Goal: Task Accomplishment & Management: Manage account settings

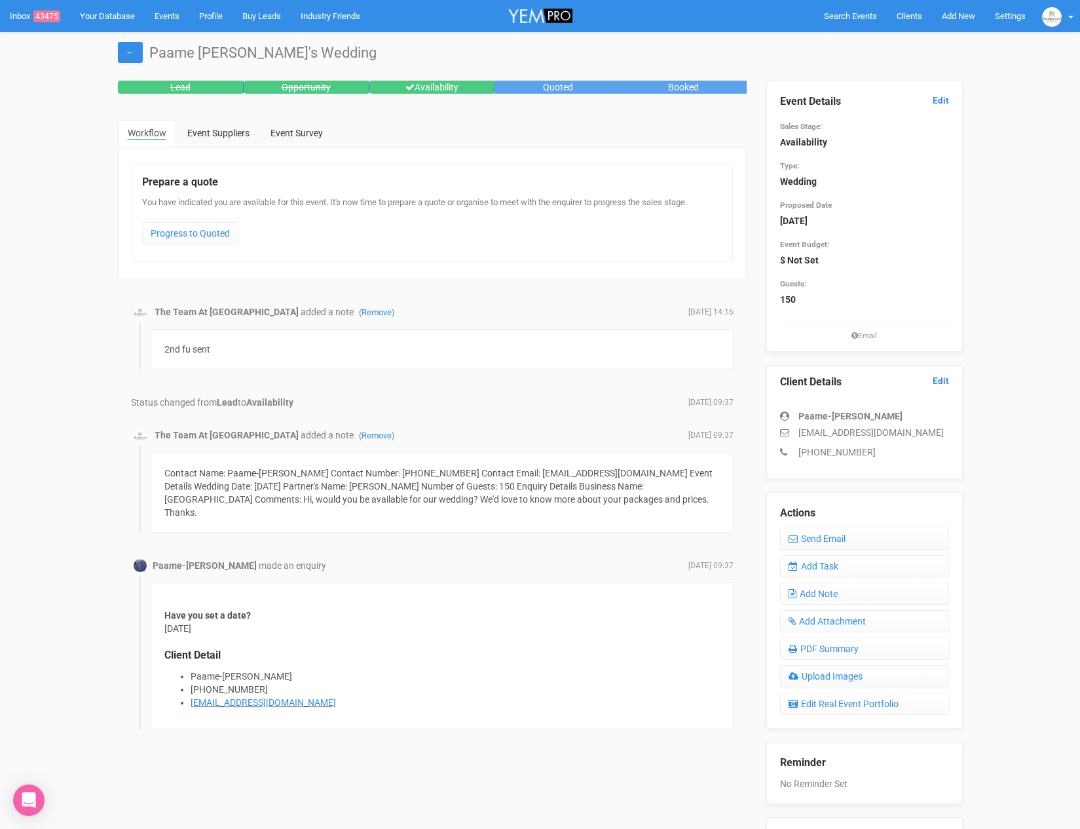
click at [795, 429] on icon at bounding box center [789, 432] width 18 height 9
drag, startPoint x: 818, startPoint y: 430, endPoint x: 943, endPoint y: 432, distance: 125.8
click at [943, 432] on p "grace.tupou2004@gmail.com" at bounding box center [864, 432] width 169 height 13
copy p "grace.tupou2004@gmail.com"
click at [857, 406] on div "Paame-grace Tupou grace.tupou2004@gmail.com +61436346489" at bounding box center [864, 427] width 169 height 62
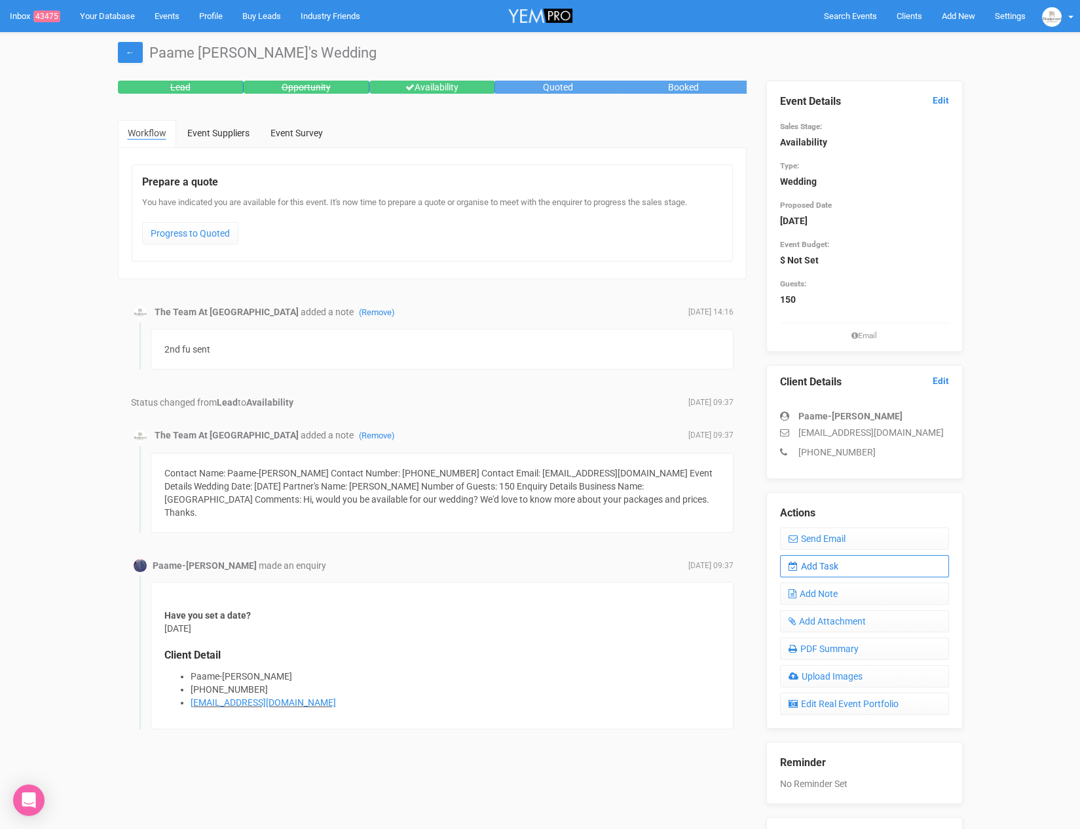
click at [842, 562] on link "Add Task" at bounding box center [864, 566] width 169 height 22
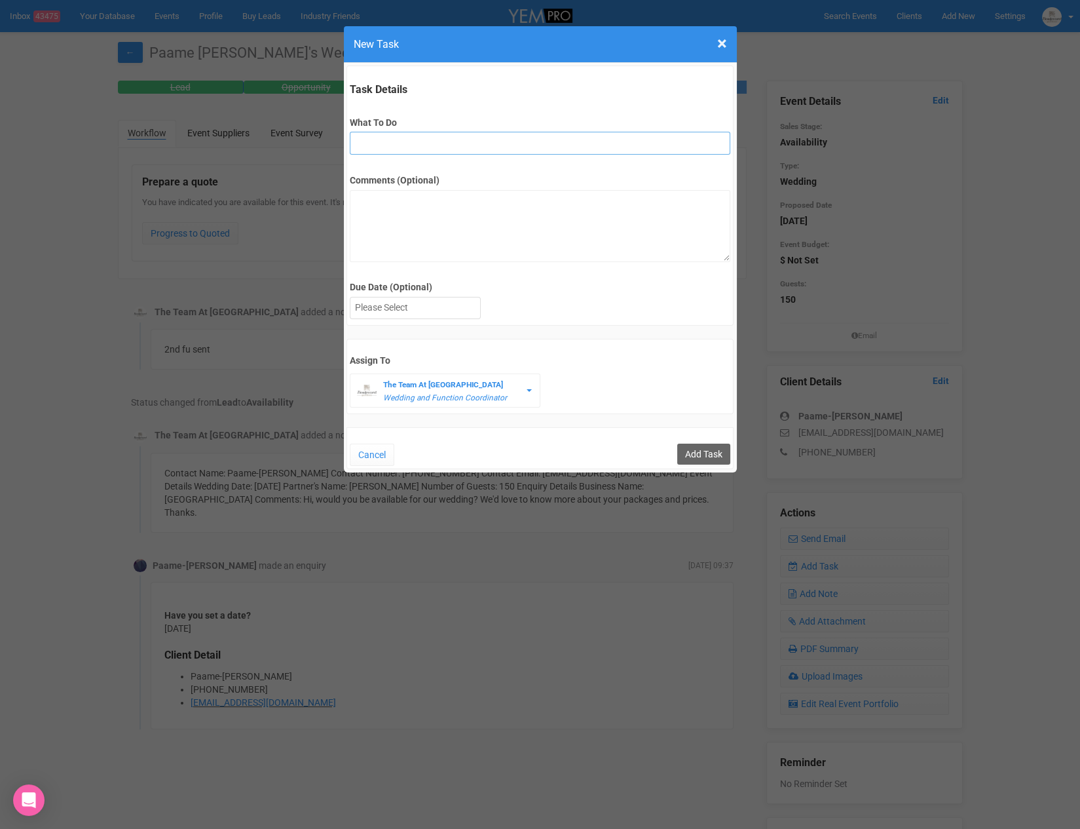
click at [419, 145] on input "What To Do" at bounding box center [540, 143] width 381 height 23
type input "Remove from yem if no response"
click at [413, 297] on div at bounding box center [416, 308] width 130 height 22
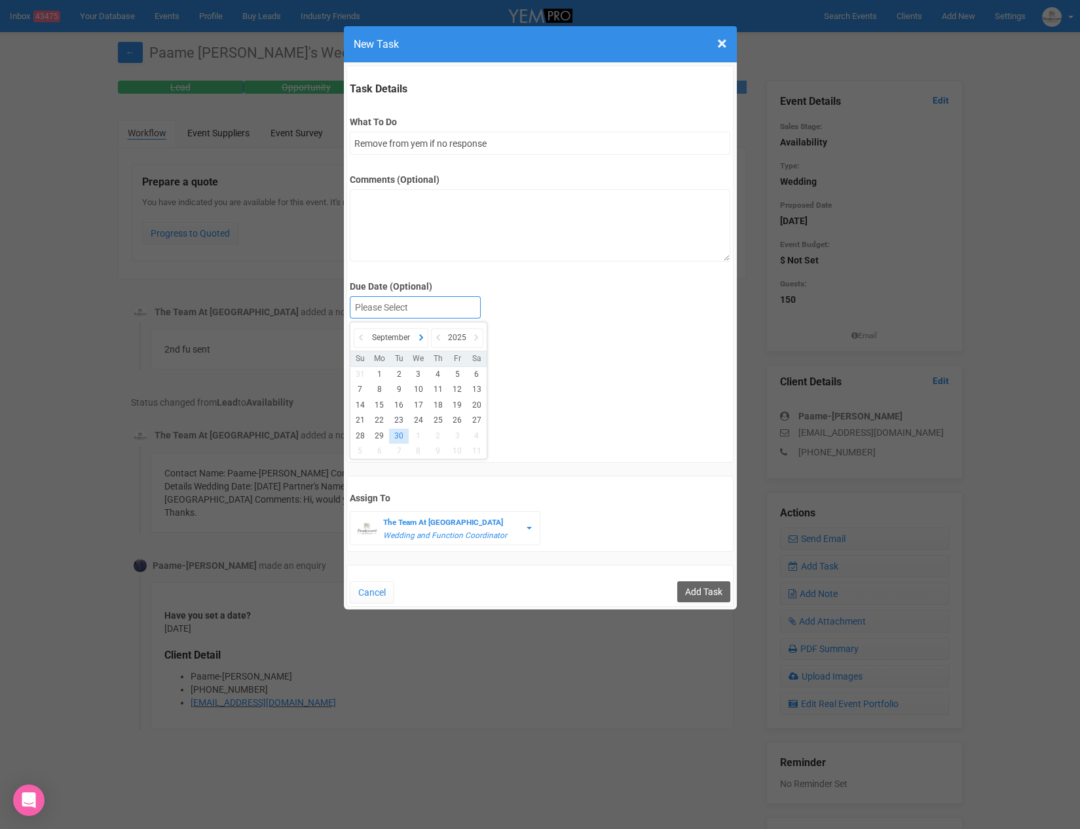
click at [426, 339] on icon at bounding box center [421, 337] width 13 height 18
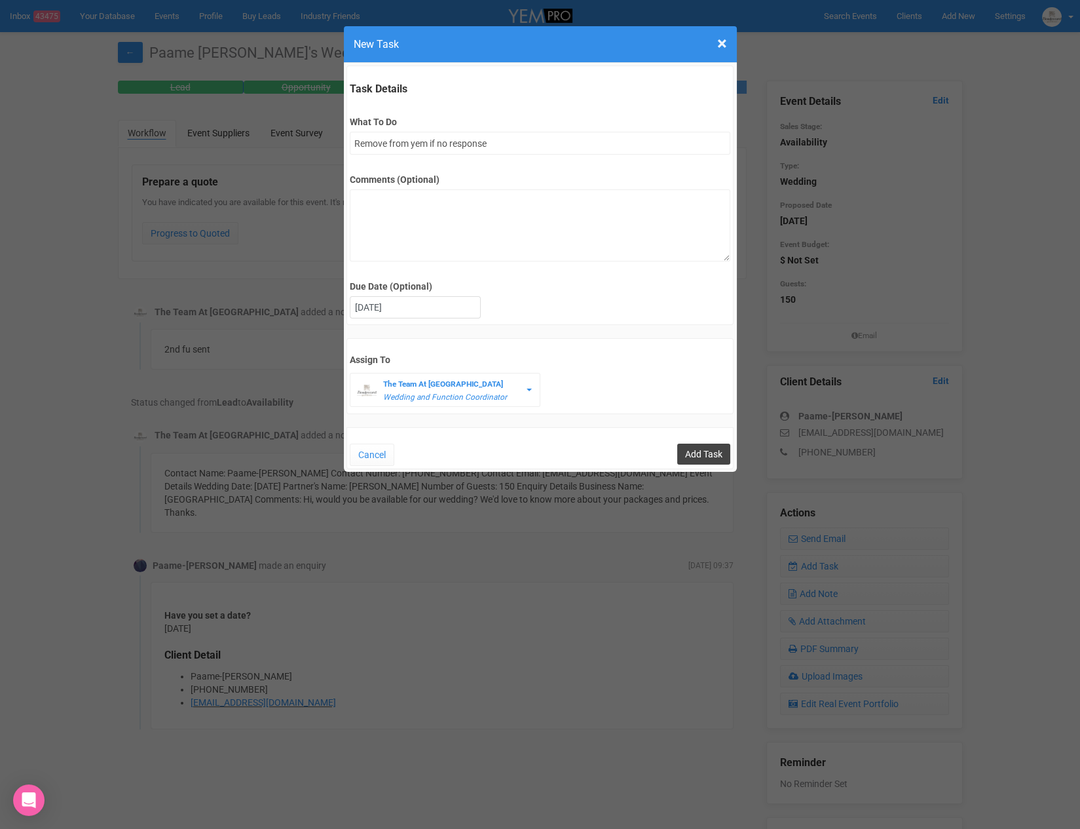
click at [687, 452] on input "Add Task" at bounding box center [703, 454] width 53 height 21
type input "Save"
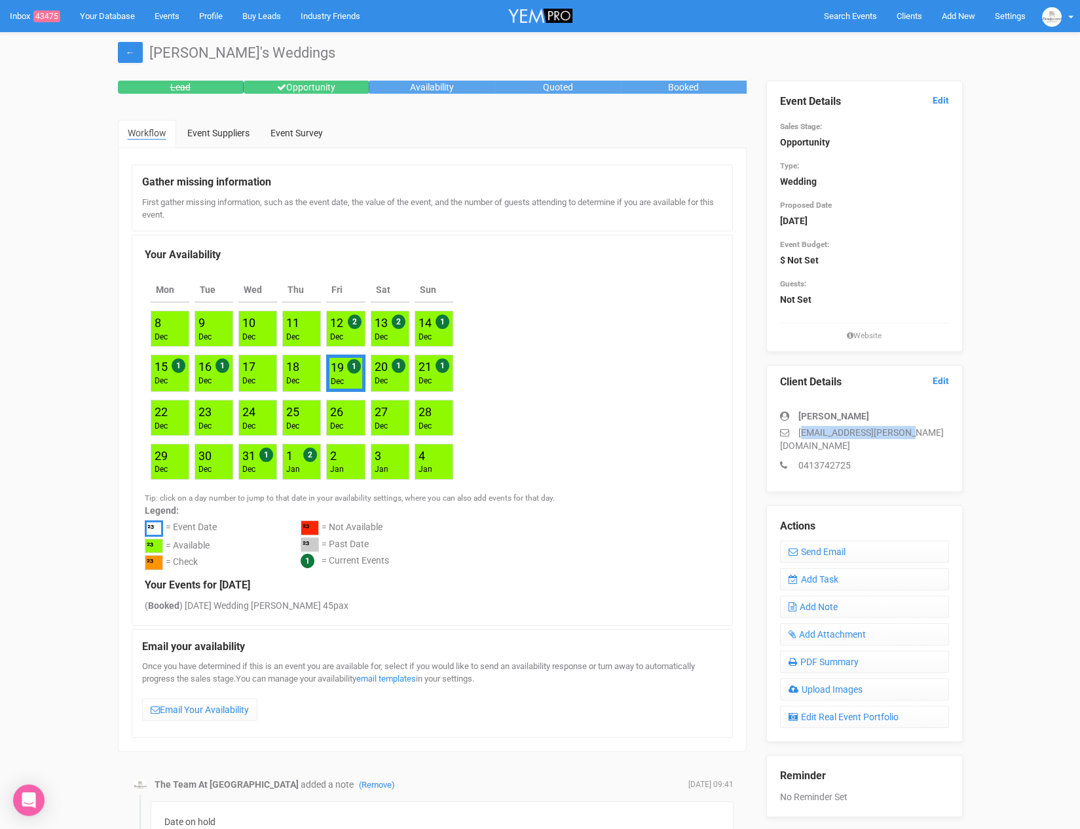
drag, startPoint x: 801, startPoint y: 434, endPoint x: 919, endPoint y: 434, distance: 117.3
click at [919, 434] on p "[EMAIL_ADDRESS][PERSON_NAME][DOMAIN_NAME]" at bounding box center [864, 439] width 169 height 26
drag, startPoint x: 904, startPoint y: 430, endPoint x: 756, endPoint y: 431, distance: 148.1
click at [757, 431] on div "Event Details Edit Sales Stage: Opportunity Type: Wedding Proposed Date 19th De…" at bounding box center [865, 500] width 216 height 839
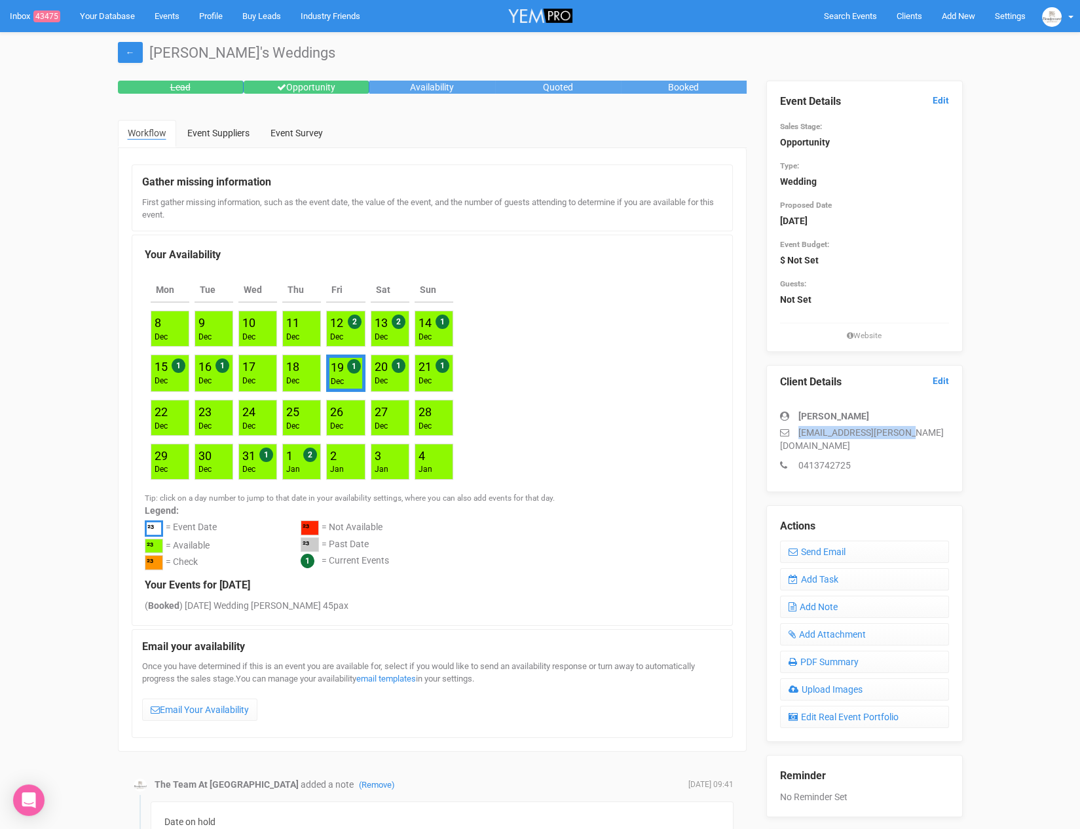
copy p "[EMAIL_ADDRESS][PERSON_NAME][DOMAIN_NAME]"
click at [840, 573] on link "Add Task" at bounding box center [864, 579] width 169 height 22
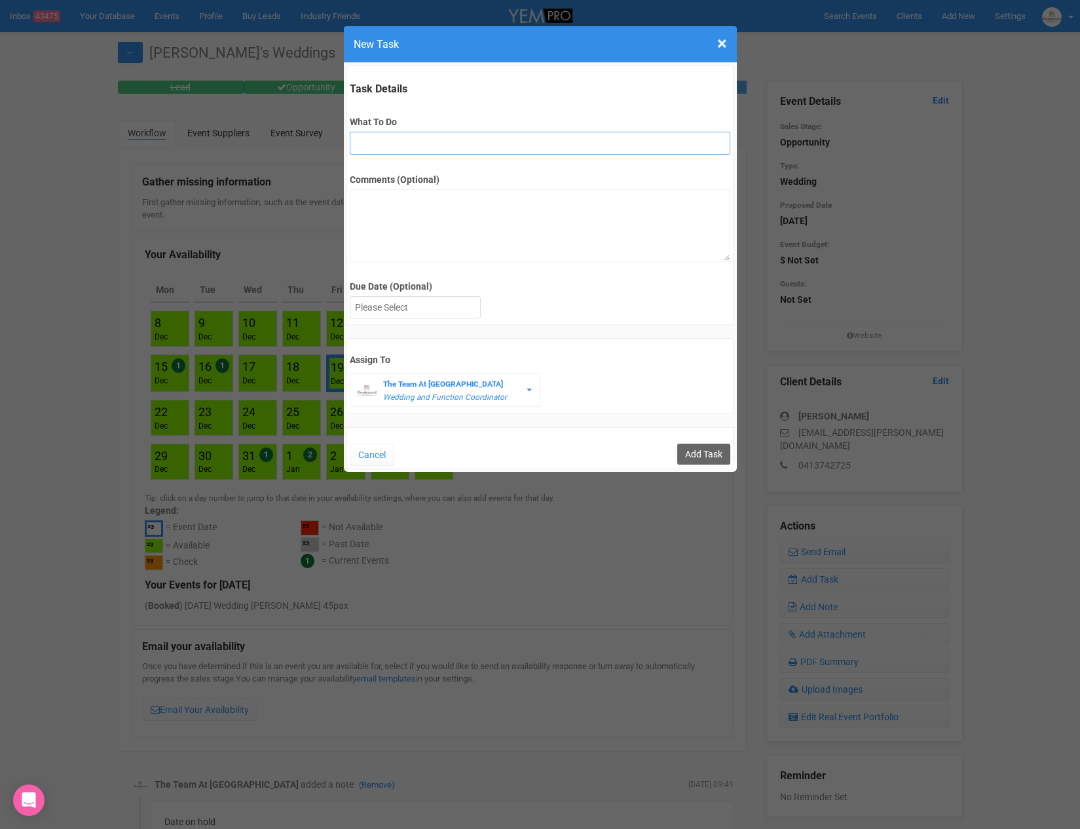
click at [383, 133] on input "What To Do" at bounding box center [540, 143] width 381 height 23
type input "3rd final fu"
click at [398, 313] on div at bounding box center [416, 308] width 130 height 22
click at [694, 453] on input "Add Task" at bounding box center [703, 454] width 53 height 21
type input "Save"
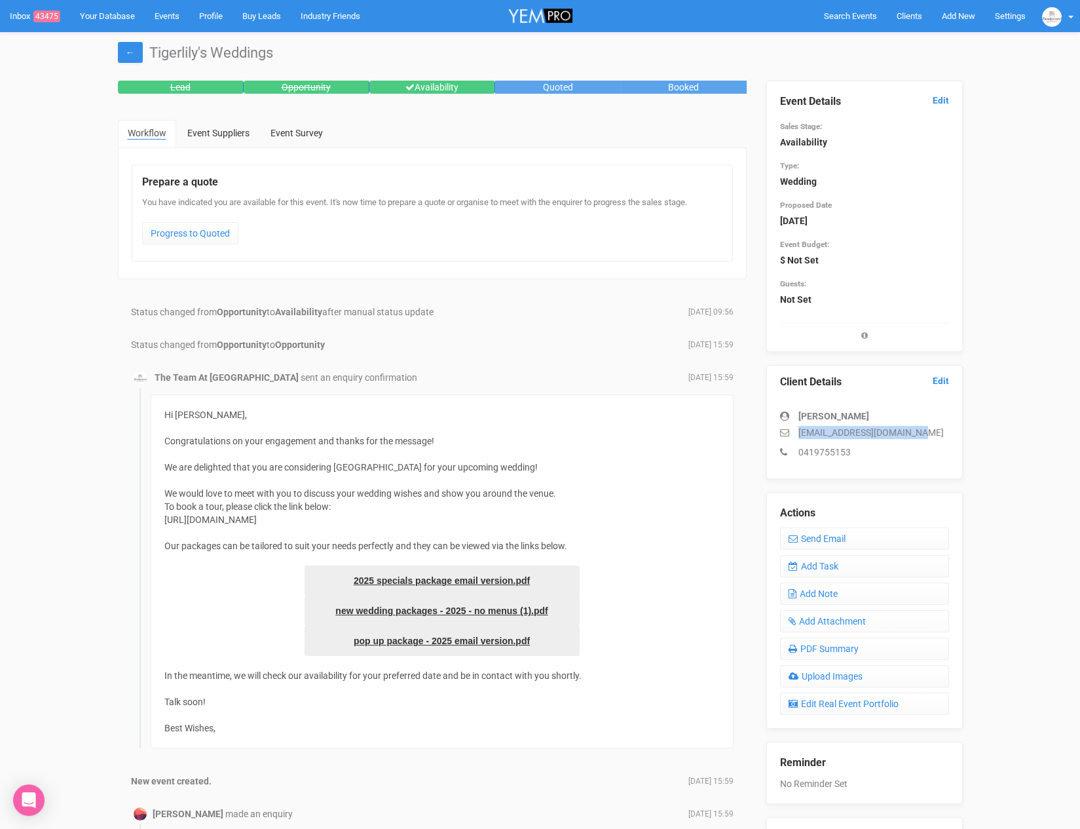
drag, startPoint x: 794, startPoint y: 431, endPoint x: 930, endPoint y: 435, distance: 136.3
click at [930, 435] on p "[EMAIL_ADDRESS][DOMAIN_NAME]" at bounding box center [864, 432] width 169 height 13
copy p "[EMAIL_ADDRESS][DOMAIN_NAME]"
click at [813, 569] on link "Add Task" at bounding box center [864, 566] width 169 height 22
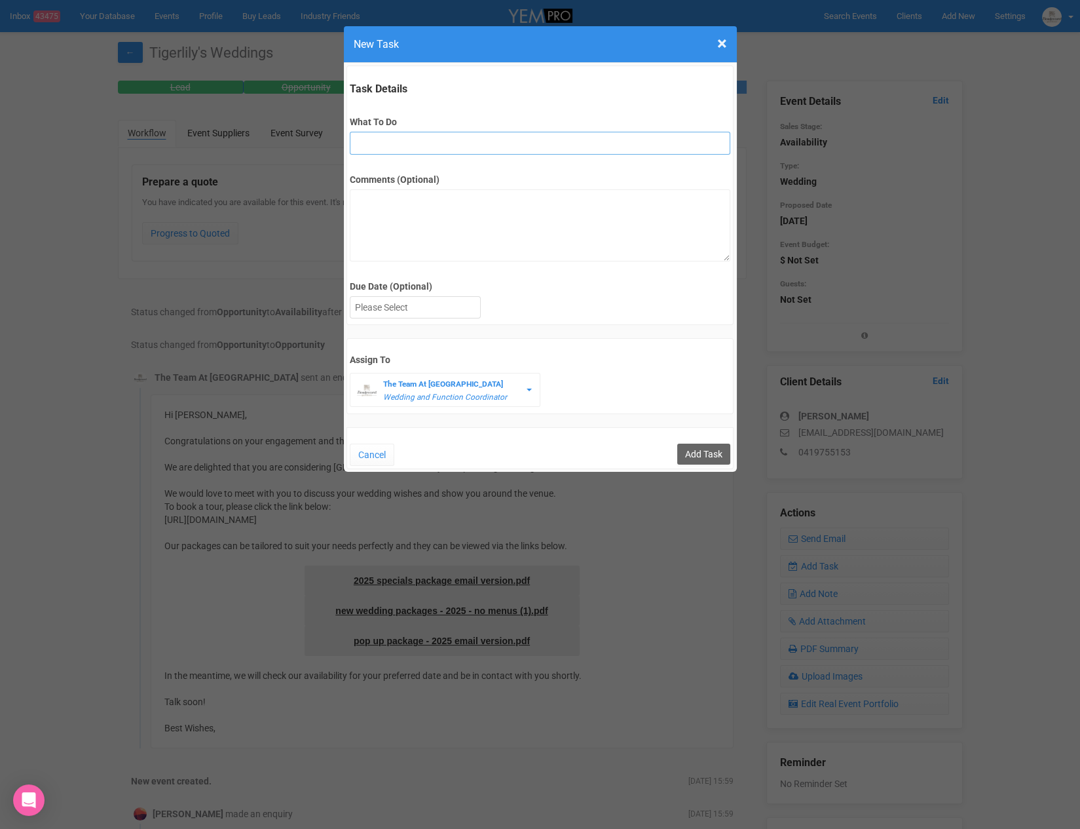
click at [408, 153] on input "What To Do" at bounding box center [540, 143] width 381 height 23
click at [418, 302] on div at bounding box center [416, 308] width 130 height 22
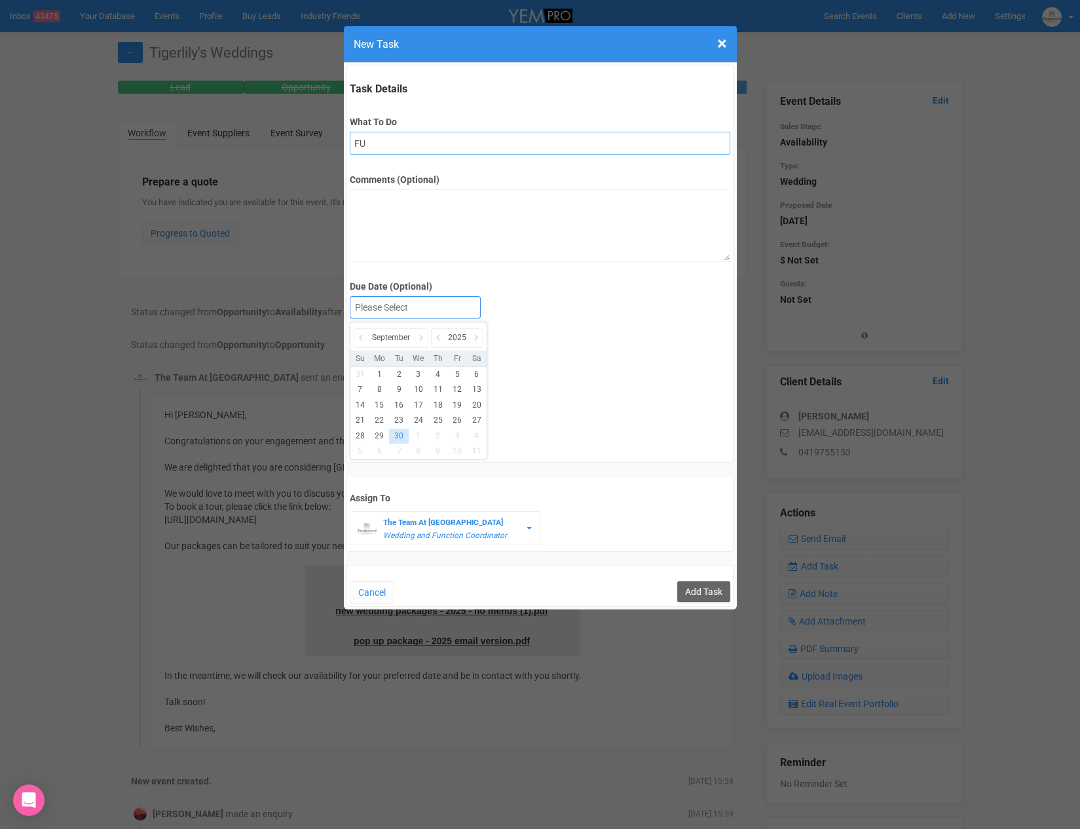
click at [400, 142] on input "FU" at bounding box center [540, 143] width 381 height 23
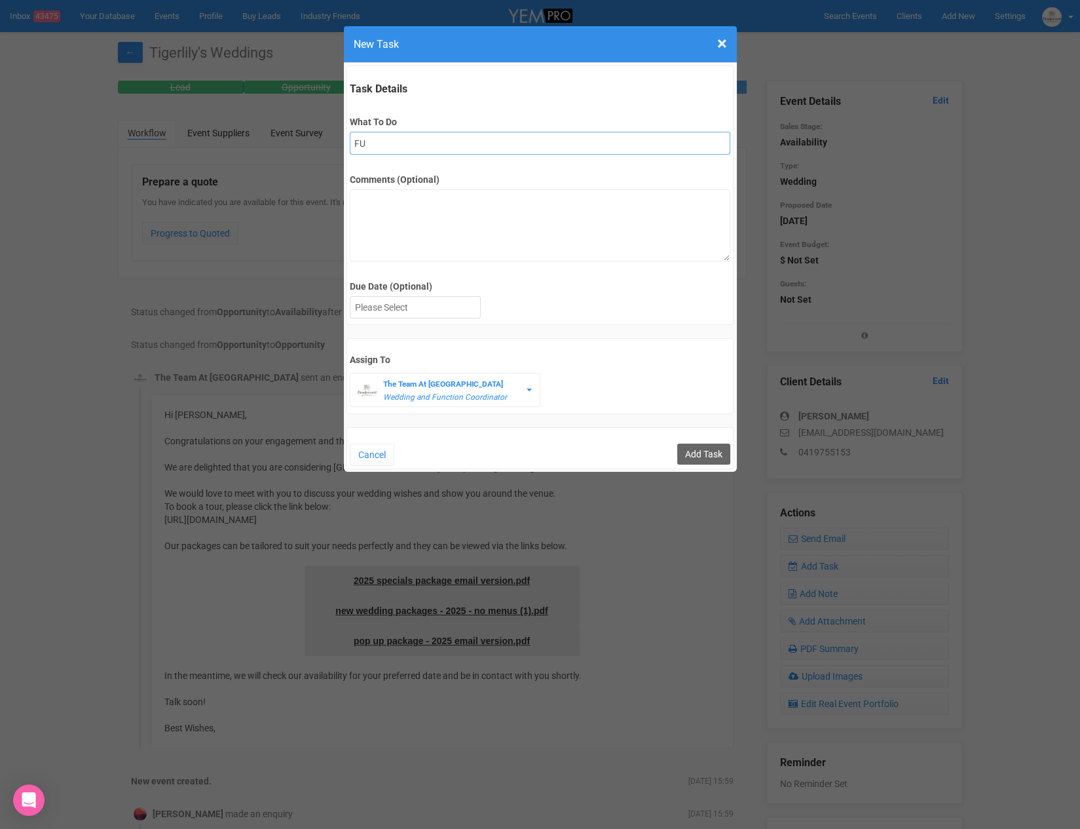
type input "F"
type input "2nd fu"
drag, startPoint x: 444, startPoint y: 299, endPoint x: 444, endPoint y: 312, distance: 12.4
click at [444, 299] on div at bounding box center [416, 308] width 130 height 22
click at [701, 439] on div "Cancel Add Task" at bounding box center [541, 448] width 388 height 42
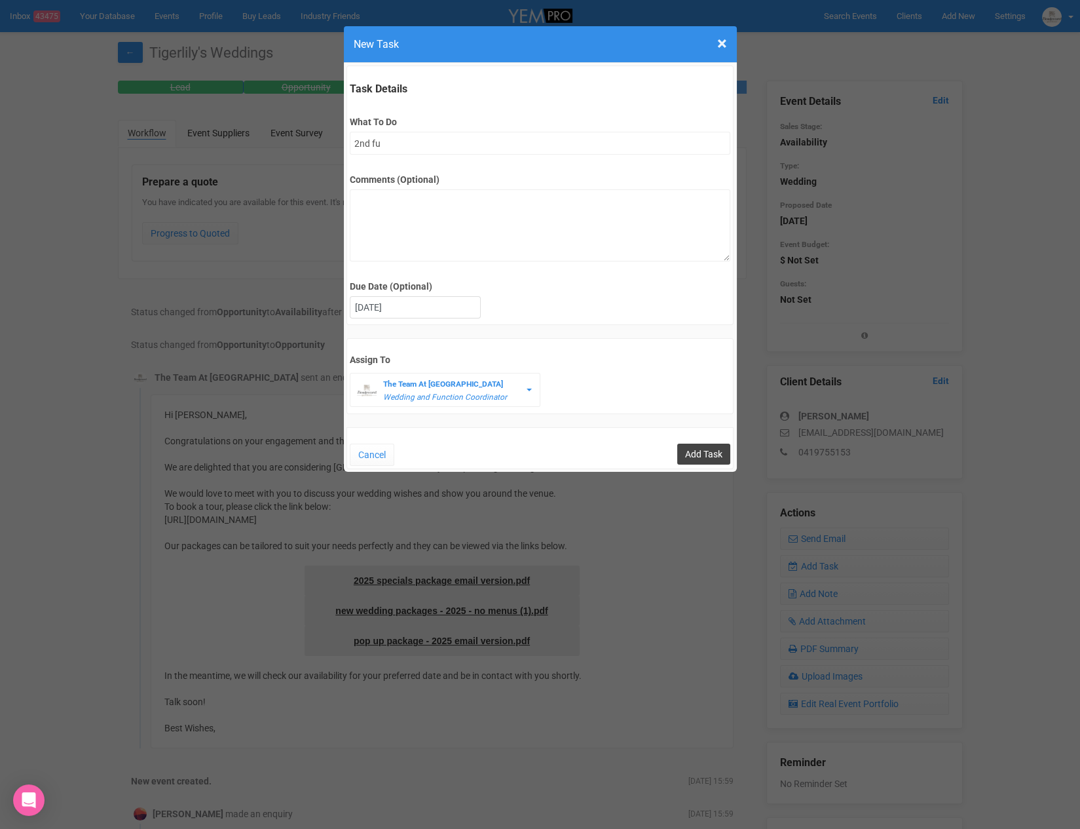
click at [700, 447] on input "Add Task" at bounding box center [703, 454] width 53 height 21
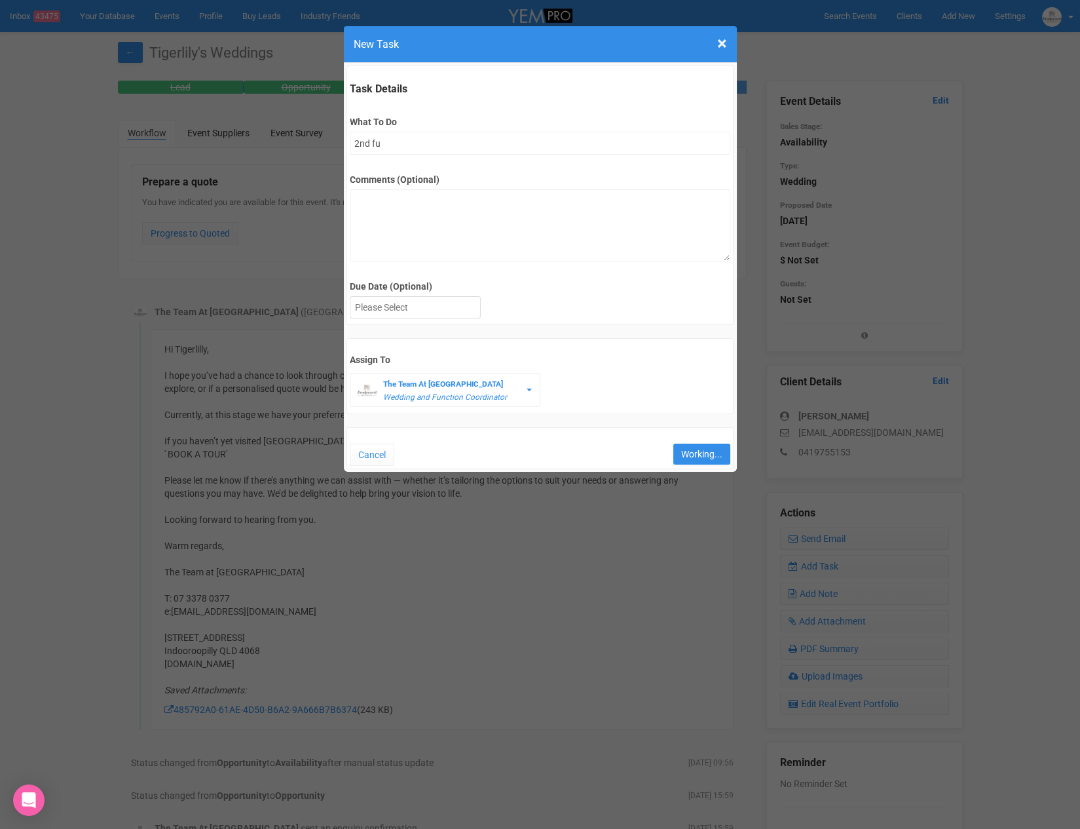
type input "Save"
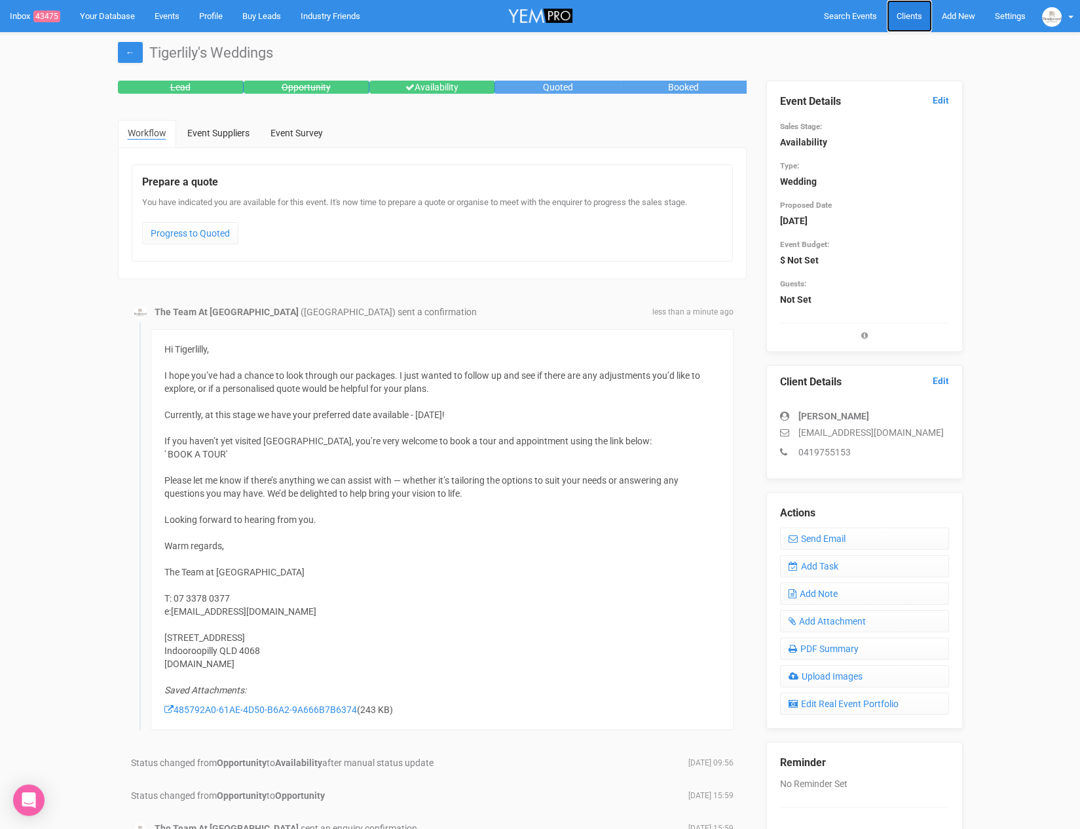
click at [913, 17] on span "Clients" at bounding box center [910, 16] width 26 height 10
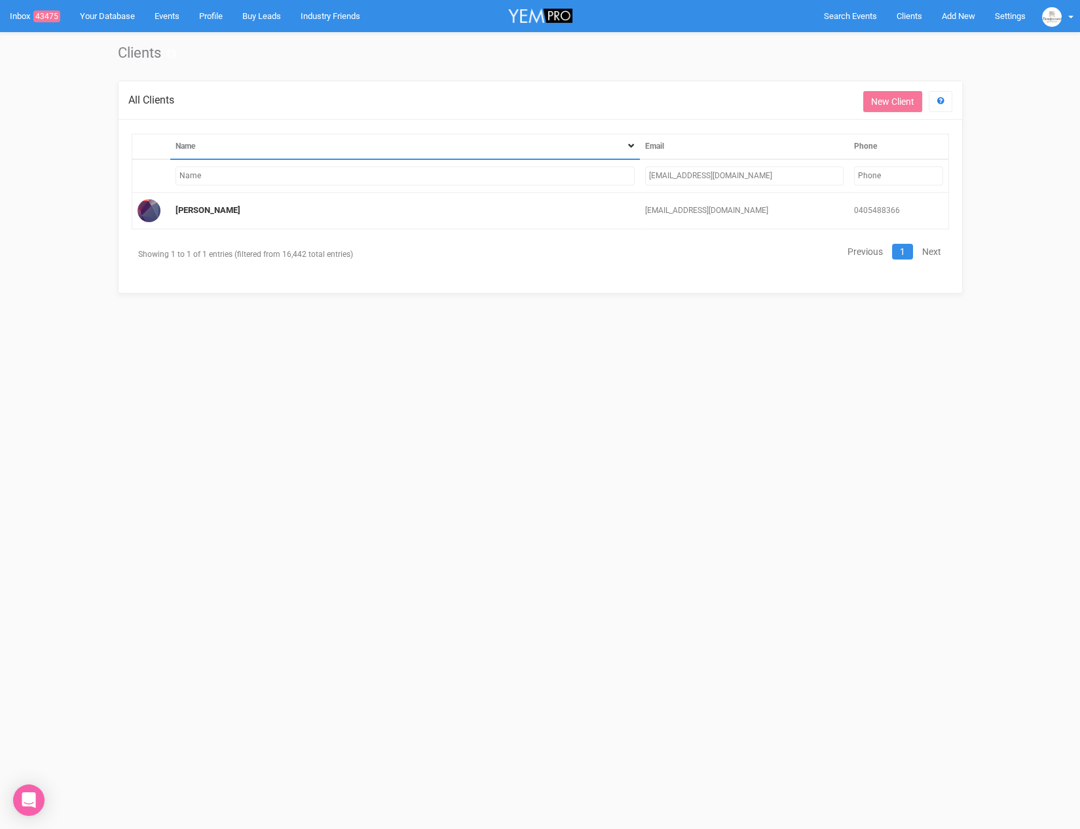
drag, startPoint x: 776, startPoint y: 172, endPoint x: 630, endPoint y: 177, distance: 146.2
click at [630, 177] on tr "jamesimogen2026@gmail.com" at bounding box center [540, 175] width 817 height 33
paste input "laniwadey@outlook.com.au"
type input "laniwadey@outlook.com.au"
click at [641, 265] on div "All Clients Get Help New Client Name Email Phone laniwadey@outlook.com.au No ma…" at bounding box center [540, 181] width 845 height 201
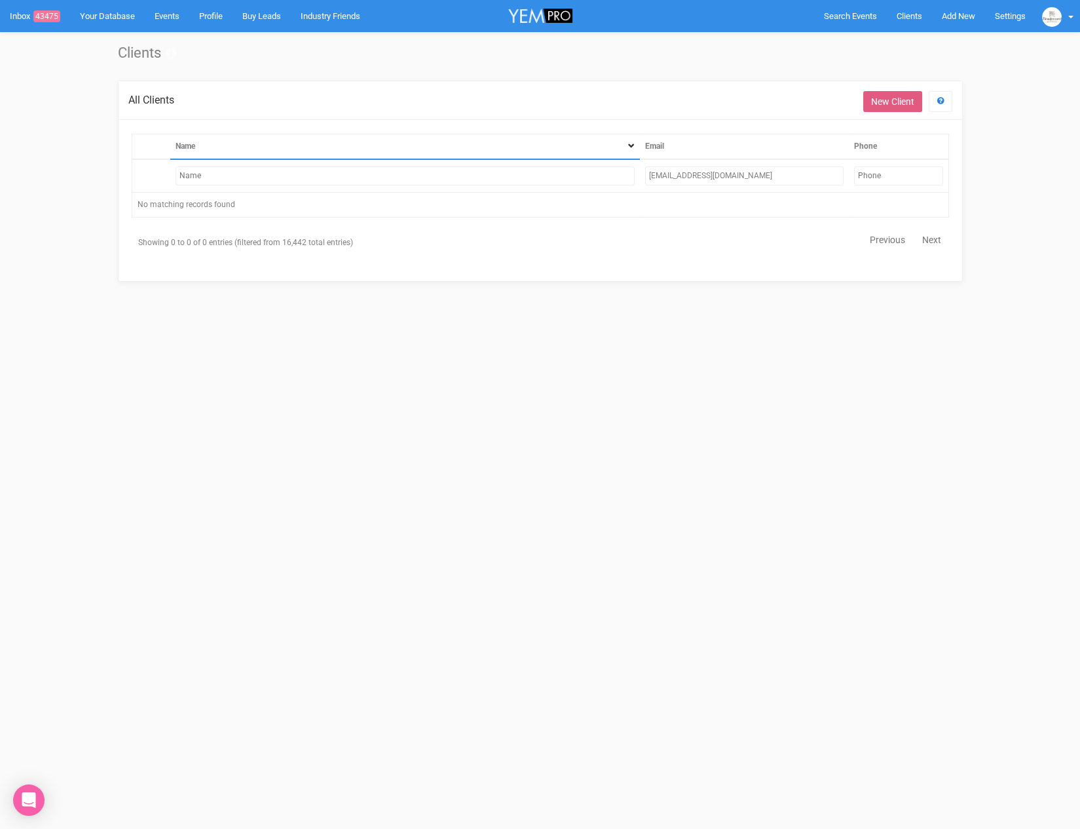
click at [898, 102] on link "New Client" at bounding box center [893, 101] width 59 height 21
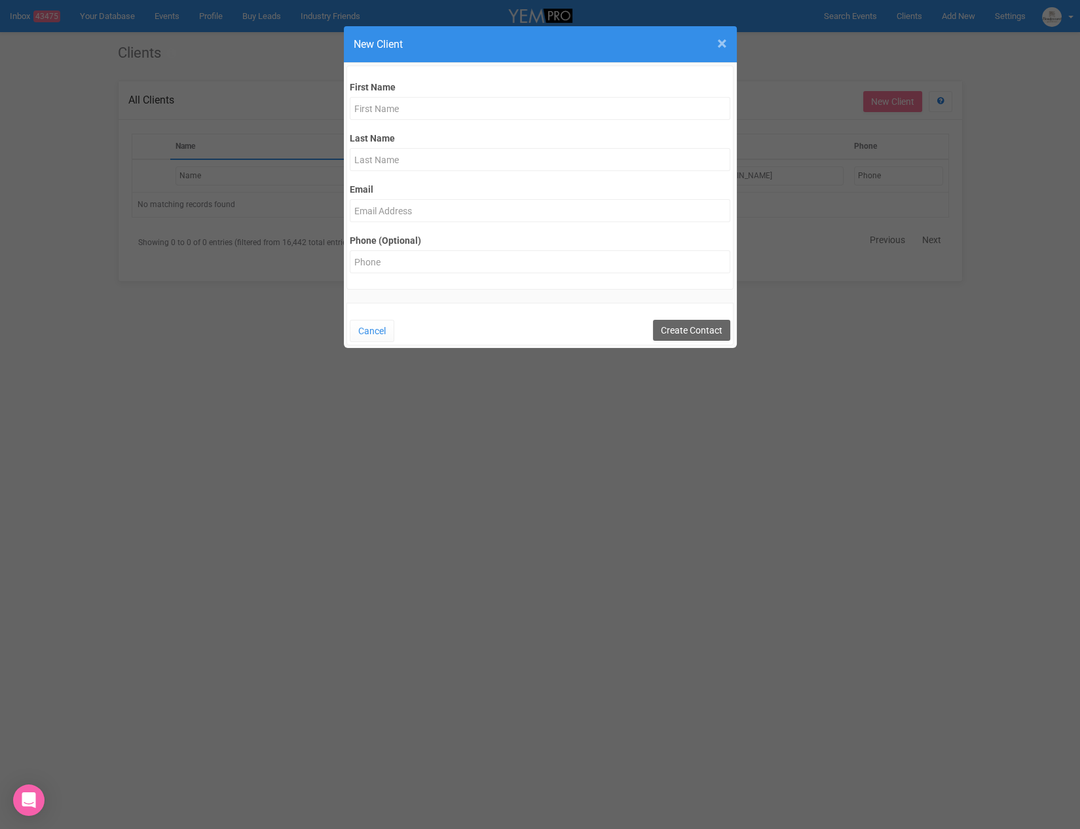
click at [725, 45] on span "×" at bounding box center [722, 44] width 10 height 22
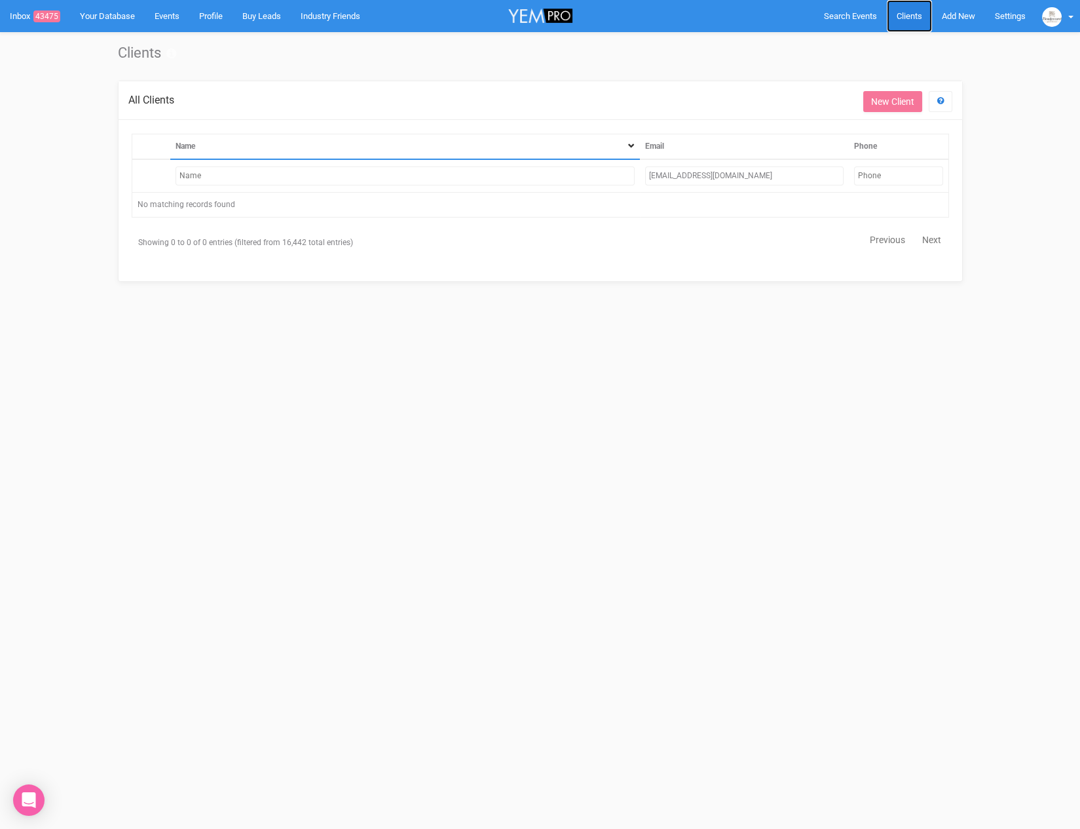
click at [930, 22] on link "Clients" at bounding box center [909, 16] width 45 height 32
click at [950, 22] on link "Add New" at bounding box center [958, 16] width 53 height 32
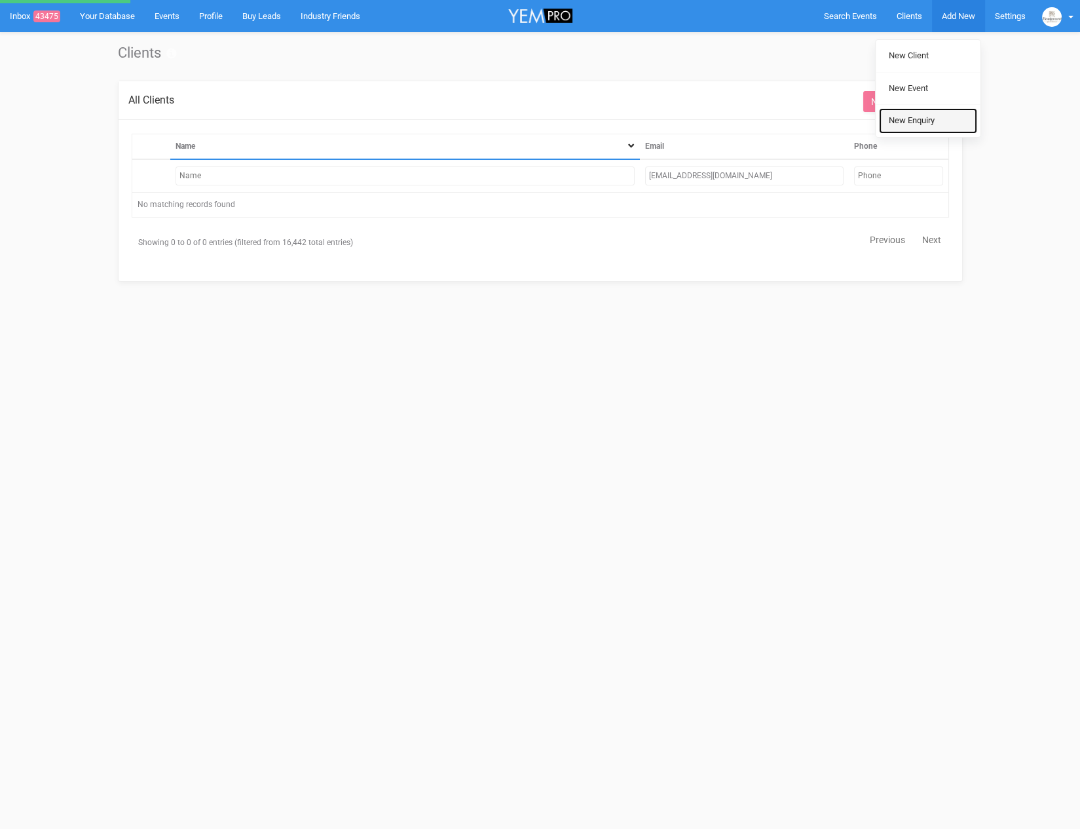
click at [924, 108] on link "New Enquiry" at bounding box center [928, 121] width 98 height 26
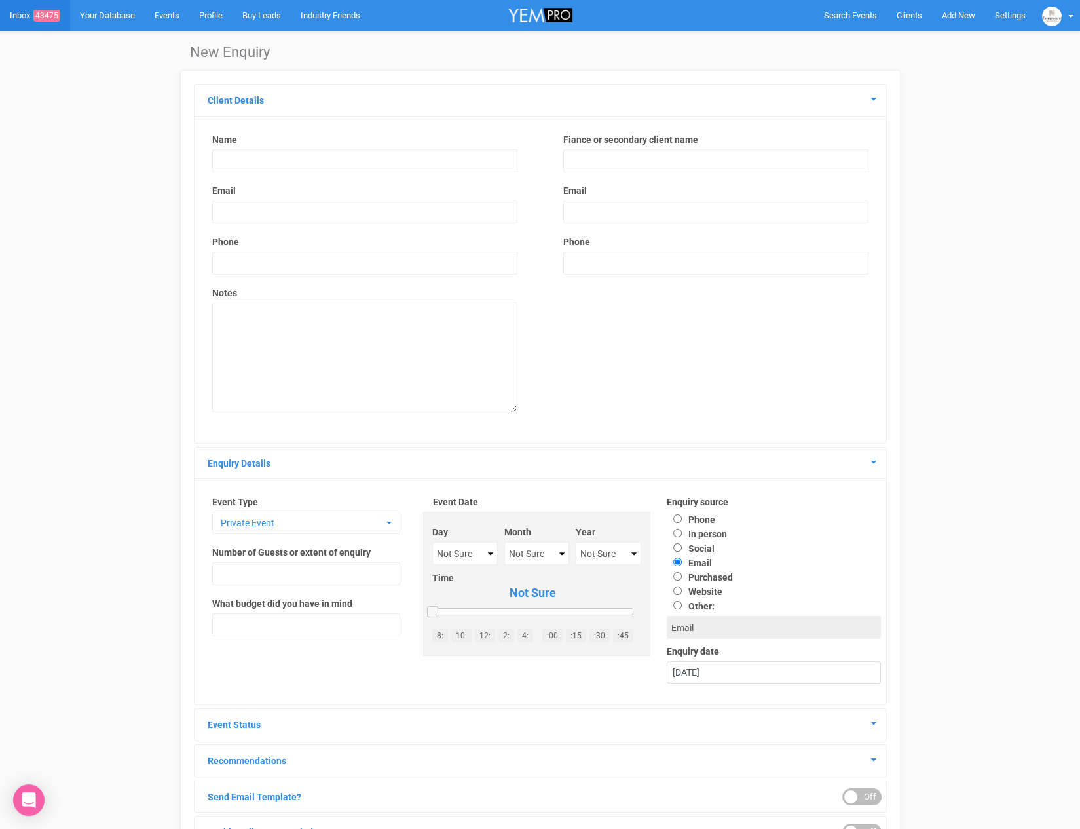
click at [327, 151] on input "text" at bounding box center [364, 160] width 305 height 23
type input "Lani Wadey"
click at [586, 166] on input "text" at bounding box center [715, 161] width 305 height 23
type input "Benjamin Kogers"
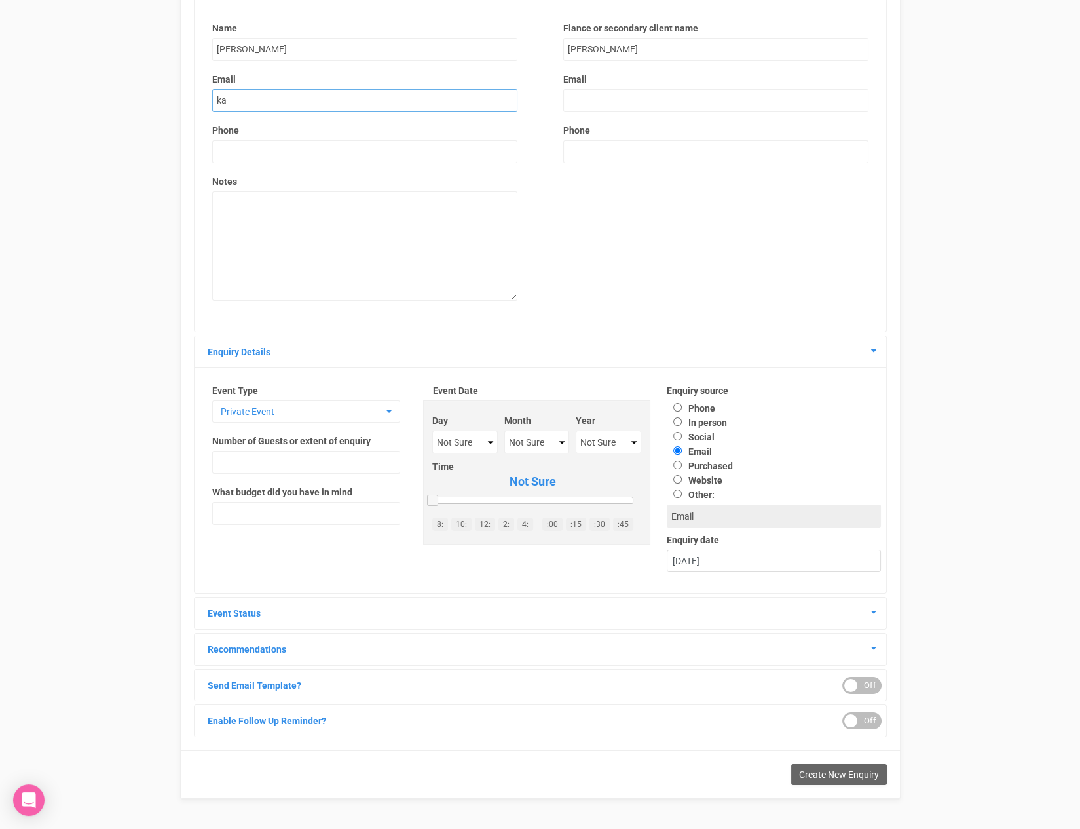
type input "k"
type input "laniwadey@outlook.com.au"
click at [584, 102] on input "email" at bounding box center [715, 100] width 305 height 23
type input "a"
type input "band12025@gmail.com"
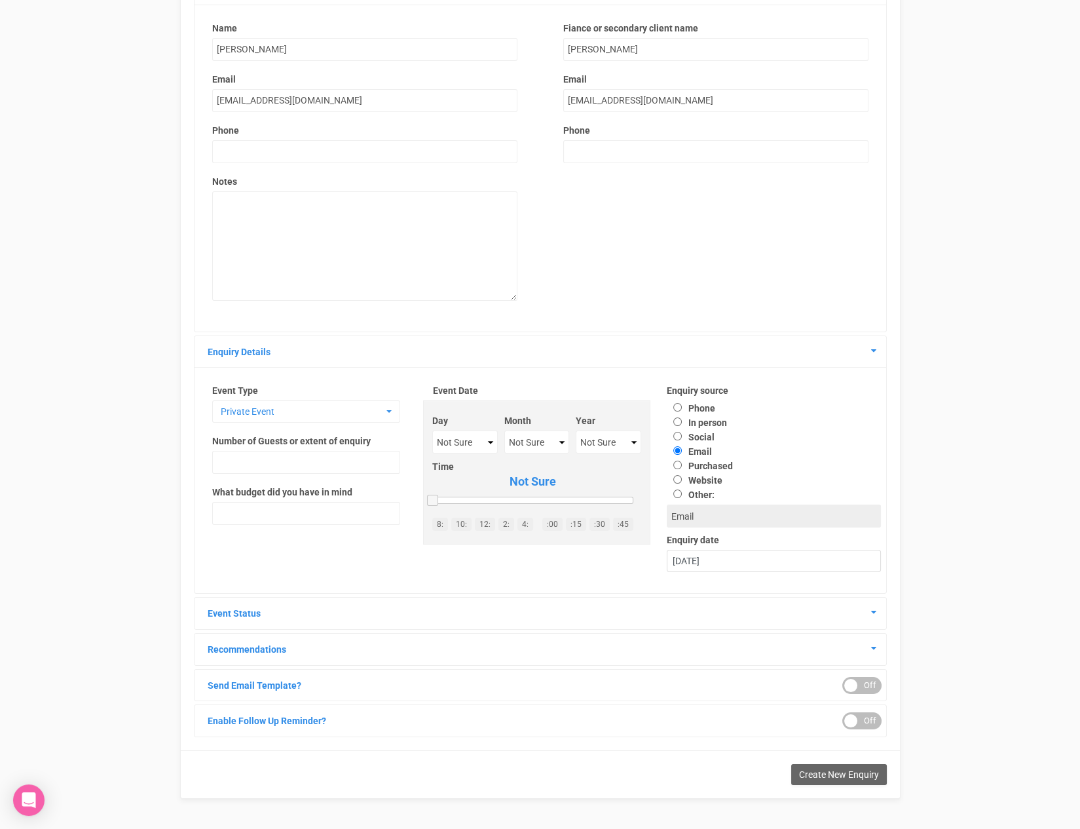
click at [456, 136] on div "Name Lani Wadey Email laniwadey@outlook.com.au Phone Notes" at bounding box center [365, 168] width 332 height 292
click at [453, 145] on input "text" at bounding box center [364, 151] width 305 height 23
type input "0405755868"
click at [370, 219] on textarea at bounding box center [364, 245] width 305 height 109
type textarea "y"
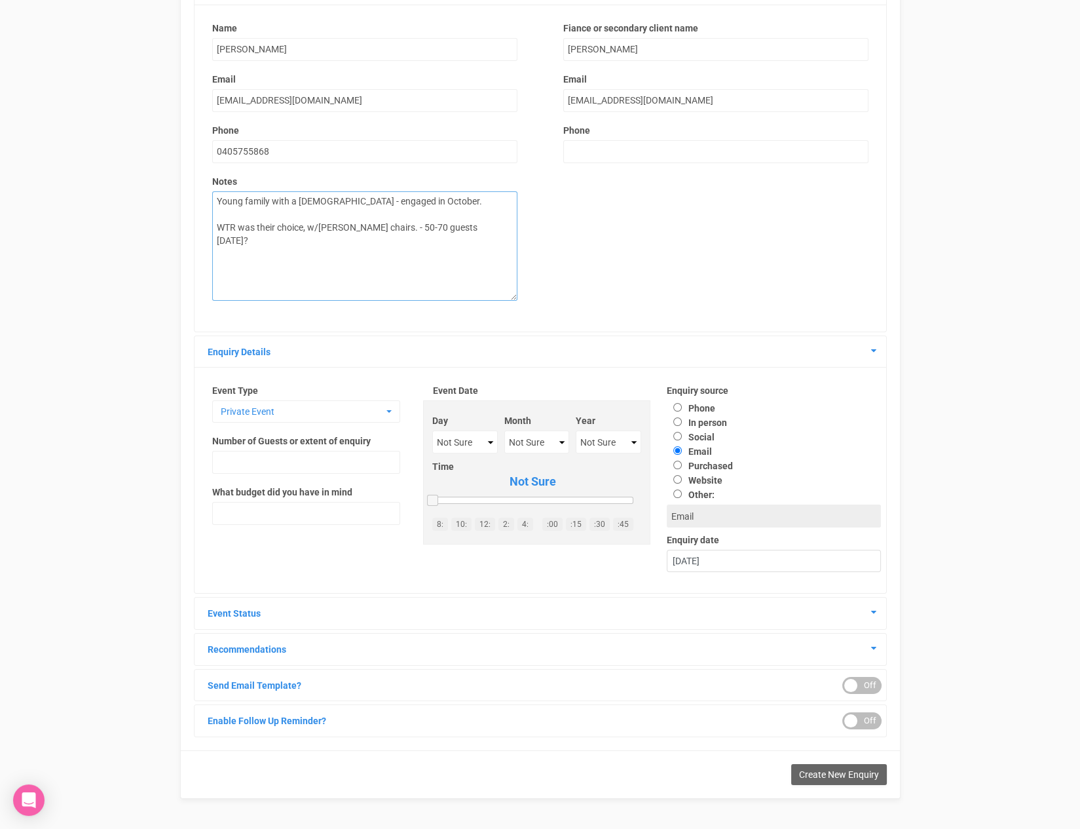
click at [370, 219] on textarea "Young family with a 2 year old - engaged in October. WTR was their choice, w/ti…" at bounding box center [364, 245] width 305 height 109
type textarea "Young family with a 2 year old - engaged in October. WTR was their choice, w/ti…"
click at [584, 435] on select "Not Sure 2020 2021 2022 2023 2024 2025 2026 2027 2028 2029 2030 2031 2032 2033 …" at bounding box center [609, 441] width 66 height 23
select select "2028"
click at [542, 434] on select "Not Sure January February March April May June July August September October No…" at bounding box center [536, 441] width 64 height 23
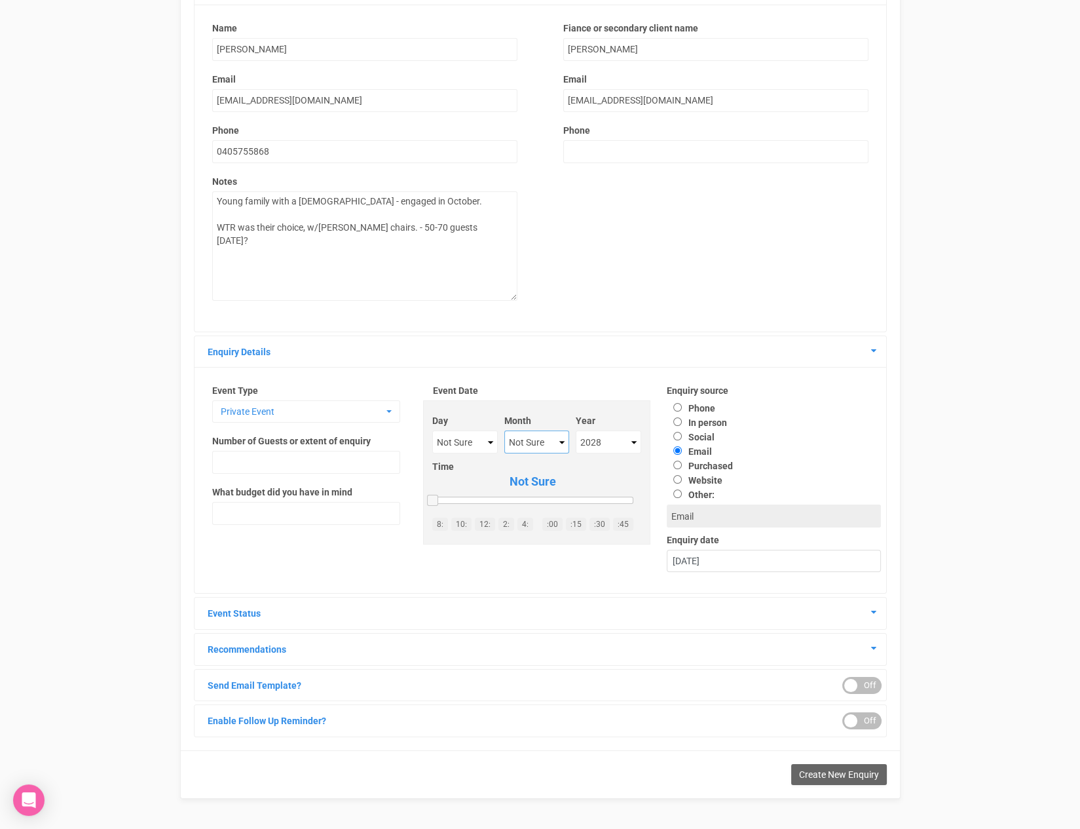
select select "August"
click at [471, 442] on select "Not Sure 1 2 3 4 5 6 7 8 9 10 11 12 13 14 15 16 17 18 19 20 21 22 23 24 25 26 2…" at bounding box center [465, 441] width 66 height 23
select select "18"
click at [336, 248] on textarea "Young family with a 2 year old - engaged in October. WTR was their choice, w/ti…" at bounding box center [364, 245] width 305 height 109
type textarea "Young family with a 2 year old - engaged in October. WTR was their choice, w/ti…"
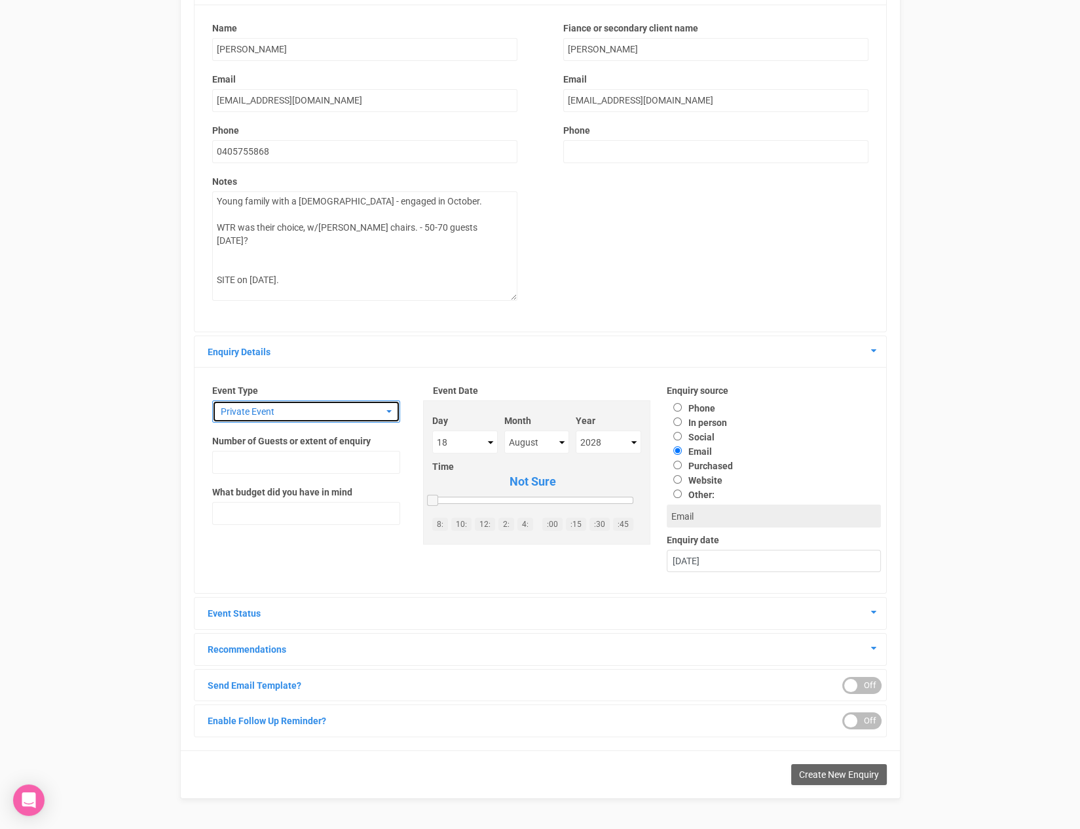
click at [279, 418] on button "Private Event" at bounding box center [306, 411] width 188 height 22
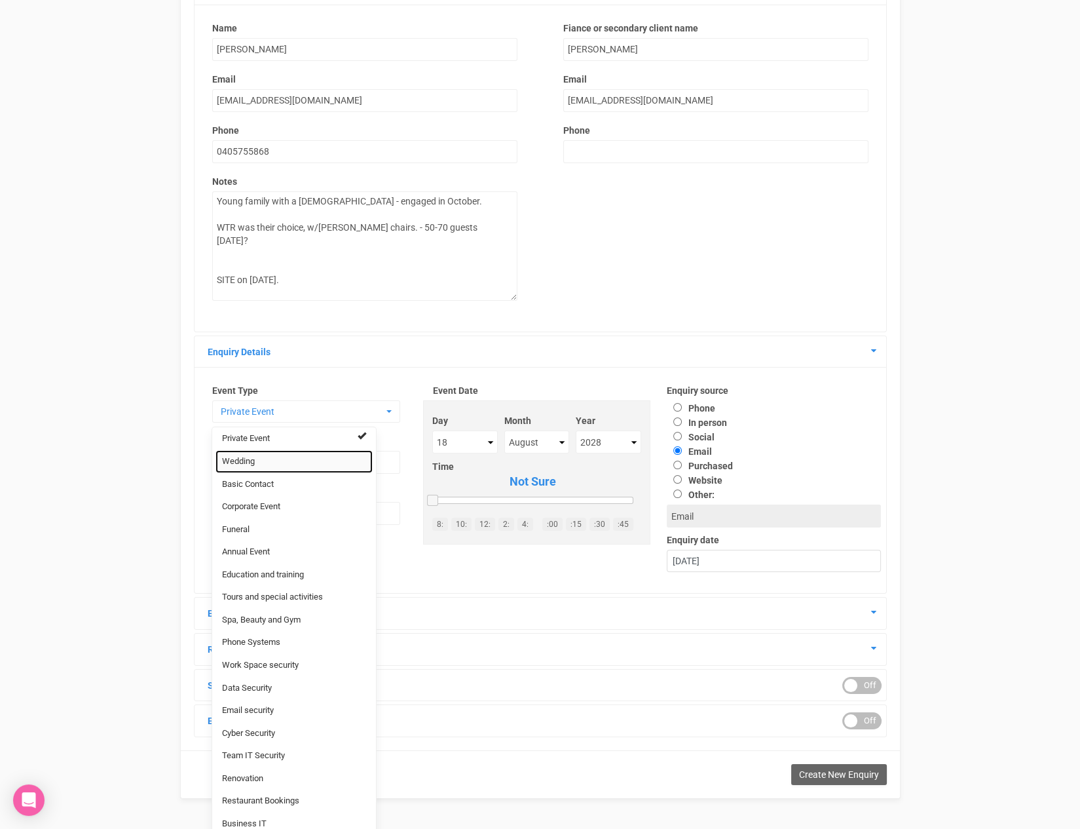
click at [269, 464] on link "Wedding" at bounding box center [294, 461] width 157 height 23
select select "20"
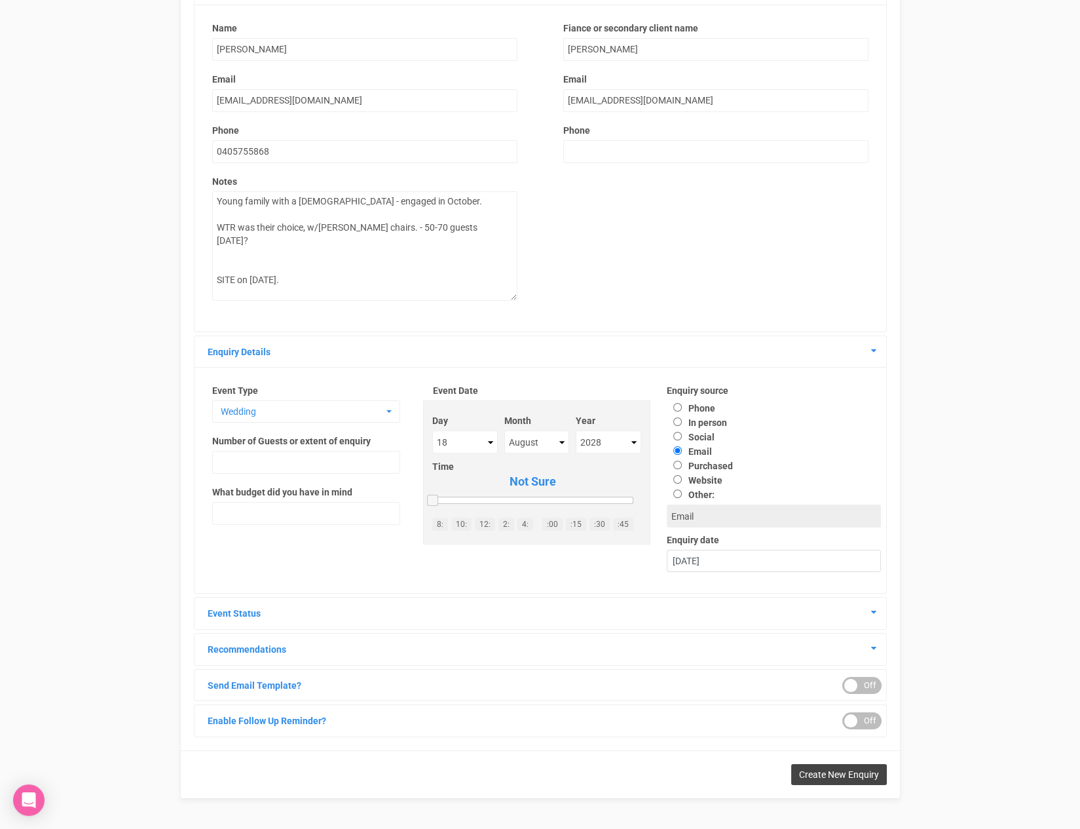
click at [837, 778] on button "Create New Enquiry" at bounding box center [839, 774] width 96 height 21
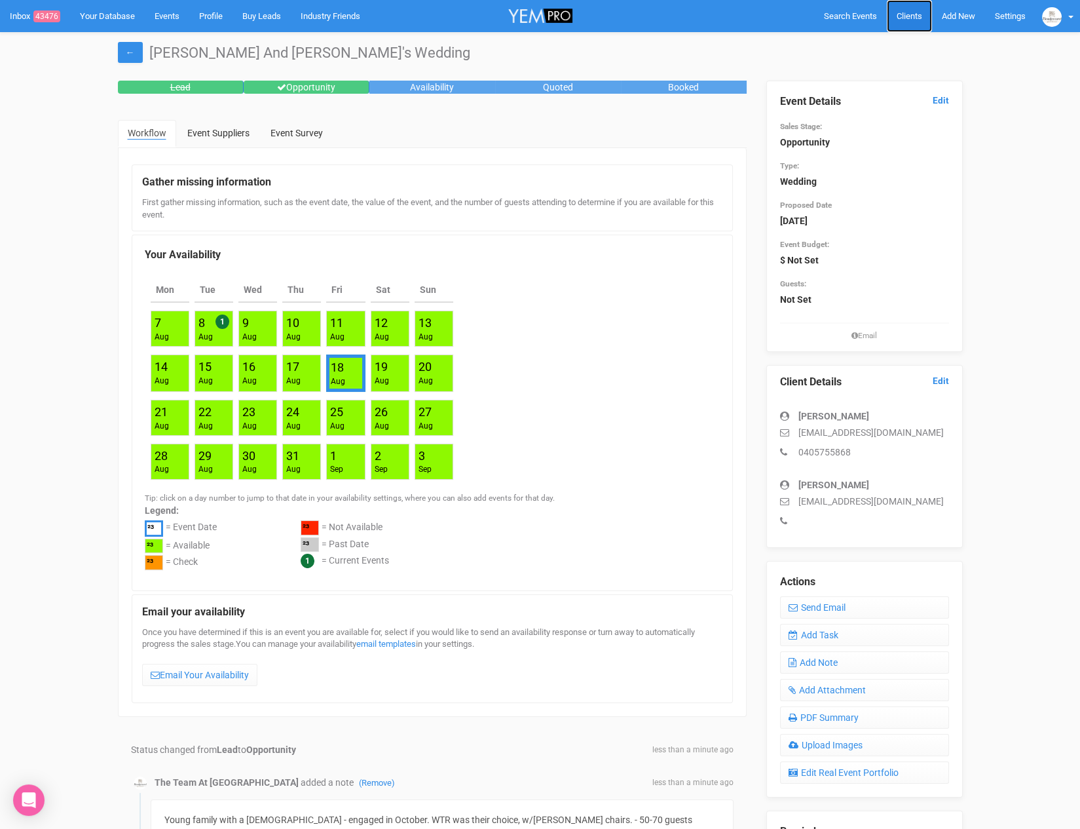
click at [900, 20] on span "Clients" at bounding box center [910, 16] width 26 height 10
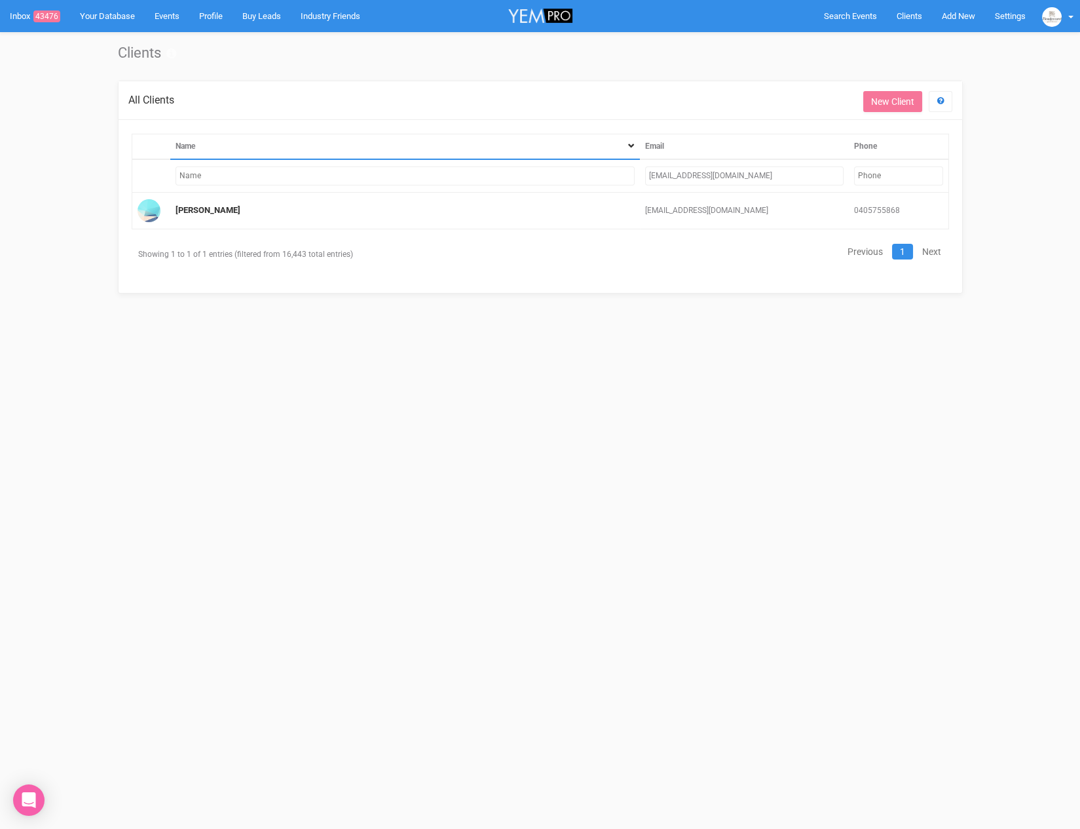
drag, startPoint x: 758, startPoint y: 169, endPoint x: 626, endPoint y: 176, distance: 131.9
click at [626, 176] on tr "laniwadey@outlook.com.au" at bounding box center [540, 175] width 817 height 33
type input "thcopl"
click at [218, 205] on link "Elizabeth Copley" at bounding box center [208, 210] width 65 height 10
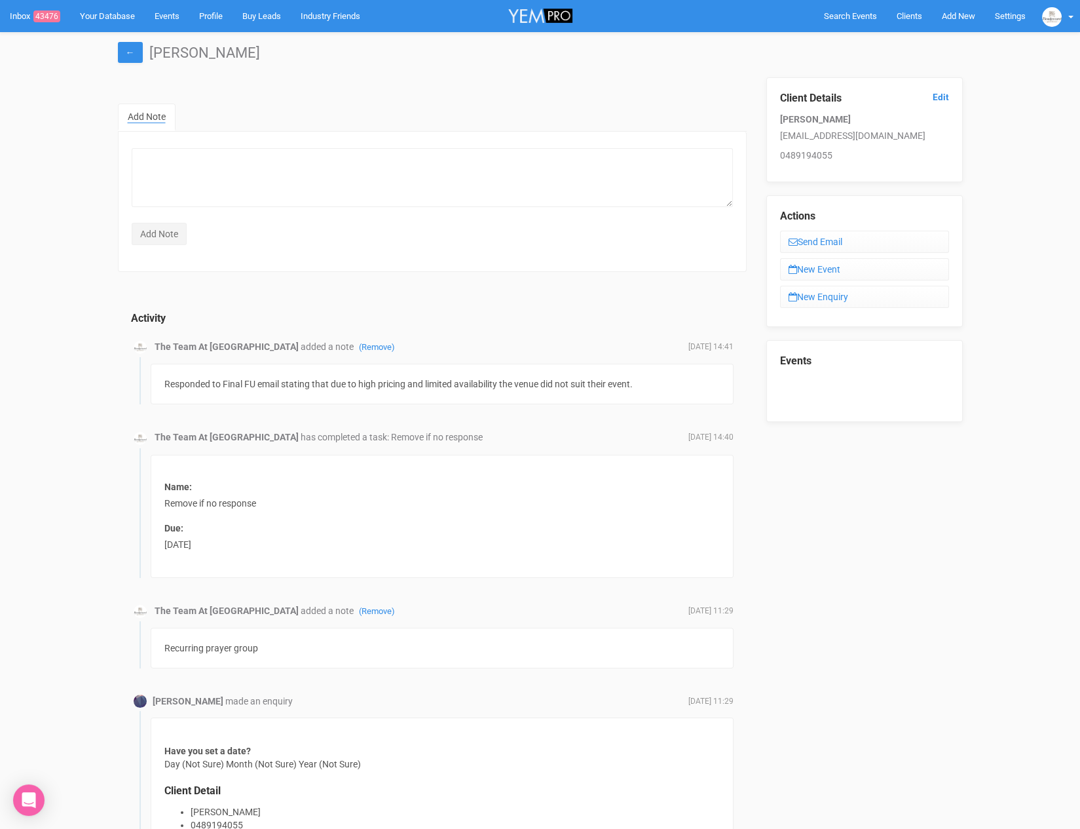
click at [832, 380] on div "Events" at bounding box center [865, 381] width 197 height 82
click at [911, 18] on span "Clients" at bounding box center [910, 16] width 26 height 10
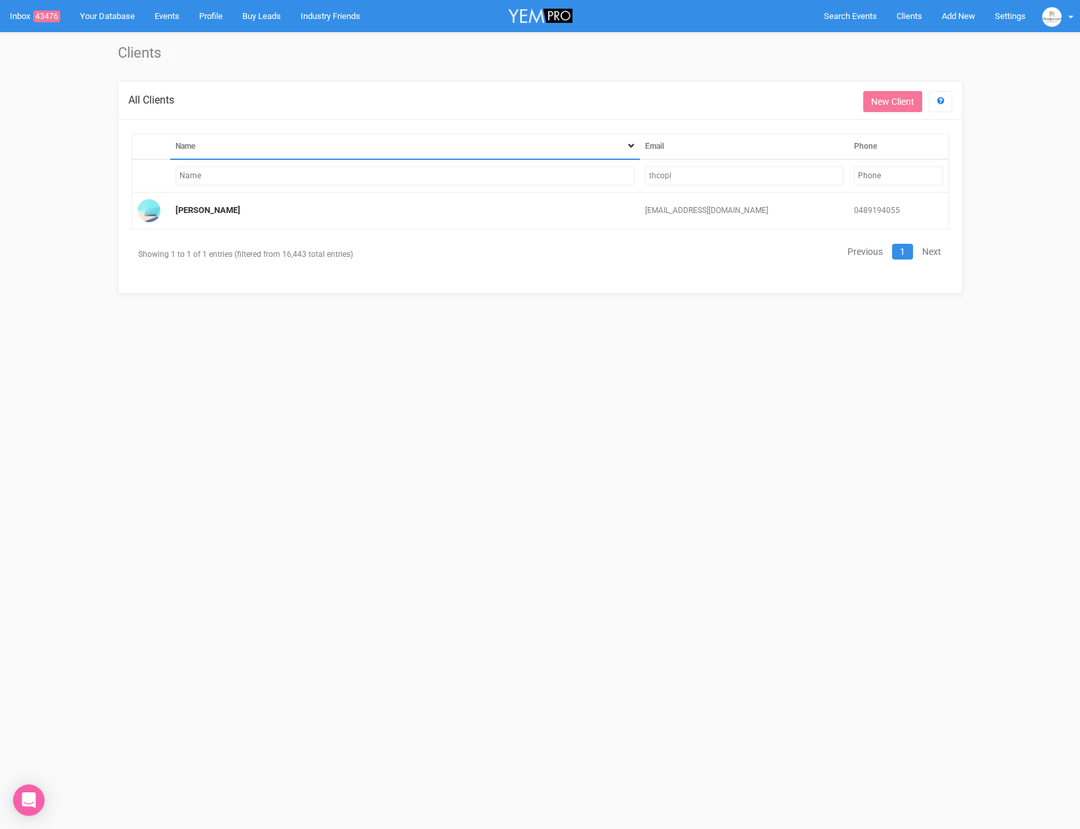
drag, startPoint x: 692, startPoint y: 175, endPoint x: 581, endPoint y: 174, distance: 110.7
click at [581, 174] on tr "thcopl" at bounding box center [540, 175] width 817 height 33
type input "chuah"
click at [193, 205] on link "Eric Chuah" at bounding box center [208, 210] width 65 height 10
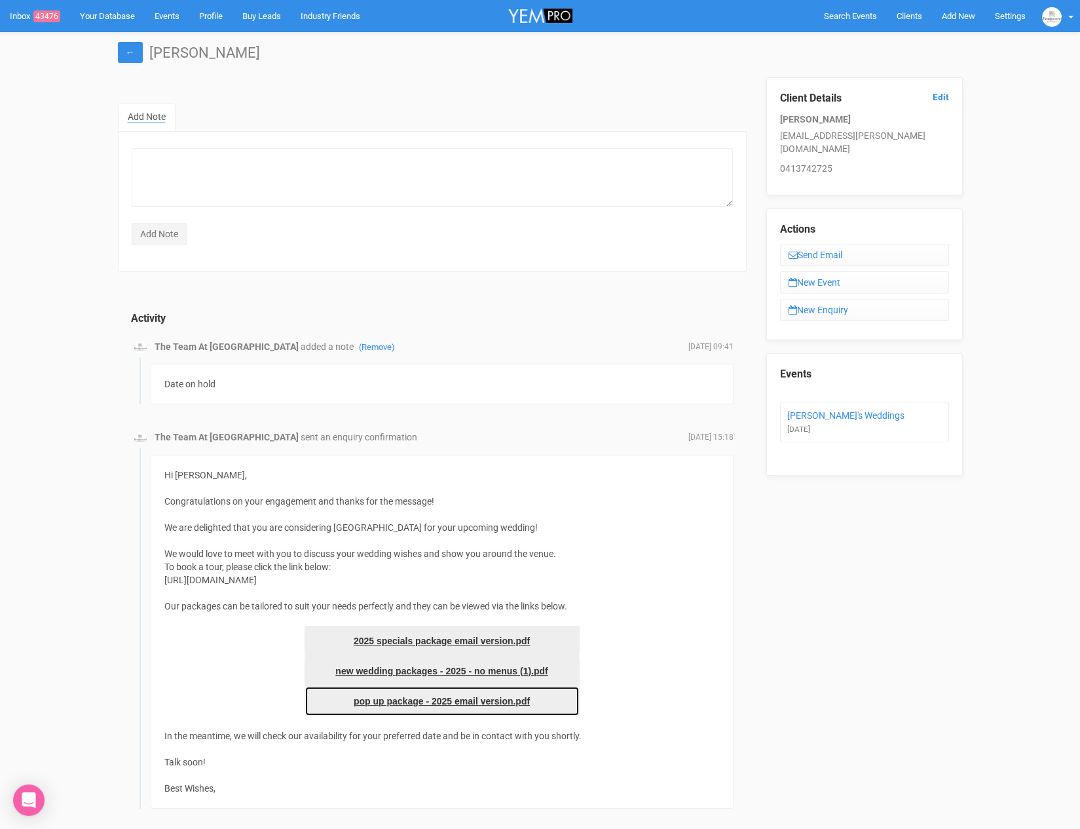
click at [399, 694] on link "pop up package - 2025 email version.pdf" at bounding box center [442, 701] width 275 height 30
click at [322, 325] on div "Activity The Team At Boulevard Gardens added a note (Remove) September 25, 2025…" at bounding box center [432, 715] width 629 height 860
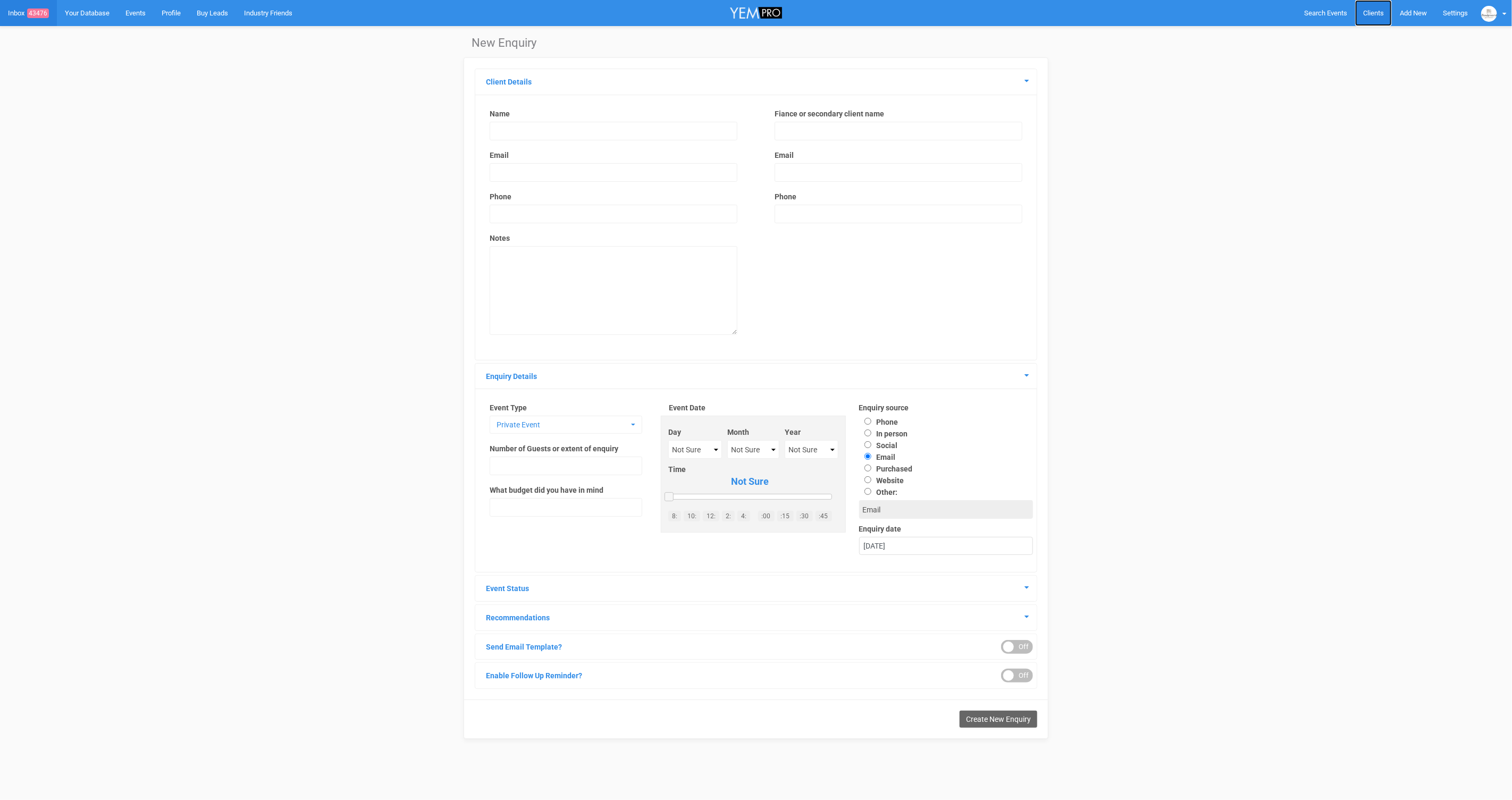
click at [1385, 17] on link "Clients" at bounding box center [1373, 13] width 37 height 26
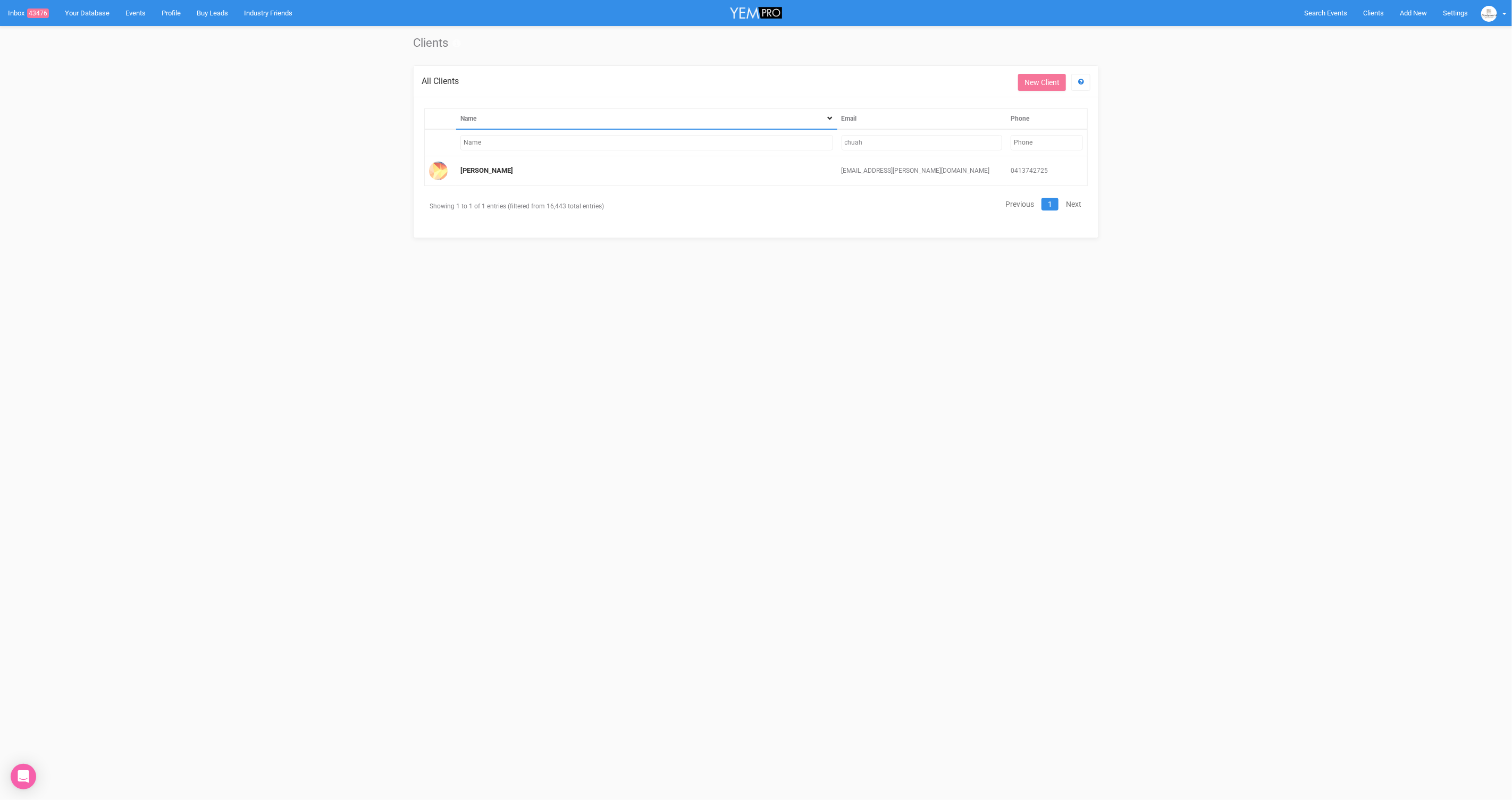
drag, startPoint x: 881, startPoint y: 143, endPoint x: 772, endPoint y: 136, distance: 109.2
click at [772, 136] on tr "chuah" at bounding box center [756, 142] width 663 height 27
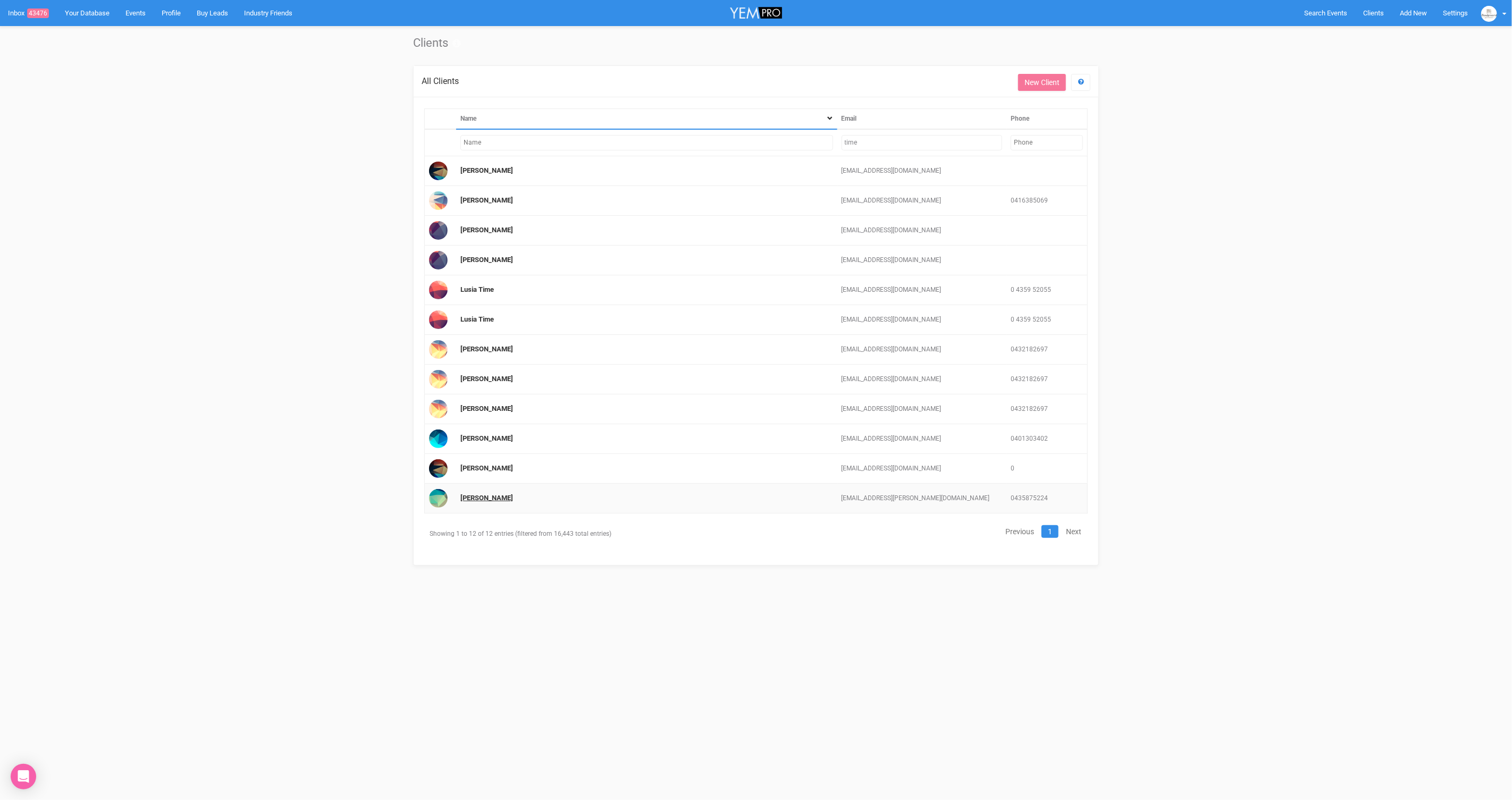
type input "time"
click at [479, 494] on link "[PERSON_NAME]" at bounding box center [486, 498] width 53 height 8
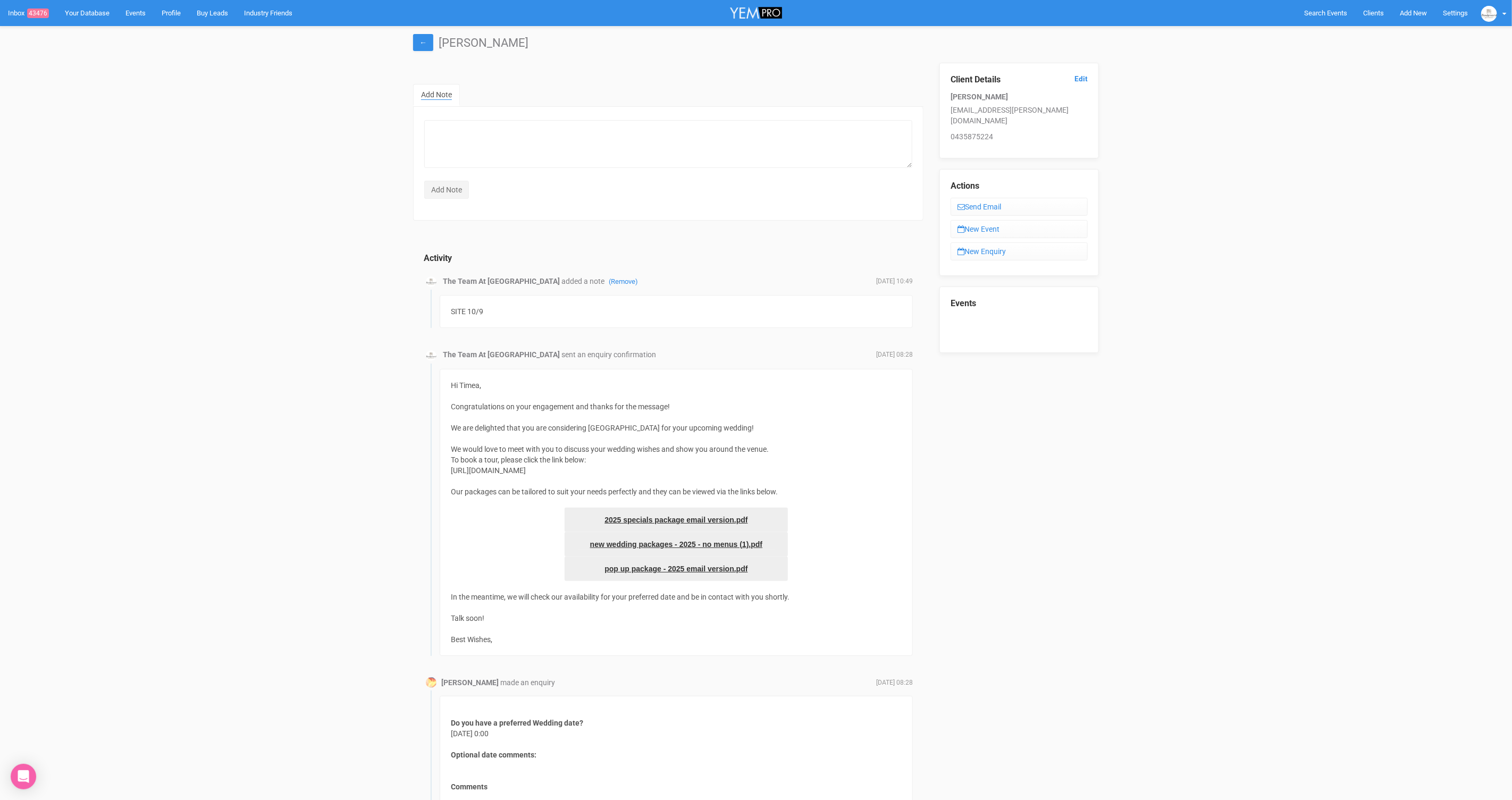
click at [979, 328] on div "Events" at bounding box center [1019, 320] width 160 height 67
click at [1009, 223] on link "New Event" at bounding box center [1019, 229] width 137 height 18
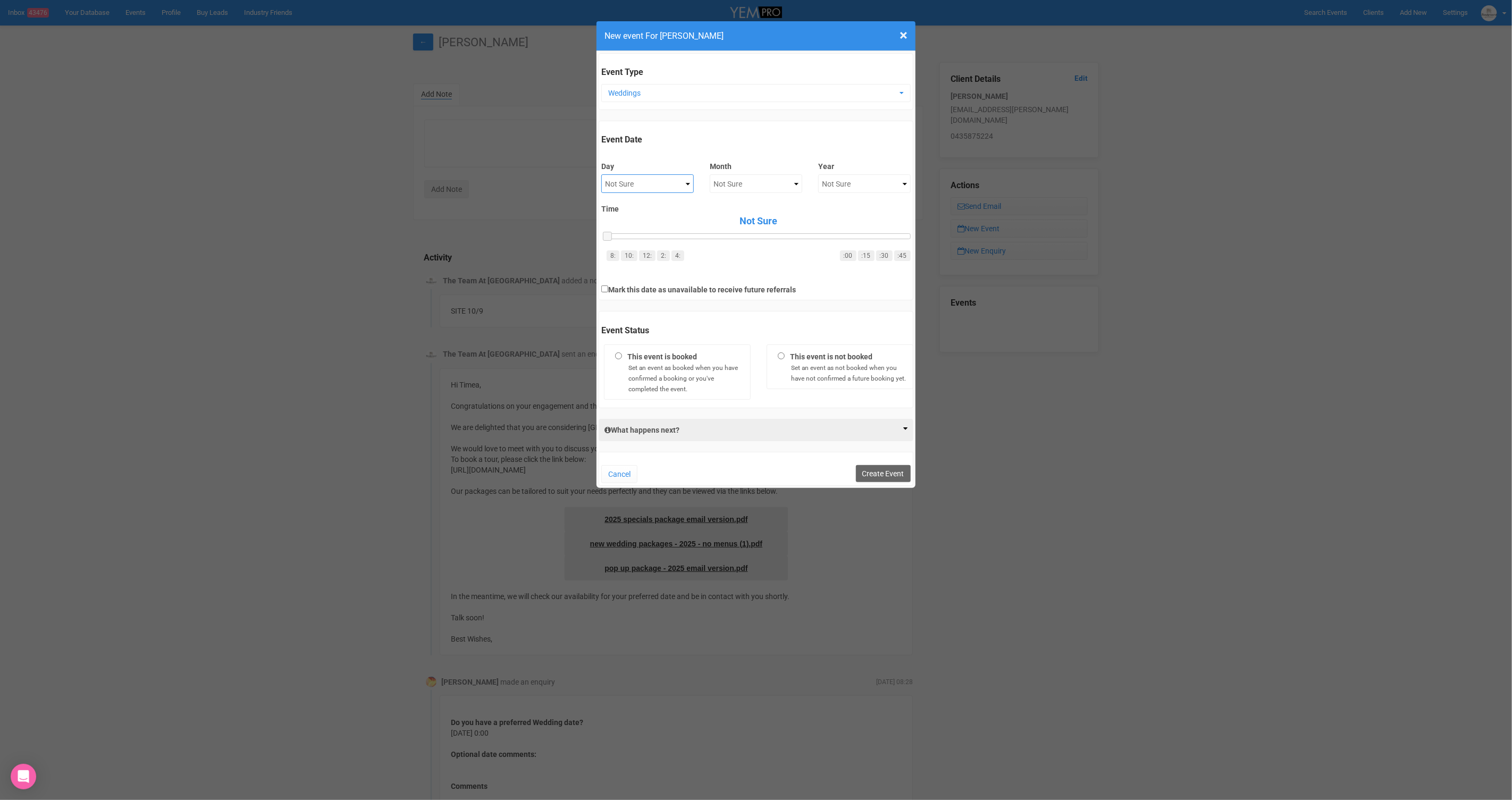
click at [644, 178] on select "Not Sure 1 2 3 4 5 6 7 8 9 10 11 12 13 14 15 16 17 18 19 20 21 22 23 24 25 26 2…" at bounding box center [648, 183] width 93 height 19
select select "25"
click at [781, 181] on select "Not Sure January February March April May June July August September October No…" at bounding box center [756, 183] width 93 height 19
select select "September"
click at [847, 191] on div "Year Not Sure 2020 2021 2022 2023 2024 2025 2026 2027 2028 2029 2030 2031 2032 …" at bounding box center [864, 172] width 93 height 41
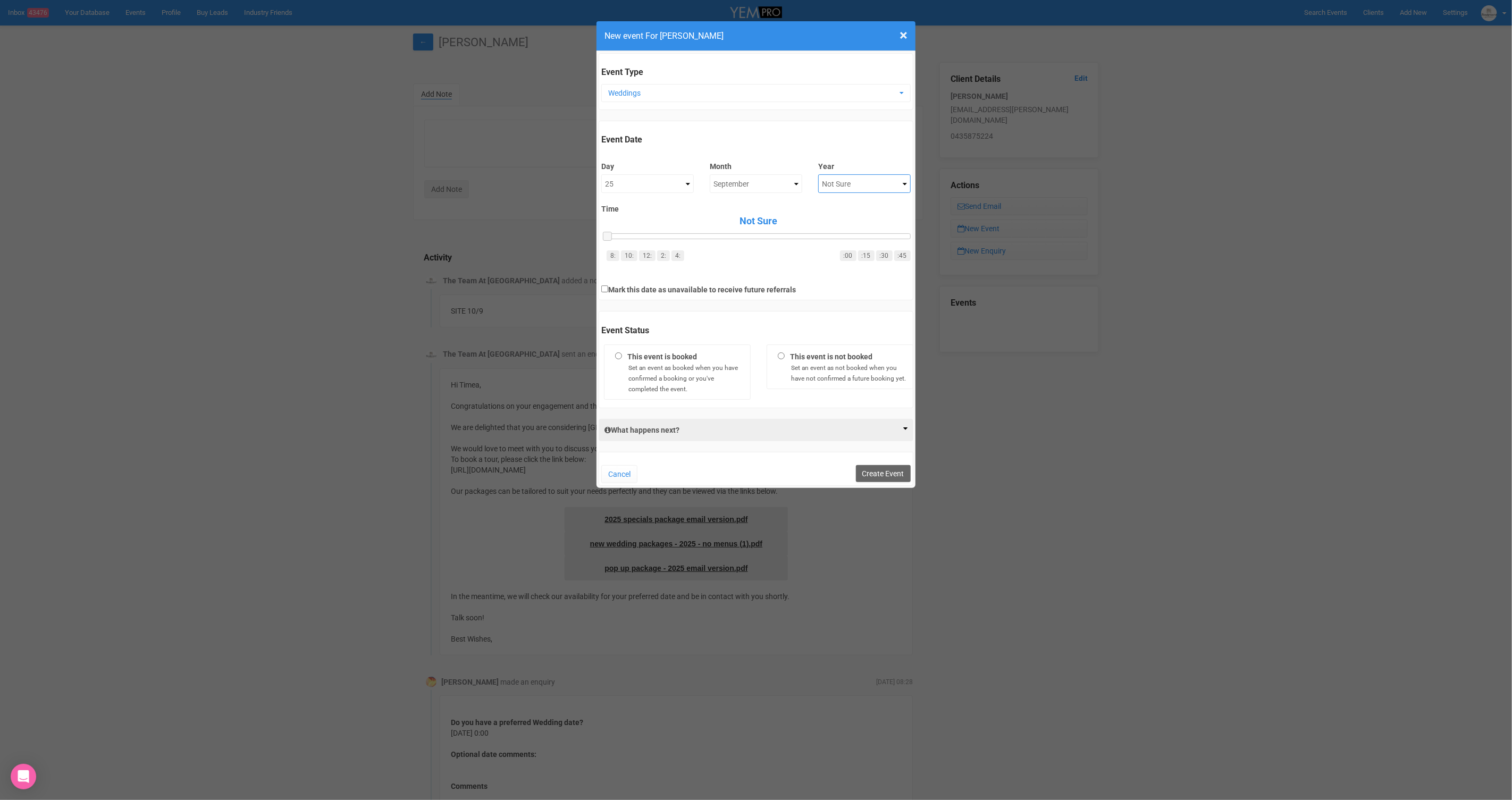
click at [848, 181] on select "Not Sure 2020 2021 2022 2023 2024 2025 2026 2027 2028 2029 2030 2031 2032 2033 …" at bounding box center [864, 183] width 93 height 19
select select "2027"
click at [875, 475] on button "Create Event" at bounding box center [883, 473] width 54 height 17
click at [880, 473] on button "Create Event" at bounding box center [883, 473] width 54 height 17
click at [888, 471] on button "Create Event" at bounding box center [883, 473] width 54 height 17
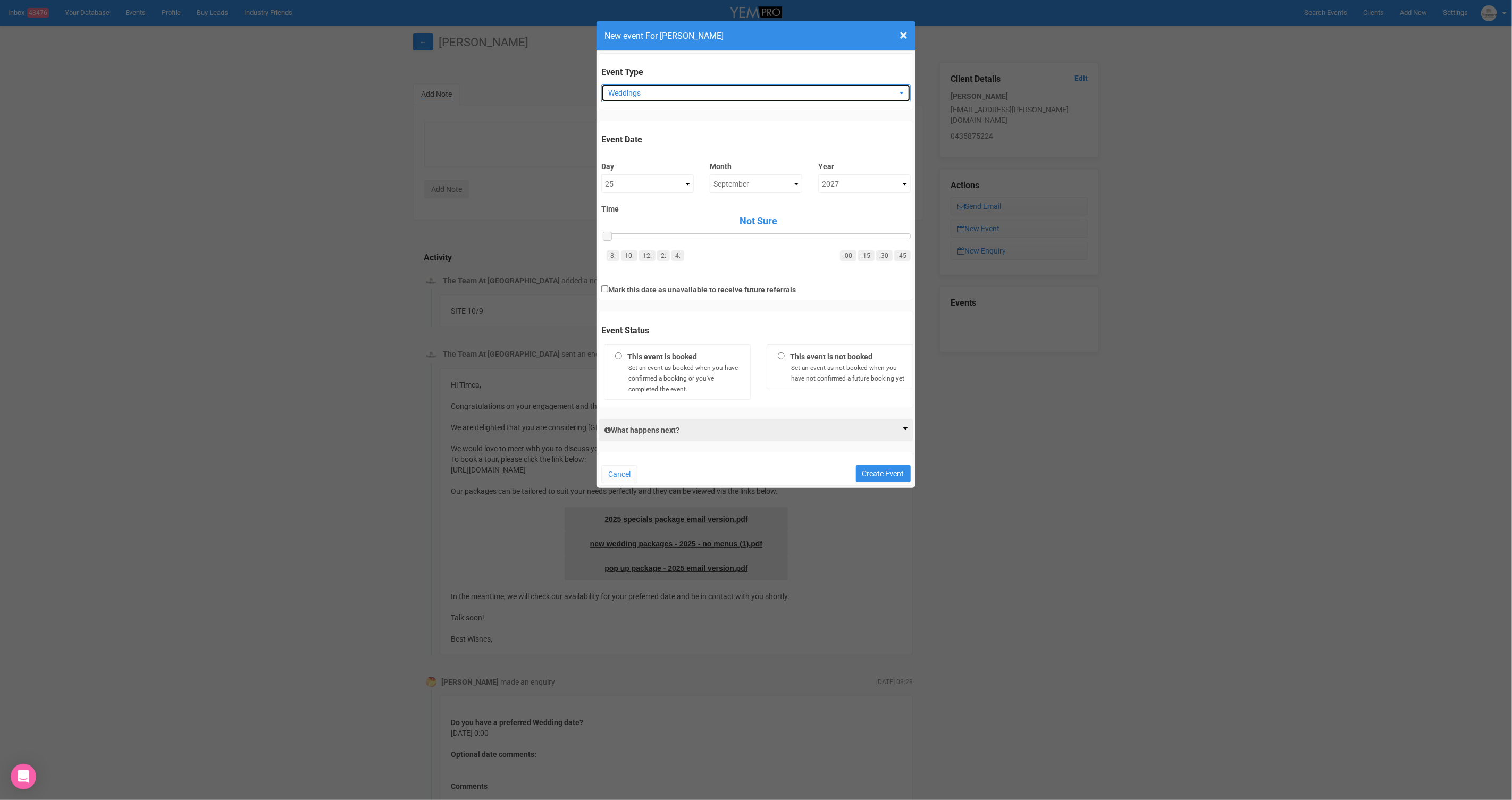
click at [667, 90] on span "Weddings" at bounding box center [752, 92] width 288 height 11
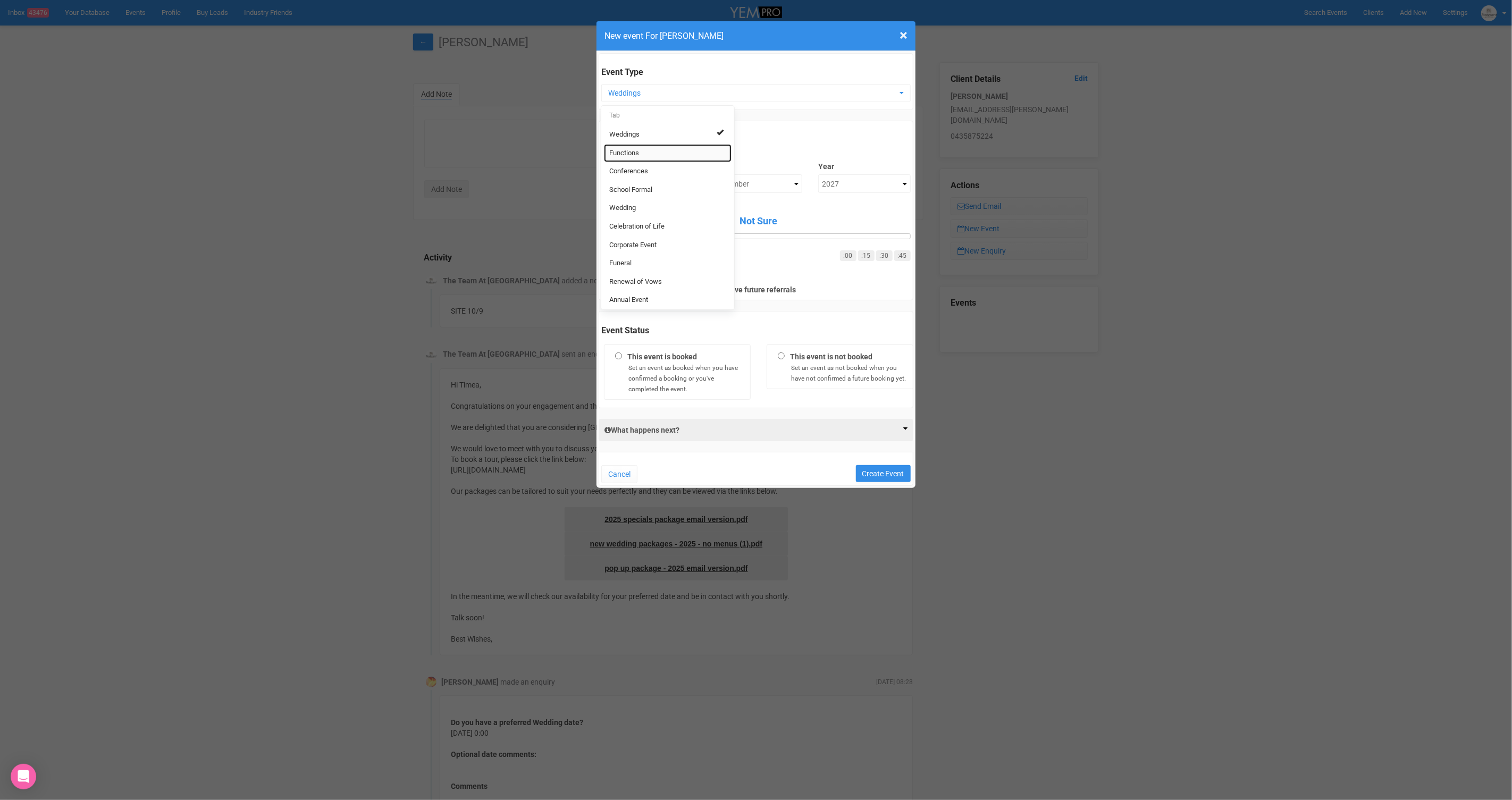
click at [648, 153] on link "Functions" at bounding box center [667, 153] width 127 height 19
click at [886, 461] on div "Cancel Create Event" at bounding box center [756, 469] width 315 height 34
click at [886, 467] on button "Create Event" at bounding box center [883, 473] width 54 height 17
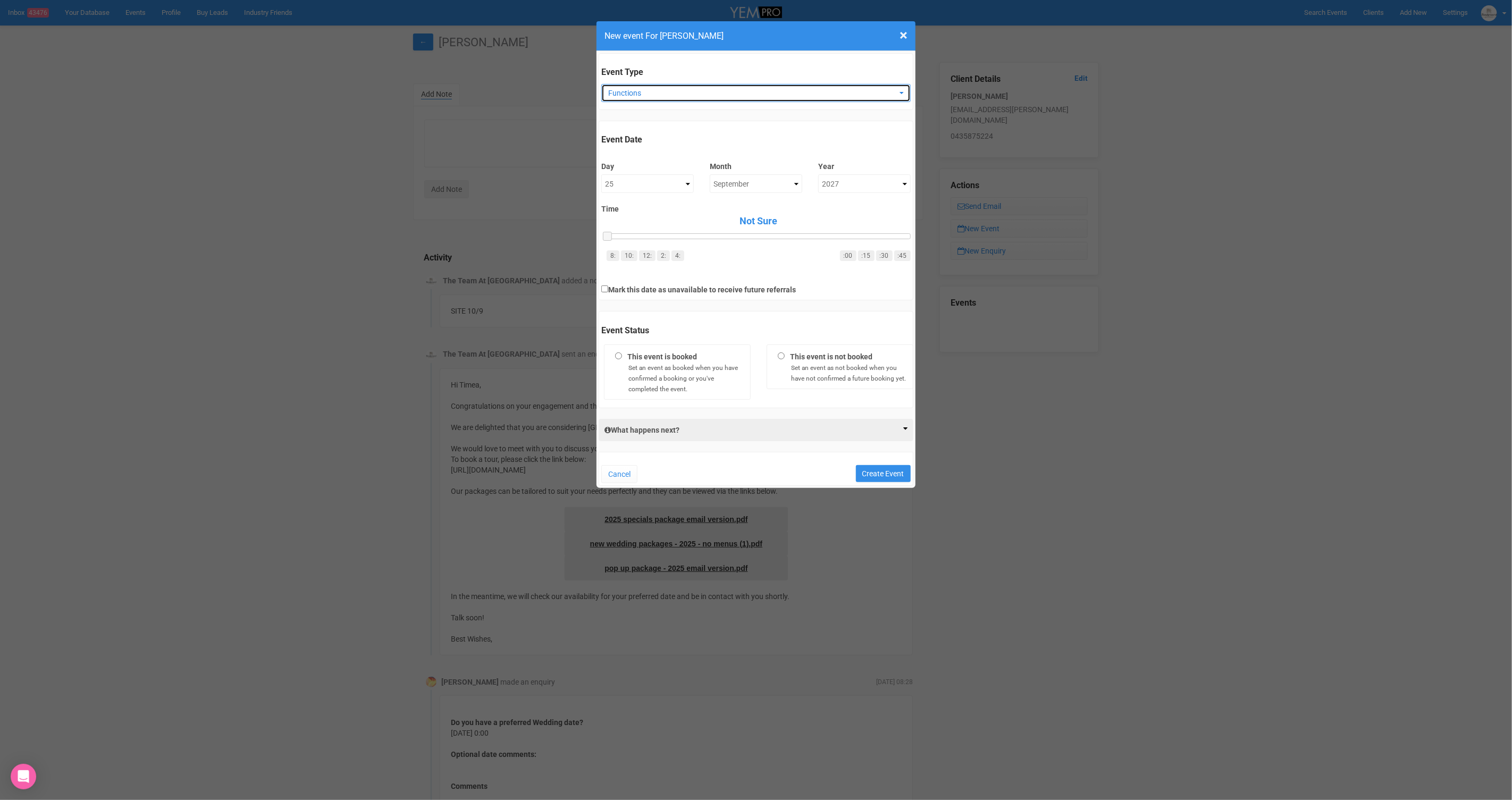
click at [711, 97] on span "Functions" at bounding box center [752, 92] width 288 height 11
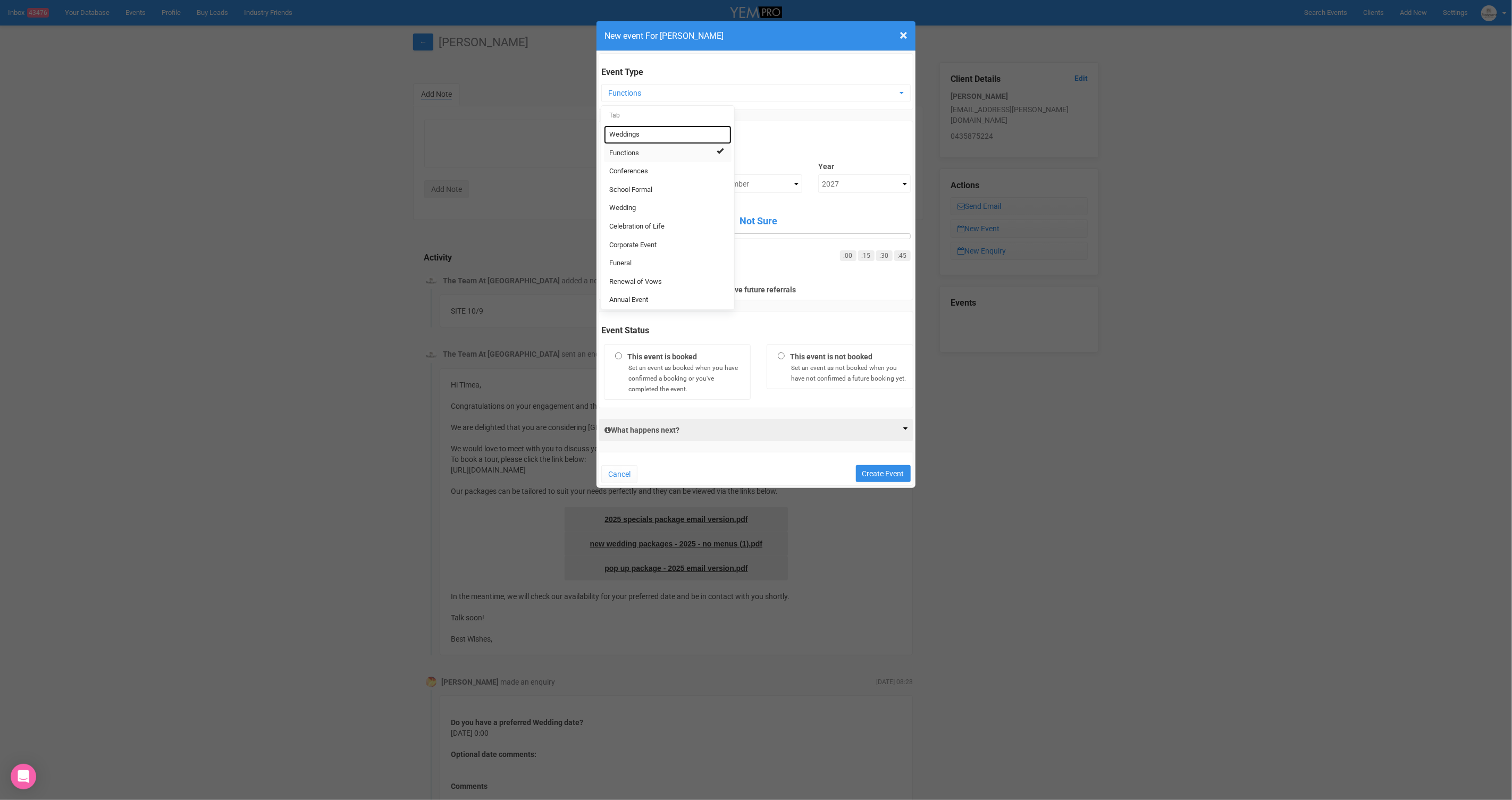
drag, startPoint x: 671, startPoint y: 137, endPoint x: 687, endPoint y: 143, distance: 17.1
click at [672, 137] on link "Weddings" at bounding box center [667, 135] width 127 height 19
select select "3887"
click at [864, 184] on select "Not Sure 2020 2021 2022 2023 2024 2025 2026 2027 2028 2029 2030 2031 2032 2033 …" at bounding box center [864, 183] width 93 height 19
select select "2026"
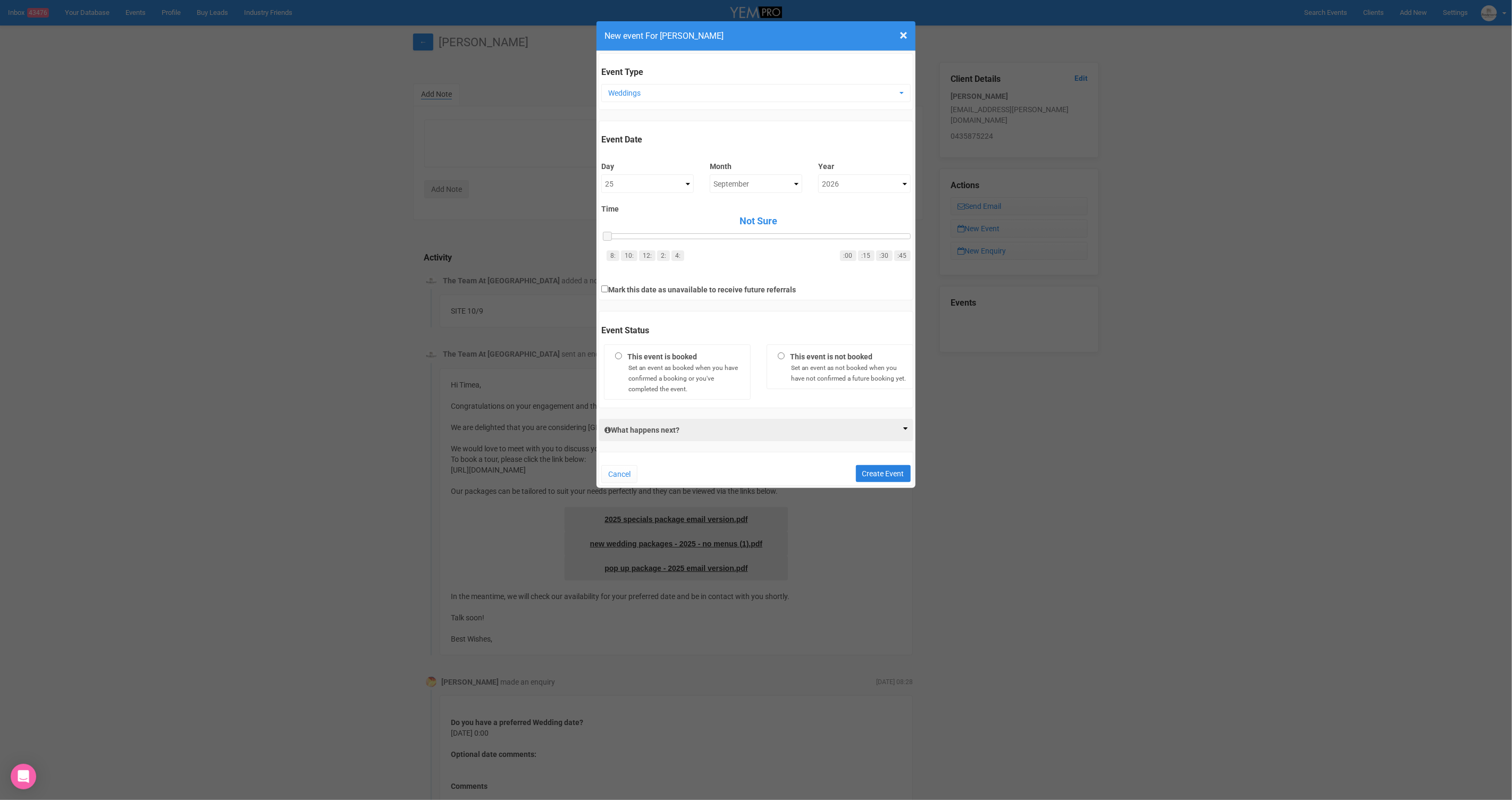
click at [881, 467] on button "Create Event" at bounding box center [883, 473] width 54 height 17
click at [847, 377] on small "Set an event as not booked when you have not confirmed a future booking yet." at bounding box center [849, 373] width 115 height 18
click at [785, 359] on input "This event is not booked Set an event as not booked when you have not confirmed…" at bounding box center [782, 355] width 7 height 7
radio input "true"
click at [887, 471] on button "Create Event" at bounding box center [883, 473] width 54 height 17
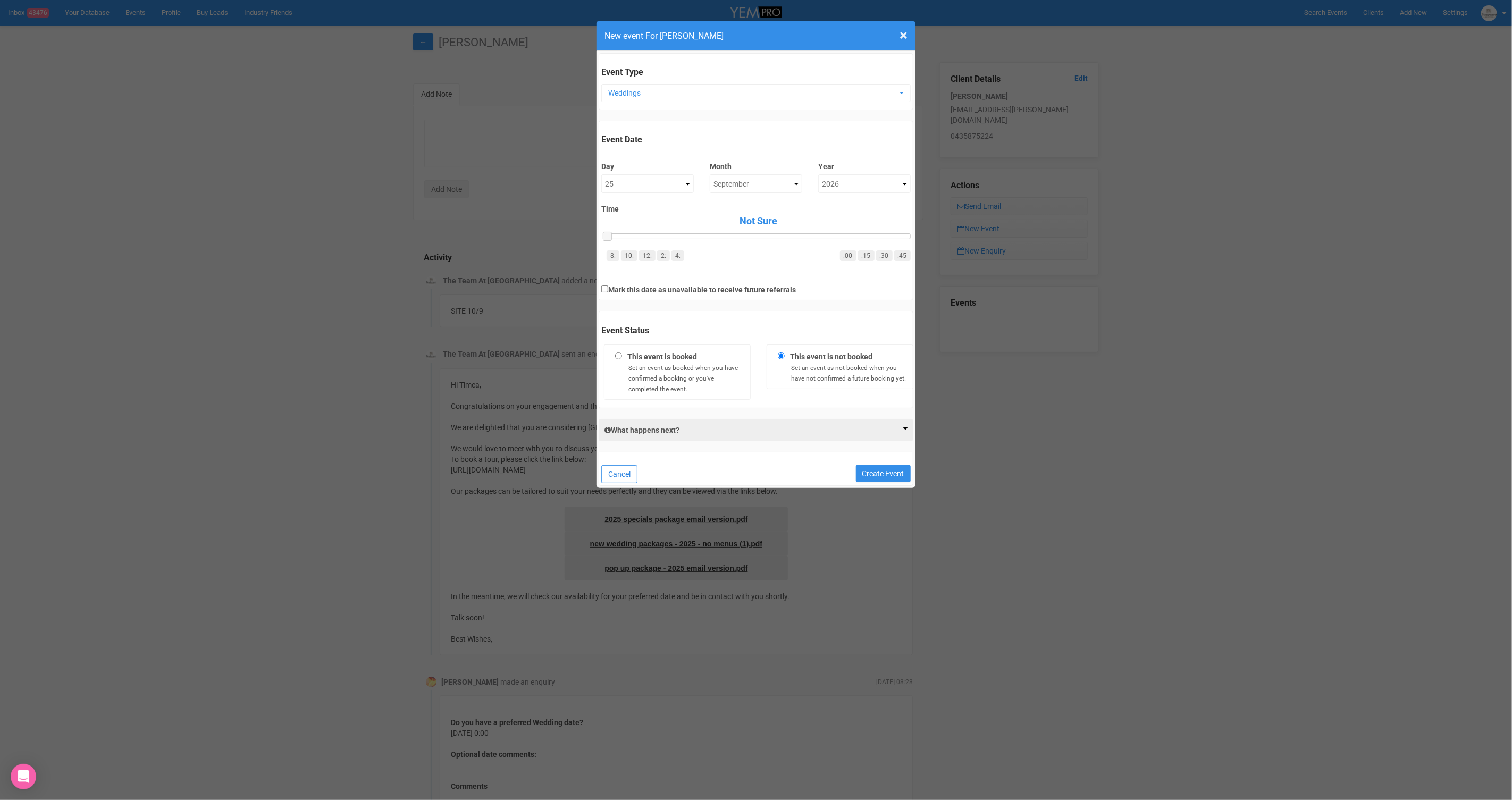
click at [625, 471] on button "Cancel" at bounding box center [619, 474] width 37 height 18
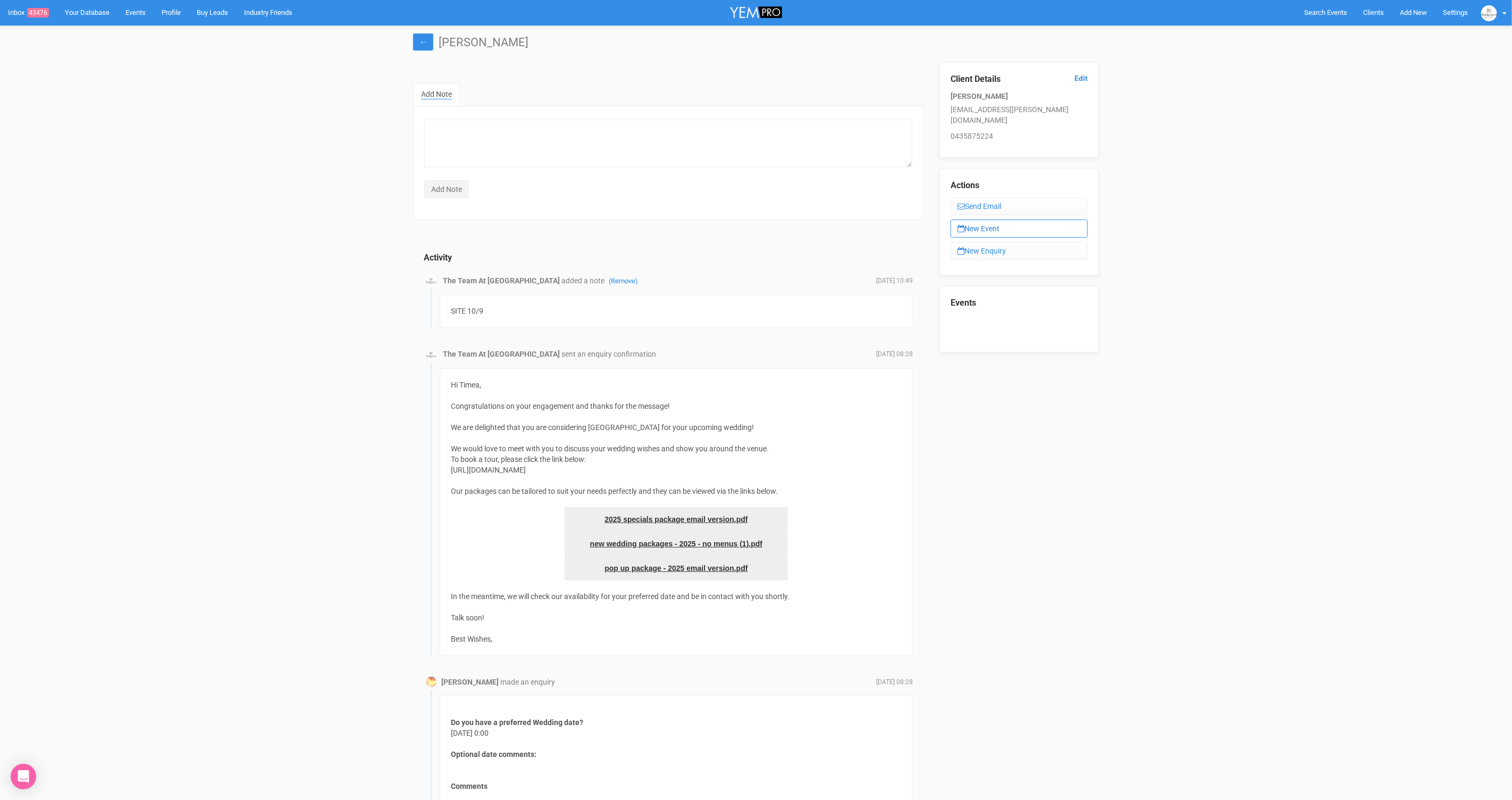
click at [991, 220] on link "New Event" at bounding box center [1019, 229] width 137 height 18
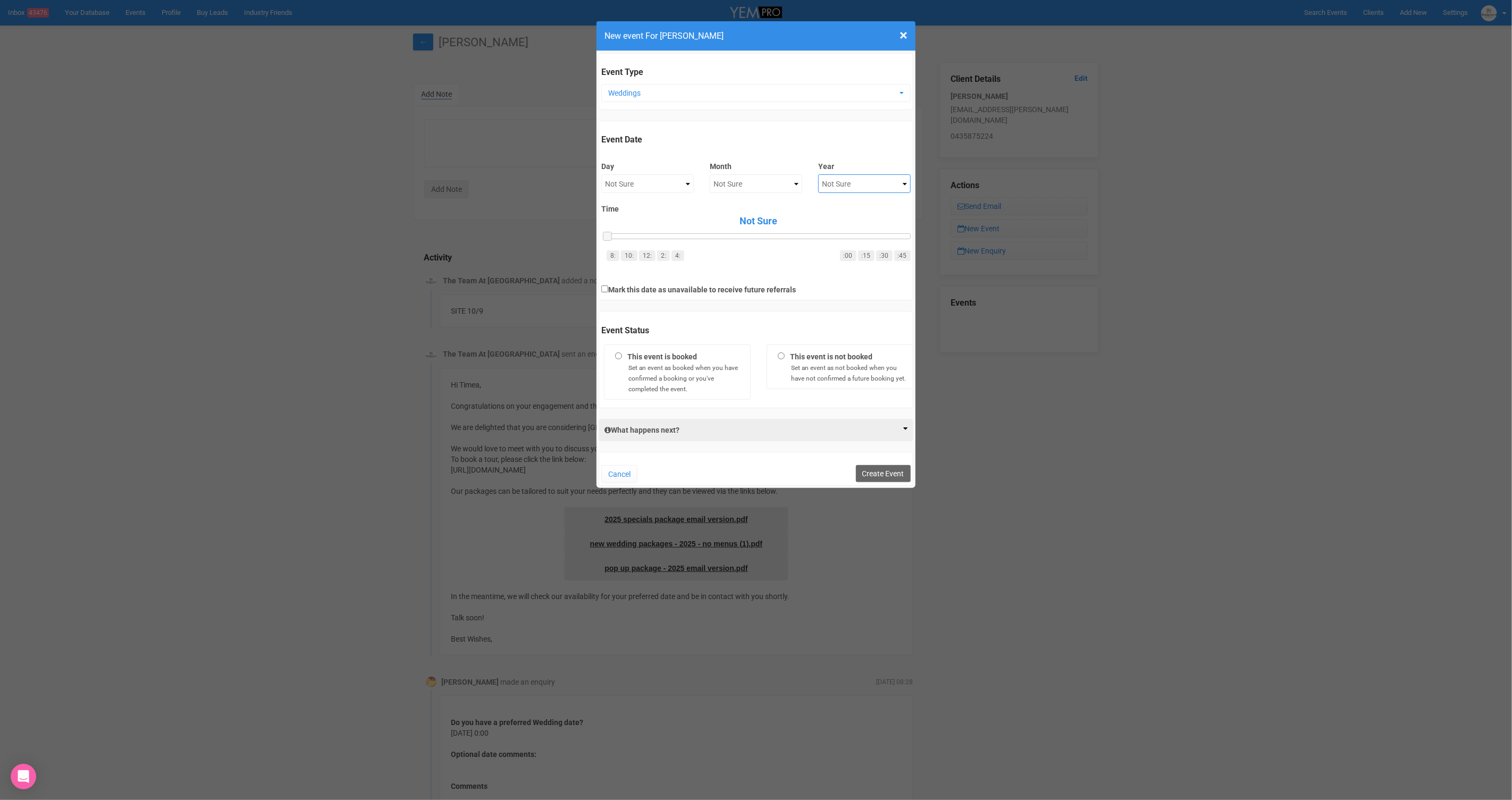
click at [863, 184] on select "Not Sure 2020 2021 2022 2023 2024 2025 2026 2027 2028 2029 2030 2031 2032 2033 …" at bounding box center [864, 183] width 93 height 19
select select "2027"
click at [756, 187] on select "Not Sure January February March April May June July August September October No…" at bounding box center [756, 183] width 93 height 19
select select "September"
click at [640, 183] on select "Not Sure 1 2 3 4 5 6 7 8 9 10 11 12 13 14 15 16 17 18 19 20 21 22 23 24 25 26 2…" at bounding box center [648, 183] width 93 height 19
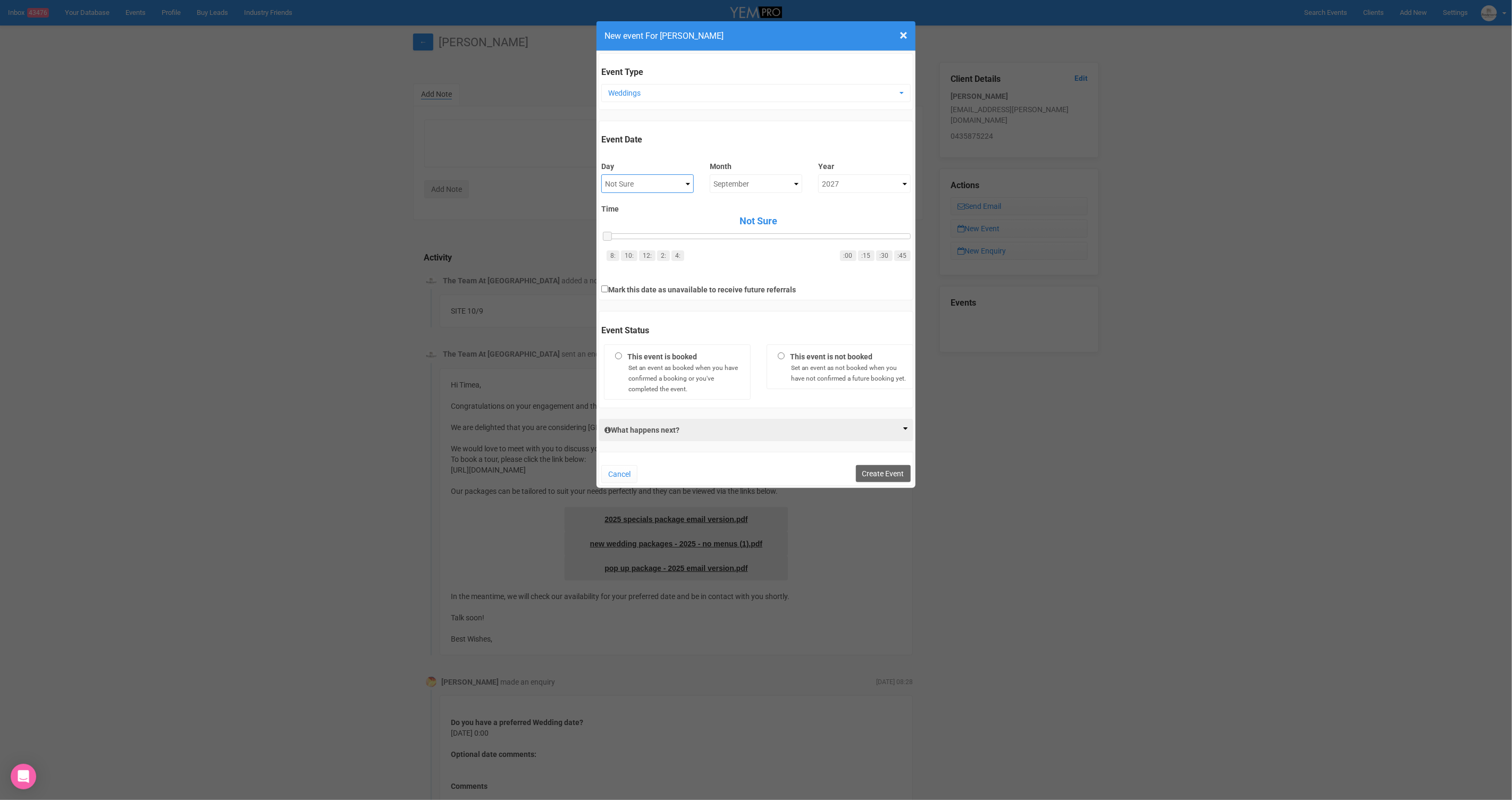
select select "25"
click at [880, 465] on button "Create Event" at bounding box center [883, 473] width 54 height 17
drag, startPoint x: 590, startPoint y: 470, endPoint x: 605, endPoint y: 471, distance: 15.0
click at [592, 471] on div "× Close New event For Timea Salamon Event Type Weddings Tab Weddings Functions …" at bounding box center [756, 400] width 1512 height 800
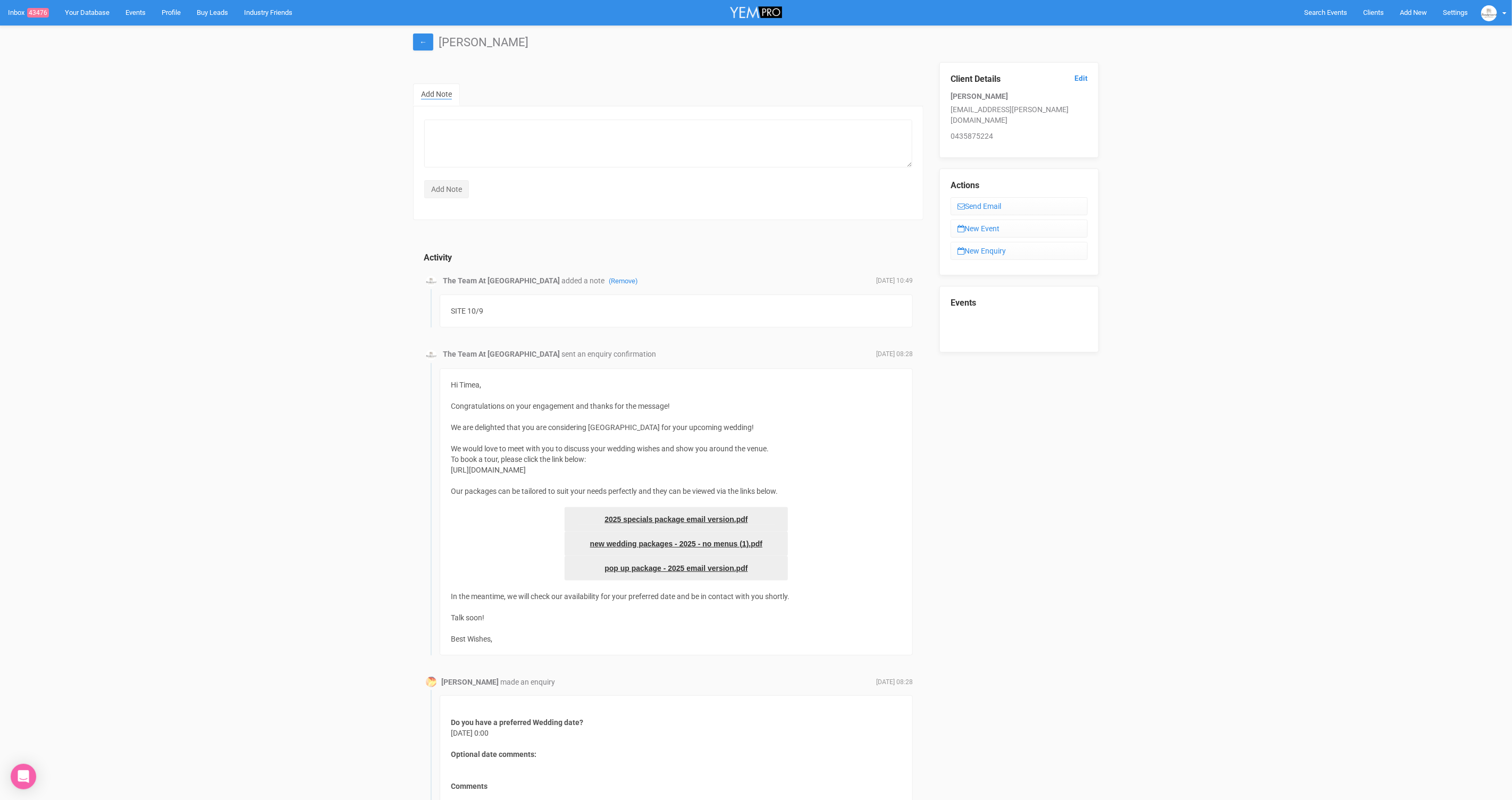
click at [434, 43] on h1 "Timea Salamon" at bounding box center [756, 43] width 686 height 13
click at [424, 47] on link "←" at bounding box center [423, 41] width 20 height 17
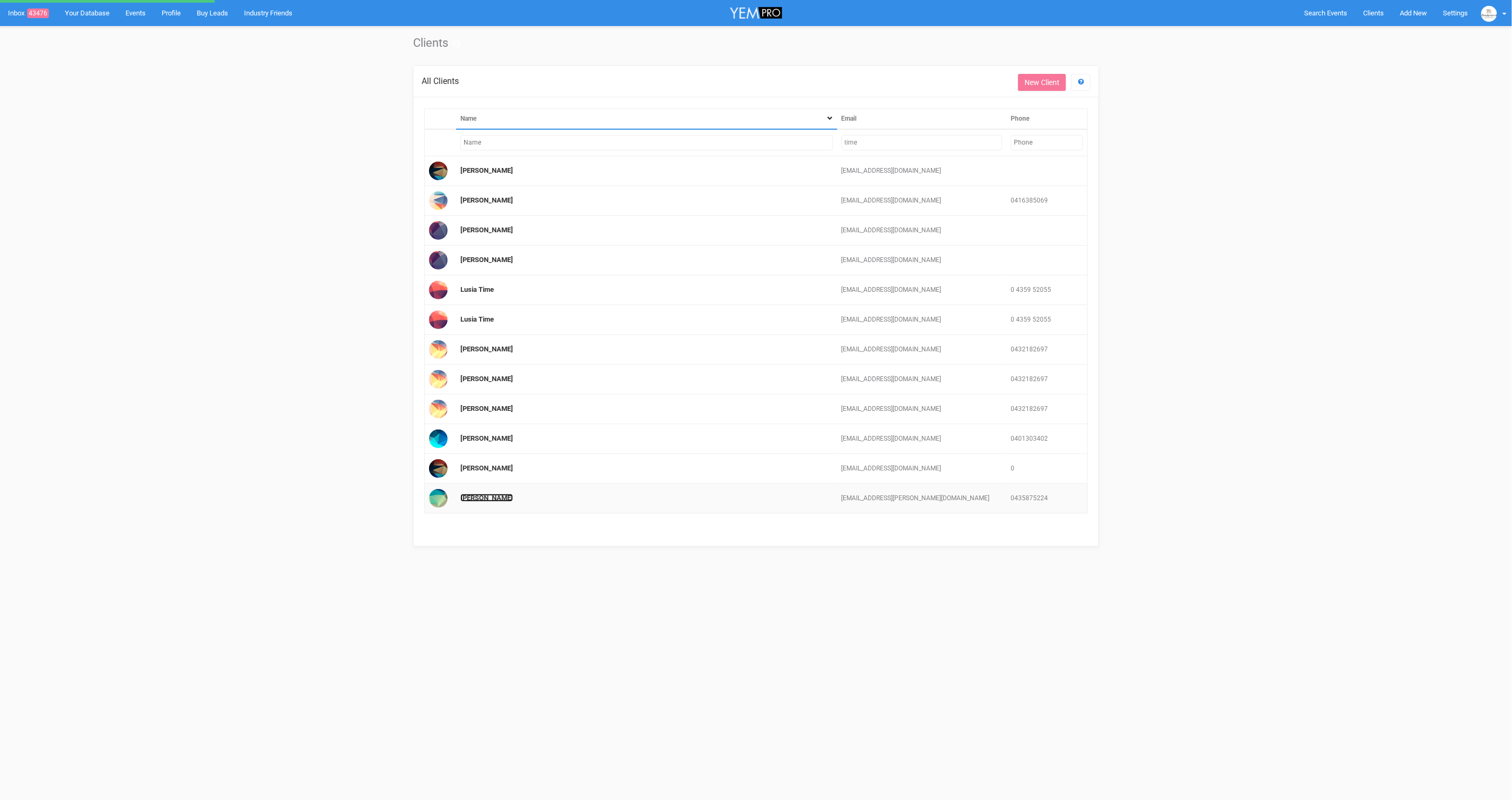
click at [491, 494] on link "Timea Salamon" at bounding box center [486, 498] width 53 height 8
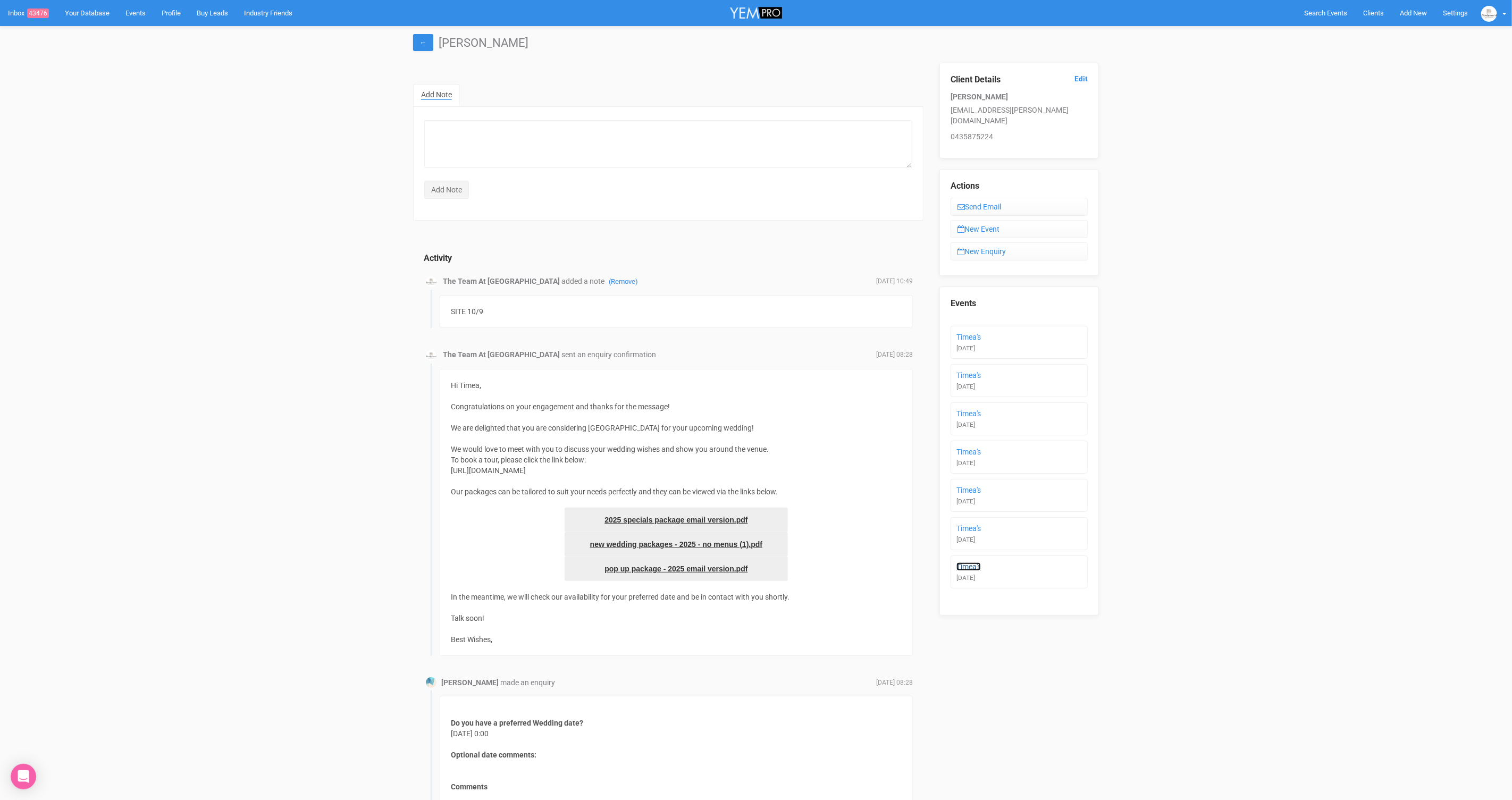
click at [974, 562] on link "Timea's" at bounding box center [969, 566] width 24 height 8
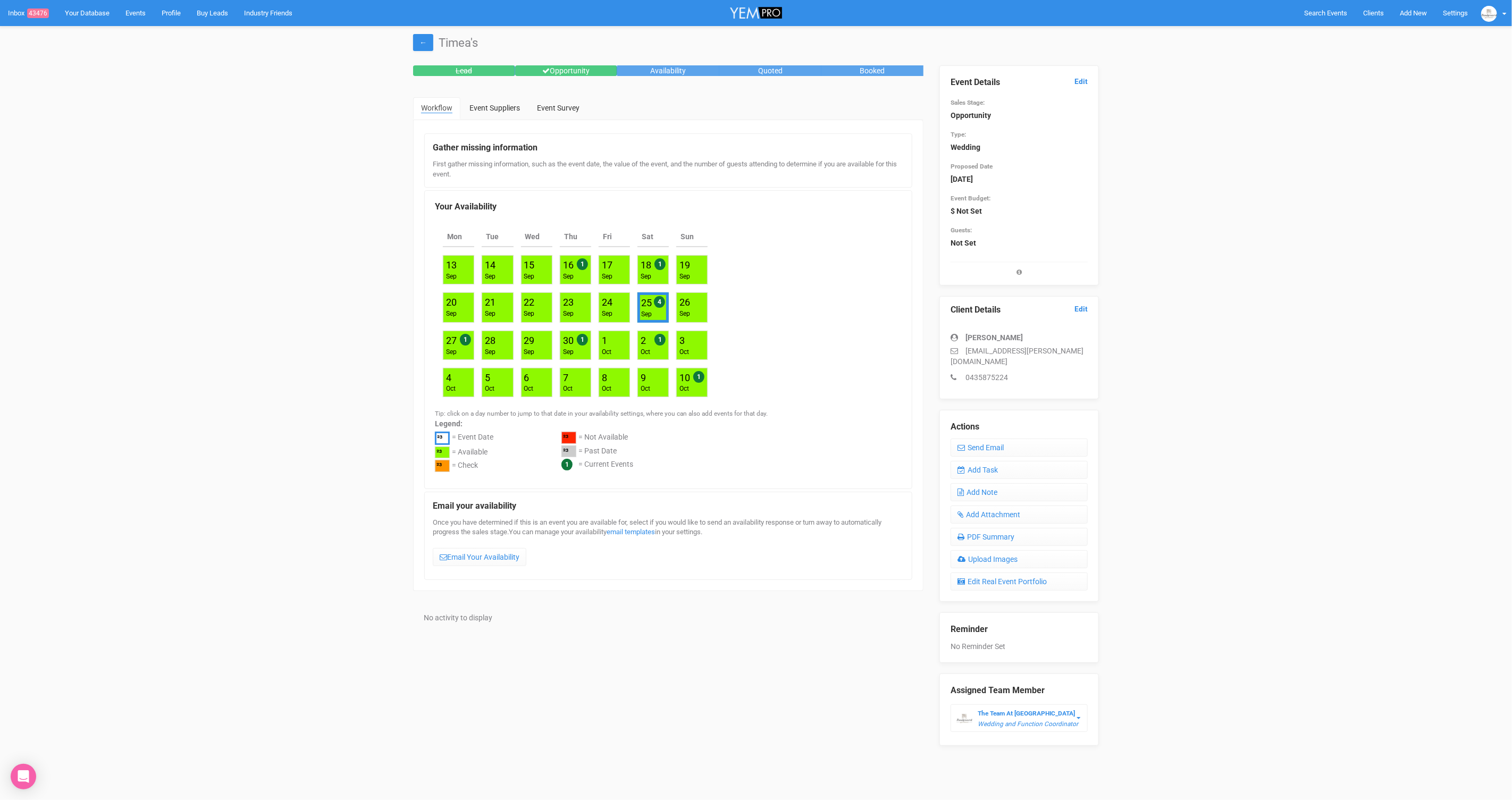
click at [1079, 92] on div "Event Details Edit Sales Stage: Opportunity Type: Wedding Proposed Date 25th Se…" at bounding box center [1019, 171] width 137 height 211
click at [1080, 75] on div "Event Details Edit Sales Stage: Opportunity Type: Wedding Proposed Date 25th Se…" at bounding box center [1019, 171] width 137 height 211
click at [1082, 84] on link "Edit" at bounding box center [1081, 81] width 13 height 10
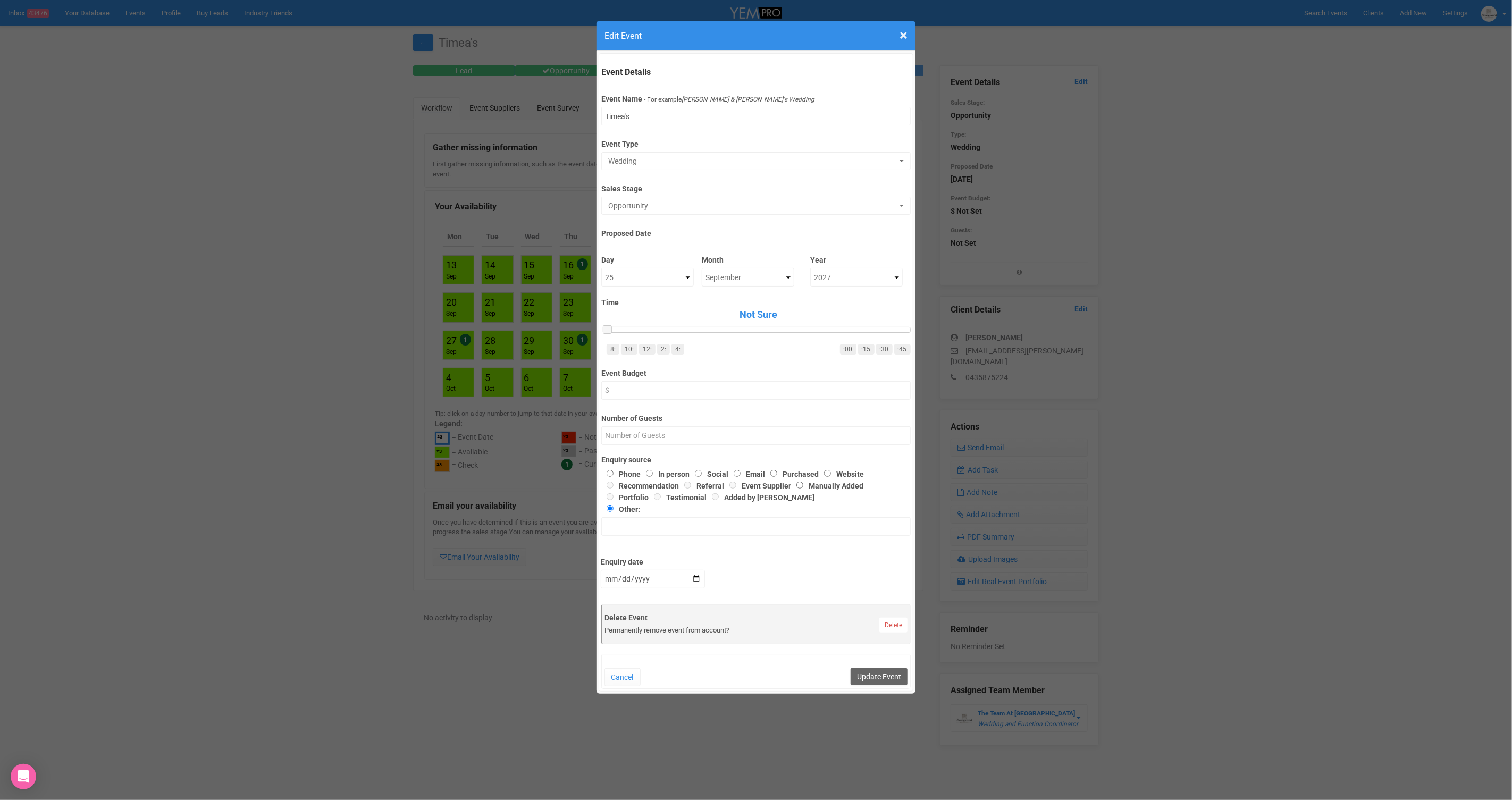
click at [895, 632] on div "Permanently remove event from account?" at bounding box center [756, 630] width 303 height 10
click at [895, 625] on link "Delete" at bounding box center [894, 625] width 28 height 15
click at [907, 597] on link "Confirm" at bounding box center [902, 599] width 33 height 15
click at [886, 674] on button "Update Event" at bounding box center [879, 677] width 57 height 17
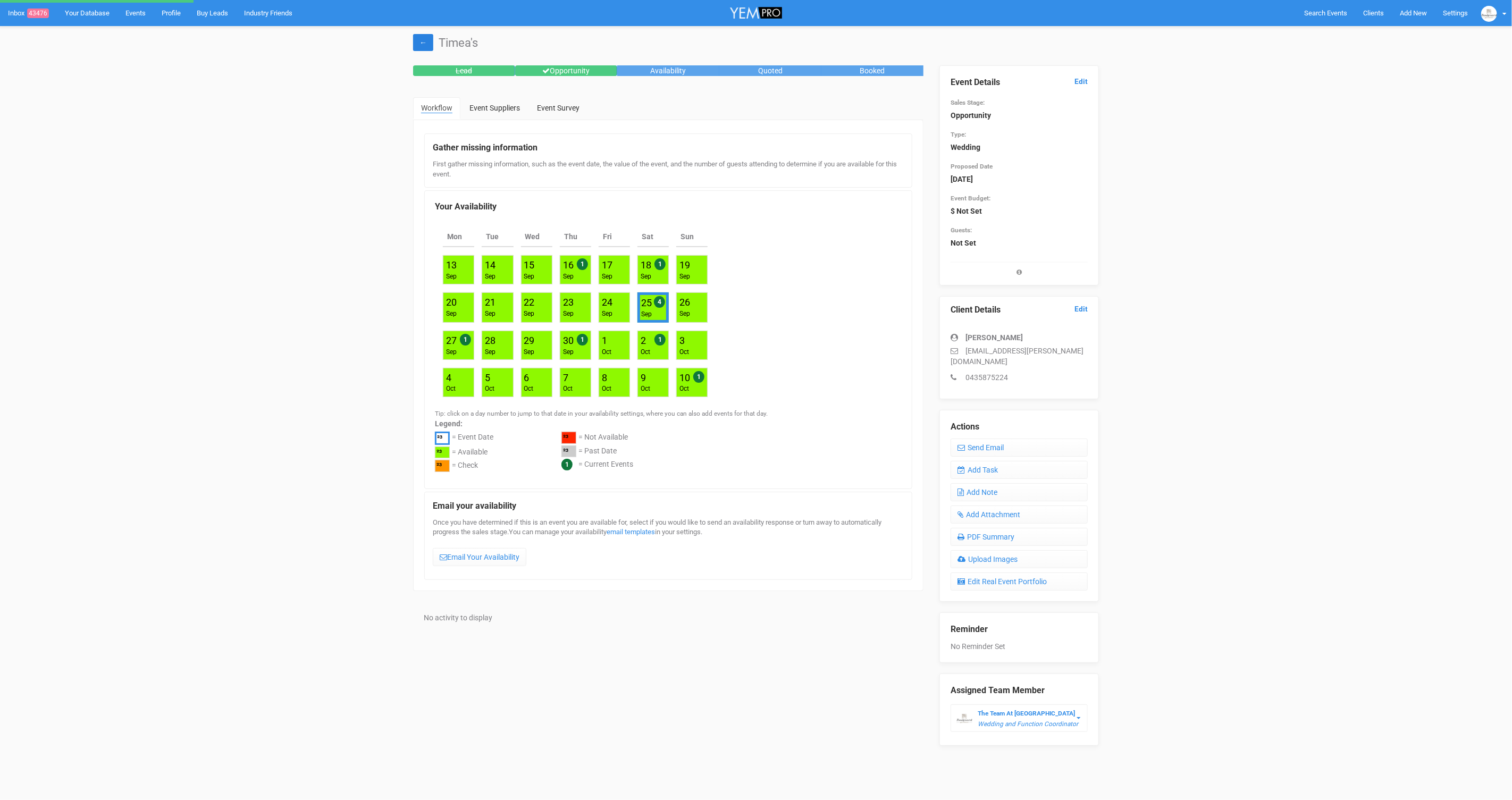
click at [421, 45] on link "←" at bounding box center [423, 42] width 20 height 17
click at [420, 38] on link "←" at bounding box center [423, 42] width 20 height 17
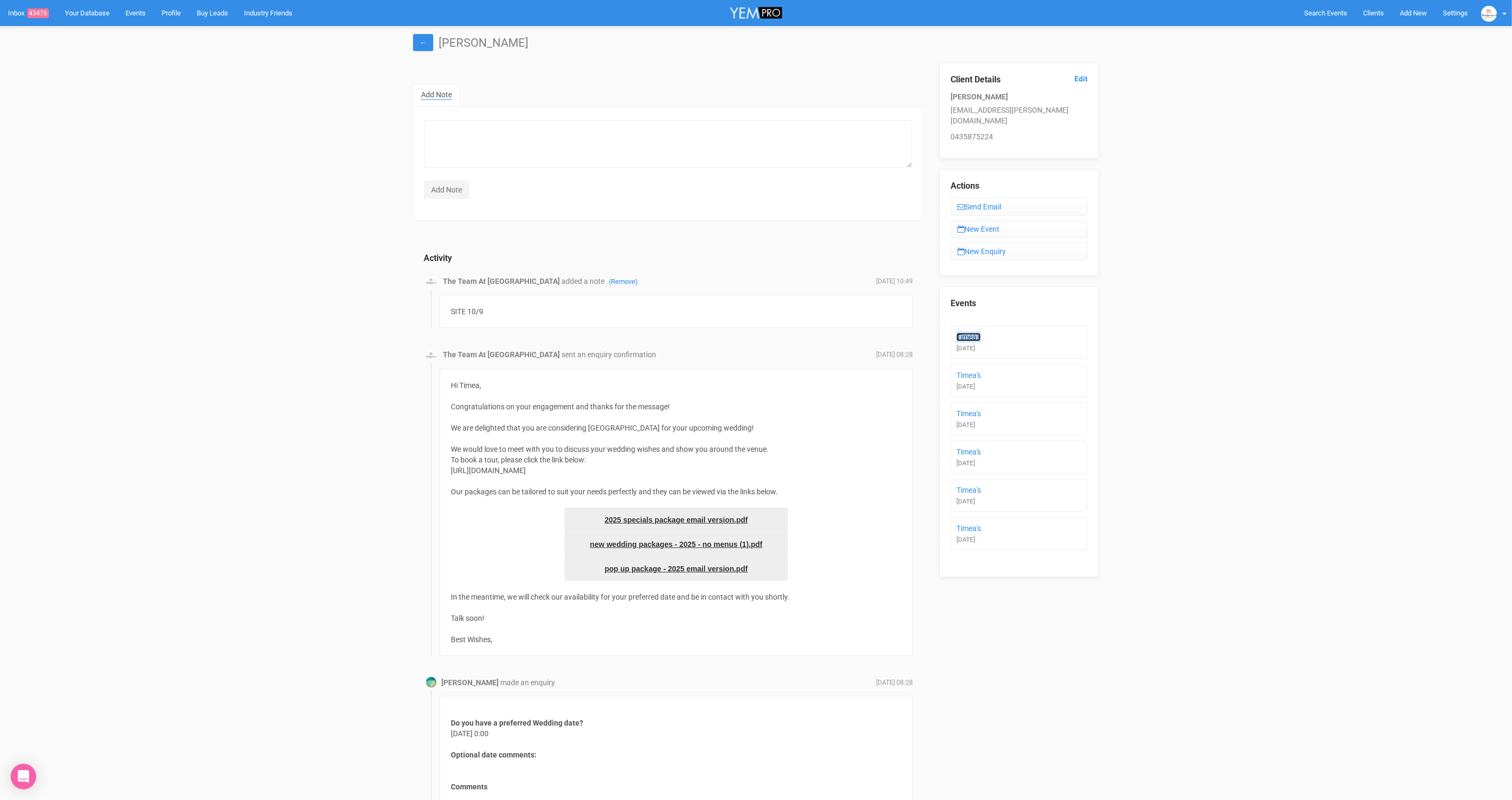
click at [966, 333] on link "Timea's" at bounding box center [969, 337] width 24 height 8
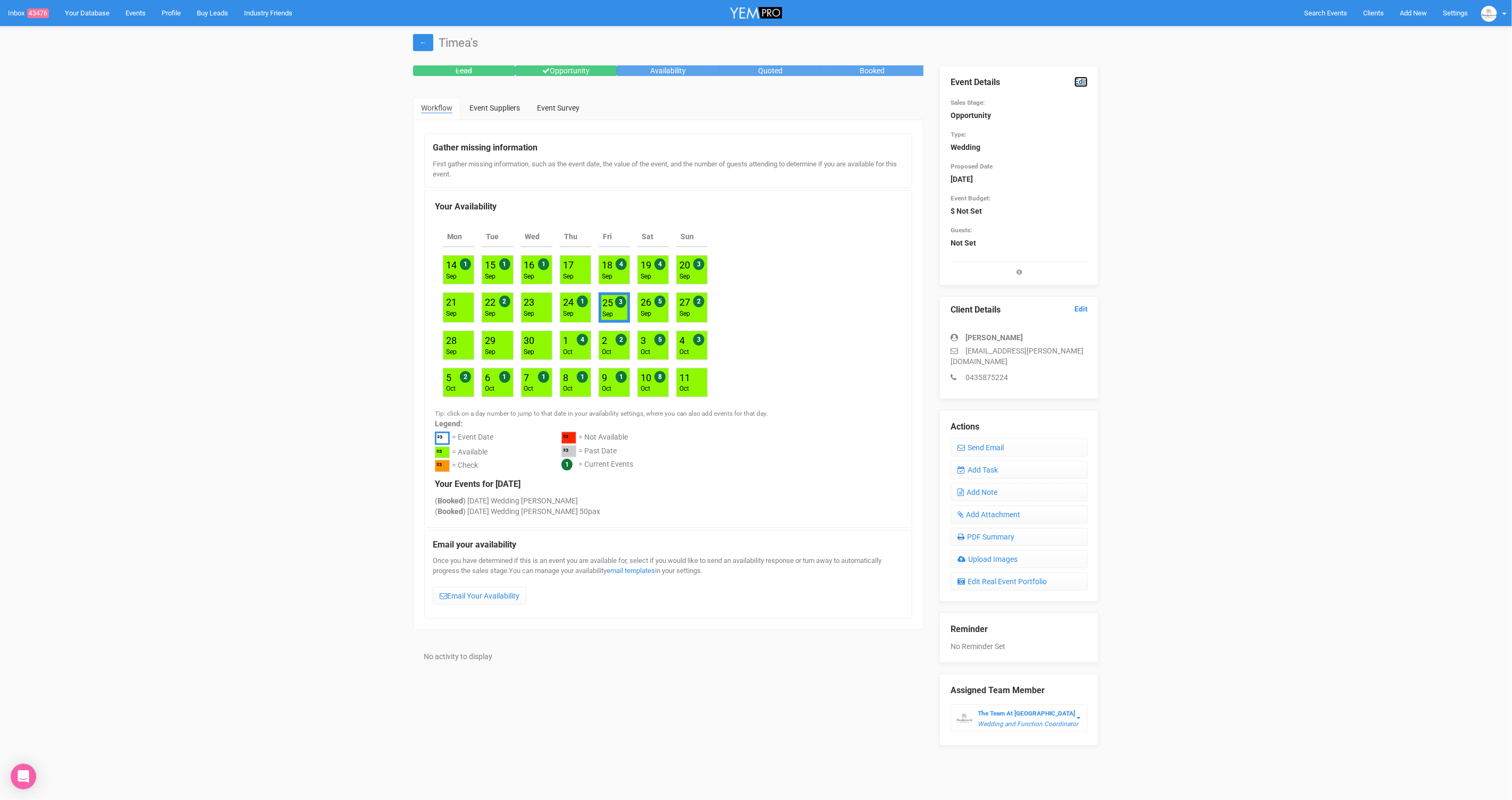
click at [1079, 80] on link "Edit" at bounding box center [1081, 81] width 13 height 10
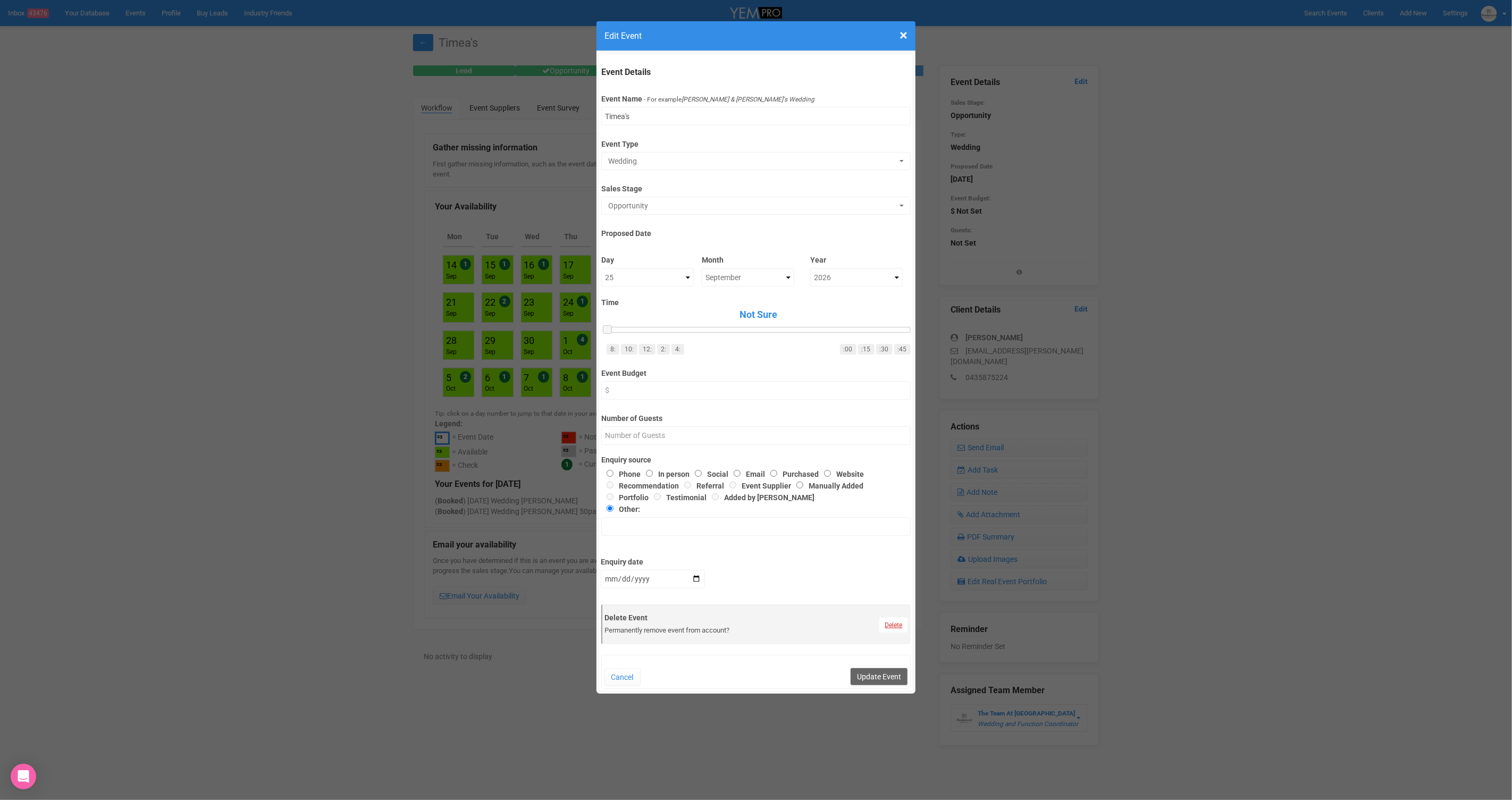
click at [898, 625] on link "Delete" at bounding box center [894, 625] width 28 height 15
click at [892, 604] on link "Confirm" at bounding box center [902, 599] width 33 height 15
click at [882, 682] on button "Update Event" at bounding box center [879, 677] width 57 height 17
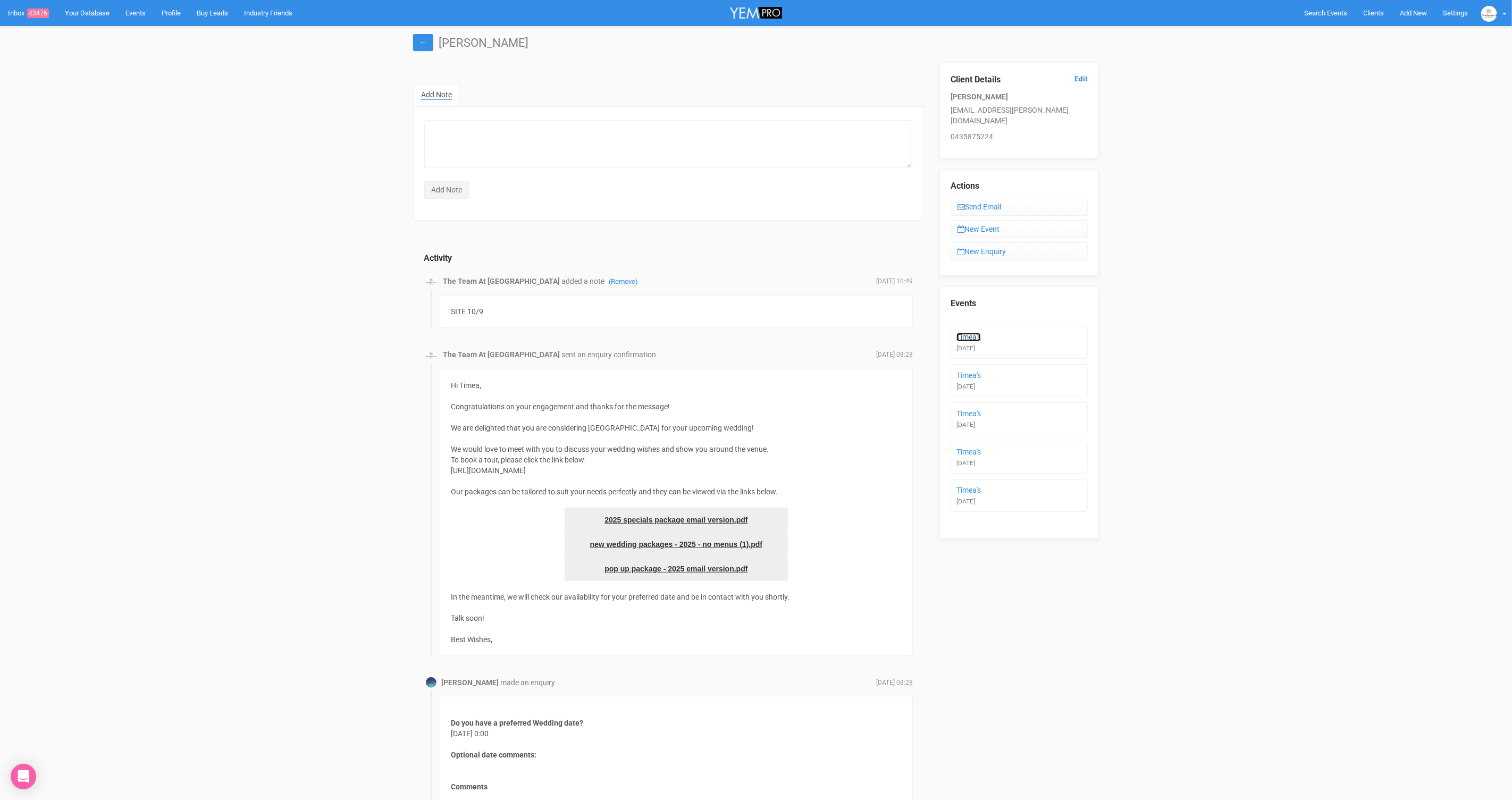
click at [967, 333] on link "Timea's" at bounding box center [969, 337] width 24 height 8
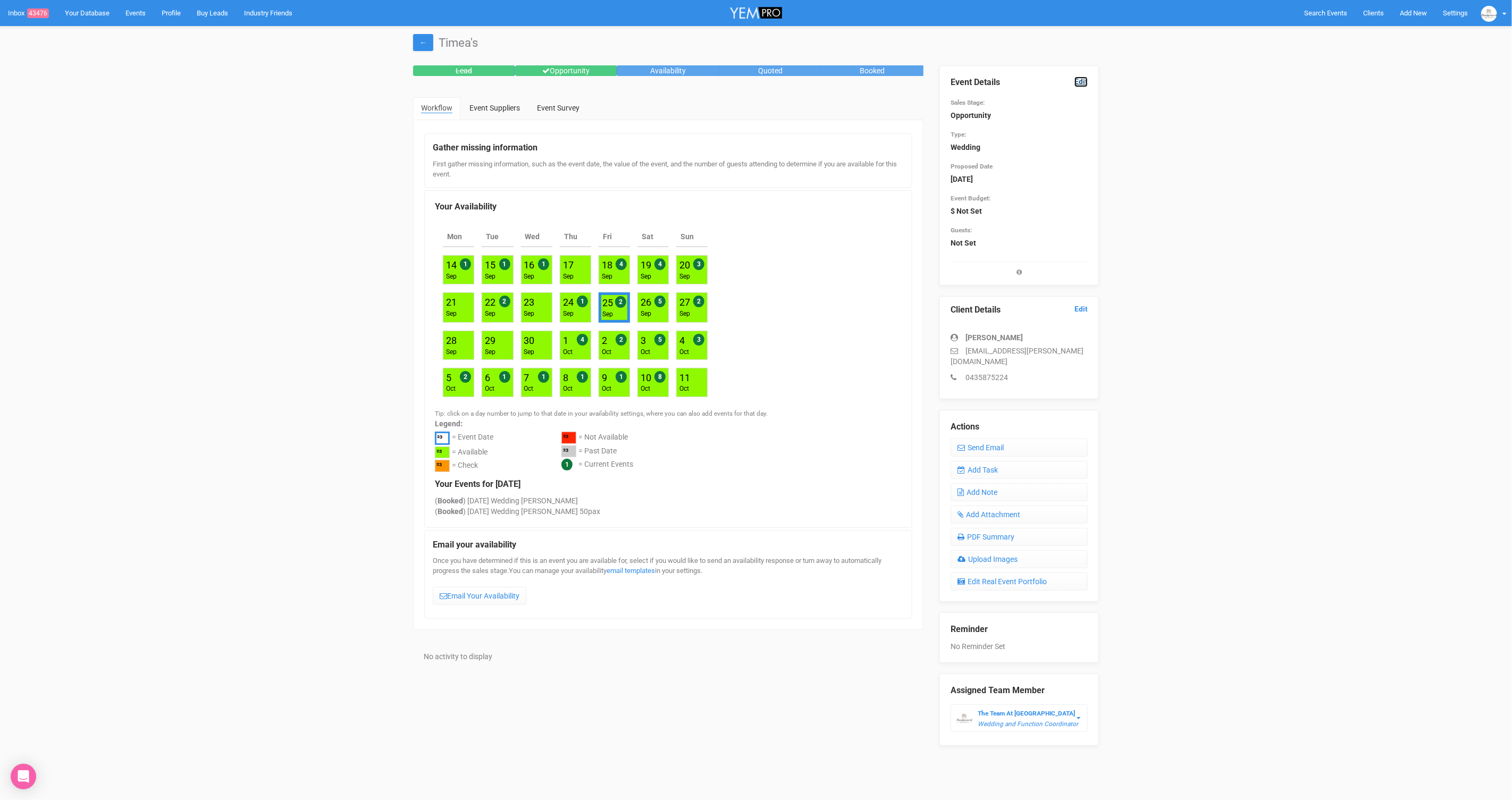
click at [1087, 81] on link "Edit" at bounding box center [1081, 81] width 13 height 10
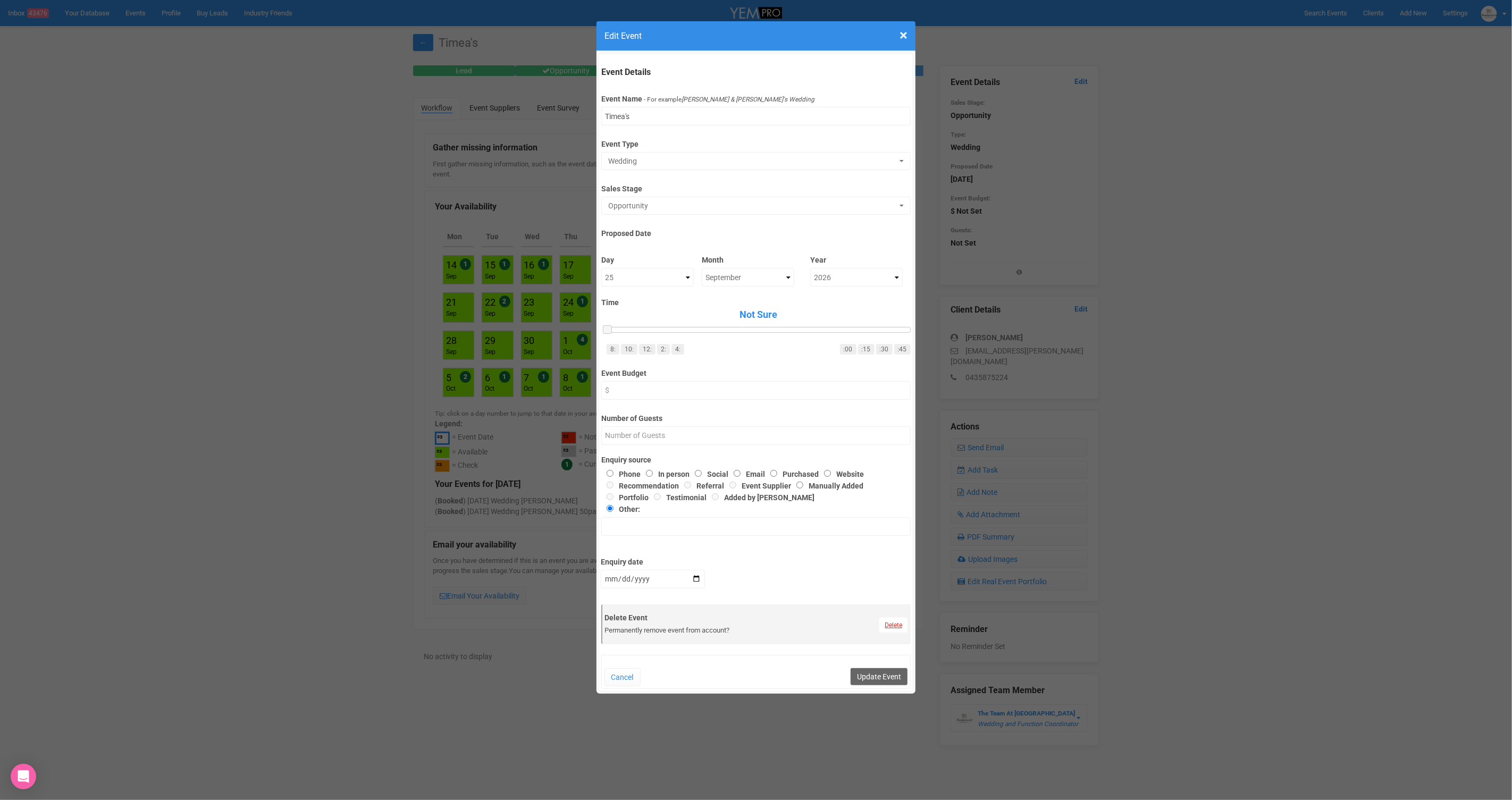
click at [900, 622] on link "Delete" at bounding box center [894, 625] width 28 height 15
click at [890, 597] on link "Confirm" at bounding box center [902, 599] width 33 height 15
click at [875, 674] on button "Update Event" at bounding box center [879, 677] width 57 height 17
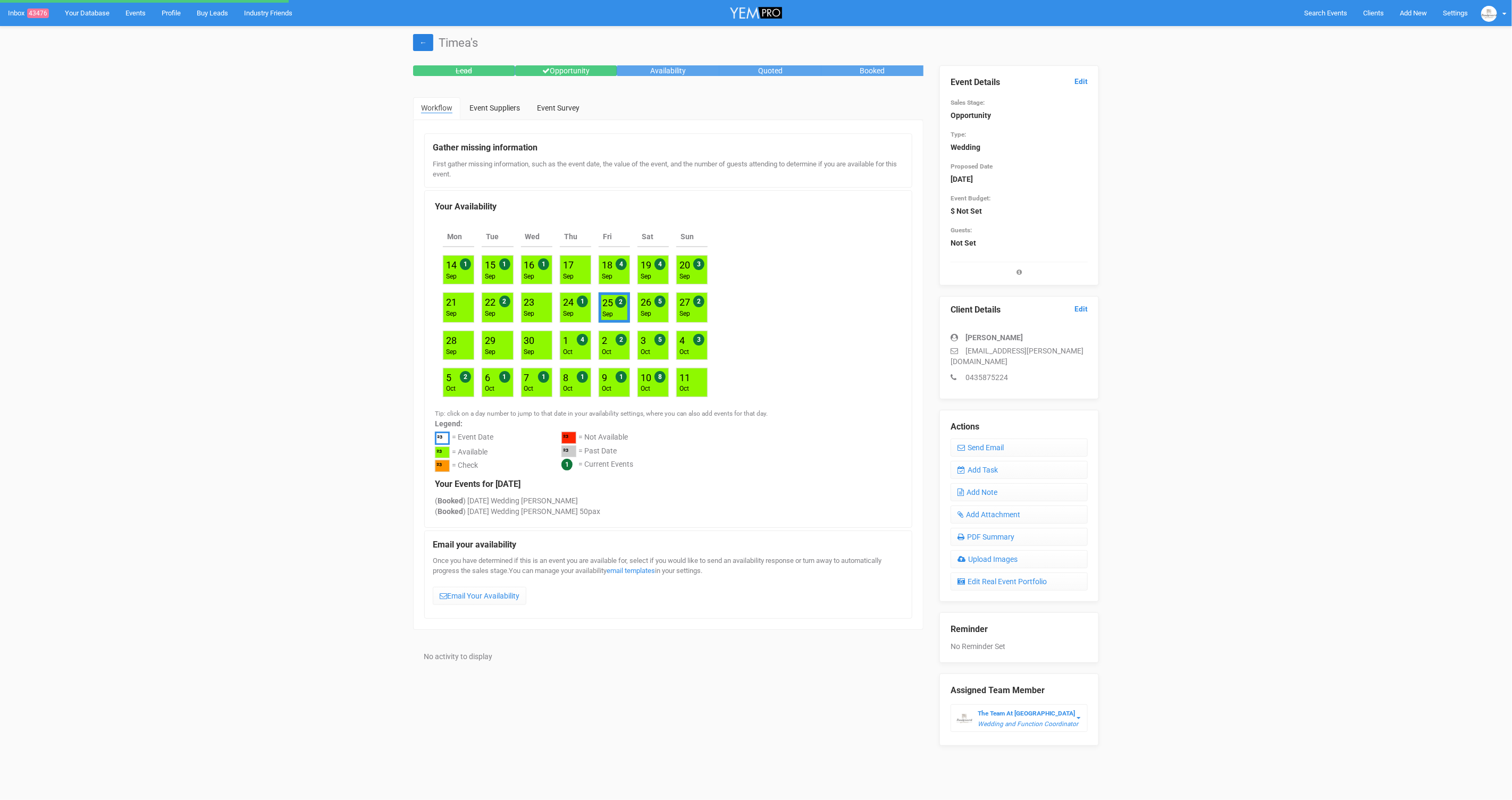
click at [422, 41] on link "←" at bounding box center [423, 42] width 20 height 17
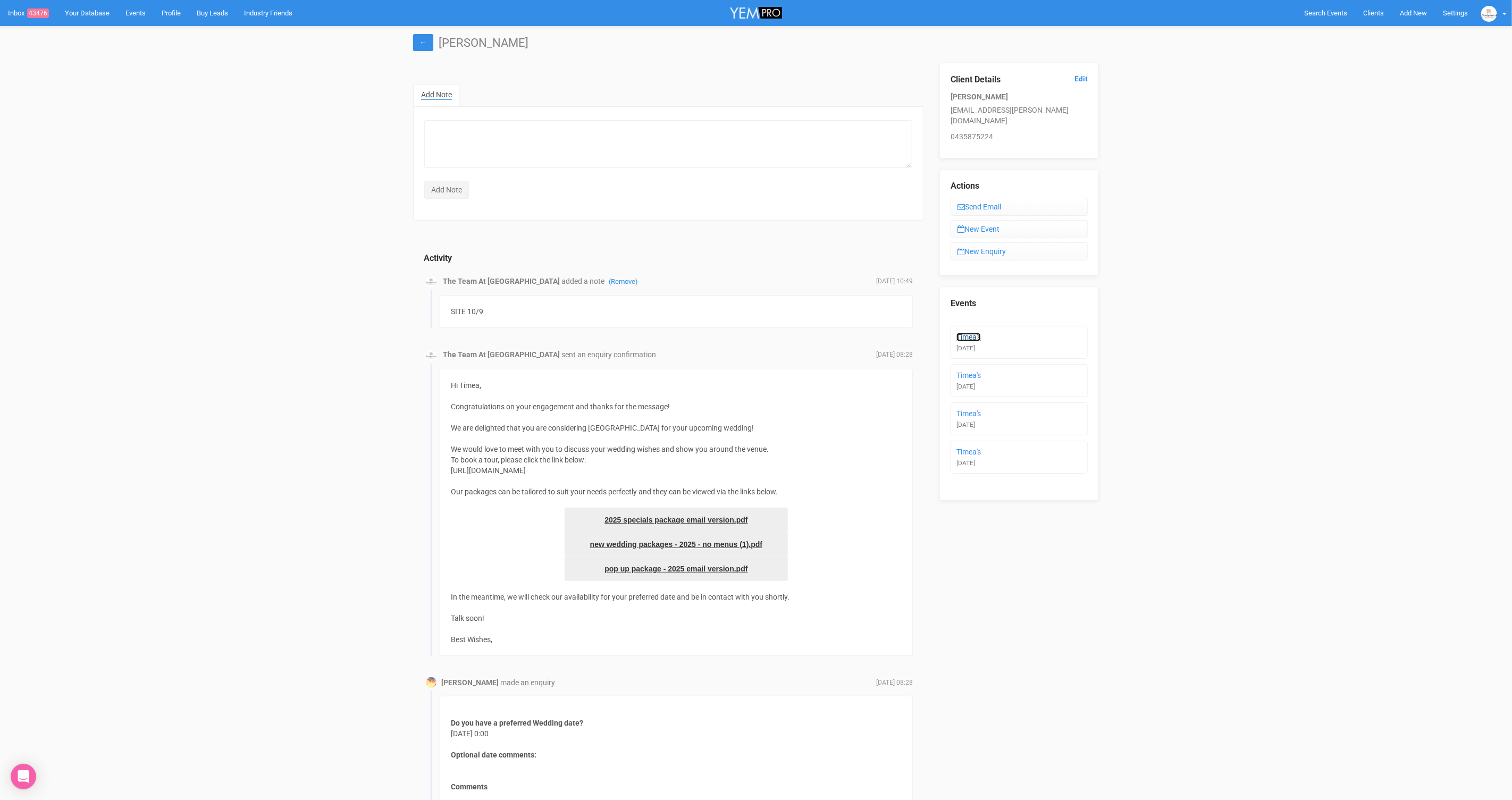
click at [971, 333] on link "Timea's" at bounding box center [969, 337] width 24 height 8
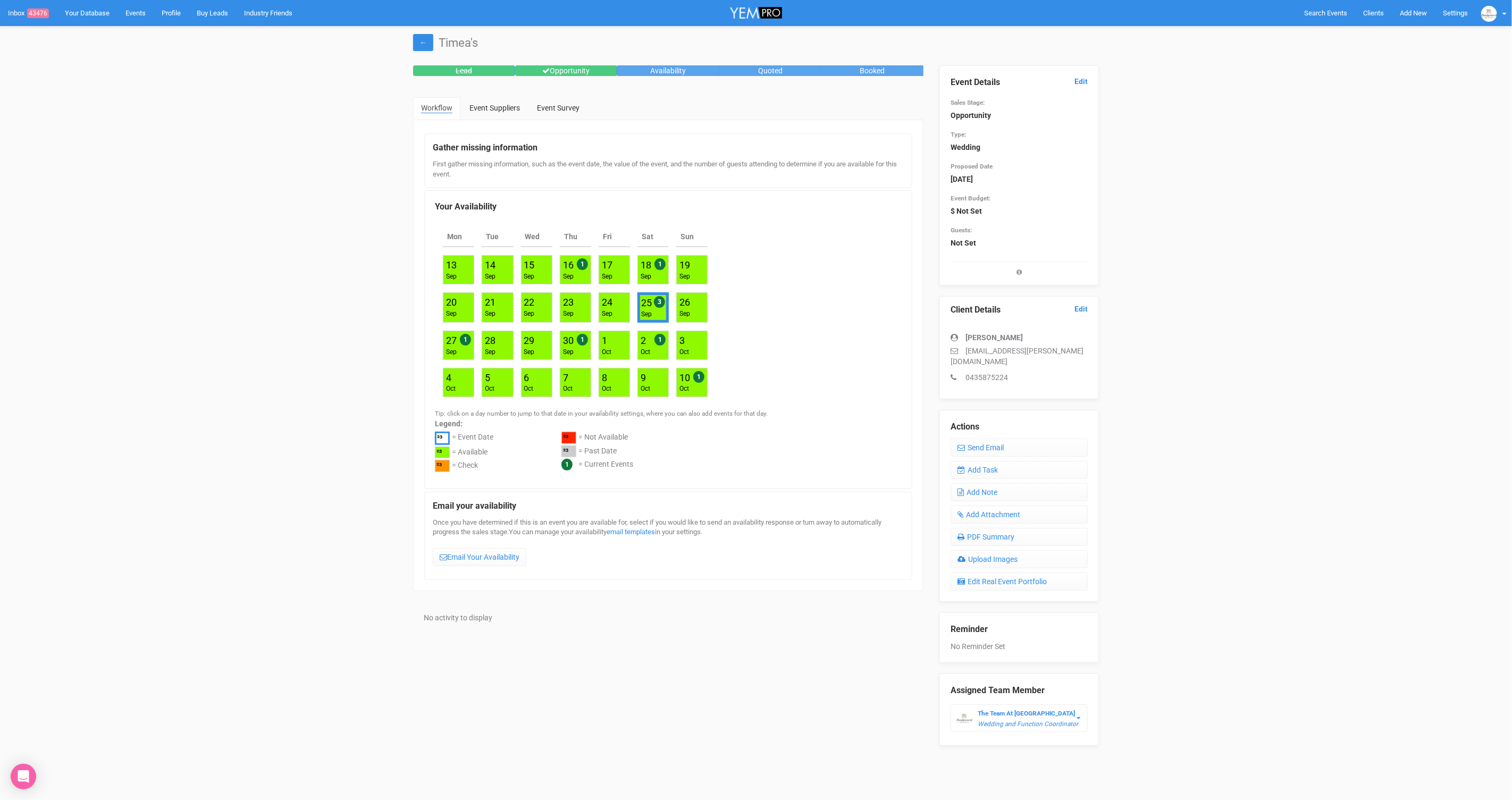
click at [1078, 88] on legend "Event Details Edit" at bounding box center [1019, 82] width 137 height 12
click at [1079, 82] on link "Edit" at bounding box center [1081, 81] width 13 height 10
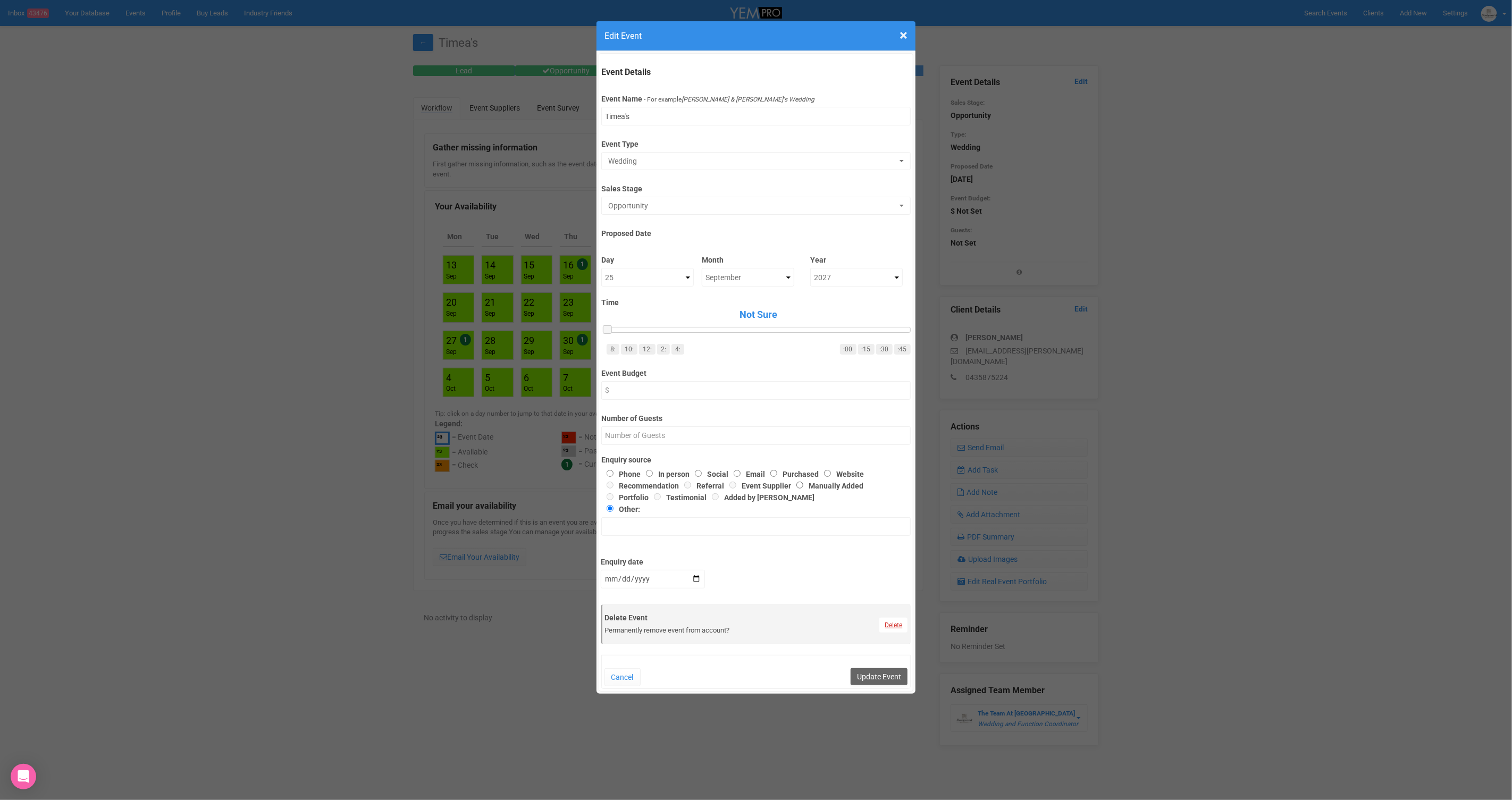
click at [894, 626] on link "Delete" at bounding box center [894, 625] width 28 height 15
click at [895, 601] on link "Confirm" at bounding box center [902, 599] width 33 height 15
click at [880, 673] on button "Update Event" at bounding box center [879, 677] width 57 height 17
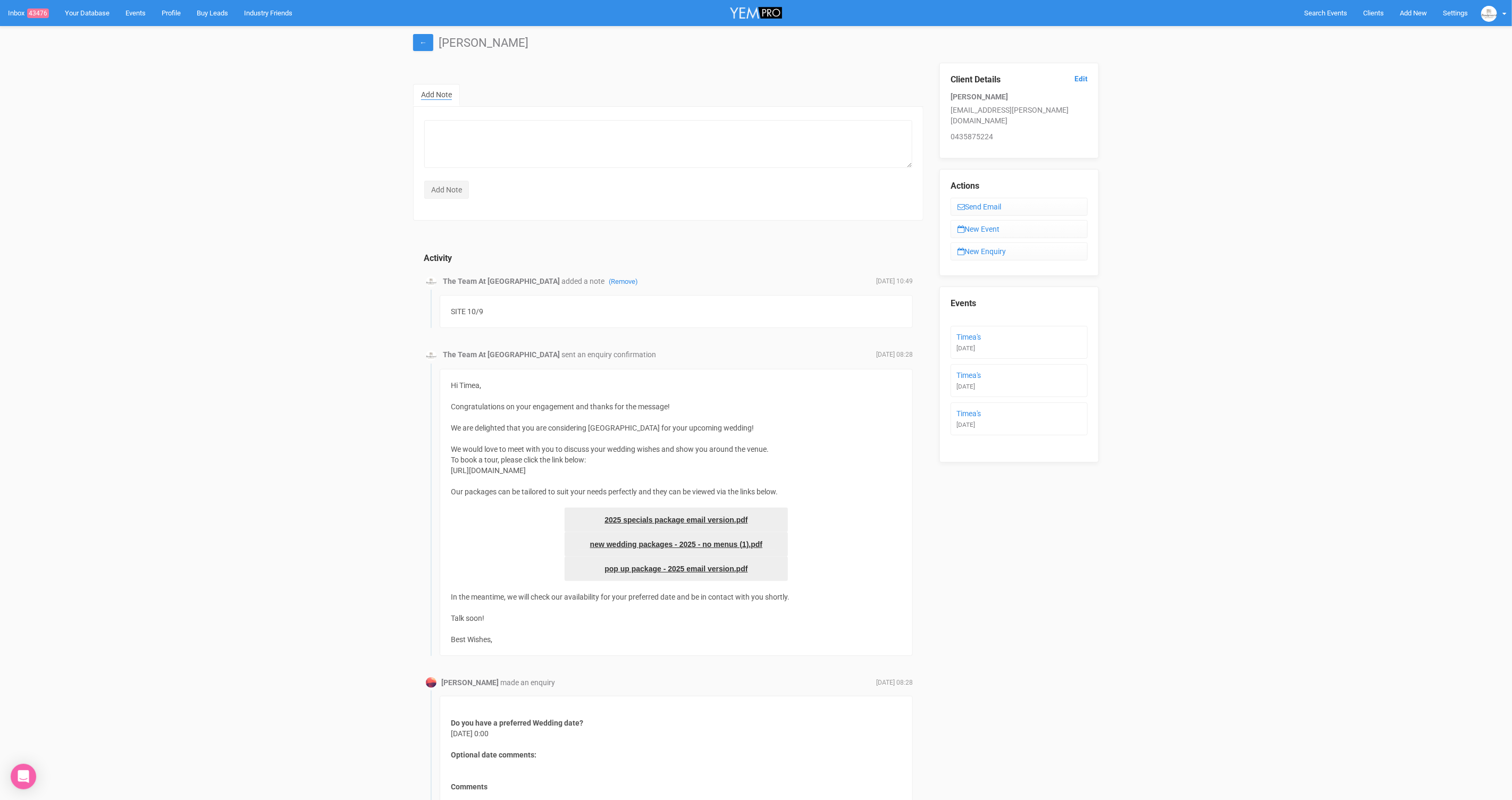
click at [921, 266] on div "Activity The Team At Boulevard Gardens added a note (Remove) September 10, 2025…" at bounding box center [668, 580] width 510 height 698
click at [967, 333] on link "Timea's" at bounding box center [969, 337] width 24 height 8
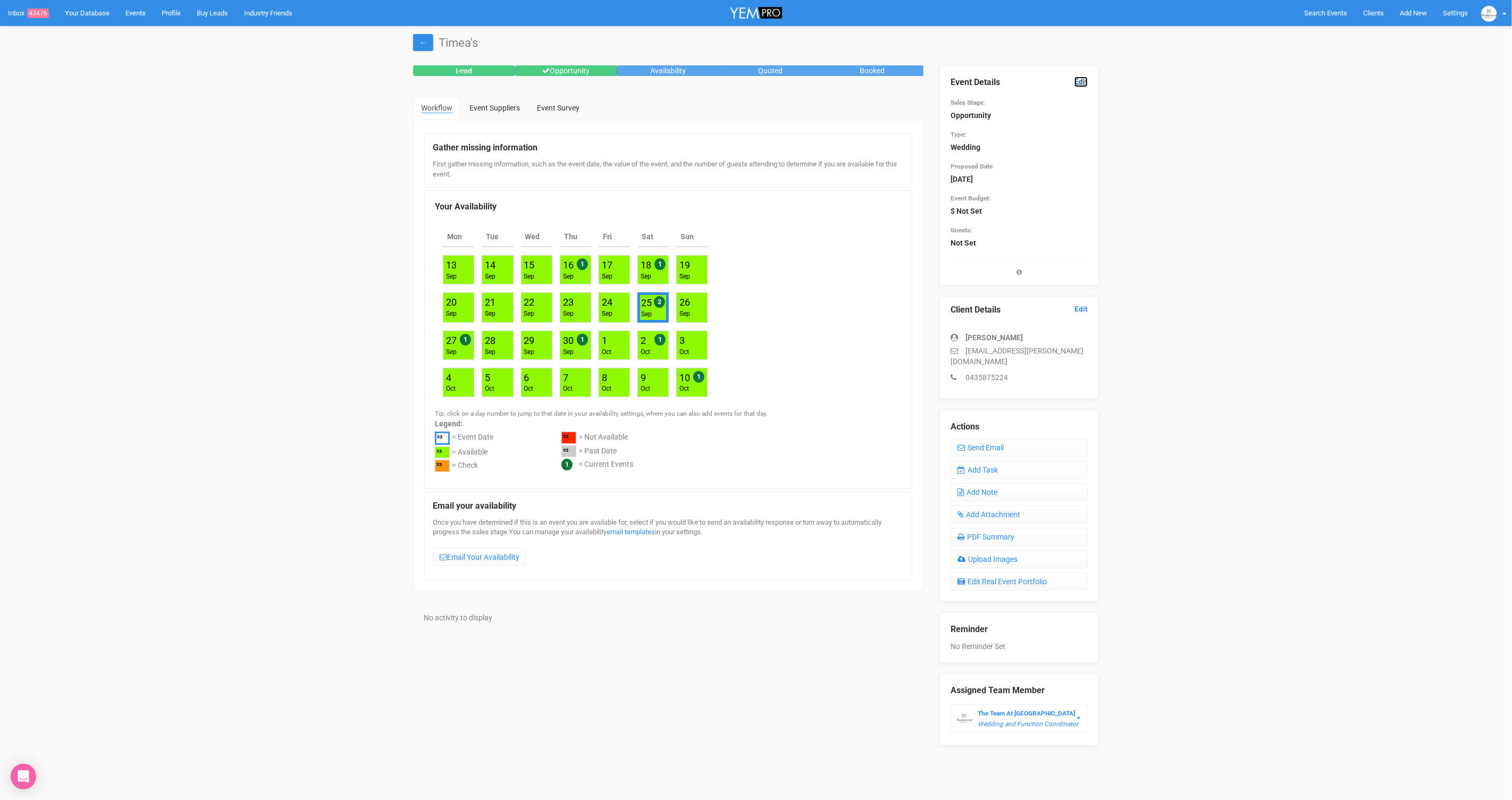
click at [1080, 79] on link "Edit" at bounding box center [1081, 81] width 13 height 10
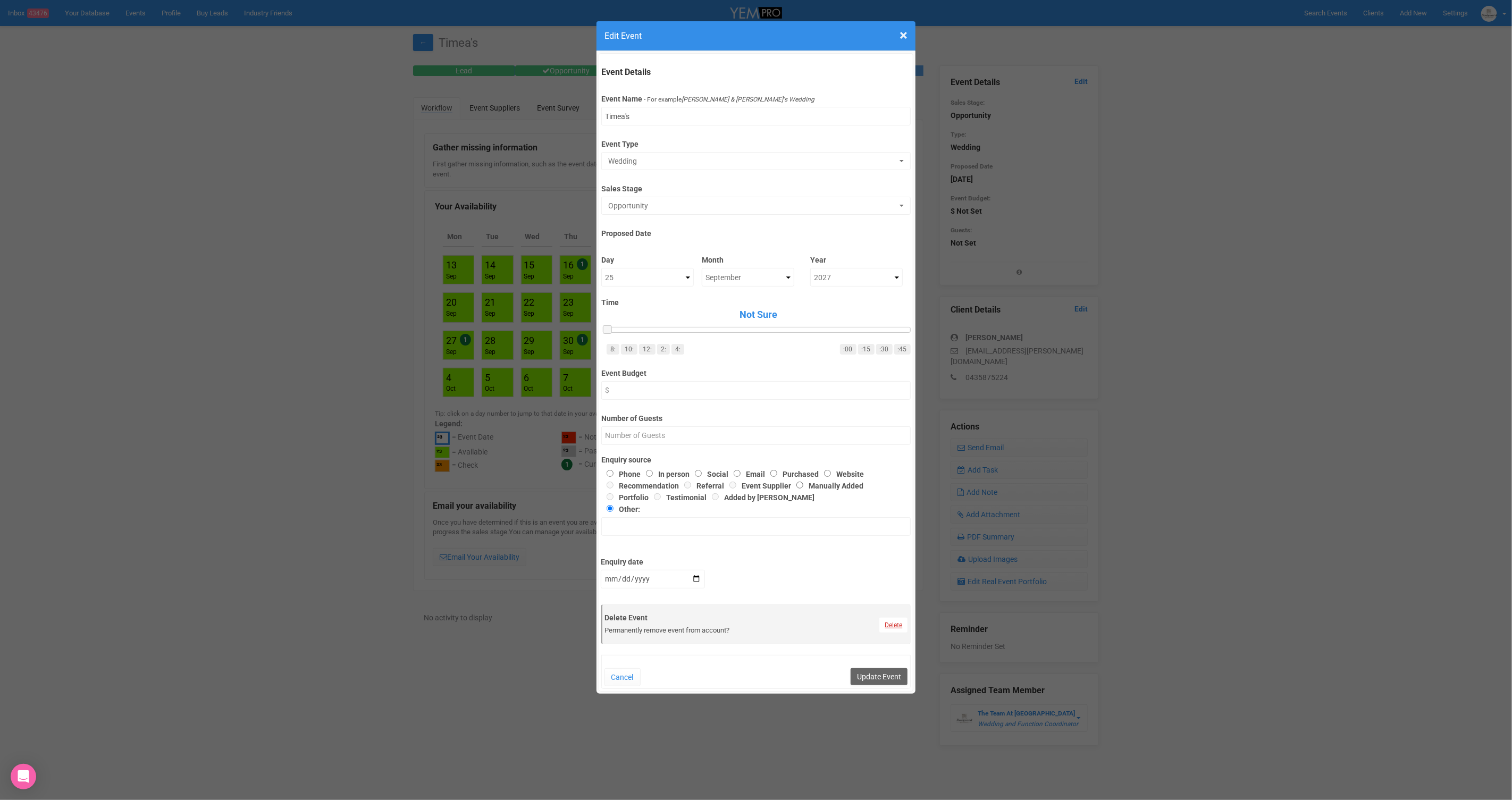
click at [883, 622] on link "Delete" at bounding box center [894, 625] width 28 height 15
click at [897, 599] on link "Confirm" at bounding box center [902, 599] width 33 height 15
click at [856, 681] on button "Update Event" at bounding box center [879, 677] width 57 height 17
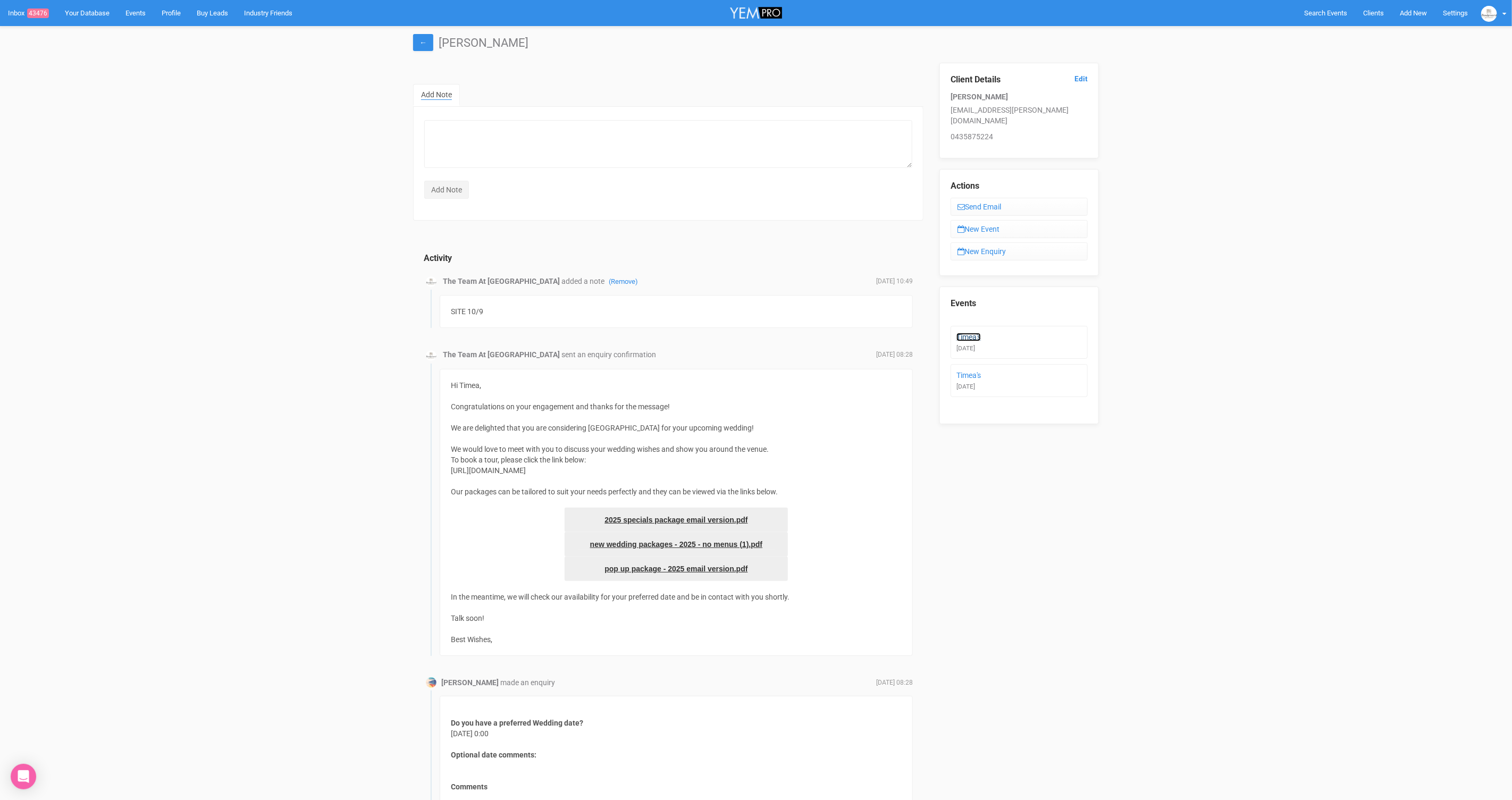
click at [976, 333] on link "Timea's" at bounding box center [969, 337] width 24 height 8
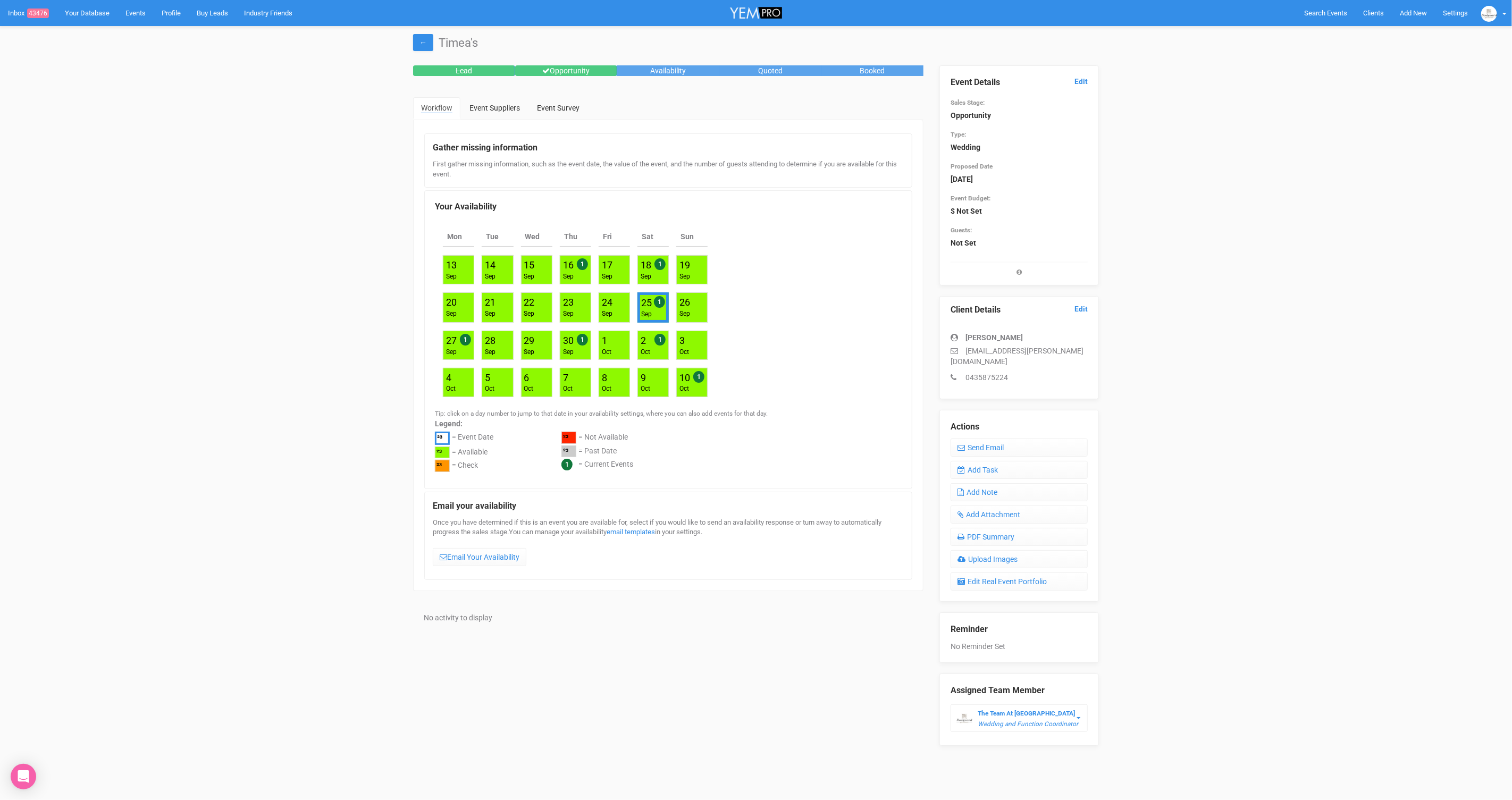
click at [1089, 84] on div "Event Details Edit Sales Stage: Opportunity Type: Wedding Proposed Date 25th Se…" at bounding box center [1019, 175] width 160 height 220
click at [1079, 81] on link "Edit" at bounding box center [1081, 81] width 13 height 10
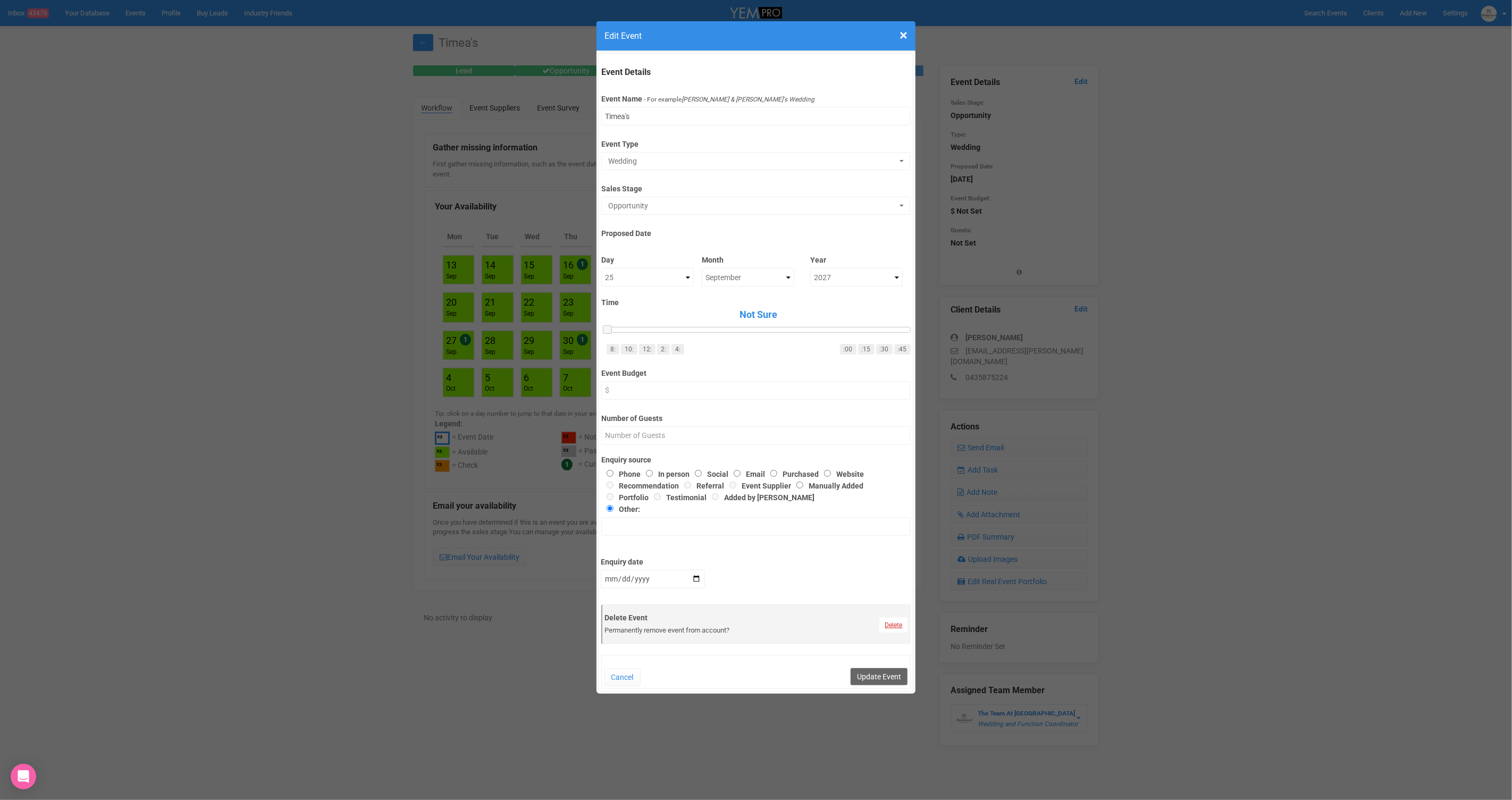
click at [887, 621] on link "Delete" at bounding box center [894, 625] width 28 height 15
click at [896, 599] on link "Confirm" at bounding box center [902, 599] width 33 height 15
click at [886, 677] on button "Update Event" at bounding box center [879, 677] width 57 height 17
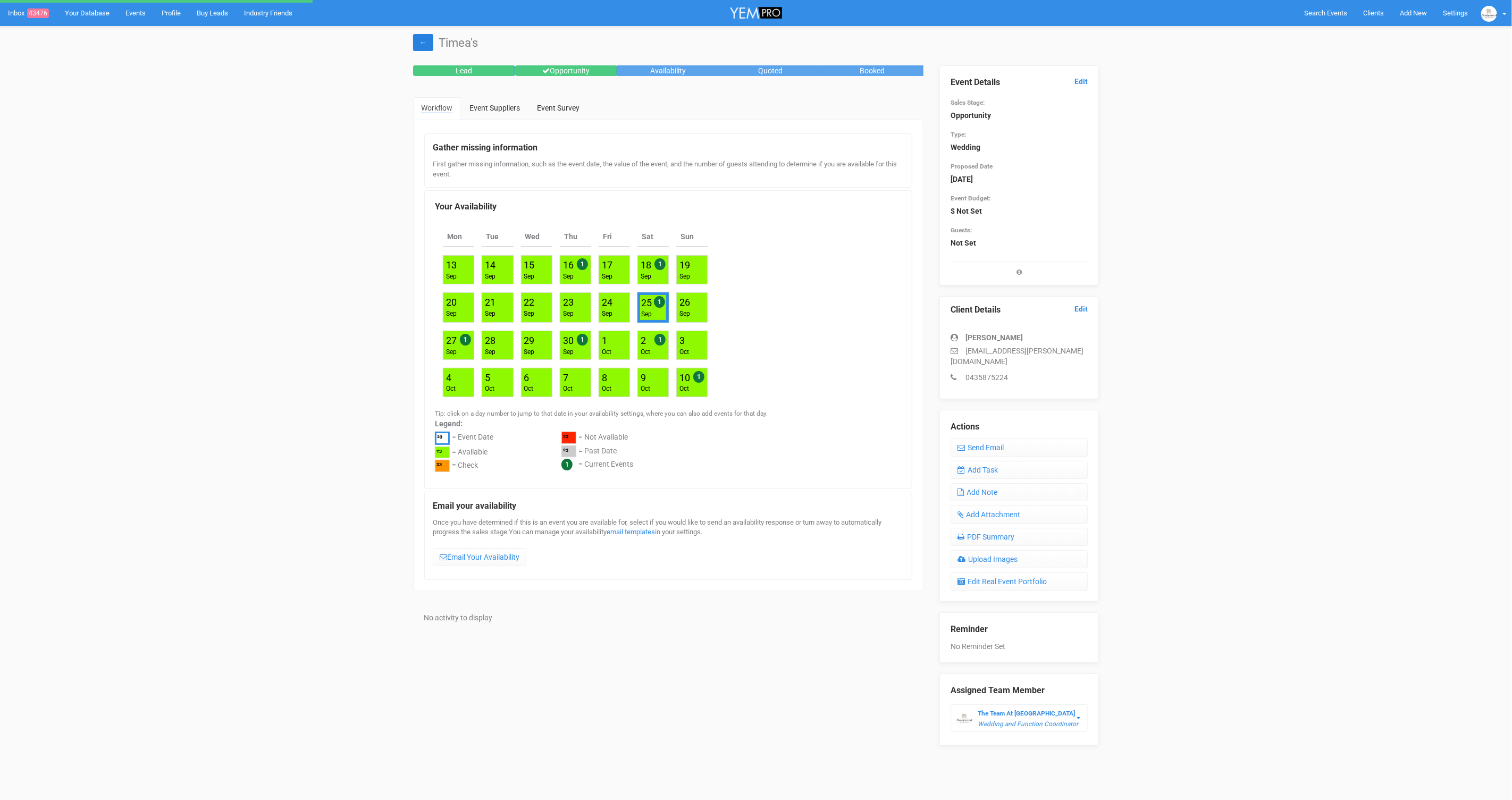
click at [419, 41] on link "←" at bounding box center [423, 42] width 20 height 17
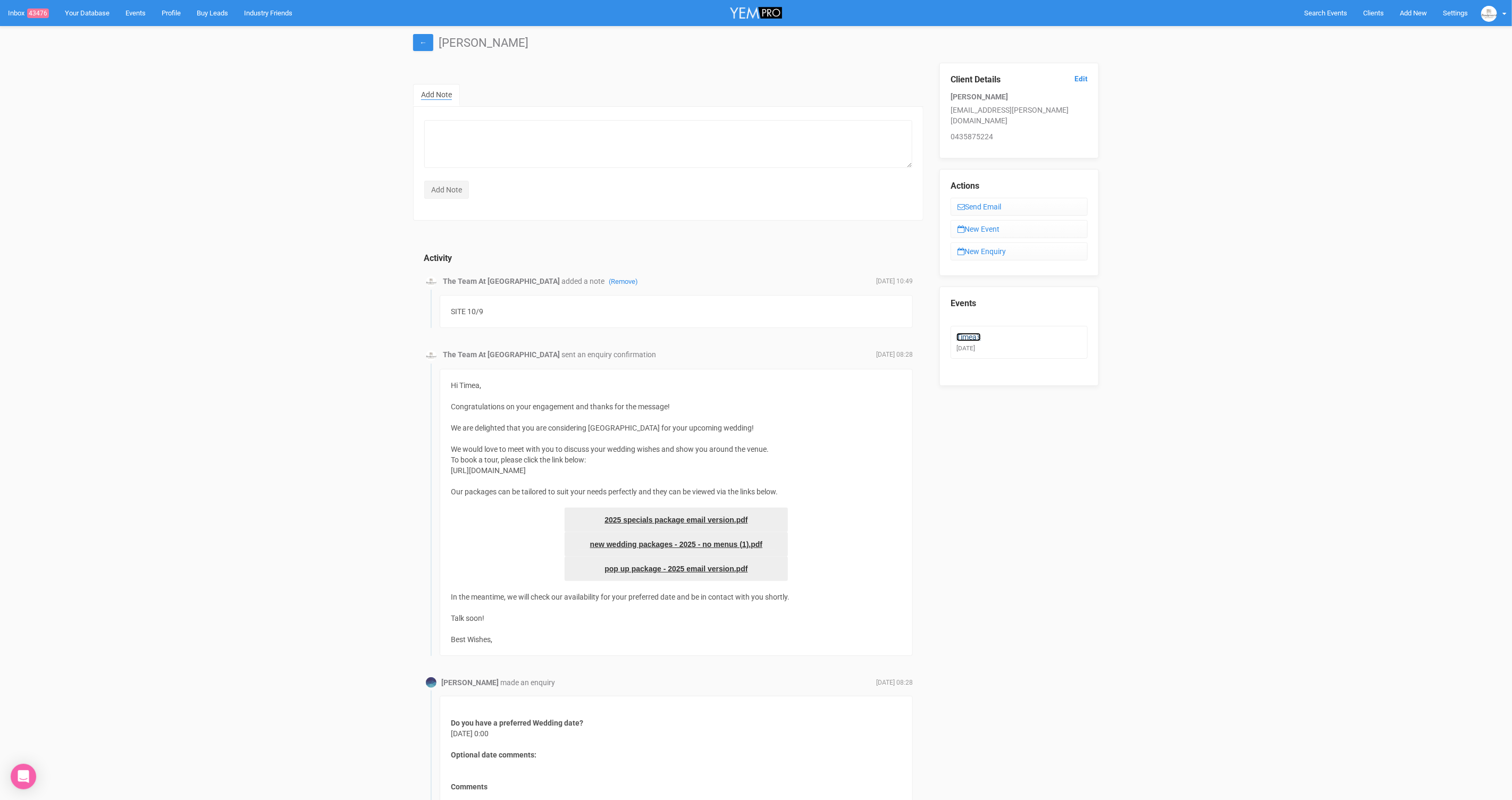
click at [965, 333] on link "Timea's" at bounding box center [969, 337] width 24 height 8
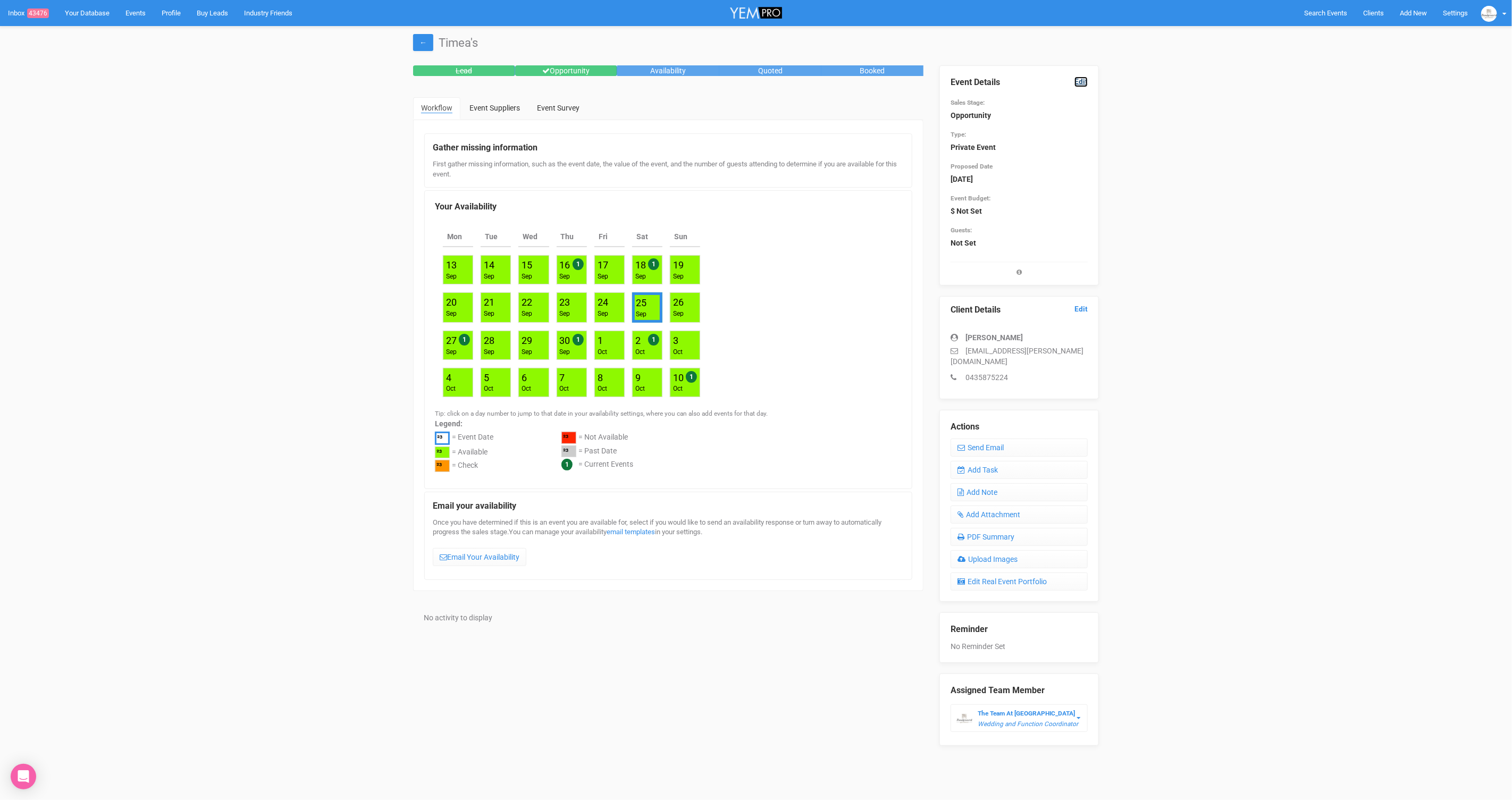
click at [1086, 83] on link "Edit" at bounding box center [1081, 81] width 13 height 10
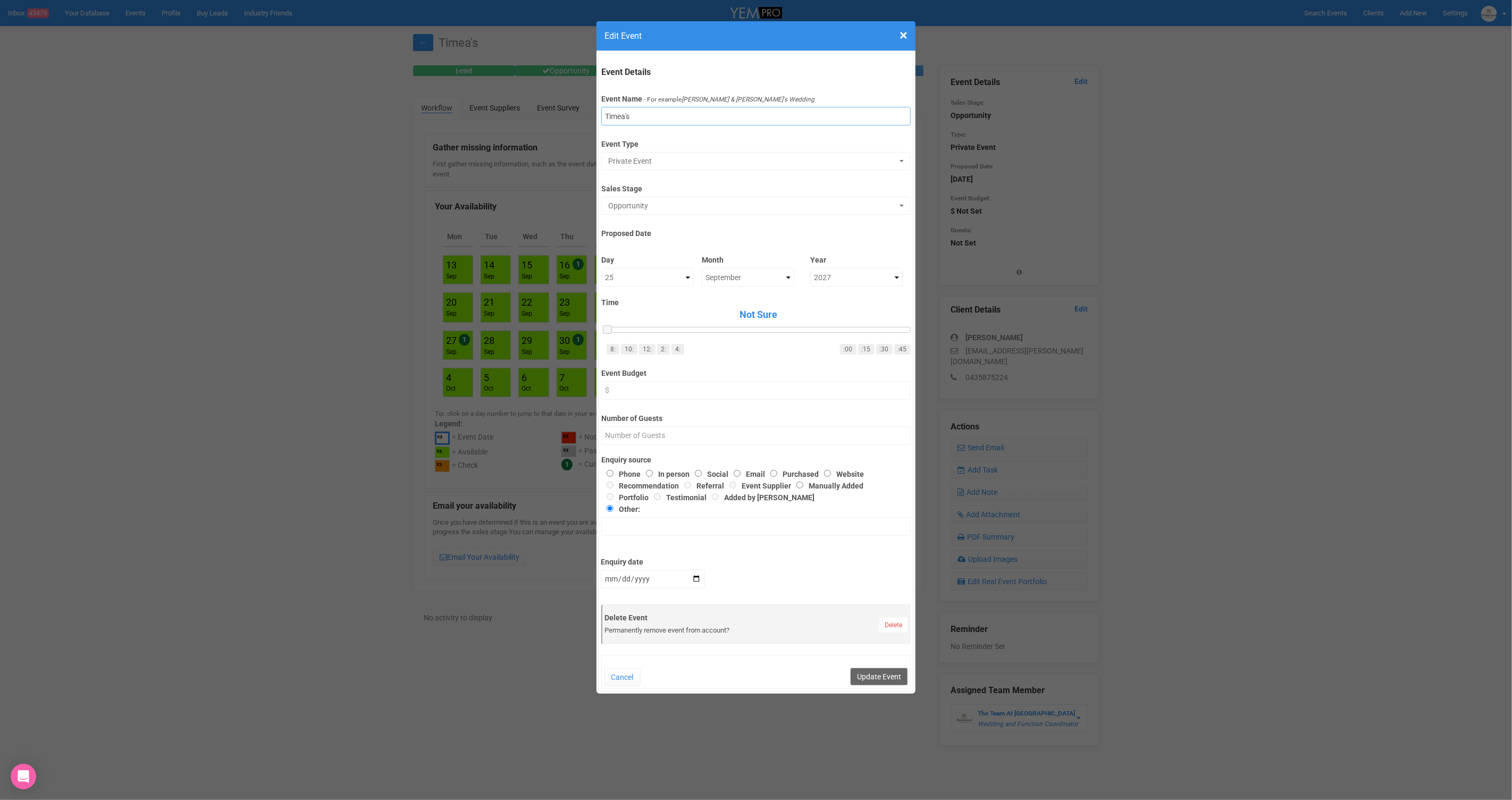
click at [643, 123] on input "Timea's" at bounding box center [756, 116] width 309 height 19
click at [648, 154] on button "Private Event" at bounding box center [756, 161] width 309 height 18
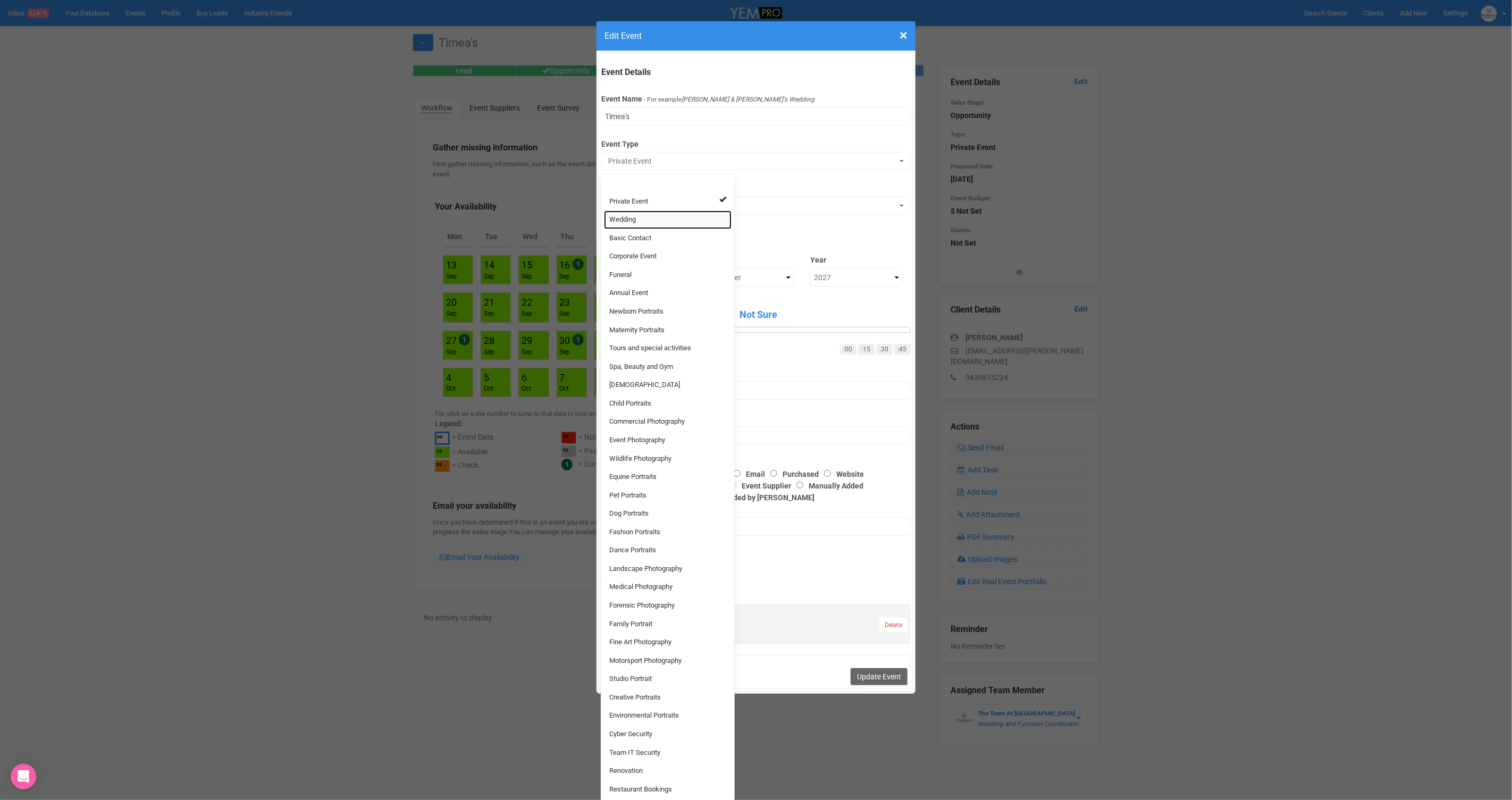
click at [639, 217] on link "Wedding" at bounding box center [667, 219] width 127 height 19
select select "20"
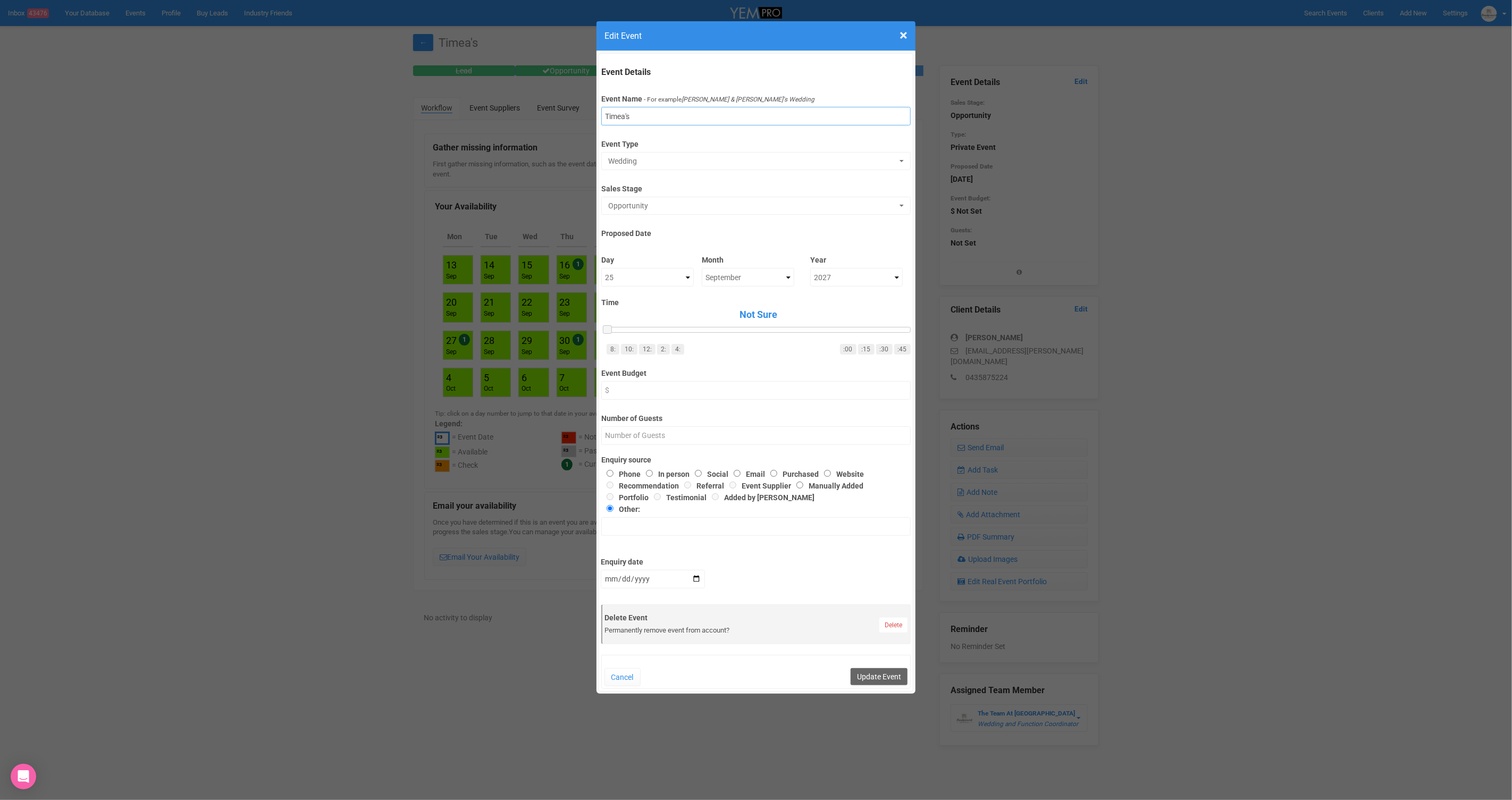
drag, startPoint x: 645, startPoint y: 112, endPoint x: 631, endPoint y: 114, distance: 14.1
click at [631, 114] on input "Timea's" at bounding box center [756, 116] width 309 height 19
click at [647, 116] on input "Timea's" at bounding box center [756, 116] width 309 height 19
type input "Timea's Wedding"
click at [657, 209] on span "Opportunity" at bounding box center [752, 205] width 288 height 11
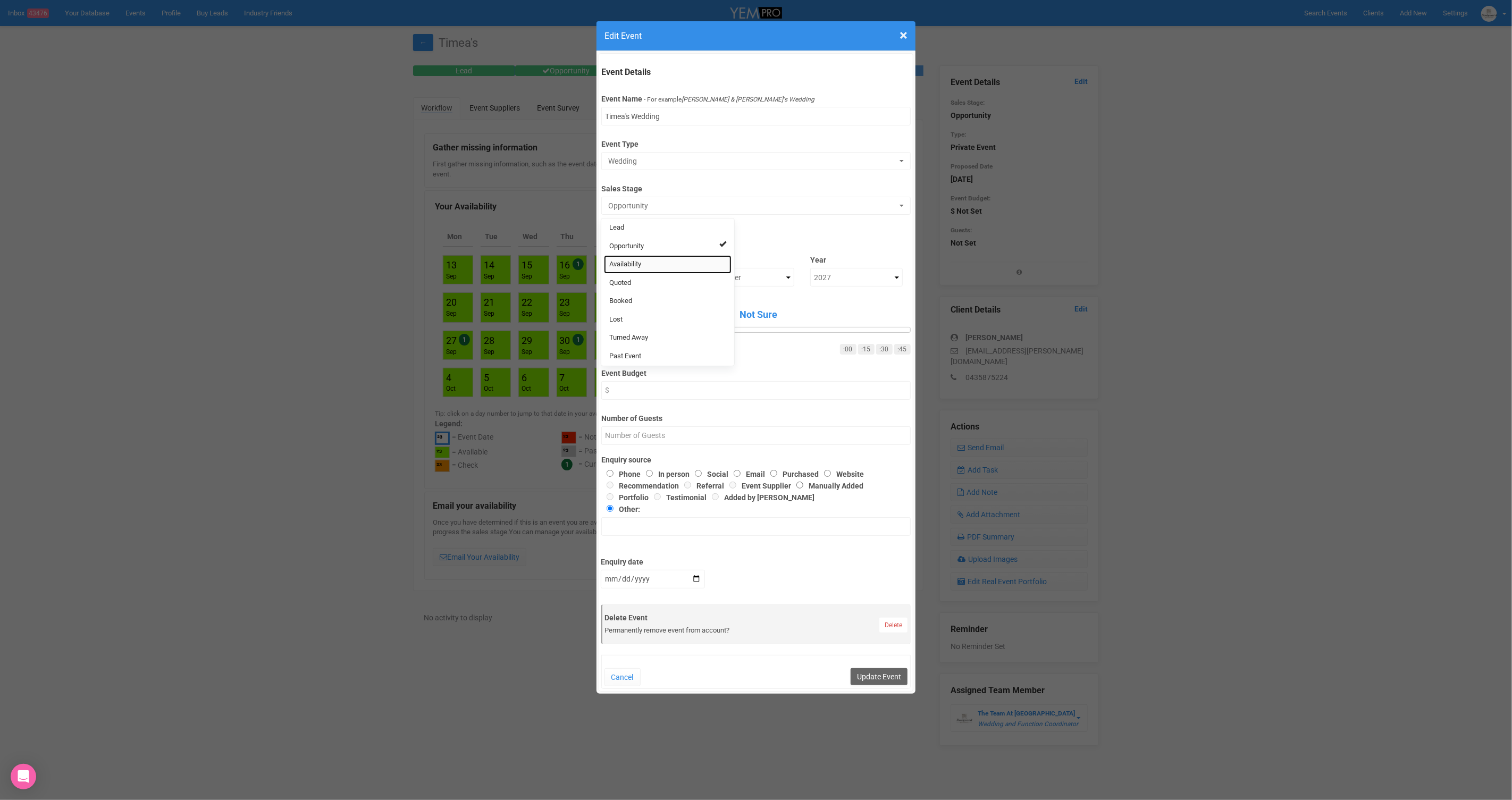
click at [646, 260] on link "Availability" at bounding box center [667, 264] width 127 height 19
select select "8"
click at [695, 441] on input "Number of Guests" at bounding box center [756, 435] width 309 height 19
type input "60"
click at [696, 420] on label "Number of Guests" at bounding box center [756, 416] width 309 height 15
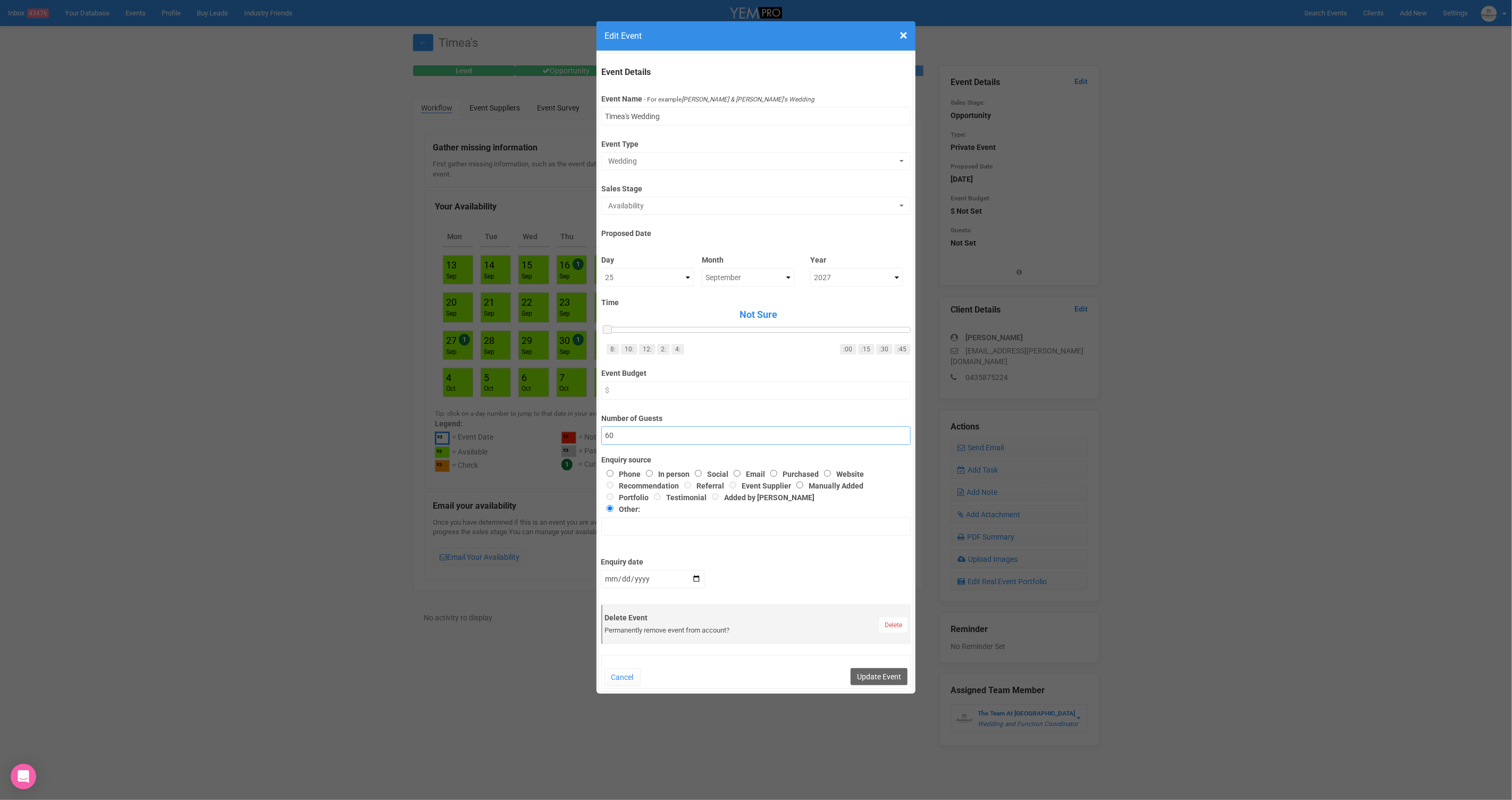
click at [696, 426] on input "60" at bounding box center [756, 435] width 309 height 19
click at [887, 675] on button "Update Event" at bounding box center [879, 677] width 57 height 17
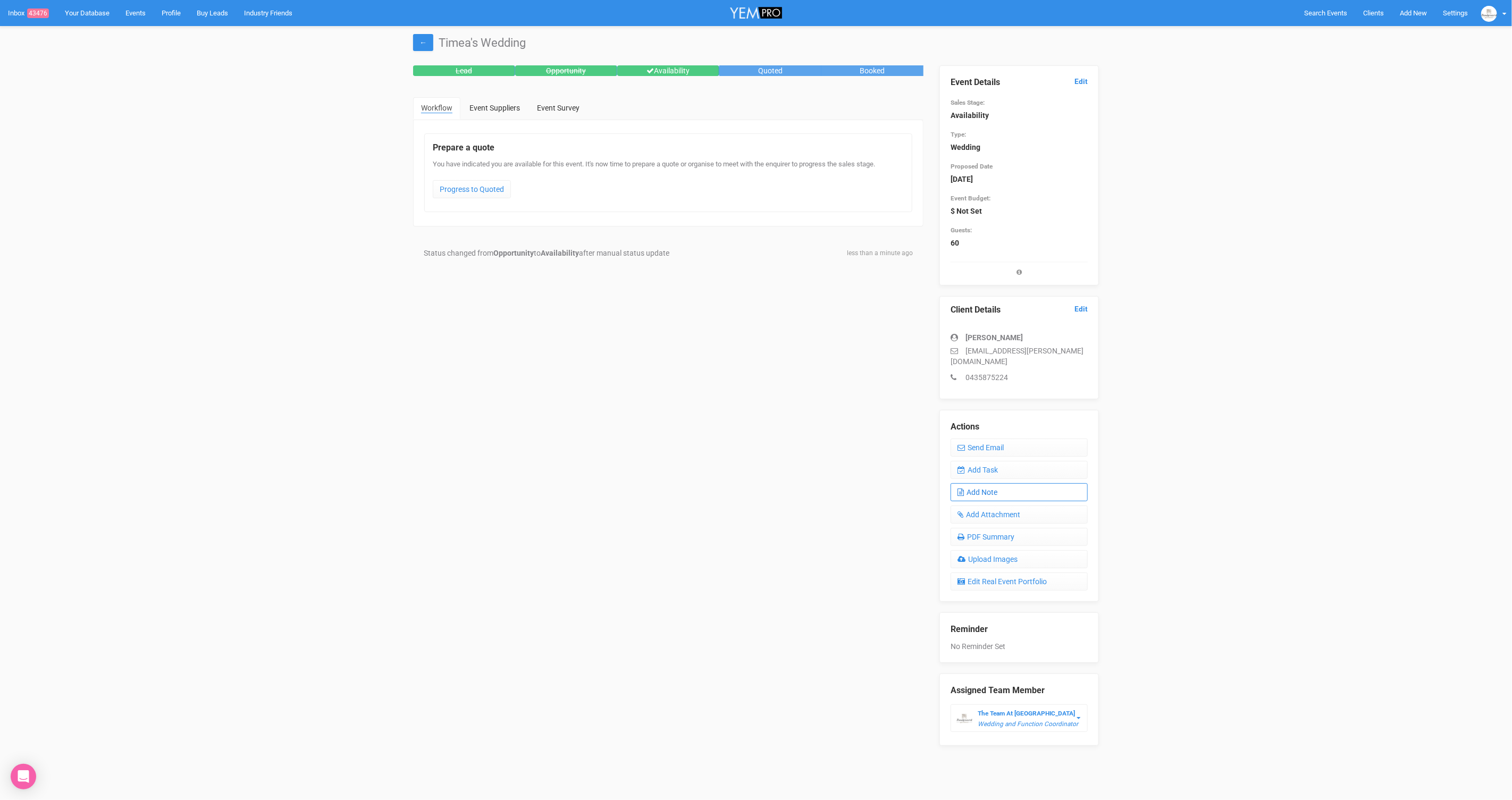
click at [1011, 485] on link "Add Note" at bounding box center [1019, 492] width 137 height 18
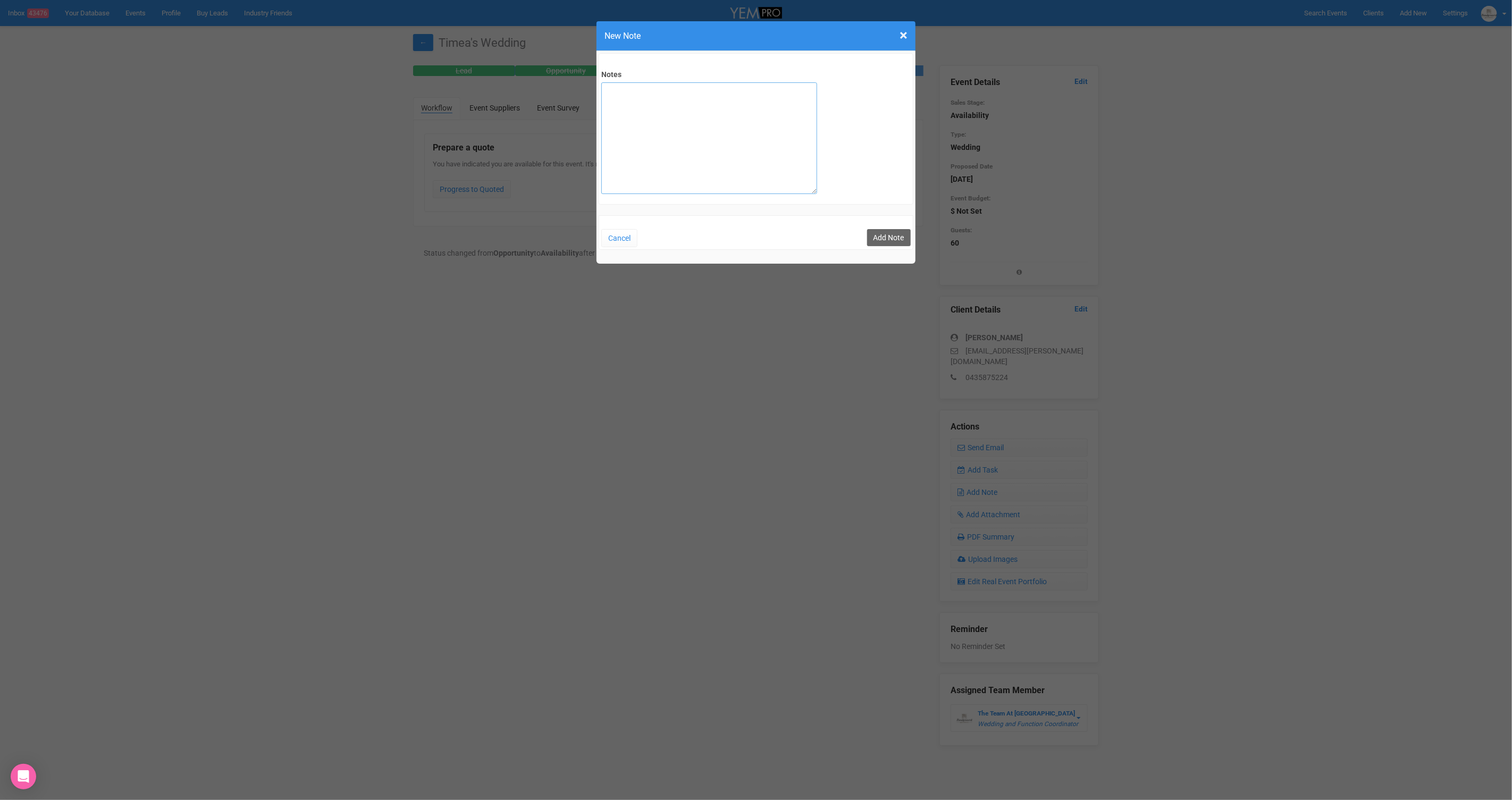
click at [658, 118] on textarea "Notes" at bounding box center [709, 139] width 216 height 112
type textarea "SITE on [DATE]"
click at [894, 242] on button "Add Note" at bounding box center [890, 237] width 44 height 17
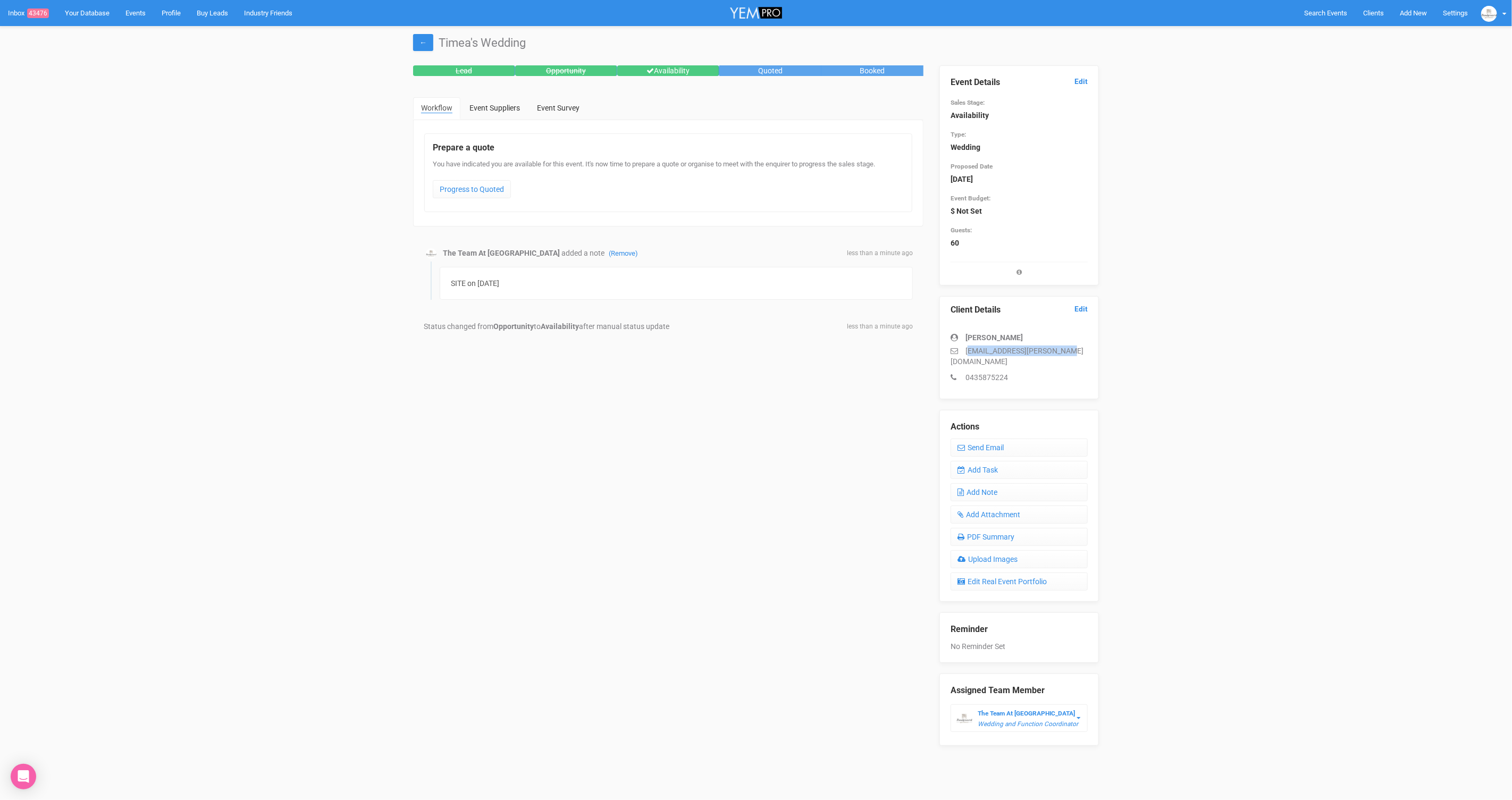
drag, startPoint x: 967, startPoint y: 351, endPoint x: 1102, endPoint y: 352, distance: 135.0
click at [1102, 352] on div "Event Details Edit Sales Stage: Availability Type: Wedding Proposed Date [DATE]…" at bounding box center [1019, 406] width 175 height 681
drag, startPoint x: 992, startPoint y: 346, endPoint x: 985, endPoint y: 348, distance: 7.3
click at [991, 346] on p "[EMAIL_ADDRESS][PERSON_NAME][DOMAIN_NAME]" at bounding box center [1019, 356] width 137 height 21
drag, startPoint x: 966, startPoint y: 347, endPoint x: 1077, endPoint y: 347, distance: 111.0
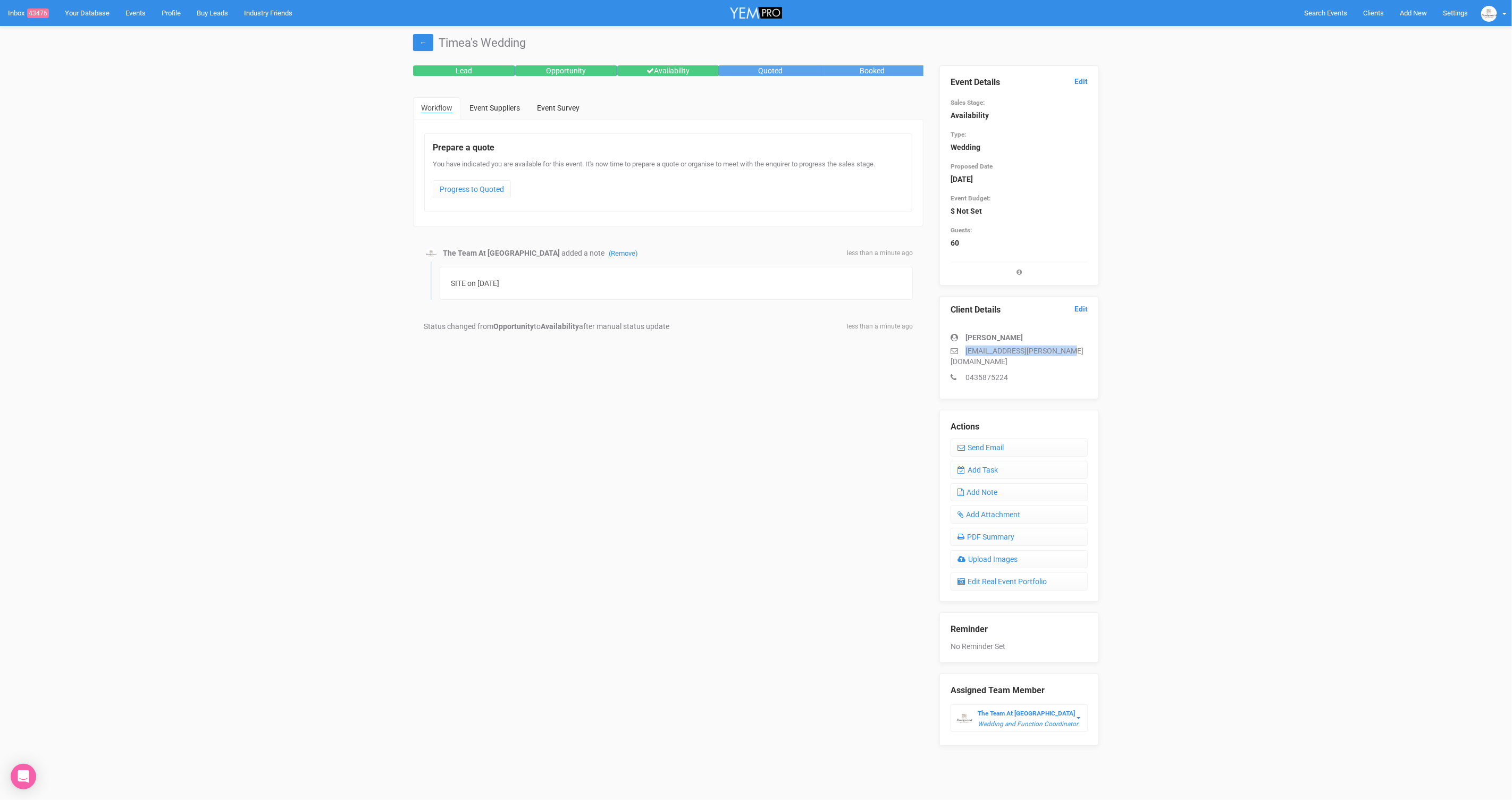
click at [1077, 347] on p "[EMAIL_ADDRESS][PERSON_NAME][DOMAIN_NAME]" at bounding box center [1019, 356] width 137 height 21
copy p "[EMAIL_ADDRESS][PERSON_NAME][DOMAIN_NAME]"
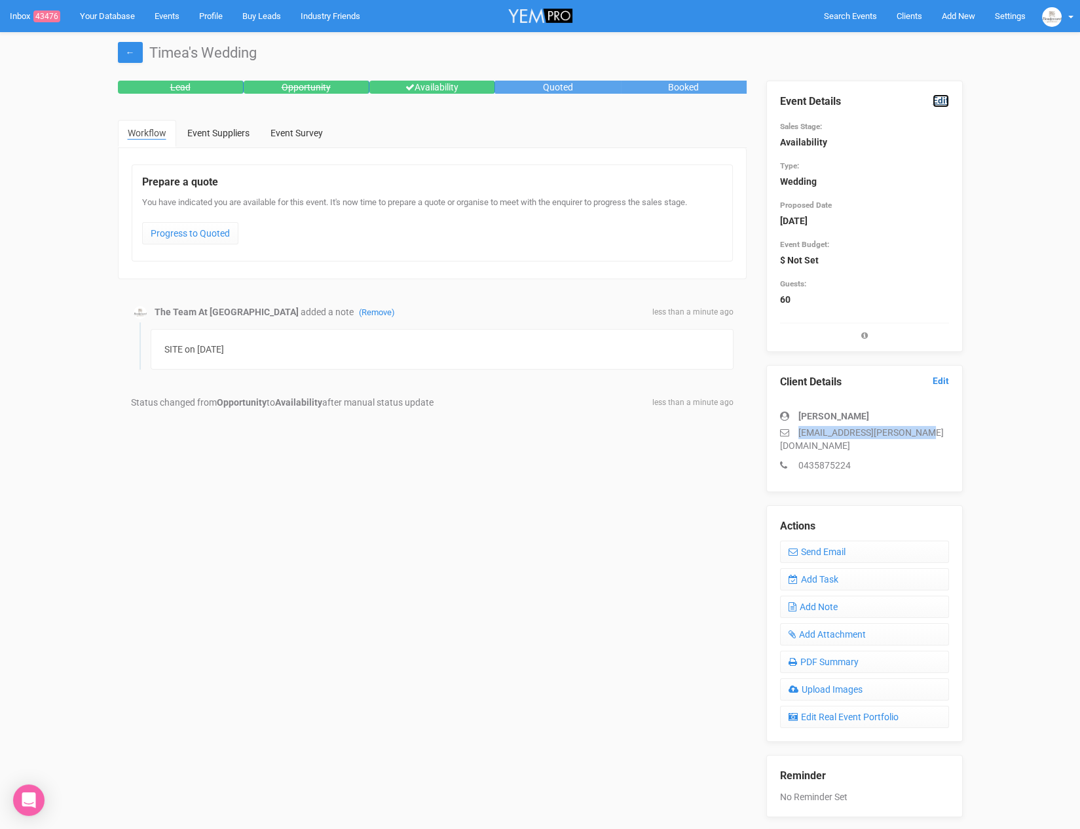
click at [939, 99] on link "Edit" at bounding box center [941, 100] width 16 height 12
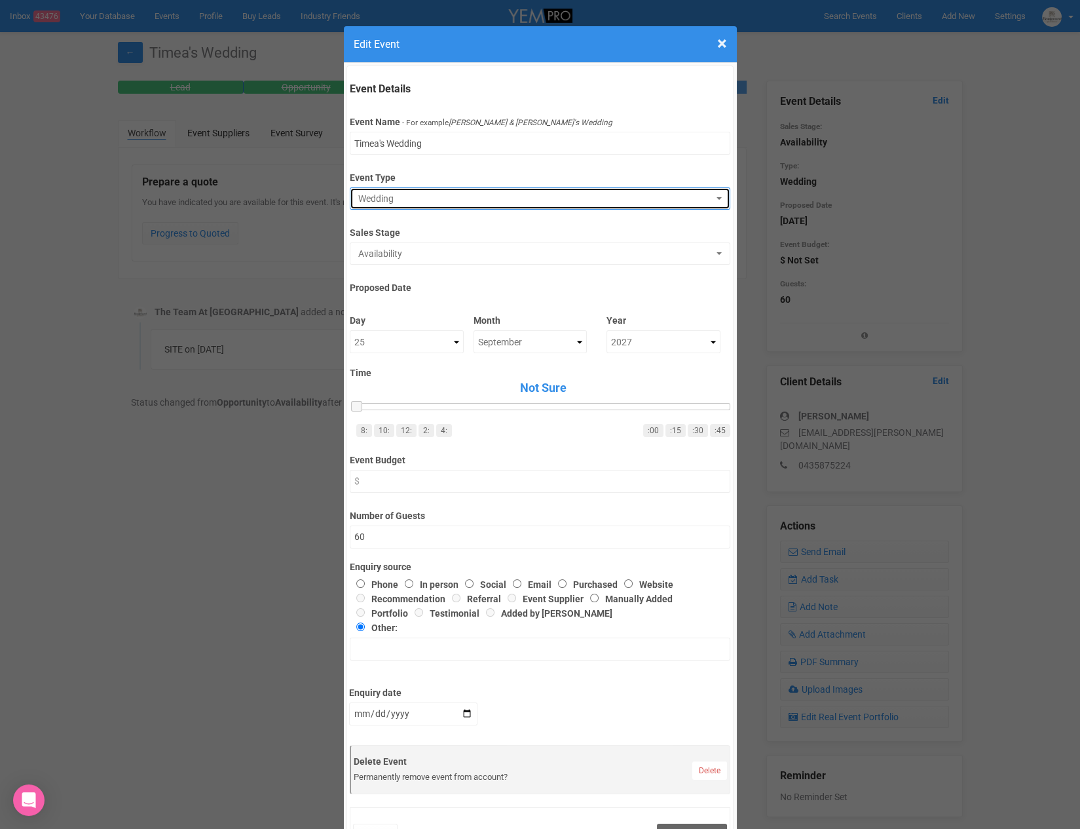
click at [477, 197] on span "Wedding" at bounding box center [535, 198] width 355 height 13
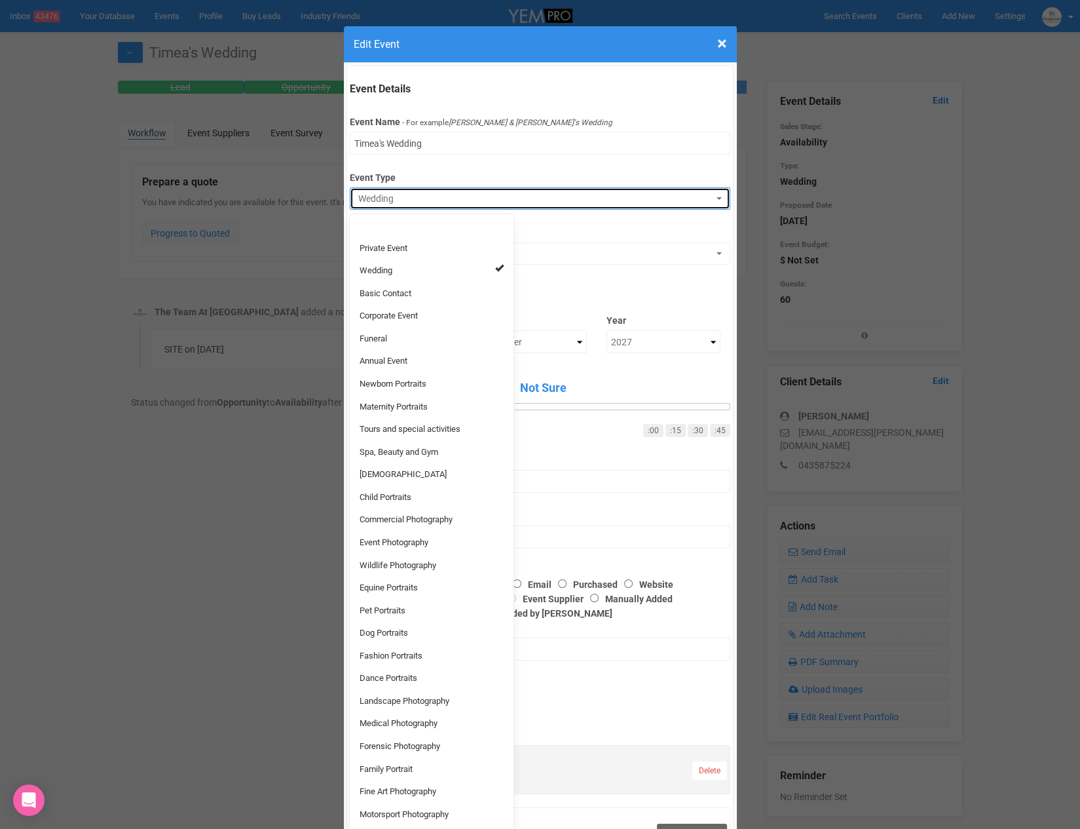
click at [477, 197] on span "Wedding" at bounding box center [535, 198] width 355 height 13
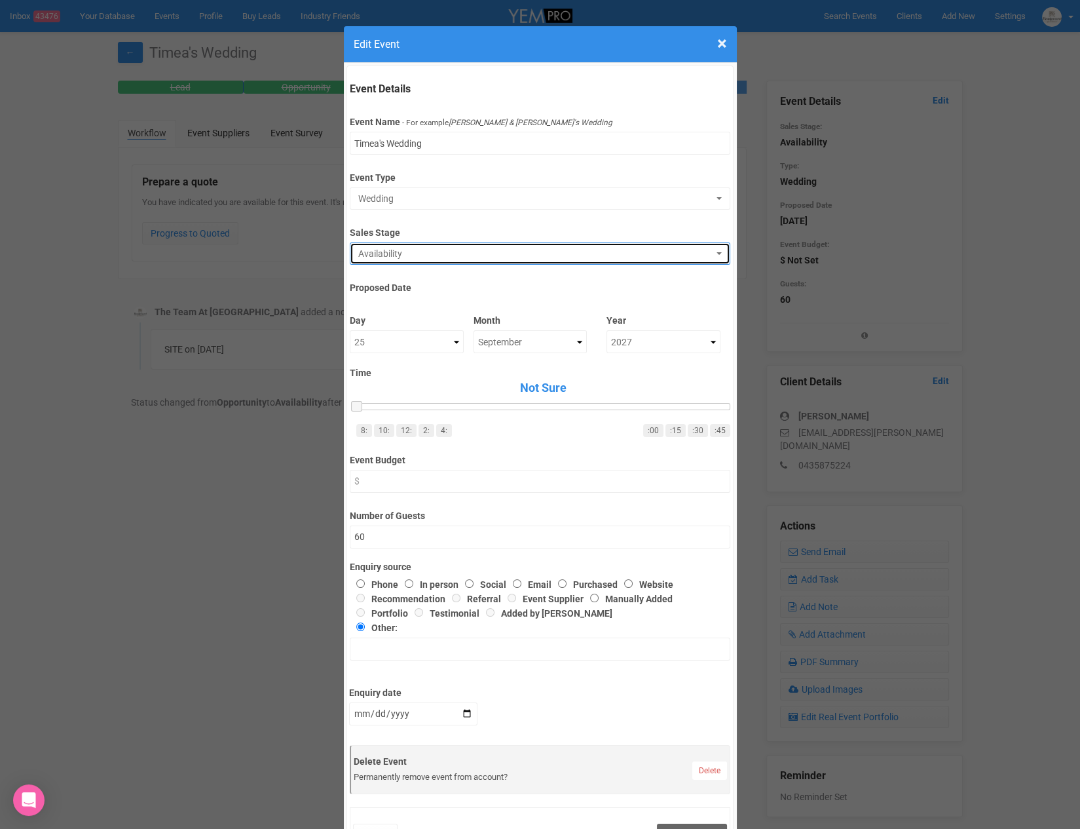
click at [476, 244] on button "Availability" at bounding box center [540, 253] width 381 height 22
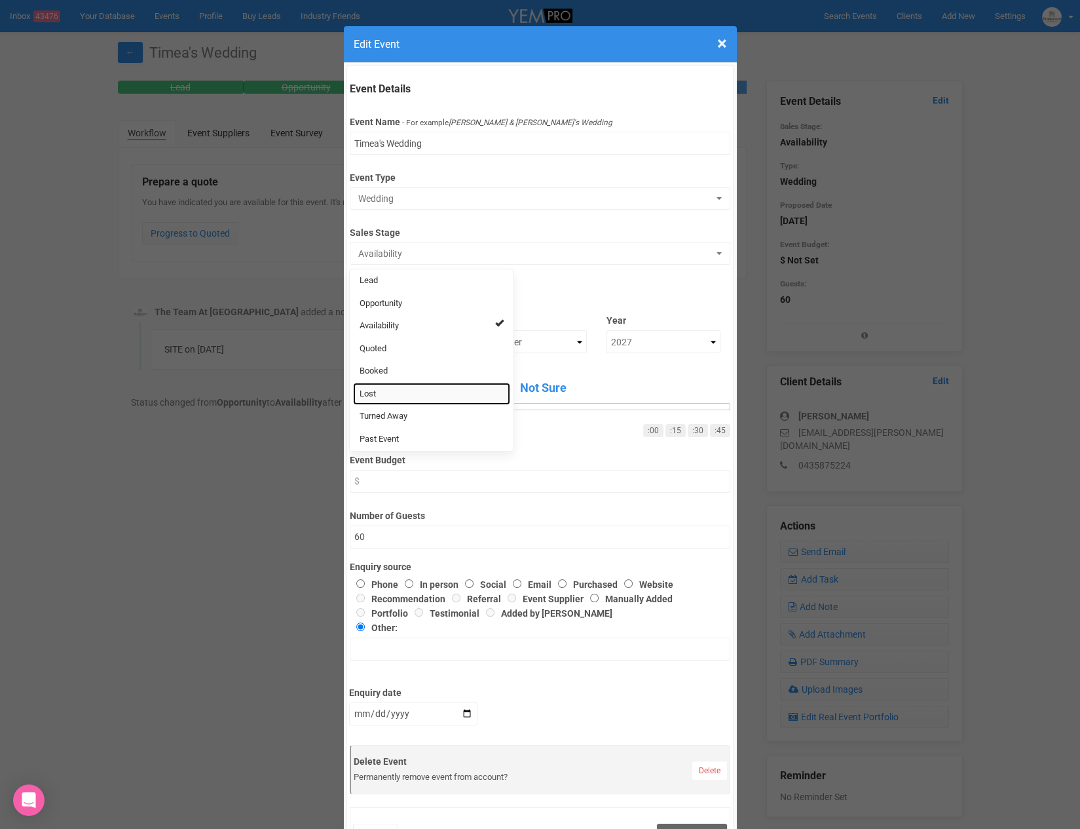
click at [392, 386] on link "Lost" at bounding box center [431, 394] width 157 height 23
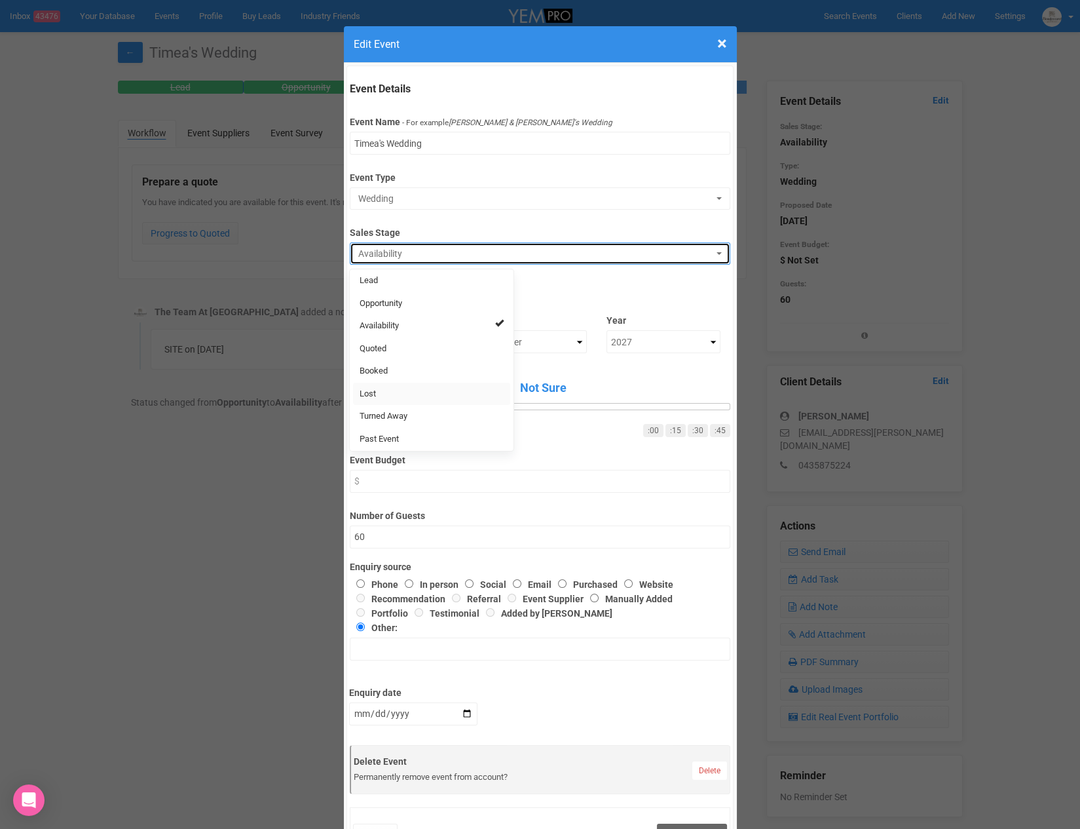
select select "10"
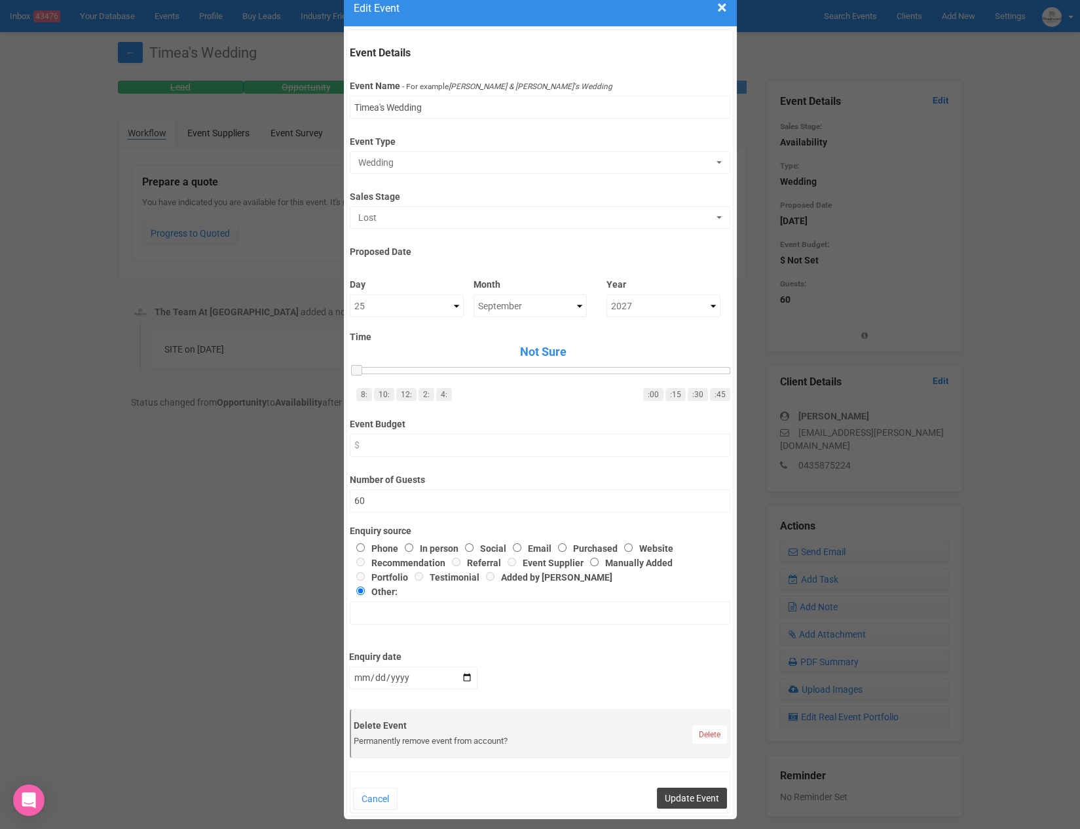
click at [702, 792] on button "Update Event" at bounding box center [692, 798] width 70 height 21
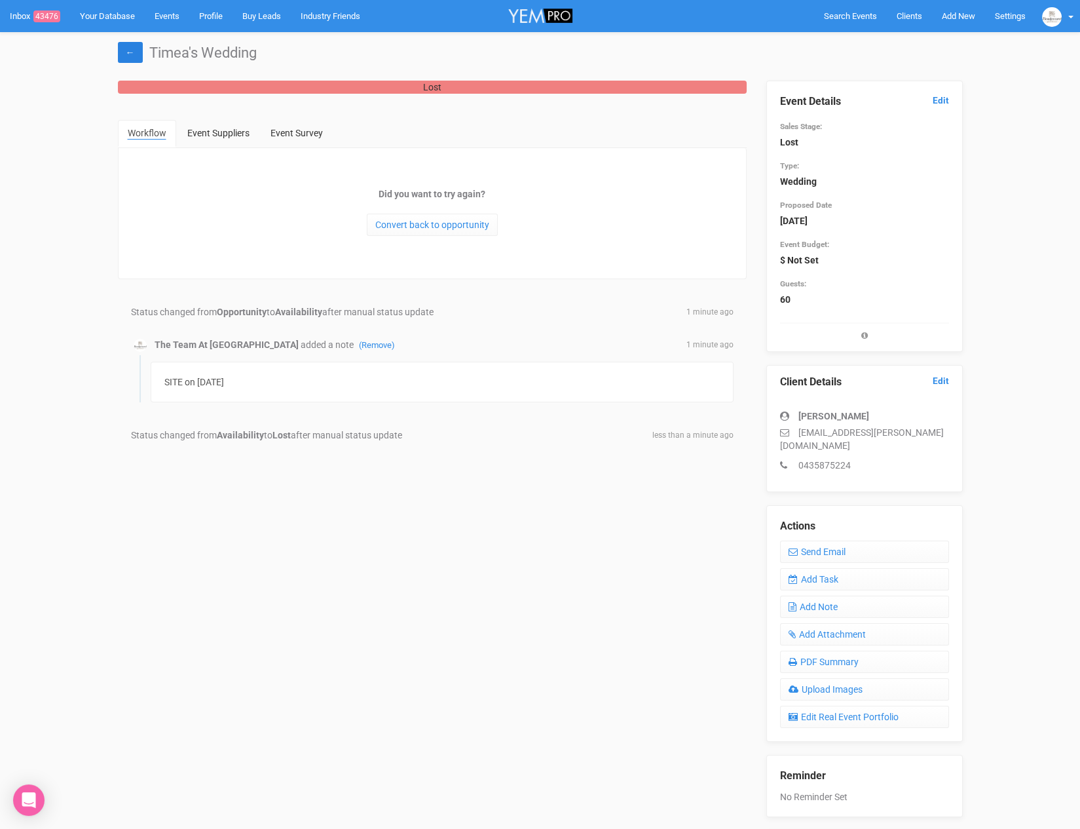
click at [130, 52] on link "←" at bounding box center [130, 52] width 25 height 21
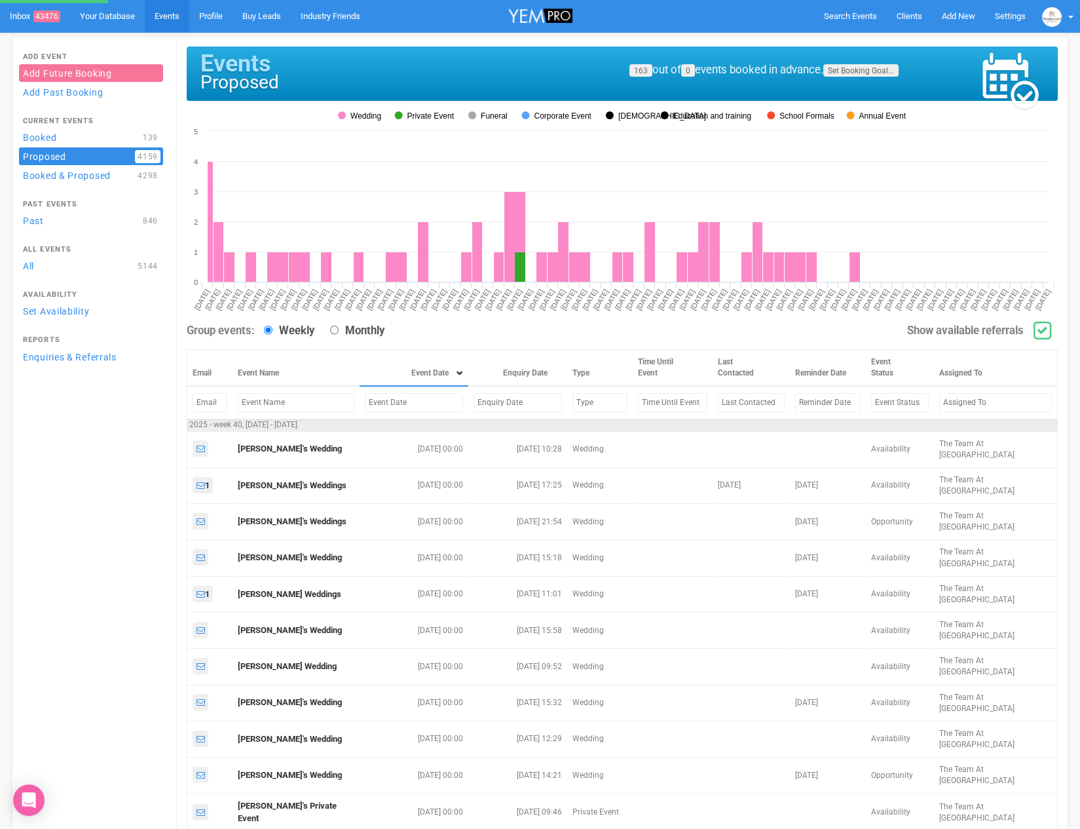
click at [909, 16] on span "Clients" at bounding box center [910, 16] width 26 height 10
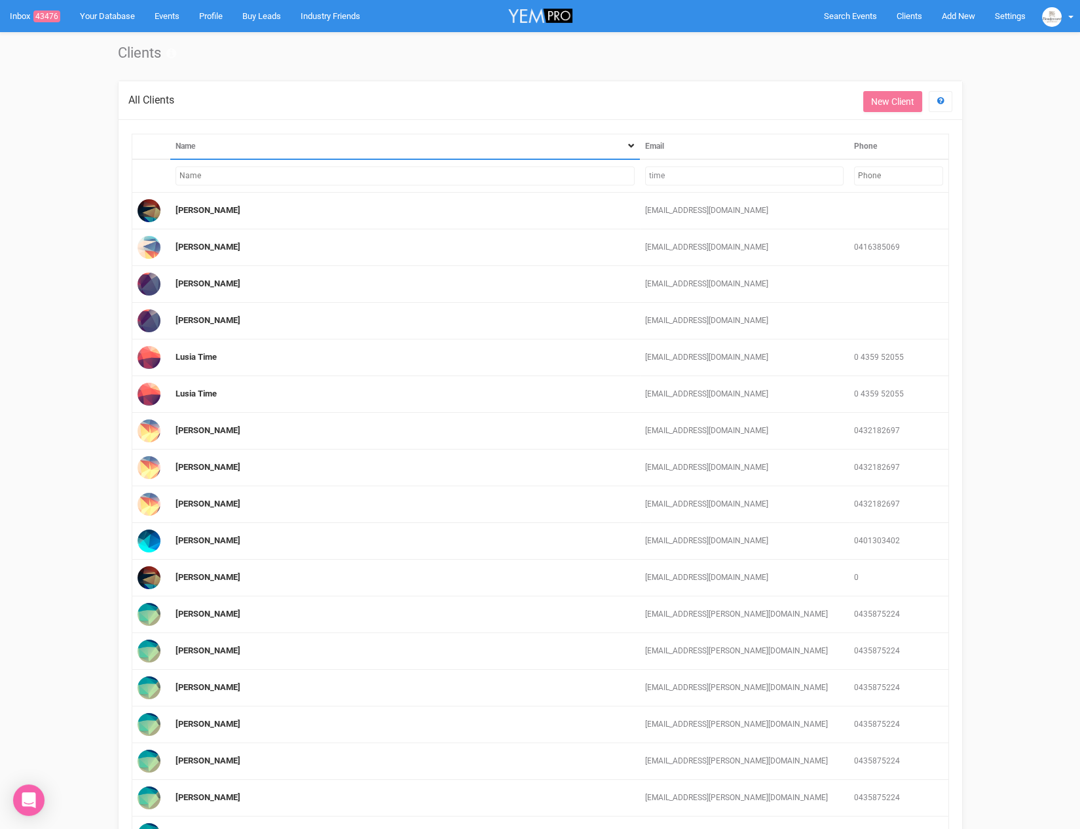
drag, startPoint x: 742, startPoint y: 174, endPoint x: 625, endPoint y: 173, distance: 116.6
click at [625, 173] on tr "time" at bounding box center [540, 175] width 817 height 33
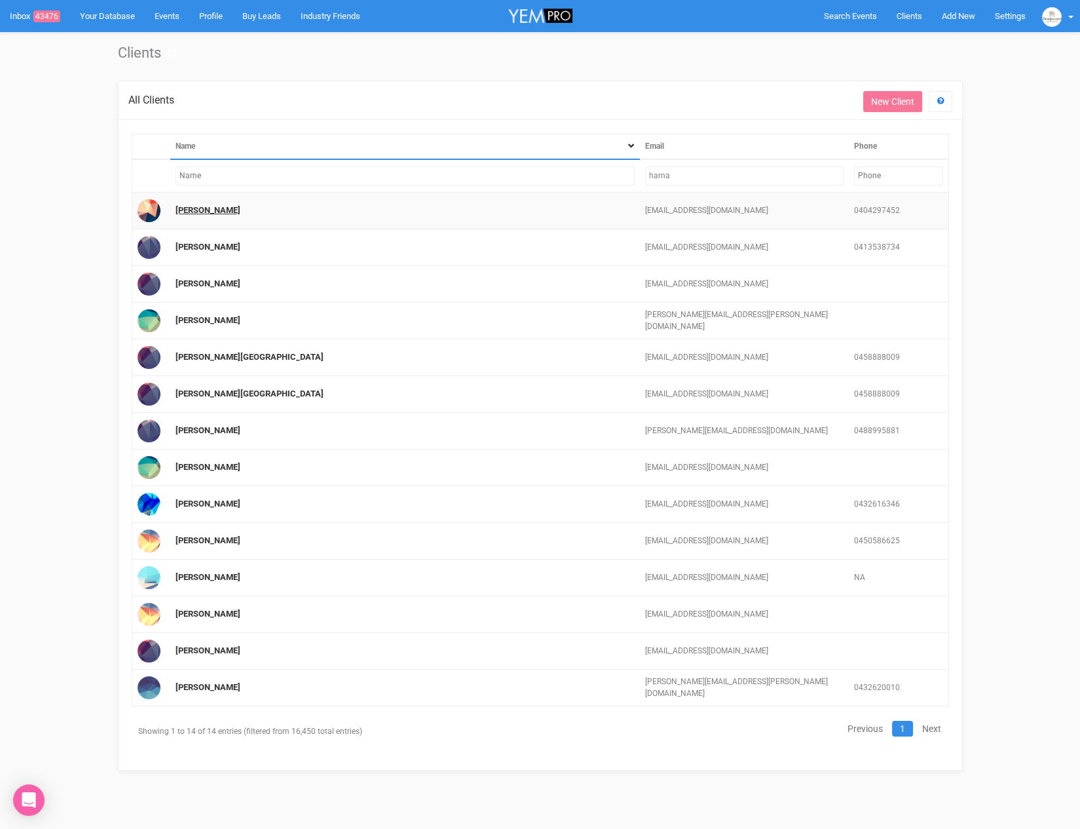
type input "harna"
click at [202, 210] on link "[PERSON_NAME]" at bounding box center [208, 210] width 65 height 10
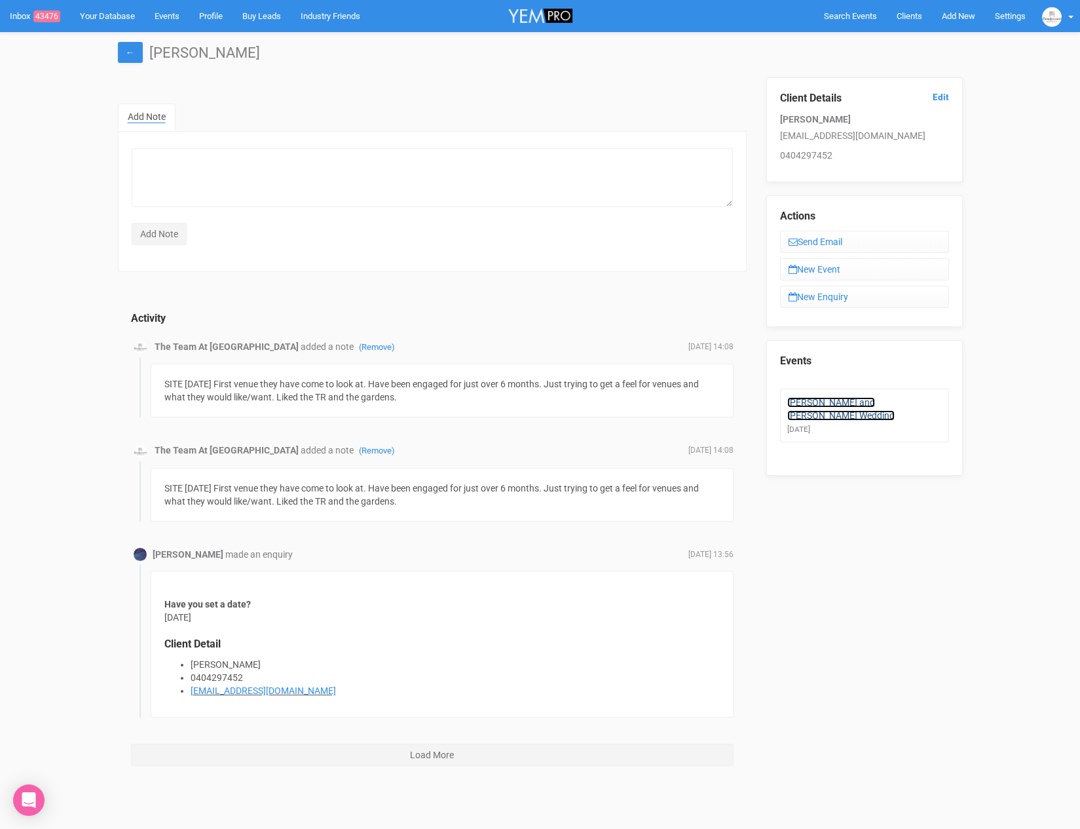
click at [842, 400] on link "[PERSON_NAME] and [PERSON_NAME] Wedding" at bounding box center [841, 409] width 107 height 24
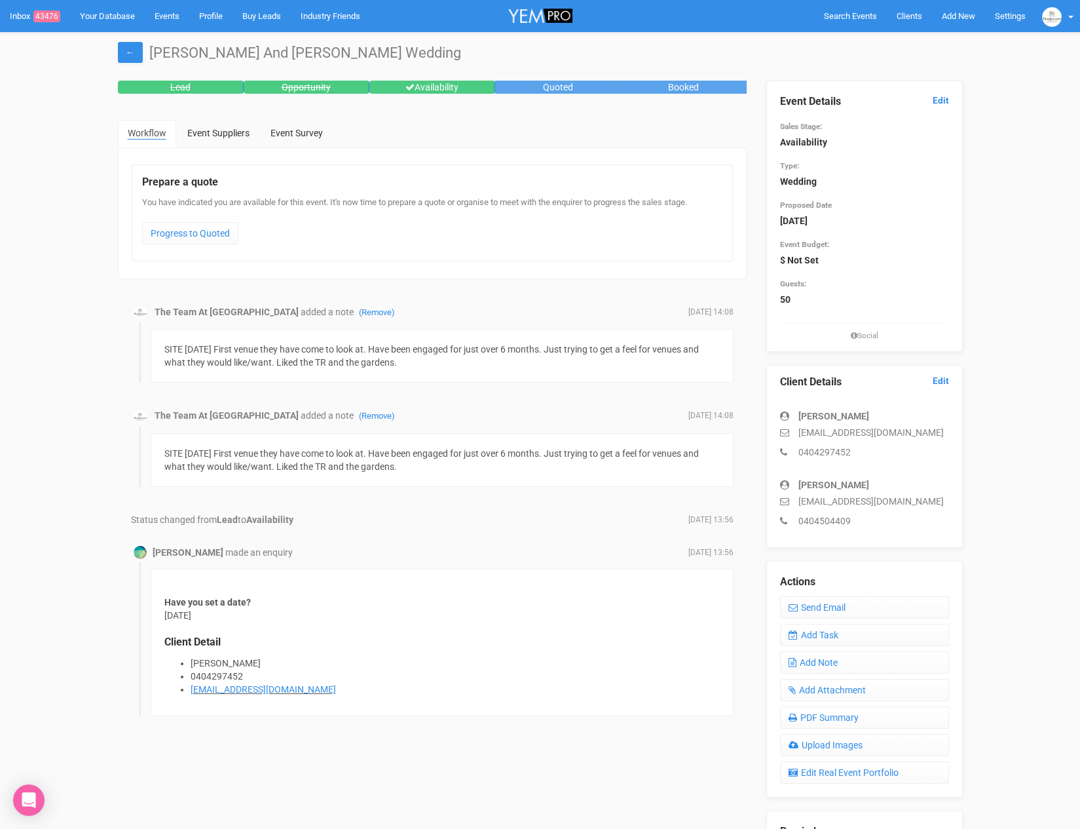
drag, startPoint x: 810, startPoint y: 431, endPoint x: 879, endPoint y: 430, distance: 69.5
click at [879, 430] on p "[EMAIL_ADDRESS][DOMAIN_NAME]" at bounding box center [864, 432] width 169 height 13
drag, startPoint x: 902, startPoint y: 430, endPoint x: 800, endPoint y: 434, distance: 101.6
click at [800, 434] on p "[EMAIL_ADDRESS][DOMAIN_NAME]" at bounding box center [864, 432] width 169 height 13
copy p "[EMAIL_ADDRESS][DOMAIN_NAME]"
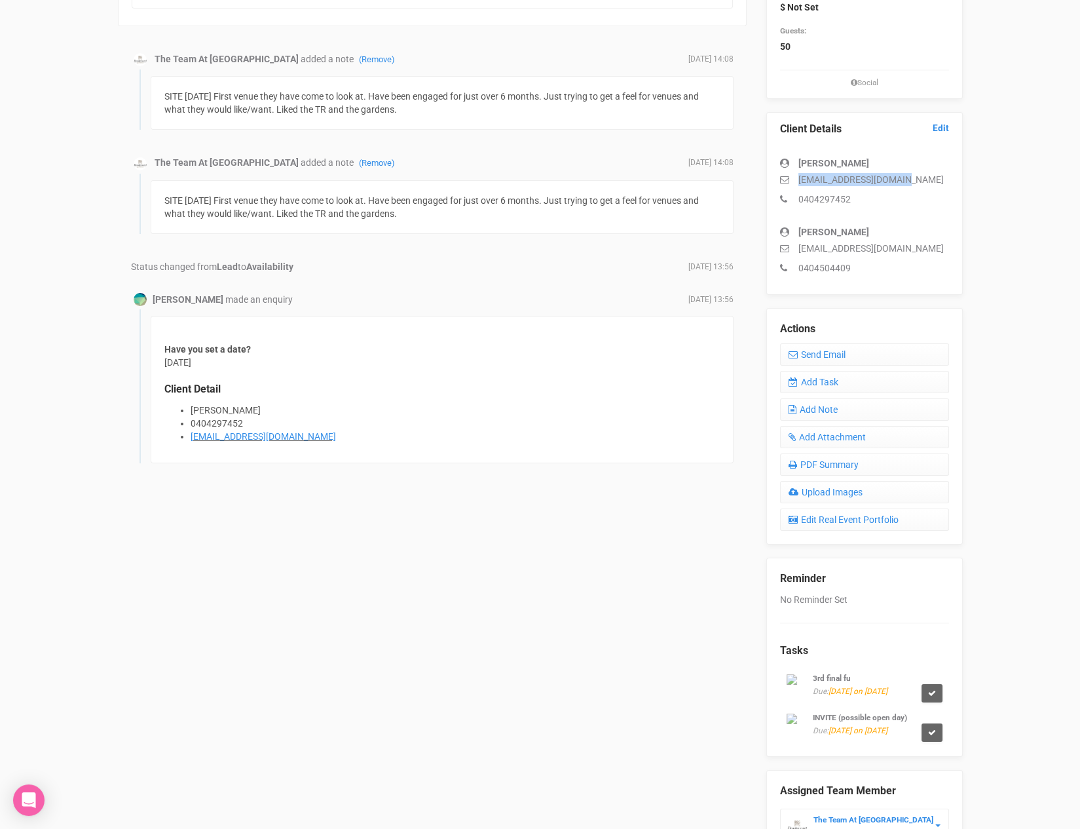
scroll to position [335, 0]
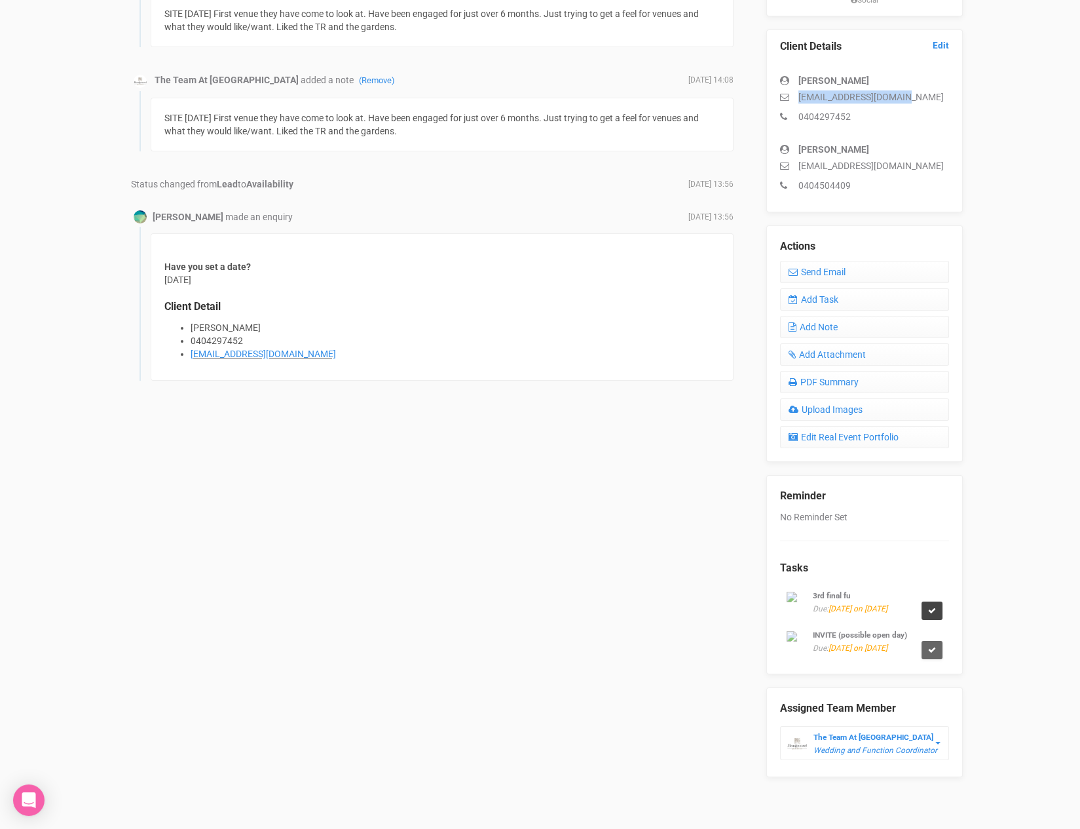
click at [933, 615] on icon at bounding box center [932, 611] width 8 height 8
click at [927, 588] on link "Confirm" at bounding box center [920, 586] width 41 height 18
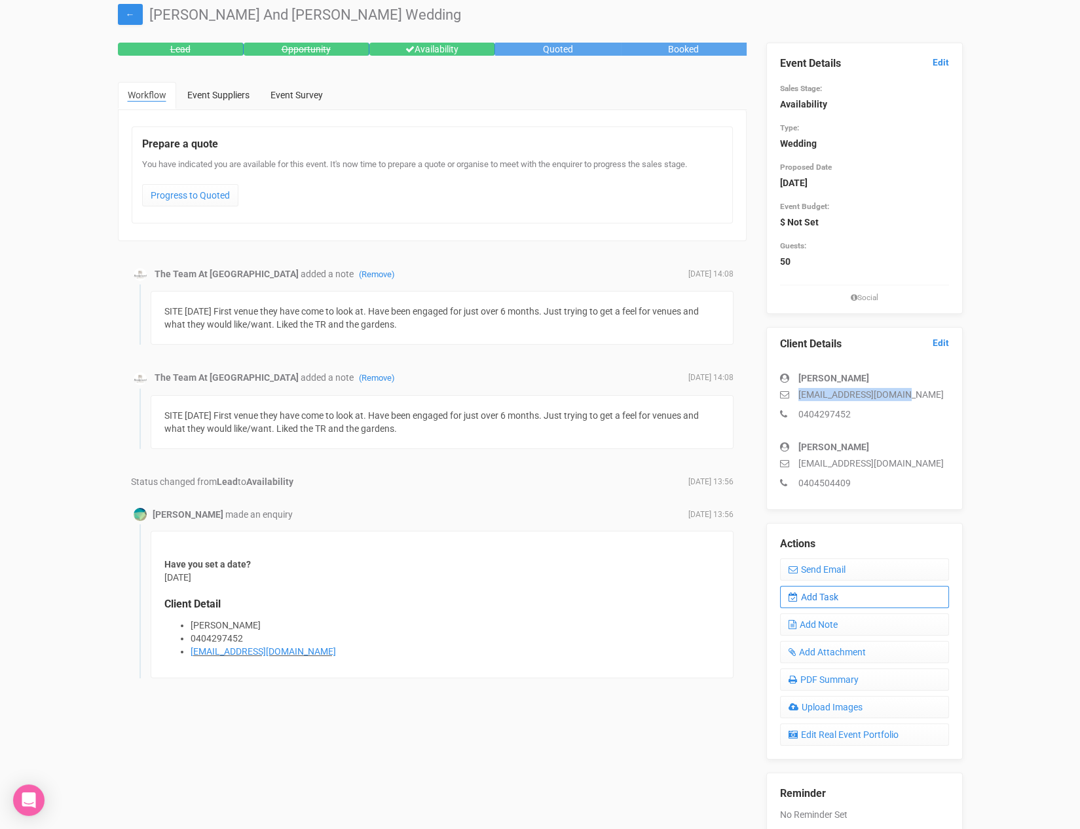
scroll to position [40, 0]
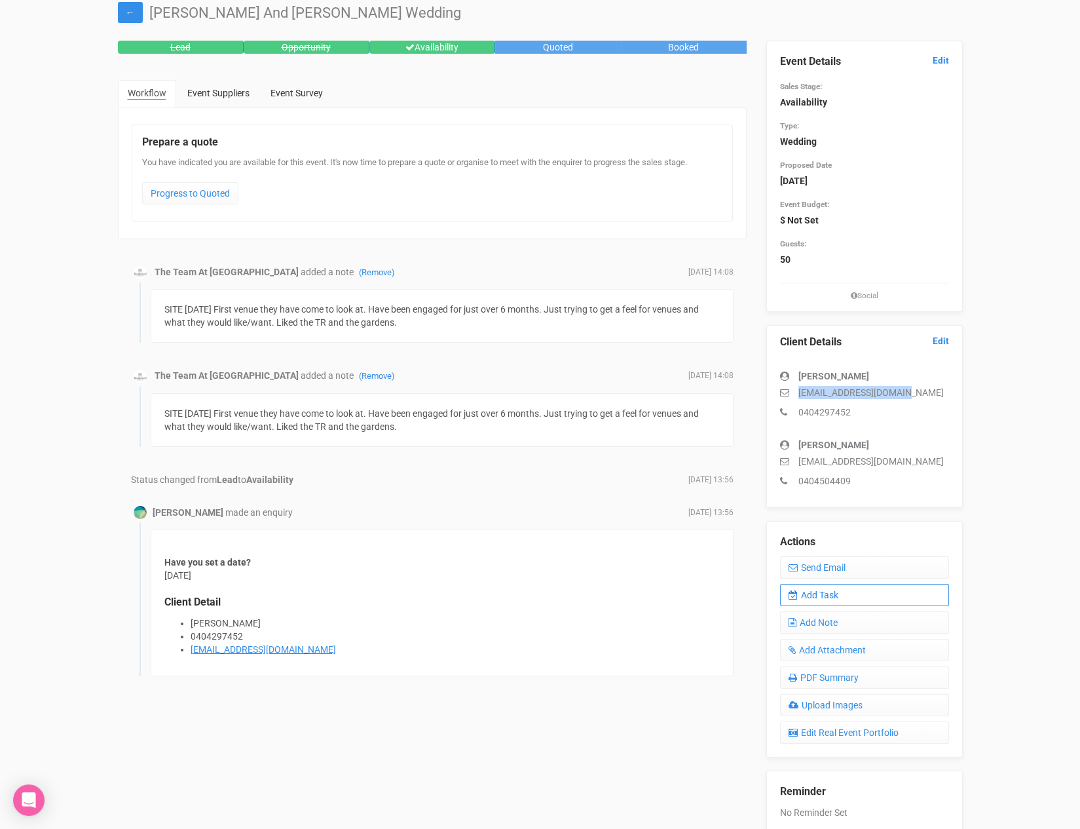
click at [837, 597] on link "Add Task" at bounding box center [864, 595] width 169 height 22
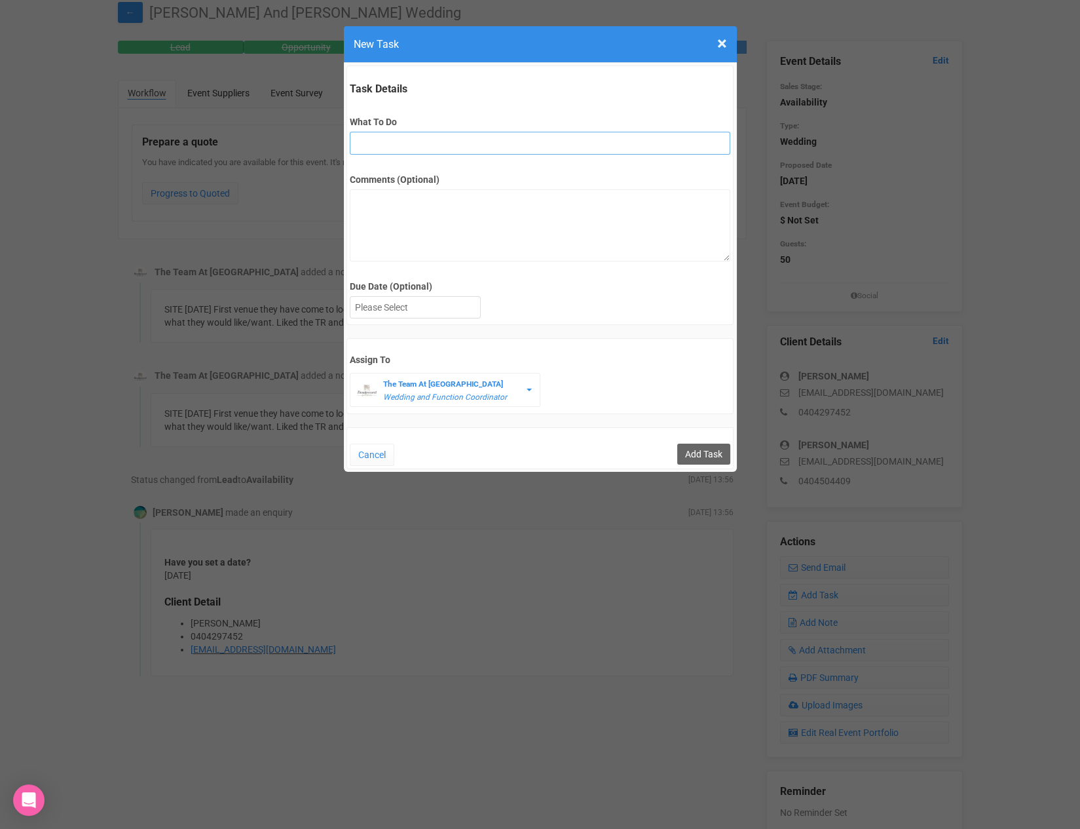
click at [390, 151] on input "What To Do" at bounding box center [540, 143] width 381 height 23
type input "Remove from yem if no response"
click at [427, 305] on div at bounding box center [416, 308] width 130 height 22
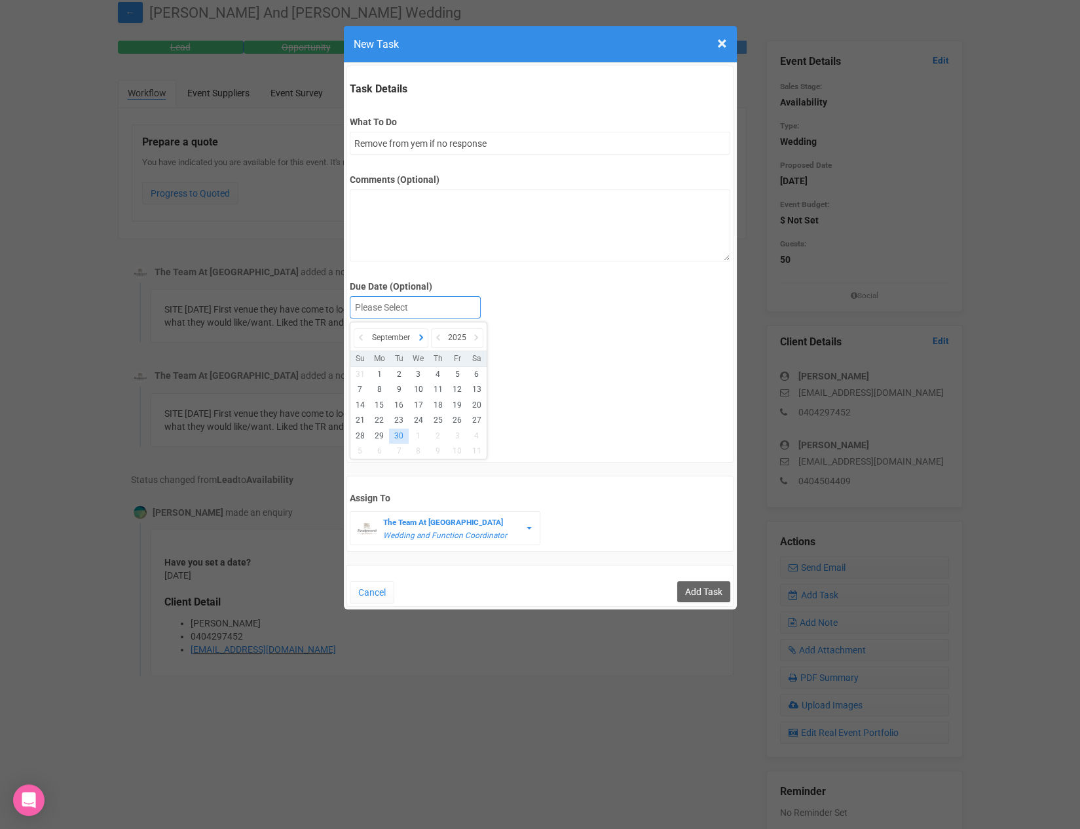
click at [416, 336] on icon at bounding box center [421, 337] width 13 height 18
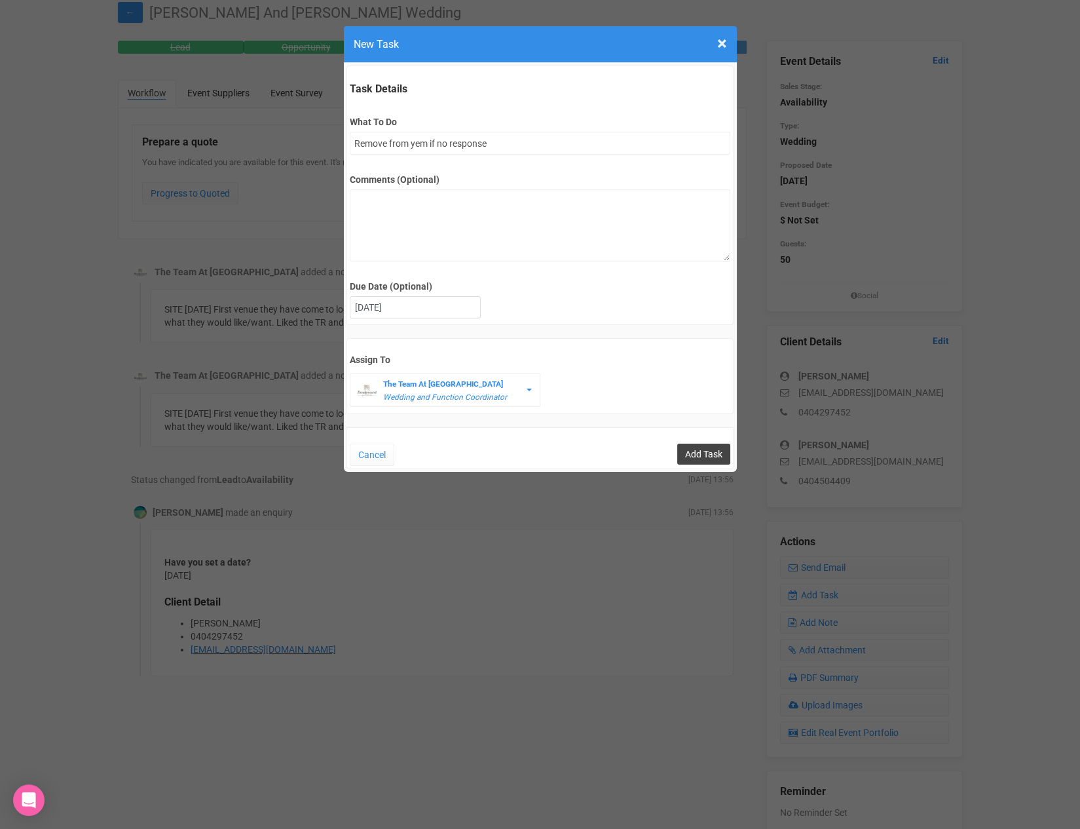
click at [693, 454] on input "Add Task" at bounding box center [703, 454] width 53 height 21
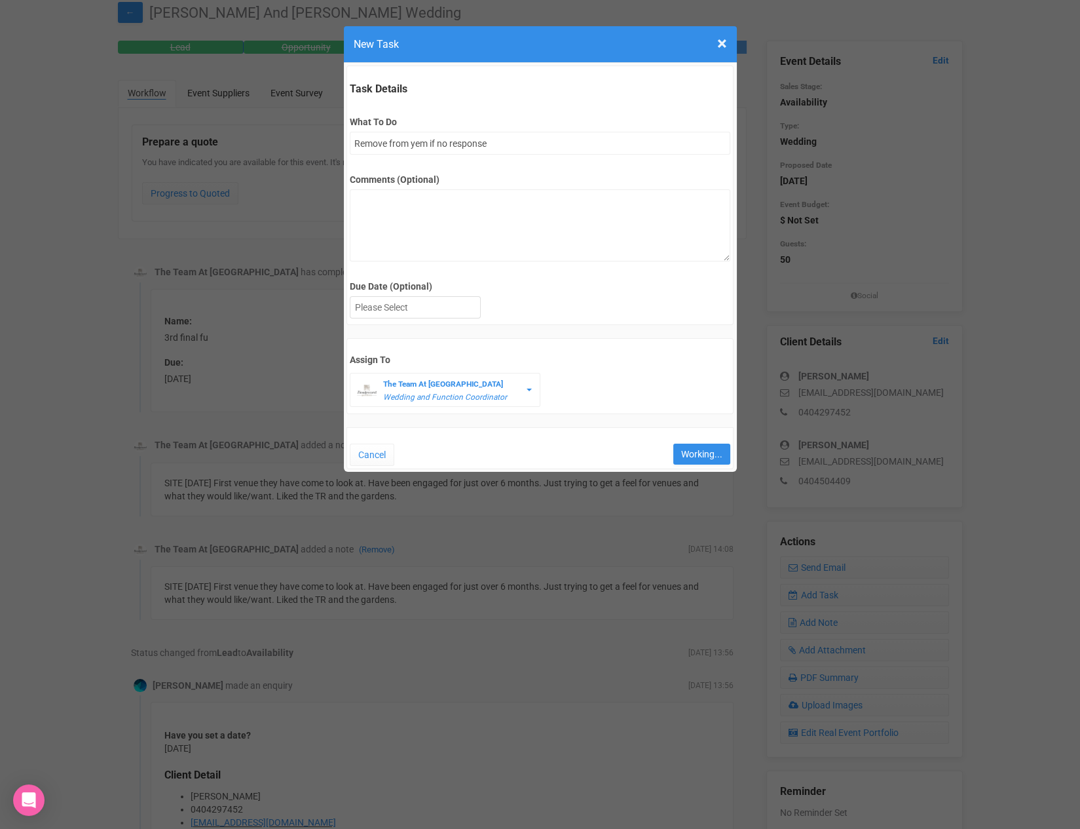
type input "Save"
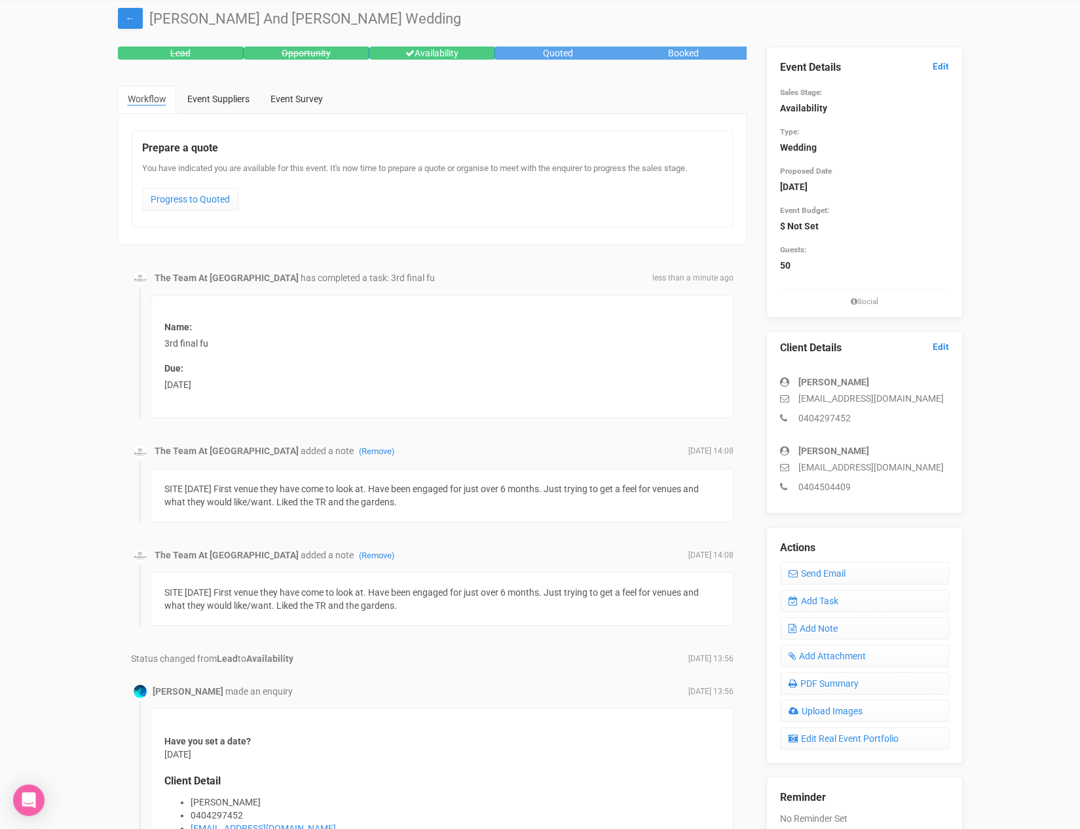
scroll to position [0, 0]
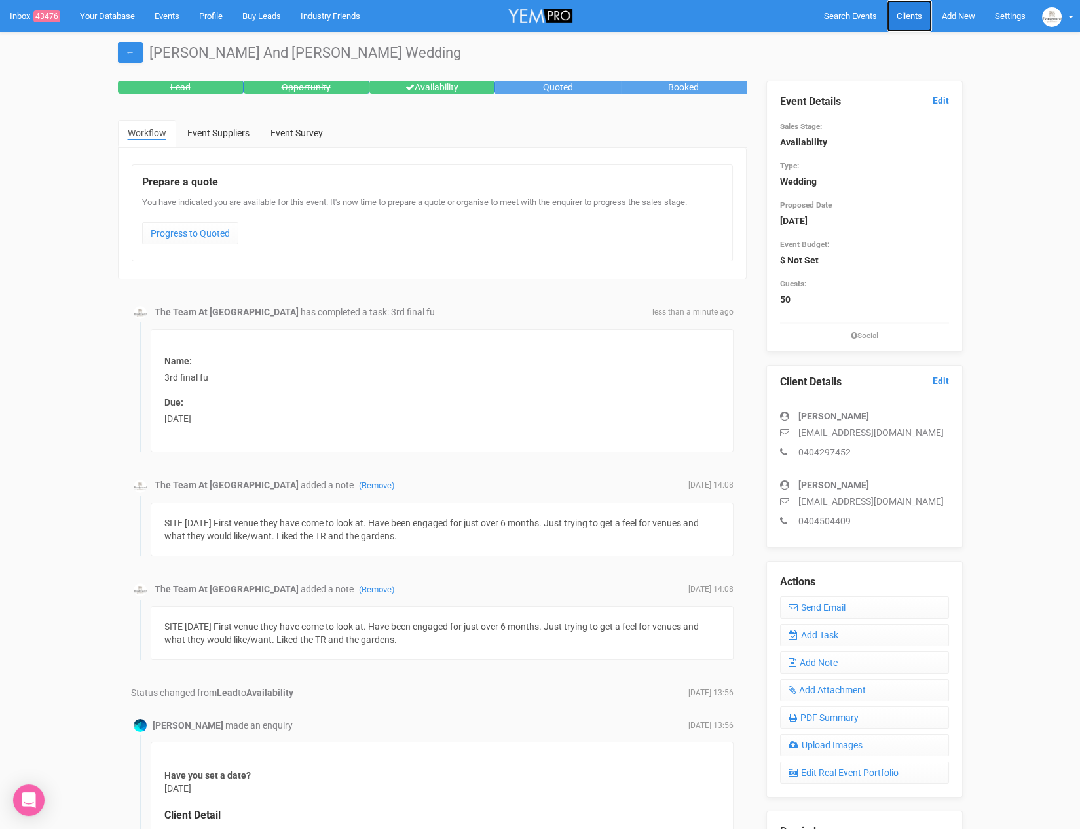
click at [907, 24] on link "Clients" at bounding box center [909, 16] width 45 height 32
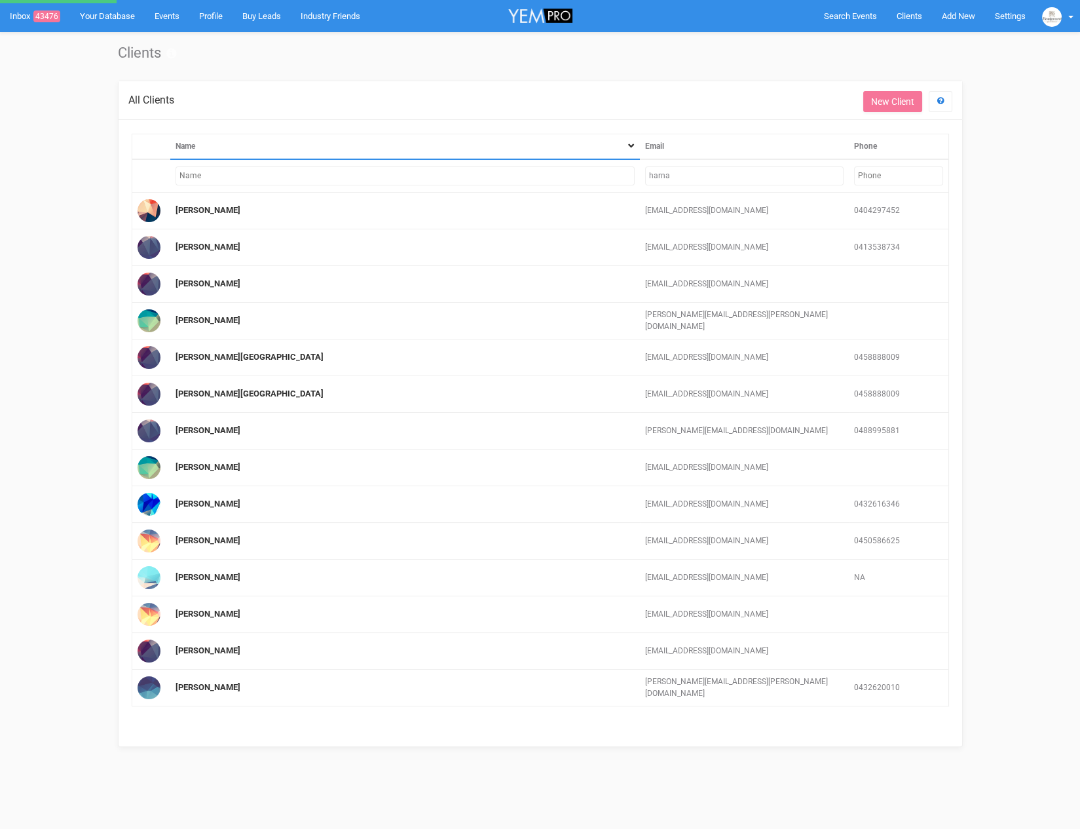
drag, startPoint x: 698, startPoint y: 174, endPoint x: 553, endPoint y: 164, distance: 145.8
click at [553, 164] on tr "harna" at bounding box center [540, 175] width 817 height 33
type input "du"
click at [673, 172] on input "harna" at bounding box center [744, 175] width 199 height 19
click at [663, 175] on input "harna" at bounding box center [744, 175] width 199 height 19
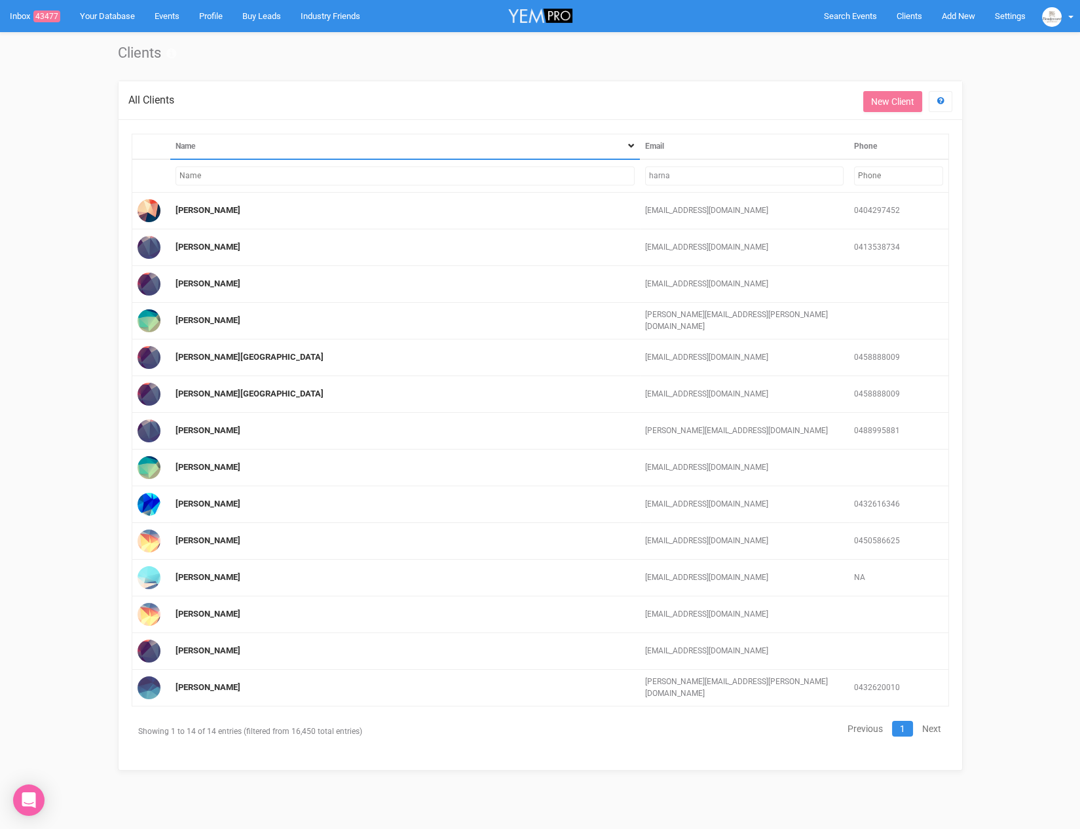
click at [663, 175] on input "harna" at bounding box center [744, 175] width 199 height 19
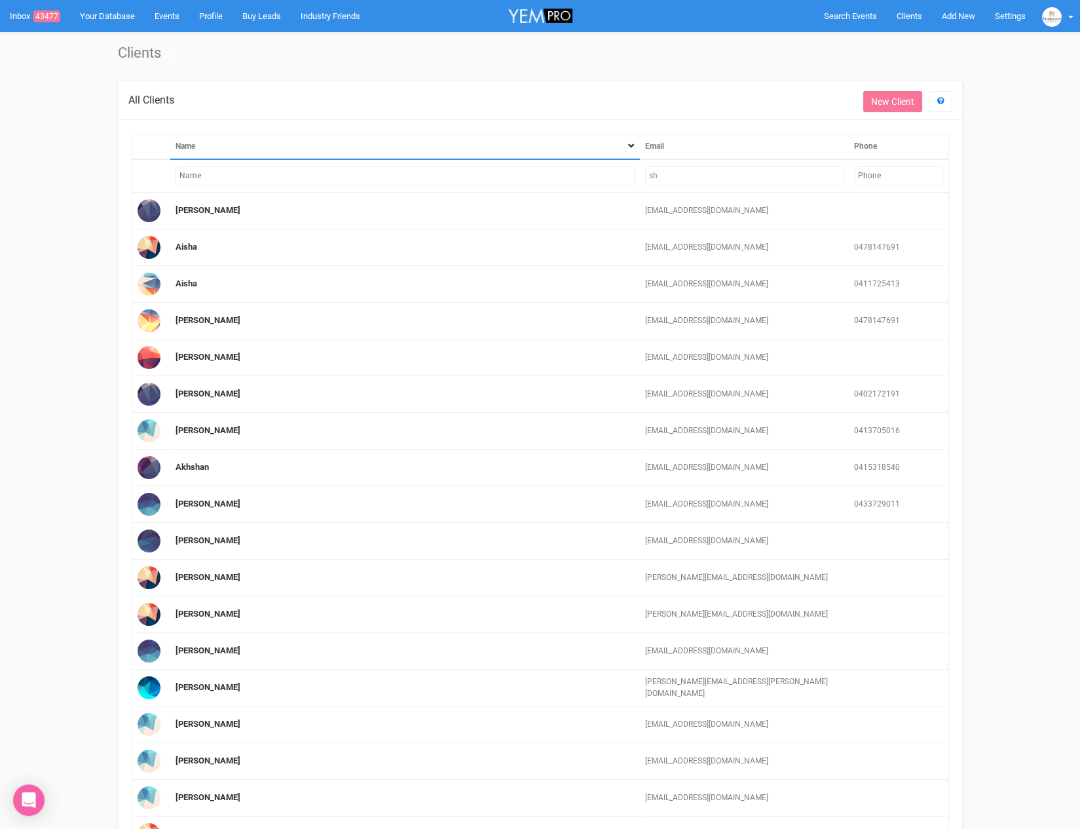
type input "s"
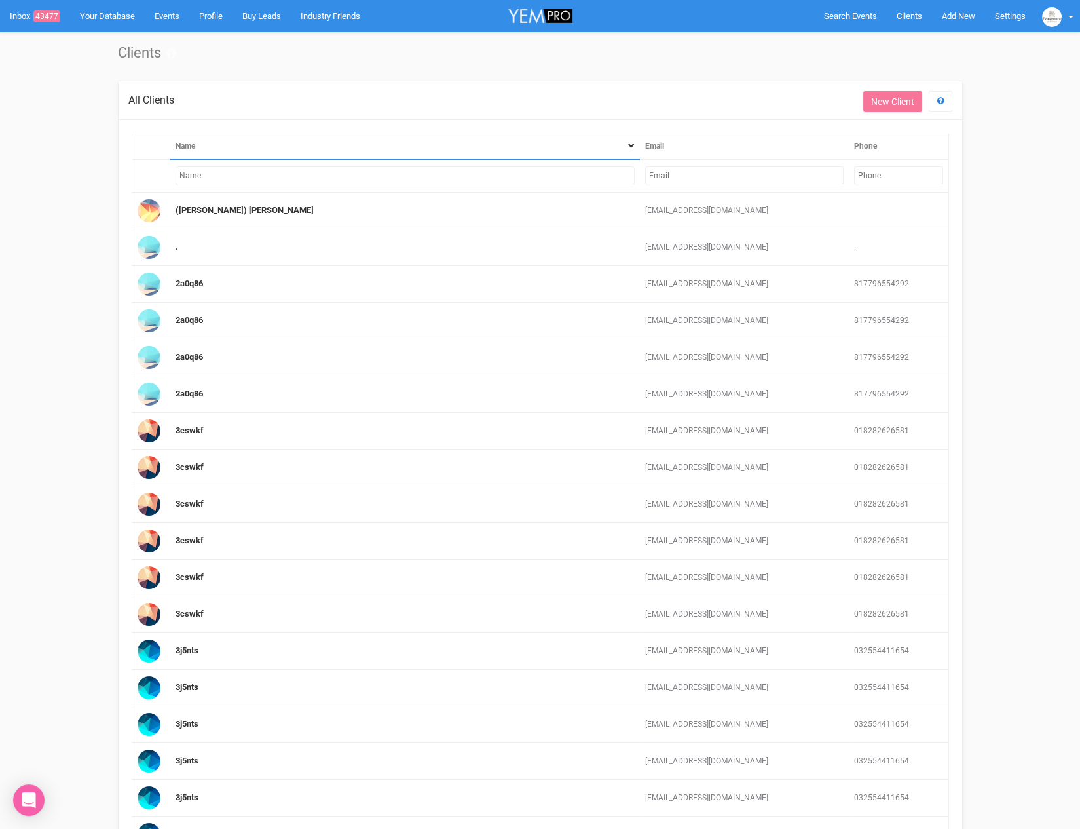
click at [229, 170] on input "text" at bounding box center [405, 175] width 459 height 19
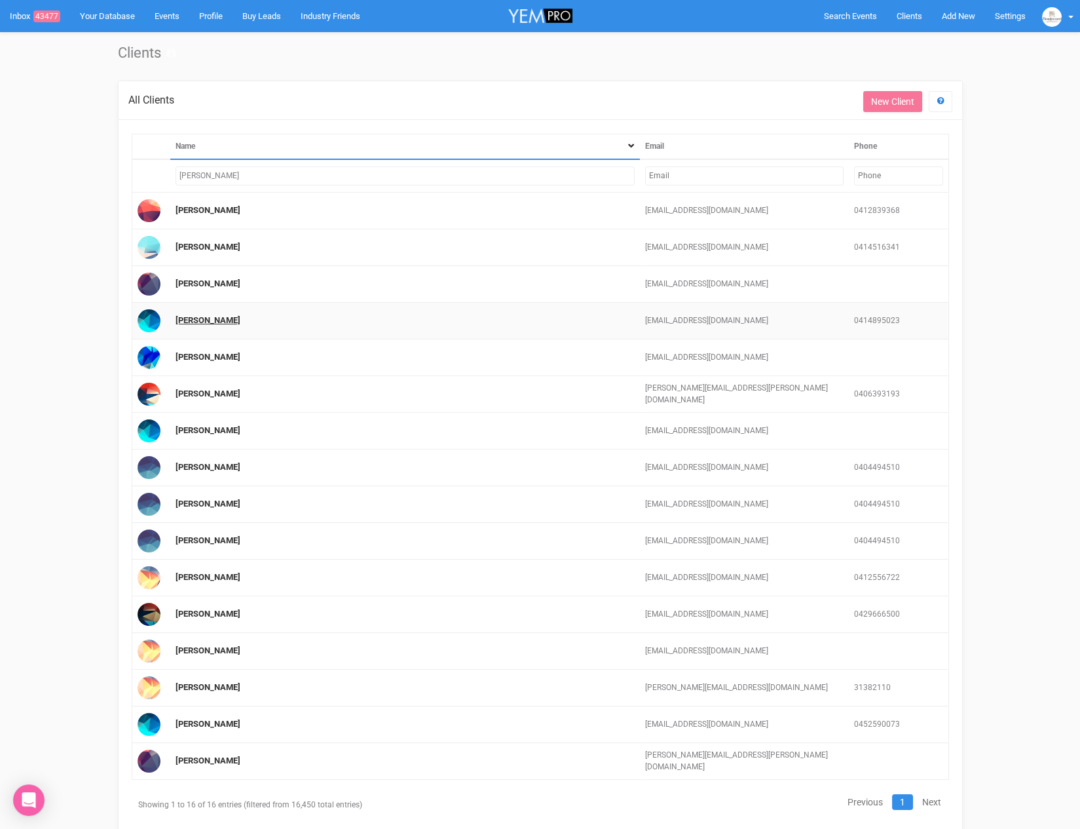
type input "susan"
click at [216, 316] on link "Susan Hamadani" at bounding box center [208, 320] width 65 height 10
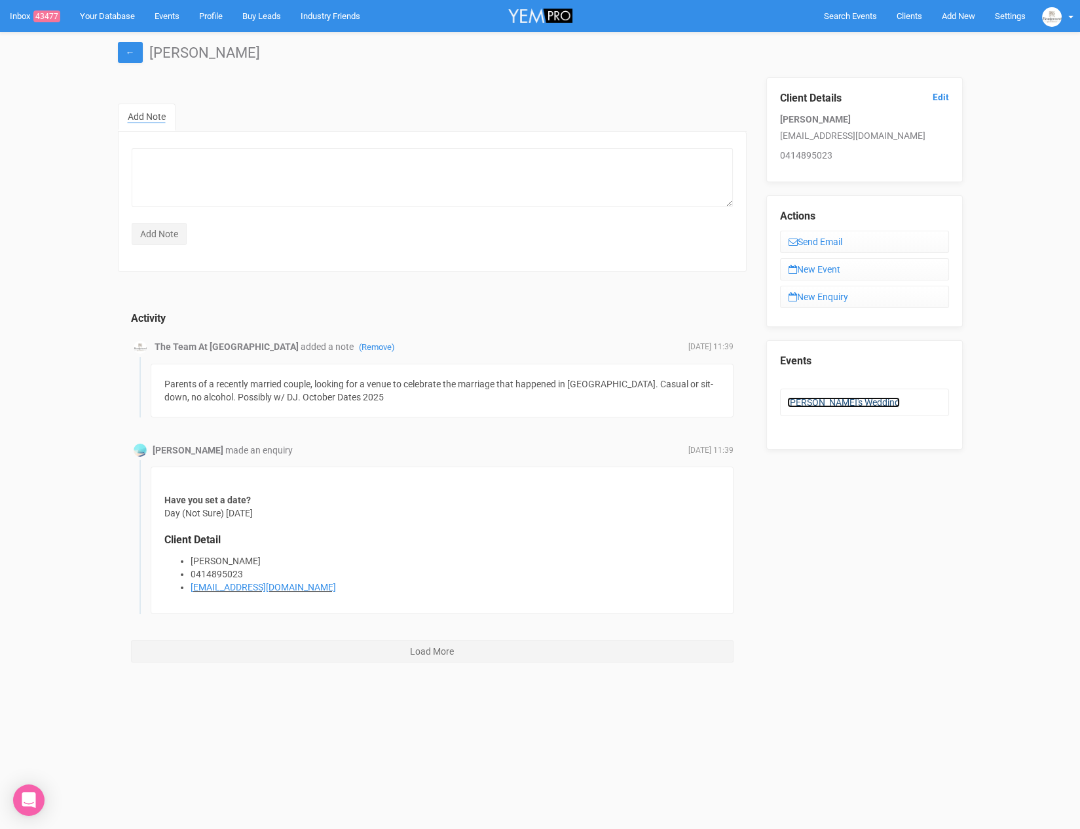
click at [829, 397] on link "Susan's Wedding" at bounding box center [844, 402] width 113 height 10
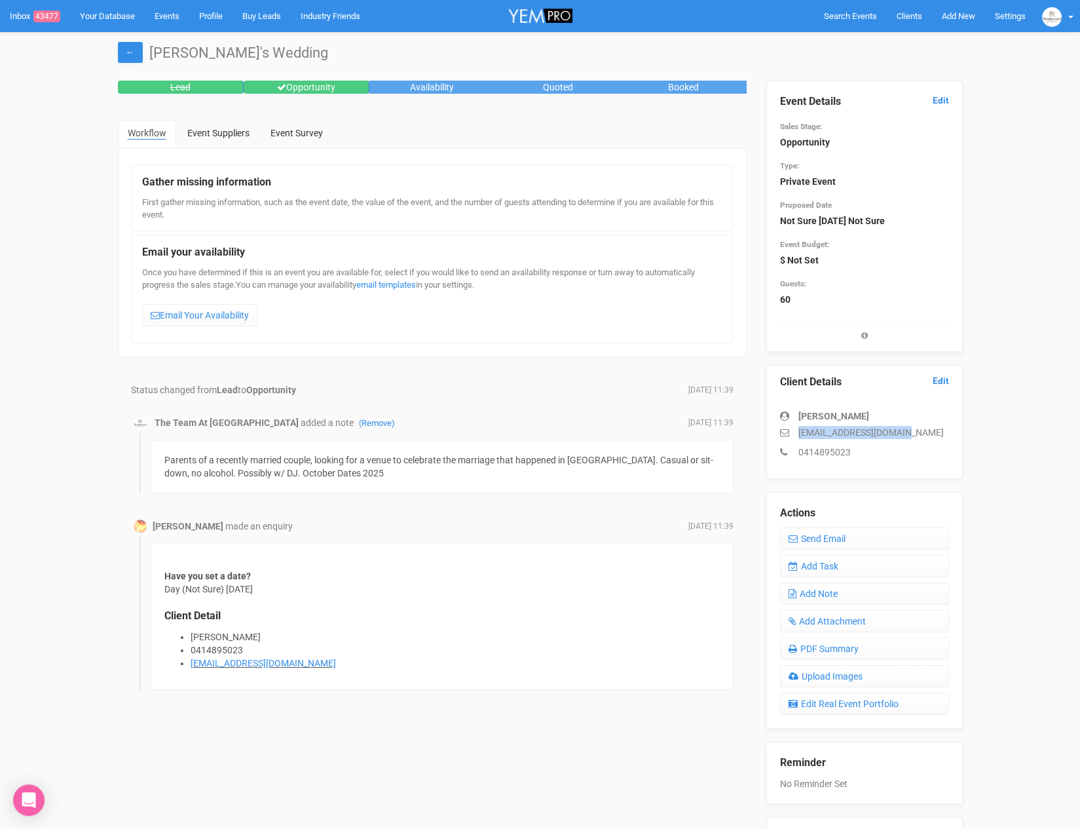
drag, startPoint x: 795, startPoint y: 428, endPoint x: 929, endPoint y: 432, distance: 134.4
click at [929, 432] on p "s_hamadani@hotmail.com" at bounding box center [864, 432] width 169 height 13
copy p "s_hamadani@hotmail.com"
click at [824, 568] on link "Add Task" at bounding box center [864, 566] width 169 height 22
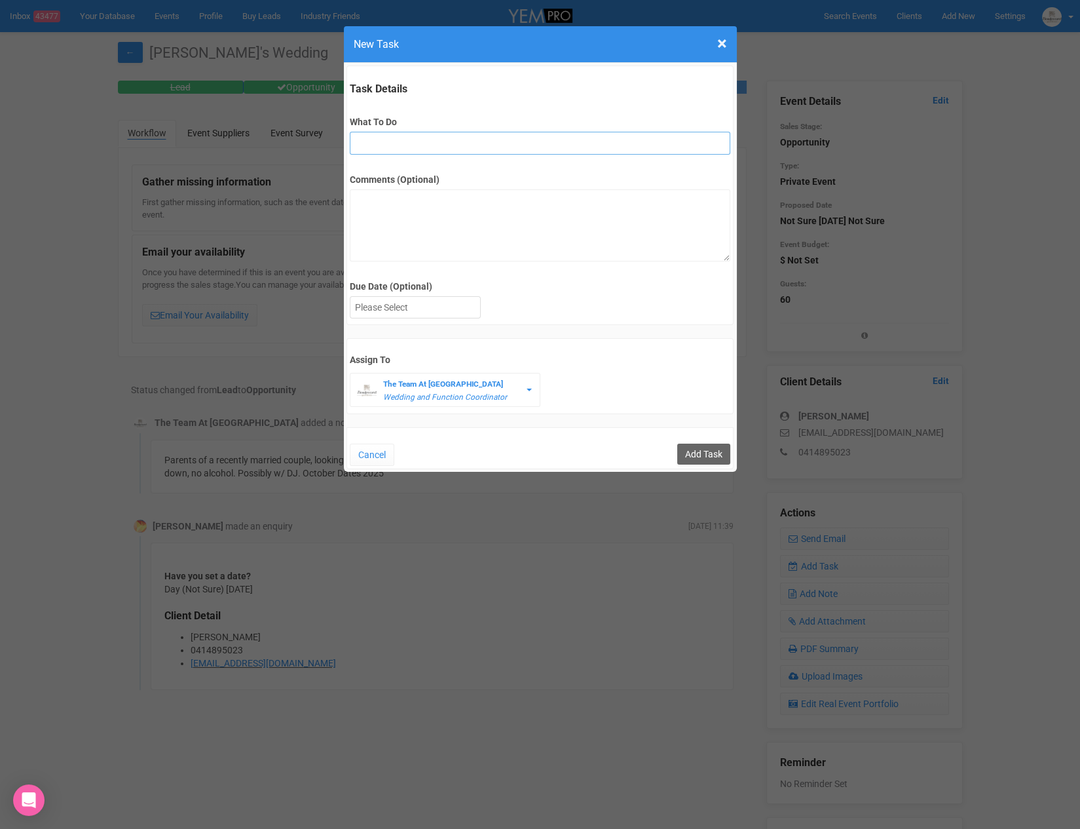
click at [420, 139] on input "What To Do" at bounding box center [540, 143] width 381 height 23
type input "Remove from yem if no response"
click at [437, 303] on div at bounding box center [416, 308] width 130 height 22
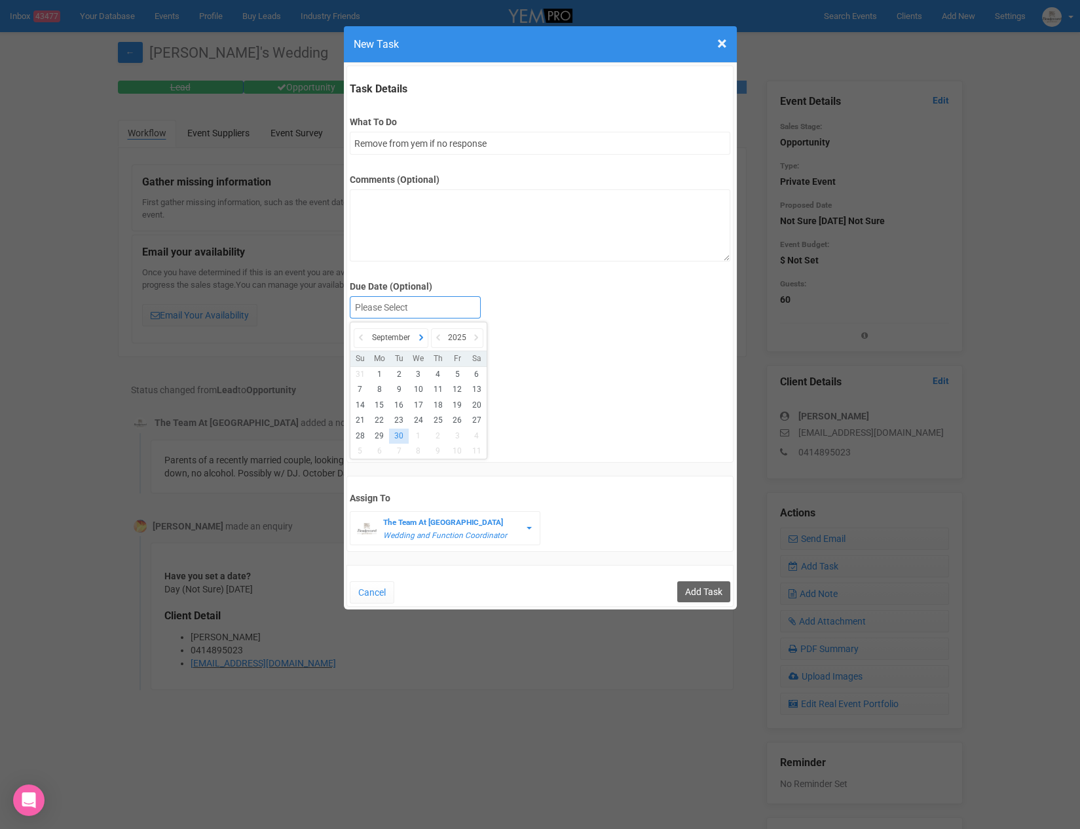
click at [425, 339] on icon at bounding box center [421, 337] width 13 height 18
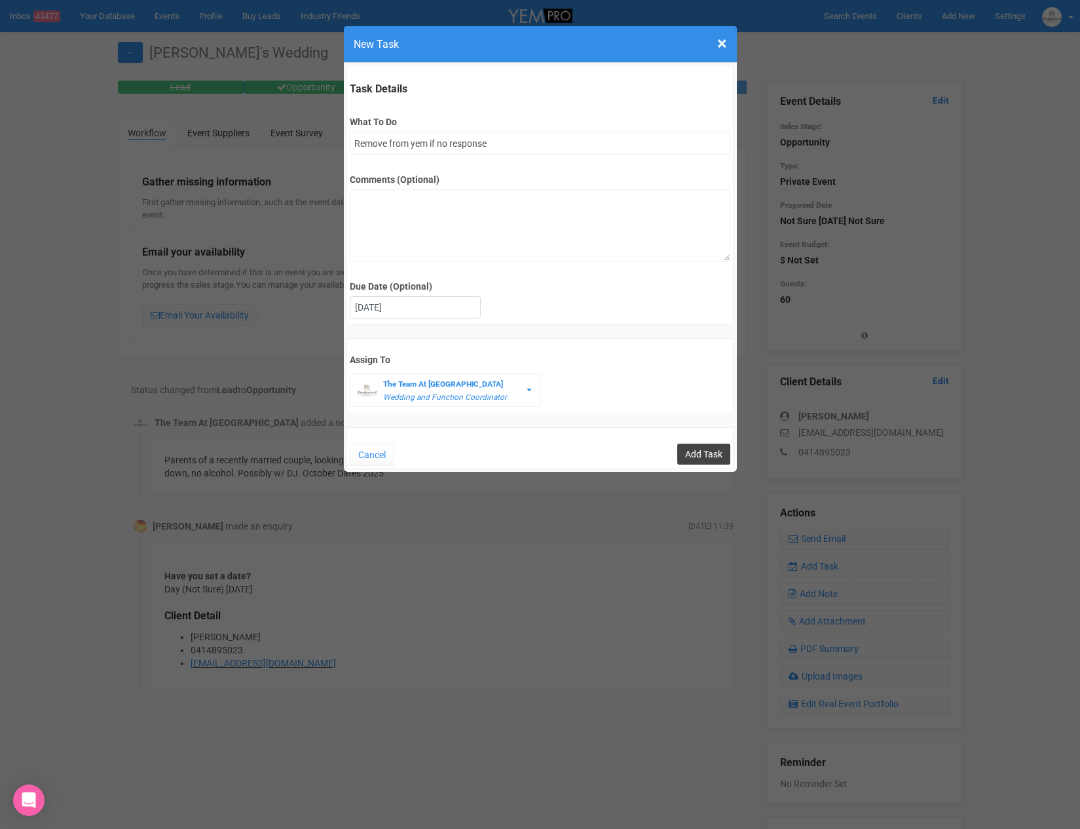
click at [696, 453] on input "Add Task" at bounding box center [703, 454] width 53 height 21
type input "Save"
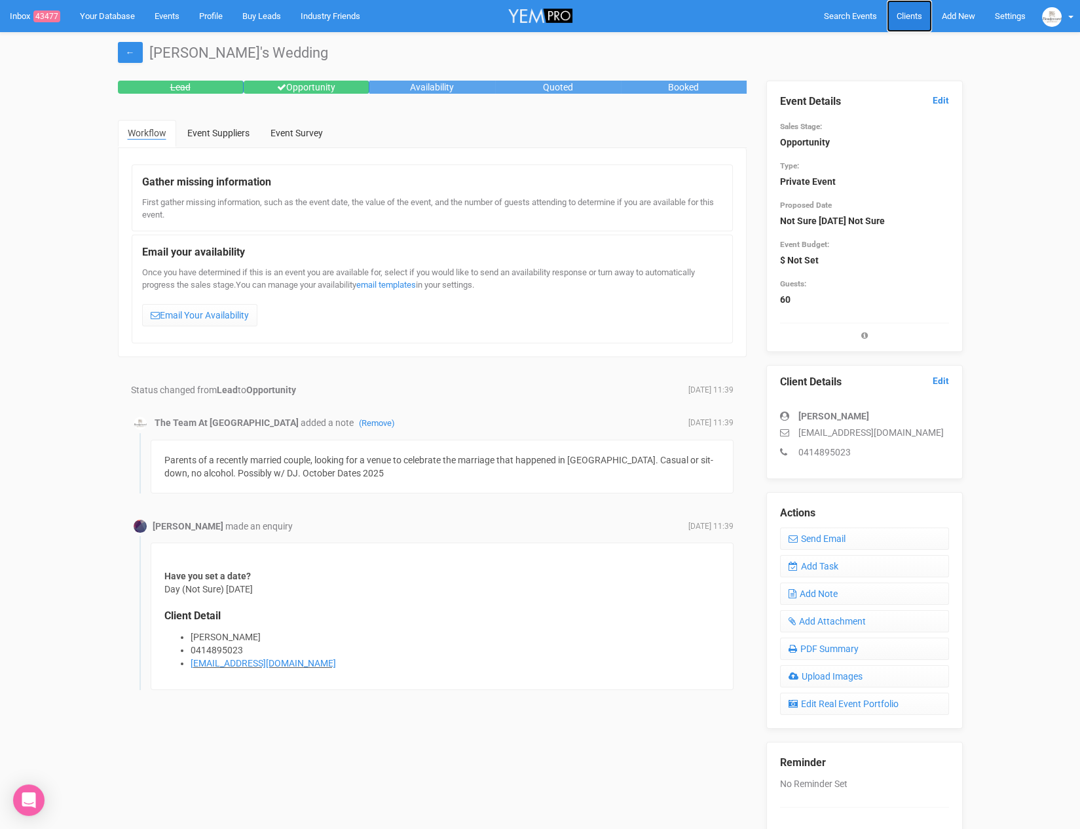
click at [897, 14] on span "Clients" at bounding box center [910, 16] width 26 height 10
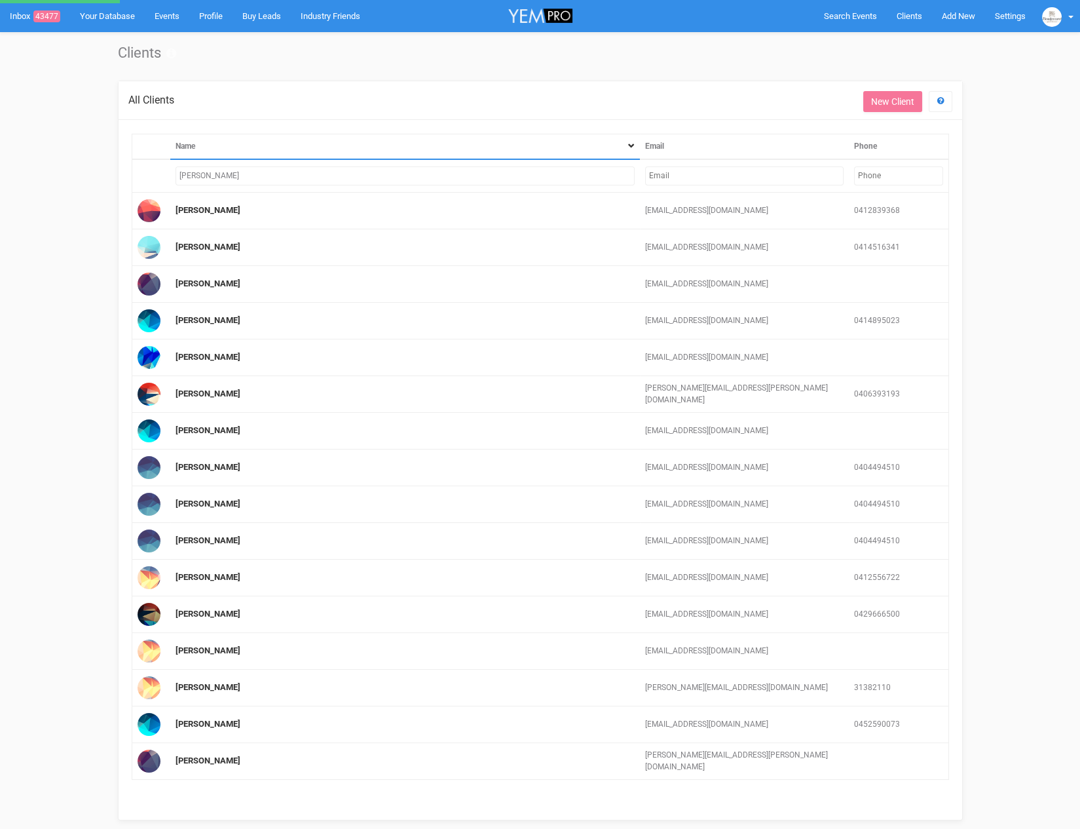
click at [729, 180] on input "text" at bounding box center [744, 175] width 199 height 19
type input "john"
click at [713, 164] on td at bounding box center [744, 175] width 209 height 33
click at [709, 177] on input "text" at bounding box center [744, 175] width 199 height 19
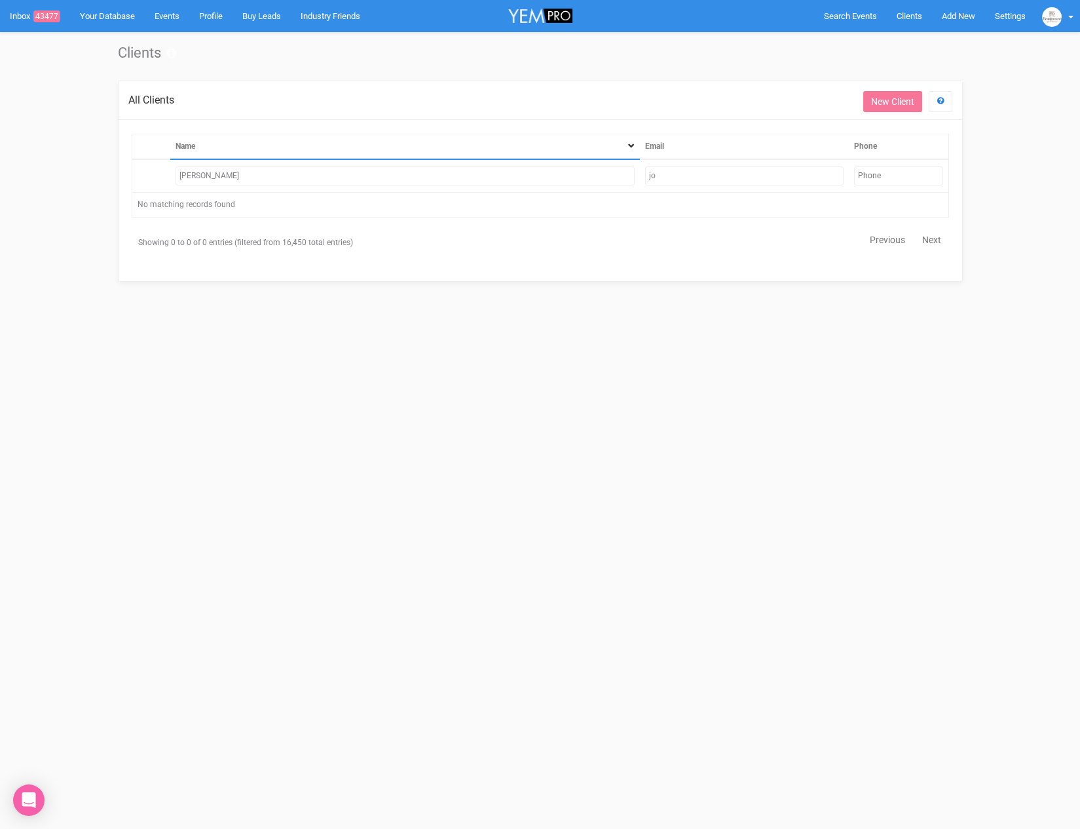
type input "j"
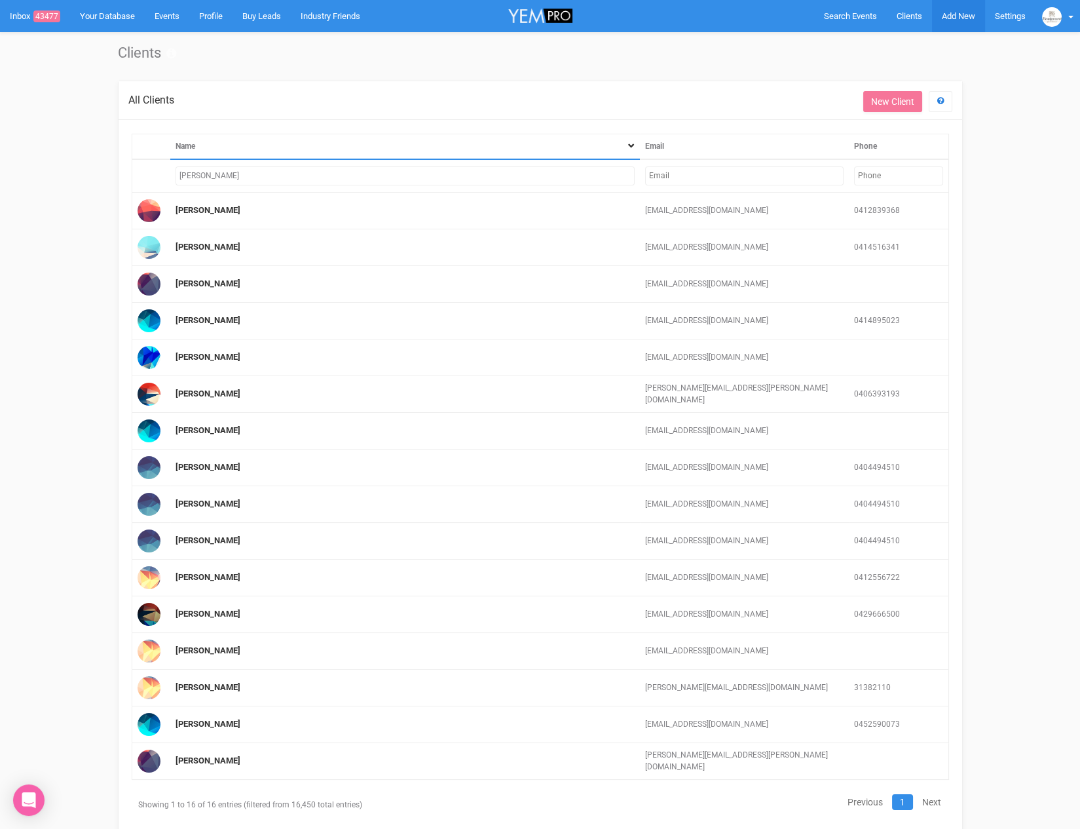
click at [965, 16] on span "Add New" at bounding box center [958, 16] width 33 height 10
click at [922, 109] on link "New Enquiry" at bounding box center [928, 121] width 98 height 26
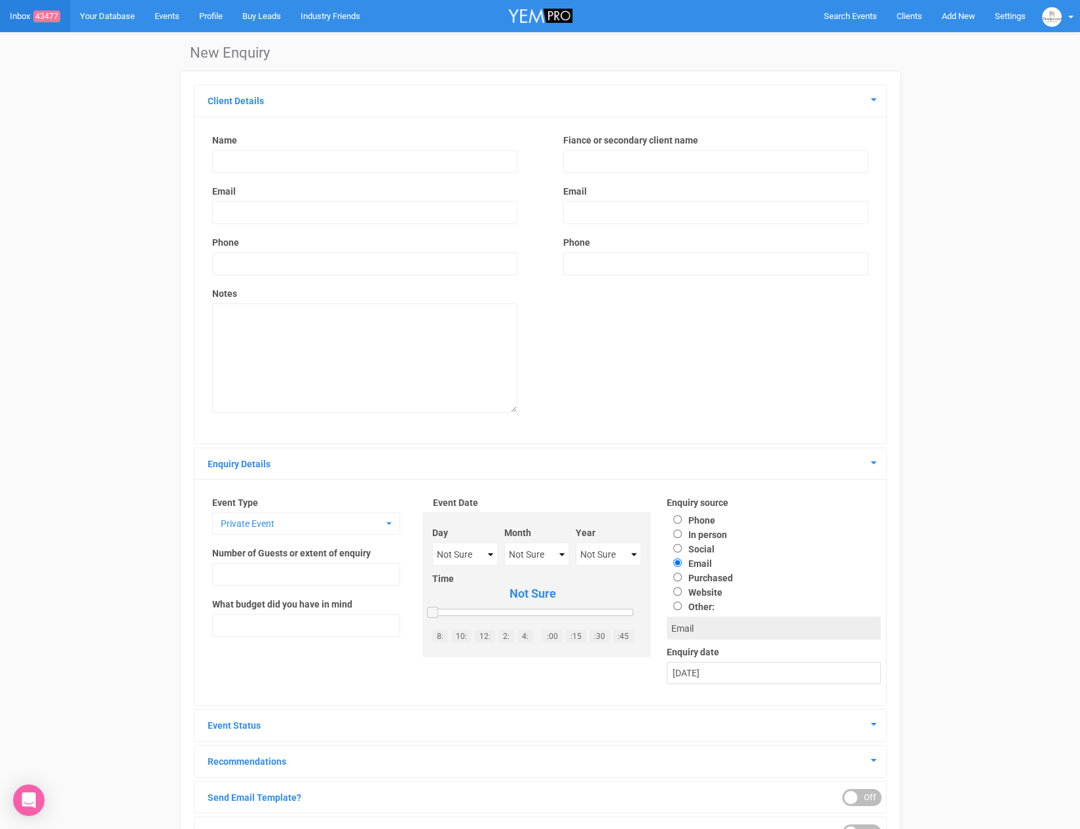
click at [365, 170] on input "text" at bounding box center [364, 161] width 305 height 23
type input "Johnny"
click at [270, 212] on input "email" at bounding box center [364, 212] width 305 height 23
type input "john.newleafprojects@gmail.com"
click at [294, 256] on input "text" at bounding box center [364, 263] width 305 height 23
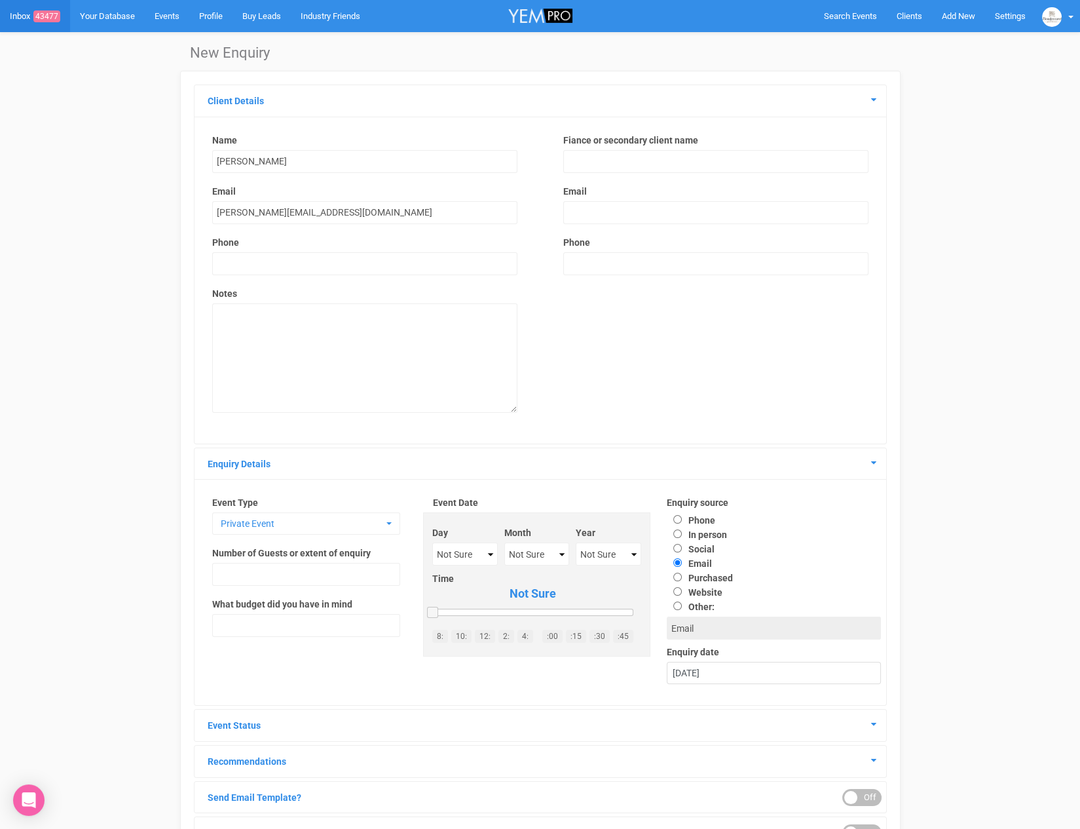
click at [529, 333] on div "Name Johnny Email john.newleafprojects@gmail.com Phone Notes" at bounding box center [365, 280] width 332 height 292
click at [265, 519] on span "Private Event" at bounding box center [302, 523] width 162 height 13
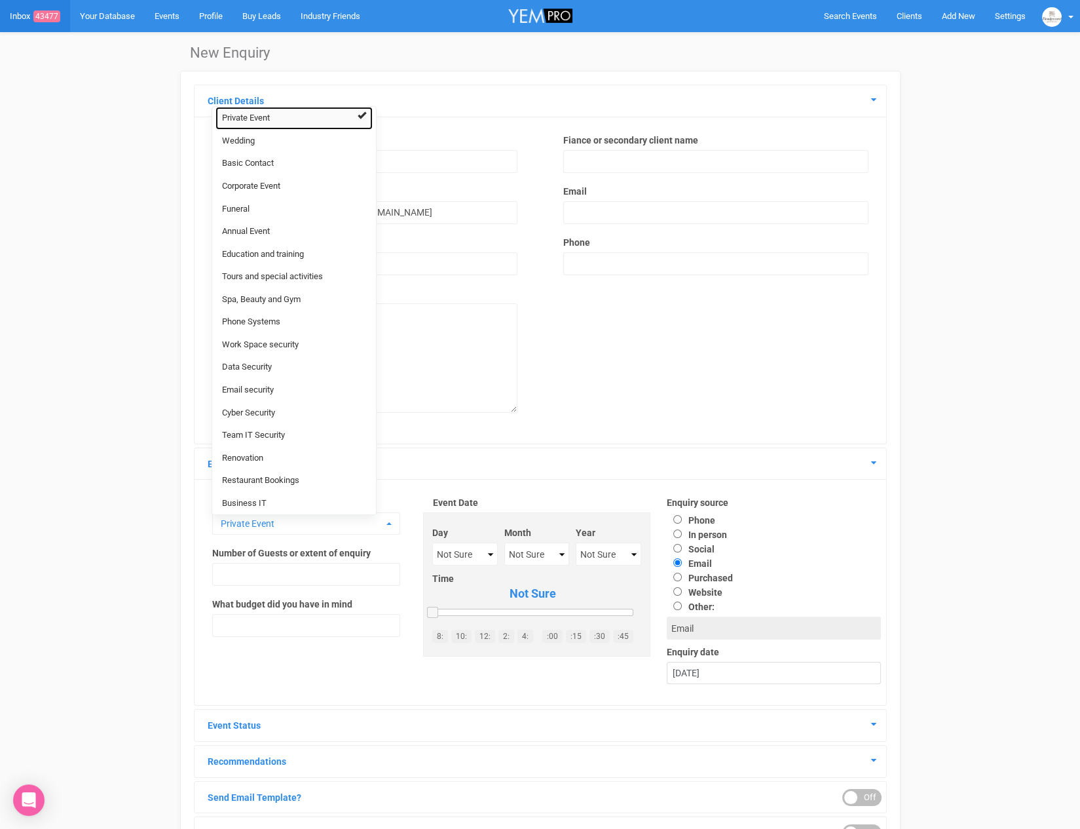
click at [300, 123] on link "Private Event" at bounding box center [294, 118] width 157 height 23
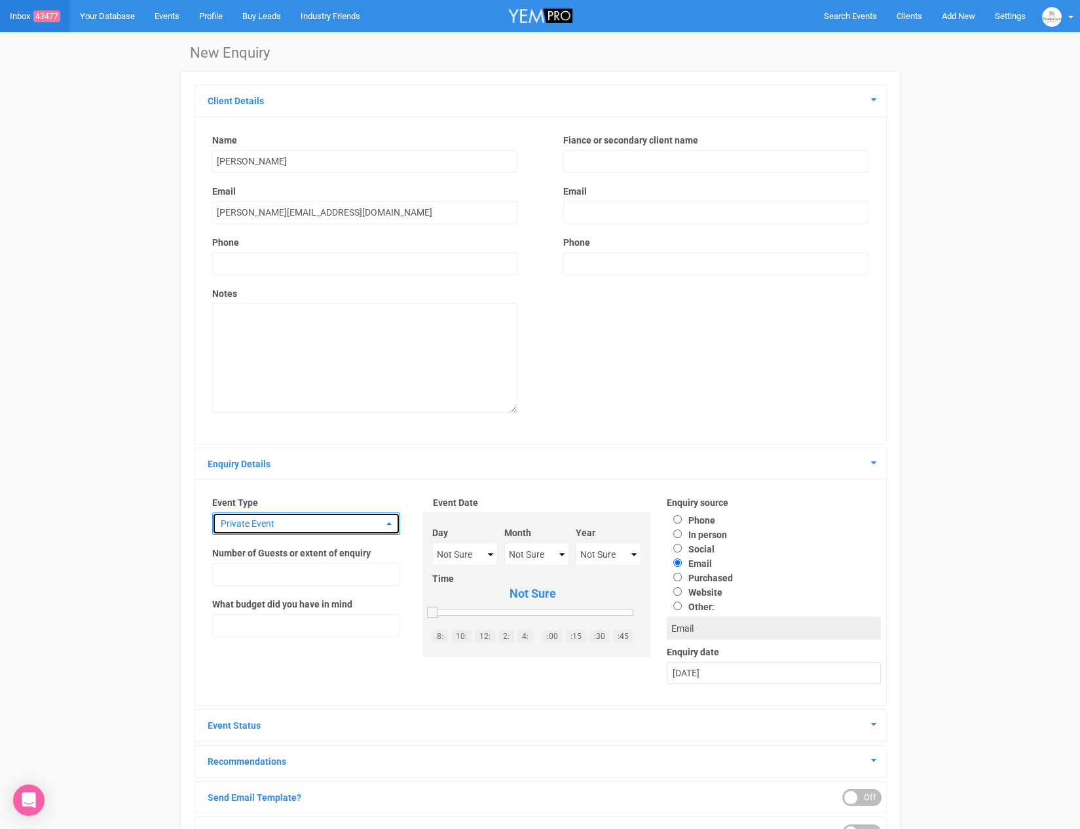
scroll to position [112, 0]
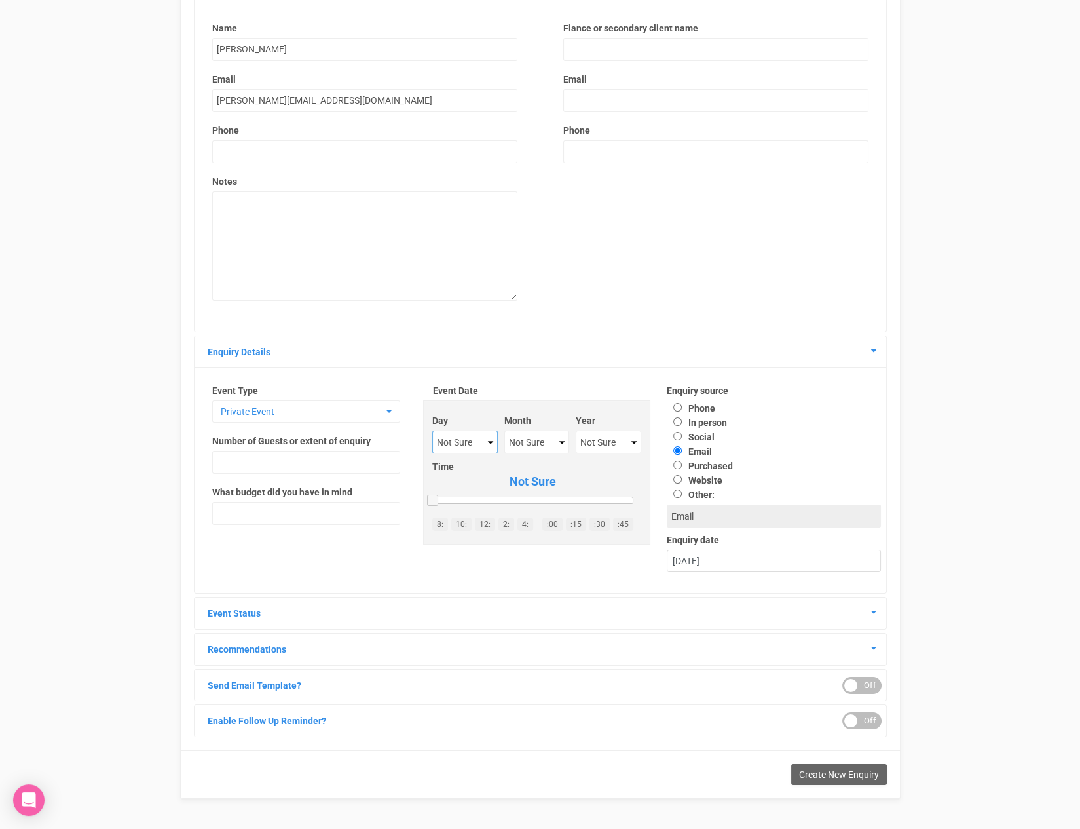
click at [484, 446] on select "Not Sure 1 2 3 4 5 6 7 8 9 10 11 12 13 14 15 16 17 18 19 20 21 22 23 24 25 26 2…" at bounding box center [465, 441] width 66 height 23
select select "18"
click at [555, 435] on select "Not Sure January February March April May June July August September October No…" at bounding box center [536, 441] width 64 height 23
select select "October"
click at [610, 436] on select "Not Sure 2020 2021 2022 2023 2024 2025 2026 2027 2028 2029 2030 2031 2032 2033 …" at bounding box center [609, 441] width 66 height 23
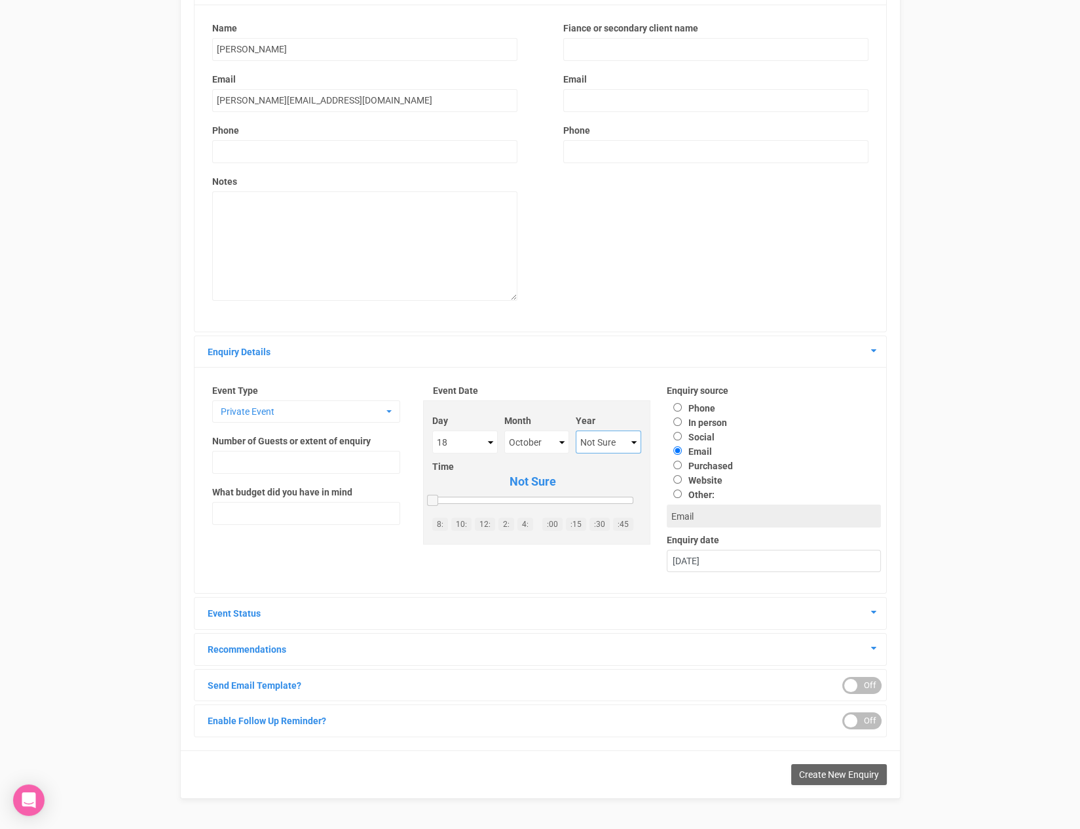
select select "2025"
click at [276, 204] on textarea at bounding box center [364, 245] width 305 height 109
type textarea "Mother's 80th Birthday Party for approx 70-80 pax on Saturday 18th of October 2…"
click at [841, 775] on span "Create New Enquiry" at bounding box center [839, 774] width 80 height 10
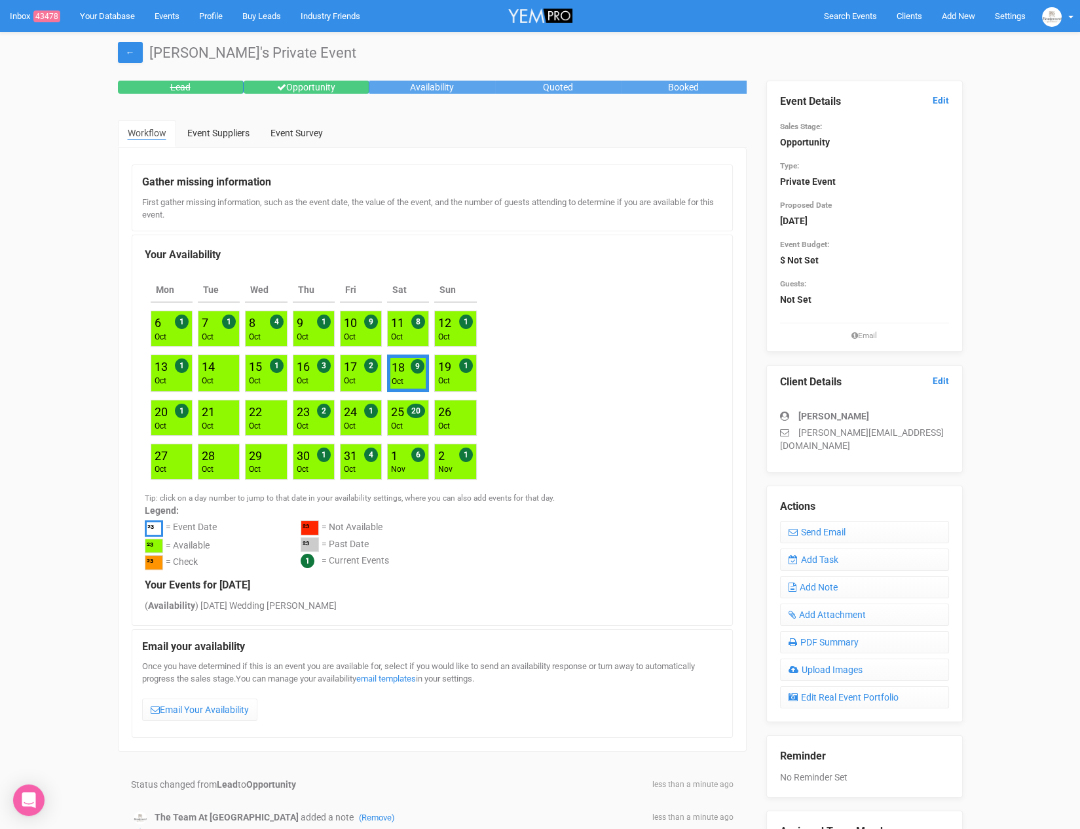
click at [943, 107] on legend "Event Details Edit" at bounding box center [864, 101] width 169 height 15
click at [942, 103] on link "Edit" at bounding box center [941, 100] width 16 height 12
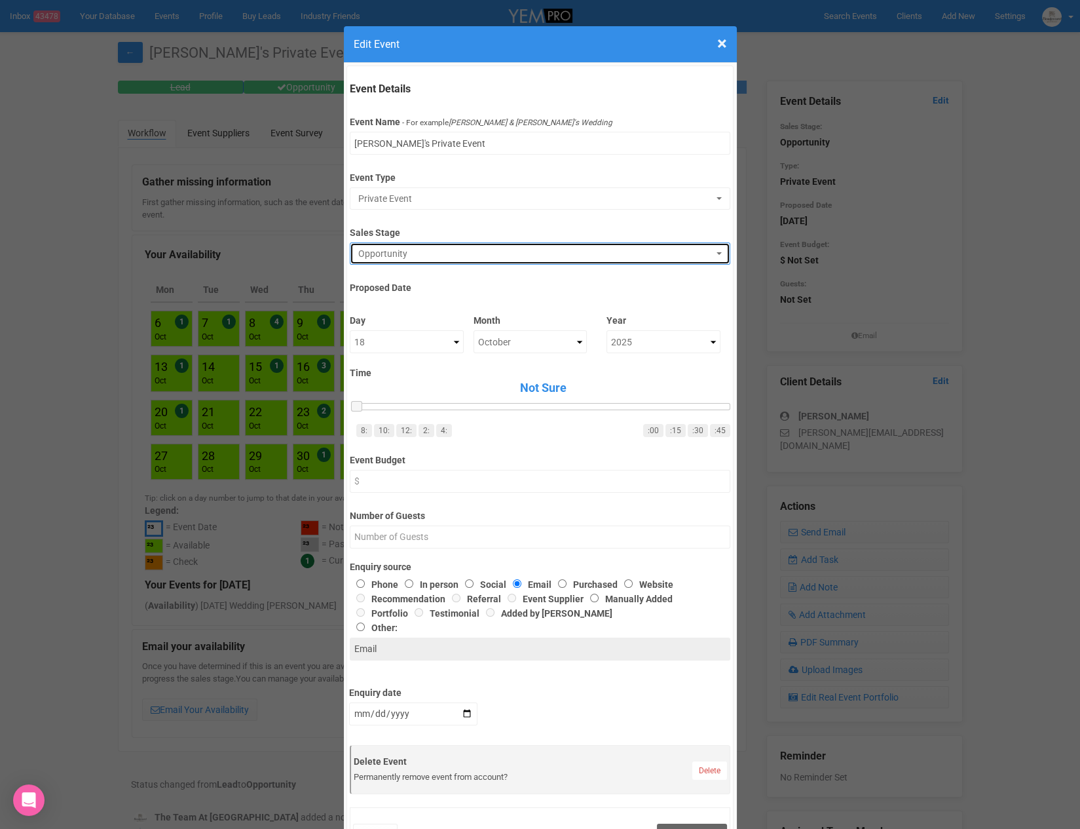
click at [482, 250] on span "Opportunity" at bounding box center [535, 253] width 355 height 13
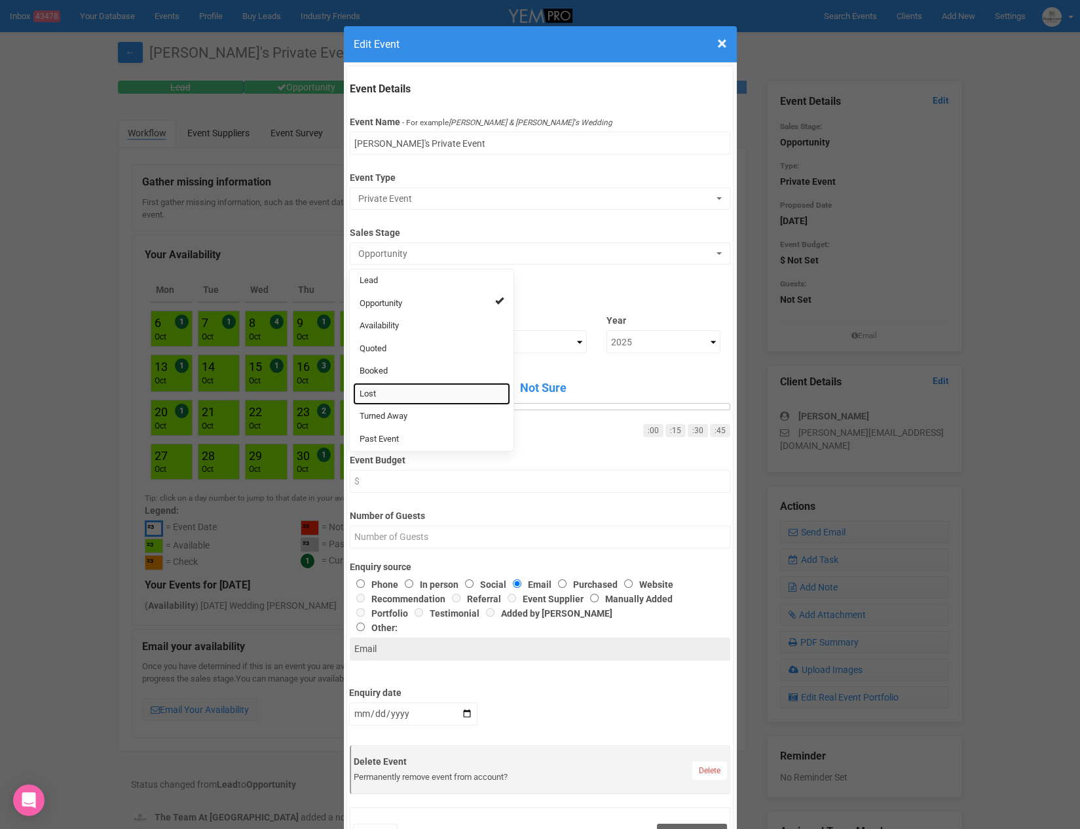
click at [392, 386] on link "Lost" at bounding box center [431, 394] width 157 height 23
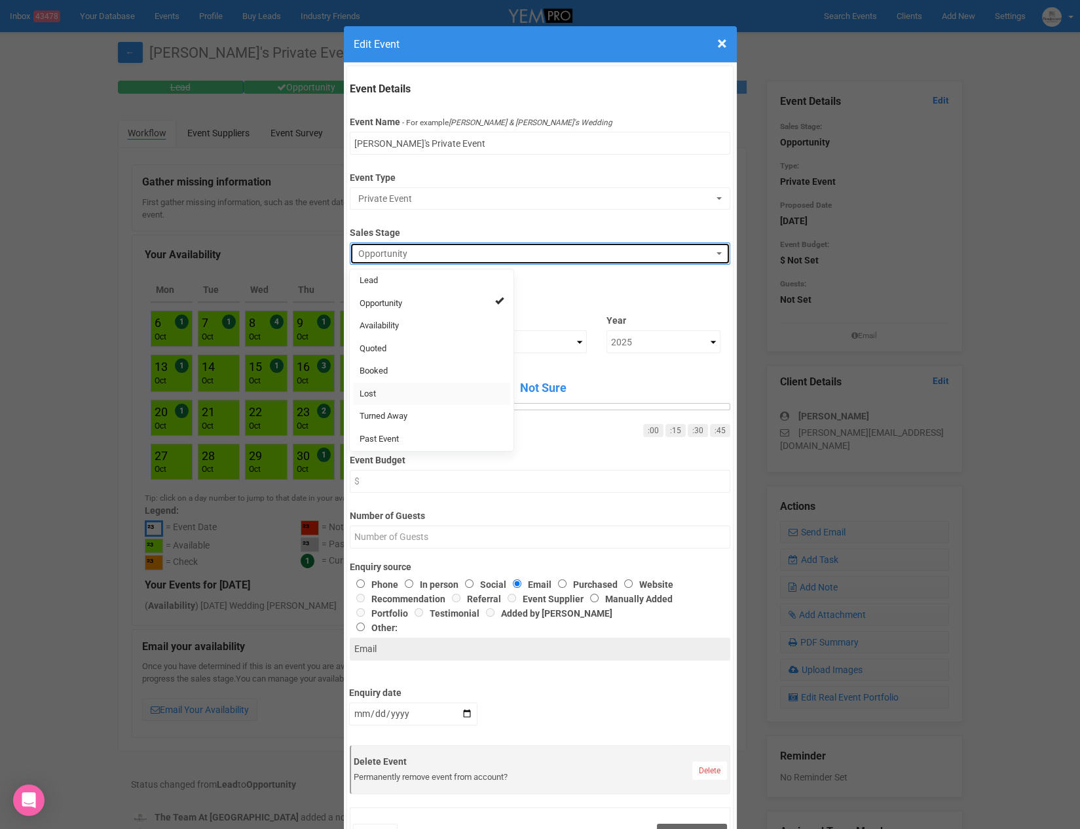
select select "10"
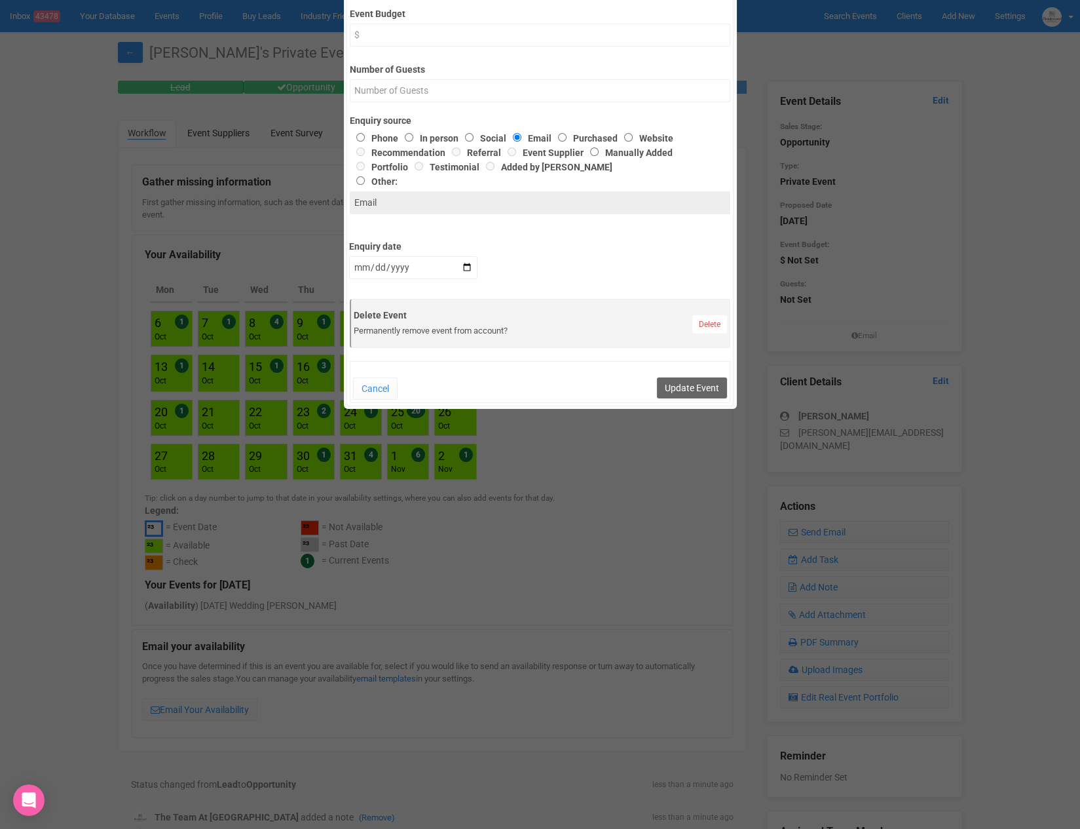
scroll to position [515, 0]
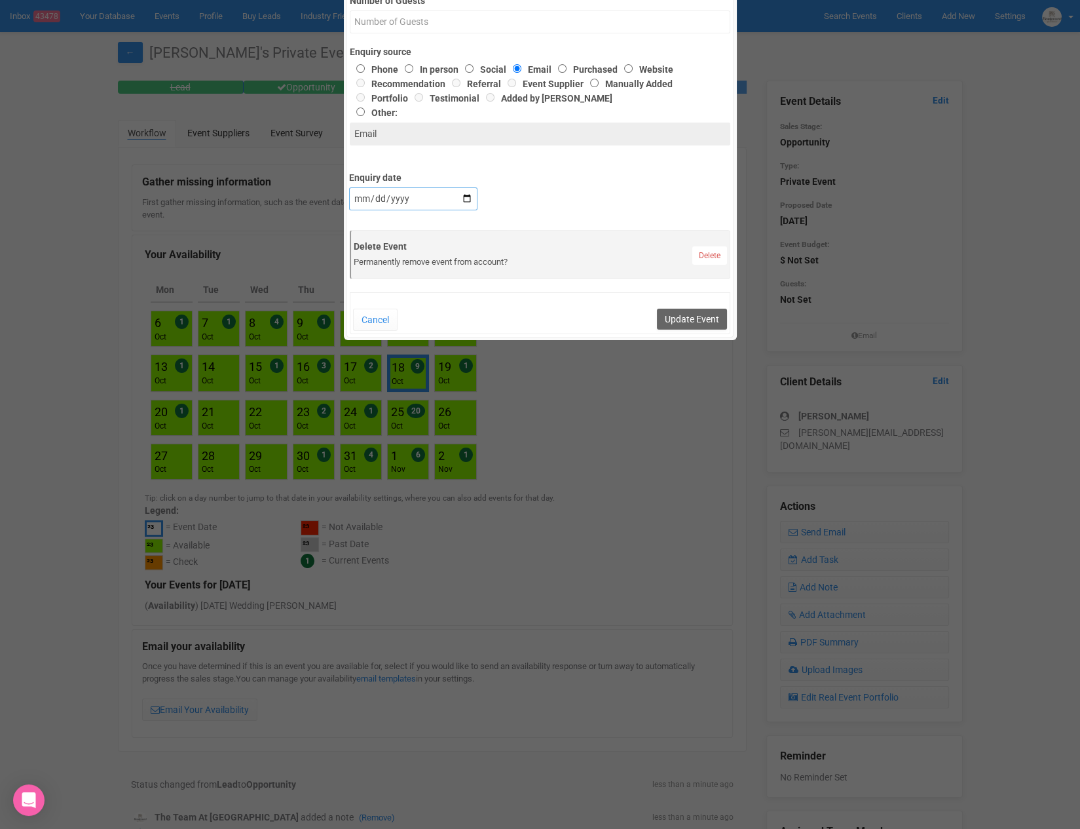
click at [370, 203] on input "Enquiry date" at bounding box center [413, 198] width 128 height 23
click at [356, 199] on input "Enquiry date" at bounding box center [413, 198] width 128 height 23
type input "2025-09-02"
click at [657, 309] on button "Update Event" at bounding box center [692, 319] width 70 height 21
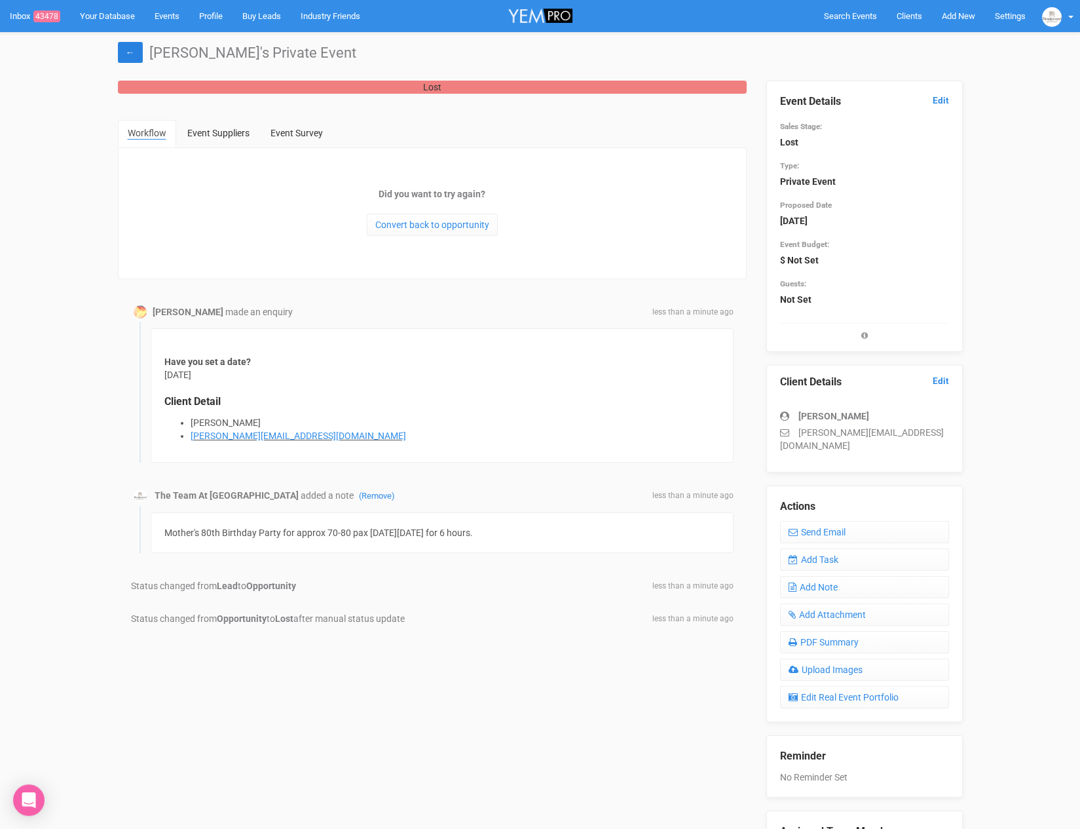
click at [133, 54] on link "←" at bounding box center [130, 52] width 25 height 21
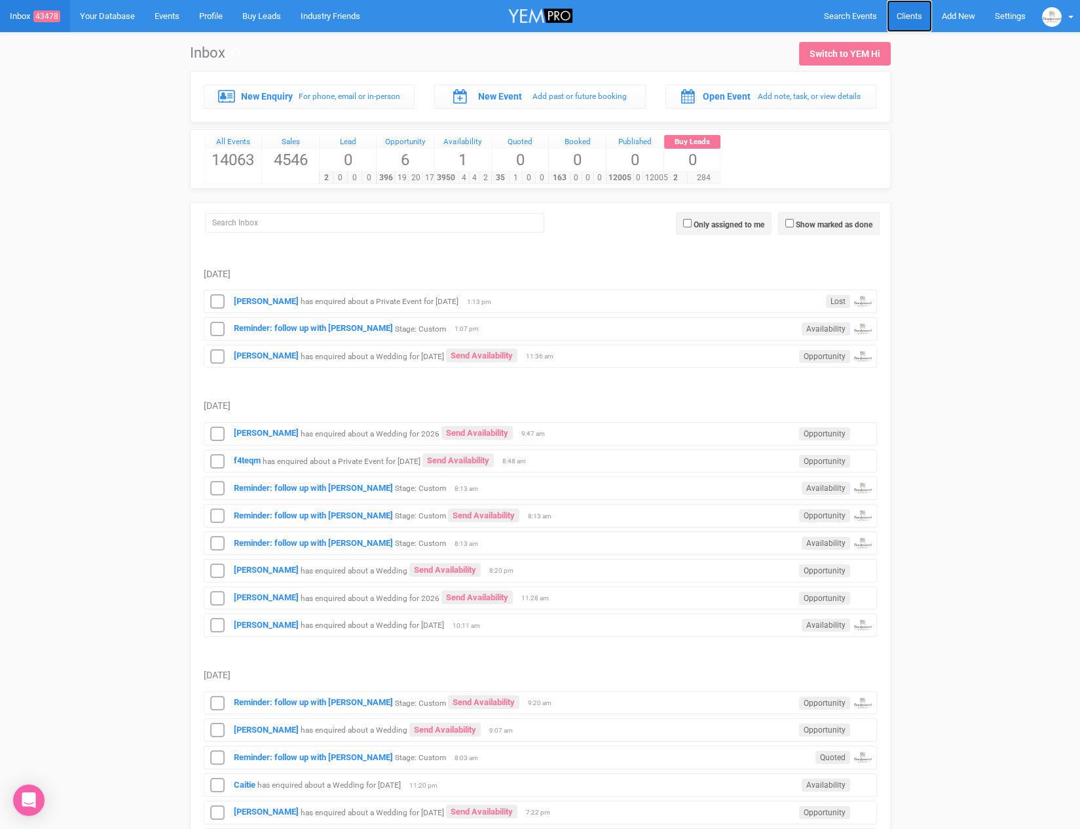
click at [922, 13] on link "Clients" at bounding box center [909, 16] width 45 height 32
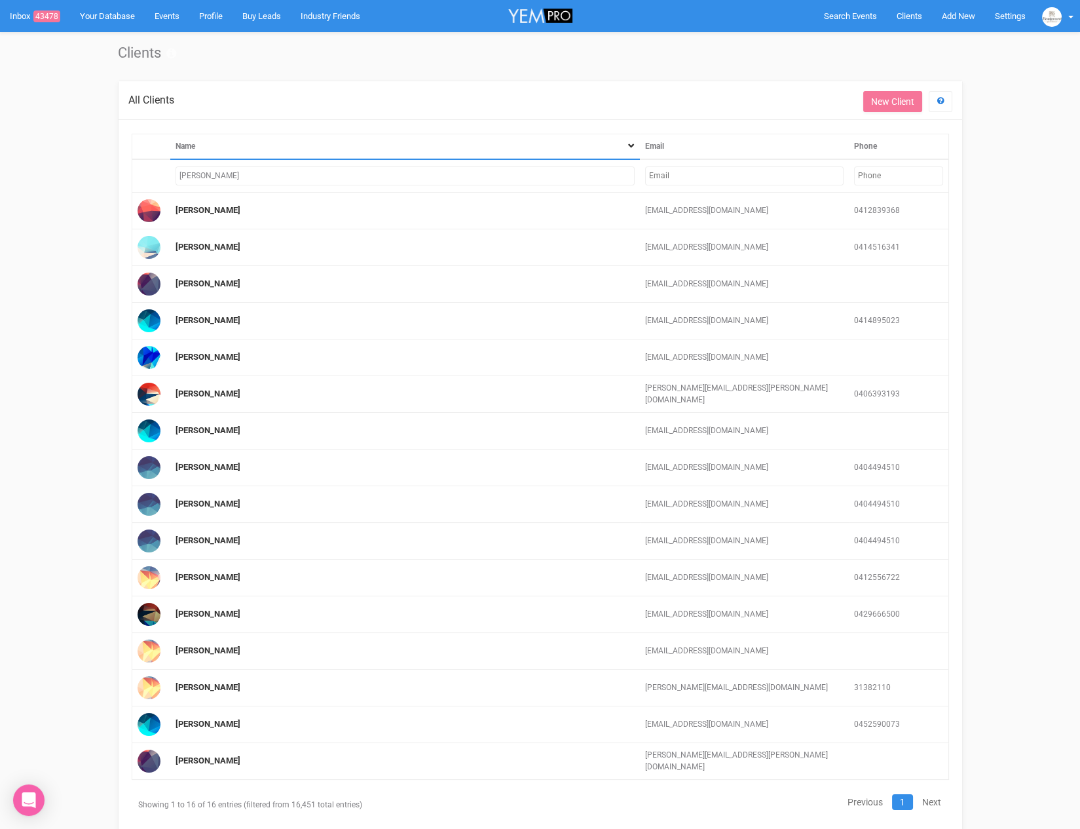
click at [750, 176] on input "text" at bounding box center [744, 175] width 199 height 19
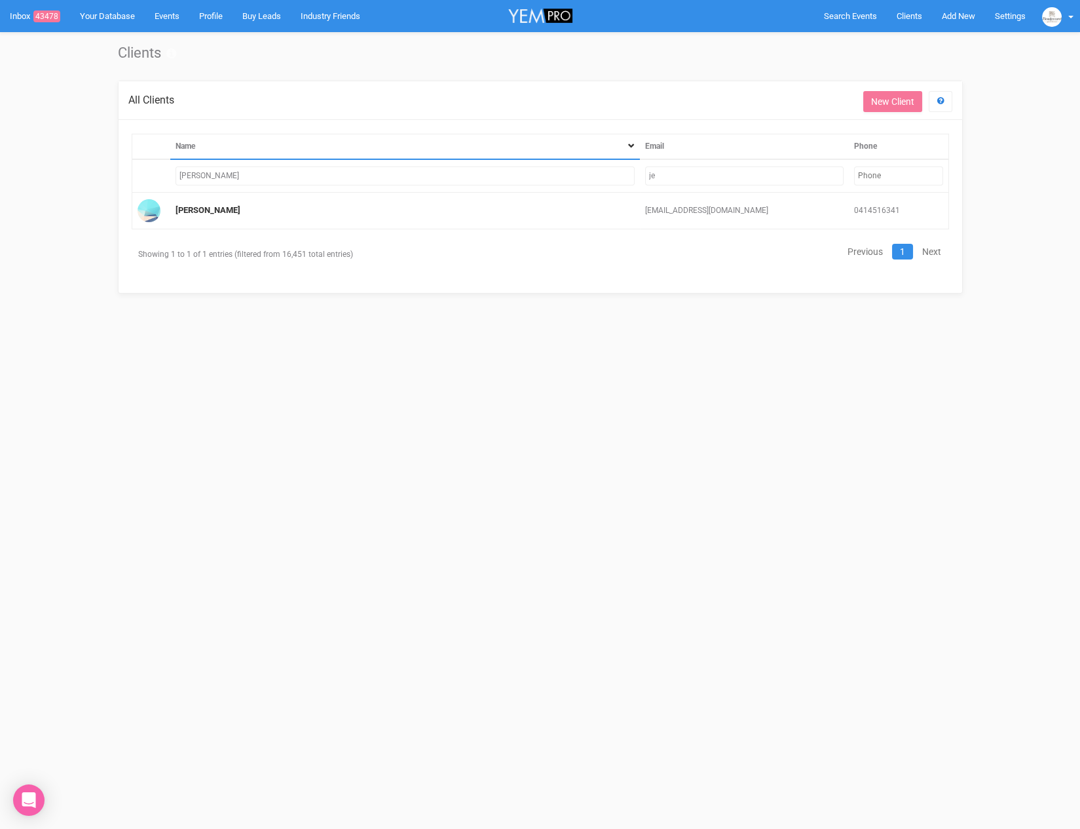
type input "j"
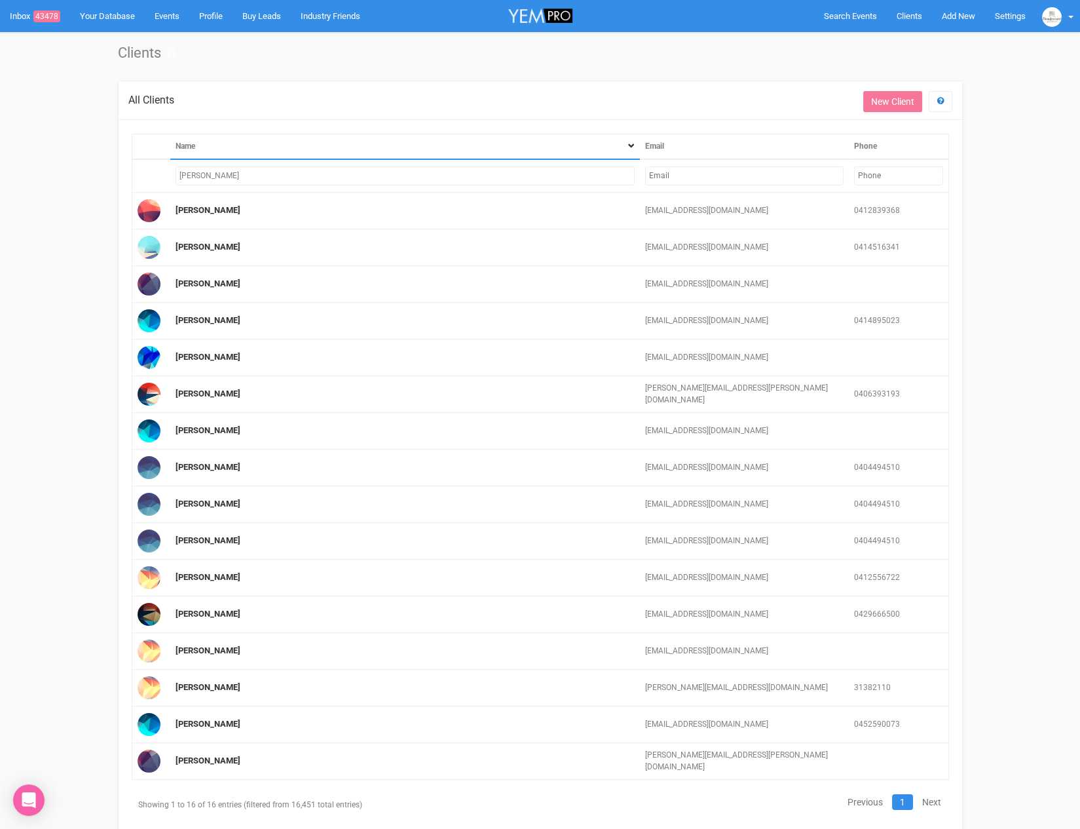
click at [482, 170] on input "[PERSON_NAME]" at bounding box center [405, 175] width 459 height 19
drag, startPoint x: 482, startPoint y: 170, endPoint x: 292, endPoint y: 165, distance: 189.4
click at [292, 166] on input "[PERSON_NAME]" at bounding box center [405, 175] width 459 height 19
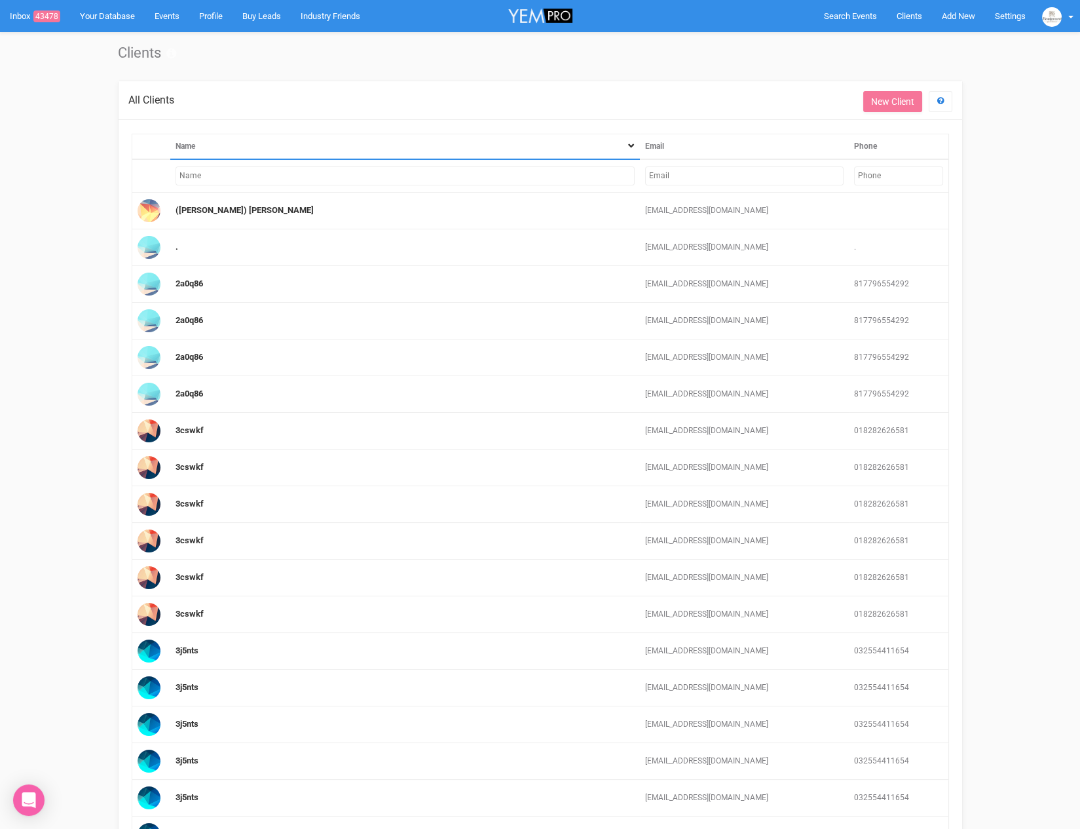
click at [688, 175] on input "text" at bounding box center [744, 175] width 199 height 19
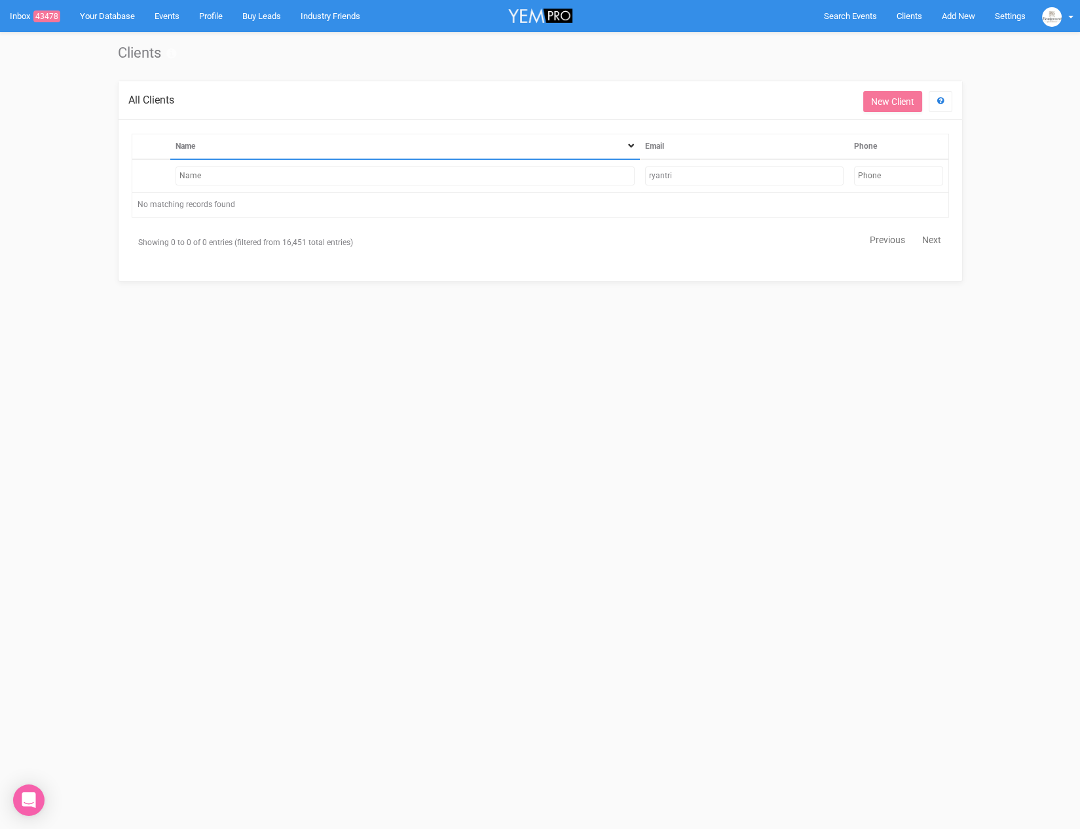
type input "ryantri"
click at [947, 11] on span "Add New" at bounding box center [958, 16] width 33 height 10
click at [926, 113] on link "New Enquiry" at bounding box center [928, 121] width 98 height 26
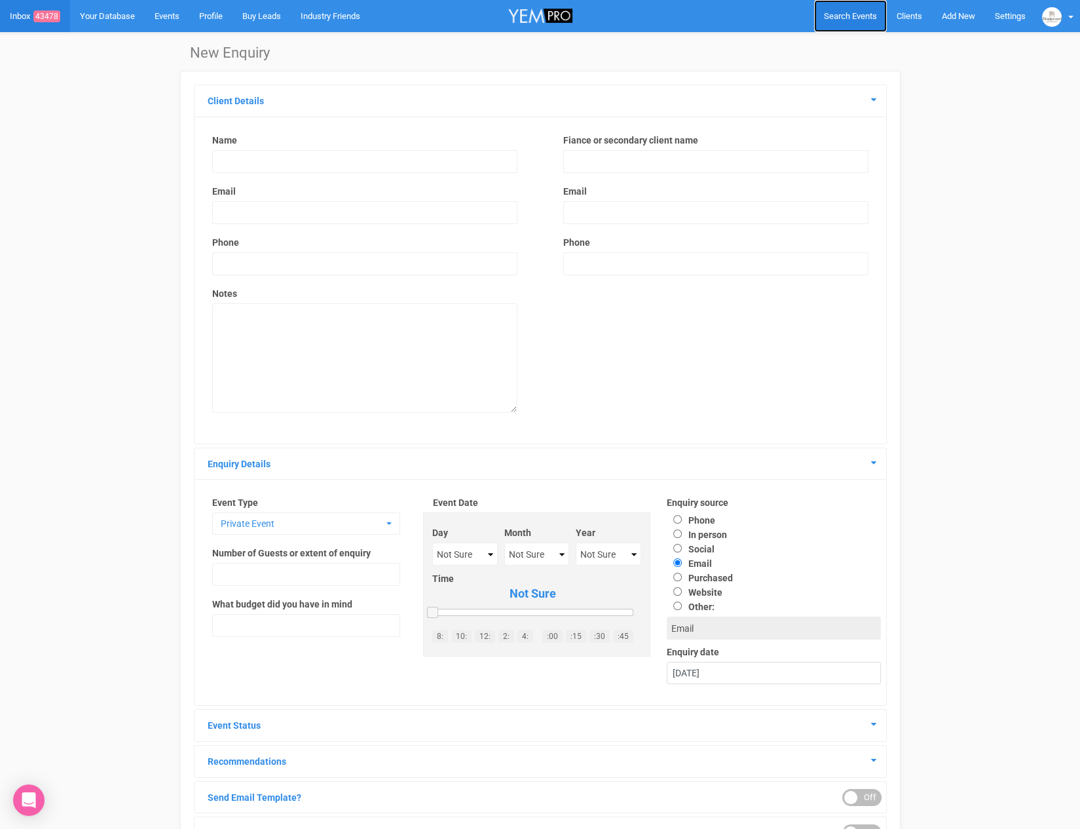
click at [878, 18] on link "Search Events" at bounding box center [850, 16] width 73 height 32
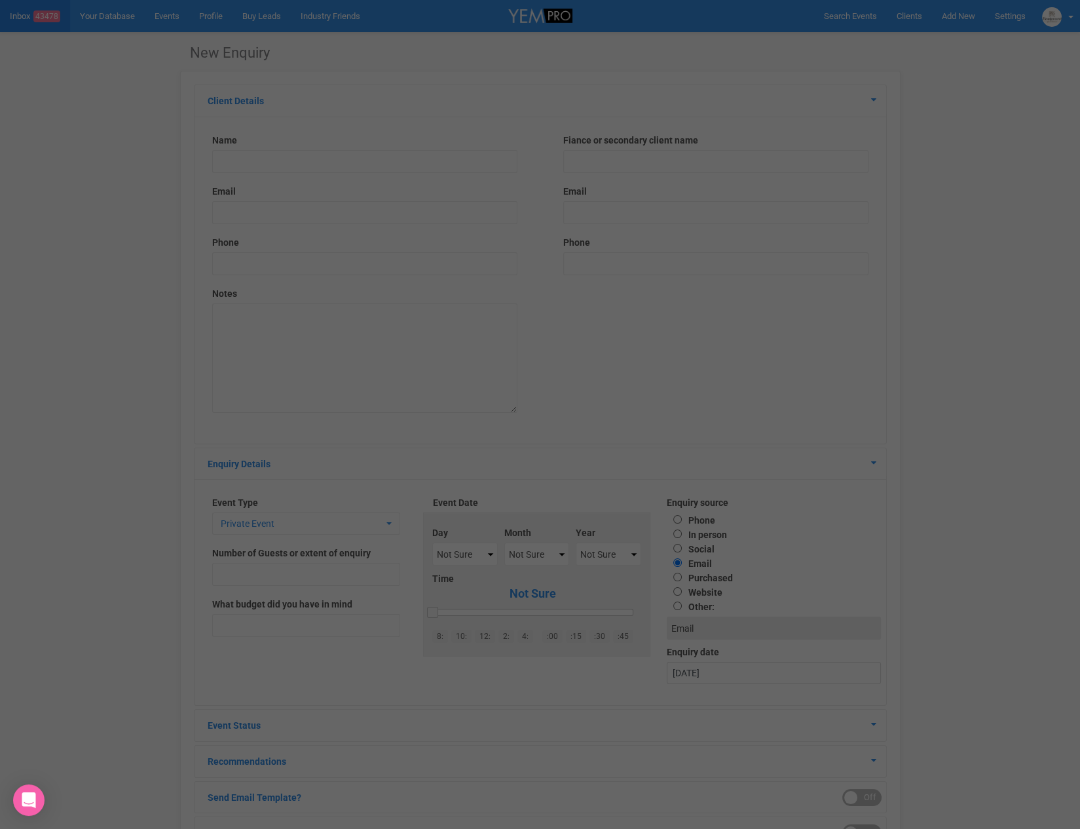
click at [909, 14] on div at bounding box center [540, 414] width 1080 height 829
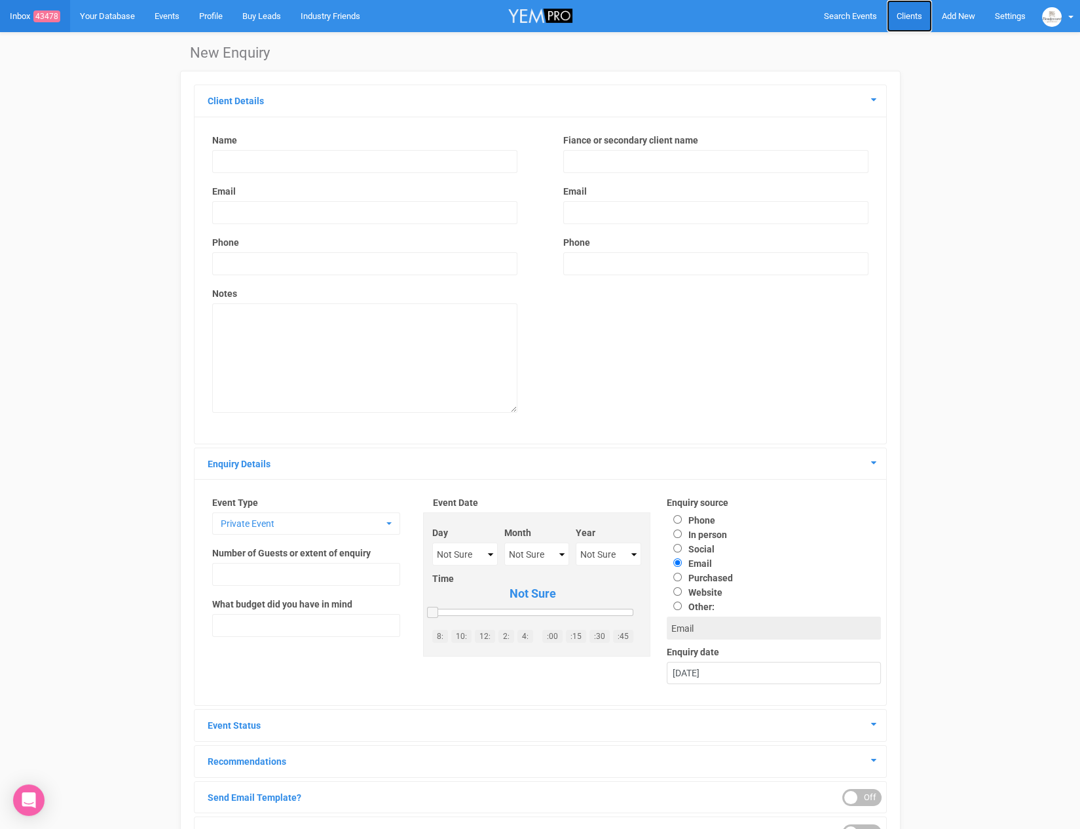
click at [916, 15] on span "Clients" at bounding box center [910, 16] width 26 height 10
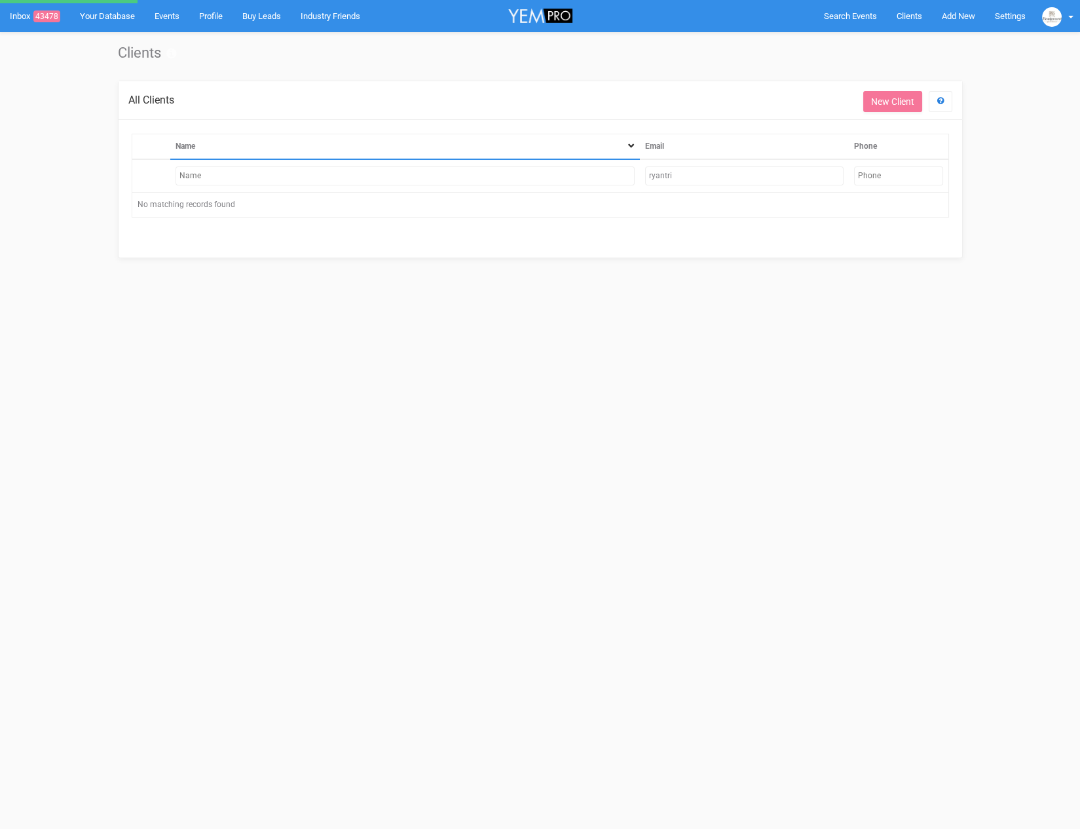
drag, startPoint x: 707, startPoint y: 175, endPoint x: 634, endPoint y: 178, distance: 72.8
click at [634, 178] on tr "ryantri" at bounding box center [540, 175] width 817 height 33
type input "jes"
click at [672, 167] on input "ryantri" at bounding box center [744, 175] width 199 height 19
click at [665, 175] on input "ryantri" at bounding box center [744, 175] width 199 height 19
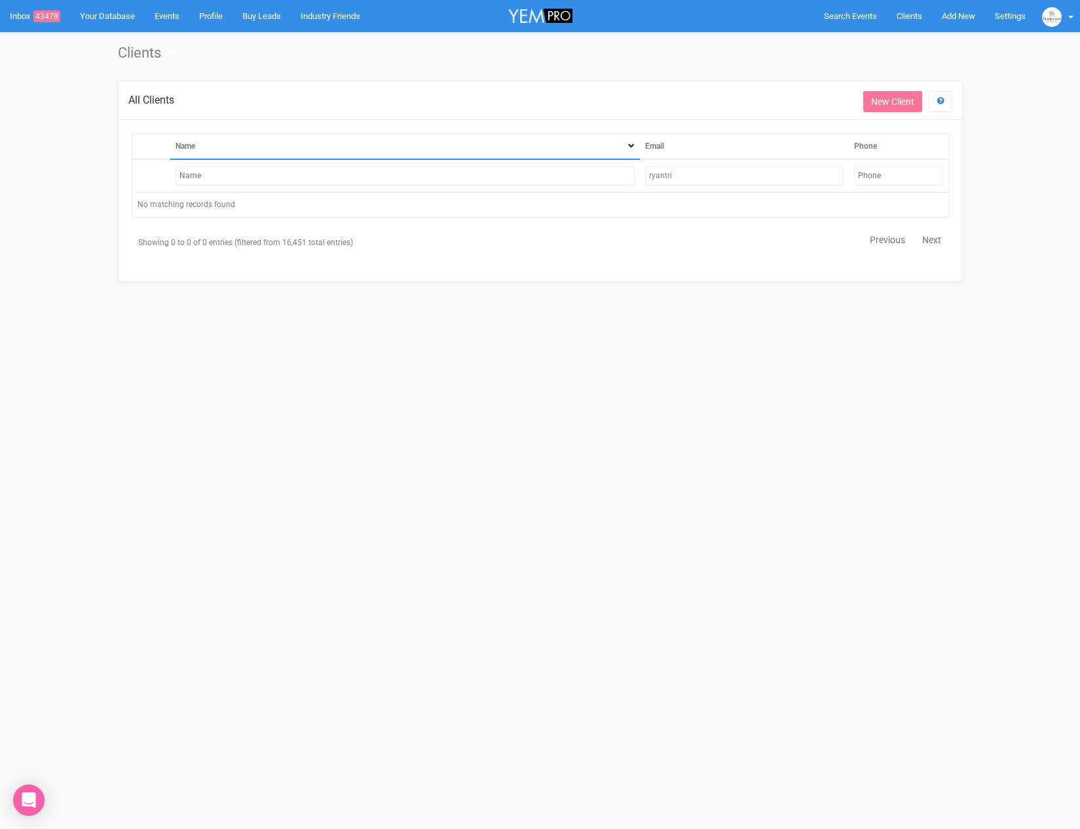
click at [665, 175] on input "ryantri" at bounding box center [744, 175] width 199 height 19
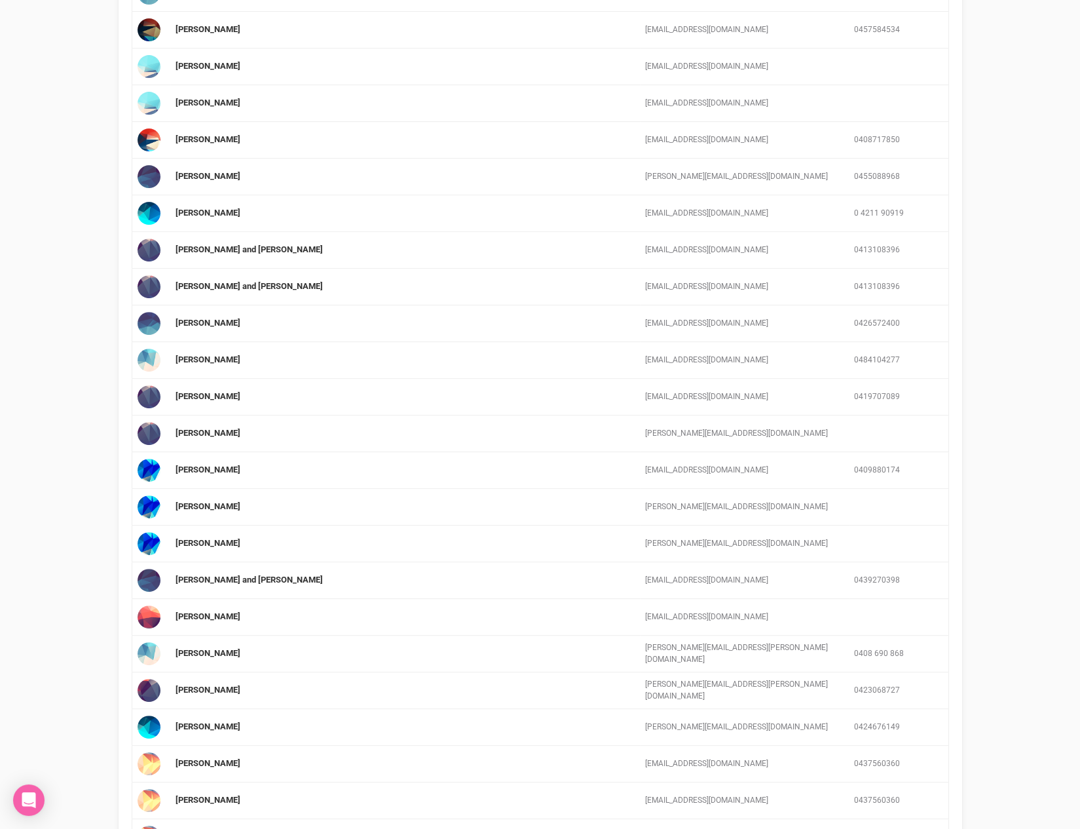
scroll to position [1132, 0]
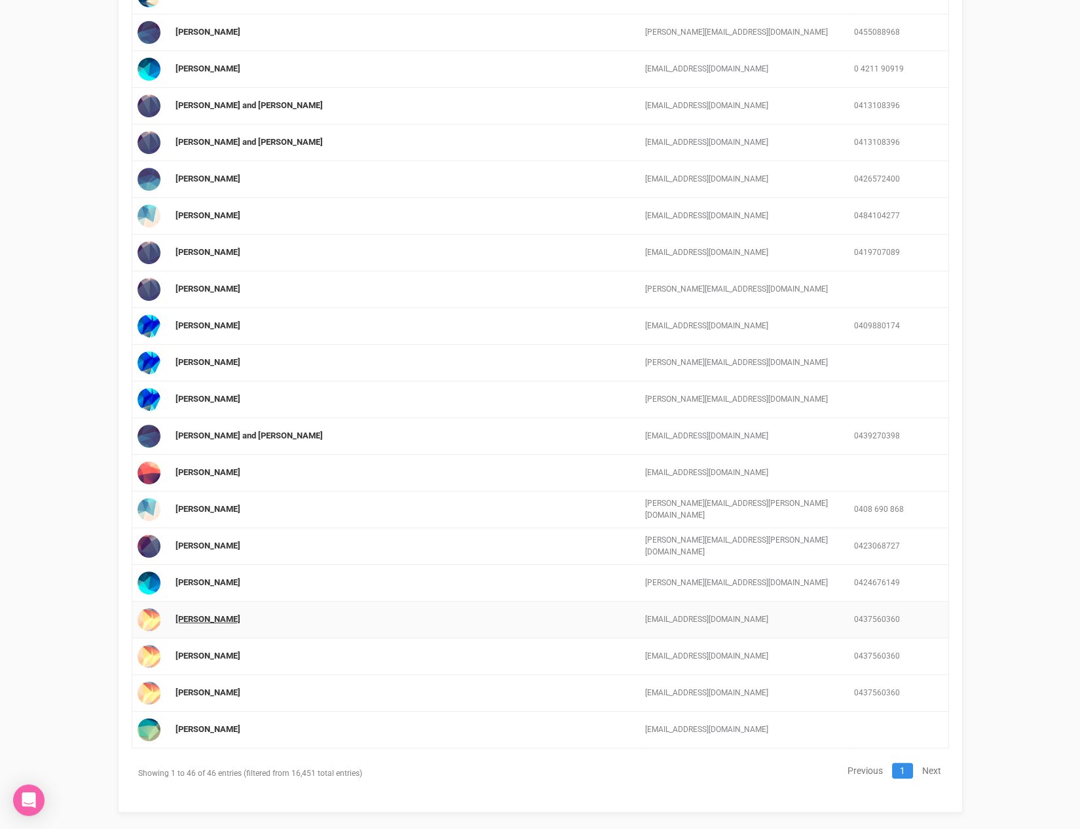
type input "jessie"
click at [205, 687] on link "Jessie Woehrle" at bounding box center [208, 692] width 65 height 10
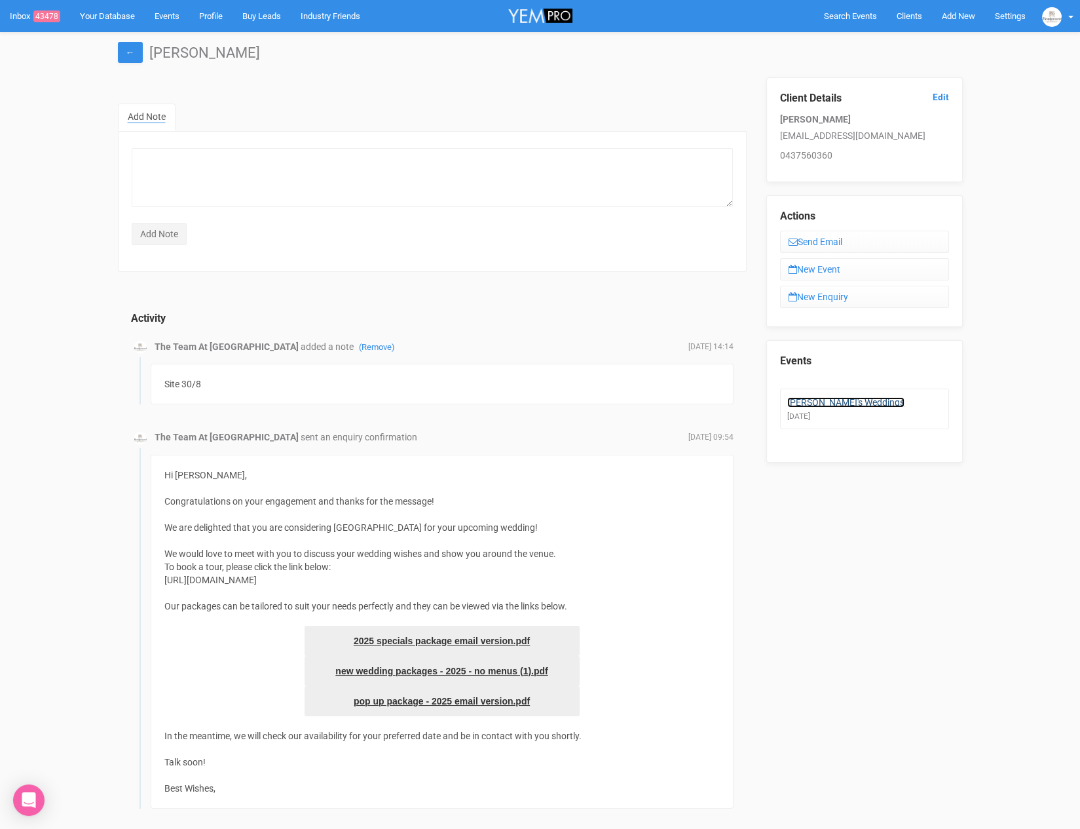
click at [831, 398] on link "Jessie's Weddings" at bounding box center [846, 402] width 117 height 10
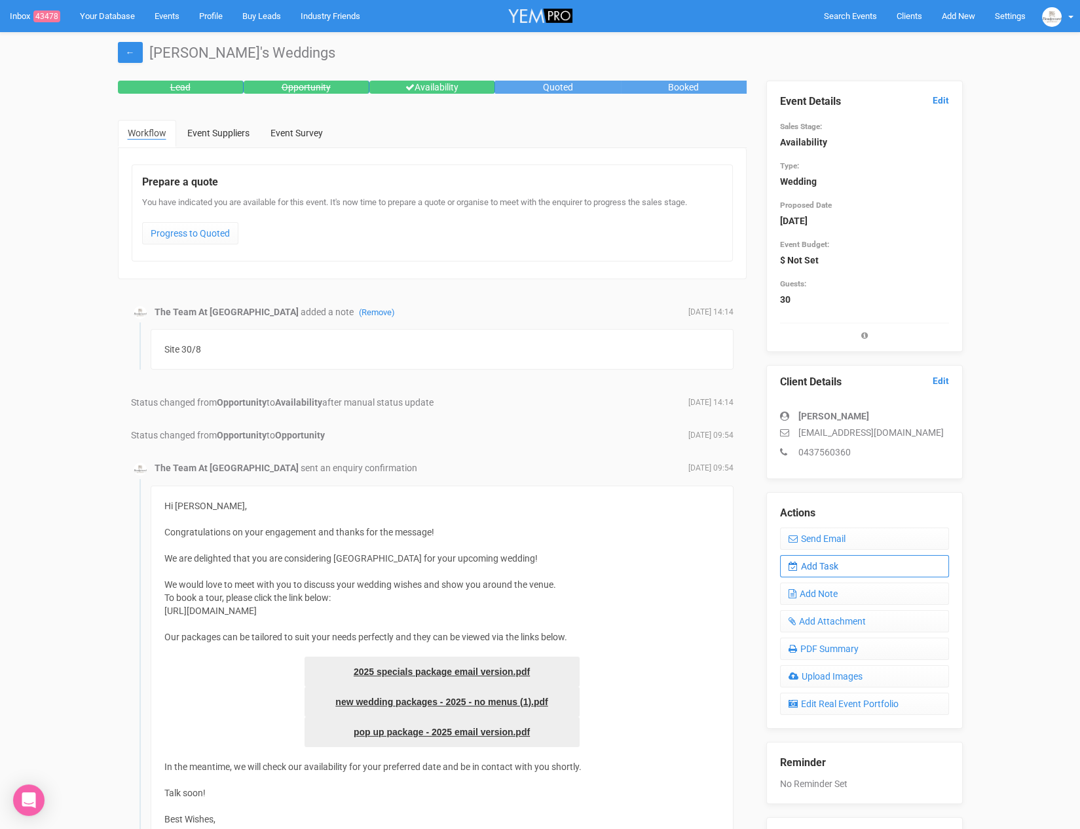
click at [833, 572] on link "Add Task" at bounding box center [864, 566] width 169 height 22
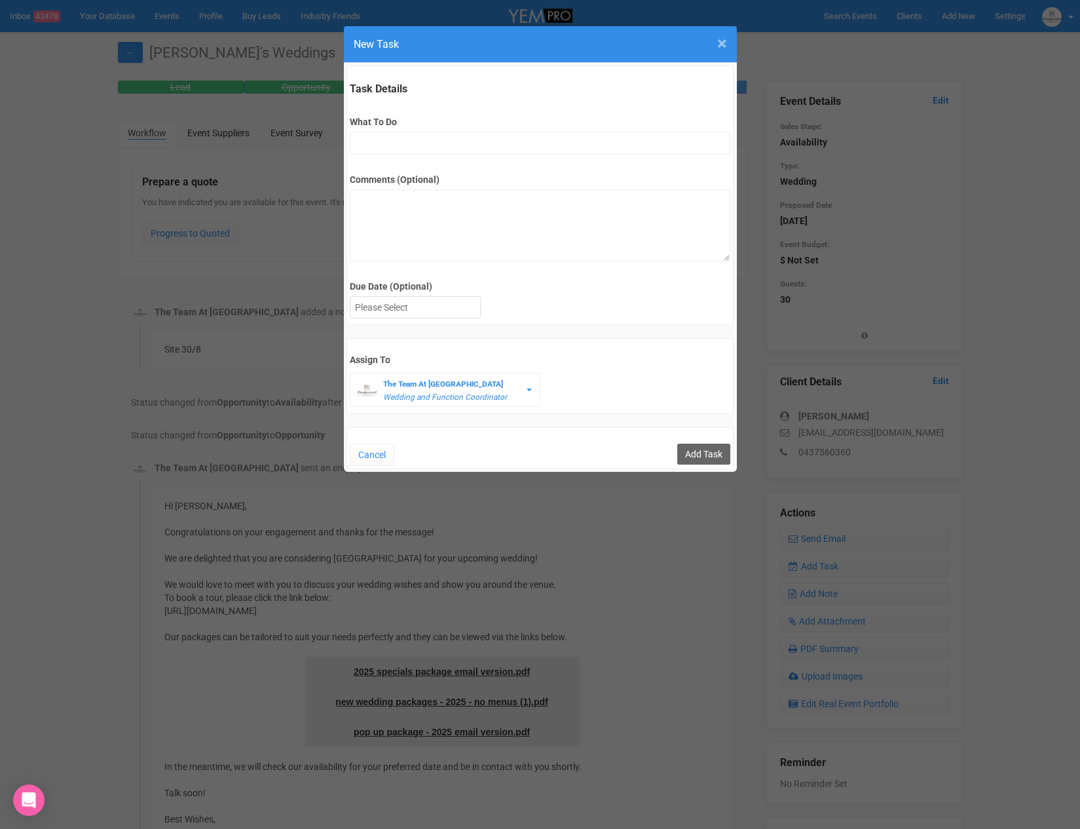
click at [721, 39] on span "×" at bounding box center [722, 44] width 10 height 22
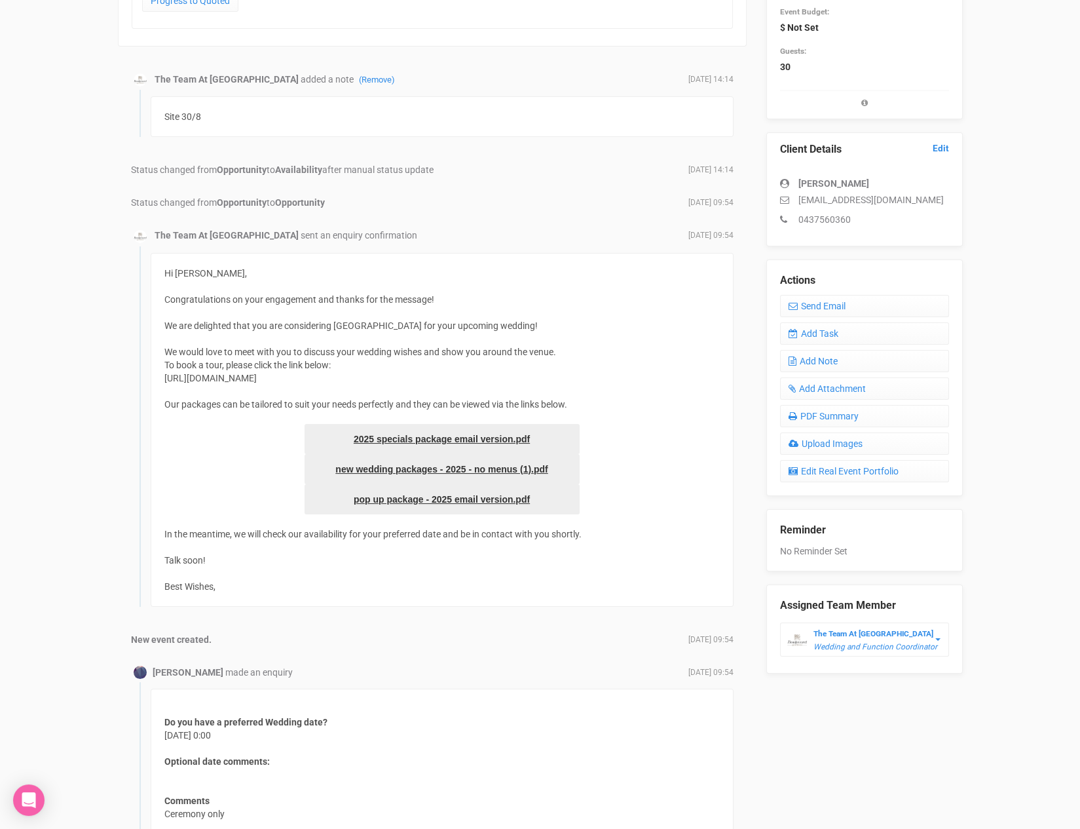
scroll to position [234, 0]
click at [849, 332] on link "Add Task" at bounding box center [864, 332] width 169 height 22
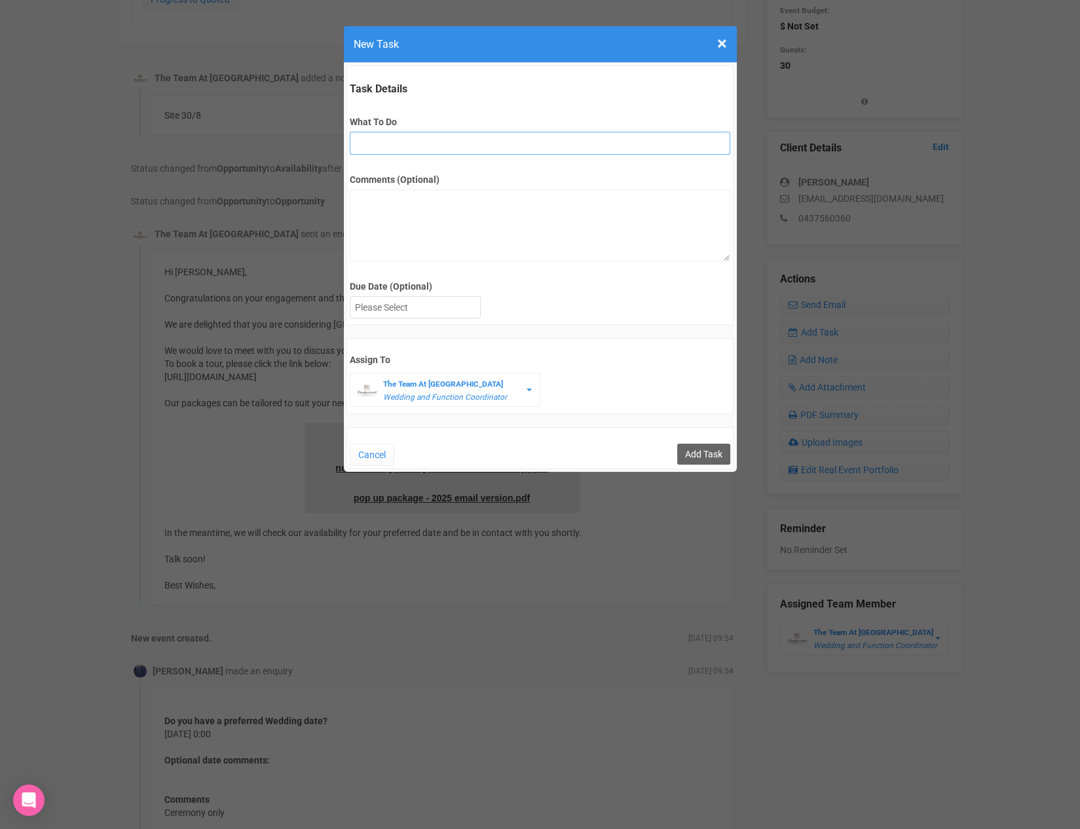
click at [497, 140] on input "What To Do" at bounding box center [540, 143] width 381 height 23
type input "remove from folder and add site details to yem"
click at [596, 145] on input "remove from folder and add site details to yem" at bounding box center [540, 143] width 381 height 23
drag, startPoint x: 596, startPoint y: 145, endPoint x: 350, endPoint y: 138, distance: 246.4
click at [350, 138] on input "remove from folder and add site details to yem" at bounding box center [540, 143] width 381 height 23
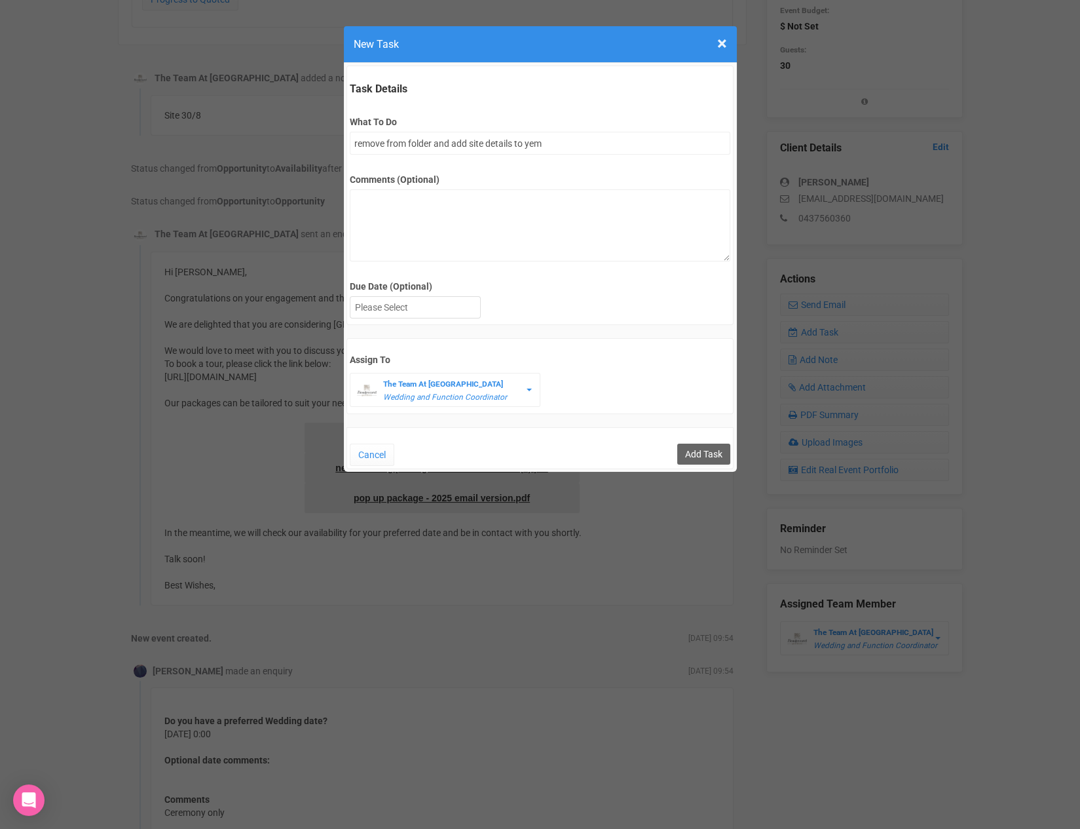
click at [466, 119] on label "What To Do" at bounding box center [540, 121] width 381 height 13
click at [466, 132] on input "remove from folder and add site details to yem" at bounding box center [540, 143] width 381 height 23
click at [417, 304] on div at bounding box center [416, 308] width 130 height 22
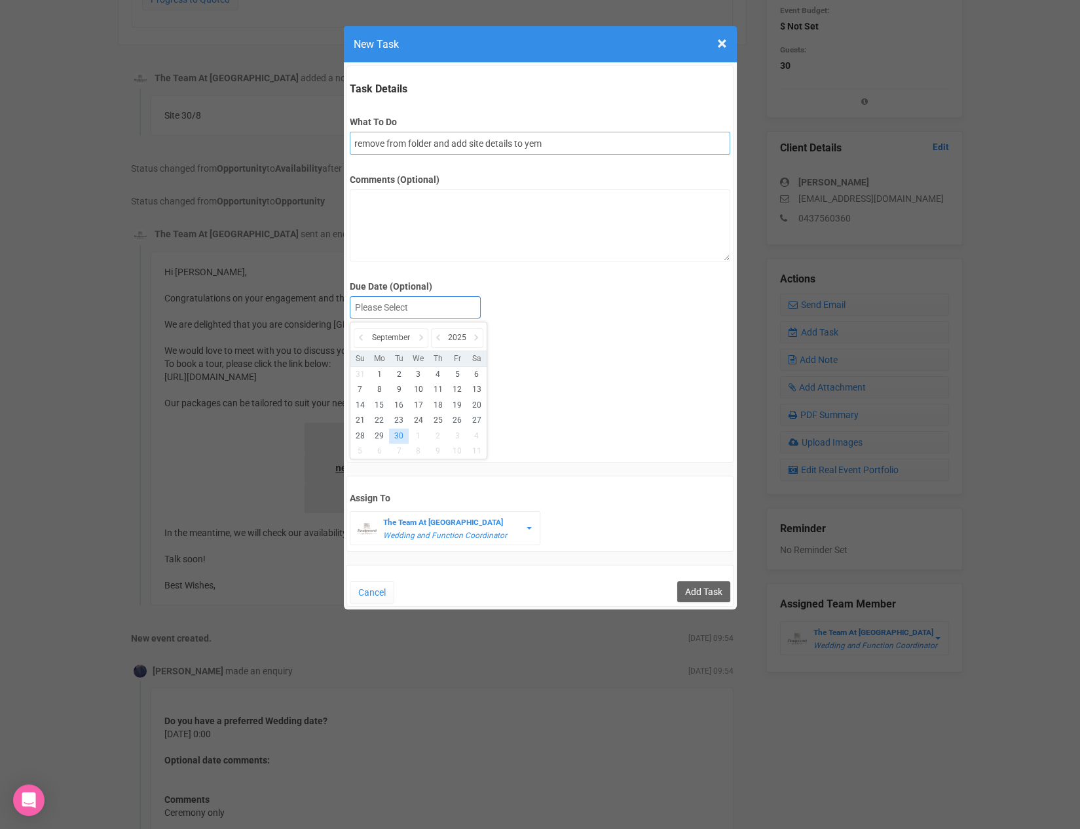
drag, startPoint x: 483, startPoint y: 143, endPoint x: 359, endPoint y: 146, distance: 123.9
click at [309, 143] on div "× Close New Task Task Details What To Do remove from folder and add site detail…" at bounding box center [540, 414] width 1080 height 829
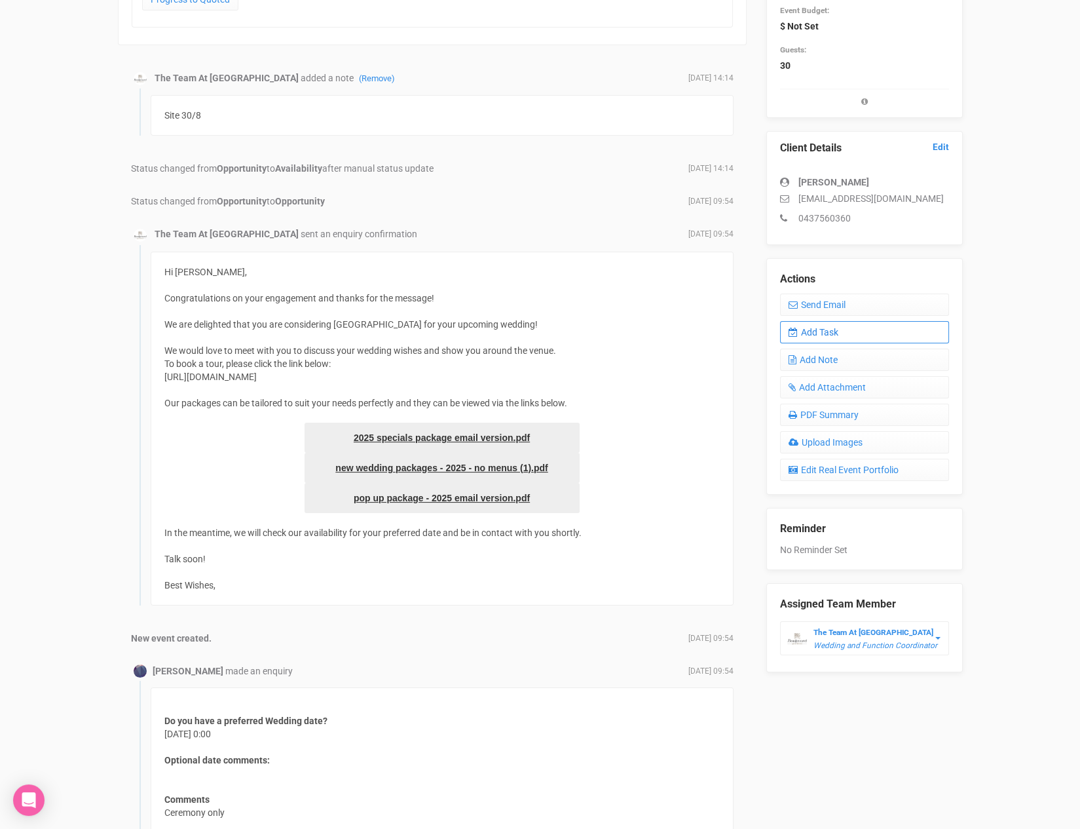
click at [831, 332] on link "Add Task" at bounding box center [864, 332] width 169 height 22
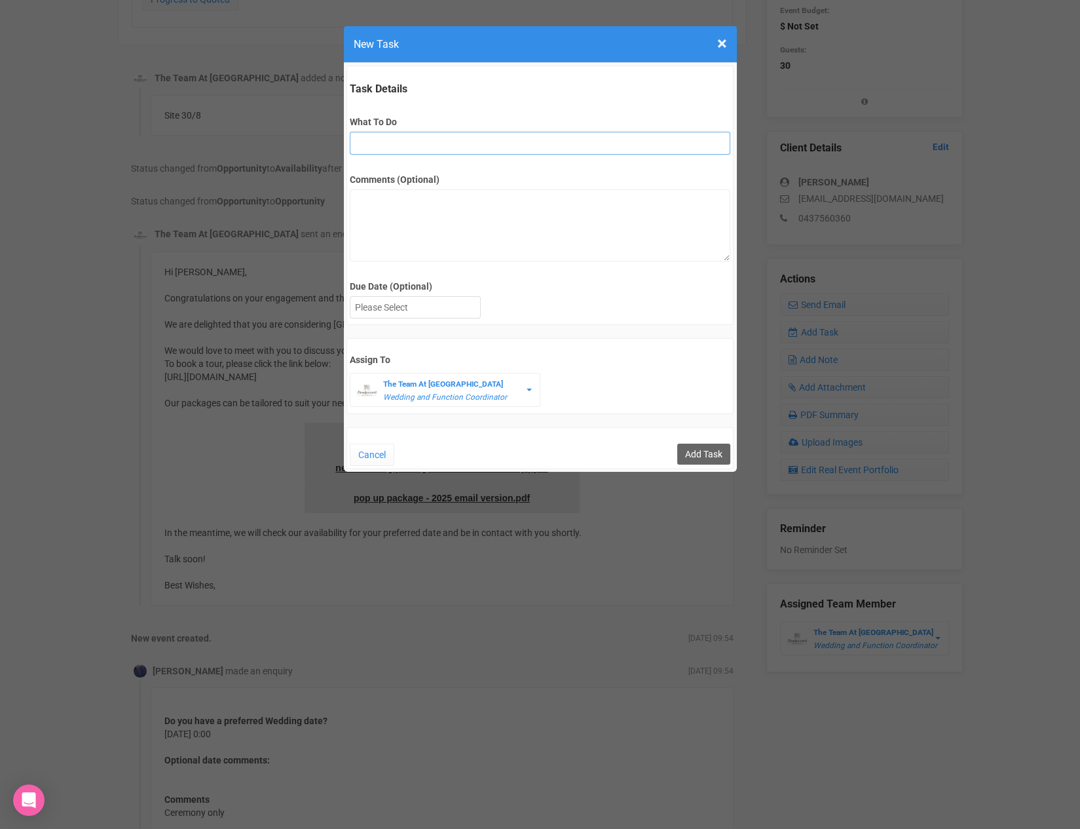
click at [411, 139] on input "What To Do" at bounding box center [540, 143] width 381 height 23
type input "remove from folder and add site details to yem"
click at [418, 313] on div at bounding box center [416, 308] width 130 height 22
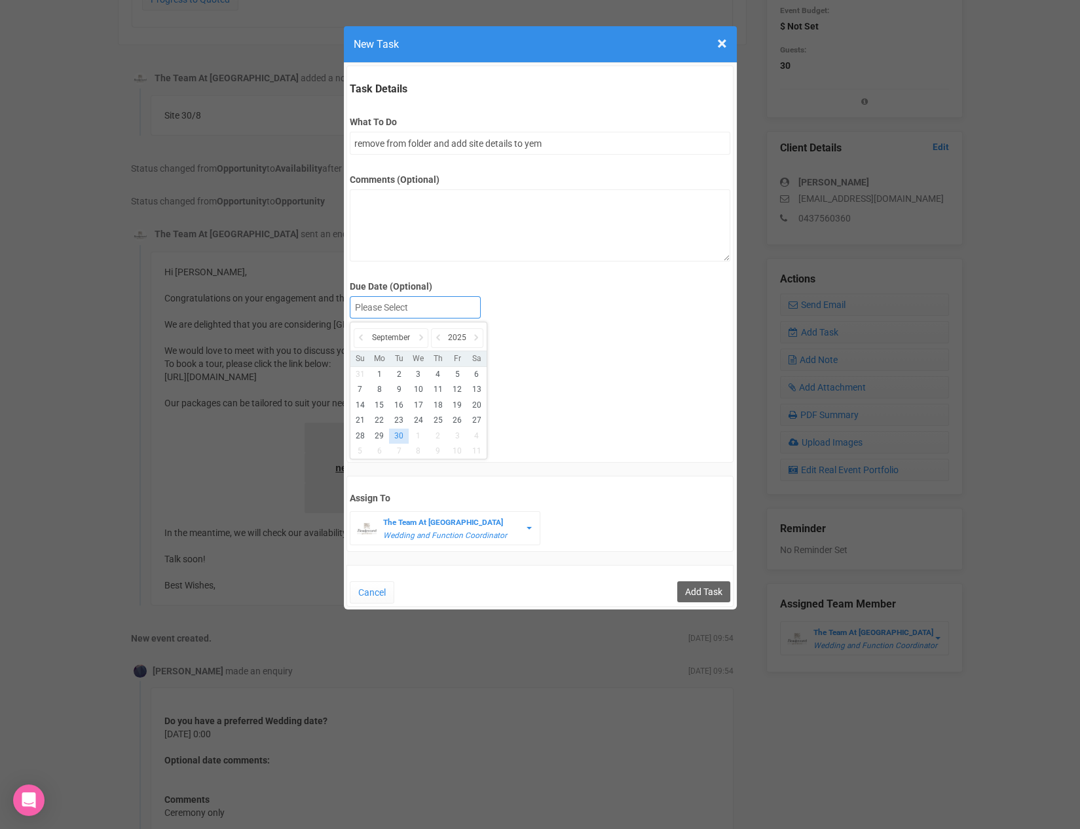
click at [428, 340] on div "September" at bounding box center [391, 338] width 75 height 20
click at [420, 337] on icon at bounding box center [421, 337] width 13 height 18
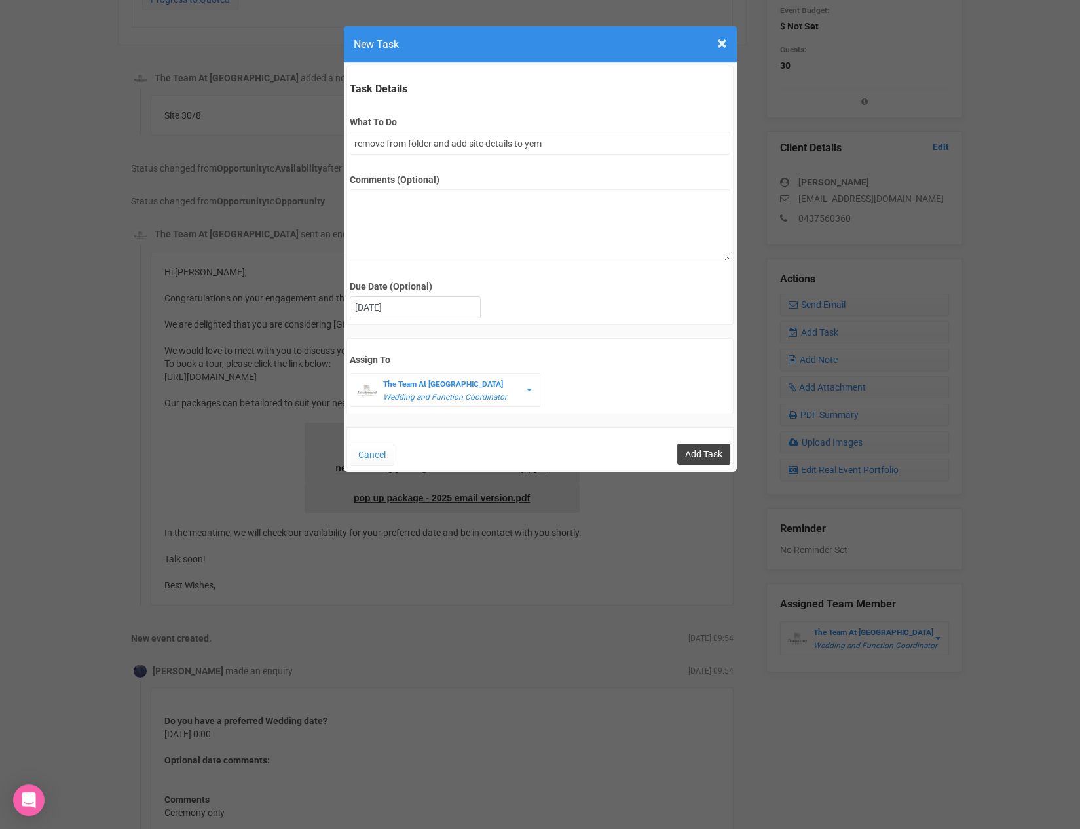
click at [683, 446] on input "Add Task" at bounding box center [703, 454] width 53 height 21
type input "Save"
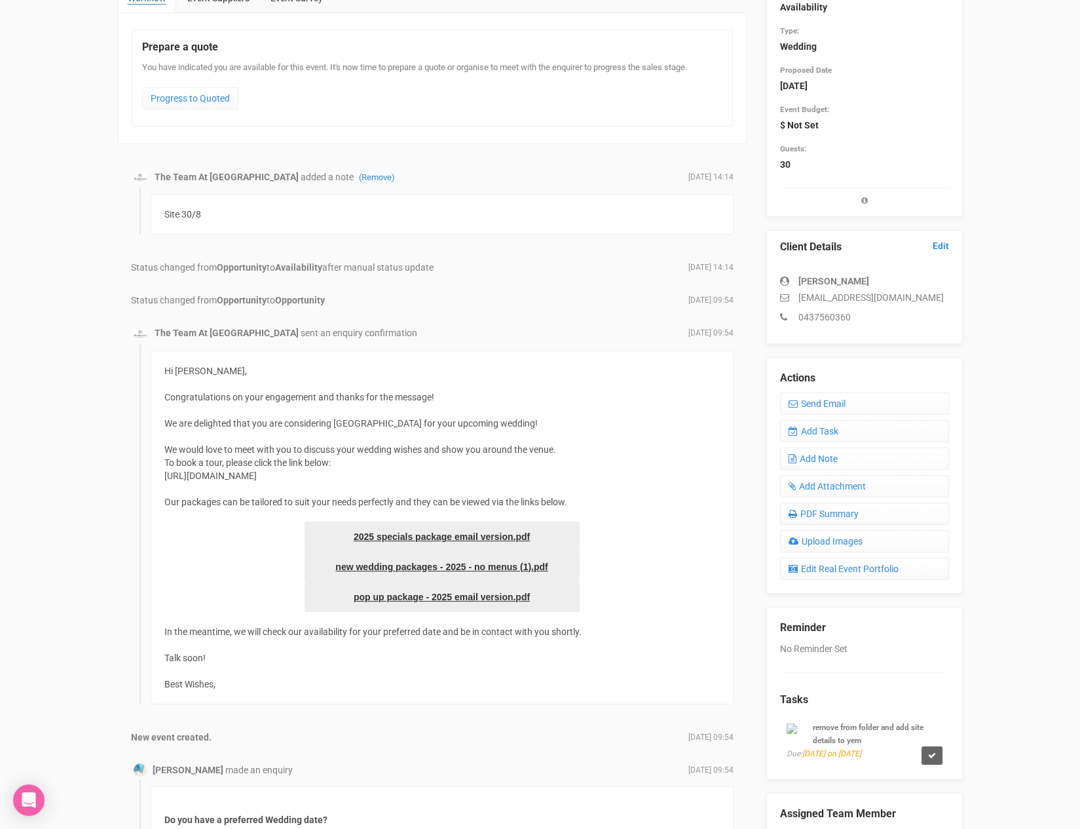
scroll to position [0, 0]
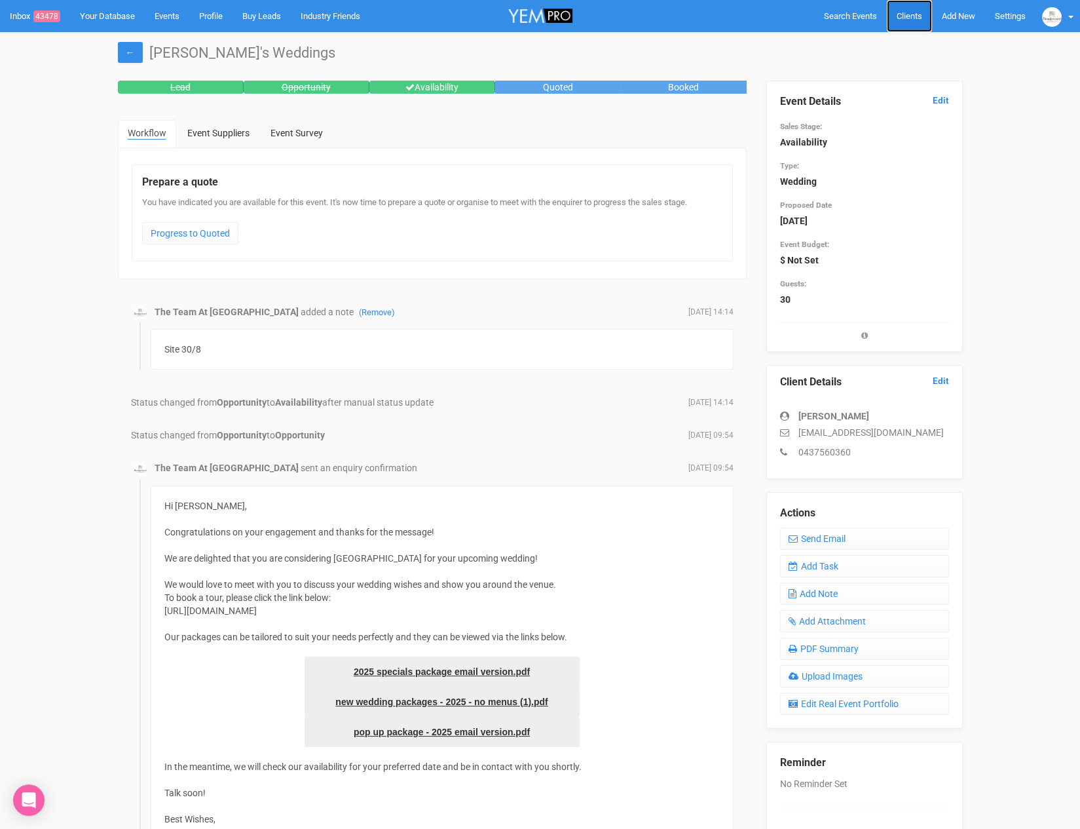
click at [919, 12] on span "Clients" at bounding box center [910, 16] width 26 height 10
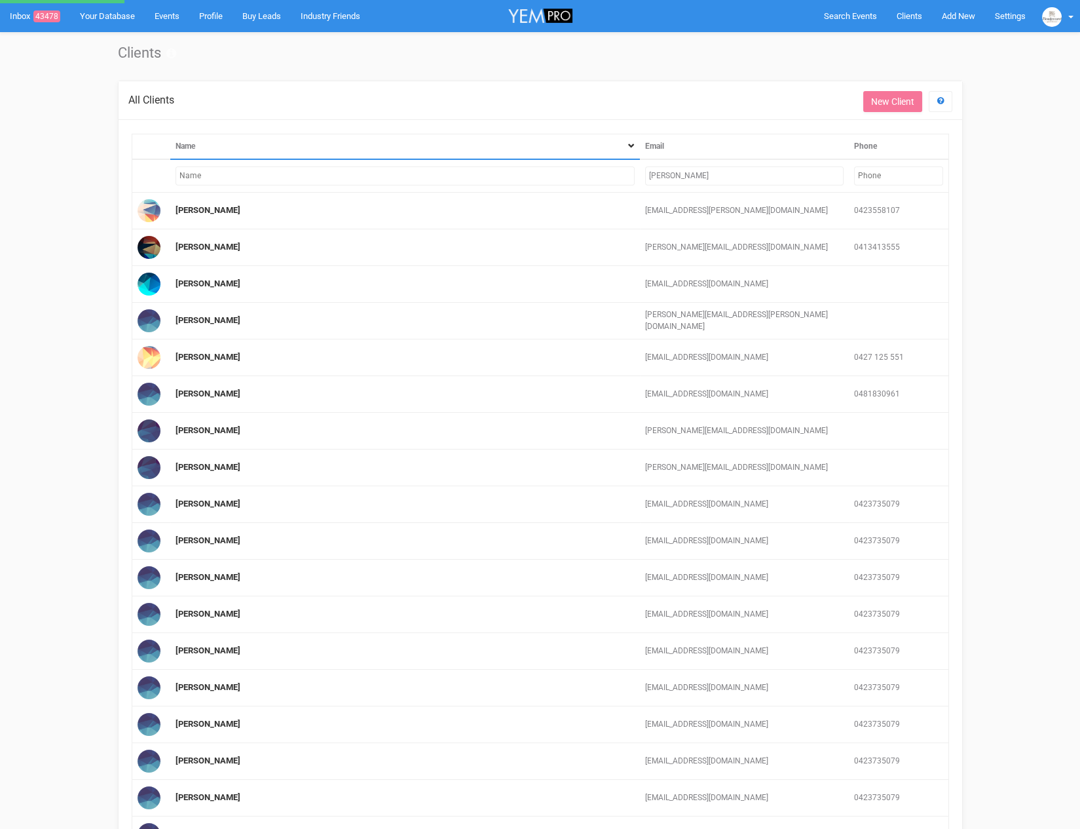
drag, startPoint x: 677, startPoint y: 176, endPoint x: 611, endPoint y: 170, distance: 67.1
click at [611, 170] on tr "jessie" at bounding box center [540, 175] width 817 height 33
click at [665, 179] on input "jessie" at bounding box center [744, 175] width 199 height 19
click at [664, 178] on input "jessie" at bounding box center [744, 175] width 199 height 19
click at [658, 174] on input "jessie" at bounding box center [744, 175] width 199 height 19
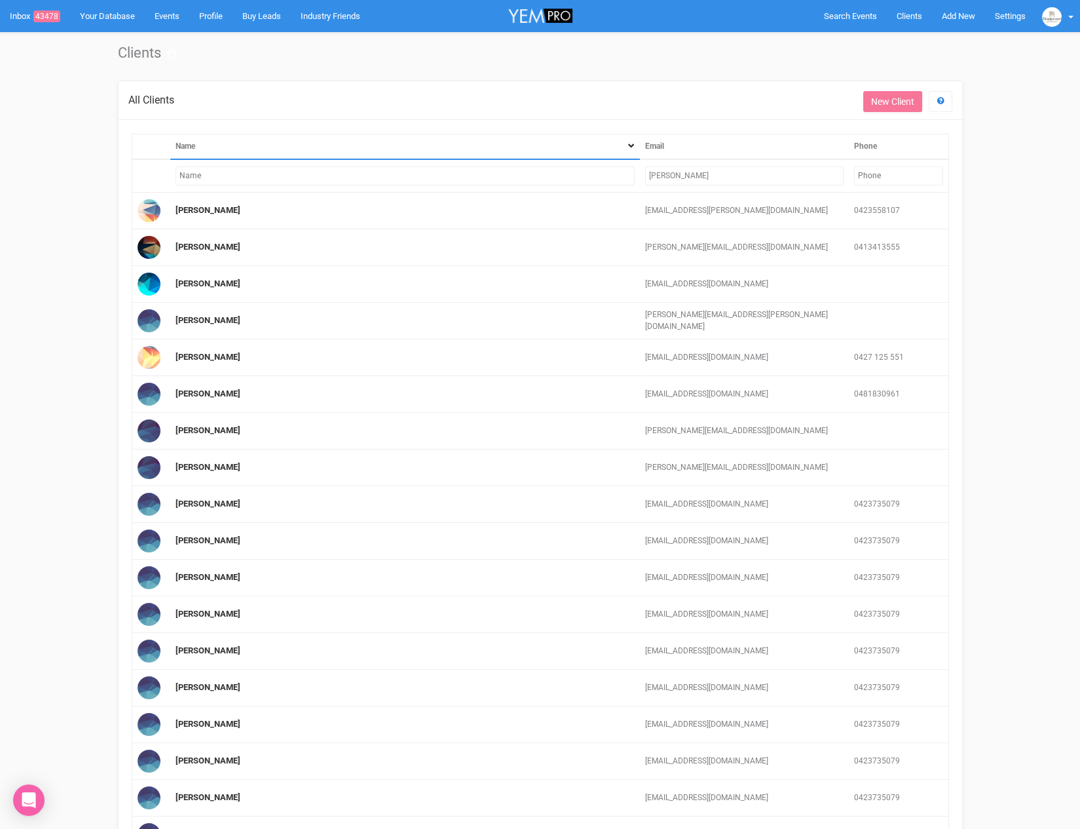
click at [658, 174] on input "jessie" at bounding box center [744, 175] width 199 height 19
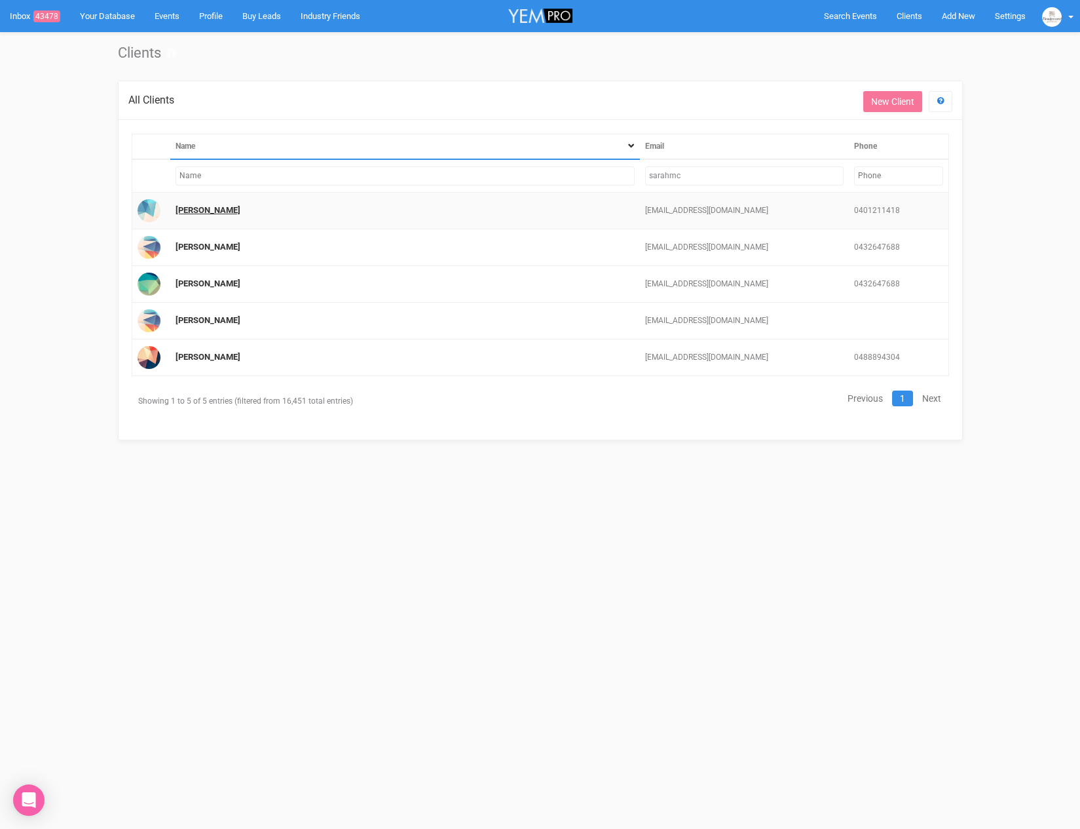
type input "sarahmc"
click at [189, 205] on link "Sarah" at bounding box center [208, 210] width 65 height 10
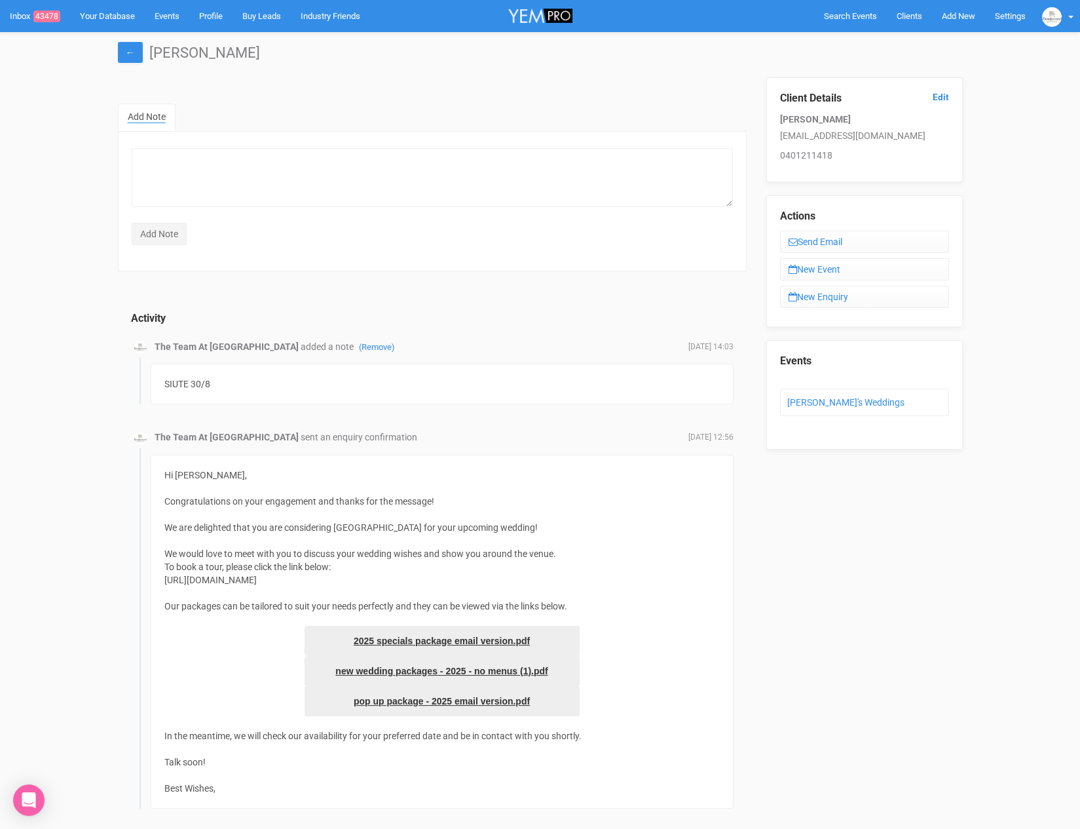
click at [949, 92] on div "Client Details Edit Sarah sarahmcnally895@gmail.com 0401211418" at bounding box center [865, 129] width 197 height 105
click at [943, 96] on link "Edit" at bounding box center [941, 97] width 16 height 12
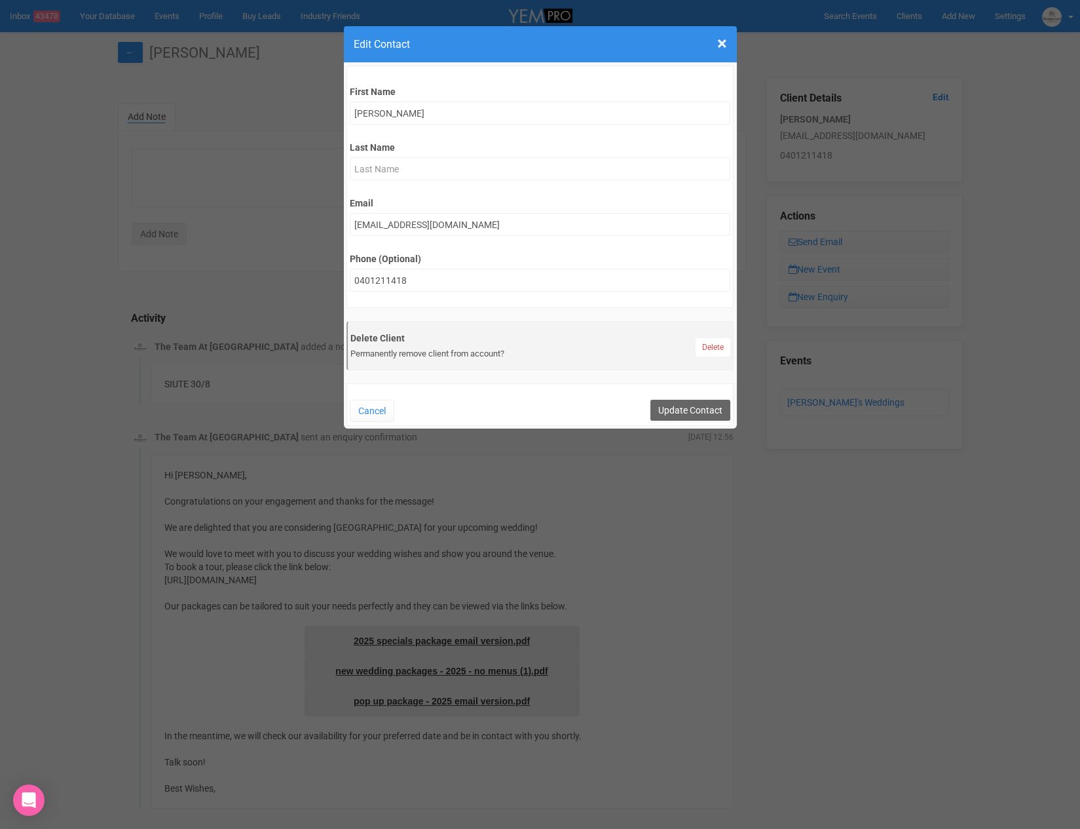
click at [524, 128] on div "First Name Sarah Last Name Email sarahmcnally895@gmail.com Phone (Optional) 040…" at bounding box center [541, 187] width 388 height 242
click at [456, 170] on input "text" at bounding box center [540, 168] width 381 height 23
type input "McNally"
click at [681, 413] on input "Update Contact" at bounding box center [691, 410] width 80 height 21
type input "Save"
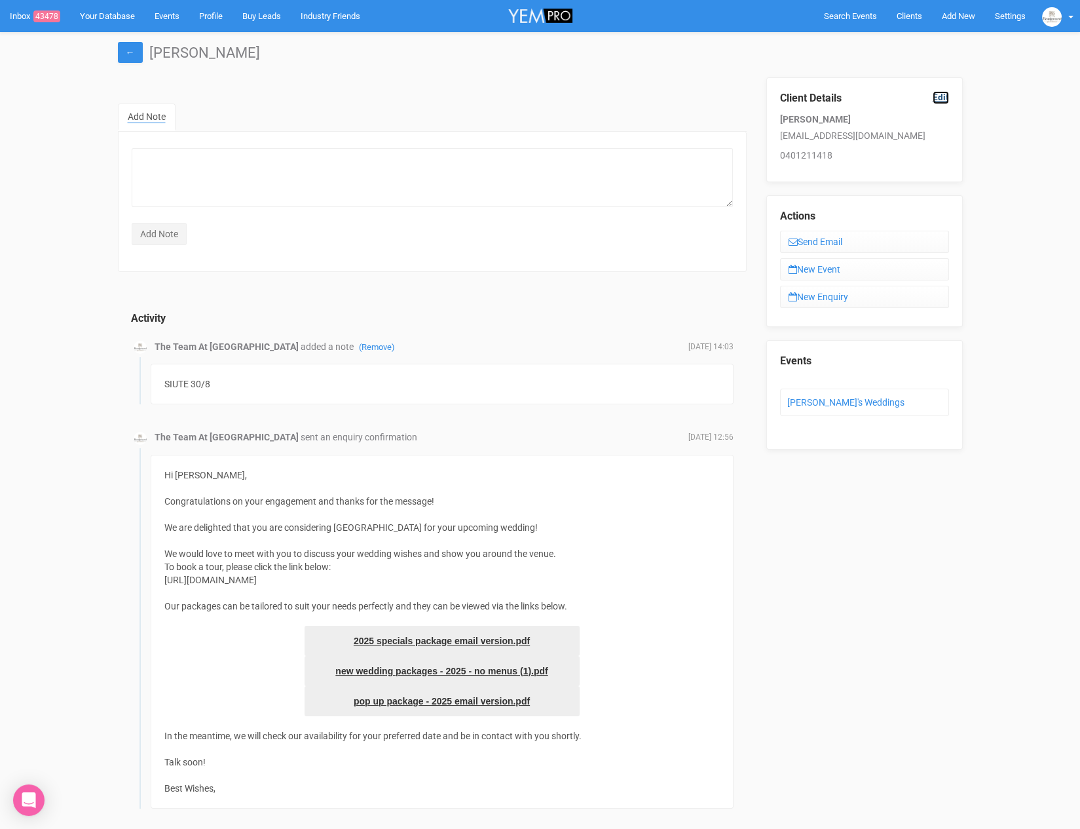
click at [939, 95] on link "Edit" at bounding box center [941, 97] width 16 height 12
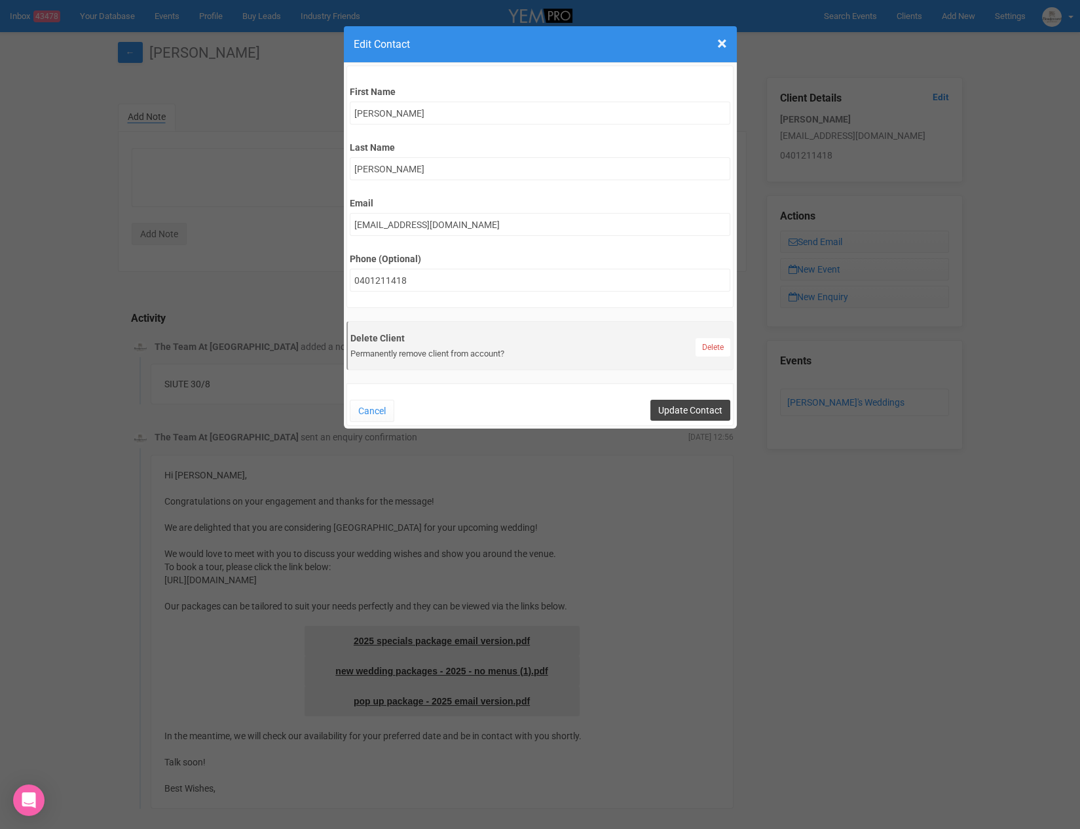
click at [694, 403] on input "Update Contact" at bounding box center [691, 410] width 80 height 21
type input "Save"
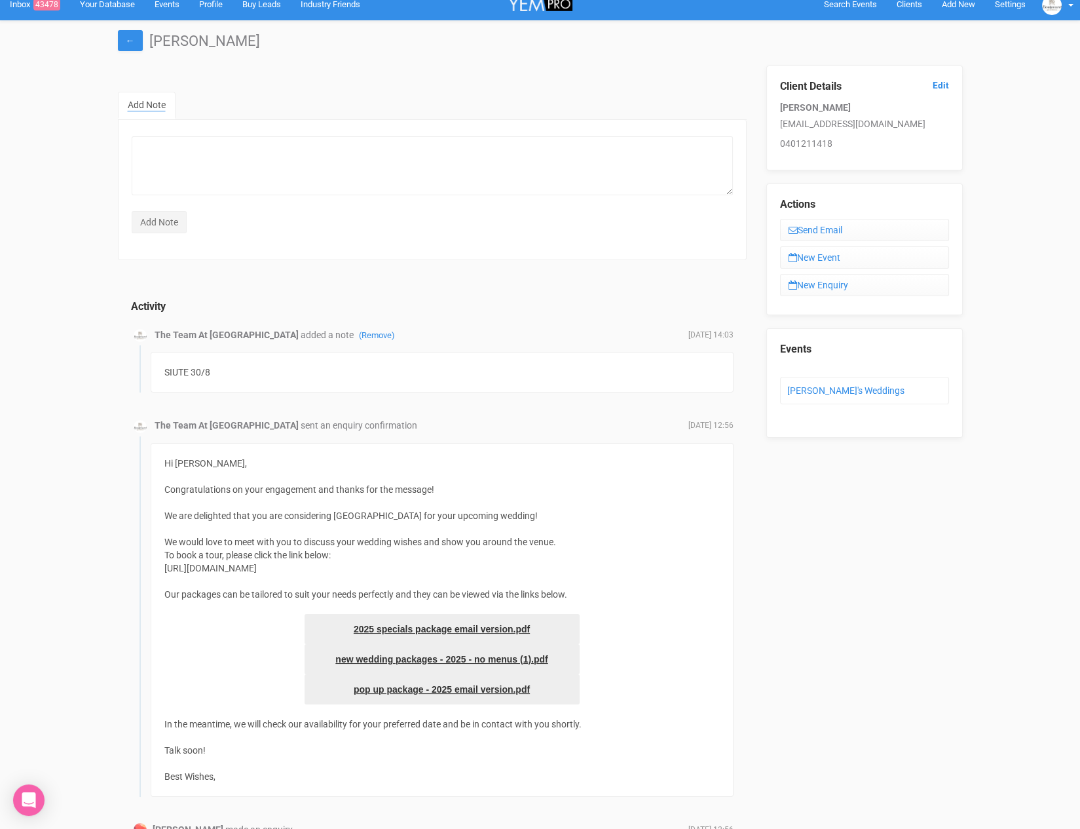
scroll to position [13, 0]
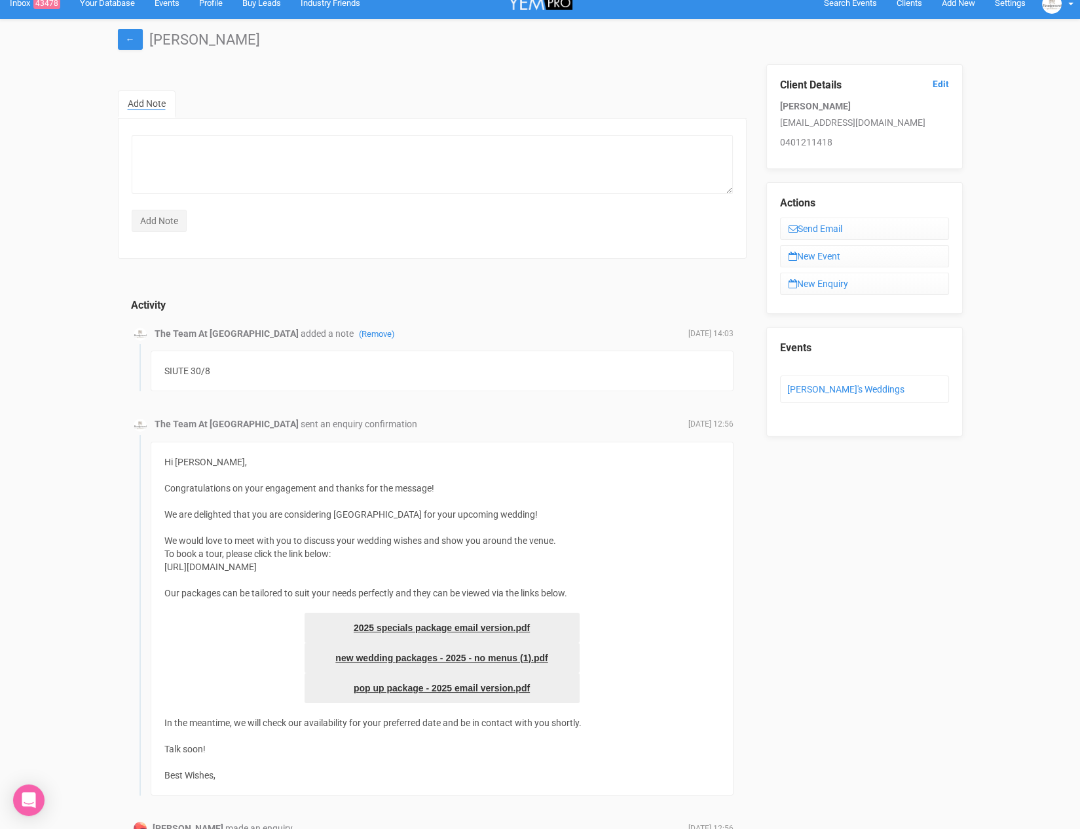
click at [825, 375] on li "Sarah's Weddings" at bounding box center [864, 389] width 169 height 28
click at [824, 385] on link "Sarah's Weddings" at bounding box center [846, 389] width 117 height 10
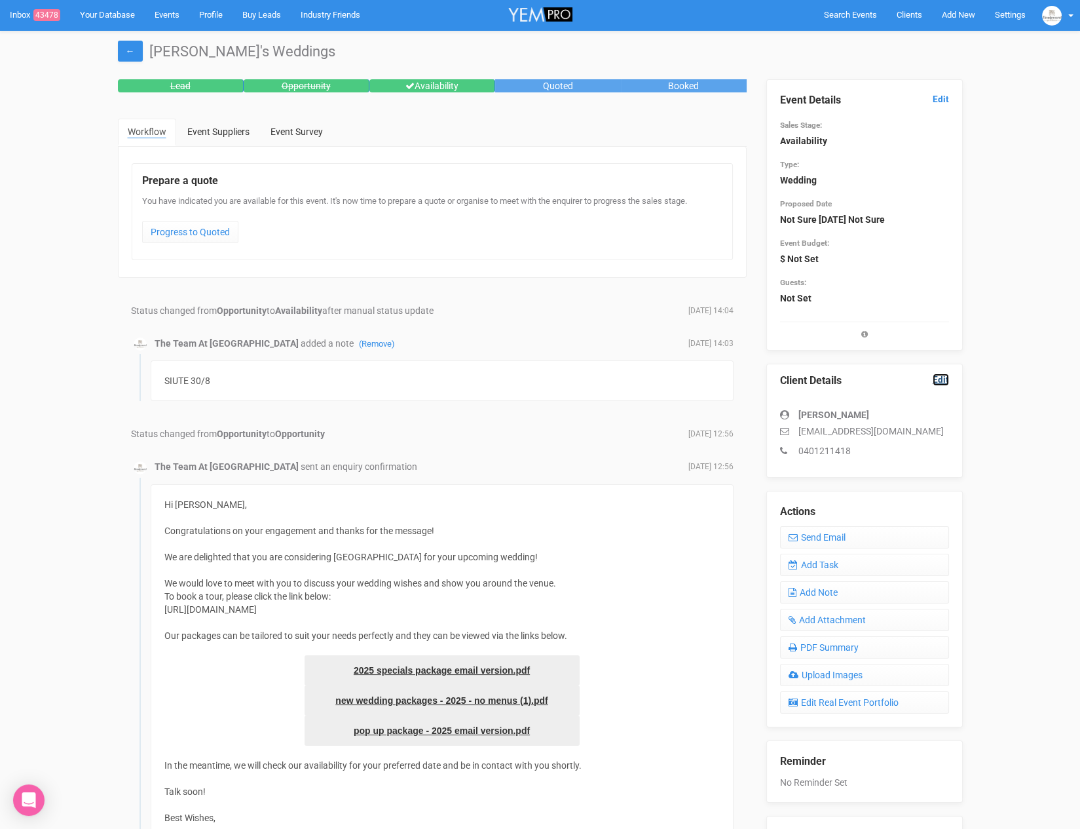
click at [934, 377] on link "Edit" at bounding box center [941, 379] width 16 height 12
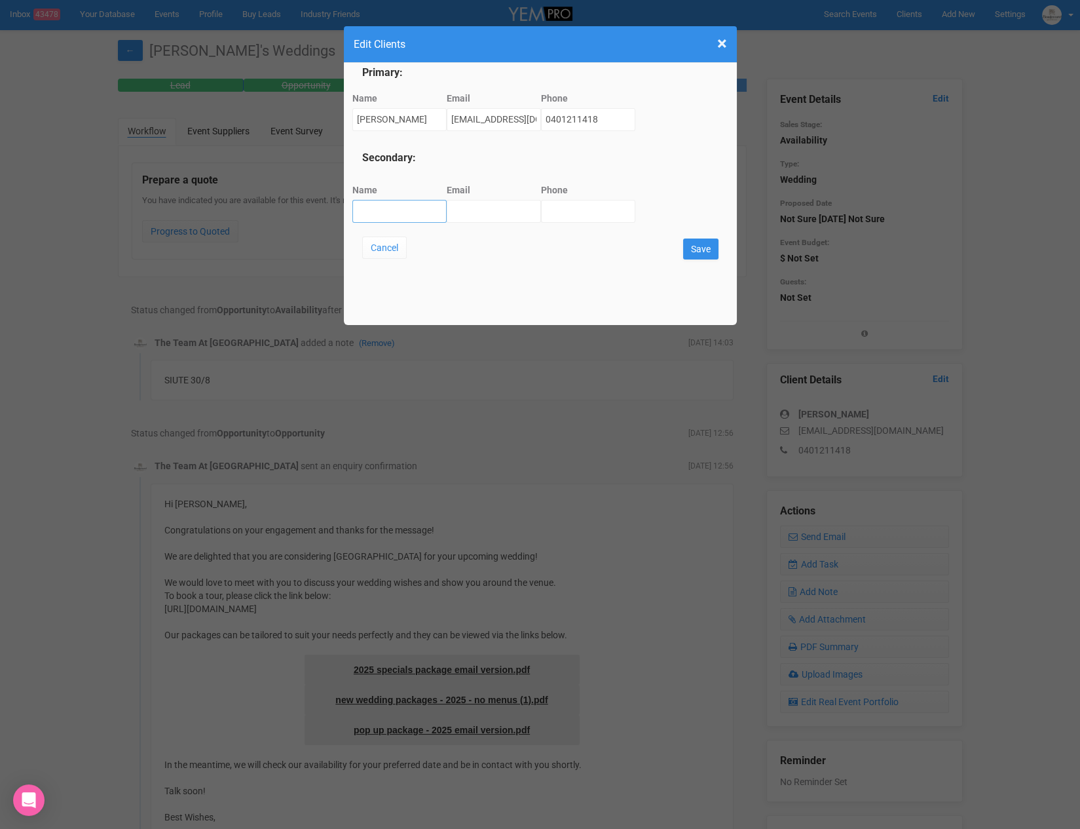
click at [415, 214] on input "Name" at bounding box center [399, 211] width 94 height 23
type input "Matt Clay"
click at [492, 199] on div "Email" at bounding box center [494, 201] width 94 height 44
click at [487, 204] on input "Email" at bounding box center [494, 211] width 94 height 23
click at [562, 216] on input "Phone" at bounding box center [588, 211] width 94 height 23
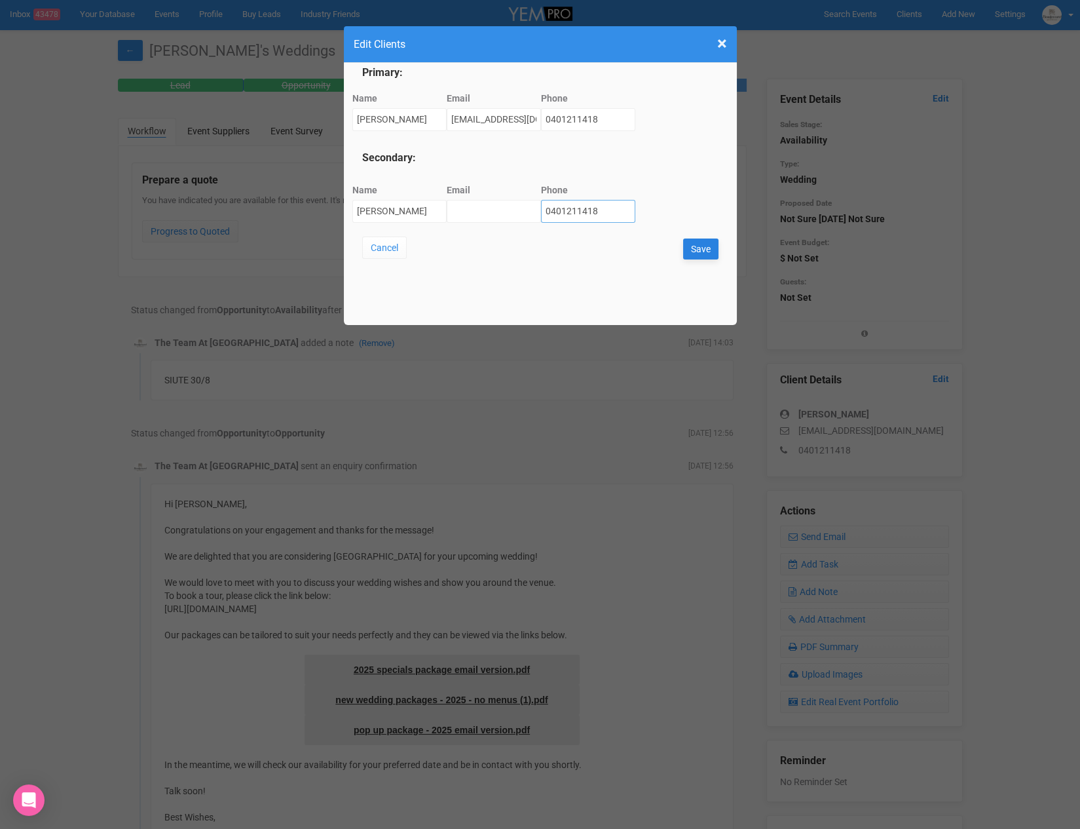
type input "0401211418"
click at [694, 247] on input "Save" at bounding box center [700, 248] width 35 height 21
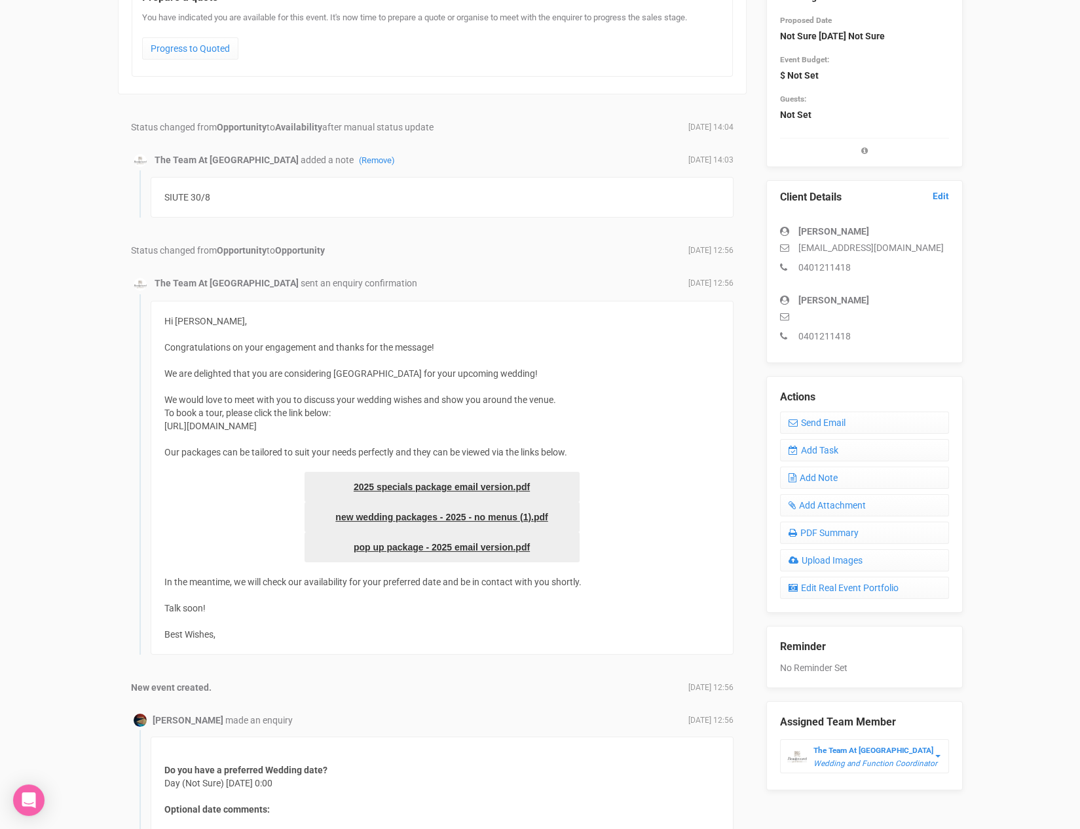
scroll to position [187, 0]
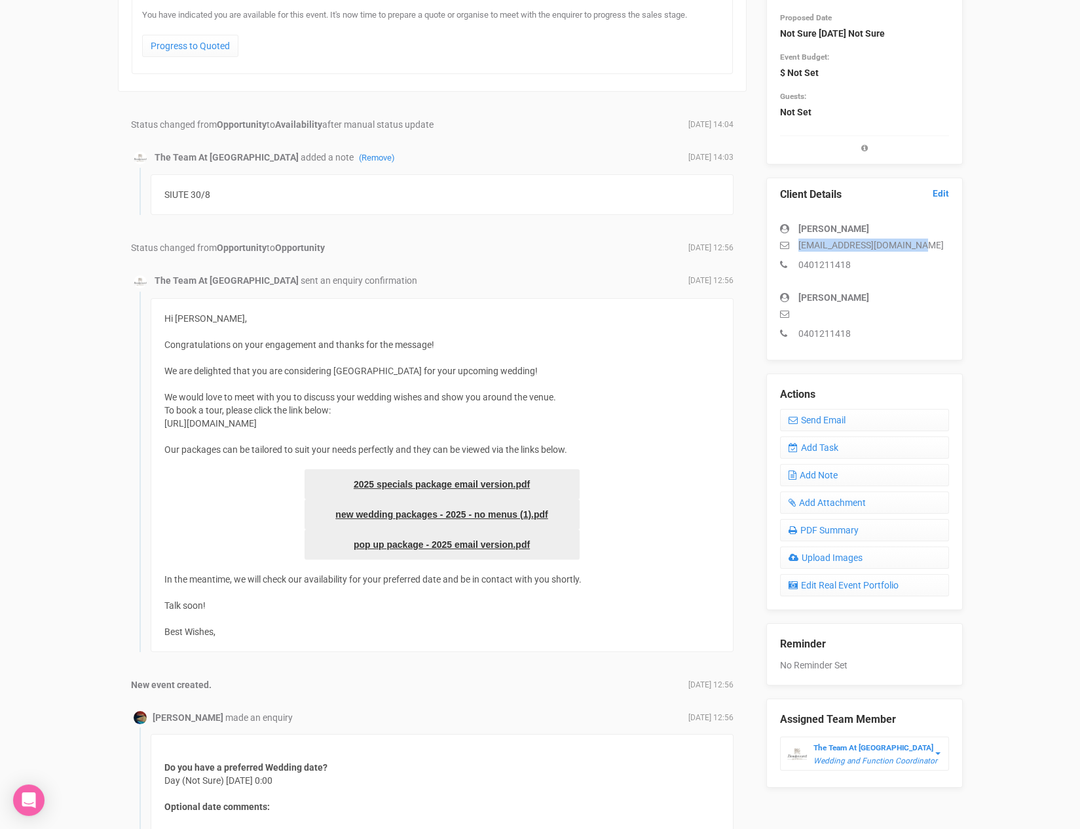
drag, startPoint x: 798, startPoint y: 242, endPoint x: 960, endPoint y: 240, distance: 161.9
click at [960, 240] on div "Client Details Edit Sarah McNally sarahmcnally895@gmail.com 0401211418 Matt Cla…" at bounding box center [865, 269] width 197 height 183
copy p "sarahmcnally895@gmail.com"
click at [839, 451] on link "Add Task" at bounding box center [864, 447] width 169 height 22
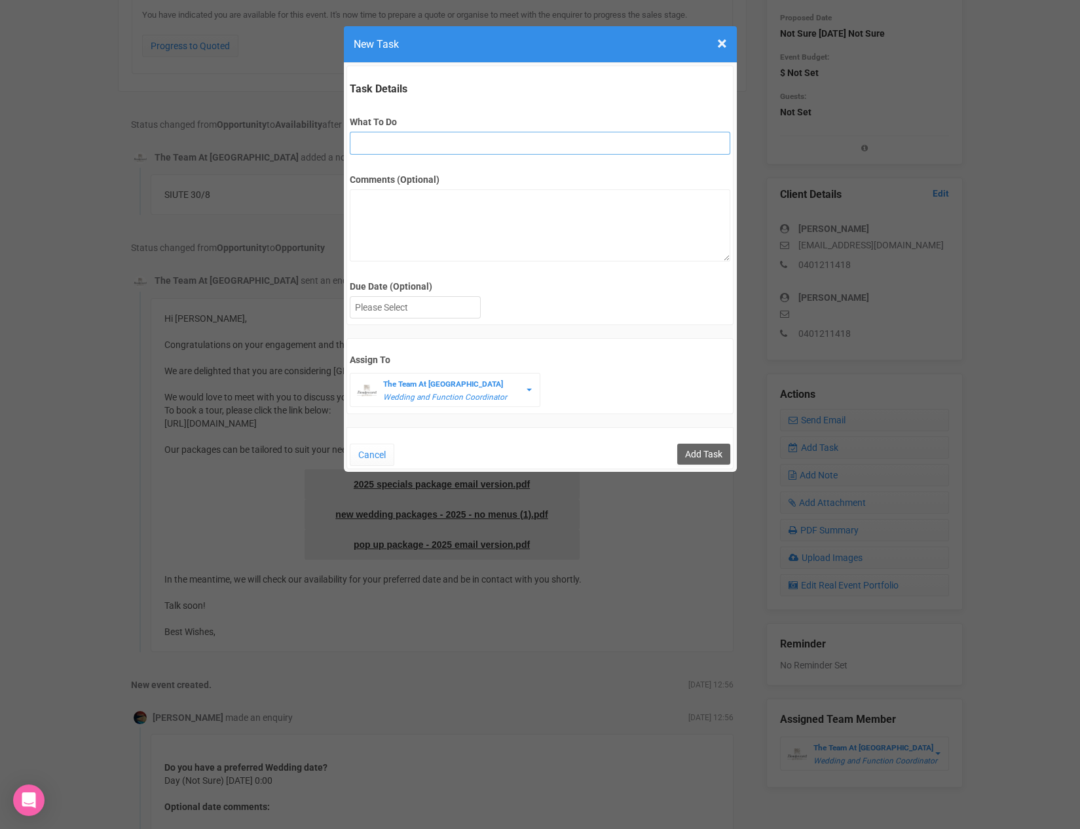
click at [439, 147] on input "What To Do" at bounding box center [540, 143] width 381 height 23
type input "FU"
click at [399, 302] on div at bounding box center [416, 308] width 130 height 22
drag, startPoint x: 394, startPoint y: 143, endPoint x: 304, endPoint y: 141, distance: 90.5
click at [304, 141] on div "× Close New Task Task Details What To Do FU Comments (Optional) Due Date (Optio…" at bounding box center [540, 414] width 1080 height 829
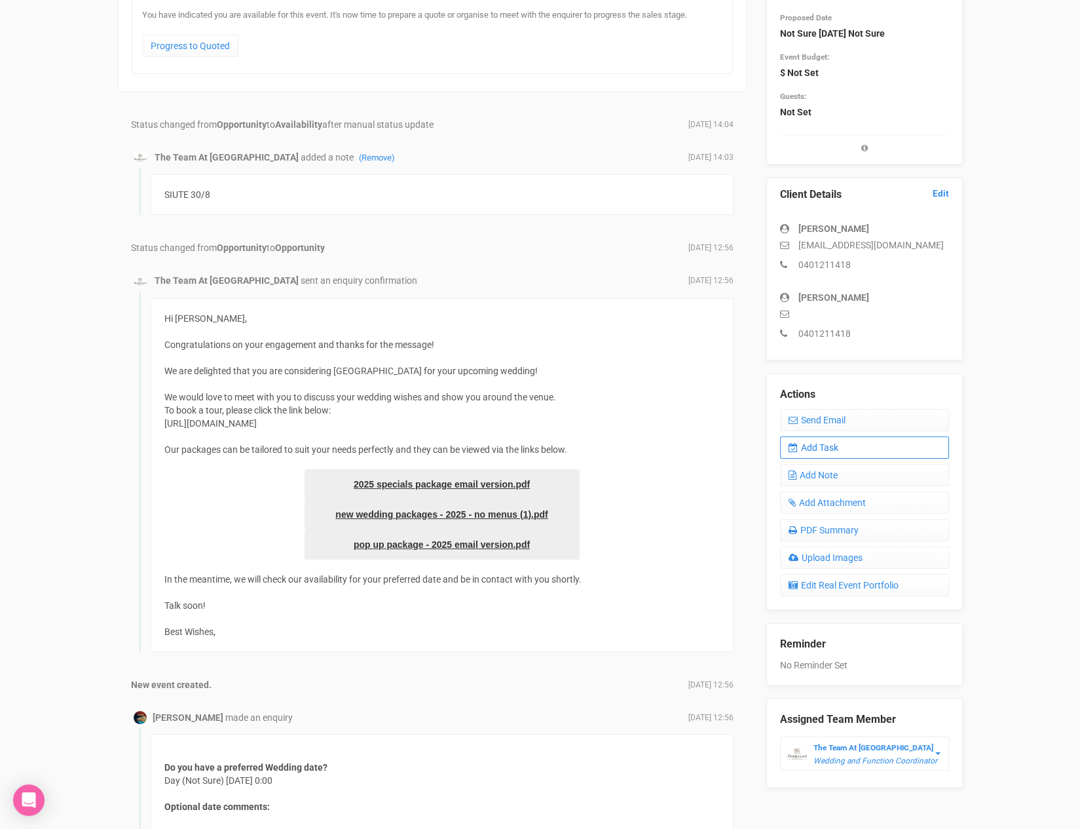
click at [814, 444] on link "Add Task" at bounding box center [864, 447] width 169 height 22
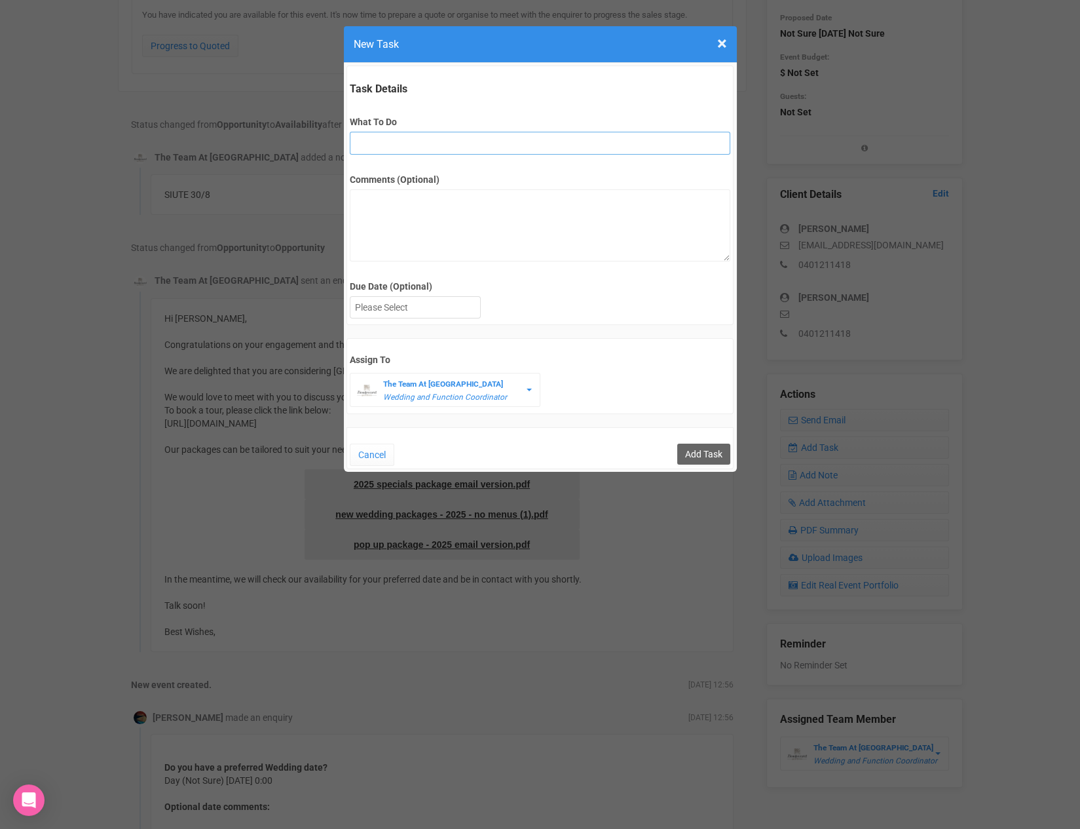
click at [392, 140] on input "What To Do" at bounding box center [540, 143] width 381 height 23
type input "3rd final fu"
click at [443, 239] on textarea "Comments (Optional)" at bounding box center [540, 225] width 381 height 72
click at [431, 303] on div at bounding box center [416, 308] width 130 height 22
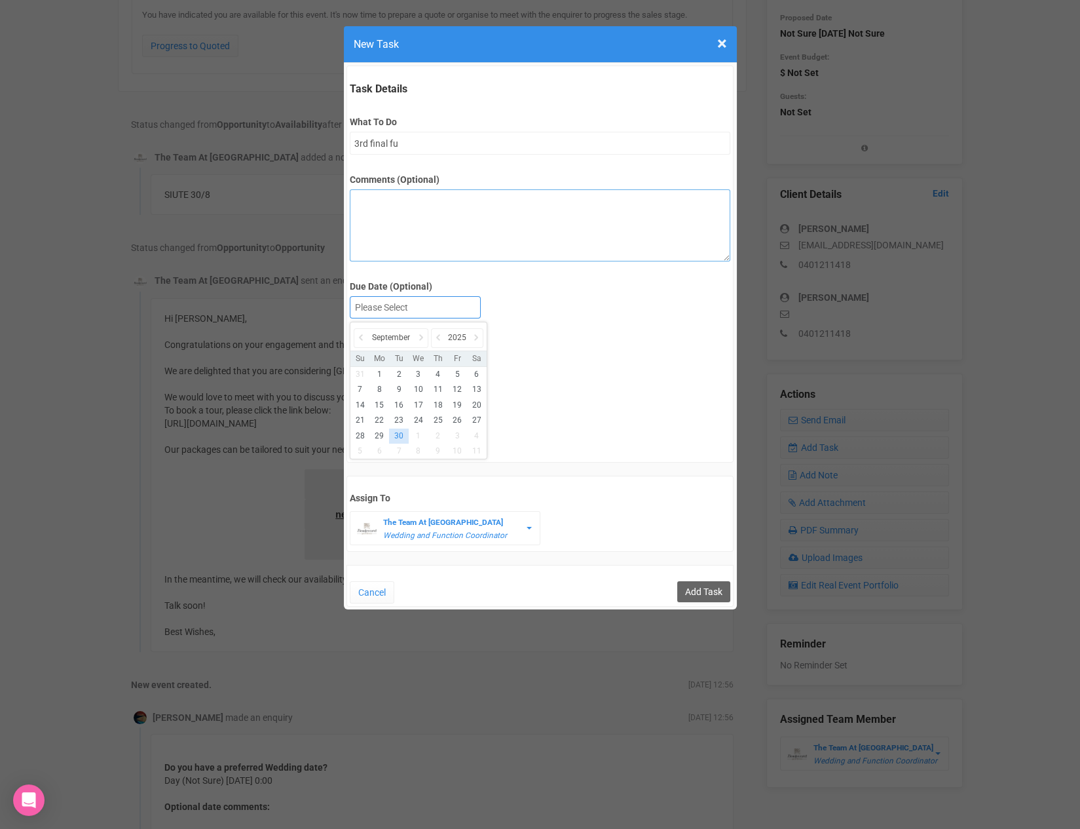
click at [391, 202] on textarea "Comments (Optional)" at bounding box center [540, 225] width 381 height 72
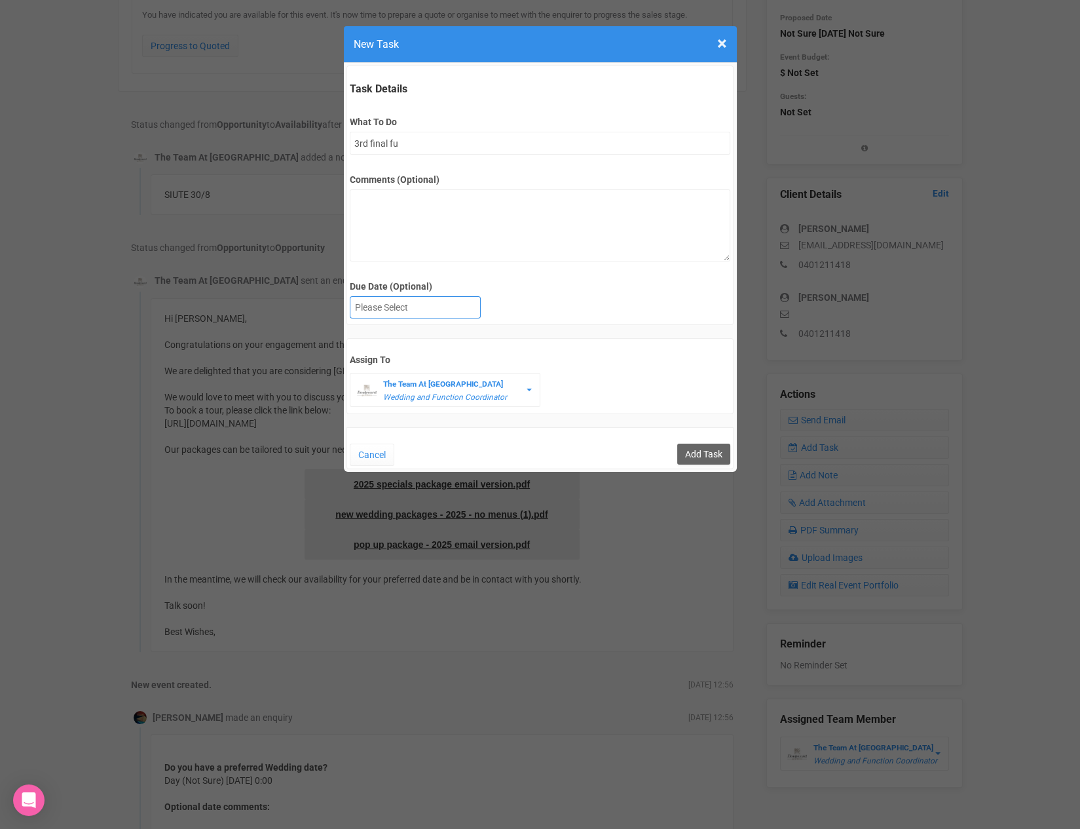
click at [415, 296] on div at bounding box center [415, 307] width 131 height 22
click at [434, 309] on div at bounding box center [416, 308] width 130 height 22
click at [696, 455] on input "Add Task" at bounding box center [703, 454] width 53 height 21
type input "Save"
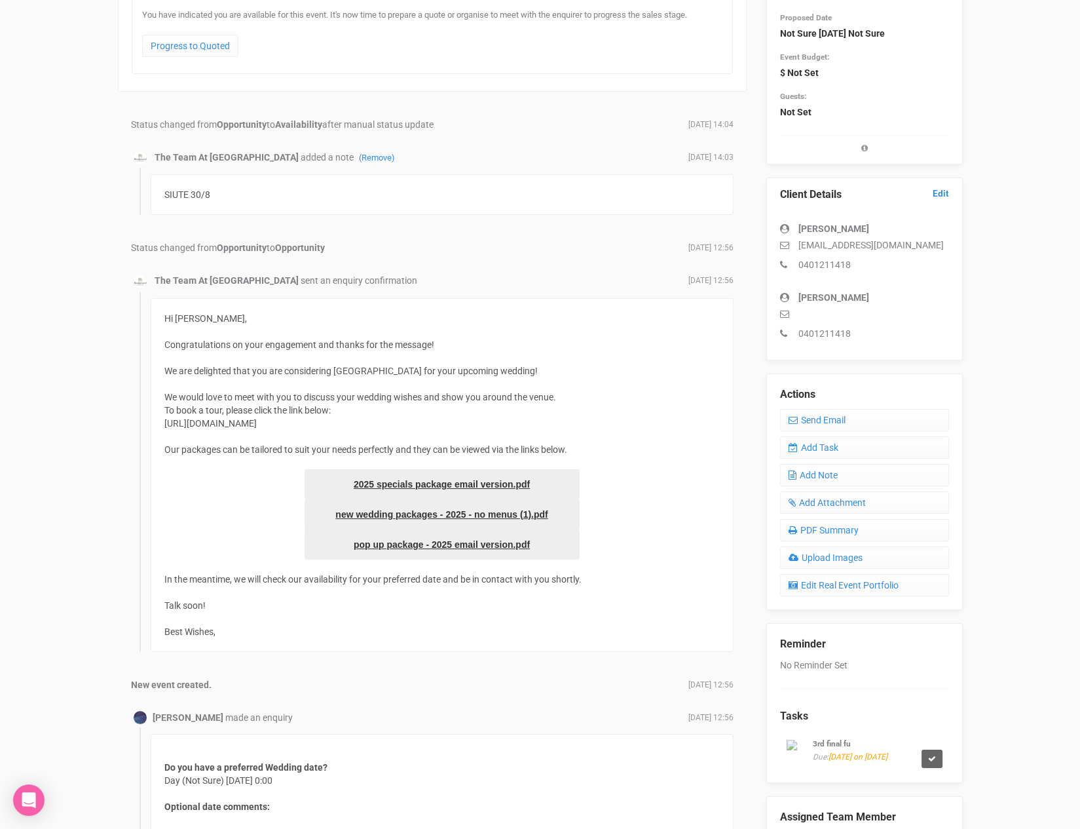
scroll to position [0, 0]
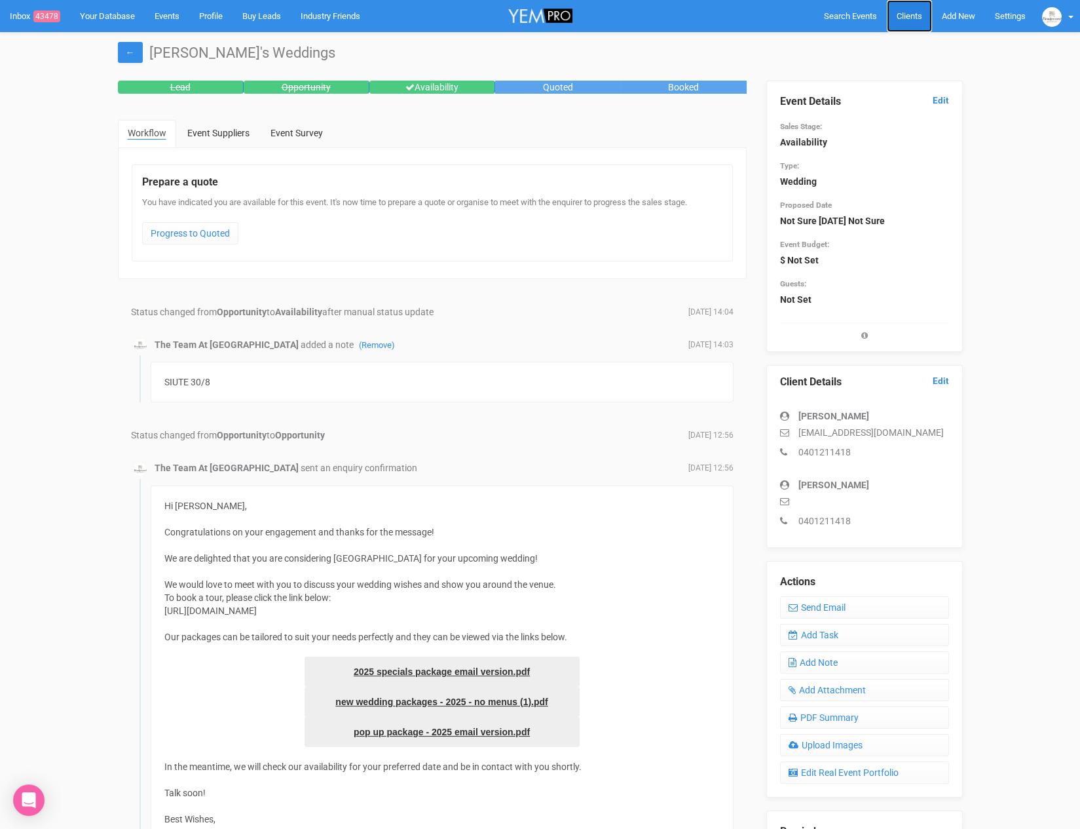
click at [915, 15] on span "Clients" at bounding box center [910, 16] width 26 height 10
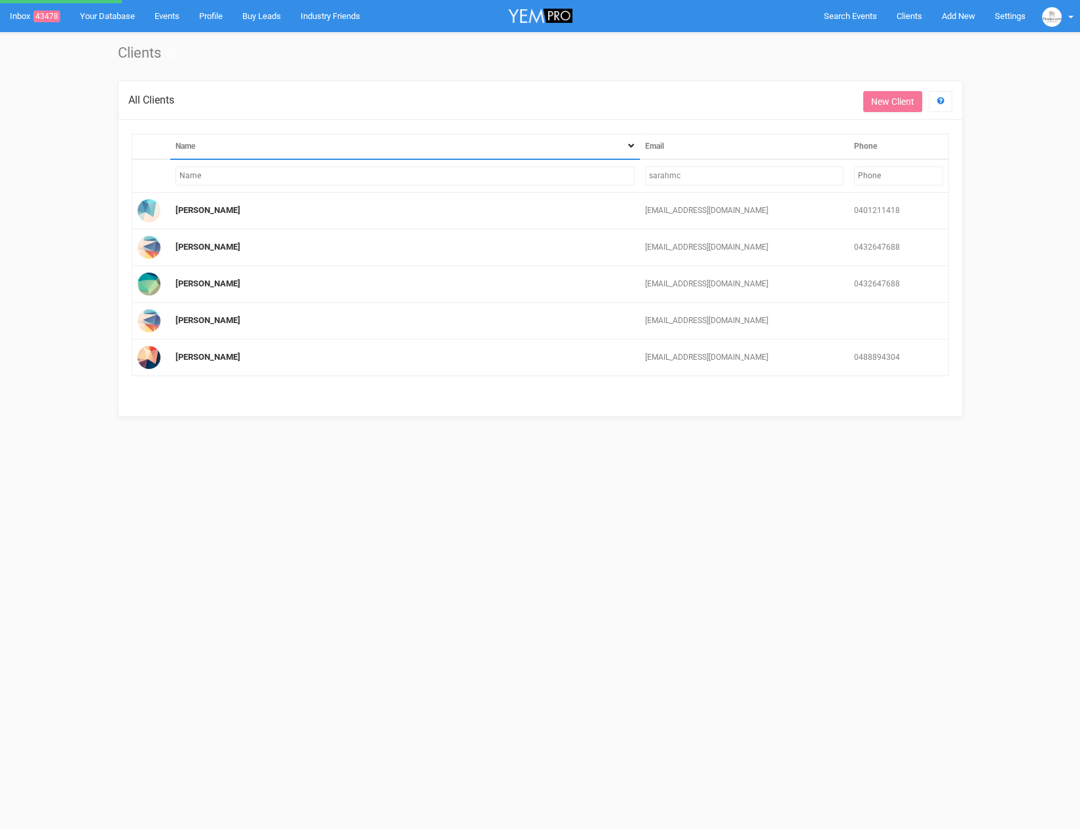
drag, startPoint x: 694, startPoint y: 176, endPoint x: 611, endPoint y: 179, distance: 83.2
click at [611, 179] on tr "sarahmc" at bounding box center [540, 175] width 817 height 33
type input "jess"
click at [664, 170] on input "sarahmc" at bounding box center [744, 175] width 199 height 19
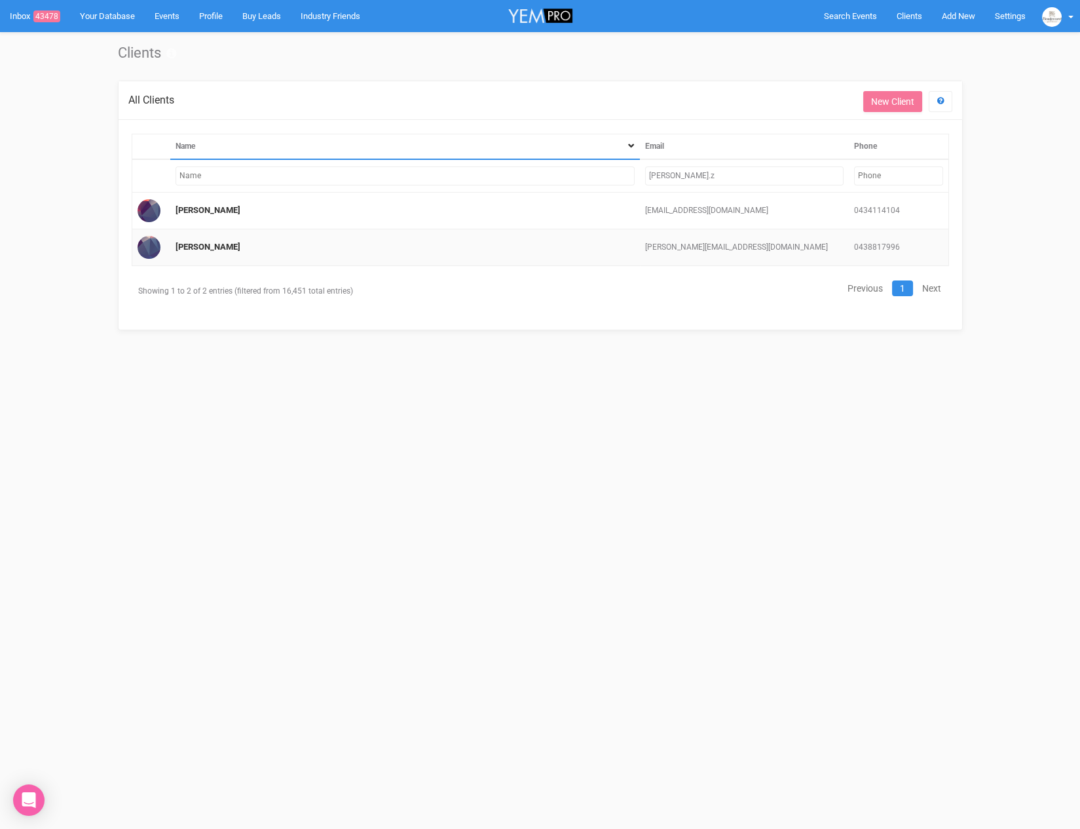
type input "jess.z"
click at [199, 250] on td "Jess zandona" at bounding box center [405, 247] width 470 height 37
click at [200, 244] on link "Jess zandona" at bounding box center [208, 247] width 65 height 10
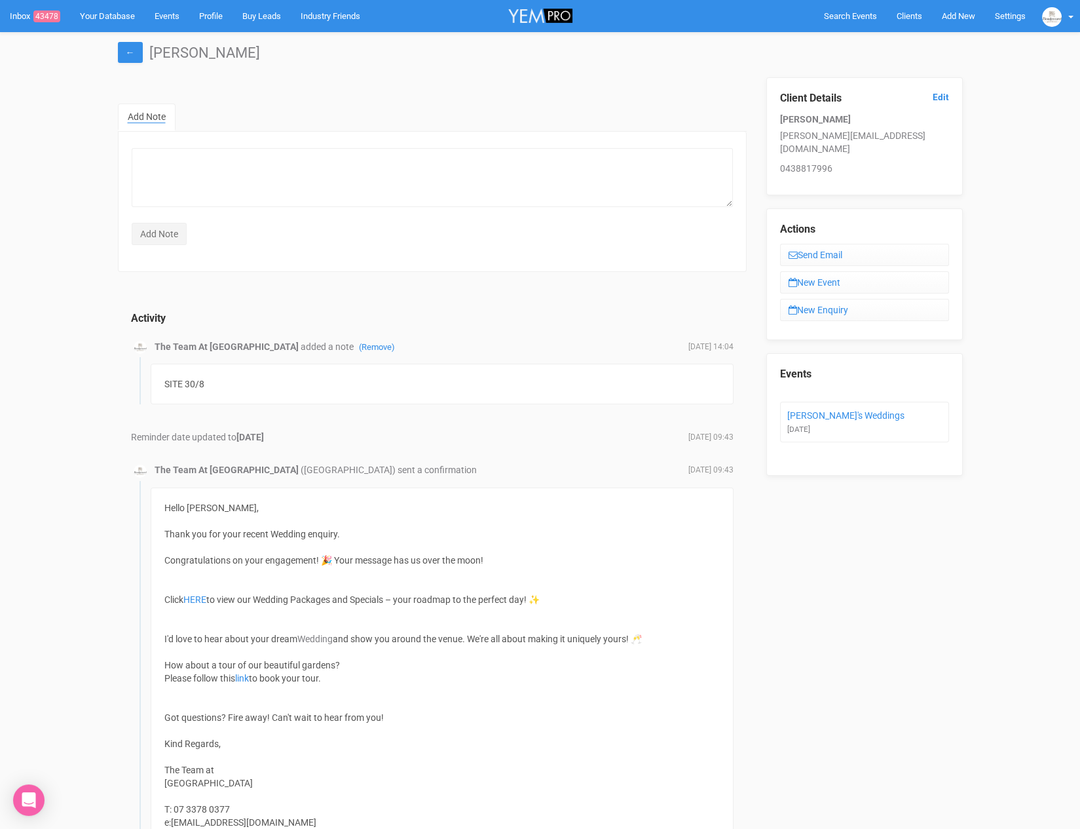
click at [199, 241] on form "Add Note" at bounding box center [432, 195] width 601 height 100
click at [826, 410] on link "Jess's Weddings" at bounding box center [846, 415] width 117 height 10
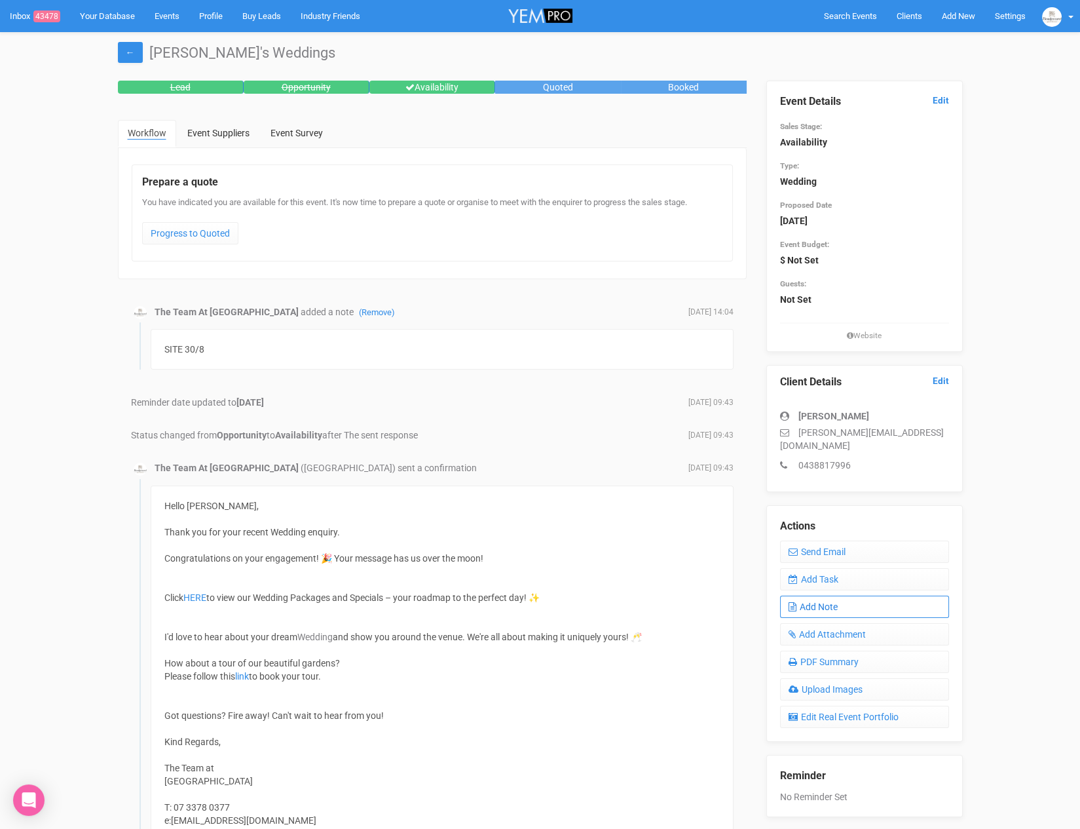
click at [831, 596] on link "Add Note" at bounding box center [864, 607] width 169 height 22
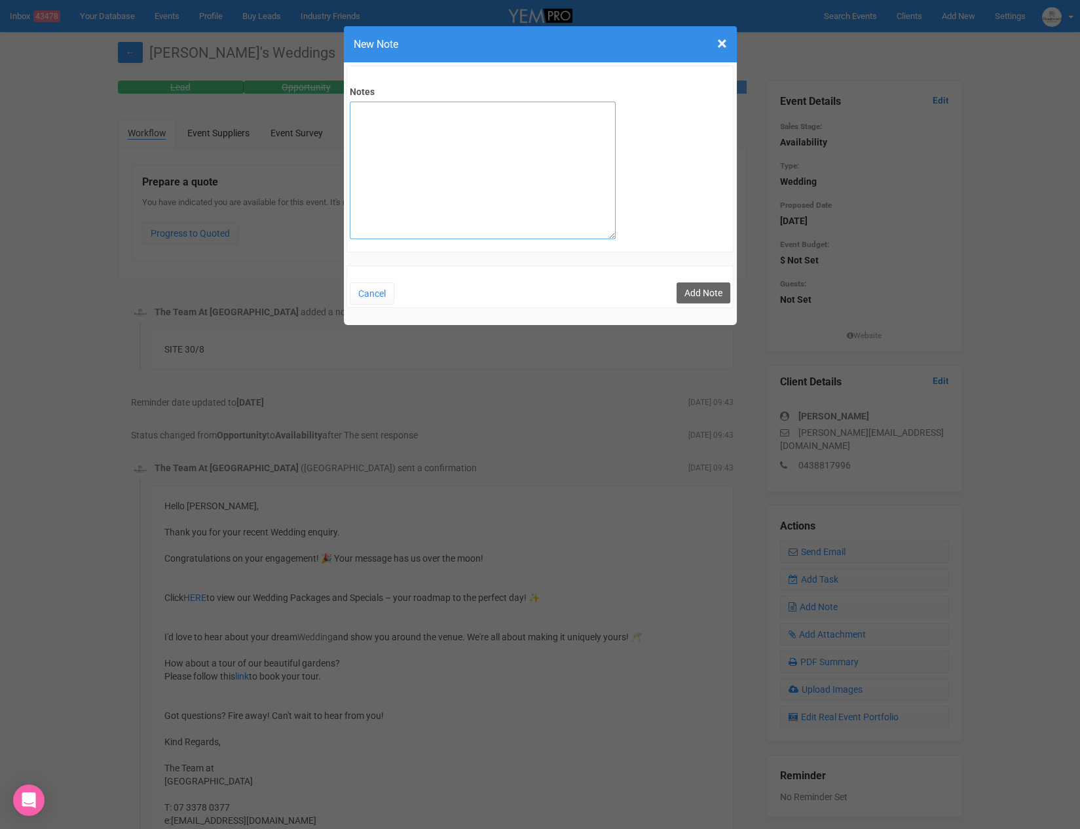
click at [390, 134] on textarea "Notes" at bounding box center [483, 171] width 266 height 138
click at [351, 166] on textarea "SITE 30/08/25 April 2026 - Saturday 30 pax" at bounding box center [483, 171] width 266 height 138
click at [441, 162] on textarea "SITE 30/08/25 April 2026 - Saturday Approx - 30 pax" at bounding box center [483, 171] width 266 height 138
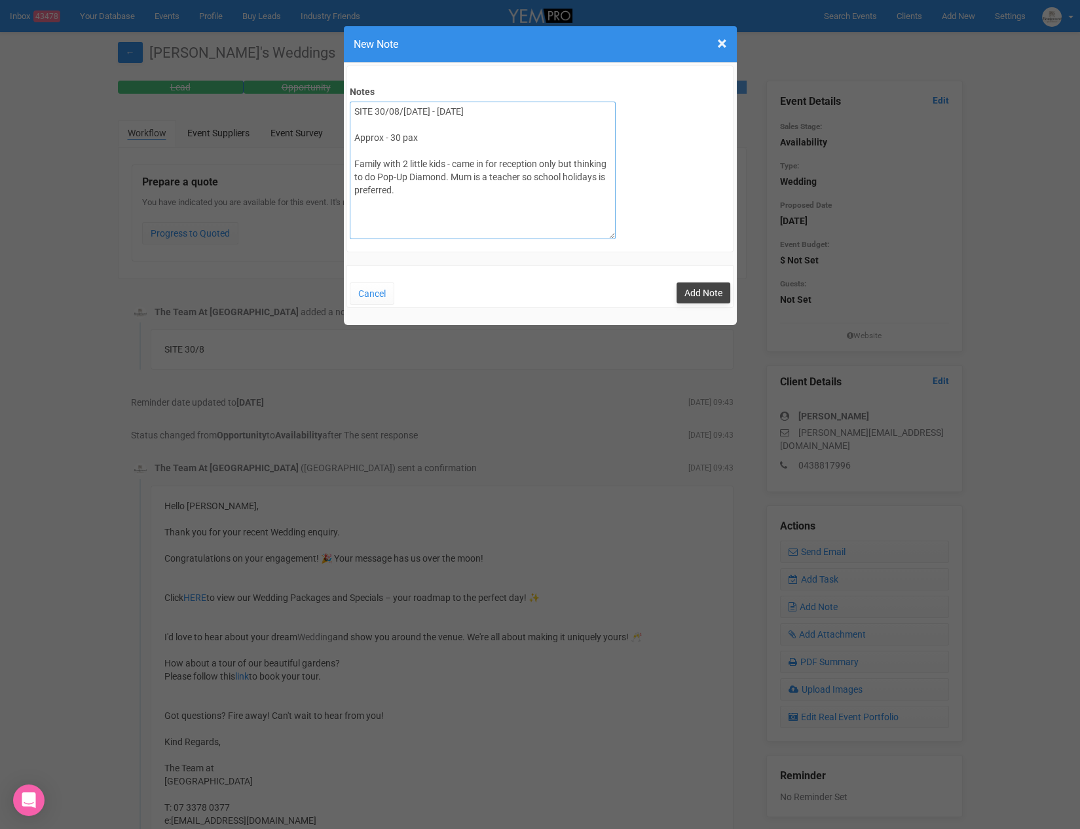
type textarea "SITE 30/08/25 April 2026 - Saturday Approx - 30 pax Family with 2 little kids -…"
click at [702, 286] on button "Add Note" at bounding box center [704, 292] width 54 height 21
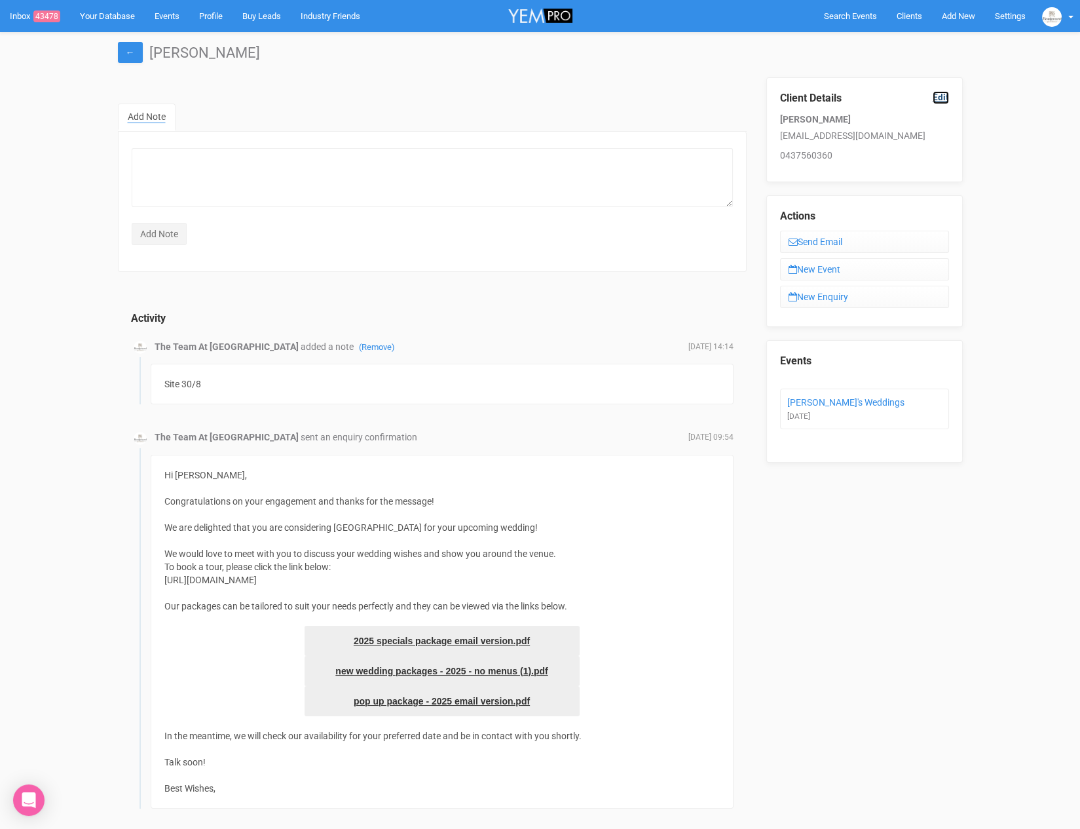
click at [935, 101] on link "Edit" at bounding box center [941, 97] width 16 height 12
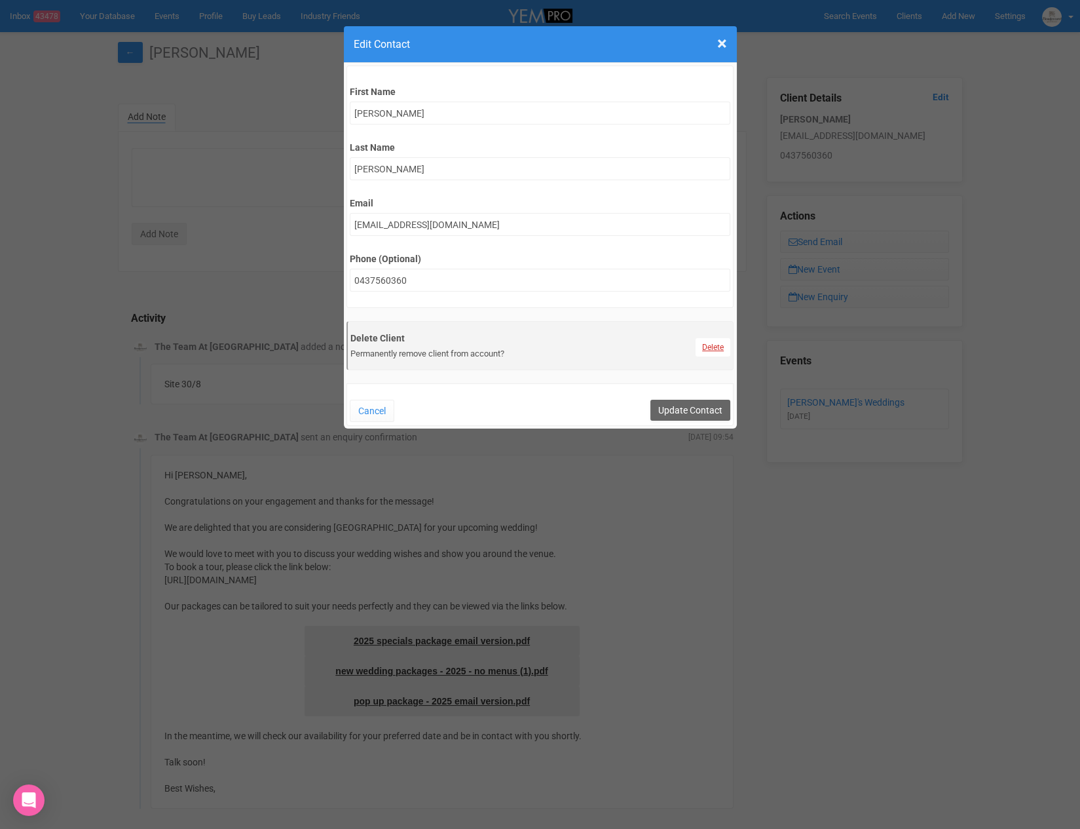
click at [722, 338] on link "Delete" at bounding box center [713, 347] width 35 height 18
click at [717, 312] on link "Confirm" at bounding box center [722, 314] width 41 height 18
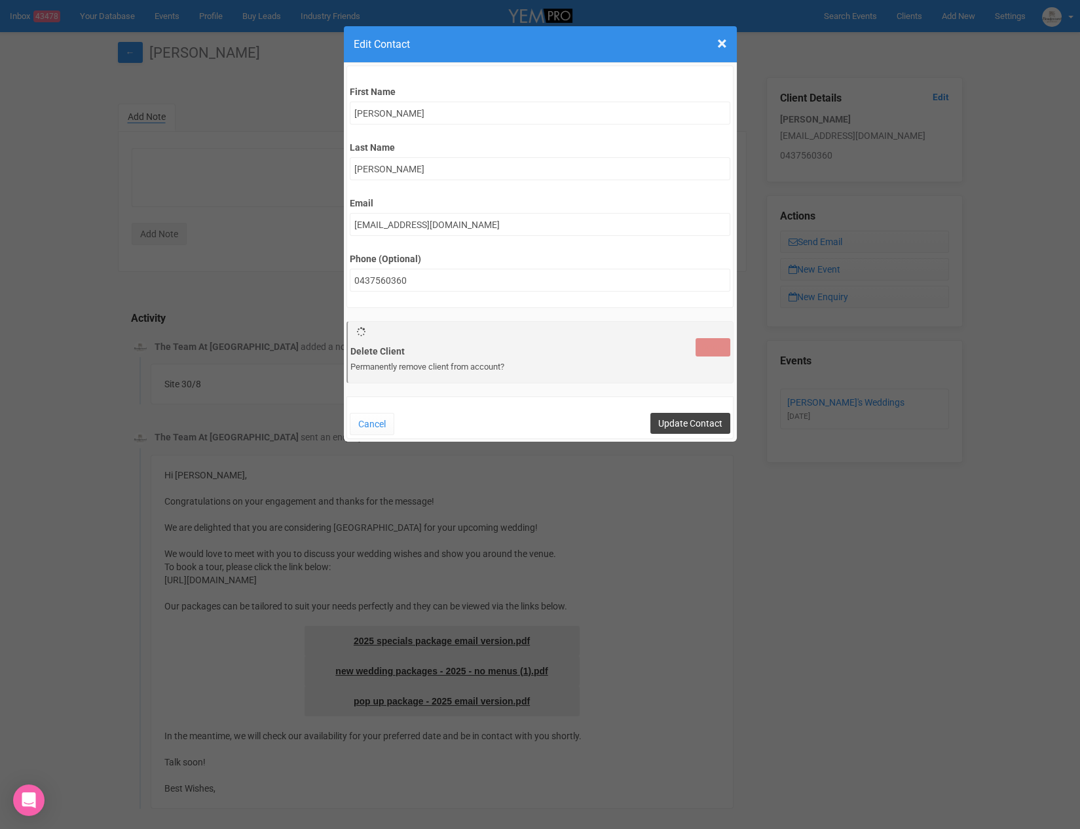
click at [691, 417] on input "Update Contact" at bounding box center [691, 423] width 80 height 21
type input "Save"
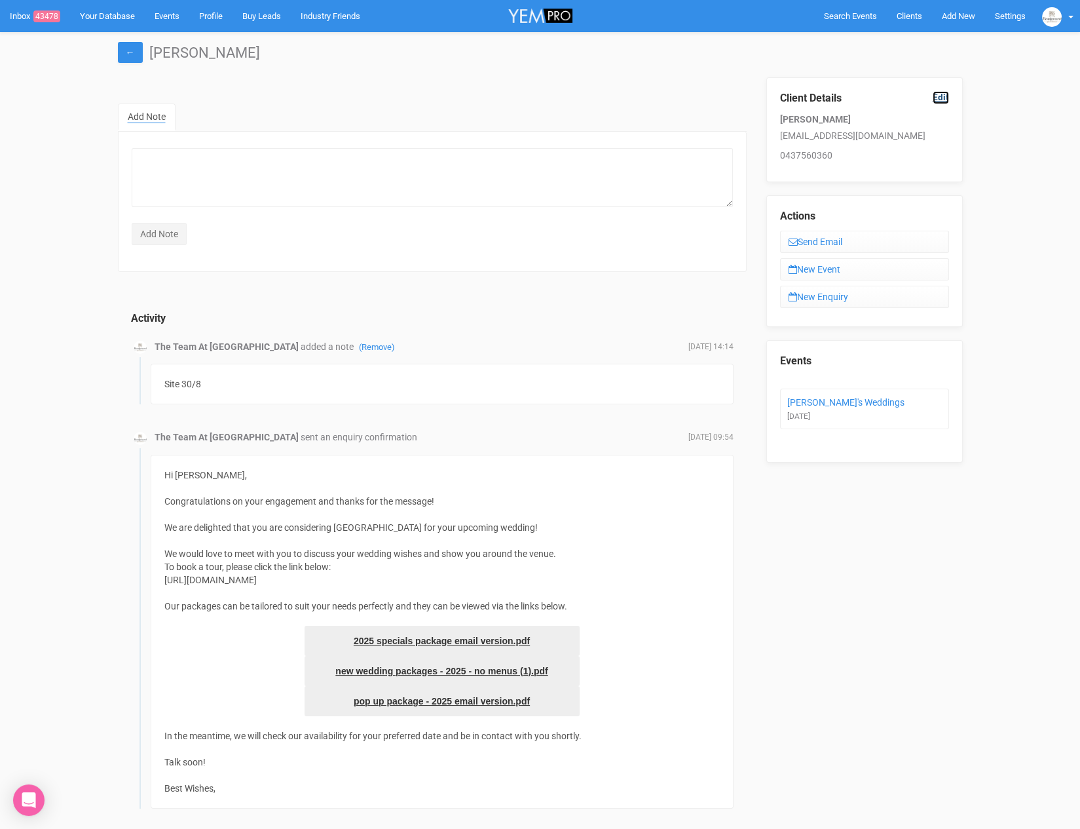
click at [945, 97] on link "Edit" at bounding box center [941, 97] width 16 height 12
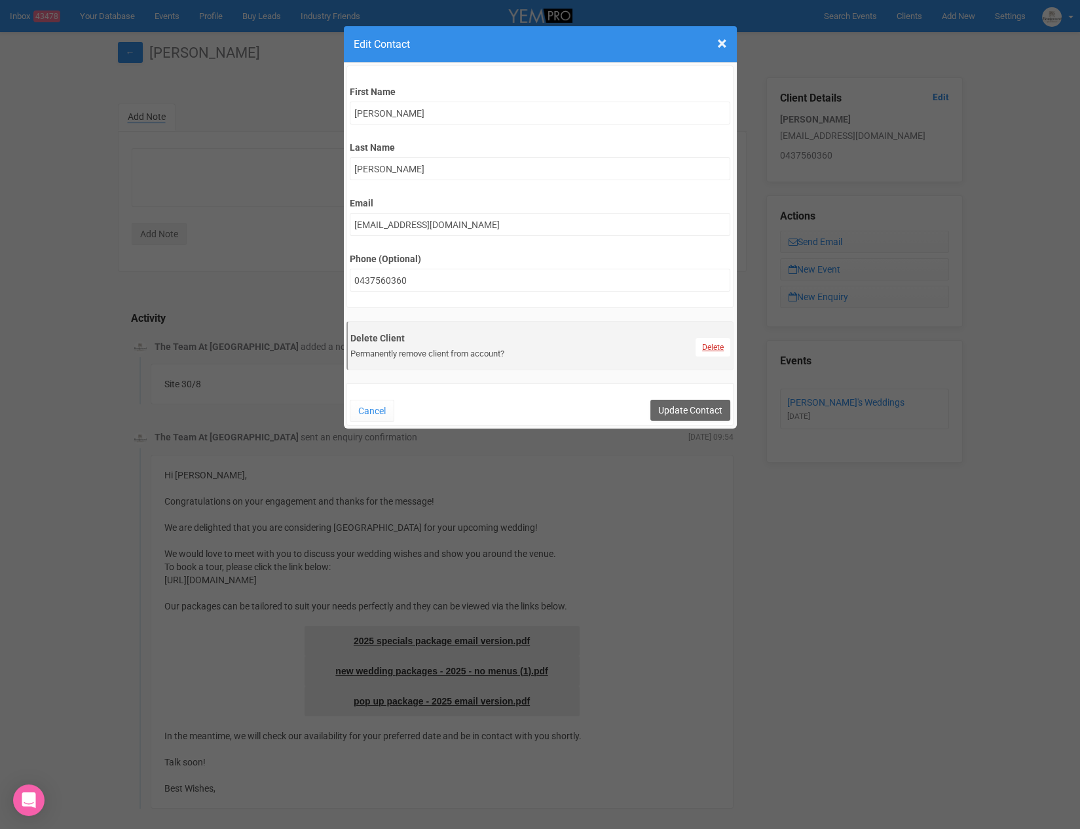
drag, startPoint x: 708, startPoint y: 358, endPoint x: 709, endPoint y: 345, distance: 13.8
click at [708, 358] on div "Permanently remove client from account?" at bounding box center [541, 354] width 380 height 12
click at [709, 343] on link "Delete" at bounding box center [713, 347] width 35 height 18
click at [725, 314] on link "Confirm" at bounding box center [722, 314] width 41 height 18
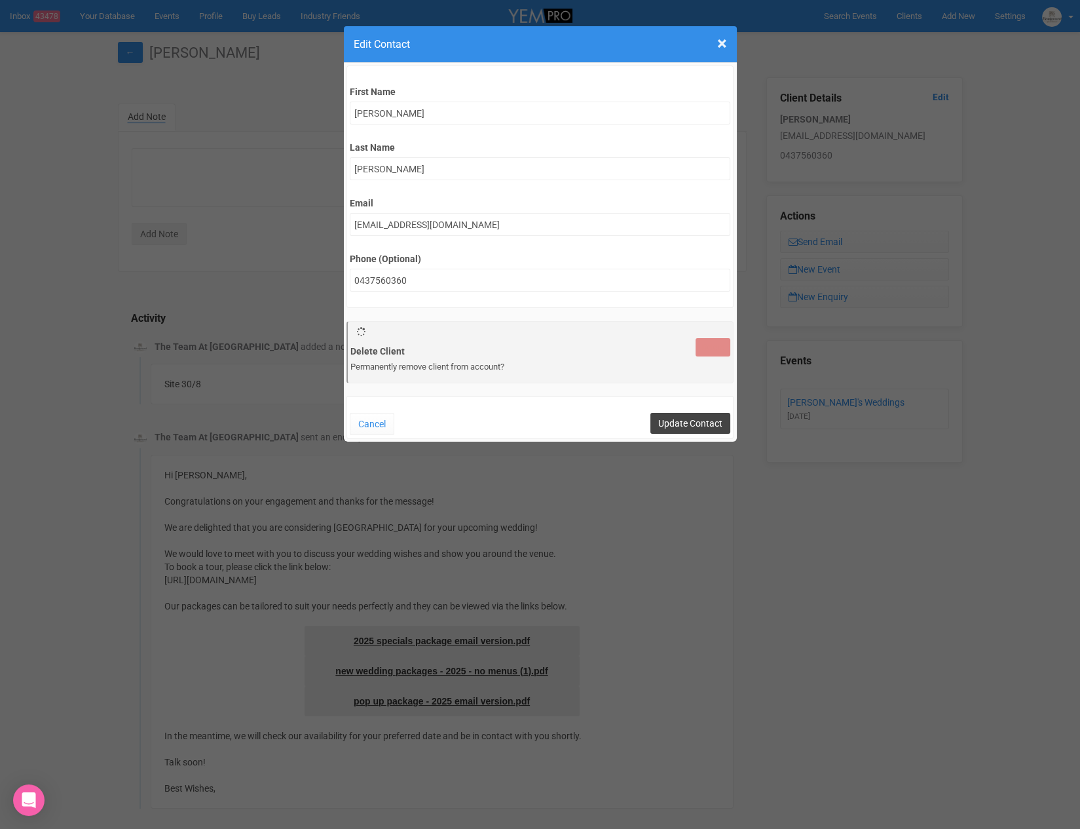
click at [681, 425] on input "Update Contact" at bounding box center [691, 423] width 80 height 21
type input "Save"
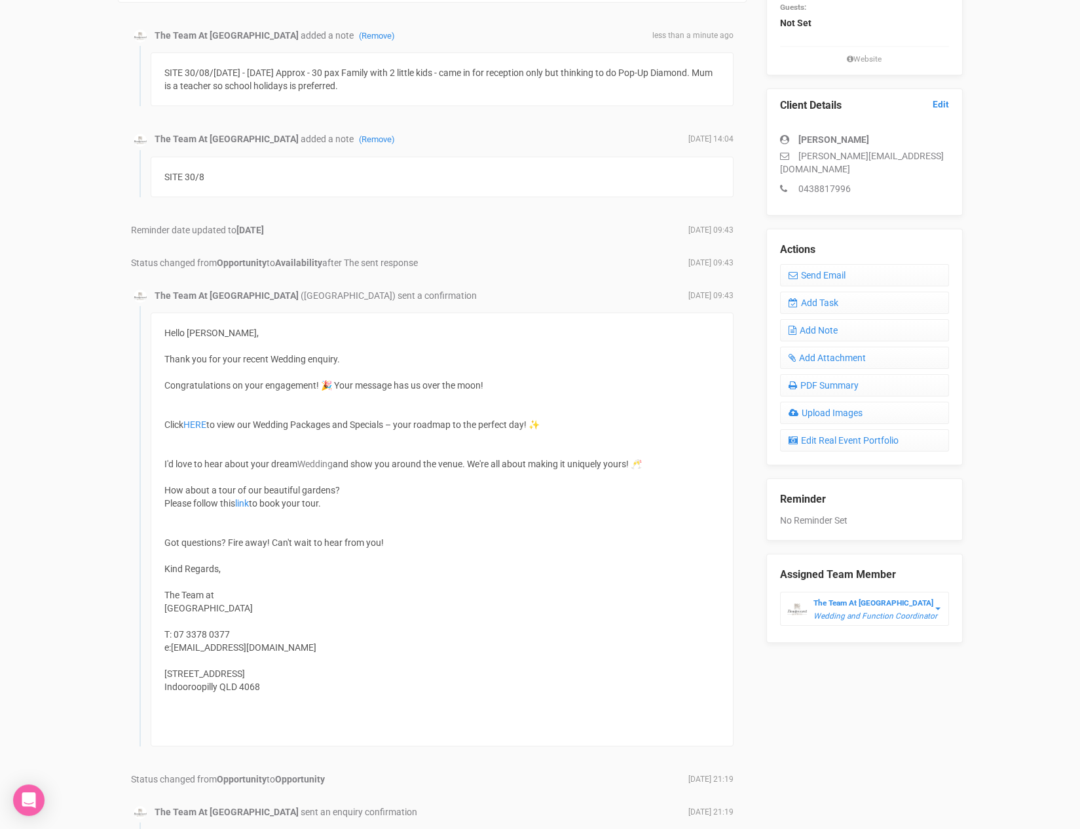
scroll to position [262, 0]
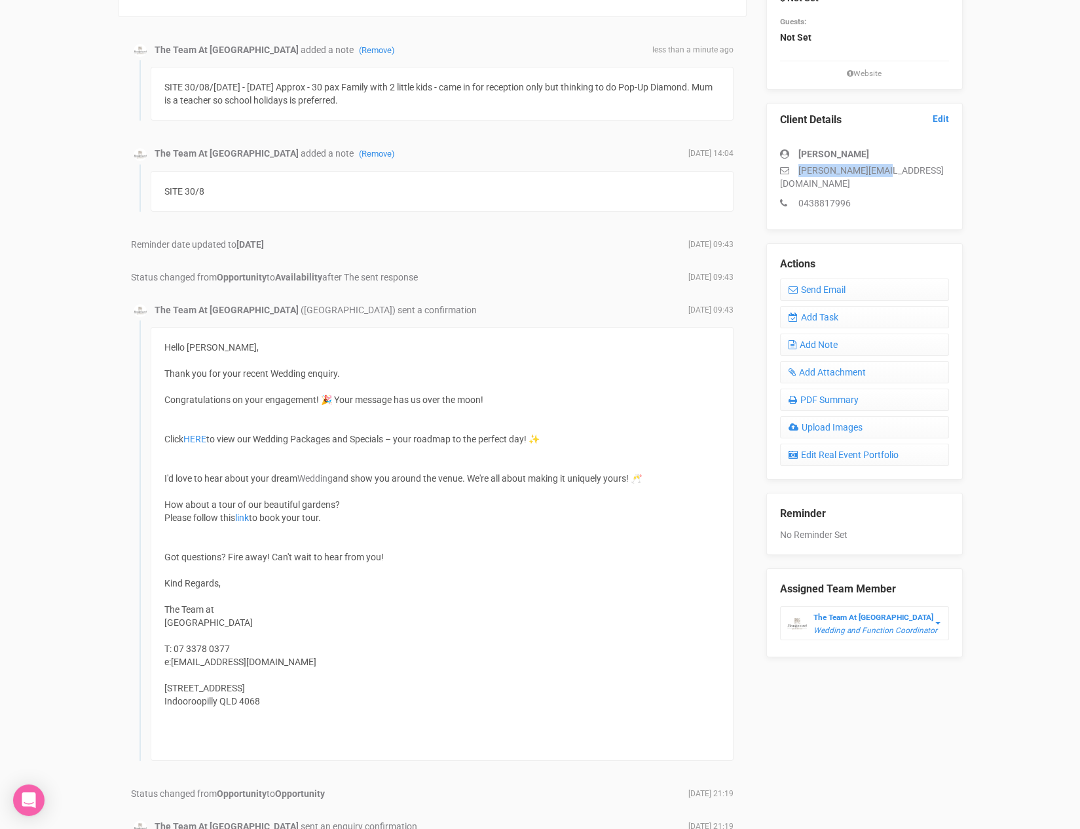
drag, startPoint x: 792, startPoint y: 167, endPoint x: 900, endPoint y: 170, distance: 107.5
click at [900, 170] on p "[PERSON_NAME][EMAIL_ADDRESS][DOMAIN_NAME]" at bounding box center [864, 177] width 169 height 26
copy p "[PERSON_NAME][EMAIL_ADDRESS][DOMAIN_NAME]"
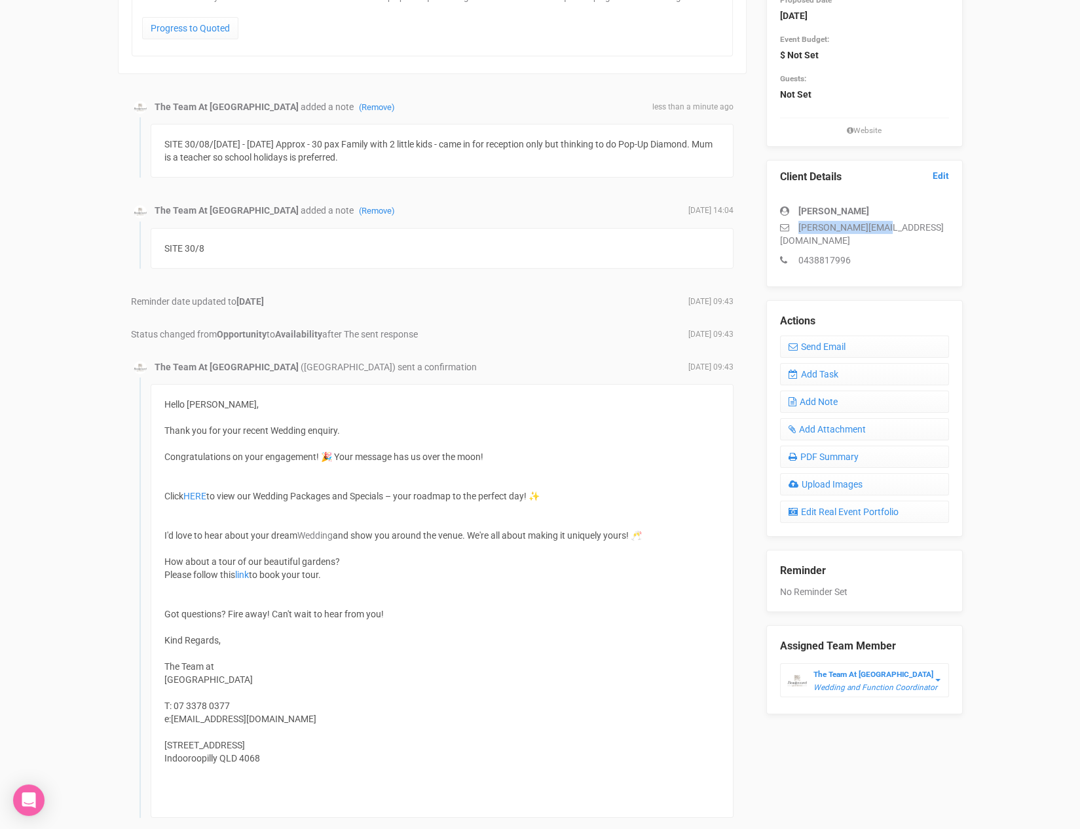
scroll to position [0, 0]
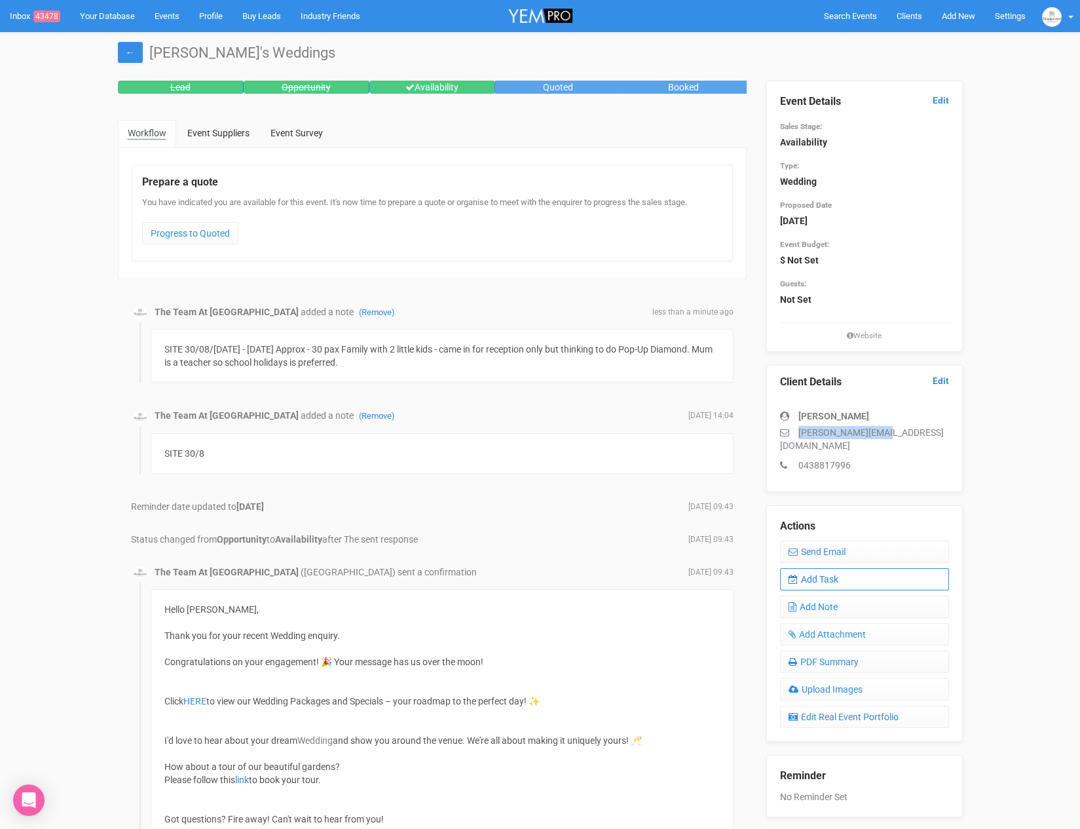
click at [822, 570] on link "Add Task" at bounding box center [864, 579] width 169 height 22
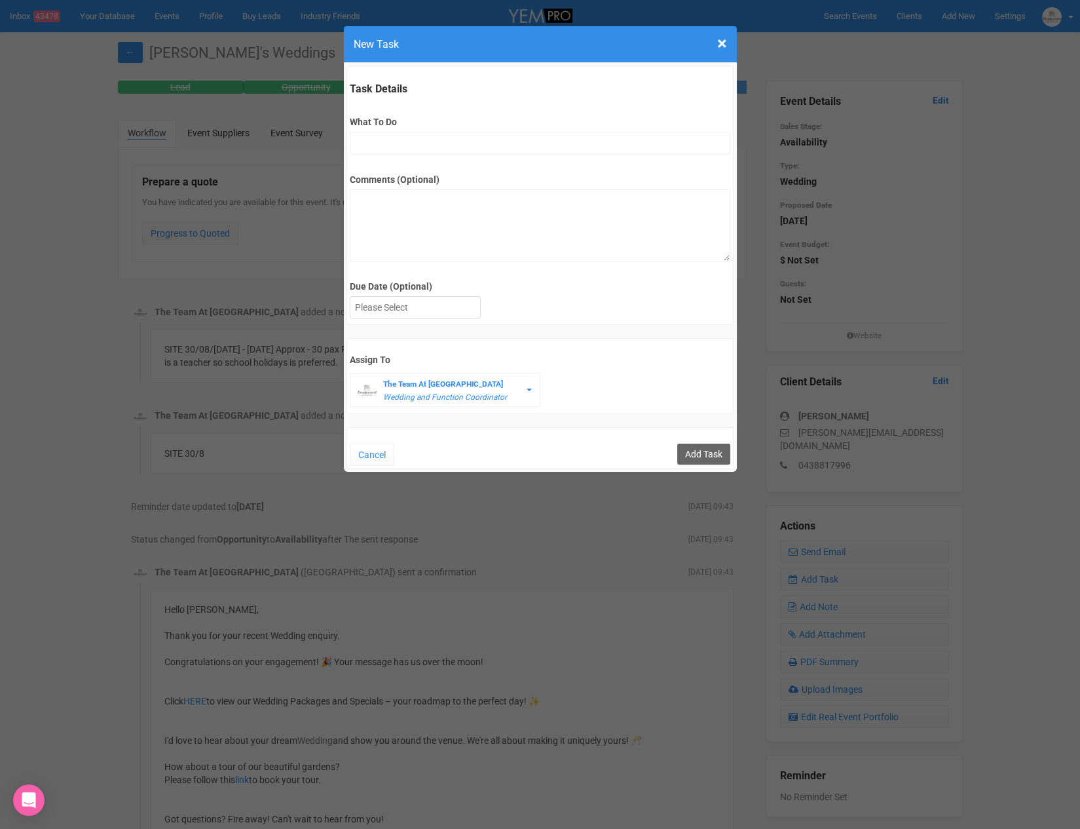
drag, startPoint x: 482, startPoint y: 155, endPoint x: 530, endPoint y: 139, distance: 50.3
click at [484, 154] on div "Task Details What To Do Comments (Optional) Due Date (Optional) Su Mo Tu We Th …" at bounding box center [541, 195] width 388 height 259
click at [531, 138] on input "What To Do" at bounding box center [540, 143] width 381 height 23
type input "remove from folder and add site details to yem"
click at [424, 306] on div at bounding box center [416, 308] width 130 height 22
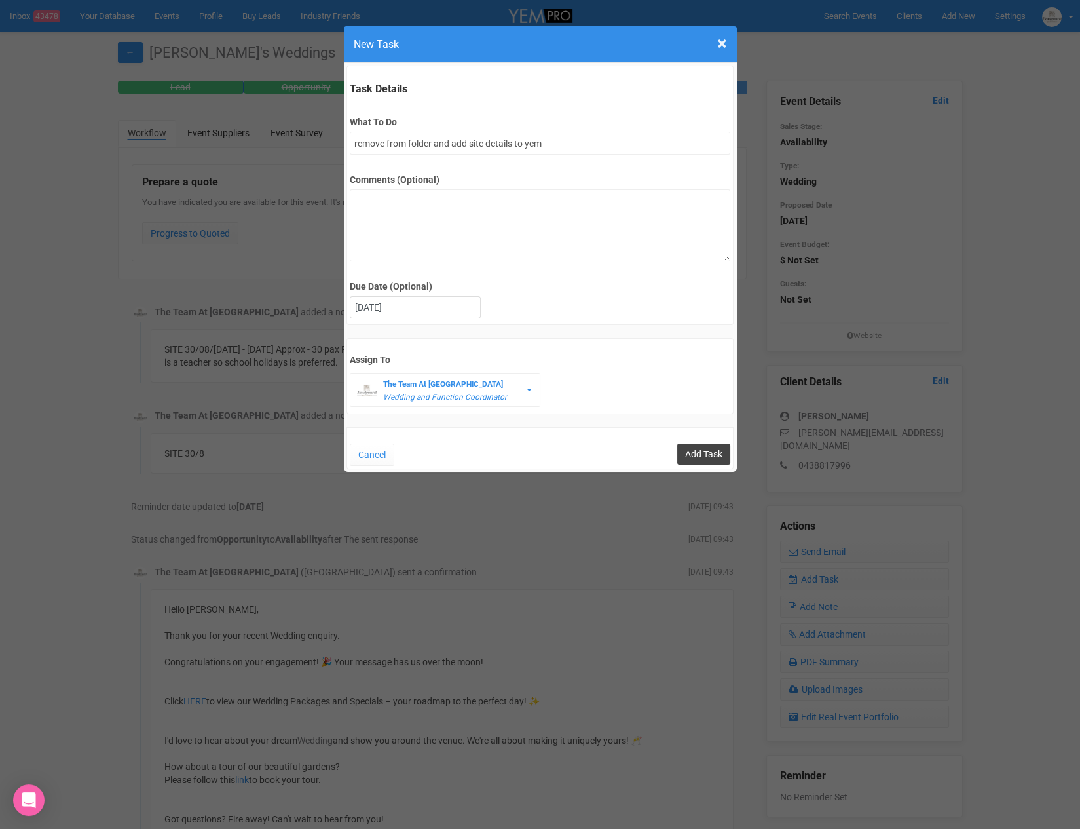
click at [684, 446] on input "Add Task" at bounding box center [703, 454] width 53 height 21
type input "Save"
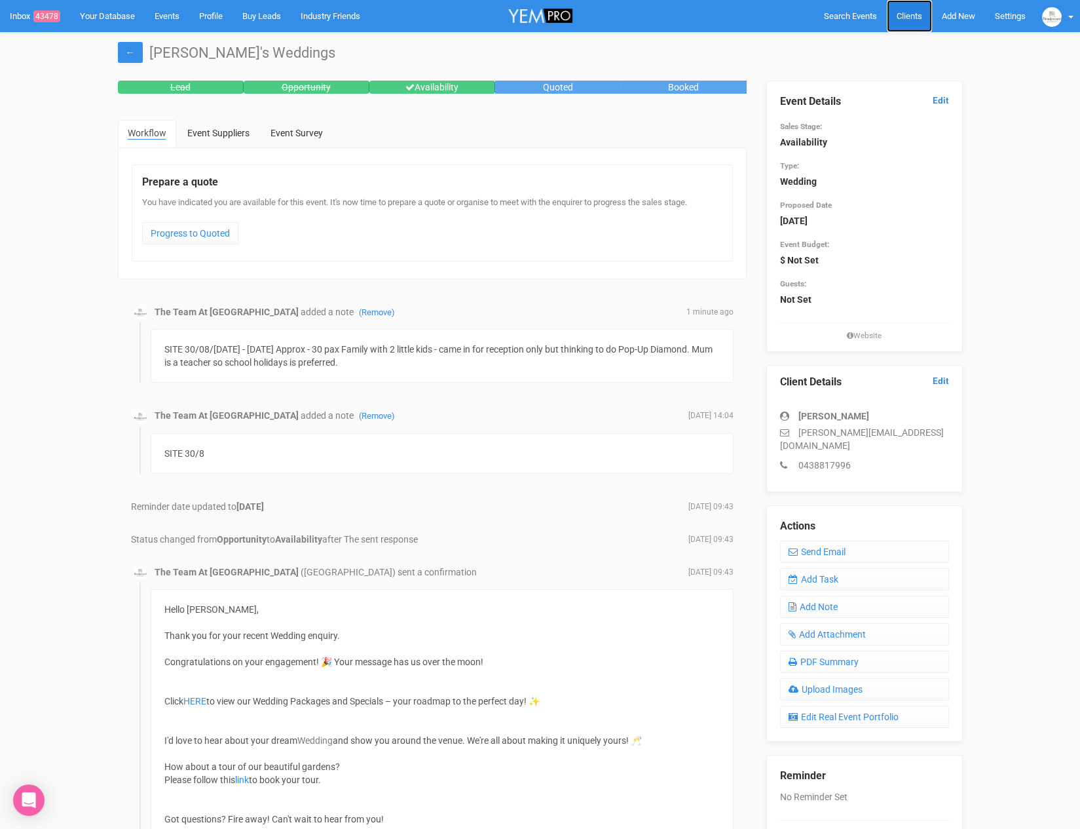
click at [922, 16] on link "Clients" at bounding box center [909, 16] width 45 height 32
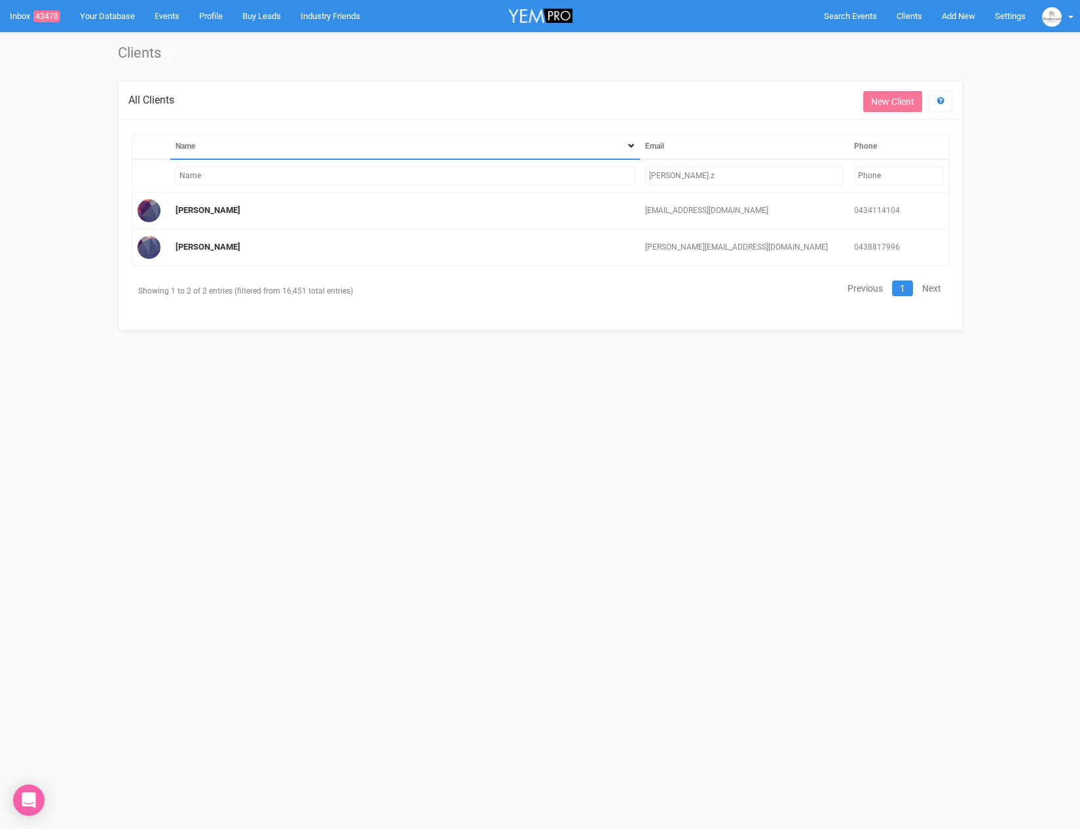
drag, startPoint x: 685, startPoint y: 173, endPoint x: 639, endPoint y: 176, distance: 45.3
click at [639, 176] on tr "[PERSON_NAME].z" at bounding box center [540, 175] width 817 height 33
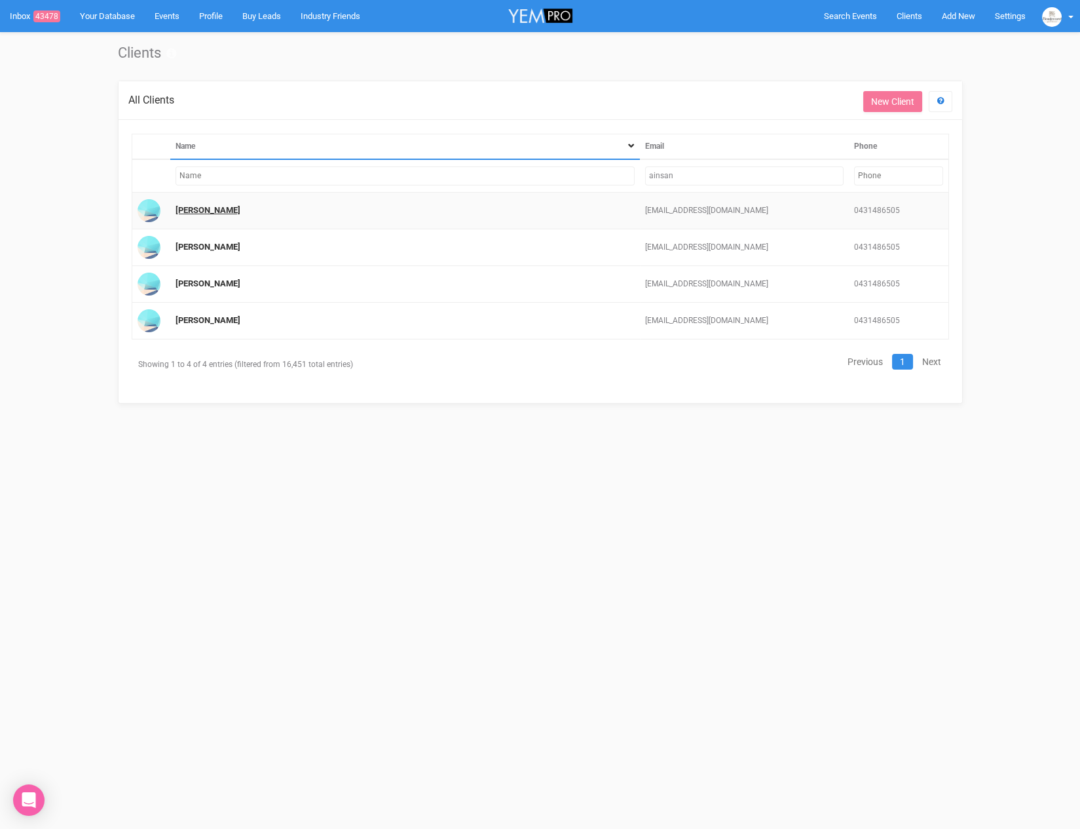
type input "ainsan"
click at [191, 205] on link "[PERSON_NAME]" at bounding box center [208, 210] width 65 height 10
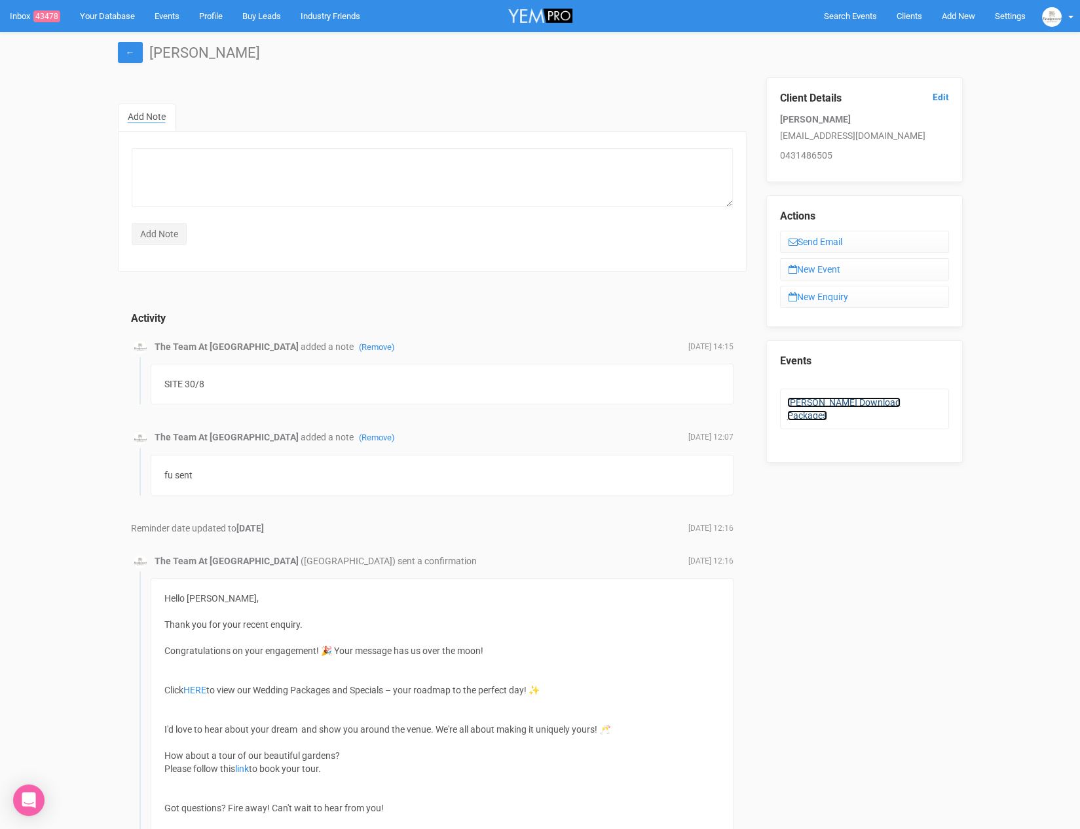
click at [829, 400] on link "[PERSON_NAME] Download Packages" at bounding box center [844, 409] width 113 height 24
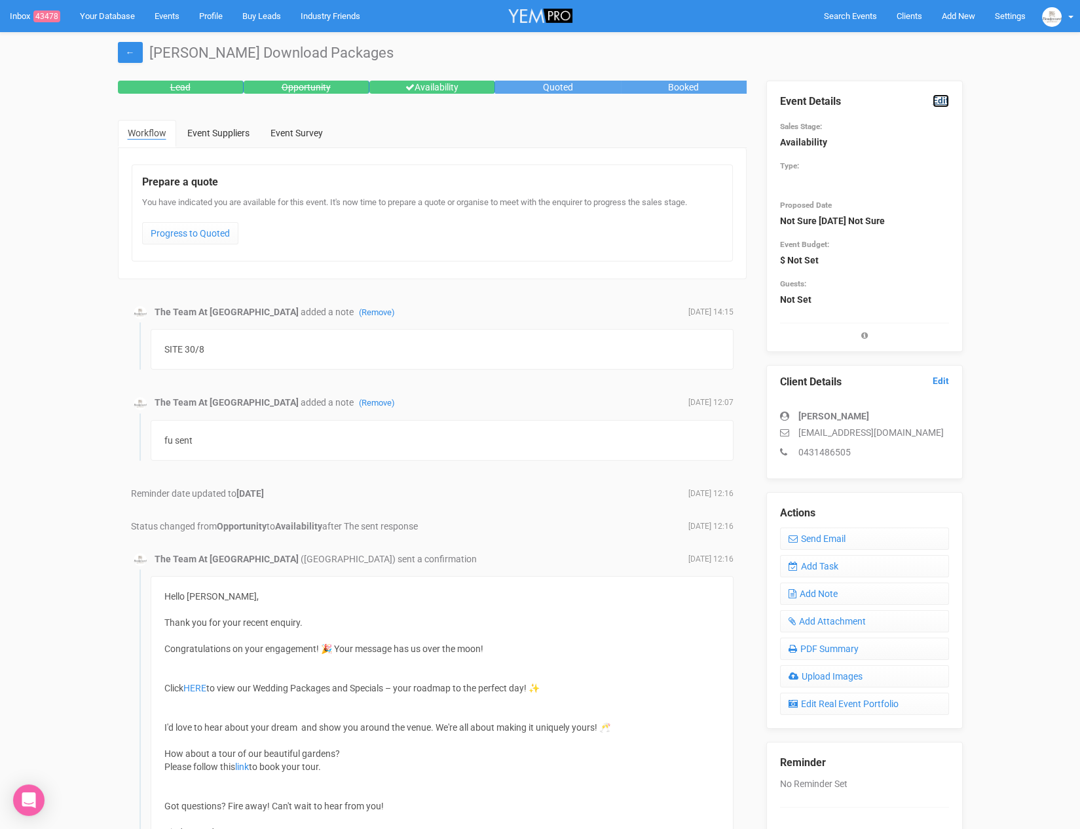
click at [940, 99] on link "Edit" at bounding box center [941, 100] width 16 height 12
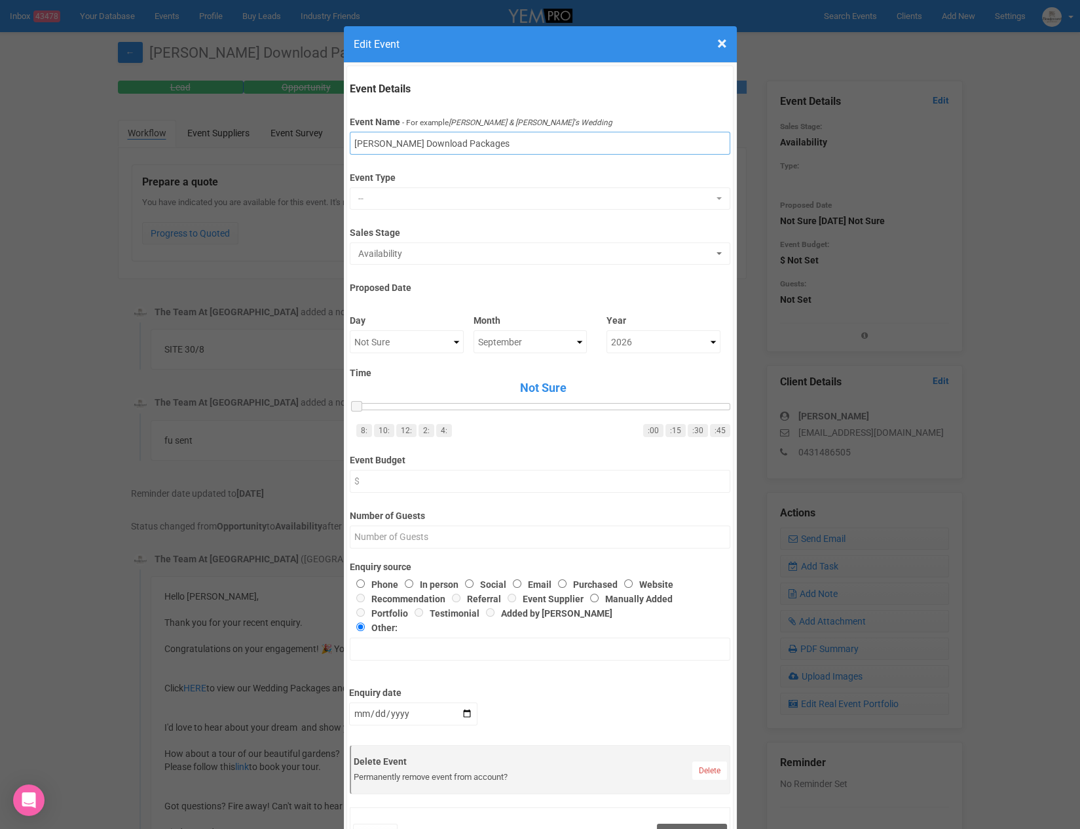
drag, startPoint x: 386, startPoint y: 142, endPoint x: 520, endPoint y: 153, distance: 134.1
click at [520, 153] on input "[PERSON_NAME] Download Packages" at bounding box center [540, 143] width 381 height 23
type input "[PERSON_NAME] Wedding"
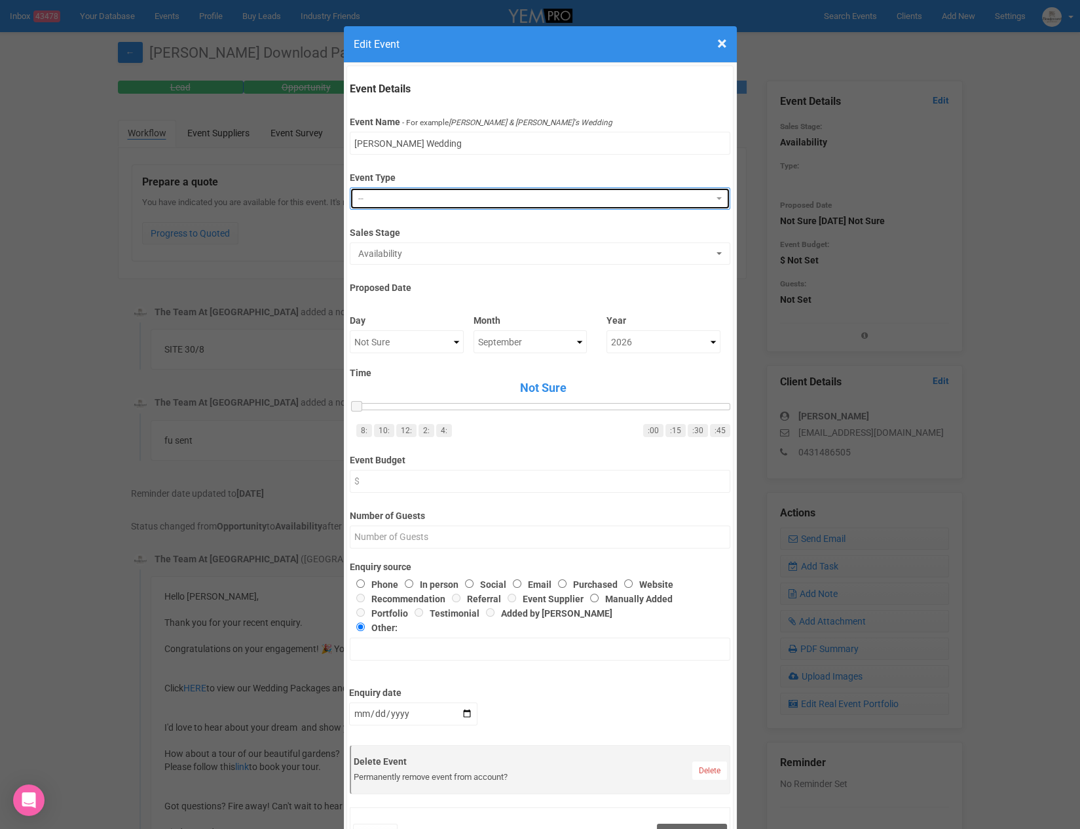
click at [463, 187] on button "--" at bounding box center [540, 198] width 381 height 22
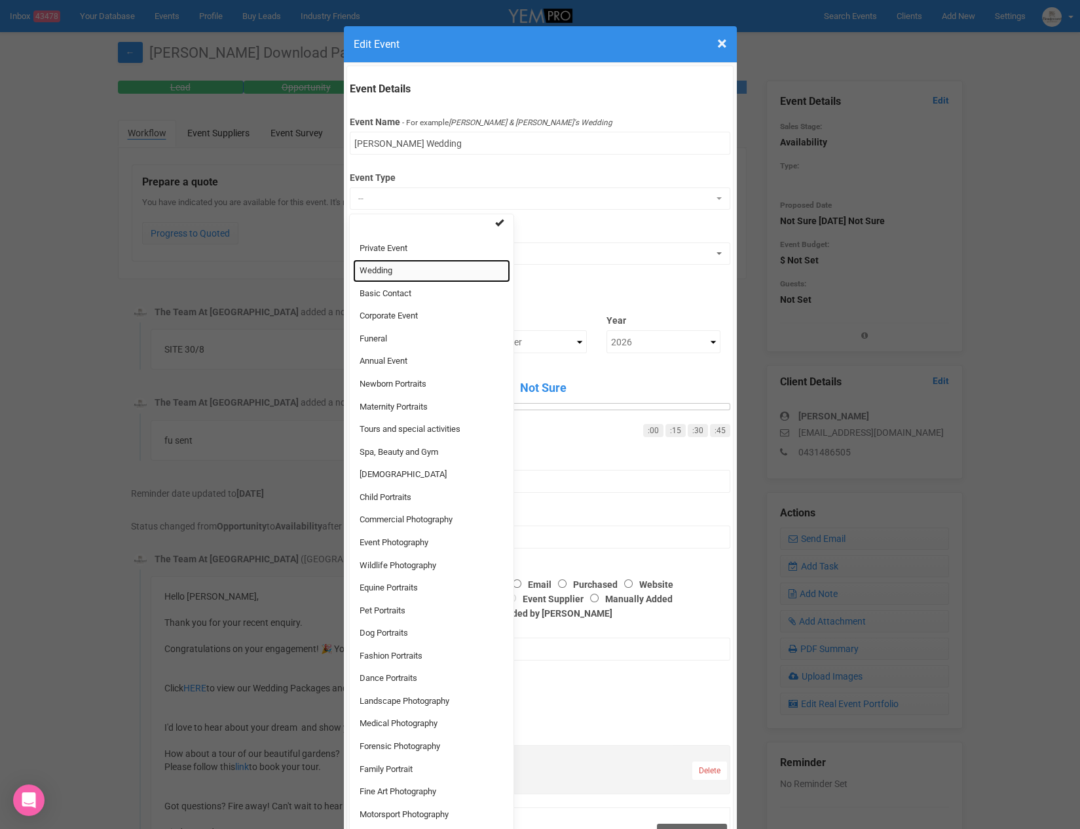
click at [406, 267] on link "Wedding" at bounding box center [431, 270] width 157 height 23
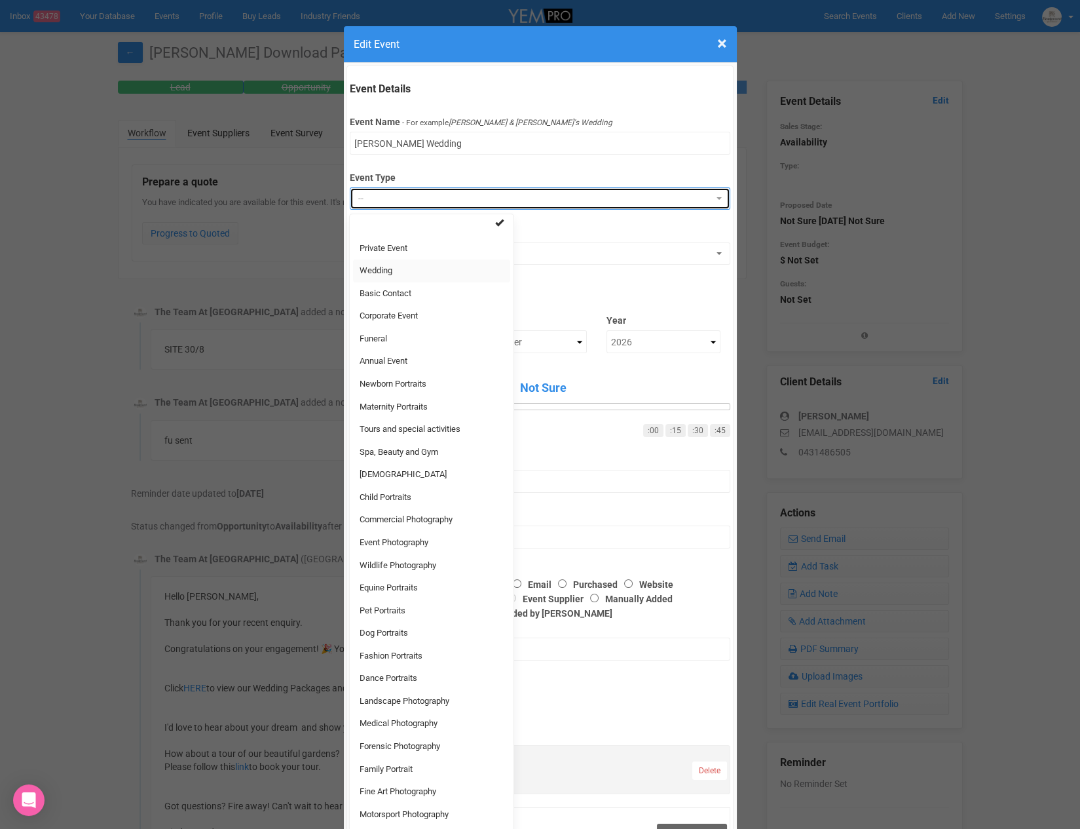
select select "20"
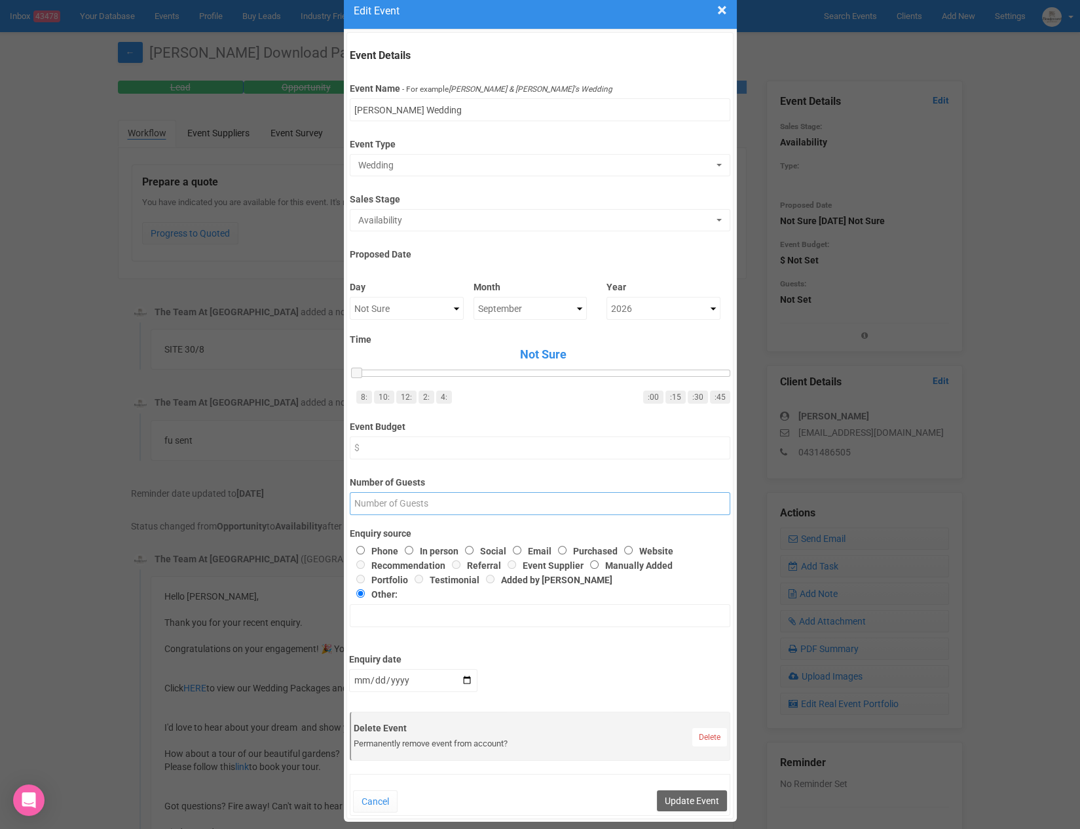
scroll to position [31, 0]
click at [453, 494] on input "Number of Guests" at bounding box center [540, 505] width 381 height 23
type input "70-100"
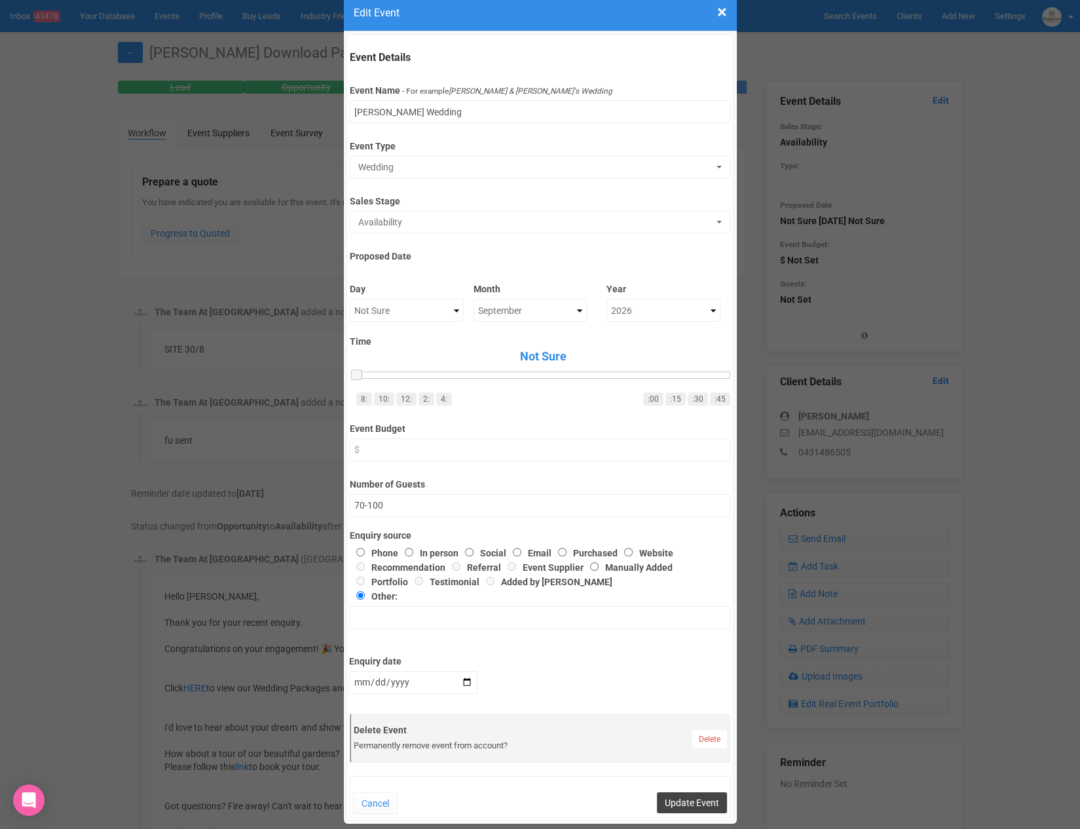
click at [693, 803] on button "Update Event" at bounding box center [692, 802] width 70 height 21
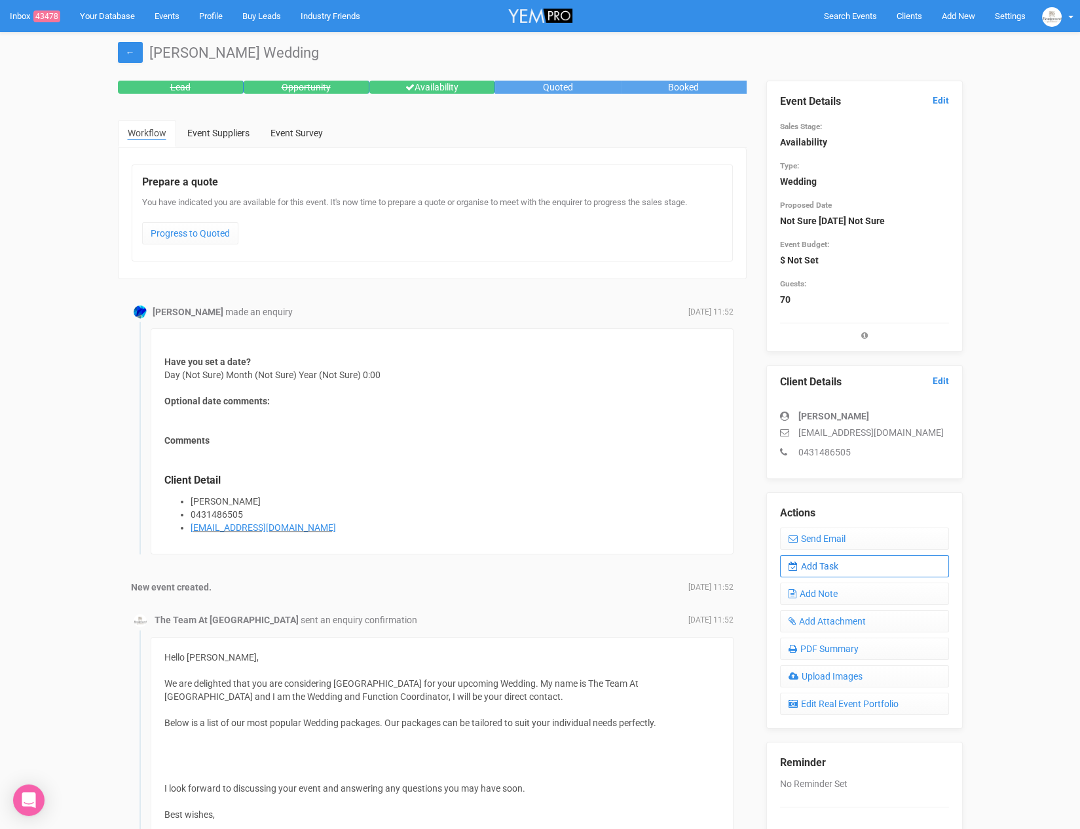
click at [812, 566] on link "Add Task" at bounding box center [864, 566] width 169 height 22
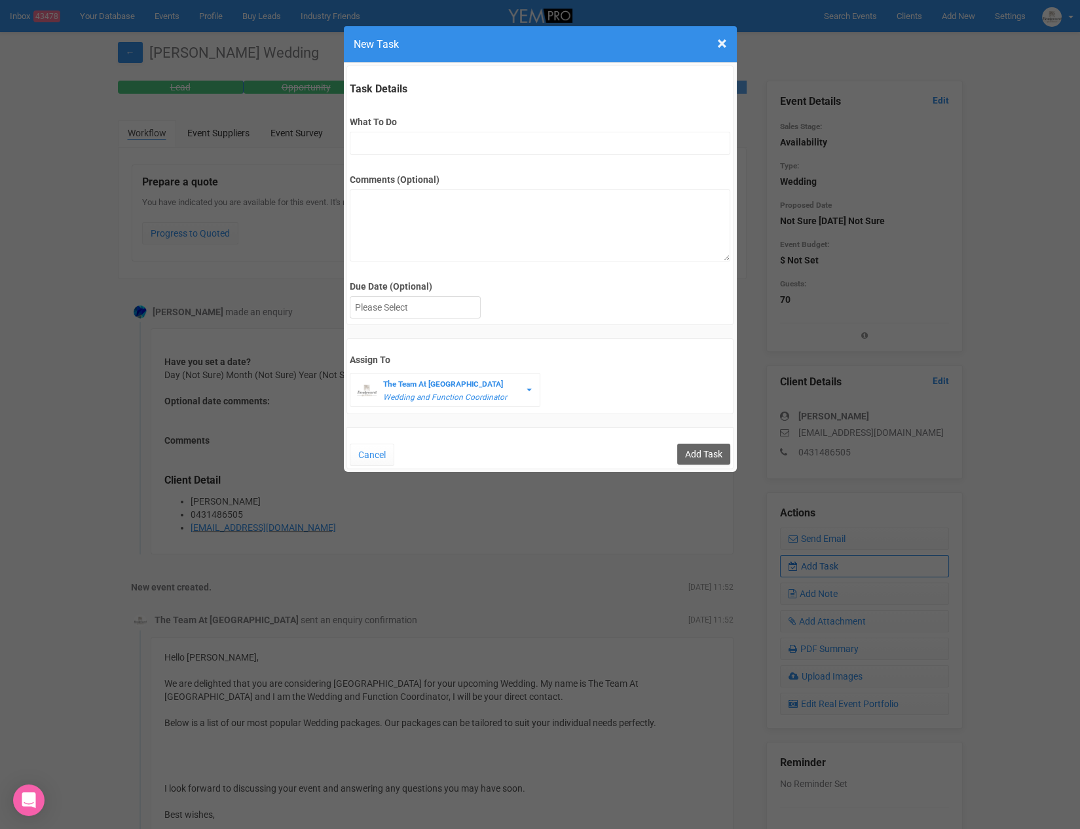
scroll to position [0, 0]
click at [718, 44] on span "×" at bounding box center [722, 44] width 10 height 22
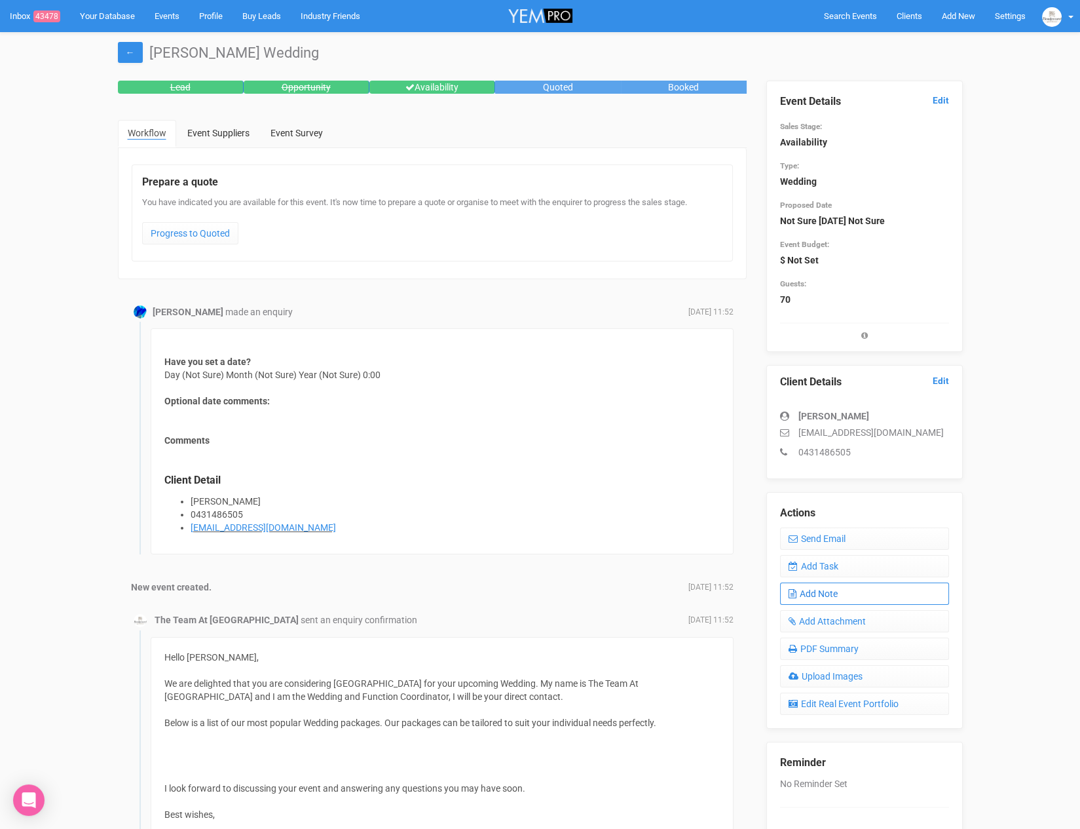
click at [826, 588] on link "Add Note" at bounding box center [864, 593] width 169 height 22
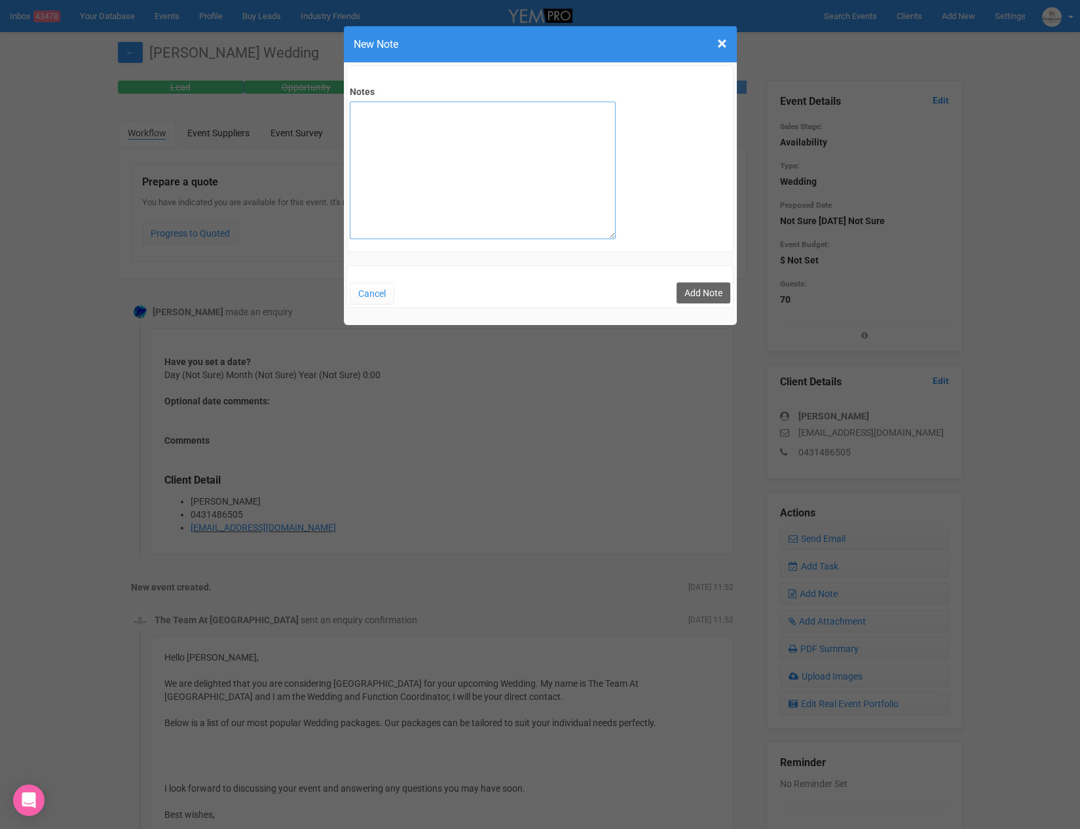
click at [362, 136] on textarea "Notes" at bounding box center [483, 171] width 266 height 138
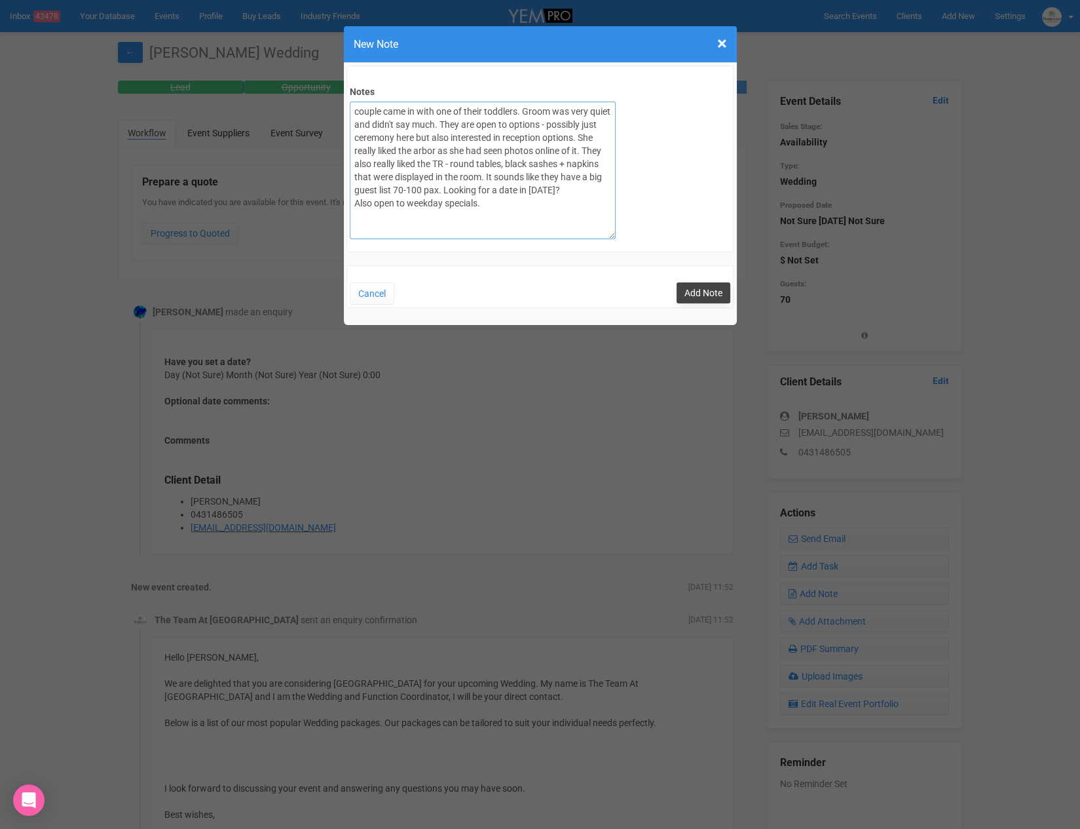
type textarea "couple came in with one of their toddlers. Groom was very quiet and didn't say …"
click at [709, 297] on button "Add Note" at bounding box center [704, 292] width 54 height 21
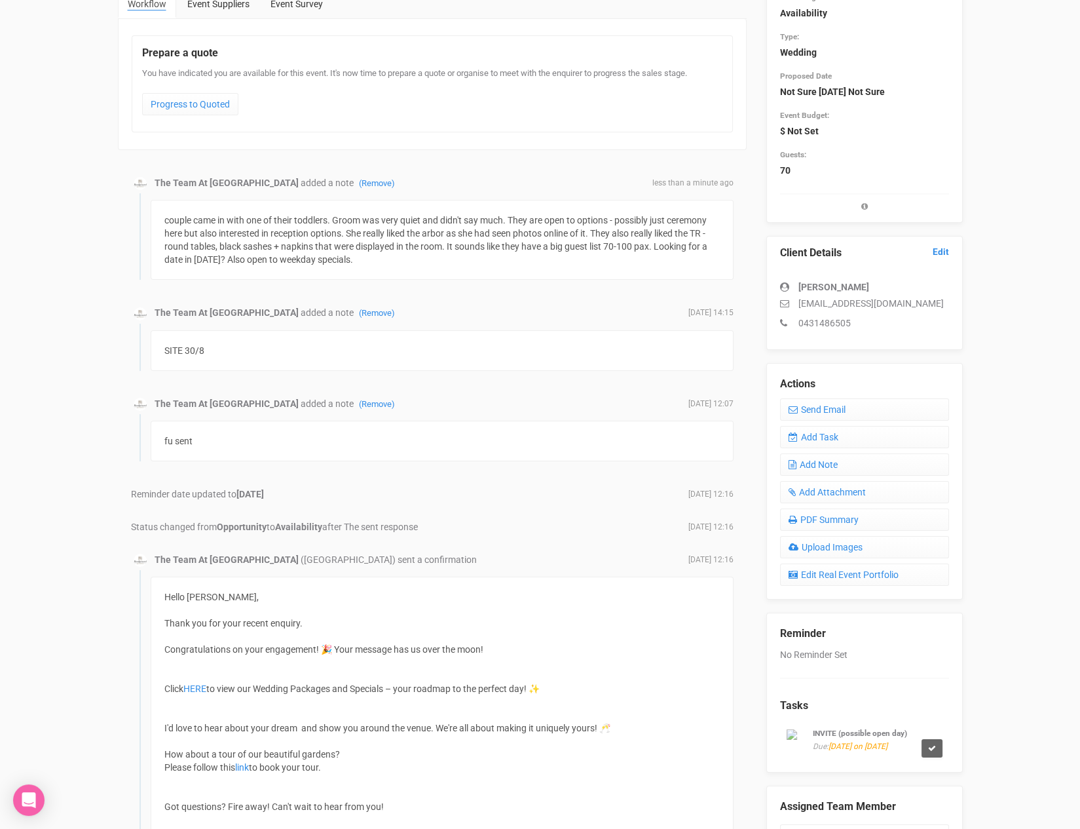
scroll to position [37, 0]
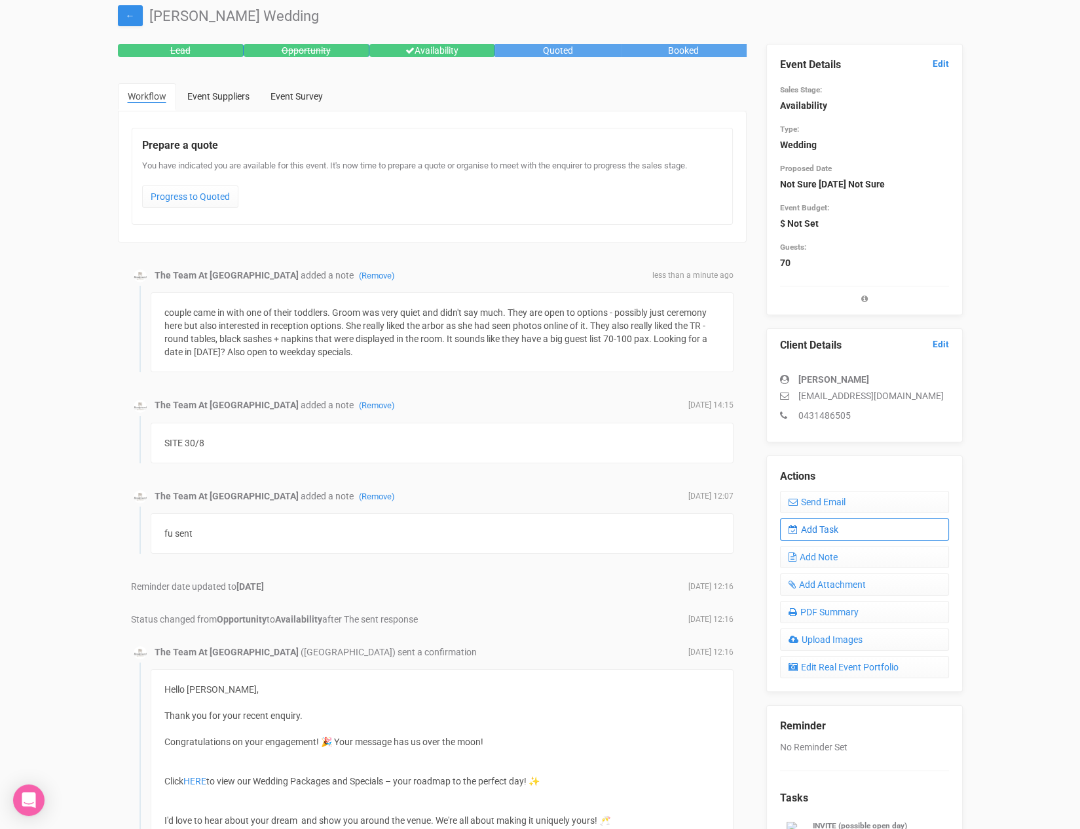
click at [854, 521] on link "Add Task" at bounding box center [864, 529] width 169 height 22
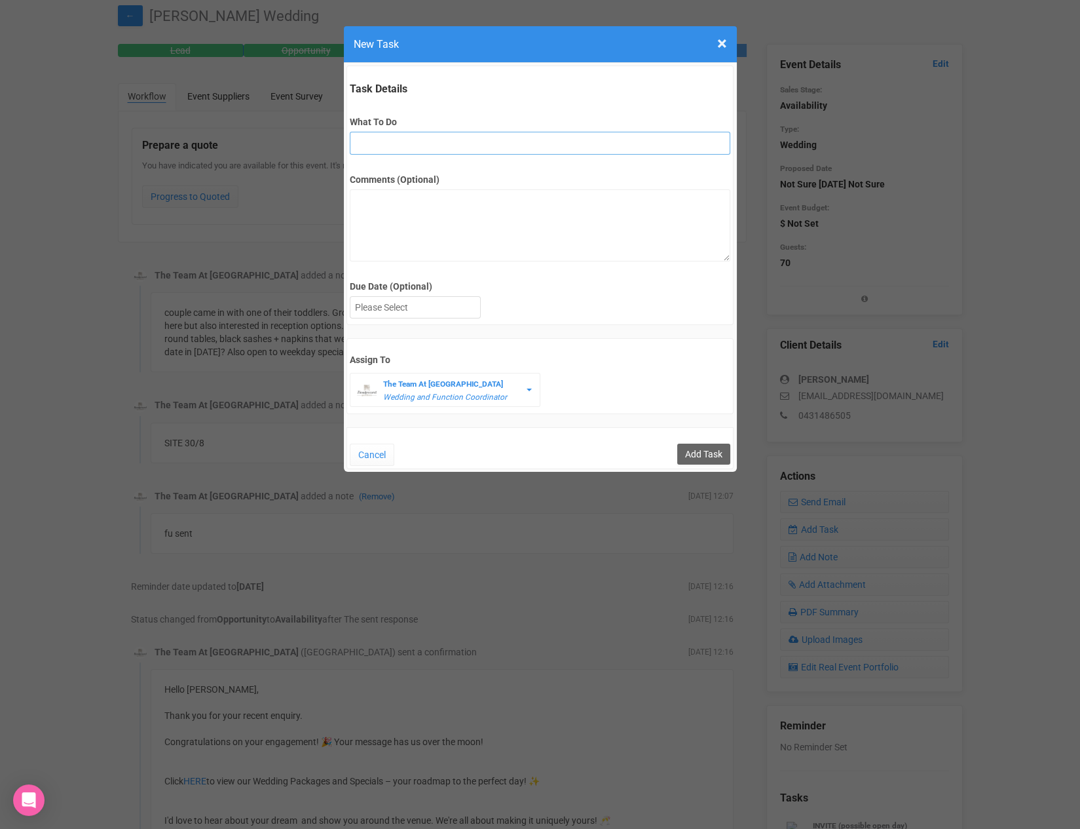
click at [432, 149] on input "What To Do" at bounding box center [540, 143] width 381 height 23
type input "remove from folder and add site details to yem"
click at [431, 297] on div at bounding box center [416, 308] width 130 height 22
click at [680, 458] on input "Add Task" at bounding box center [703, 454] width 53 height 21
type input "Save"
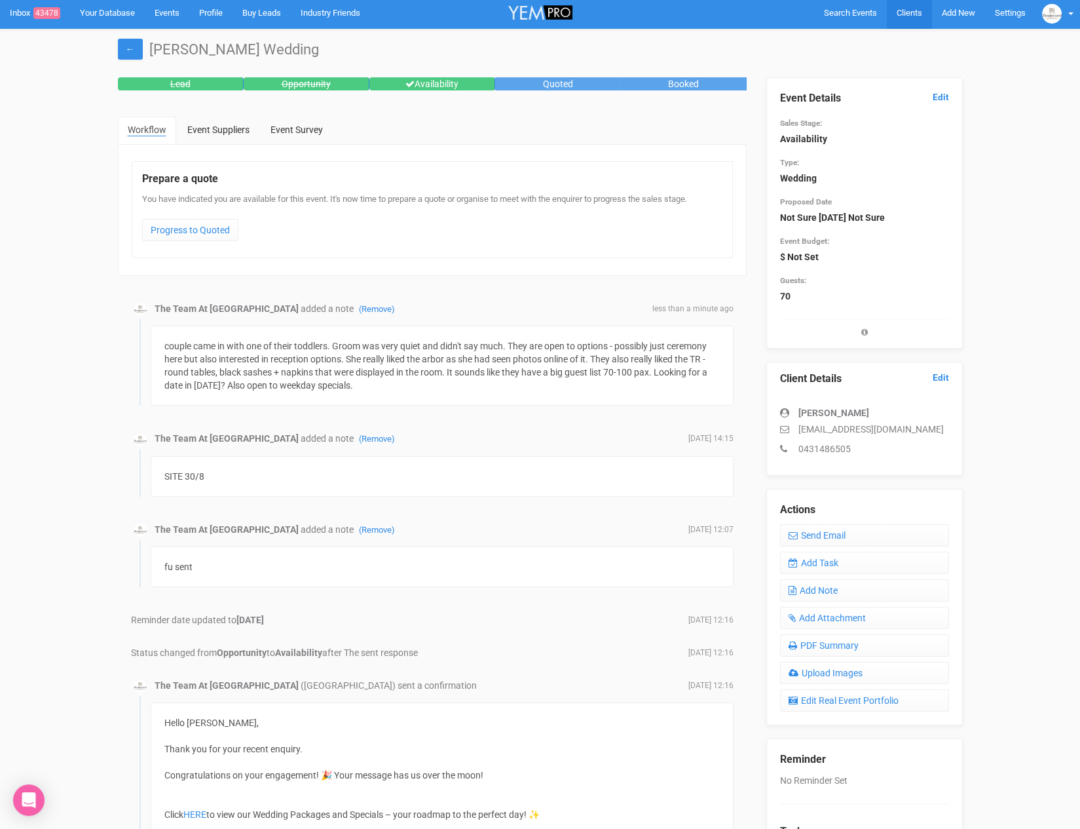
scroll to position [1, 0]
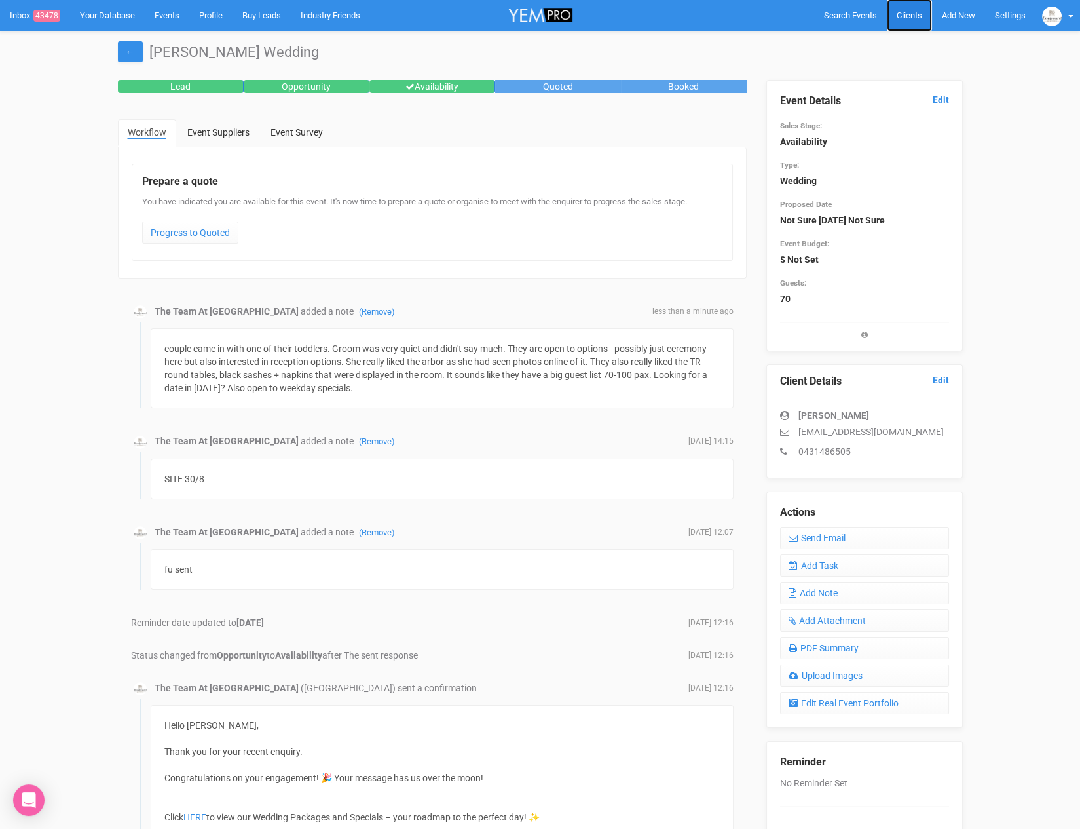
click at [899, 13] on span "Clients" at bounding box center [910, 15] width 26 height 10
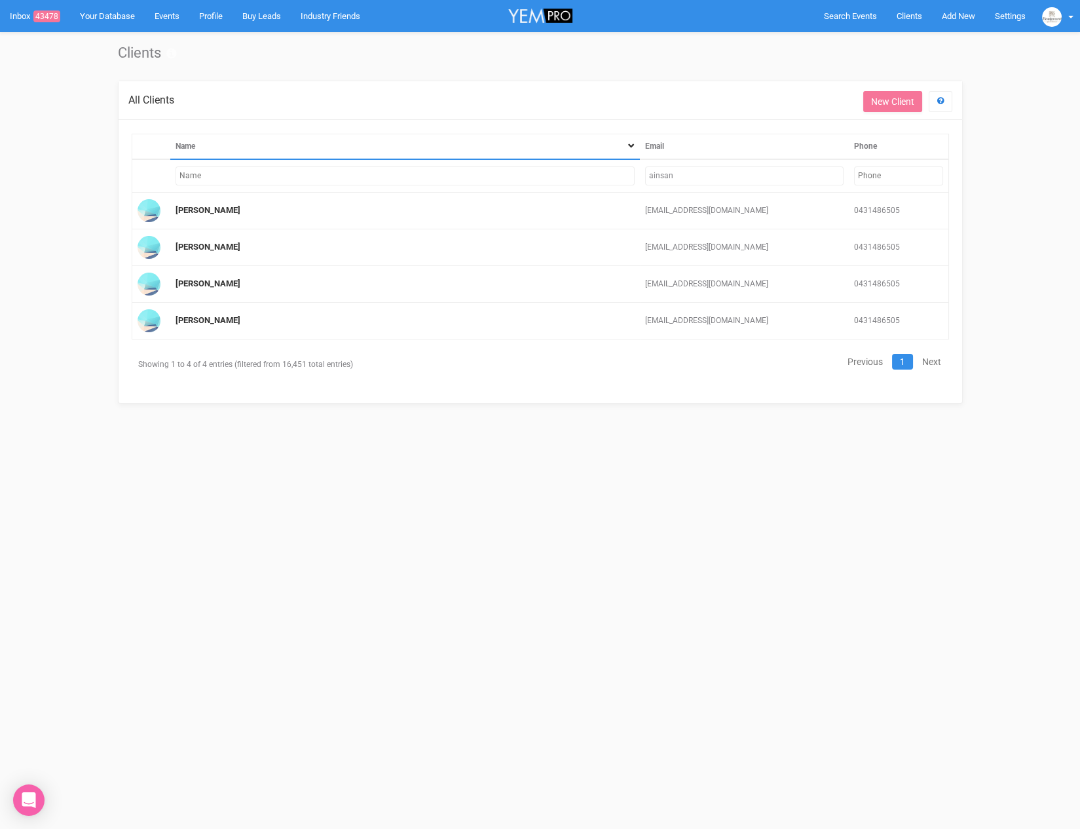
drag, startPoint x: 710, startPoint y: 181, endPoint x: 646, endPoint y: 176, distance: 63.7
click at [646, 176] on input "ainsan" at bounding box center [744, 175] width 199 height 19
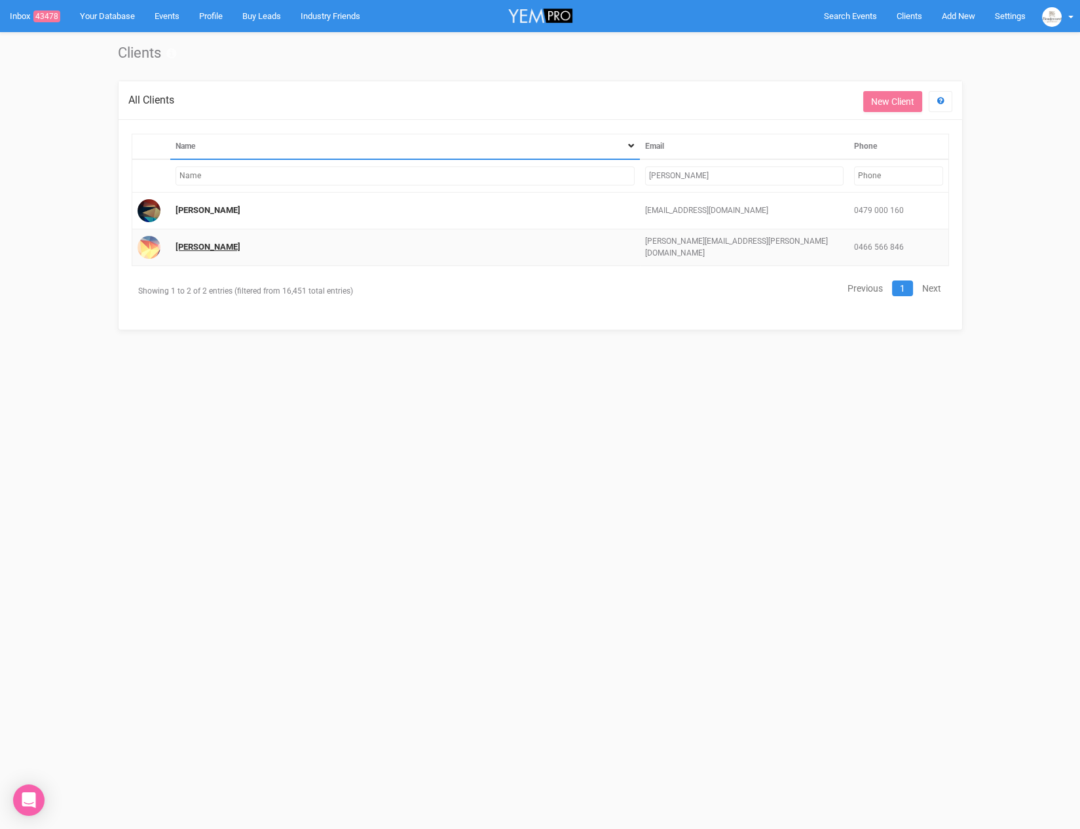
type input "lynne"
click at [208, 249] on link "Lynne Monterrosa" at bounding box center [208, 247] width 65 height 10
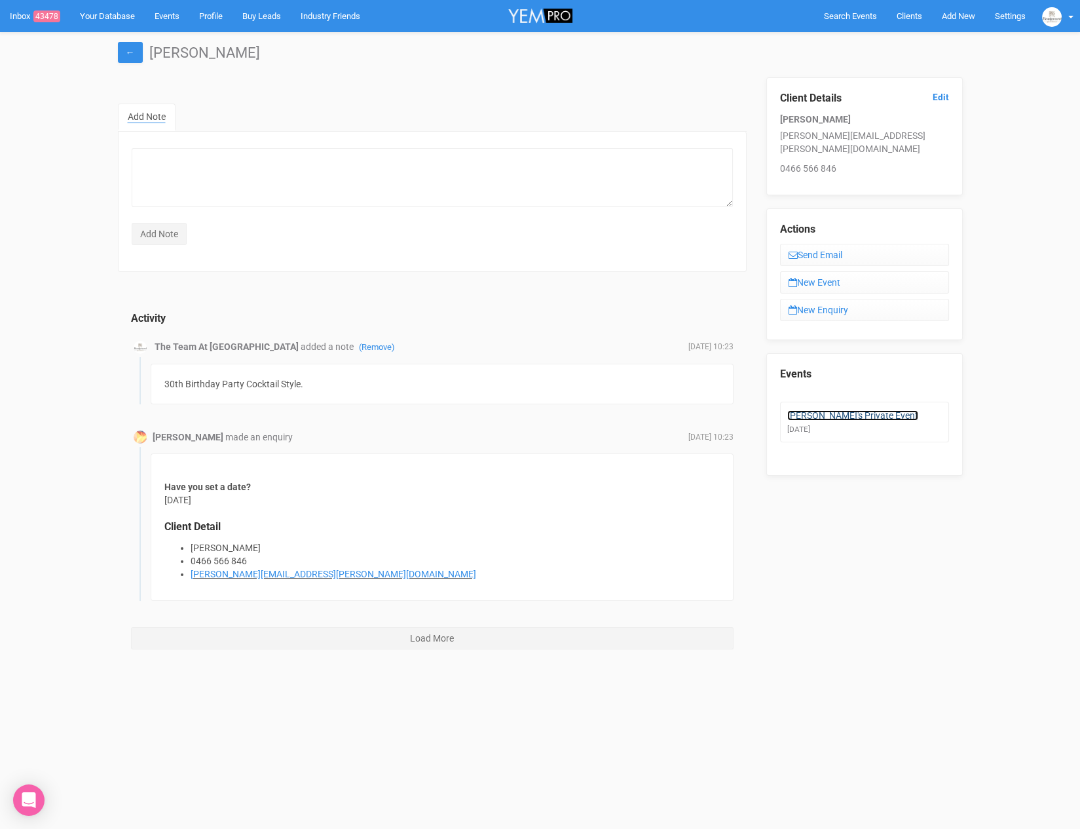
click at [829, 410] on link "Lynne's Private Event" at bounding box center [853, 415] width 131 height 10
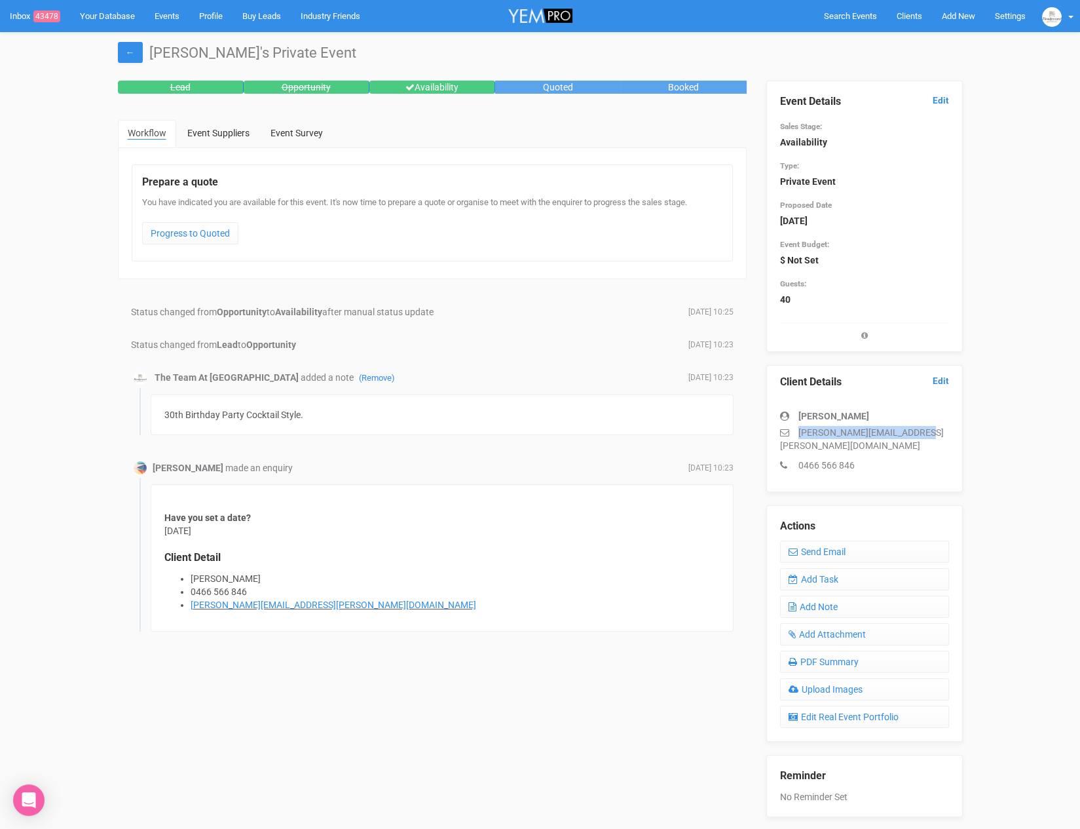
drag, startPoint x: 795, startPoint y: 432, endPoint x: 947, endPoint y: 436, distance: 151.4
click at [947, 436] on p "lynne.monterrosa@yahoo.com" at bounding box center [864, 439] width 169 height 26
copy p "lynne.monterrosa@yahoo.com"
click at [842, 568] on link "Add Task" at bounding box center [864, 579] width 169 height 22
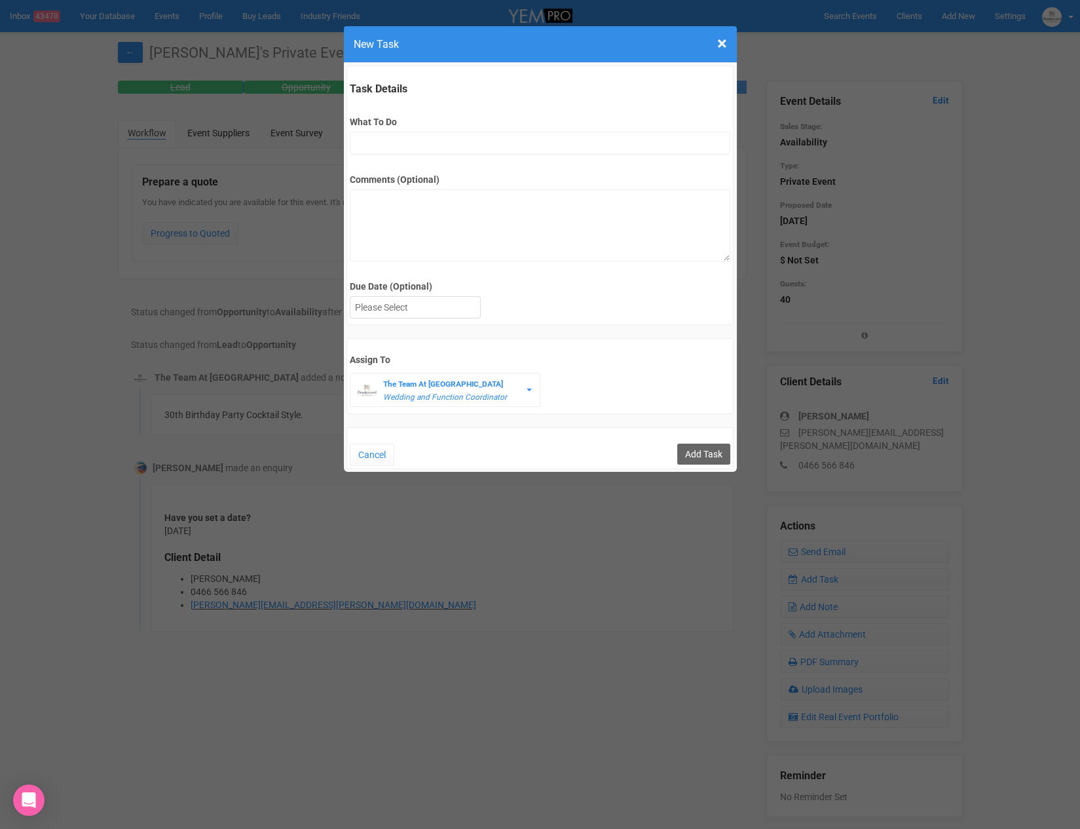
drag, startPoint x: 480, startPoint y: 123, endPoint x: 484, endPoint y: 138, distance: 15.4
click at [481, 126] on label "What To Do" at bounding box center [540, 121] width 381 height 13
click at [481, 132] on input "What To Do" at bounding box center [540, 143] width 381 height 23
click at [485, 151] on input "What To Do" at bounding box center [540, 143] width 381 height 23
type input "remove from folder and add site details to yem"
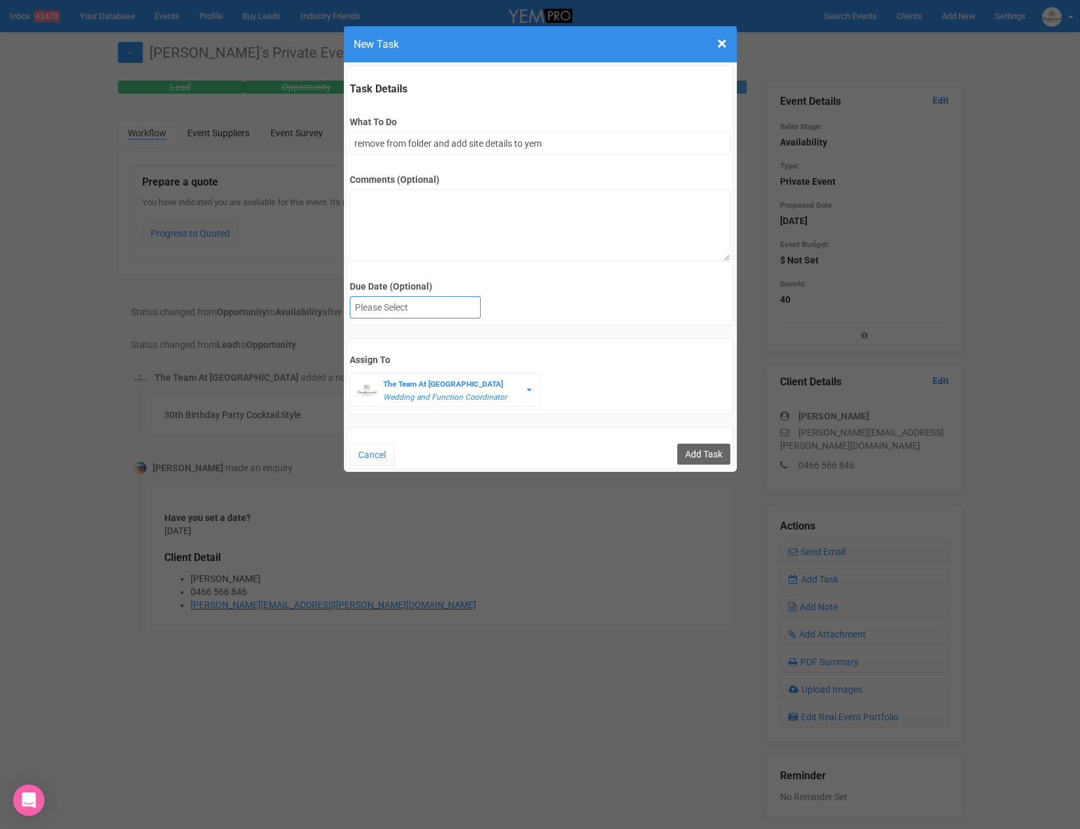
drag, startPoint x: 422, startPoint y: 324, endPoint x: 423, endPoint y: 310, distance: 14.4
click at [422, 324] on form "Task Details What To Do remove from folder and add site details to yem Comments…" at bounding box center [541, 268] width 388 height 404
click at [423, 307] on div at bounding box center [416, 308] width 130 height 22
click at [708, 458] on input "Add Task" at bounding box center [703, 454] width 53 height 21
type input "Save"
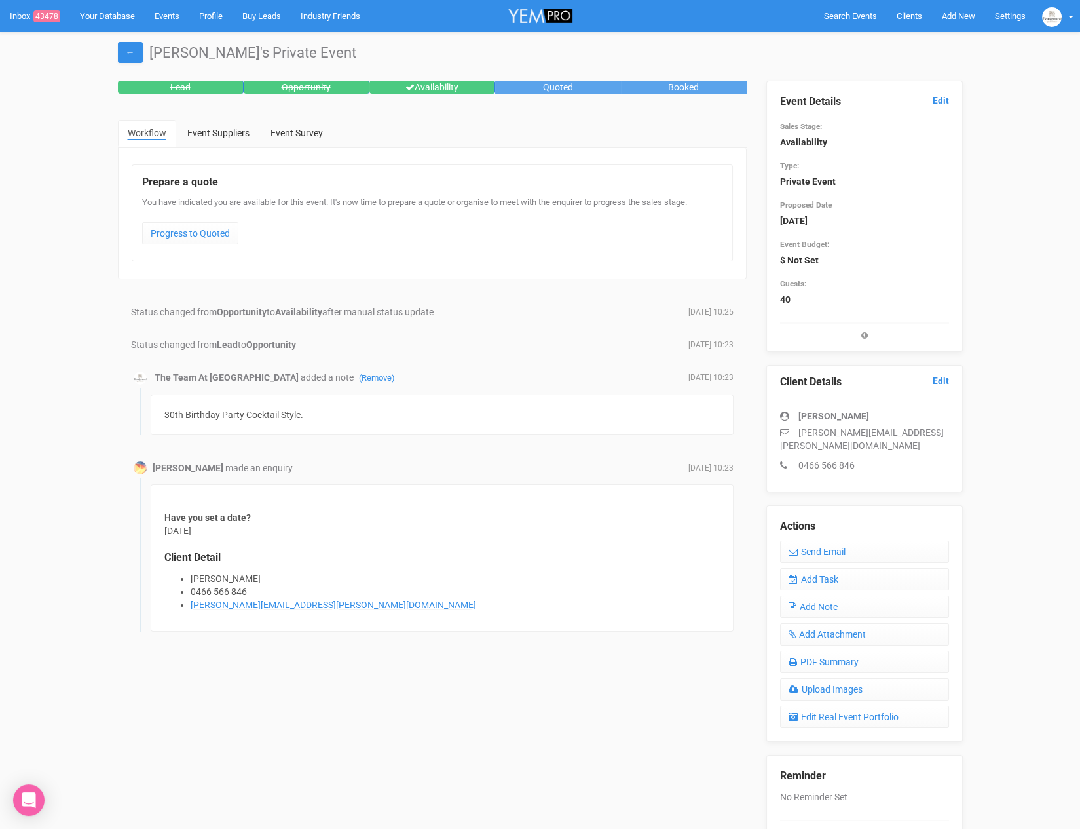
click at [662, 425] on div "30th Birthday Party Cocktail Style." at bounding box center [442, 414] width 583 height 41
drag, startPoint x: 316, startPoint y: 406, endPoint x: 350, endPoint y: 442, distance: 49.6
click at [350, 442] on div "Status changed from Opportunity to Availability after manual status update Augu…" at bounding box center [432, 481] width 603 height 352
copy div "30th Birthday Party Cocktail Style."
click at [359, 375] on link "(Remove)" at bounding box center [377, 378] width 36 height 10
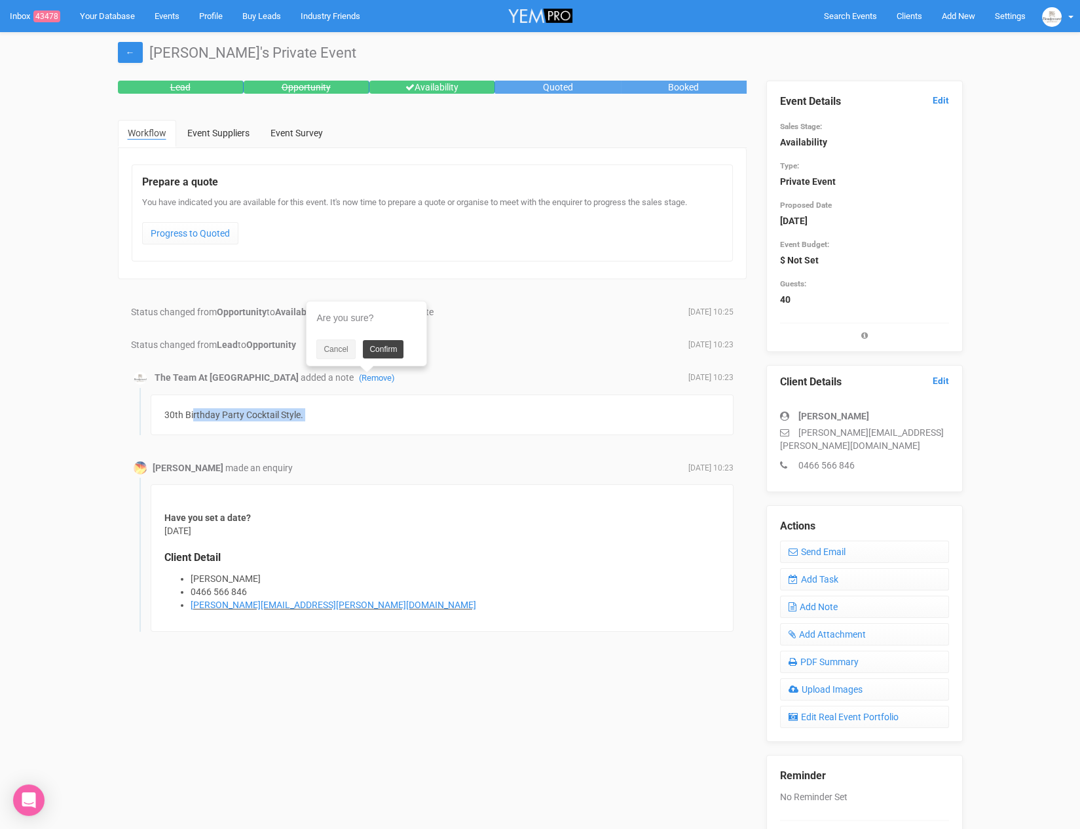
drag, startPoint x: 379, startPoint y: 347, endPoint x: 379, endPoint y: 339, distance: 7.2
click at [379, 347] on link "Confirm" at bounding box center [383, 349] width 41 height 18
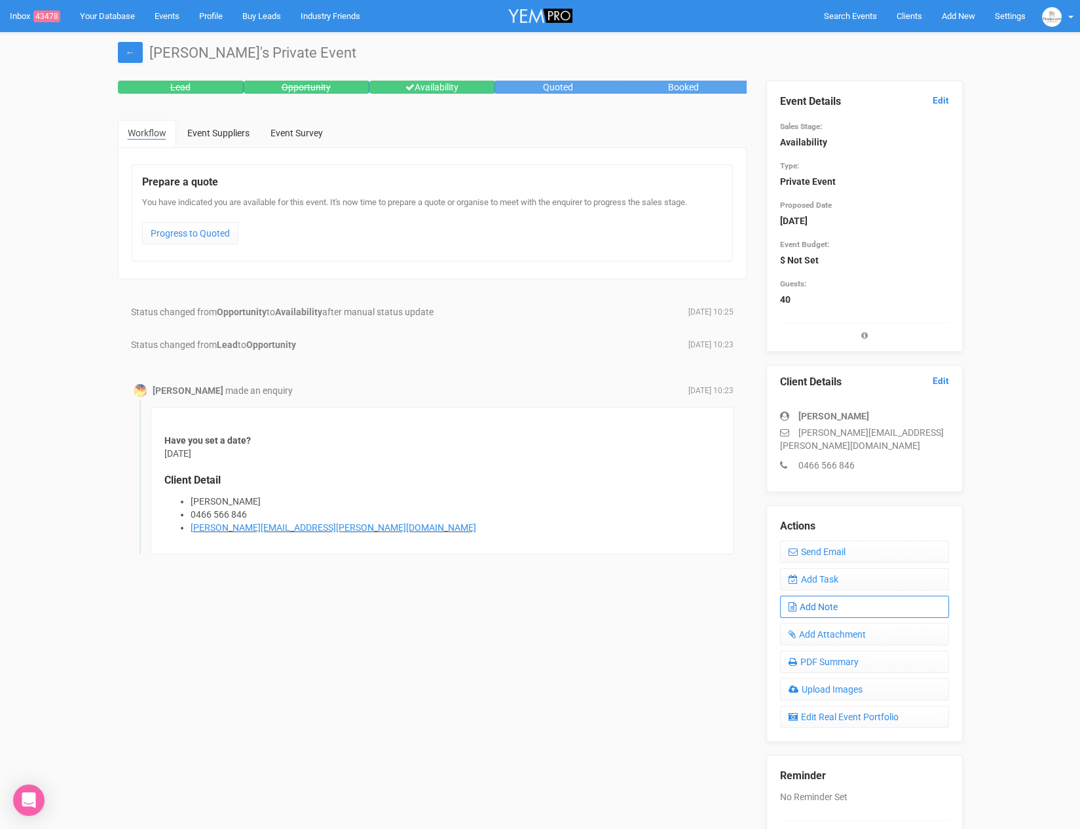
click at [846, 597] on link "Add Note" at bounding box center [864, 607] width 169 height 22
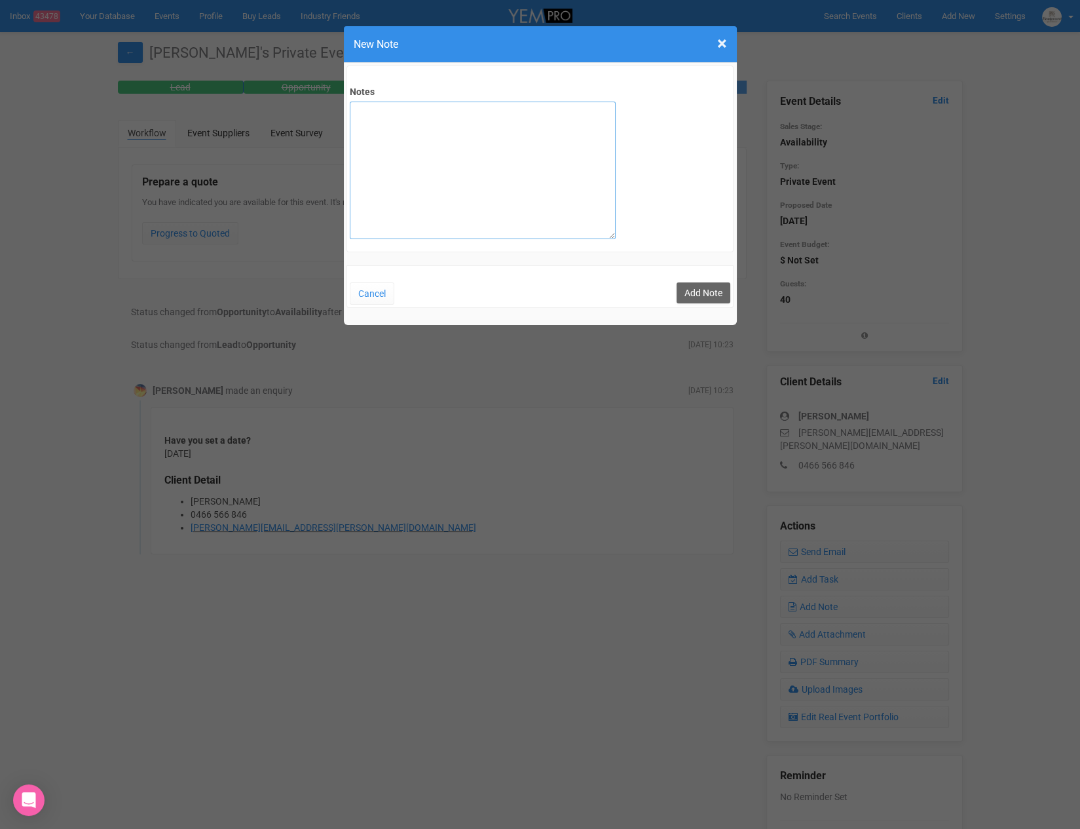
click at [404, 116] on textarea "Notes" at bounding box center [483, 171] width 266 height 138
paste textarea "30th Birthday Party Cocktail Style."
type textarea "30th Birthday Party Cocktail Style. 4:30-9:30pm 40-50 pax"
click at [692, 290] on button "Add Note" at bounding box center [704, 292] width 54 height 21
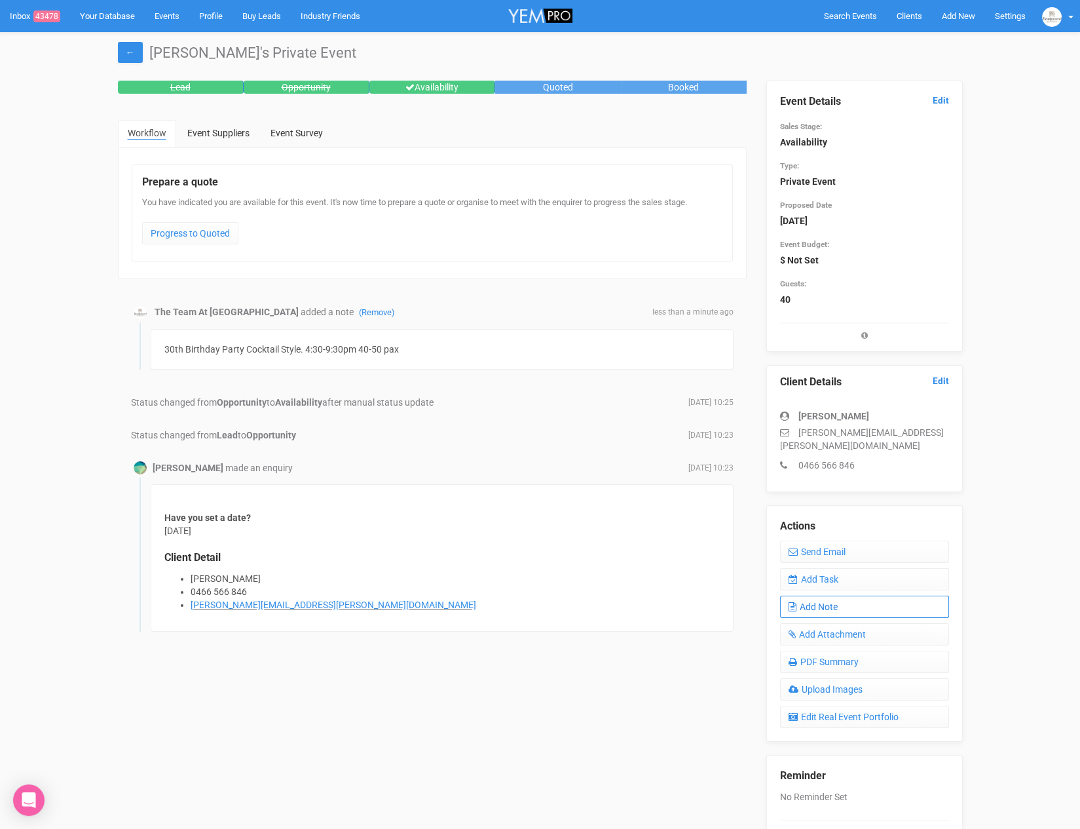
click at [820, 596] on link "Add Note" at bounding box center [864, 607] width 169 height 22
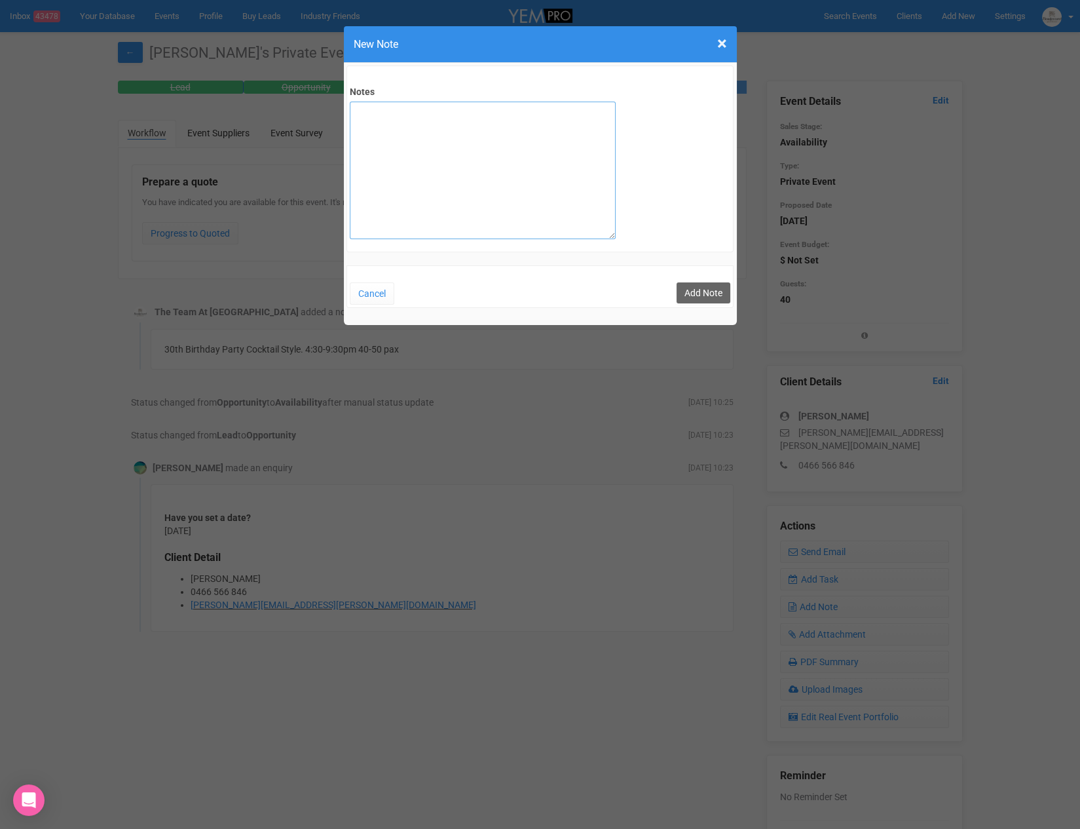
click at [430, 193] on textarea "Notes" at bounding box center [483, 171] width 266 height 138
click at [419, 135] on textarea "Looking at 22nd or [DATE]" at bounding box center [483, 171] width 266 height 138
type textarea "Looking at 22nd or [DATE] --> [DATE]"
click at [699, 292] on button "Add Note" at bounding box center [704, 292] width 54 height 21
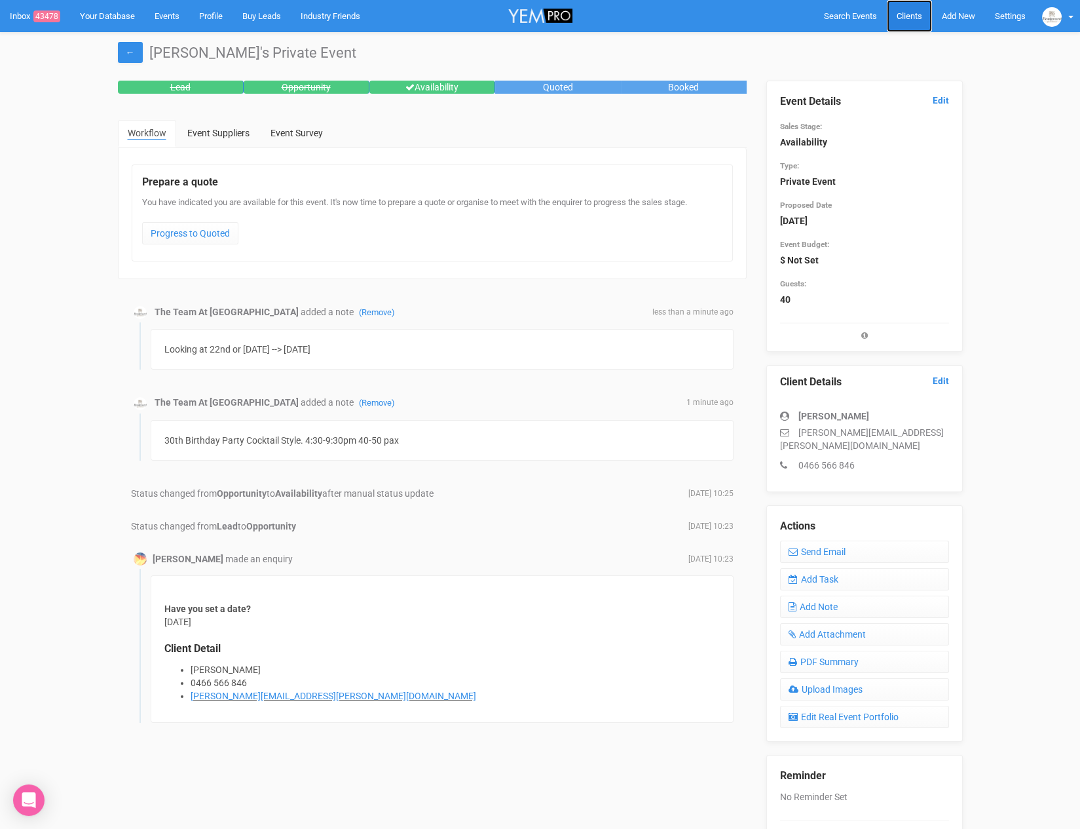
click at [923, 4] on link "Clients" at bounding box center [909, 16] width 45 height 32
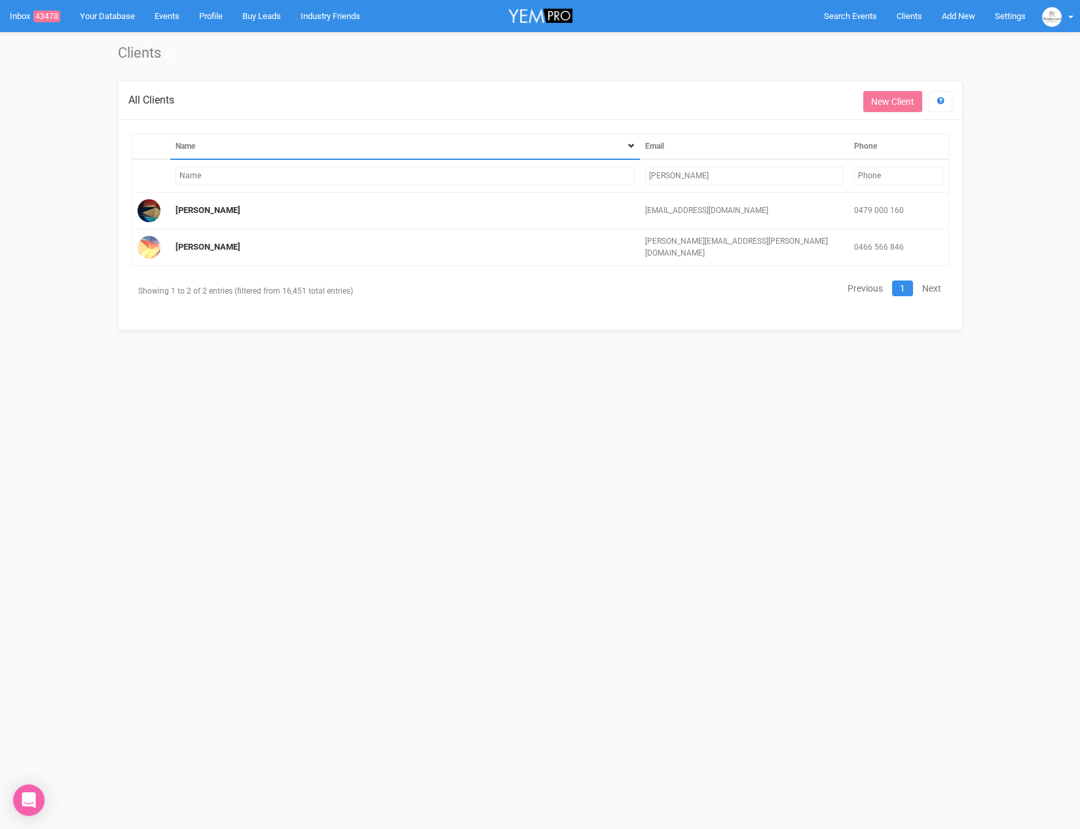
drag, startPoint x: 710, startPoint y: 175, endPoint x: 601, endPoint y: 165, distance: 109.9
click at [601, 165] on tr "[PERSON_NAME]" at bounding box center [540, 175] width 817 height 33
type input "houseof"
click at [187, 207] on link "Harleigh" at bounding box center [191, 210] width 31 height 10
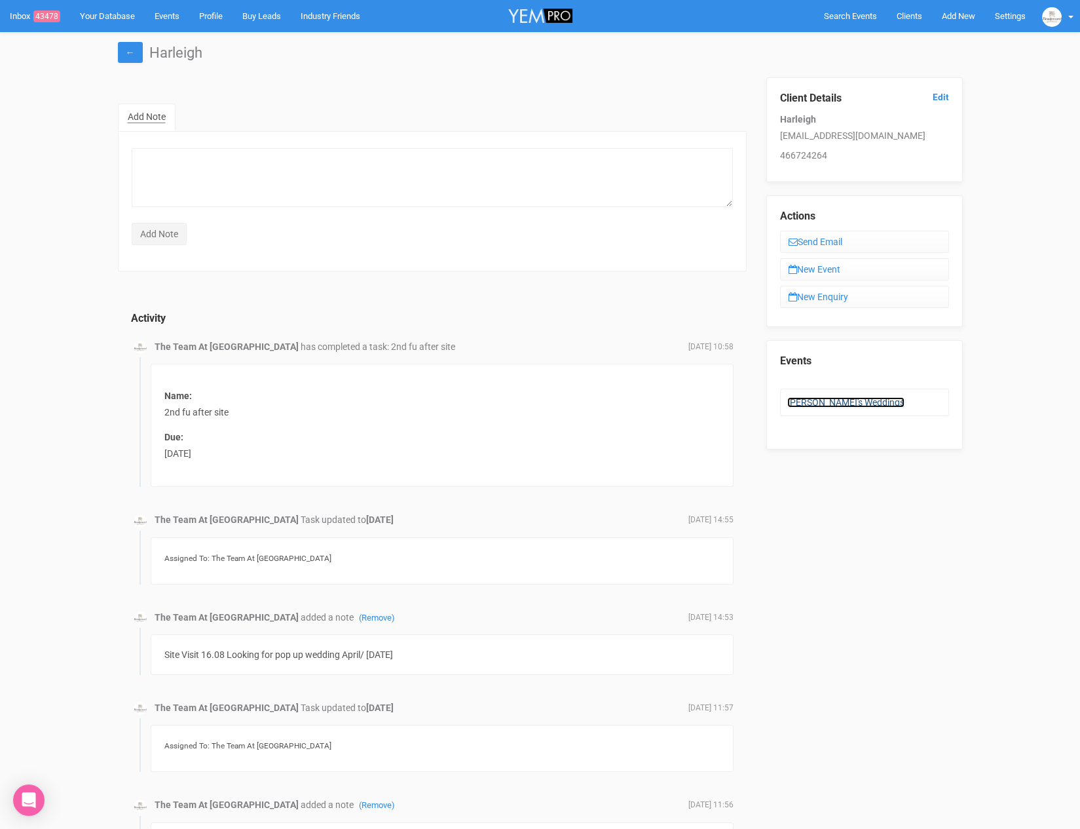
click at [816, 400] on link "[PERSON_NAME]'s Weddings" at bounding box center [846, 402] width 117 height 10
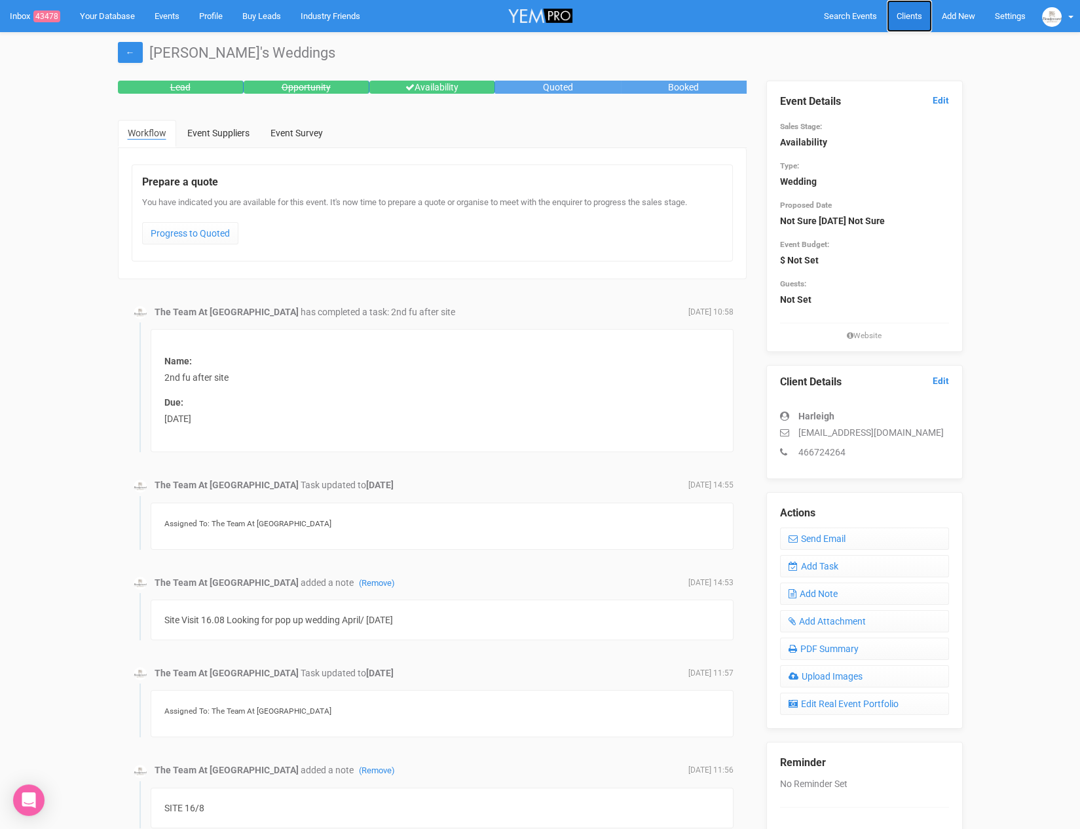
click at [912, 15] on span "Clients" at bounding box center [910, 16] width 26 height 10
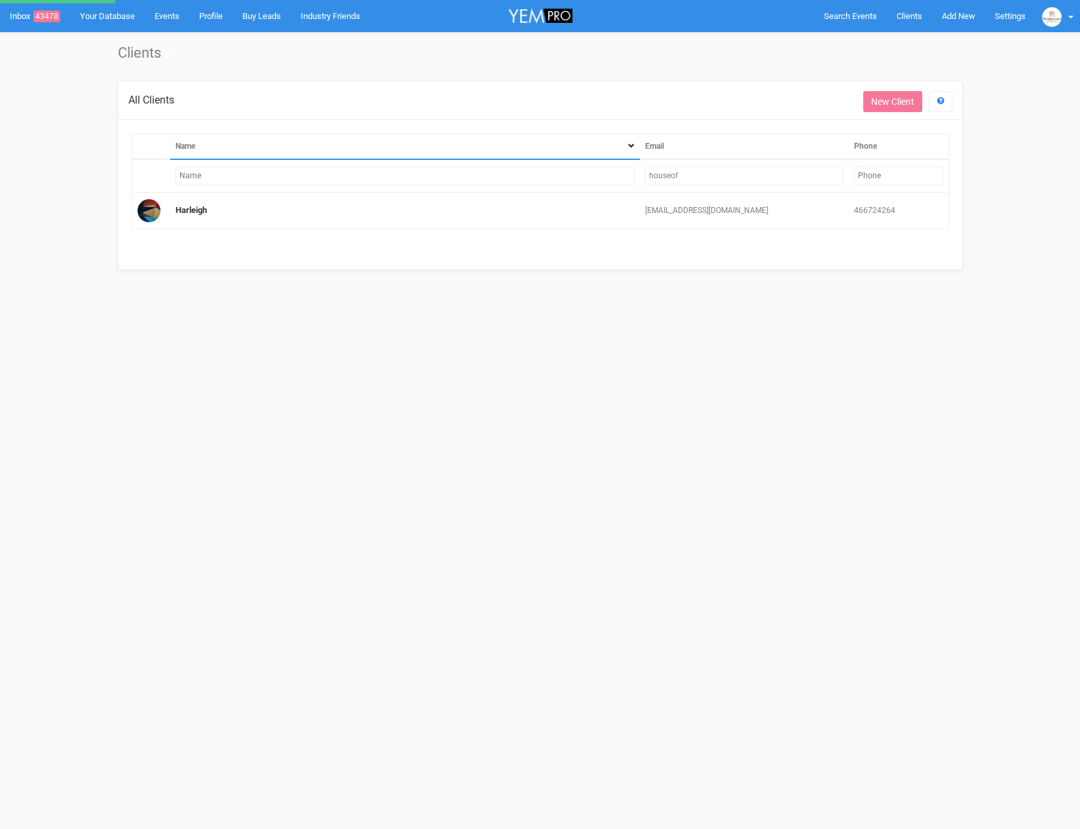
click at [696, 166] on input "houseof" at bounding box center [744, 175] width 199 height 19
click at [693, 178] on input "houseof" at bounding box center [744, 175] width 199 height 19
type input "[PERSON_NAME]"
click at [666, 174] on input "houseof" at bounding box center [744, 175] width 199 height 19
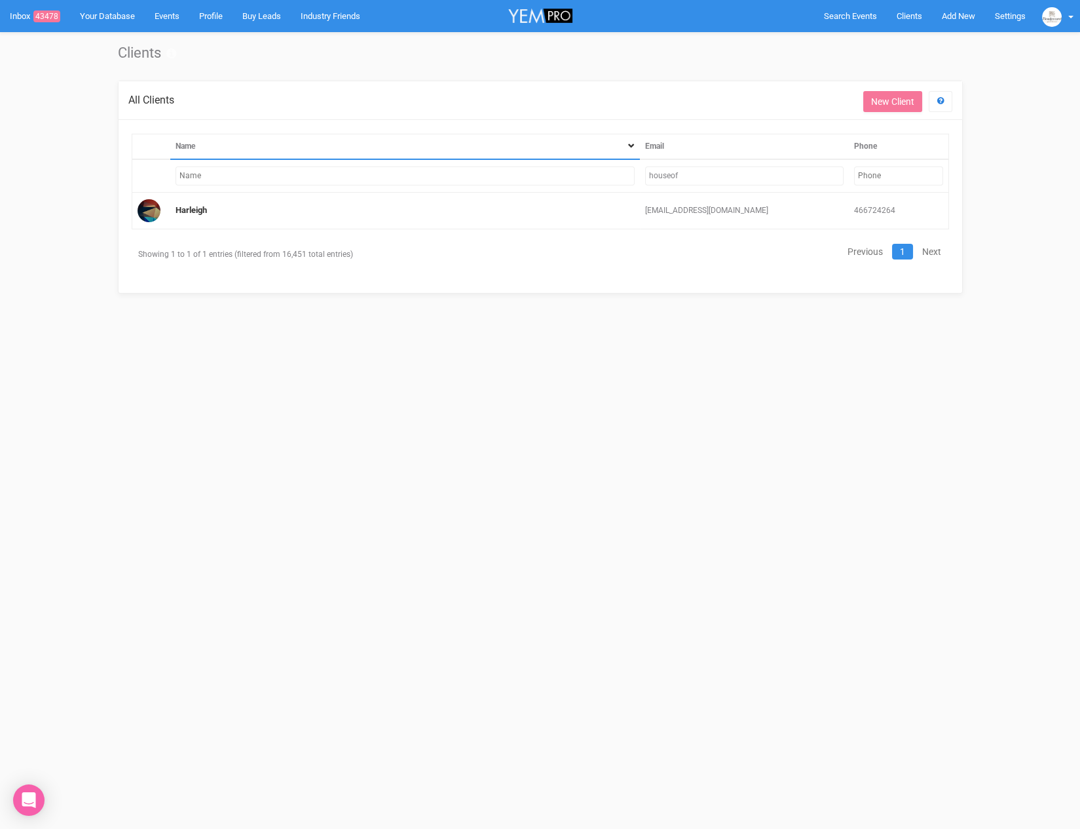
click at [666, 174] on input "houseof" at bounding box center [744, 175] width 199 height 19
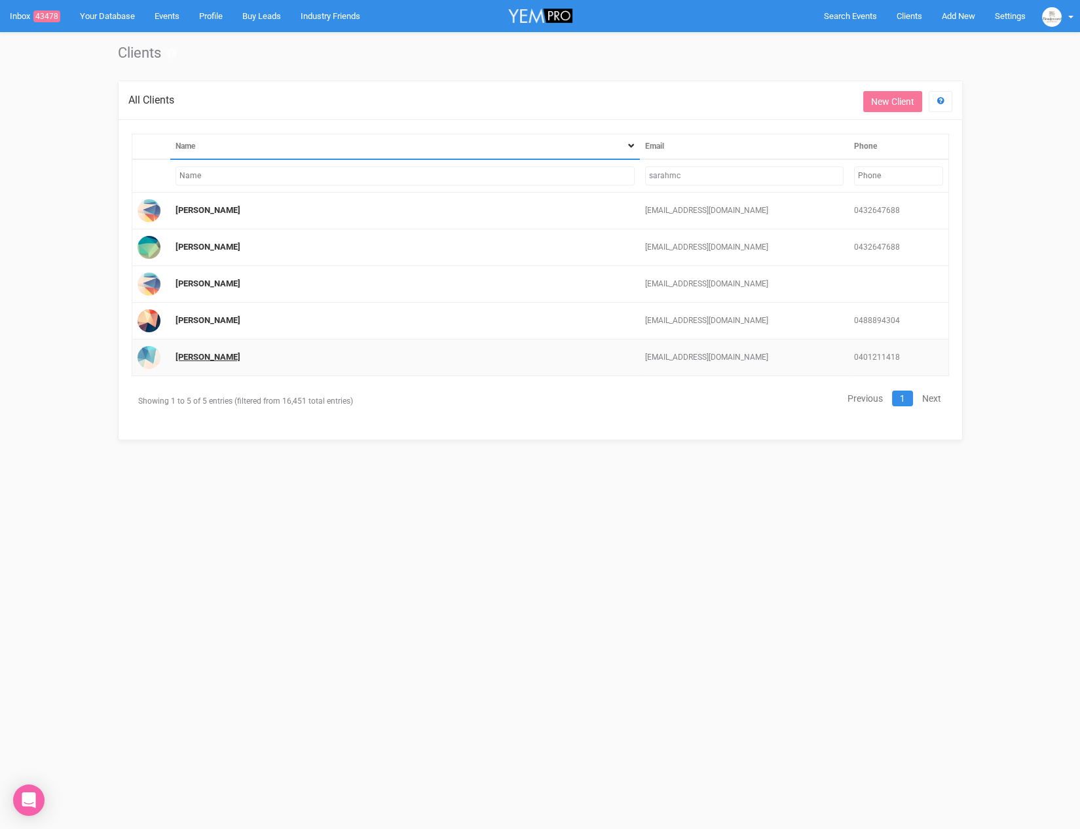
type input "sarahmc"
click at [187, 354] on link "[PERSON_NAME]" at bounding box center [208, 357] width 65 height 10
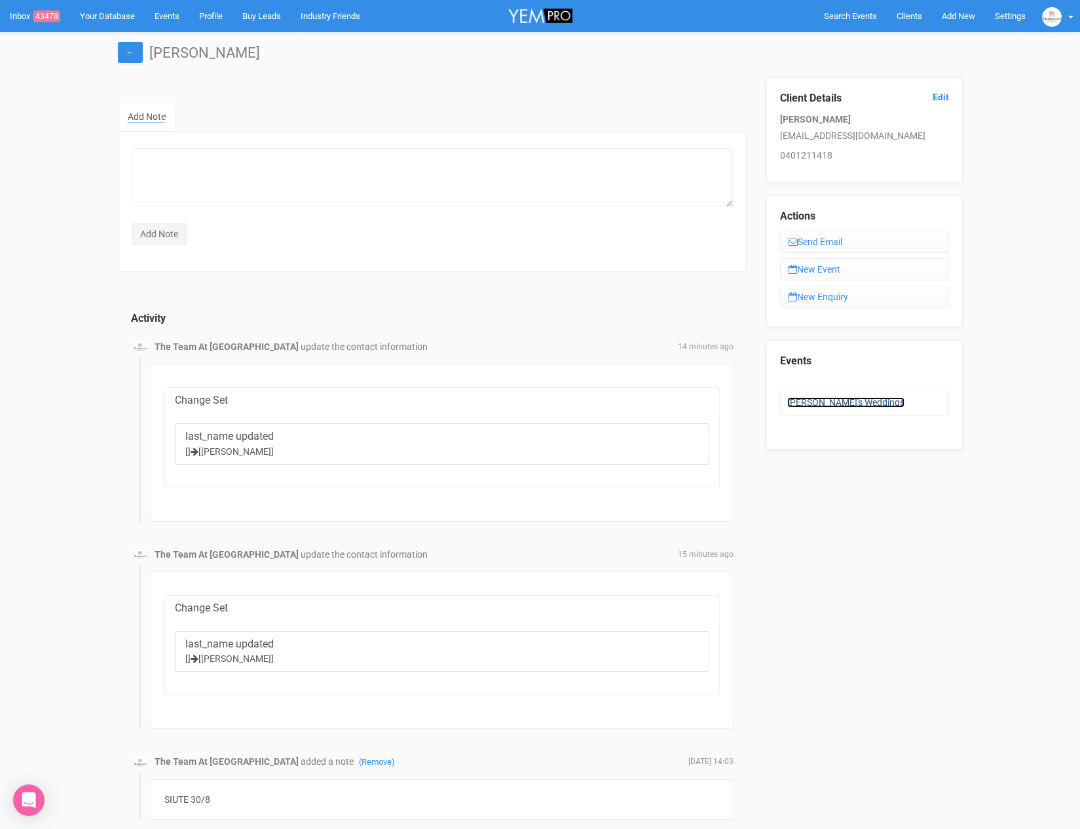
click at [839, 402] on link "[PERSON_NAME]'s Weddings" at bounding box center [846, 402] width 117 height 10
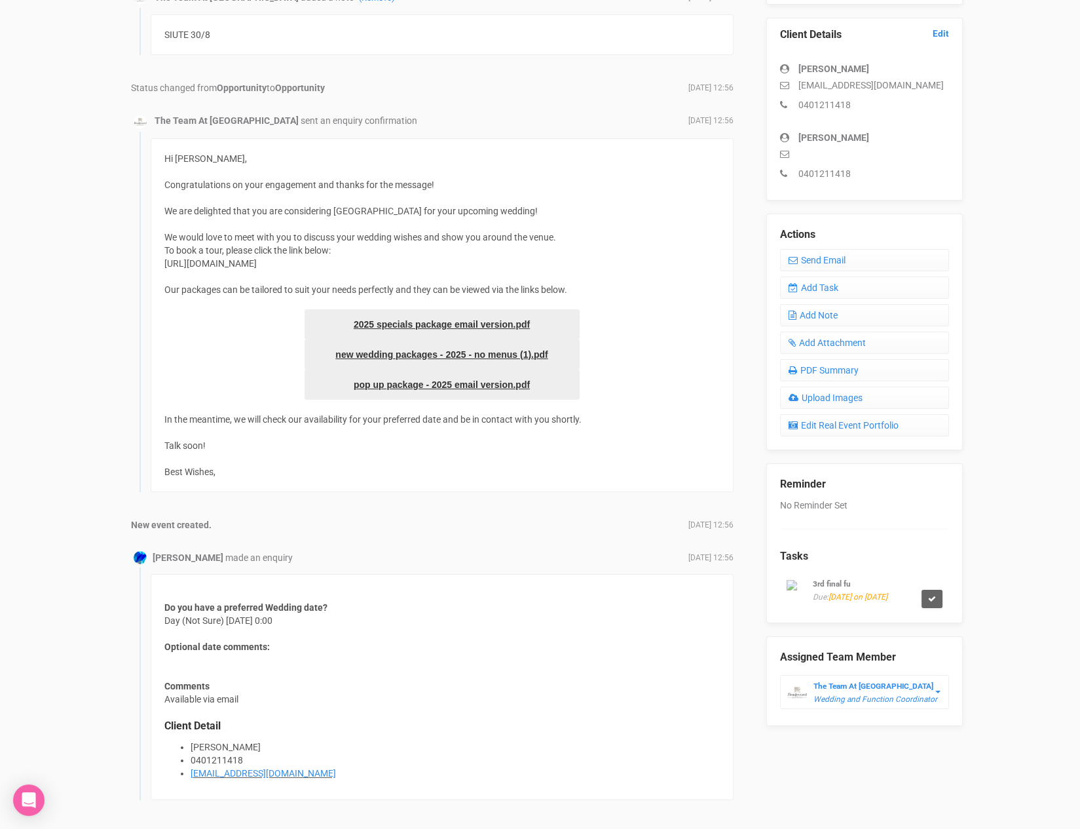
scroll to position [352, 0]
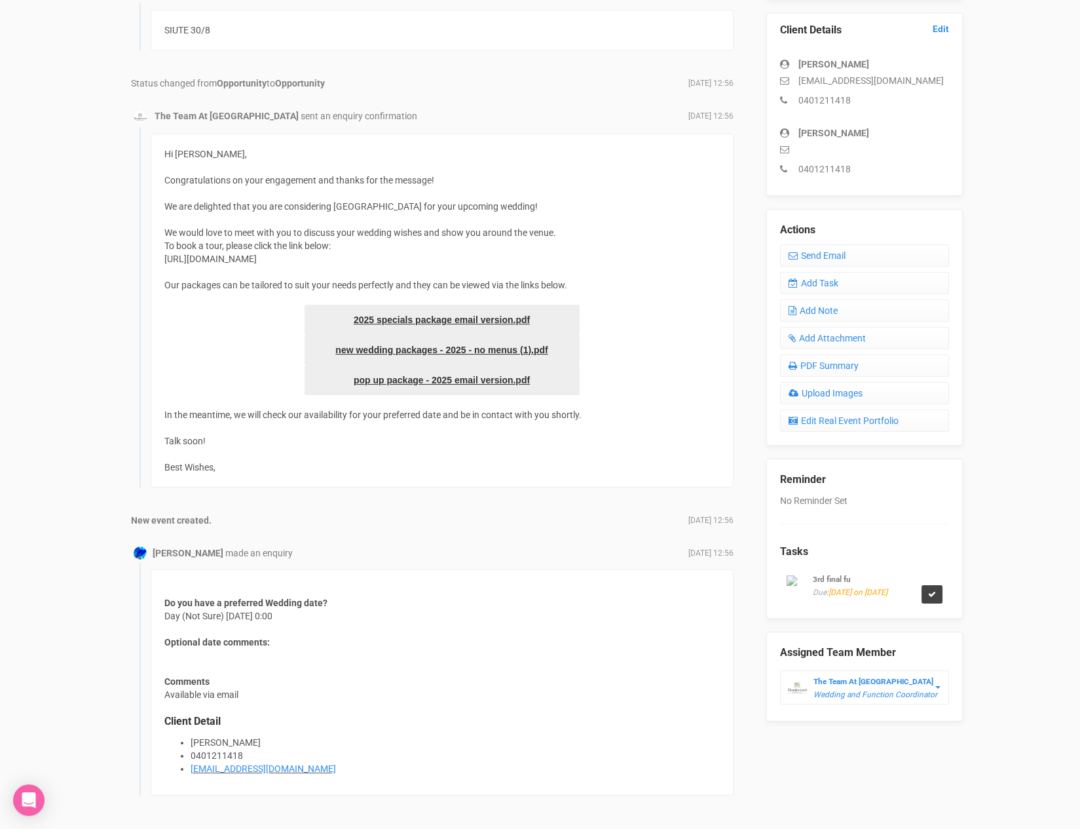
click at [928, 590] on icon at bounding box center [932, 594] width 8 height 8
click at [922, 554] on link "Confirm" at bounding box center [920, 556] width 41 height 18
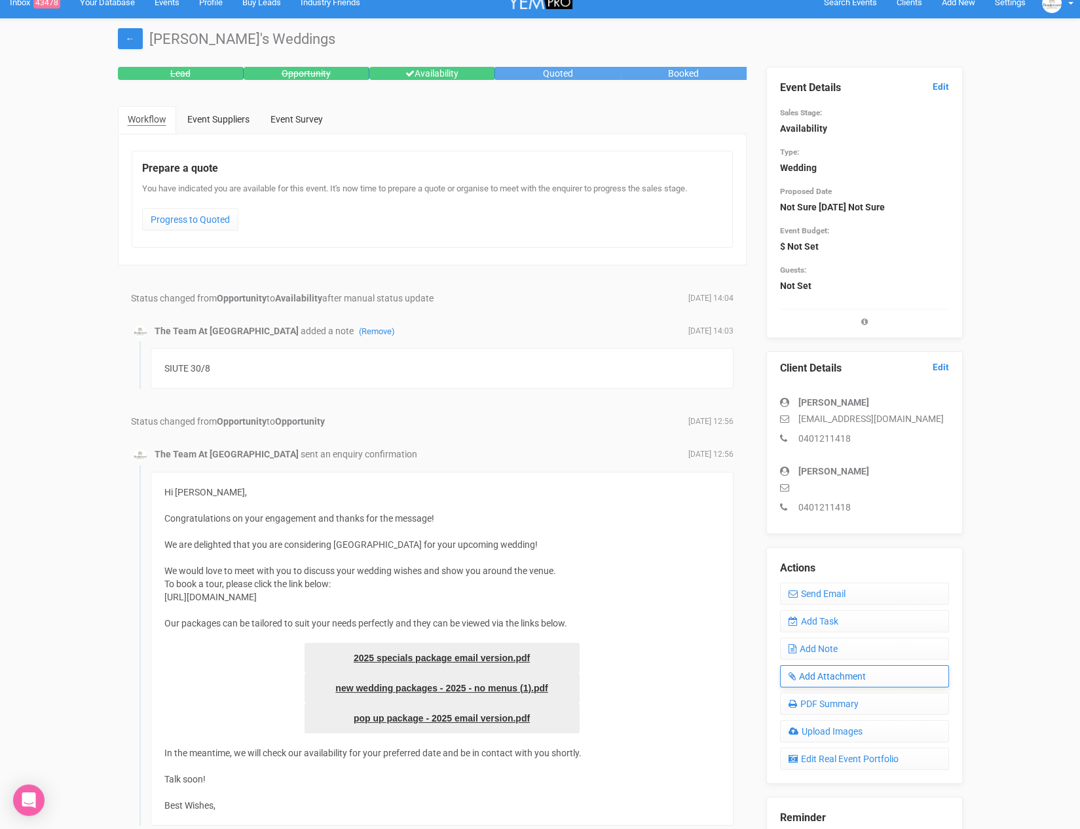
scroll to position [0, 0]
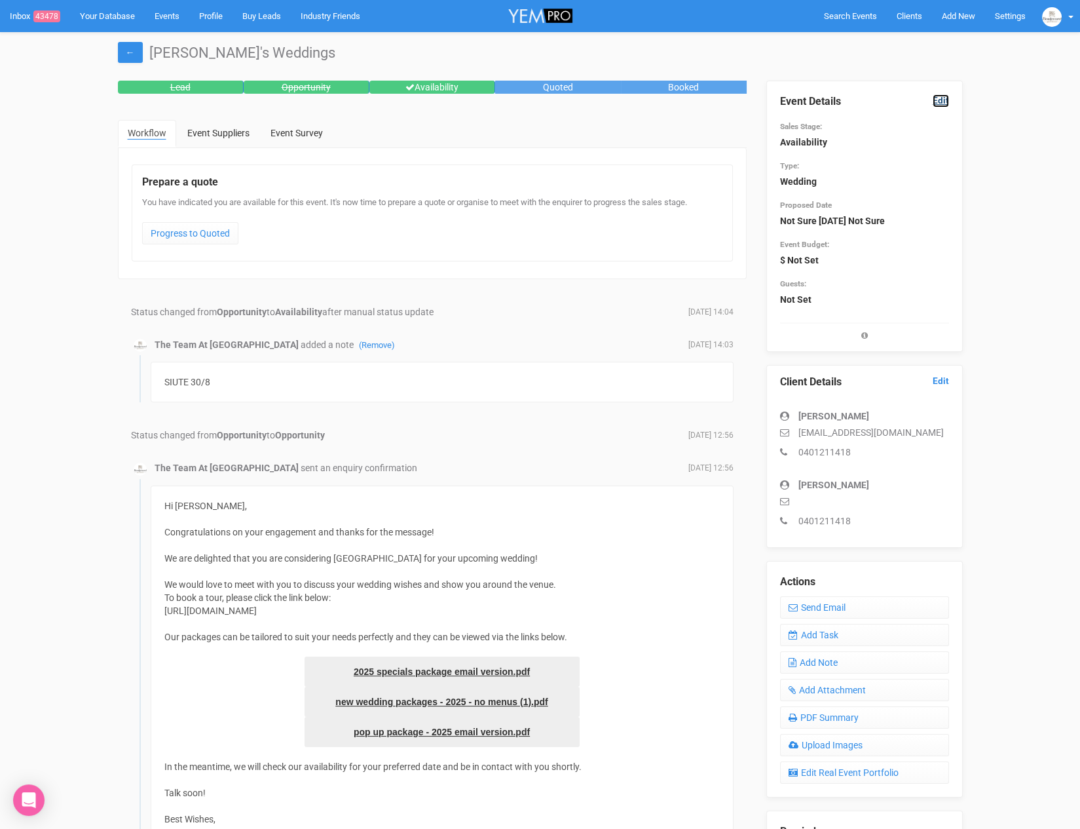
click at [943, 99] on link "Edit" at bounding box center [941, 100] width 16 height 12
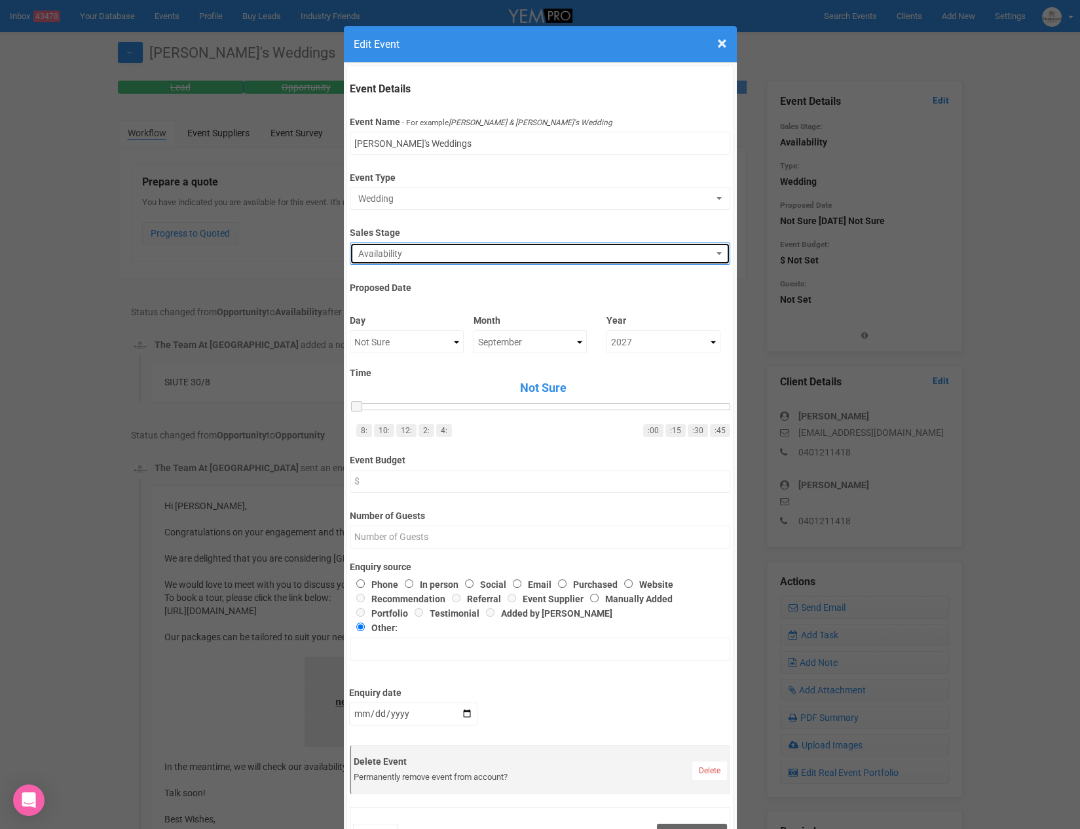
click at [430, 256] on span "Availability" at bounding box center [535, 253] width 355 height 13
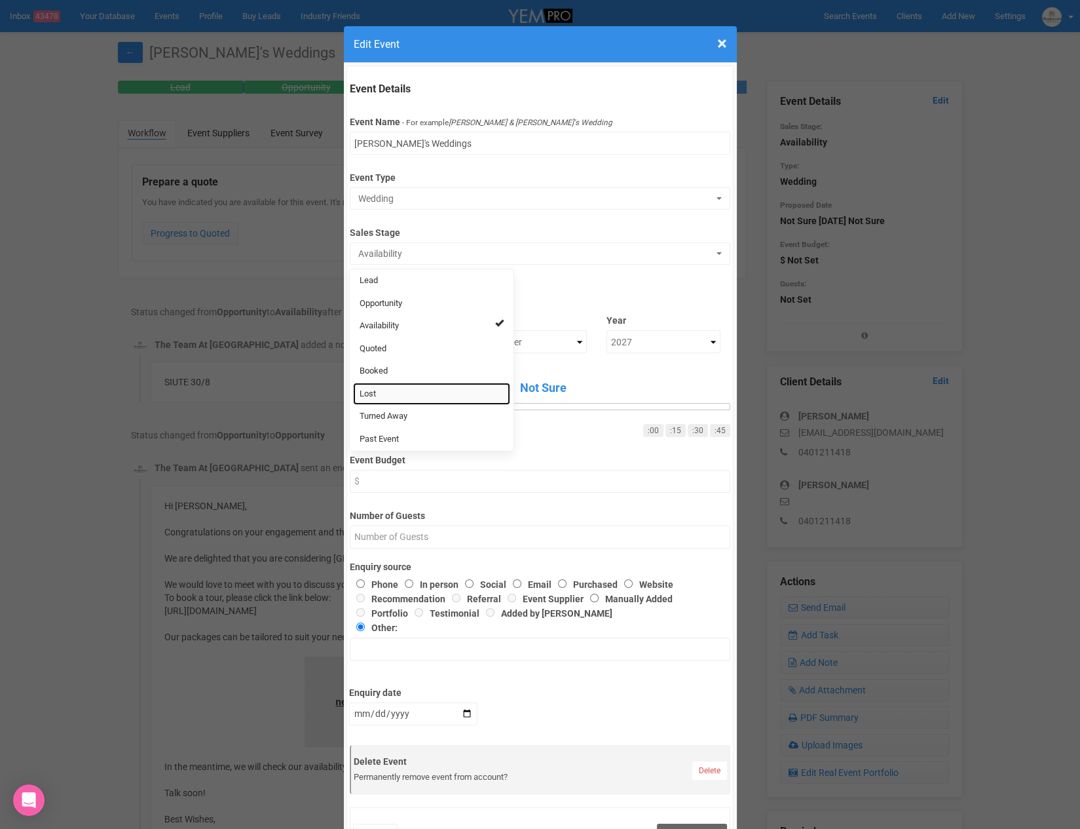
click at [391, 385] on link "Lost" at bounding box center [431, 394] width 157 height 23
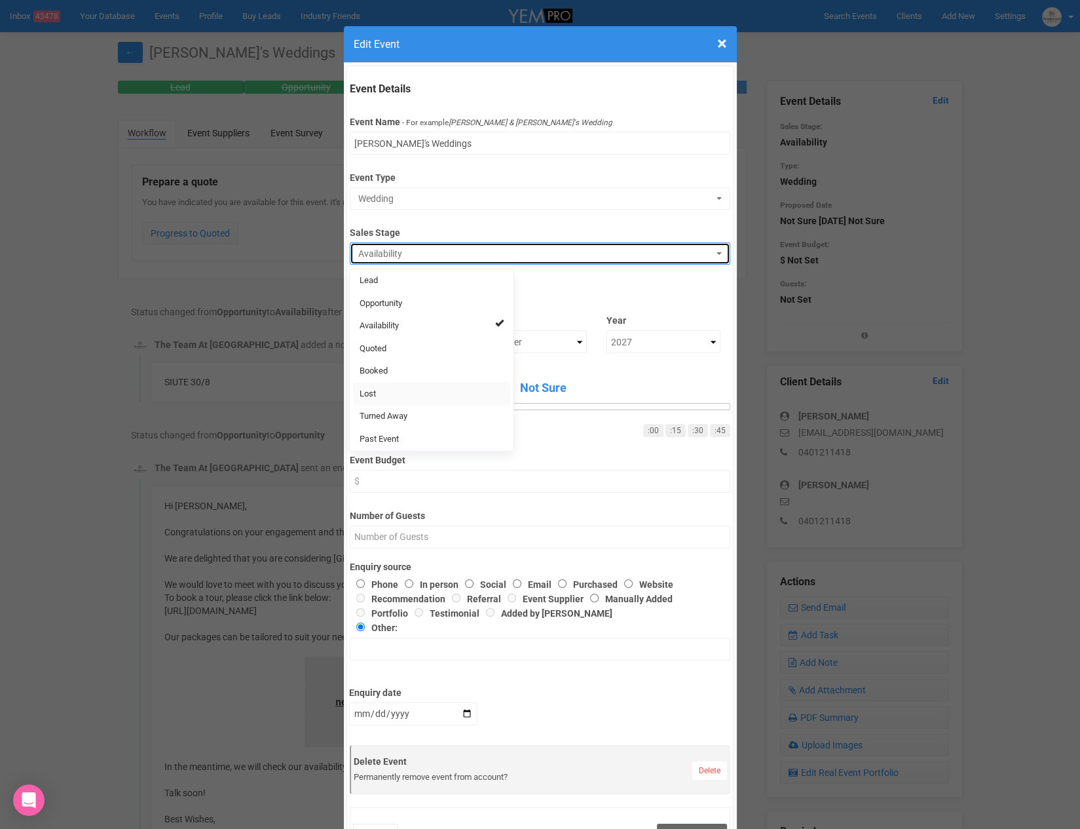
select select "10"
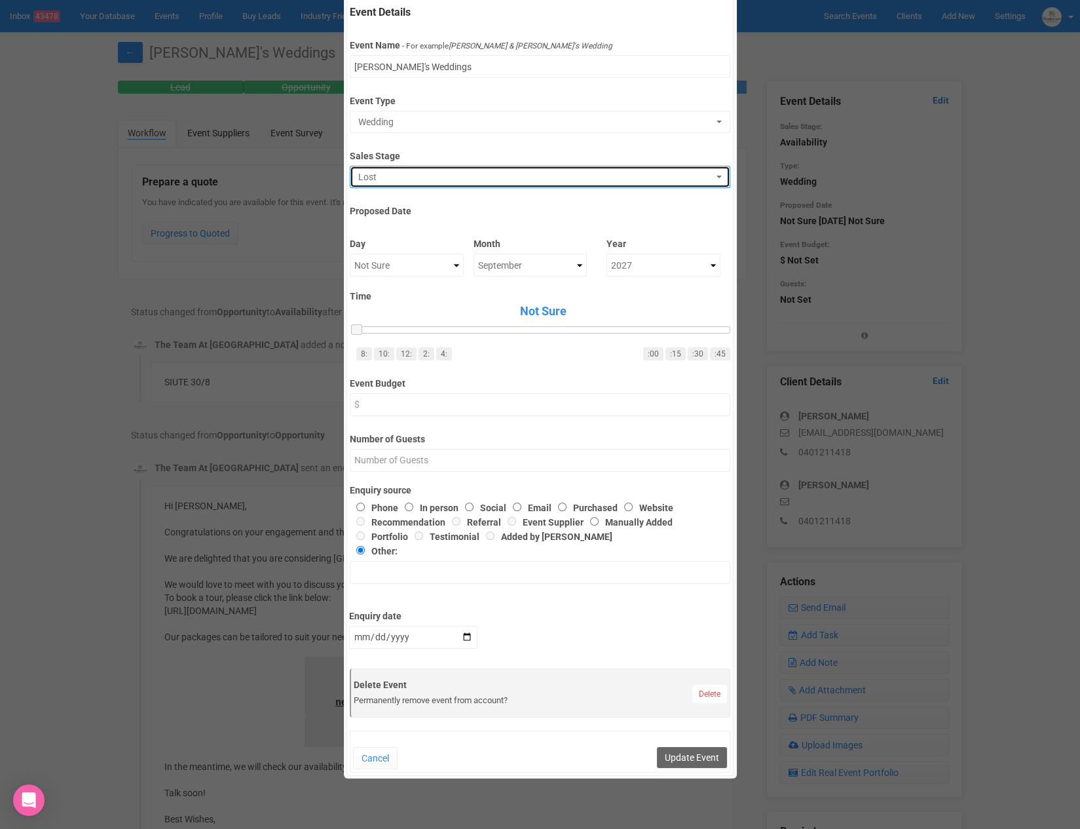
scroll to position [94, 0]
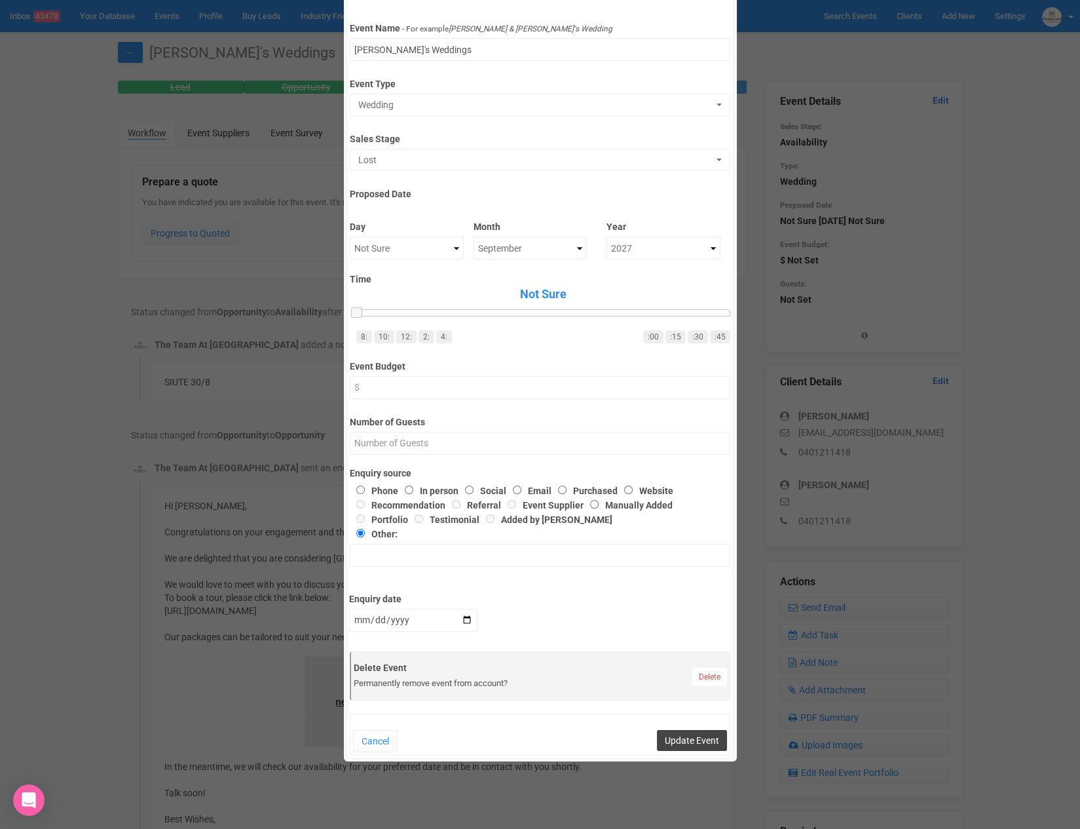
click at [693, 732] on button "Update Event" at bounding box center [692, 740] width 70 height 21
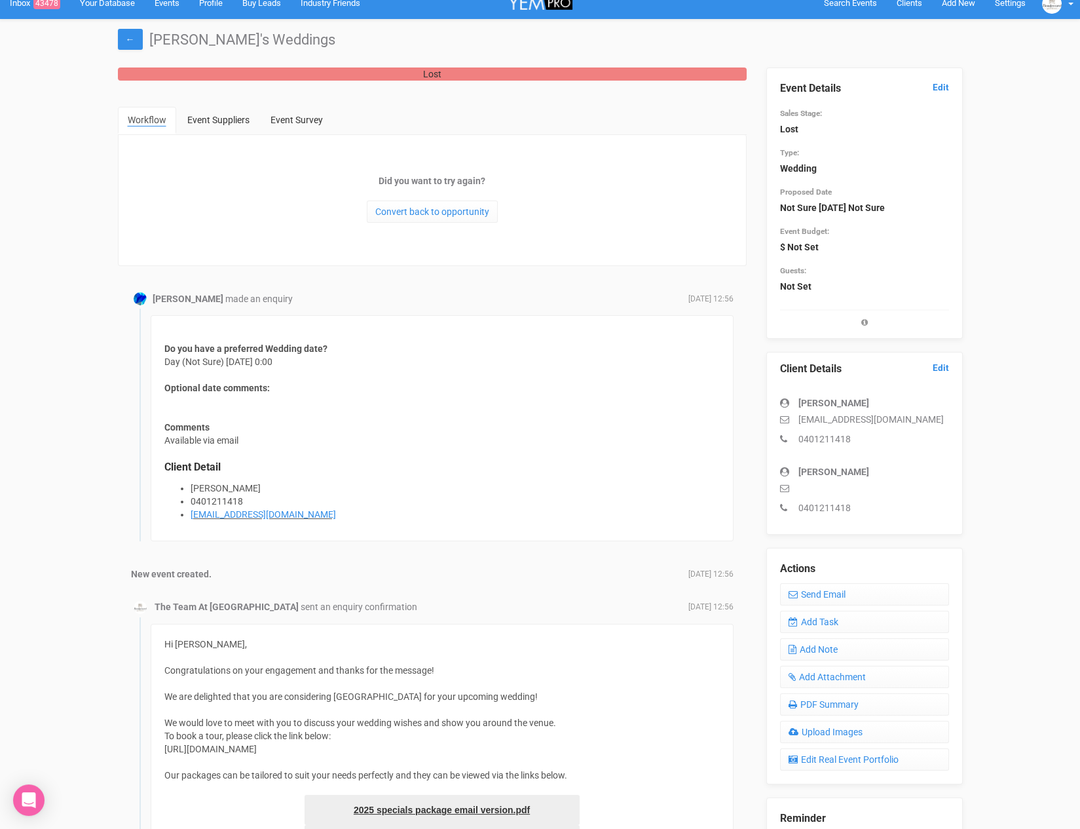
scroll to position [0, 0]
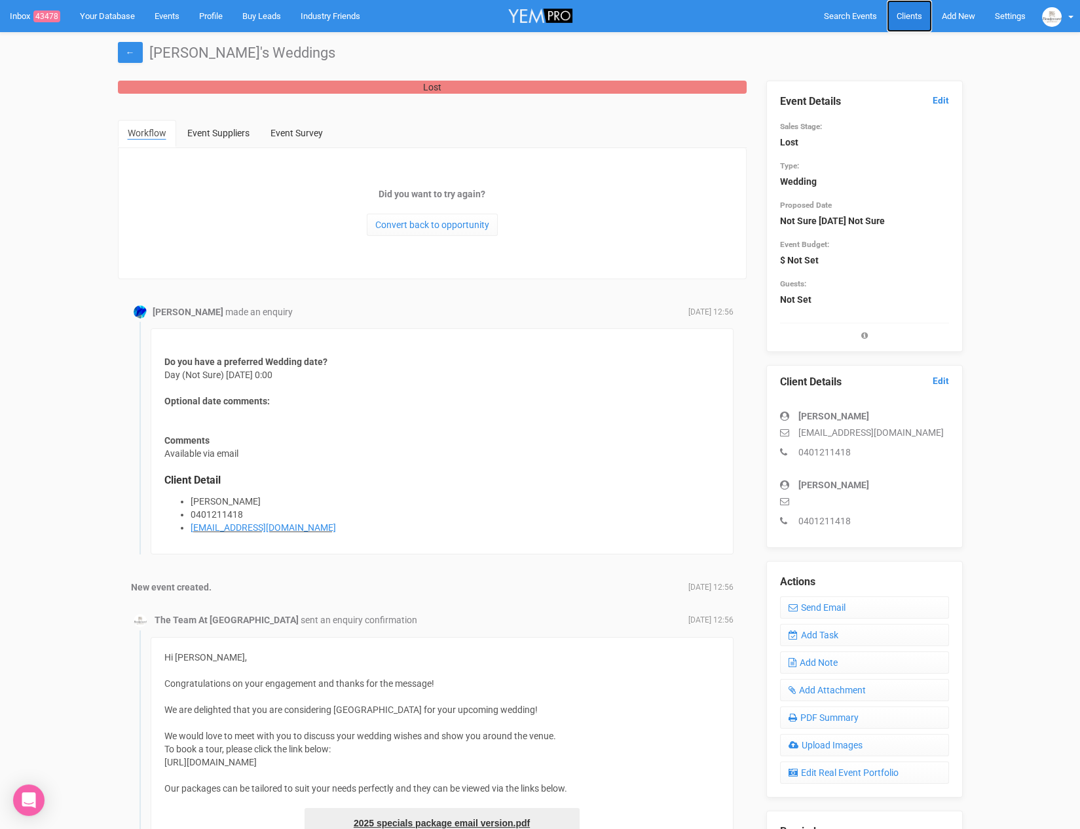
click at [919, 16] on span "Clients" at bounding box center [910, 16] width 26 height 10
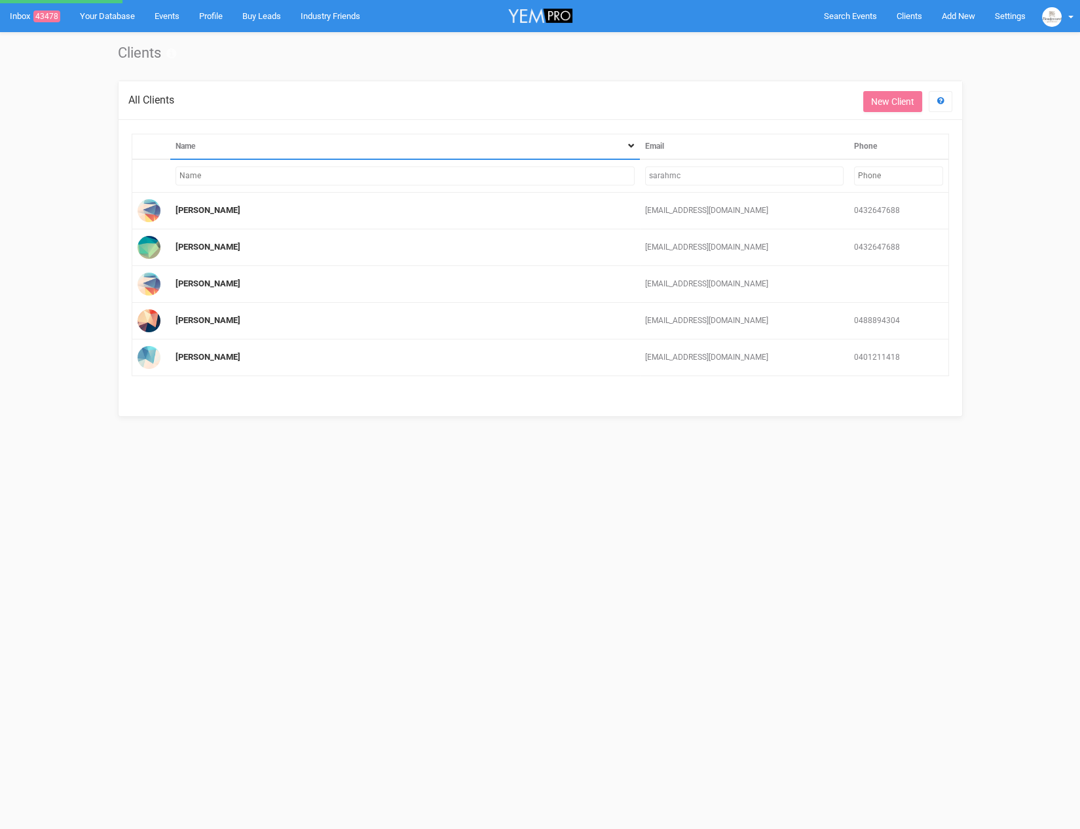
drag, startPoint x: 778, startPoint y: 176, endPoint x: 630, endPoint y: 164, distance: 149.2
click at [635, 167] on tr "sarahmc" at bounding box center [540, 175] width 817 height 33
type input "h"
click at [653, 169] on input "sarahmc" at bounding box center [744, 175] width 199 height 19
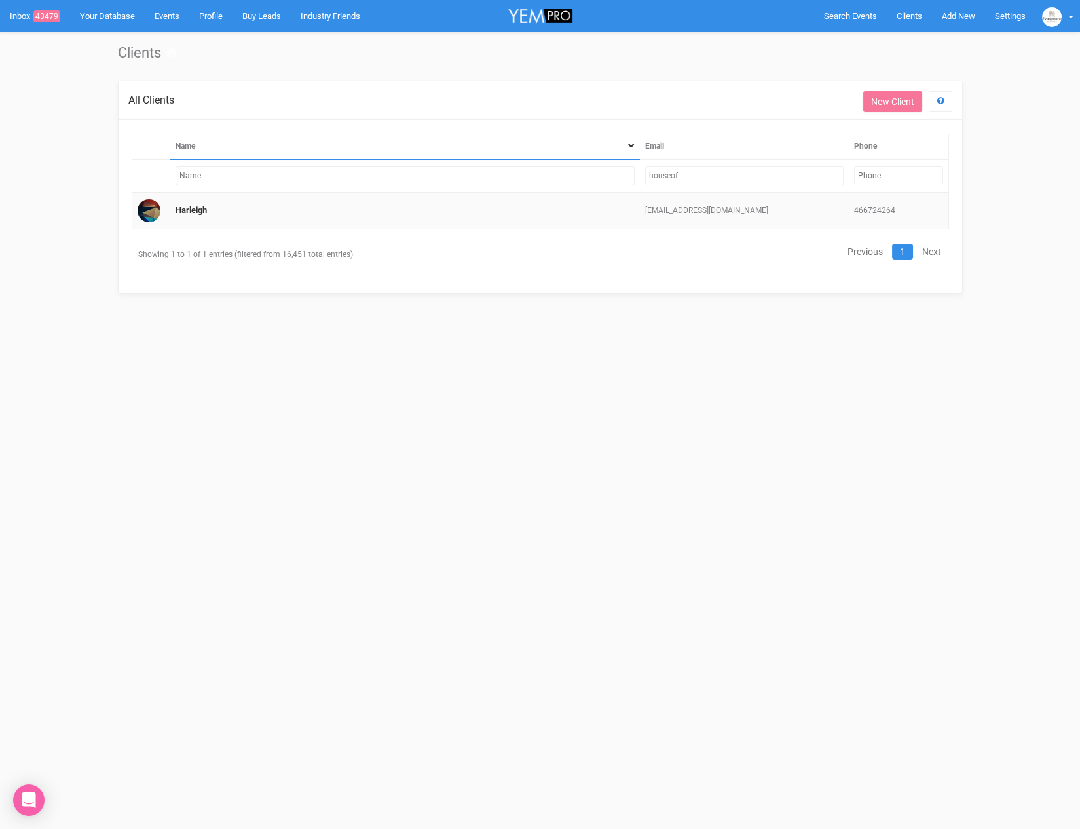
type input "houseof"
drag, startPoint x: 191, startPoint y: 214, endPoint x: 195, endPoint y: 202, distance: 12.0
click at [191, 214] on td "Harleigh" at bounding box center [405, 211] width 470 height 37
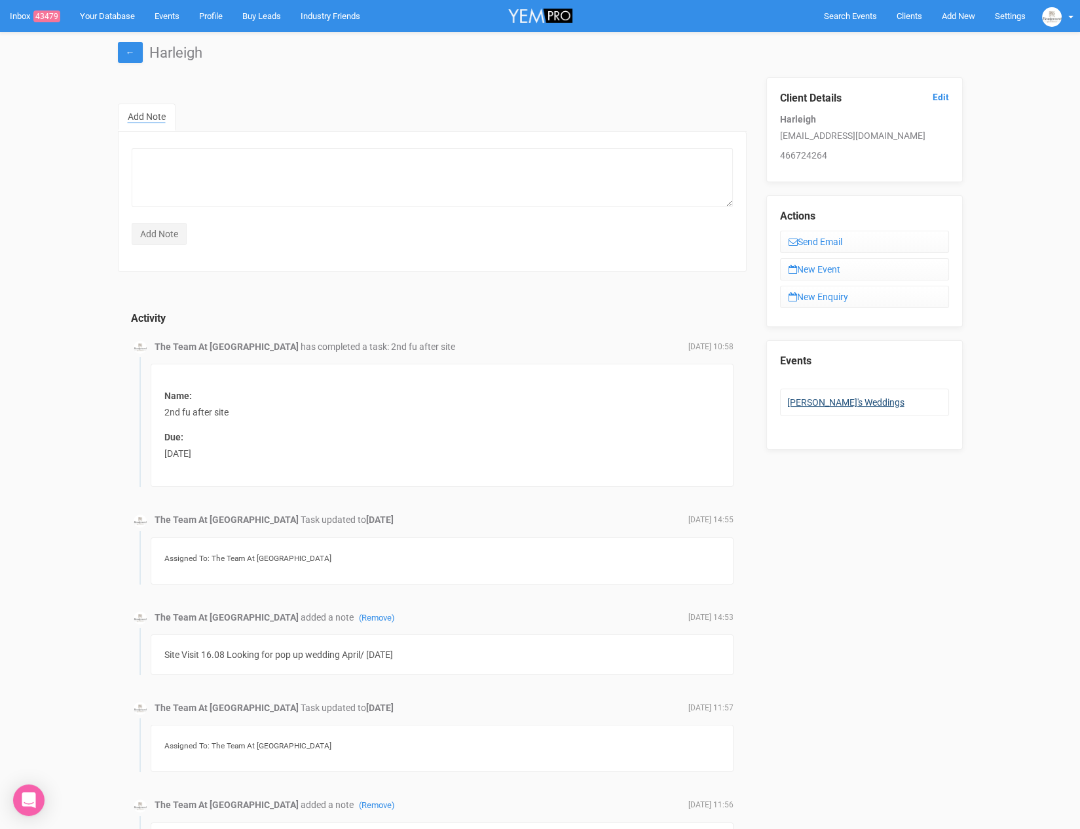
click at [827, 393] on li "[PERSON_NAME]'s Weddings" at bounding box center [864, 403] width 169 height 28
click at [827, 397] on link "[PERSON_NAME]'s Weddings" at bounding box center [846, 402] width 117 height 10
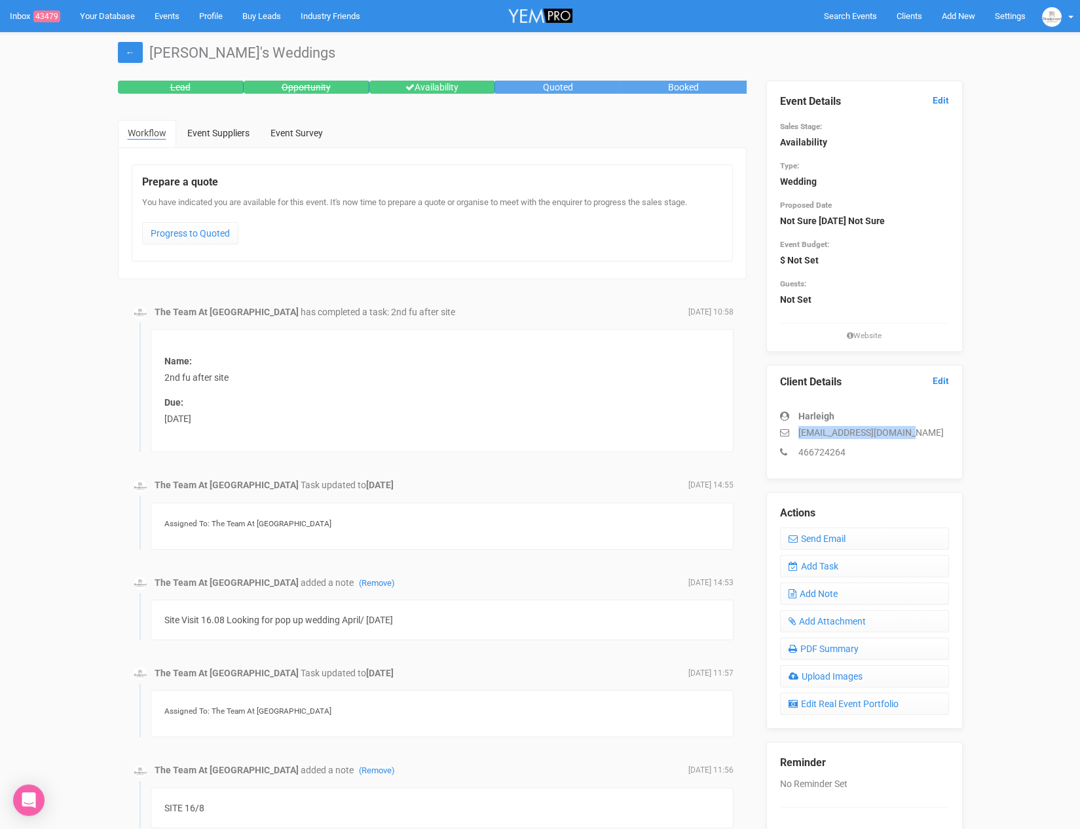
drag, startPoint x: 797, startPoint y: 432, endPoint x: 930, endPoint y: 437, distance: 132.5
click at [930, 437] on p "[EMAIL_ADDRESS][DOMAIN_NAME]" at bounding box center [864, 432] width 169 height 13
copy p "[EMAIL_ADDRESS][DOMAIN_NAME]"
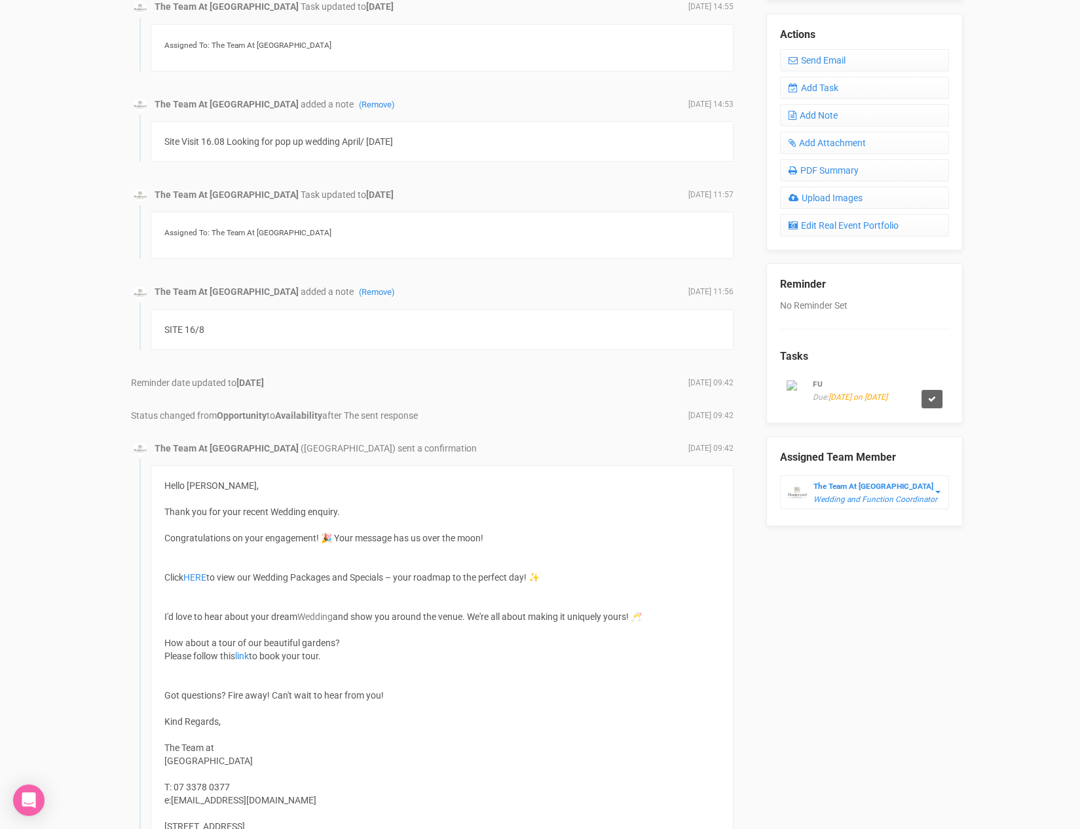
scroll to position [479, 0]
click at [931, 394] on icon at bounding box center [932, 398] width 8 height 8
click at [929, 362] on link "Confirm" at bounding box center [935, 360] width 41 height 18
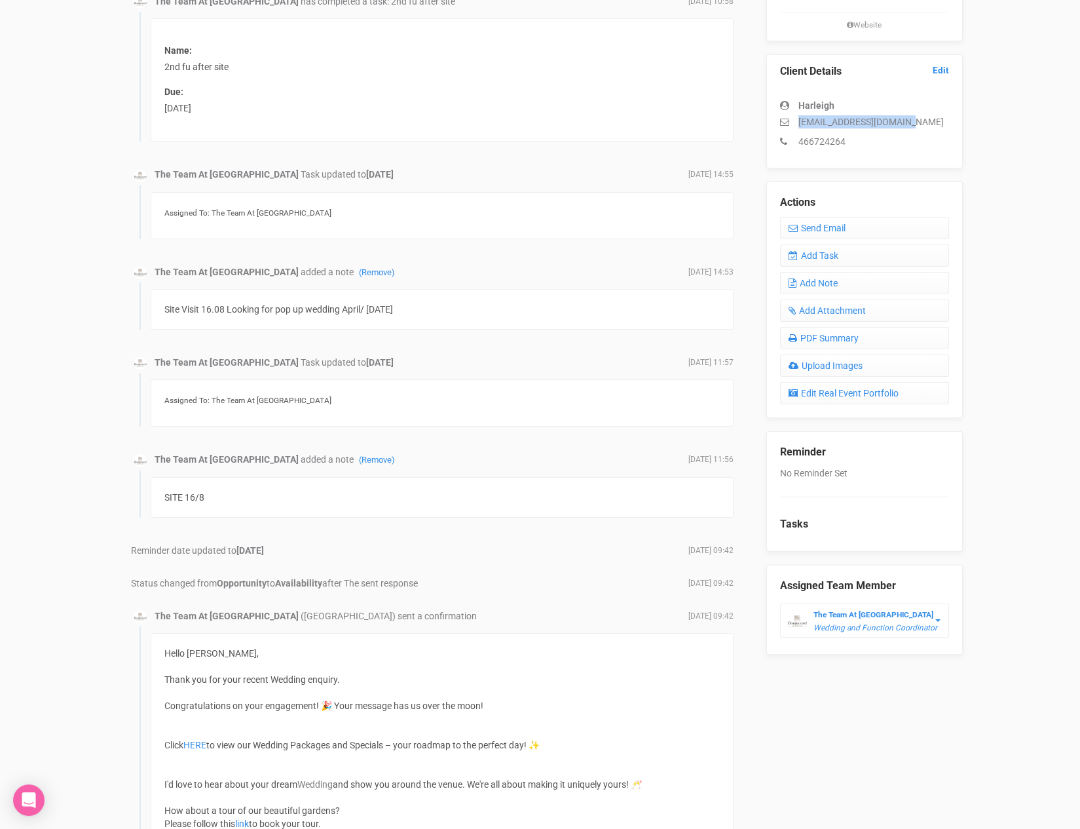
scroll to position [293, 0]
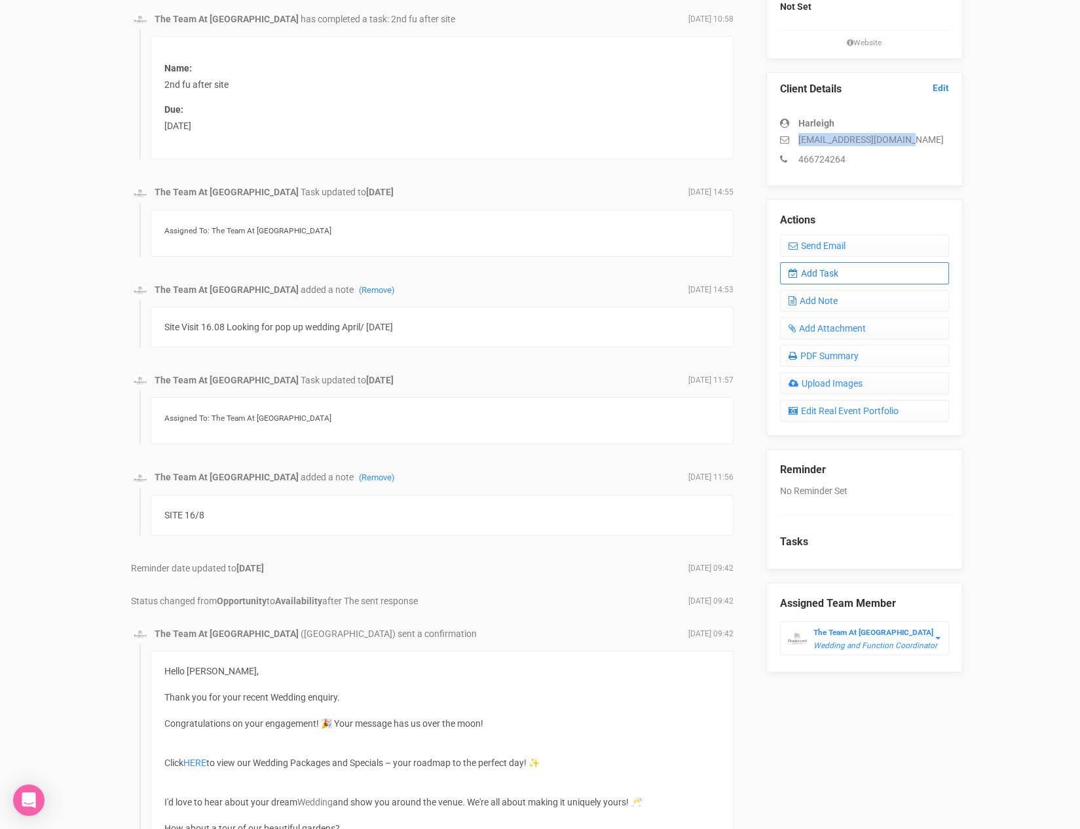
click at [830, 275] on link "Add Task" at bounding box center [864, 273] width 169 height 22
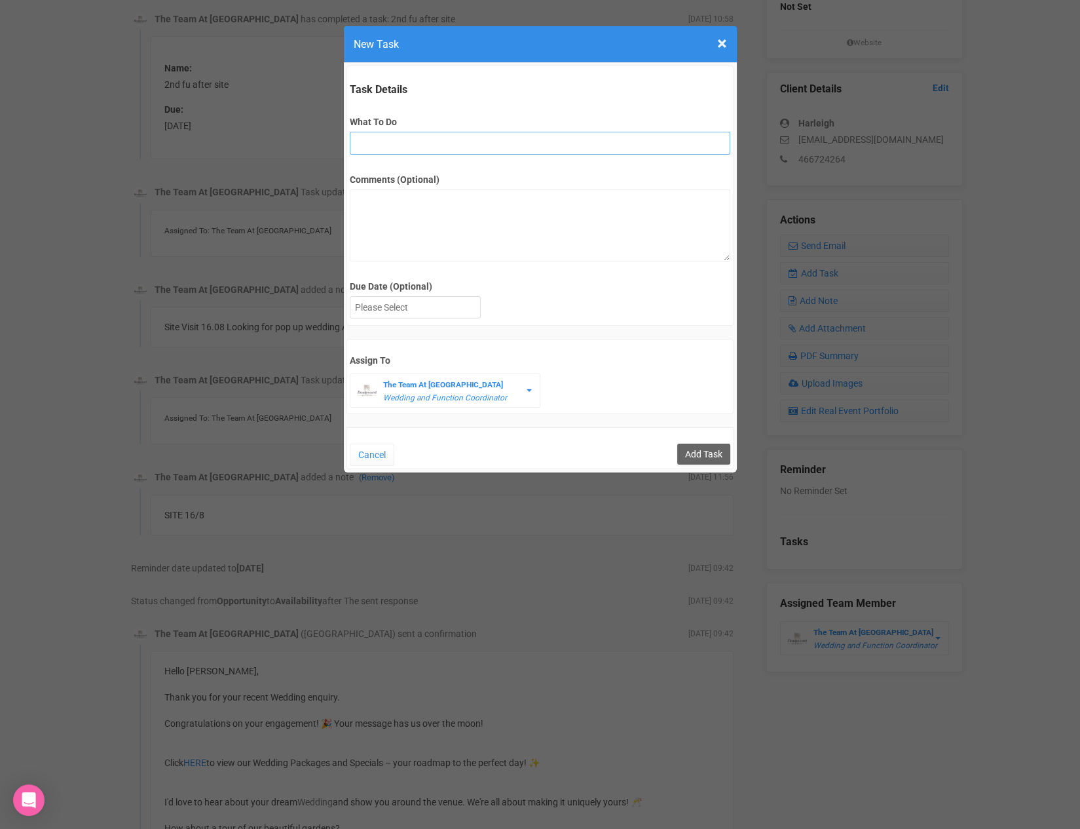
click at [433, 143] on input "What To Do" at bounding box center [540, 143] width 381 height 23
type input "3rd final fu"
click at [458, 297] on div at bounding box center [416, 308] width 130 height 22
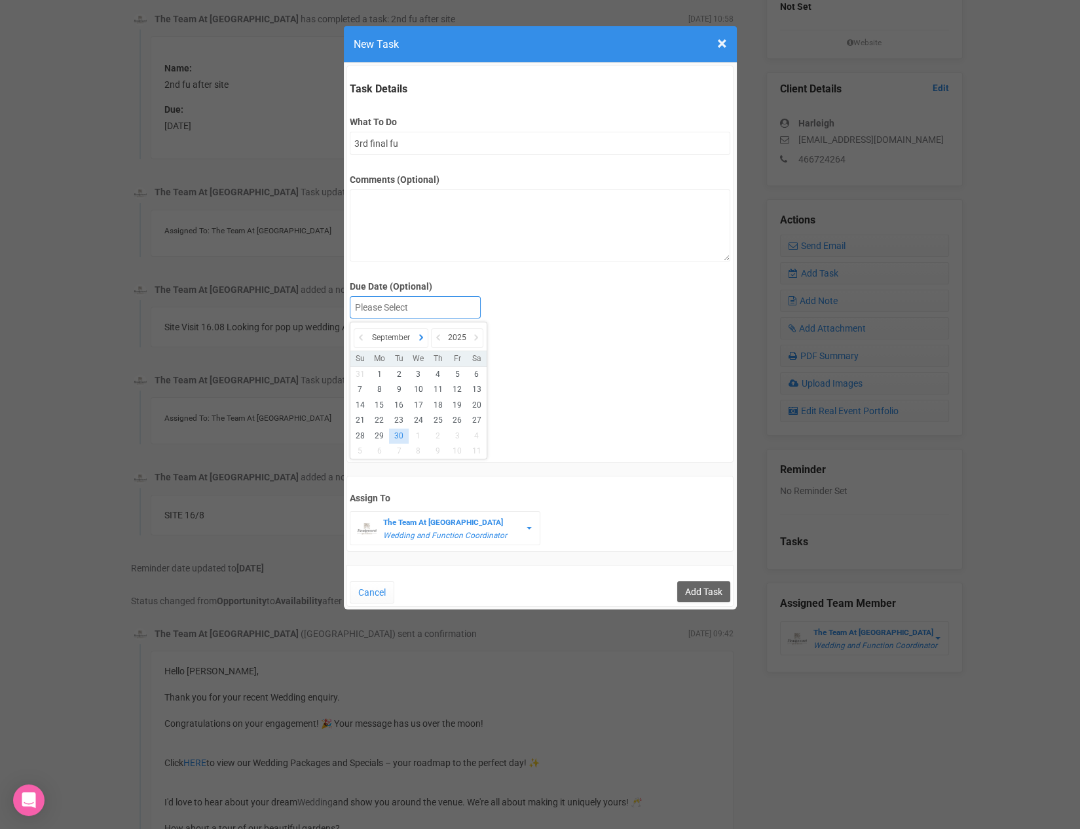
click at [425, 341] on icon at bounding box center [421, 337] width 13 height 18
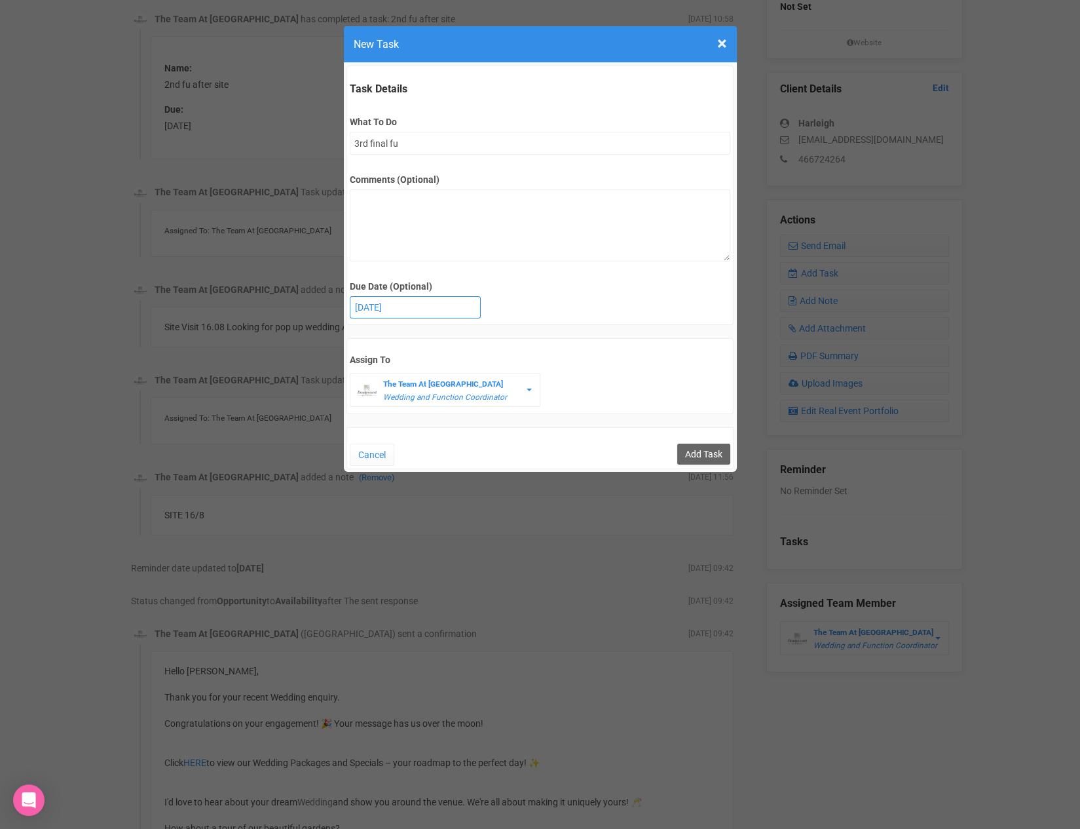
click at [432, 313] on div "[DATE]" at bounding box center [416, 308] width 130 height 22
click at [710, 448] on input "Add Task" at bounding box center [703, 454] width 53 height 21
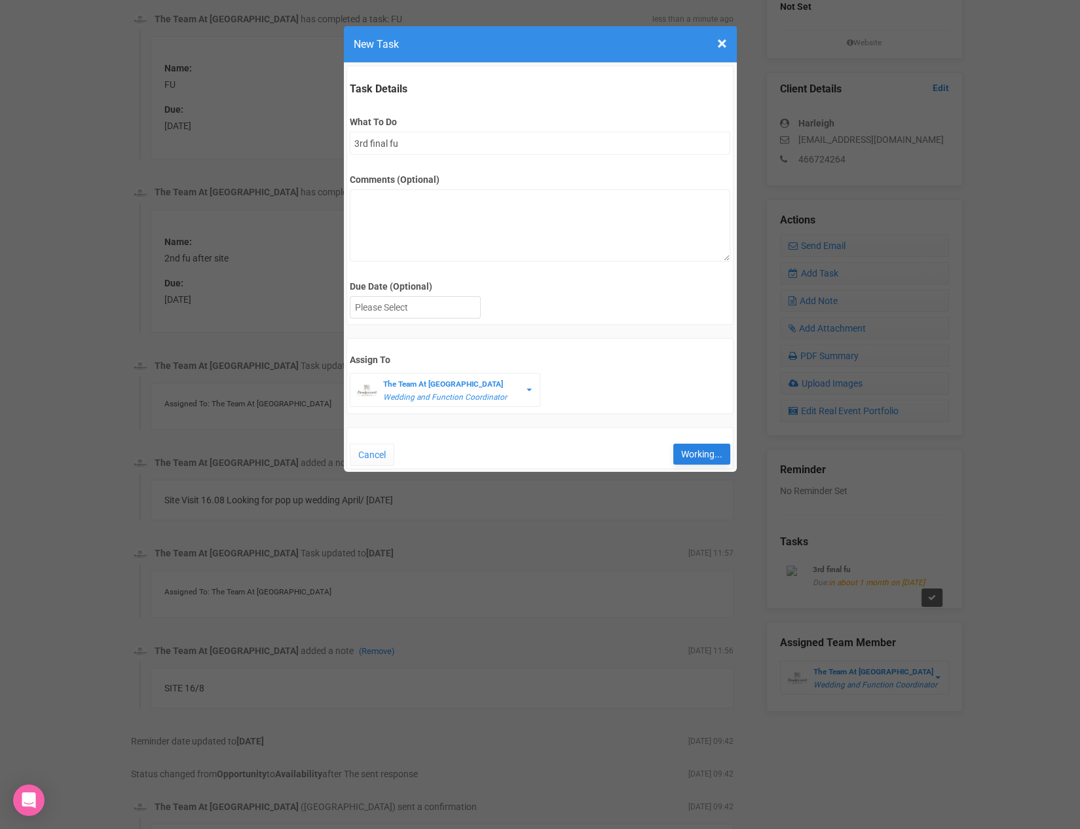
type input "Save"
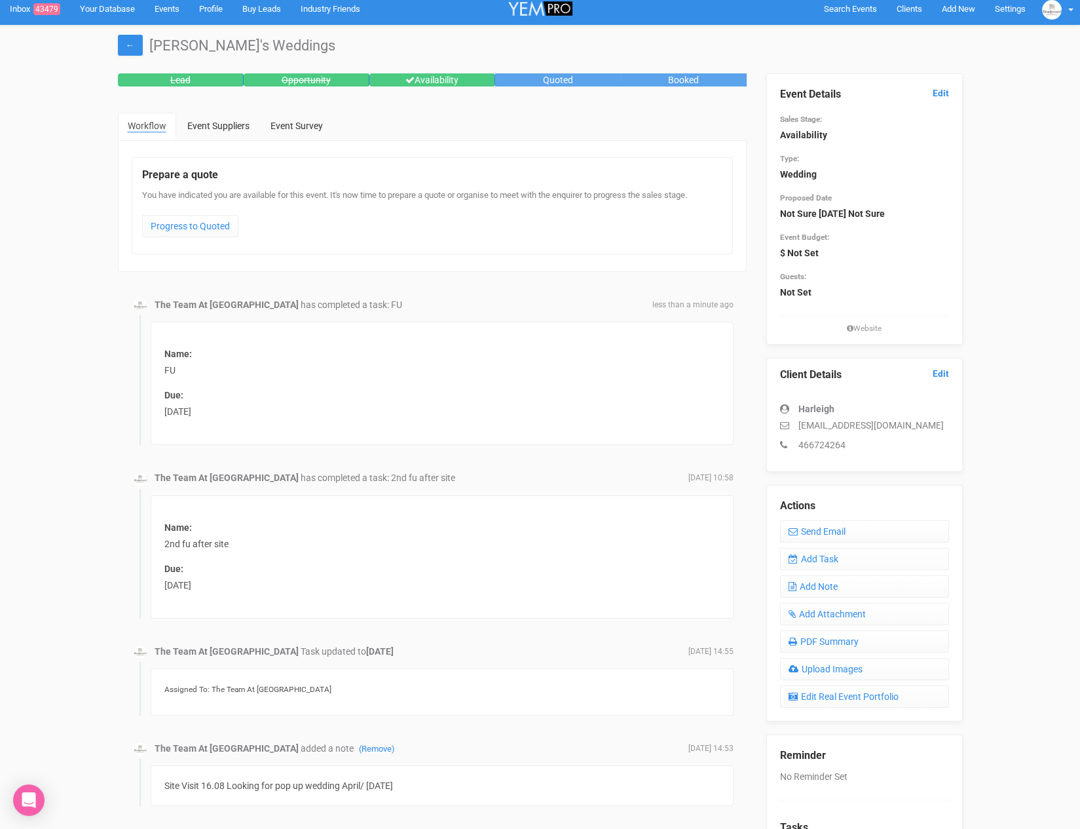
scroll to position [0, 0]
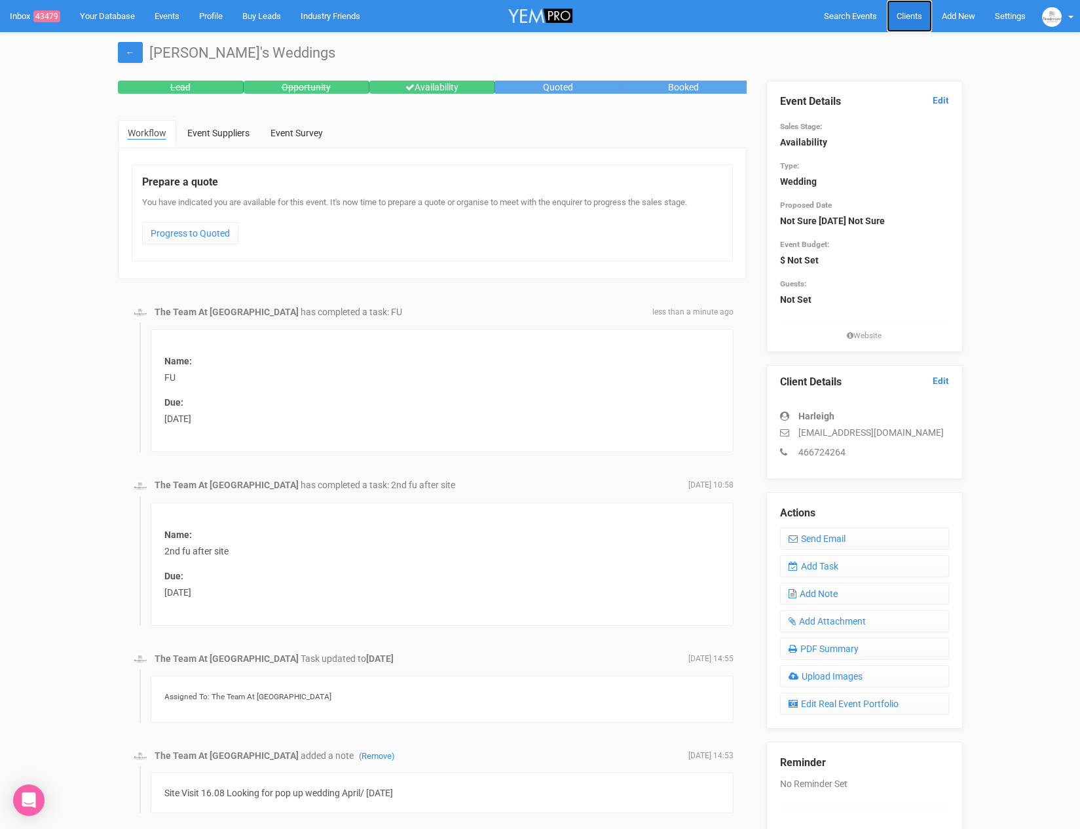
click at [907, 16] on span "Clients" at bounding box center [910, 16] width 26 height 10
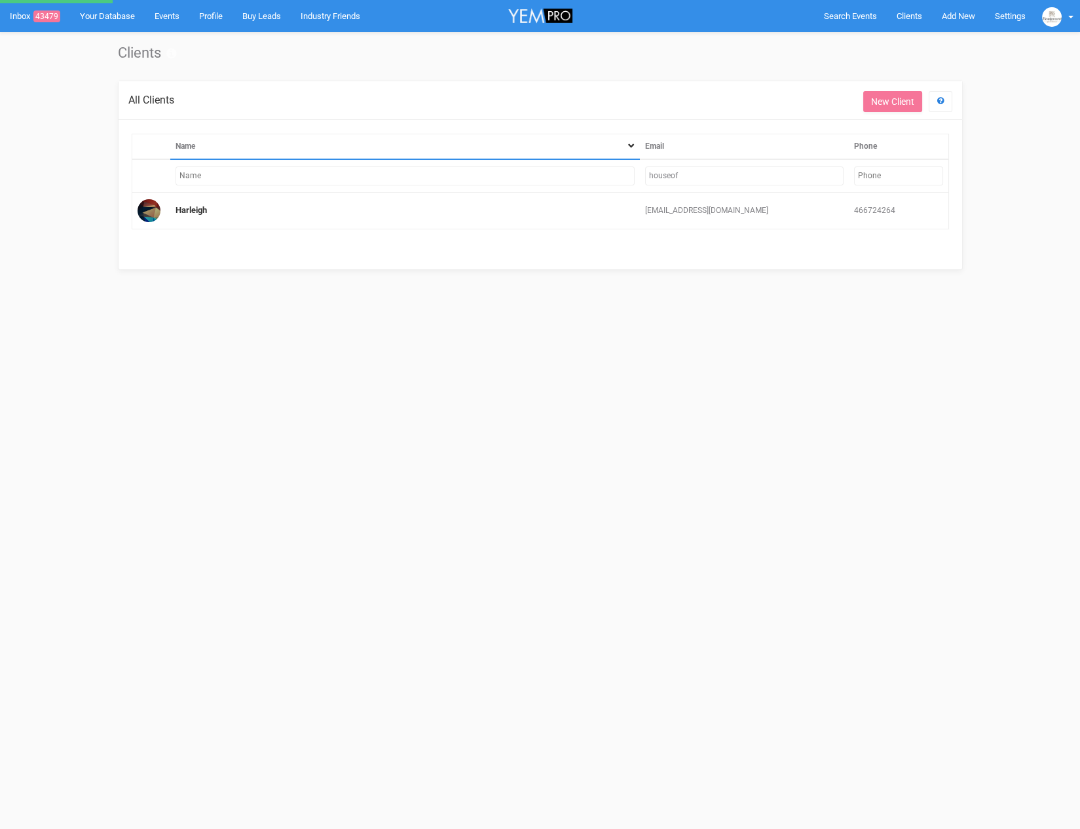
click at [666, 172] on input "houseof" at bounding box center [744, 175] width 199 height 19
click at [664, 173] on input "houseof" at bounding box center [744, 175] width 199 height 19
click at [655, 170] on input "houseof" at bounding box center [744, 175] width 199 height 19
type input "ashleigh.k"
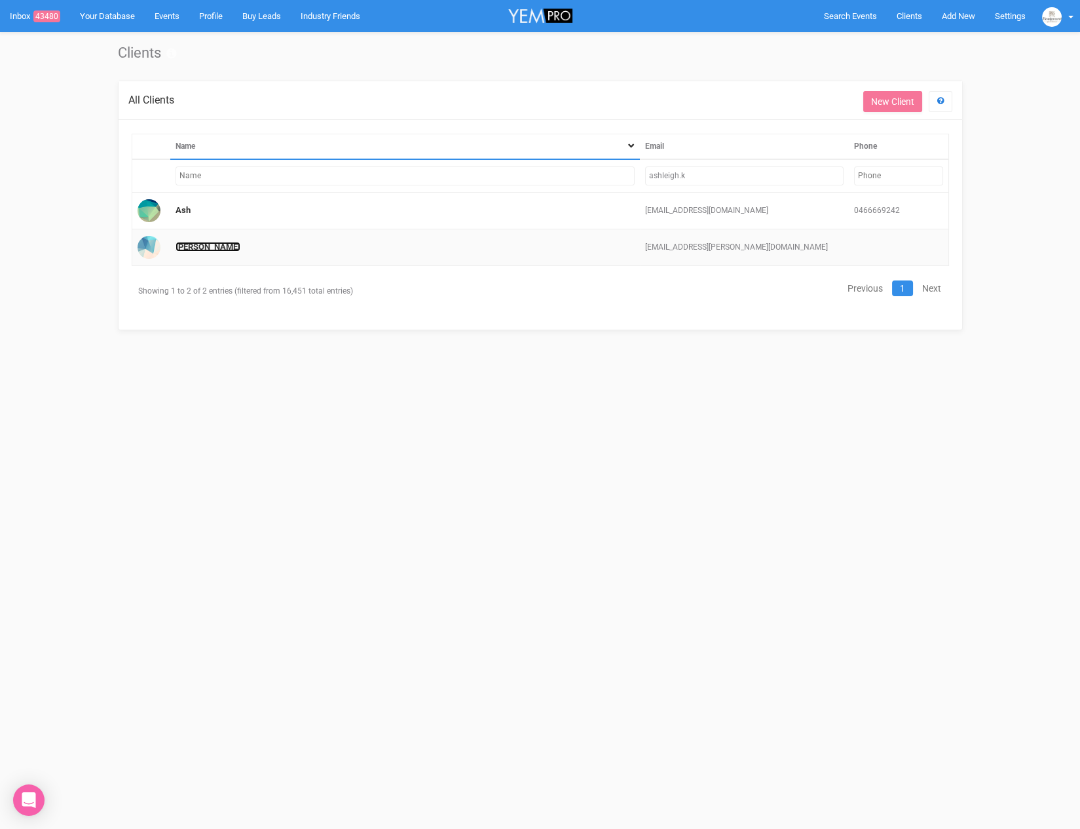
click at [196, 242] on link "[PERSON_NAME]" at bounding box center [208, 247] width 65 height 10
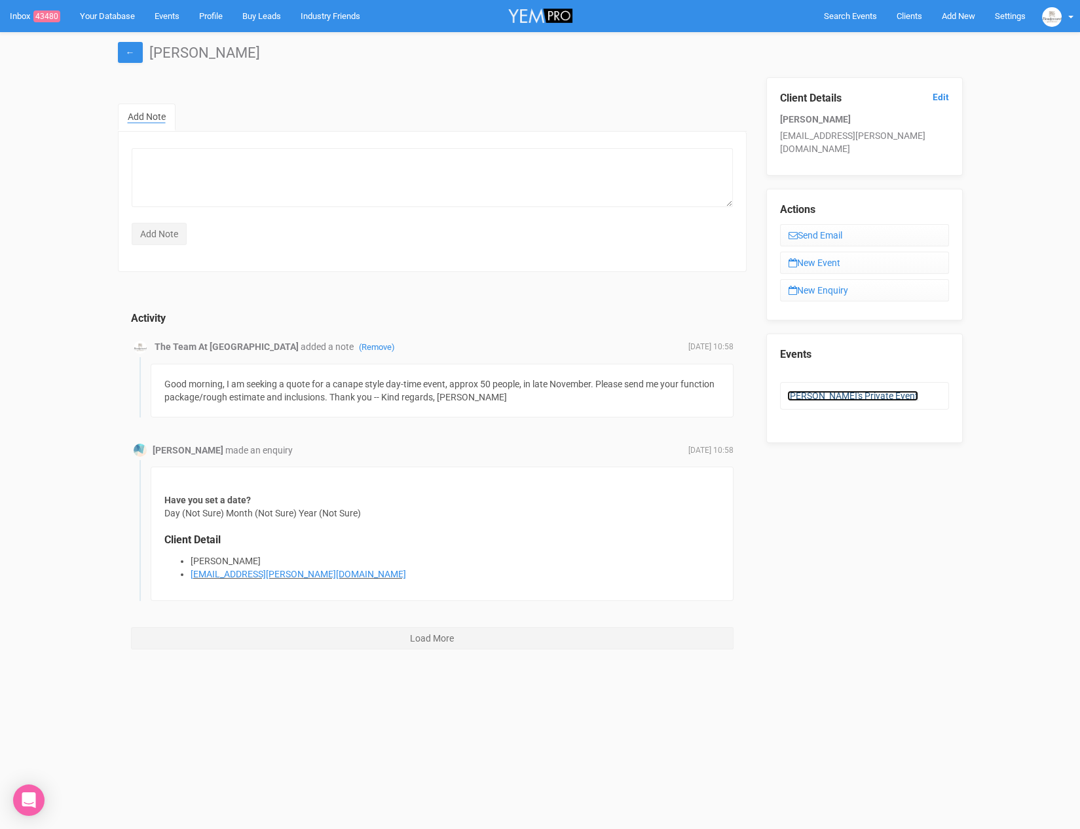
click at [824, 390] on link "[PERSON_NAME]'s Private Event" at bounding box center [853, 395] width 131 height 10
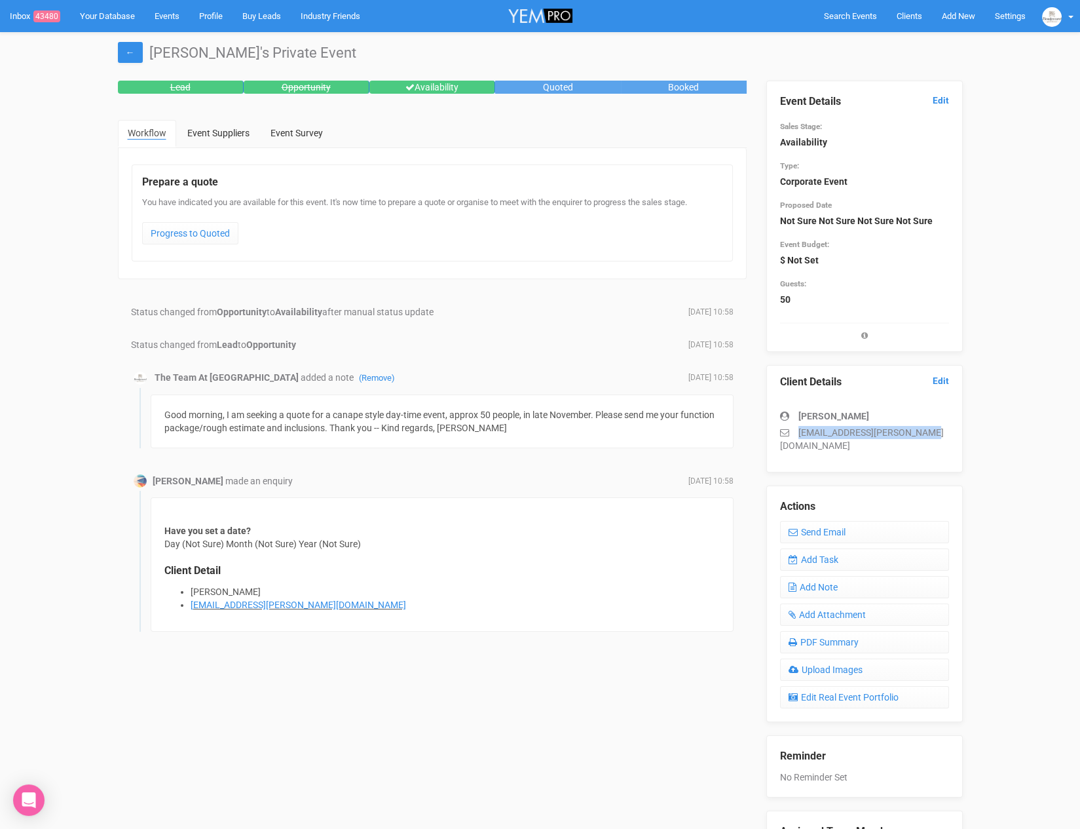
drag, startPoint x: 800, startPoint y: 430, endPoint x: 949, endPoint y: 440, distance: 149.0
click at [949, 440] on div "Client Details Edit [PERSON_NAME] [EMAIL_ADDRESS][PERSON_NAME][DOMAIN_NAME]" at bounding box center [865, 418] width 197 height 107
copy p "[EMAIL_ADDRESS][PERSON_NAME][DOMAIN_NAME]"
click at [947, 98] on link "Edit" at bounding box center [941, 100] width 16 height 12
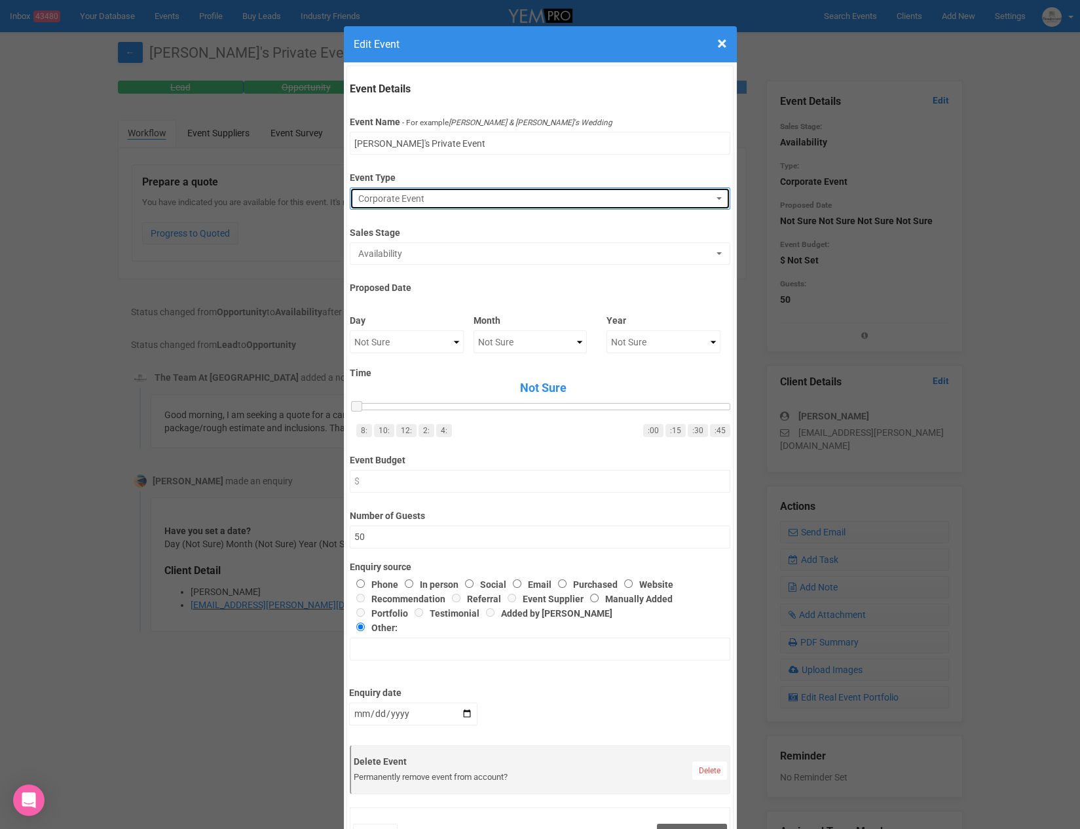
click at [423, 195] on span "Corporate Event" at bounding box center [535, 198] width 355 height 13
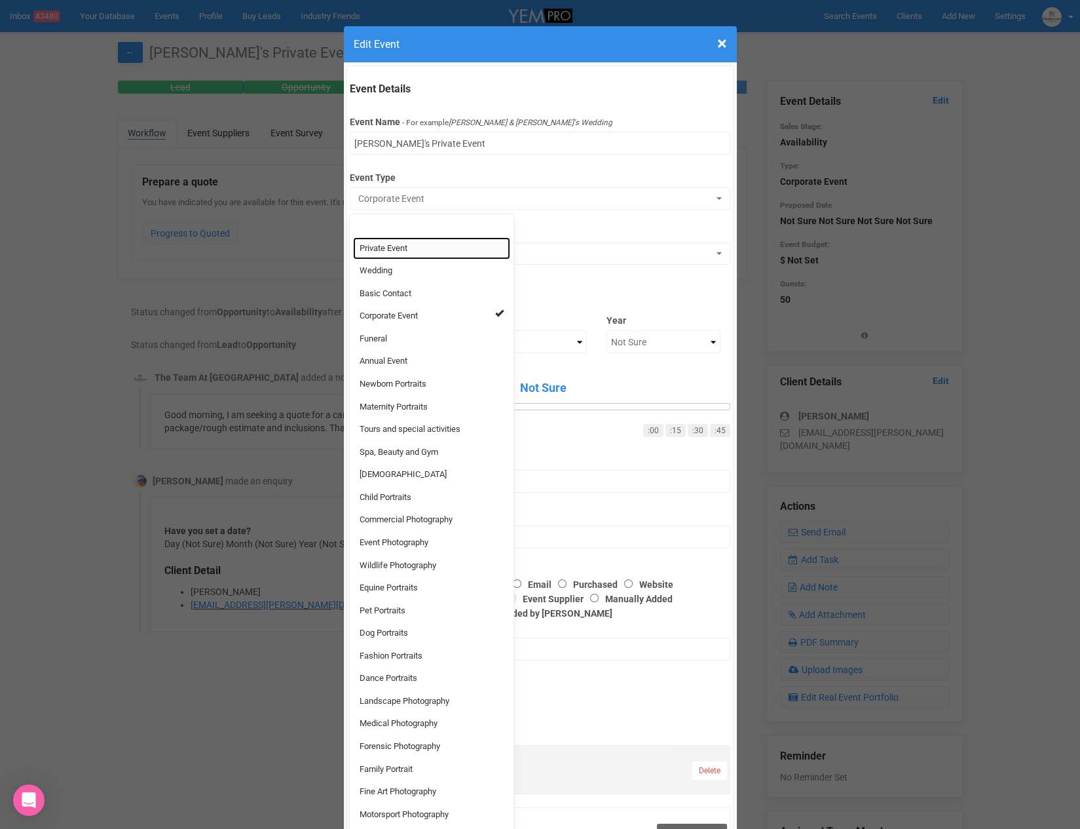
click at [409, 248] on link "Private Event" at bounding box center [431, 248] width 157 height 23
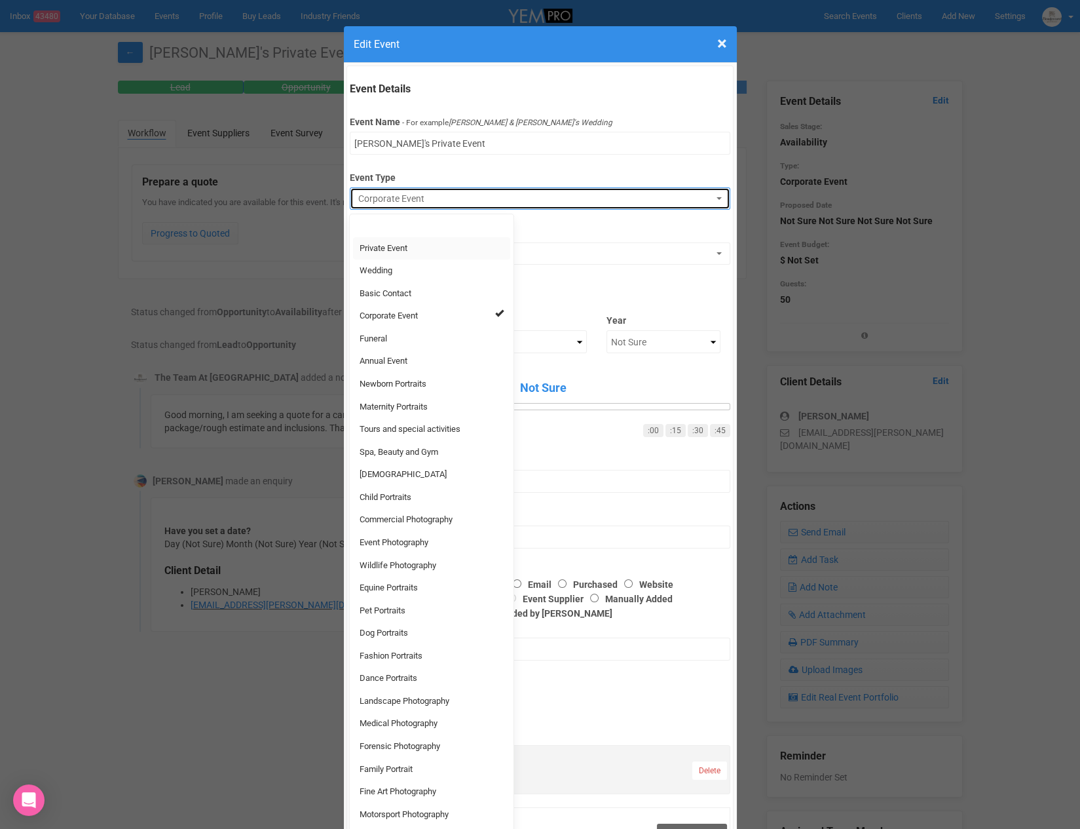
select select "38"
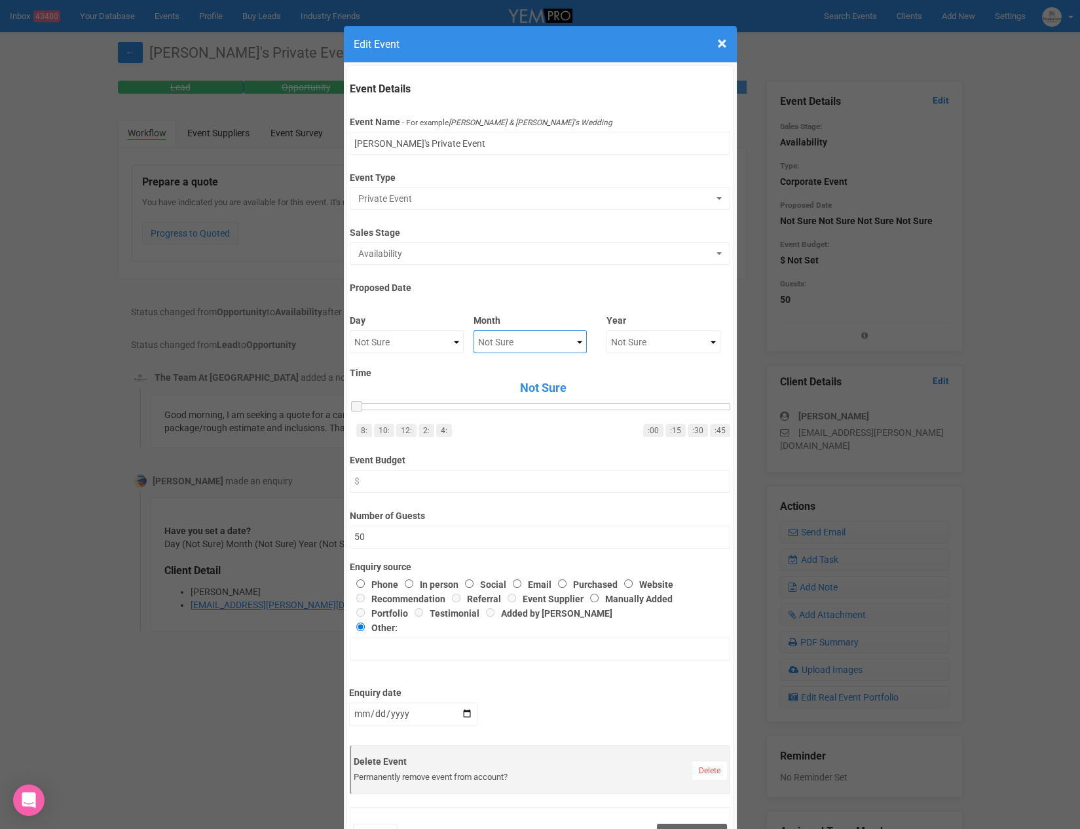
click at [529, 336] on select "Not Sure January February March April May June July August September October No…" at bounding box center [531, 341] width 114 height 23
select select "November"
click at [668, 330] on select "Not Sure 2020 2021 2022 2023 2024 2025 2026 2027 2028 2029 2030 2031 2032 2033 …" at bounding box center [664, 341] width 114 height 23
select select "2025"
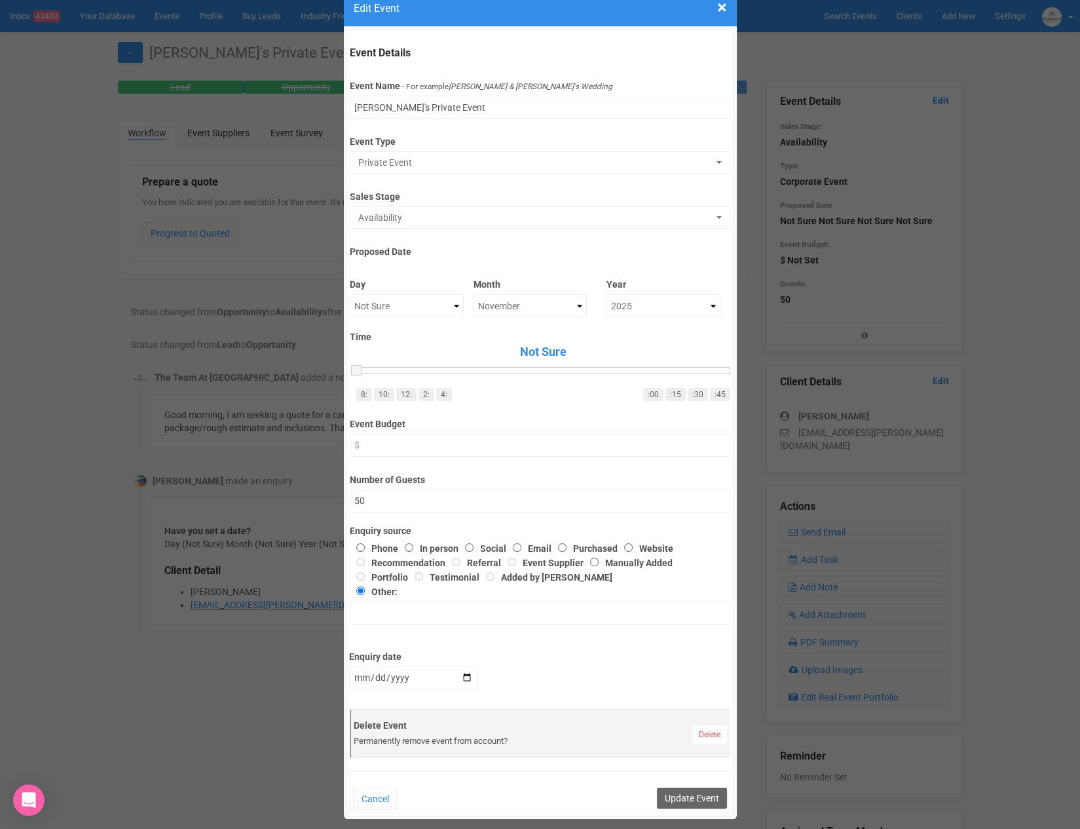
click at [375, 664] on div "Enquiry date" at bounding box center [413, 662] width 128 height 56
click at [368, 677] on input "Enquiry date" at bounding box center [413, 677] width 128 height 23
type input "[DATE]"
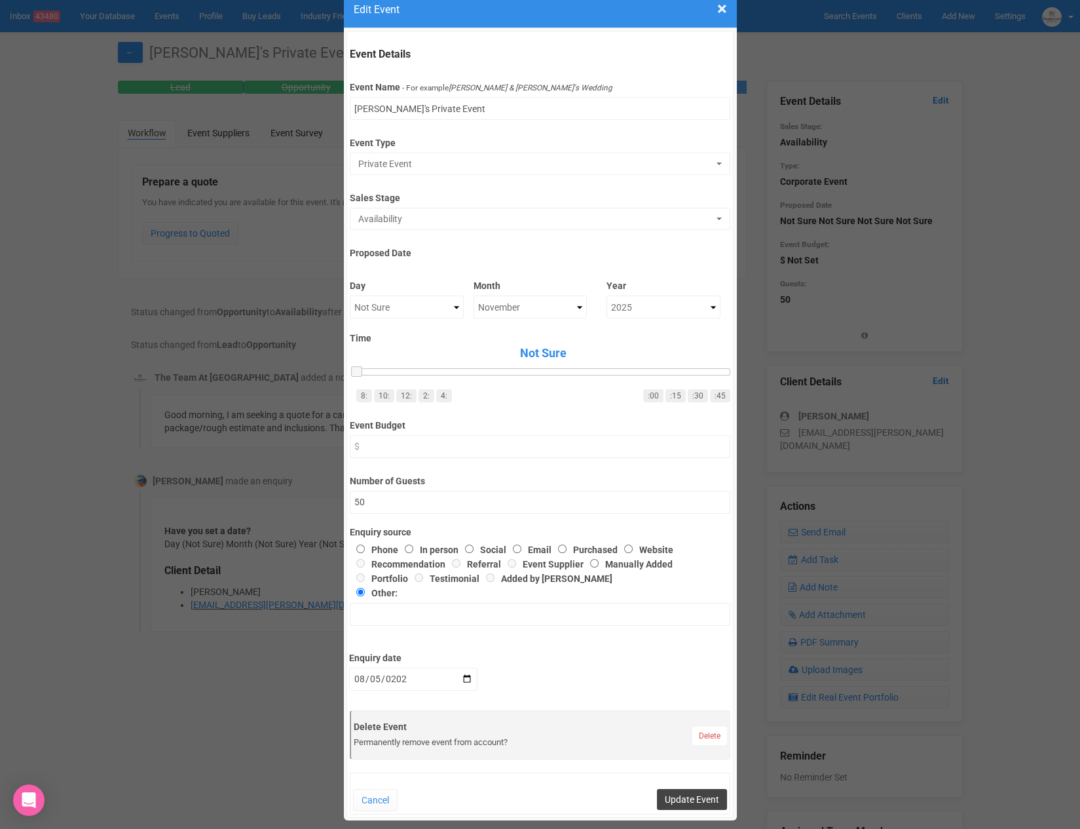
click at [701, 797] on button "Update Event" at bounding box center [692, 799] width 70 height 21
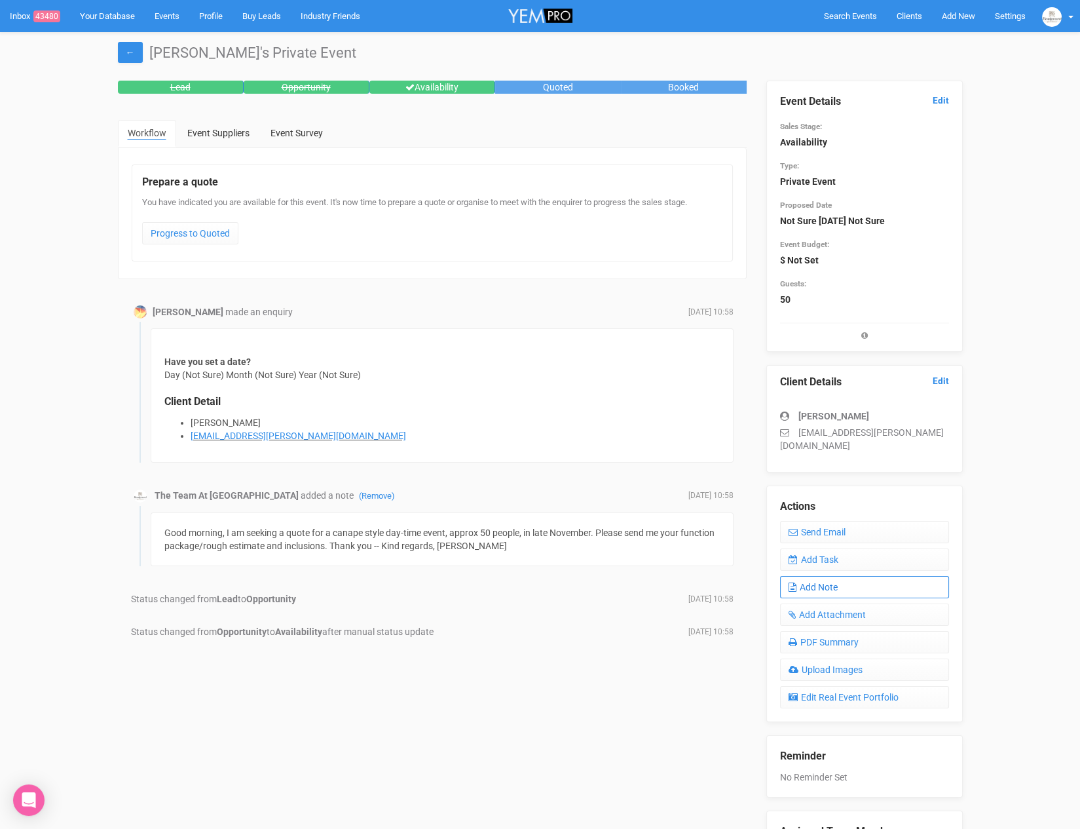
click at [867, 576] on link "Add Note" at bounding box center [864, 587] width 169 height 22
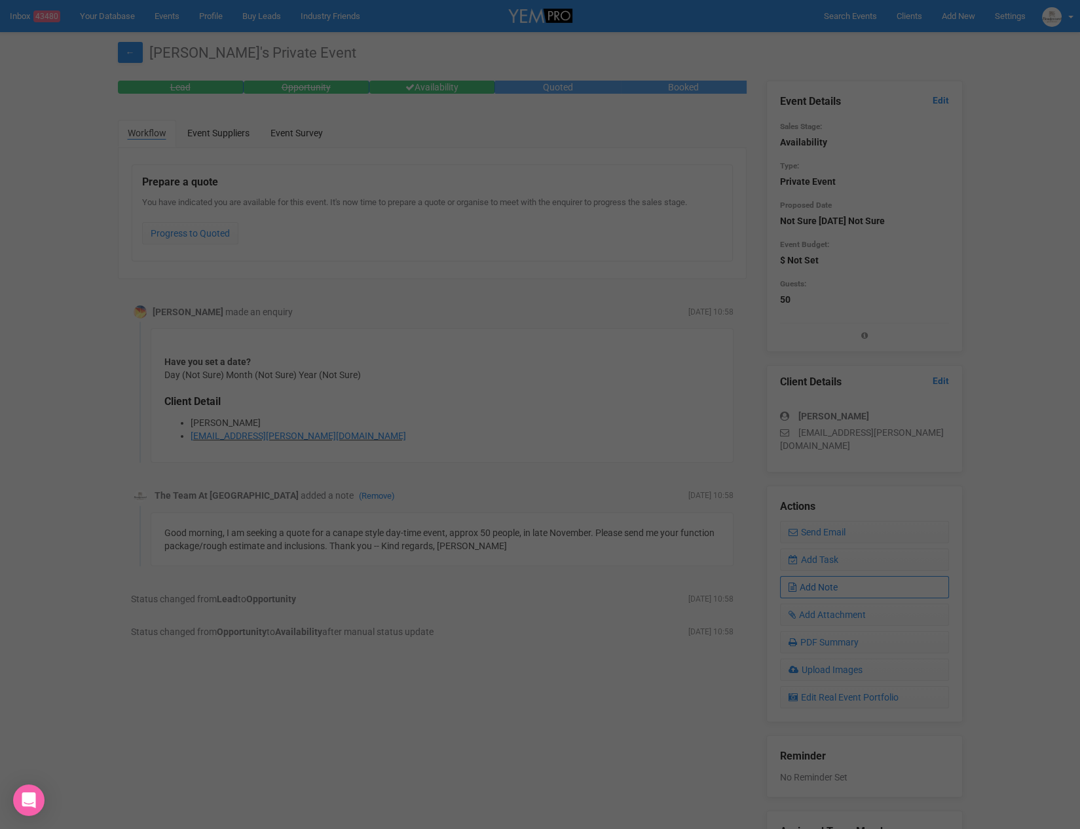
scroll to position [0, 0]
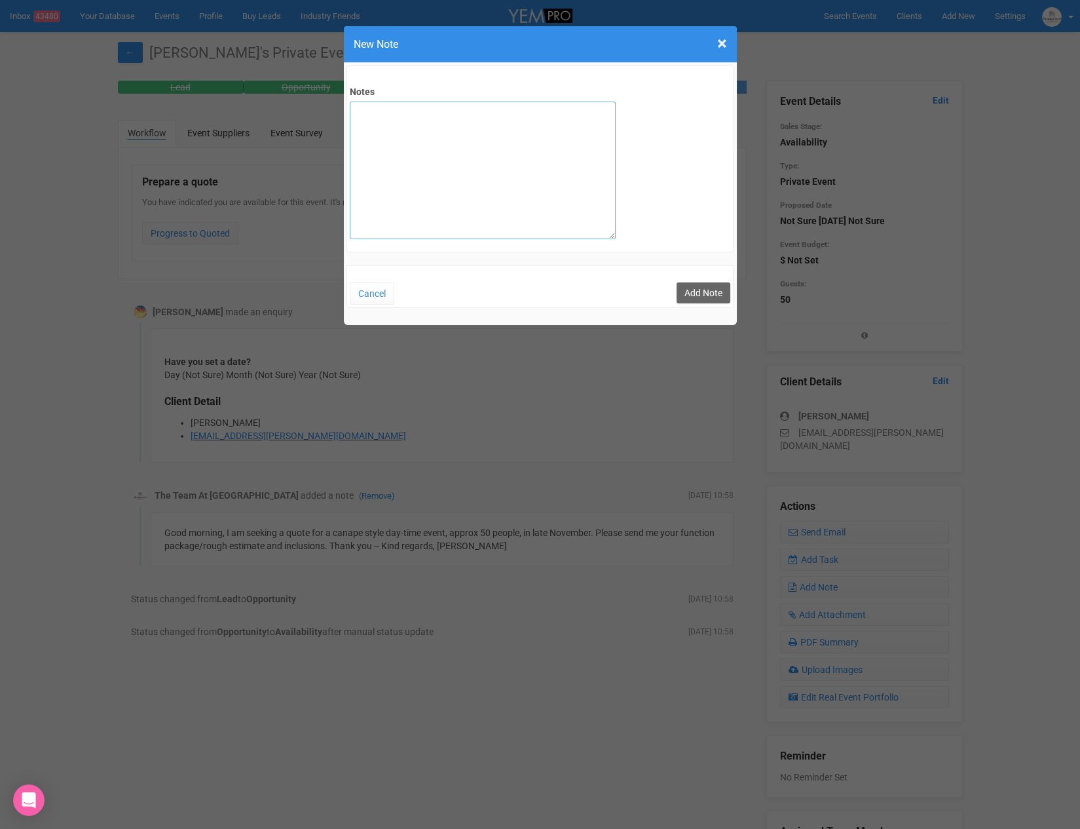
click at [489, 161] on textarea "Notes" at bounding box center [483, 171] width 266 height 138
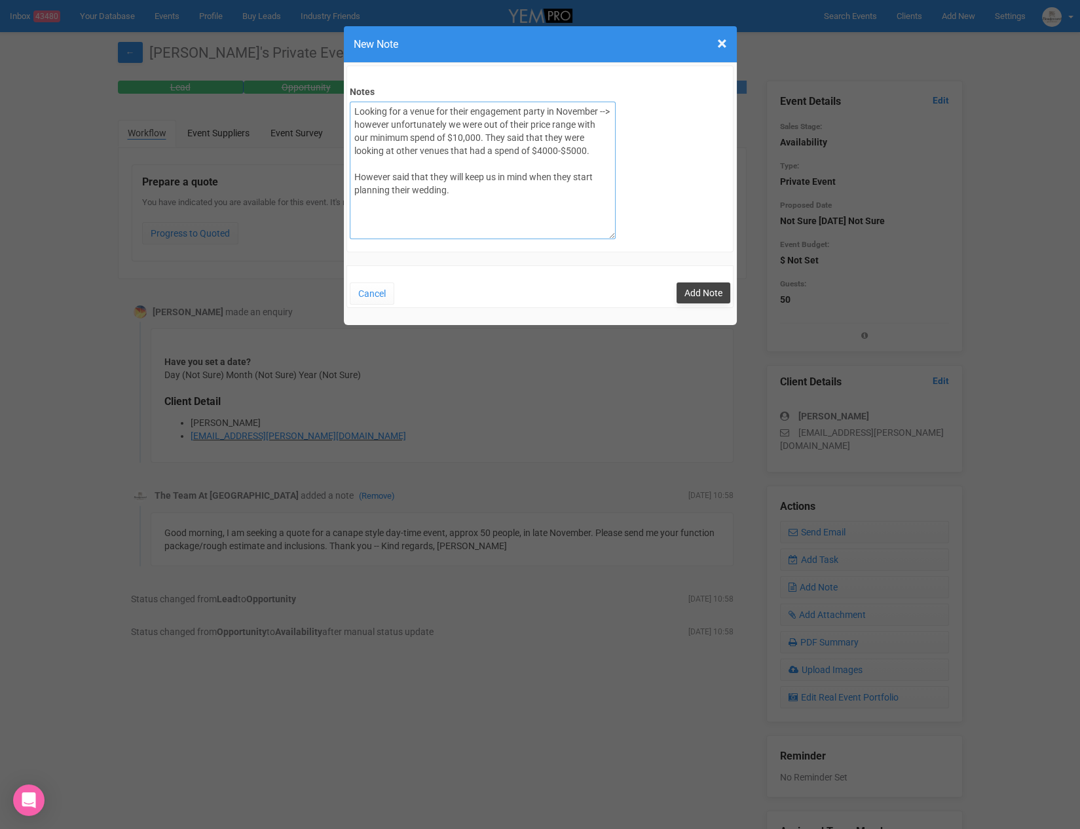
type textarea "Looking for a venue for their engagement party in November --> however unfortun…"
click at [704, 290] on button "Add Note" at bounding box center [704, 292] width 54 height 21
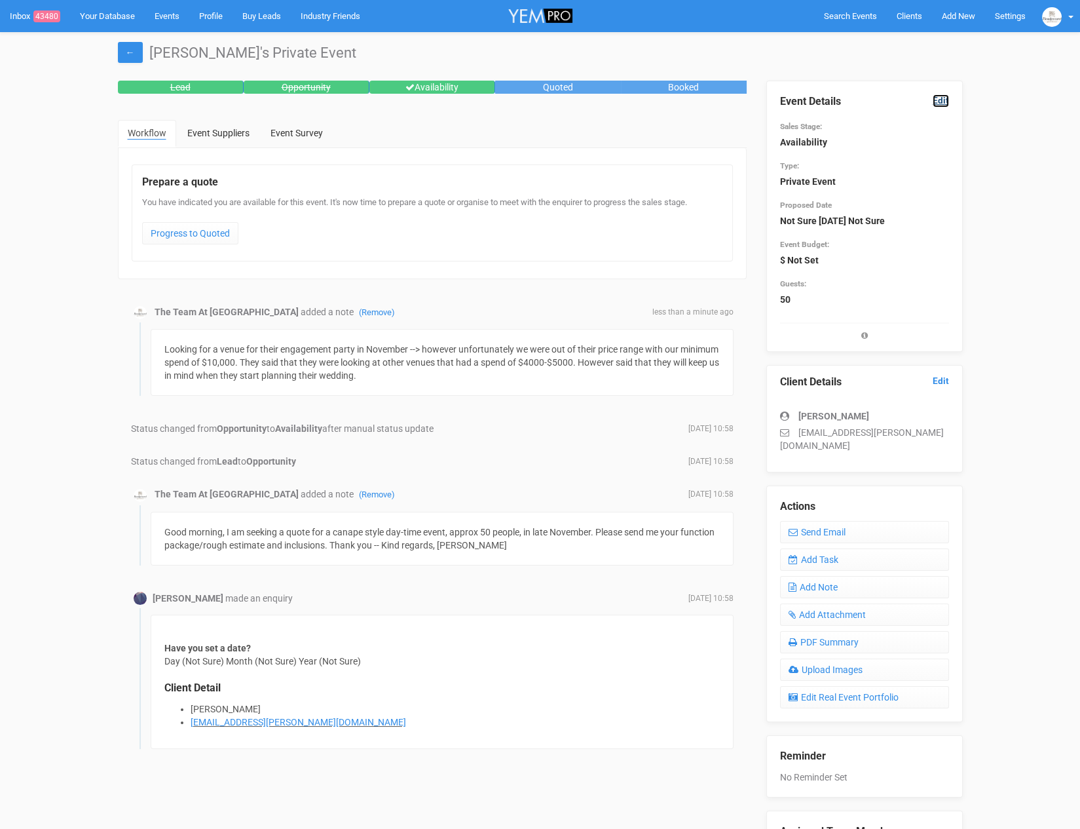
click at [940, 99] on link "Edit" at bounding box center [941, 100] width 16 height 12
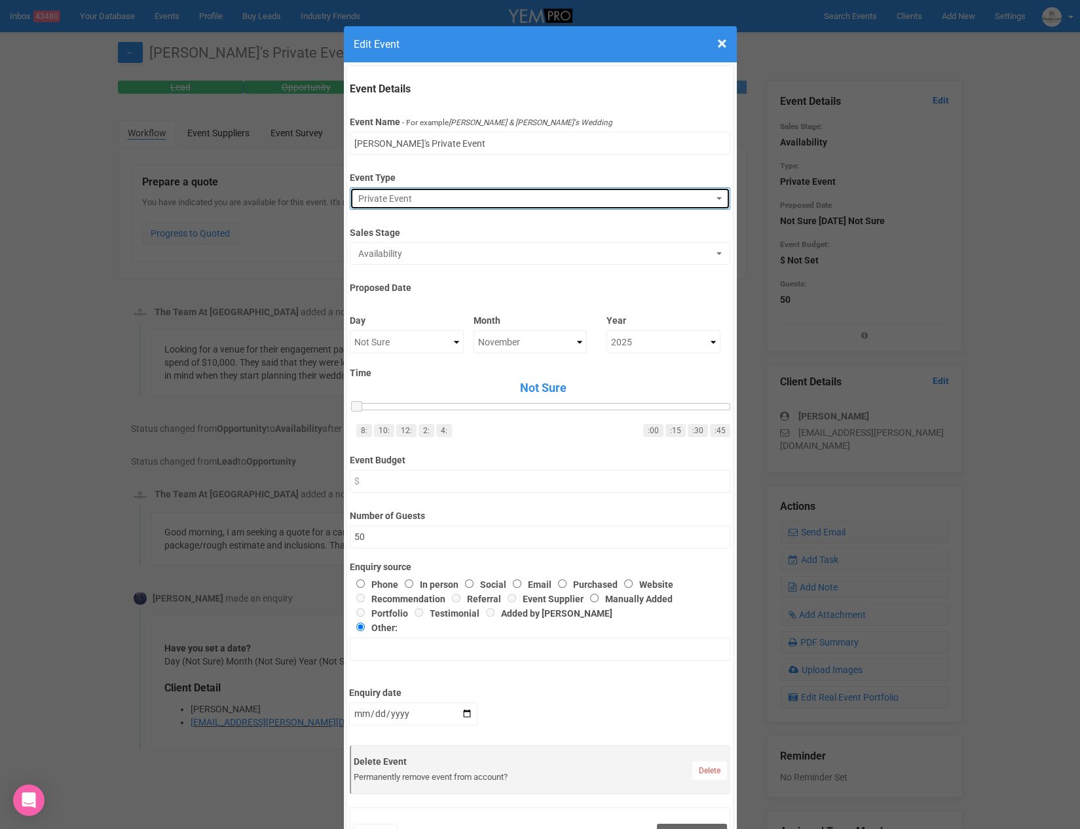
click at [458, 202] on span "Private Event" at bounding box center [535, 198] width 355 height 13
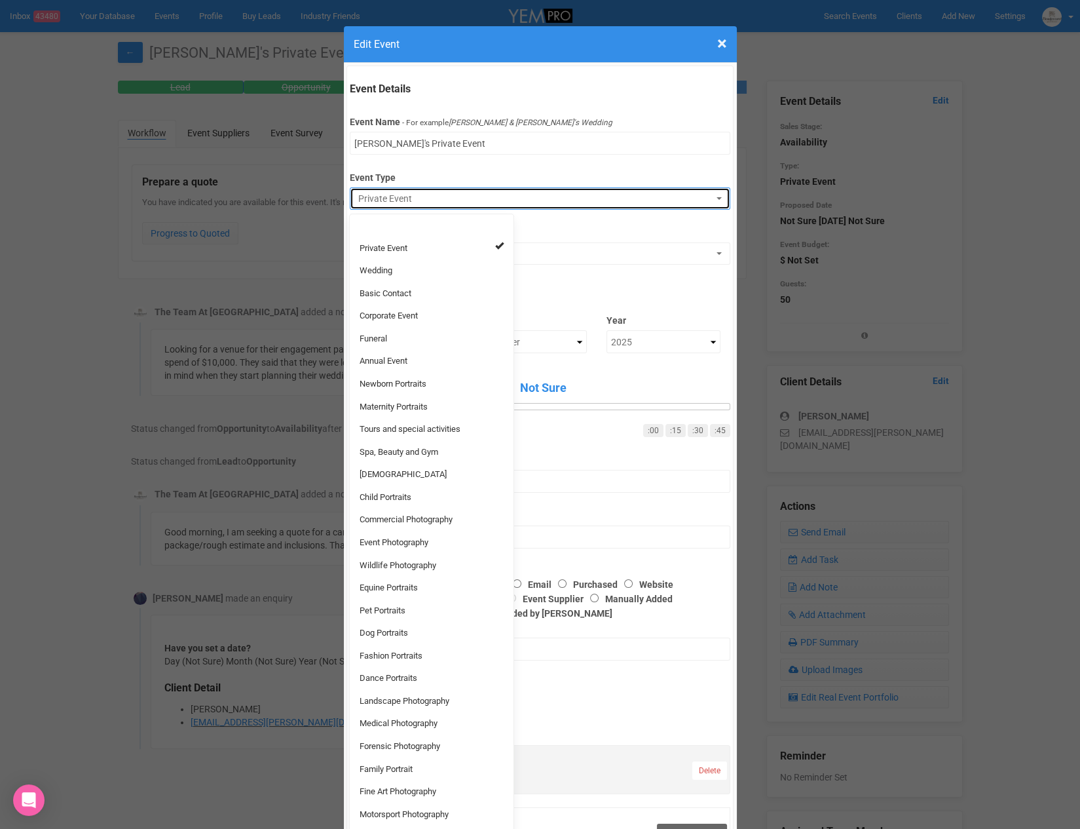
click at [432, 202] on span "Private Event" at bounding box center [535, 198] width 355 height 13
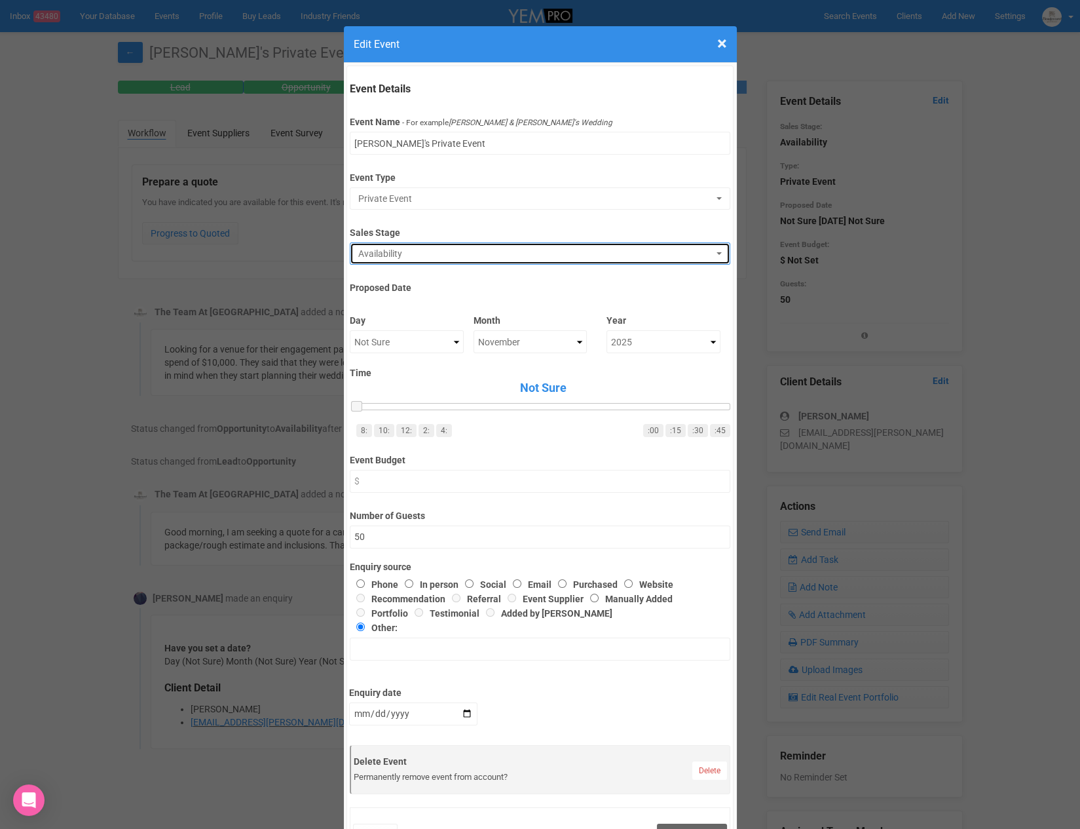
click at [429, 261] on button "Availability" at bounding box center [540, 253] width 381 height 22
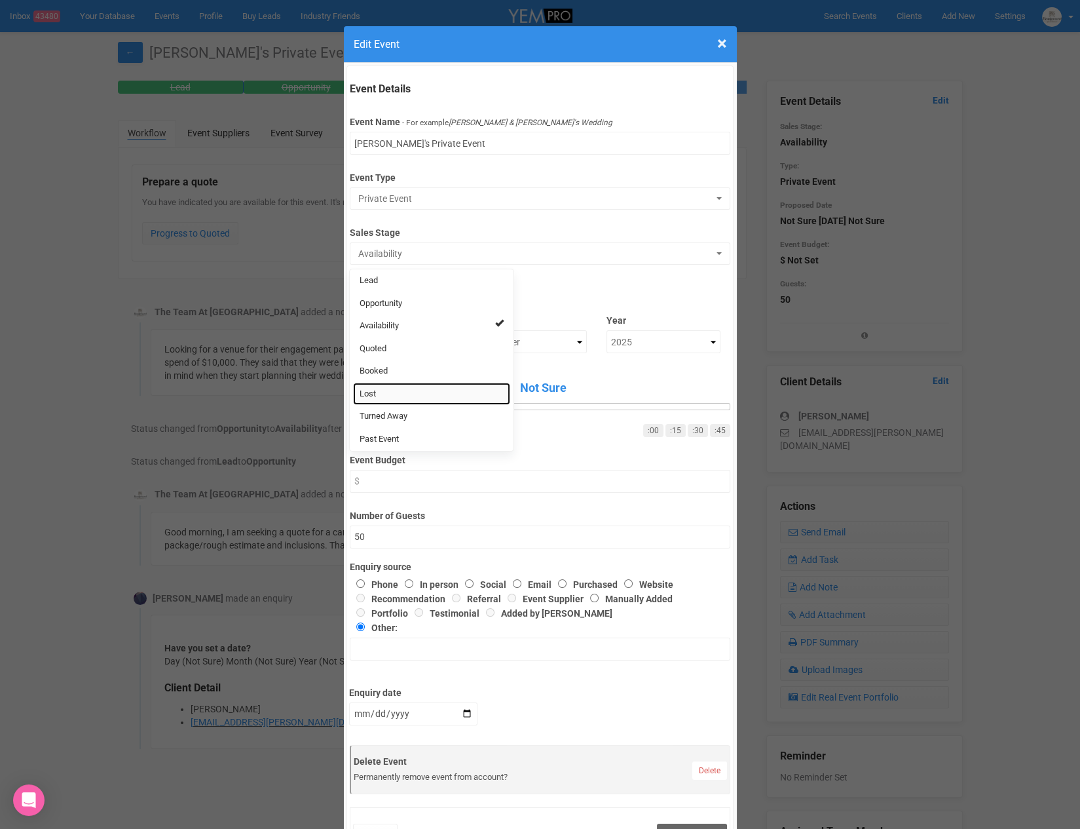
click at [361, 389] on span "Lost" at bounding box center [368, 394] width 16 height 12
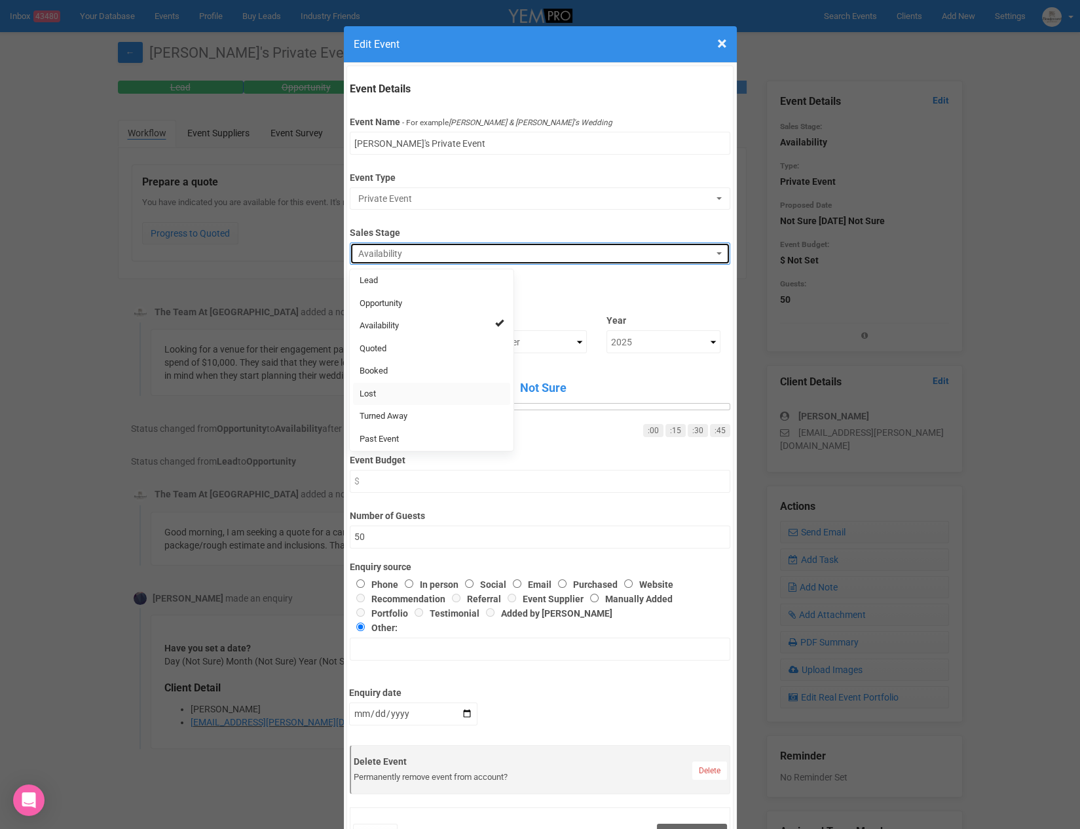
select select "10"
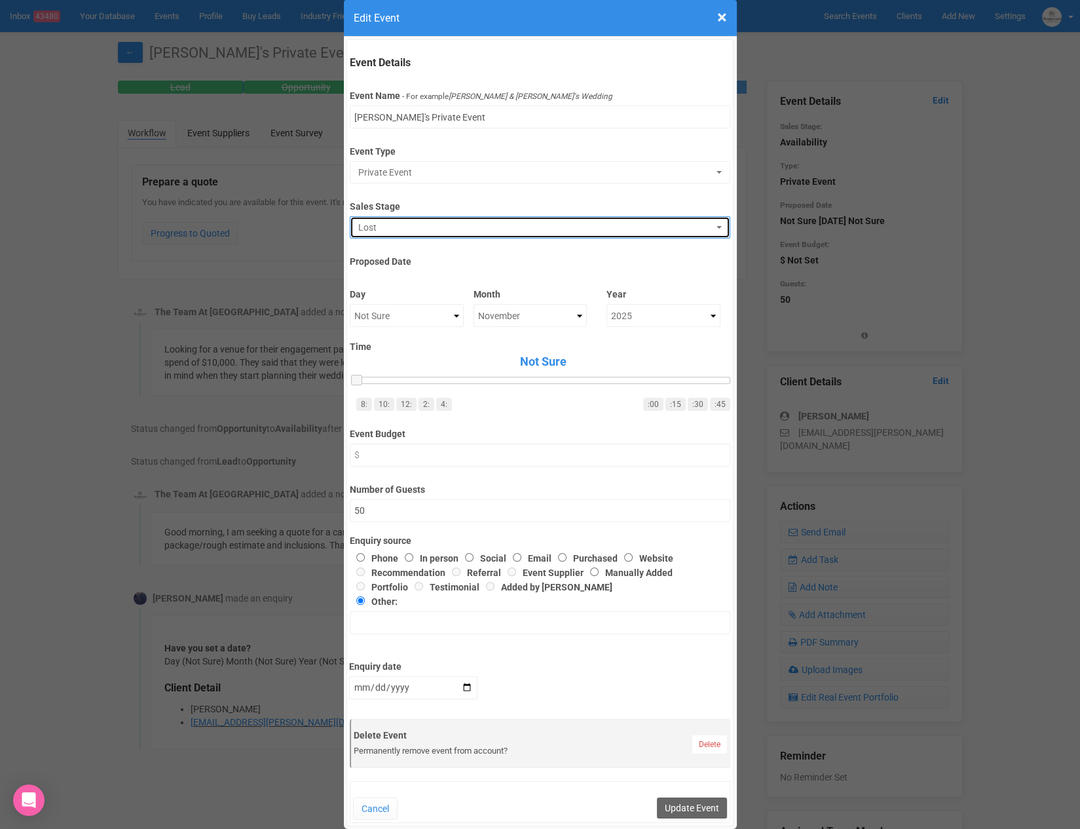
scroll to position [36, 0]
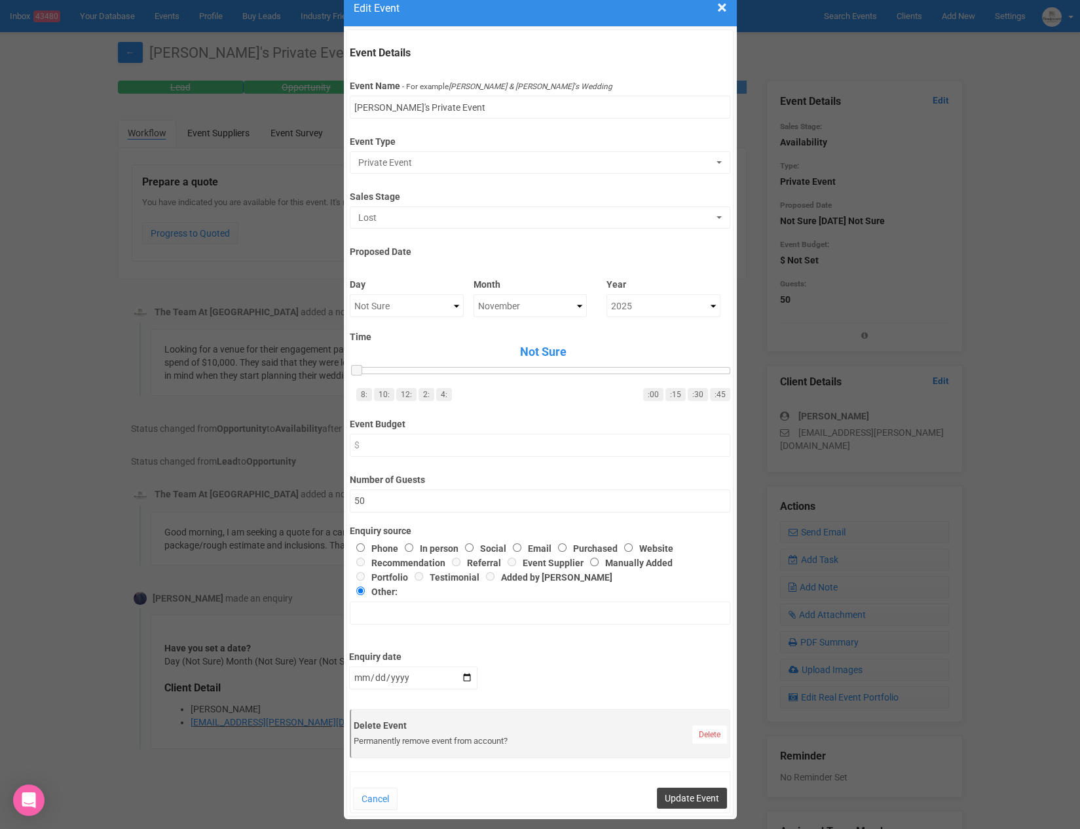
click at [698, 792] on button "Update Event" at bounding box center [692, 798] width 70 height 21
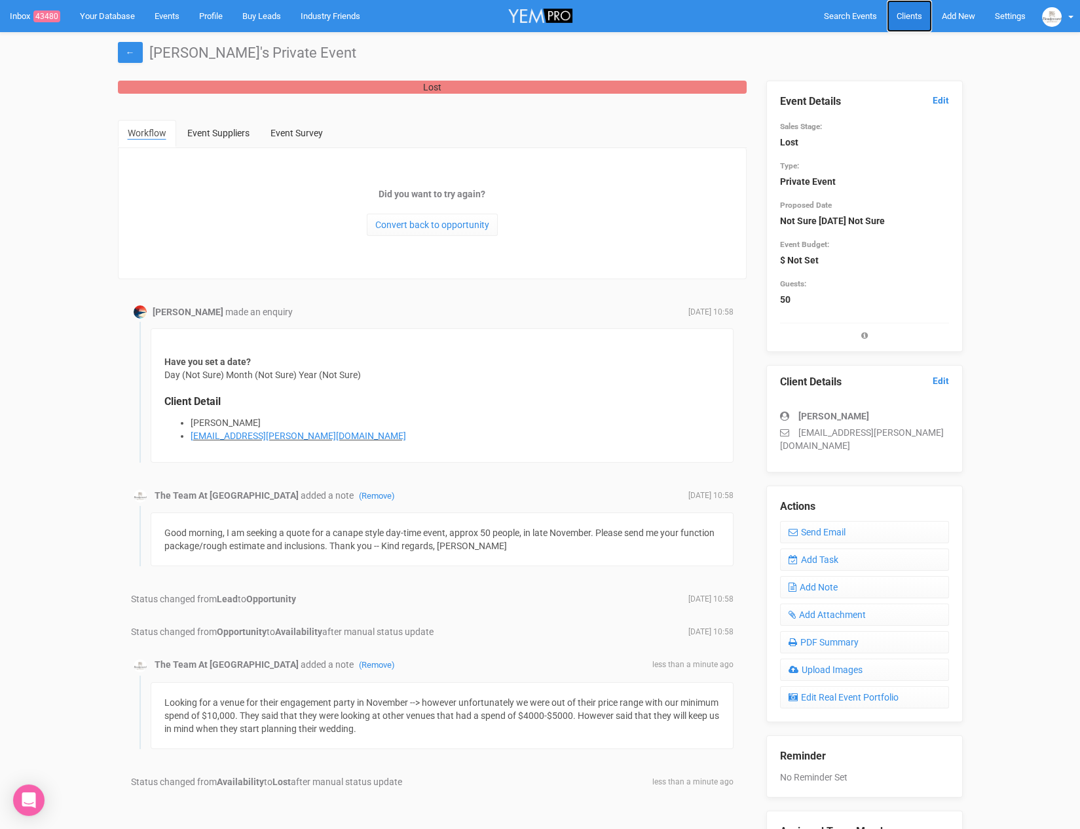
click at [900, 20] on span "Clients" at bounding box center [910, 16] width 26 height 10
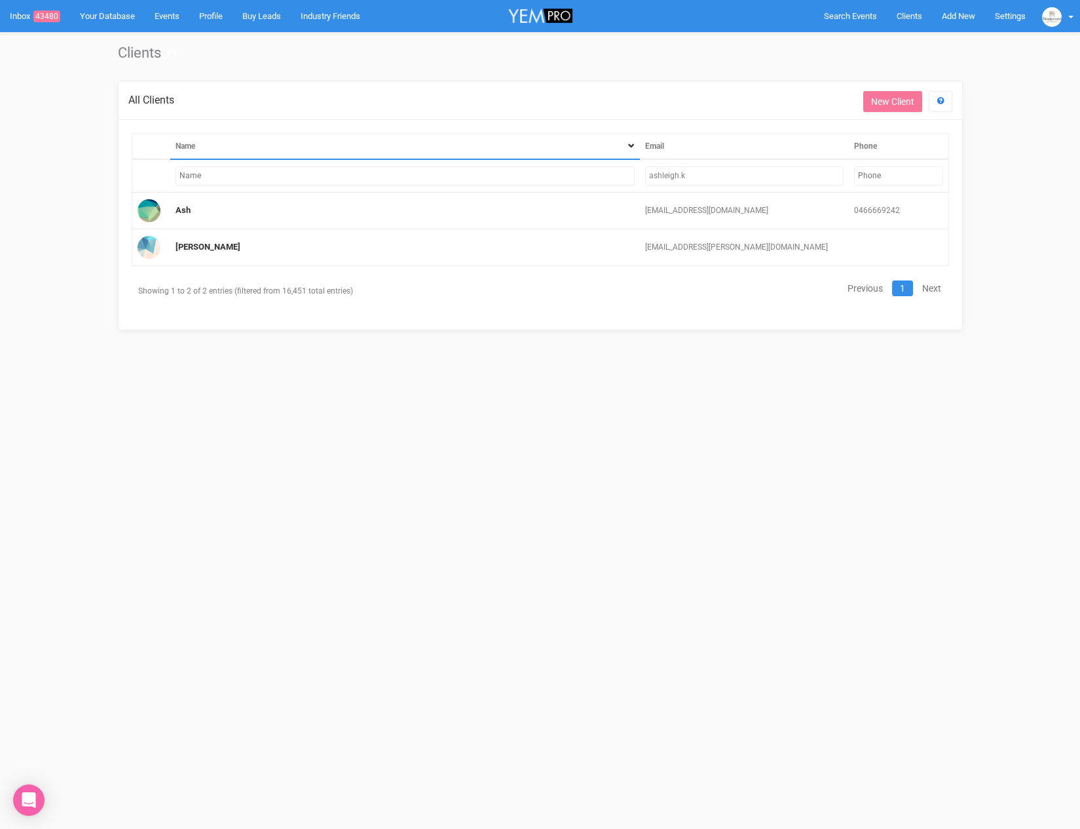
click at [674, 168] on input "ashleigh.k" at bounding box center [744, 175] width 199 height 19
drag, startPoint x: 715, startPoint y: 170, endPoint x: 578, endPoint y: 178, distance: 137.2
click at [578, 178] on tr "ashleigh.k" at bounding box center [540, 175] width 817 height 33
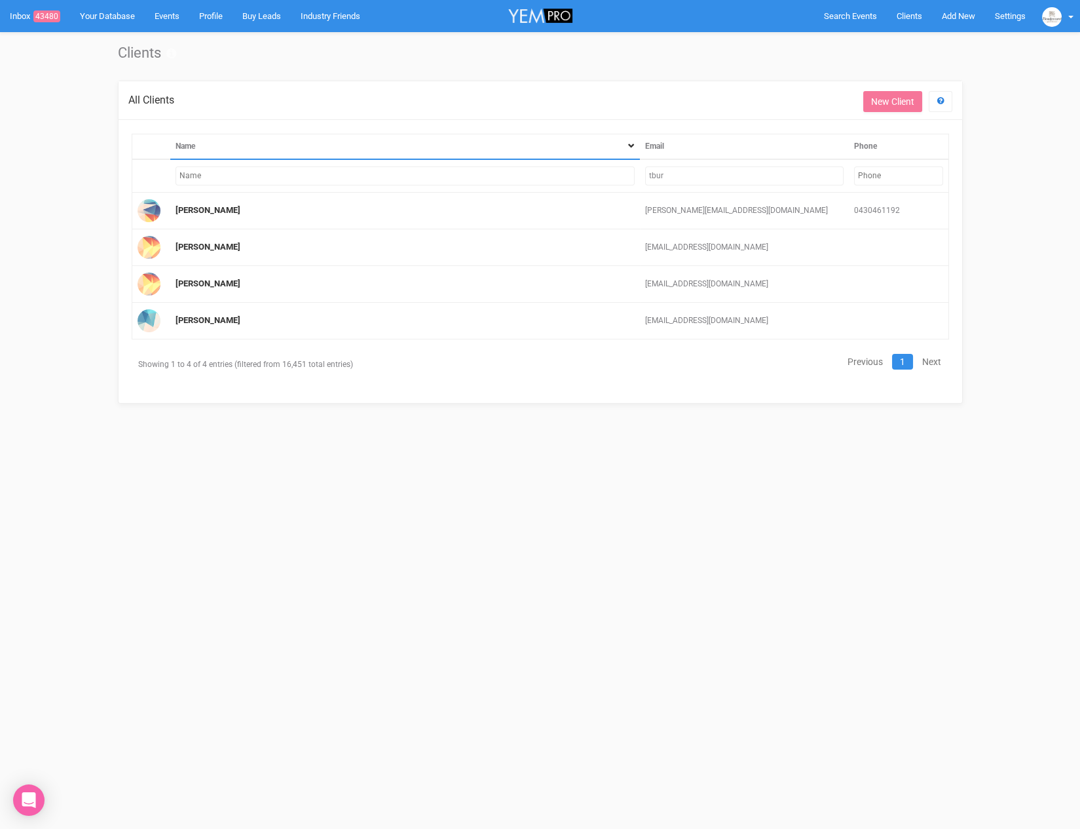
type input "tbur"
click at [937, 12] on link "Add New" at bounding box center [958, 16] width 53 height 32
click at [922, 115] on link "New Enquiry" at bounding box center [928, 121] width 98 height 26
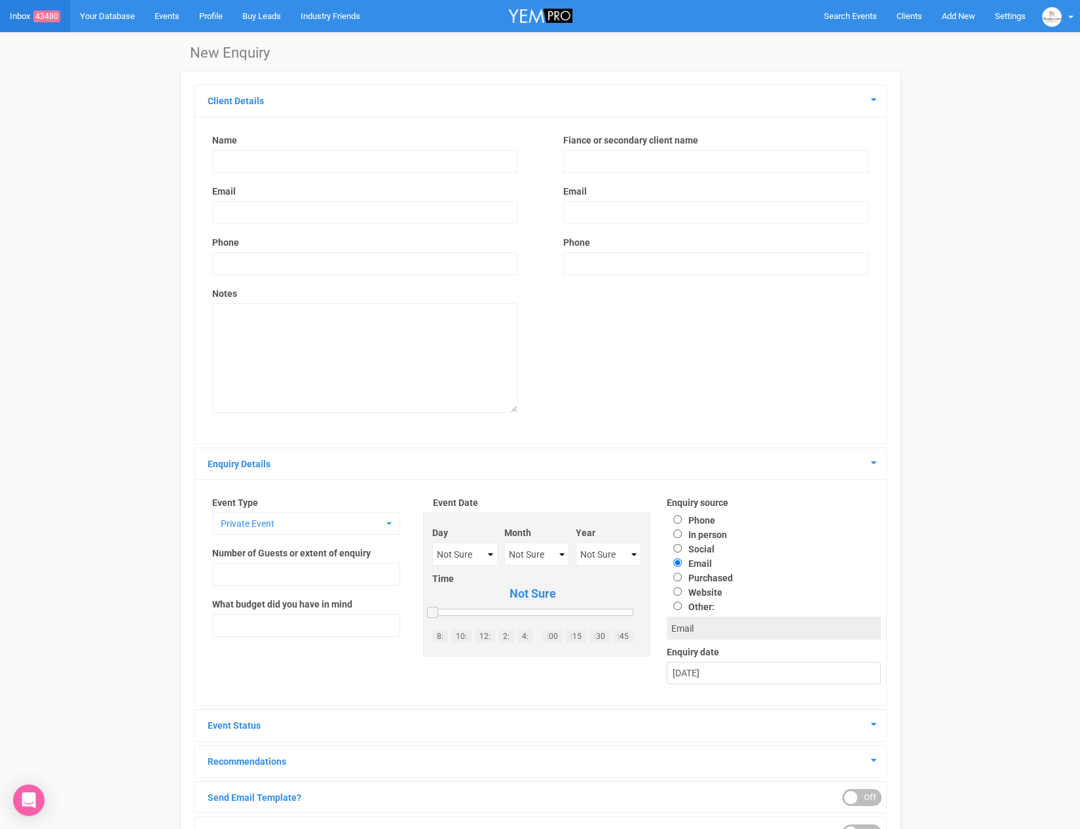
click at [335, 165] on input "text" at bounding box center [364, 161] width 305 height 23
type input "[PERSON_NAME]"
click at [318, 225] on div "Name [PERSON_NAME] Email Phone Notes" at bounding box center [365, 280] width 332 height 292
click at [640, 178] on div "Fiance or secondary client name Email Phone" at bounding box center [716, 211] width 332 height 155
click at [639, 172] on div "Fiance or secondary client name Email Phone" at bounding box center [716, 211] width 332 height 155
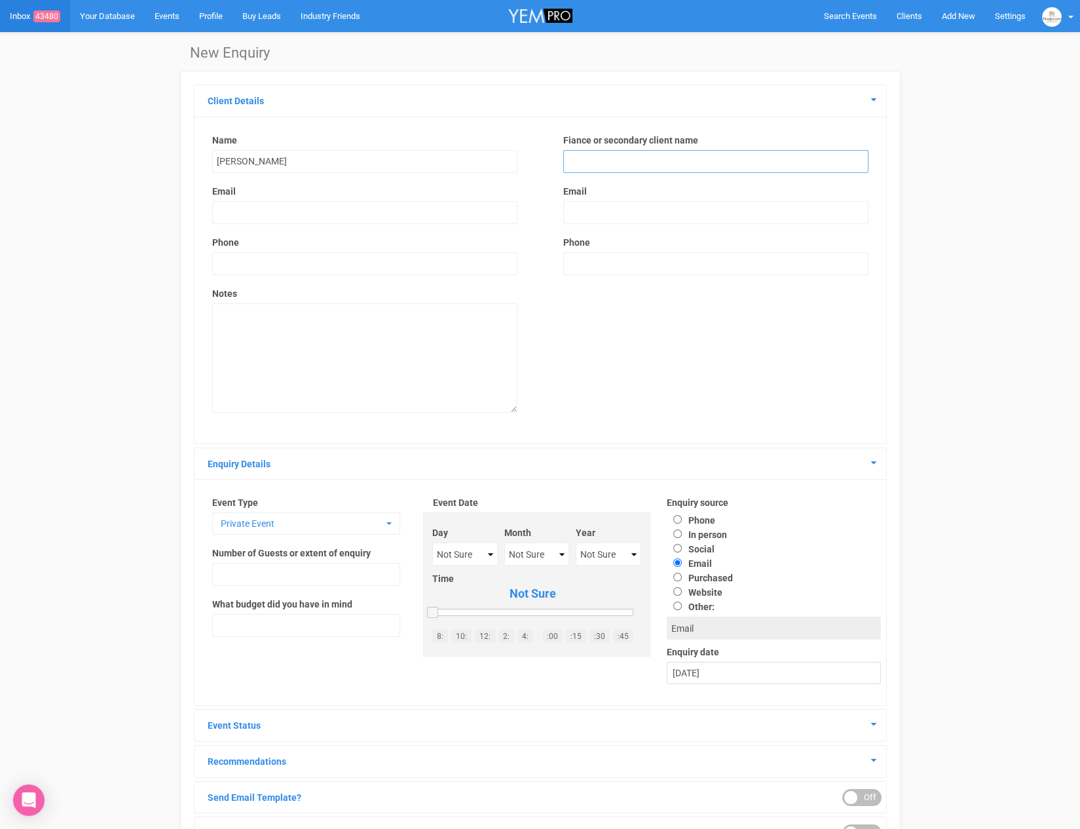
click at [624, 159] on input "text" at bounding box center [715, 161] width 305 height 23
type input "[PERSON_NAME]"
click at [410, 214] on input "email" at bounding box center [364, 212] width 305 height 23
type input "[EMAIL_ADDRESS][DOMAIN_NAME]"
click at [348, 262] on input "text" at bounding box center [364, 263] width 305 height 23
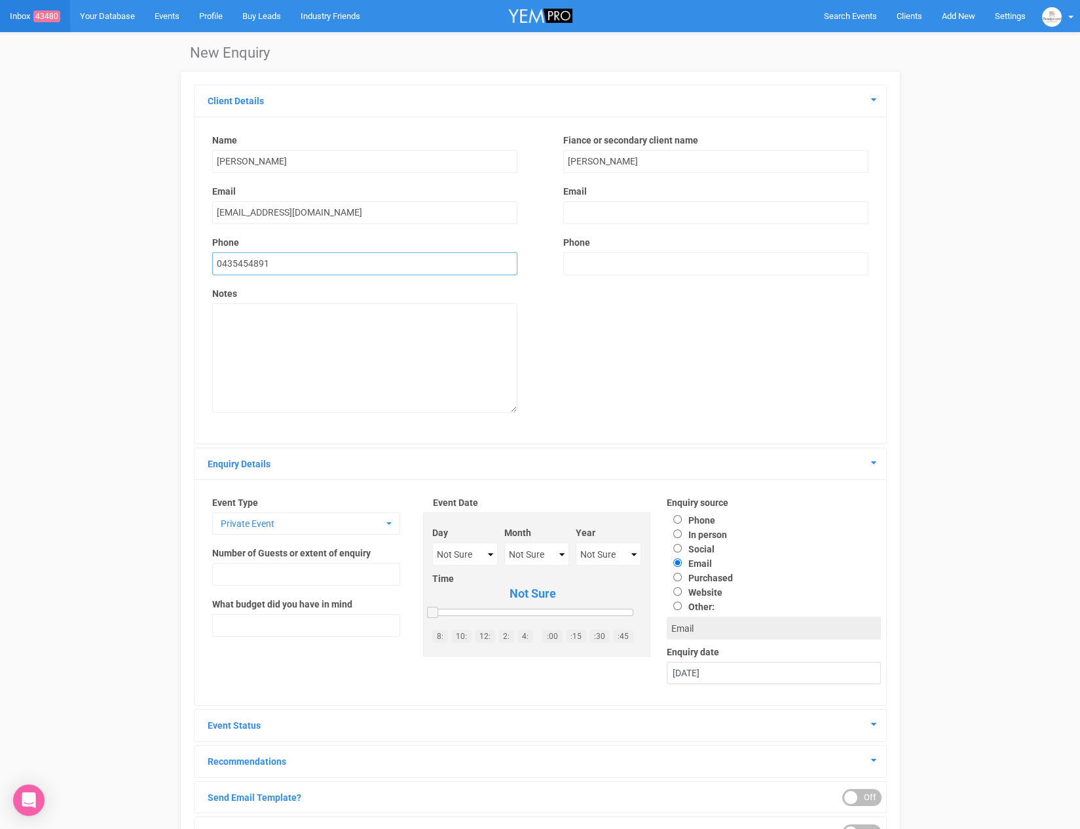
type input "0435454891"
click at [617, 254] on input "text" at bounding box center [715, 263] width 305 height 23
type input "0419437799"
click at [241, 333] on textarea at bounding box center [364, 357] width 305 height 109
click at [348, 356] on textarea "SITE on [DATE] End of [DATE] ([DATE] preferred)" at bounding box center [364, 357] width 305 height 109
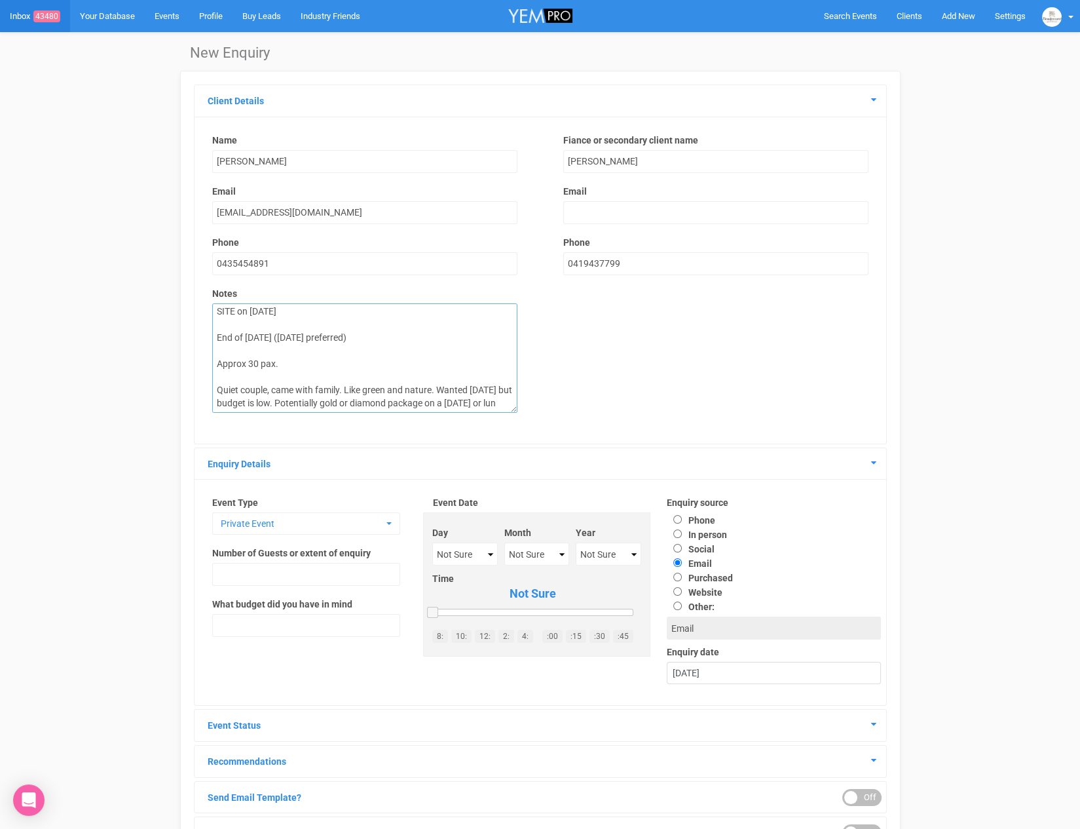
scroll to position [1, 0]
type textarea "SITE on [DATE] End of [DATE] ([DATE] preferred) Approx 30 pax. Quiet couple, ca…"
click at [345, 519] on span "Private Event" at bounding box center [302, 523] width 162 height 13
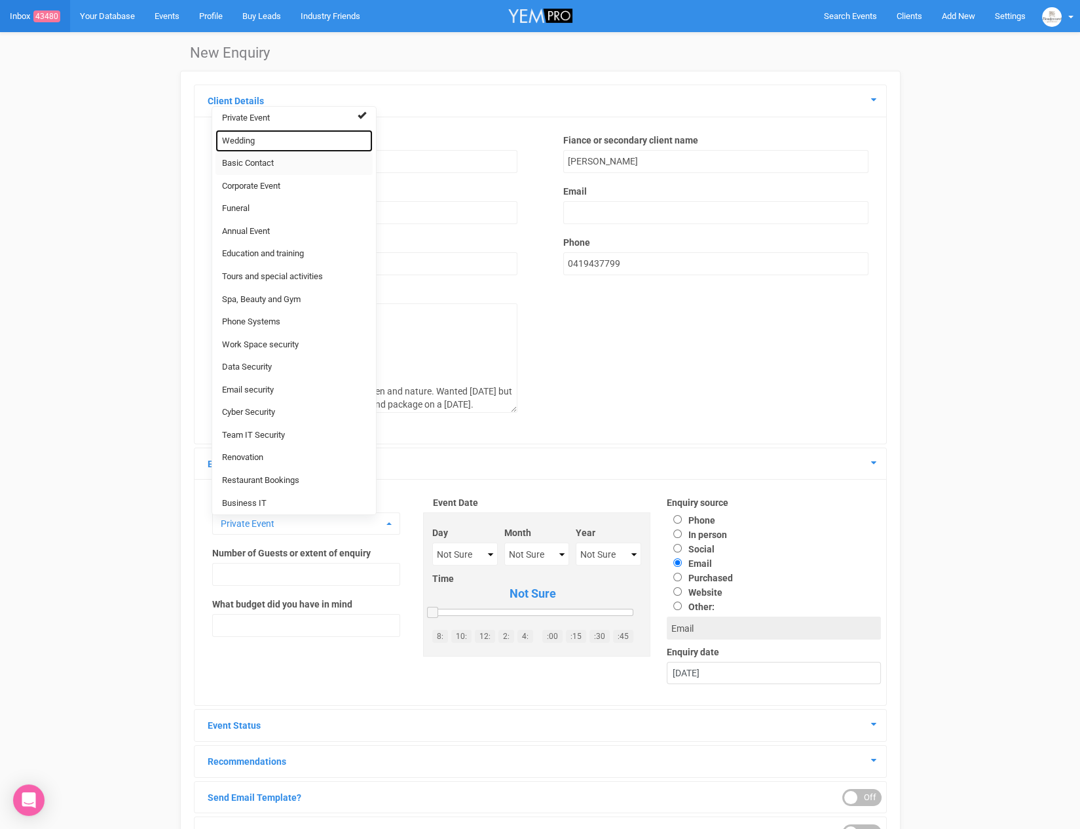
click at [276, 143] on link "Wedding" at bounding box center [294, 141] width 157 height 23
select select "20"
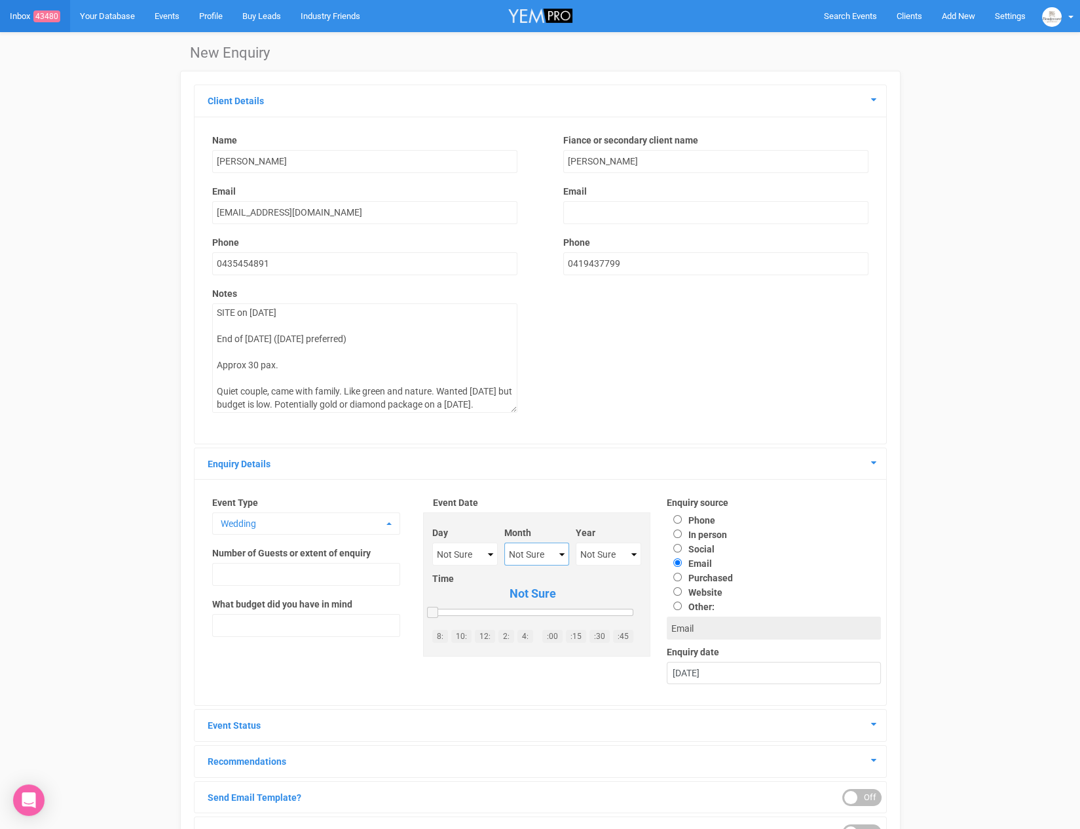
click at [535, 544] on select "Not Sure January February March April May June July August September October No…" at bounding box center [536, 553] width 64 height 23
select select "May"
click at [593, 555] on select "Not Sure 2020 2021 2022 2023 2024 2025 2026 2027 2028 2029 2030 2031 2032 2033 …" at bounding box center [609, 553] width 66 height 23
select select "2026"
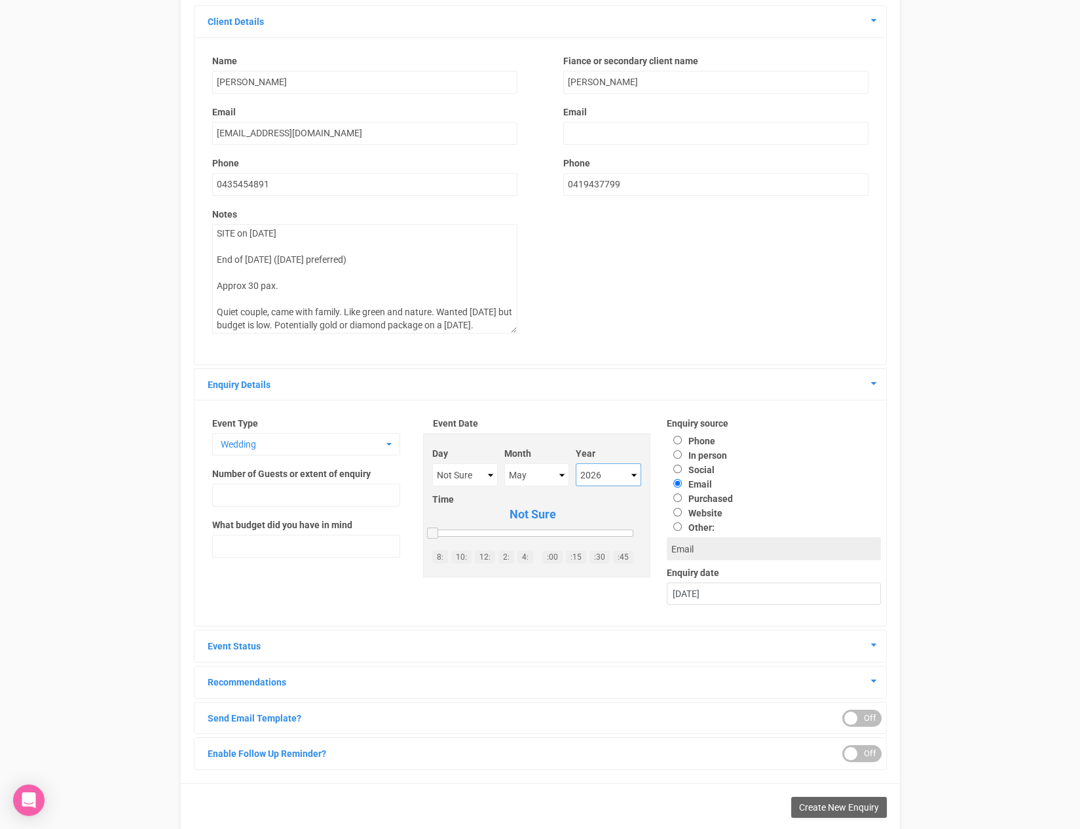
scroll to position [112, 0]
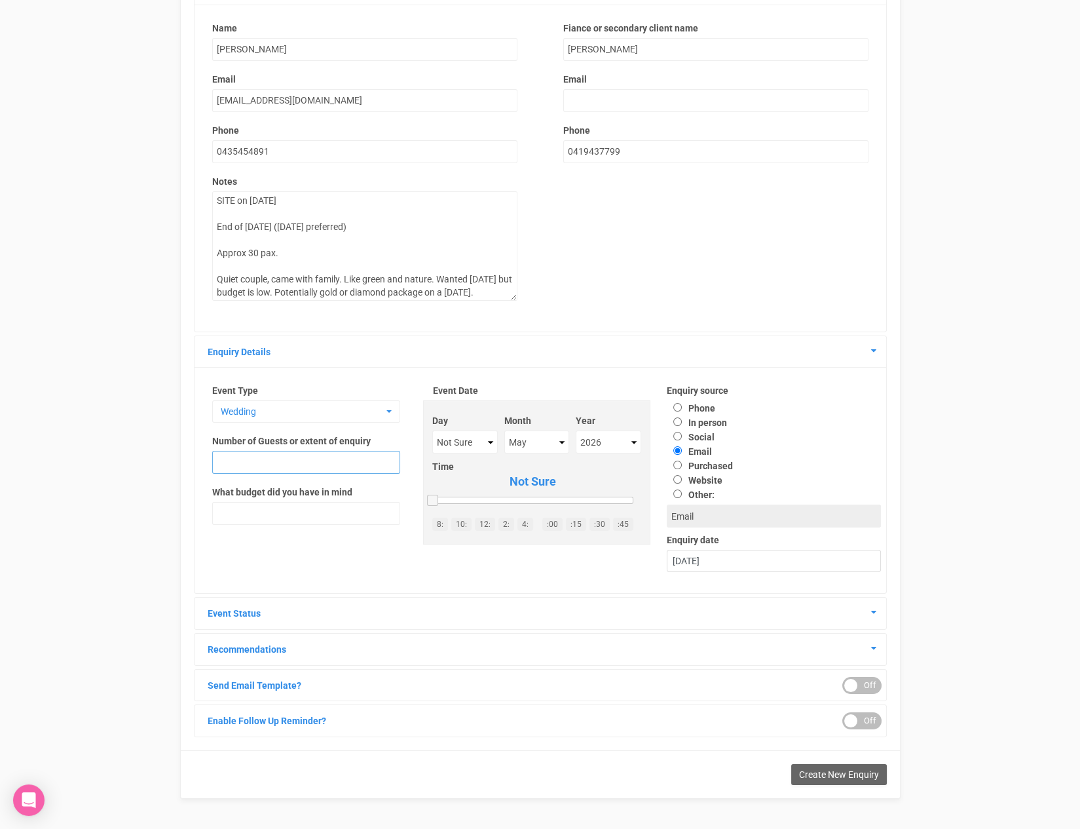
click at [332, 466] on input "text" at bounding box center [306, 462] width 188 height 23
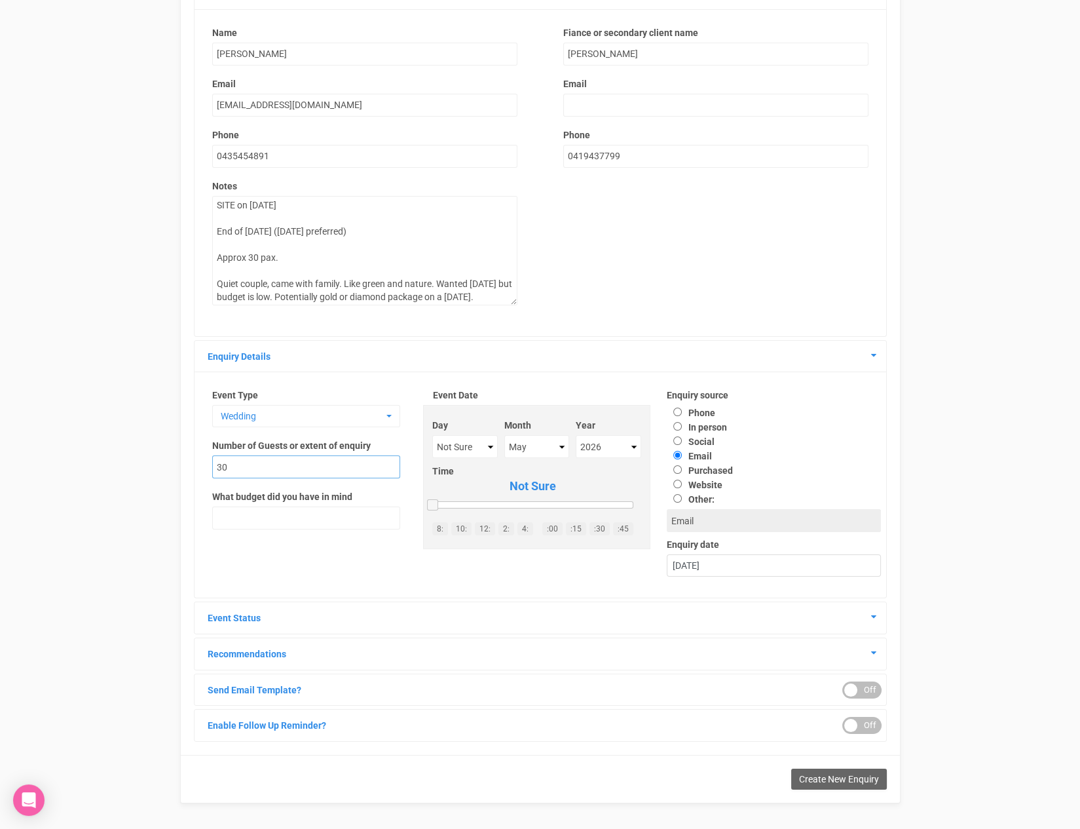
type input "30"
click at [385, 362] on div "Enquiry Details" at bounding box center [541, 356] width 692 height 31
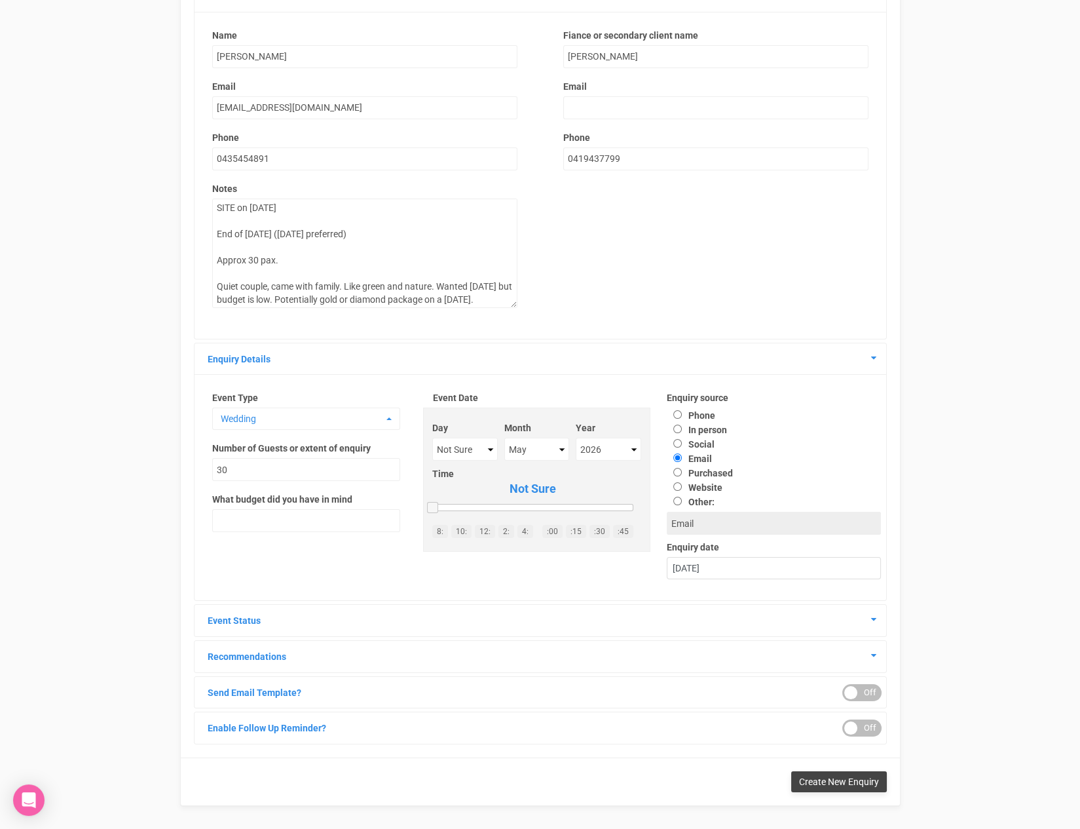
scroll to position [104, 0]
click at [799, 778] on span "Create New Enquiry" at bounding box center [839, 783] width 80 height 10
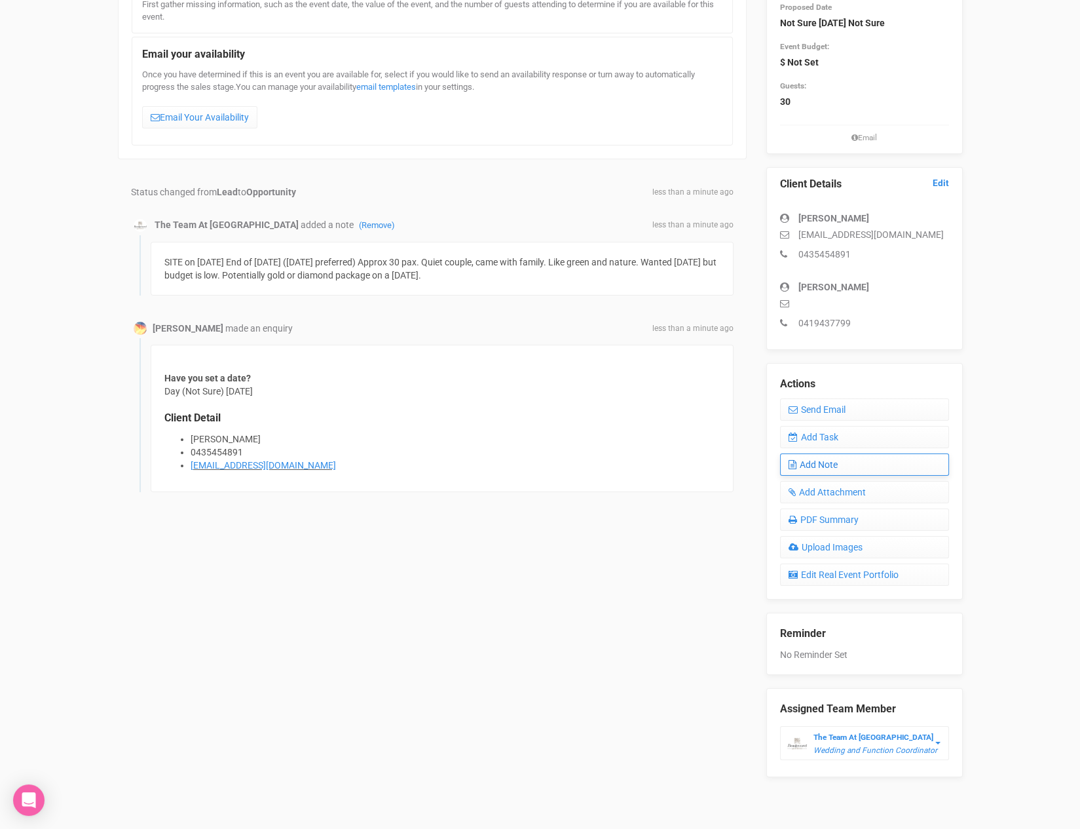
scroll to position [197, 0]
click at [831, 440] on link "Add Task" at bounding box center [864, 438] width 169 height 22
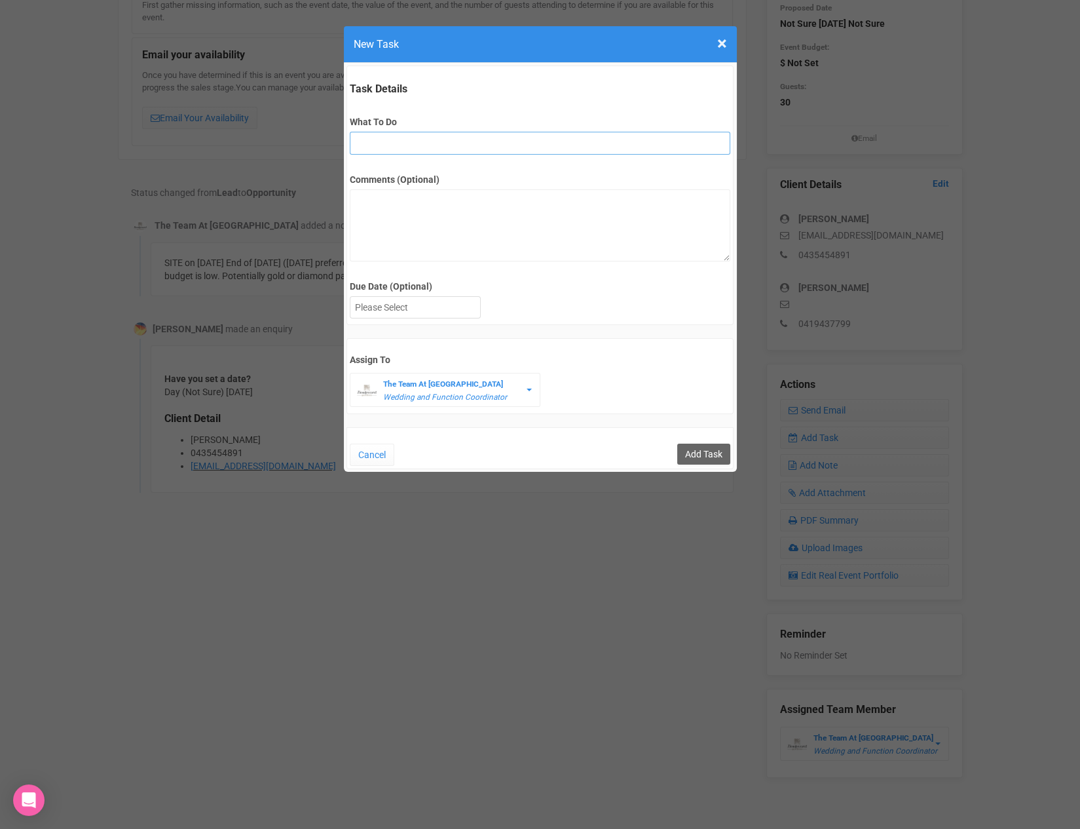
click at [378, 153] on input "What To Do" at bounding box center [540, 143] width 381 height 23
type input "remove from folder and add site details to yem"
click at [407, 308] on div at bounding box center [416, 308] width 130 height 22
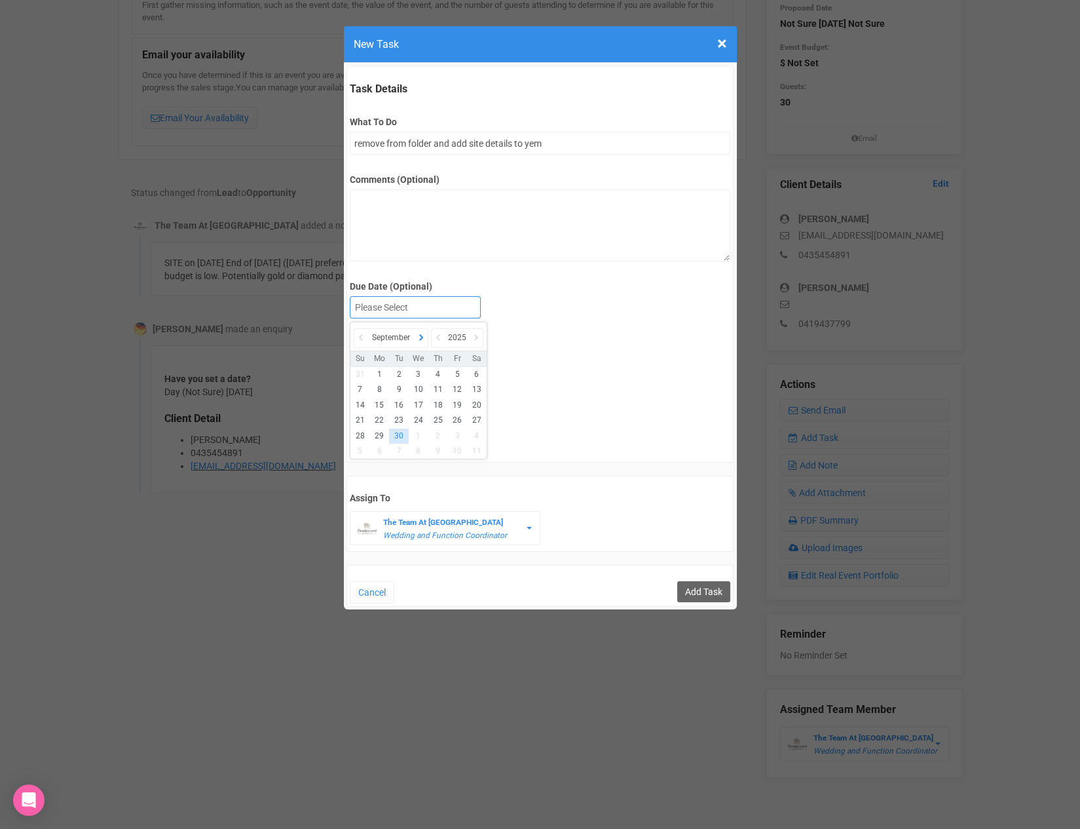
click at [425, 339] on icon at bounding box center [421, 337] width 13 height 18
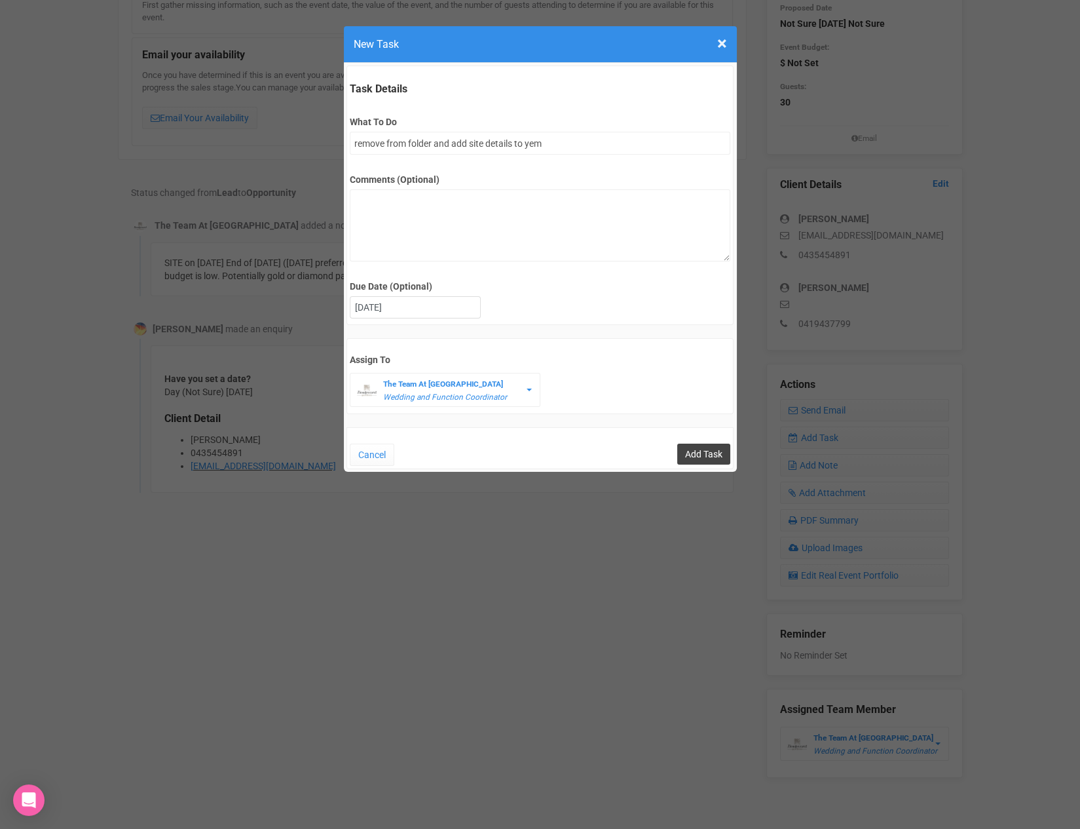
click at [683, 454] on input "Add Task" at bounding box center [703, 454] width 53 height 21
type input "Save"
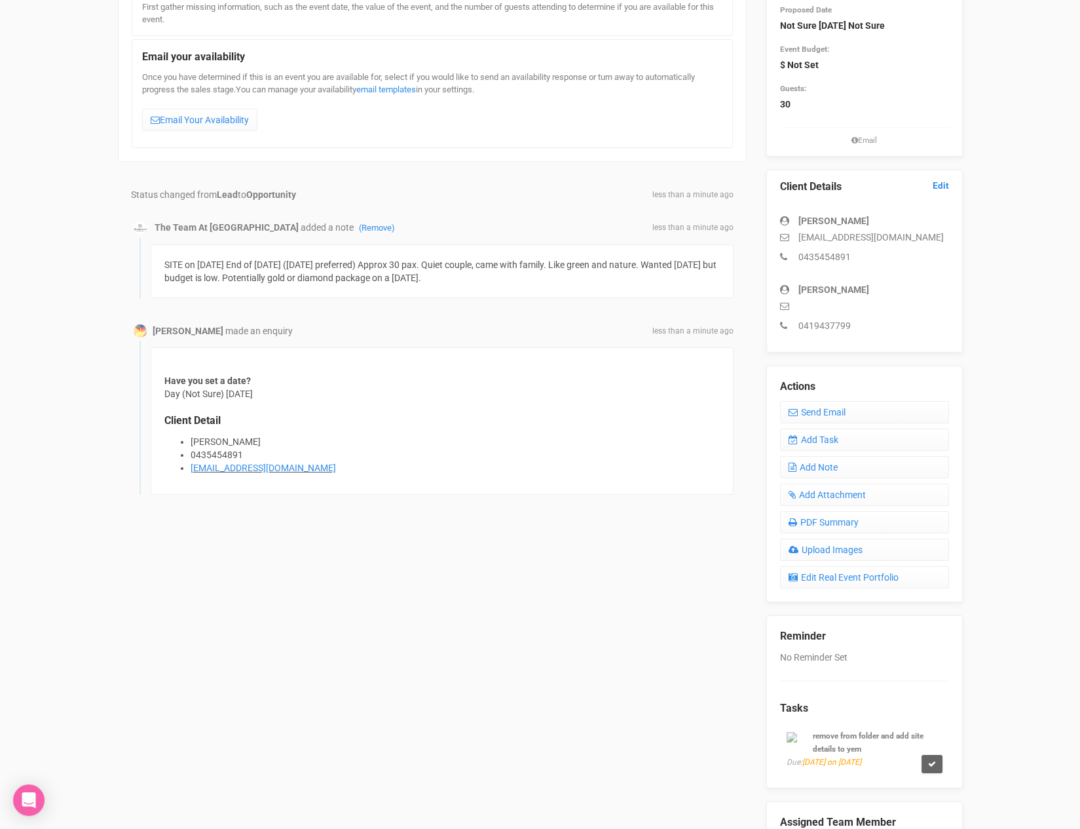
scroll to position [0, 0]
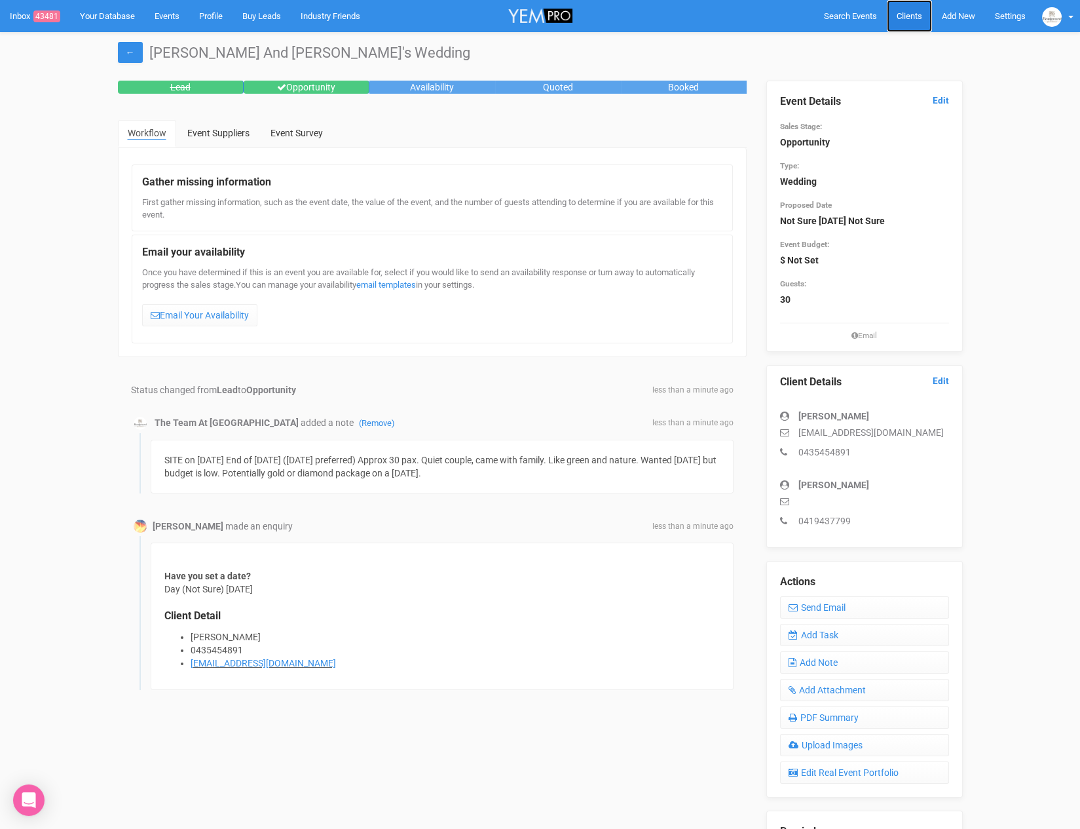
click at [903, 20] on span "Clients" at bounding box center [910, 16] width 26 height 10
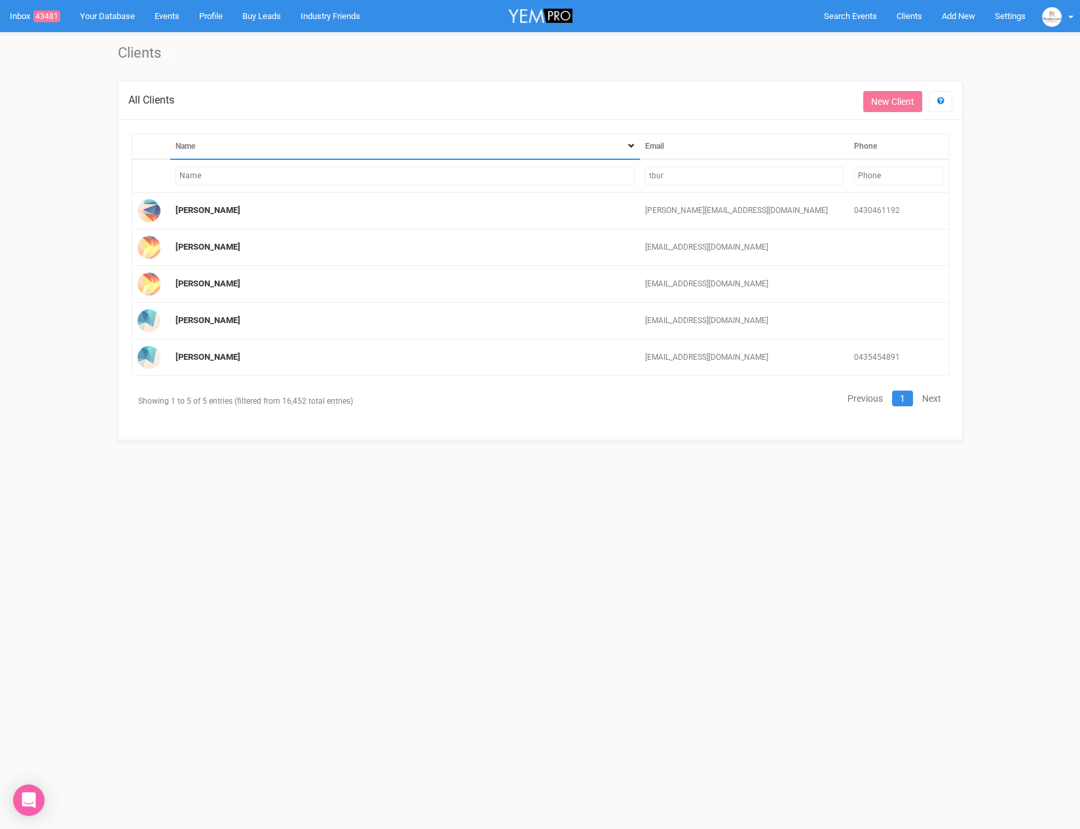
click at [658, 176] on input "tbur" at bounding box center [744, 175] width 199 height 19
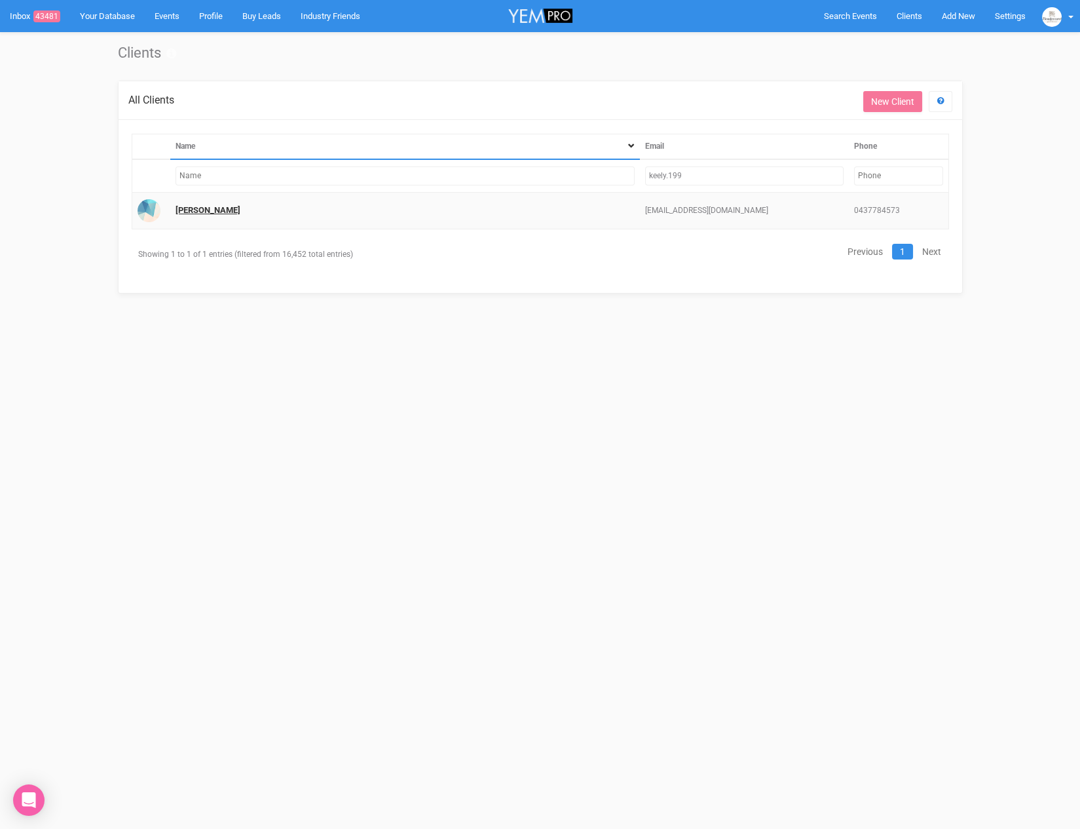
type input "keely.199"
click at [189, 212] on link "[PERSON_NAME]" at bounding box center [208, 210] width 65 height 10
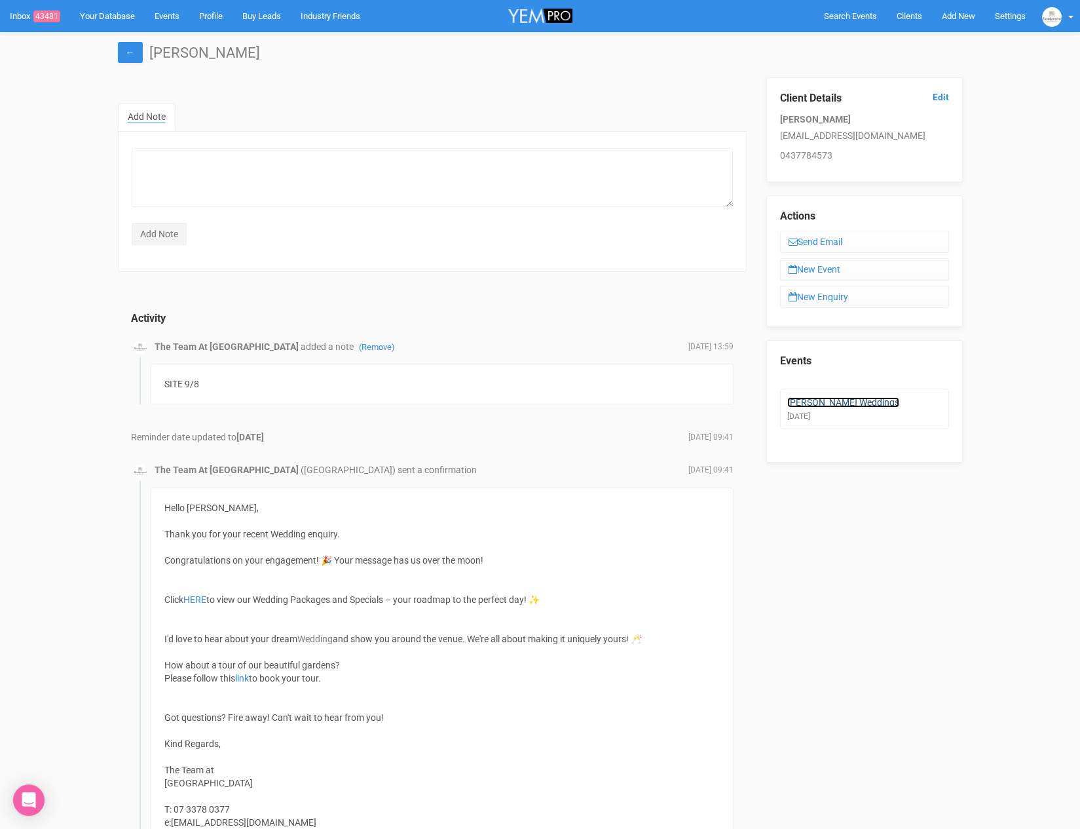
click at [795, 397] on link "[PERSON_NAME] Weddings" at bounding box center [844, 402] width 112 height 10
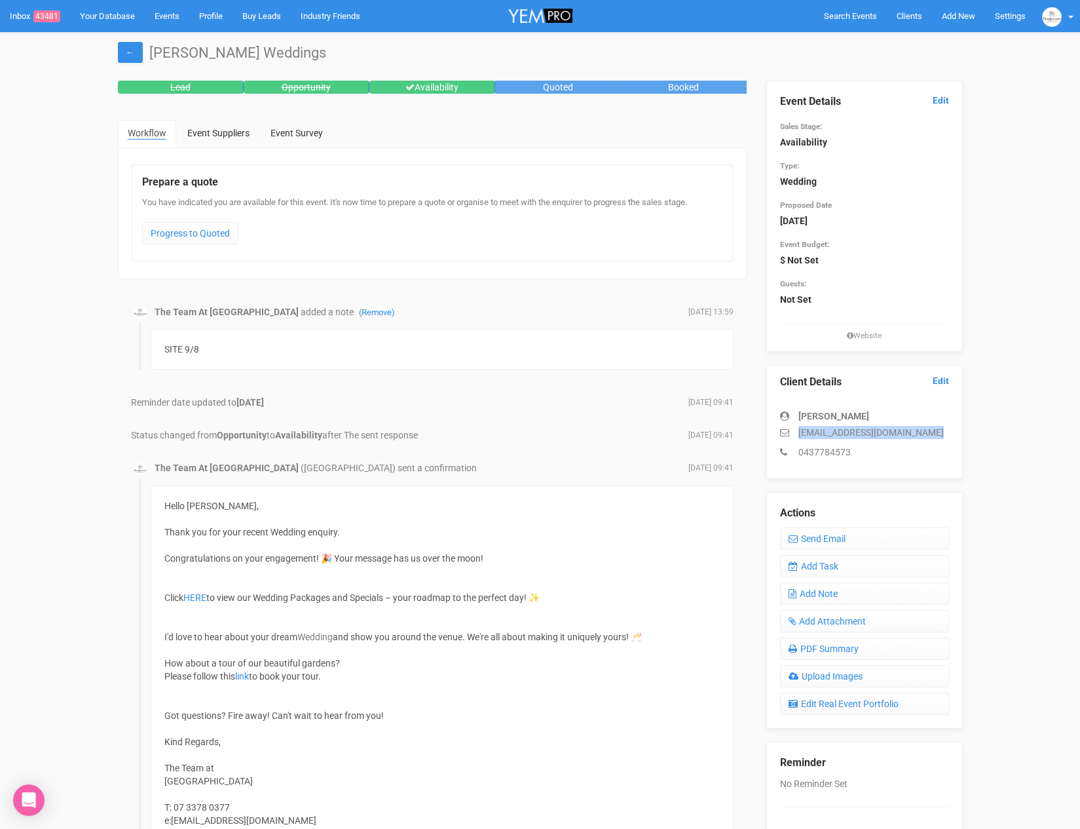
drag, startPoint x: 795, startPoint y: 430, endPoint x: 926, endPoint y: 440, distance: 130.8
click at [926, 440] on div "[PERSON_NAME] [EMAIL_ADDRESS][DOMAIN_NAME] 0437784573" at bounding box center [864, 427] width 169 height 62
copy div "[EMAIL_ADDRESS][DOMAIN_NAME]"
click at [821, 585] on link "Add Note" at bounding box center [864, 593] width 169 height 22
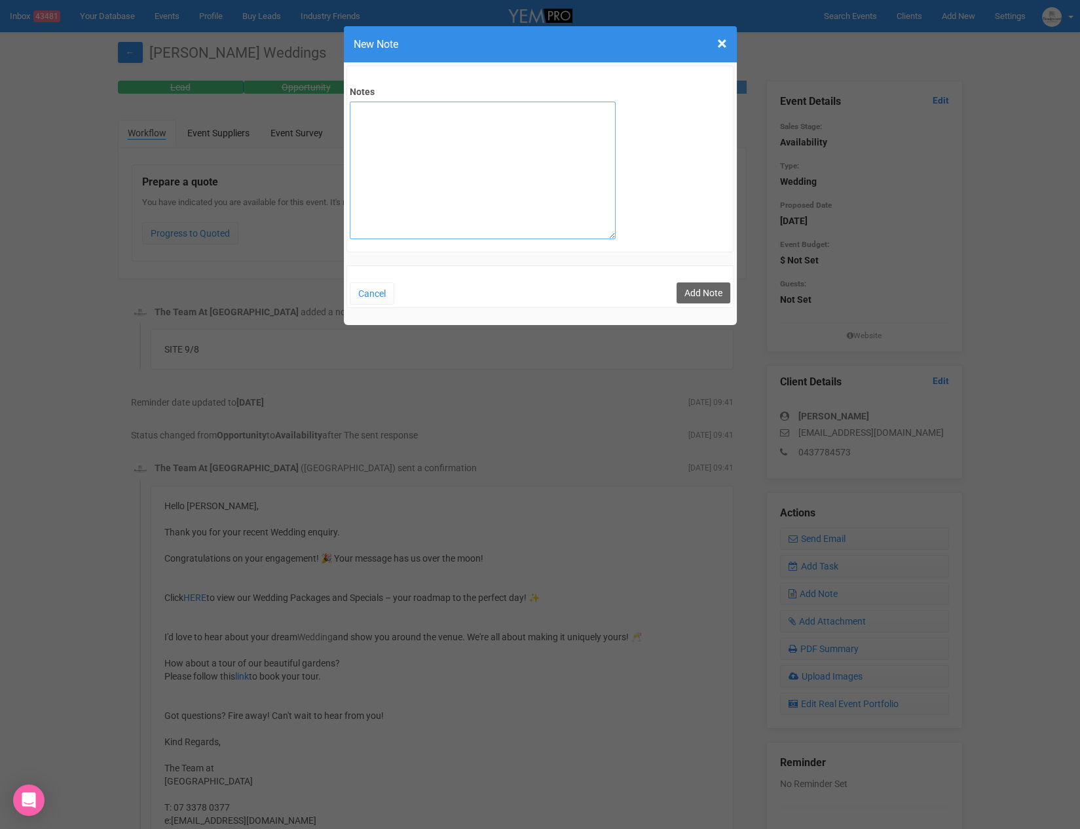
click at [458, 126] on textarea "Notes" at bounding box center [483, 171] width 266 height 138
type textarea "Afternoon Weddin - Approx 50-60 pax. [PERSON_NAME], bubbly couple, came from th…"
click at [717, 298] on button "Add Note" at bounding box center [704, 292] width 54 height 21
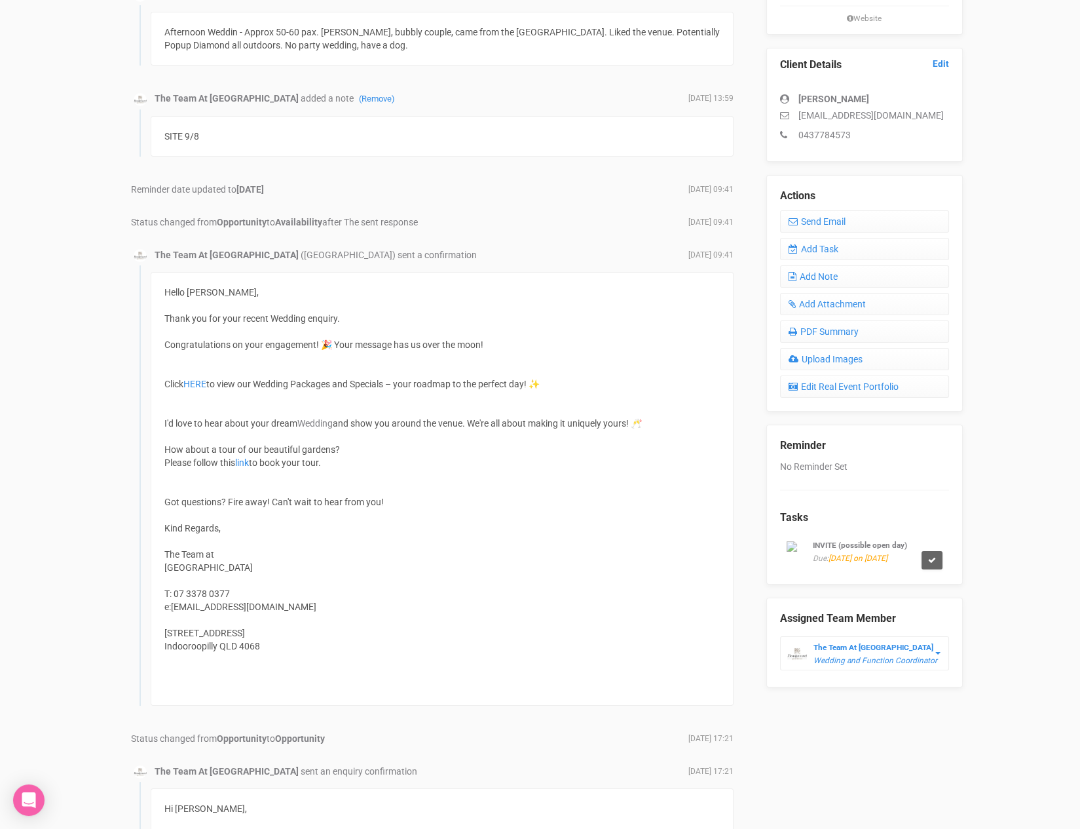
scroll to position [331, 0]
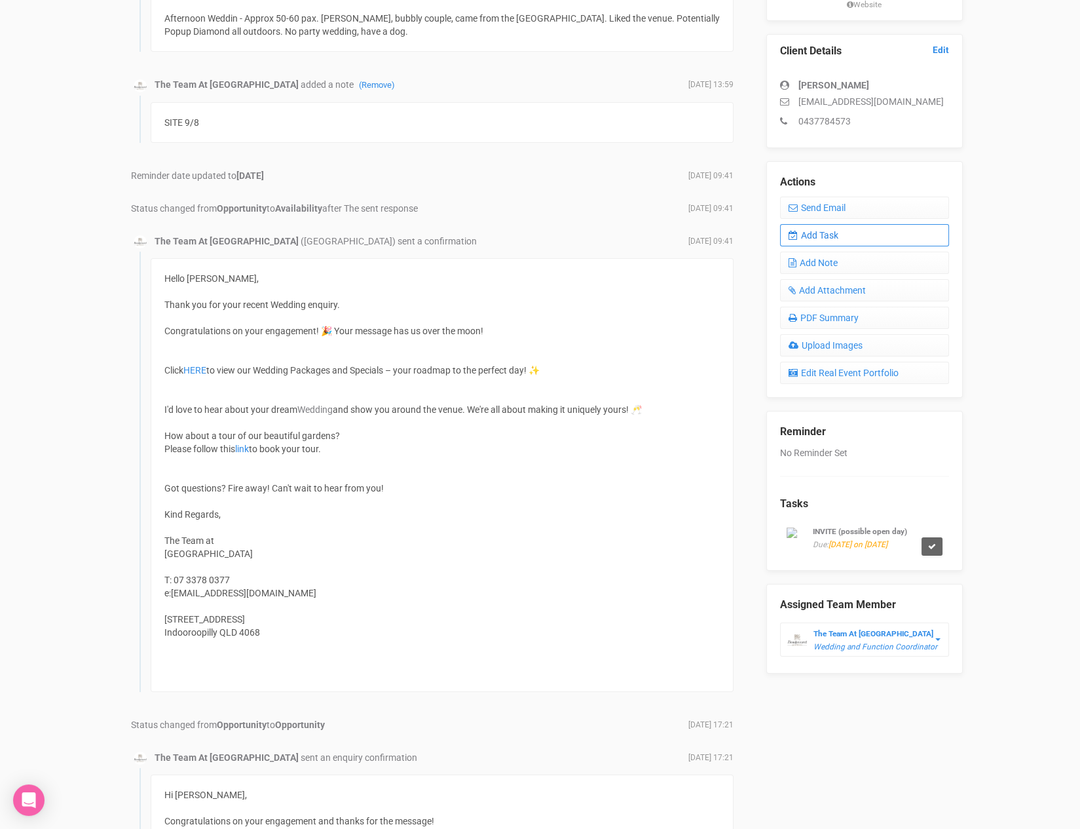
click at [846, 230] on link "Add Task" at bounding box center [864, 235] width 169 height 22
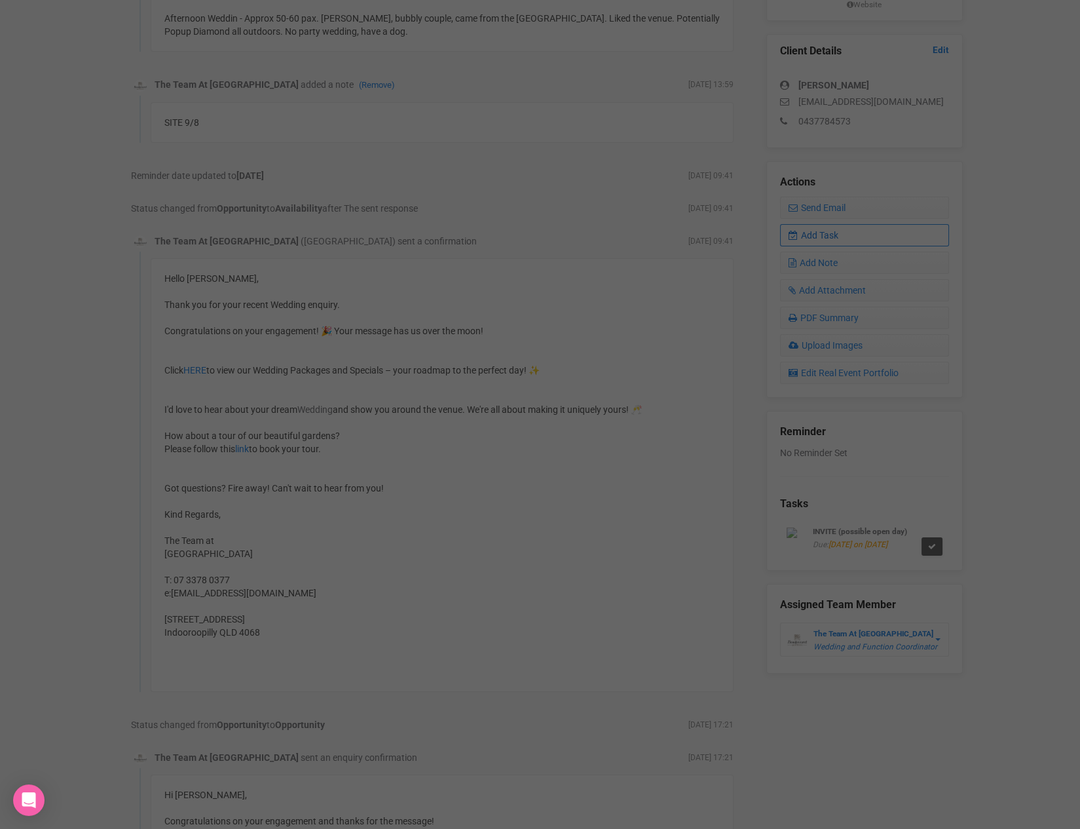
scroll to position [334, 0]
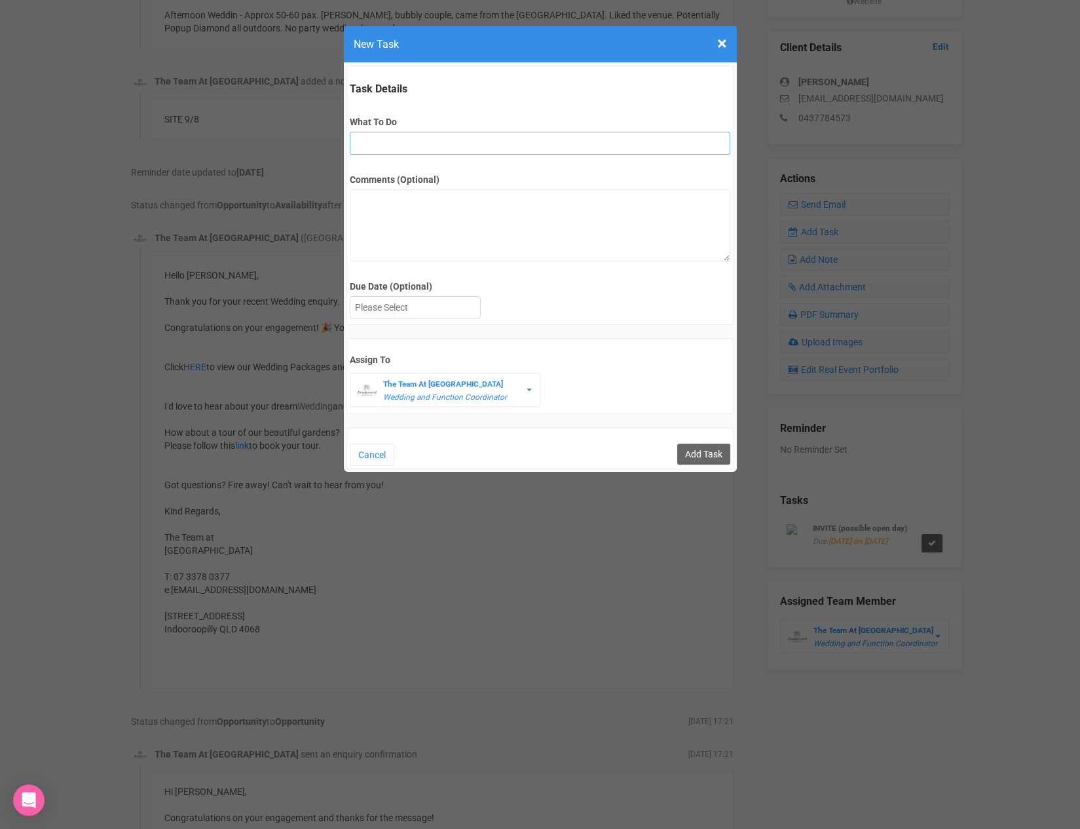
click at [404, 134] on input "What To Do" at bounding box center [540, 143] width 381 height 23
type input "remove from folder and add site details to yem"
click at [393, 305] on div at bounding box center [416, 308] width 130 height 22
click at [707, 445] on input "Add Task" at bounding box center [703, 454] width 53 height 21
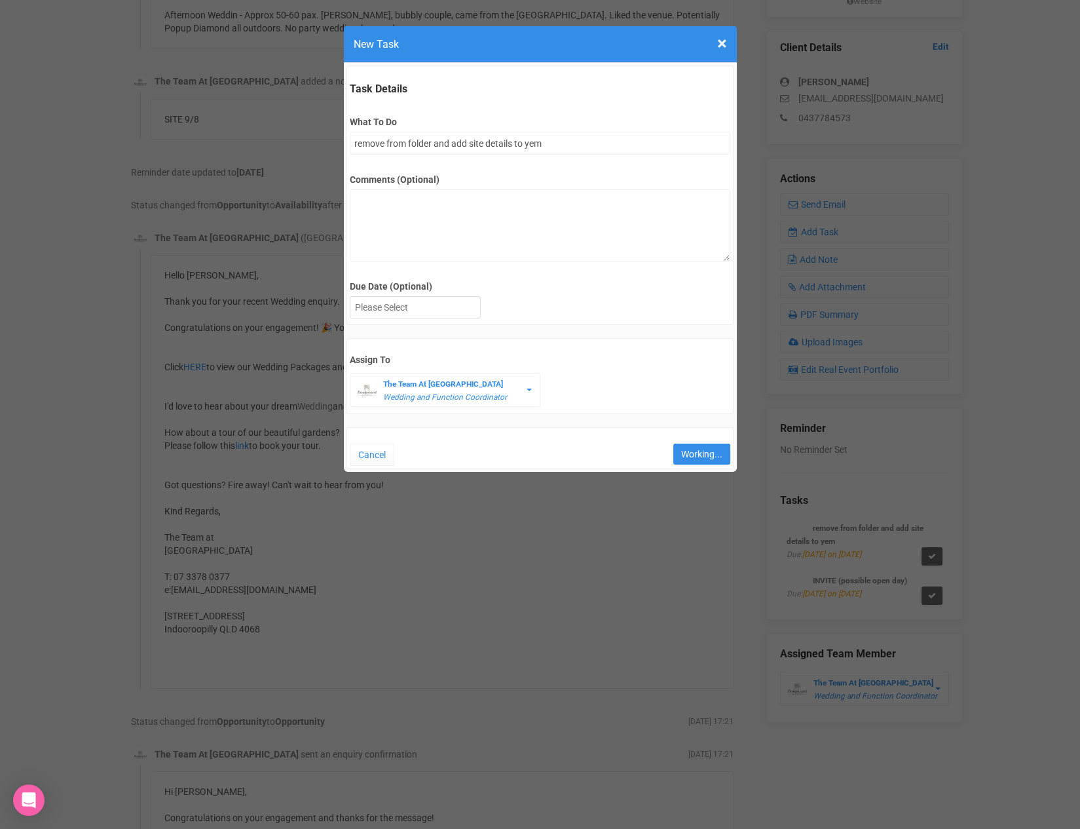
type input "Save"
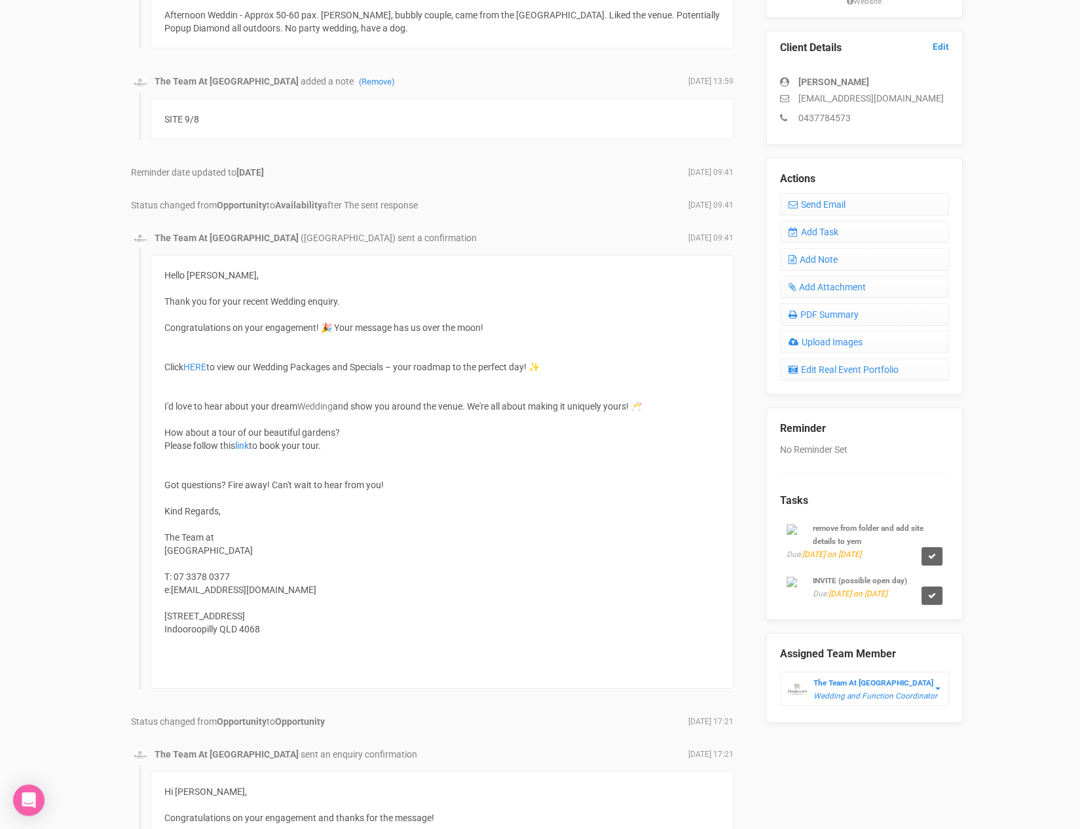
click at [547, 191] on div "The Team At Boulevard Gardens added a note (Remove) 1 minute ago Afternoon Wedd…" at bounding box center [432, 715] width 603 height 1488
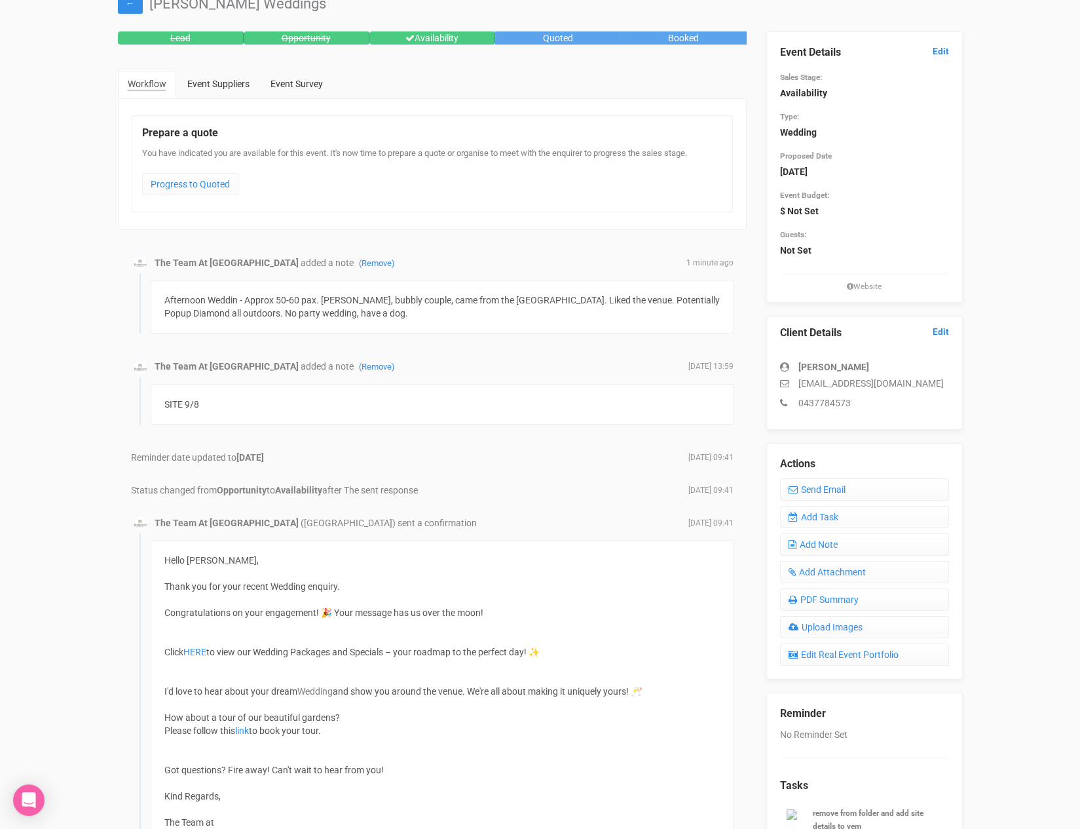
scroll to position [0, 0]
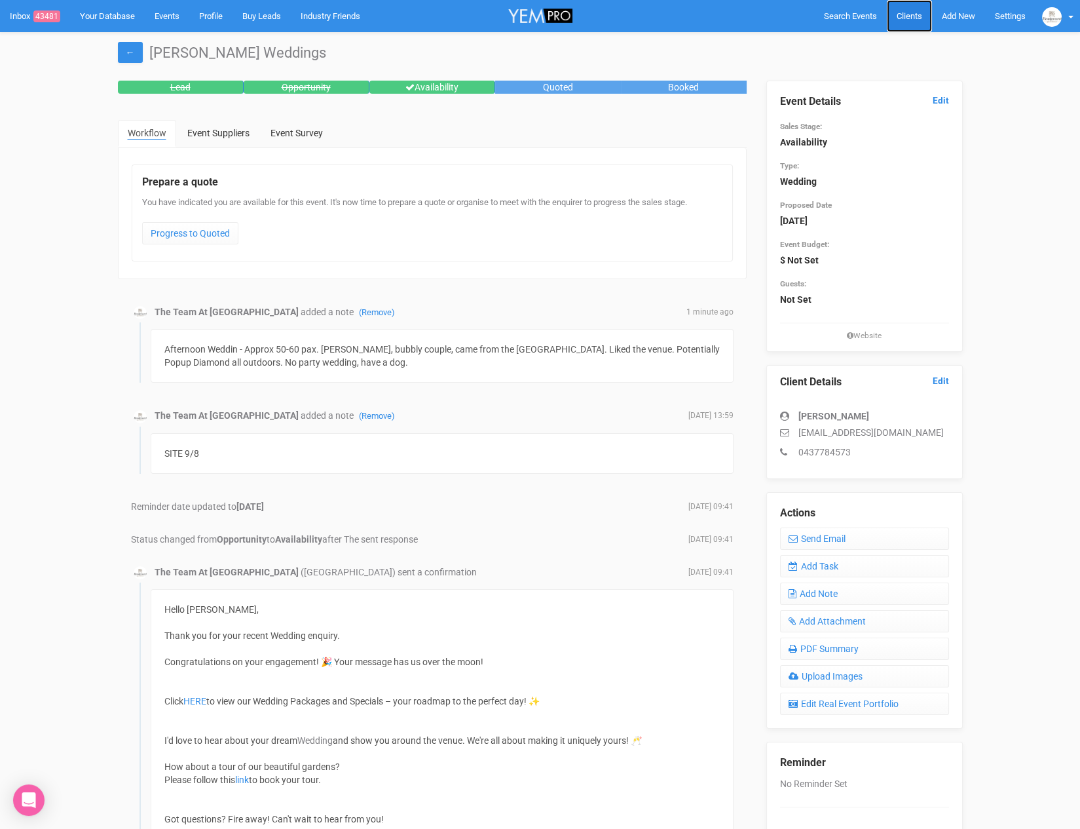
click at [910, 14] on span "Clients" at bounding box center [910, 16] width 26 height 10
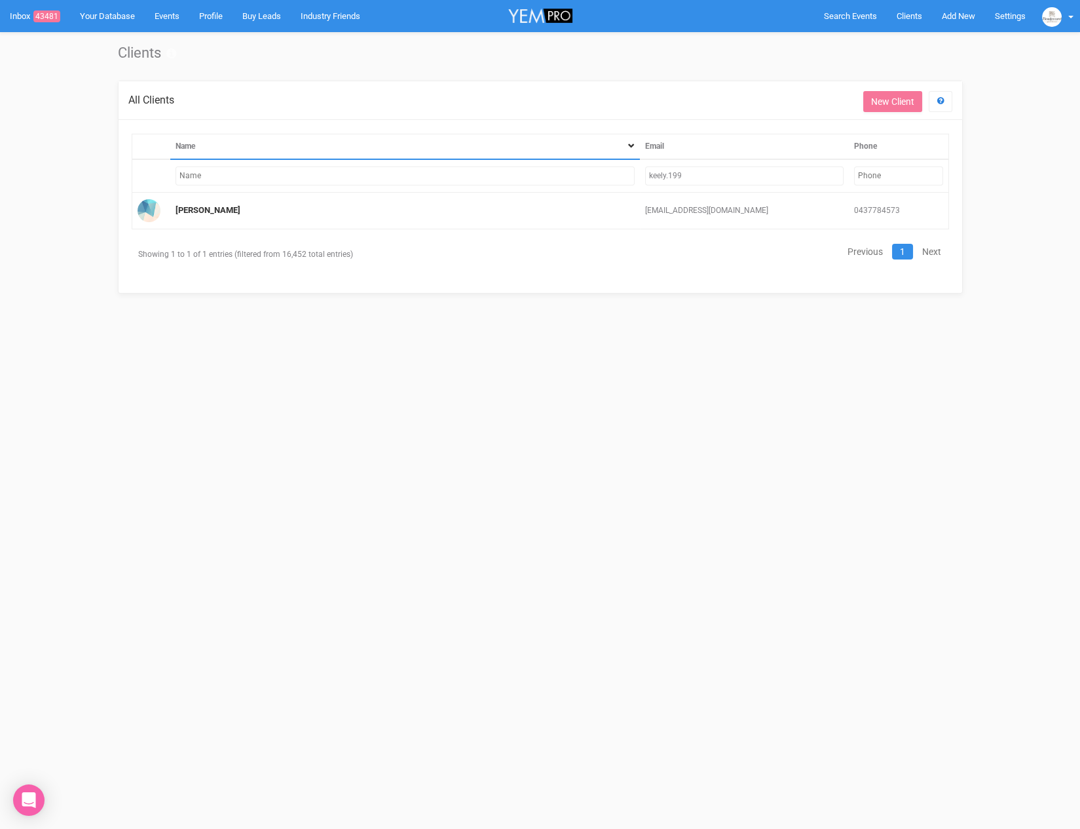
drag, startPoint x: 694, startPoint y: 170, endPoint x: 622, endPoint y: 178, distance: 73.1
click at [622, 178] on tr "keely.199" at bounding box center [540, 175] width 817 height 33
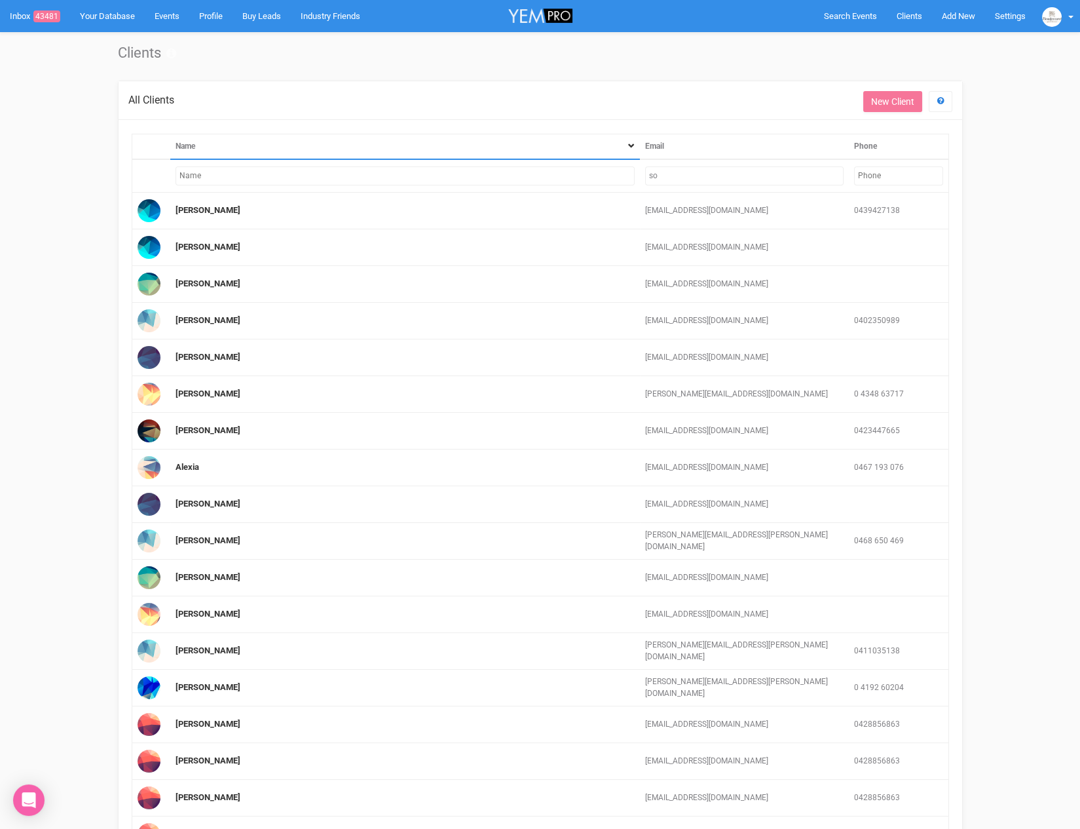
type input "s"
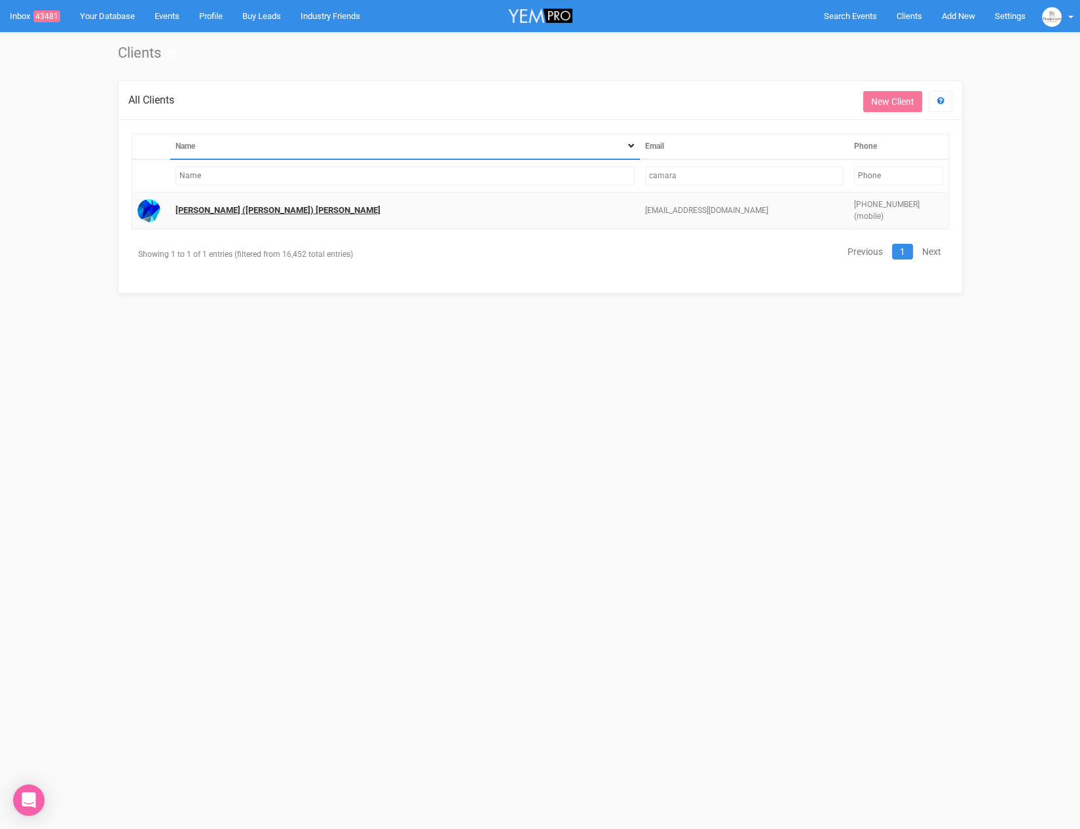
type input "camara"
click at [217, 210] on link "Pia (Sophia) Camara" at bounding box center [278, 210] width 205 height 10
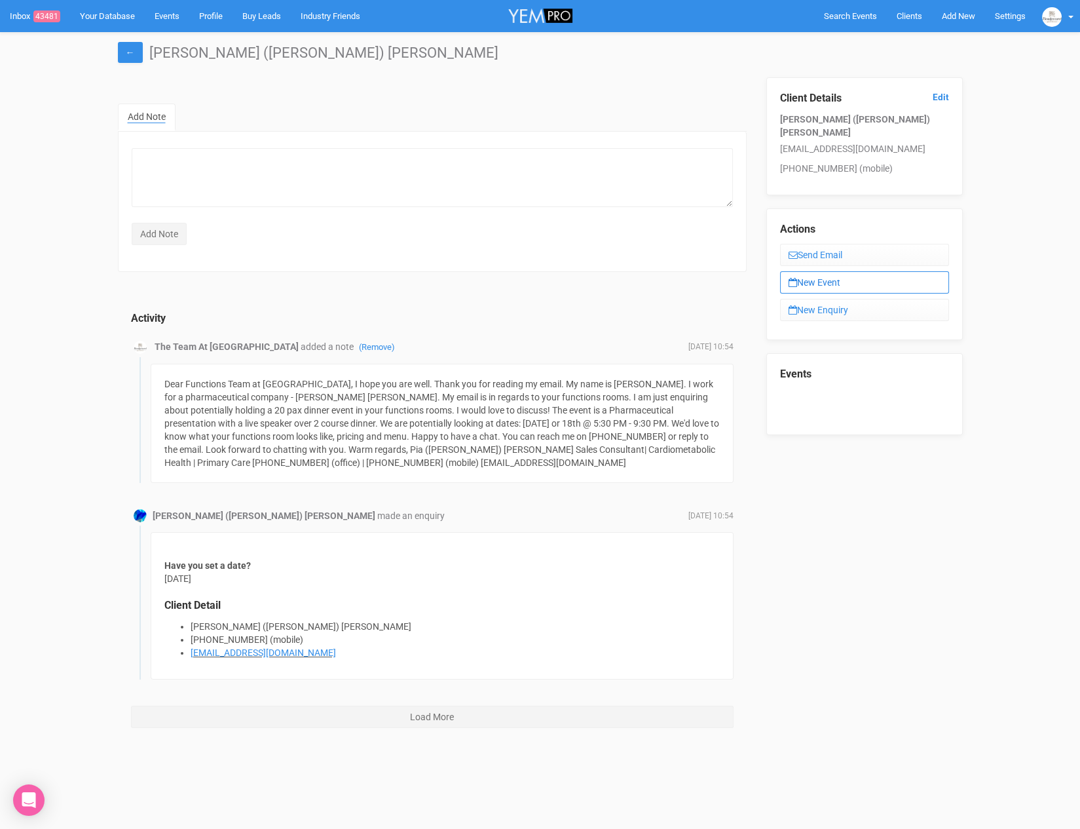
click at [814, 271] on link "New Event" at bounding box center [864, 282] width 169 height 22
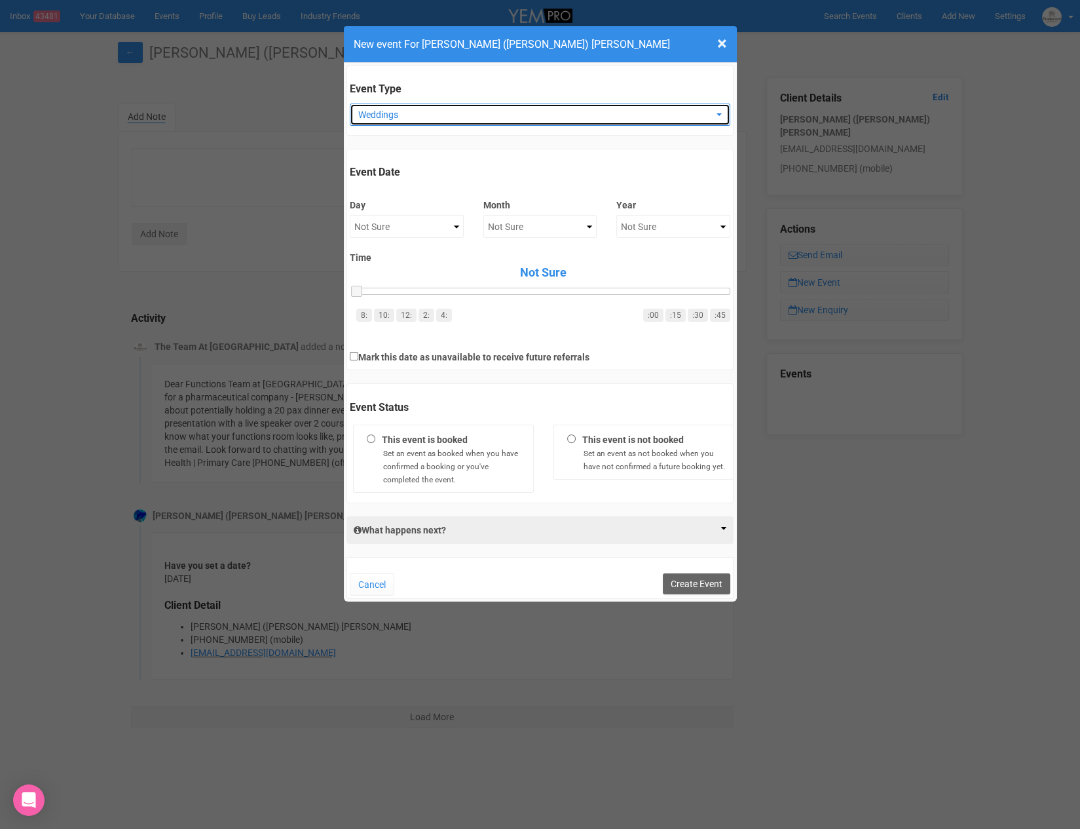
click at [402, 119] on span "Weddings" at bounding box center [535, 114] width 355 height 13
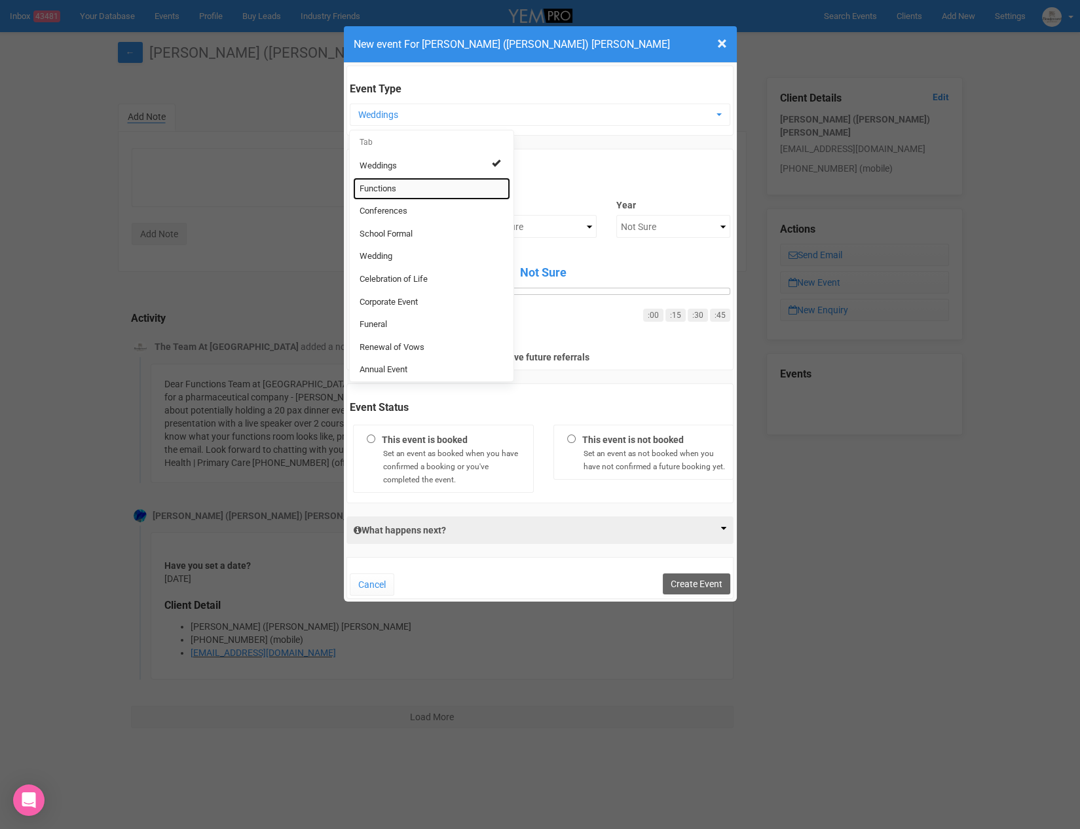
click at [400, 183] on link "Functions" at bounding box center [431, 189] width 157 height 23
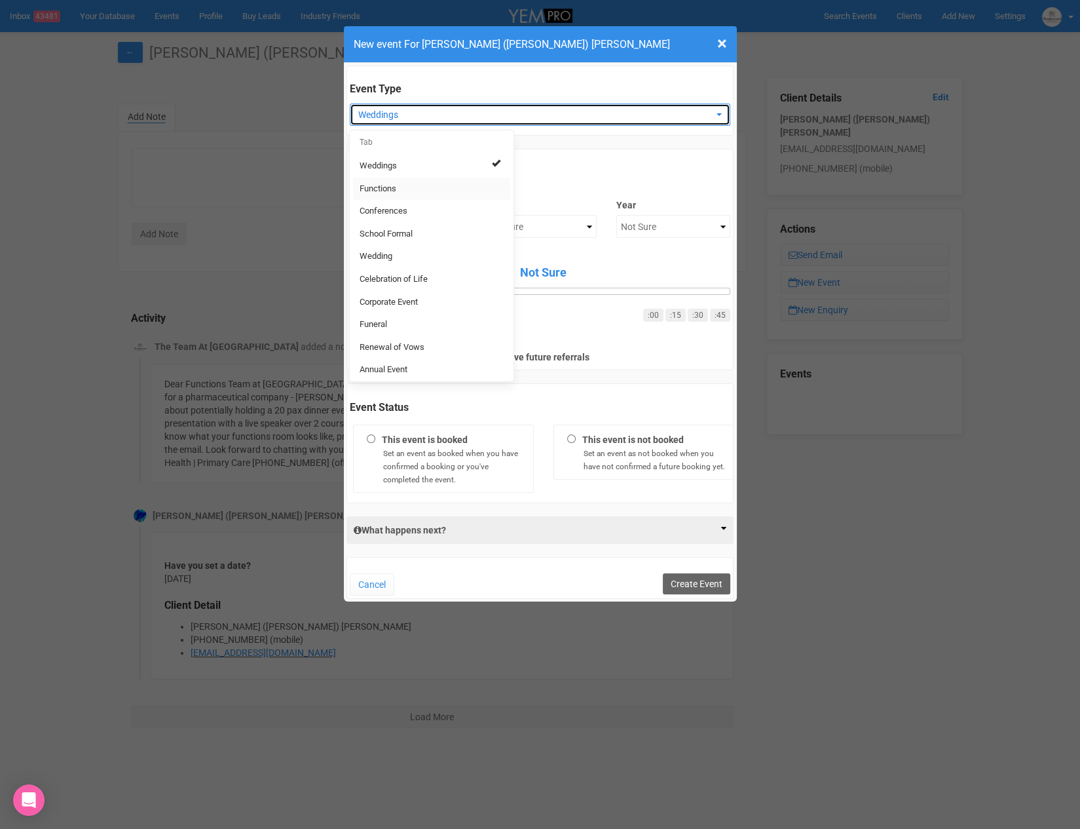
select select "4768"
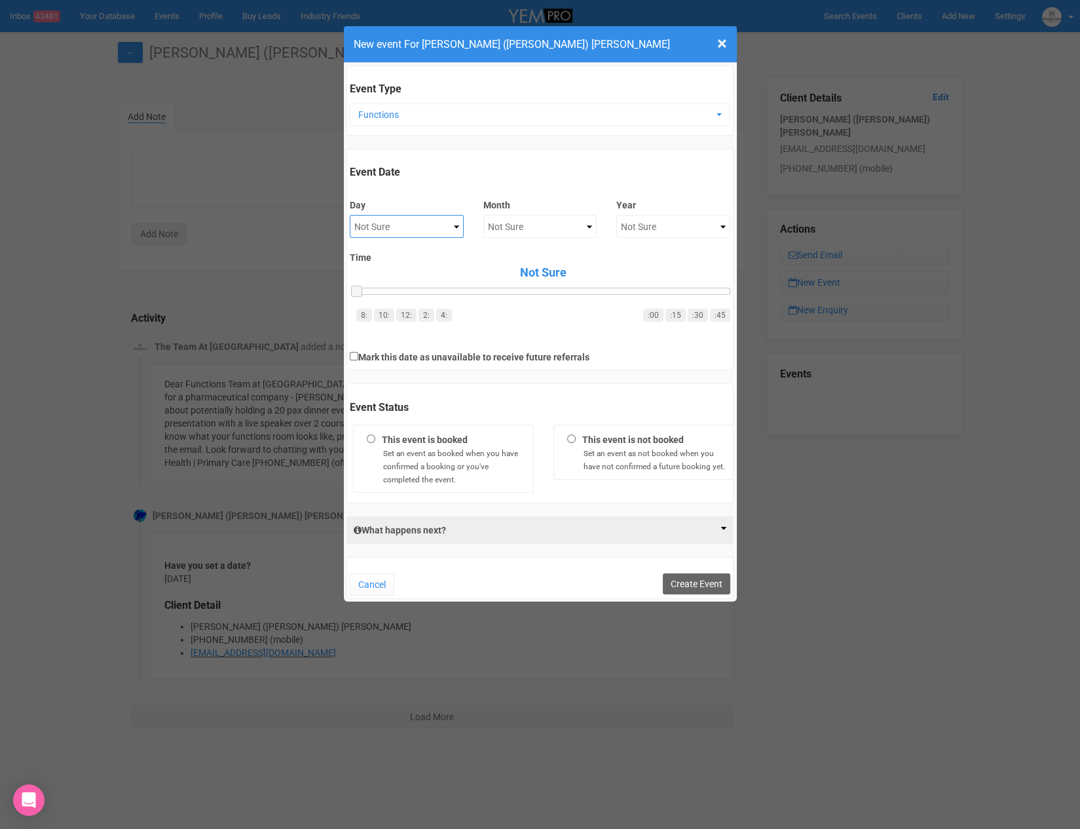
click at [437, 225] on select "Not Sure 1 2 3 4 5 6 7 8 9 10 11 12 13 14 15 16 17 18 19 20 21 22 23 24 25 26 2…" at bounding box center [407, 226] width 114 height 23
select select "11"
click at [564, 229] on select "Not Sure January February March April May June July August September October No…" at bounding box center [541, 226] width 114 height 23
select select "September"
click at [642, 222] on select "Not Sure 2020 2021 2022 2023 2024 2025 2026 2027 2028 2029 2030 2031 2032 2033 …" at bounding box center [674, 226] width 114 height 23
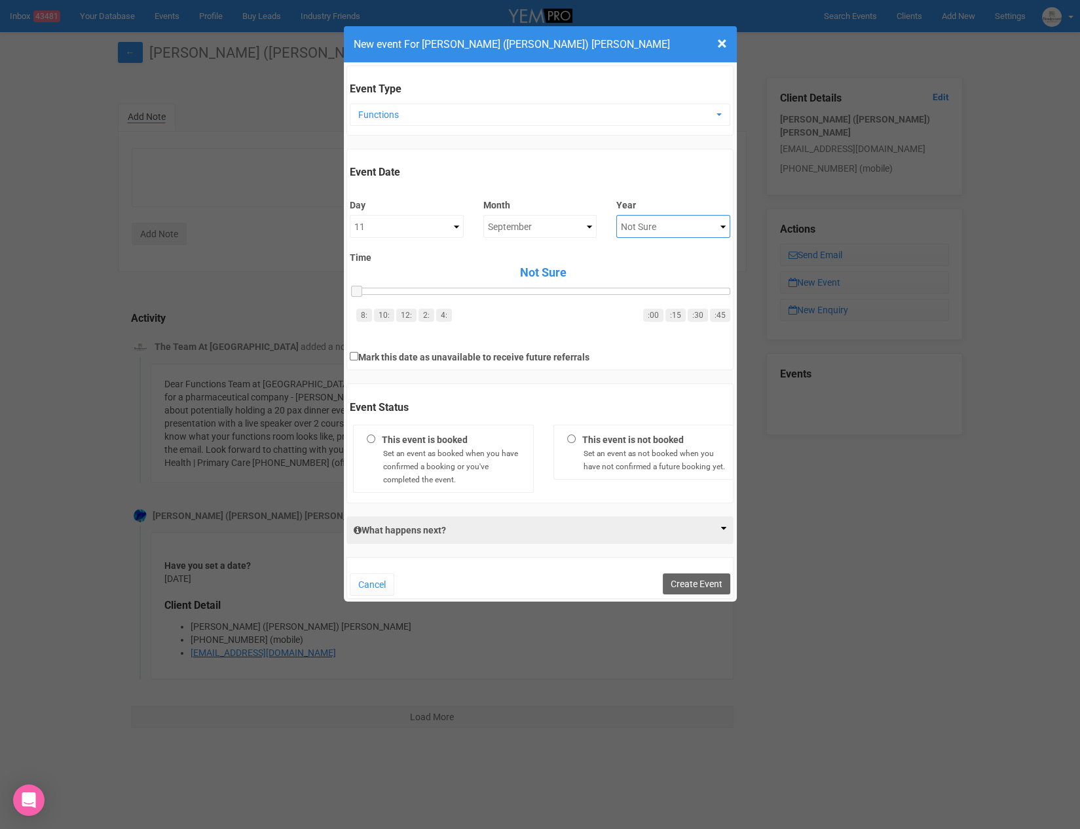
select select "2025"
click at [708, 587] on button "Create Event" at bounding box center [696, 583] width 67 height 21
click at [713, 38] on h4 "New event For Pia (Sophia) Camara" at bounding box center [540, 44] width 373 height 16
click at [725, 41] on span "×" at bounding box center [722, 44] width 10 height 22
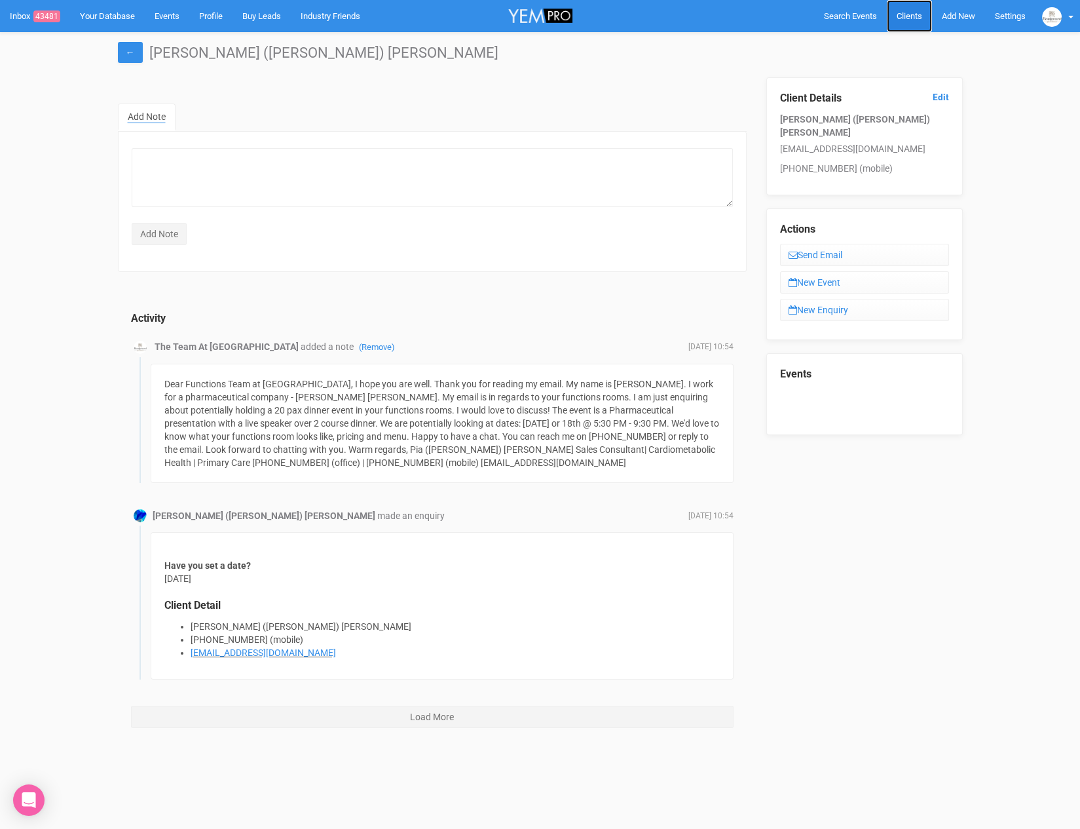
click at [899, 14] on span "Clients" at bounding box center [910, 16] width 26 height 10
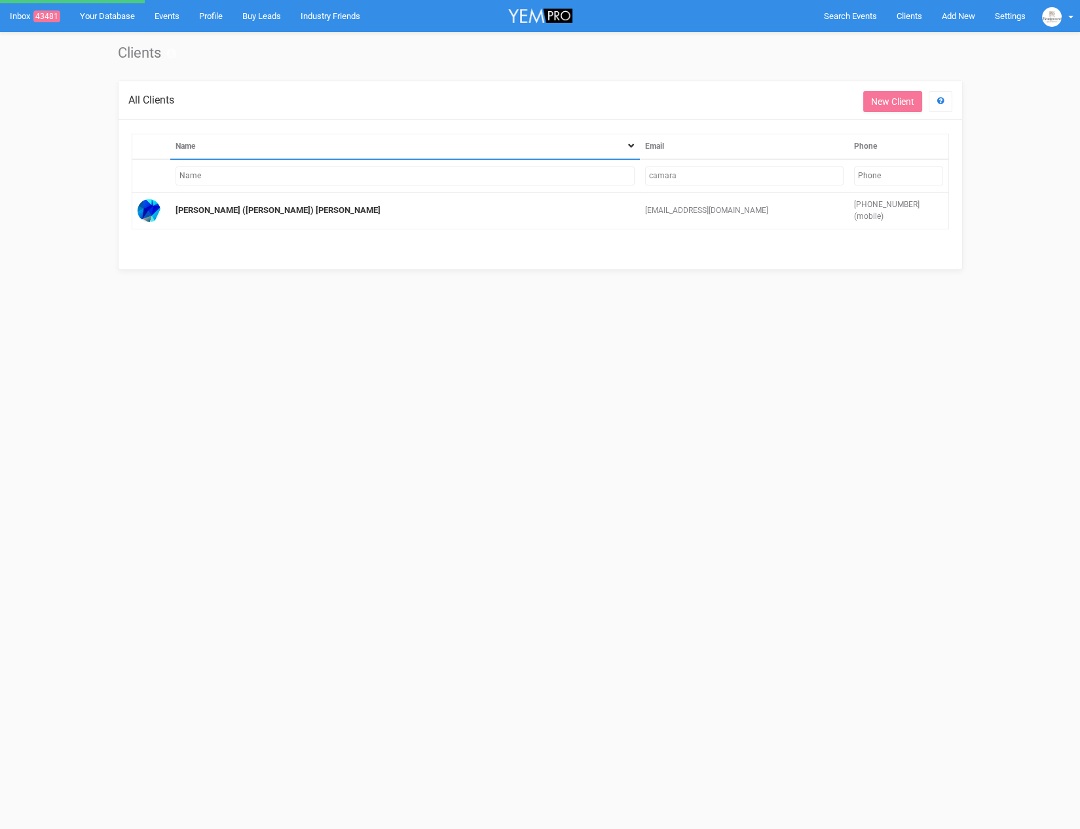
click at [664, 175] on input "camara" at bounding box center [744, 175] width 199 height 19
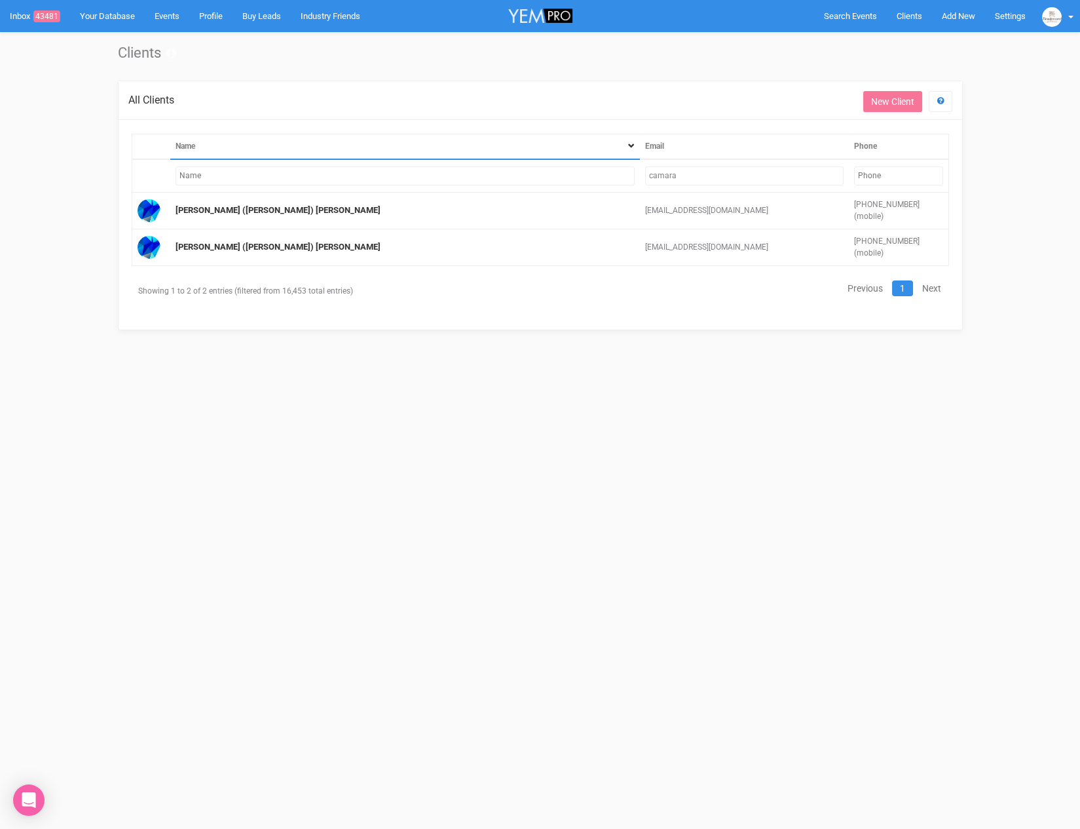
click at [664, 175] on input "camara" at bounding box center [744, 175] width 199 height 19
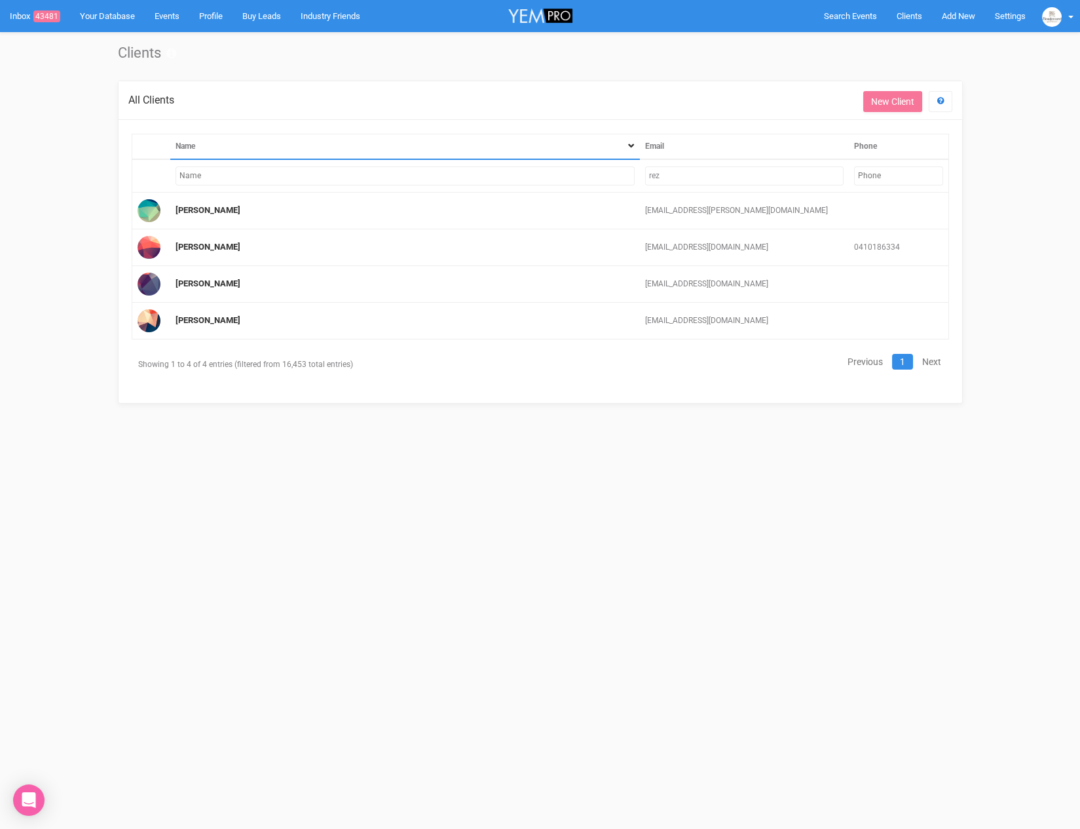
type input "rez"
click at [959, 21] on span "Add New" at bounding box center [958, 16] width 33 height 10
click at [927, 119] on link "New Enquiry" at bounding box center [928, 121] width 98 height 26
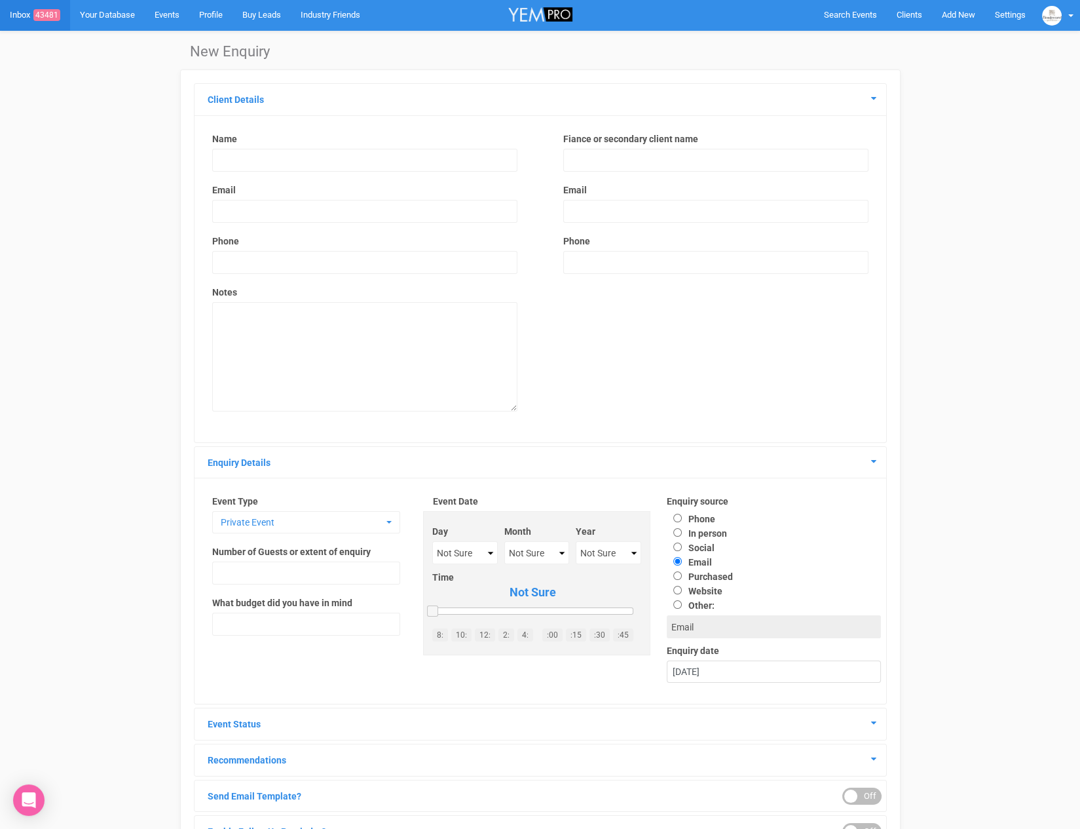
scroll to position [3, 0]
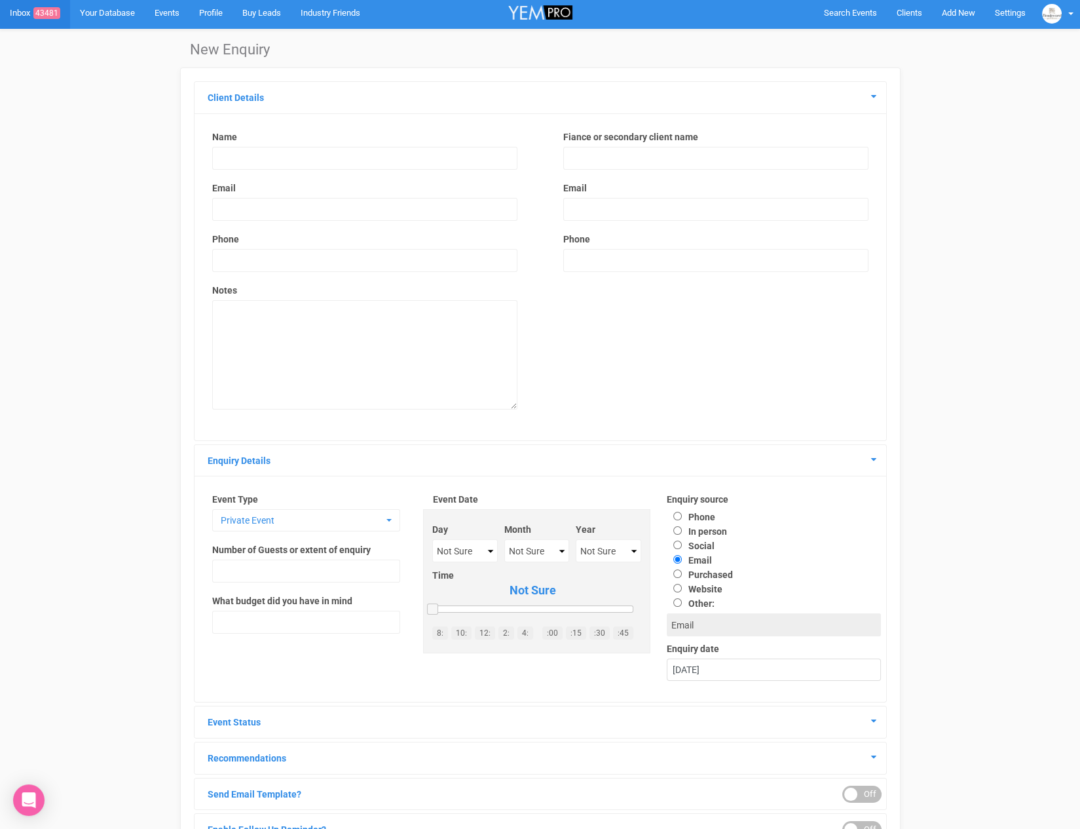
click at [314, 154] on input "text" at bounding box center [364, 158] width 305 height 23
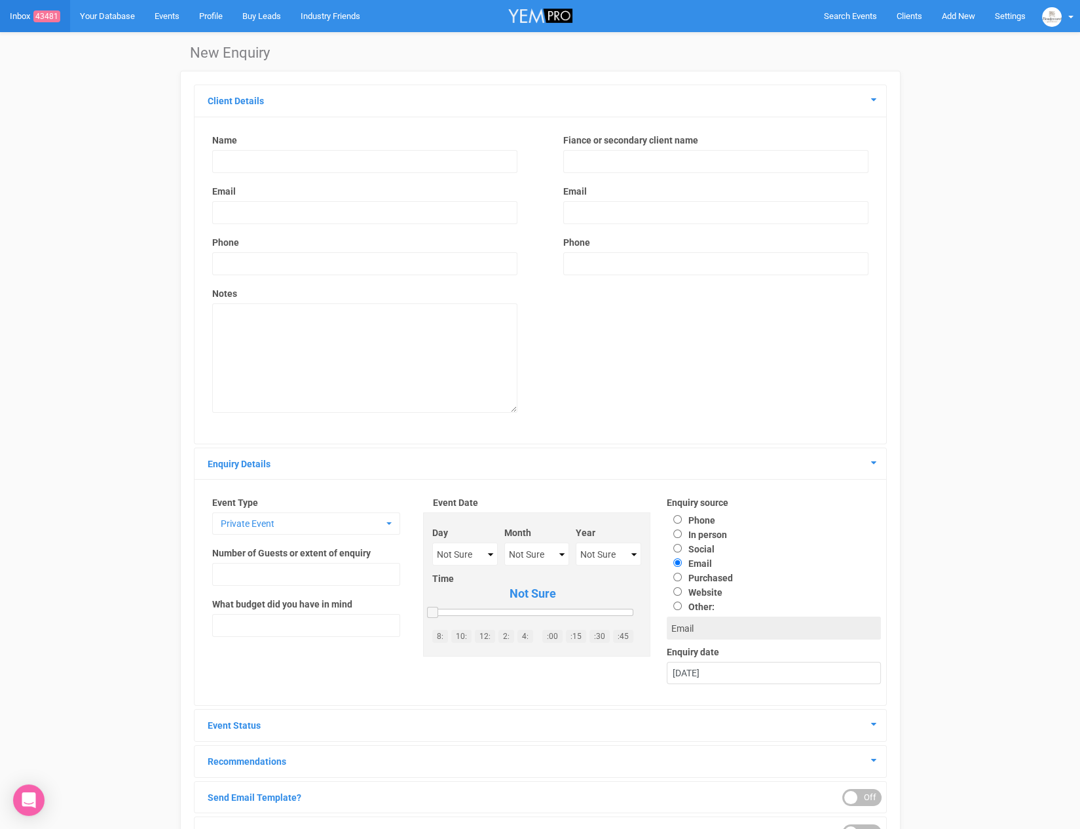
scroll to position [4, 0]
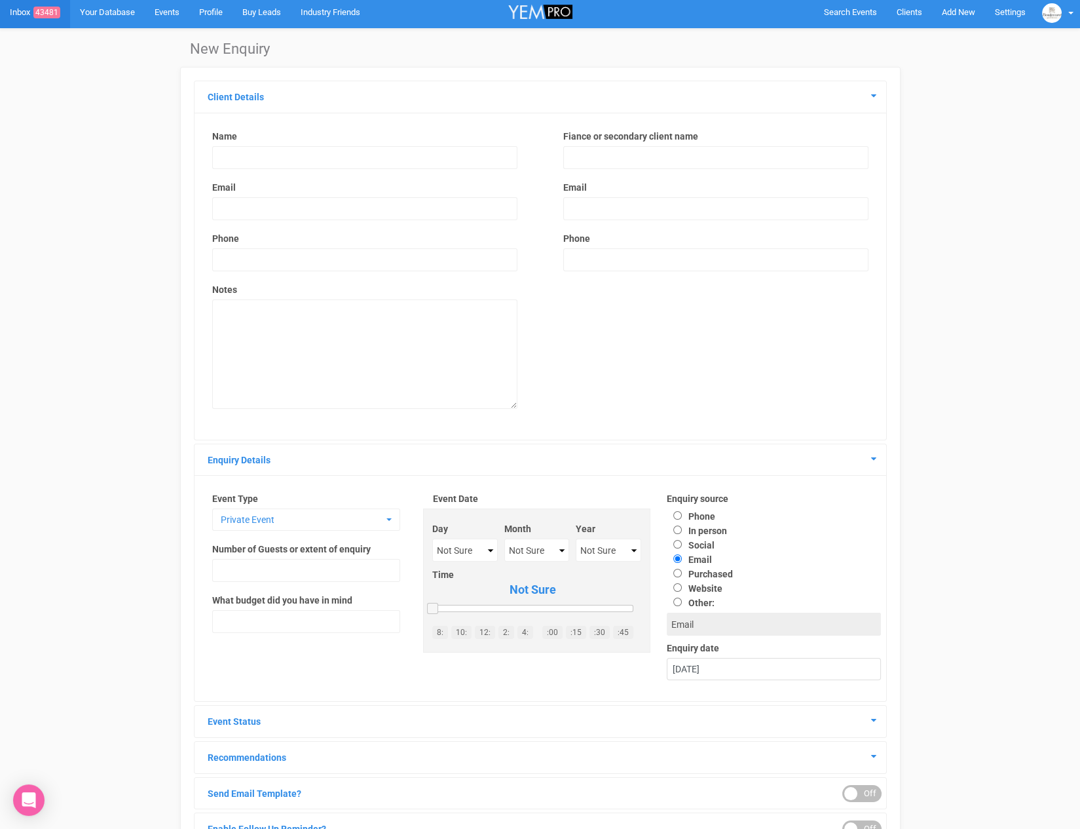
click at [313, 162] on input "text" at bounding box center [364, 157] width 305 height 23
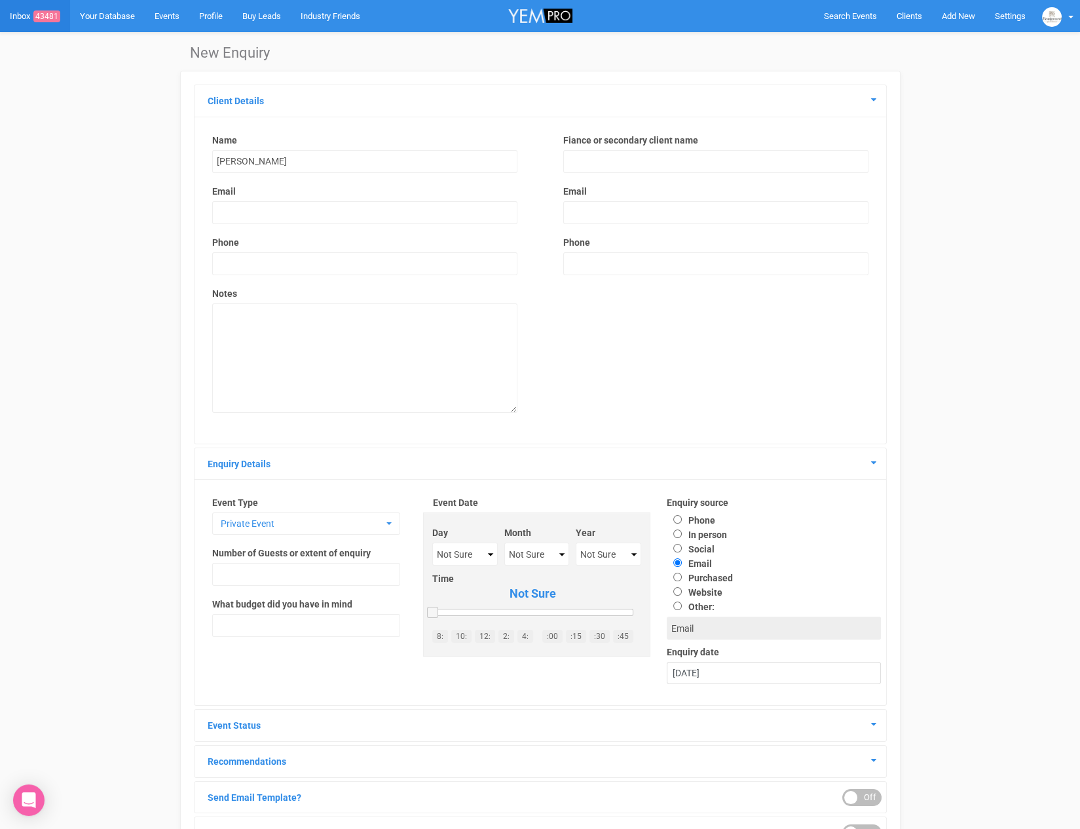
type input "Mohammad Hadizadeh"
click at [600, 165] on input "text" at bounding box center [715, 161] width 305 height 23
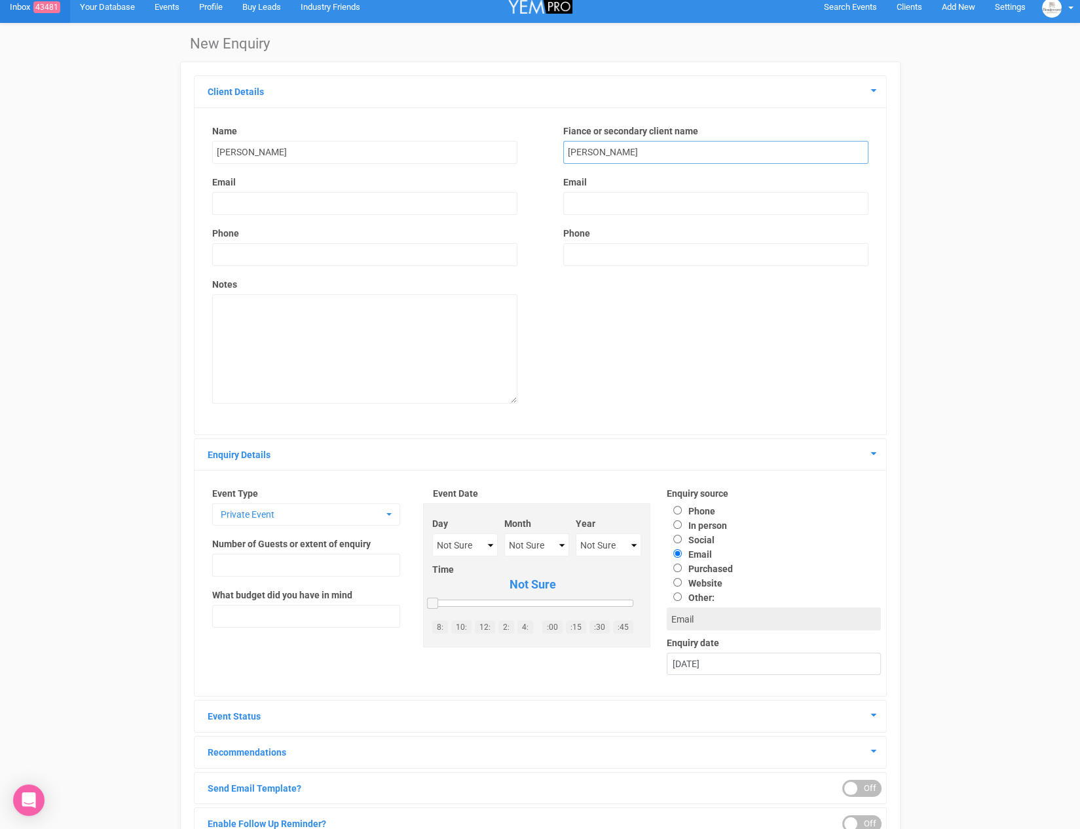
type input "Haniye Aghighi"
click at [431, 202] on input "email" at bounding box center [364, 203] width 305 height 23
type input "e"
type input "rezaathome17@gmail.com"
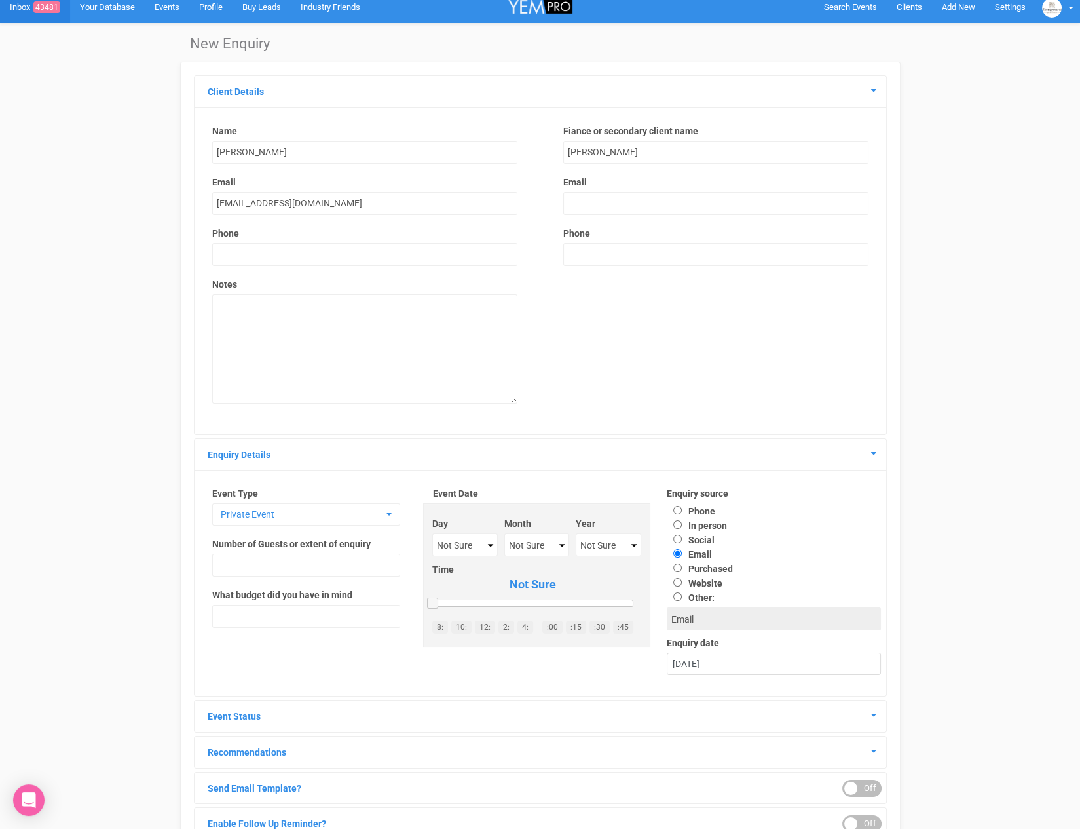
drag, startPoint x: 583, startPoint y: 235, endPoint x: 586, endPoint y: 252, distance: 16.6
click at [583, 235] on label "Phone" at bounding box center [576, 233] width 27 height 13
drag, startPoint x: 588, startPoint y: 259, endPoint x: 556, endPoint y: 265, distance: 32.0
click at [588, 259] on input "text" at bounding box center [715, 254] width 305 height 23
click at [364, 254] on input "text" at bounding box center [364, 254] width 305 height 23
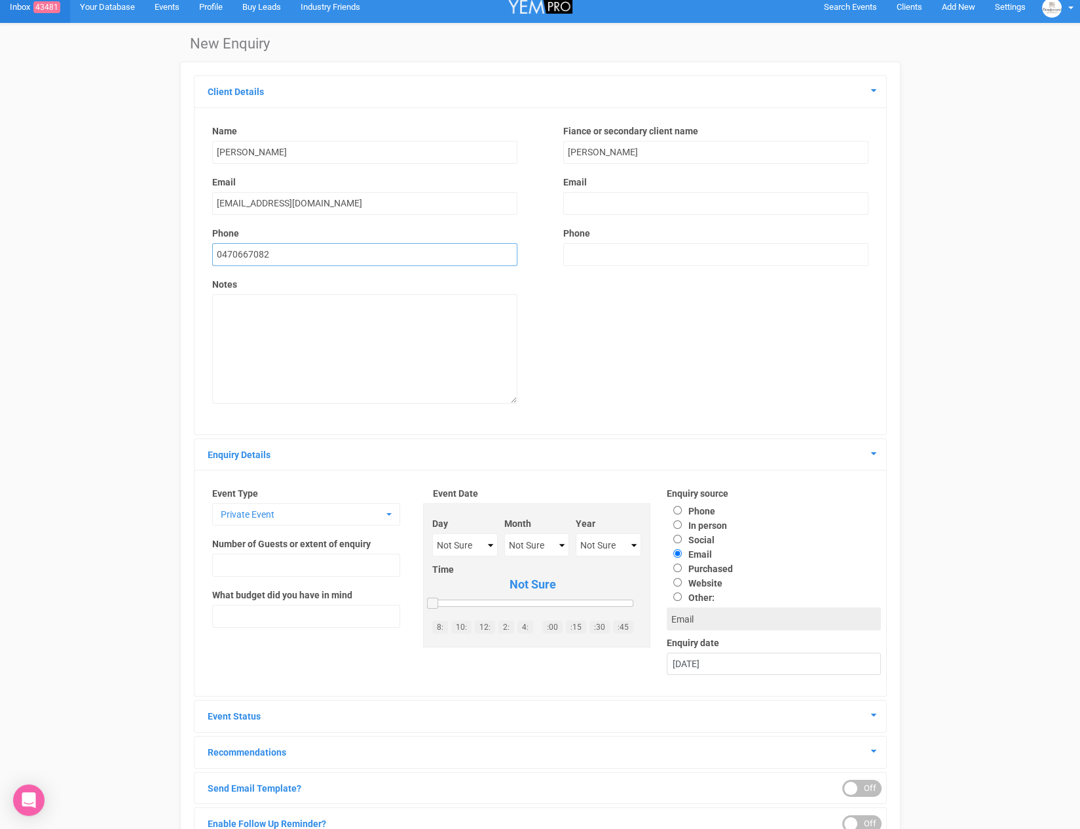
type input "0470667082"
click at [628, 260] on input "text" at bounding box center [715, 254] width 305 height 23
type input "0432560818"
click at [390, 320] on textarea at bounding box center [364, 348] width 305 height 109
drag, startPoint x: 249, startPoint y: 301, endPoint x: 256, endPoint y: 304, distance: 7.7
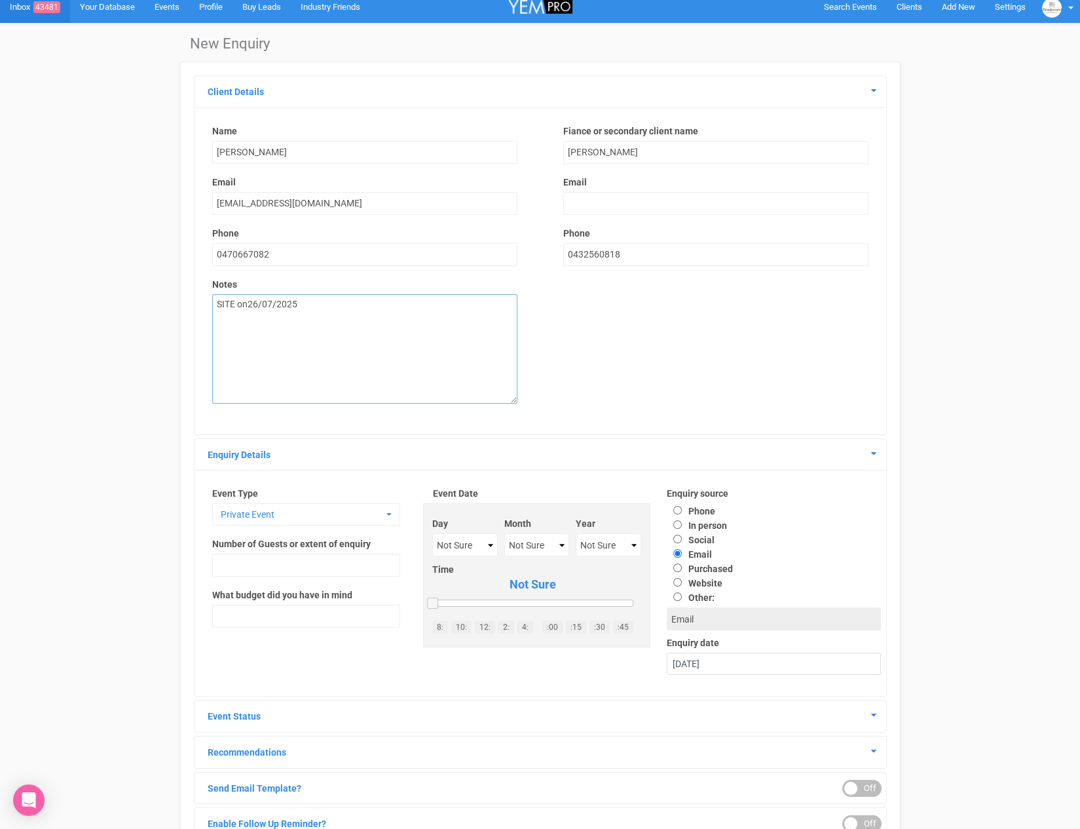
click at [249, 301] on textarea "SITE on26/07/2025" at bounding box center [364, 348] width 305 height 109
click at [291, 326] on textarea "SITE on 26/07/2025" at bounding box center [364, 348] width 305 height 109
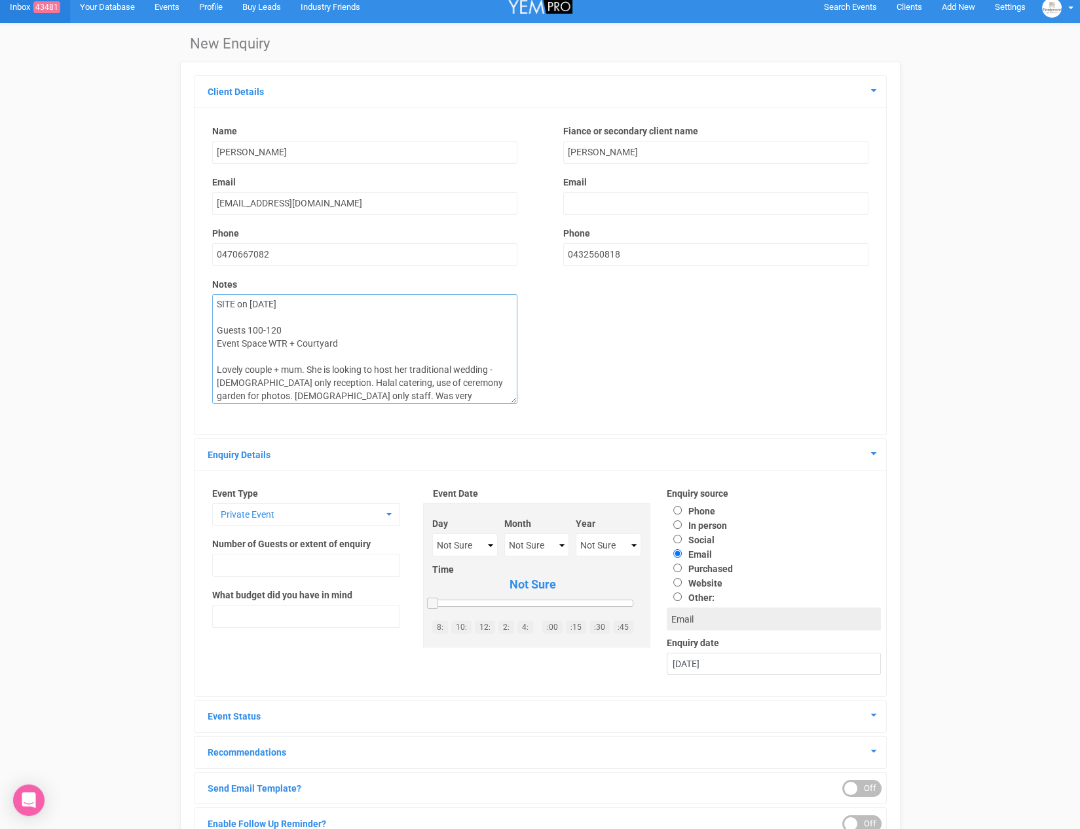
type textarea "SITE on 26/07/2025 Guests 100-120 Event Space WTR + Courtyard Lovely couple + m…"
click at [464, 547] on select "Not Sure 1 2 3 4 5 6 7 8 9 10 11 12 13 14 15 16 17 18 19 20 21 22 23 24 25 26 2…" at bounding box center [465, 544] width 66 height 23
select select "29"
click at [530, 538] on select "Not Sure January February March April May June July August September October No…" at bounding box center [536, 544] width 64 height 23
select select "November"
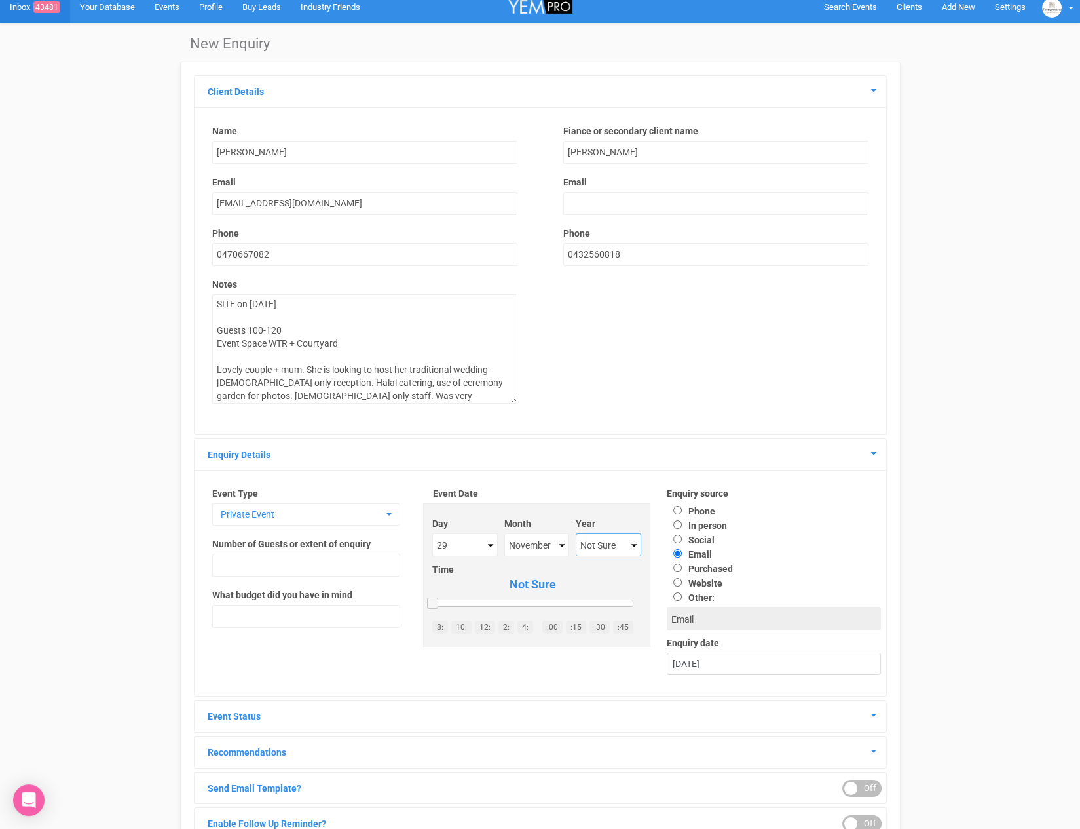
click at [614, 538] on select "Not Sure 2020 2021 2022 2023 2024 2025 2026 2027 2028 2029 2030 2031 2032 2033 …" at bounding box center [609, 544] width 66 height 23
select select "2025"
click at [297, 560] on input "text" at bounding box center [306, 565] width 188 height 23
type input "100-120"
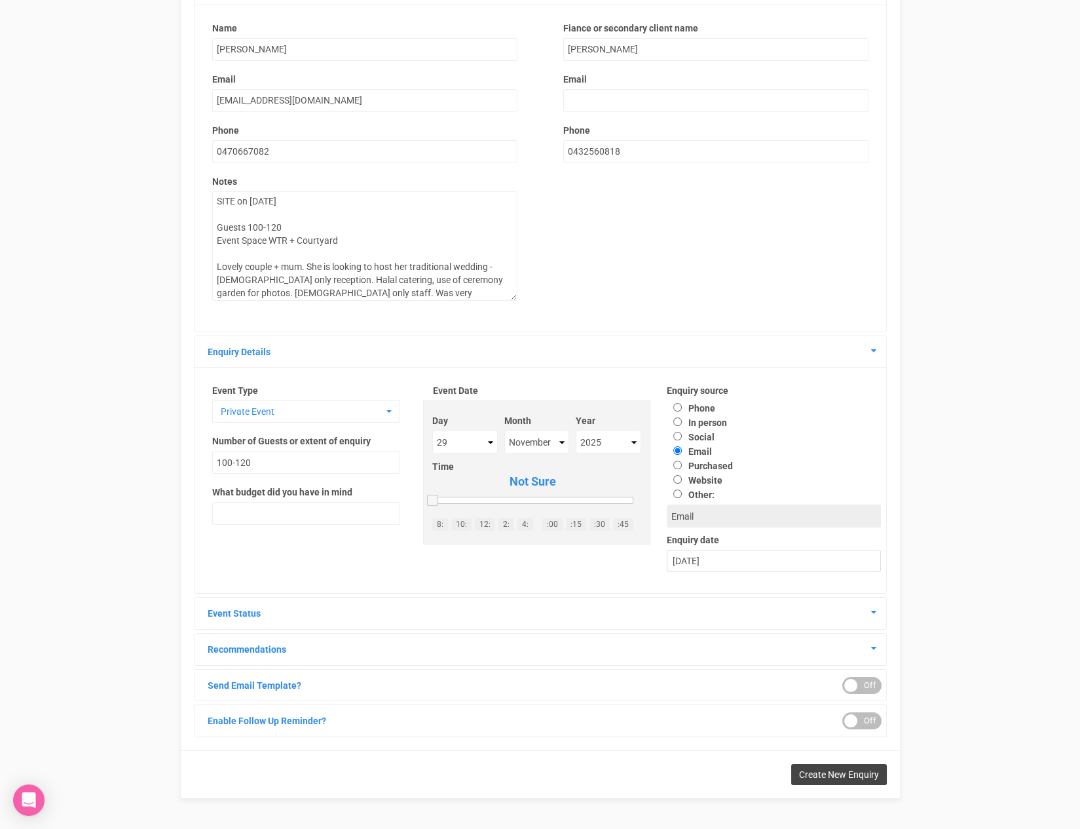
click at [832, 780] on button "Create New Enquiry" at bounding box center [839, 774] width 96 height 21
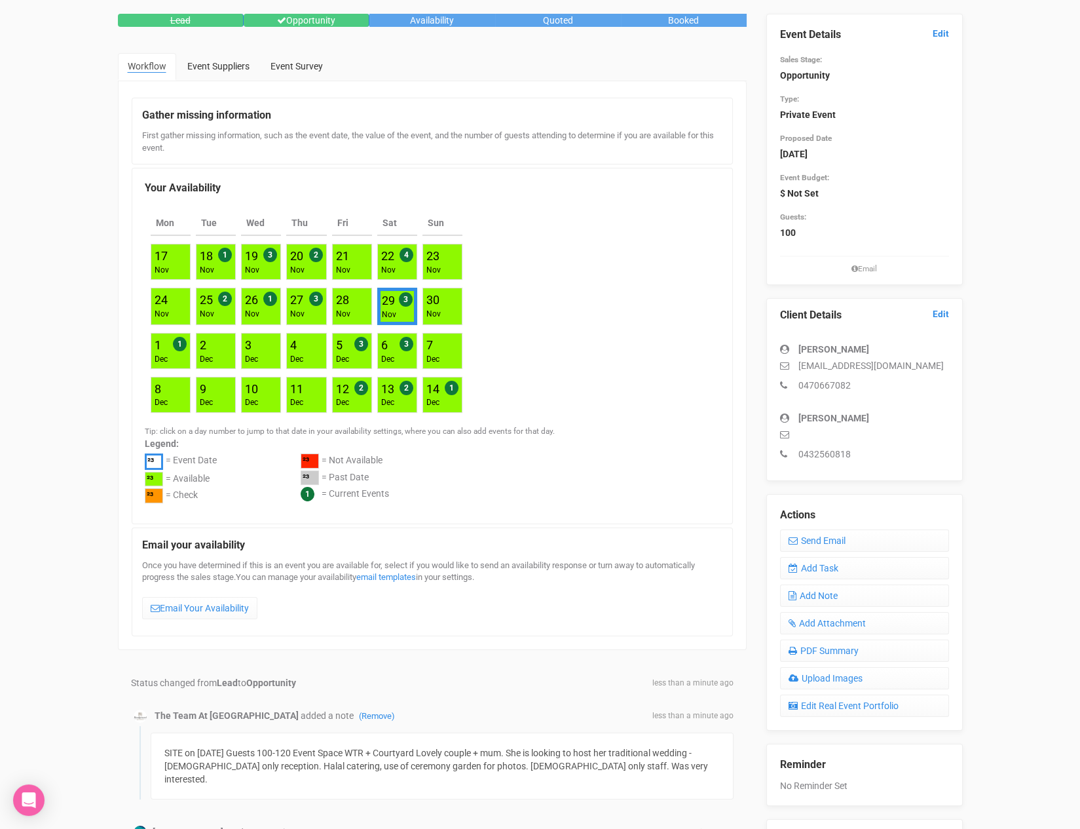
scroll to position [71, 0]
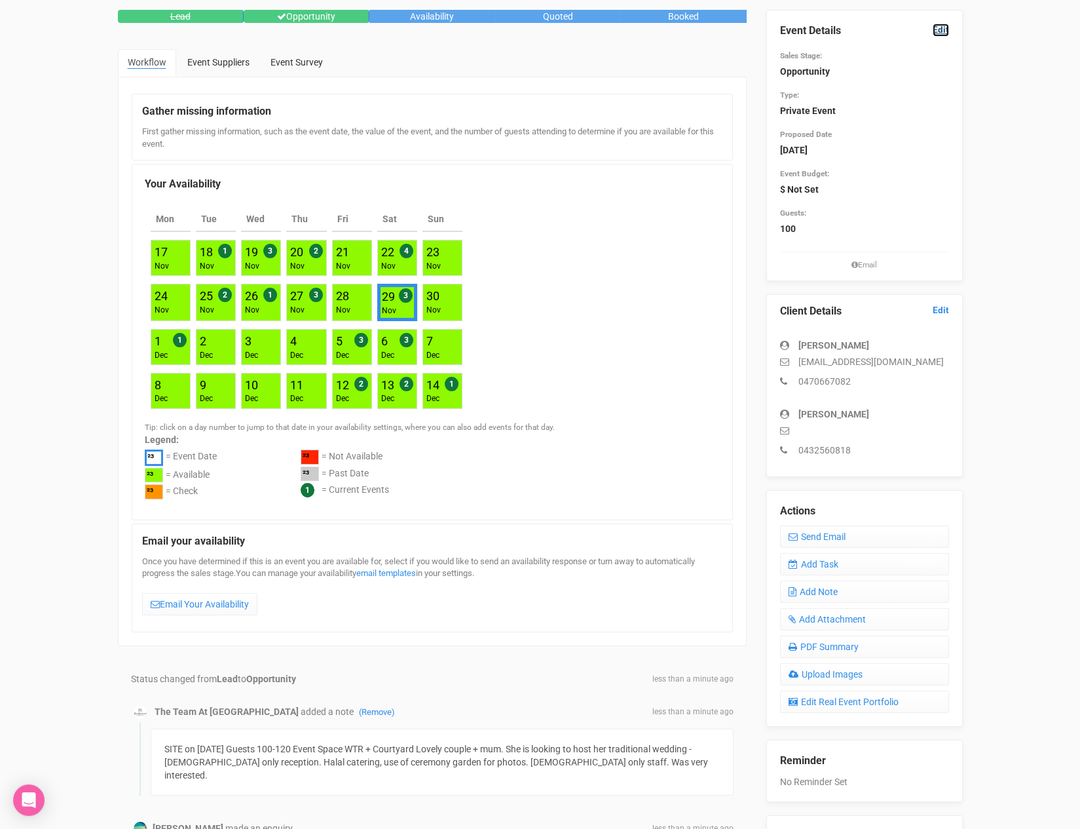
click at [940, 29] on link "Edit" at bounding box center [941, 30] width 16 height 12
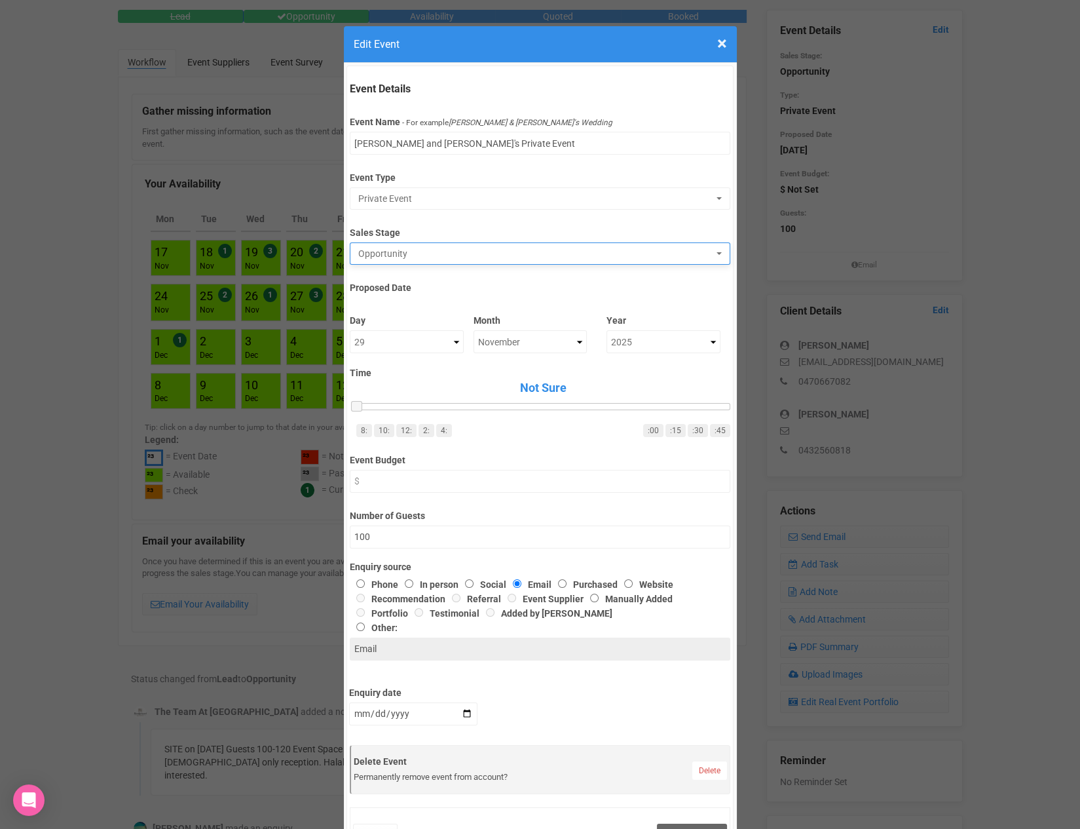
drag, startPoint x: 409, startPoint y: 269, endPoint x: 411, endPoint y: 261, distance: 8.7
click at [410, 267] on div "Event Details Event Name - For example Cameron & Lucy's Wedding Mohammad and Ha…" at bounding box center [541, 459] width 388 height 787
click at [413, 253] on span "Opportunity" at bounding box center [535, 253] width 355 height 13
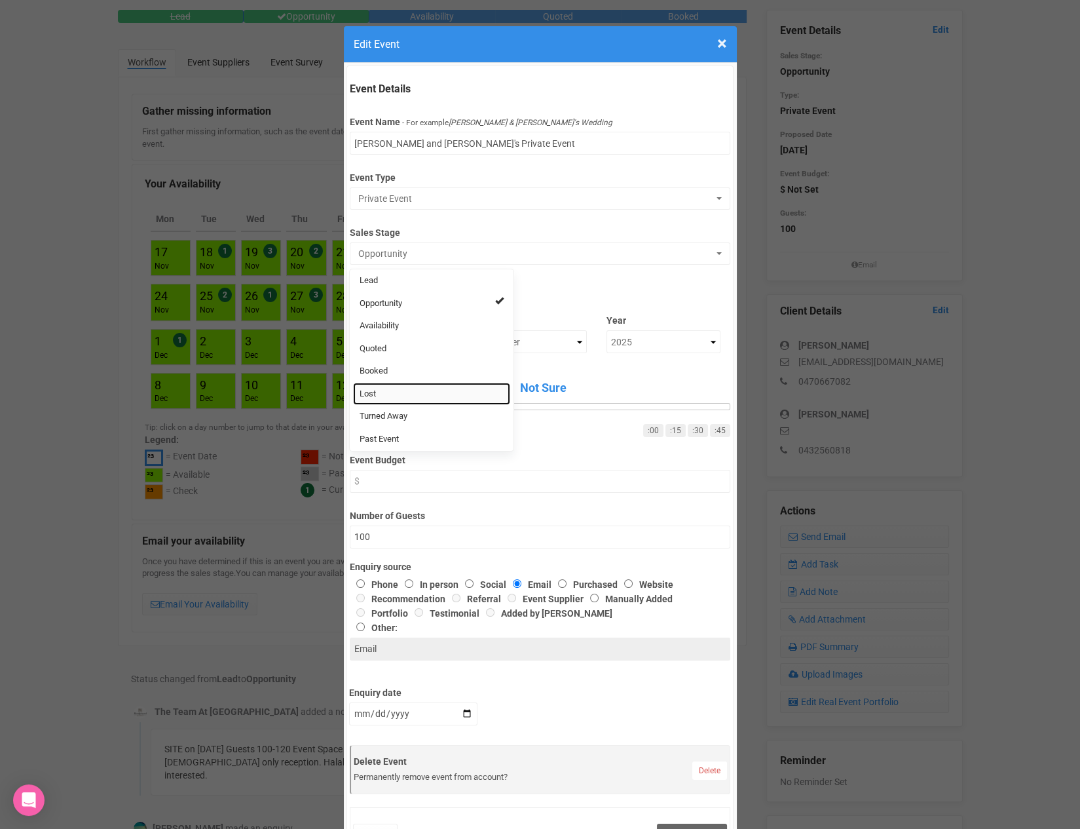
click at [381, 393] on link "Lost" at bounding box center [431, 394] width 157 height 23
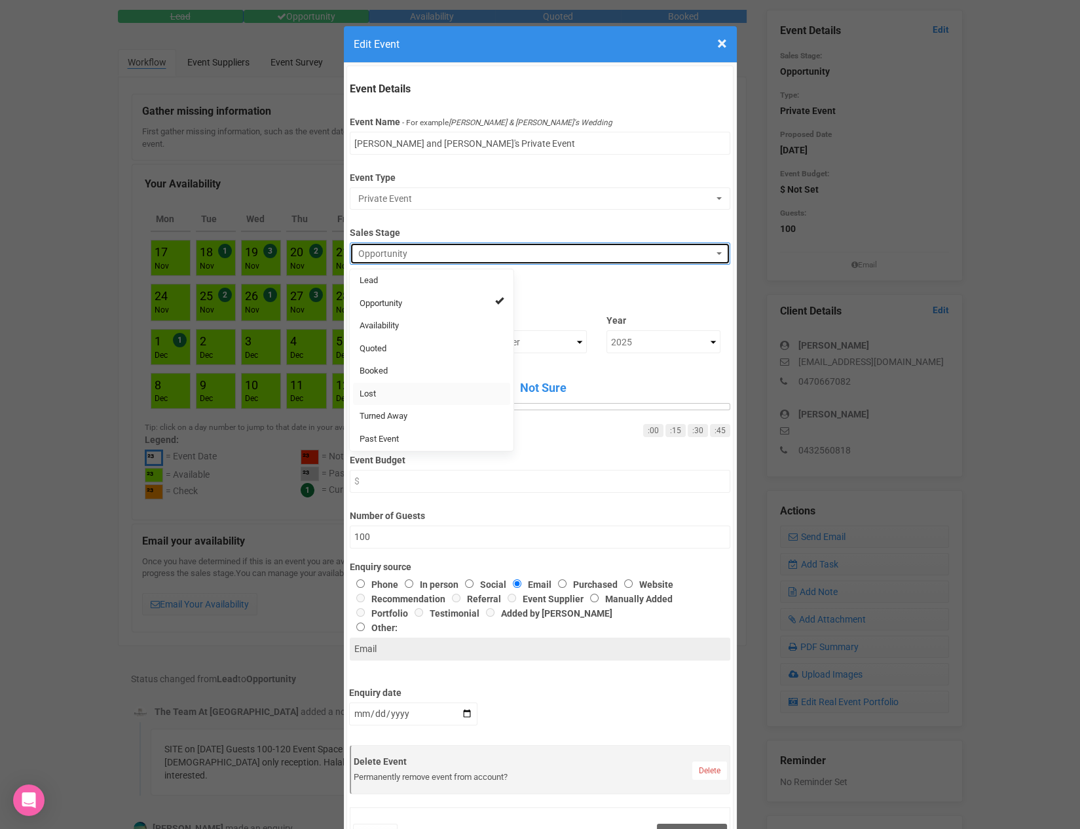
select select "10"
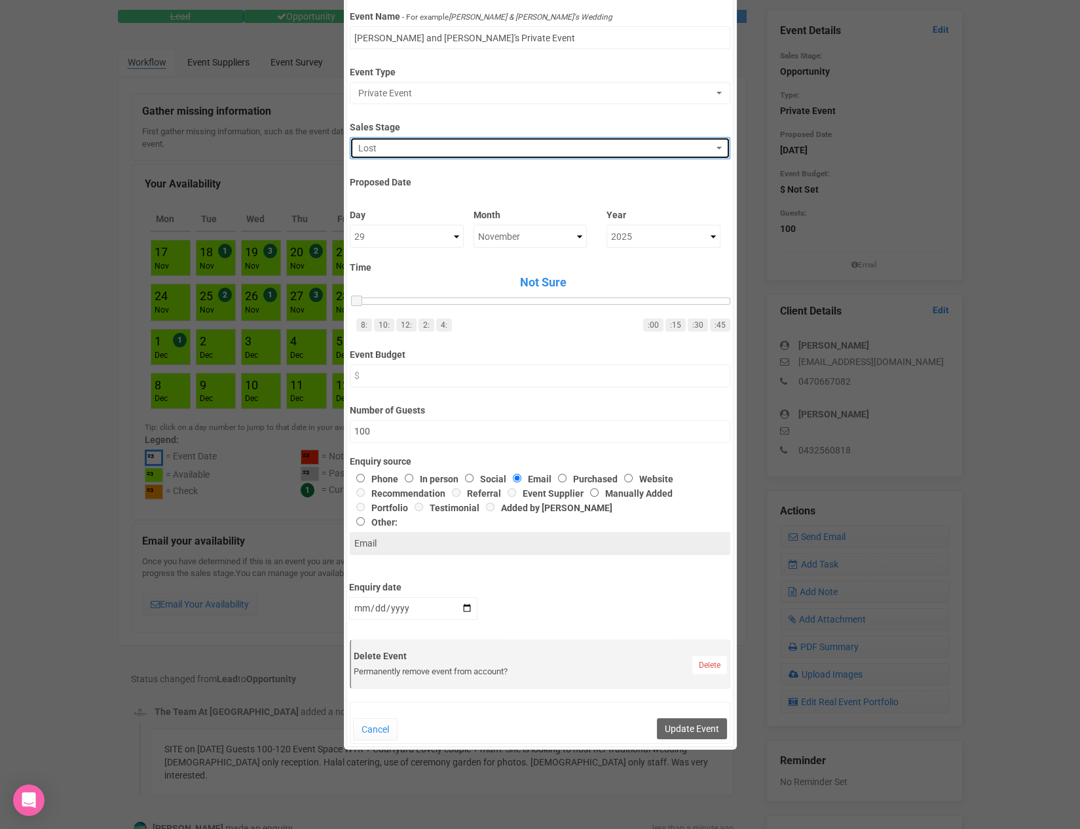
scroll to position [172, 0]
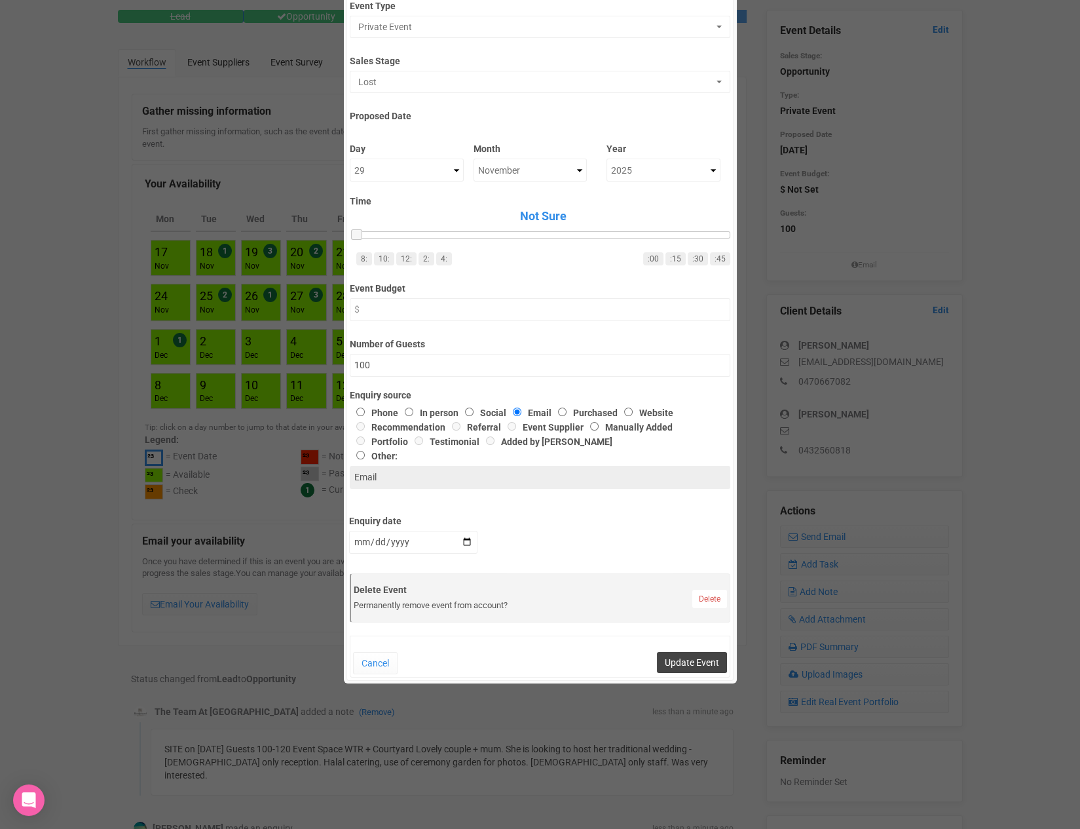
click at [688, 656] on button "Update Event" at bounding box center [692, 662] width 70 height 21
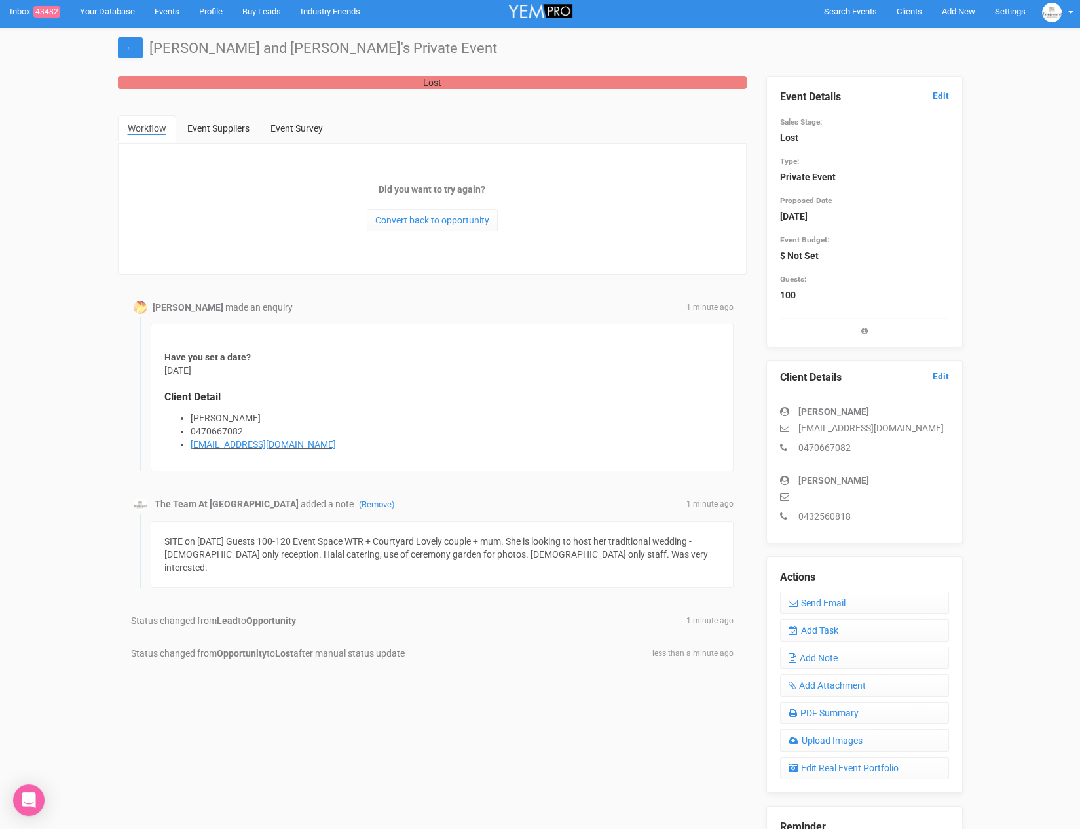
scroll to position [0, 0]
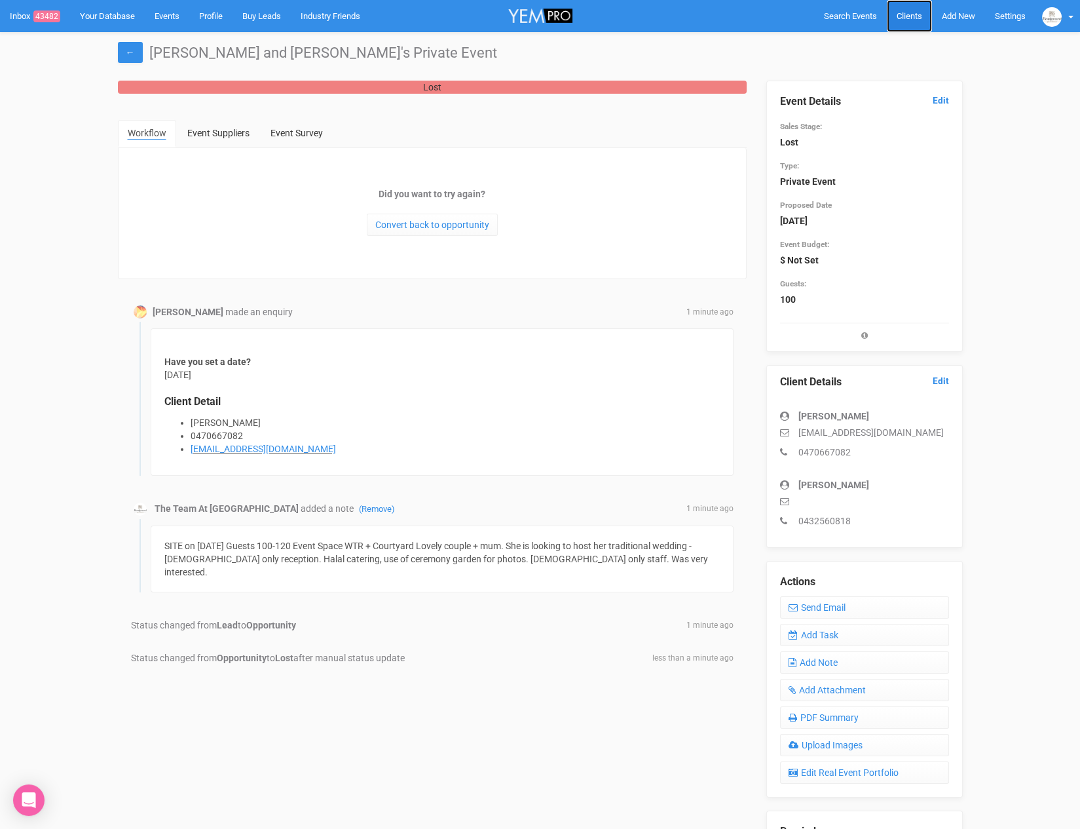
click at [901, 11] on span "Clients" at bounding box center [910, 16] width 26 height 10
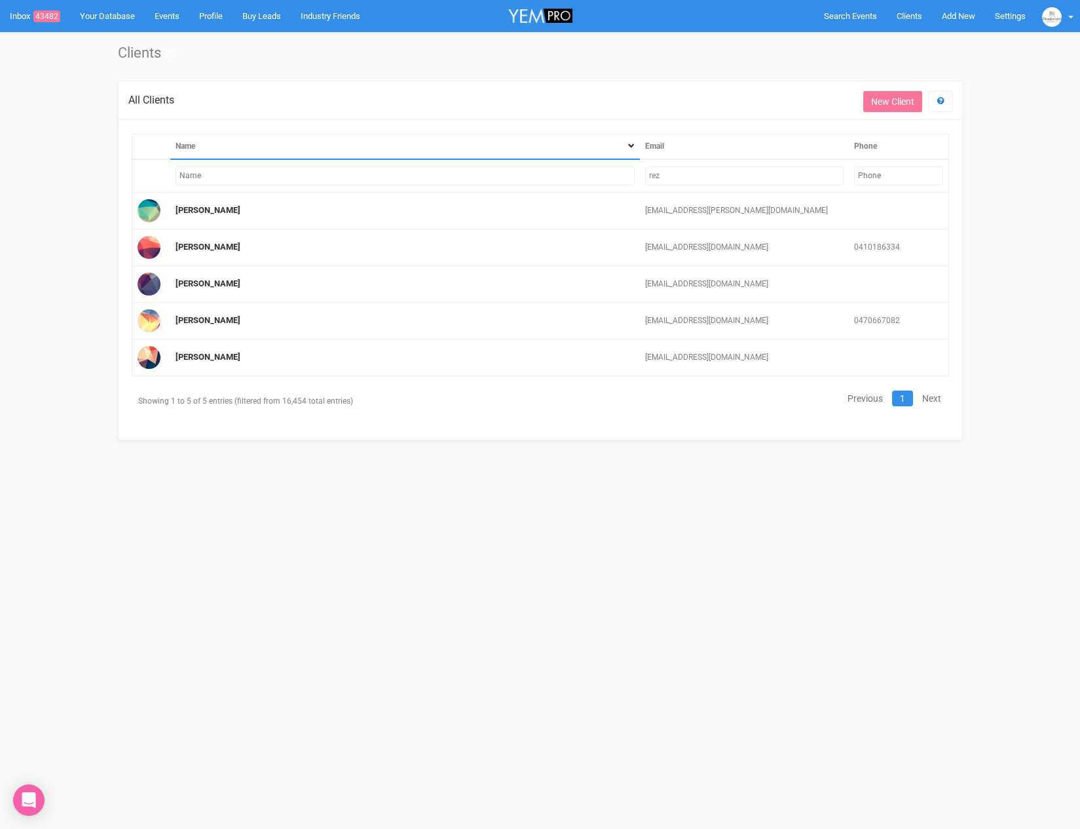
click at [735, 185] on td "rez" at bounding box center [744, 175] width 209 height 33
click at [726, 179] on input "rez" at bounding box center [744, 175] width 199 height 19
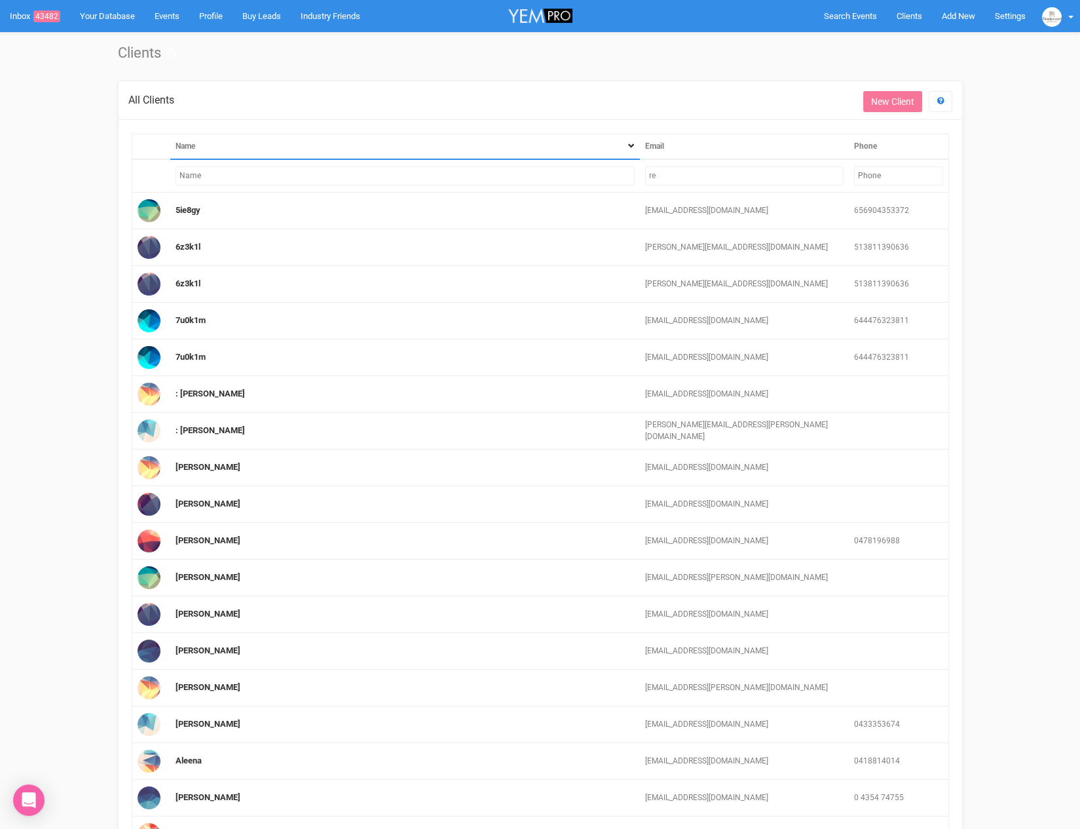
type input "r"
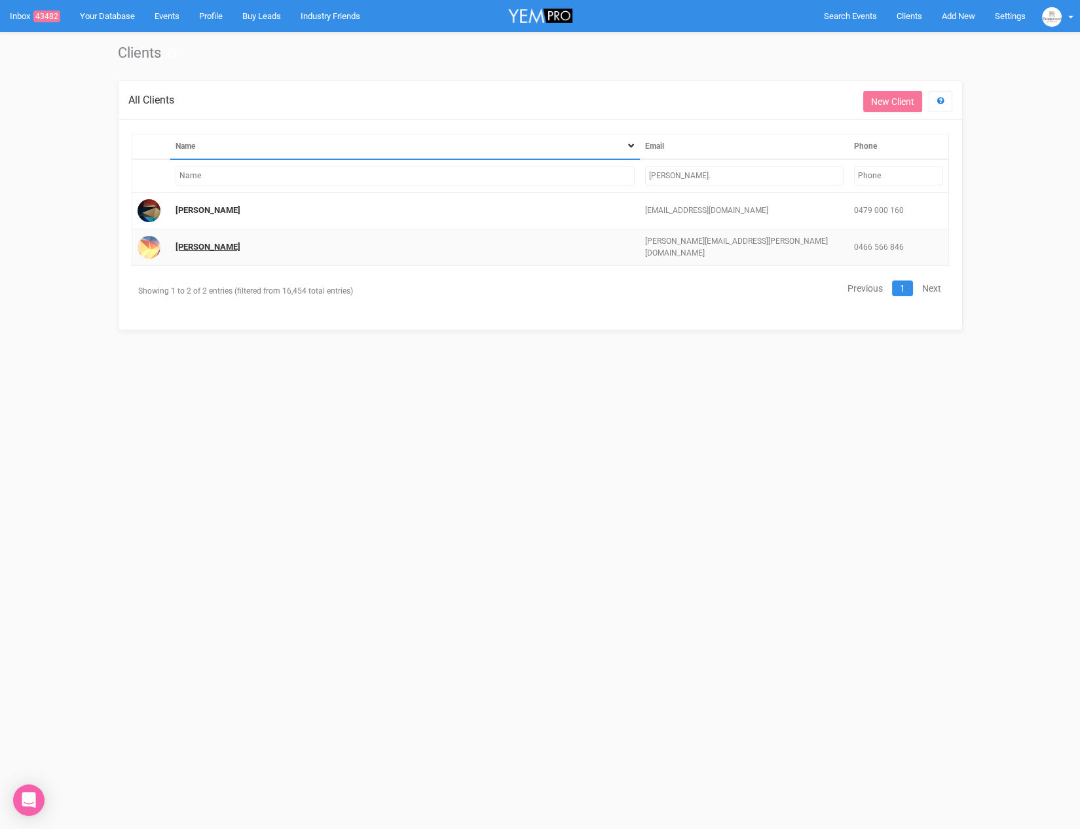
type input "lynne."
click at [233, 244] on link "Lynne Monterrosa" at bounding box center [208, 247] width 65 height 10
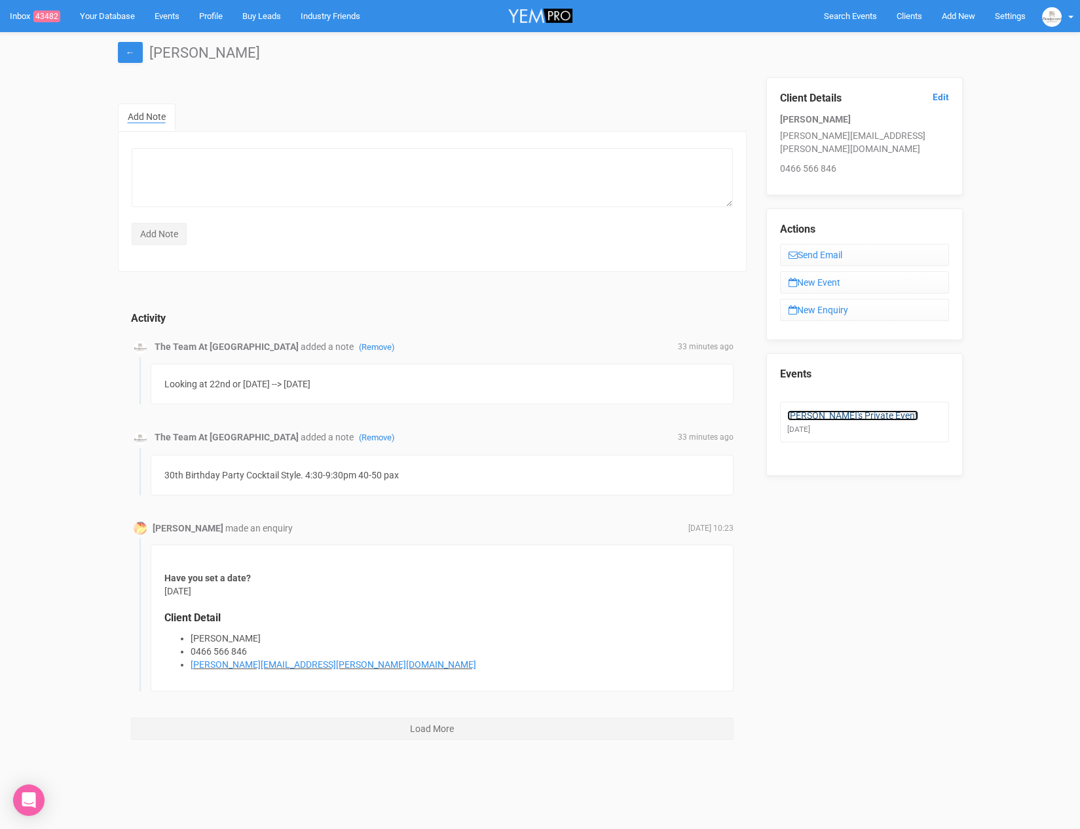
click at [823, 410] on link "Lynne's Private Event" at bounding box center [853, 415] width 131 height 10
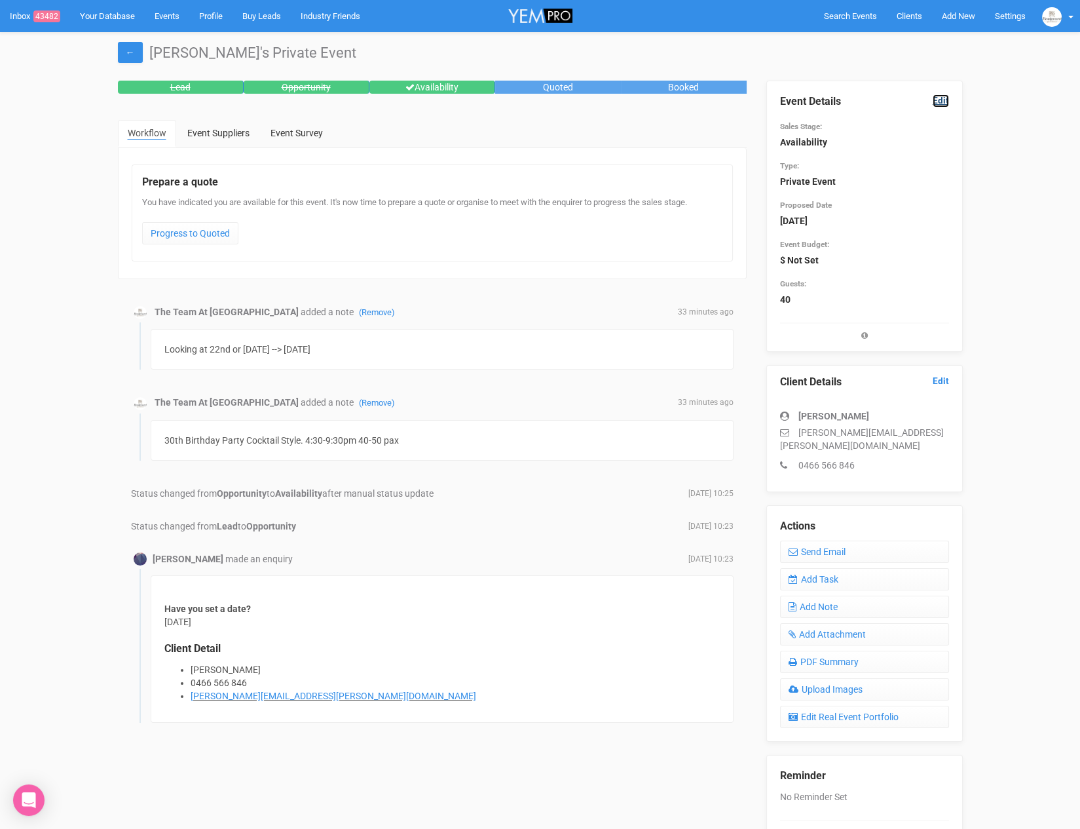
click at [947, 102] on link "Edit" at bounding box center [941, 100] width 16 height 12
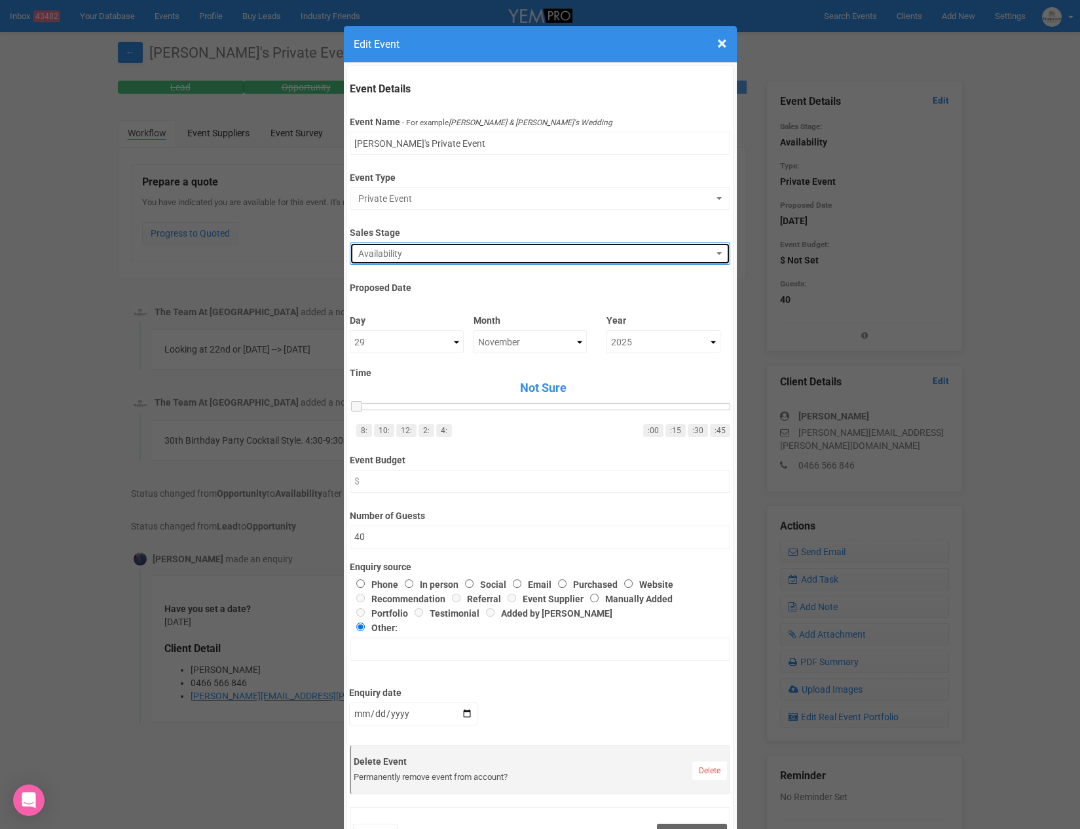
click at [416, 254] on span "Availability" at bounding box center [535, 253] width 355 height 13
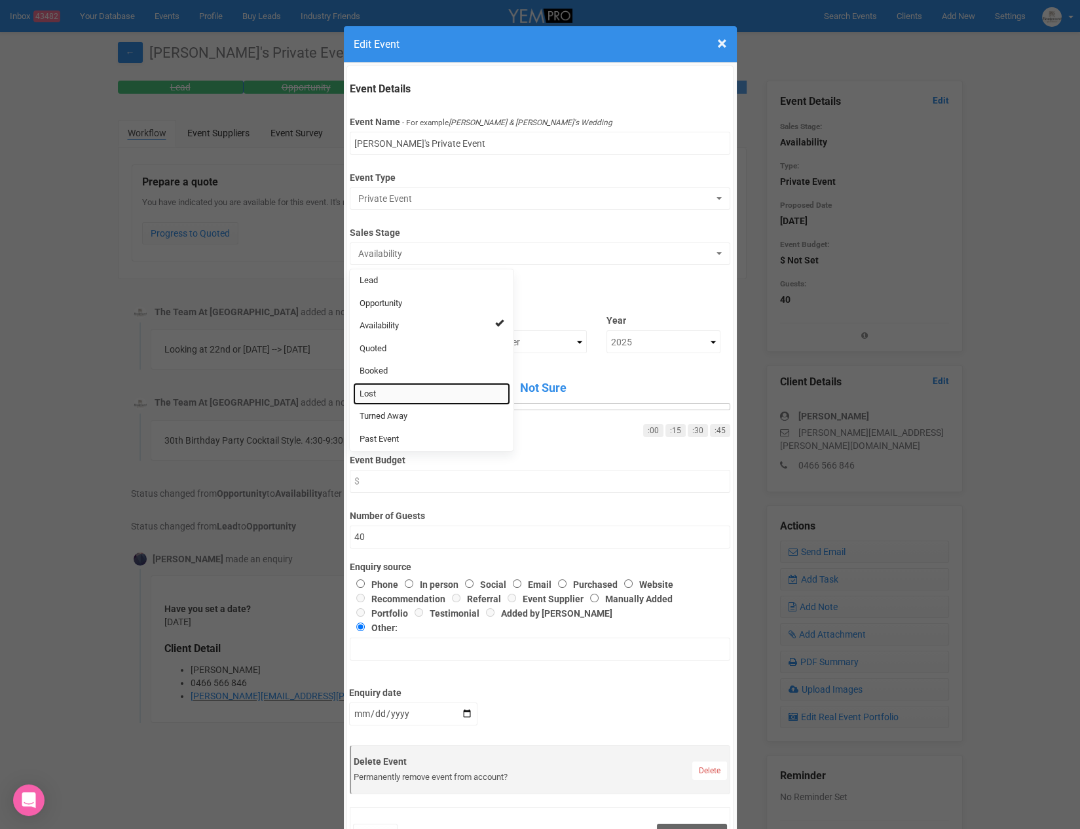
click at [408, 400] on link "Lost" at bounding box center [431, 394] width 157 height 23
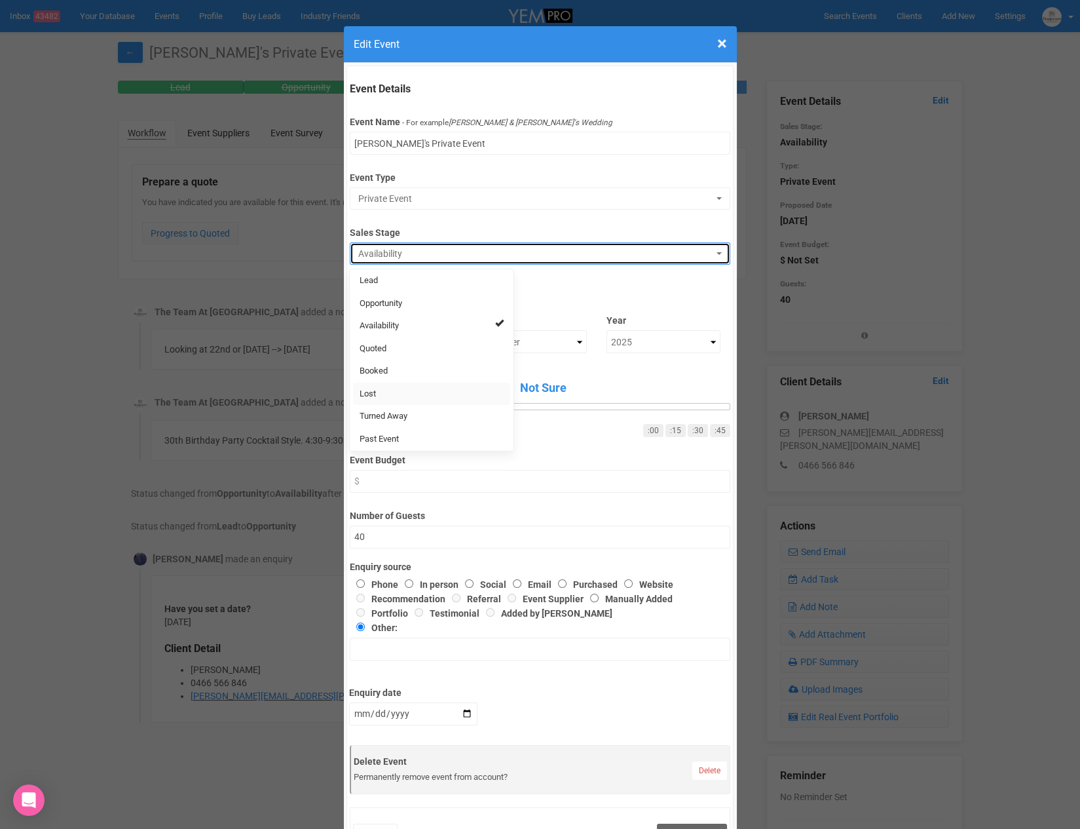
select select "10"
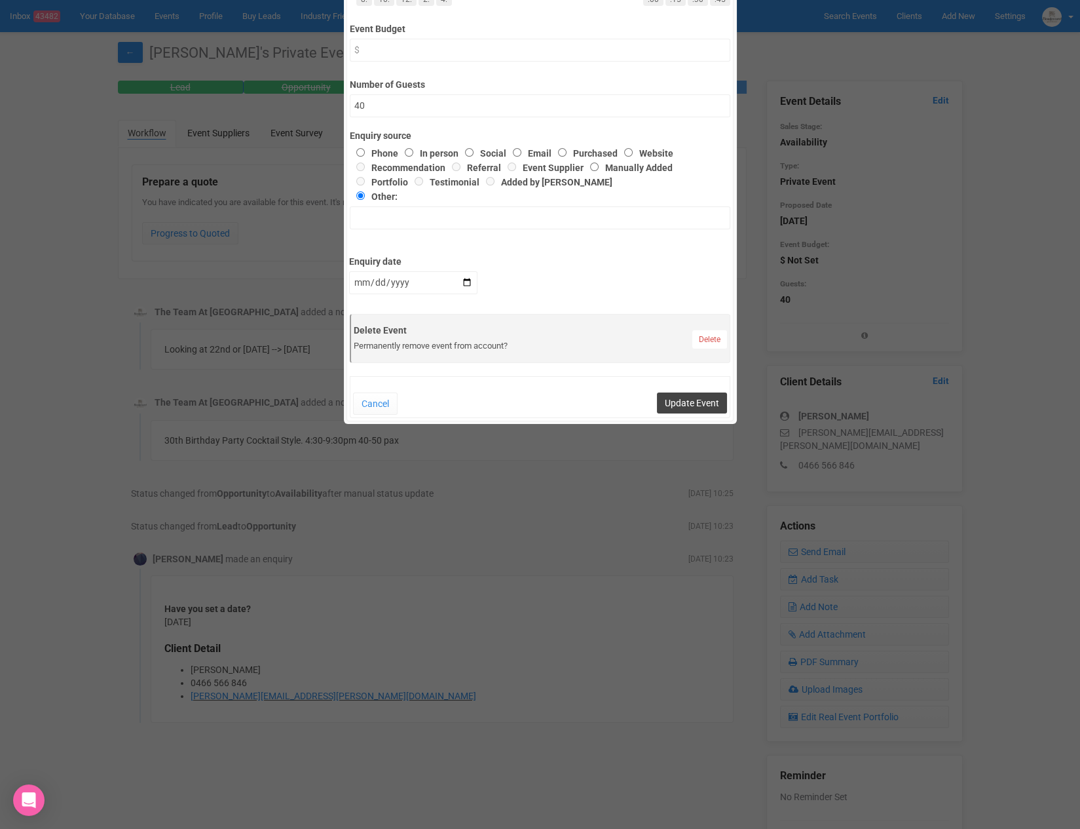
click at [698, 393] on button "Update Event" at bounding box center [692, 402] width 70 height 21
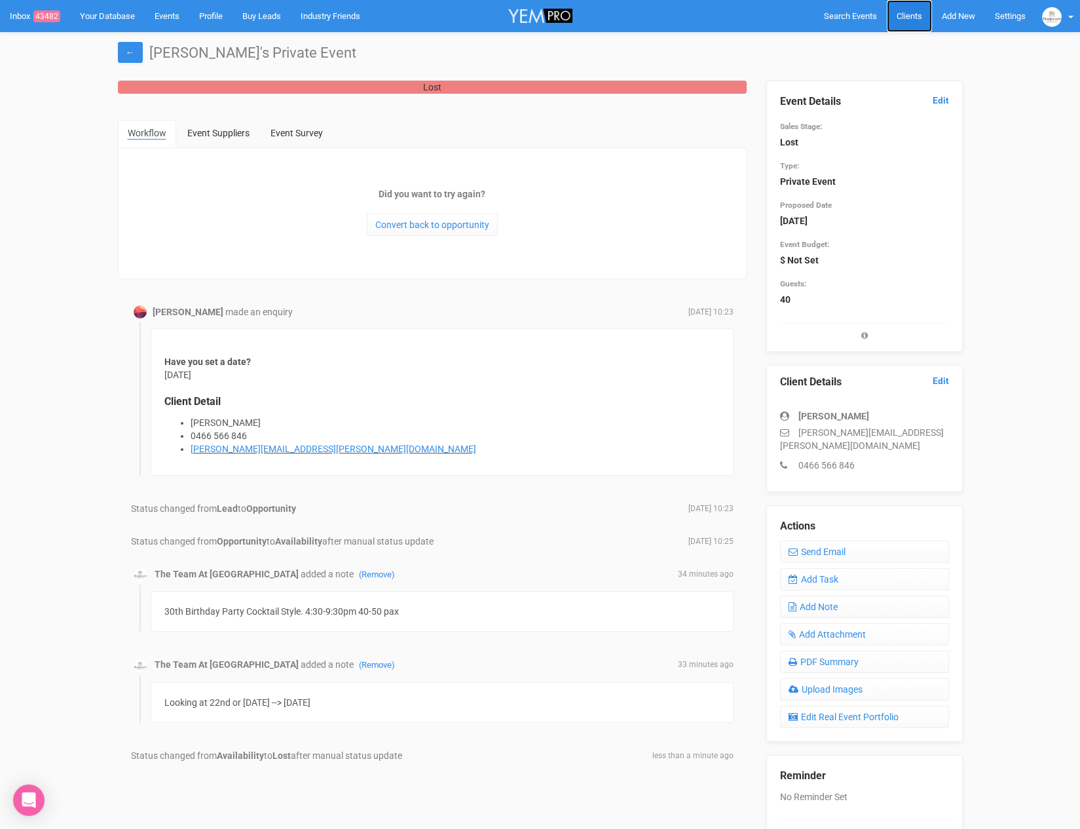
click at [923, 7] on link "Clients" at bounding box center [909, 16] width 45 height 32
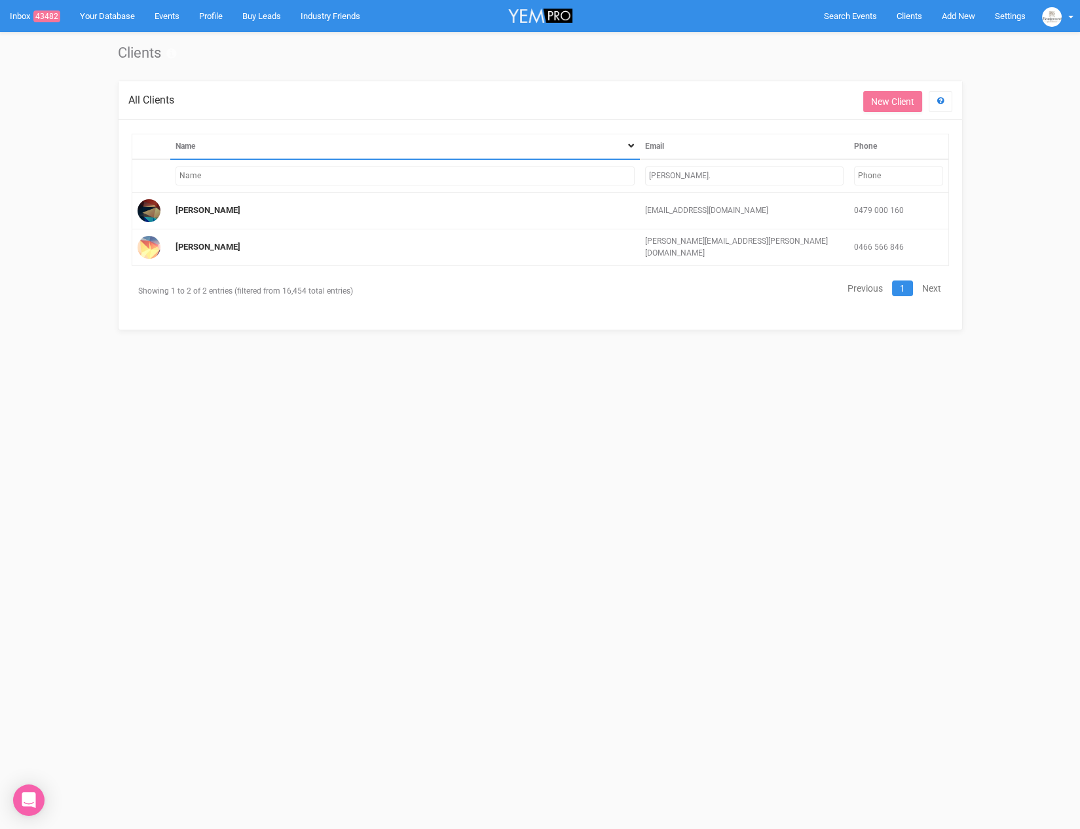
click at [654, 176] on input "lynne." at bounding box center [744, 175] width 199 height 19
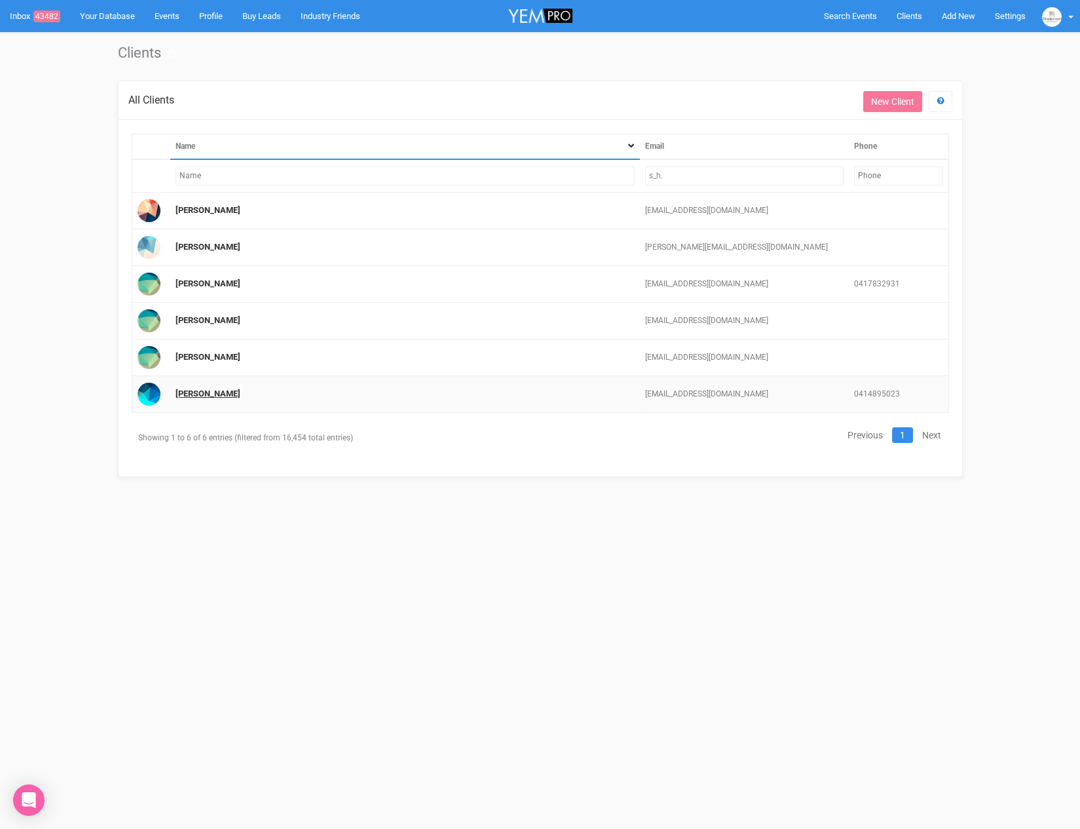
type input "s_h."
drag, startPoint x: 206, startPoint y: 390, endPoint x: 759, endPoint y: 256, distance: 569.1
click at [206, 390] on link "Susan Hamadani" at bounding box center [208, 394] width 65 height 10
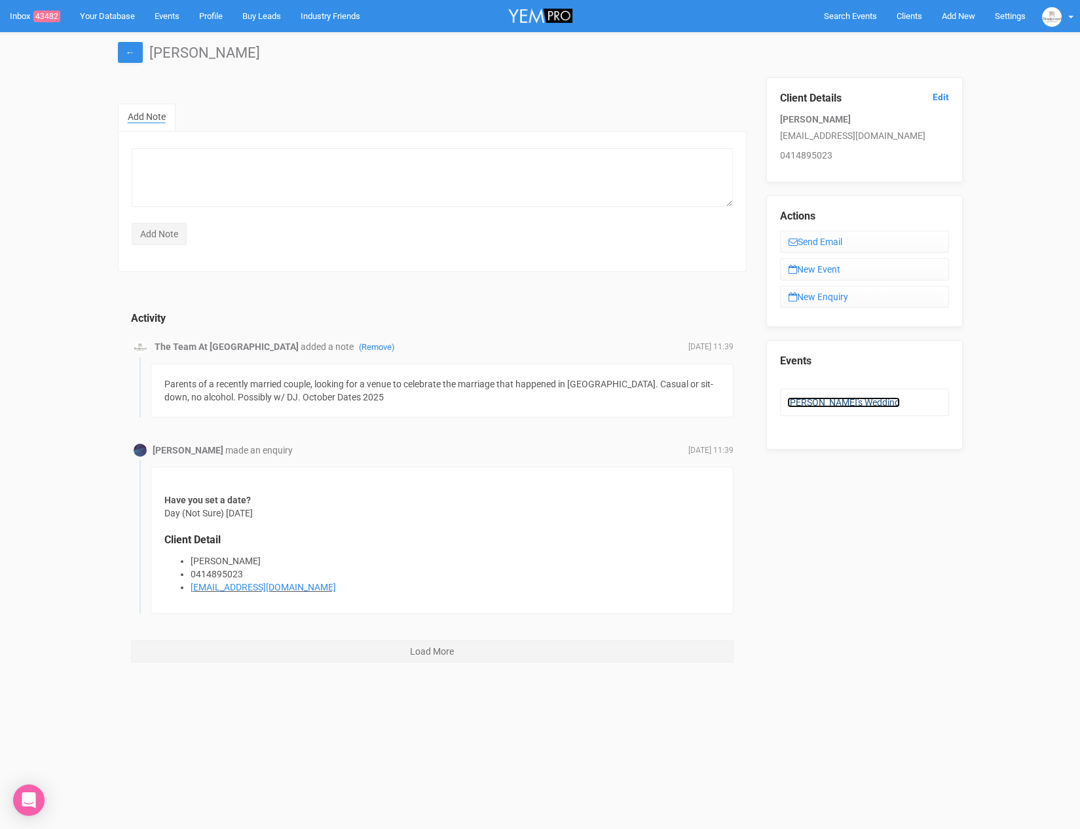
click at [822, 399] on link "Susan's Wedding" at bounding box center [844, 402] width 113 height 10
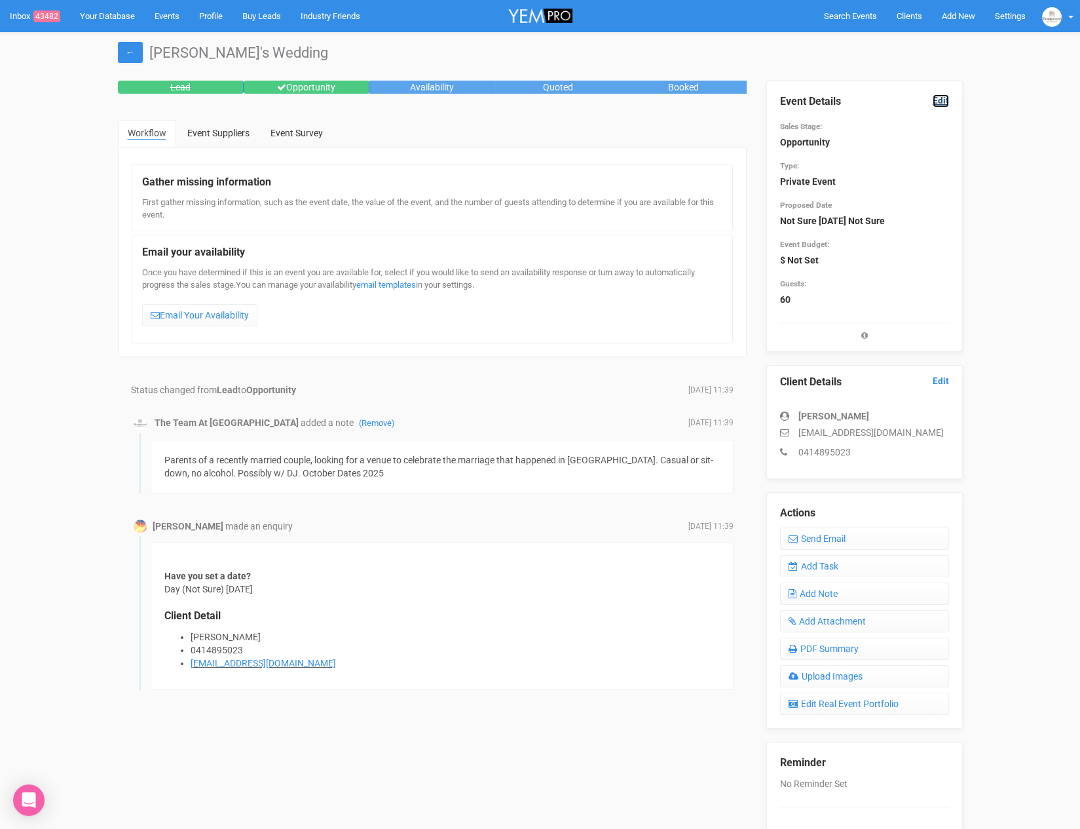
click at [945, 99] on link "Edit" at bounding box center [941, 100] width 16 height 12
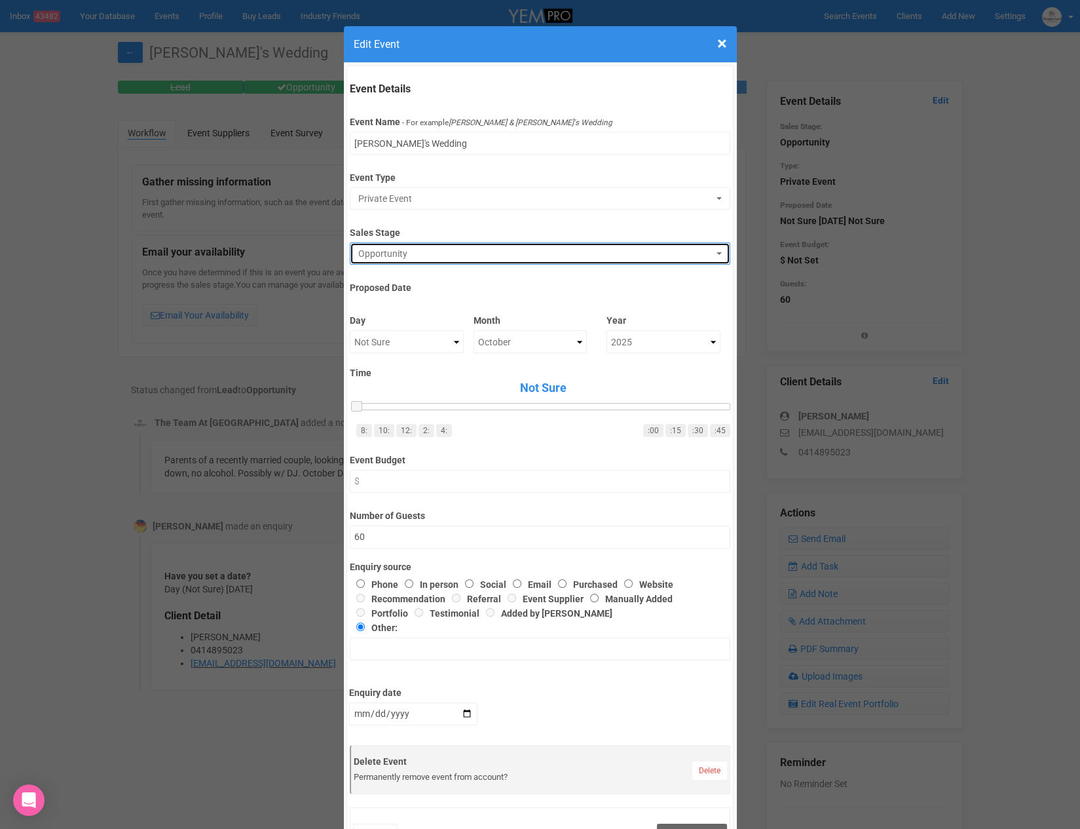
click at [407, 252] on span "Opportunity" at bounding box center [535, 253] width 355 height 13
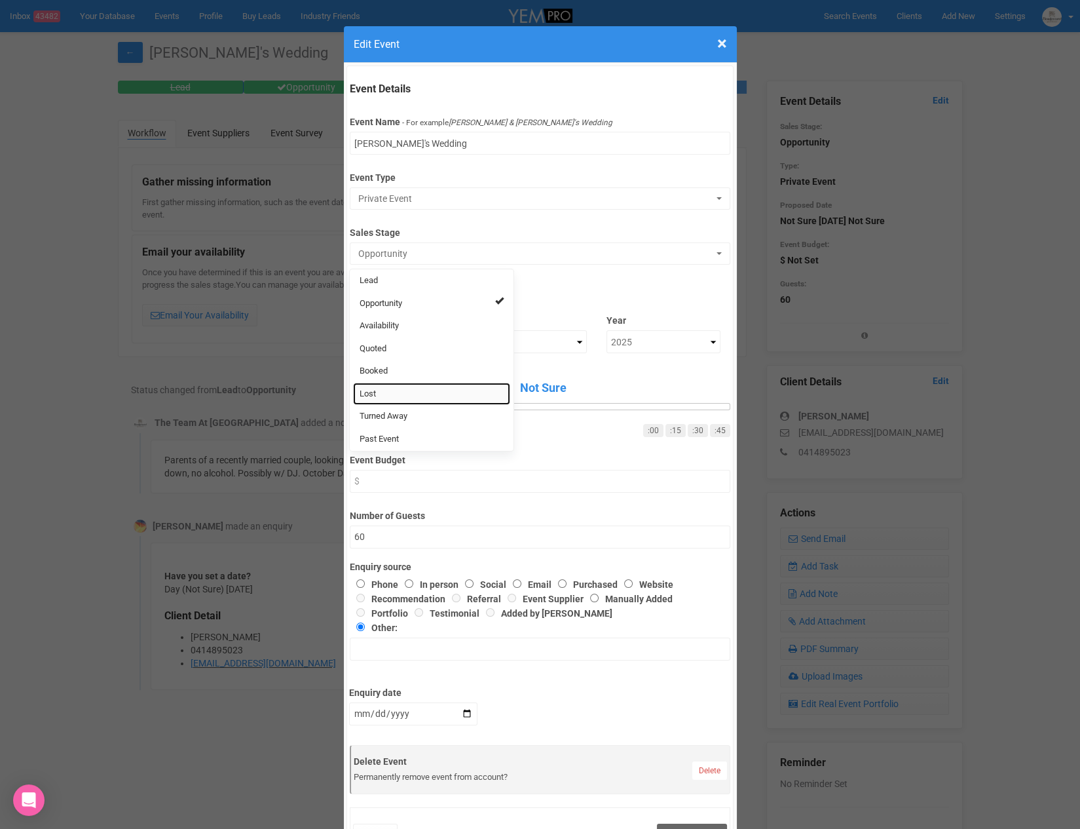
click at [391, 398] on link "Lost" at bounding box center [431, 394] width 157 height 23
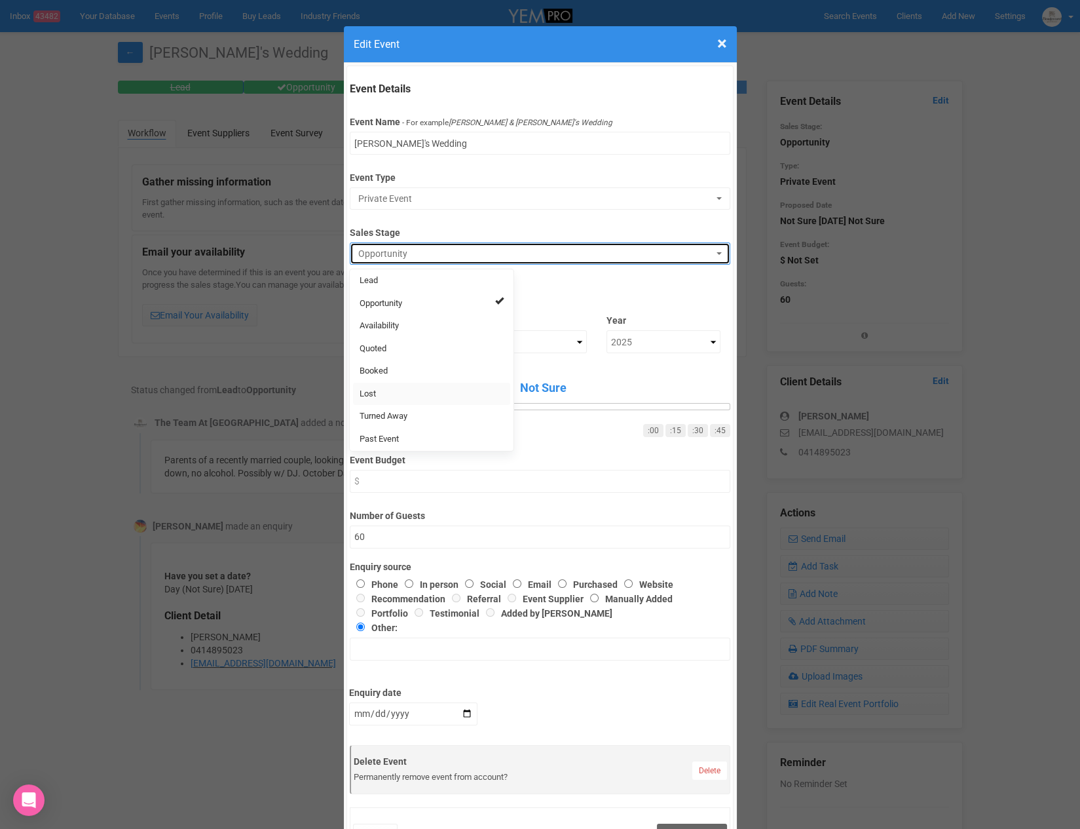
select select "10"
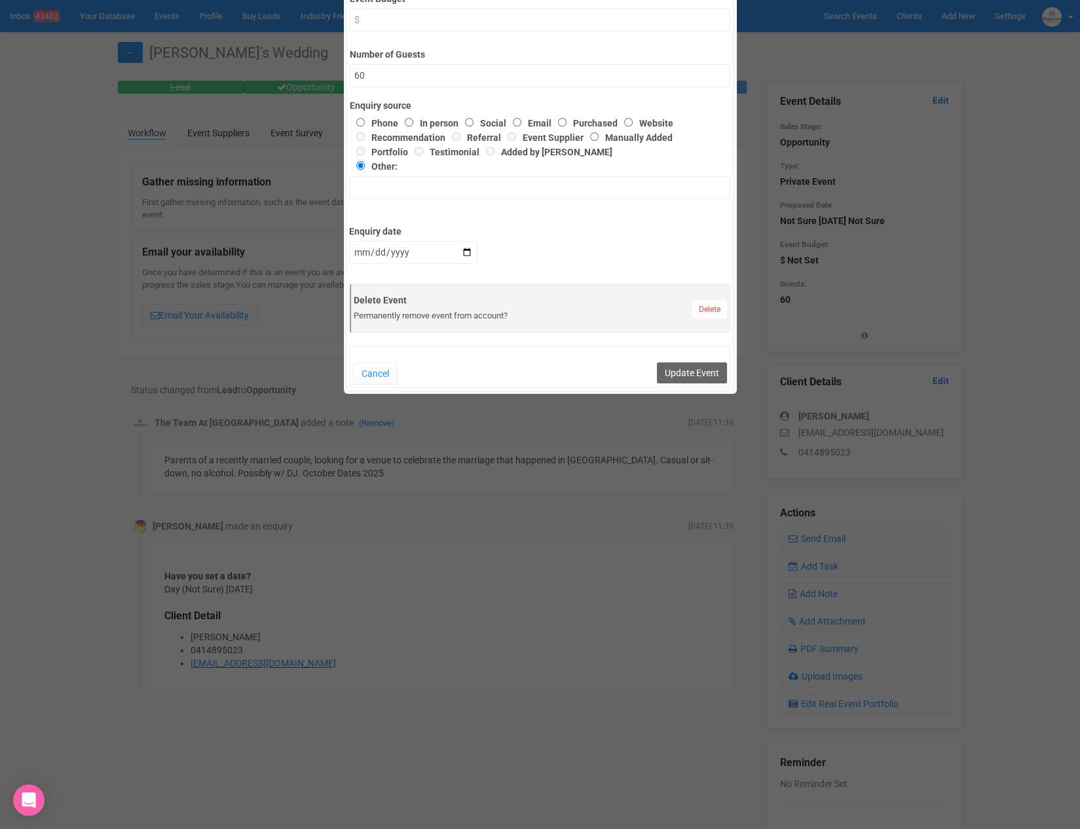
scroll to position [489, 0]
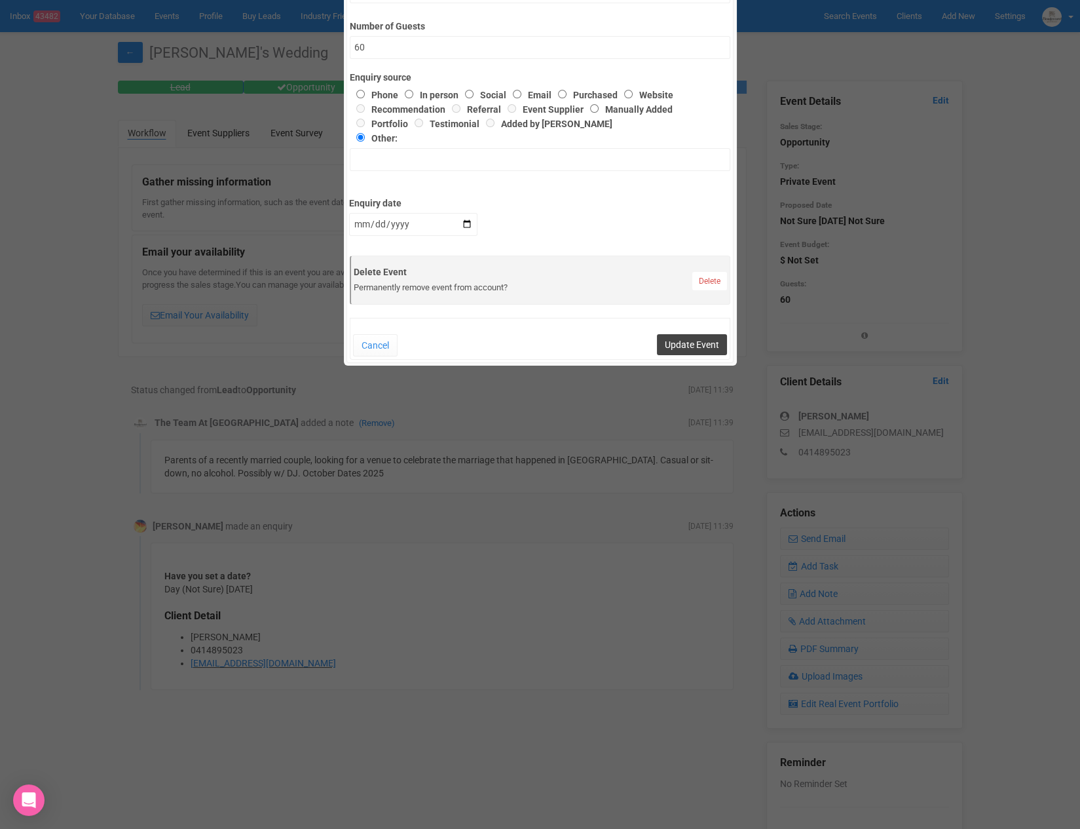
click at [675, 350] on button "Update Event" at bounding box center [692, 344] width 70 height 21
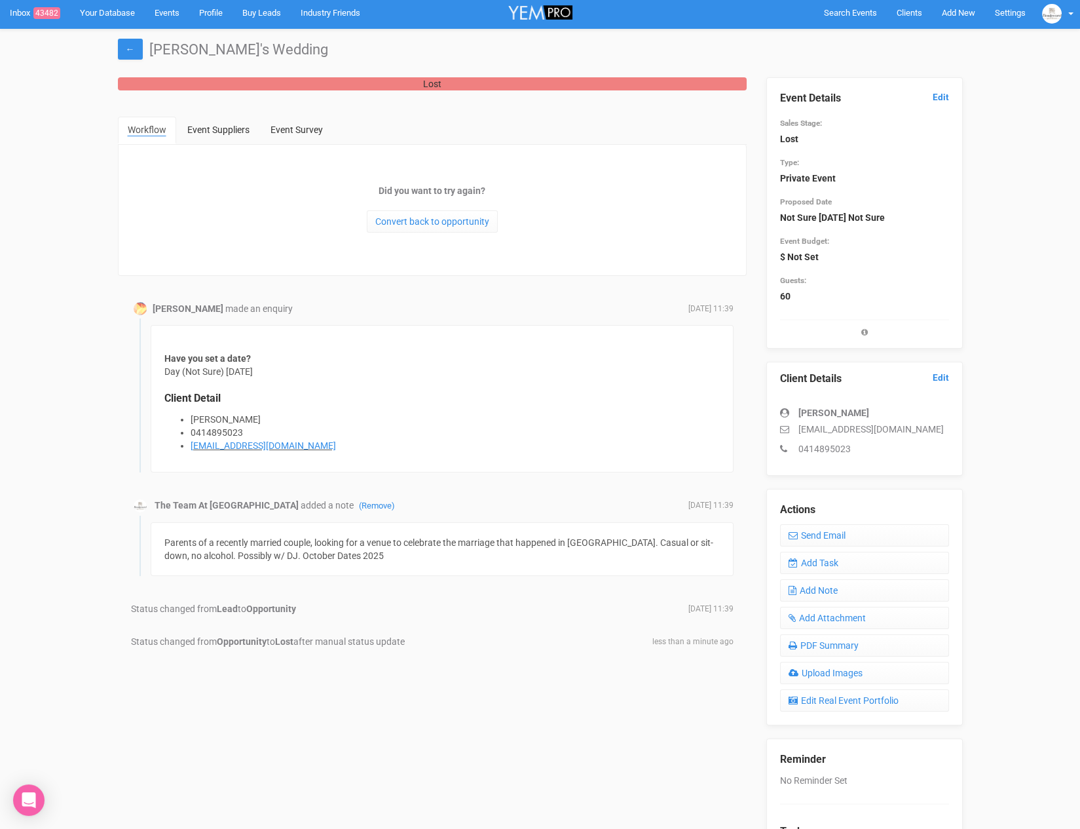
scroll to position [0, 0]
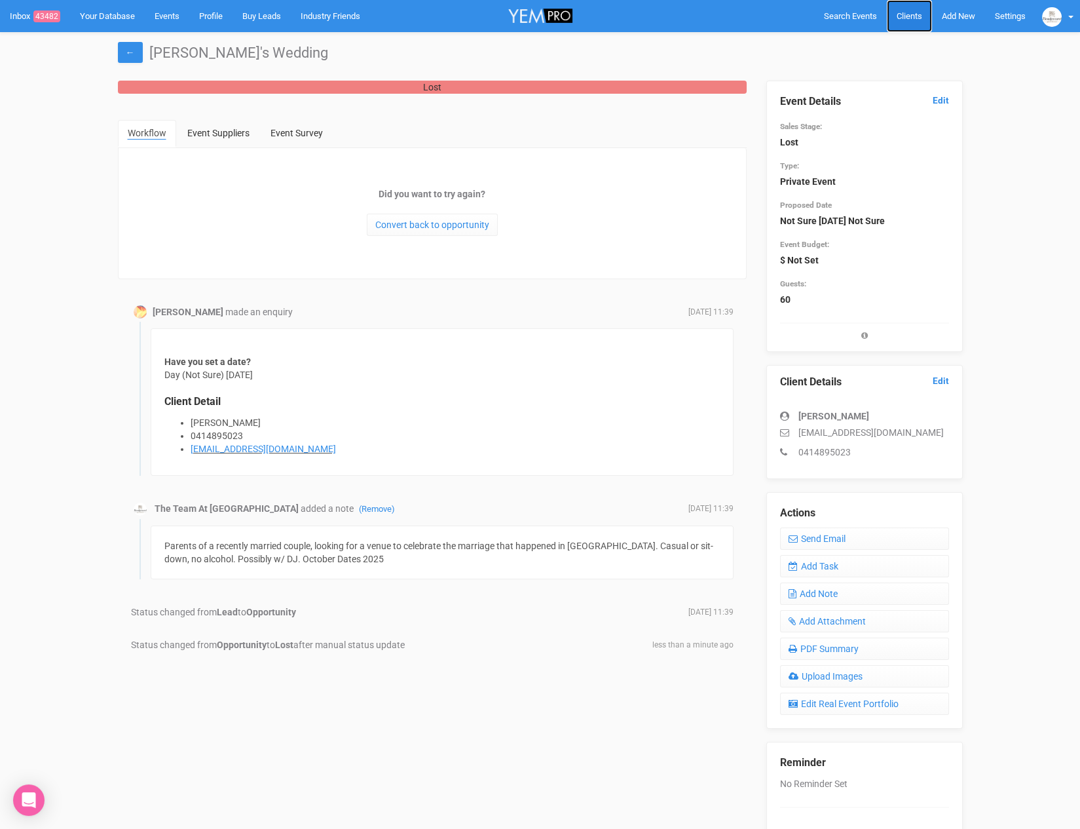
click at [897, 15] on span "Clients" at bounding box center [910, 16] width 26 height 10
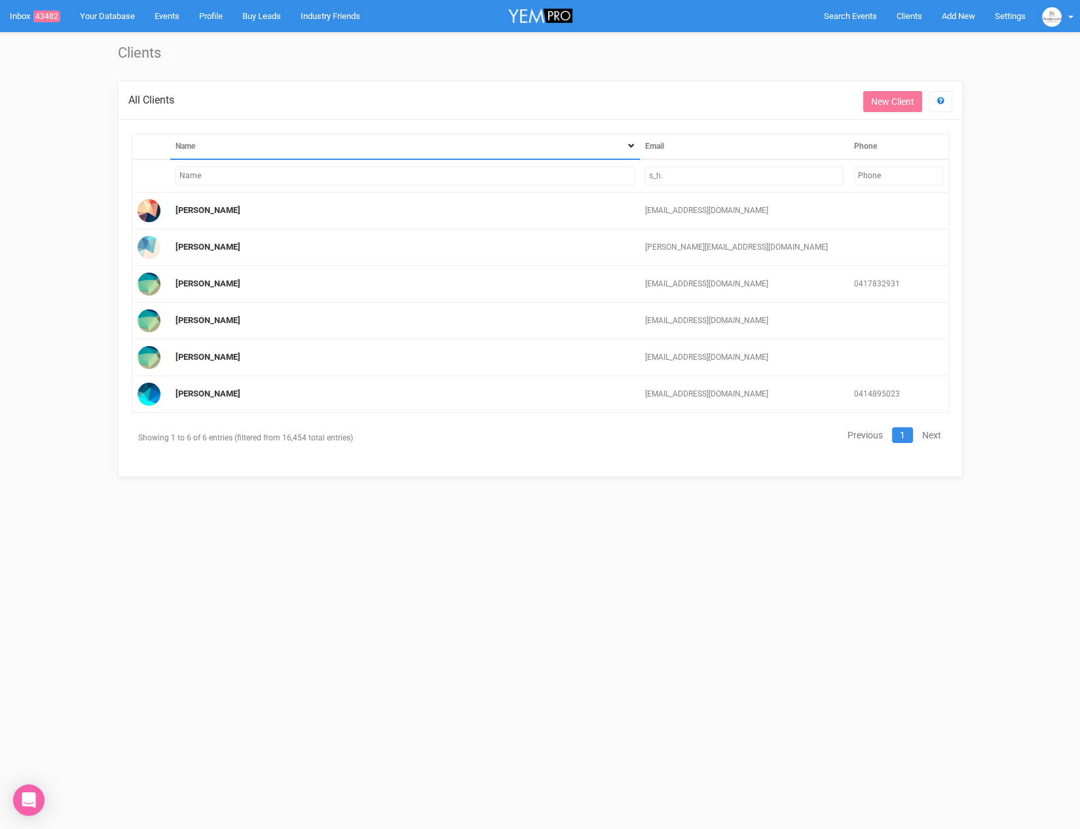
click at [681, 171] on input "s_h." at bounding box center [744, 175] width 199 height 19
type input "s"
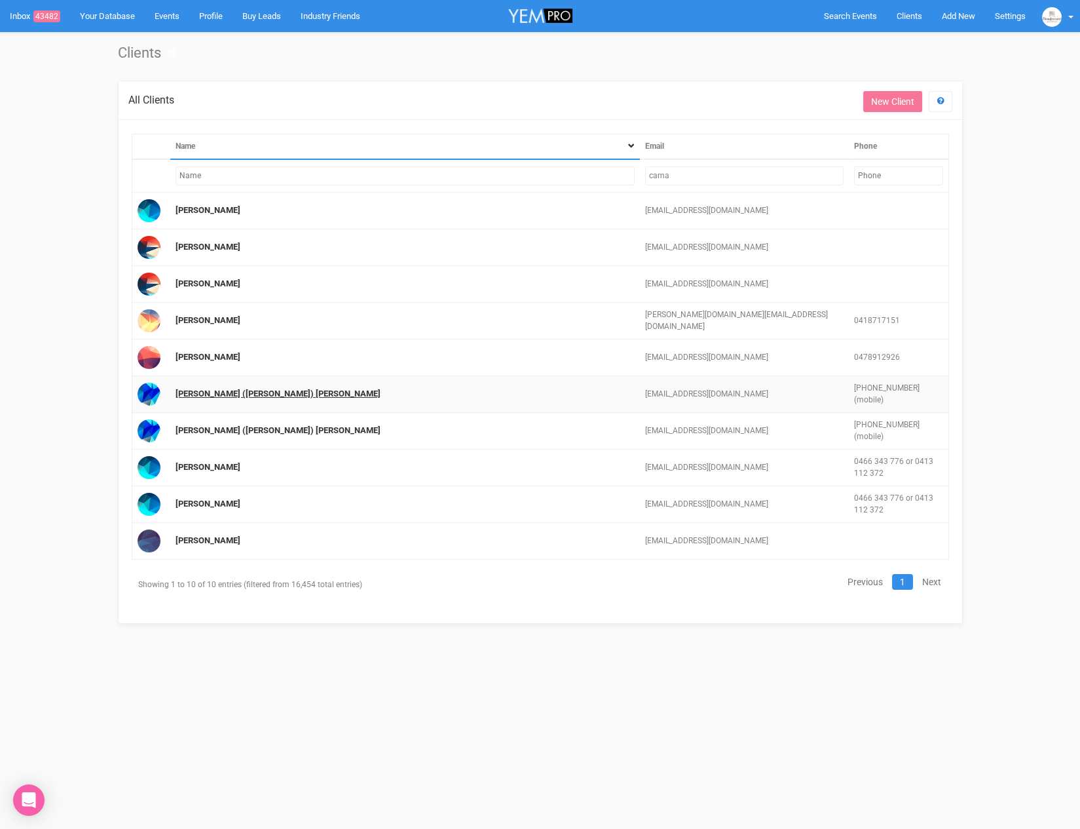
type input "cama"
click at [204, 390] on link "Pia (Sophia) Camara" at bounding box center [278, 394] width 205 height 10
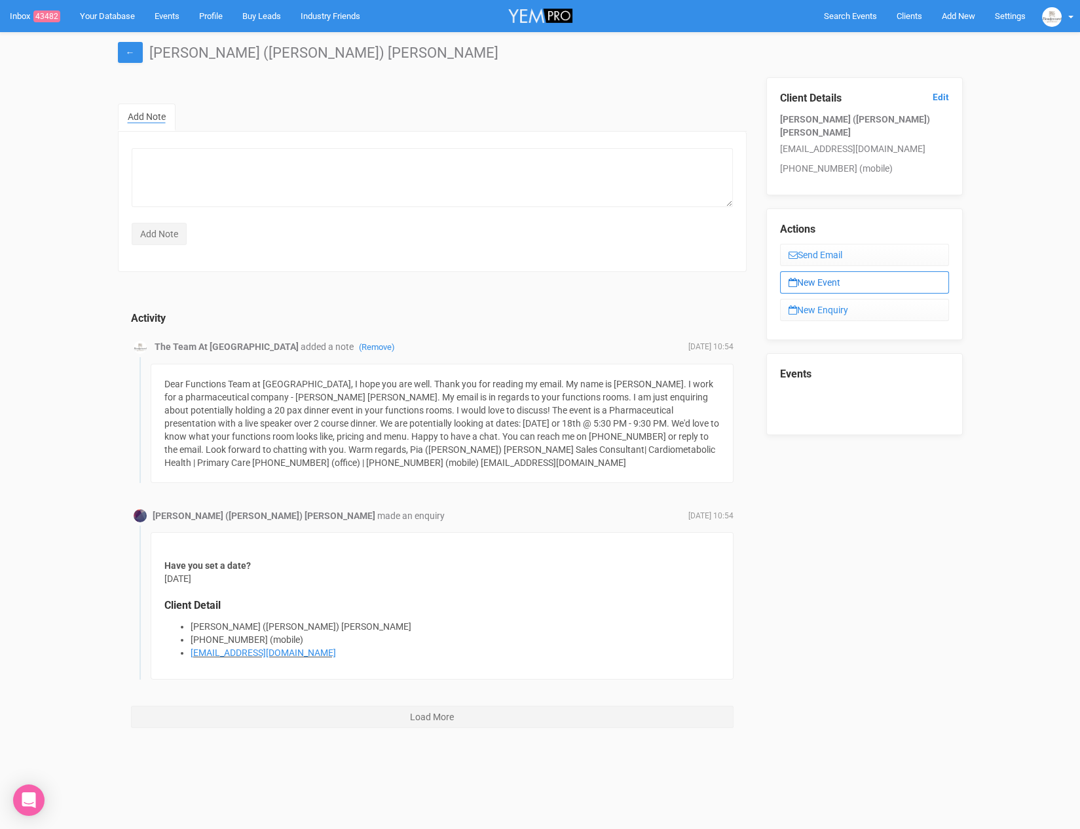
click at [826, 271] on link "New Event" at bounding box center [864, 282] width 169 height 22
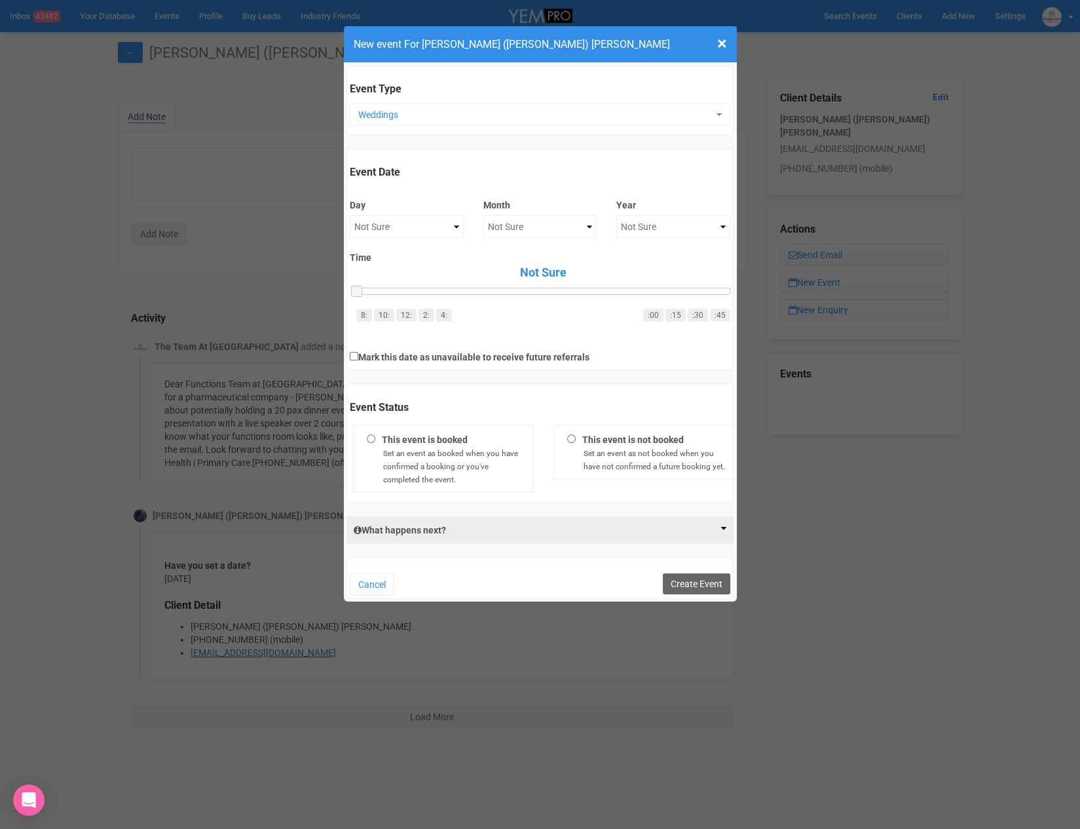
click at [716, 46] on h4 "New event For Pia (Sophia) Camara" at bounding box center [540, 44] width 373 height 16
drag, startPoint x: 715, startPoint y: 44, endPoint x: 723, endPoint y: 43, distance: 7.9
click at [716, 44] on h4 "New event For Pia (Sophia) Camara" at bounding box center [540, 44] width 373 height 16
click at [723, 43] on span "×" at bounding box center [722, 44] width 10 height 22
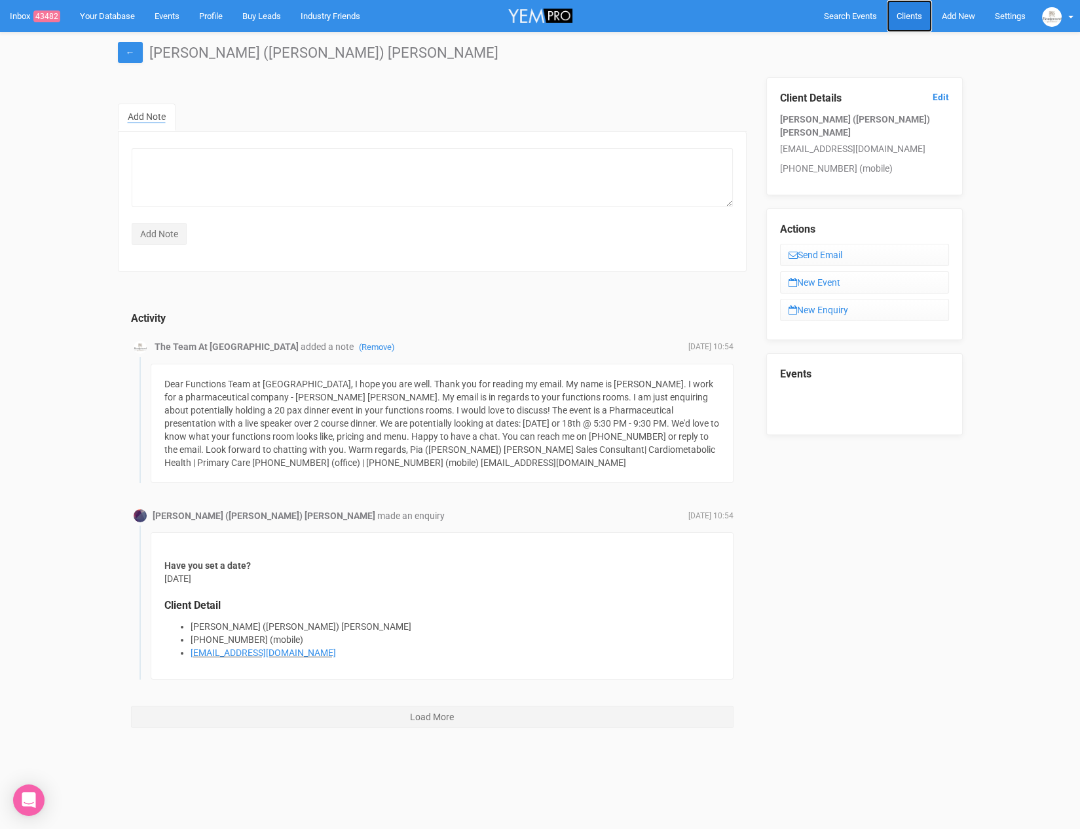
click at [908, 20] on span "Clients" at bounding box center [910, 16] width 26 height 10
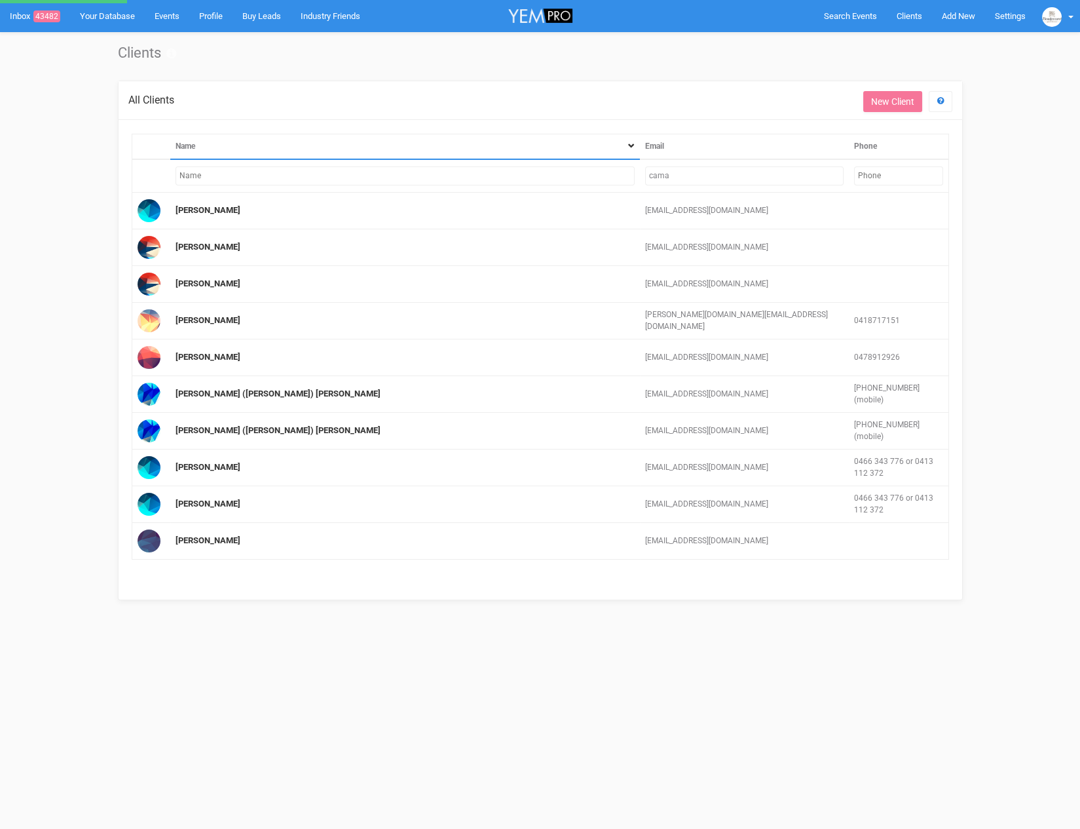
click at [664, 175] on input "cama" at bounding box center [744, 175] width 199 height 19
type input "ash"
click at [664, 176] on input "cama" at bounding box center [744, 175] width 199 height 19
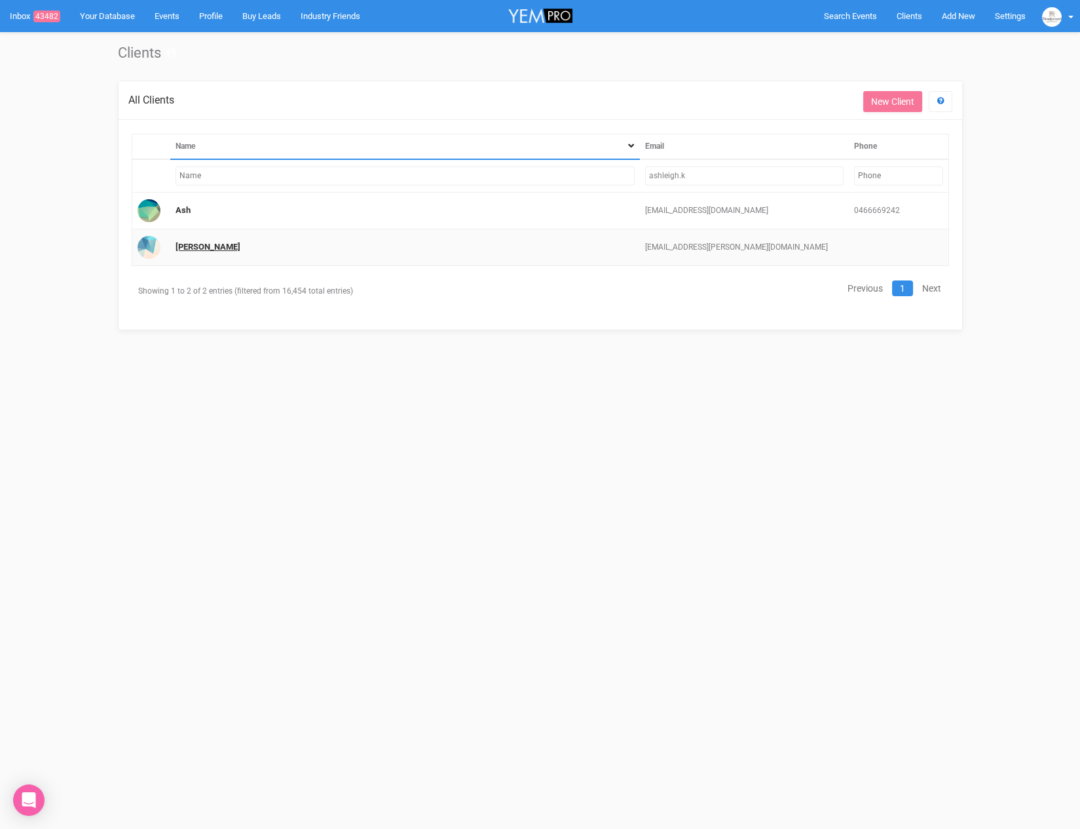
type input "ashleigh.k"
drag, startPoint x: 219, startPoint y: 244, endPoint x: 987, endPoint y: 225, distance: 768.8
click at [219, 244] on link "Ashleigh Howard" at bounding box center [208, 247] width 65 height 10
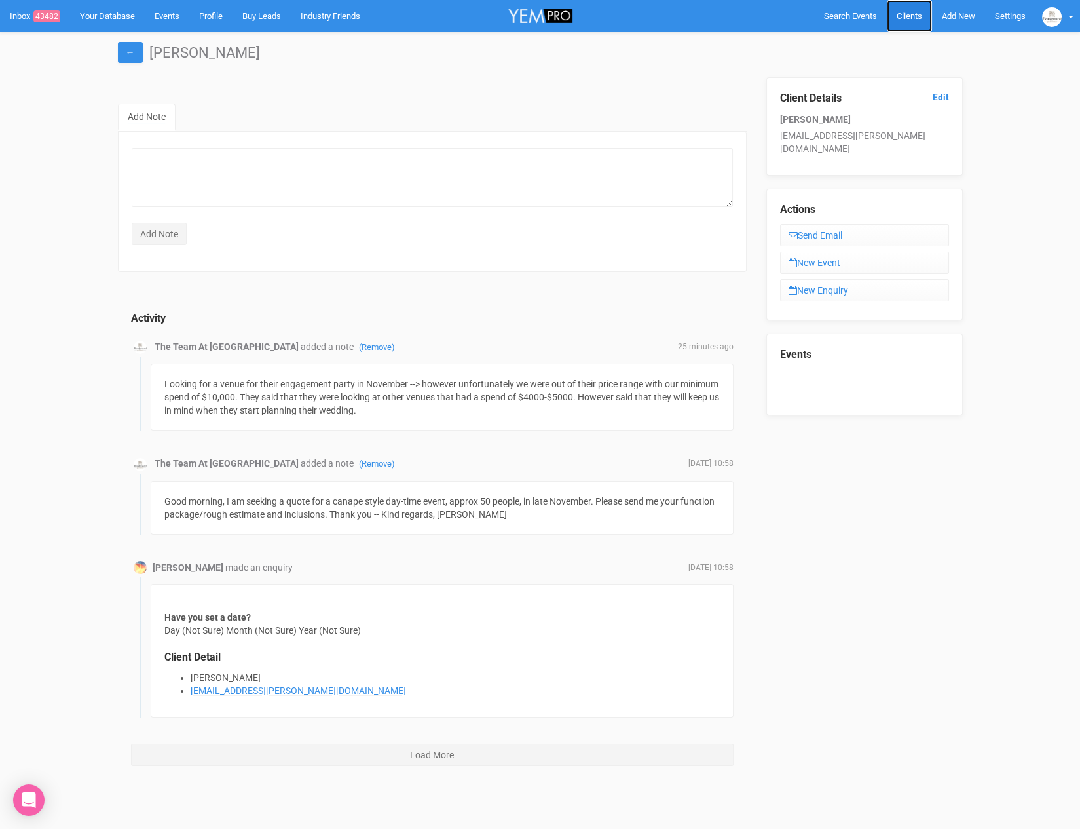
click at [898, 12] on span "Clients" at bounding box center [910, 16] width 26 height 10
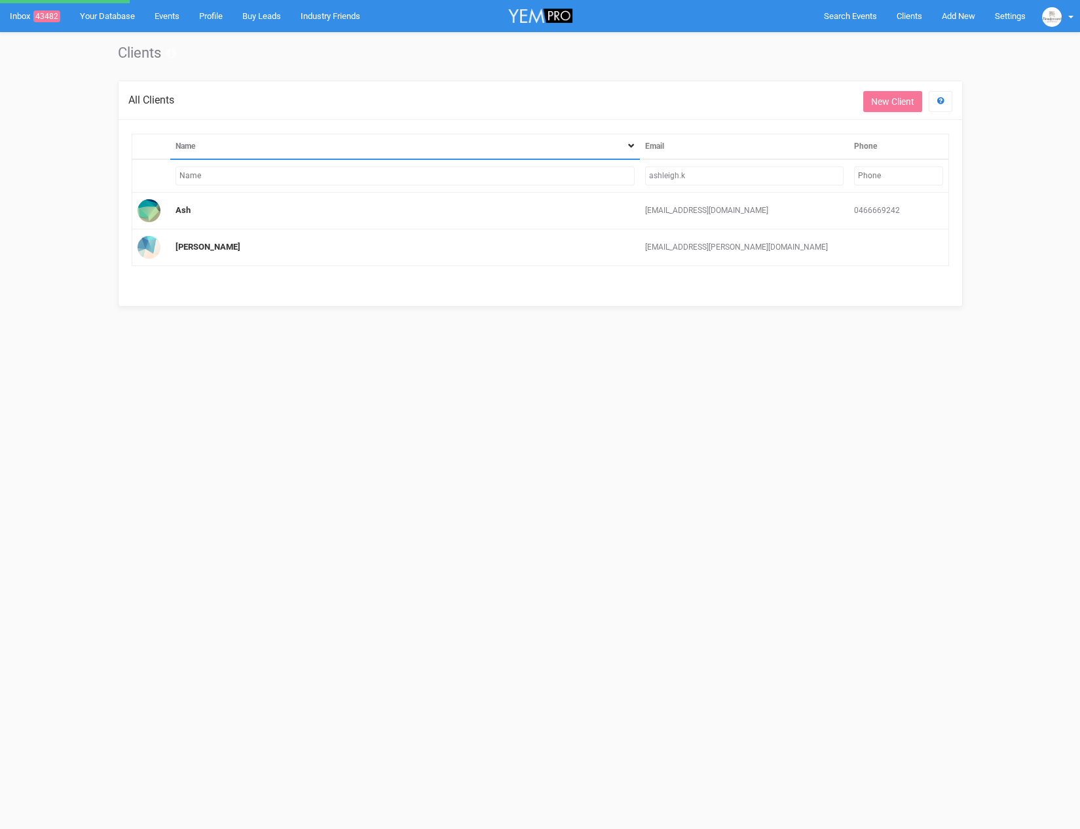
click at [687, 167] on input "ashleigh.k" at bounding box center [744, 175] width 199 height 19
drag, startPoint x: 696, startPoint y: 170, endPoint x: 654, endPoint y: 174, distance: 42.1
click at [654, 174] on input "ashleigh.k" at bounding box center [744, 175] width 199 height 19
click at [732, 178] on input "ashleigh.k" at bounding box center [744, 175] width 199 height 19
drag, startPoint x: 732, startPoint y: 178, endPoint x: 629, endPoint y: 174, distance: 103.6
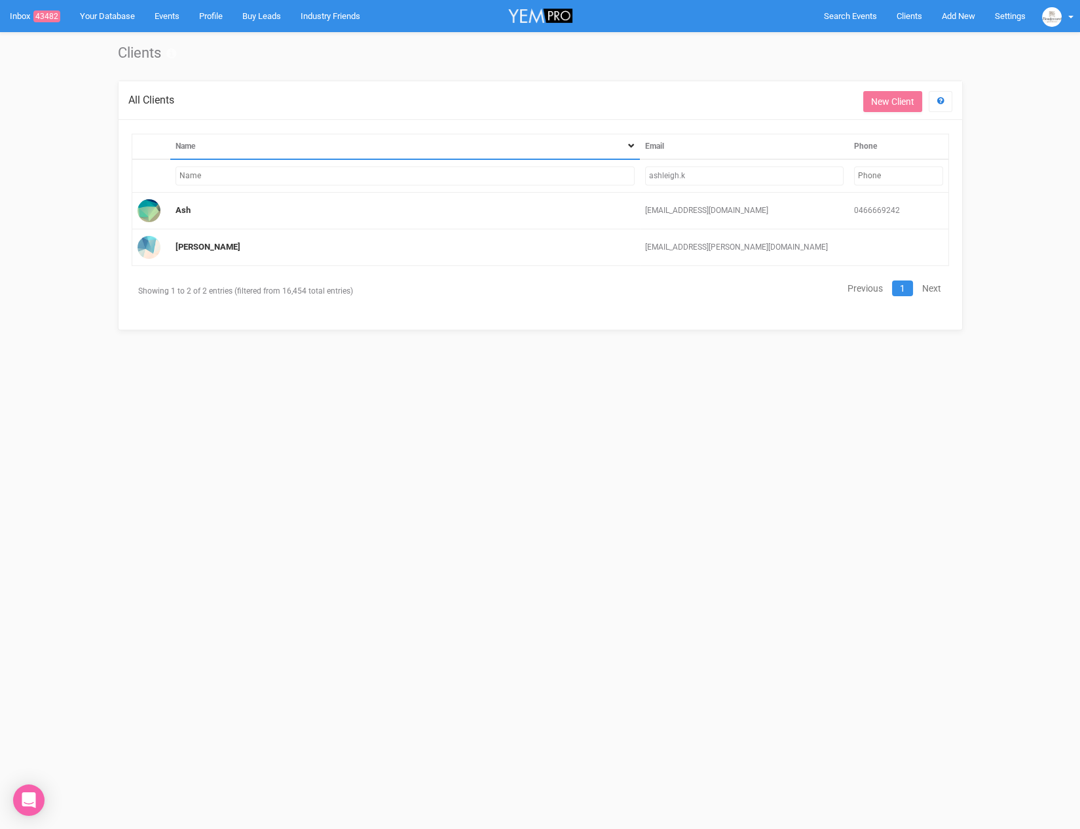
click at [647, 176] on input "ashleigh.k" at bounding box center [744, 175] width 199 height 19
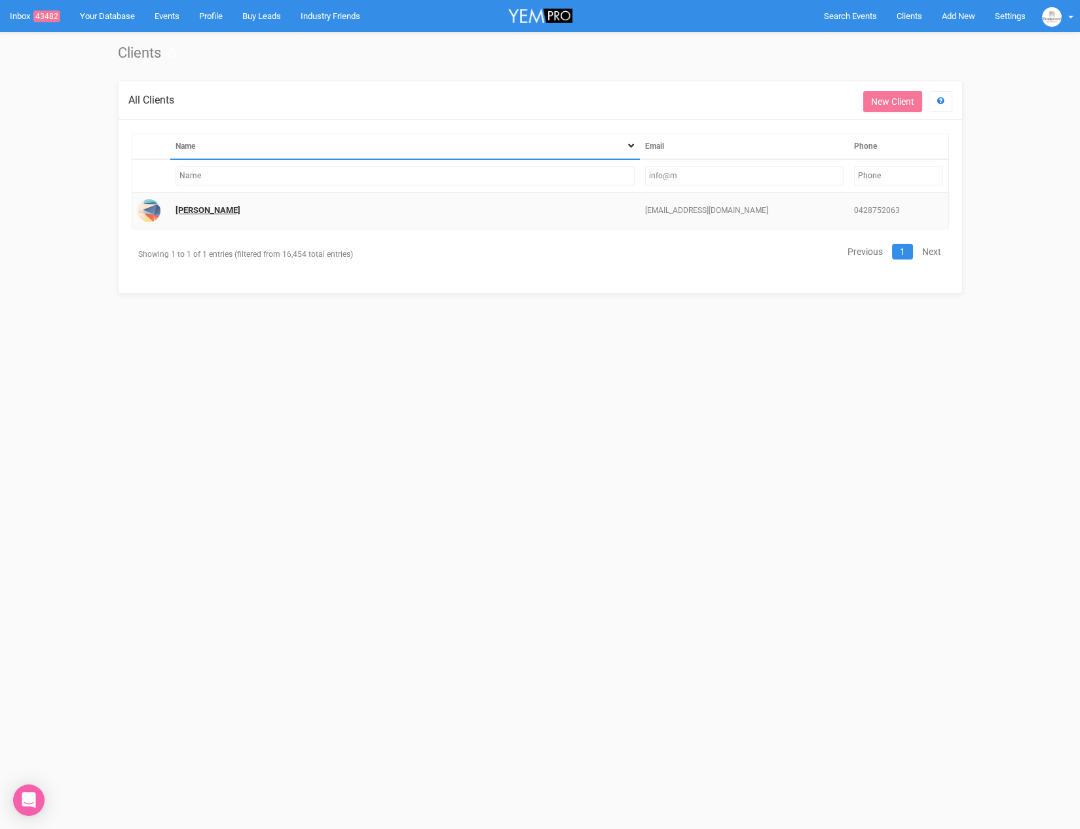
type input "info@m"
drag, startPoint x: 189, startPoint y: 204, endPoint x: 285, endPoint y: 248, distance: 105.2
click at [189, 205] on link "Matthew Gianoulis" at bounding box center [208, 210] width 65 height 10
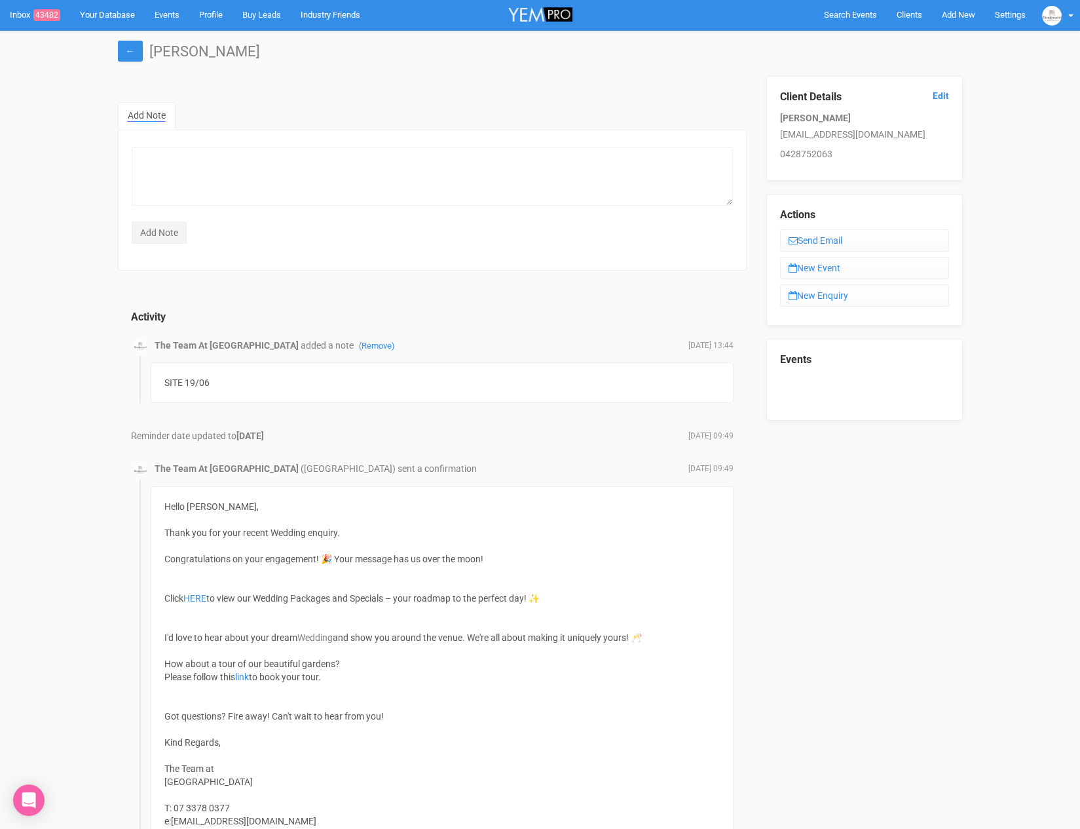
scroll to position [1, 0]
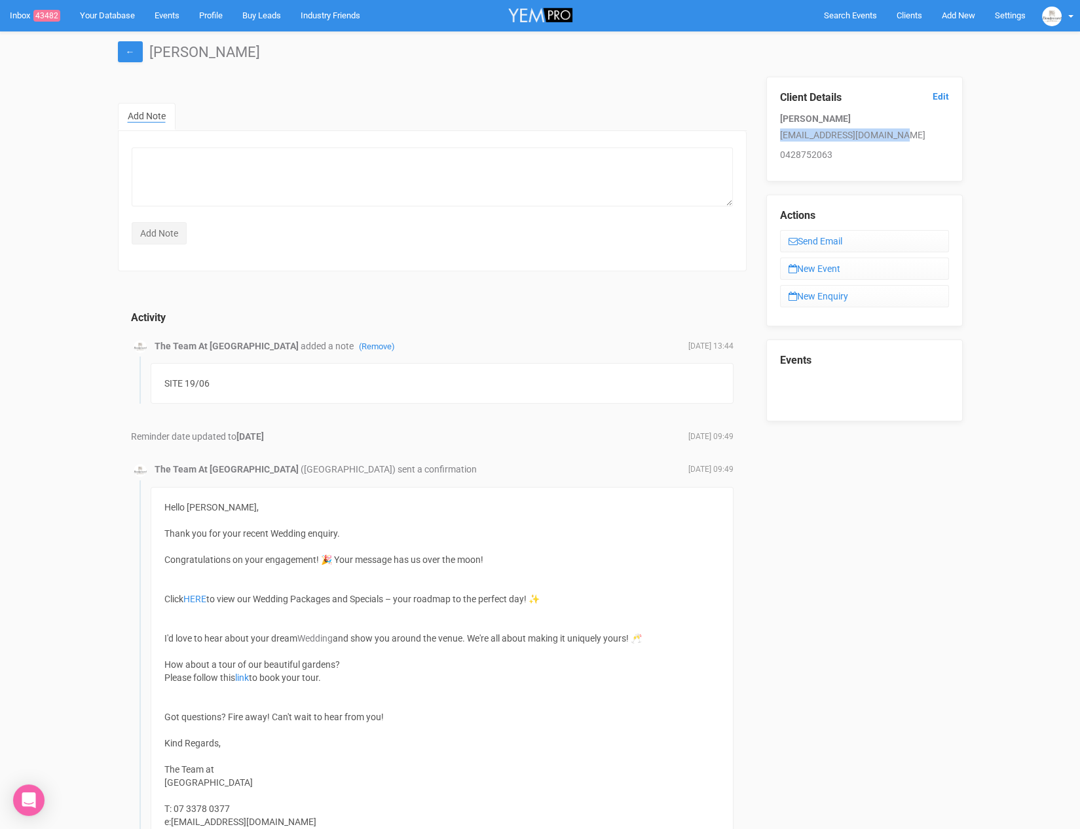
drag, startPoint x: 777, startPoint y: 134, endPoint x: 910, endPoint y: 136, distance: 133.0
click at [910, 136] on div "Client Details Edit Matthew Gianoulis info@matthewgianoulis.com 0428752063" at bounding box center [865, 129] width 197 height 105
copy p "info@matthewgianoulis.com"
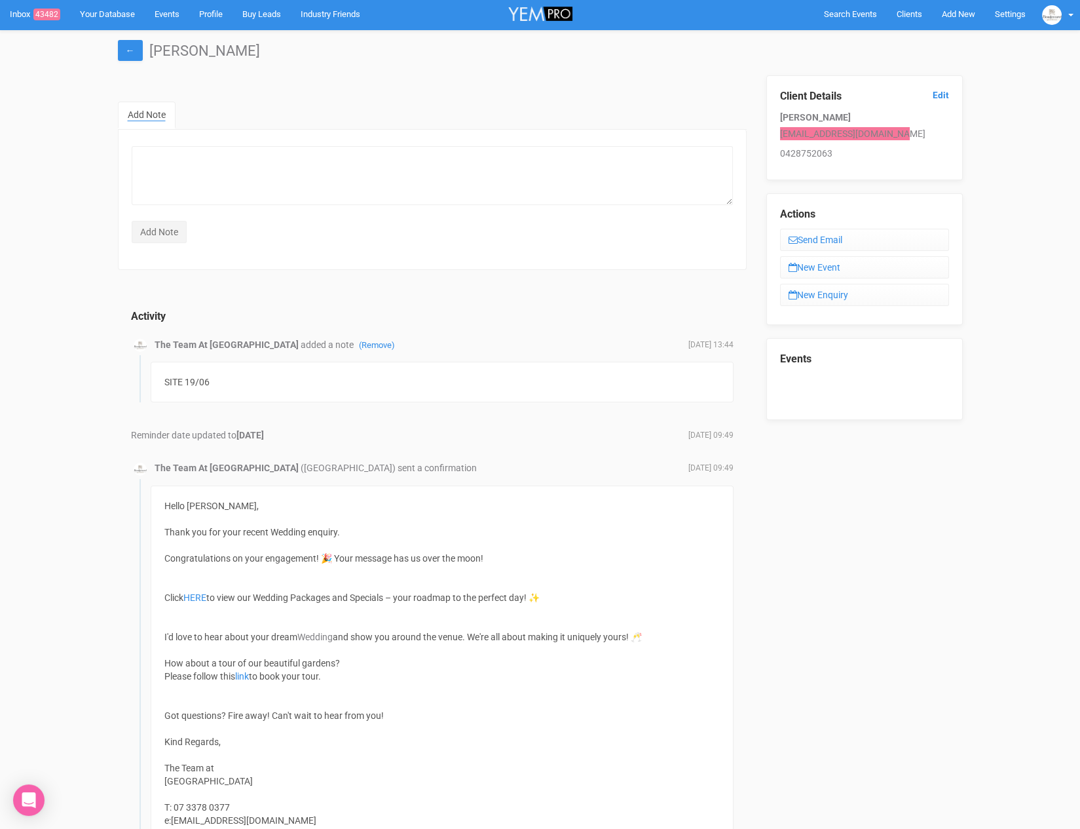
scroll to position [1, 0]
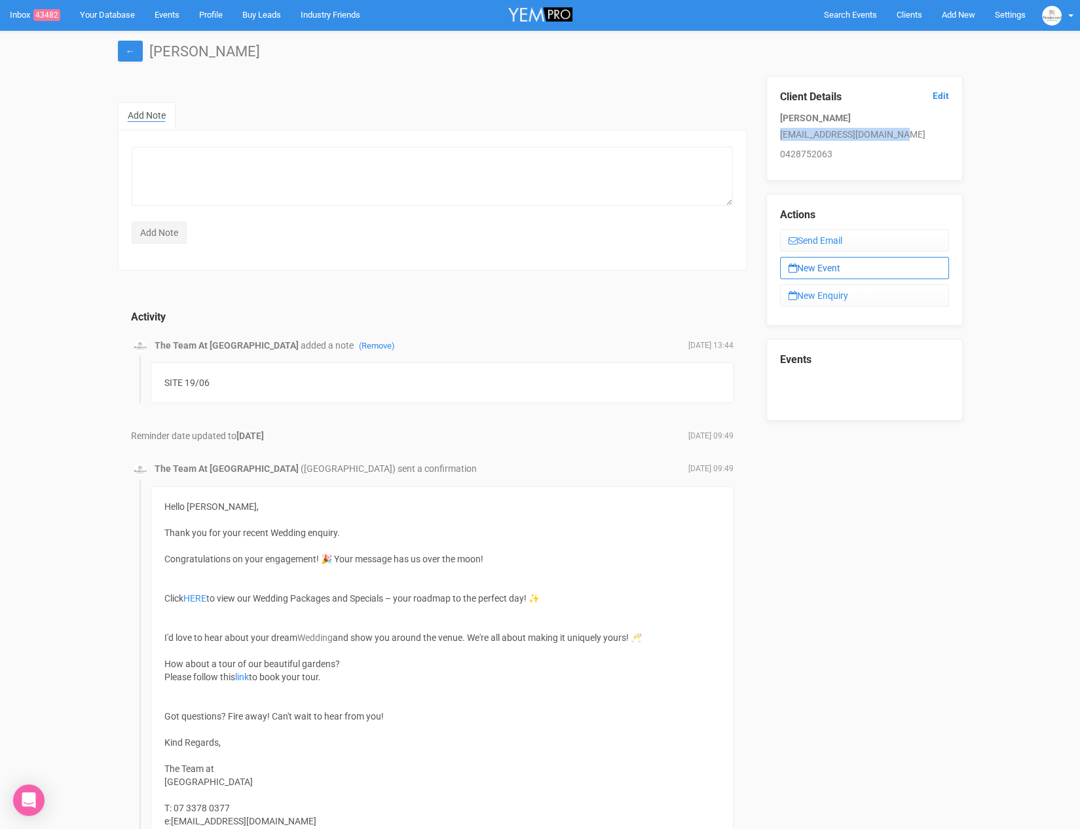
click at [841, 274] on link "New Event" at bounding box center [864, 268] width 169 height 22
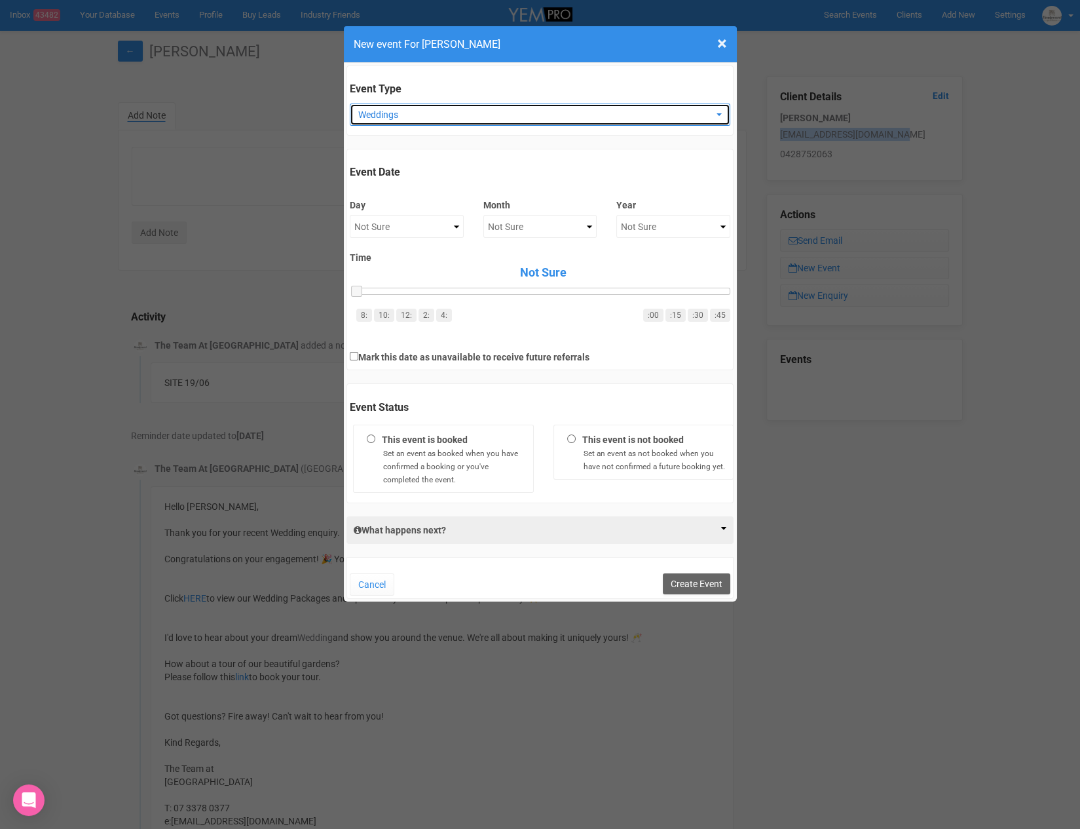
click at [404, 106] on button "Weddings" at bounding box center [540, 115] width 381 height 22
click at [406, 110] on span "Weddings" at bounding box center [535, 114] width 355 height 13
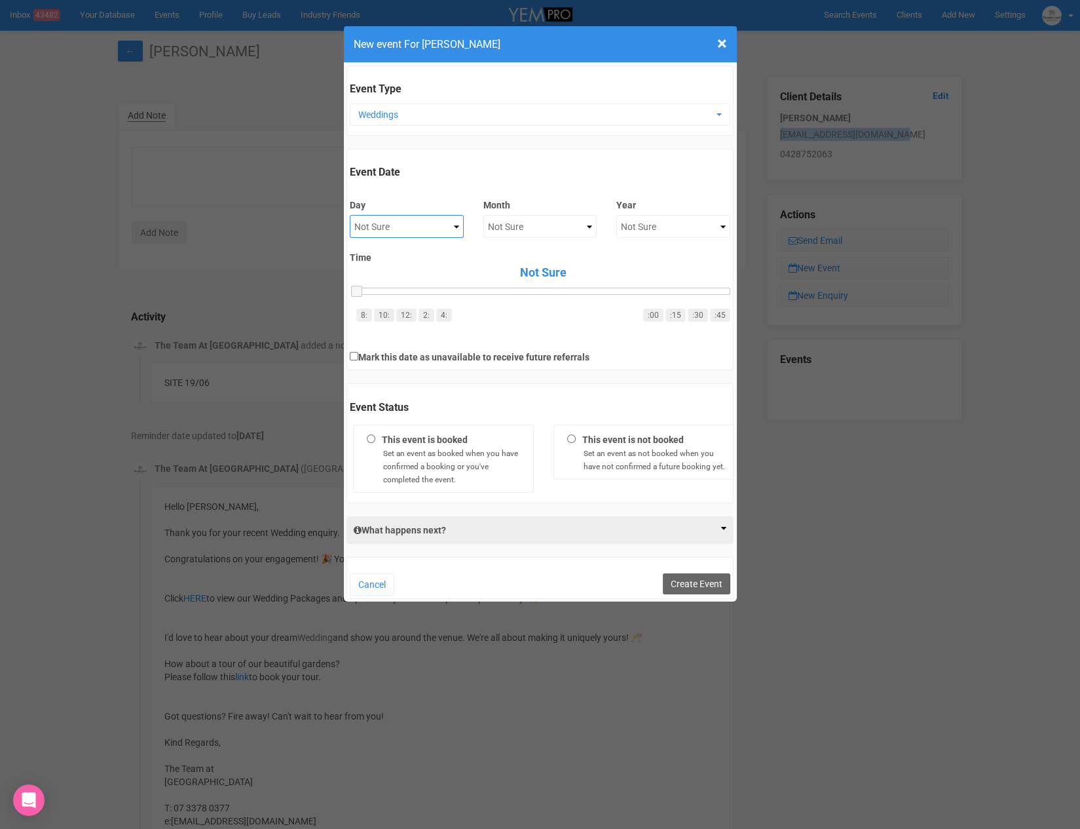
click at [396, 224] on select "Not Sure 1 2 3 4 5 6 7 8 9 10 11 12 13 14 15 16 17 18 19 20 21 22 23 24 25 26 2…" at bounding box center [407, 226] width 114 height 23
select select "25"
click at [496, 221] on select "Not Sure January February March April May June July August September October No…" at bounding box center [541, 226] width 114 height 23
select select "July"
click at [668, 219] on select "Not Sure 2020 2021 2022 2023 2024 2025 2026 2027 2028 2029 2030 2031 2032 2033 …" at bounding box center [674, 226] width 114 height 23
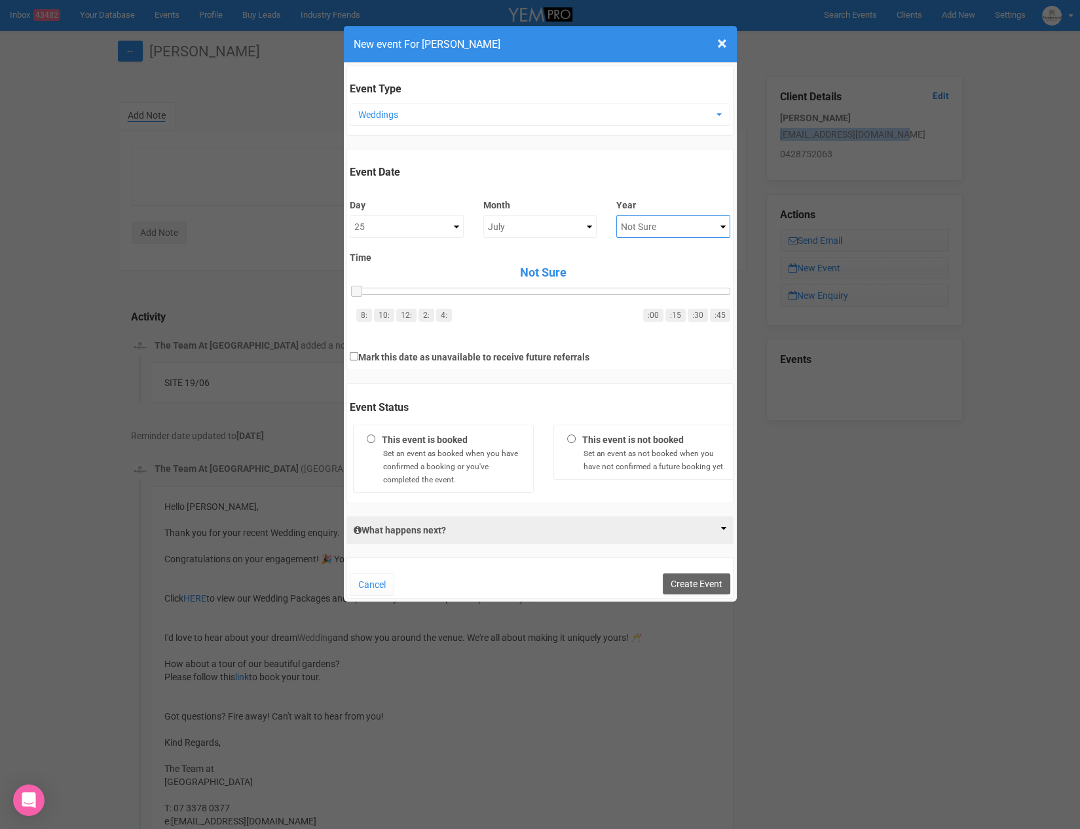
select select "2026"
click at [679, 582] on button "Create Event" at bounding box center [696, 583] width 67 height 21
click at [380, 577] on button "Cancel" at bounding box center [372, 584] width 45 height 22
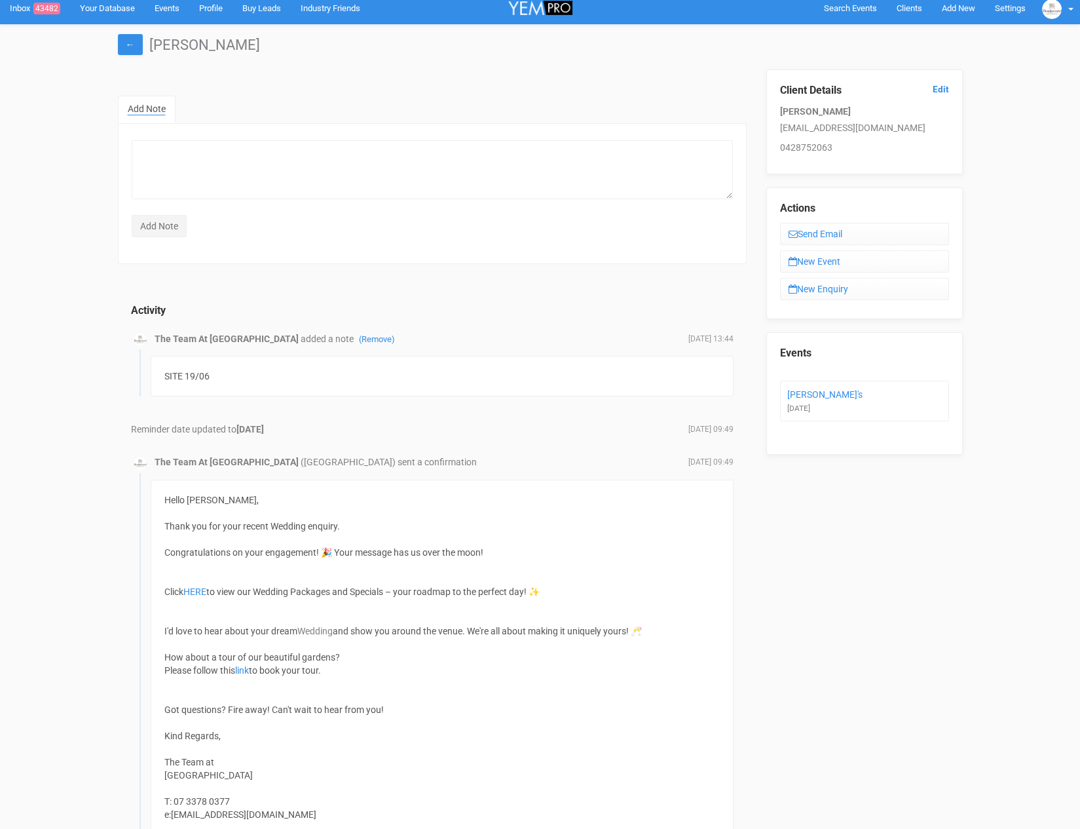
click at [809, 383] on li "[PERSON_NAME]'s [DATE]" at bounding box center [864, 401] width 169 height 41
click at [810, 391] on link "[PERSON_NAME]'s" at bounding box center [825, 394] width 75 height 10
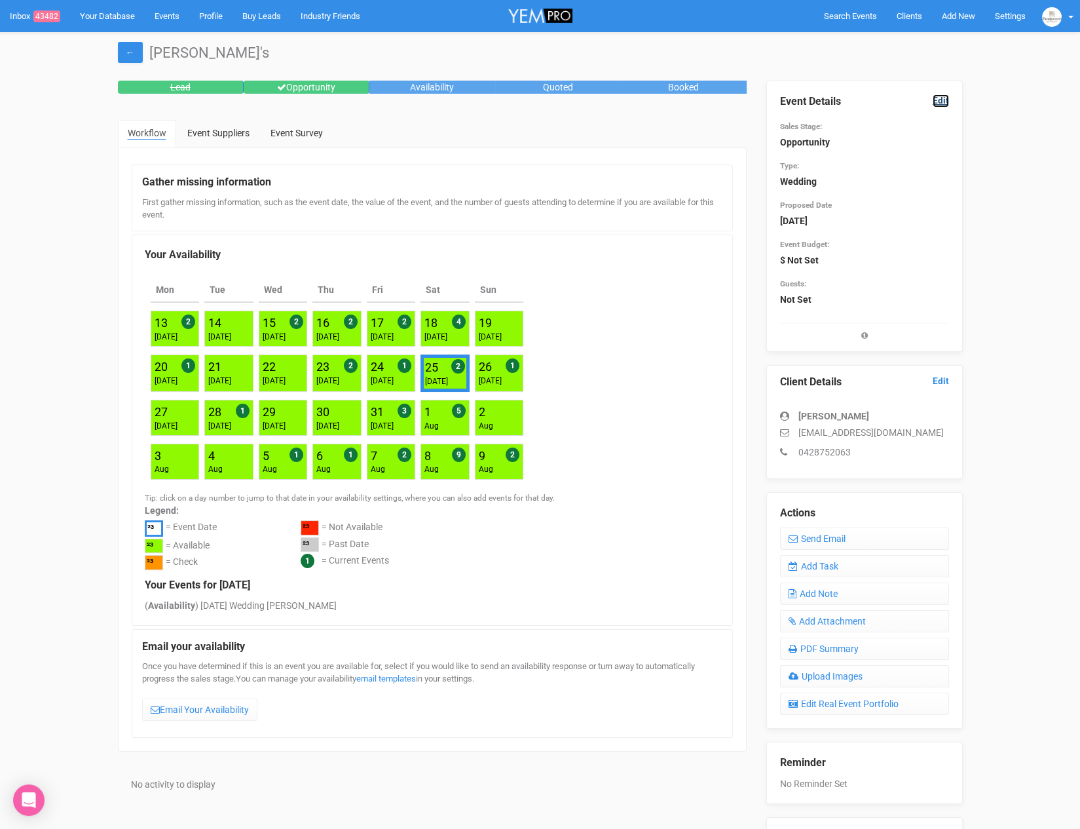
click at [938, 98] on link "Edit" at bounding box center [941, 100] width 16 height 12
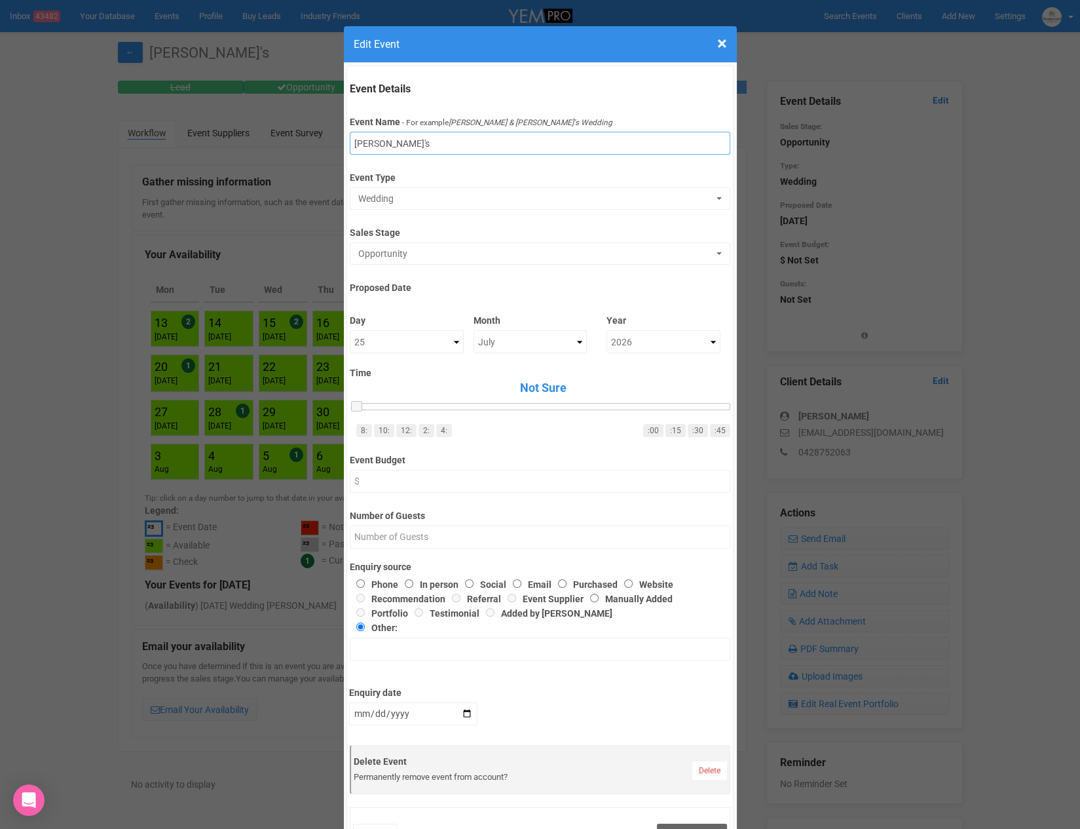
click at [389, 141] on input "Matthew's" at bounding box center [540, 143] width 381 height 23
click at [425, 145] on input "Matthew's" at bounding box center [540, 143] width 381 height 23
type input "Matthew's Wedding"
click at [394, 543] on input "Number of Guests" at bounding box center [540, 536] width 381 height 23
type input "120"
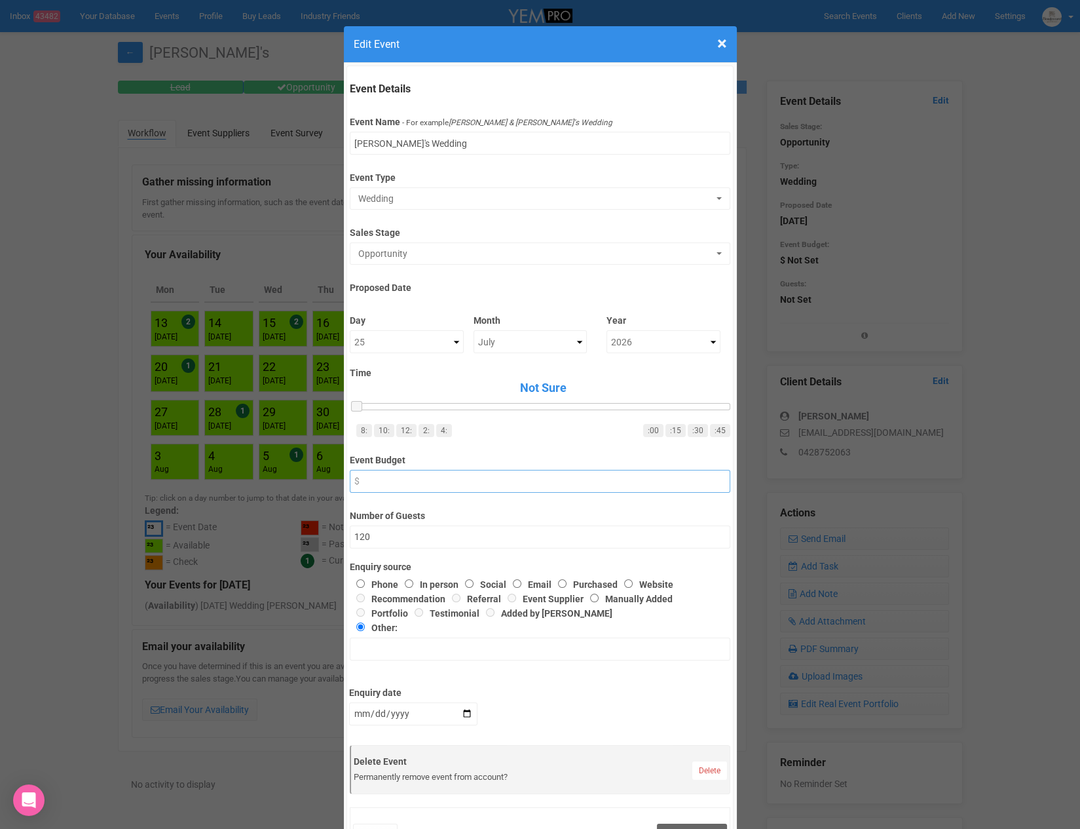
click at [509, 479] on input "Event Budget" at bounding box center [540, 481] width 381 height 23
click at [470, 567] on label "Enquiry source" at bounding box center [540, 566] width 381 height 13
click at [385, 721] on input "2025-09-30" at bounding box center [413, 713] width 128 height 23
type input "2025-09-19"
type input "2025-07-19"
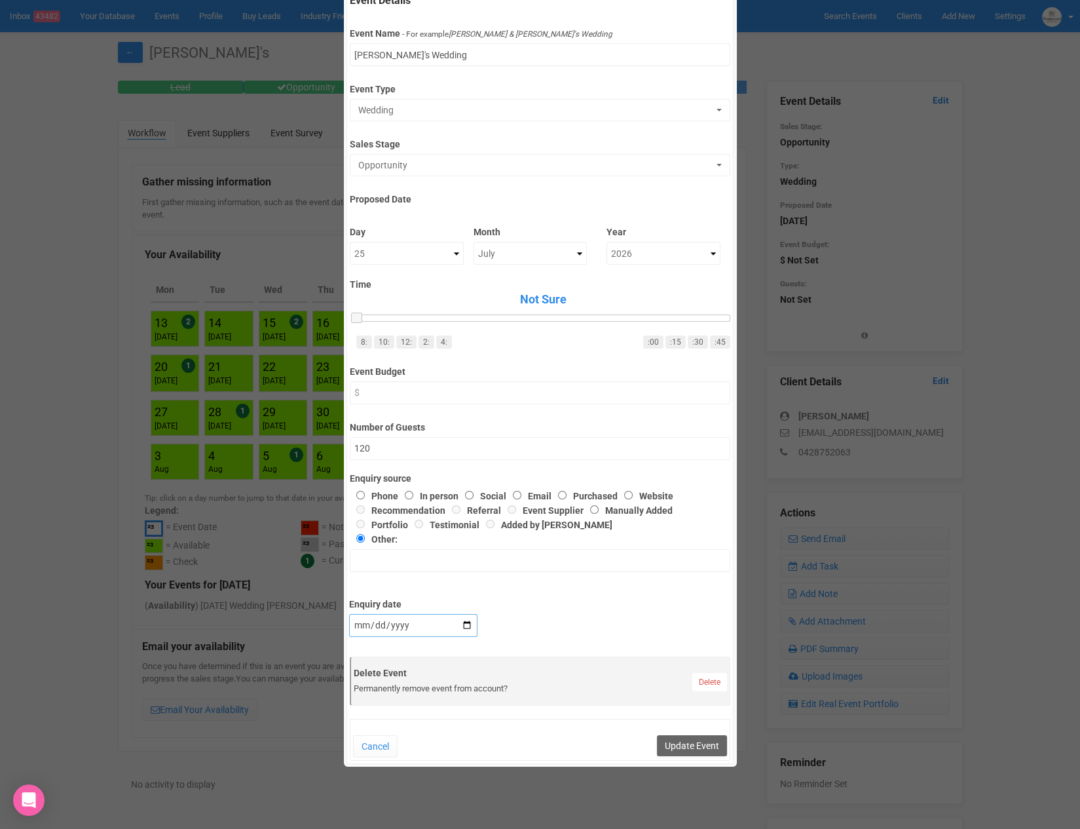
scroll to position [90, 0]
click at [675, 734] on button "Update Event" at bounding box center [692, 744] width 70 height 21
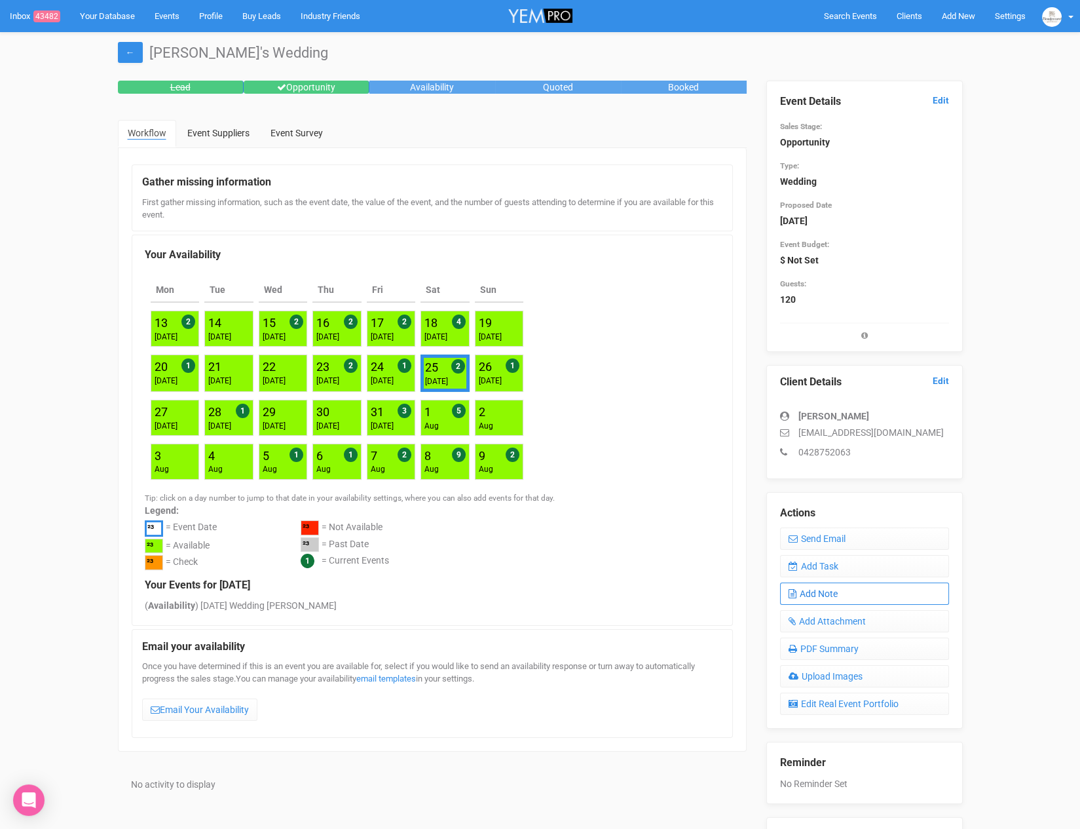
click at [835, 582] on link "Add Note" at bounding box center [864, 593] width 169 height 22
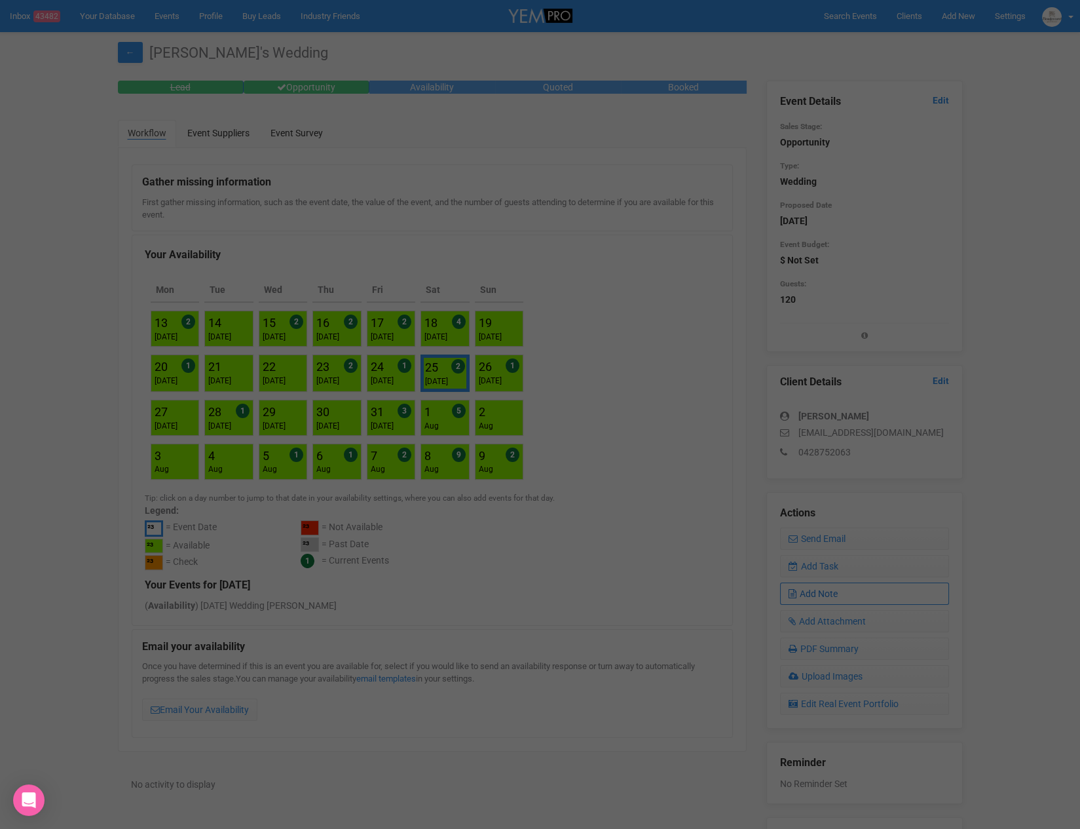
scroll to position [0, 0]
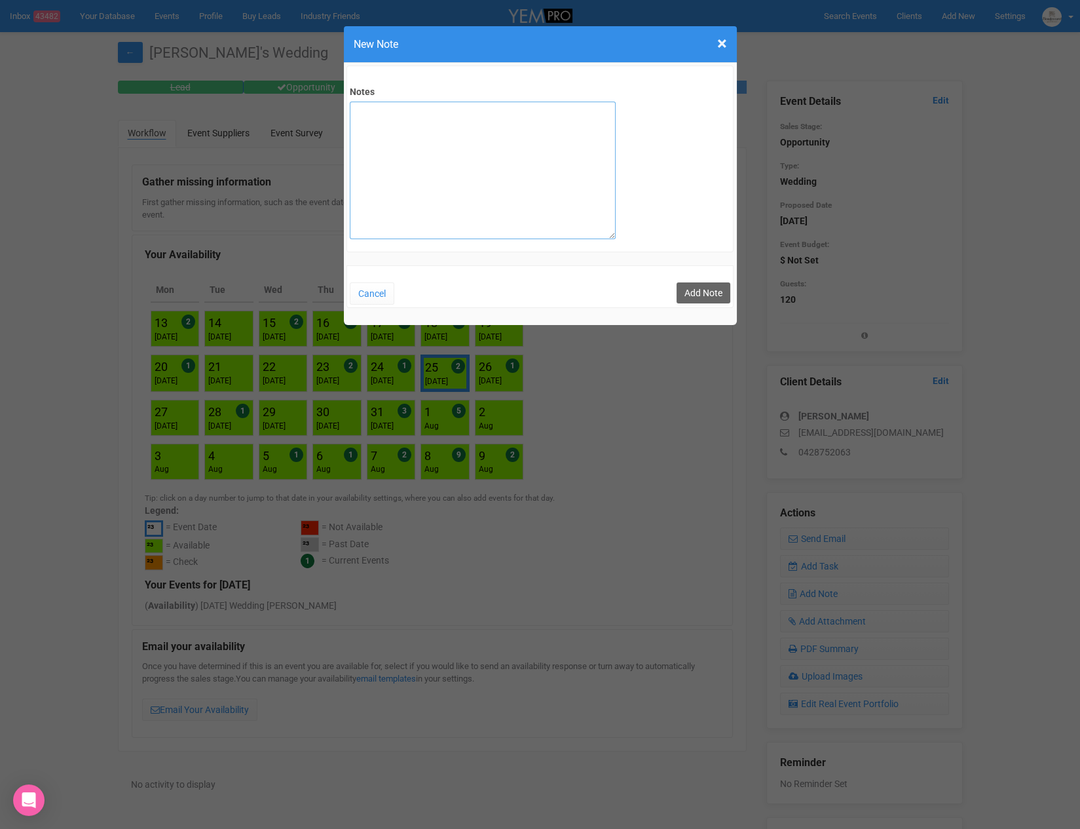
click at [387, 126] on textarea "Notes" at bounding box center [483, 171] width 266 height 138
type textarea "Same sex couple - wanting a ceremony + food + drink. Reception WTR maybe or els…"
click at [694, 288] on button "Add Note" at bounding box center [704, 292] width 54 height 21
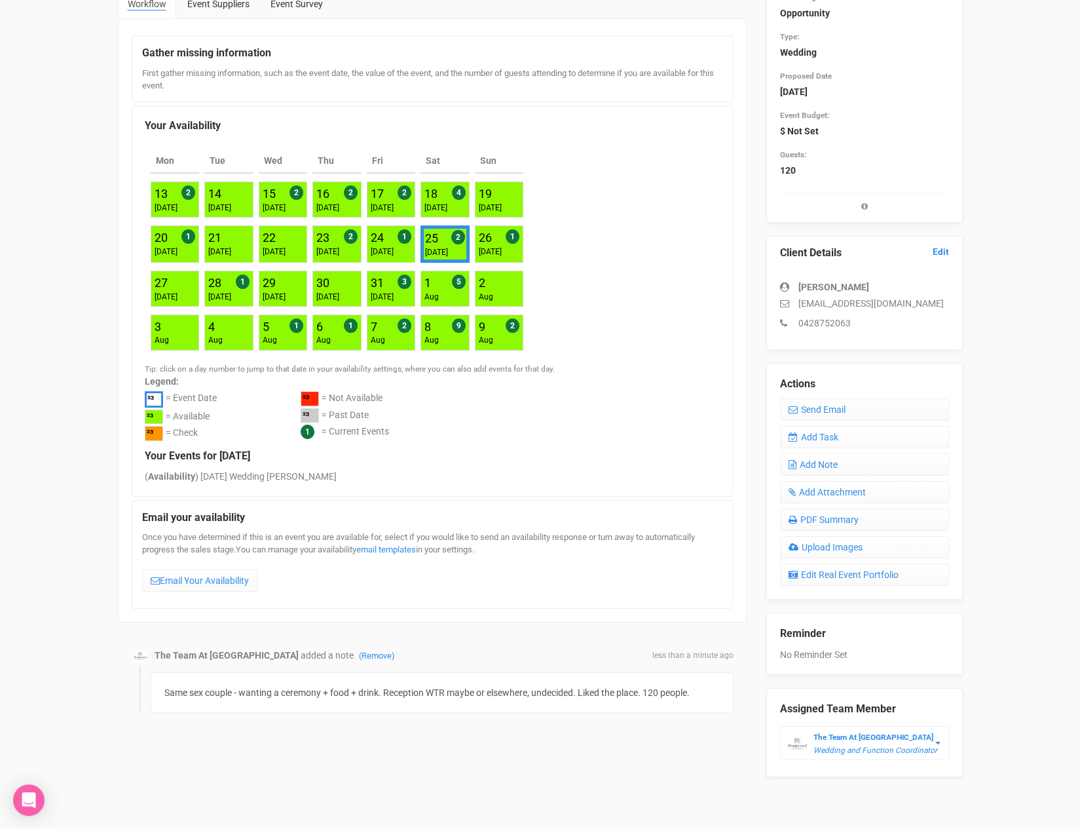
scroll to position [128, 0]
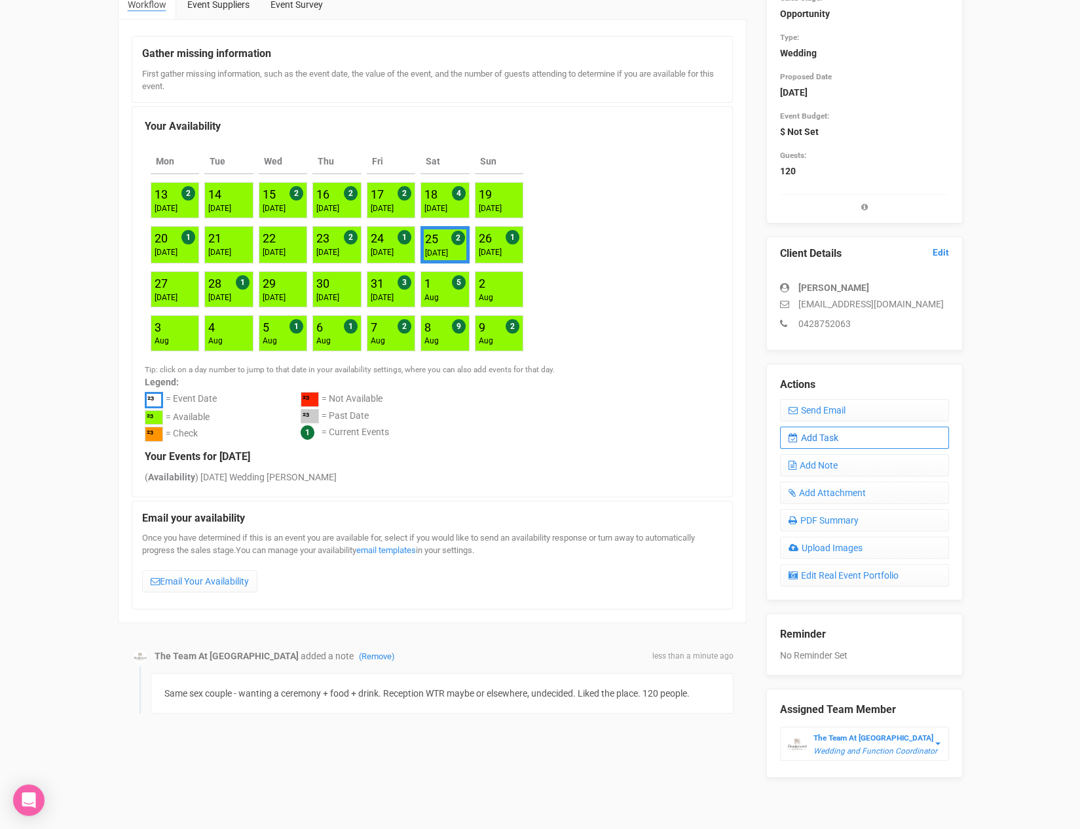
click at [855, 432] on link "Add Task" at bounding box center [864, 438] width 169 height 22
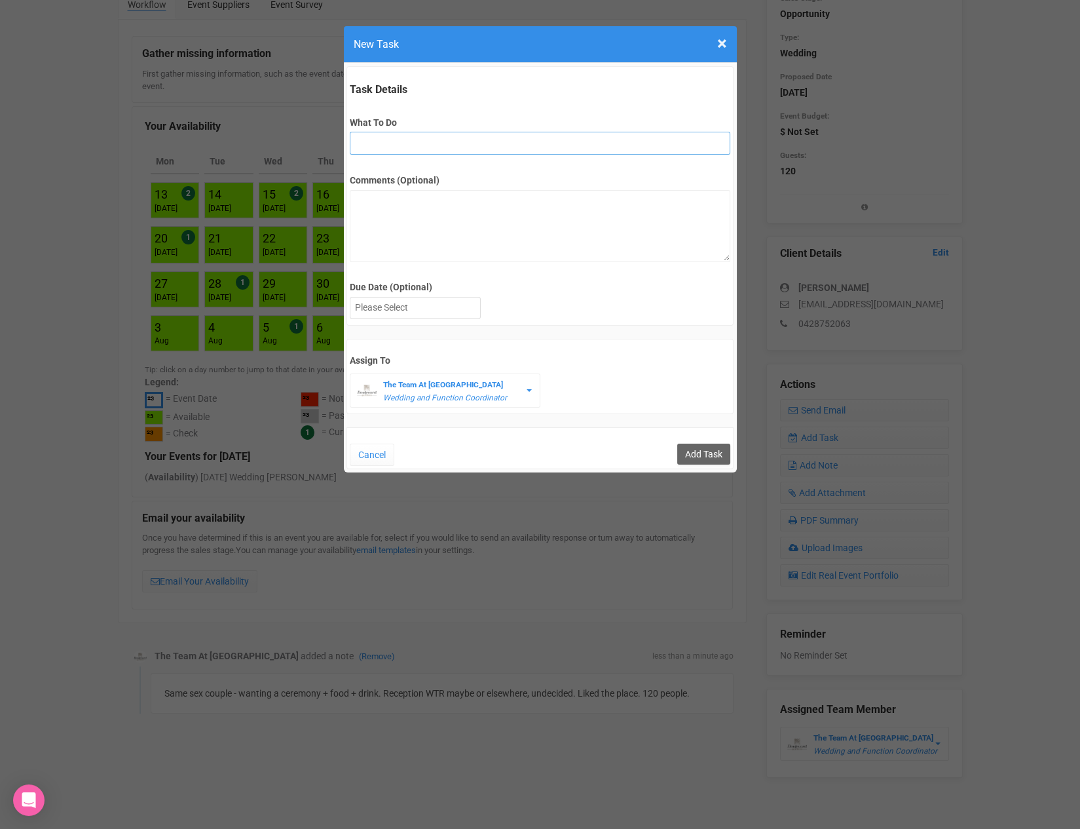
click at [394, 140] on input "What To Do" at bounding box center [540, 143] width 381 height 23
type input "remove from folder and add site details to yem"
click at [376, 305] on div at bounding box center [416, 308] width 130 height 22
click at [689, 451] on input "Add Task" at bounding box center [703, 454] width 53 height 21
type input "Save"
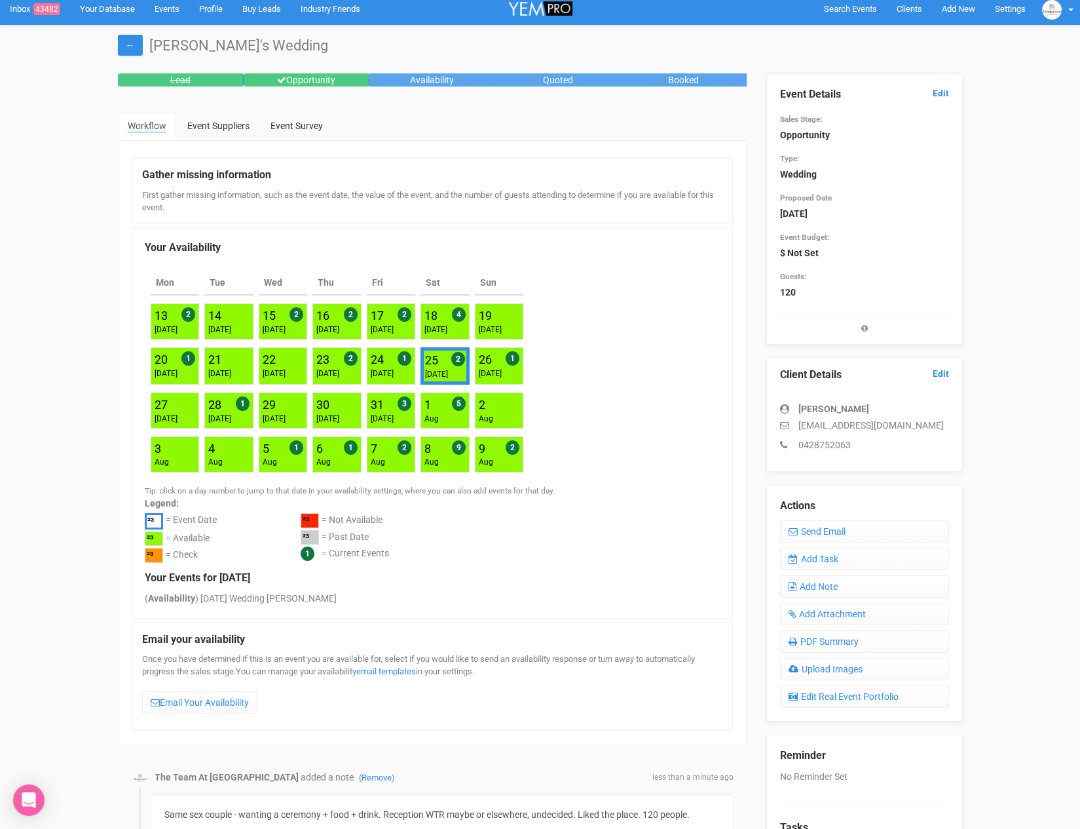
scroll to position [0, 0]
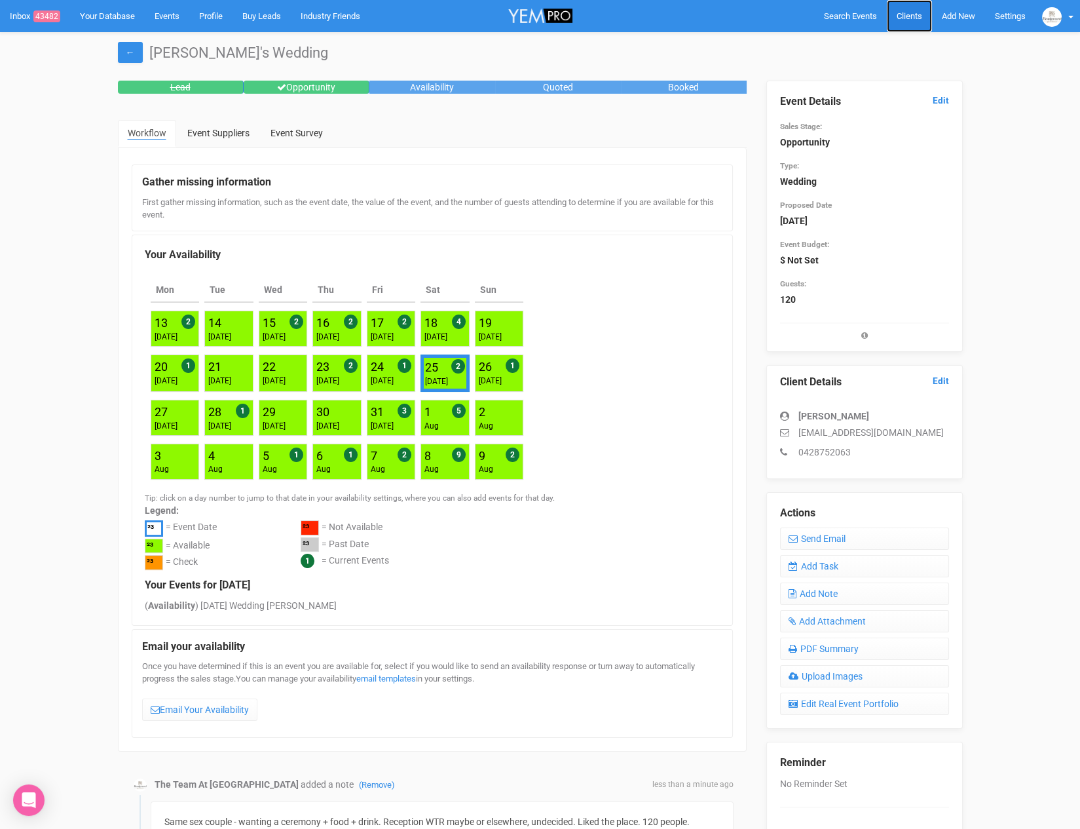
click at [912, 11] on span "Clients" at bounding box center [910, 16] width 26 height 10
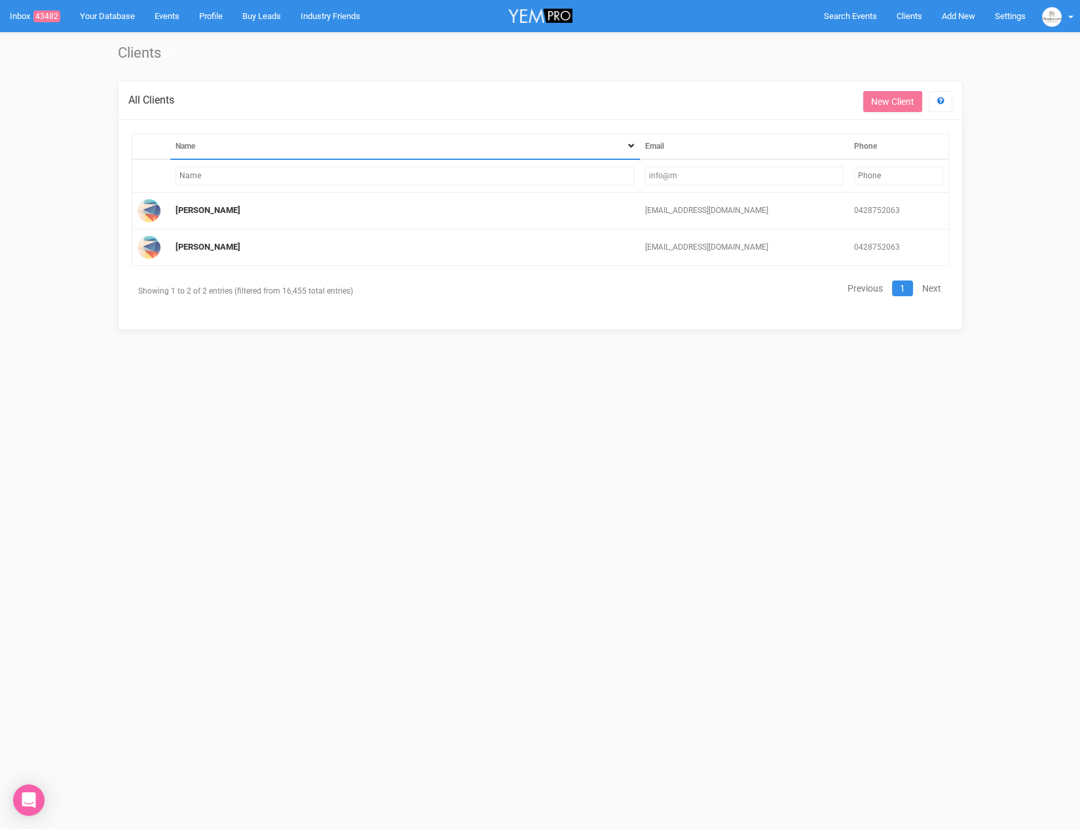
click at [664, 175] on input "info@m" at bounding box center [744, 175] width 199 height 19
click at [685, 174] on input "info@m" at bounding box center [744, 175] width 199 height 19
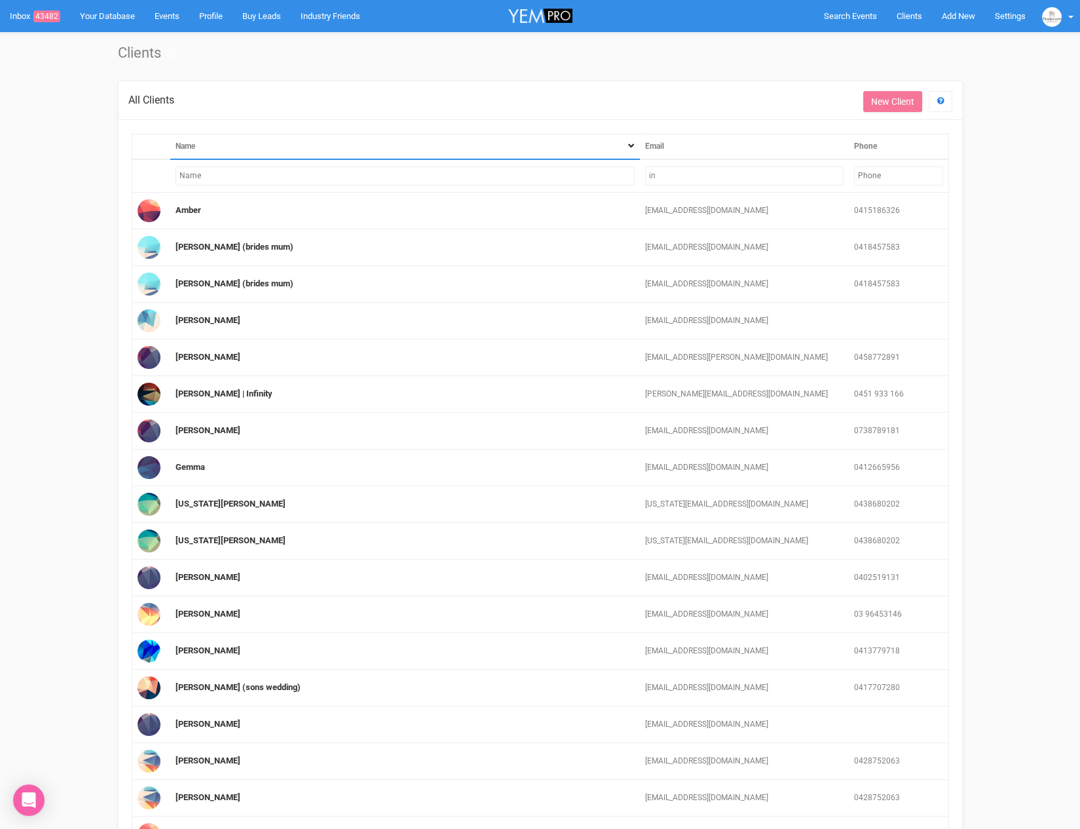
type input "i"
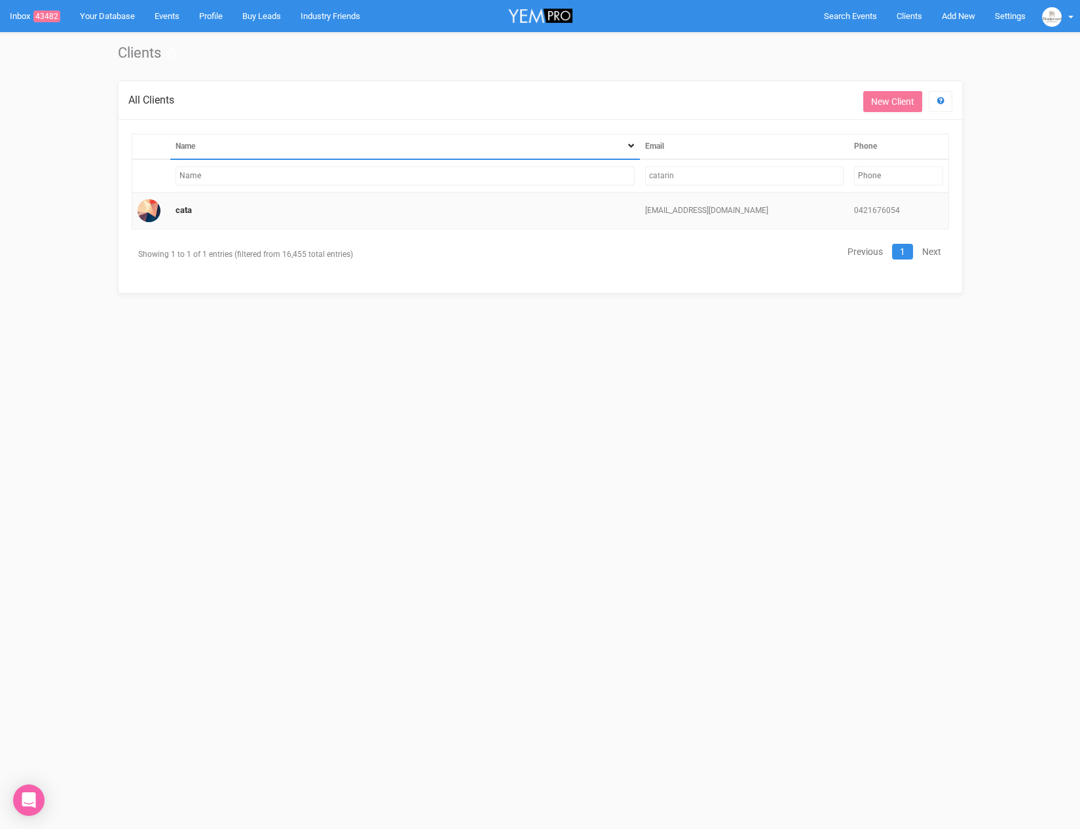
type input "catarin"
click at [174, 210] on td "cata" at bounding box center [405, 211] width 470 height 37
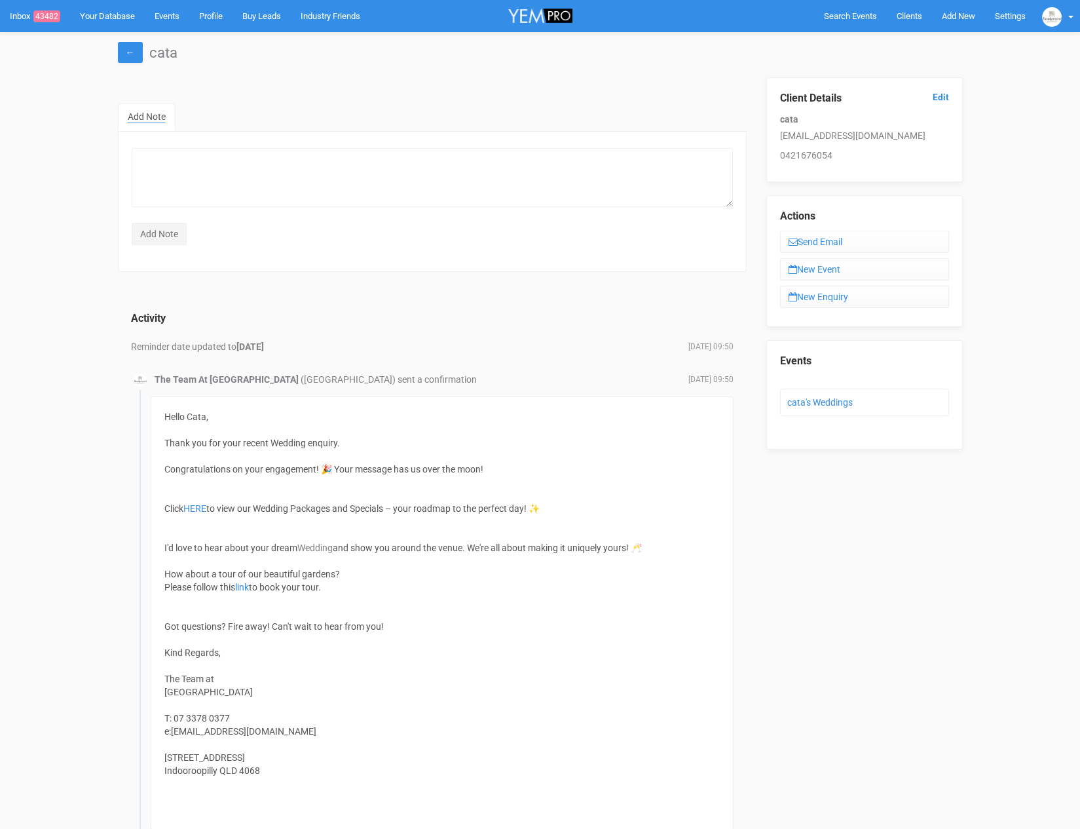
click at [178, 210] on form "Add Note" at bounding box center [432, 195] width 601 height 100
click at [827, 397] on link "cata's Weddings" at bounding box center [821, 402] width 66 height 10
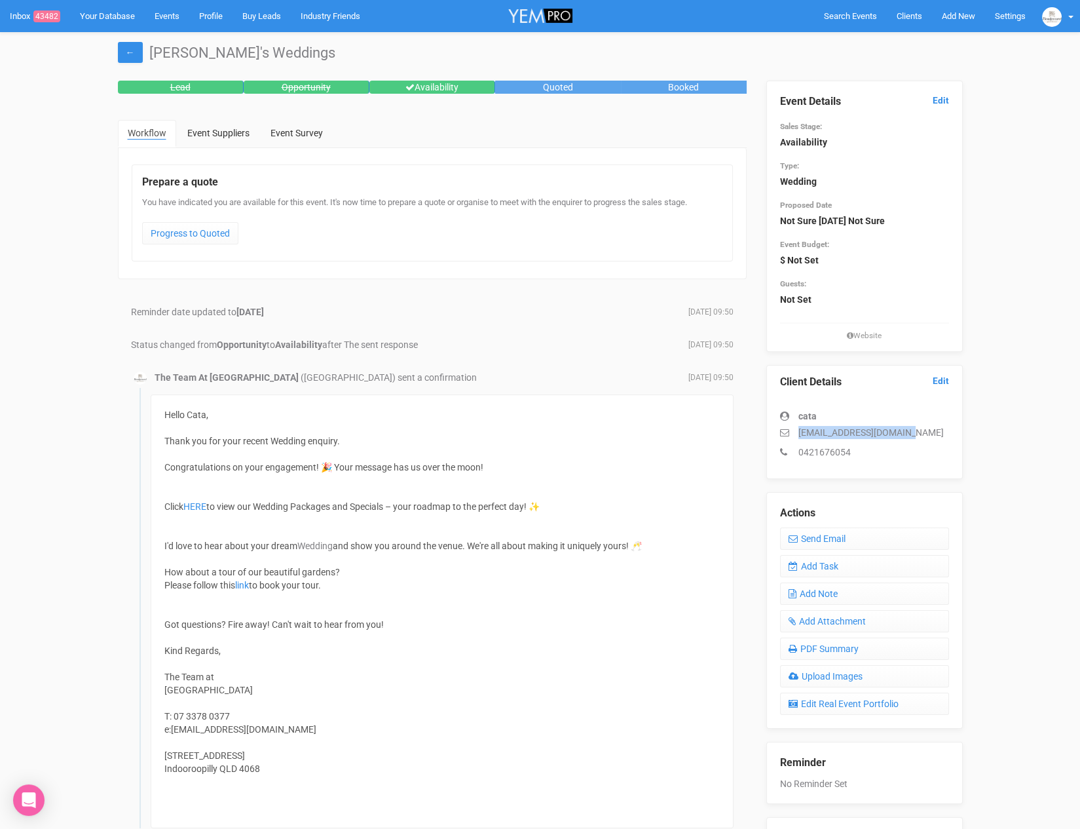
drag, startPoint x: 823, startPoint y: 431, endPoint x: 928, endPoint y: 427, distance: 105.6
click at [928, 427] on p "[EMAIL_ADDRESS][DOMAIN_NAME]" at bounding box center [864, 432] width 169 height 13
copy p "[EMAIL_ADDRESS][DOMAIN_NAME]"
click at [845, 570] on link "Add Task" at bounding box center [864, 566] width 169 height 22
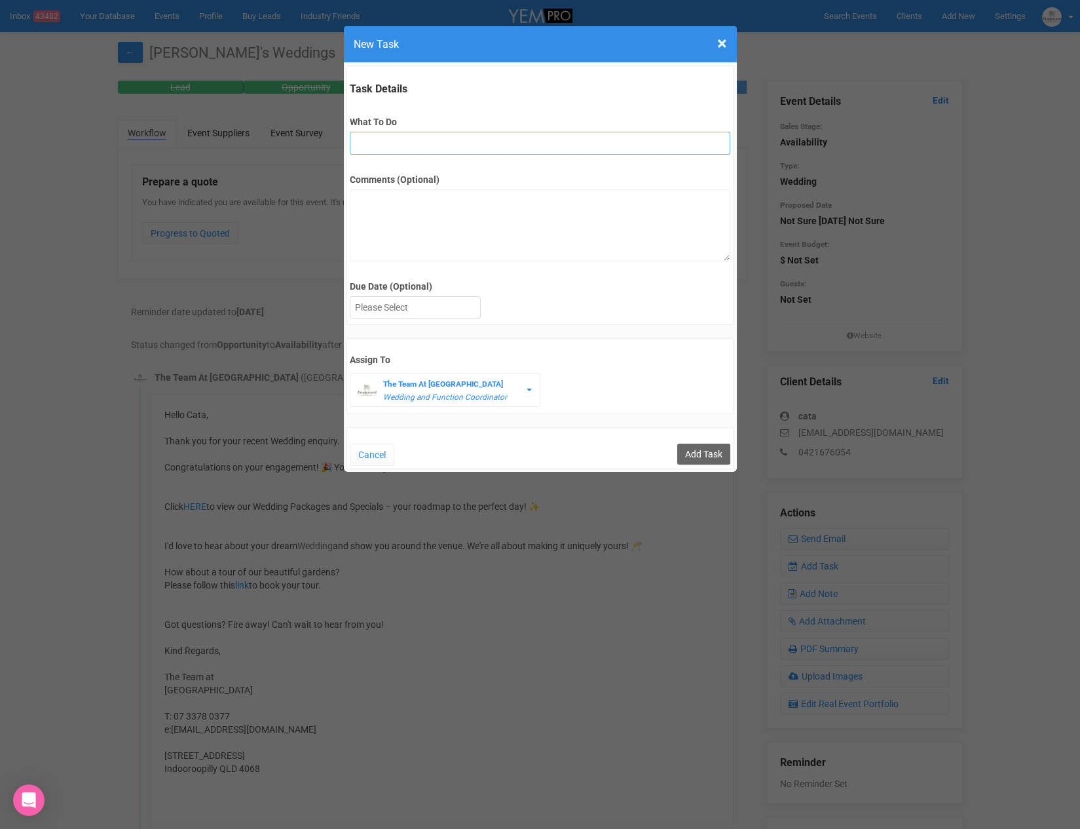
click at [434, 145] on input "What To Do" at bounding box center [540, 143] width 381 height 23
type input "remove from folder and add site details to yem"
click at [425, 293] on div "Due Date (Optional) Su Mo Tu We Th Fr Sa" at bounding box center [540, 301] width 381 height 42
click at [429, 306] on div at bounding box center [416, 308] width 130 height 22
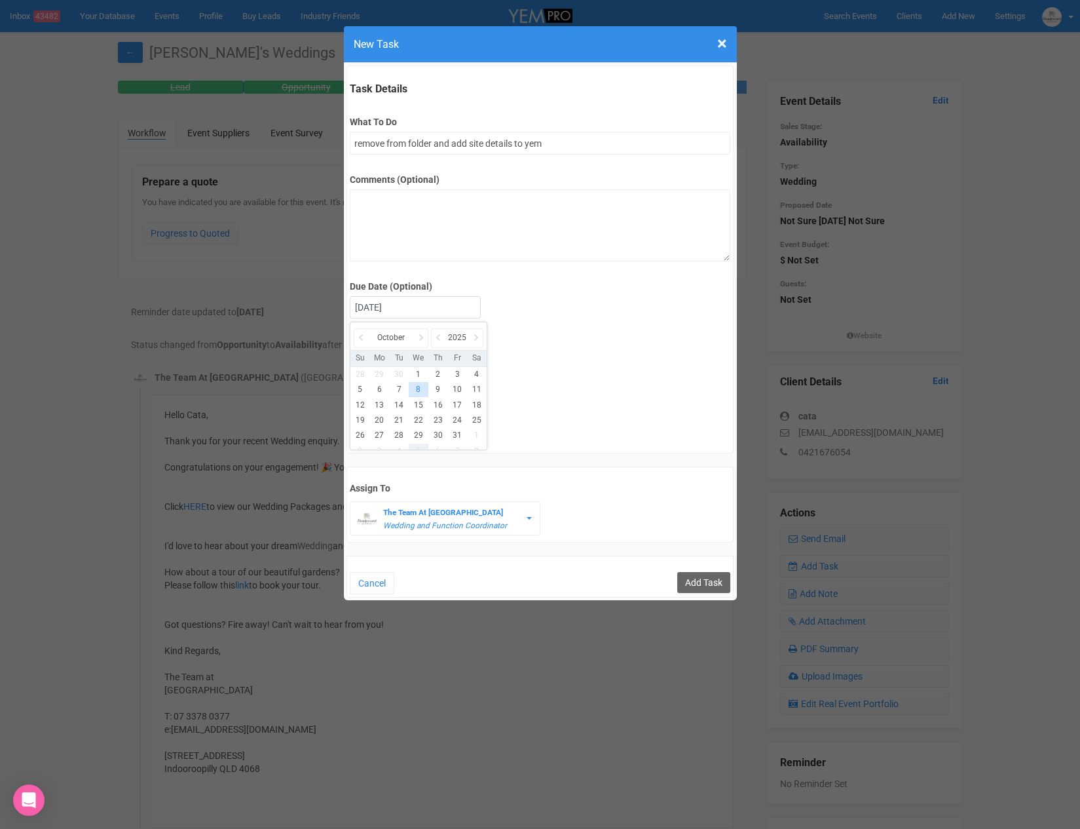
drag, startPoint x: 415, startPoint y: 447, endPoint x: 556, endPoint y: 452, distance: 141.6
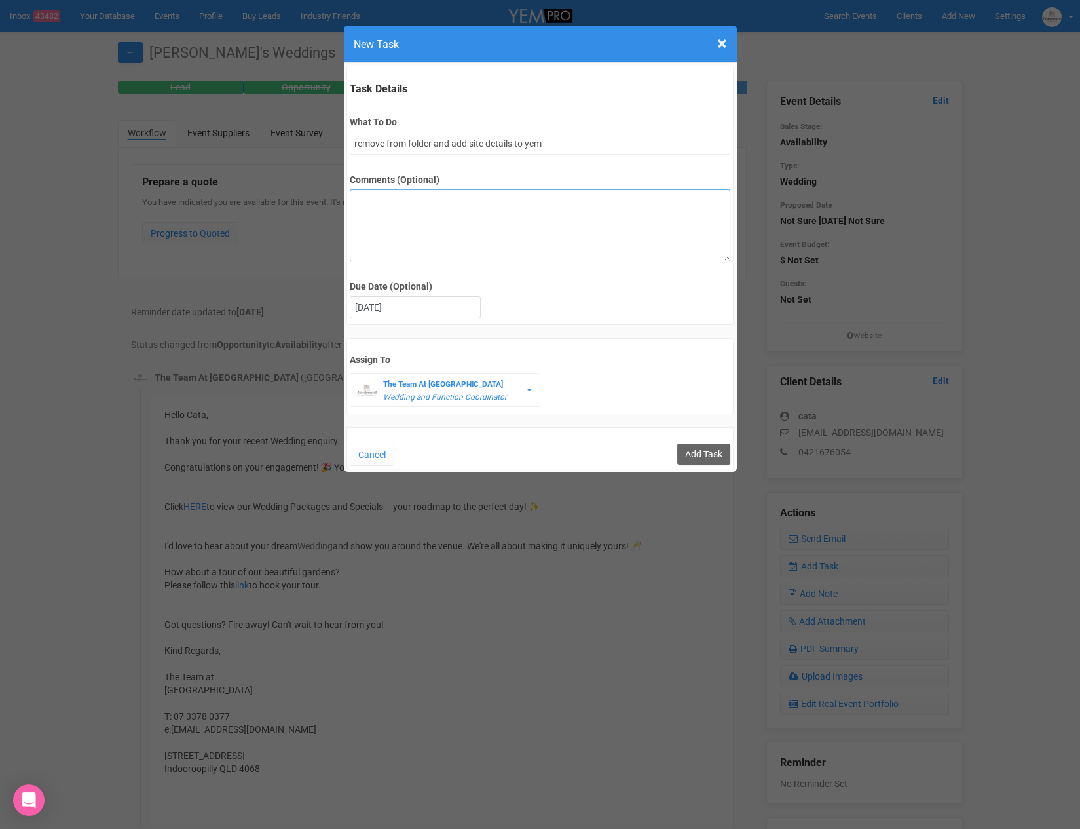
click at [408, 200] on textarea "Comments (Optional)" at bounding box center [540, 225] width 381 height 72
type textarea "50-60 pax, pop up diamond package. Young couple - liked the place, want to do a…"
drag, startPoint x: 443, startPoint y: 217, endPoint x: 294, endPoint y: 193, distance: 151.2
click at [294, 193] on div "× Close New Task Task Details What To Do remove from folder and add site detail…" at bounding box center [540, 414] width 1080 height 829
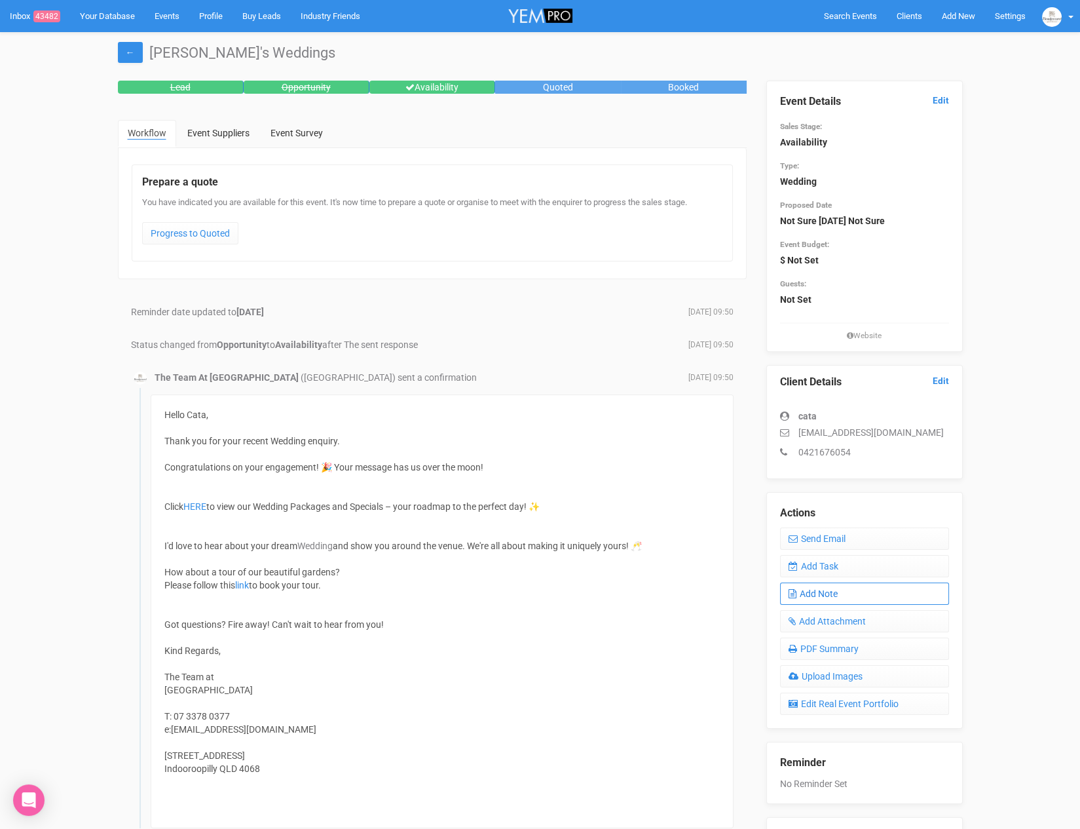
click at [844, 592] on link "Add Note" at bounding box center [864, 593] width 169 height 22
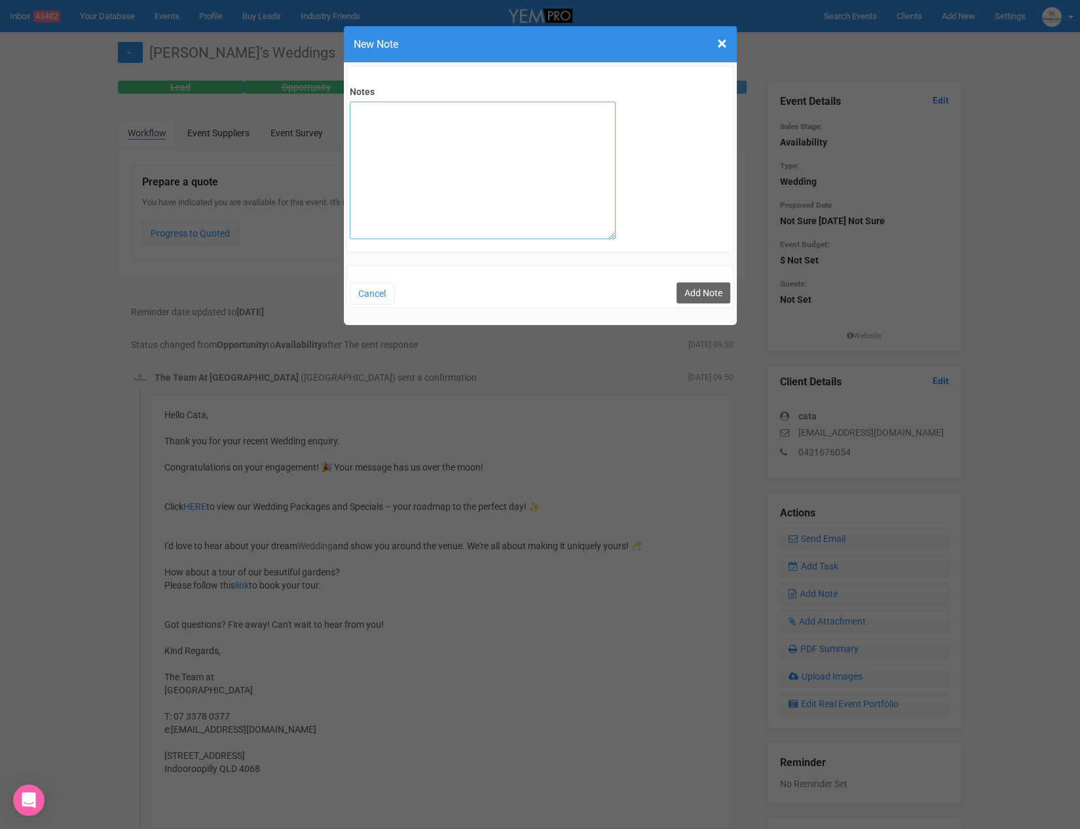
click at [499, 138] on textarea "Notes" at bounding box center [483, 171] width 266 height 138
type textarea "P"
type textarea "5-60 pax - young couple. Liked the place and want to do the pop up diamond pack…"
click at [734, 290] on div "Notes 5-60 pax - young couple. Liked the place and want to do the pop up diamon…" at bounding box center [540, 194] width 393 height 262
click at [708, 295] on button "Add Note" at bounding box center [704, 292] width 54 height 21
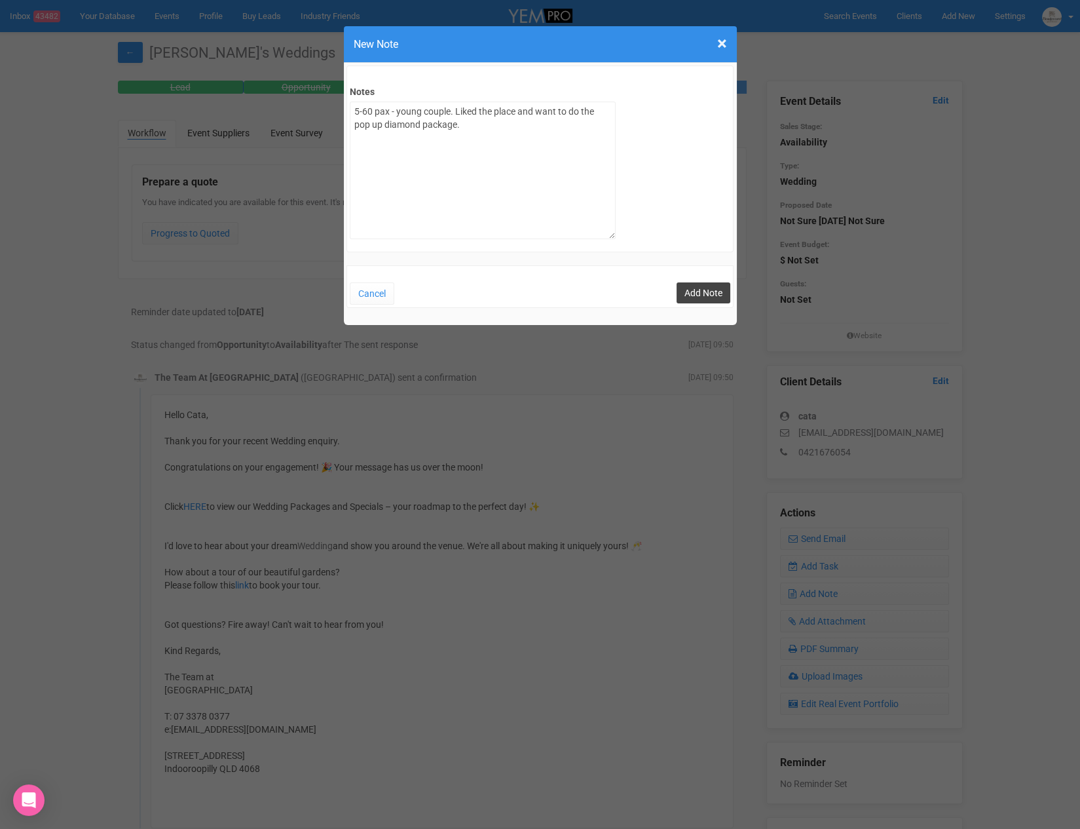
click at [715, 293] on button "Add Note" at bounding box center [704, 292] width 54 height 21
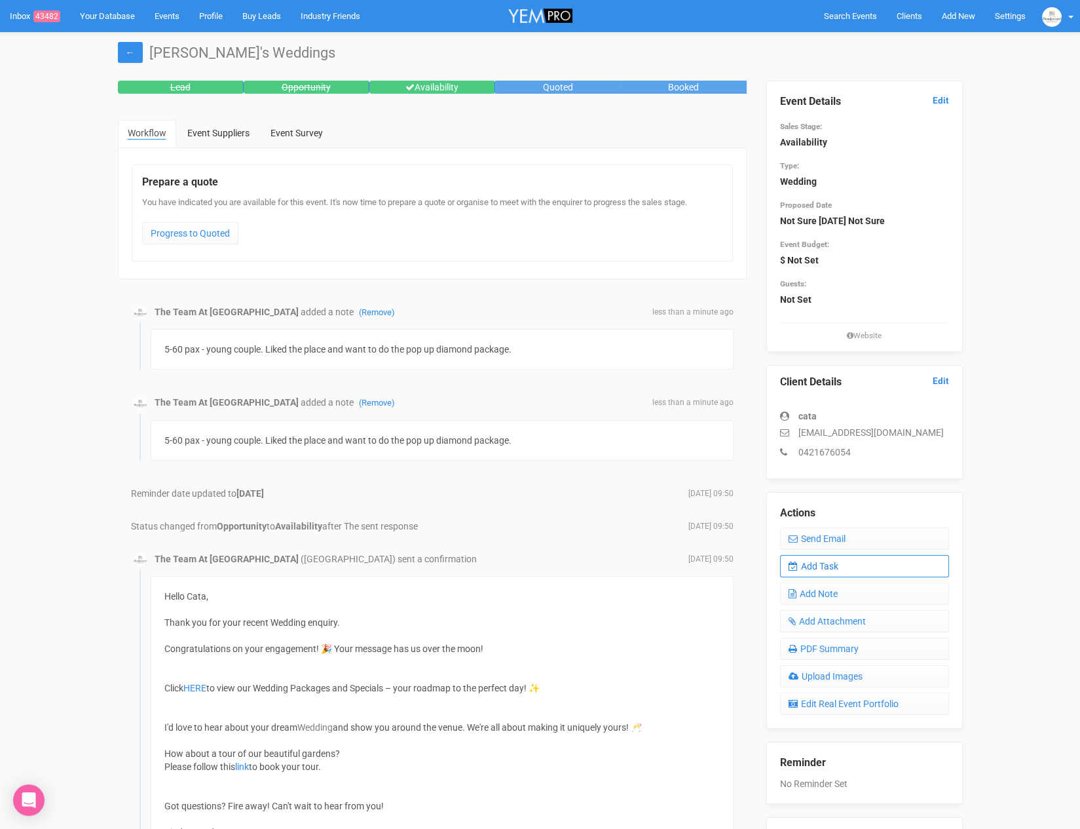
click at [833, 568] on link "Add Task" at bounding box center [864, 566] width 169 height 22
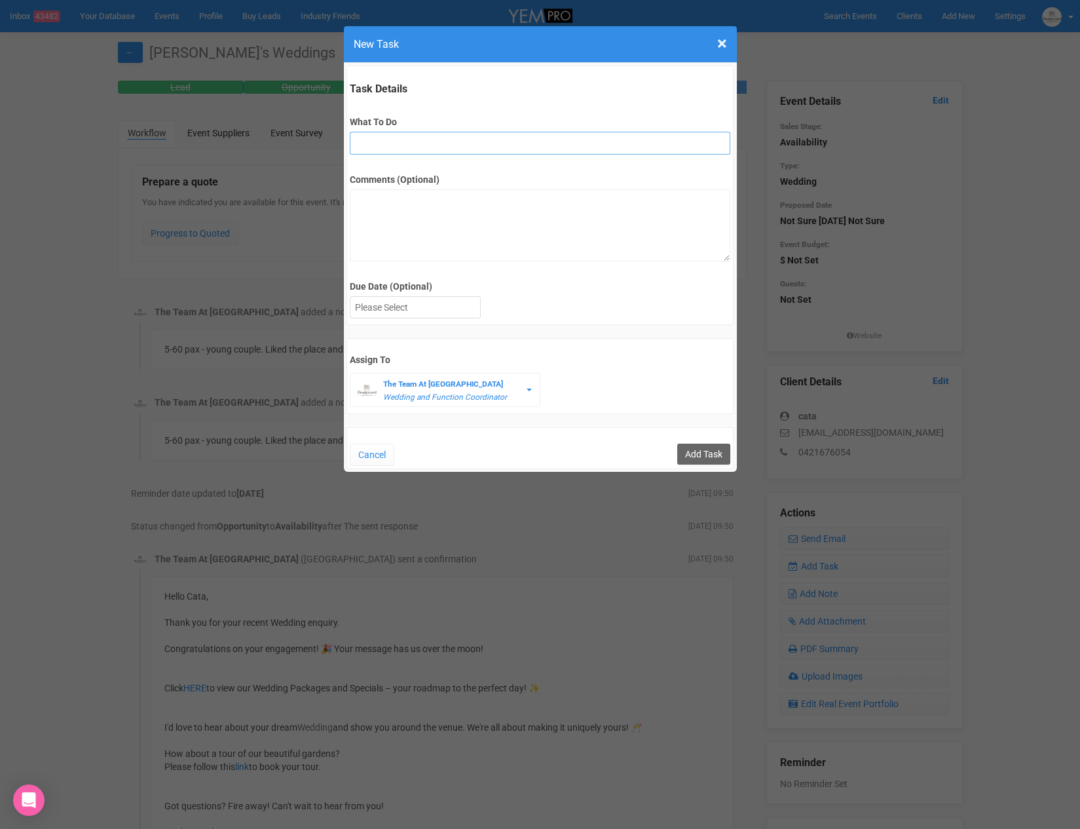
click at [437, 144] on input "What To Do" at bounding box center [540, 143] width 381 height 23
type input "remove from folder and add site details to yem"
click at [419, 303] on div at bounding box center [416, 308] width 130 height 22
click at [691, 446] on input "Add Task" at bounding box center [703, 454] width 53 height 21
type input "Save"
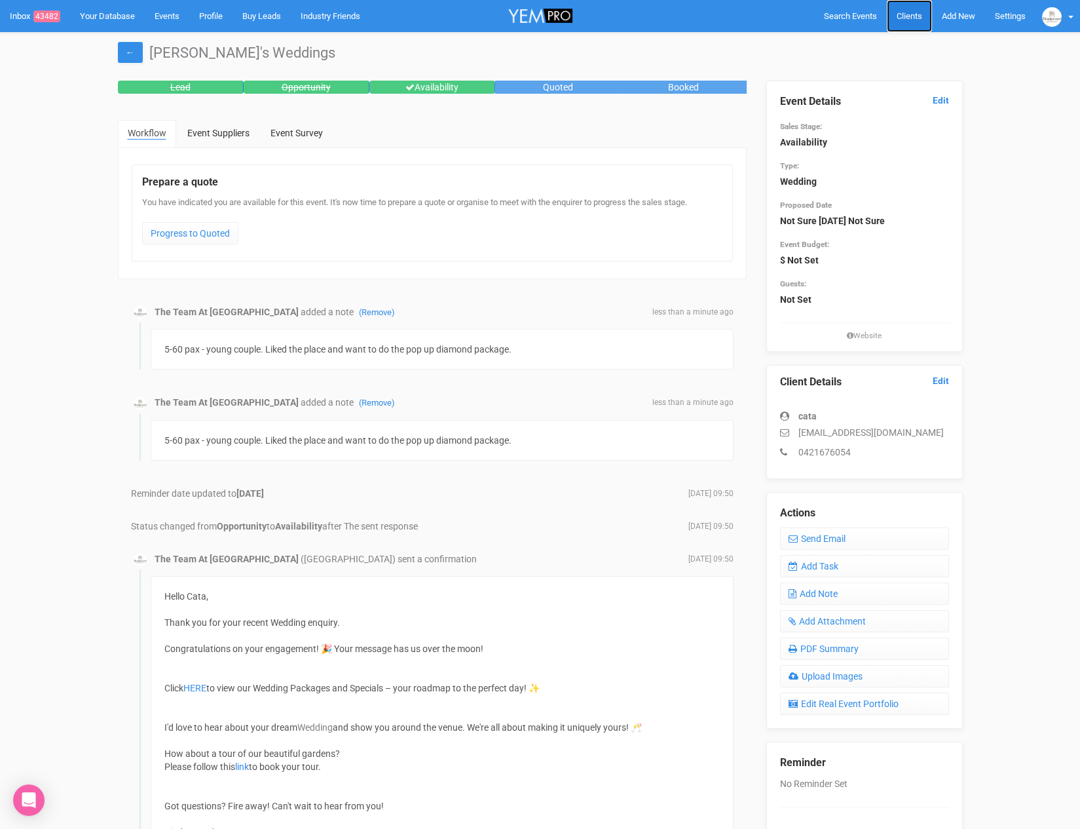
click at [897, 17] on span "Clients" at bounding box center [910, 16] width 26 height 10
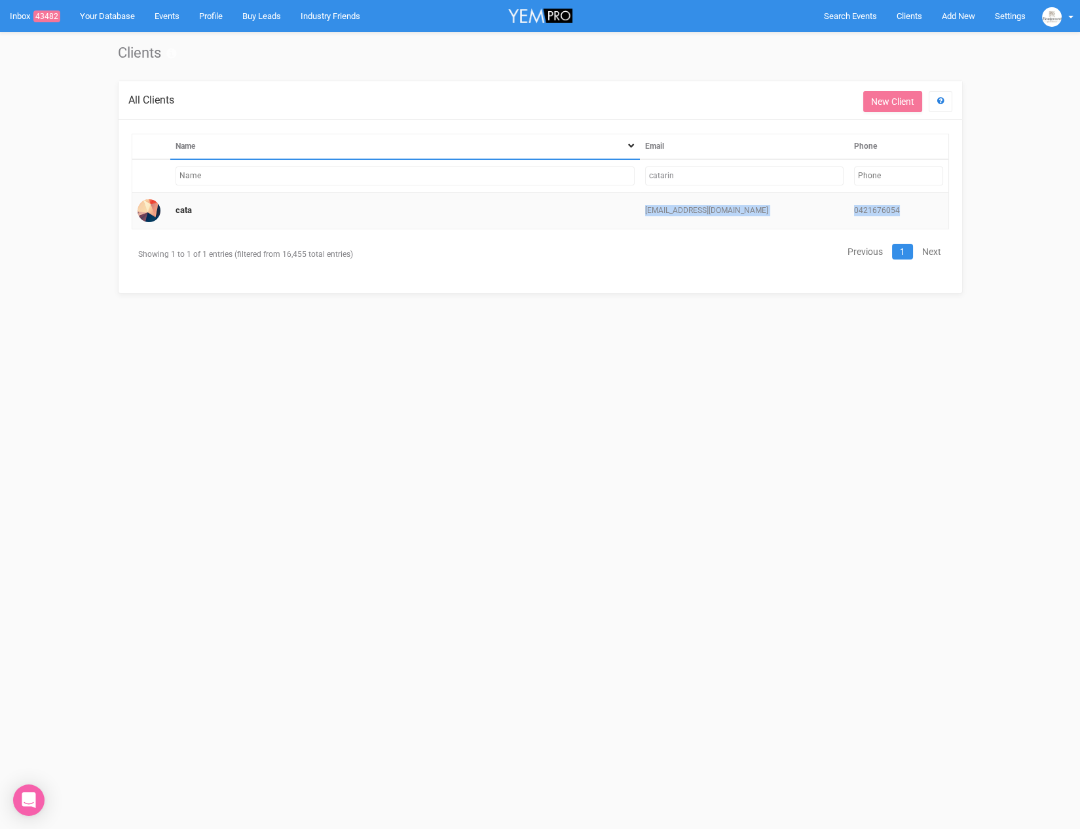
drag, startPoint x: 670, startPoint y: 210, endPoint x: 867, endPoint y: 218, distance: 197.4
click at [865, 219] on tr "cata [EMAIL_ADDRESS][DOMAIN_NAME] 0421676054" at bounding box center [540, 211] width 817 height 37
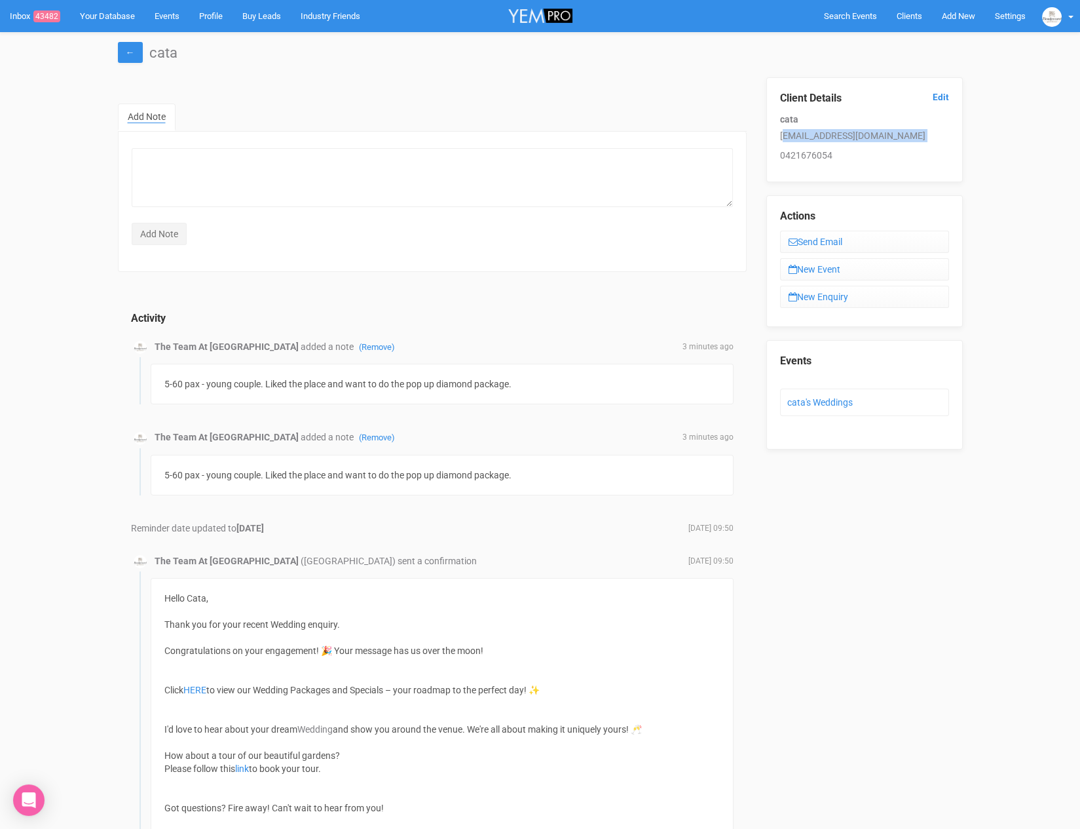
drag, startPoint x: 783, startPoint y: 135, endPoint x: 898, endPoint y: 145, distance: 115.7
click at [898, 145] on div "Client Details Edit cata [EMAIL_ADDRESS][DOMAIN_NAME] 0421676054" at bounding box center [865, 129] width 197 height 105
click at [892, 138] on p "[EMAIL_ADDRESS][DOMAIN_NAME]" at bounding box center [864, 135] width 169 height 13
drag, startPoint x: 846, startPoint y: 134, endPoint x: 759, endPoint y: 127, distance: 86.8
click at [759, 127] on div "Client Details Edit cata [EMAIL_ADDRESS][DOMAIN_NAME] 0421676054 Actions Send E…" at bounding box center [865, 263] width 216 height 372
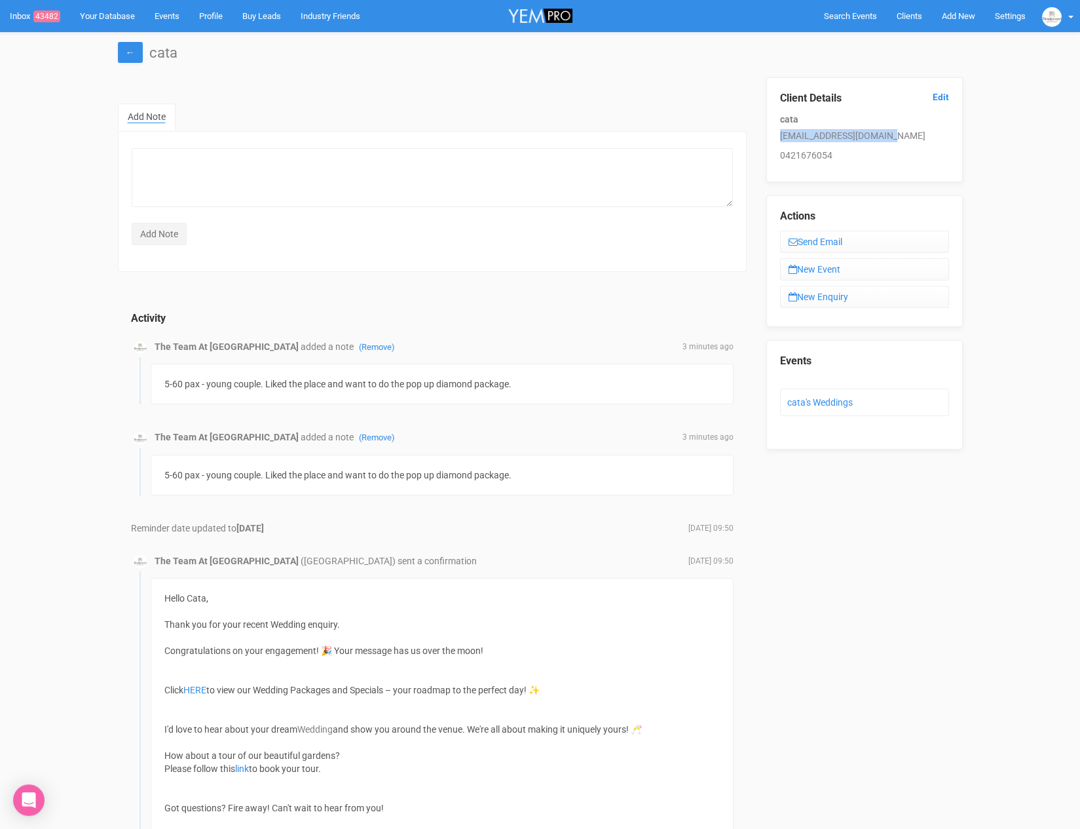
copy p "[EMAIL_ADDRESS][DOMAIN_NAME]"
click at [913, 11] on span "Clients" at bounding box center [910, 16] width 26 height 10
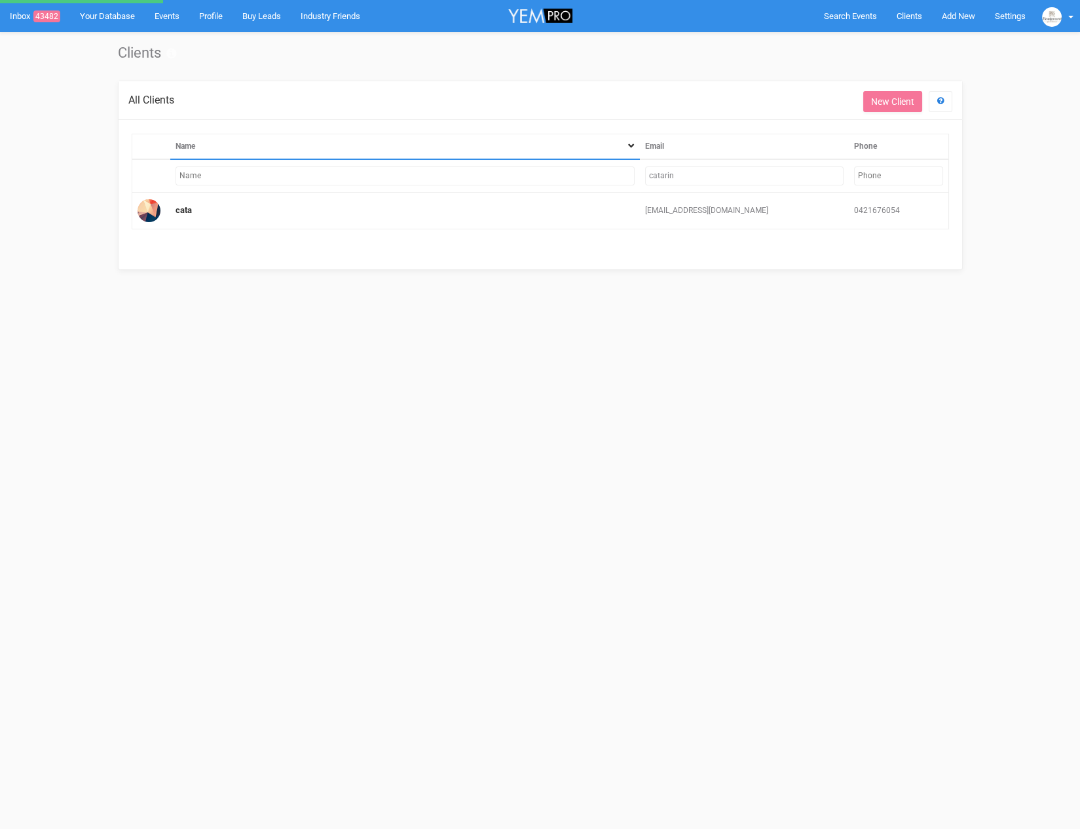
click at [702, 168] on input "catarin" at bounding box center [744, 175] width 199 height 19
click at [703, 170] on input "catarin" at bounding box center [744, 175] width 199 height 19
type input "c"
click at [680, 164] on td "catarin" at bounding box center [744, 175] width 209 height 33
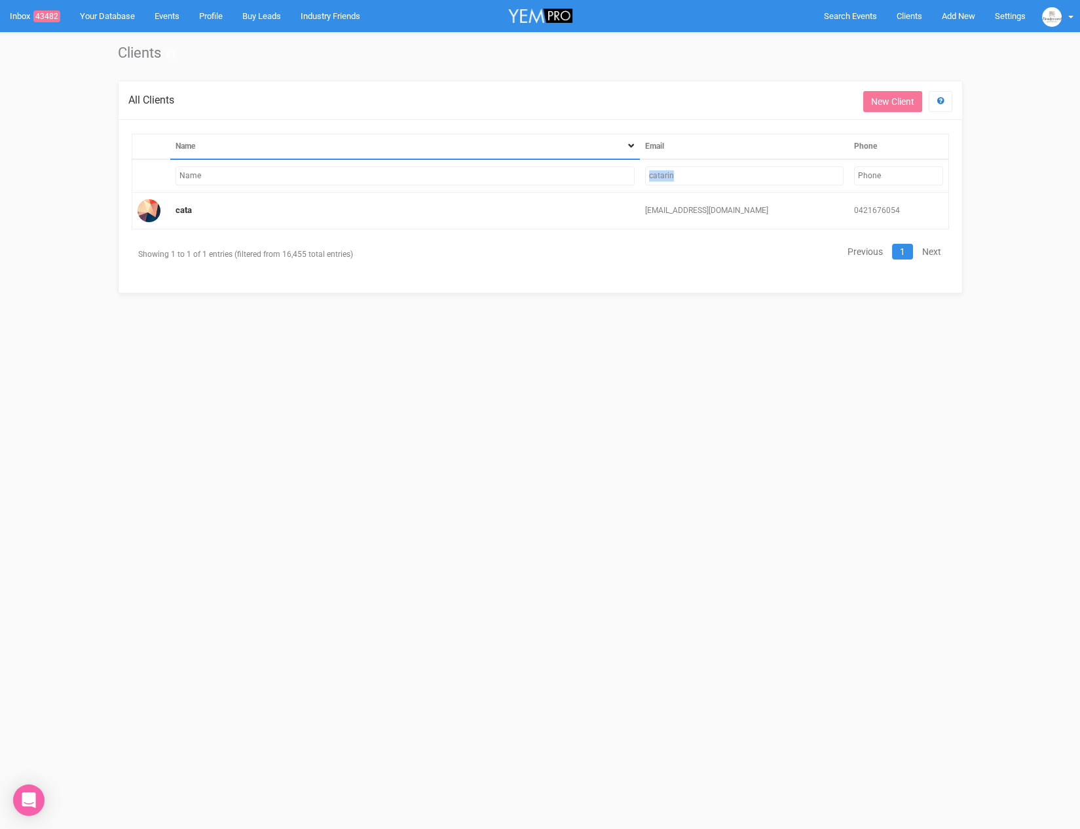
click at [666, 176] on input "catarin" at bounding box center [744, 175] width 199 height 19
click at [748, 166] on input "catarin" at bounding box center [744, 175] width 199 height 19
click at [693, 172] on input "catarin" at bounding box center [744, 175] width 199 height 19
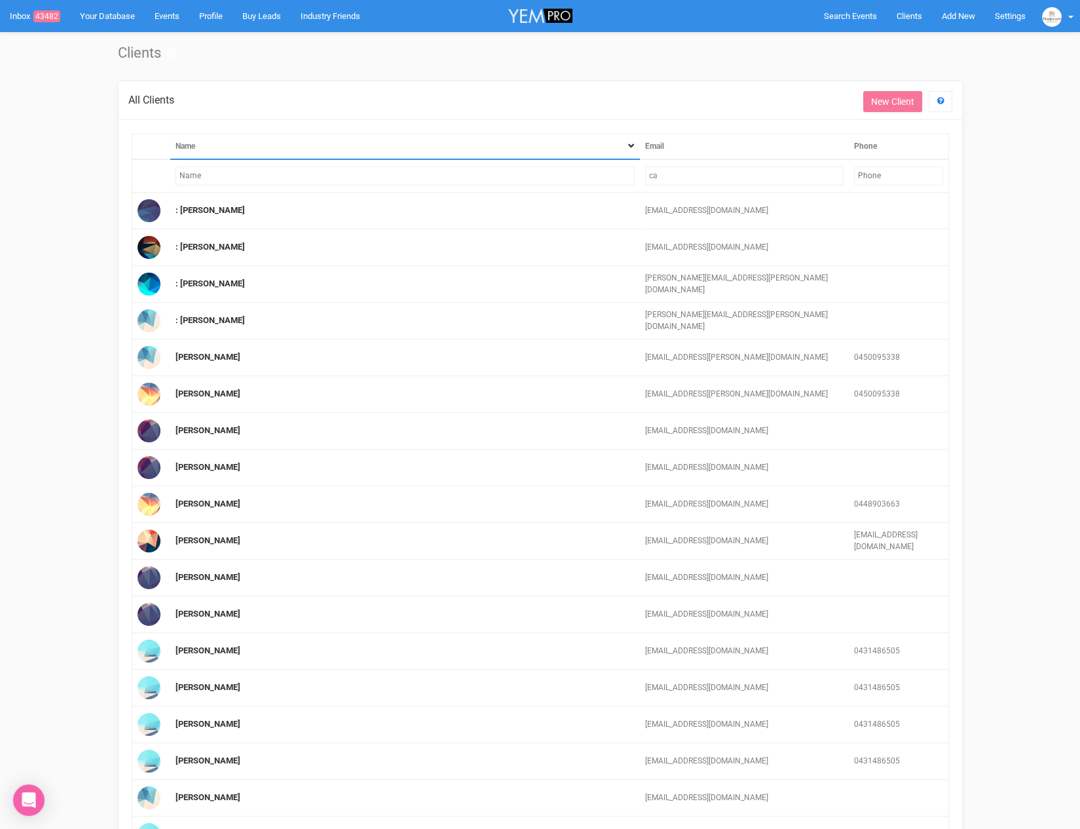
type input "c"
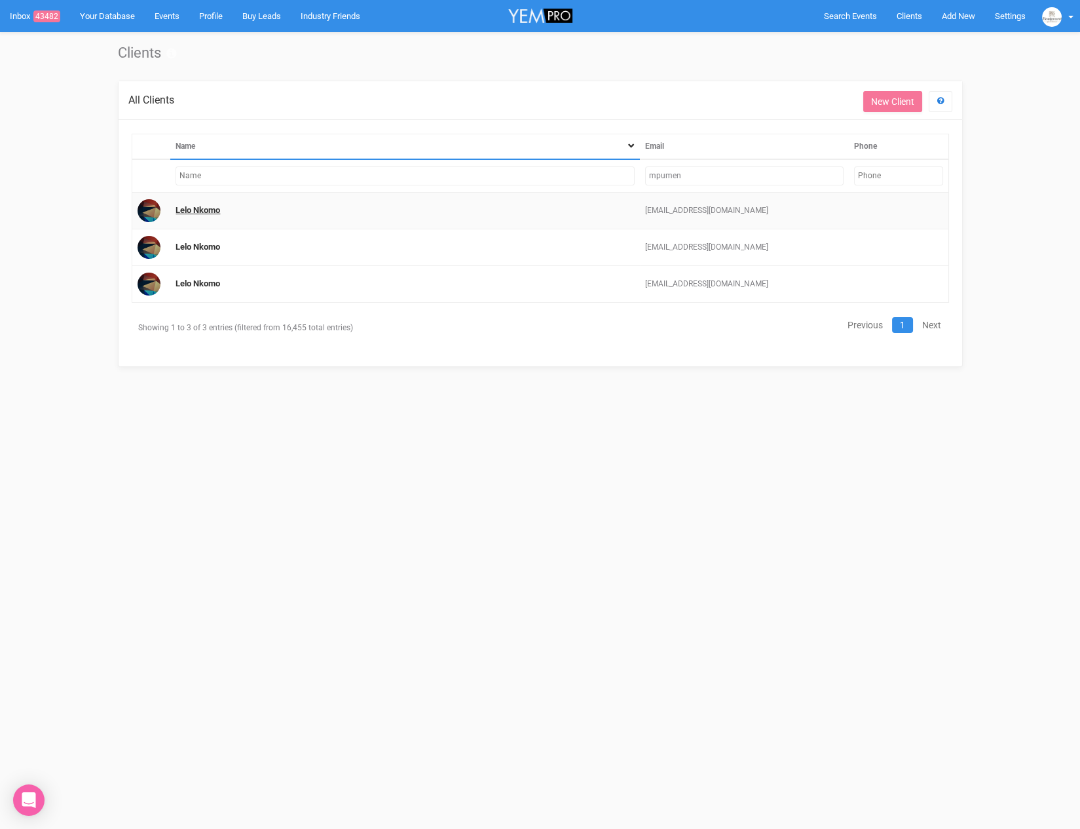
type input "mpumen"
click at [214, 205] on link "Lelo Nkomo" at bounding box center [198, 210] width 45 height 10
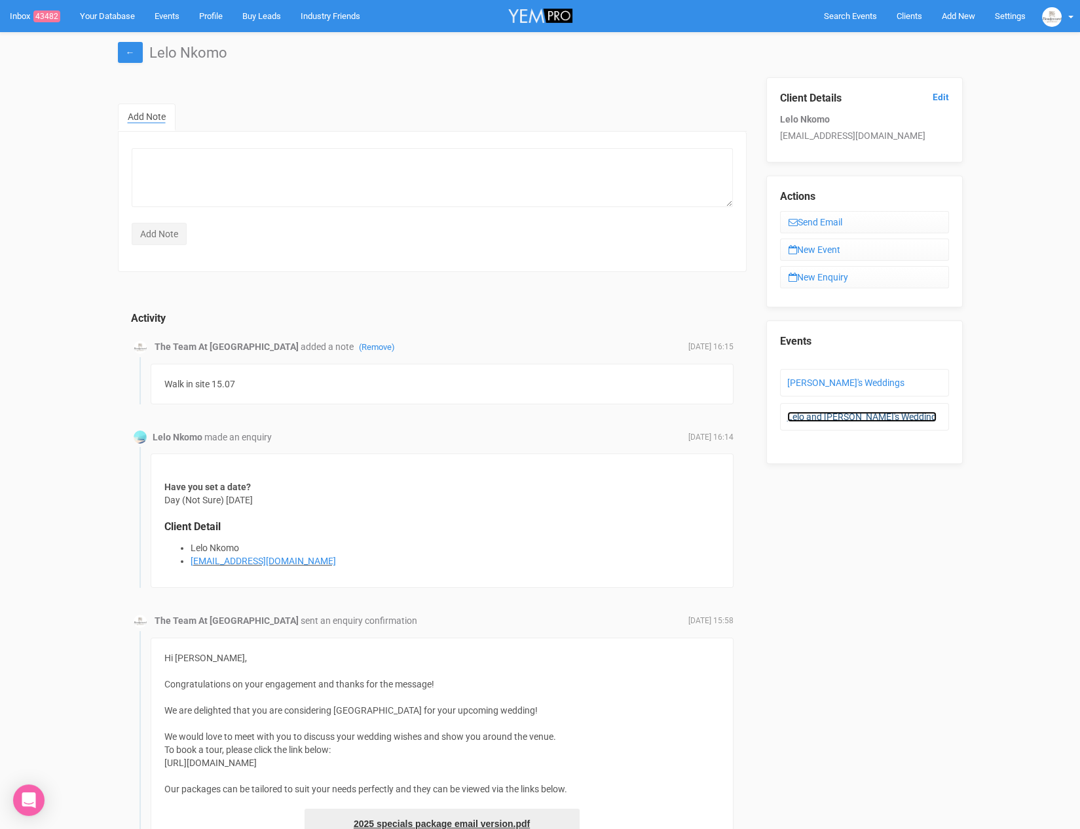
click at [816, 412] on link "Lelo and [PERSON_NAME]'s Wedding" at bounding box center [862, 416] width 149 height 10
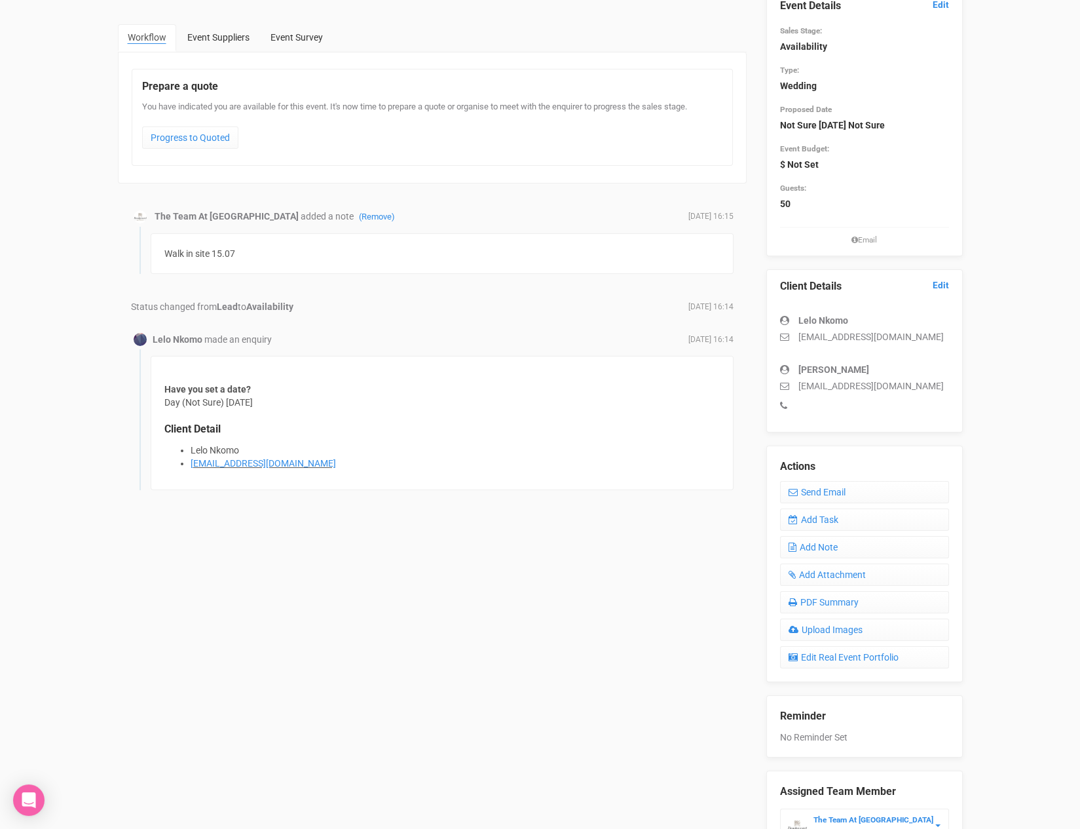
scroll to position [178, 0]
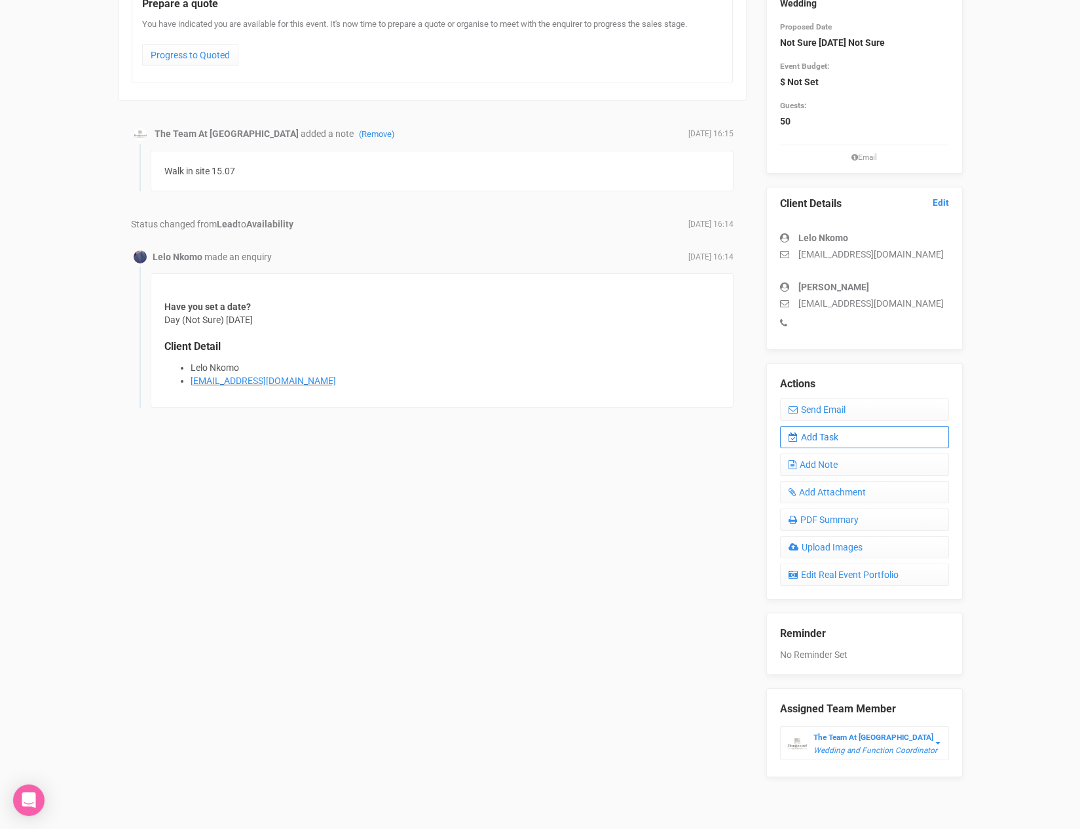
click at [828, 436] on link "Add Task" at bounding box center [864, 437] width 169 height 22
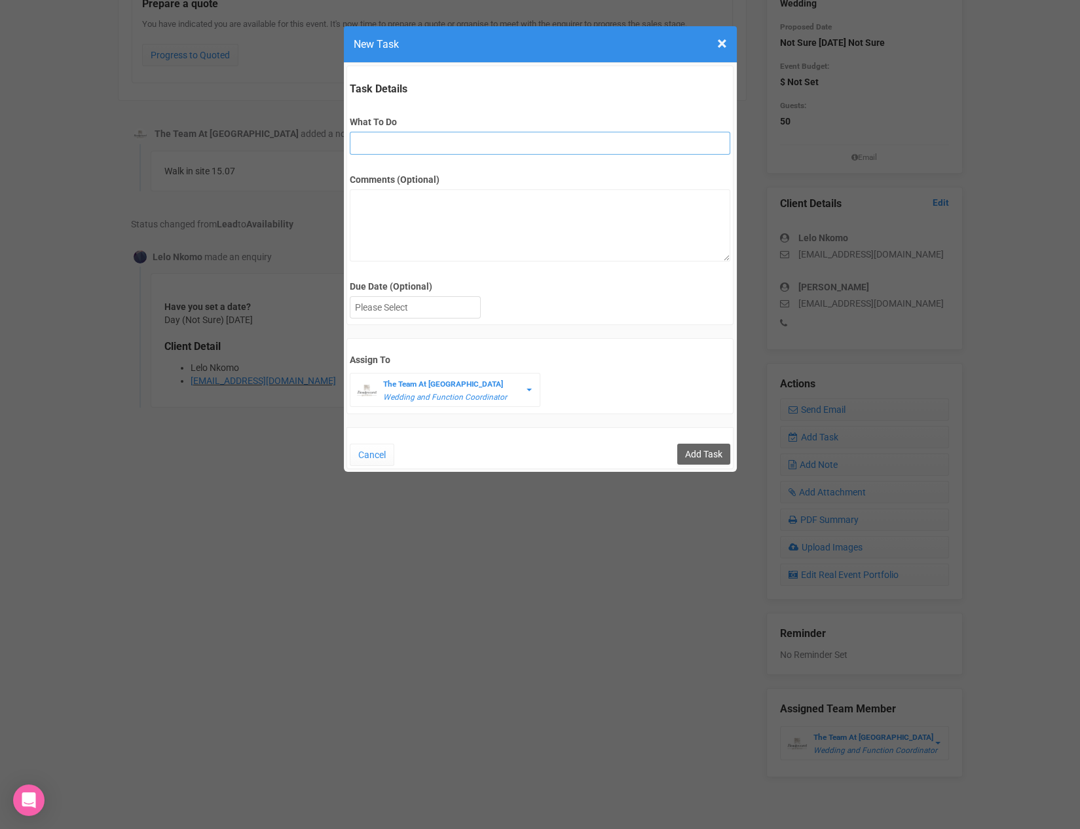
click at [396, 148] on input "What To Do" at bounding box center [540, 143] width 381 height 23
type input "remove from folder and add site details to yem"
click at [408, 297] on div at bounding box center [416, 308] width 130 height 22
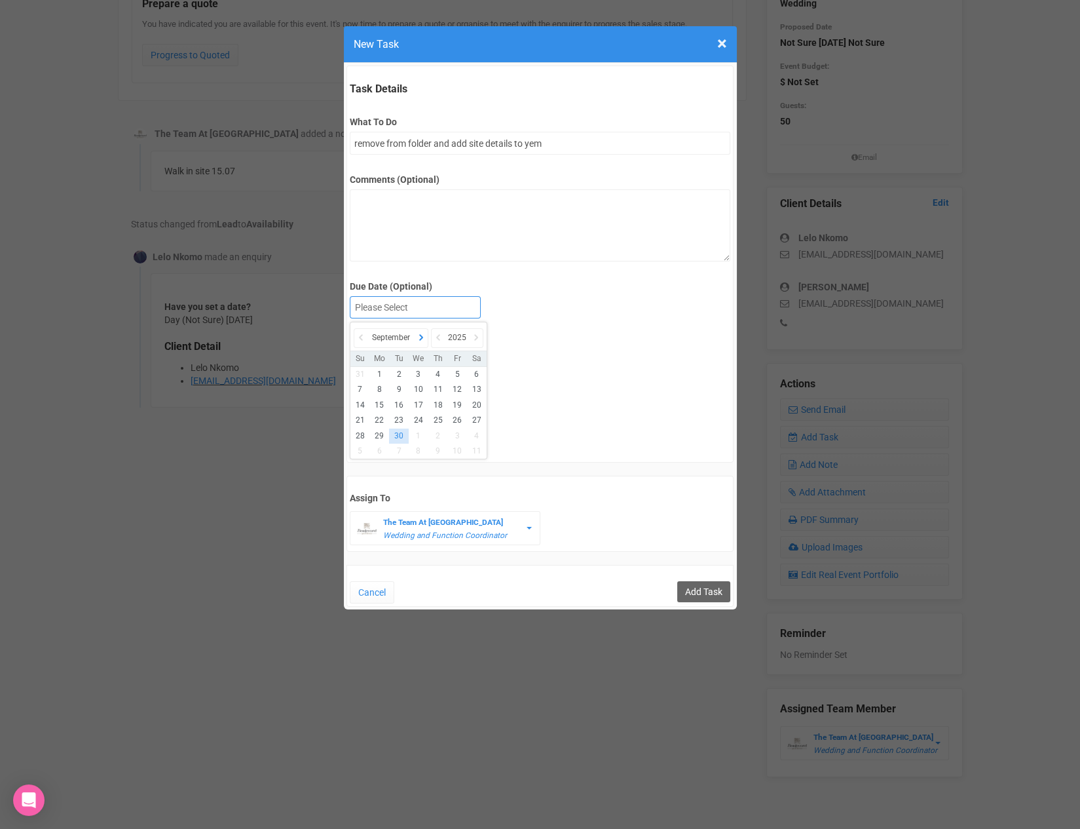
click at [425, 335] on icon at bounding box center [421, 337] width 13 height 18
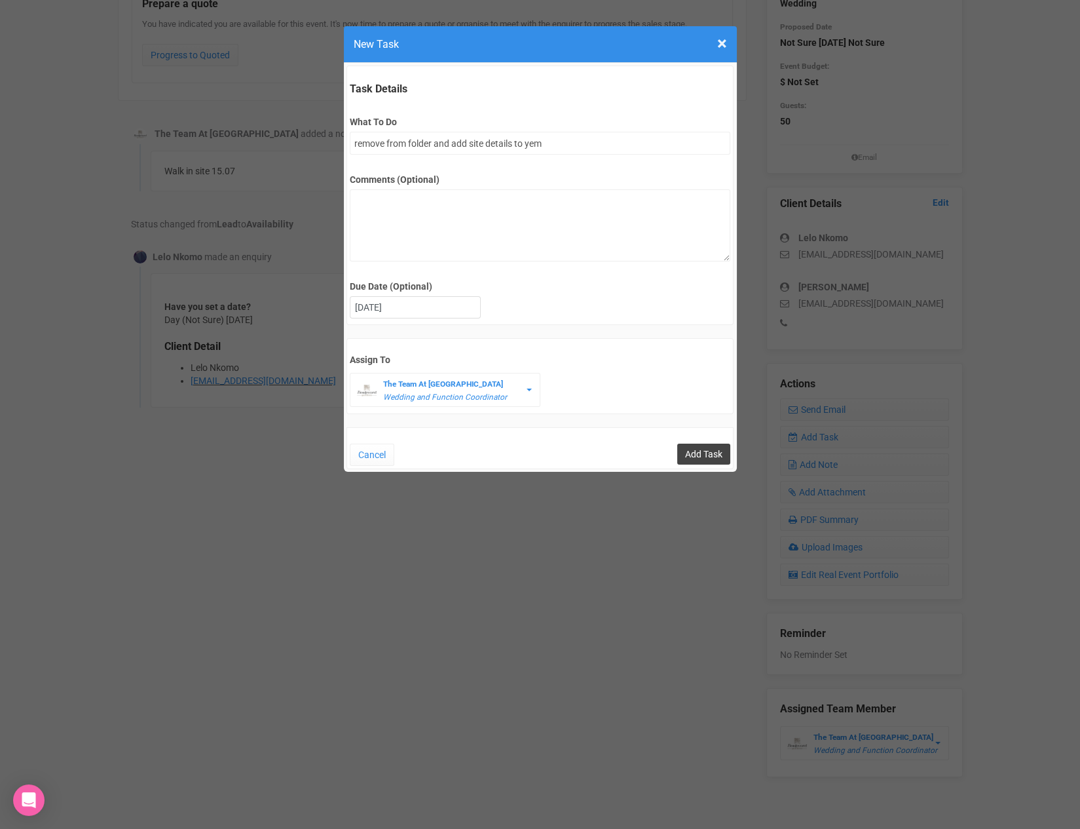
click at [706, 444] on input "Add Task" at bounding box center [703, 454] width 53 height 21
type input "Save"
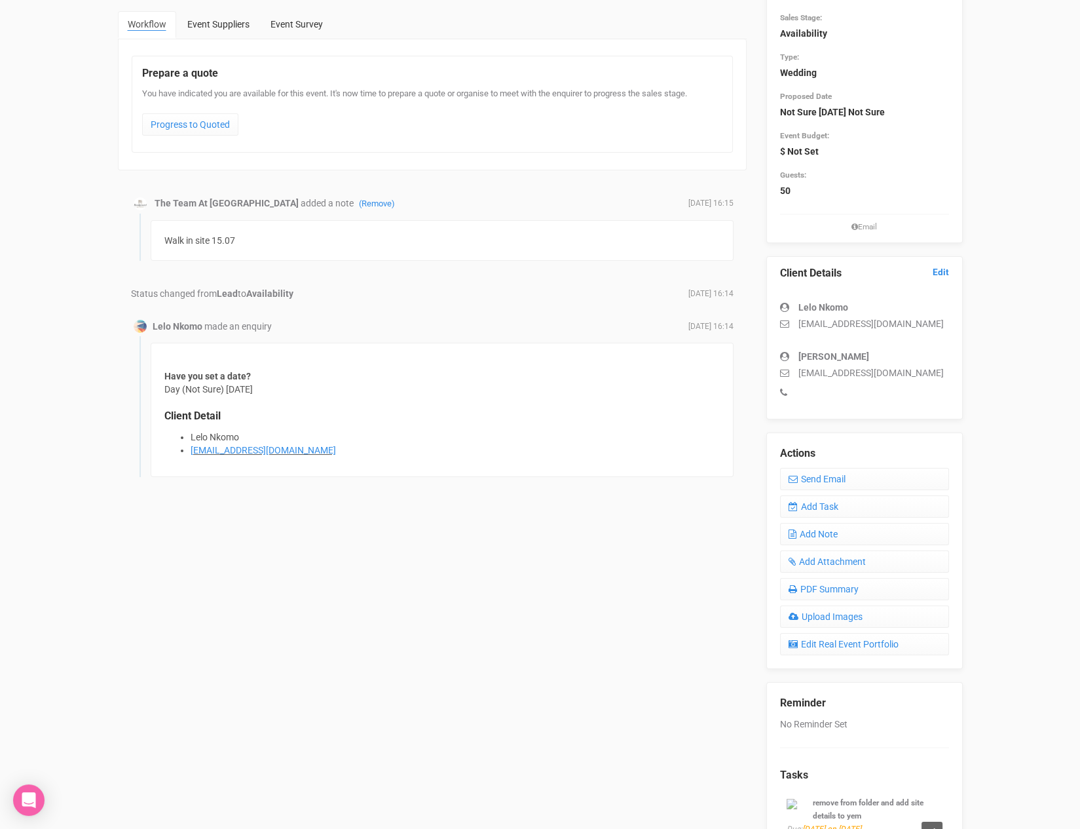
scroll to position [0, 0]
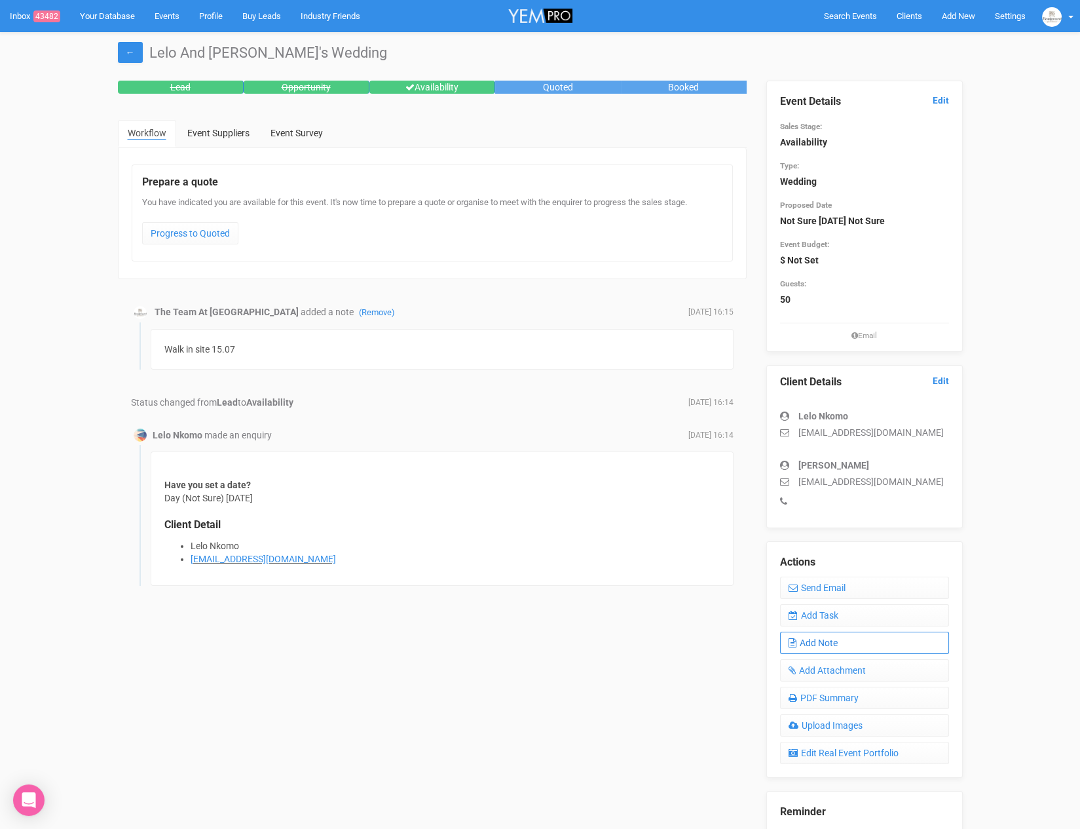
click at [835, 634] on link "Add Note" at bounding box center [864, 643] width 169 height 22
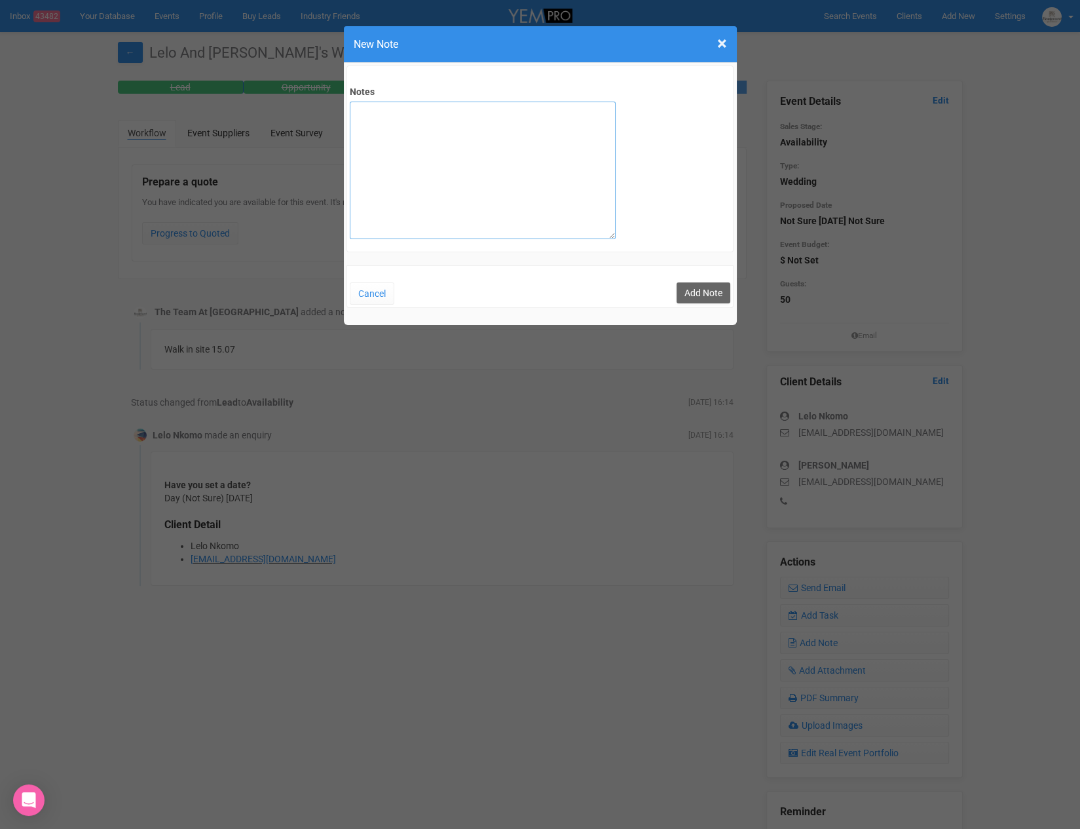
click at [447, 155] on textarea "Notes" at bounding box center [483, 171] width 266 height 138
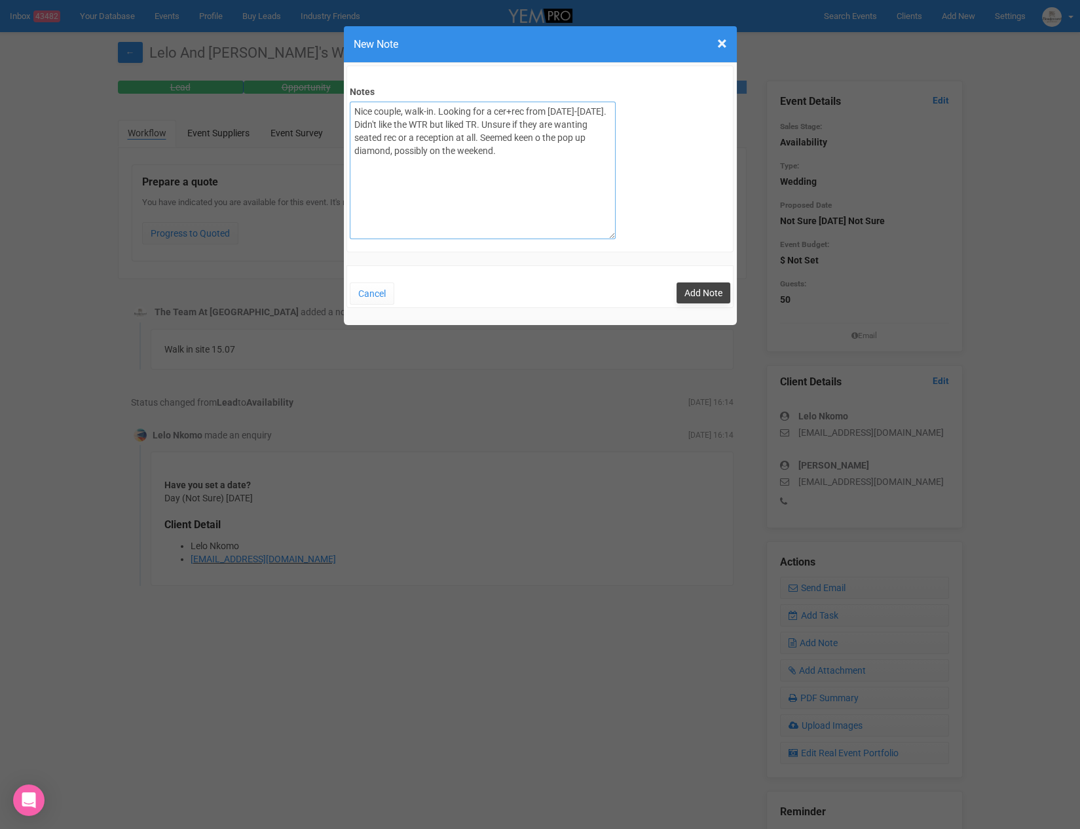
type textarea "Nice couple, walk-in. Looking for a cer+rec from [DATE]-[DATE]. Didn't like the…"
click at [700, 297] on button "Add Note" at bounding box center [704, 292] width 54 height 21
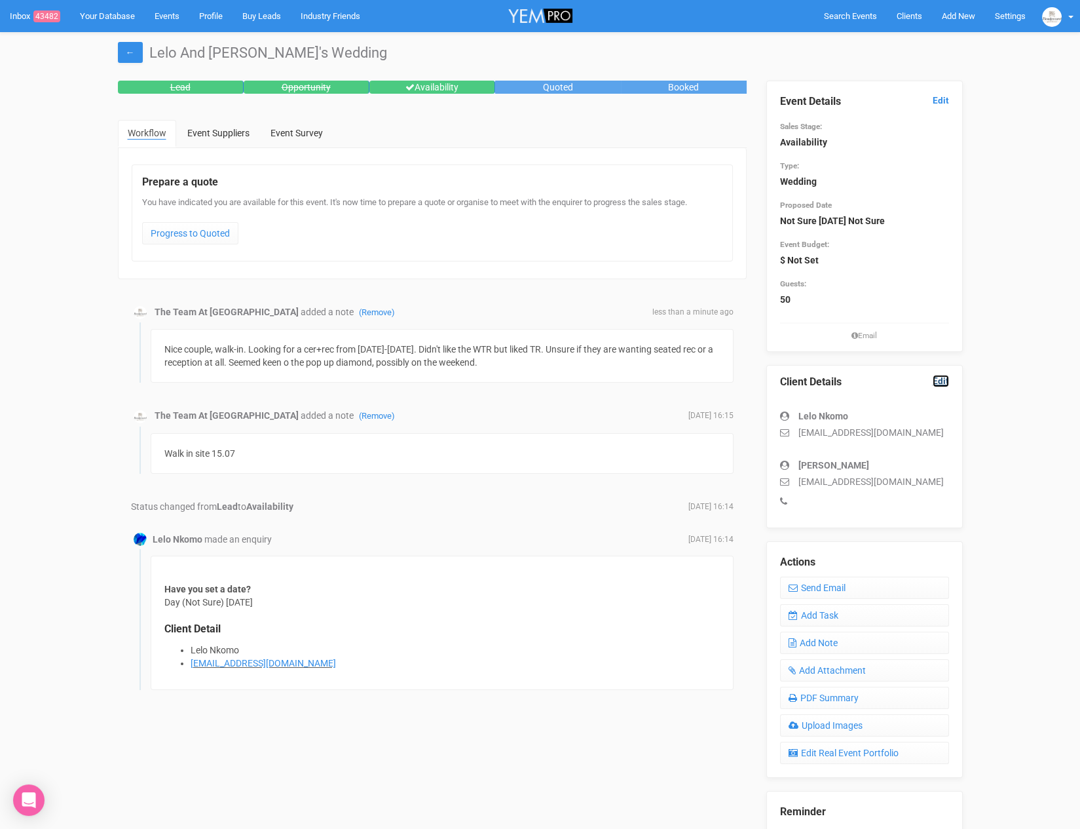
click at [946, 382] on link "Edit" at bounding box center [941, 381] width 16 height 12
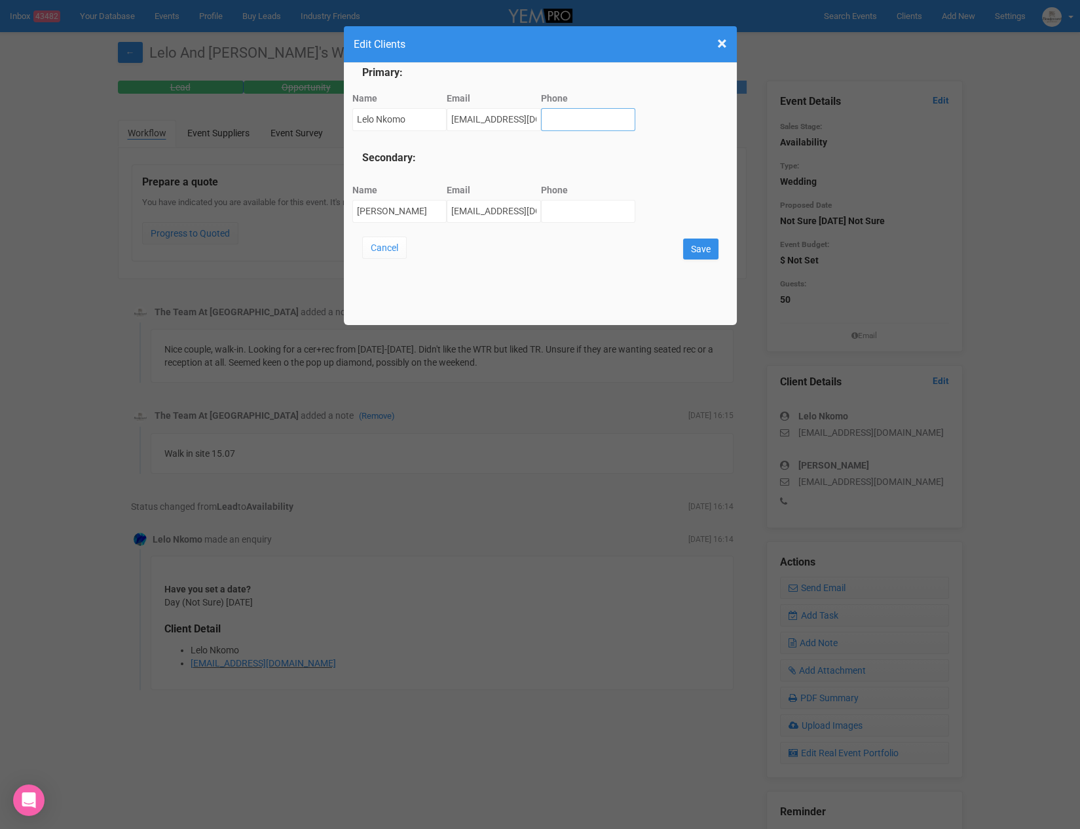
click at [570, 111] on input "Phone" at bounding box center [588, 119] width 94 height 23
type input "0424565711"
click at [581, 215] on input "Phone" at bounding box center [588, 211] width 94 height 23
type input "0415865405"
click at [683, 249] on form "Primary: Name Lelo Nkomo Email mpumenkomo65@gmail.com Phone 0424565711 Secondar…" at bounding box center [540, 162] width 356 height 193
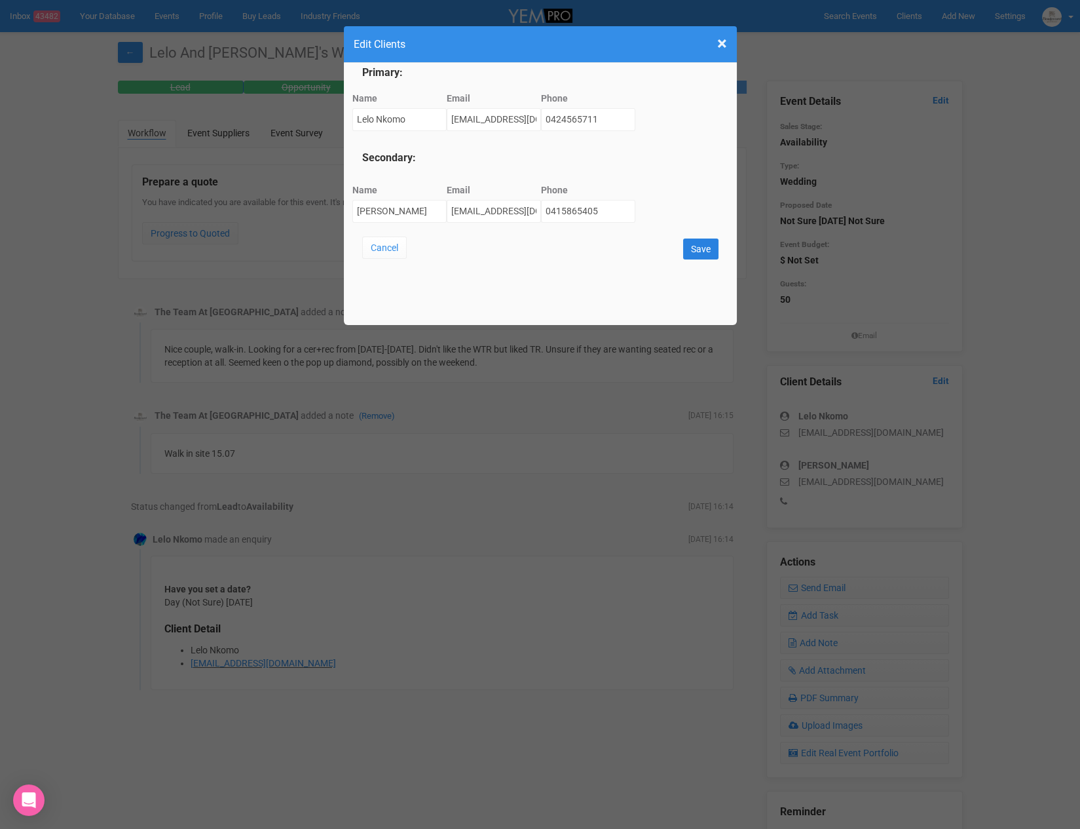
click at [702, 250] on input "Save" at bounding box center [700, 248] width 35 height 21
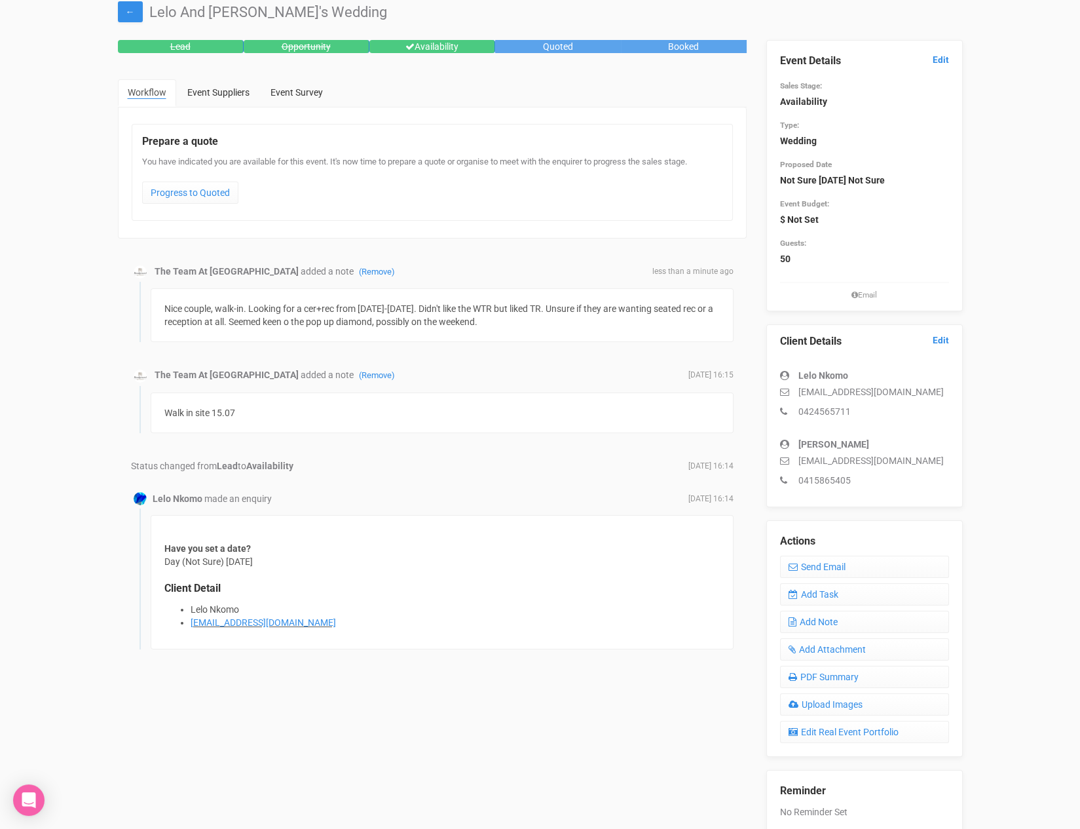
scroll to position [33, 0]
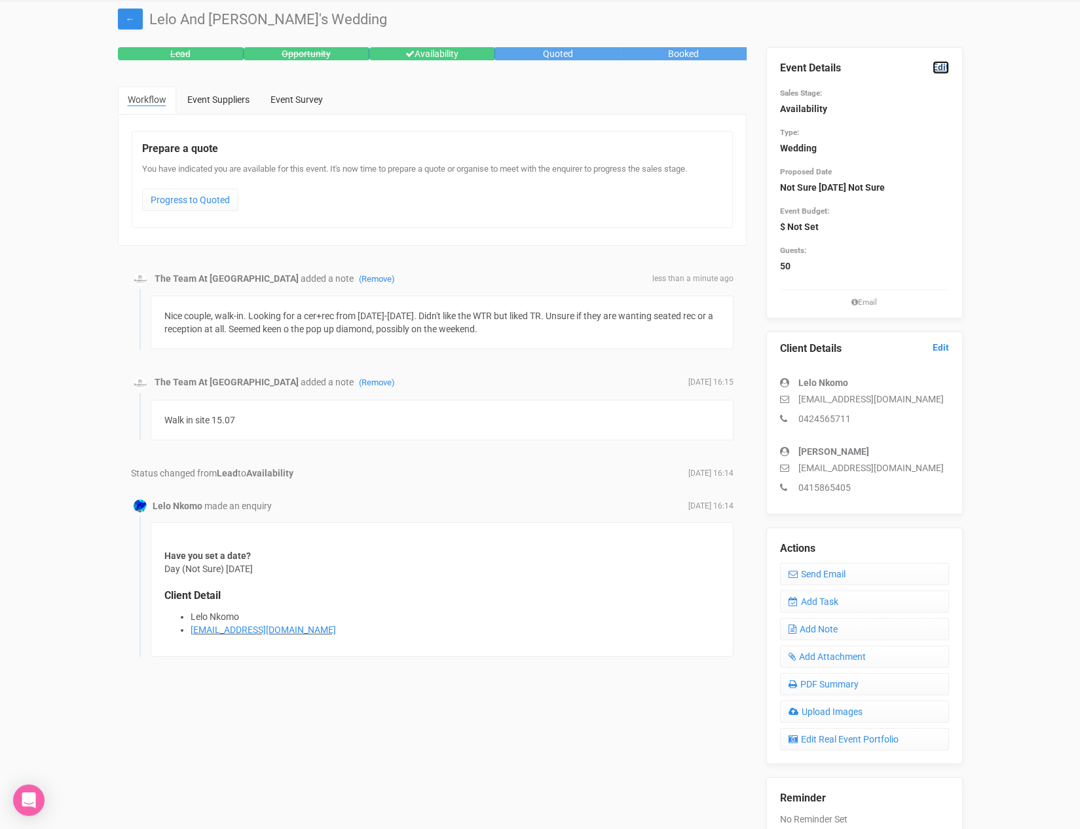
click at [947, 63] on link "Edit" at bounding box center [941, 67] width 16 height 12
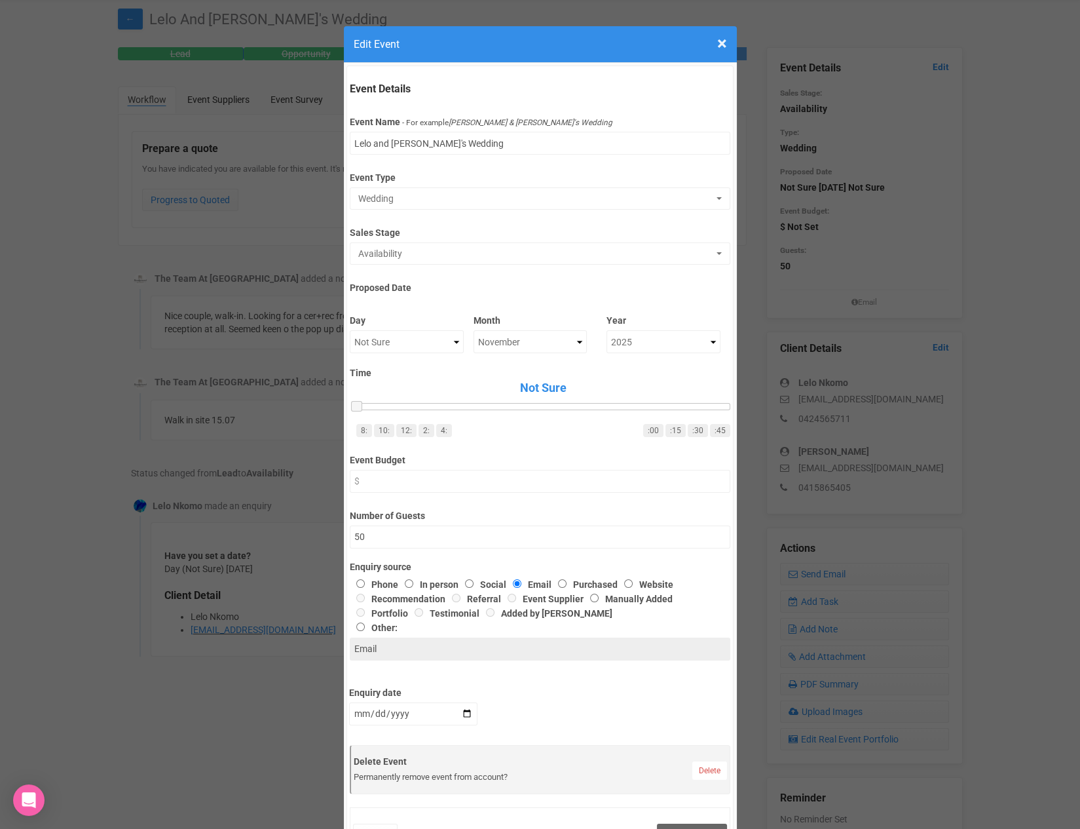
click at [446, 263] on div "Event Details Event Name - For example Cameron & Lucy's Wedding Lelo and Khuli'…" at bounding box center [541, 459] width 388 height 787
click at [451, 256] on span "Availability" at bounding box center [535, 253] width 355 height 13
click at [392, 394] on link "Lost" at bounding box center [431, 394] width 157 height 23
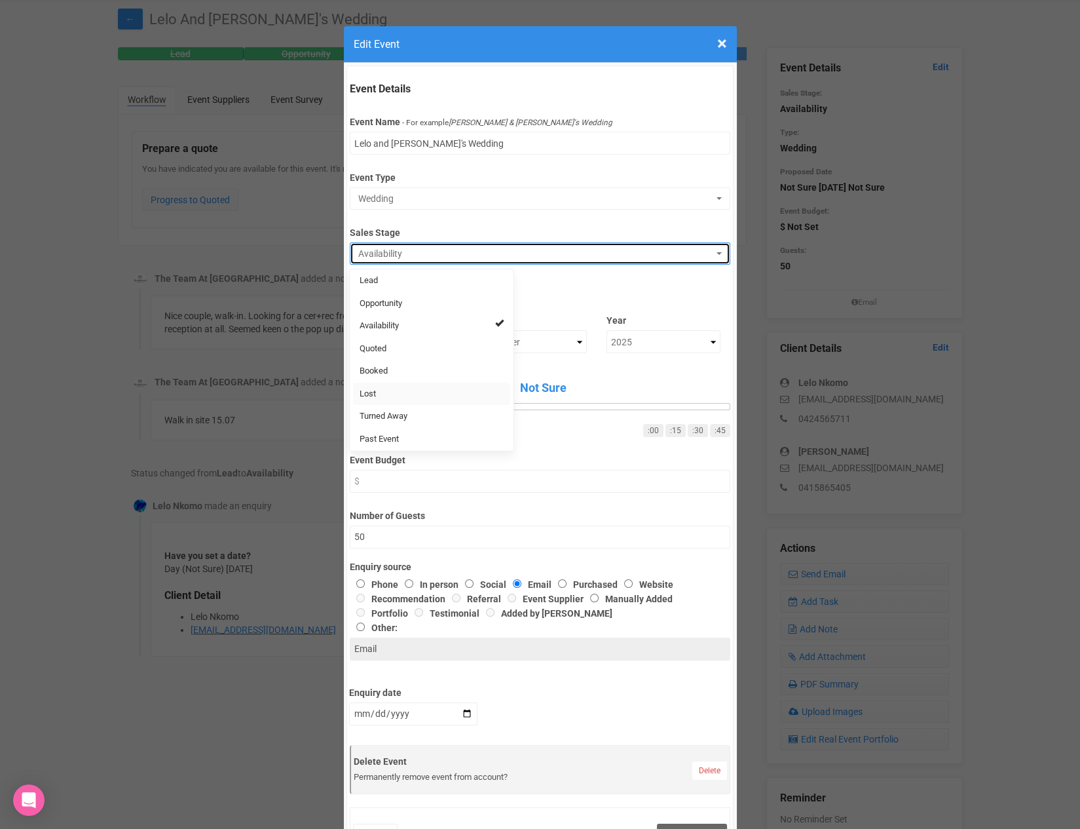
select select "10"
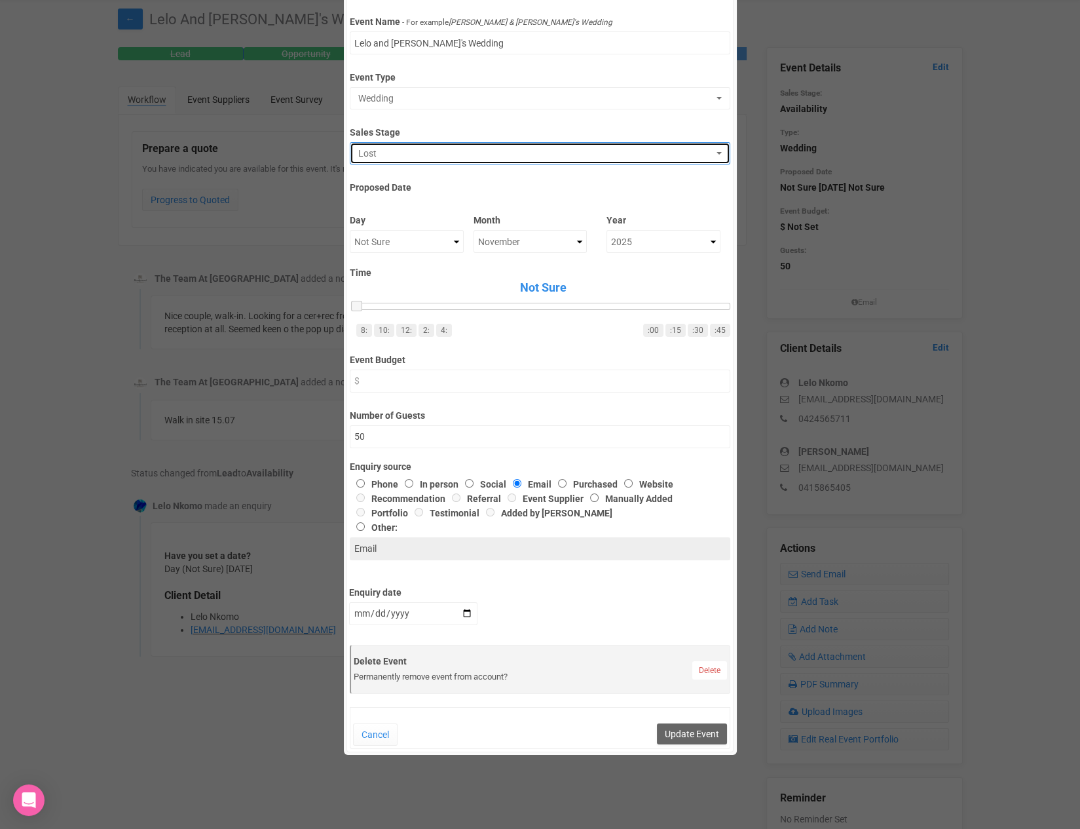
scroll to position [123, 0]
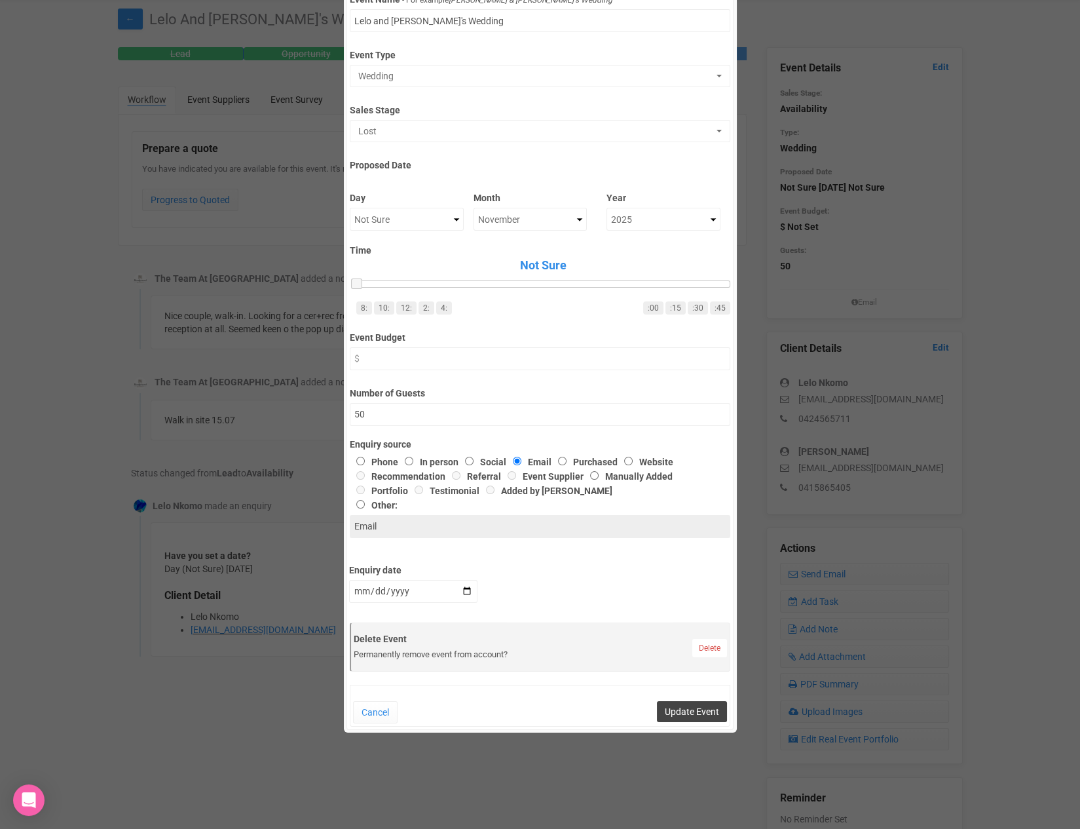
click at [689, 715] on button "Update Event" at bounding box center [692, 711] width 70 height 21
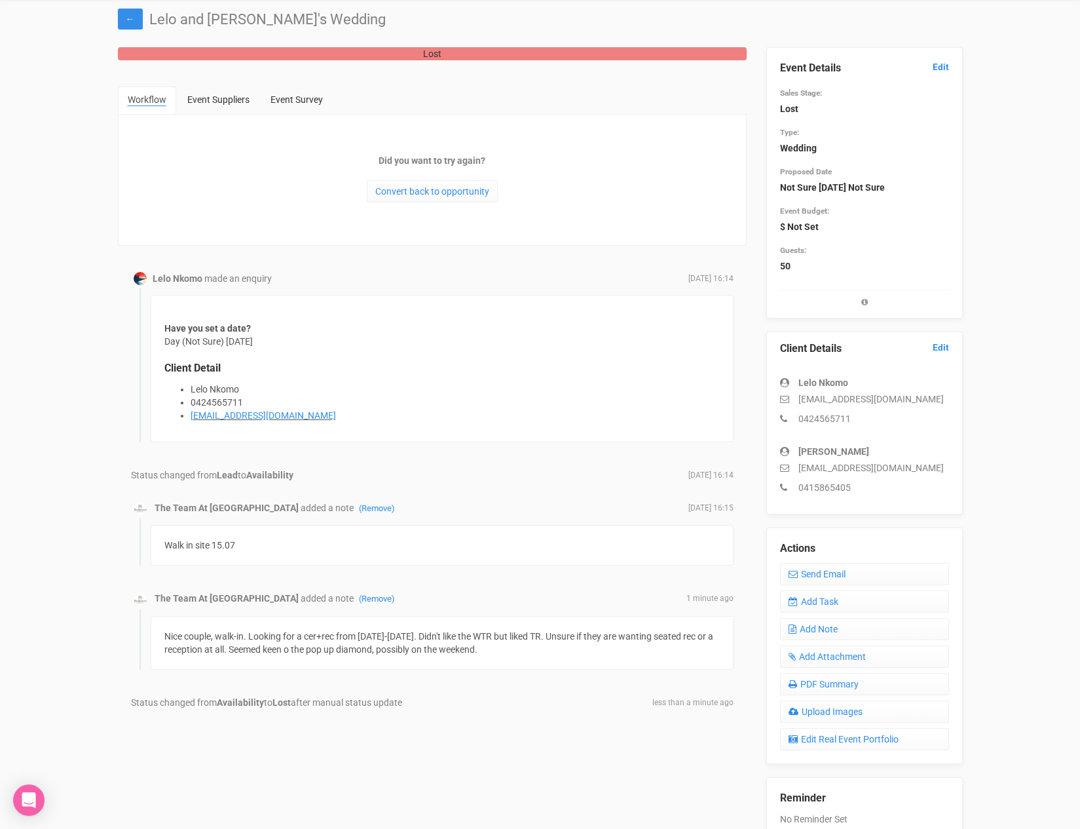
scroll to position [0, 0]
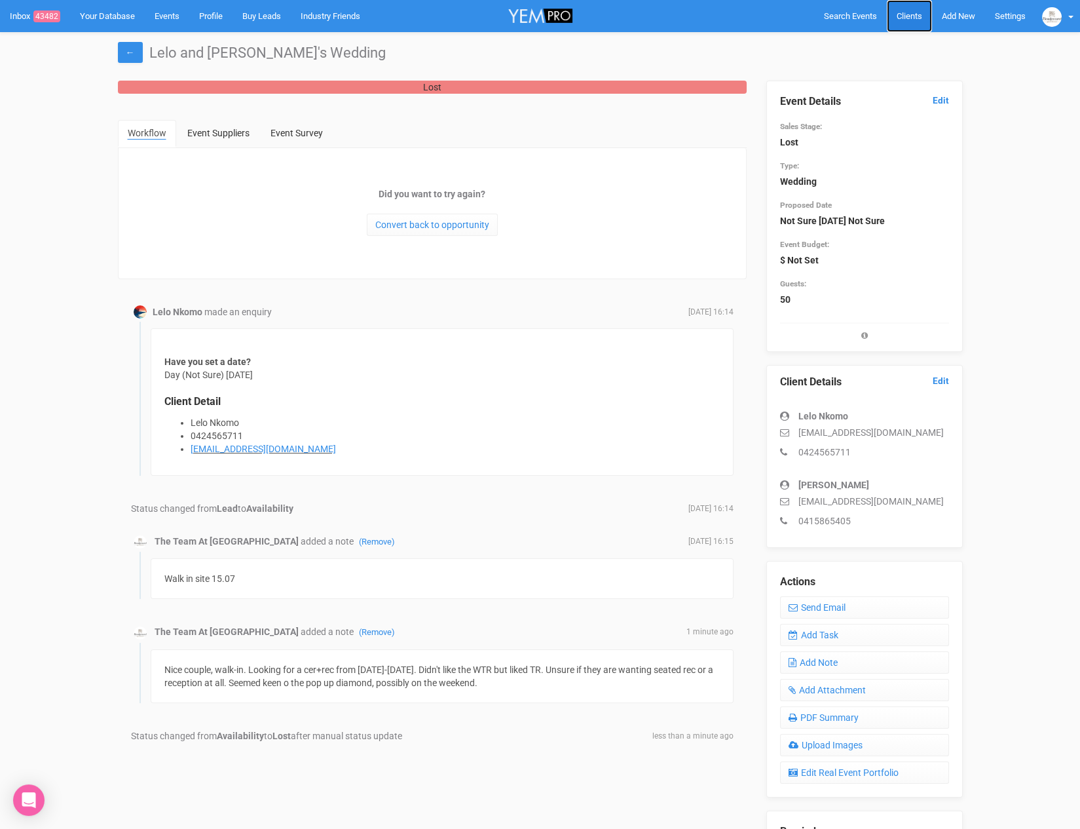
click at [911, 26] on link "Clients" at bounding box center [909, 16] width 45 height 32
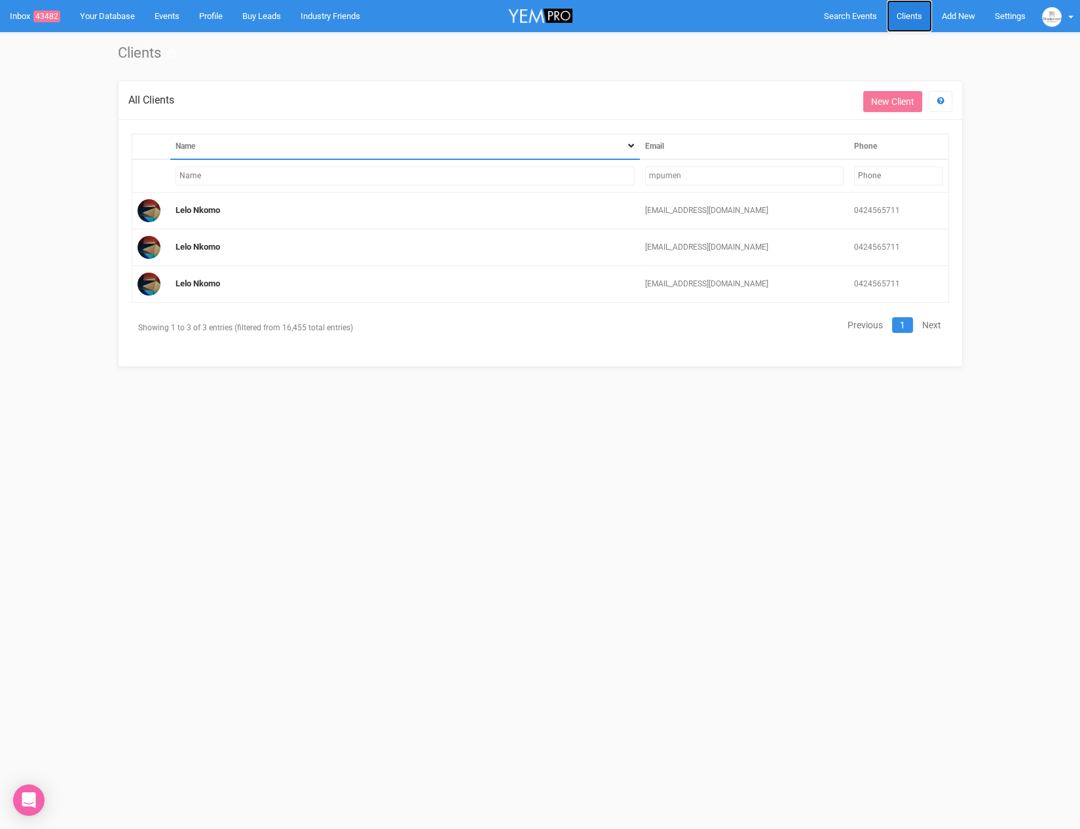
click at [913, 12] on span "Clients" at bounding box center [910, 16] width 26 height 10
click at [667, 177] on input "mpumen" at bounding box center [744, 175] width 199 height 19
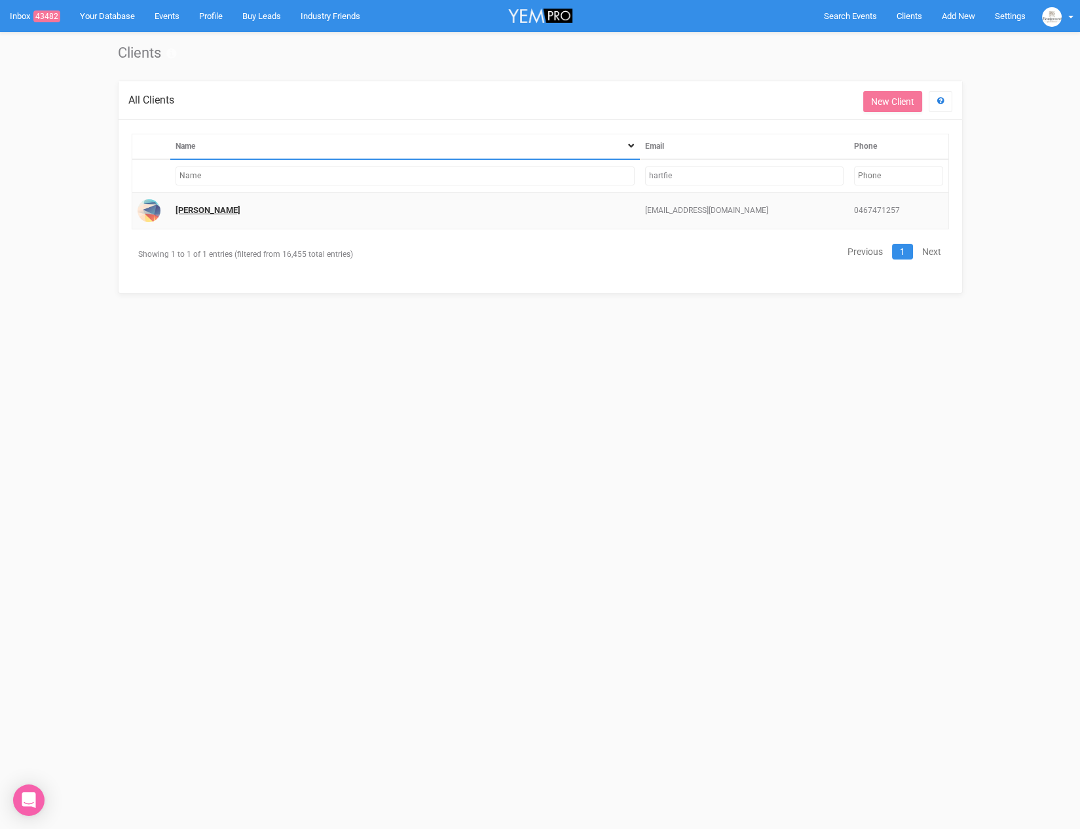
type input "hartfie"
click at [183, 210] on link "Emily Hartfiel" at bounding box center [208, 210] width 65 height 10
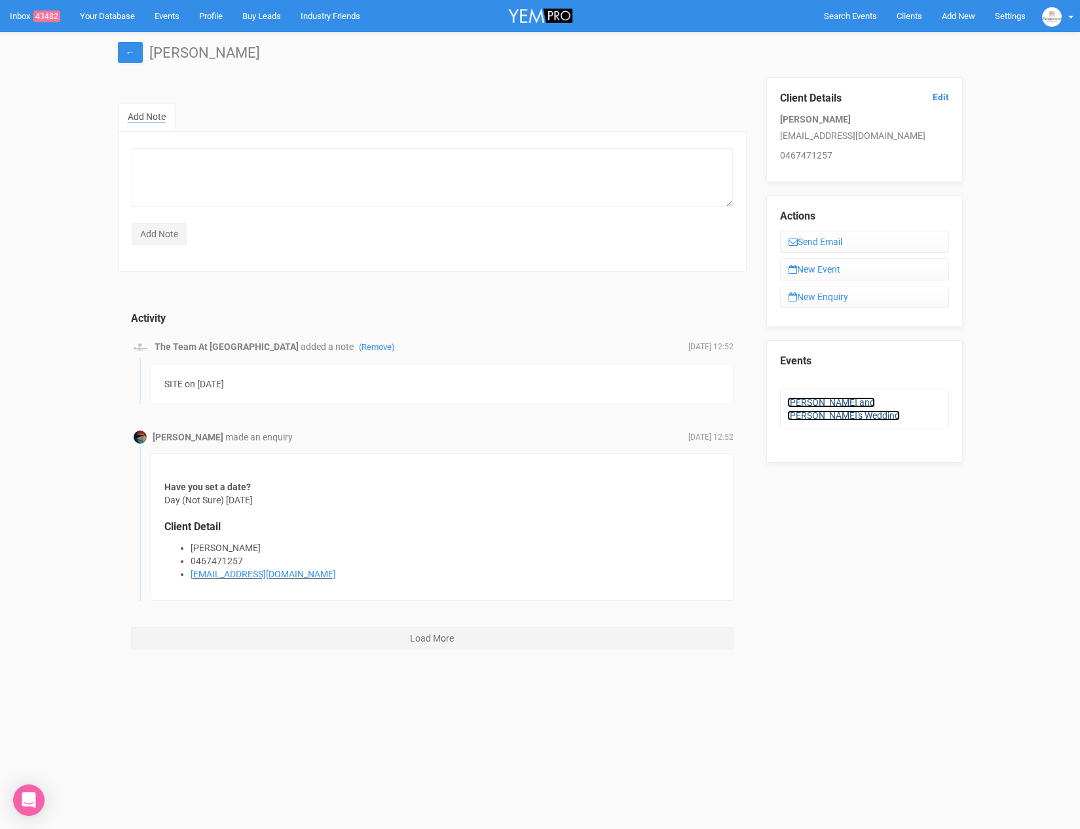
click at [827, 402] on link "Emily and Joseph's Wedding" at bounding box center [844, 409] width 113 height 24
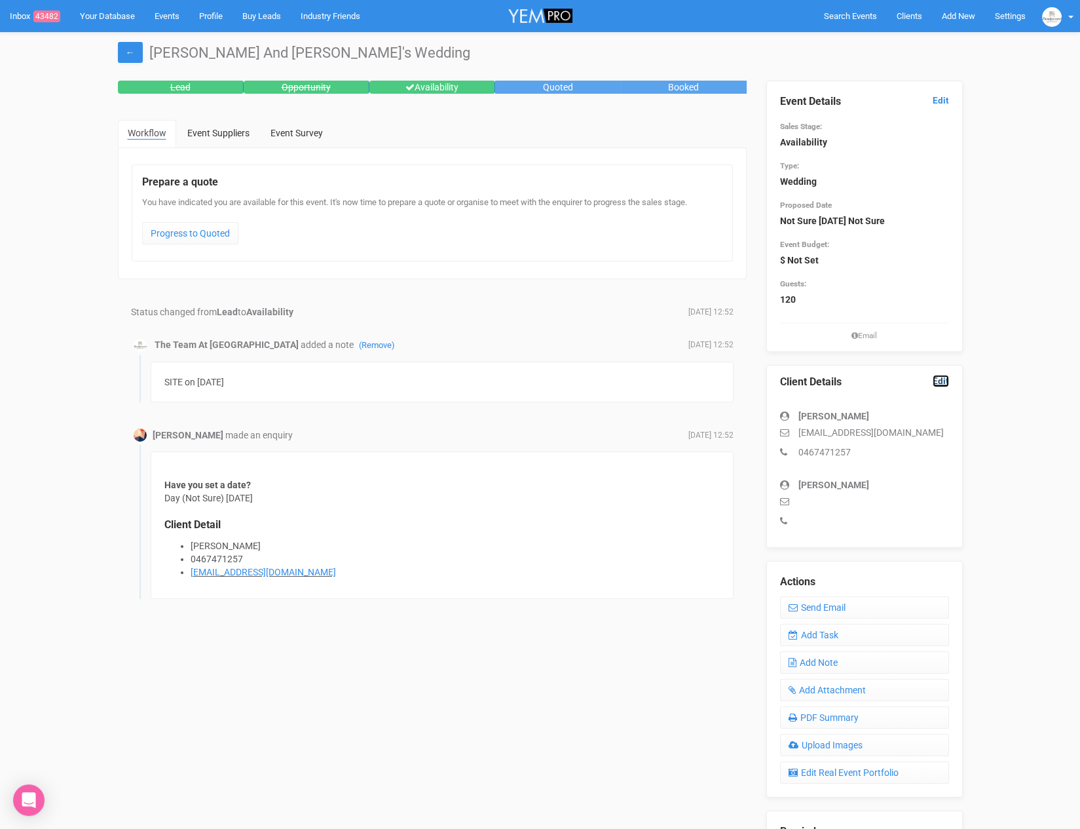
click at [942, 383] on link "Edit" at bounding box center [941, 381] width 16 height 12
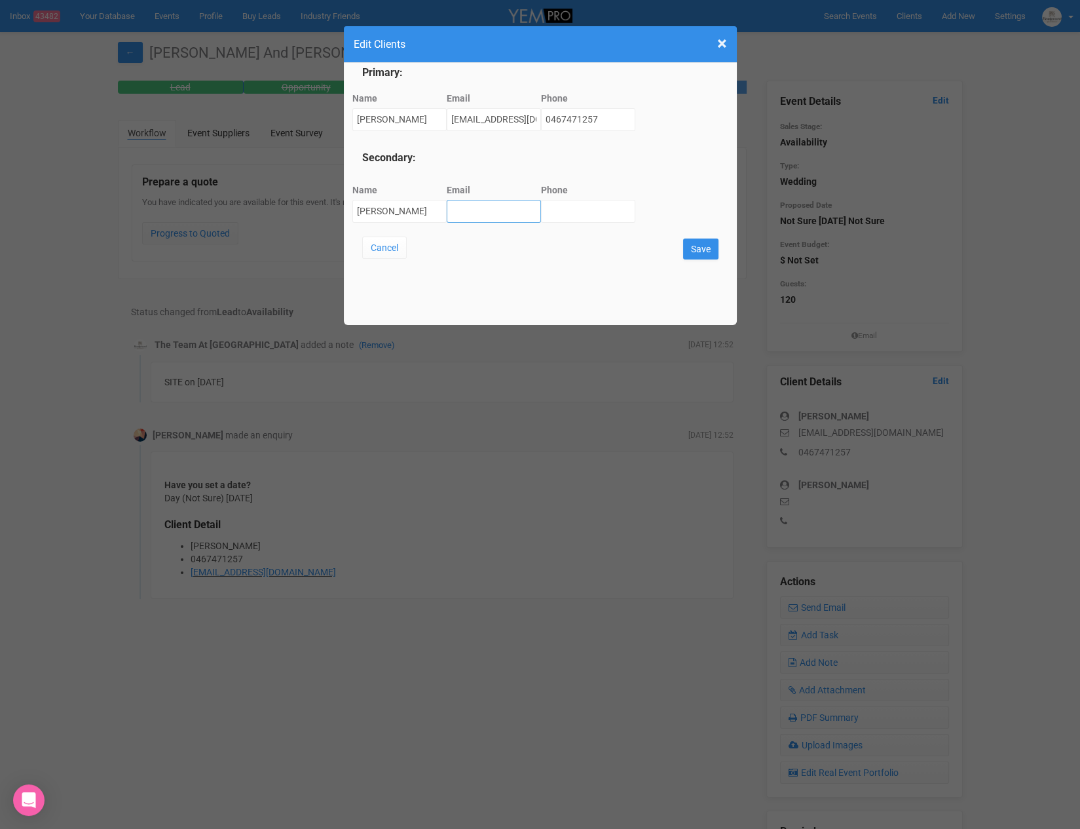
click at [456, 216] on input "Email" at bounding box center [494, 211] width 94 height 23
type input "theromaboy@gmail.com"
click at [572, 221] on input "Phone" at bounding box center [588, 211] width 94 height 23
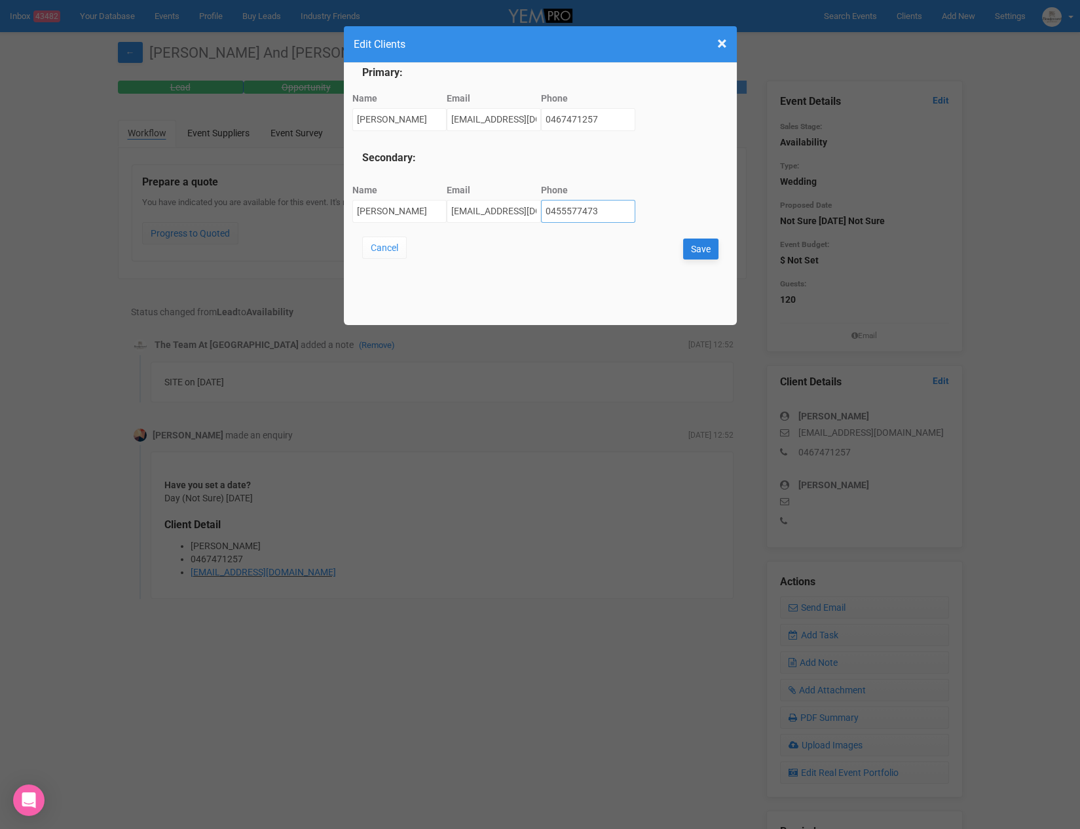
type input "0455577473"
click at [702, 244] on input "Save" at bounding box center [700, 248] width 35 height 21
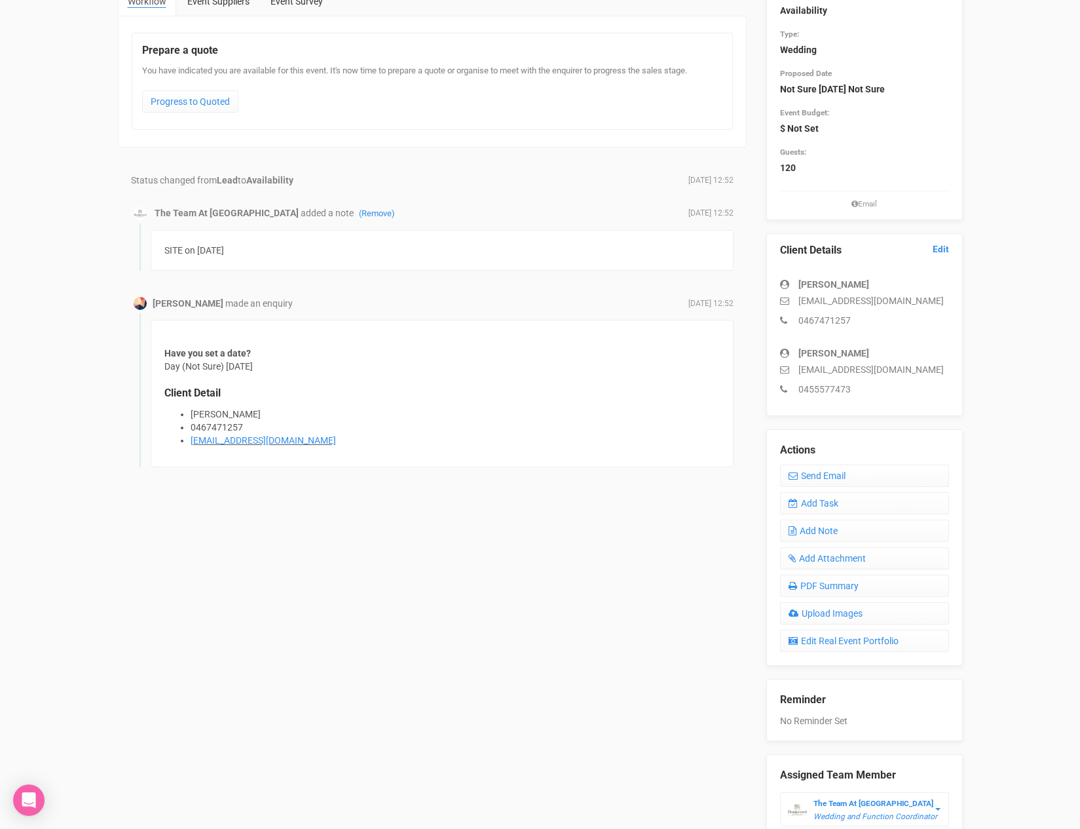
scroll to position [157, 0]
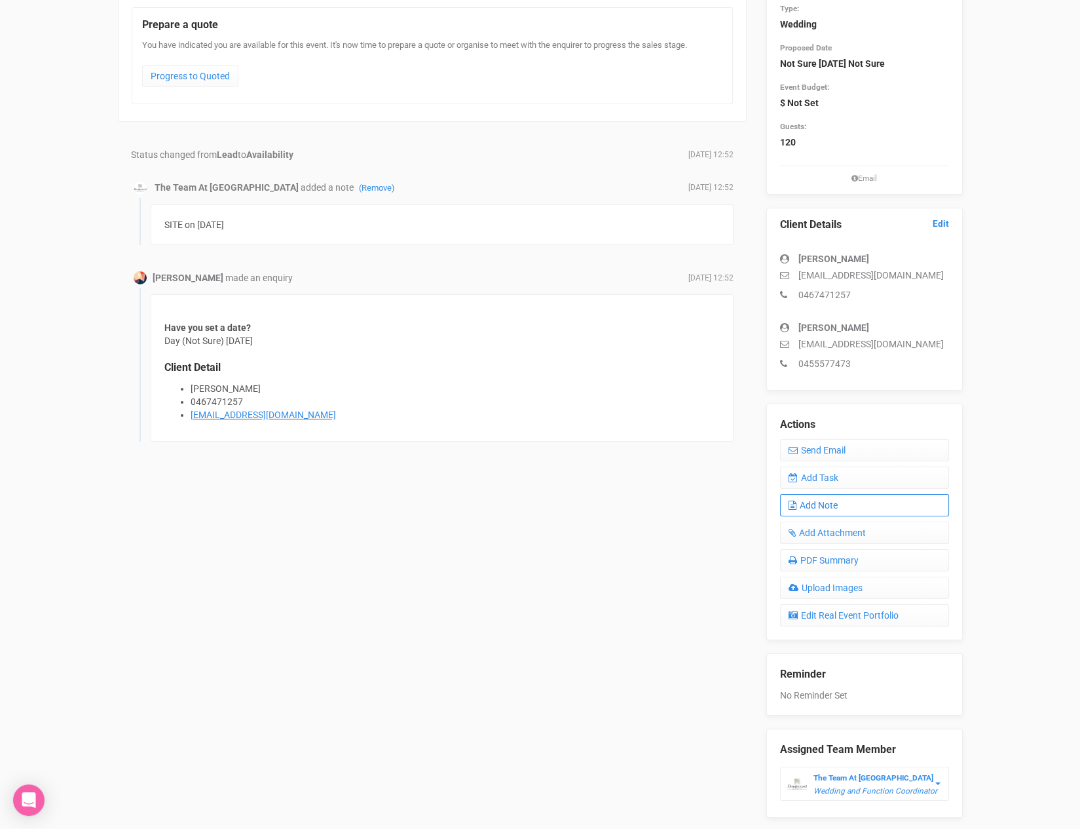
click at [818, 508] on link "Add Note" at bounding box center [864, 505] width 169 height 22
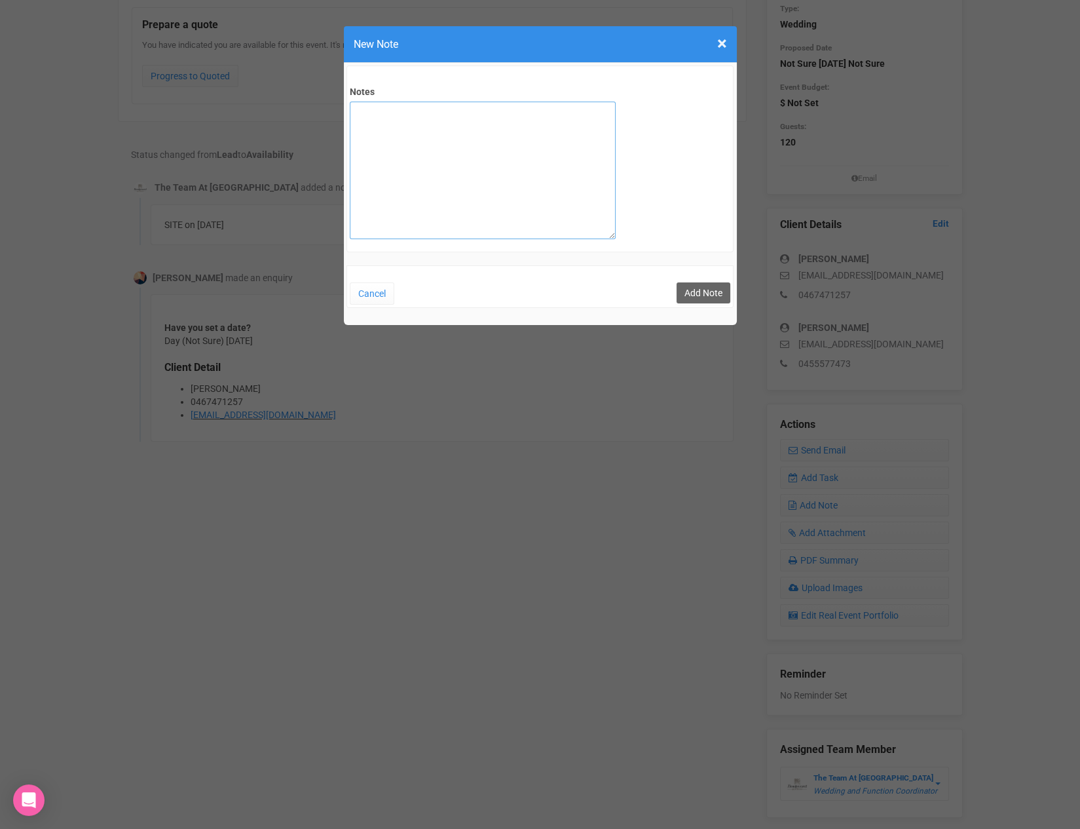
click at [378, 126] on textarea "Notes" at bounding box center [483, 171] width 266 height 138
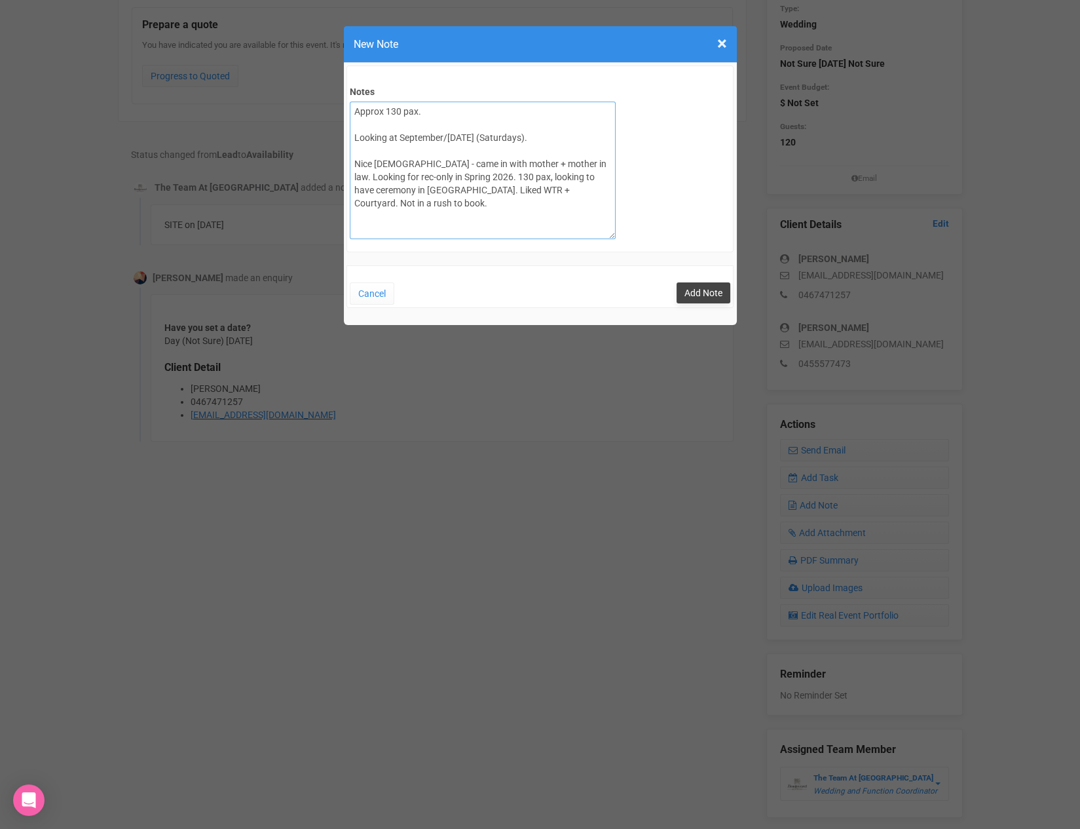
type textarea "Approx 130 pax. Looking at September/October 2026 (Saturdays). Nice lady - came…"
click at [702, 287] on button "Add Note" at bounding box center [704, 292] width 54 height 21
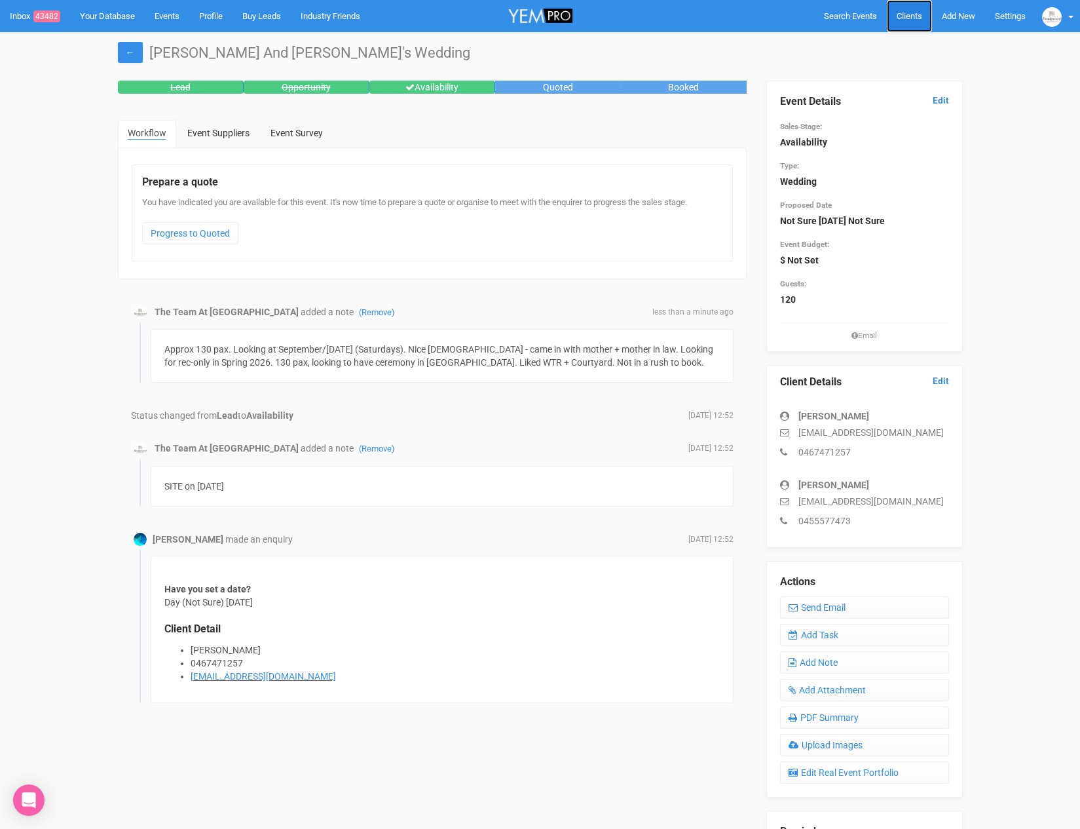
click at [909, 22] on link "Clients" at bounding box center [909, 16] width 45 height 32
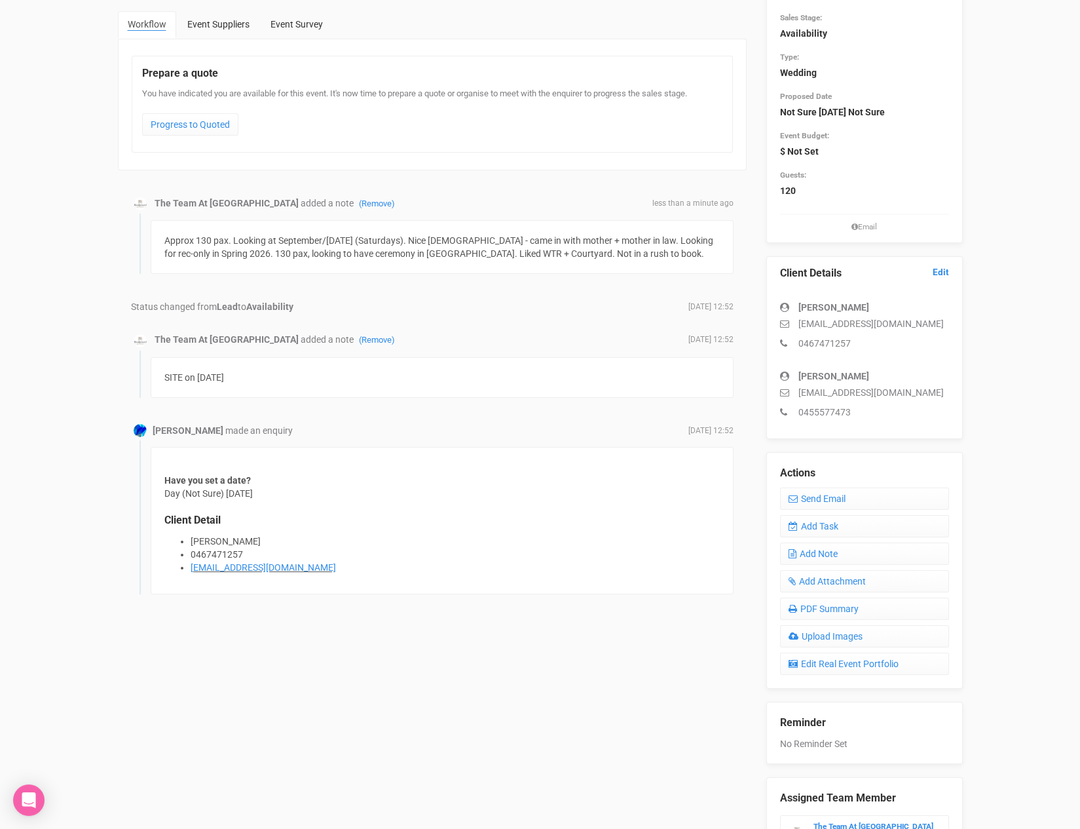
scroll to position [198, 0]
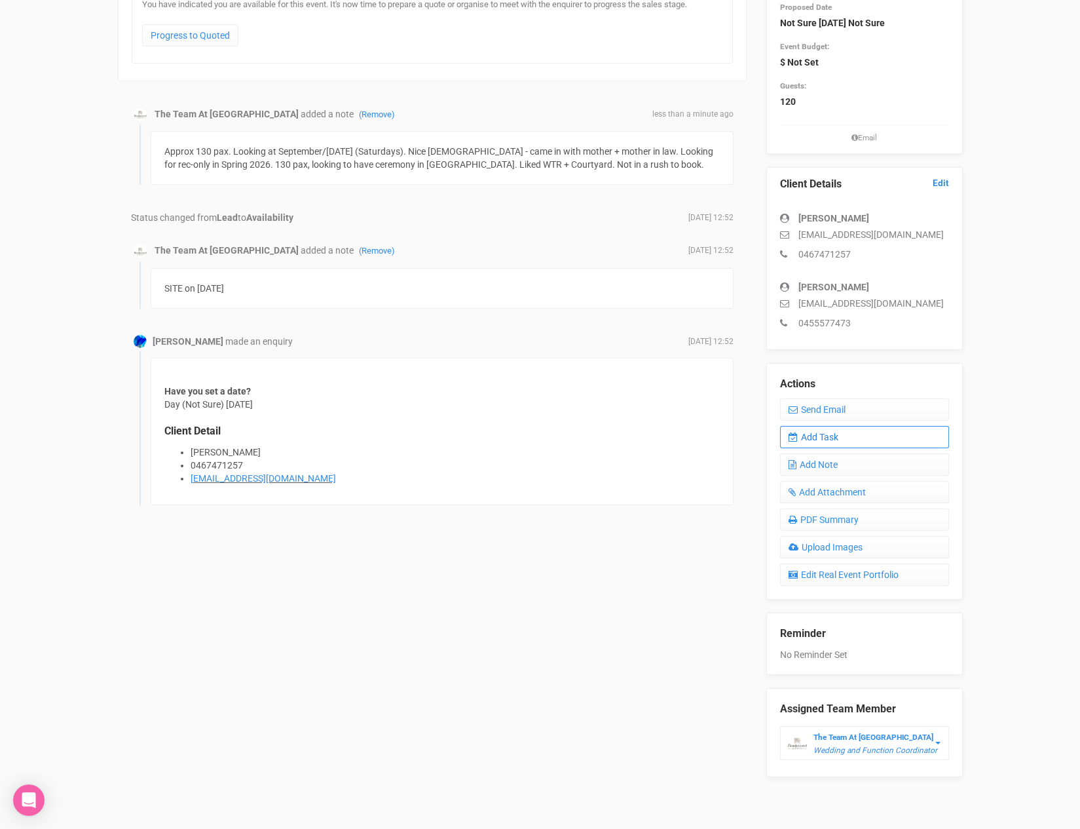
click at [842, 440] on link "Add Task" at bounding box center [864, 437] width 169 height 22
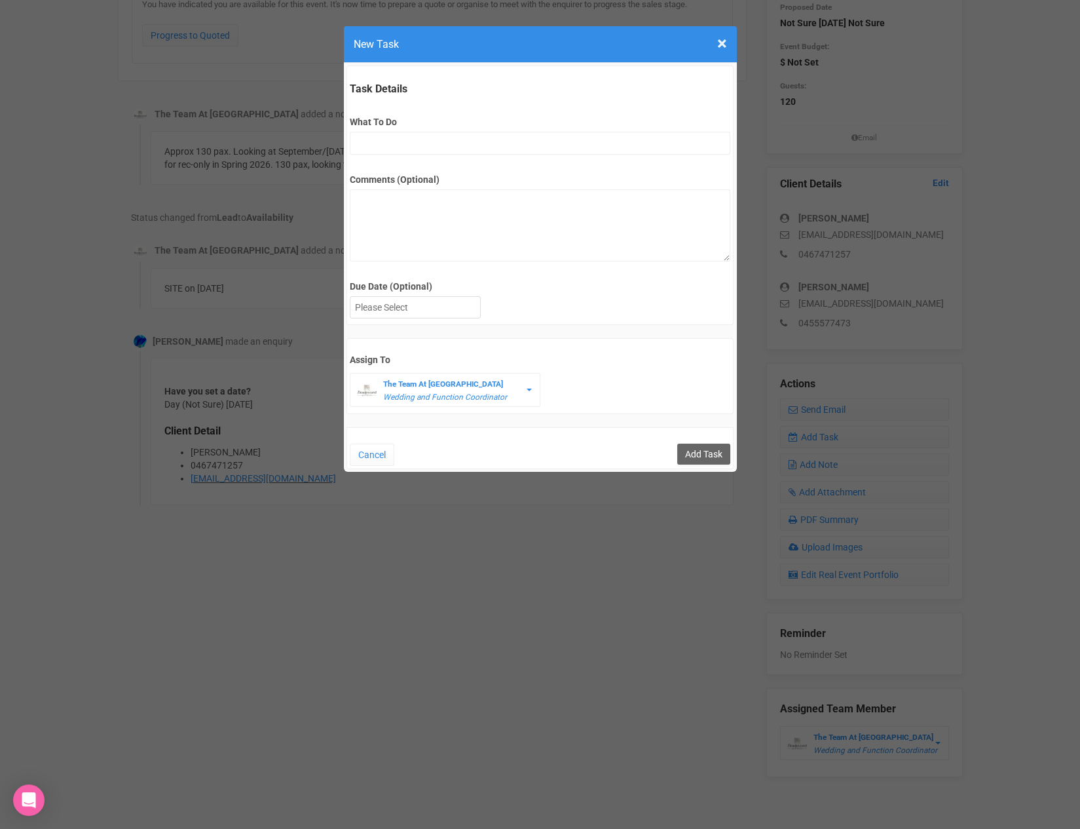
click at [378, 129] on div "What To Do" at bounding box center [540, 129] width 381 height 51
click at [380, 140] on input "What To Do" at bounding box center [540, 143] width 381 height 23
type input "remove from folder and add site details to yem"
click at [418, 303] on div at bounding box center [416, 308] width 130 height 22
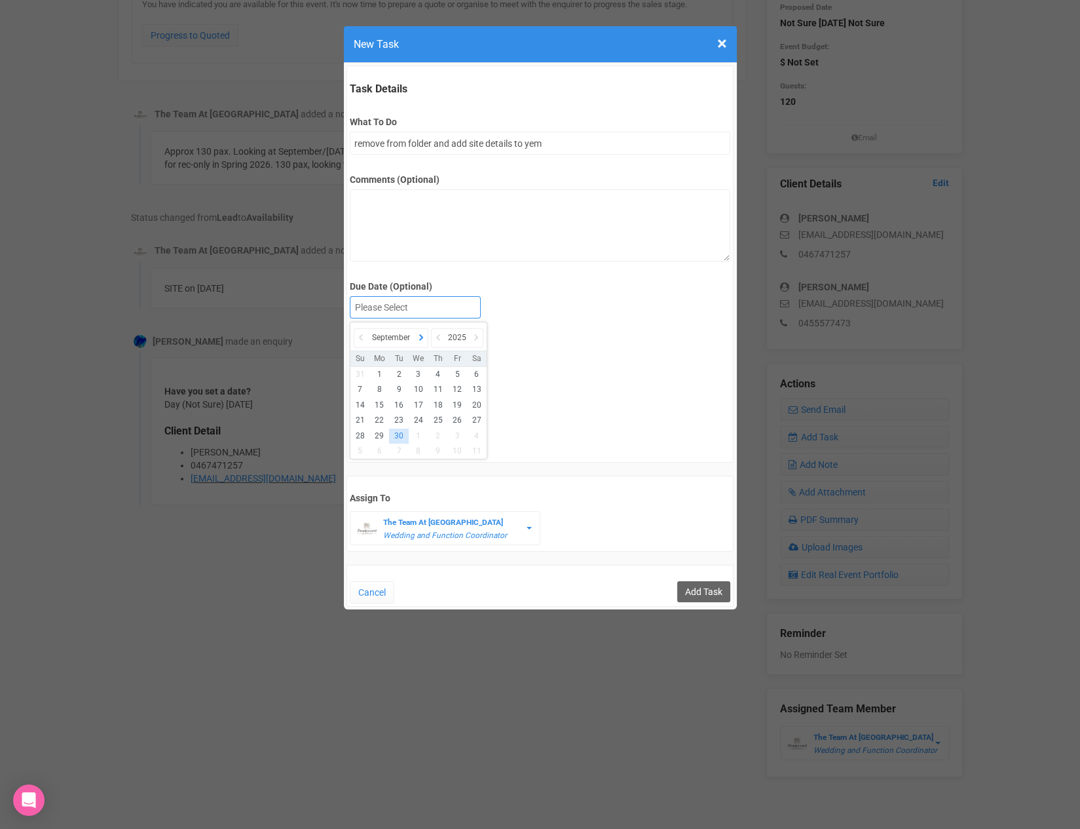
click at [423, 339] on icon at bounding box center [421, 337] width 13 height 18
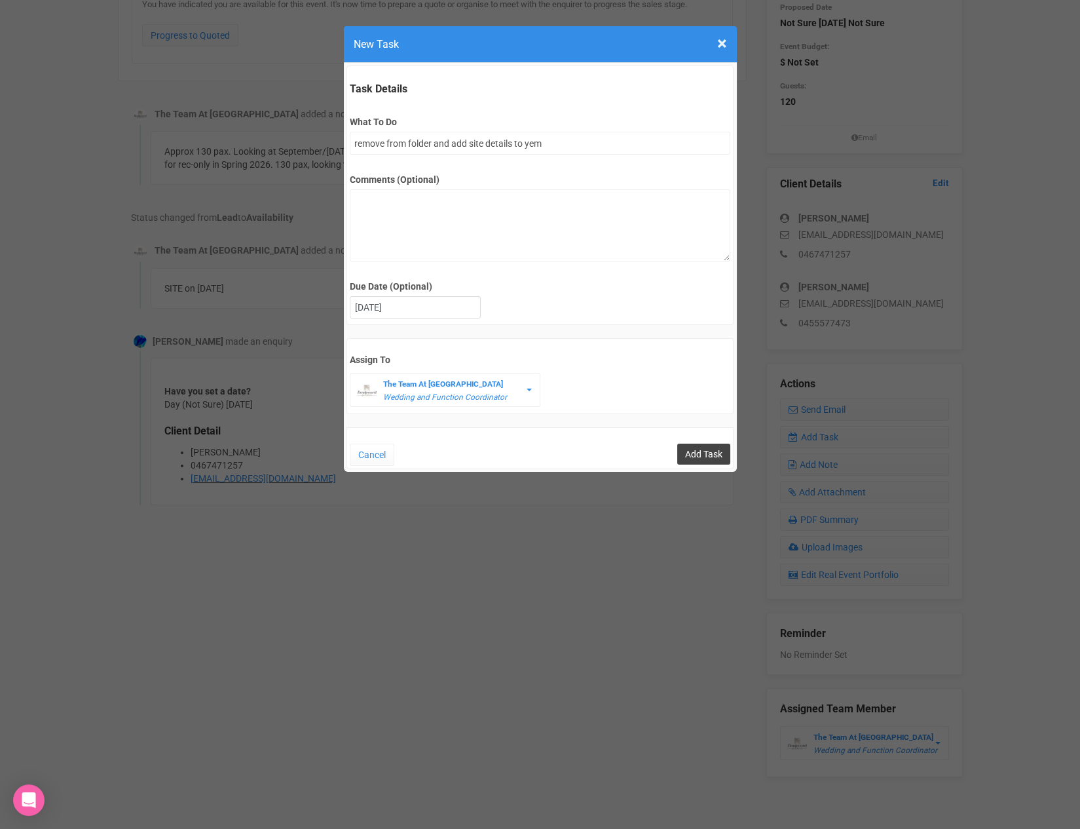
click at [696, 457] on input "Add Task" at bounding box center [703, 454] width 53 height 21
type input "Save"
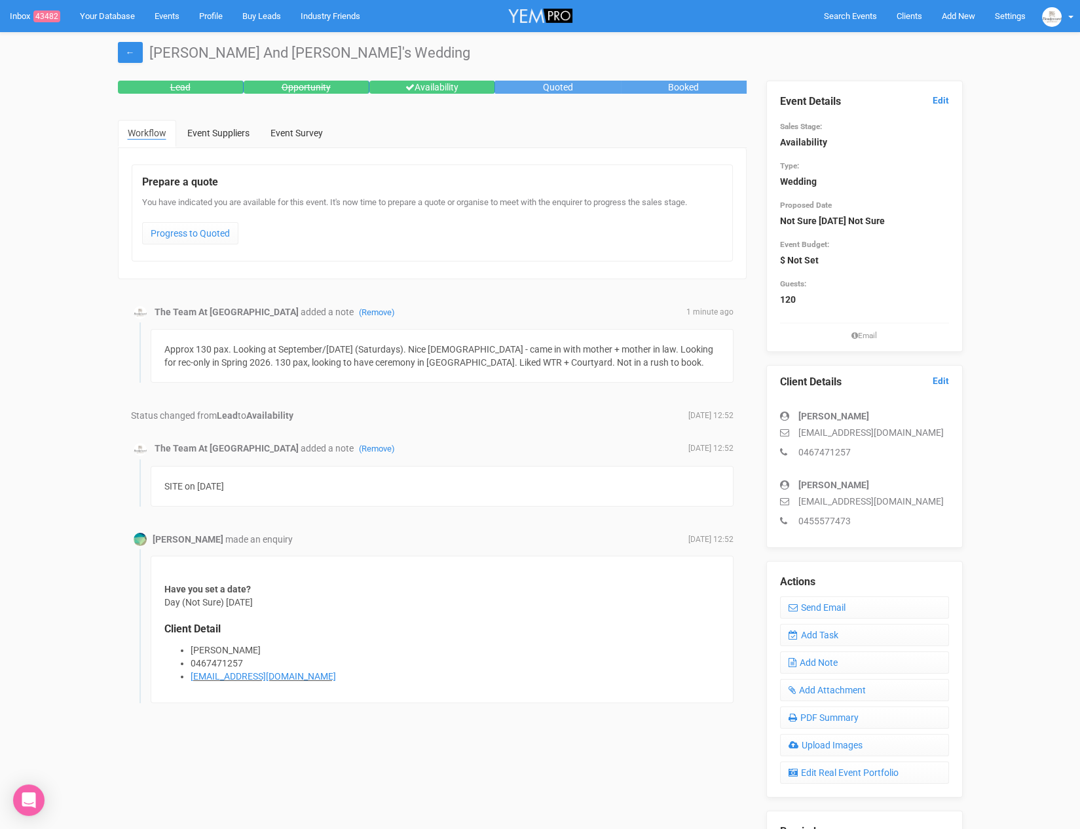
scroll to position [7, 0]
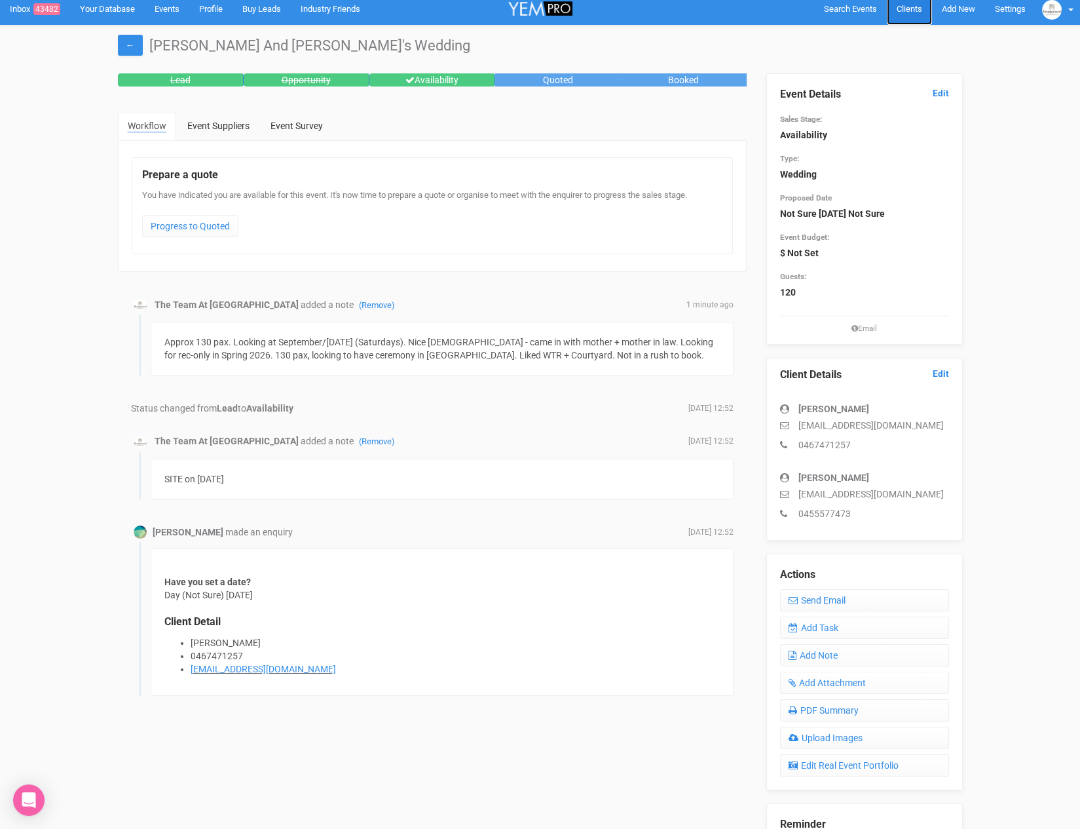
click at [904, 13] on span "Clients" at bounding box center [910, 9] width 26 height 10
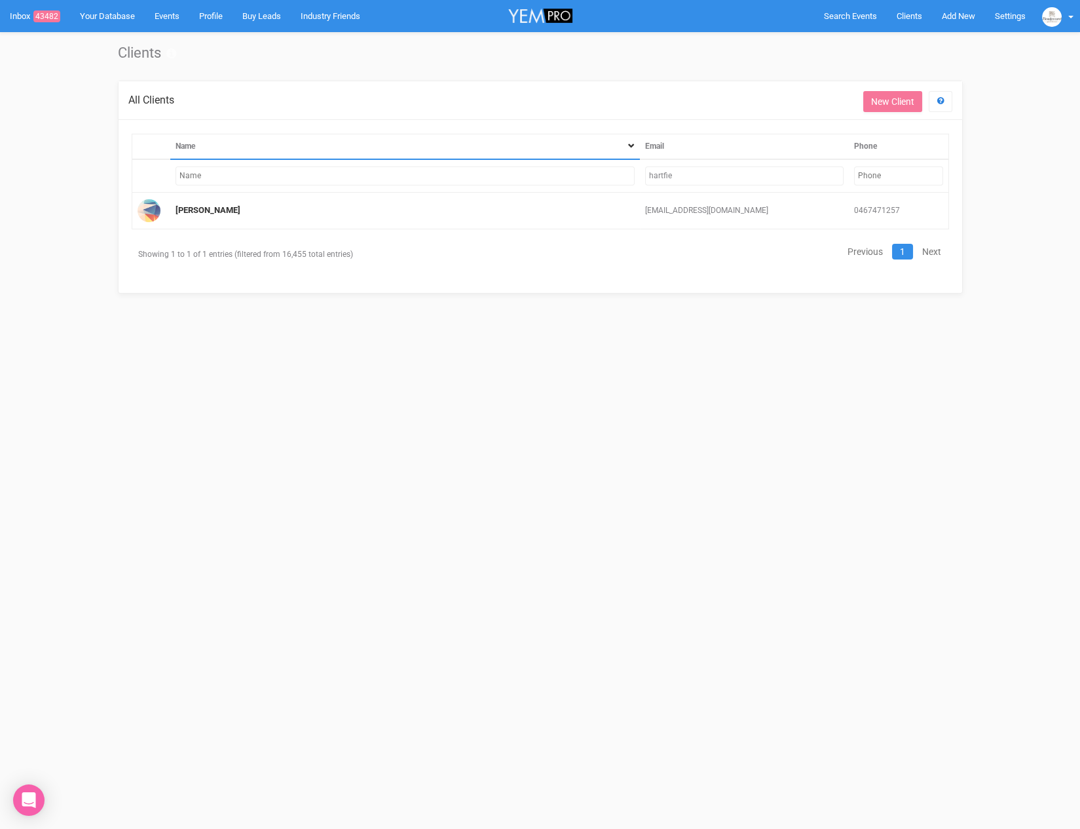
click at [685, 171] on input "hartfie" at bounding box center [744, 175] width 199 height 19
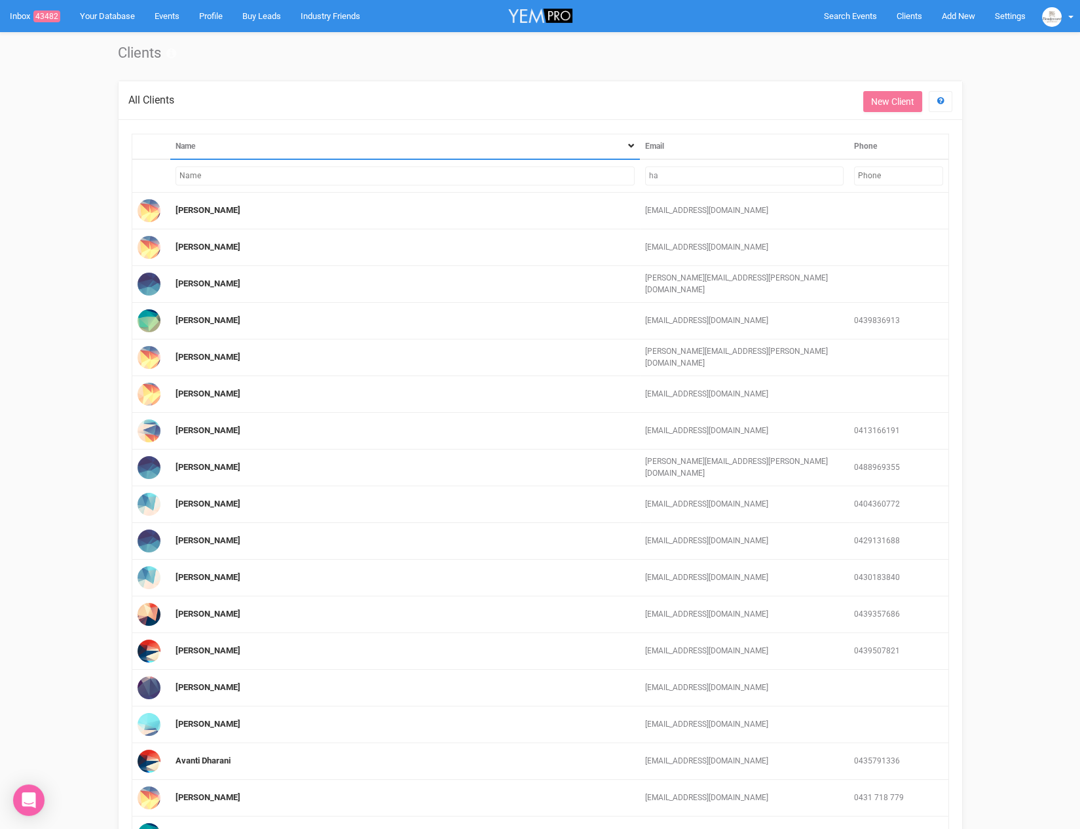
type input "h"
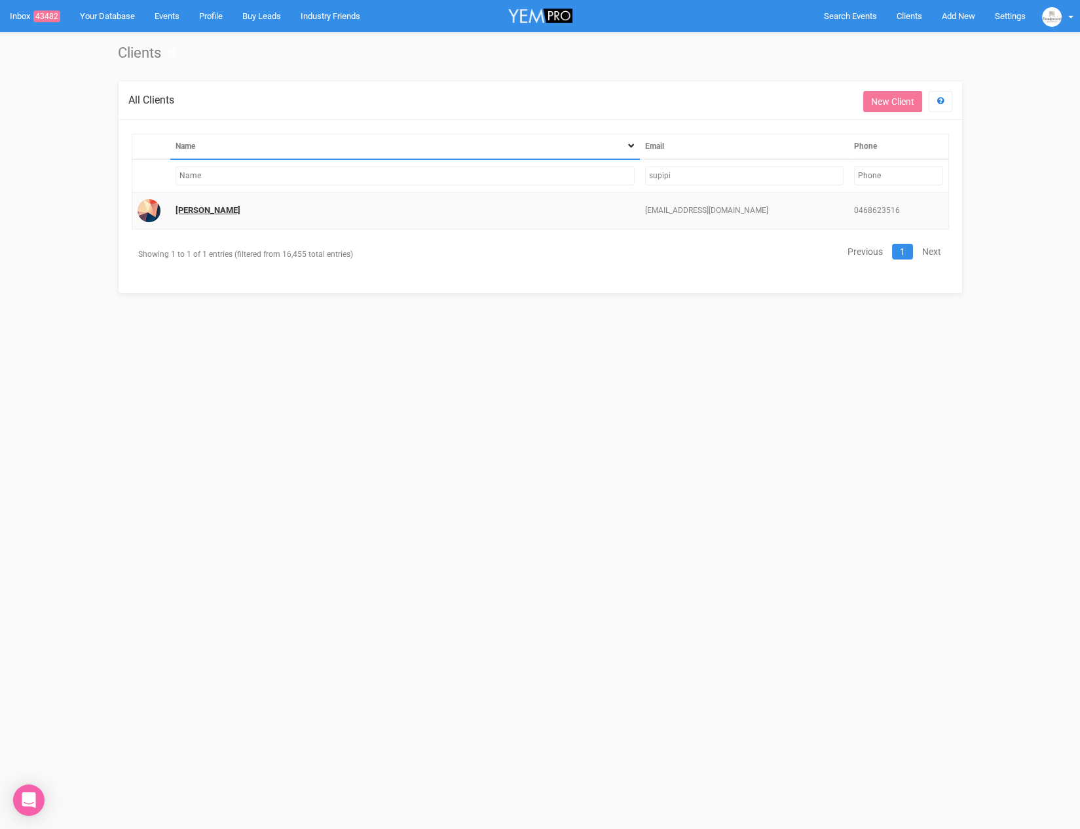
type input "supipi"
click at [203, 205] on link "[PERSON_NAME]" at bounding box center [208, 210] width 65 height 10
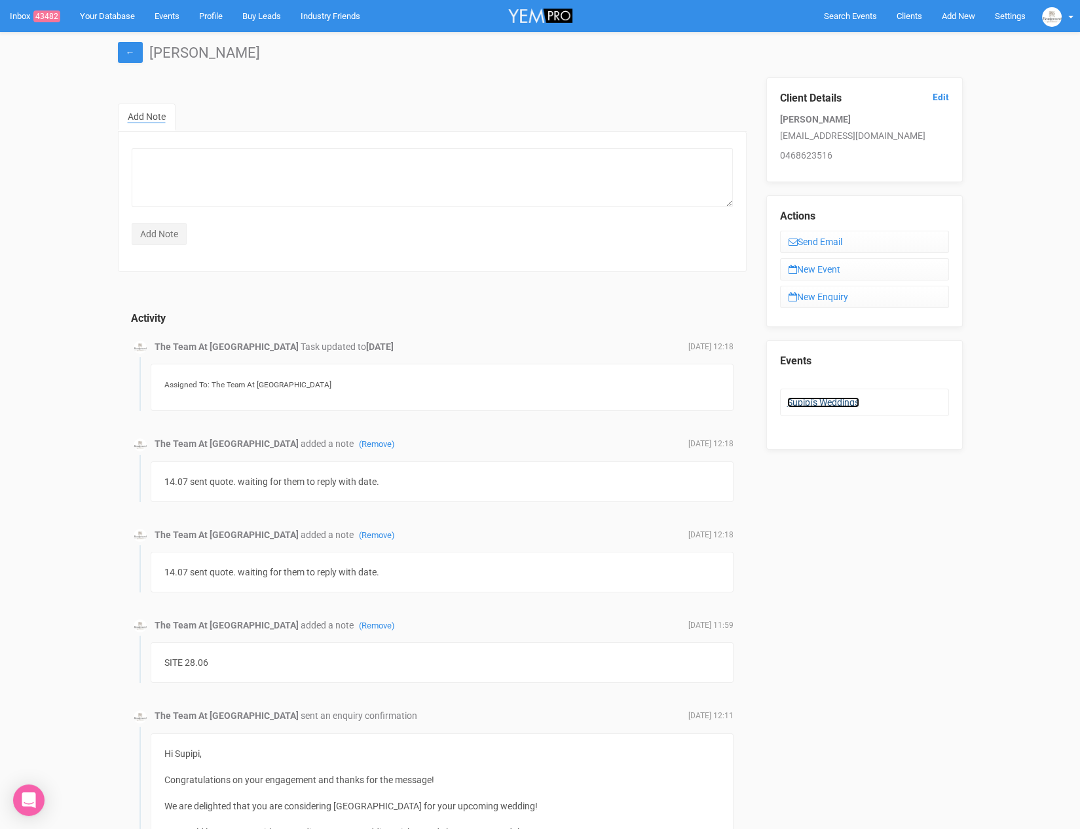
click at [808, 401] on link "Supipi's Weddings" at bounding box center [824, 402] width 72 height 10
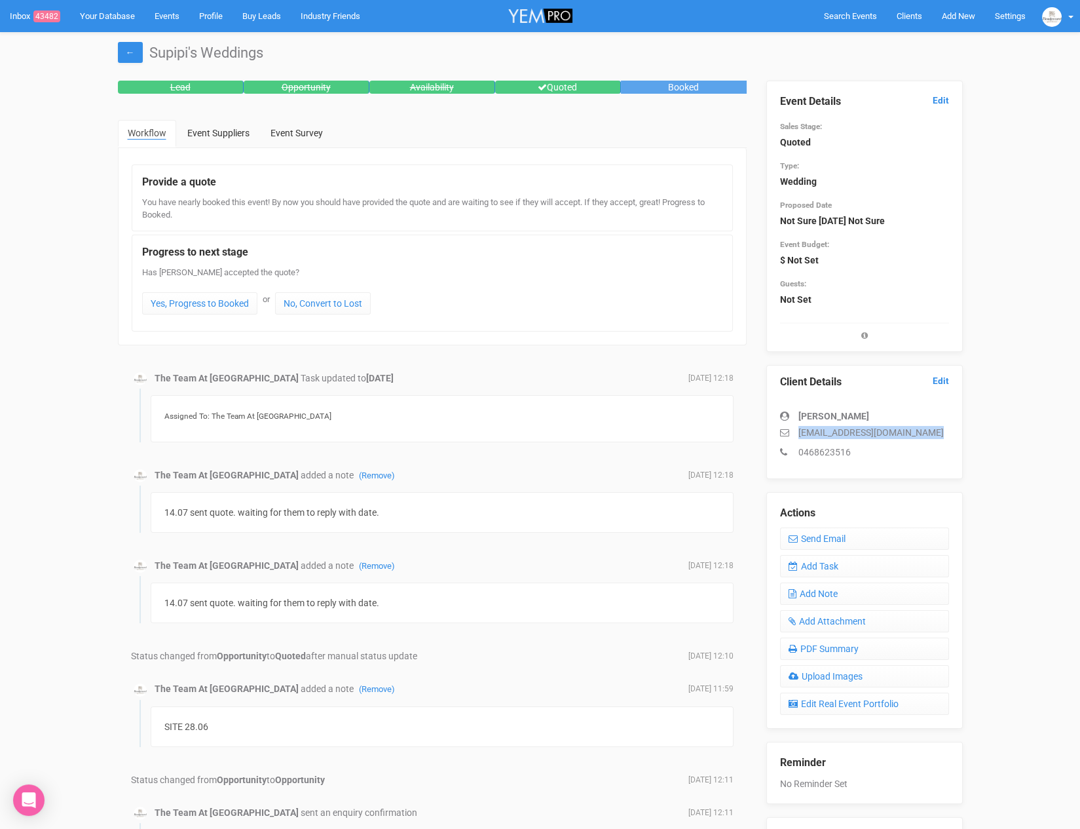
drag, startPoint x: 799, startPoint y: 430, endPoint x: 938, endPoint y: 430, distance: 139.6
click at [938, 430] on p "[EMAIL_ADDRESS][DOMAIN_NAME]" at bounding box center [864, 432] width 169 height 13
copy p "[EMAIL_ADDRESS][DOMAIN_NAME]"
click at [770, 375] on div "Client Details Edit Supipi Ranasinghe [EMAIL_ADDRESS][DOMAIN_NAME] 0468623516" at bounding box center [865, 422] width 197 height 114
click at [860, 592] on link "Add Note" at bounding box center [864, 593] width 169 height 22
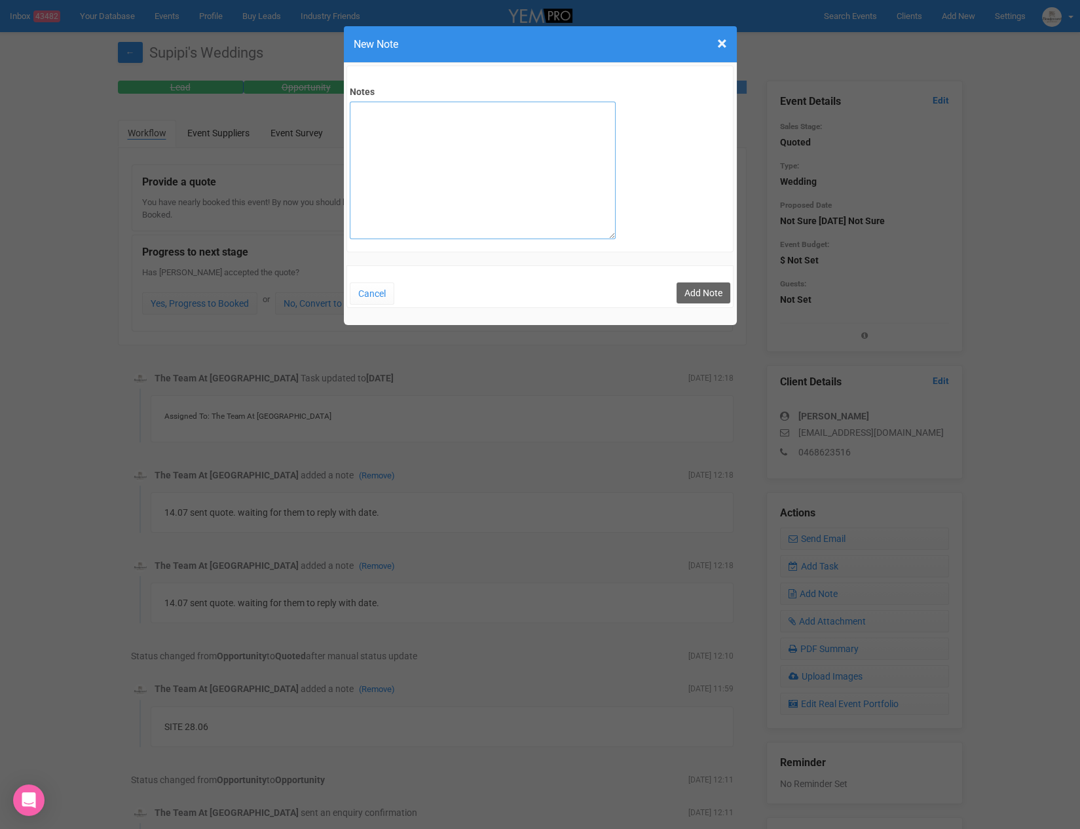
click at [488, 131] on textarea "Notes" at bounding box center [483, 171] width 266 height 138
type textarea "6"
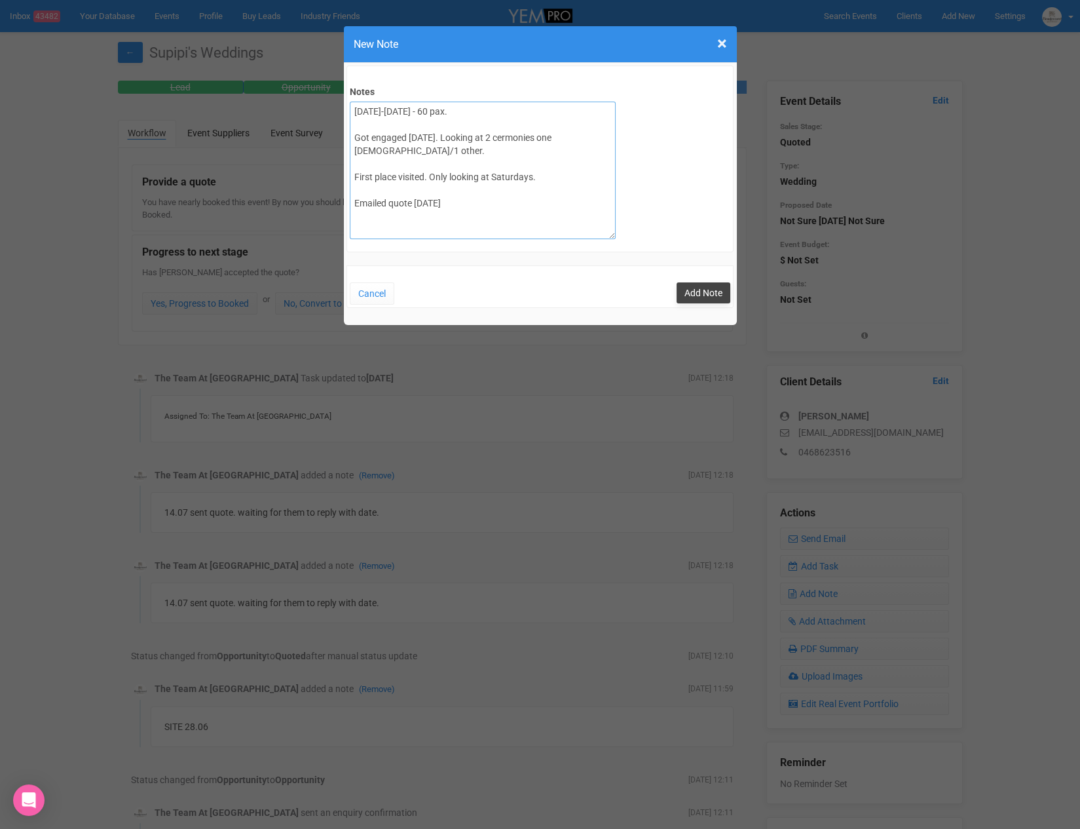
type textarea "[DATE]-[DATE] - 60 pax. Got engaged [DATE]. Looking at 2 cermonies one [DEMOGRA…"
click at [696, 281] on div "Cancel Add Note" at bounding box center [541, 286] width 388 height 42
click at [698, 286] on button "Add Note" at bounding box center [704, 292] width 54 height 21
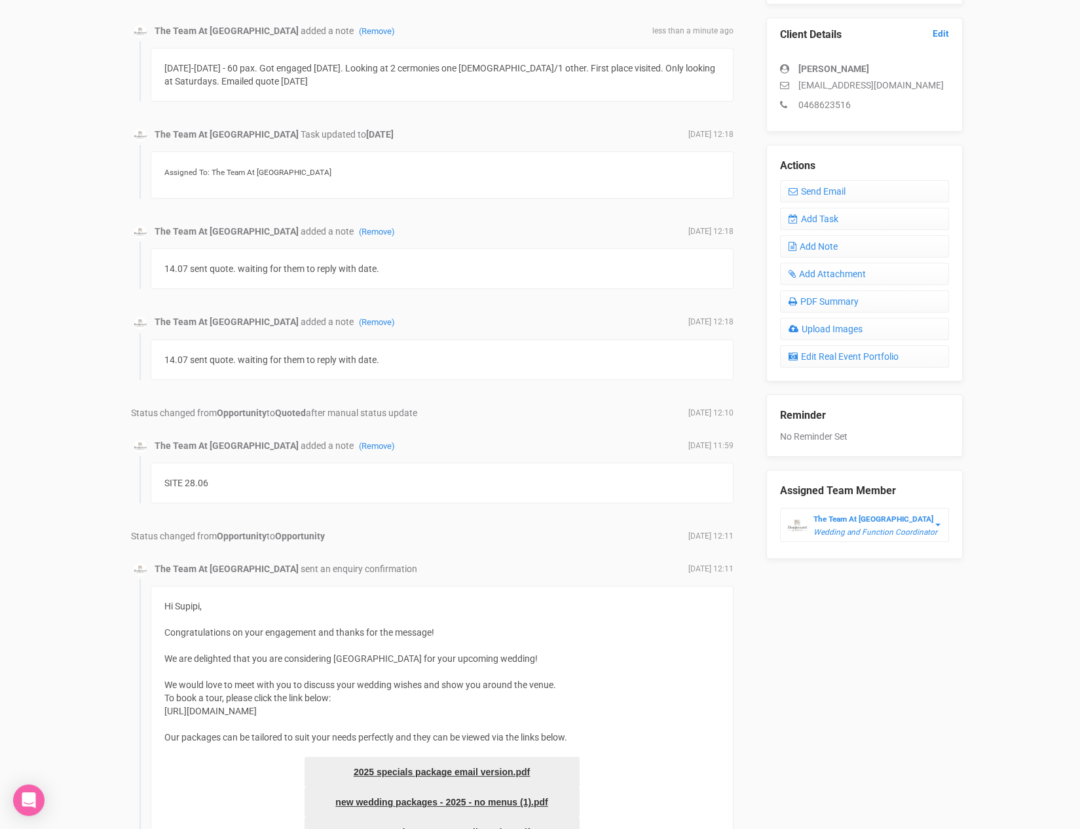
scroll to position [362, 0]
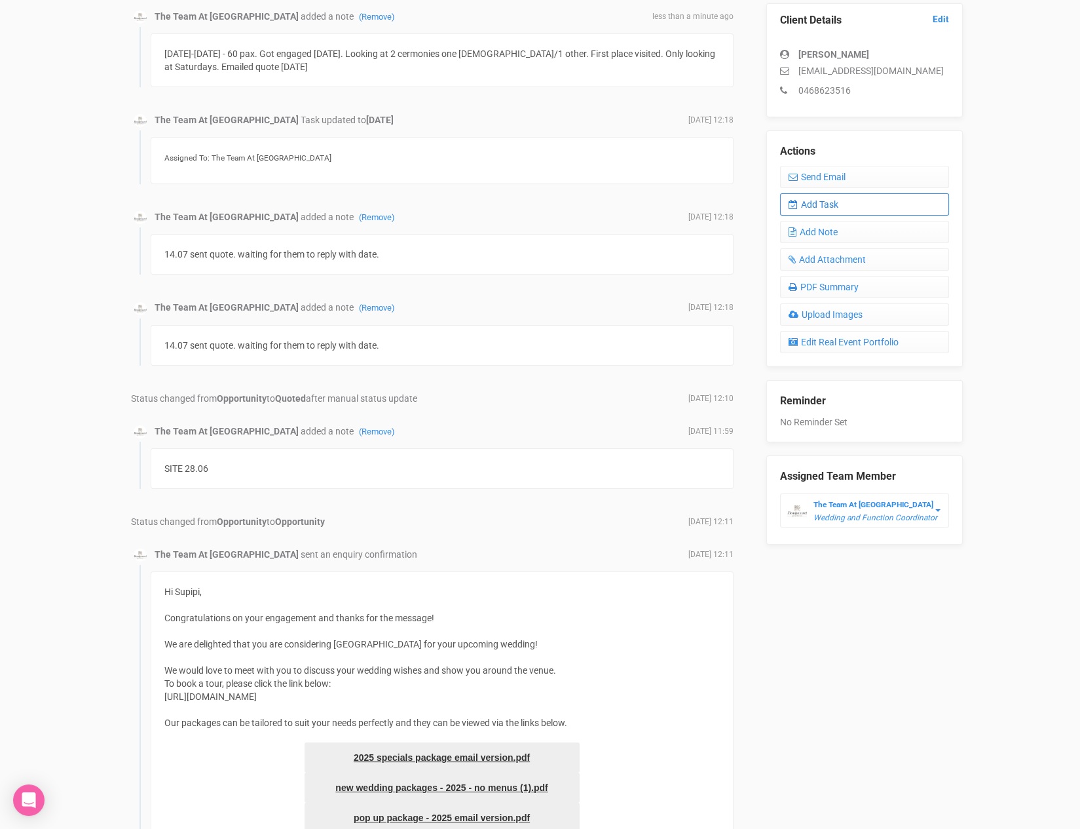
click at [837, 204] on link "Add Task" at bounding box center [864, 204] width 169 height 22
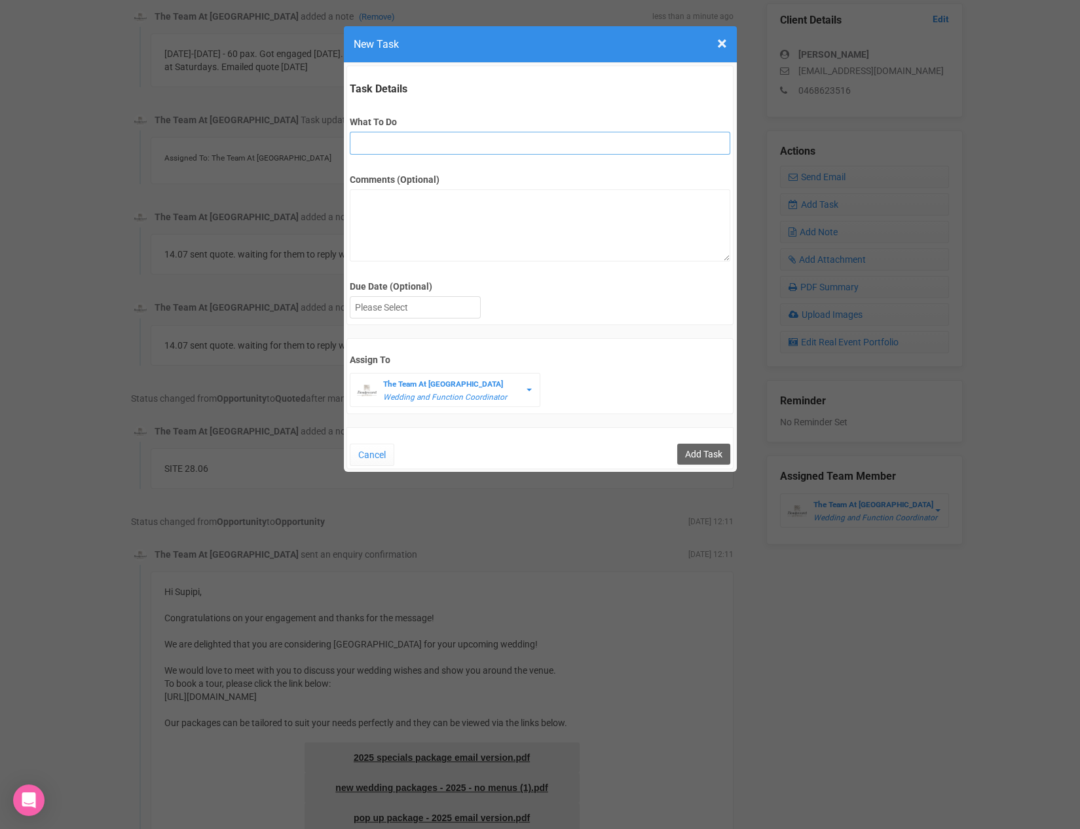
click at [389, 149] on input "What To Do" at bounding box center [540, 143] width 381 height 23
click at [435, 143] on input "remove" at bounding box center [540, 143] width 381 height 23
type input "remove from folder and add site details to yem"
click at [410, 297] on div at bounding box center [416, 308] width 130 height 22
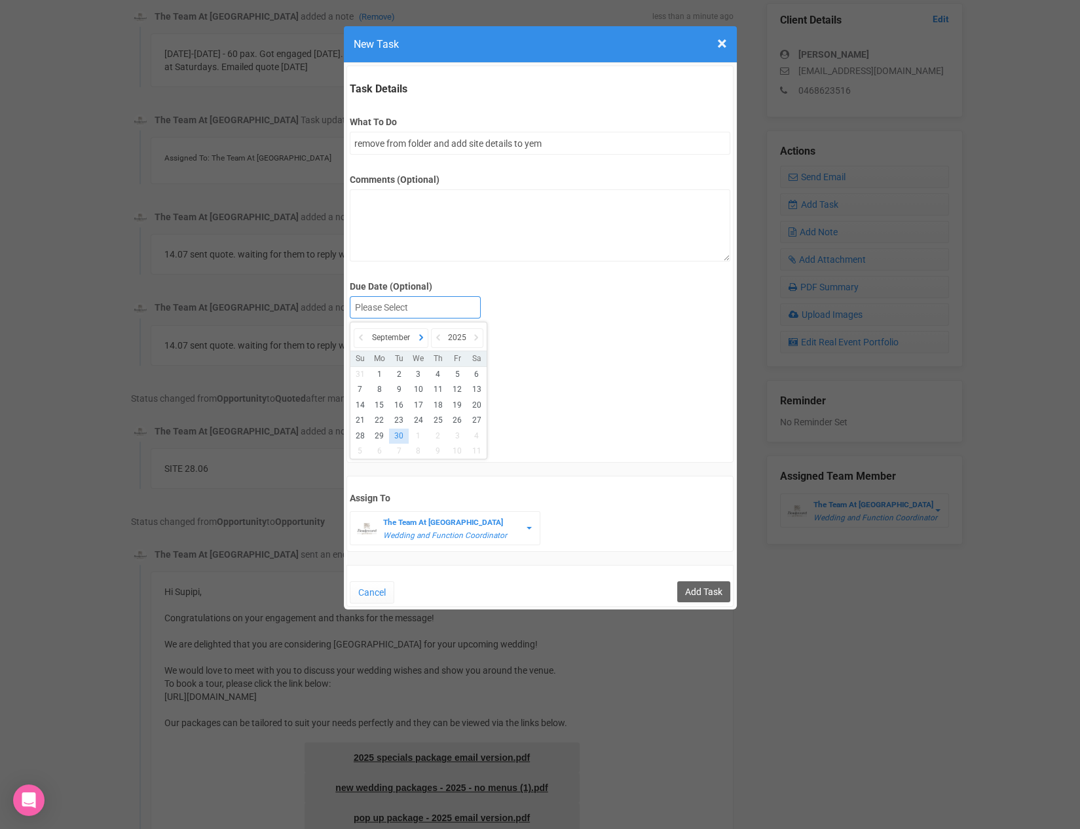
click at [422, 335] on icon at bounding box center [421, 337] width 13 height 18
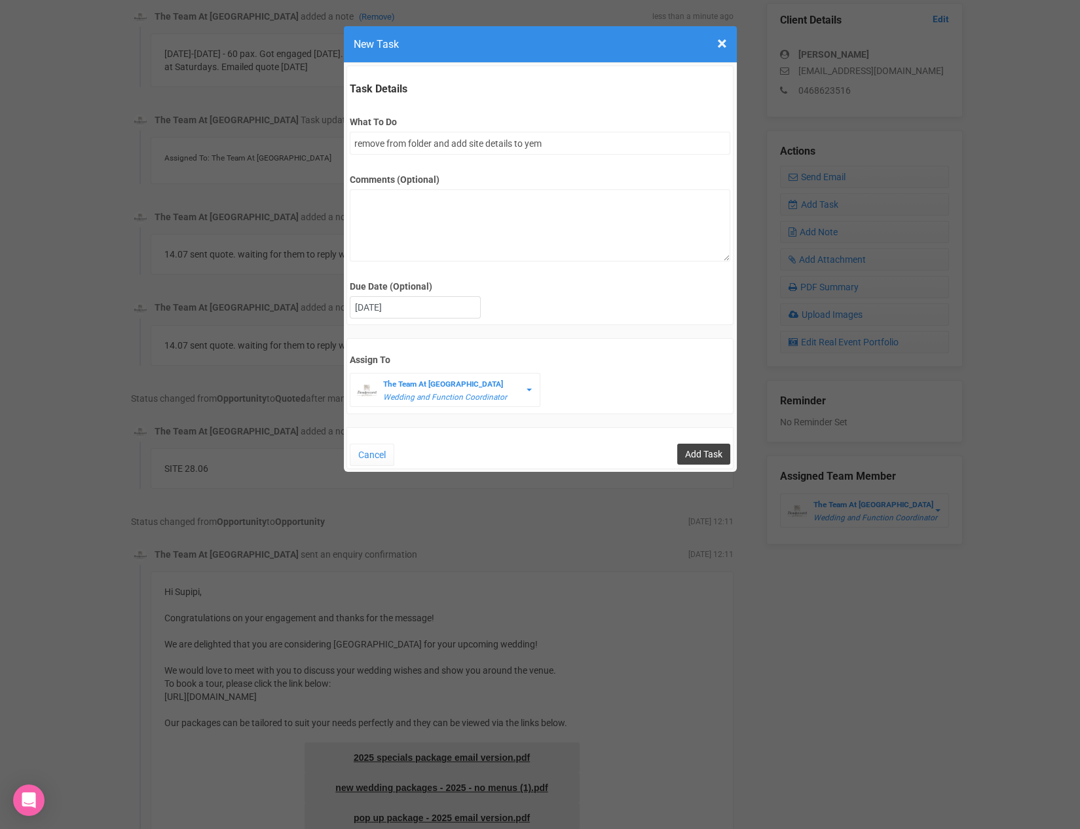
click at [708, 452] on input "Add Task" at bounding box center [703, 454] width 53 height 21
type input "Save"
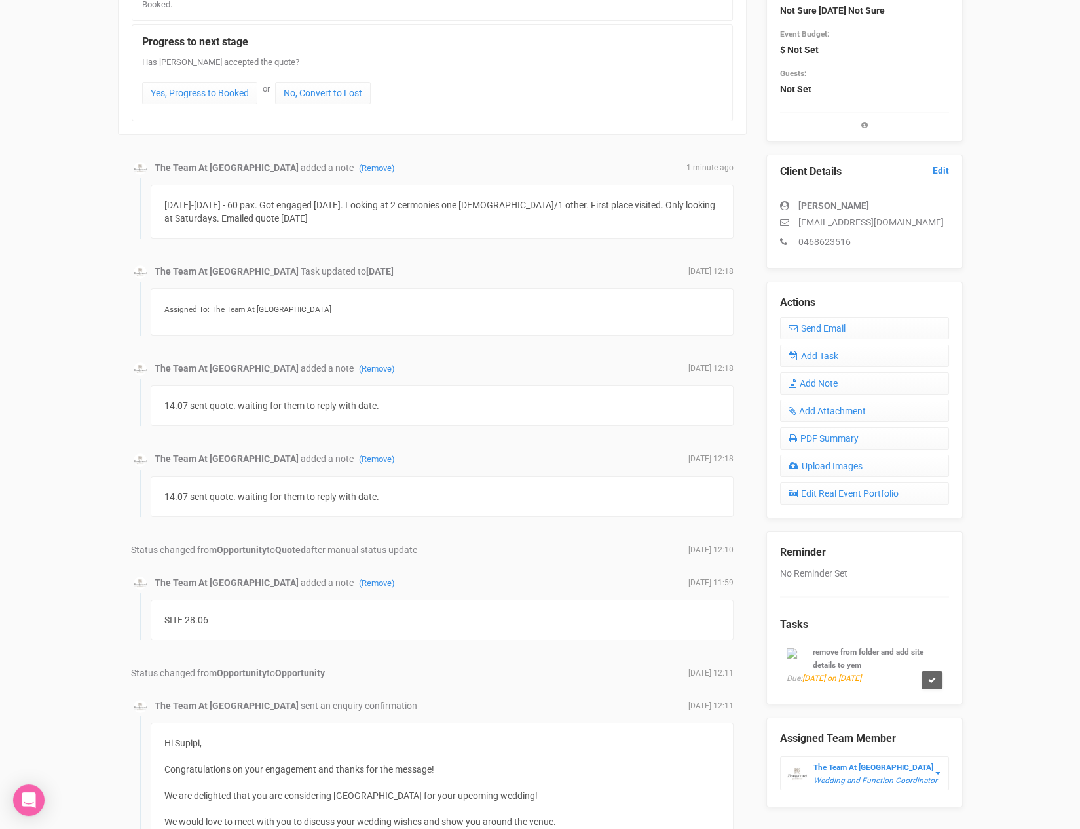
scroll to position [0, 0]
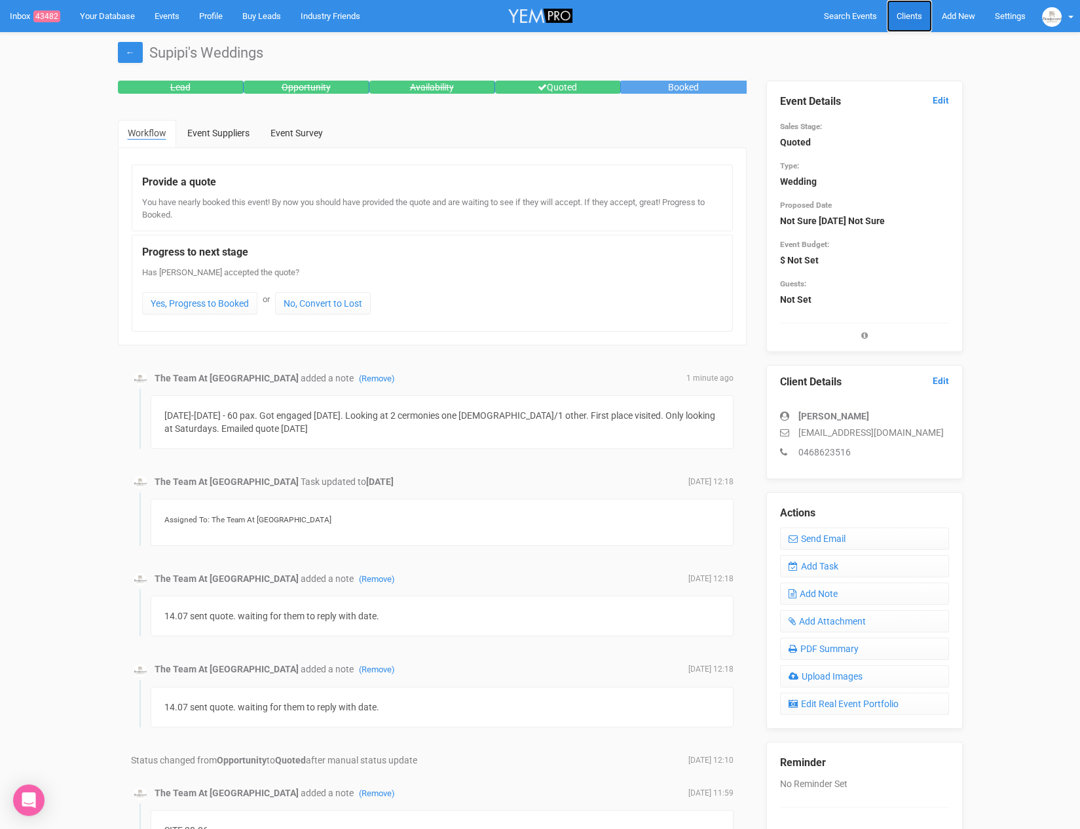
click at [904, 10] on link "Clients" at bounding box center [909, 16] width 45 height 32
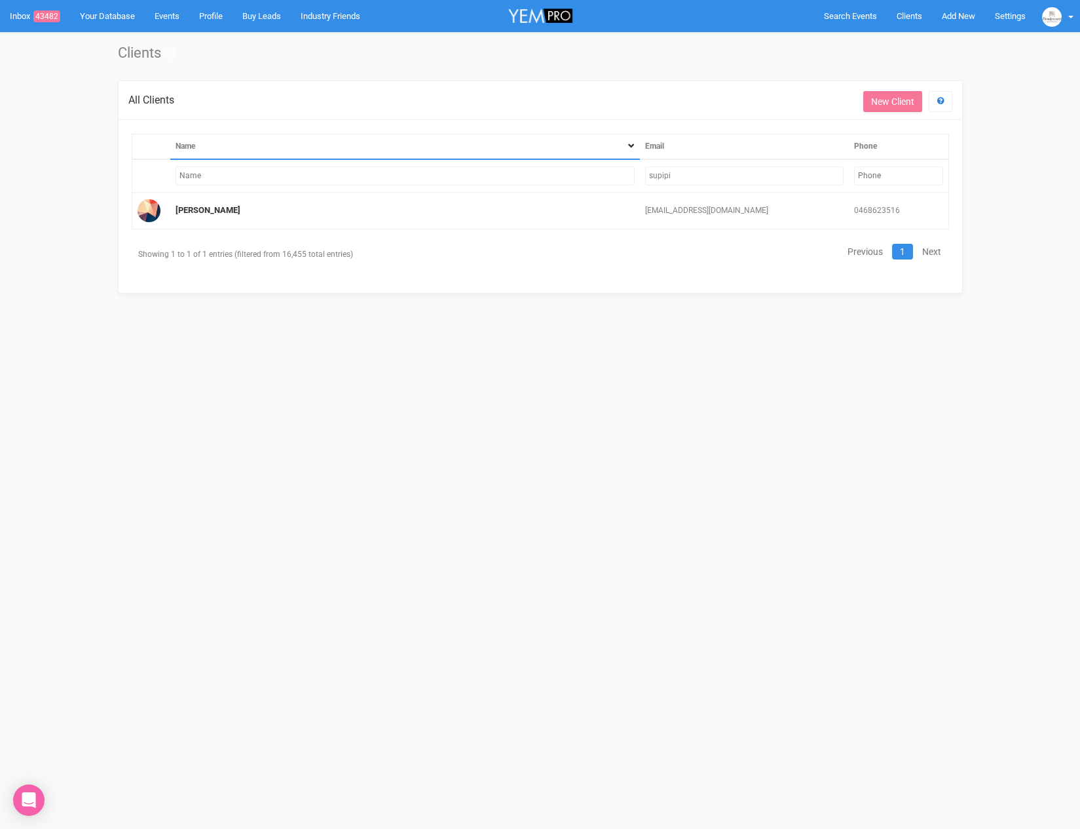
click at [684, 183] on td "supipi" at bounding box center [744, 175] width 209 height 33
click at [683, 178] on input "supipi" at bounding box center [744, 175] width 199 height 19
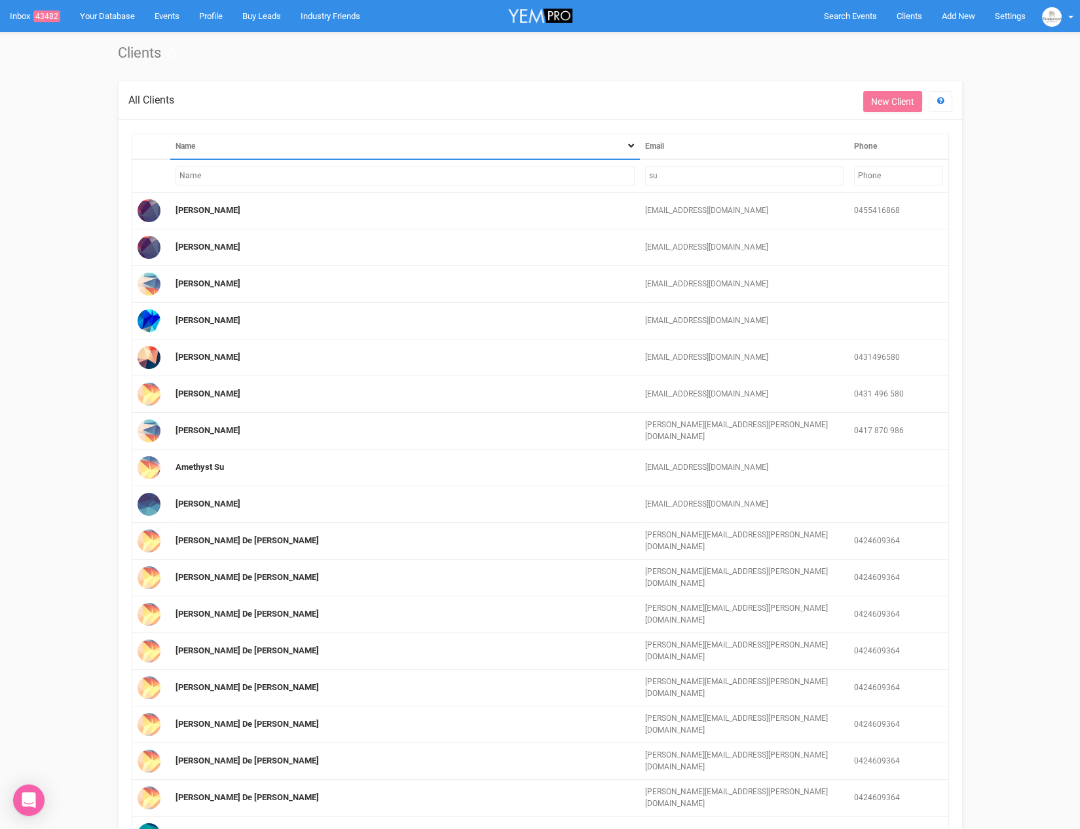
type input "s"
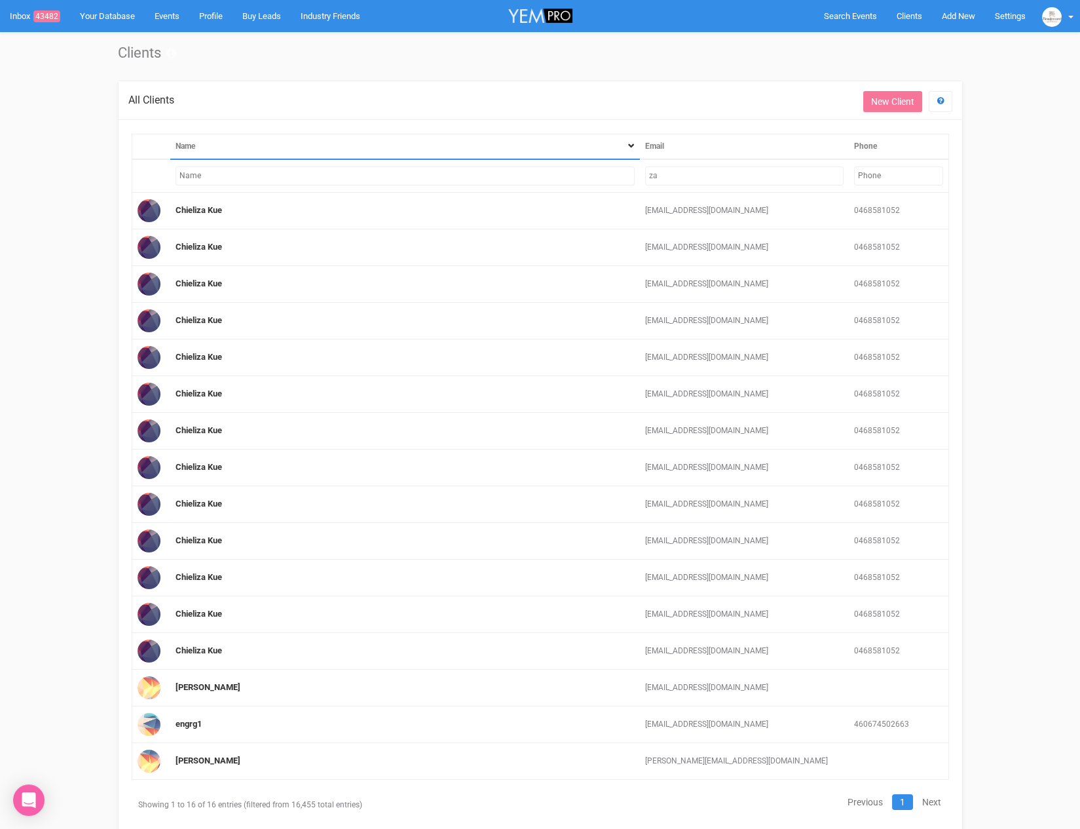
type input "z"
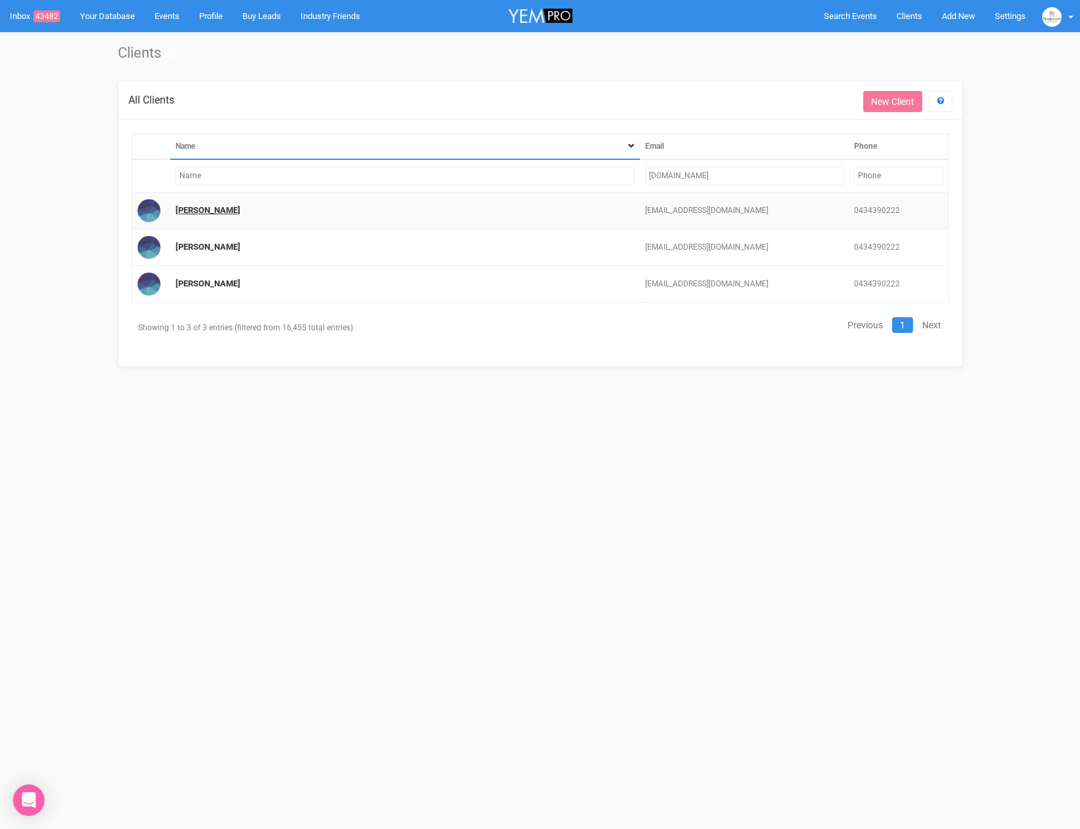
type input "[DOMAIN_NAME]"
click at [189, 210] on link "[PERSON_NAME]" at bounding box center [208, 210] width 65 height 10
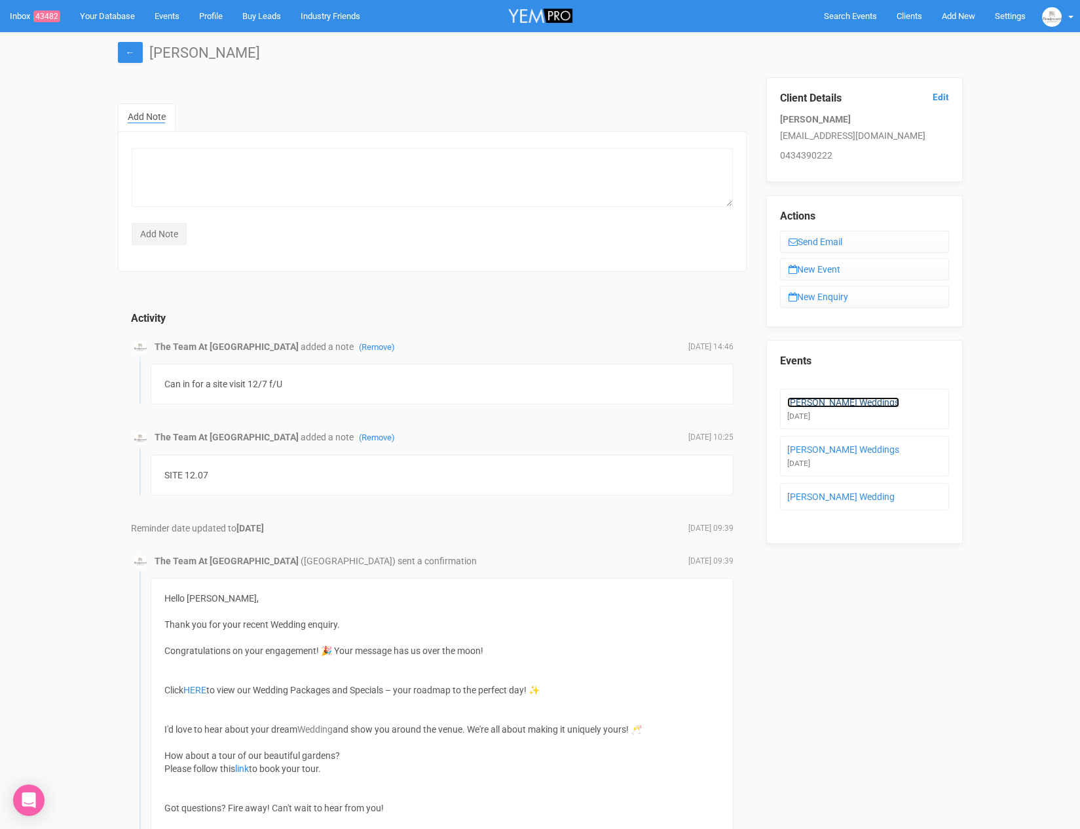
click at [841, 397] on link "[PERSON_NAME] Weddings" at bounding box center [844, 402] width 112 height 10
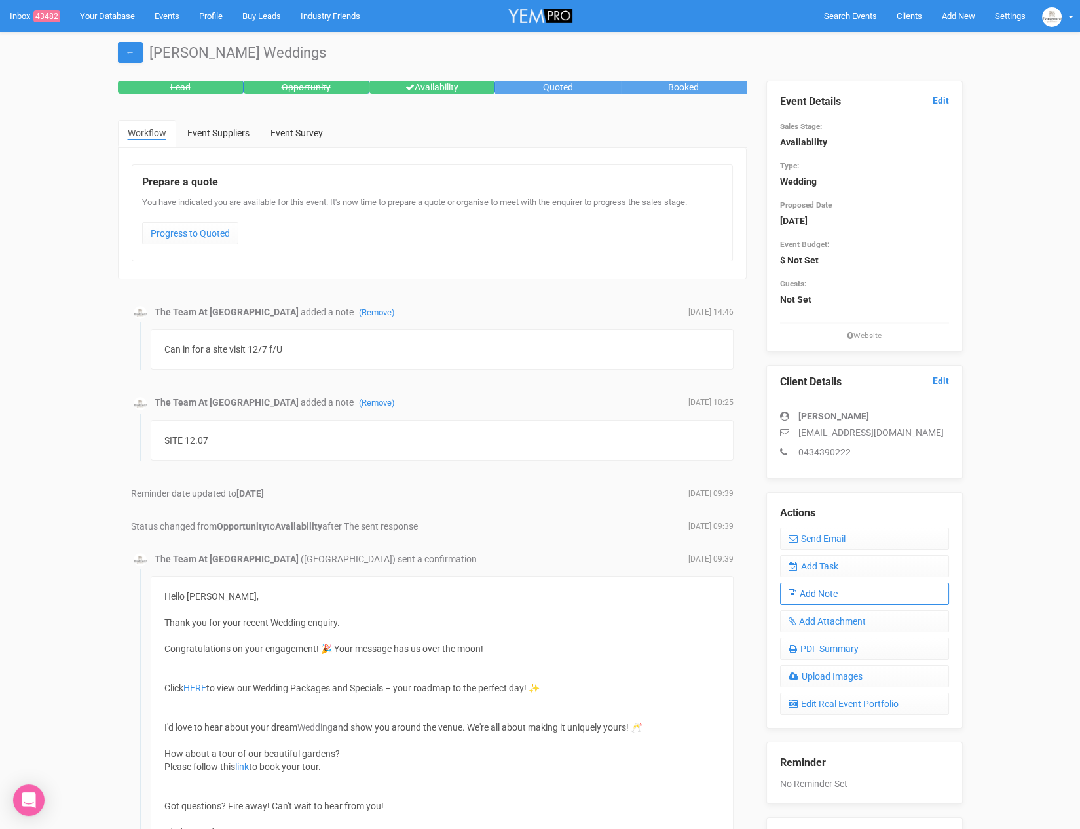
click at [822, 594] on link "Add Note" at bounding box center [864, 593] width 169 height 22
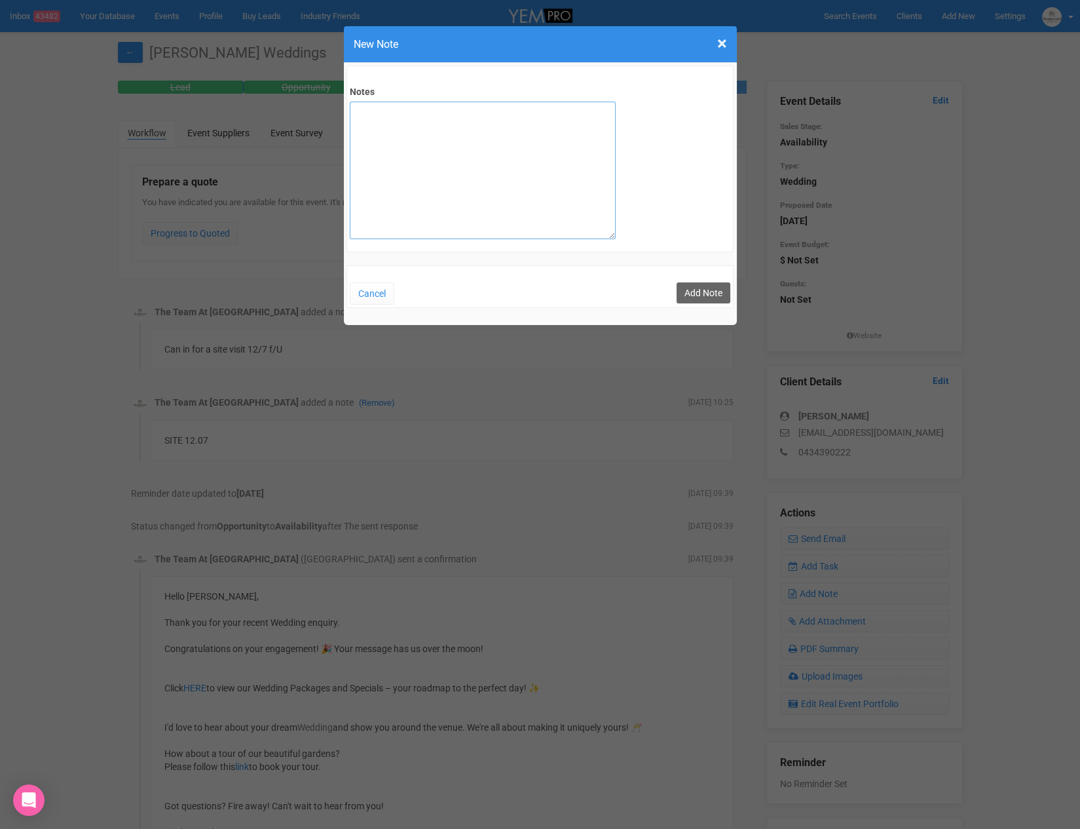
click at [458, 136] on textarea "Notes" at bounding box center [483, 171] width 266 height 138
click at [359, 106] on textarea "1 Nov 2026 - 50-60 pax. Nice couple," at bounding box center [483, 171] width 266 height 138
click at [516, 115] on textarea "Nov 2026 - 50-60 pax. Nice couple," at bounding box center [483, 171] width 266 height 138
type textarea "[DATE] - 50-60 pax. Nice couple, no date yet. Liked the WTR."
click at [704, 294] on button "Add Note" at bounding box center [704, 292] width 54 height 21
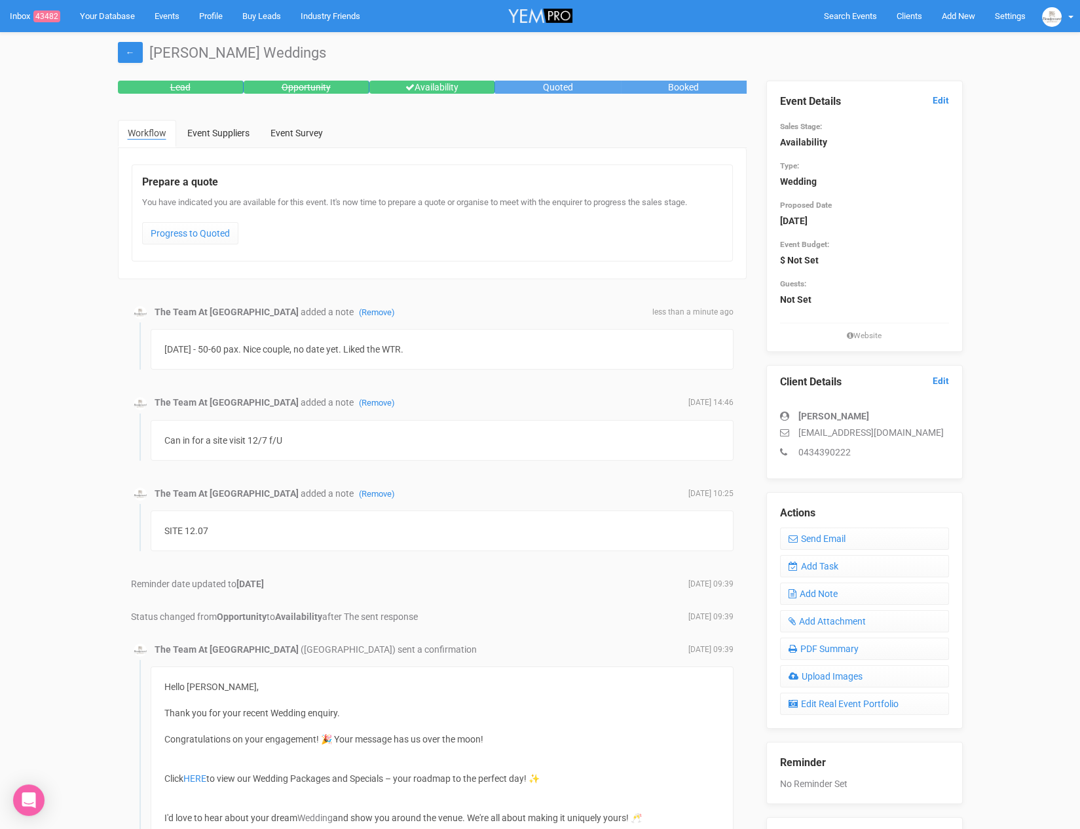
click at [938, 87] on div "Event Details Edit Sales Stage: Availability Type: Wedding Proposed Date [DATE]…" at bounding box center [864, 211] width 169 height 260
click at [941, 98] on link "Edit" at bounding box center [941, 100] width 16 height 12
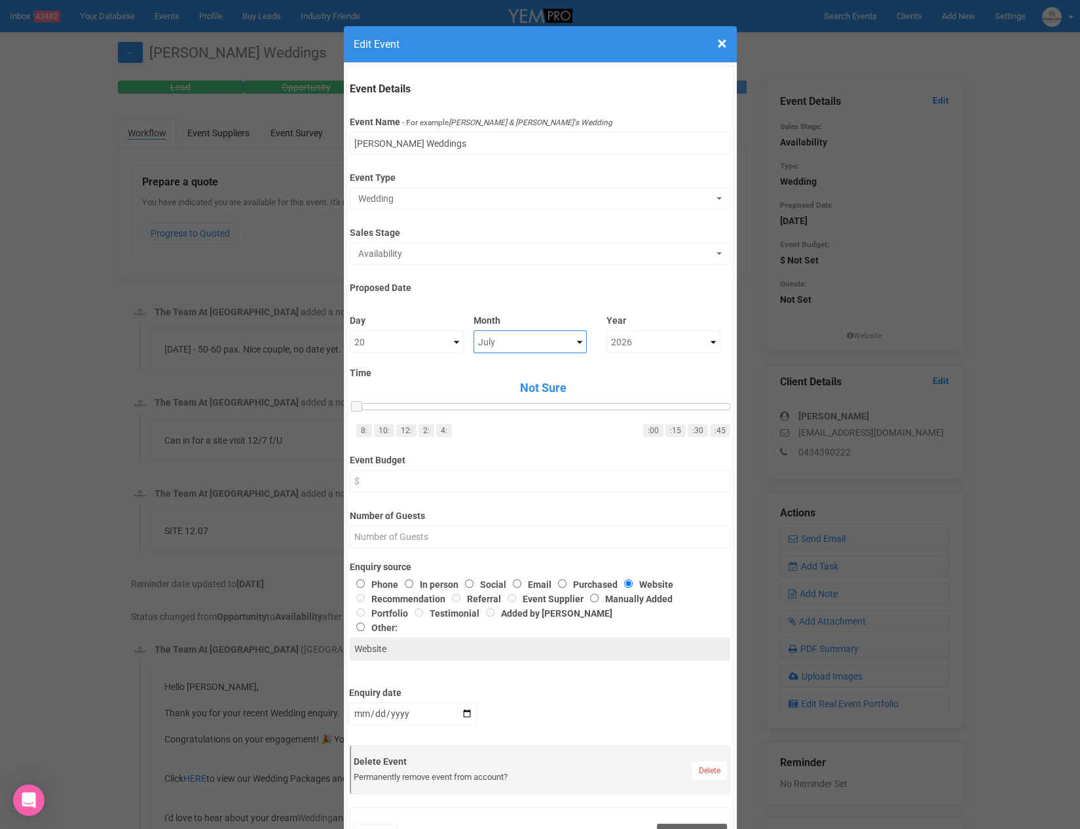
click at [493, 337] on select "Not Sure January February March April May June July August September October No…" at bounding box center [531, 341] width 114 height 23
select select "November"
click at [427, 345] on select "Not Sure 1 2 3 4 5 6 7 8 9 10 11 12 13 14 15 16 17 18 19 20 21 22 23 24 25 26 2…" at bounding box center [407, 341] width 114 height 23
select select "Not Sure"
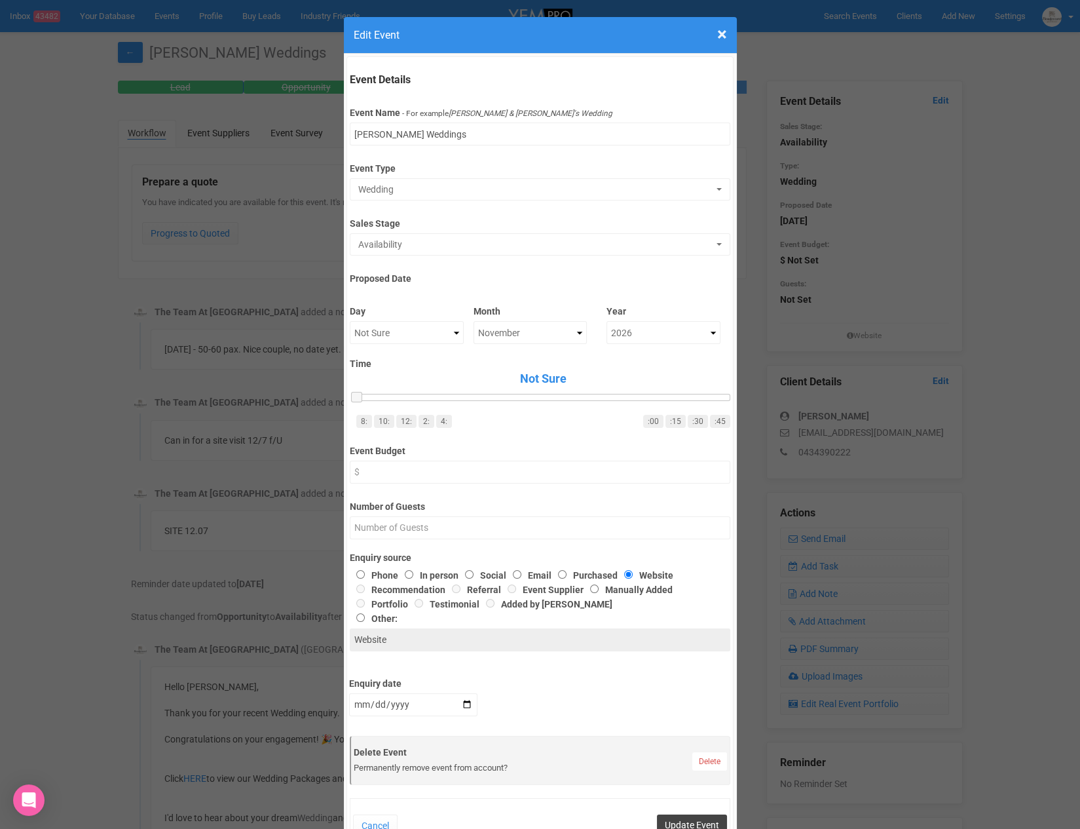
click at [700, 815] on button "Update Event" at bounding box center [692, 824] width 70 height 21
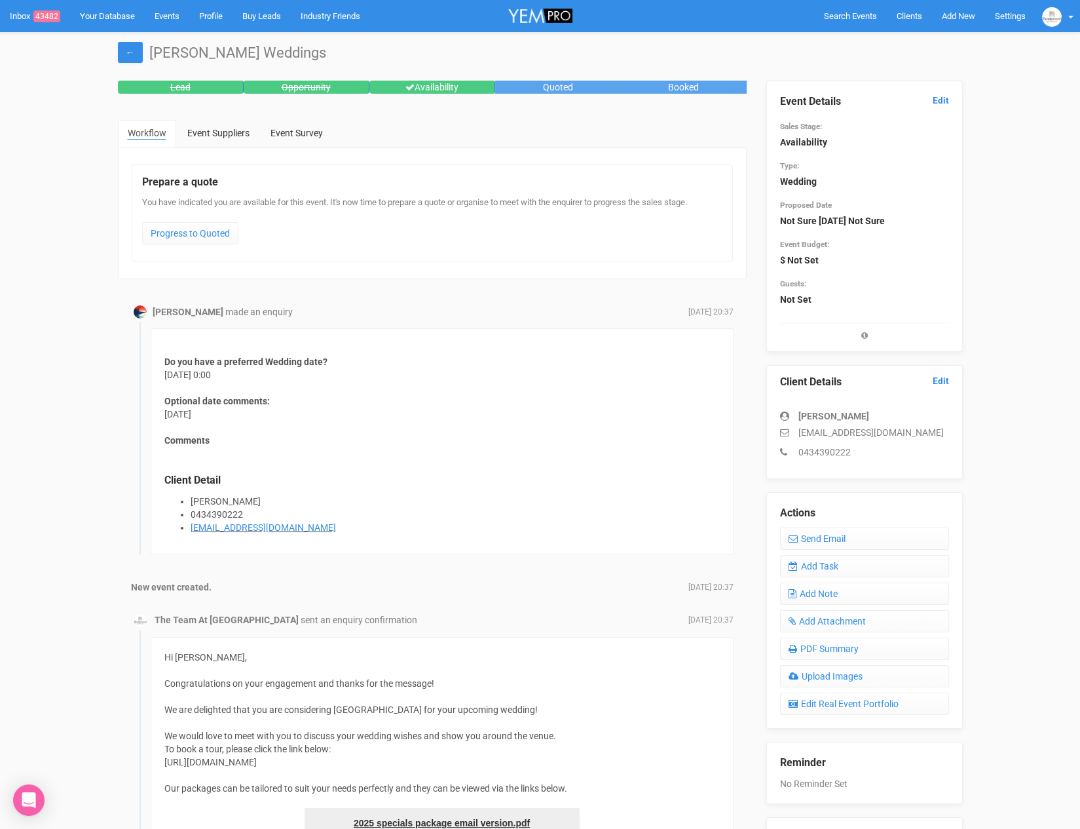
click at [111, 50] on div "← Paige's Weddings" at bounding box center [540, 54] width 865 height 45
click at [132, 53] on link "←" at bounding box center [130, 52] width 25 height 21
click at [851, 572] on link "Add Task" at bounding box center [864, 566] width 169 height 22
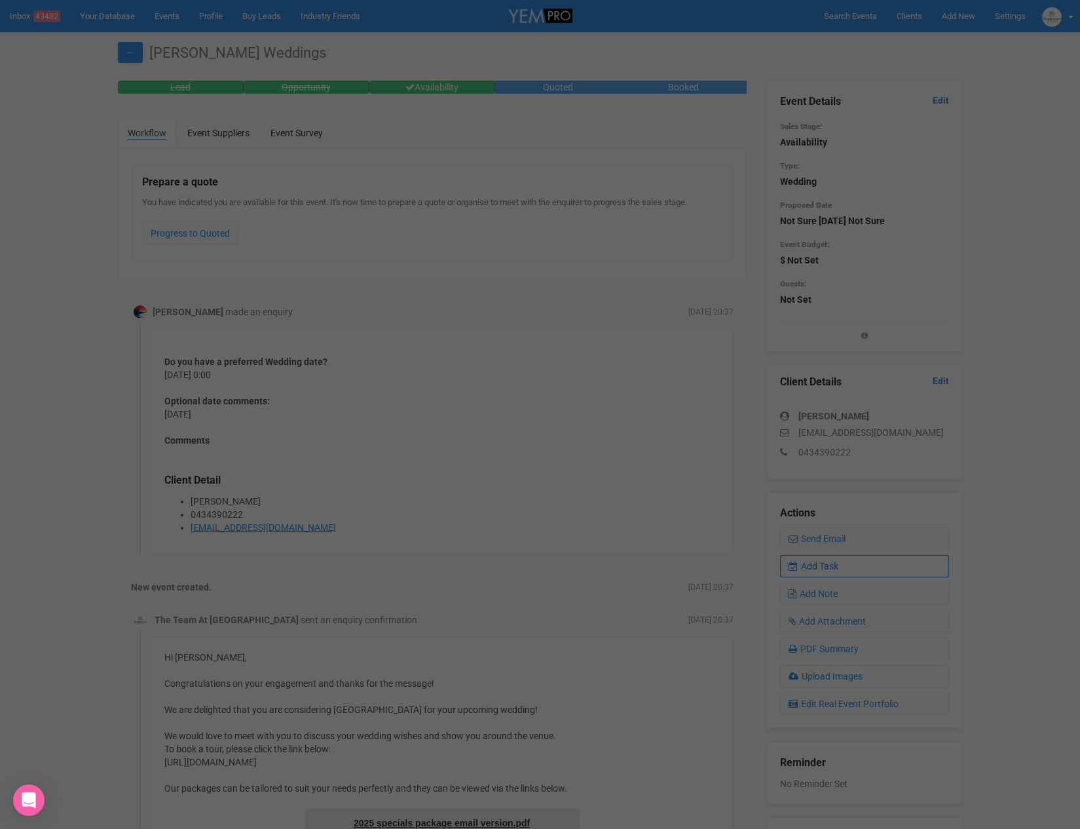
scroll to position [0, 0]
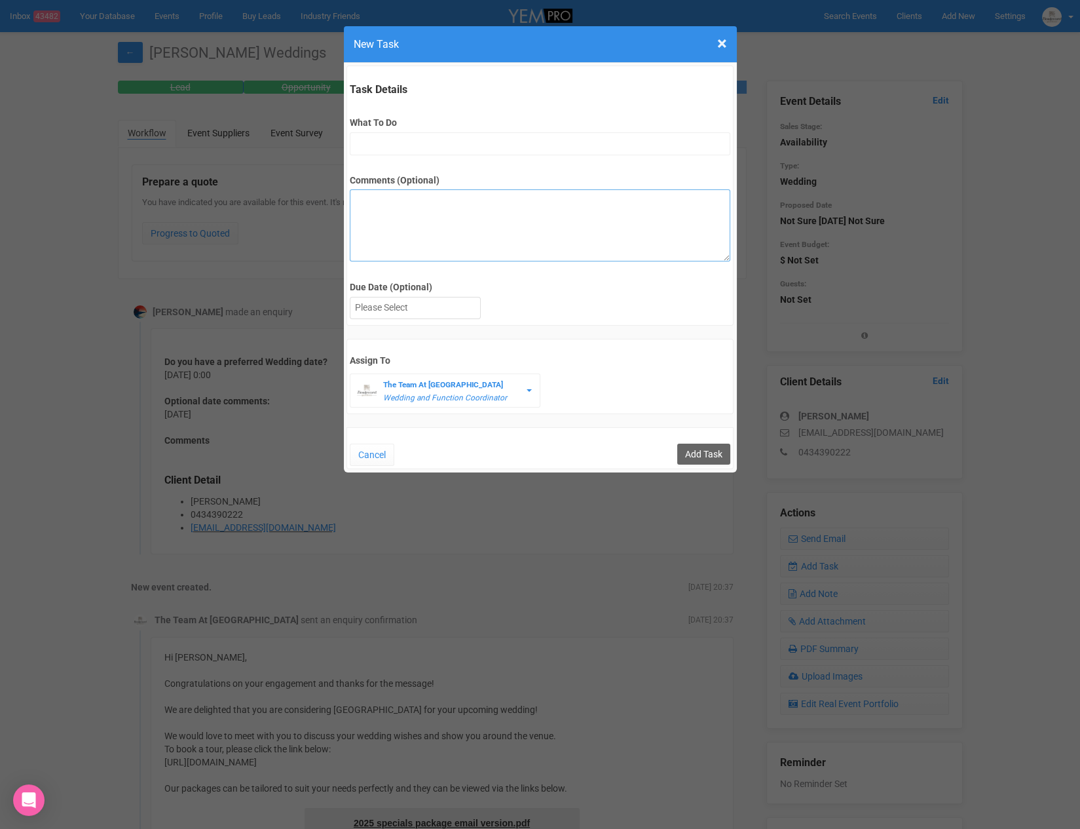
click at [463, 221] on textarea "Comments (Optional)" at bounding box center [540, 225] width 381 height 72
click at [444, 144] on input "What To Do" at bounding box center [540, 143] width 381 height 23
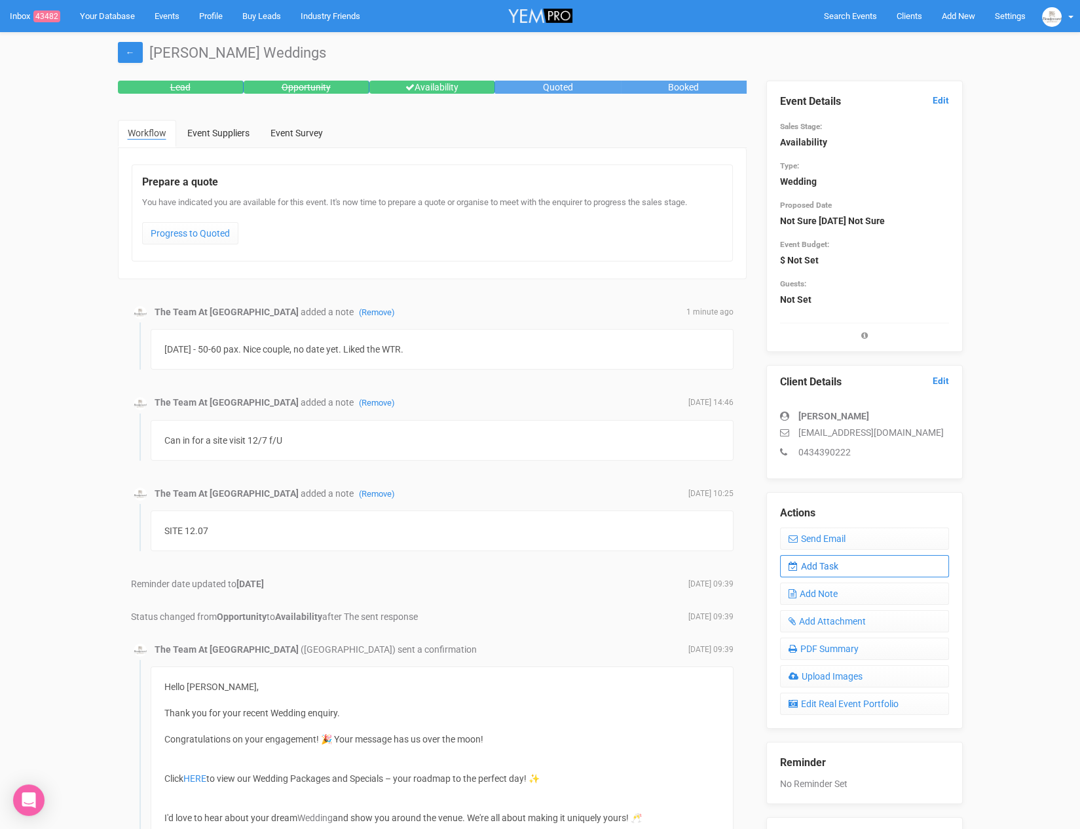
click at [844, 565] on link "Add Task" at bounding box center [864, 566] width 169 height 22
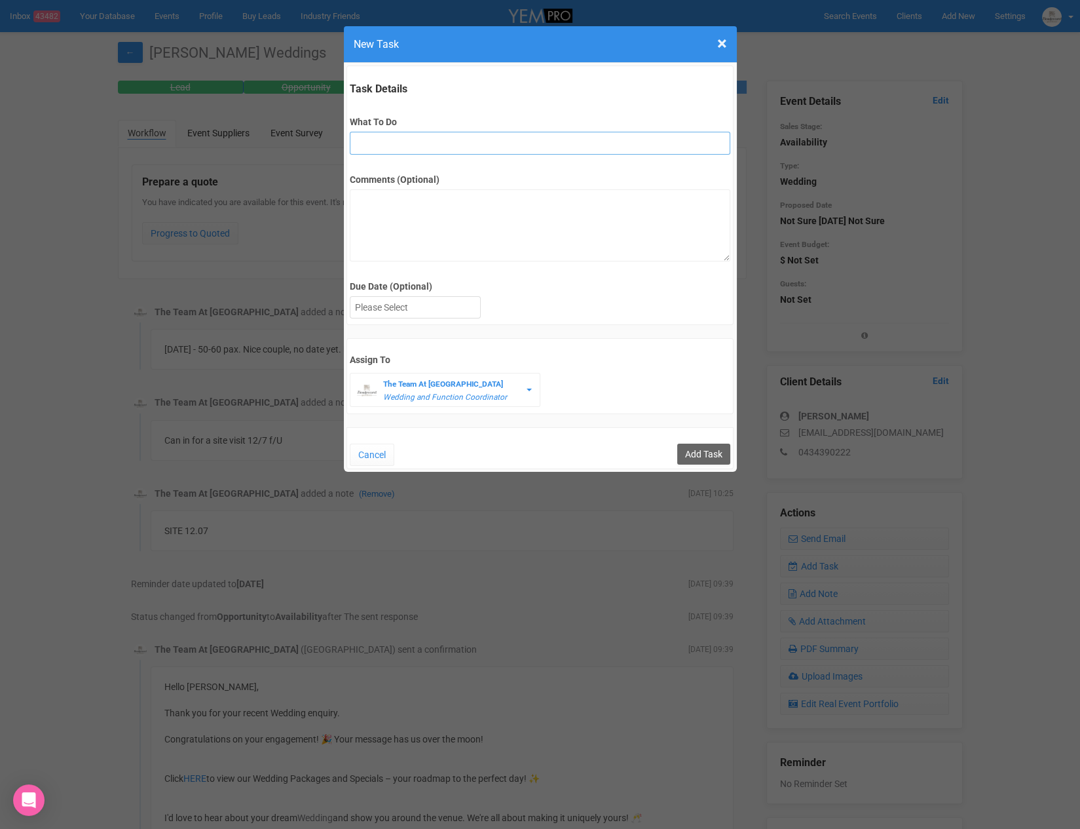
click at [397, 139] on input "What To Do" at bounding box center [540, 143] width 381 height 23
type input "remove from folder and add site details to yem"
click at [389, 301] on div at bounding box center [416, 308] width 130 height 22
click at [710, 457] on input "Add Task" at bounding box center [703, 454] width 53 height 21
type input "Save"
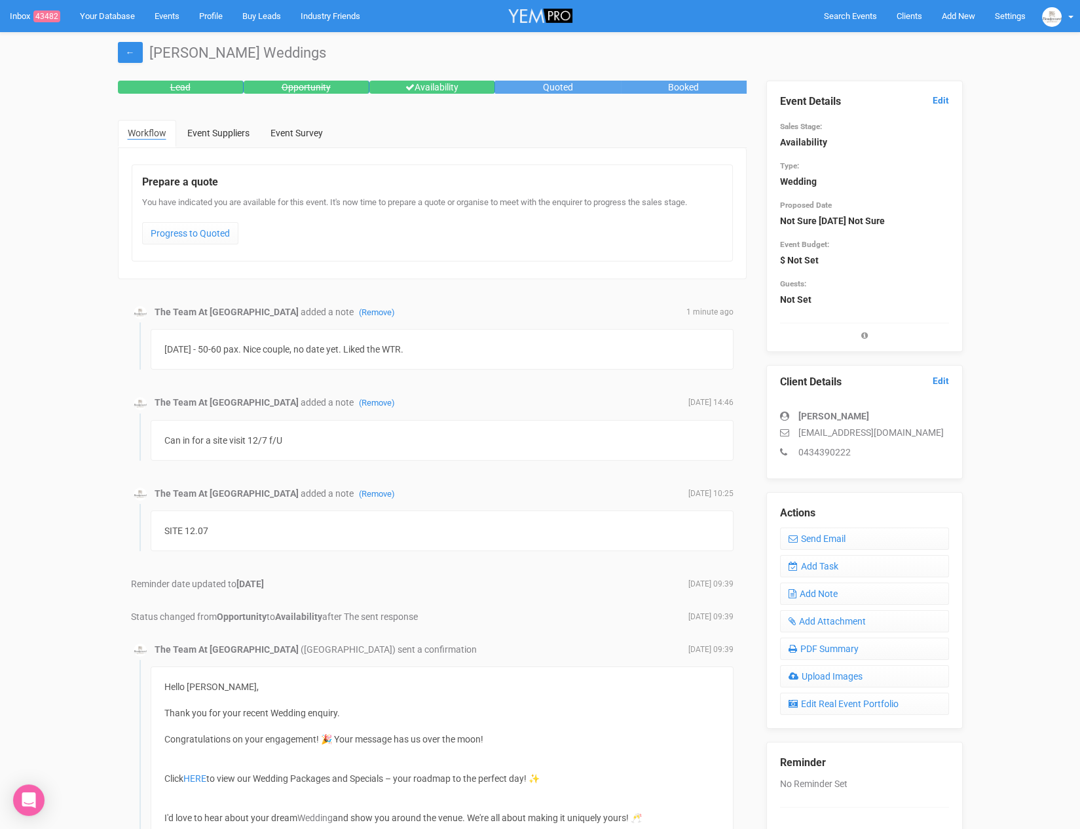
scroll to position [3, 0]
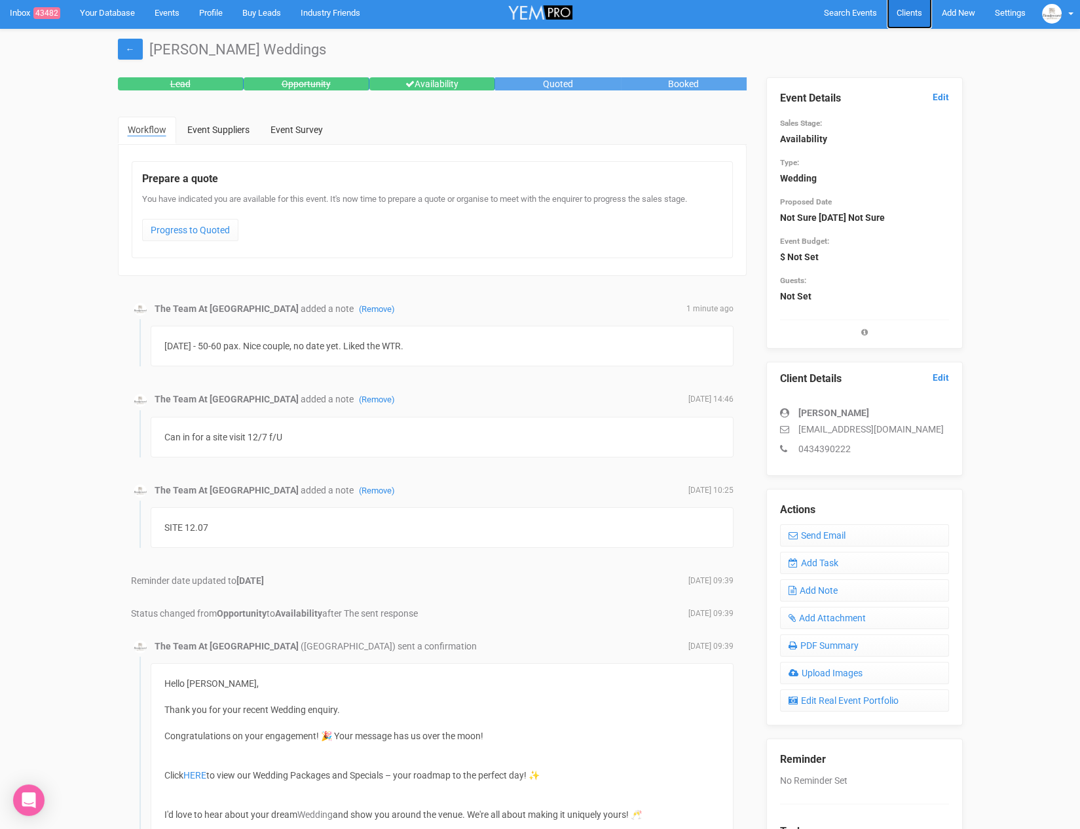
click at [915, 22] on link "Clients" at bounding box center [909, 13] width 45 height 32
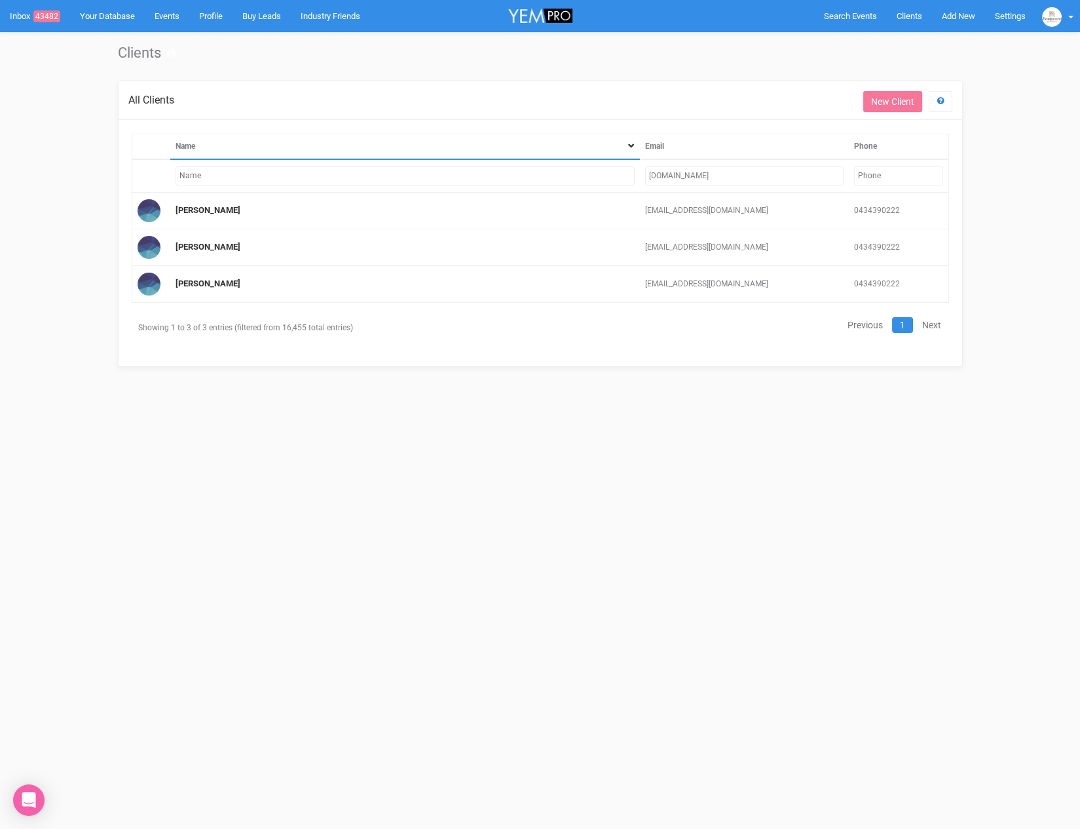
click at [698, 167] on input "[DOMAIN_NAME]" at bounding box center [744, 175] width 199 height 19
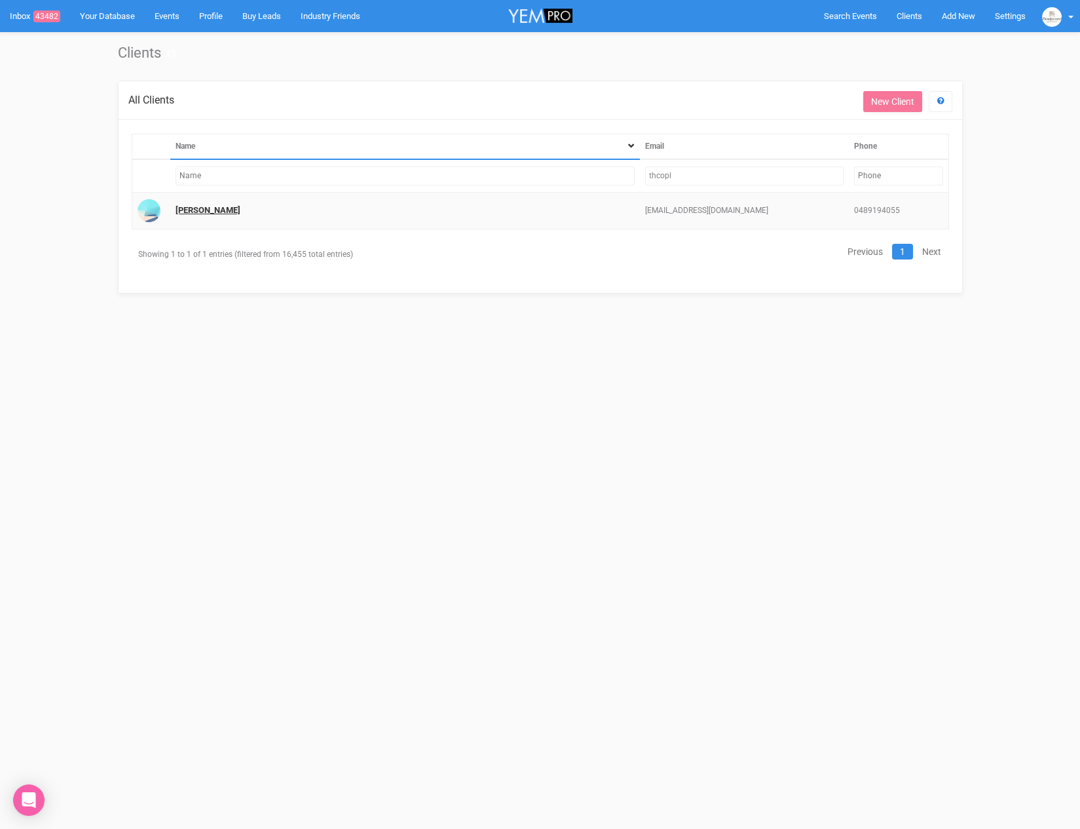
type input "thcopl"
click at [188, 206] on link "[PERSON_NAME]" at bounding box center [208, 210] width 65 height 10
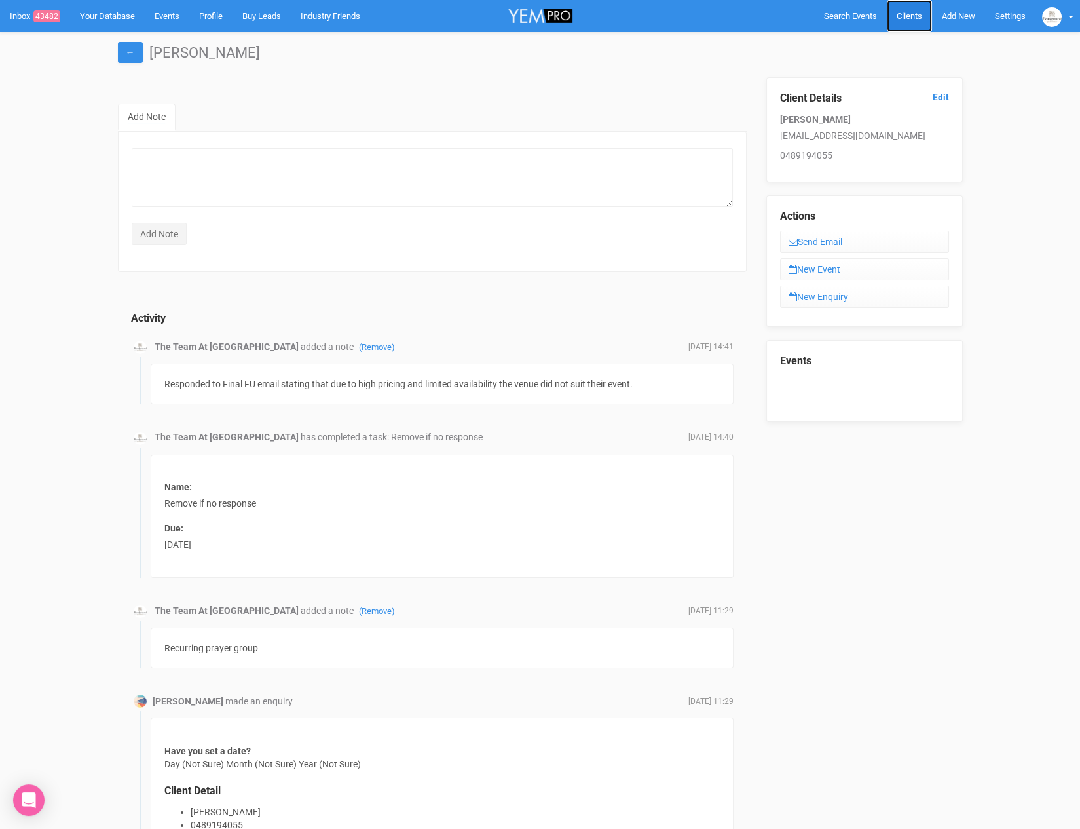
click at [925, 7] on link "Clients" at bounding box center [909, 16] width 45 height 32
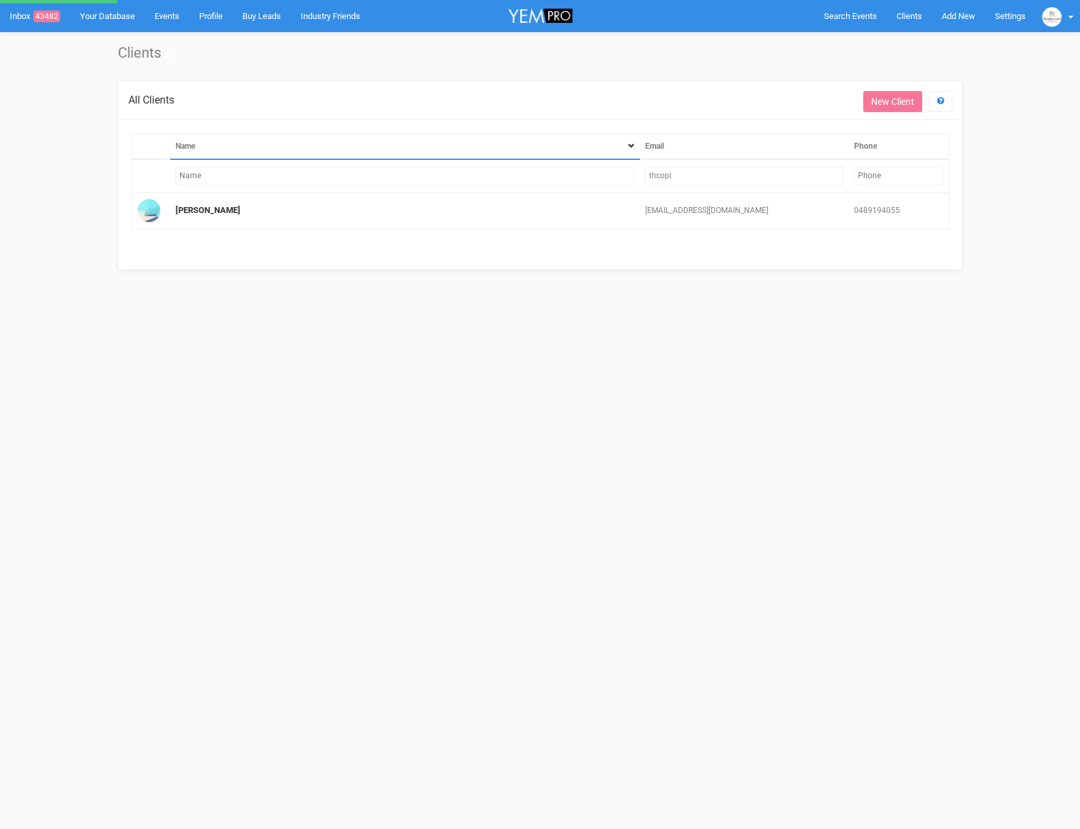
click at [676, 176] on input "thcopl" at bounding box center [744, 175] width 199 height 19
type input "t"
type input "[PERSON_NAME]"
type input "kellywu"
click at [180, 208] on link "[PERSON_NAME]" at bounding box center [208, 210] width 65 height 10
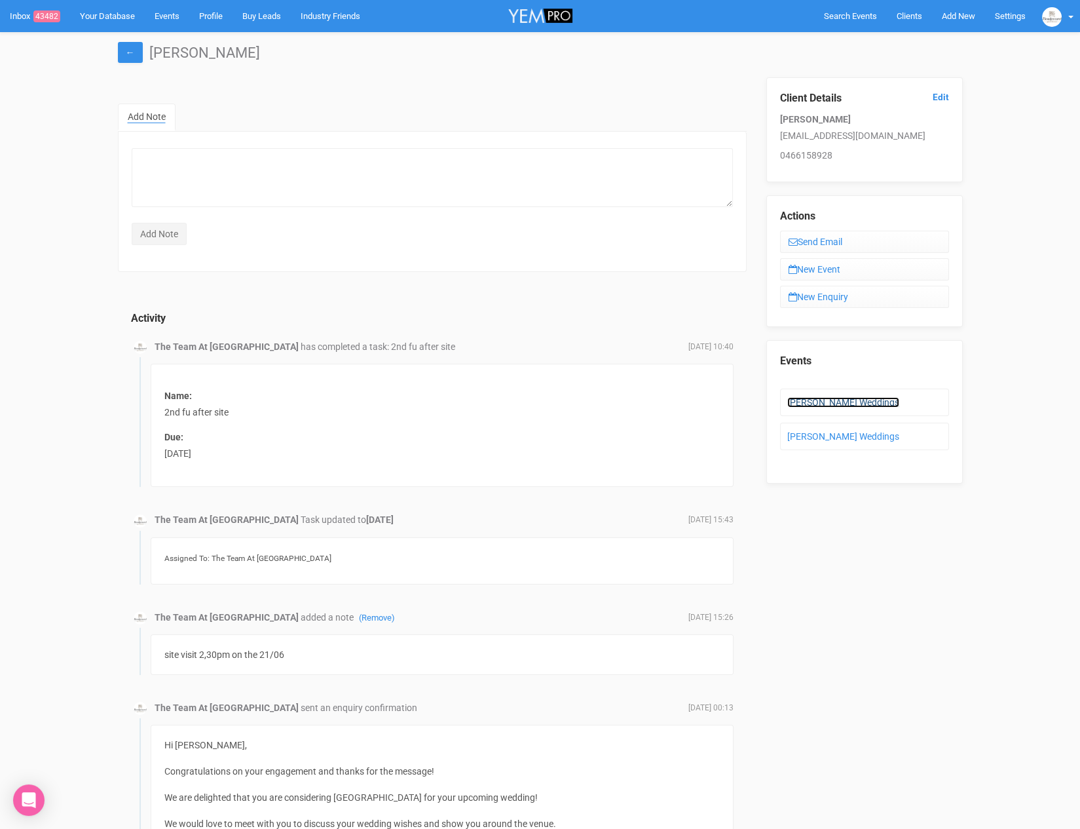
click at [836, 398] on link "[PERSON_NAME] Weddings" at bounding box center [844, 402] width 112 height 10
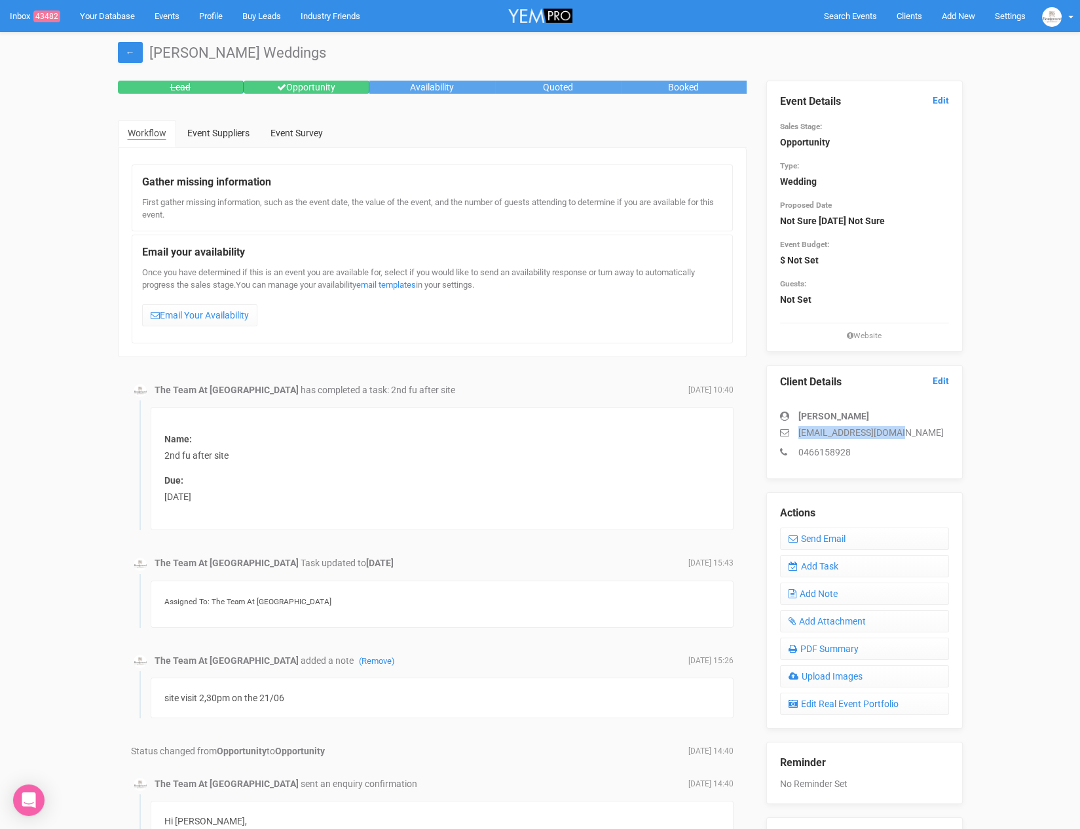
drag, startPoint x: 799, startPoint y: 434, endPoint x: 900, endPoint y: 426, distance: 101.3
click at [900, 426] on p "[EMAIL_ADDRESS][DOMAIN_NAME]" at bounding box center [864, 432] width 169 height 13
copy p "[EMAIL_ADDRESS][DOMAIN_NAME]"
click at [852, 597] on link "Add Note" at bounding box center [864, 593] width 169 height 22
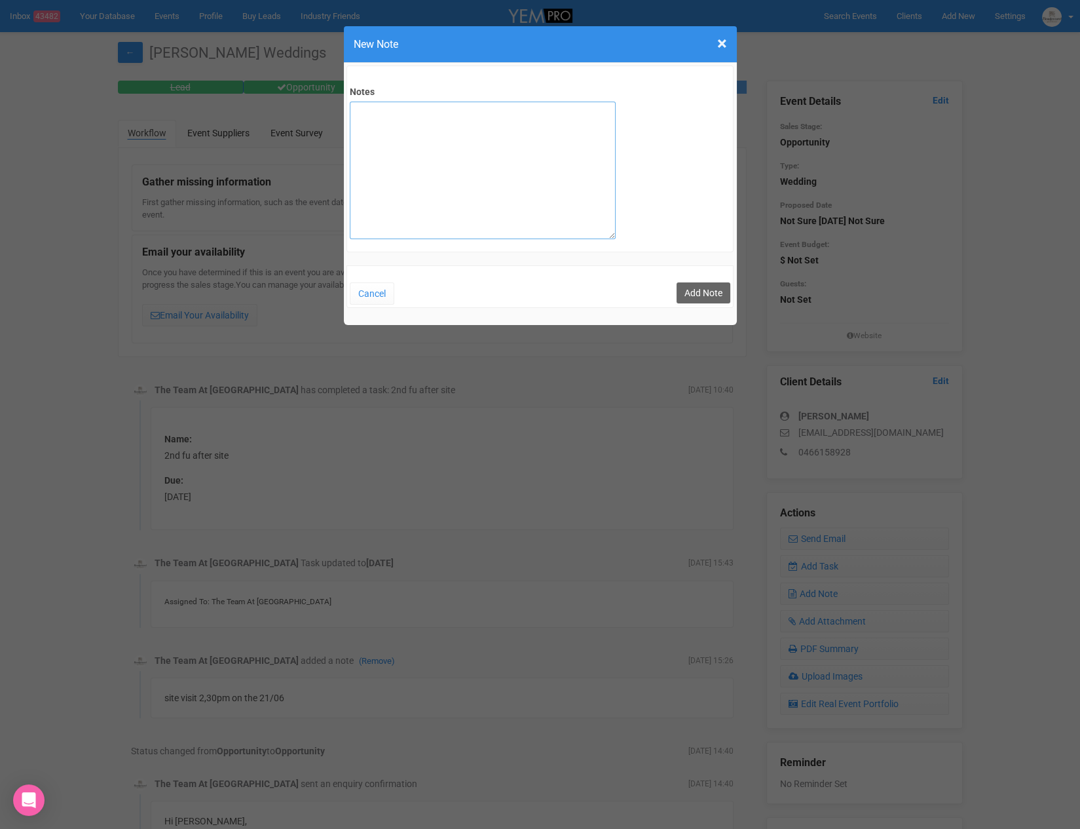
click at [472, 192] on textarea "Notes" at bounding box center [483, 171] width 266 height 138
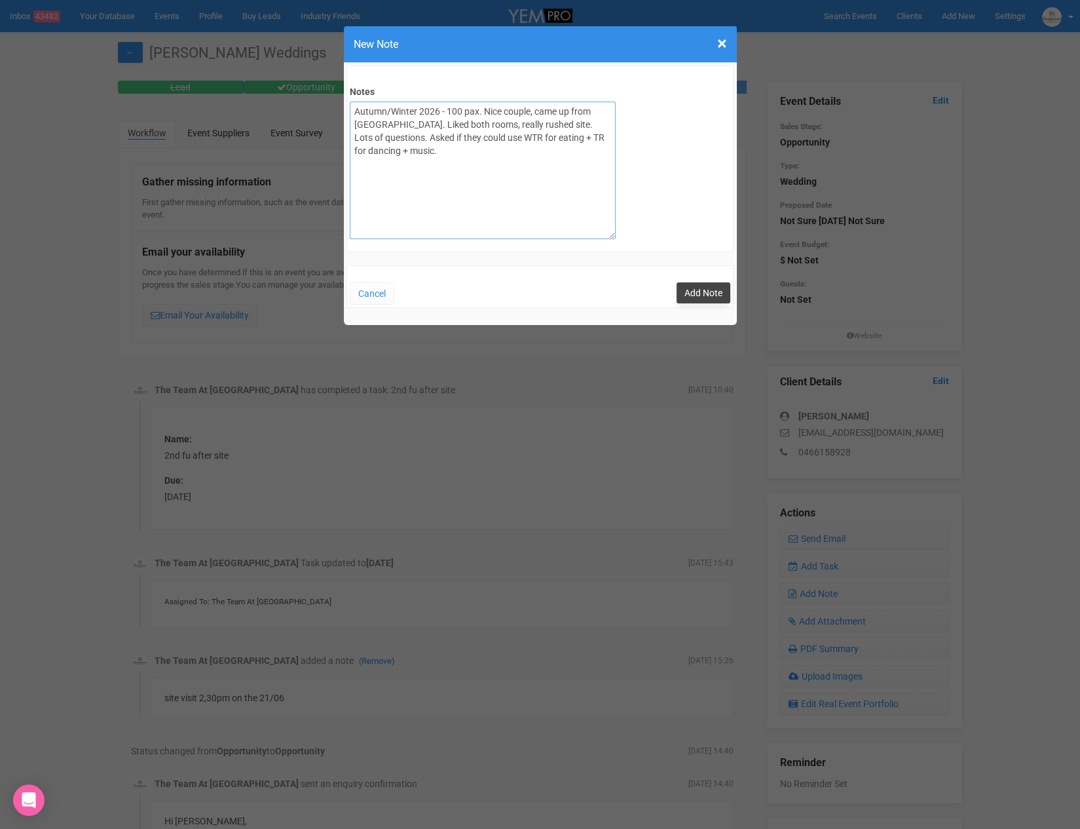
type textarea "Autumn/Winter 2026 - 100 pax. Nice couple, came up from [GEOGRAPHIC_DATA]. Like…"
click at [710, 286] on button "Add Note" at bounding box center [704, 292] width 54 height 21
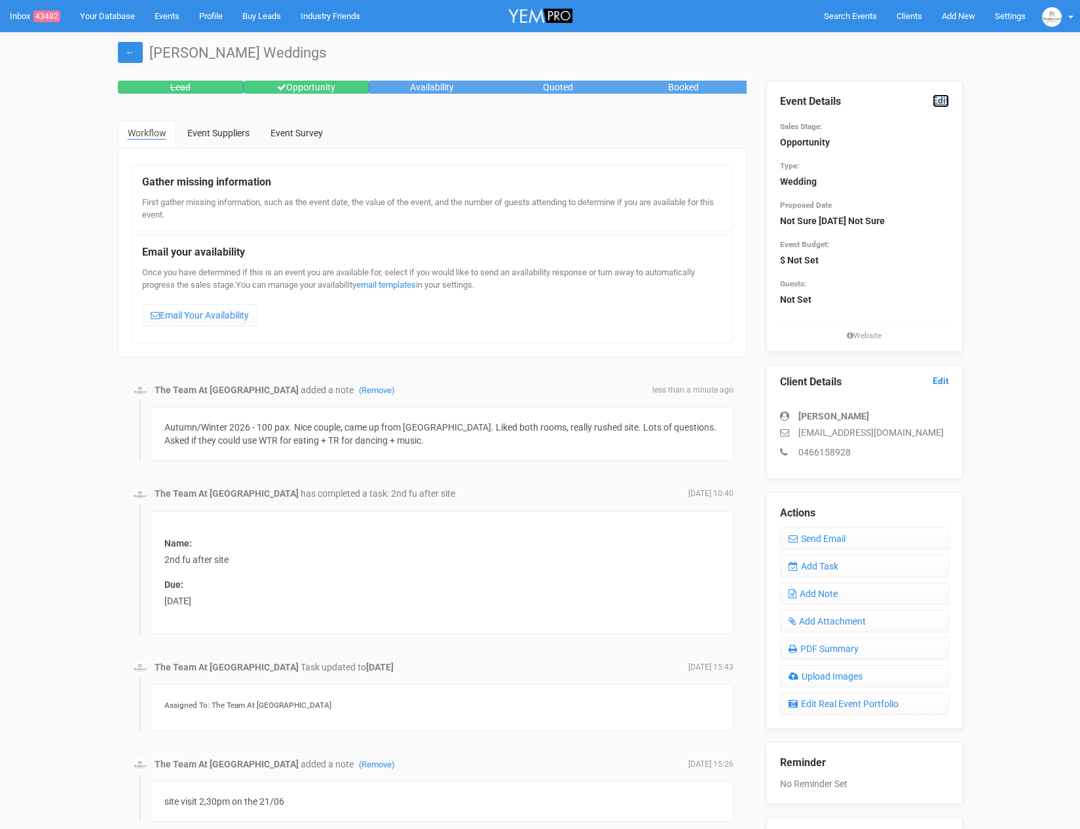
click at [941, 100] on link "Edit" at bounding box center [941, 100] width 16 height 12
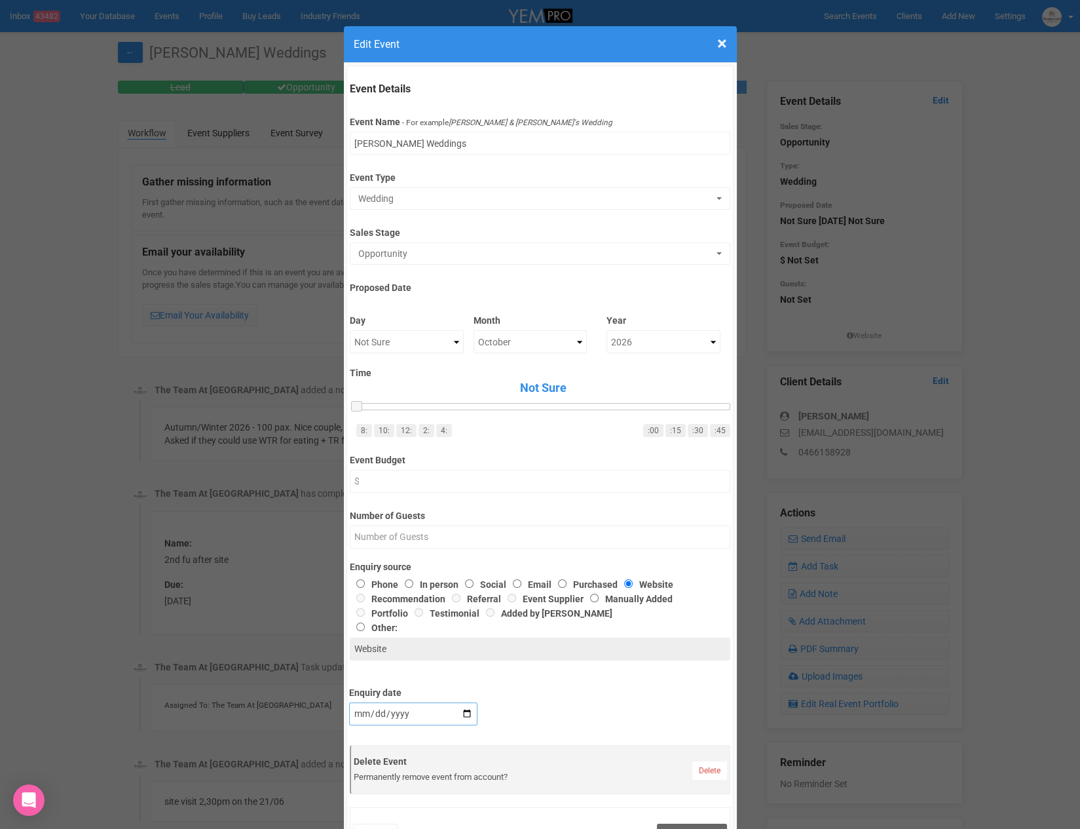
click at [456, 716] on input "2025-06-01" at bounding box center [413, 713] width 128 height 23
click at [463, 713] on input "2025-06-01" at bounding box center [413, 713] width 128 height 23
click at [362, 714] on input "2025-06-01" at bounding box center [413, 713] width 128 height 23
click at [359, 715] on input "2025-06-22" at bounding box center [413, 713] width 128 height 23
type input "2025-06-21"
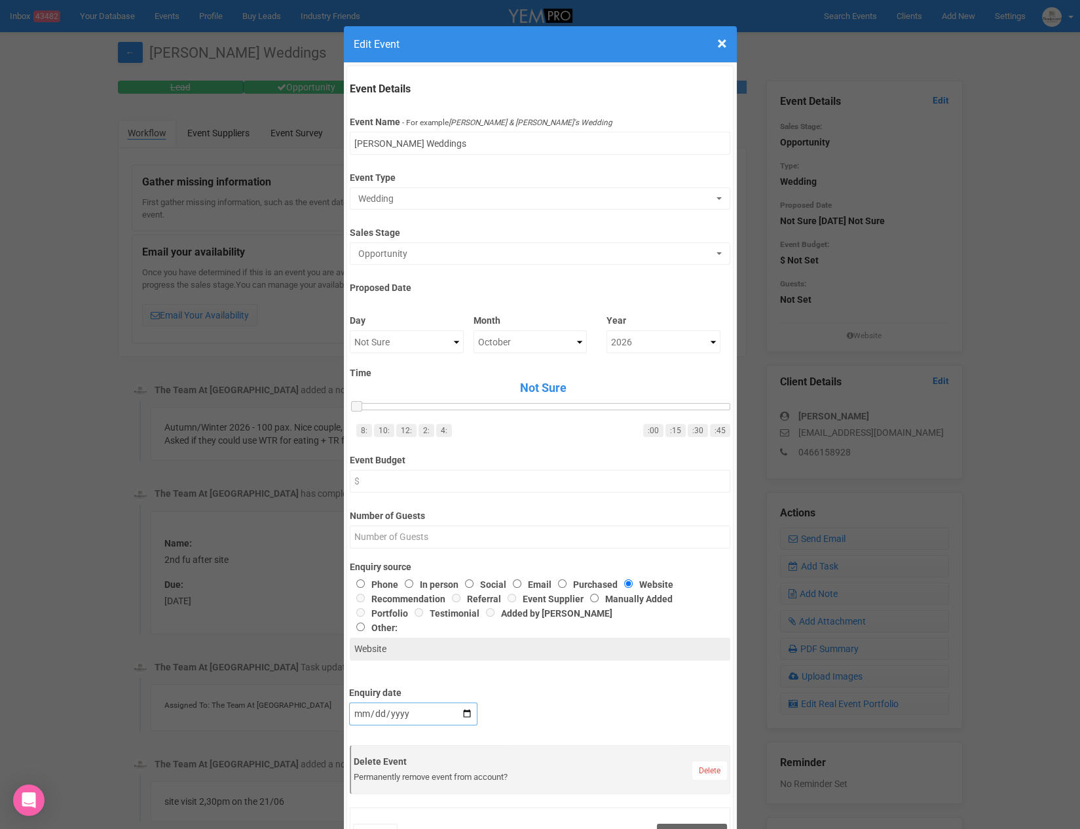
type input "2025-06-21"
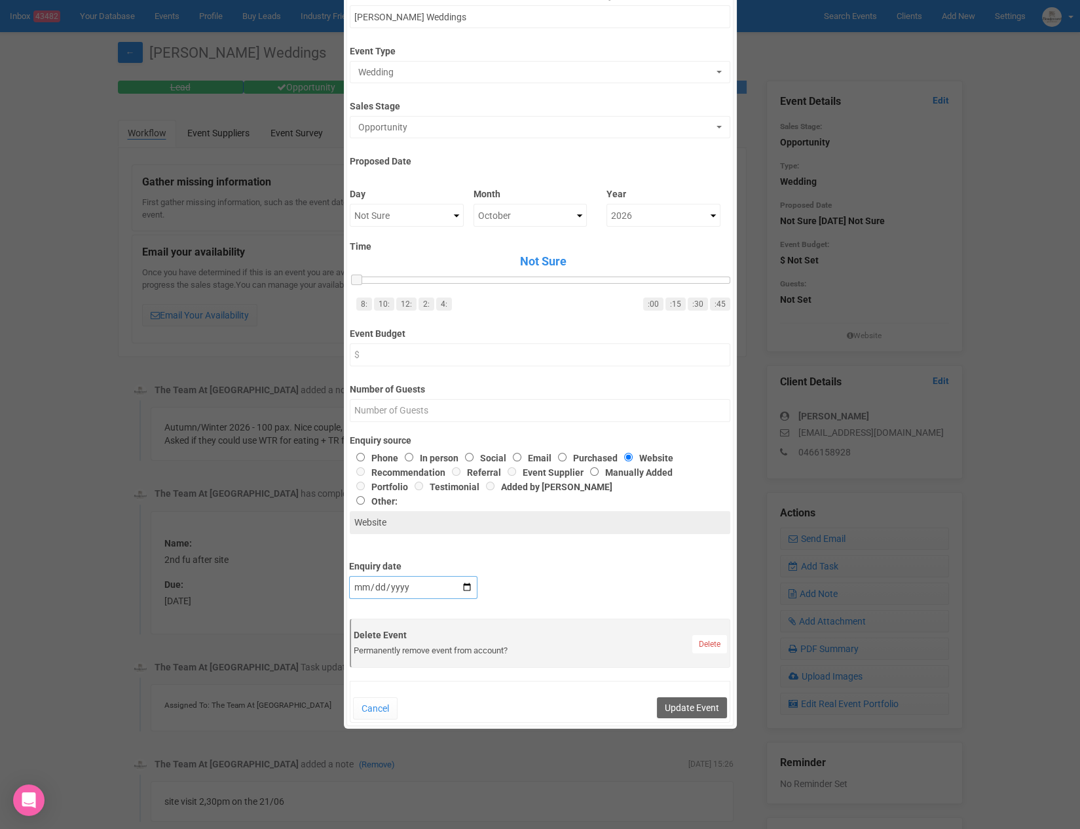
scroll to position [151, 0]
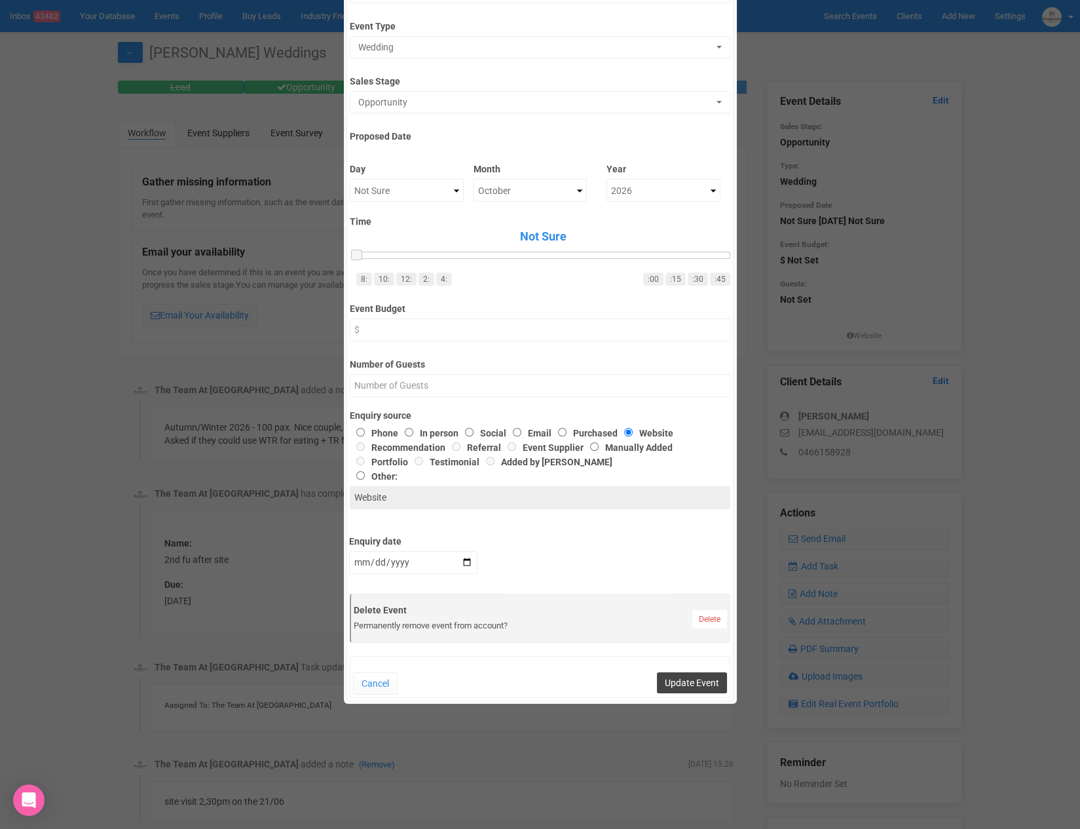
click at [681, 679] on button "Update Event" at bounding box center [692, 682] width 70 height 21
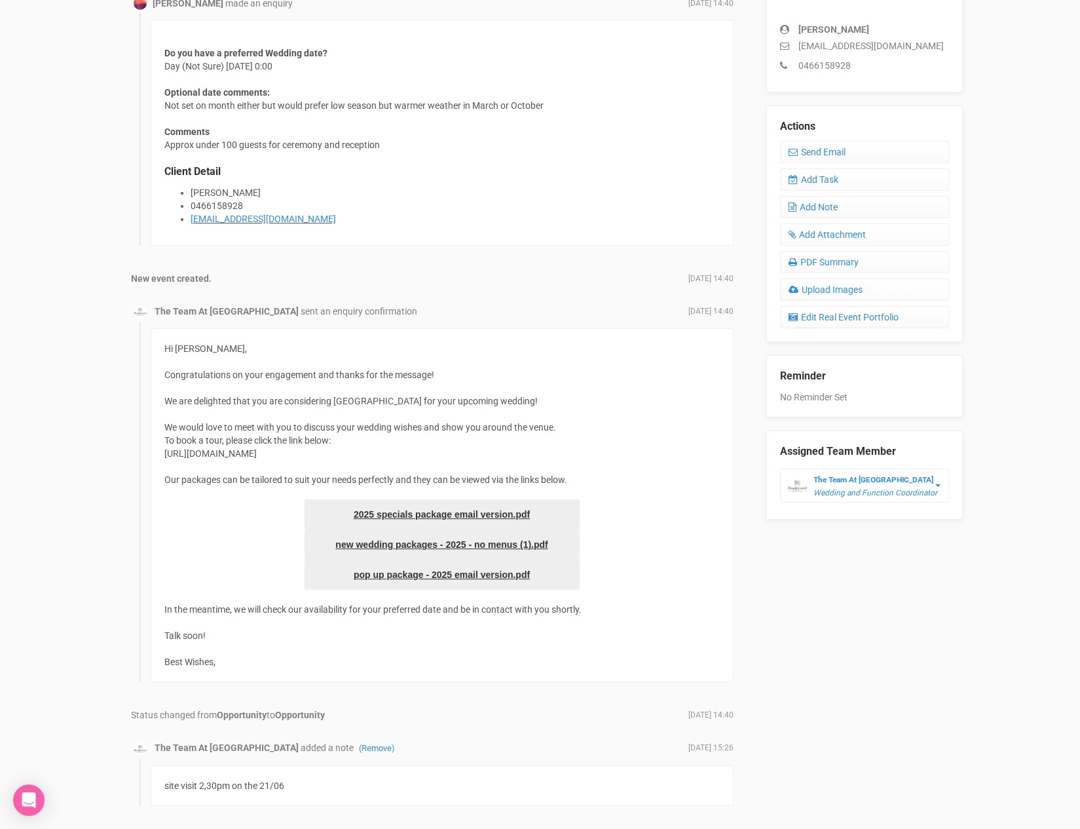
scroll to position [391, 0]
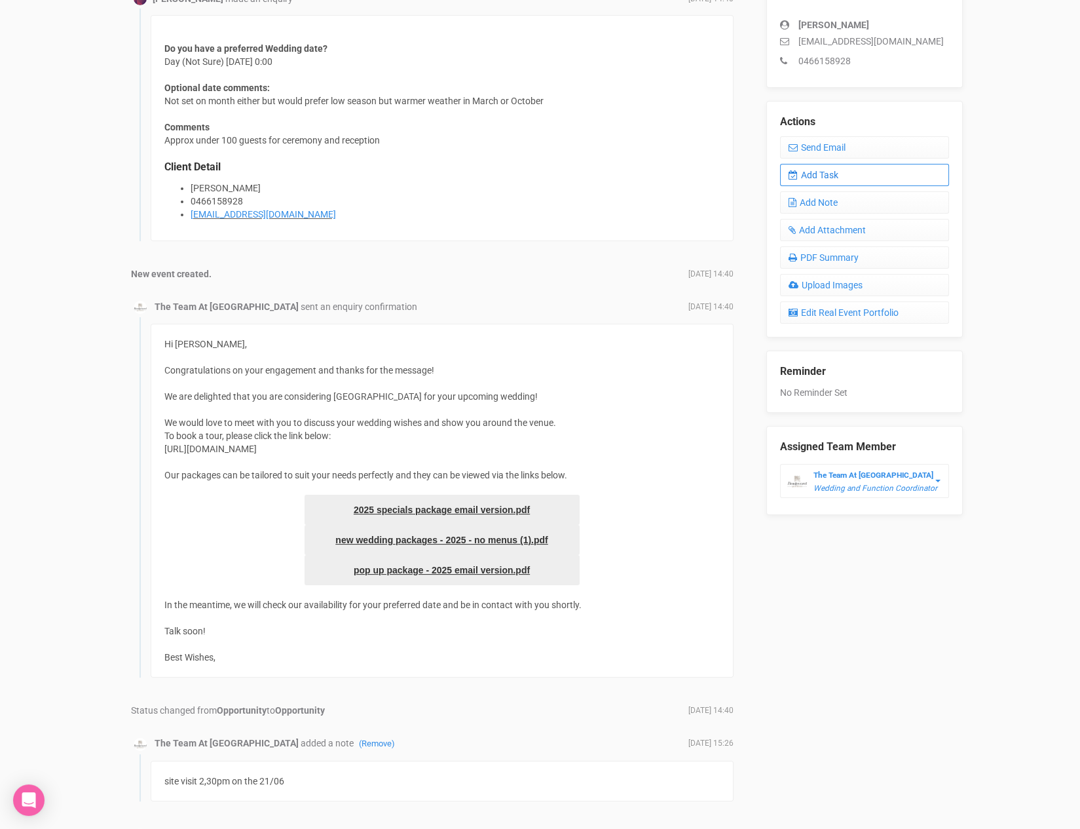
click at [857, 166] on link "Add Task" at bounding box center [864, 175] width 169 height 22
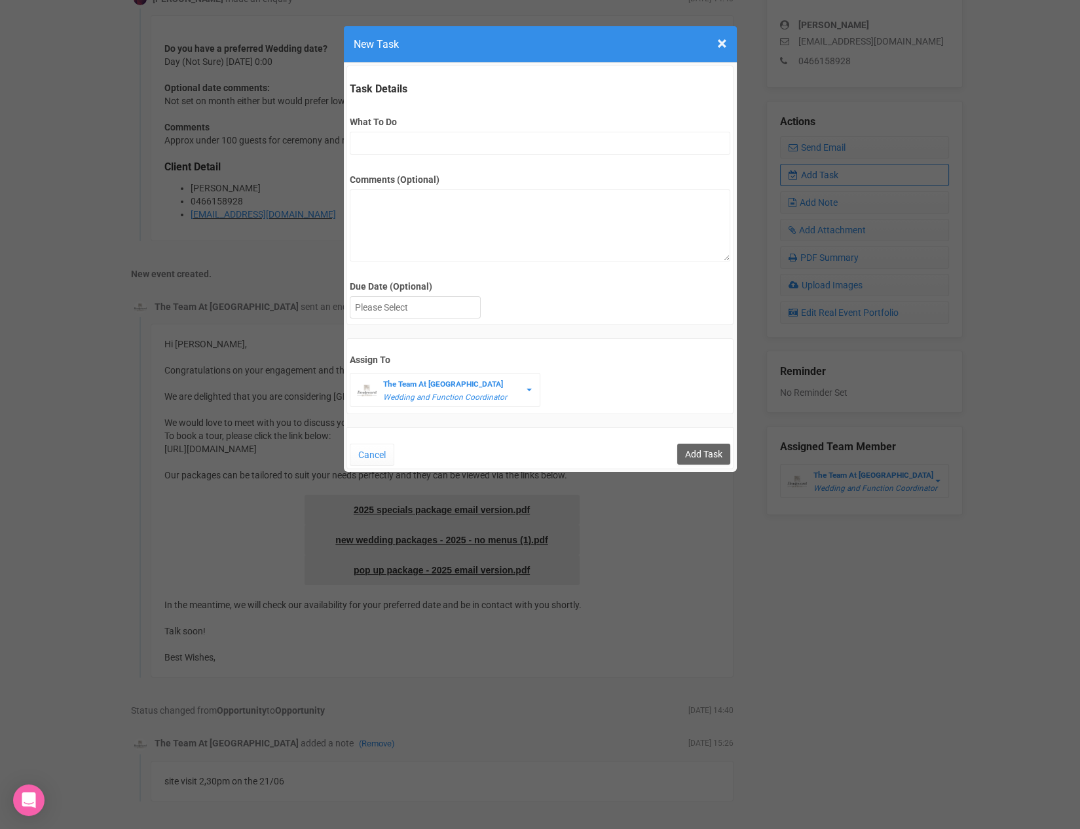
scroll to position [0, 0]
click at [385, 142] on input "What To Do" at bounding box center [540, 143] width 381 height 23
type input "remove from folder and add site details to yem"
click at [415, 307] on div at bounding box center [416, 308] width 130 height 22
click at [698, 450] on input "Add Task" at bounding box center [703, 454] width 53 height 21
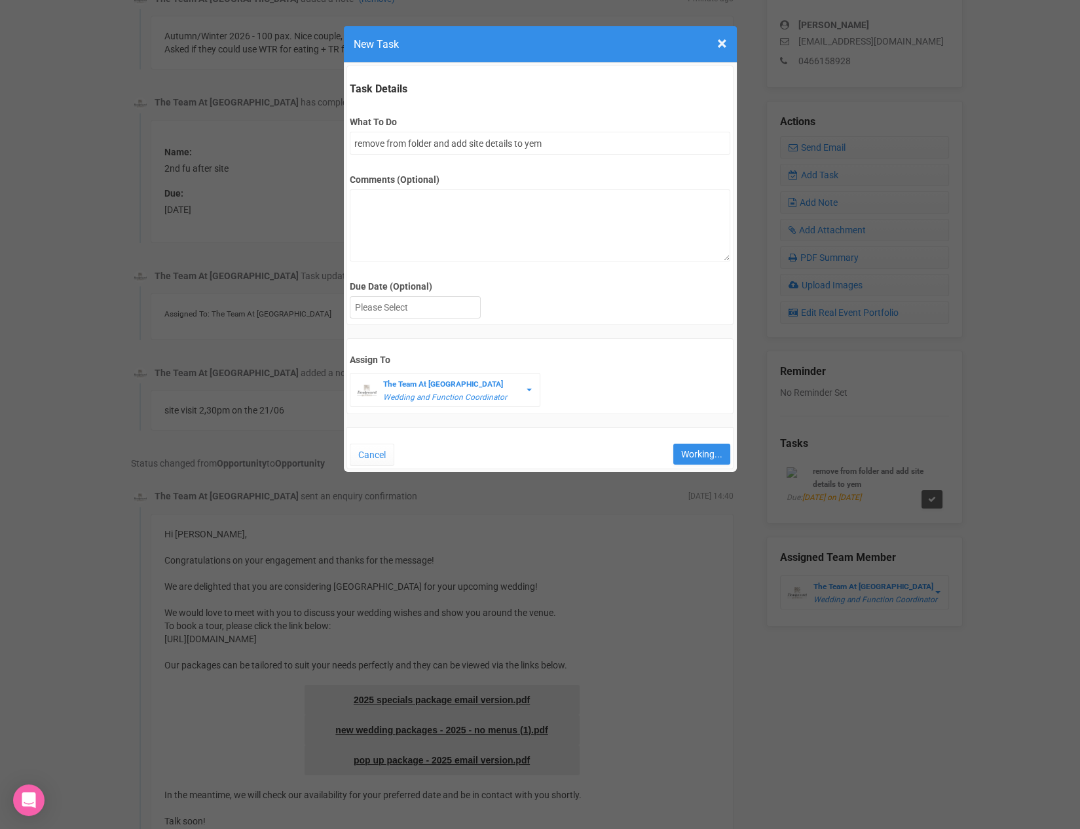
type input "Save"
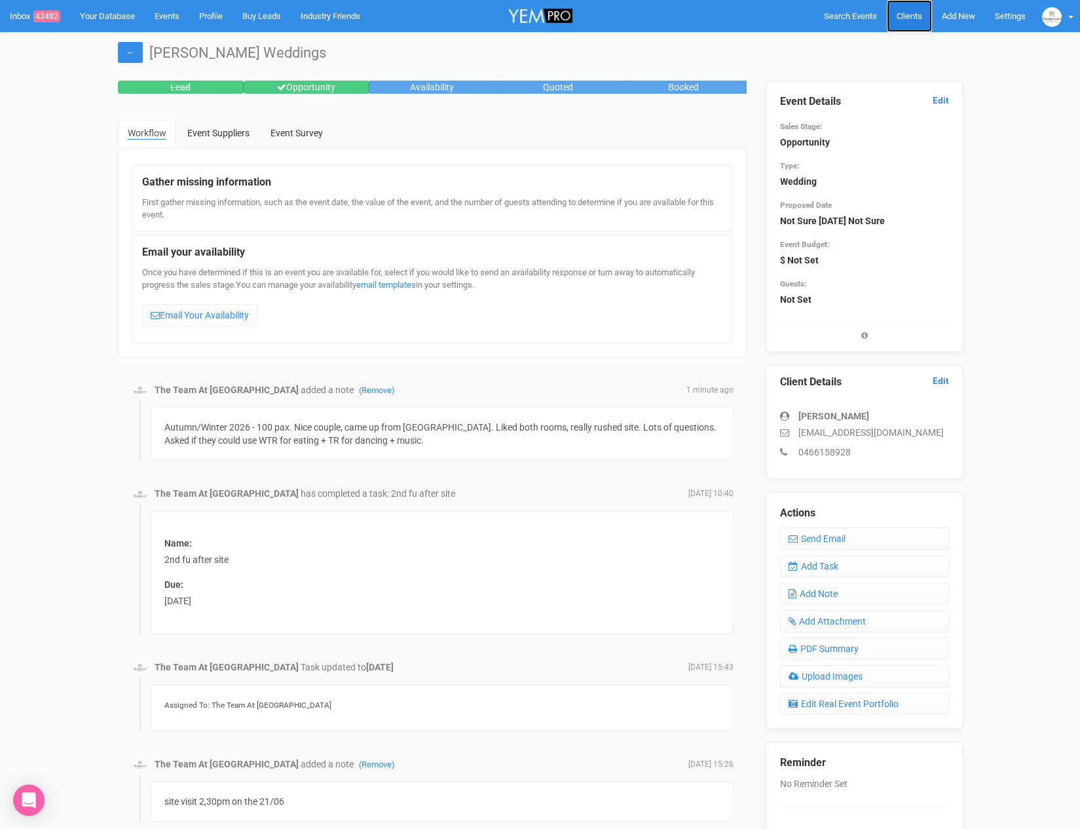
click at [907, 25] on link "Clients" at bounding box center [909, 16] width 45 height 32
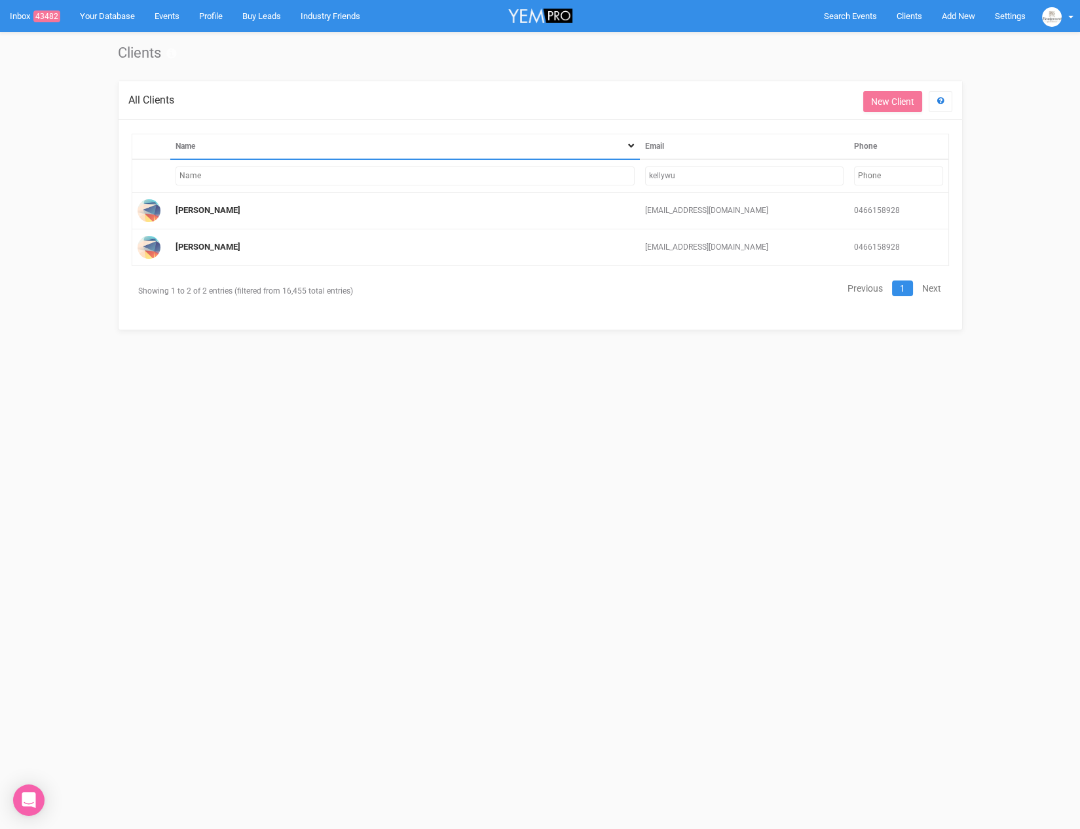
click at [716, 170] on input "kellywu" at bounding box center [744, 175] width 199 height 19
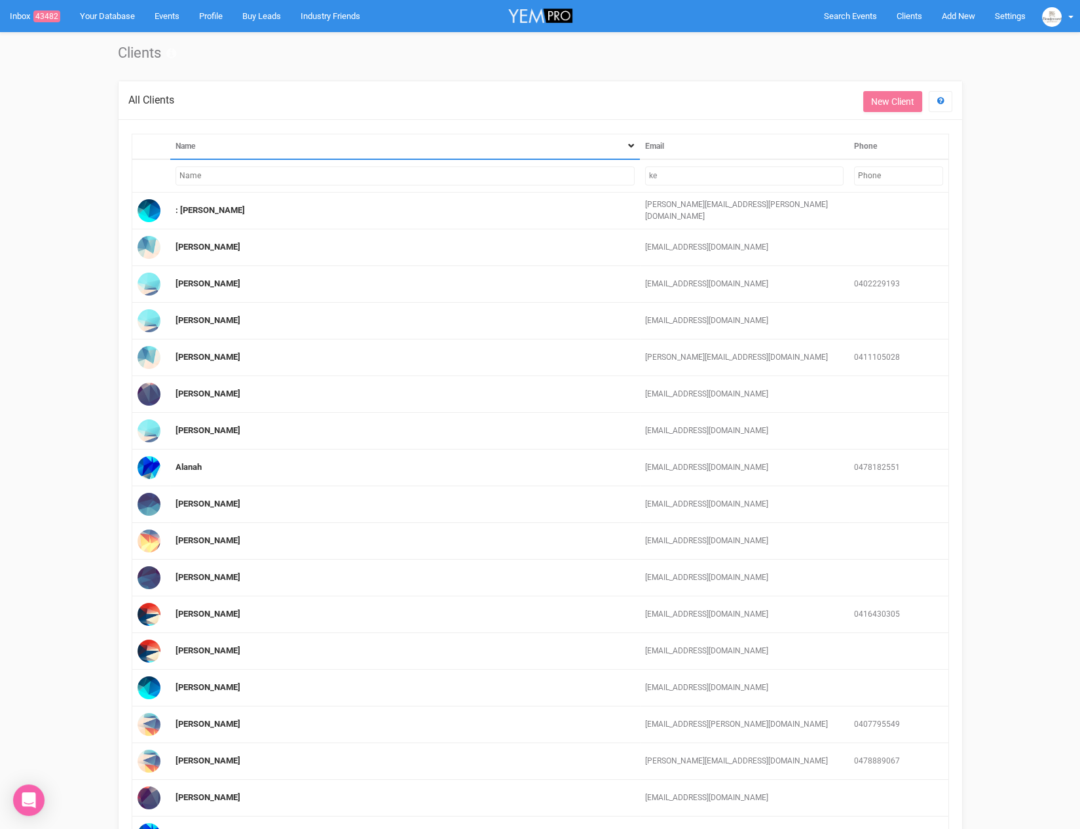
type input "k"
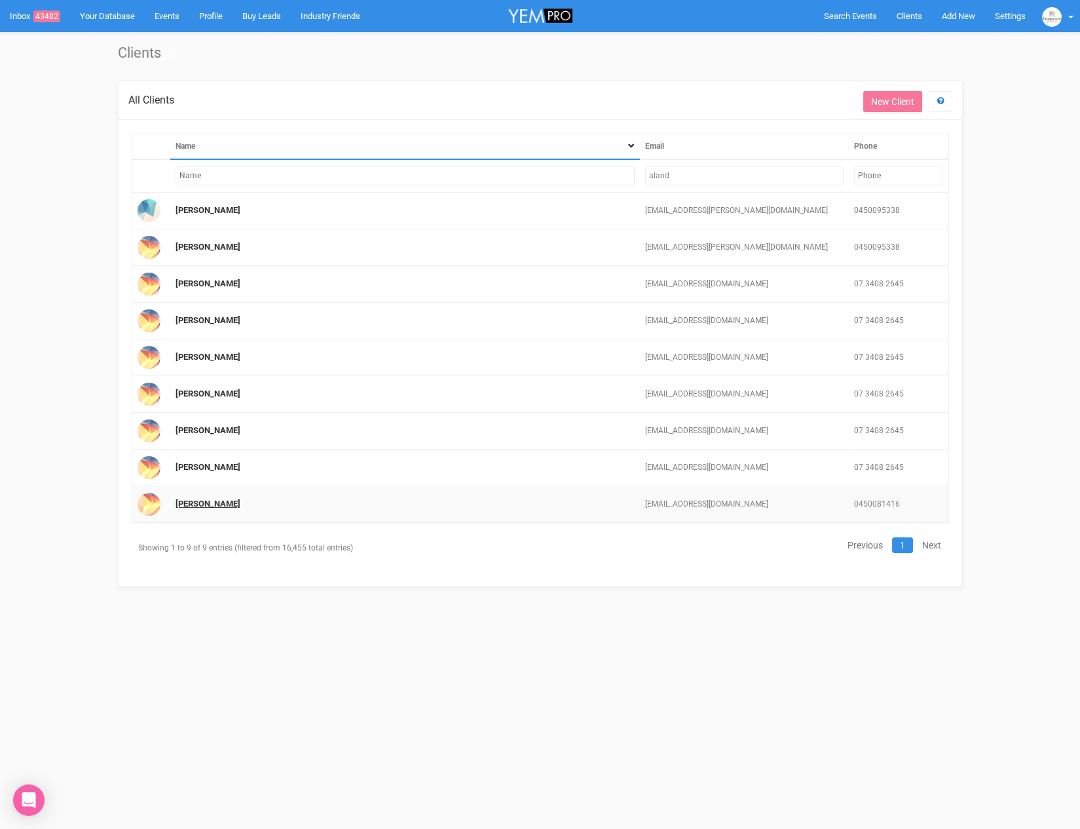
type input "aland"
click at [186, 499] on link "Zoe" at bounding box center [208, 504] width 65 height 10
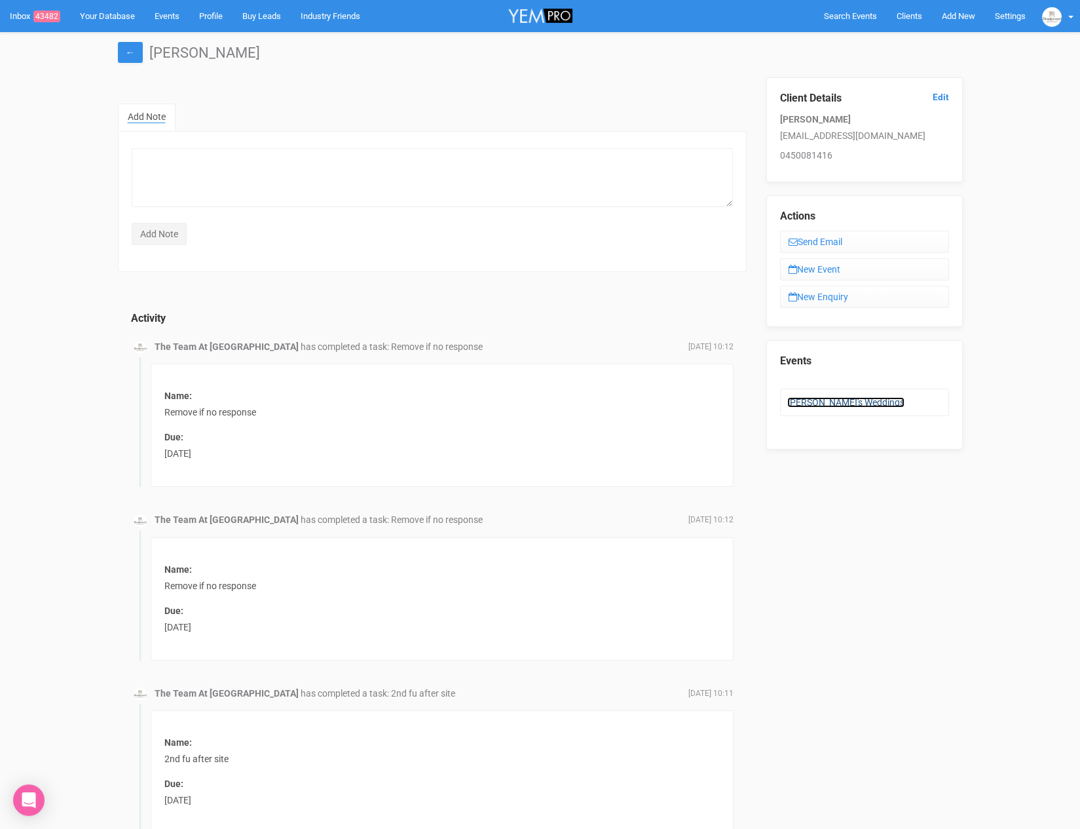
click at [822, 403] on link "Zoe's Weddings" at bounding box center [846, 402] width 117 height 10
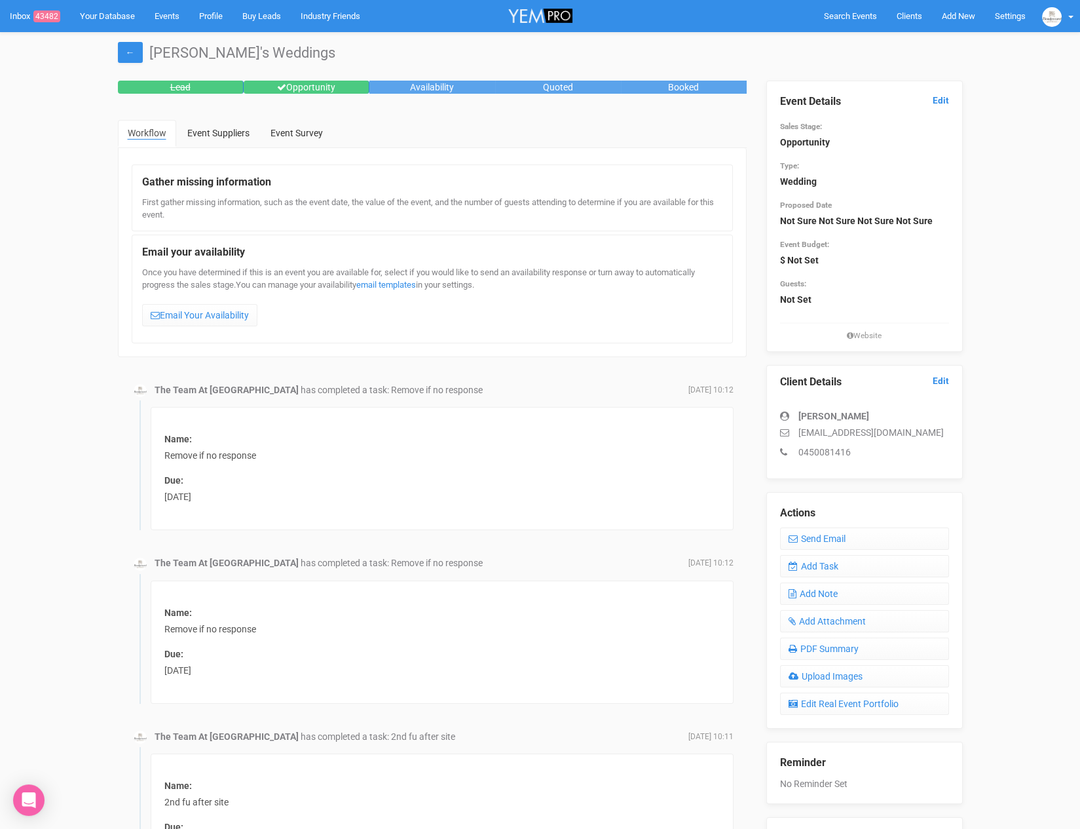
drag, startPoint x: 797, startPoint y: 428, endPoint x: 898, endPoint y: 425, distance: 101.0
click at [898, 426] on p "alandzoeth@gmail.com" at bounding box center [864, 432] width 169 height 13
drag, startPoint x: 898, startPoint y: 427, endPoint x: 759, endPoint y: 429, distance: 138.9
click at [759, 429] on div "Event Details Edit Sales Stage: Opportunity Type: Wedding Proposed Date Not Sur…" at bounding box center [865, 494] width 216 height 826
copy p "alandzoeth@gmail.com"
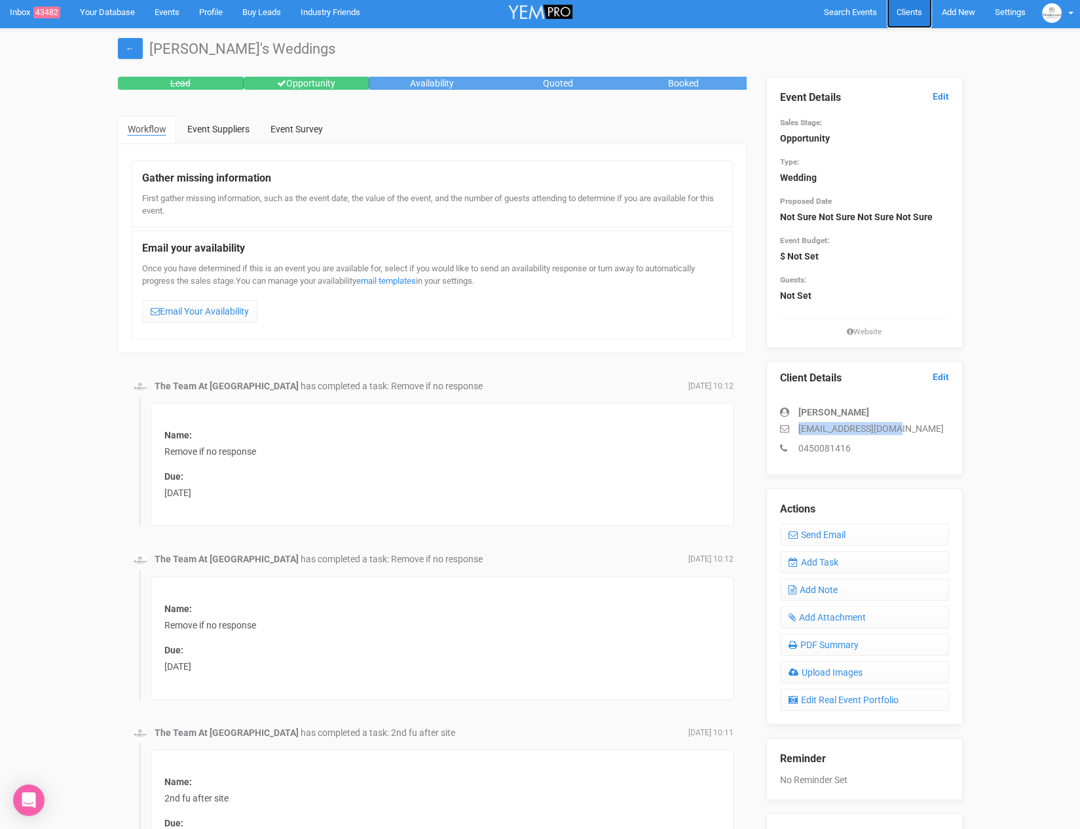
scroll to position [3, 0]
click at [921, 16] on link "Clients" at bounding box center [909, 13] width 45 height 32
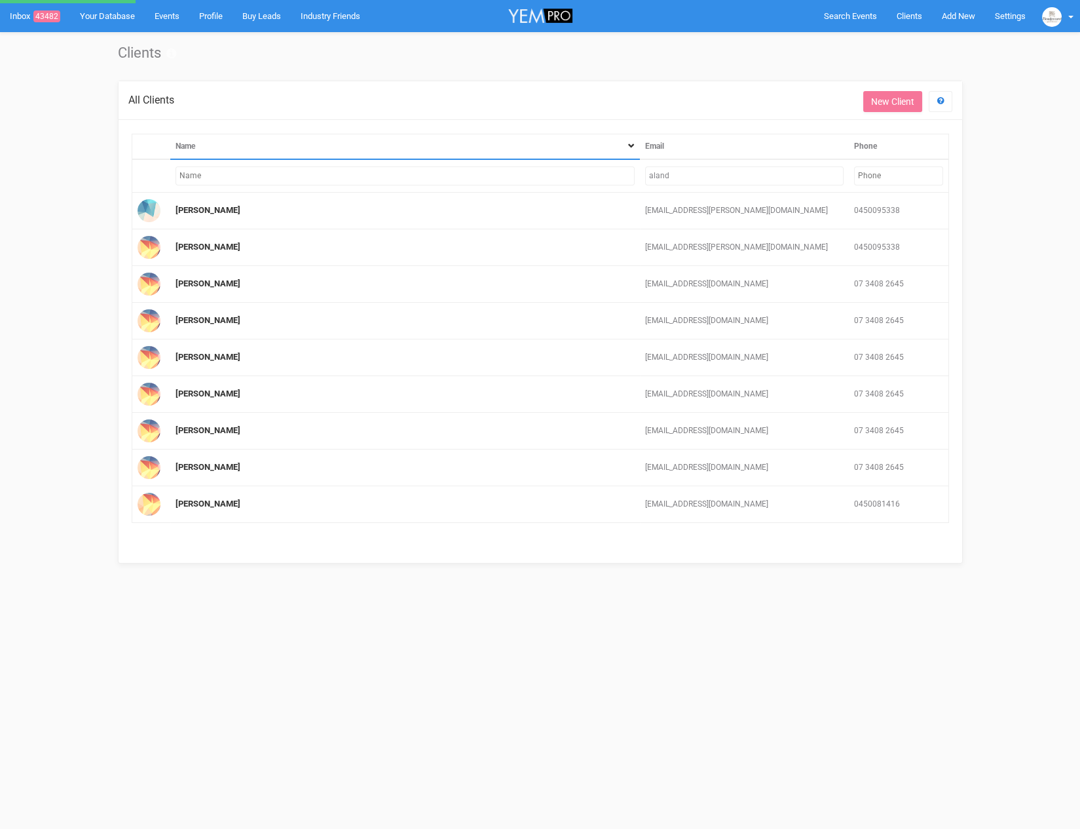
click at [719, 181] on input "aland" at bounding box center [744, 175] width 199 height 19
type input "a"
click at [664, 174] on input "aland" at bounding box center [744, 175] width 199 height 19
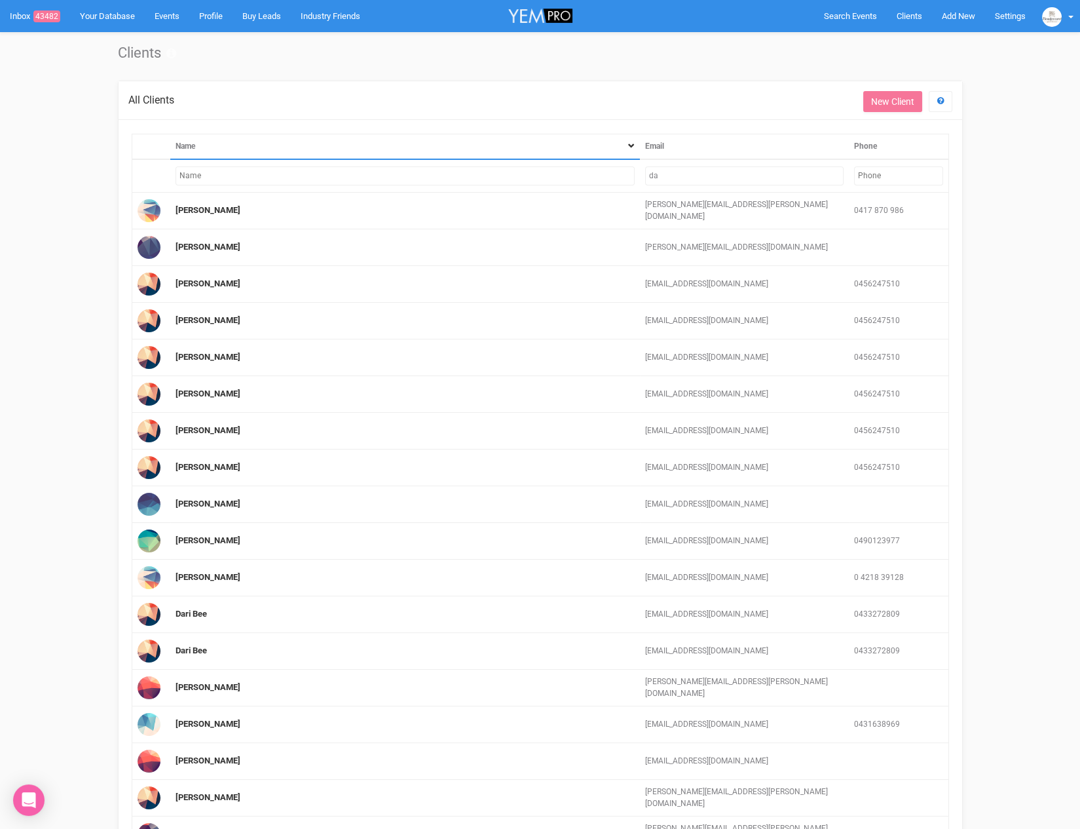
type input "d"
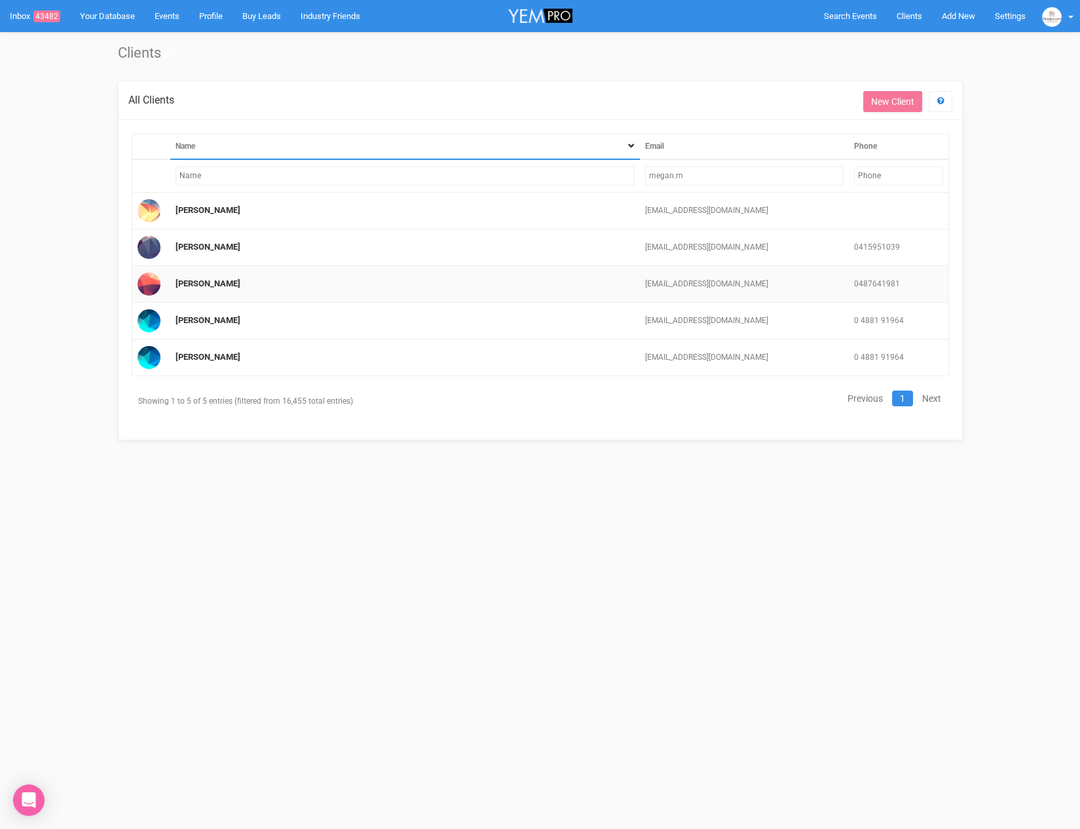
type input "megan.m"
click at [678, 288] on td "[EMAIL_ADDRESS][DOMAIN_NAME]" at bounding box center [744, 284] width 209 height 37
click at [202, 282] on link "[PERSON_NAME]" at bounding box center [208, 283] width 65 height 10
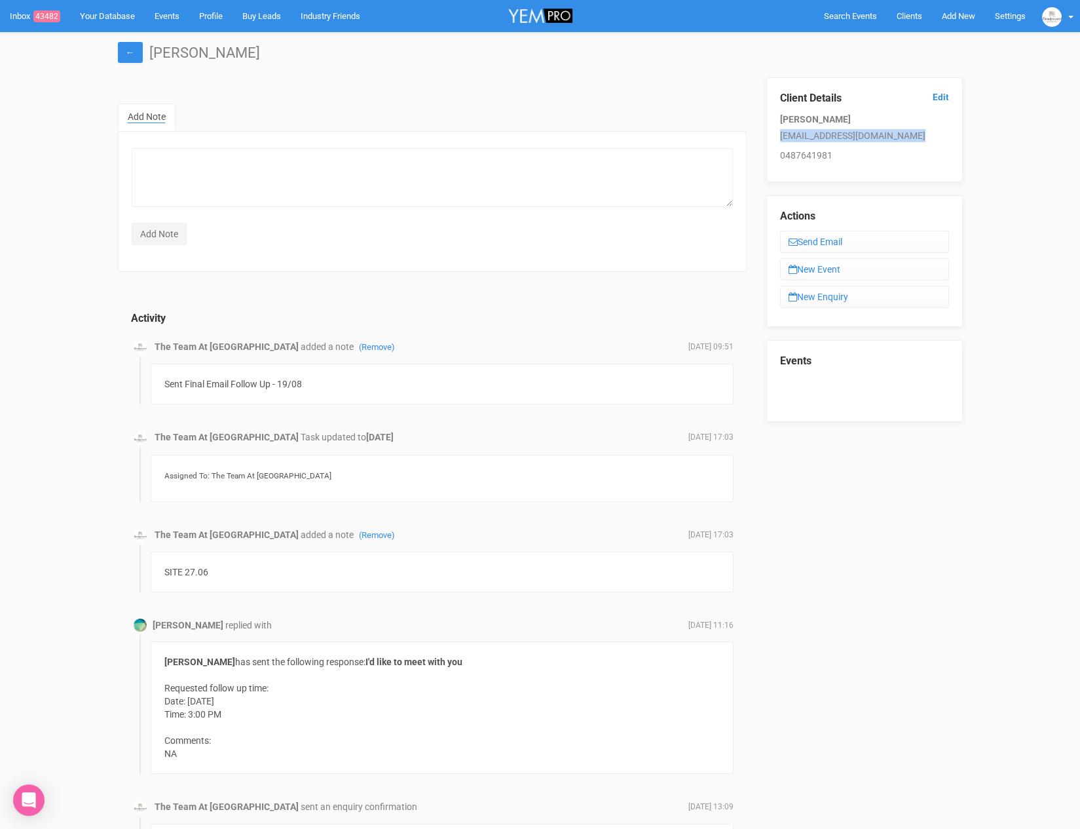
drag, startPoint x: 780, startPoint y: 140, endPoint x: 936, endPoint y: 139, distance: 156.6
click at [936, 139] on p "[EMAIL_ADDRESS][DOMAIN_NAME]" at bounding box center [864, 135] width 169 height 13
copy p "[EMAIL_ADDRESS][DOMAIN_NAME]"
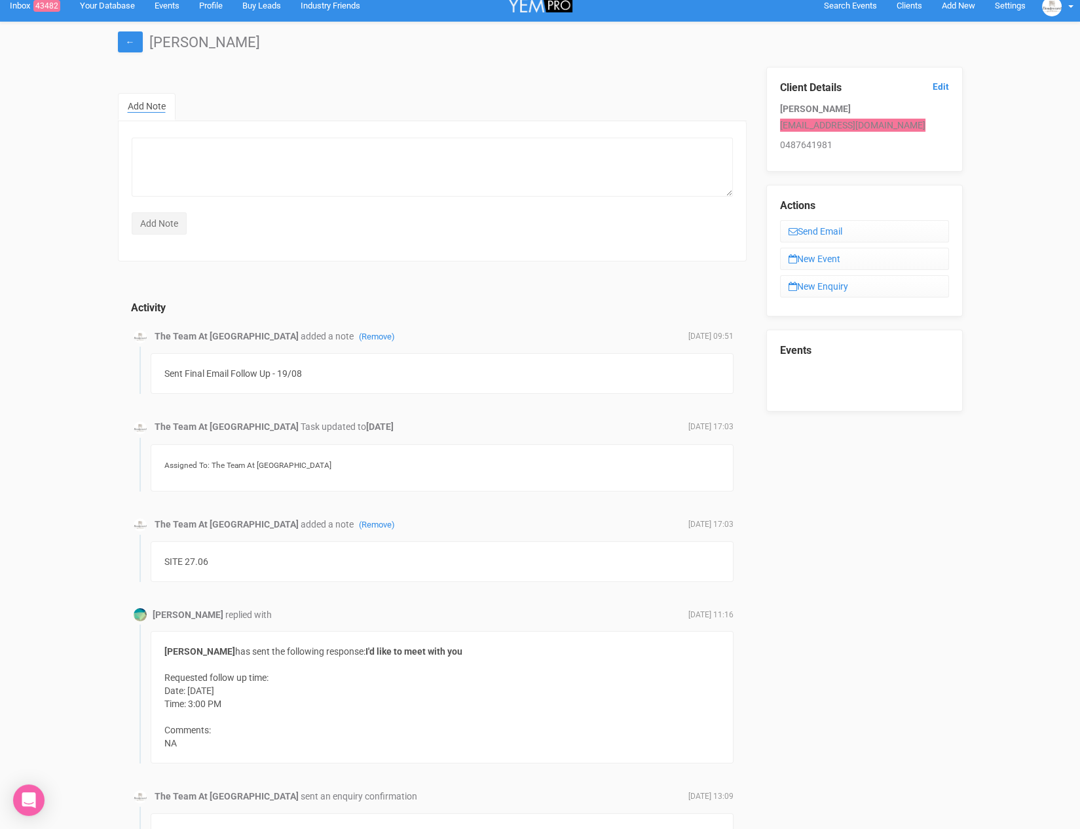
scroll to position [9, 0]
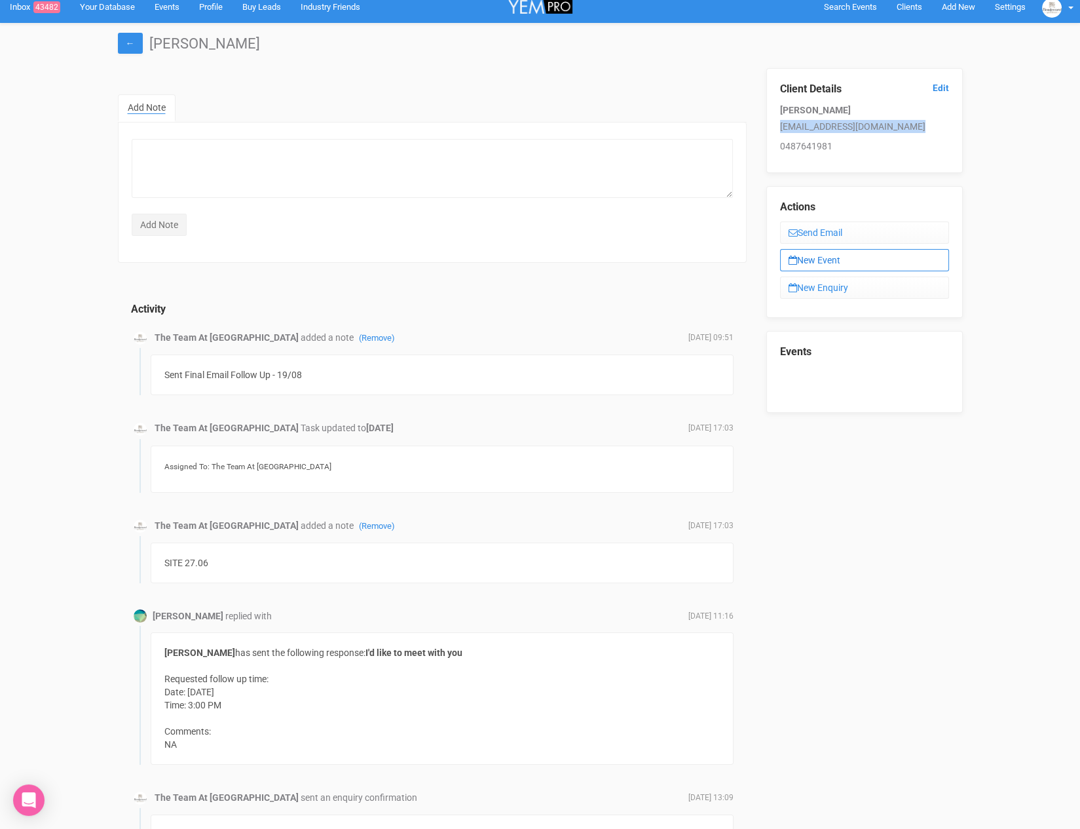
click at [809, 263] on link "New Event" at bounding box center [864, 260] width 169 height 22
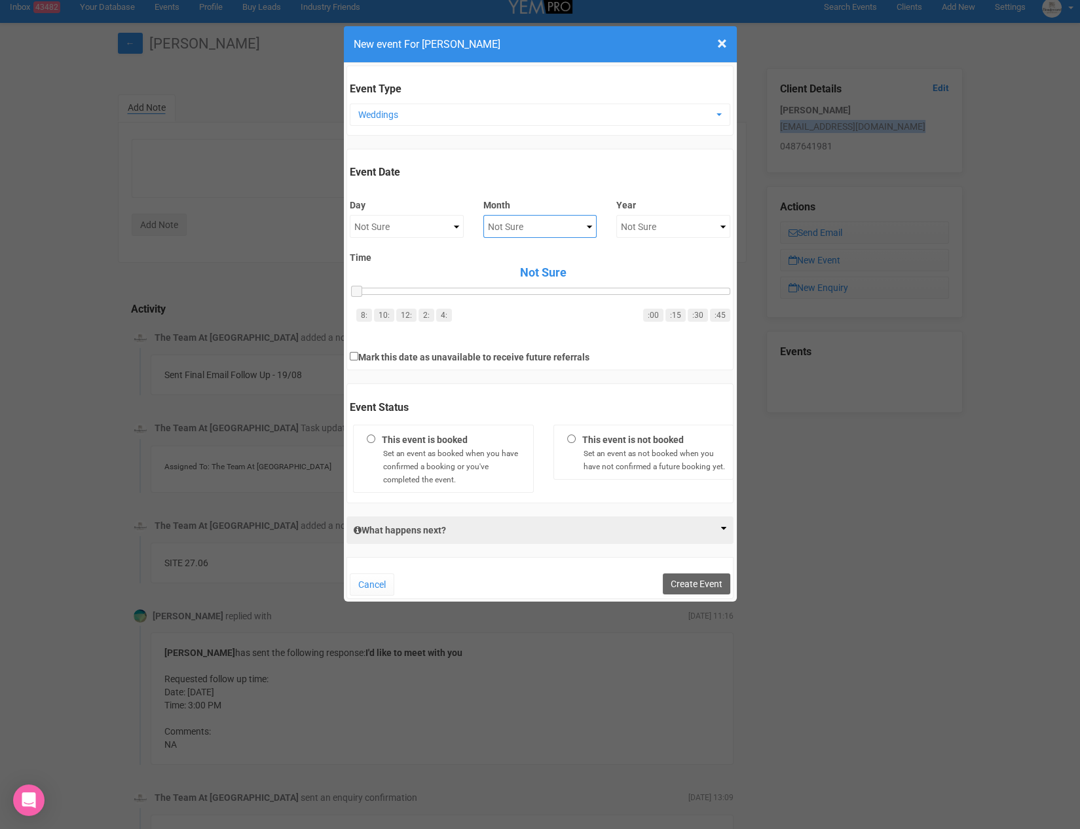
click at [506, 215] on select "Not Sure January February March April May June July August September October No…" at bounding box center [541, 226] width 114 height 23
click at [523, 240] on div "Month Not Sure January February March April May June July August September Octo…" at bounding box center [541, 216] width 134 height 58
click at [529, 230] on select "Not Sure January February March April May June July August September October No…" at bounding box center [541, 226] width 114 height 23
select select "May"
click at [617, 229] on select "Not Sure 2020 2021 2022 2023 2024 2025 2026 2027 2028 2029 2030 2031 2032 2033 …" at bounding box center [674, 226] width 114 height 23
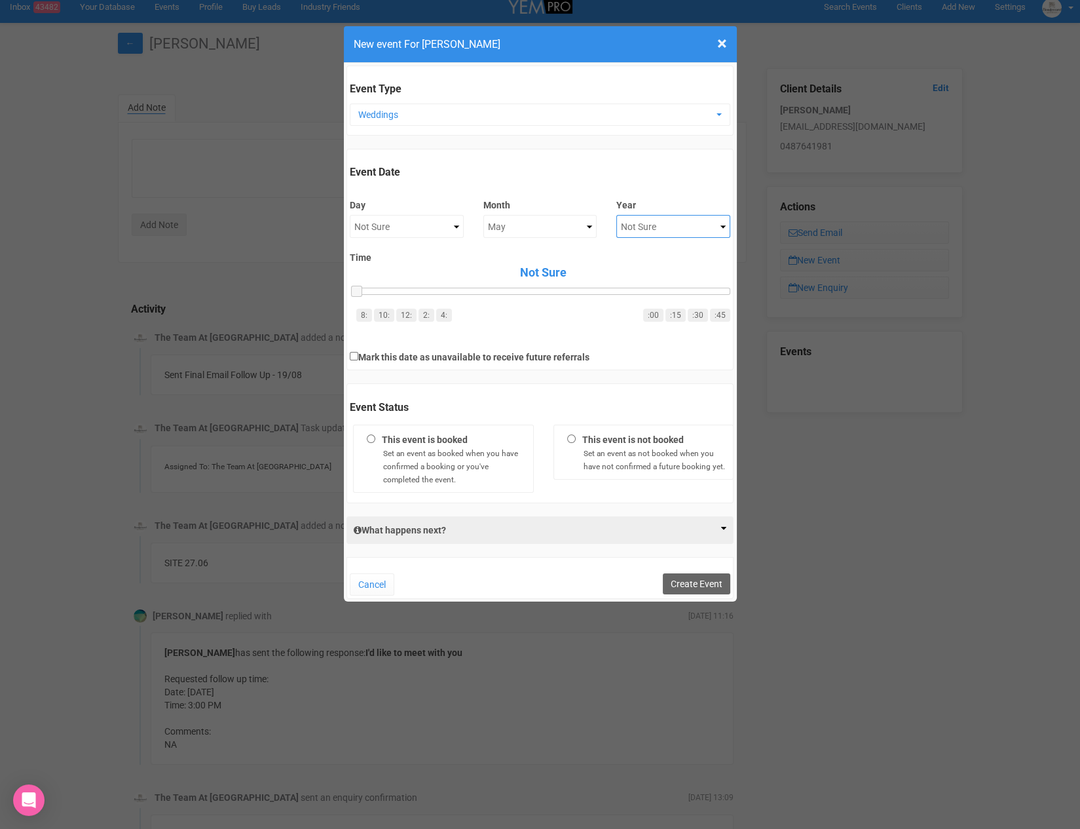
select select "2026"
click at [721, 580] on button "Create Event" at bounding box center [696, 583] width 67 height 21
click at [702, 573] on button "Create Event" at bounding box center [696, 583] width 67 height 21
click at [722, 47] on span "×" at bounding box center [722, 44] width 10 height 22
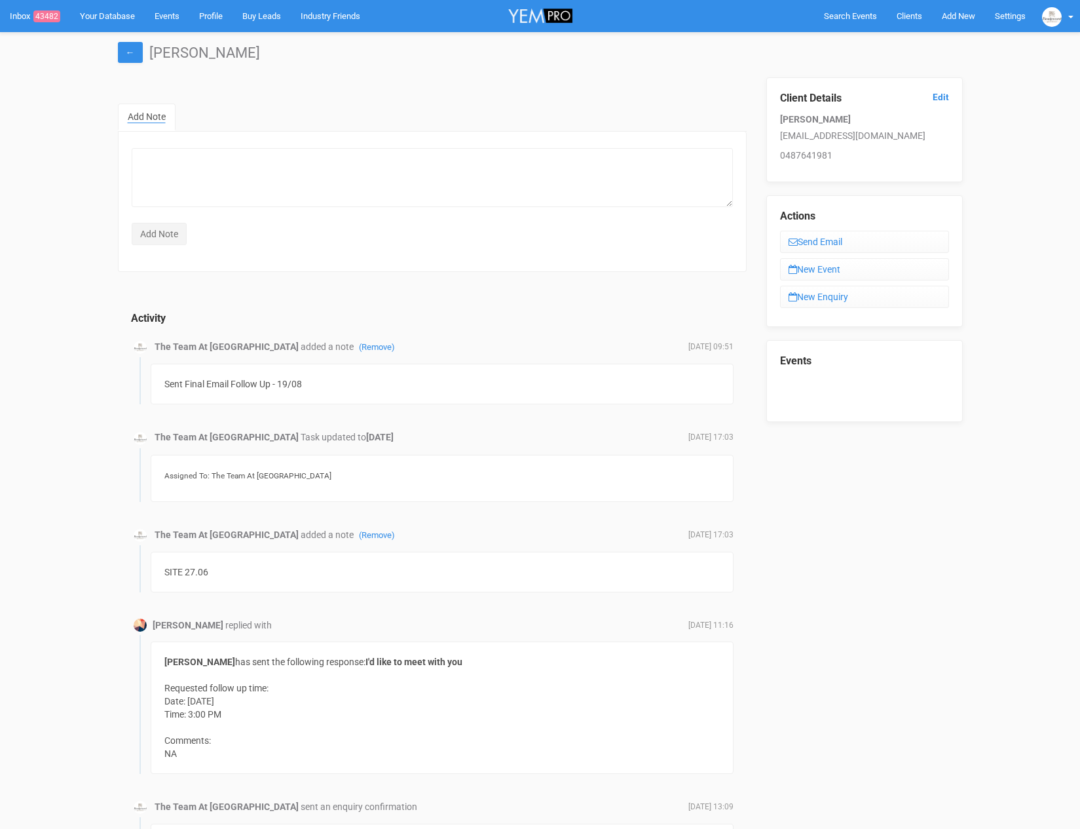
scroll to position [16, 0]
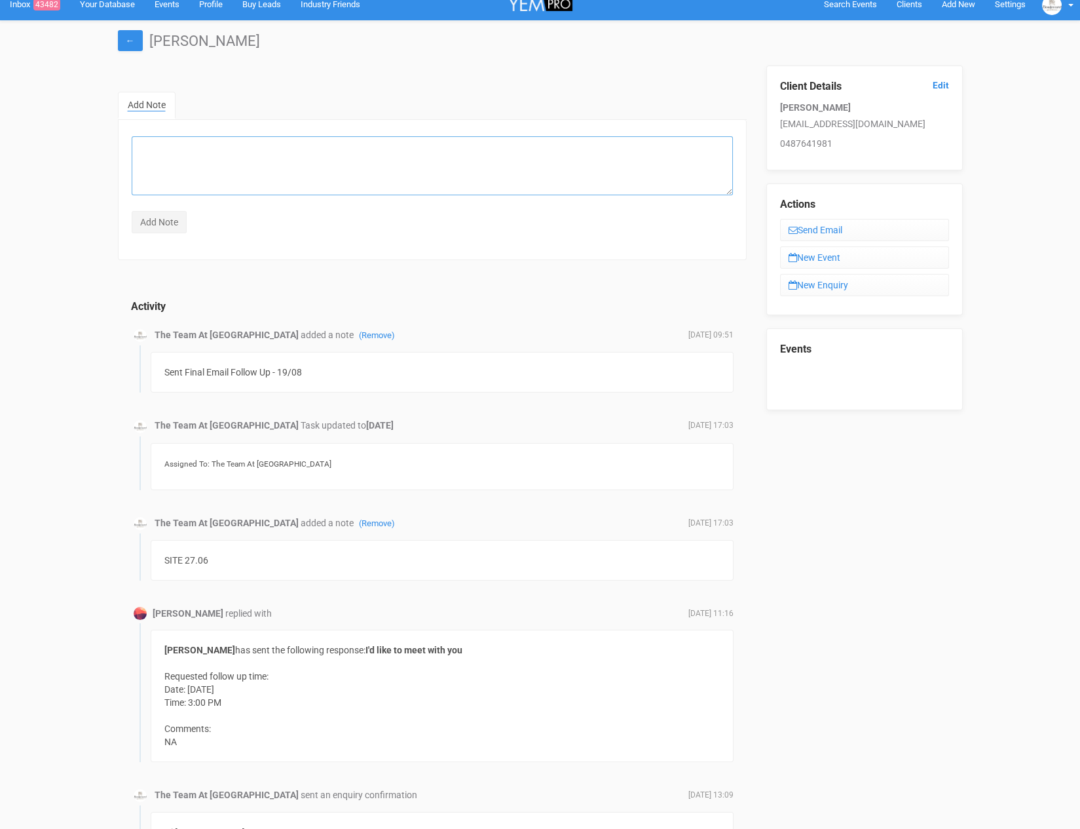
click at [159, 143] on textarea at bounding box center [432, 165] width 601 height 59
type textarea "remove from yem if no response - (plus blue book)"
click at [159, 214] on input "Add Note" at bounding box center [159, 222] width 55 height 22
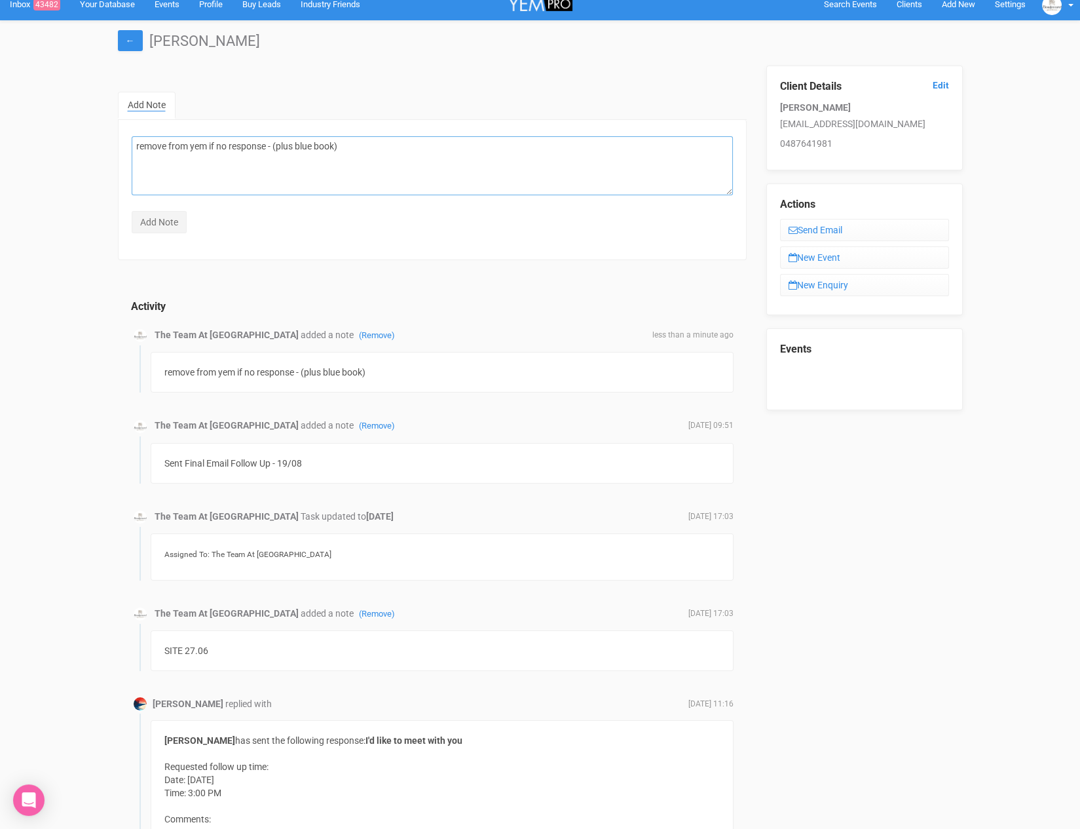
click at [174, 149] on textarea "remove from yem if no response - (plus blue book)" at bounding box center [432, 165] width 601 height 59
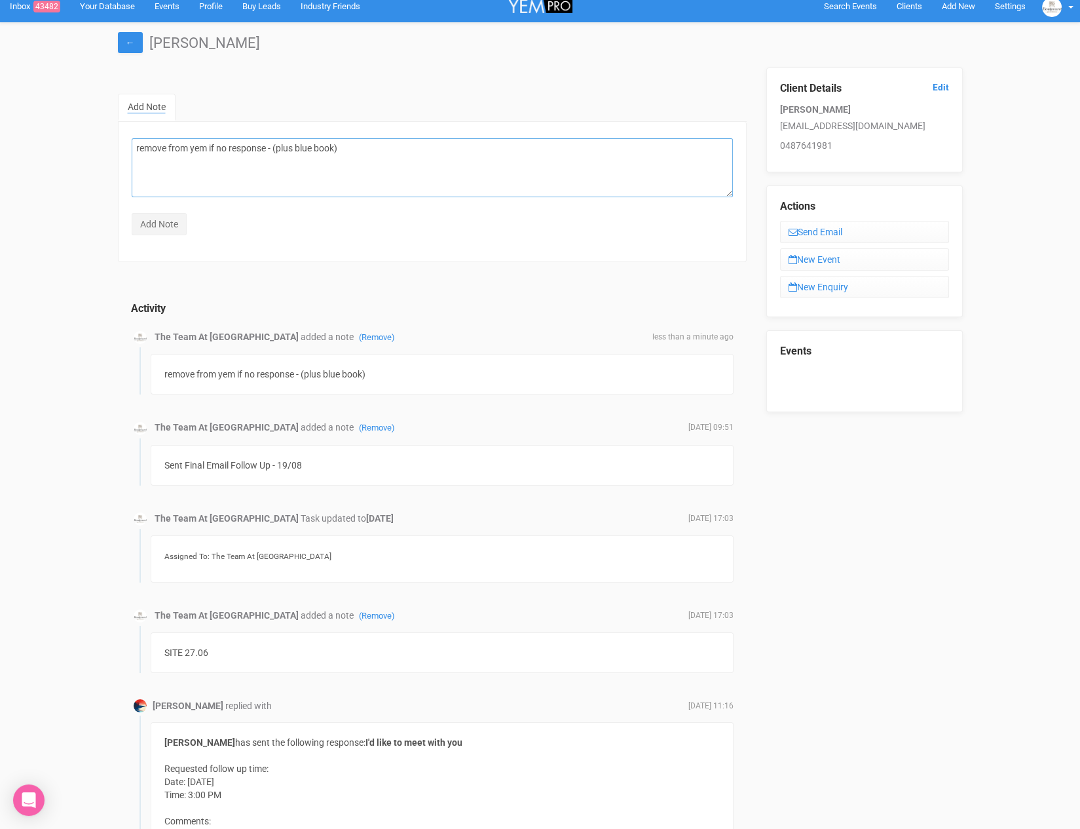
scroll to position [9, 0]
type textarea "nice same sex couple. looking for rec only in [DATE]. Loved the WTR + gardens. …"
click at [142, 219] on input "Add Note" at bounding box center [159, 225] width 55 height 22
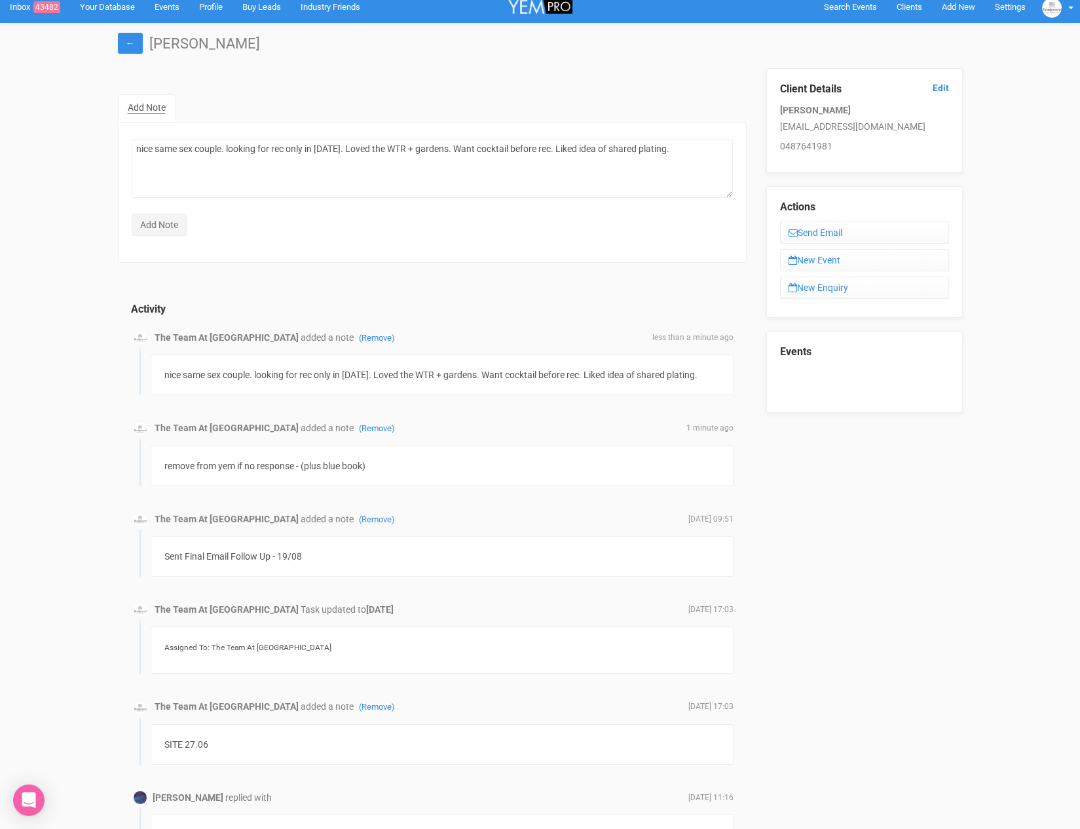
scroll to position [0, 0]
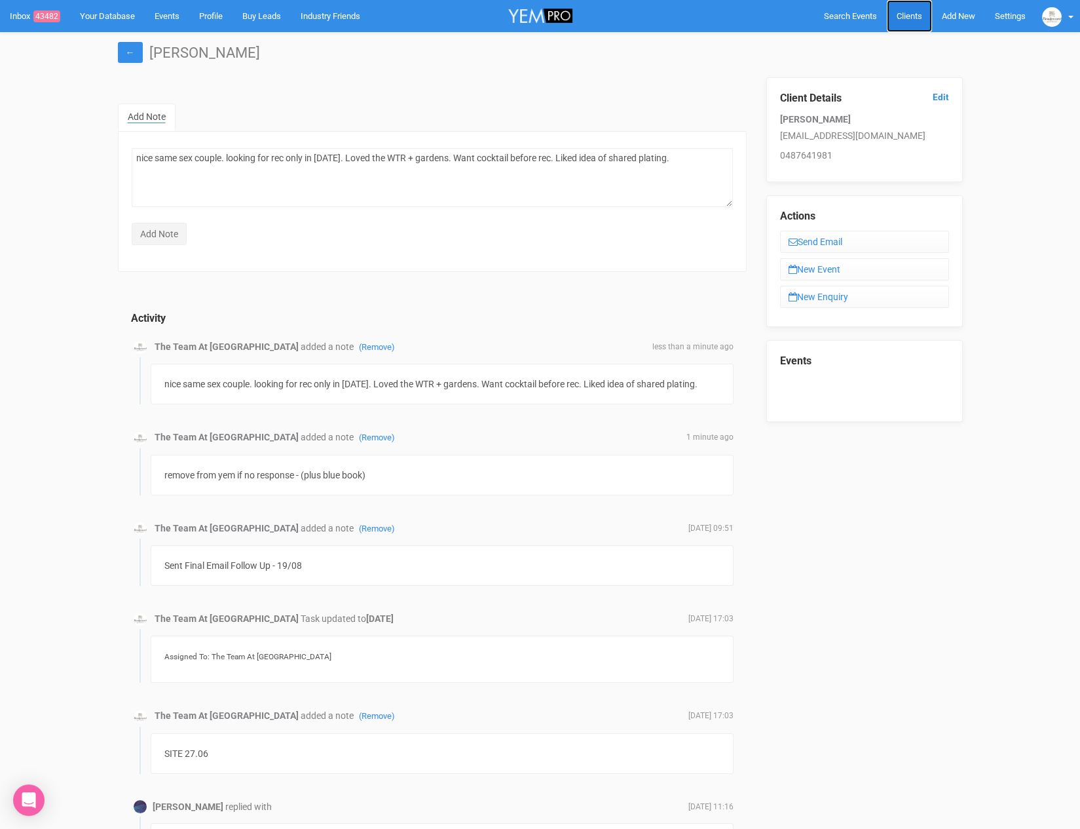
click at [914, 23] on link "Clients" at bounding box center [909, 16] width 45 height 32
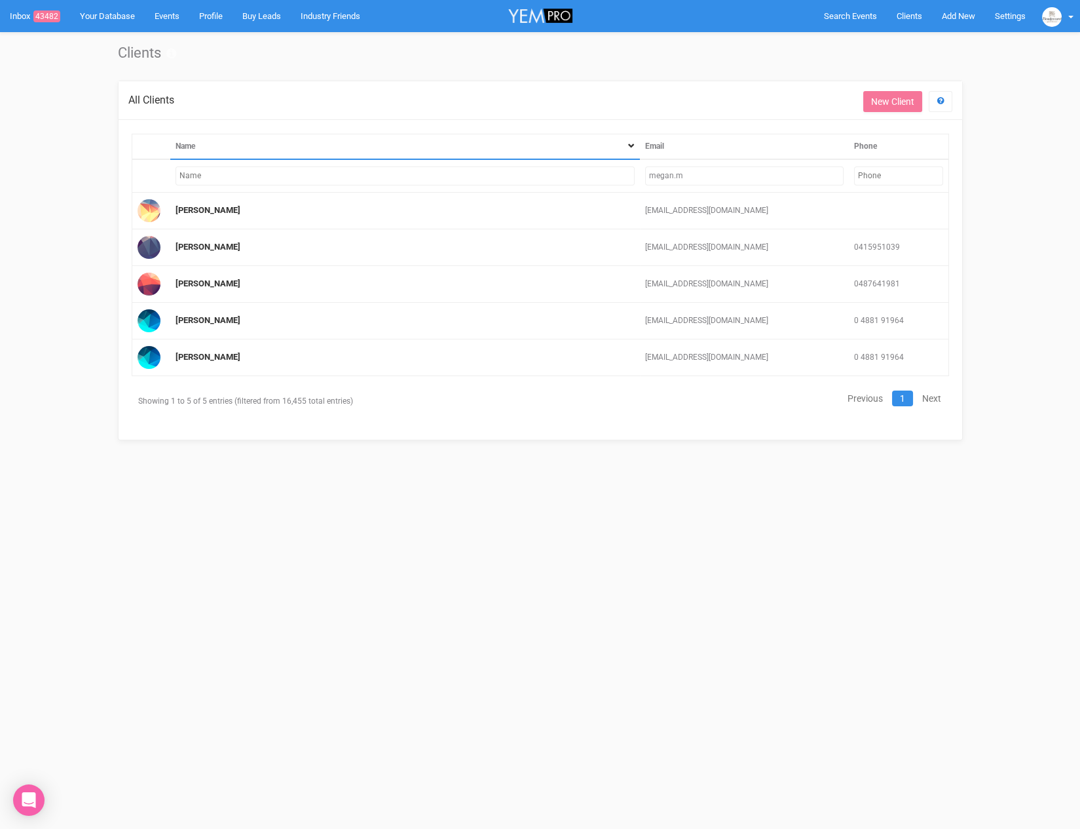
click at [689, 181] on input "megan.m" at bounding box center [744, 175] width 199 height 19
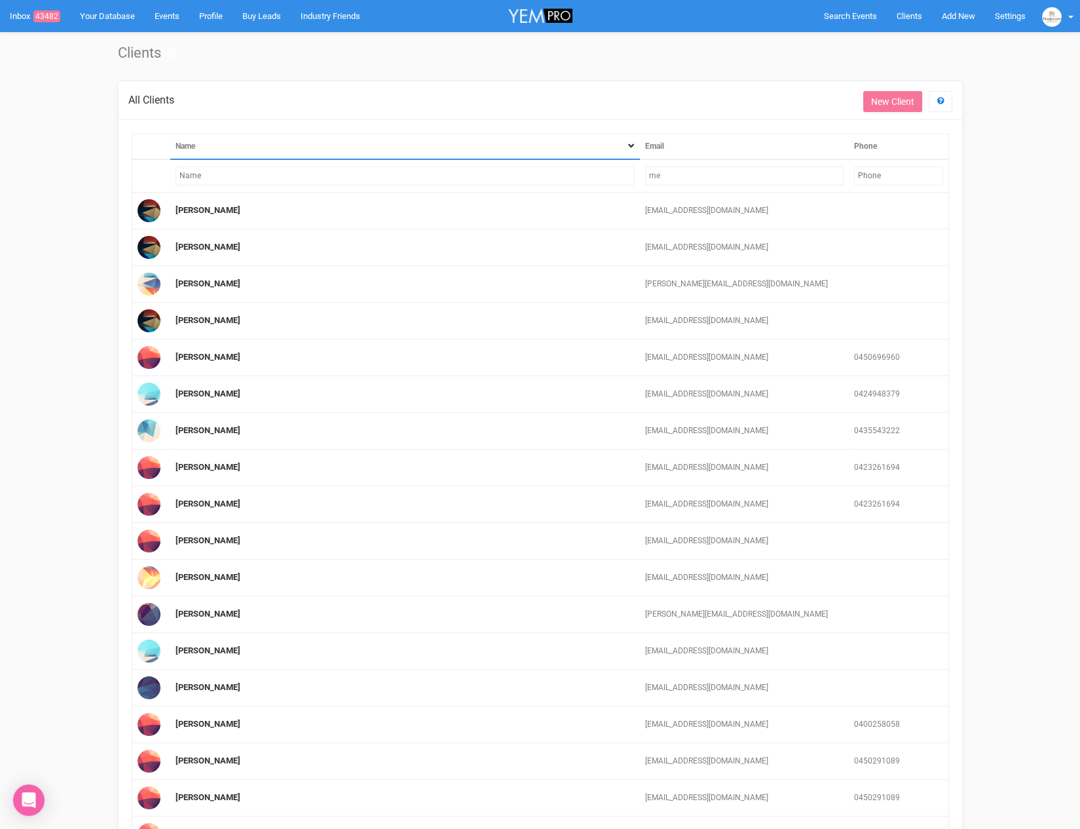
type input "m"
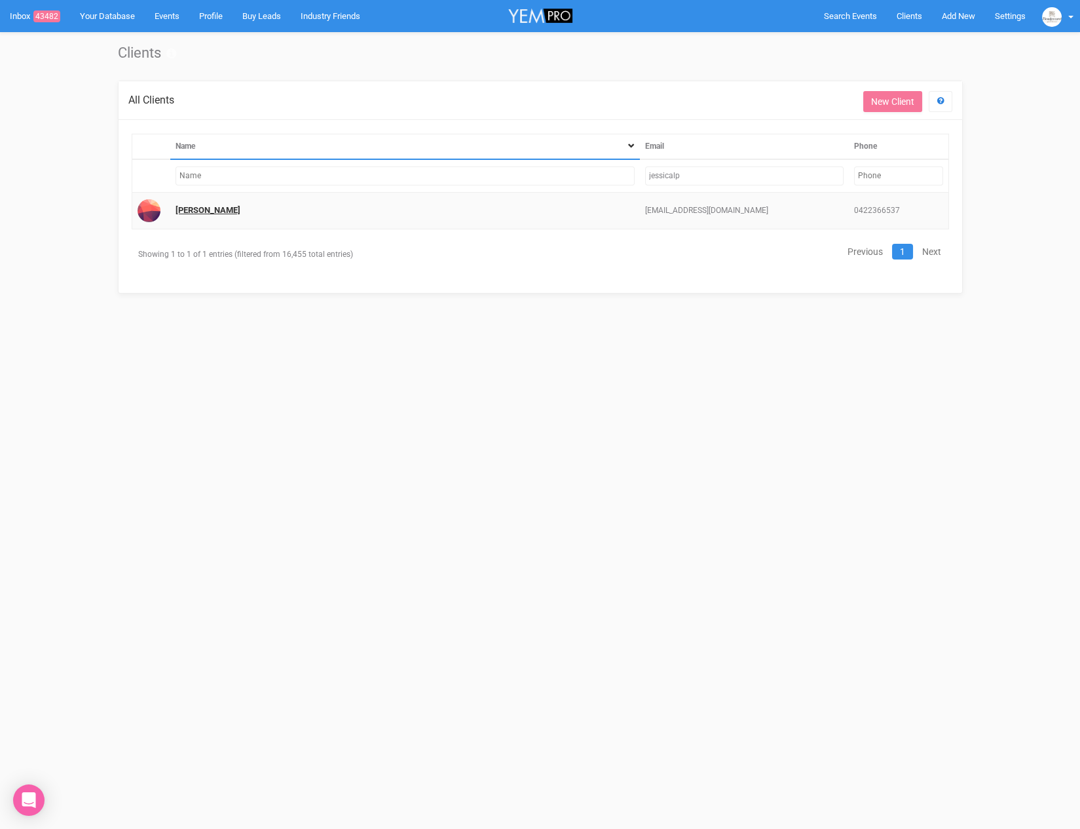
type input "jessicalp"
click at [187, 205] on link "[PERSON_NAME]" at bounding box center [208, 210] width 65 height 10
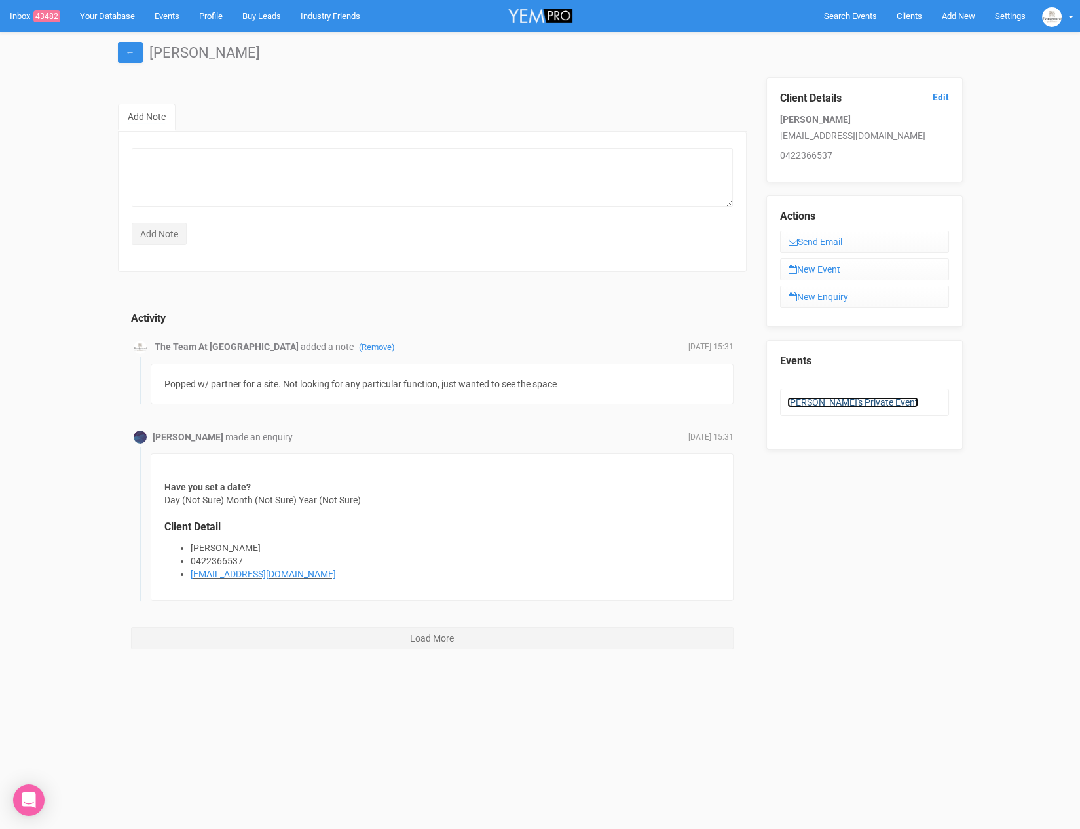
click at [860, 399] on link "[PERSON_NAME]'s Private Event" at bounding box center [853, 402] width 131 height 10
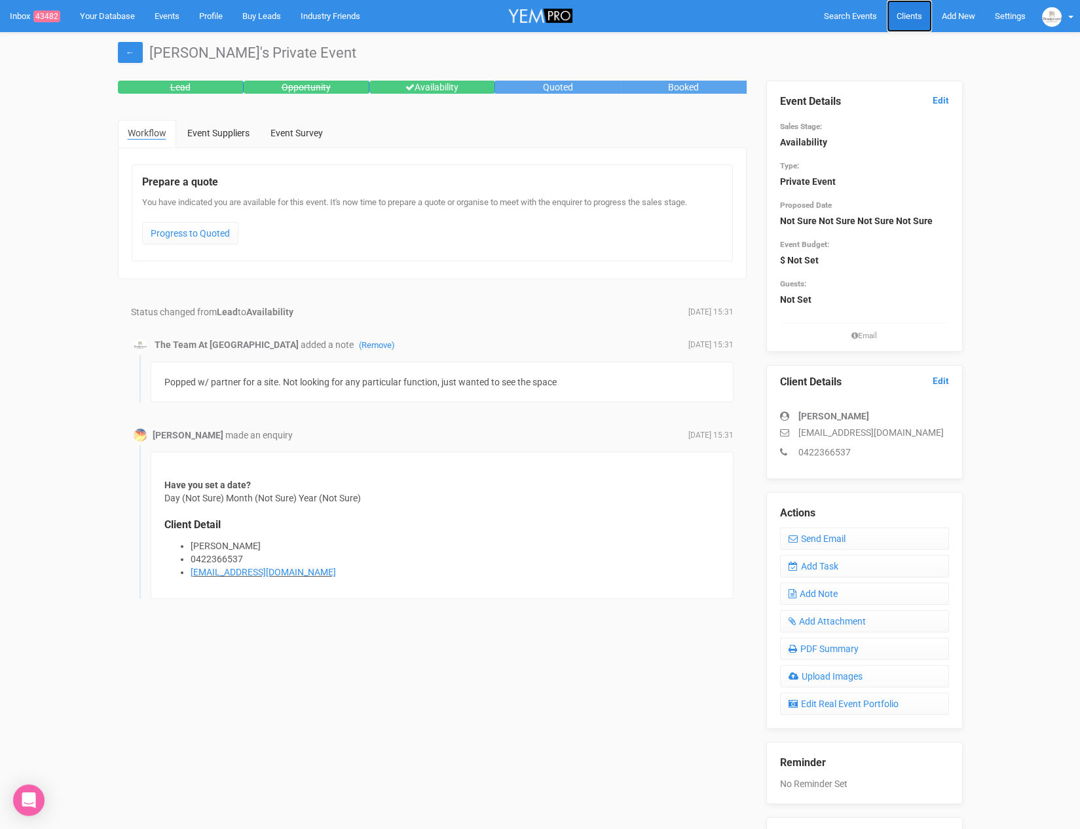
click at [909, 22] on link "Clients" at bounding box center [909, 16] width 45 height 32
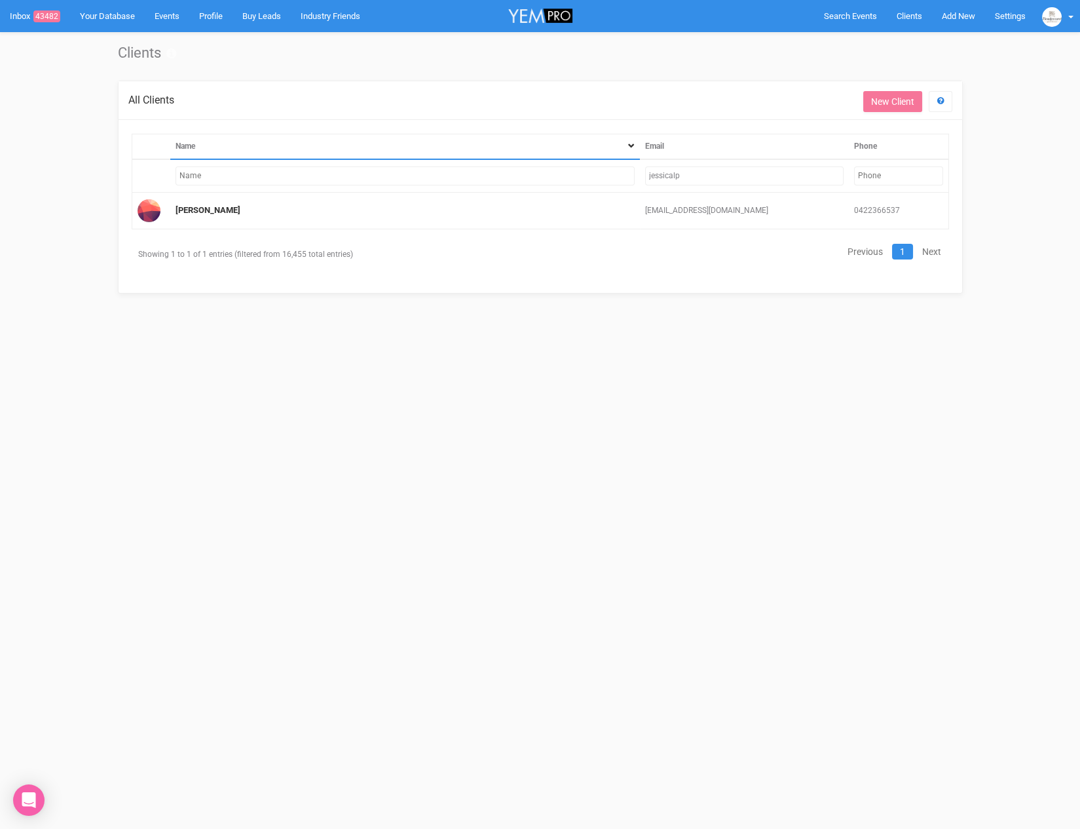
click at [756, 164] on td "jessicalp" at bounding box center [744, 175] width 209 height 33
click at [753, 175] on input "jessicalp" at bounding box center [744, 175] width 199 height 19
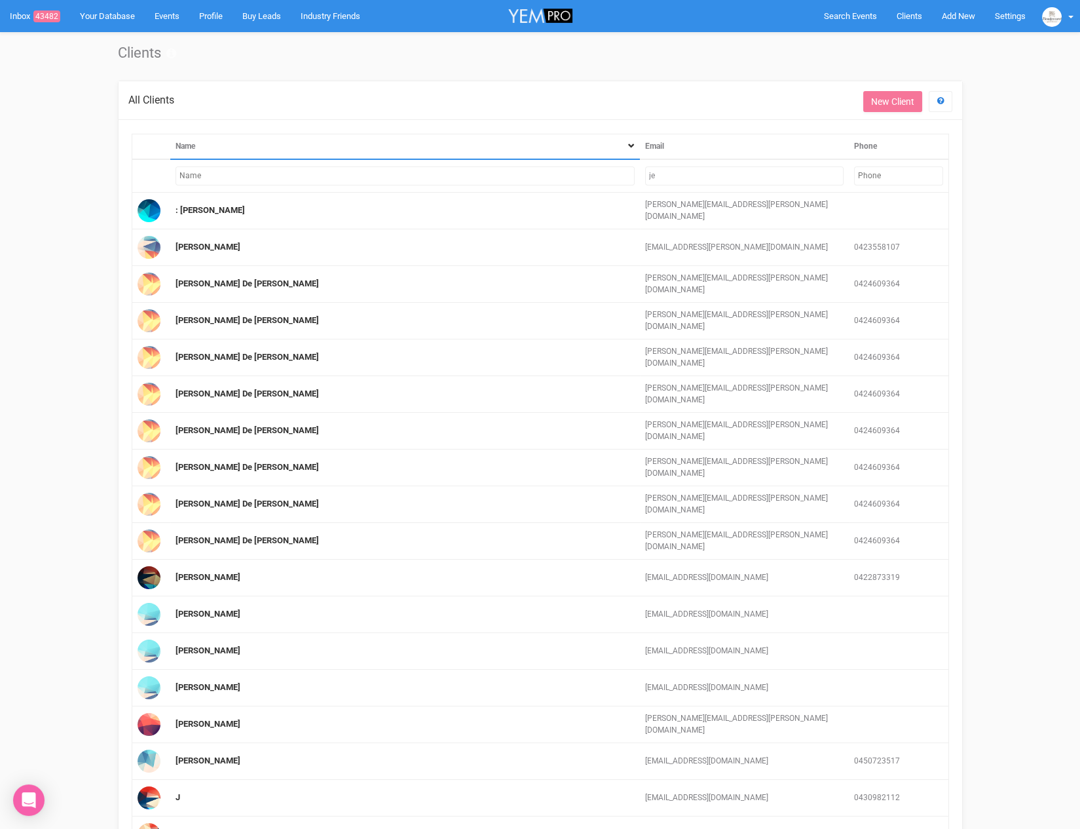
type input "j"
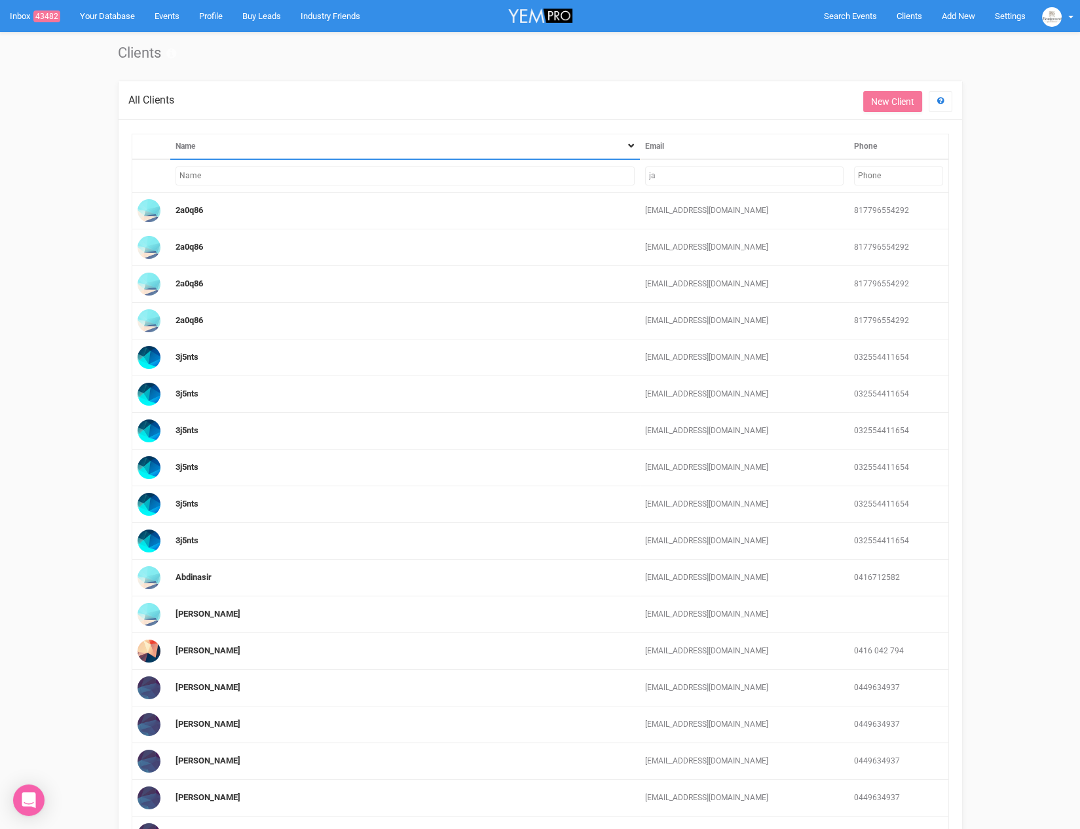
type input "j"
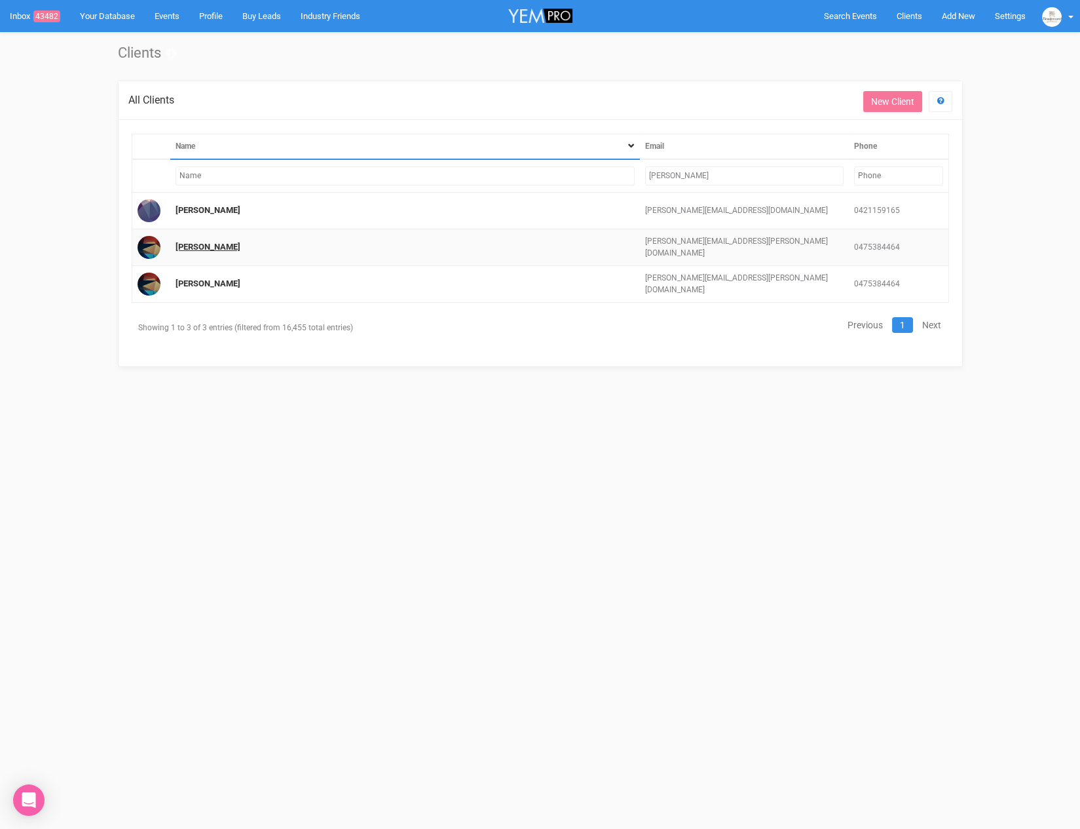
type input "[PERSON_NAME]"
click at [198, 248] on link "[PERSON_NAME]" at bounding box center [208, 247] width 65 height 10
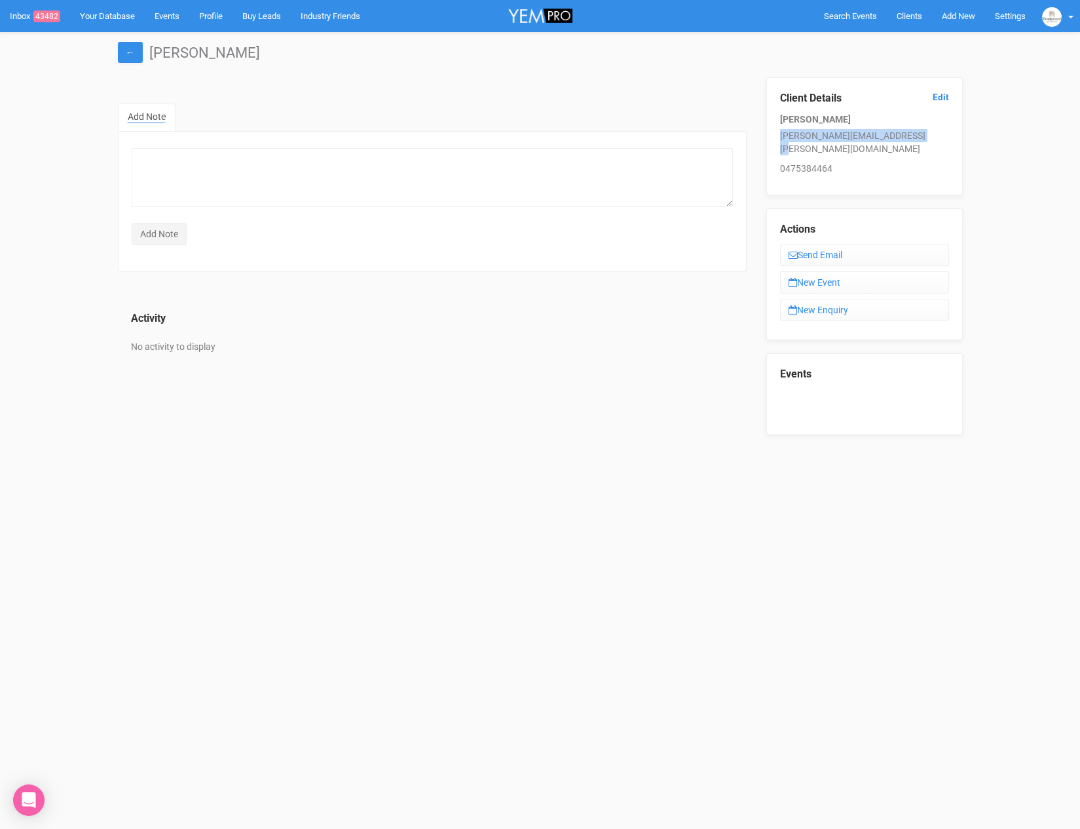
drag, startPoint x: 780, startPoint y: 138, endPoint x: 941, endPoint y: 136, distance: 161.8
click at [941, 136] on p "[PERSON_NAME][EMAIL_ADDRESS][PERSON_NAME][DOMAIN_NAME]" at bounding box center [864, 142] width 169 height 26
copy p "[PERSON_NAME][EMAIL_ADDRESS][PERSON_NAME][DOMAIN_NAME]"
click at [128, 58] on link "←" at bounding box center [130, 52] width 25 height 21
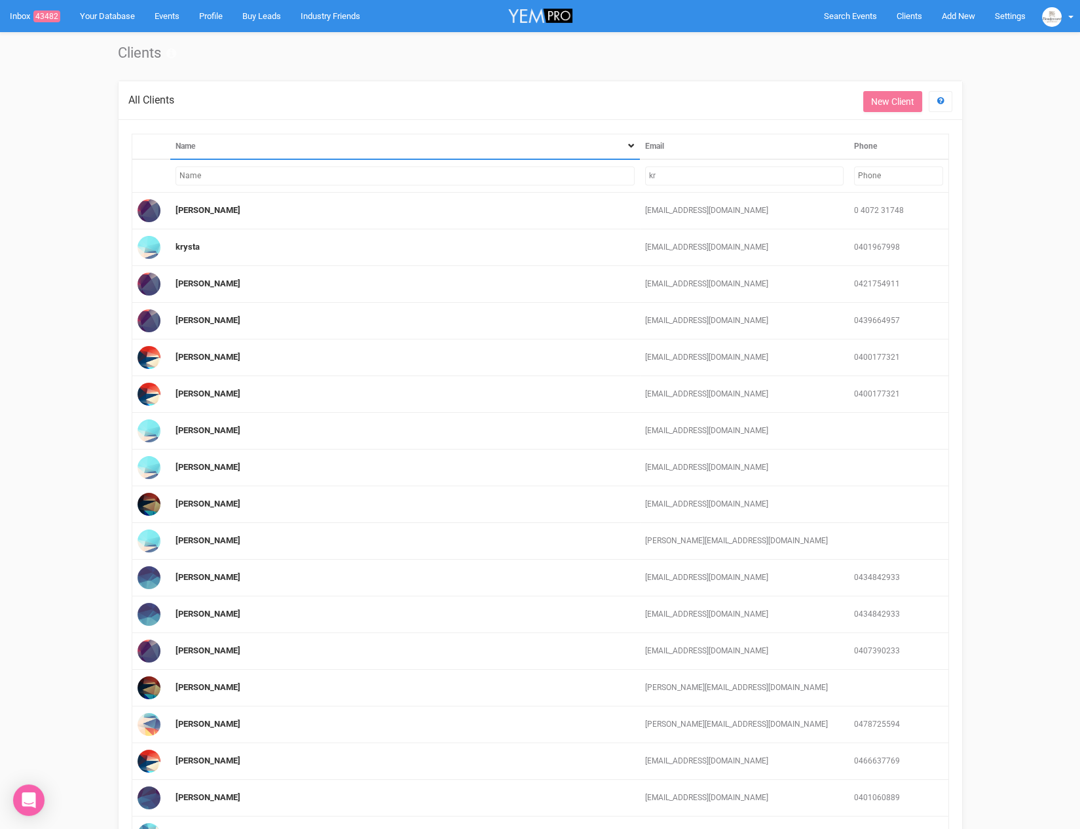
type input "k"
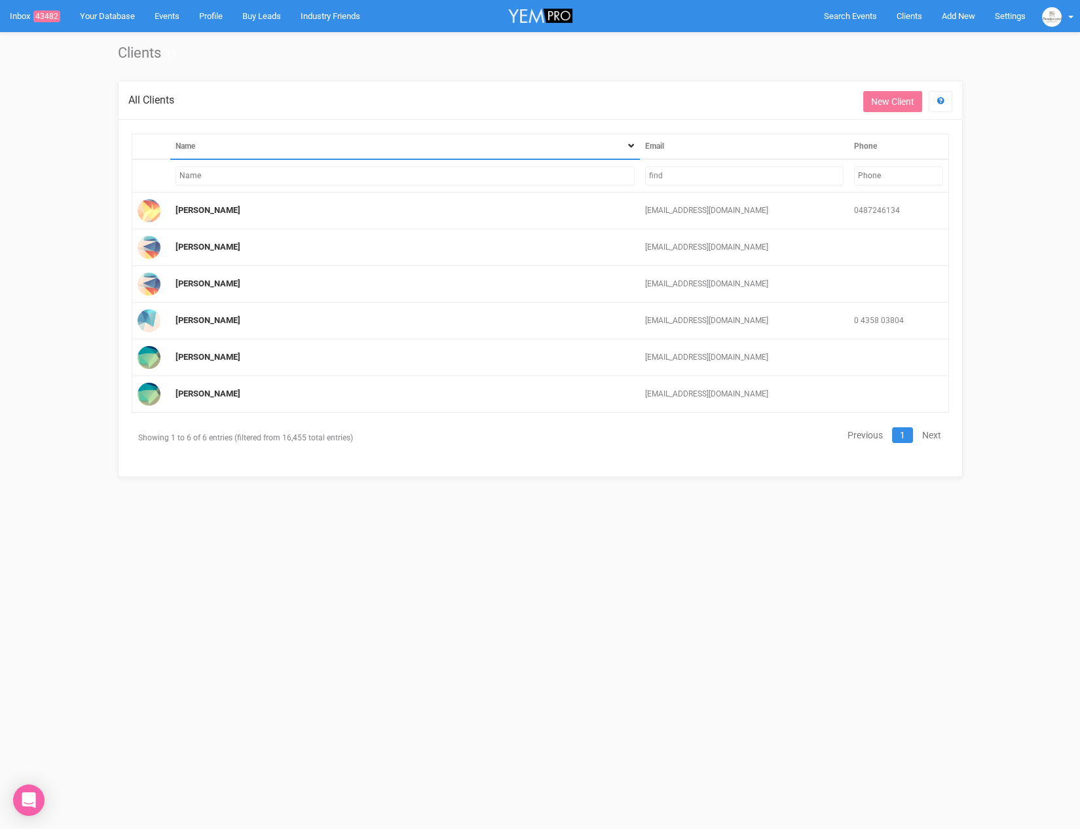
type input "find"
drag, startPoint x: 707, startPoint y: 170, endPoint x: 595, endPoint y: 174, distance: 112.1
click at [595, 174] on tr "find" at bounding box center [540, 175] width 817 height 33
click at [948, 21] on link "Add New" at bounding box center [958, 16] width 53 height 32
click at [926, 125] on link "New Enquiry" at bounding box center [928, 121] width 98 height 26
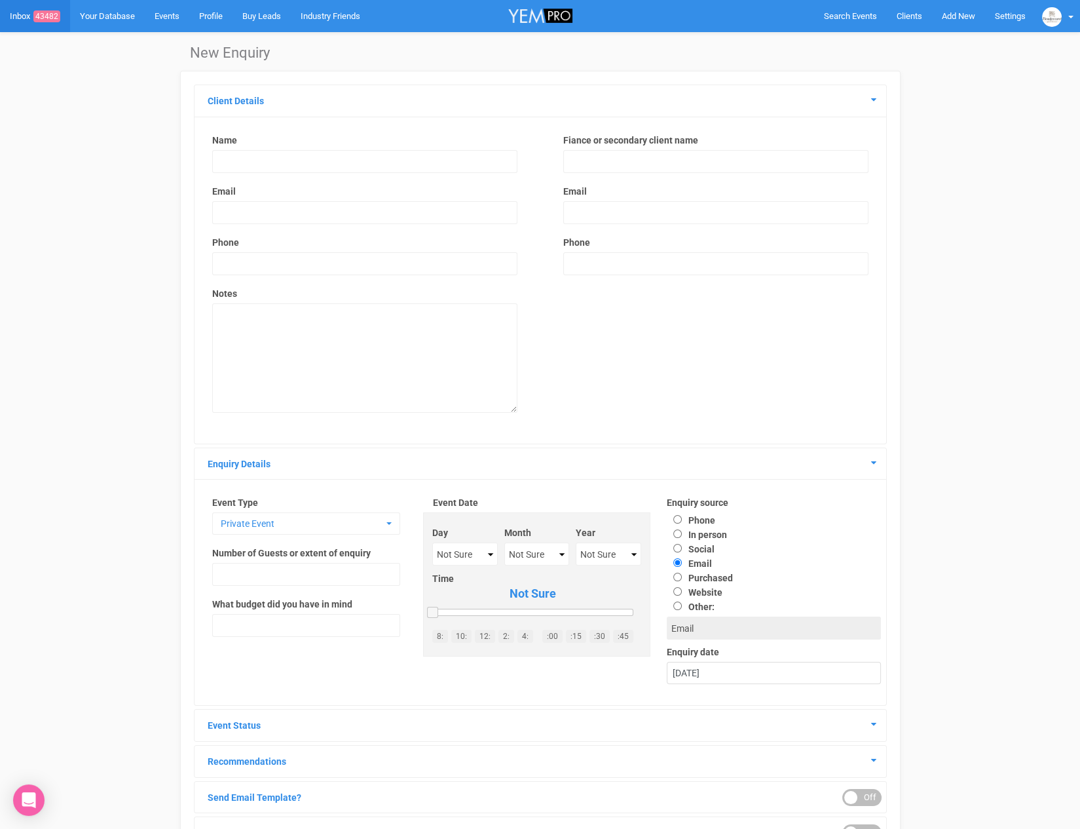
click at [349, 155] on input "text" at bounding box center [364, 161] width 305 height 23
type input "[PERSON_NAME]"
click at [531, 166] on div "Name Paul Findlay Email Phone Notes" at bounding box center [364, 280] width 351 height 317
click at [587, 158] on input "text" at bounding box center [715, 161] width 305 height 23
type input "Adriarne Heaton"
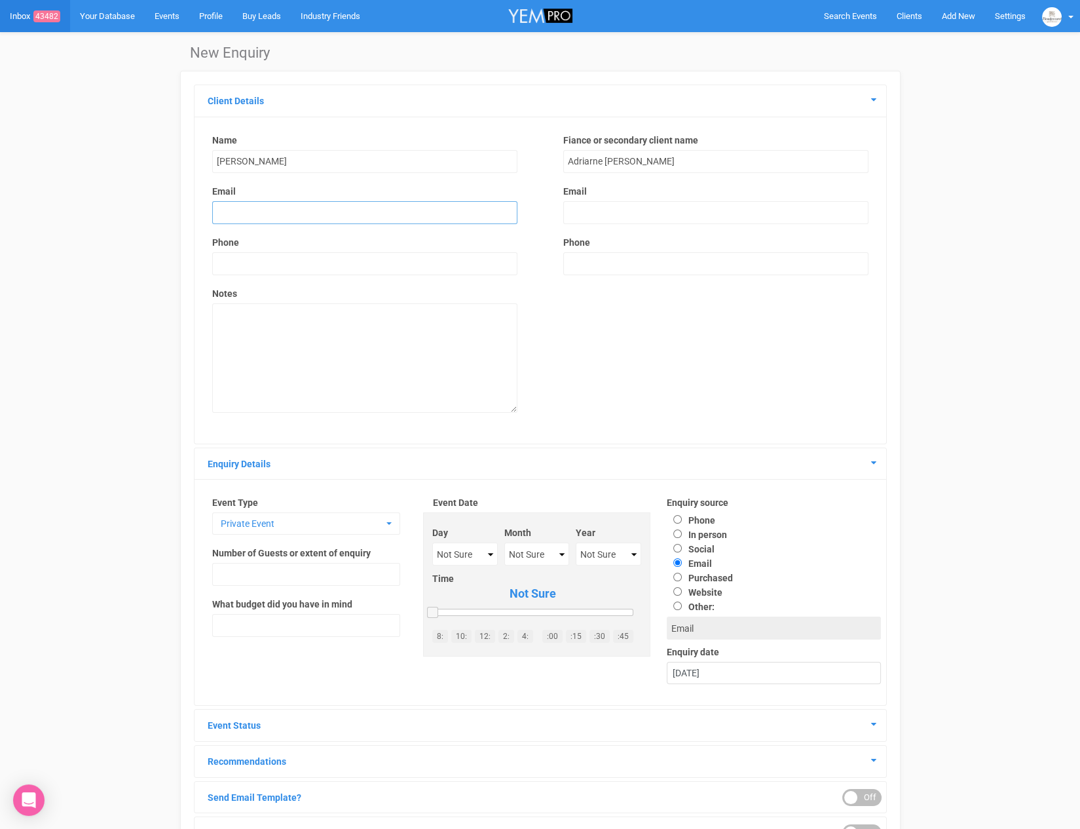
drag, startPoint x: 398, startPoint y: 204, endPoint x: 394, endPoint y: 210, distance: 6.7
click at [398, 204] on input "email" at bounding box center [364, 212] width 305 height 23
type input "findlay.paul@gmail.com"
click at [626, 221] on input "email" at bounding box center [715, 212] width 305 height 23
type input "adriarne.heaton92@outlook.com"
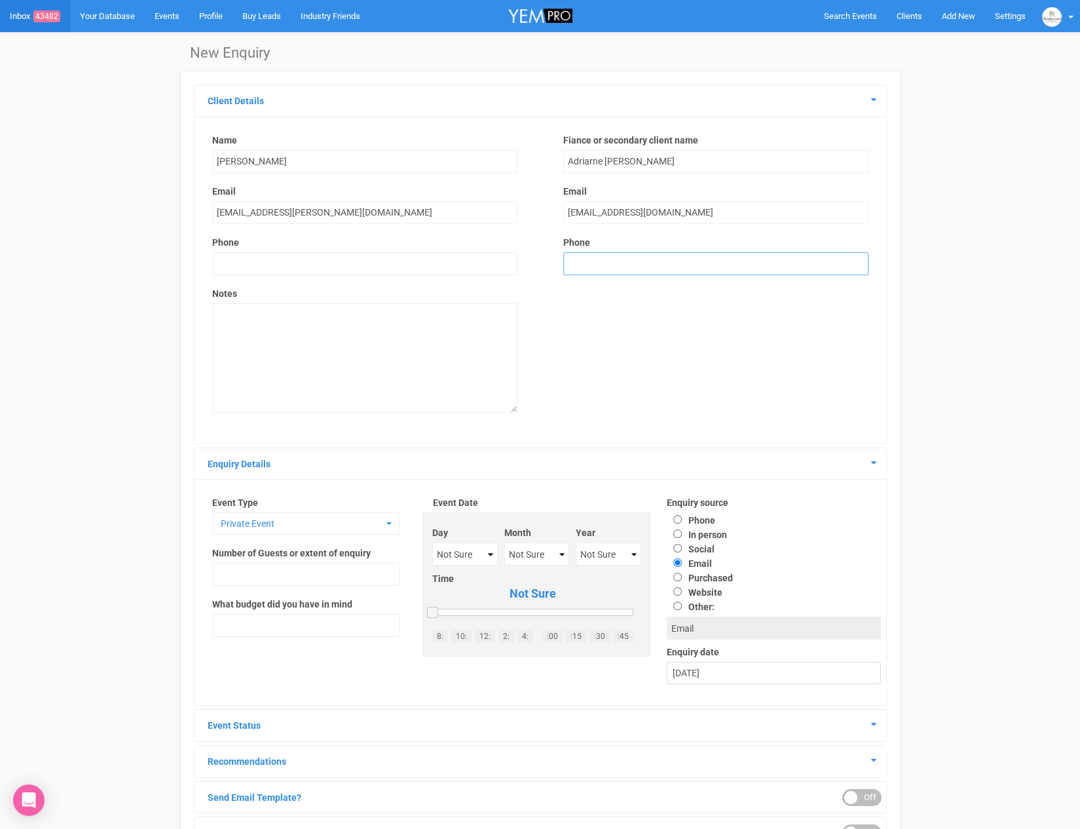
click at [590, 256] on input "text" at bounding box center [715, 263] width 305 height 23
type input "0425744454"
click at [427, 273] on input "text" at bounding box center [364, 263] width 305 height 23
type input "0410584758"
click at [395, 309] on textarea at bounding box center [364, 357] width 305 height 109
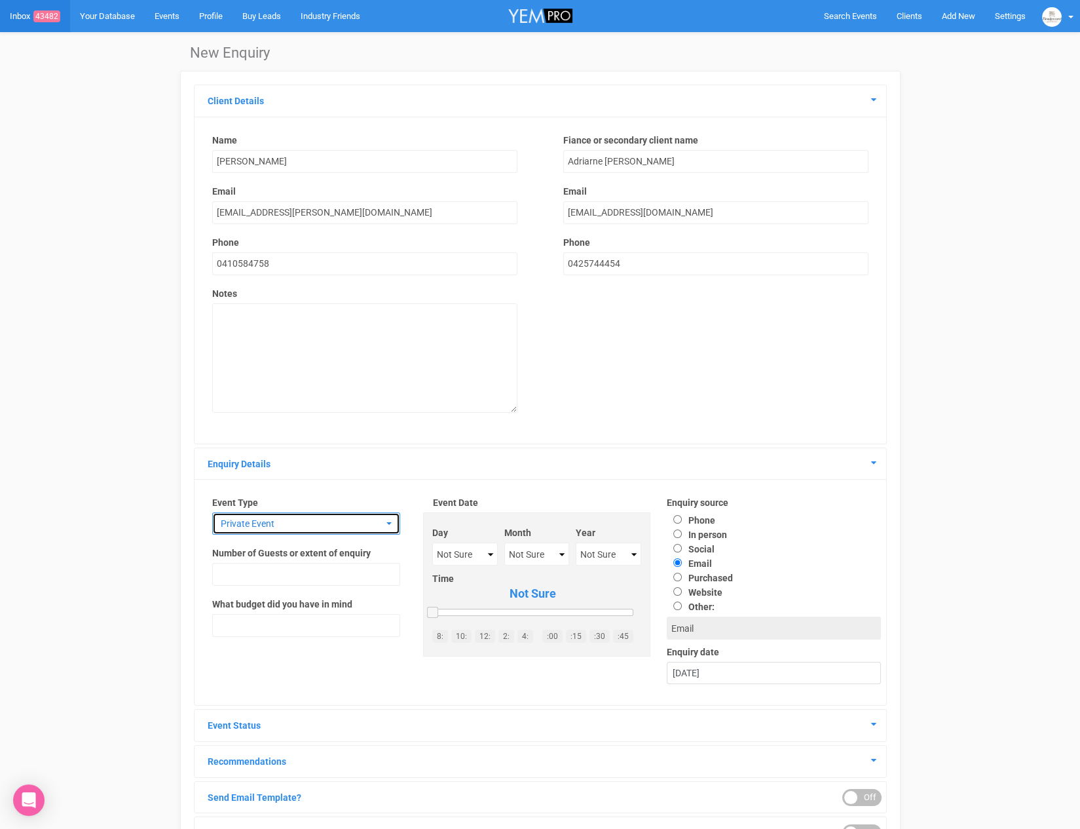
click at [291, 518] on span "Private Event" at bounding box center [302, 523] width 162 height 13
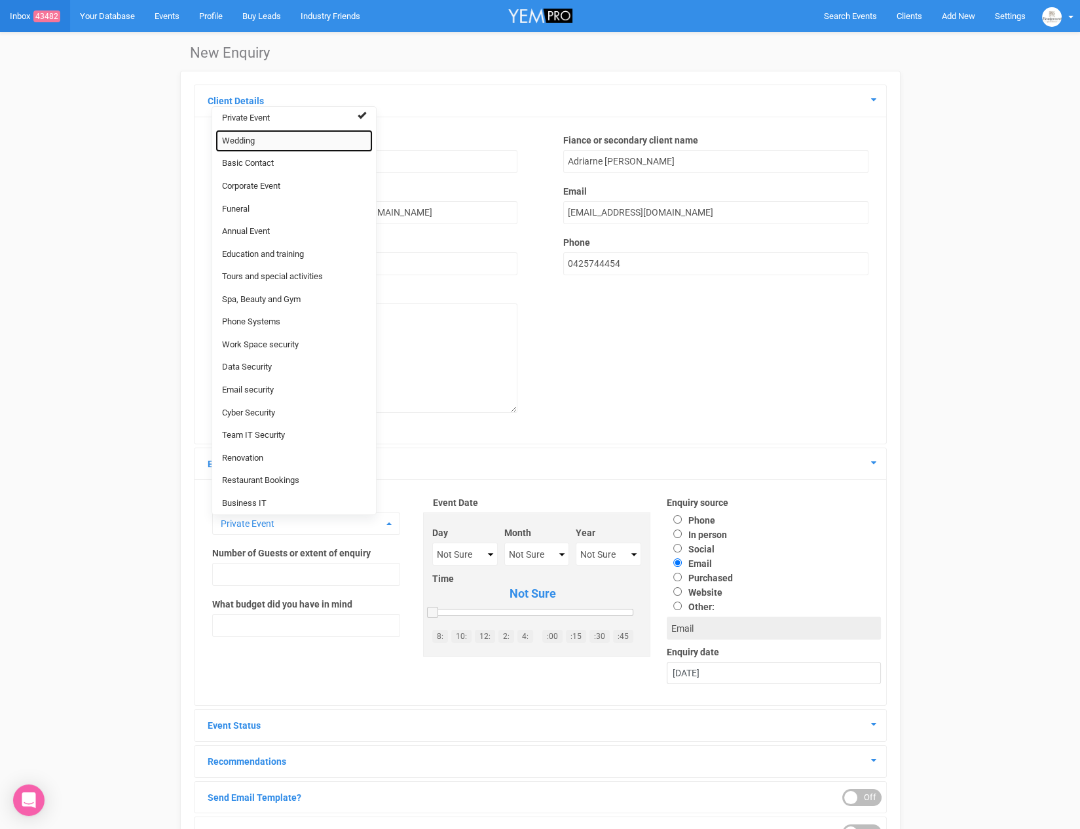
click at [268, 135] on link "Wedding" at bounding box center [294, 141] width 157 height 23
select select "20"
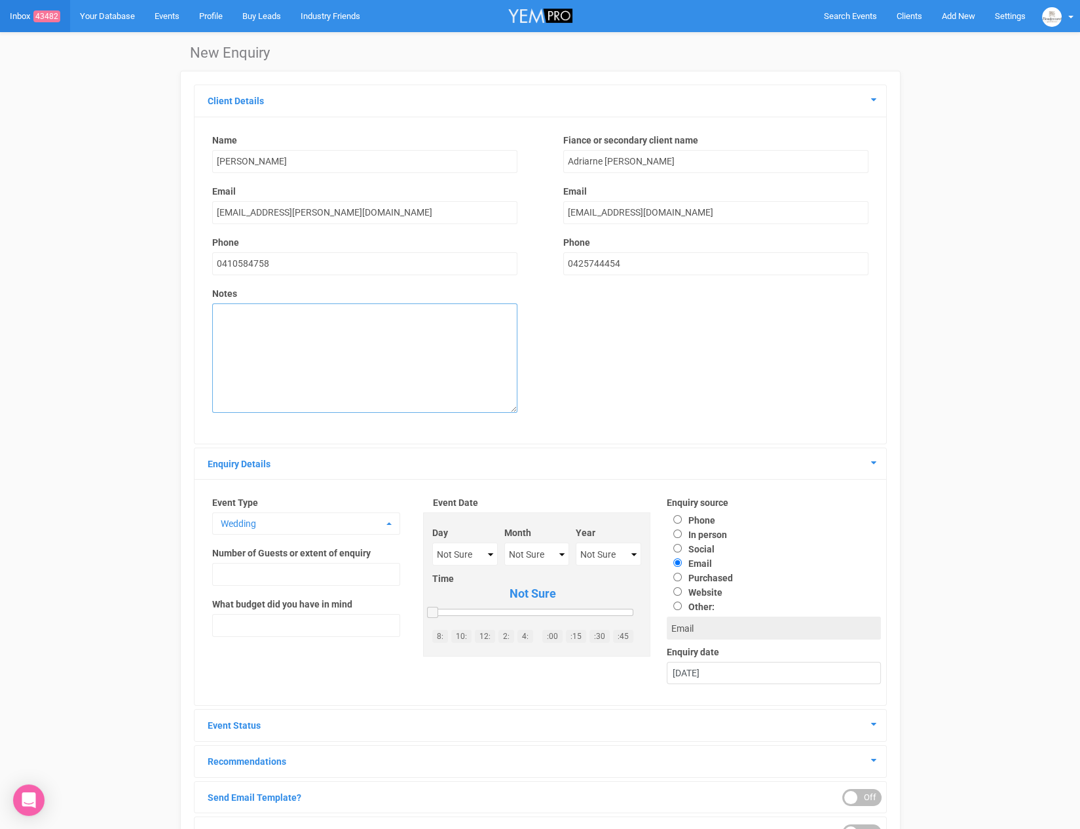
click at [239, 319] on textarea at bounding box center [364, 357] width 305 height 109
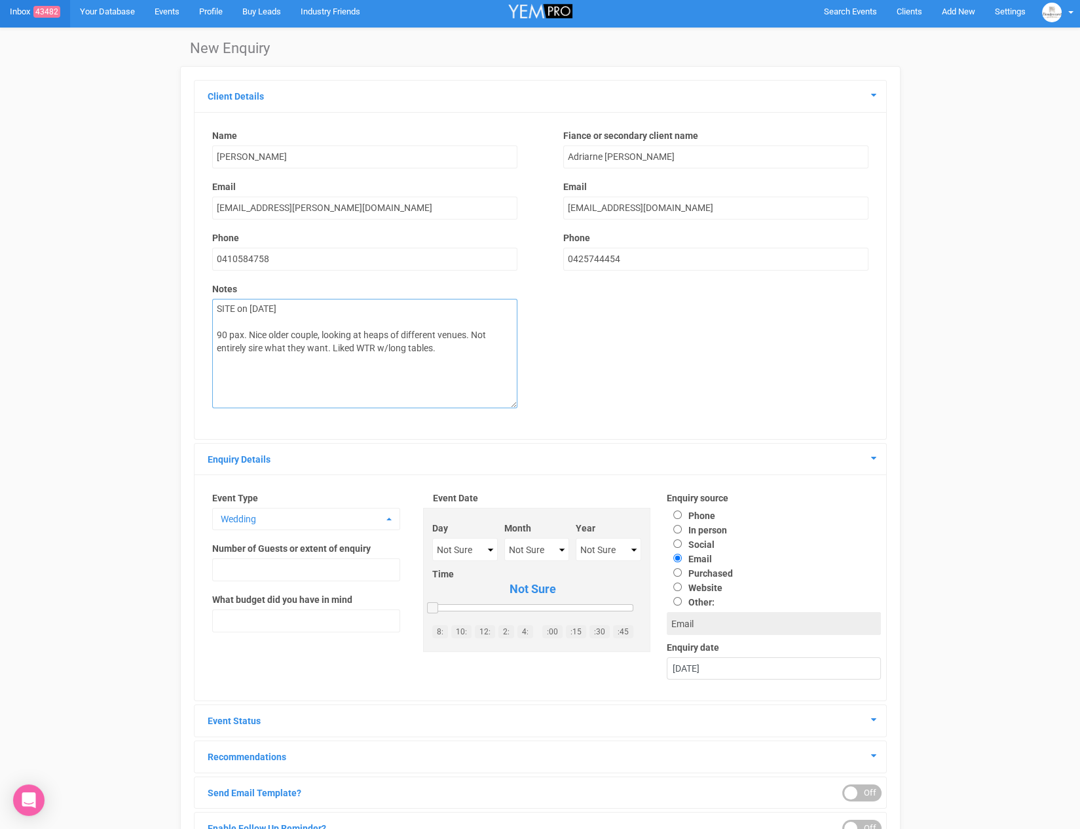
scroll to position [11, 0]
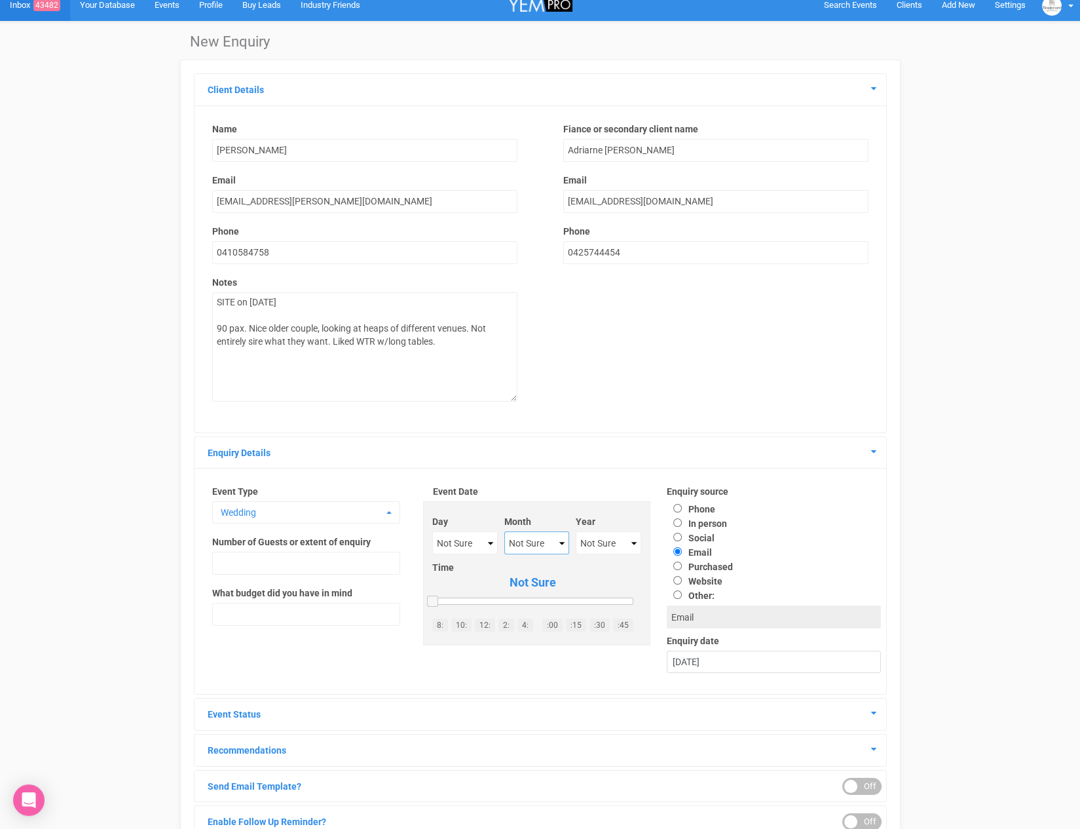
click at [546, 546] on select "Not Sure January February March April May June July August September October No…" at bounding box center [536, 542] width 64 height 23
click at [449, 359] on textarea "SITE on 05.07.2025 90 pax. Nice older couple, looking at heaps of different ven…" at bounding box center [364, 346] width 305 height 109
type textarea "SITE on 05.07.2025 90 pax. Nice older couple, looking at heaps of different ven…"
click at [594, 525] on label "Year" at bounding box center [609, 521] width 66 height 13
click at [595, 536] on select "Not Sure 2020 2021 2022 2023 2024 2025 2026 2027 2028 2029 2030 2031 2032 2033 …" at bounding box center [609, 542] width 66 height 23
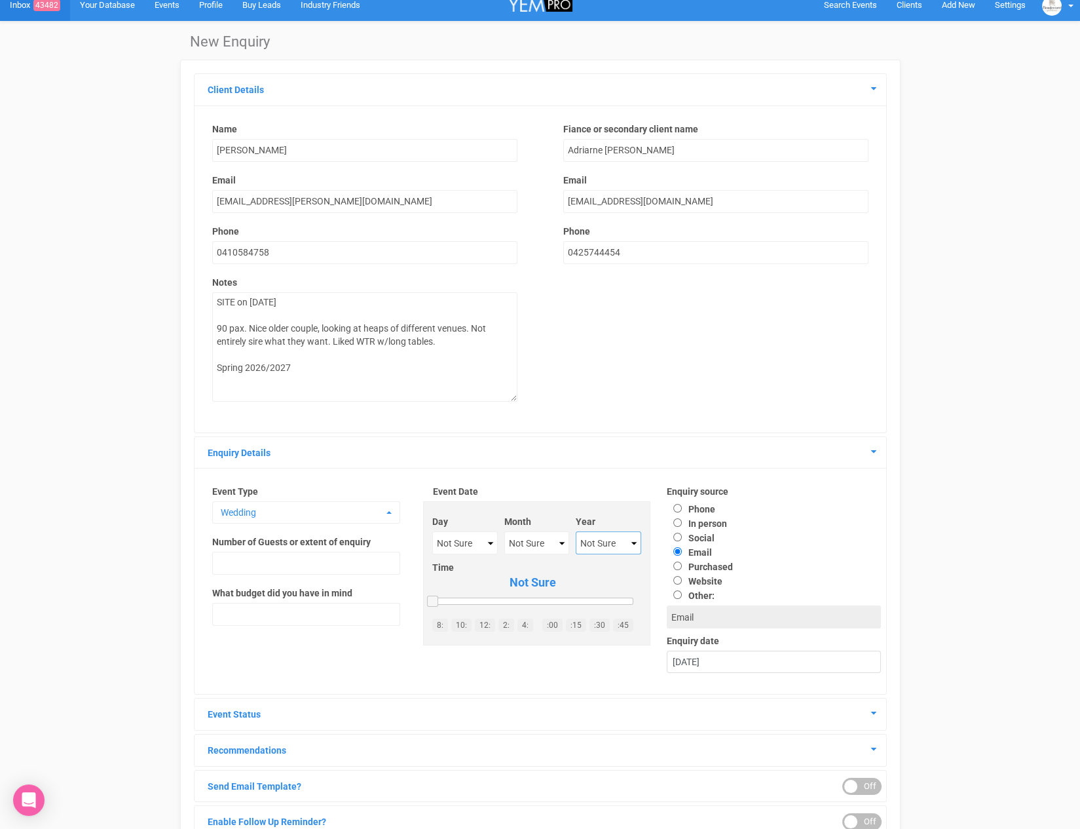
select select "2026"
click at [263, 567] on input "text" at bounding box center [306, 563] width 188 height 23
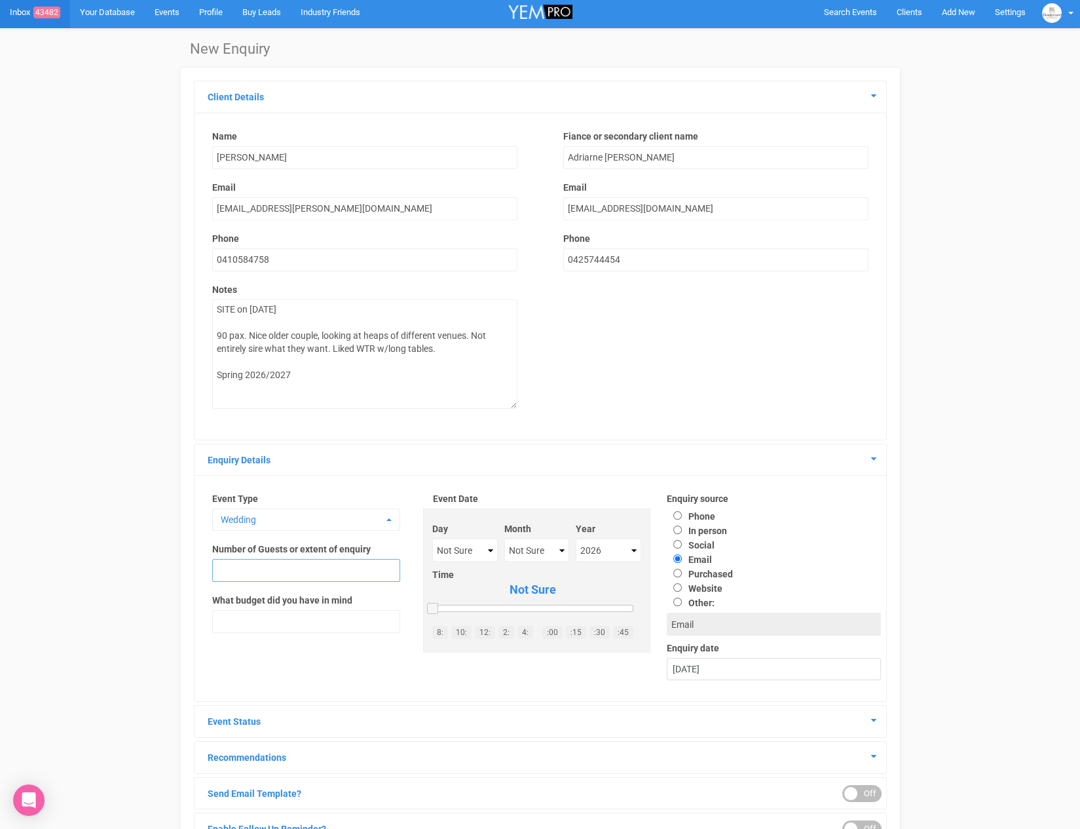
scroll to position [1, 0]
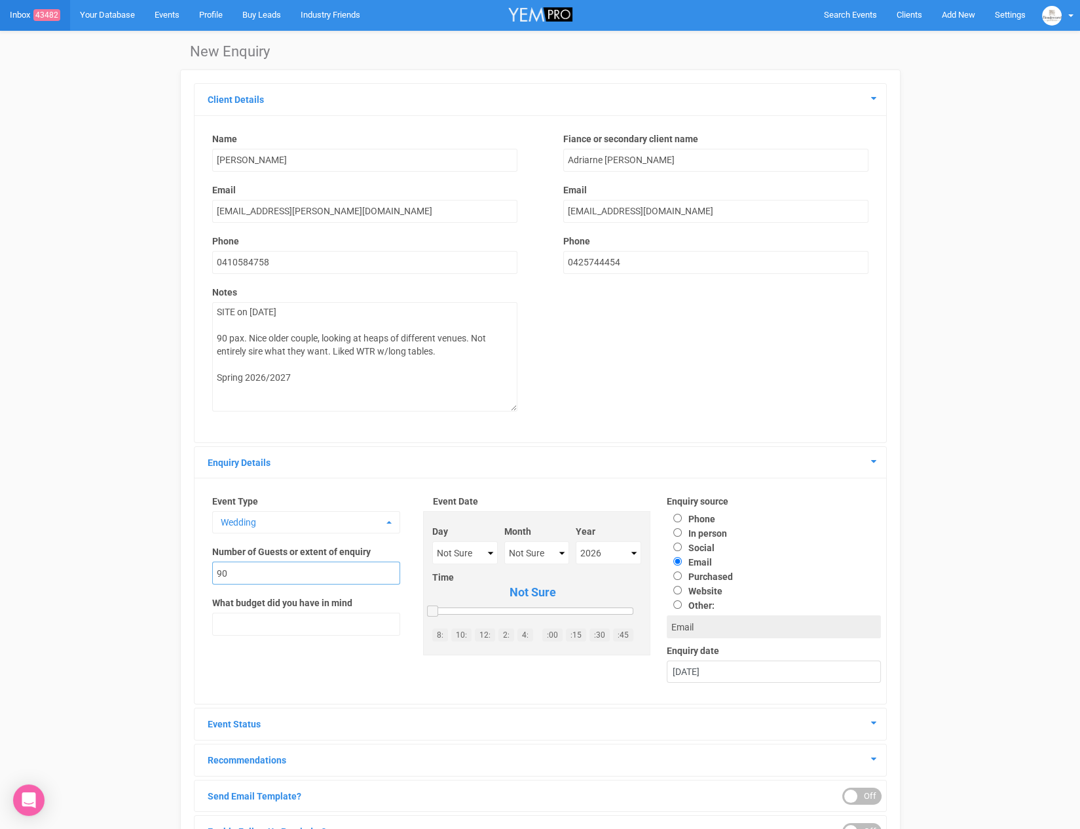
type input "90"
click at [221, 602] on label "What budget did you have in mind" at bounding box center [282, 602] width 140 height 13
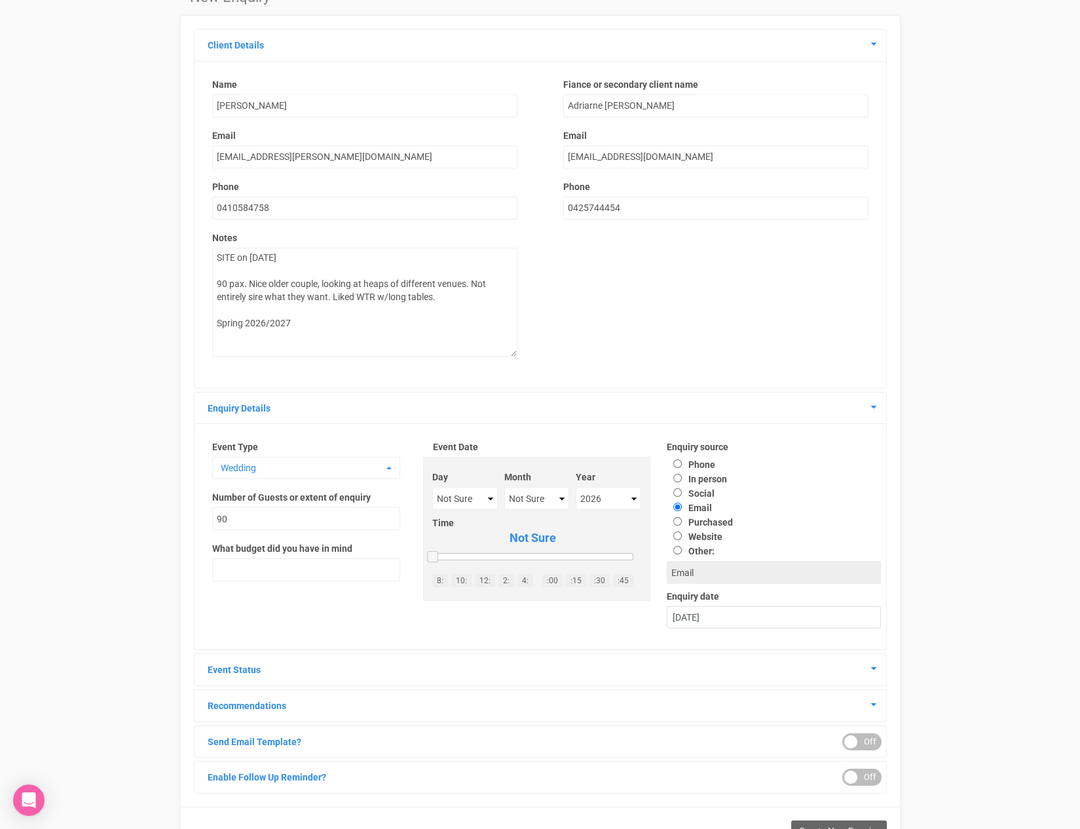
scroll to position [112, 0]
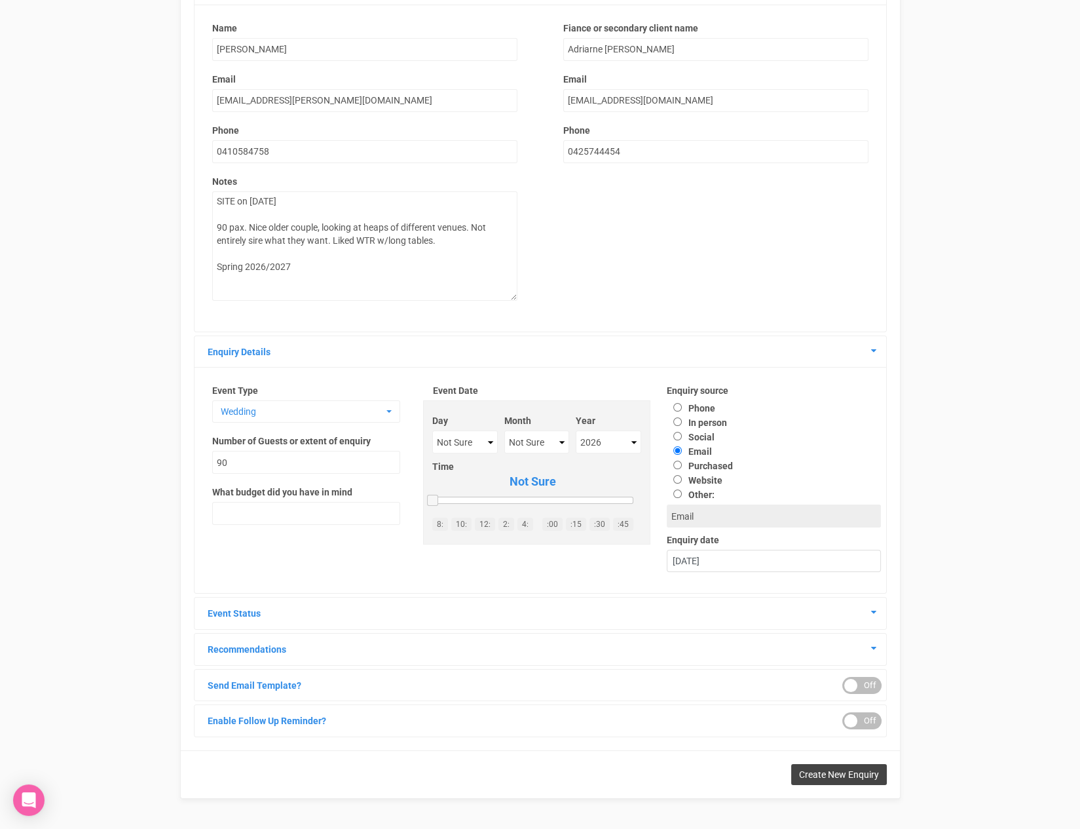
click at [836, 770] on span "Create New Enquiry" at bounding box center [839, 774] width 80 height 10
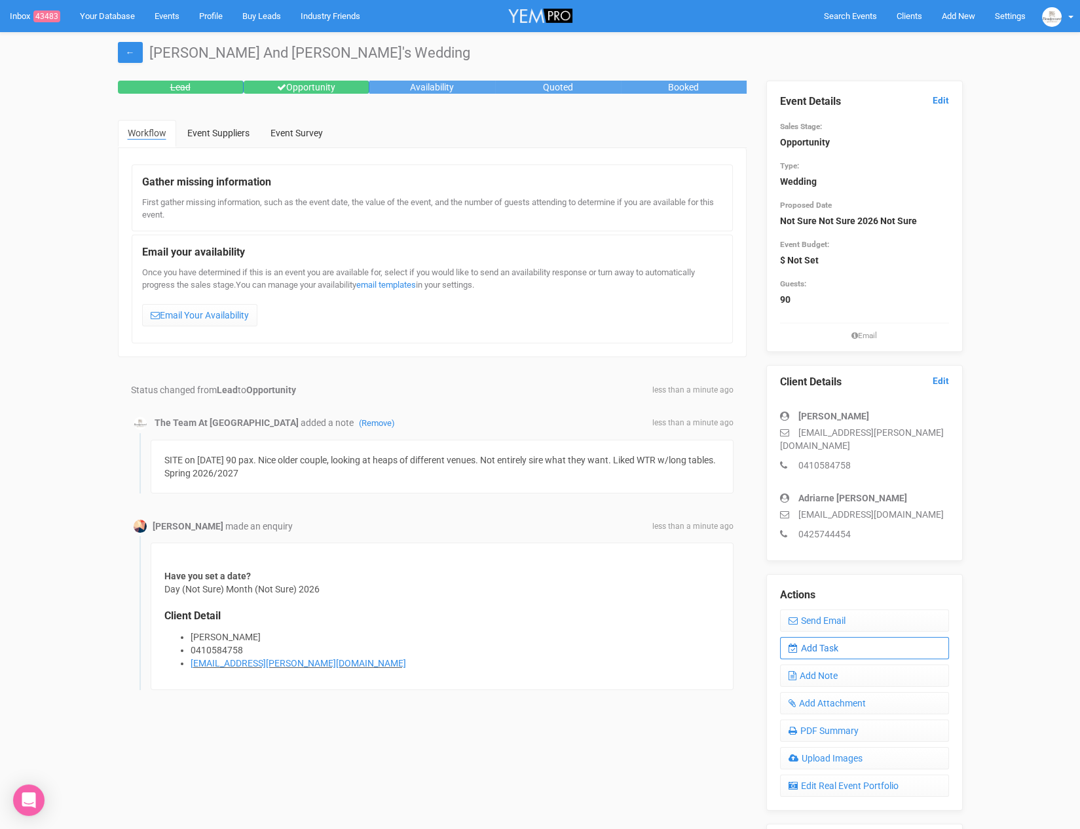
click at [843, 641] on link "Add Task" at bounding box center [864, 648] width 169 height 22
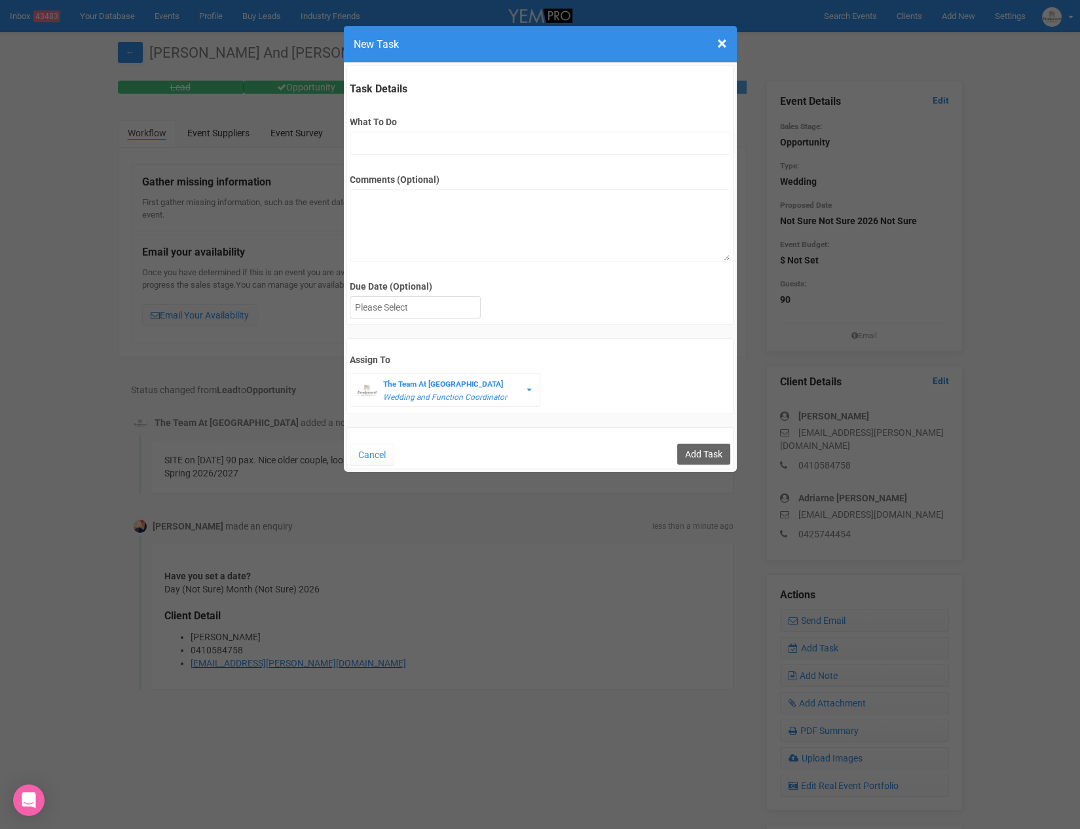
click at [385, 161] on div "Comments (Optional)" at bounding box center [540, 211] width 381 height 100
click at [375, 152] on input "What To Do" at bounding box center [540, 143] width 381 height 23
type input "remove from folder and add site details to yem"
drag, startPoint x: 363, startPoint y: 324, endPoint x: 373, endPoint y: 303, distance: 23.2
click at [364, 321] on form "Task Details What To Do remove from folder and add site details to yem Comments…" at bounding box center [541, 268] width 388 height 404
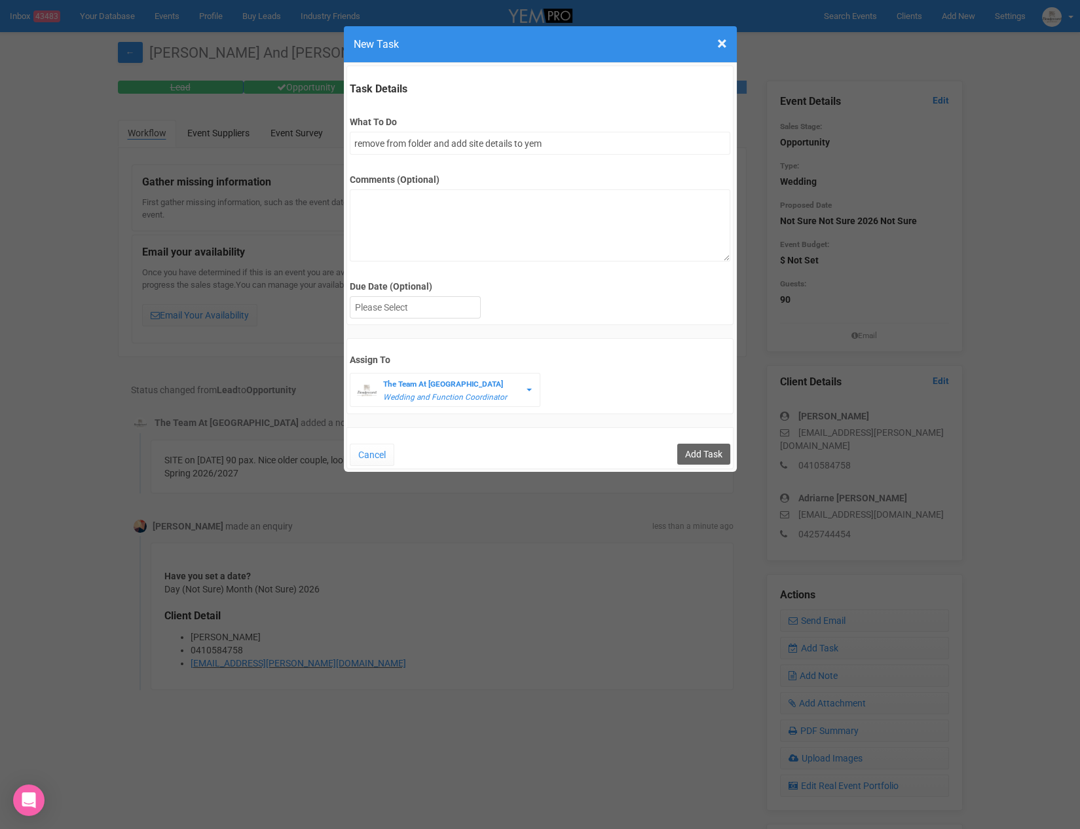
drag, startPoint x: 375, startPoint y: 299, endPoint x: 384, endPoint y: 323, distance: 25.3
click at [375, 299] on div at bounding box center [416, 308] width 130 height 22
click at [401, 305] on span "Must be a future date!" at bounding box center [400, 307] width 90 height 10
drag, startPoint x: 437, startPoint y: 282, endPoint x: 438, endPoint y: 304, distance: 21.7
click at [437, 284] on label "Due Date (Optional)" at bounding box center [540, 286] width 381 height 13
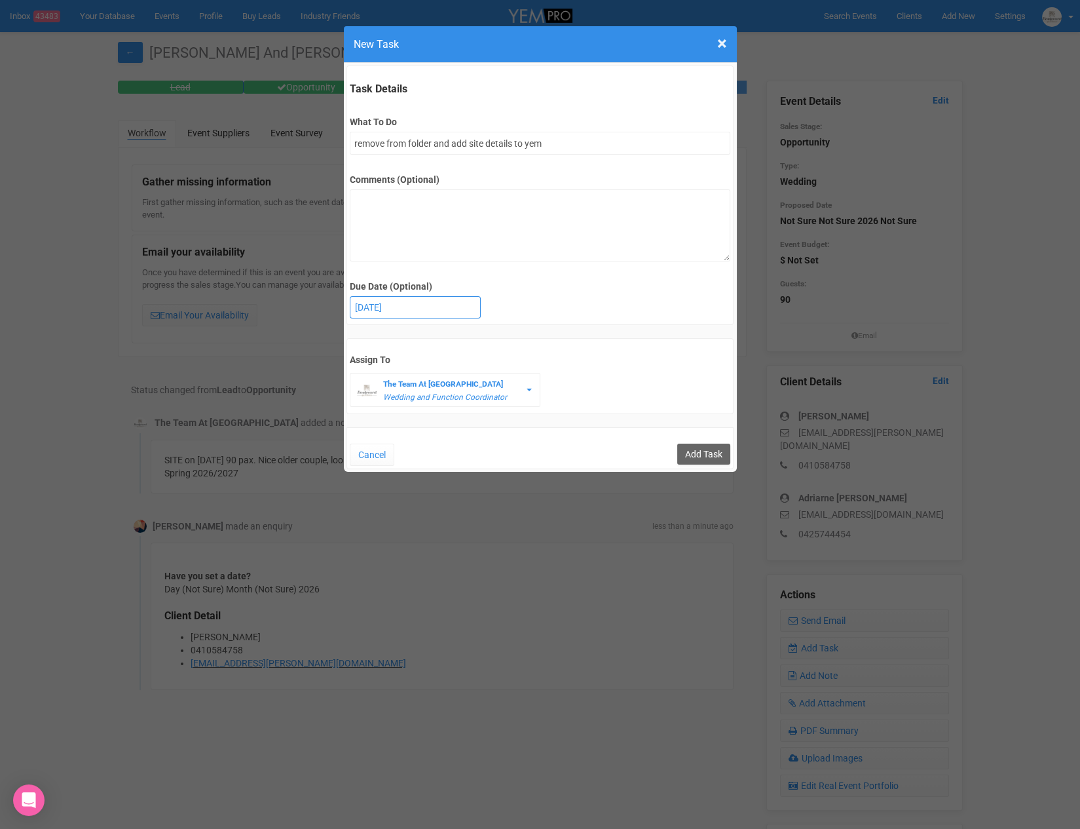
click at [438, 307] on div "30th September 2025" at bounding box center [416, 308] width 130 height 22
click at [722, 450] on input "Add Task" at bounding box center [703, 454] width 53 height 21
type input "Save"
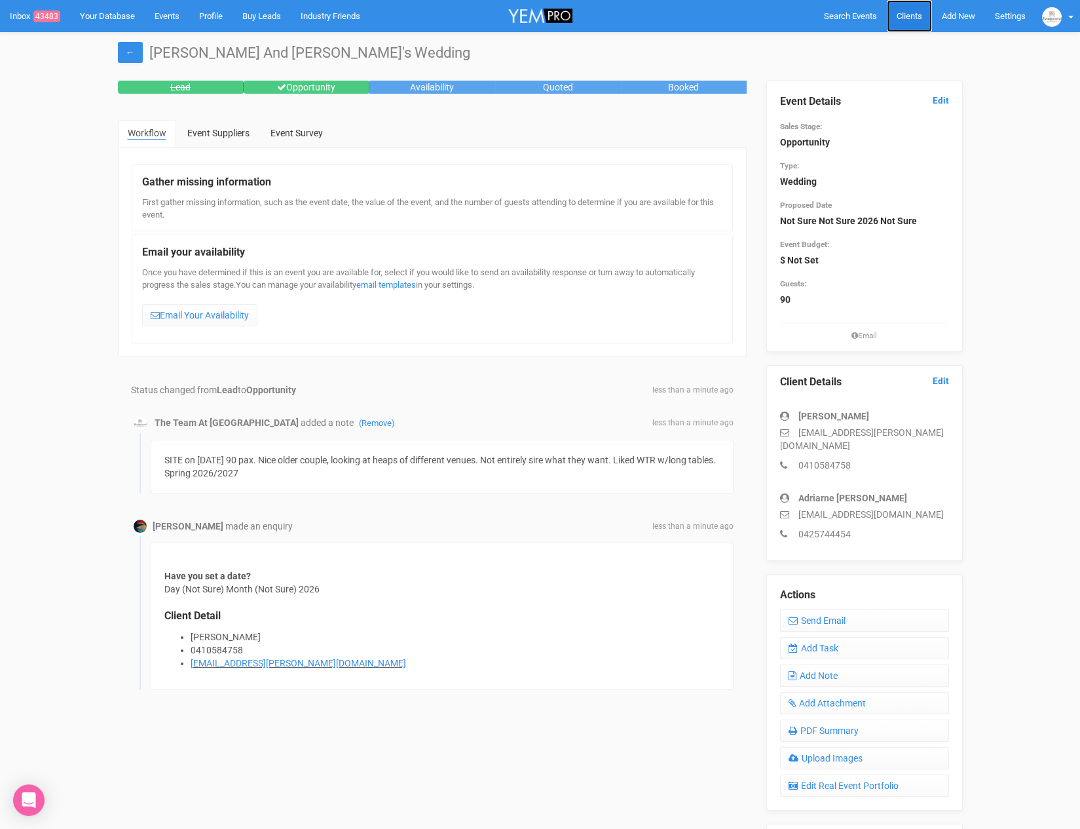
click at [902, 24] on link "Clients" at bounding box center [909, 16] width 45 height 32
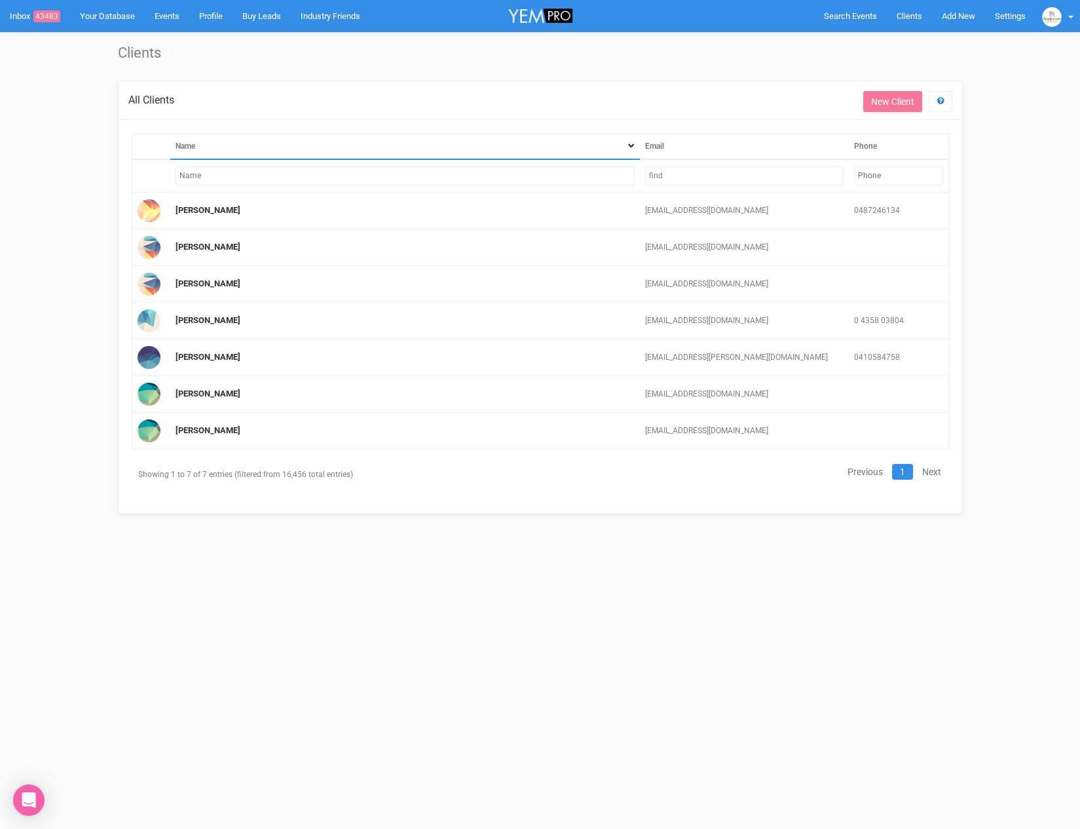
click at [688, 174] on input "find" at bounding box center [744, 175] width 199 height 19
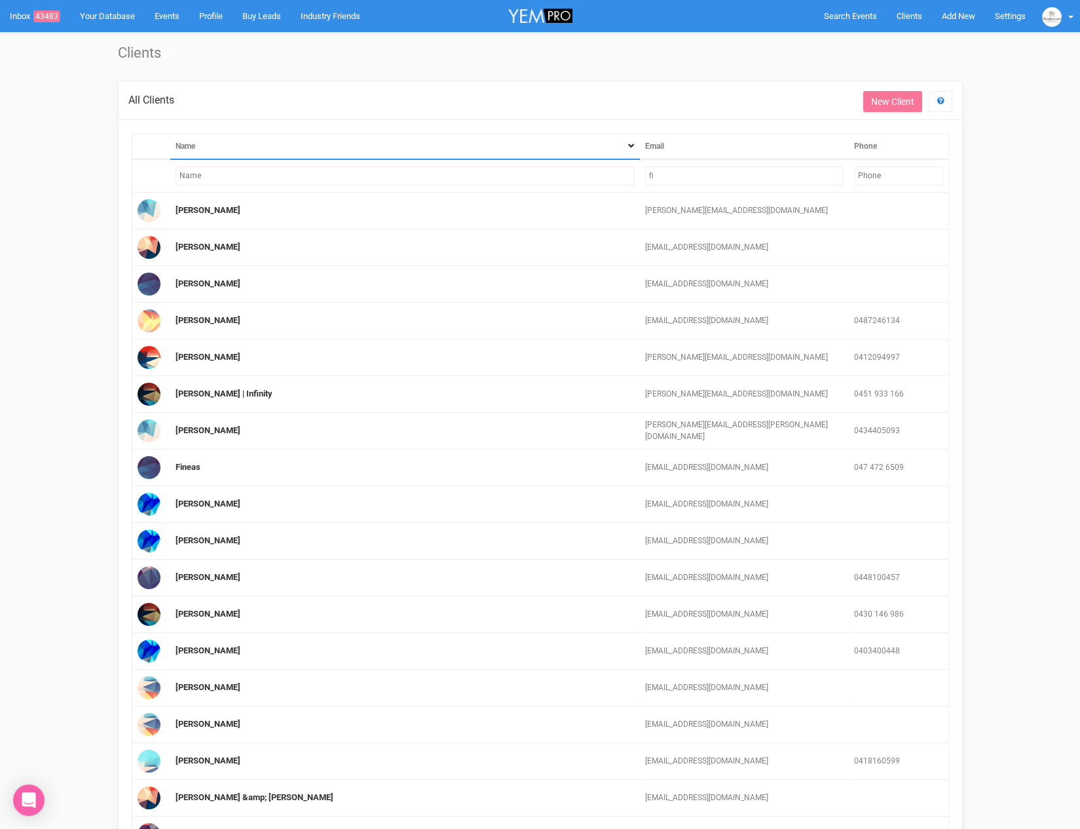
type input "f"
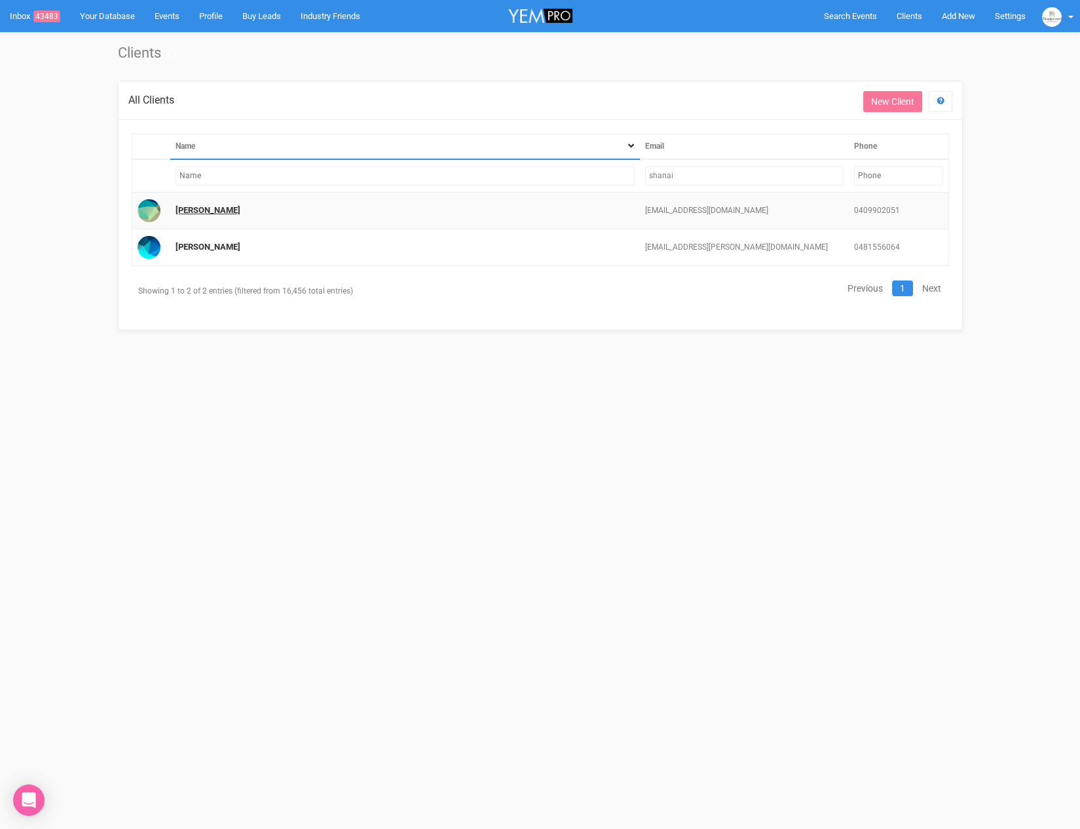
type input "shanai"
click at [231, 211] on link "Shanai Brinkworth" at bounding box center [208, 210] width 65 height 10
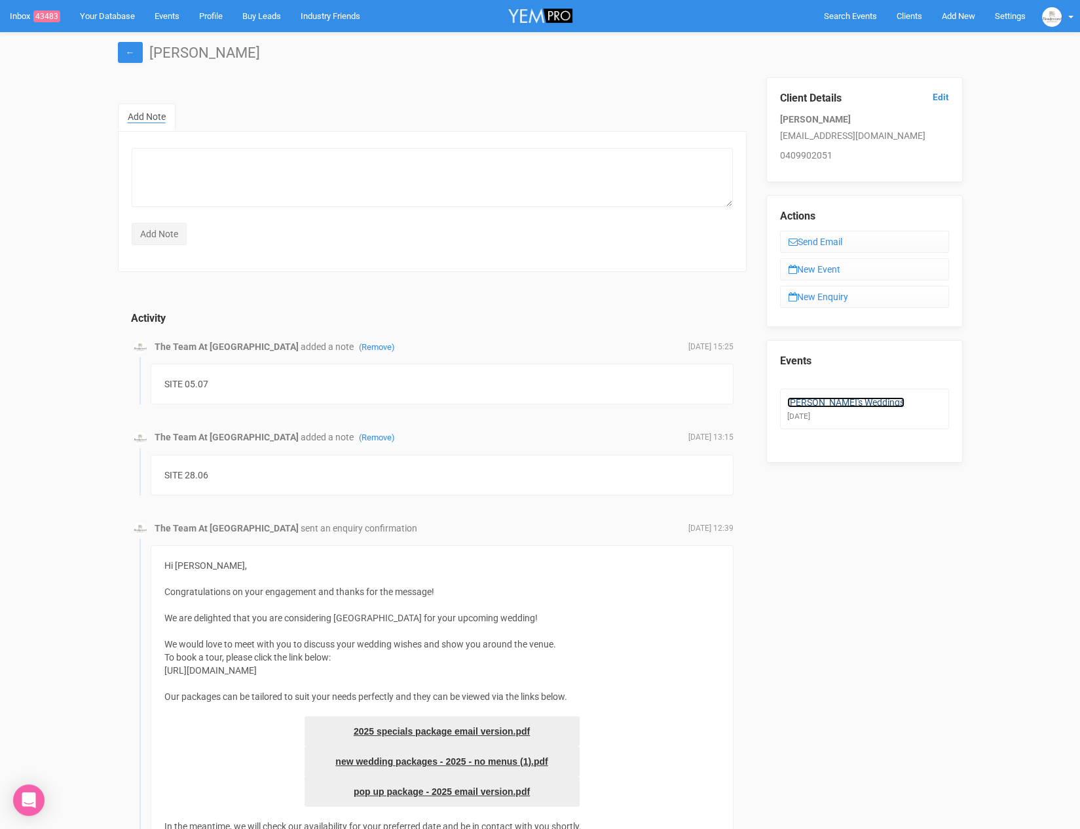
click at [829, 403] on link "Shanai's Weddings" at bounding box center [846, 402] width 117 height 10
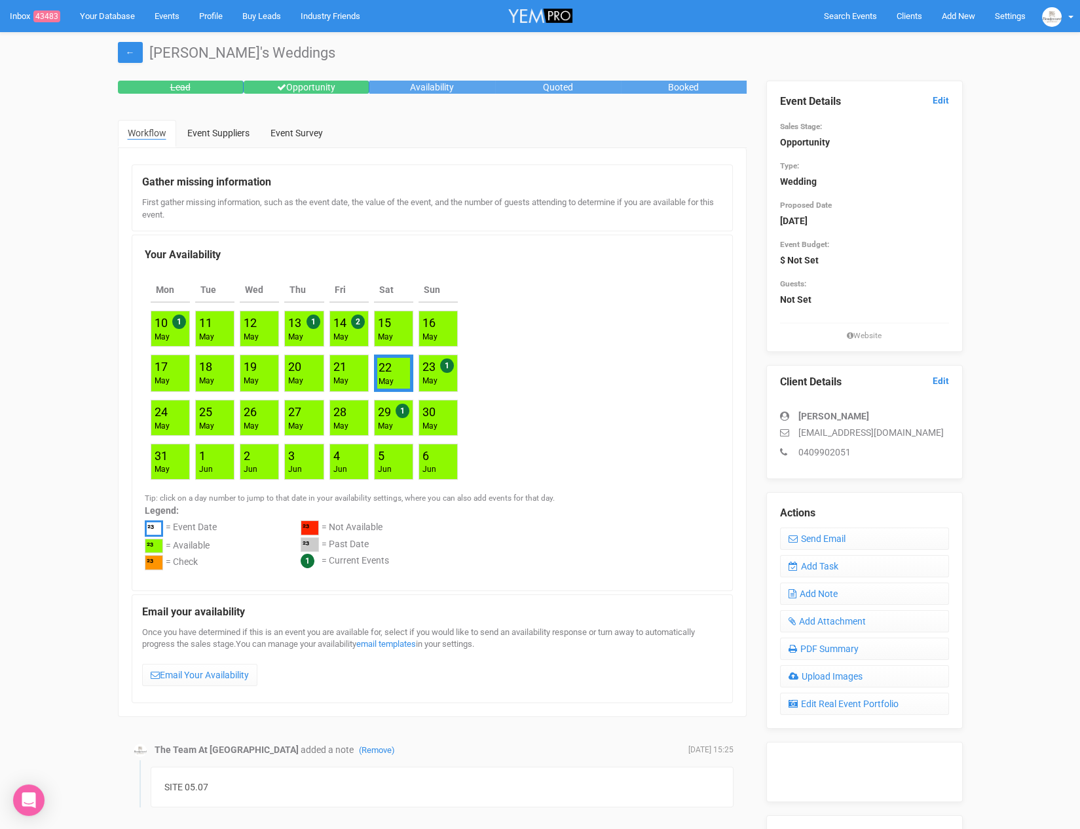
scroll to position [1, 0]
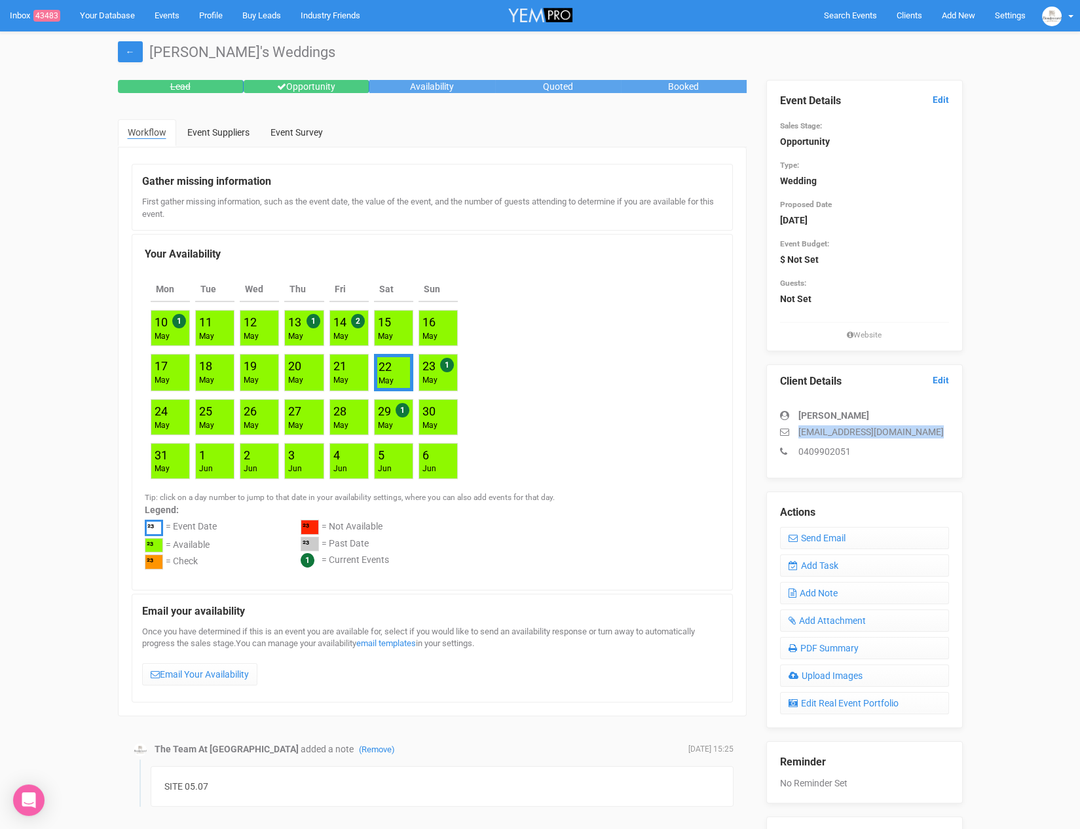
drag, startPoint x: 795, startPoint y: 429, endPoint x: 905, endPoint y: 438, distance: 110.4
click at [905, 438] on div "Shanai Brinkworth shanai.lee16@gmail.com 0409902051" at bounding box center [864, 427] width 169 height 62
copy div "shanai.lee16@gmail.com"
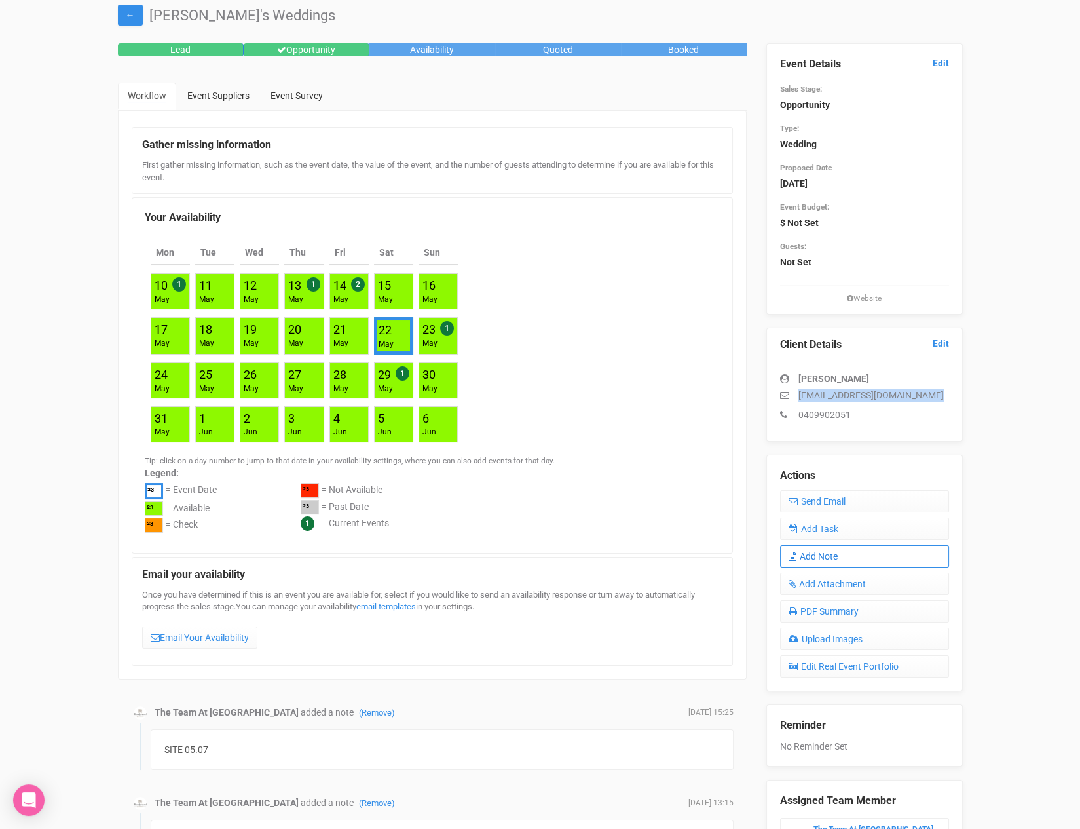
scroll to position [36, 0]
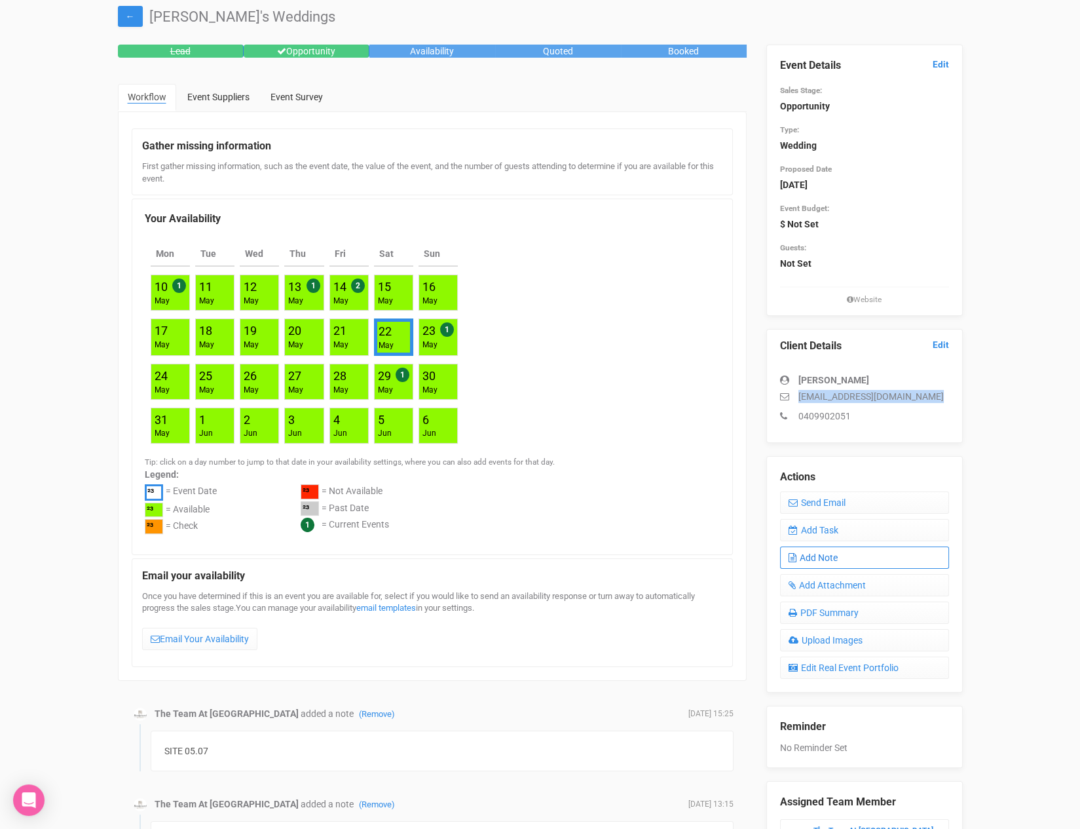
click at [822, 553] on link "Add Note" at bounding box center [864, 557] width 169 height 22
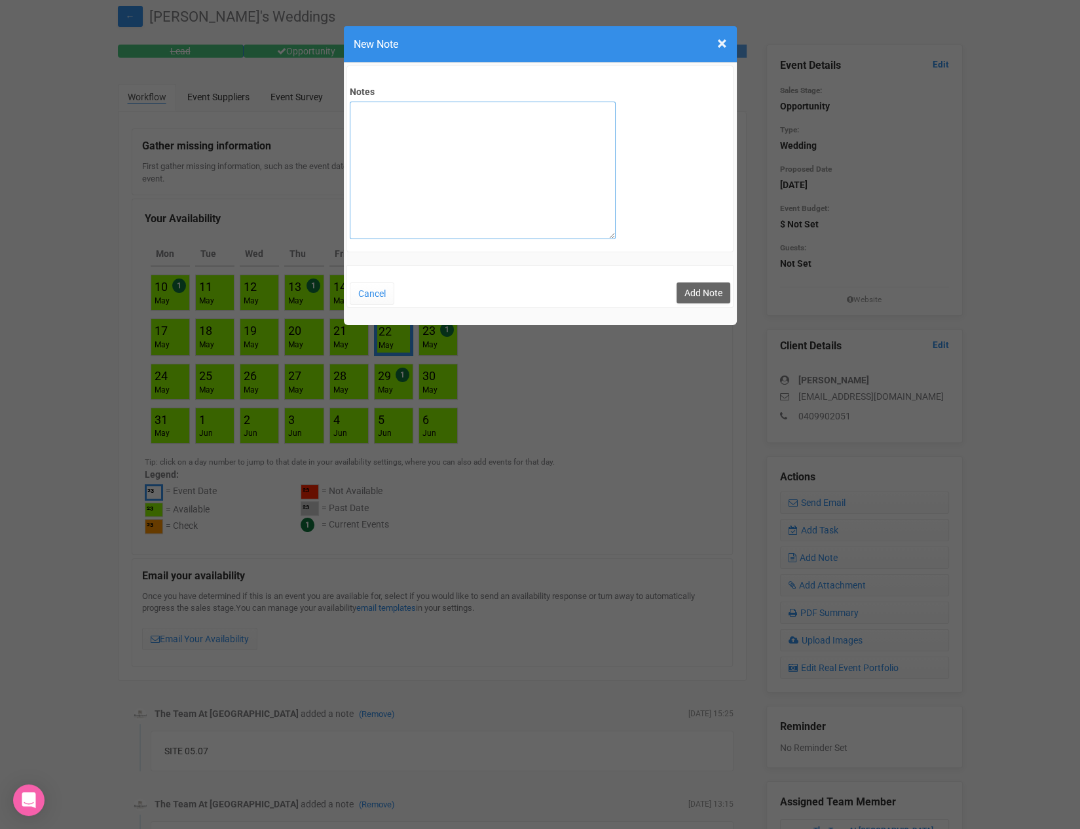
click at [404, 197] on textarea "Notes" at bounding box center [483, 171] width 266 height 138
type textarea "Nice couple. Freshly engaged. Liked spaces + loved WTR. Seemed keen but do have…"
click at [689, 286] on button "Add Note" at bounding box center [704, 292] width 54 height 21
click at [690, 286] on button "Add Note" at bounding box center [704, 292] width 54 height 21
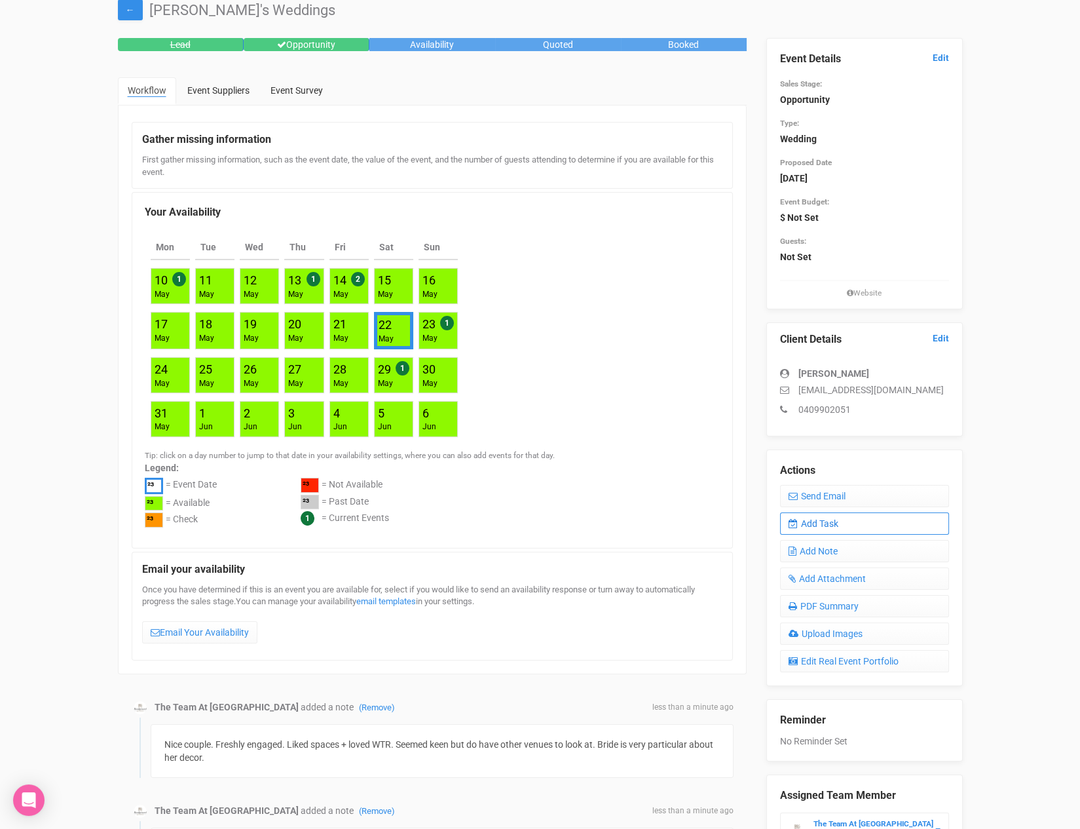
click at [835, 527] on link "Add Task" at bounding box center [864, 523] width 169 height 22
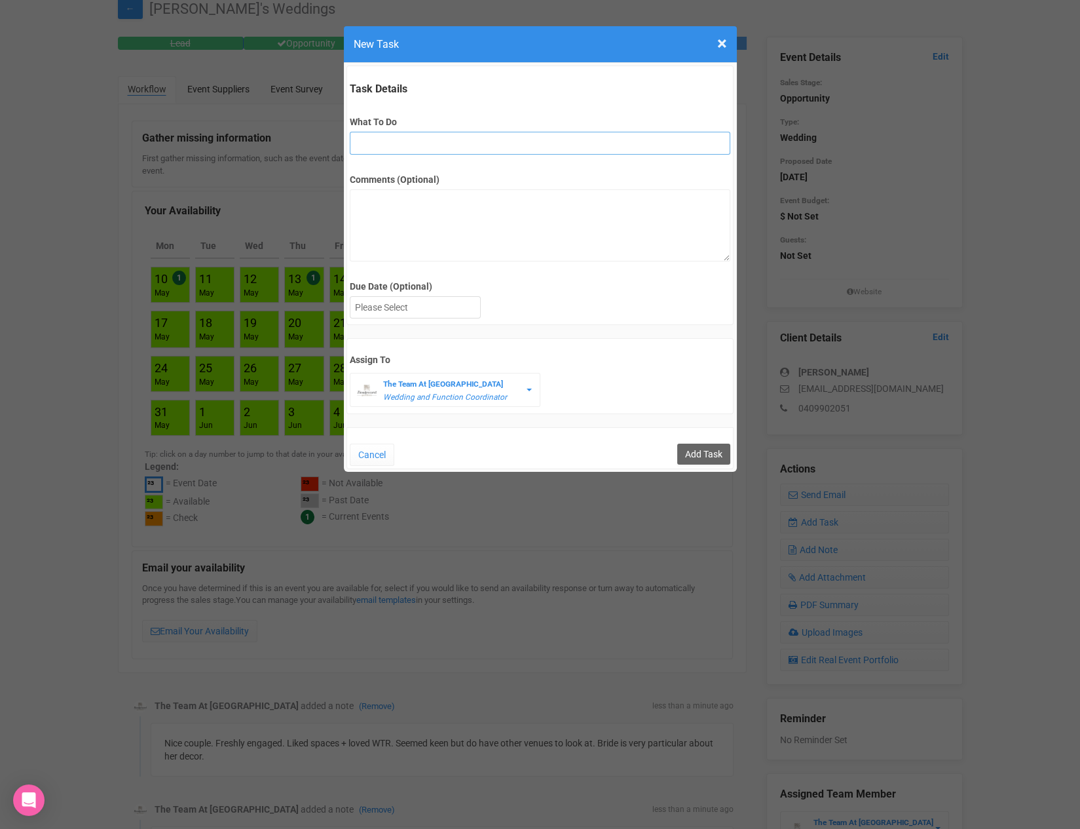
click at [423, 146] on input "What To Do" at bounding box center [540, 143] width 381 height 23
click at [356, 170] on div "Comments (Optional)" at bounding box center [540, 211] width 381 height 100
click at [400, 162] on div "Comments (Optional)" at bounding box center [540, 211] width 381 height 100
click at [400, 140] on input "What To Do" at bounding box center [540, 143] width 381 height 23
type input "remove from folder and add site details to yem"
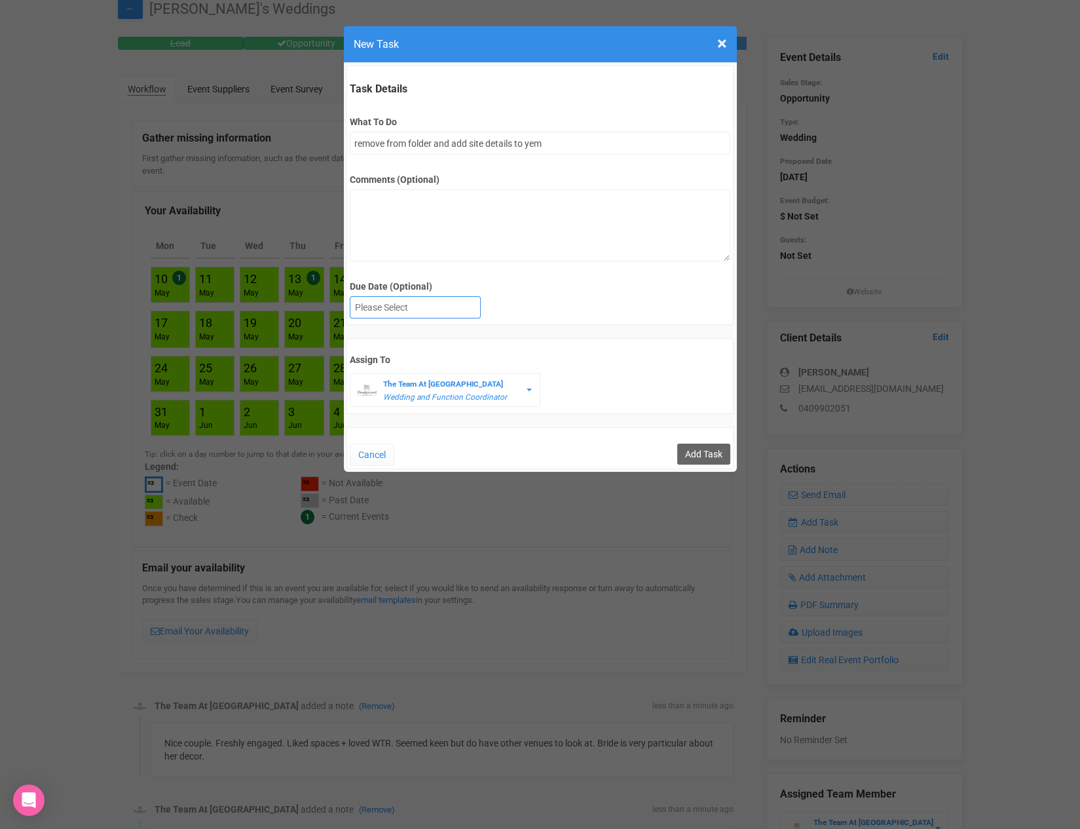
click at [423, 307] on div at bounding box center [416, 308] width 130 height 22
click at [708, 444] on input "Add Task" at bounding box center [703, 454] width 53 height 21
type input "Save"
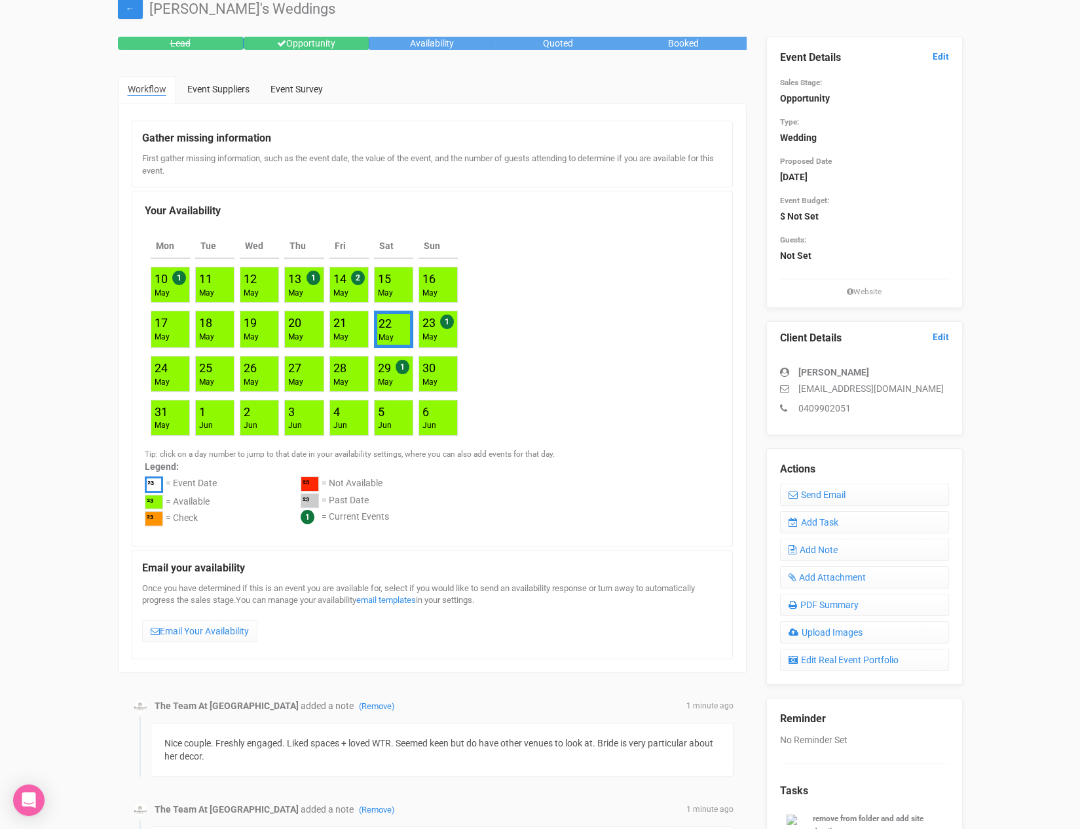
scroll to position [0, 0]
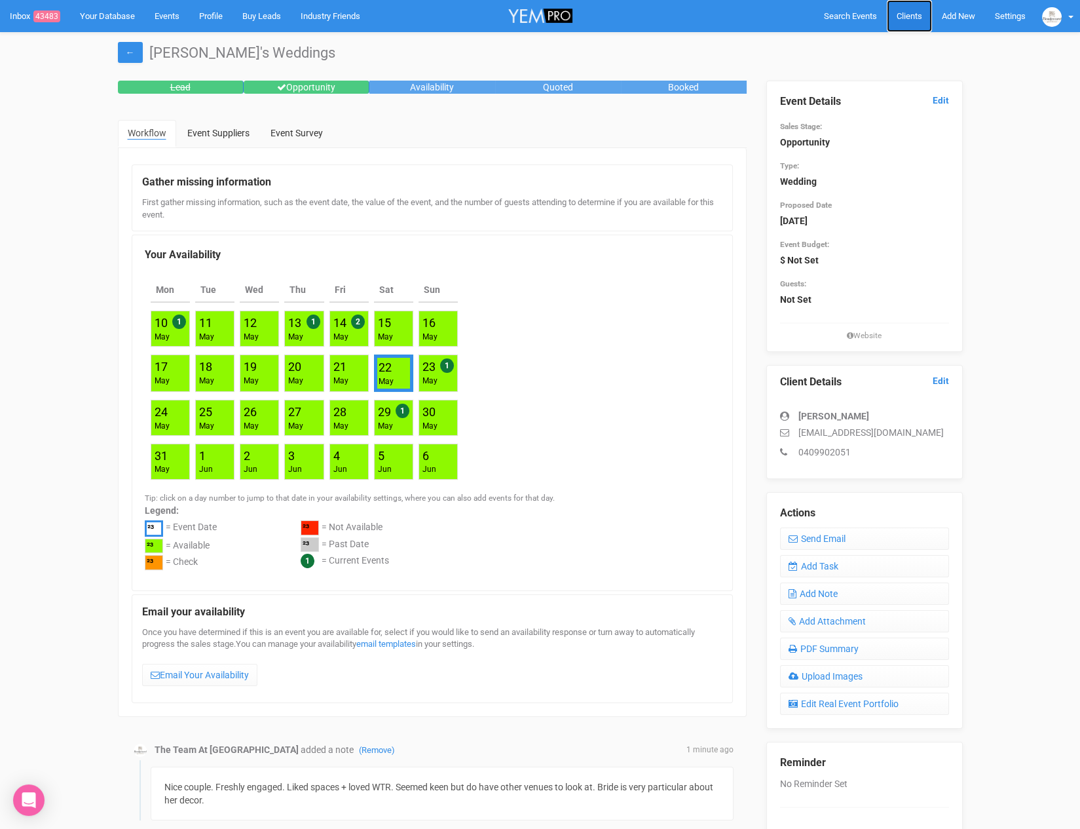
click at [922, 14] on link "Clients" at bounding box center [909, 16] width 45 height 32
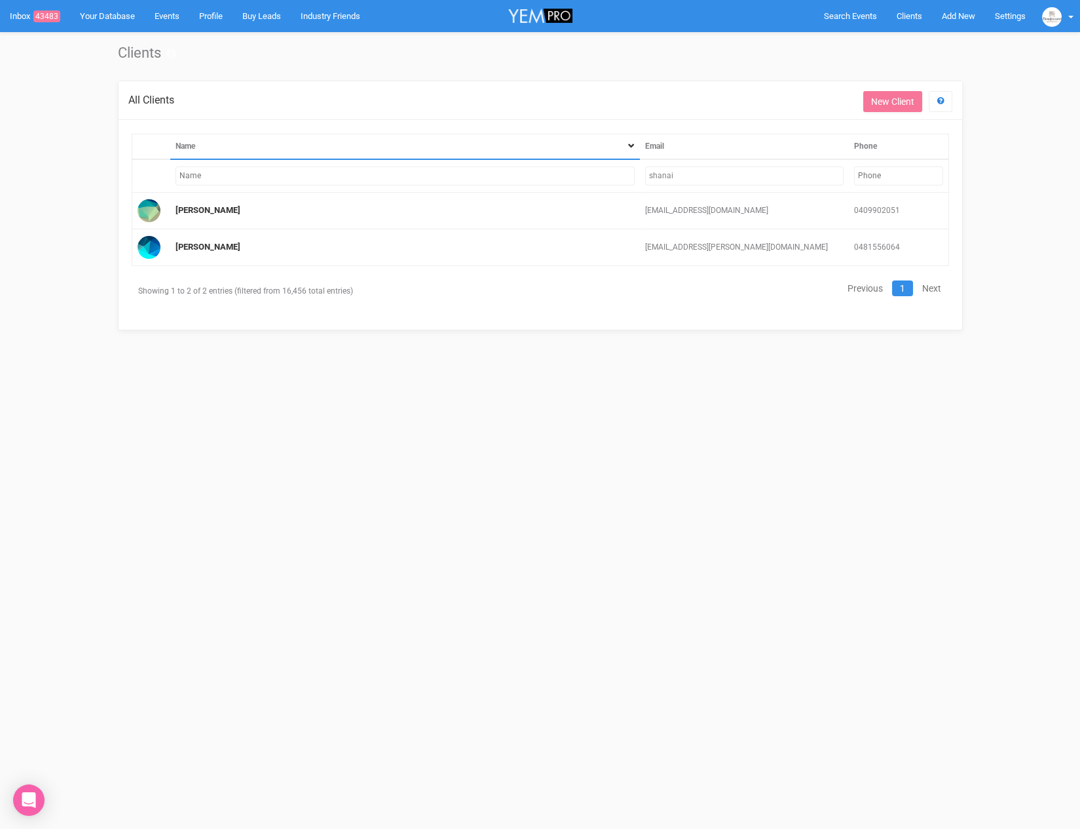
click at [679, 172] on input "shanai" at bounding box center [744, 175] width 199 height 19
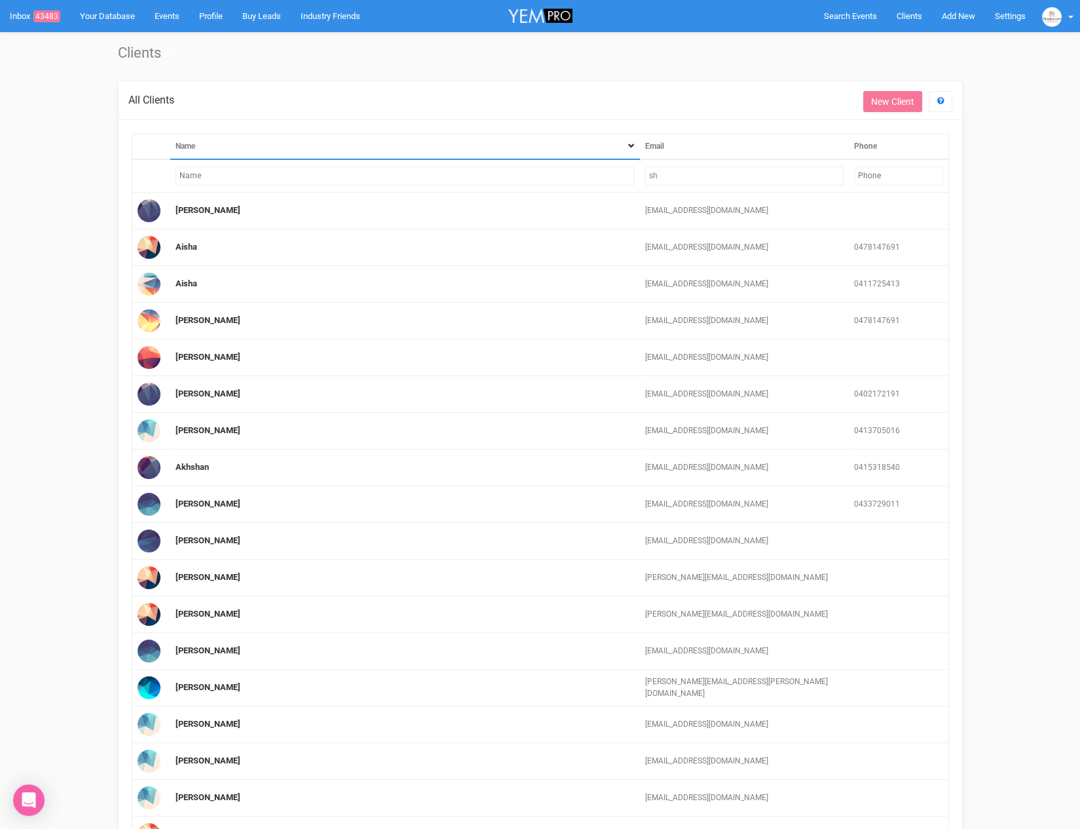
type input "s"
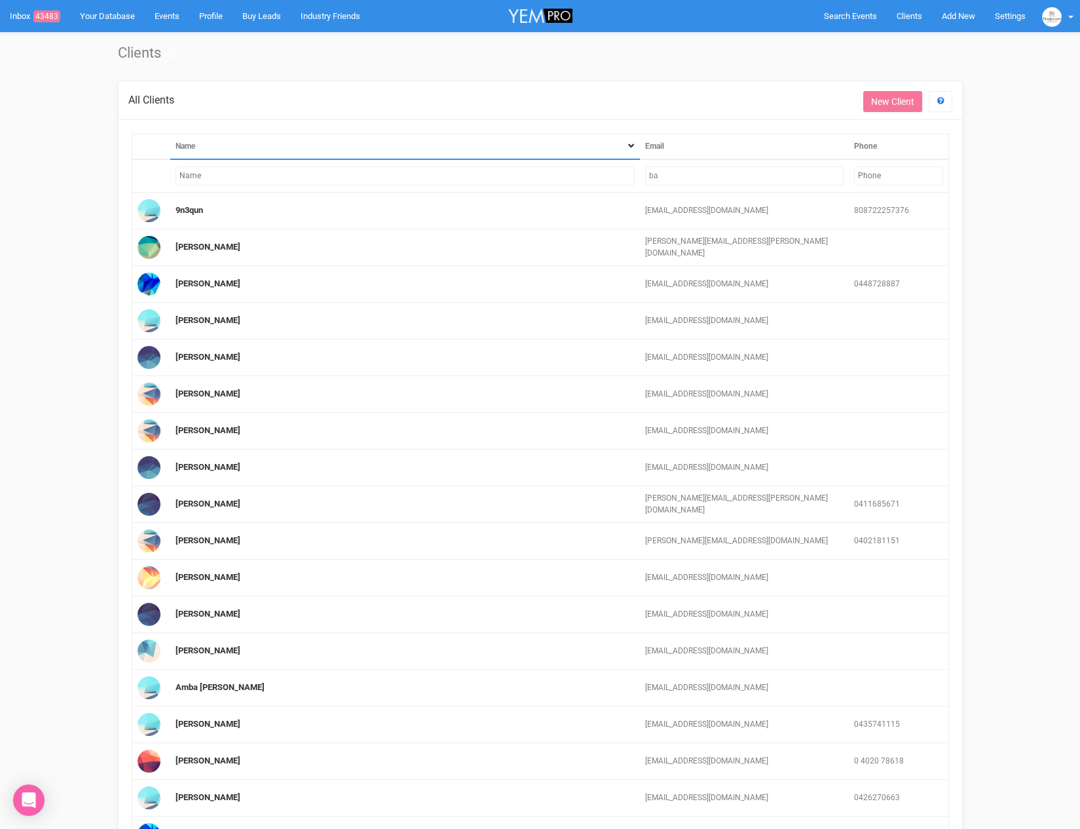
type input "b"
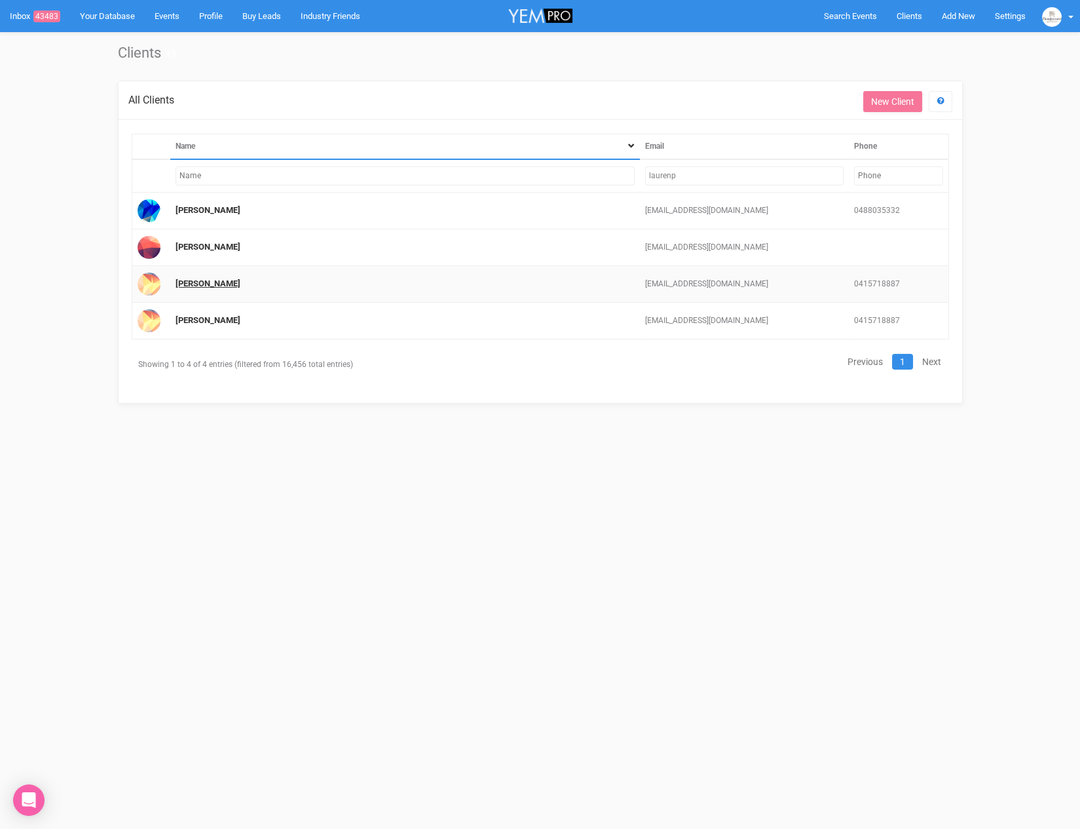
type input "laurenp"
click at [199, 278] on link "[PERSON_NAME]" at bounding box center [208, 283] width 65 height 10
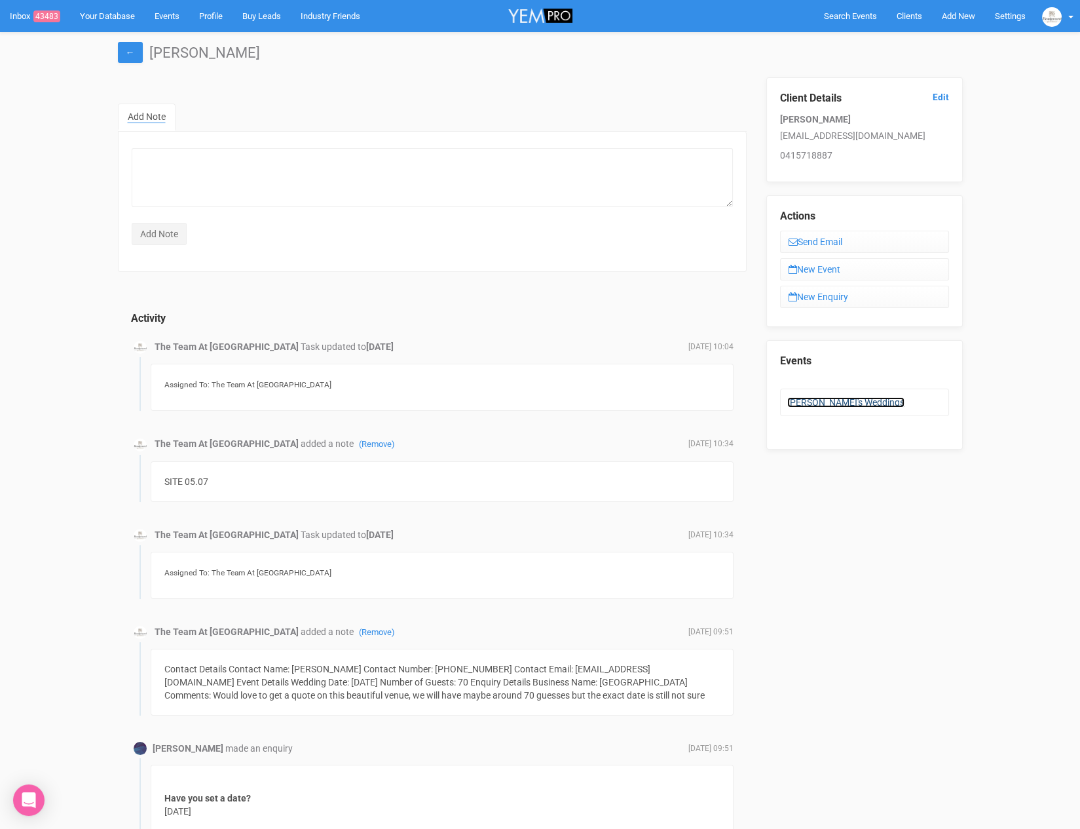
click at [854, 397] on link "[PERSON_NAME]'s Weddings" at bounding box center [846, 402] width 117 height 10
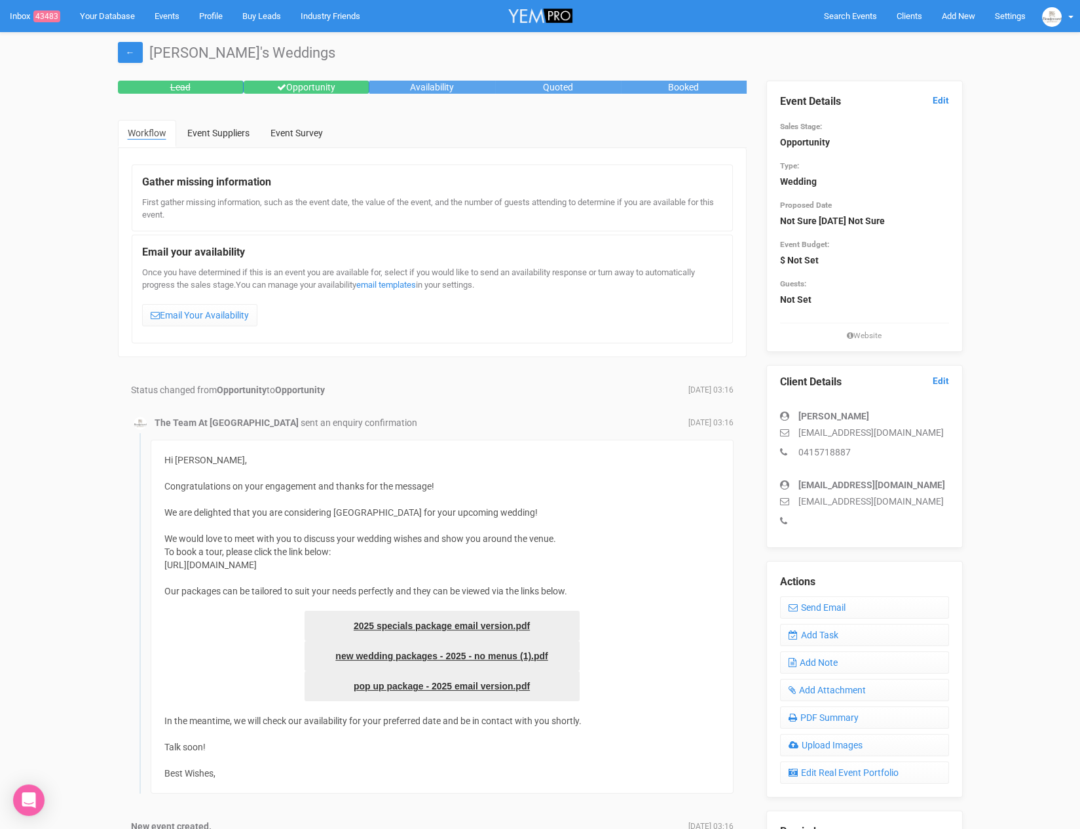
drag, startPoint x: 799, startPoint y: 432, endPoint x: 920, endPoint y: 430, distance: 120.6
click at [922, 430] on p "[EMAIL_ADDRESS][DOMAIN_NAME]" at bounding box center [864, 432] width 169 height 13
drag, startPoint x: 916, startPoint y: 430, endPoint x: 791, endPoint y: 431, distance: 124.5
click at [791, 431] on p "[EMAIL_ADDRESS][DOMAIN_NAME]" at bounding box center [864, 432] width 169 height 13
copy p "[EMAIL_ADDRESS][DOMAIN_NAME]"
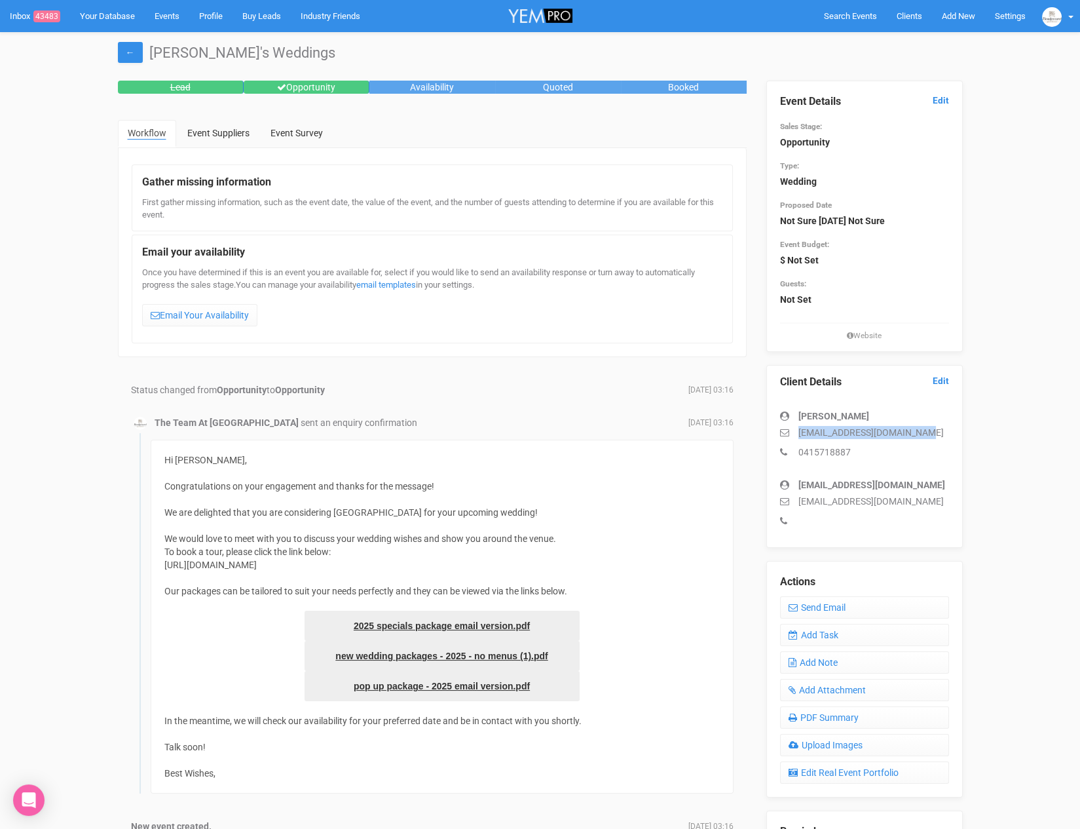
copy p "[EMAIL_ADDRESS][DOMAIN_NAME]"
click at [835, 636] on link "Add Task" at bounding box center [864, 635] width 169 height 22
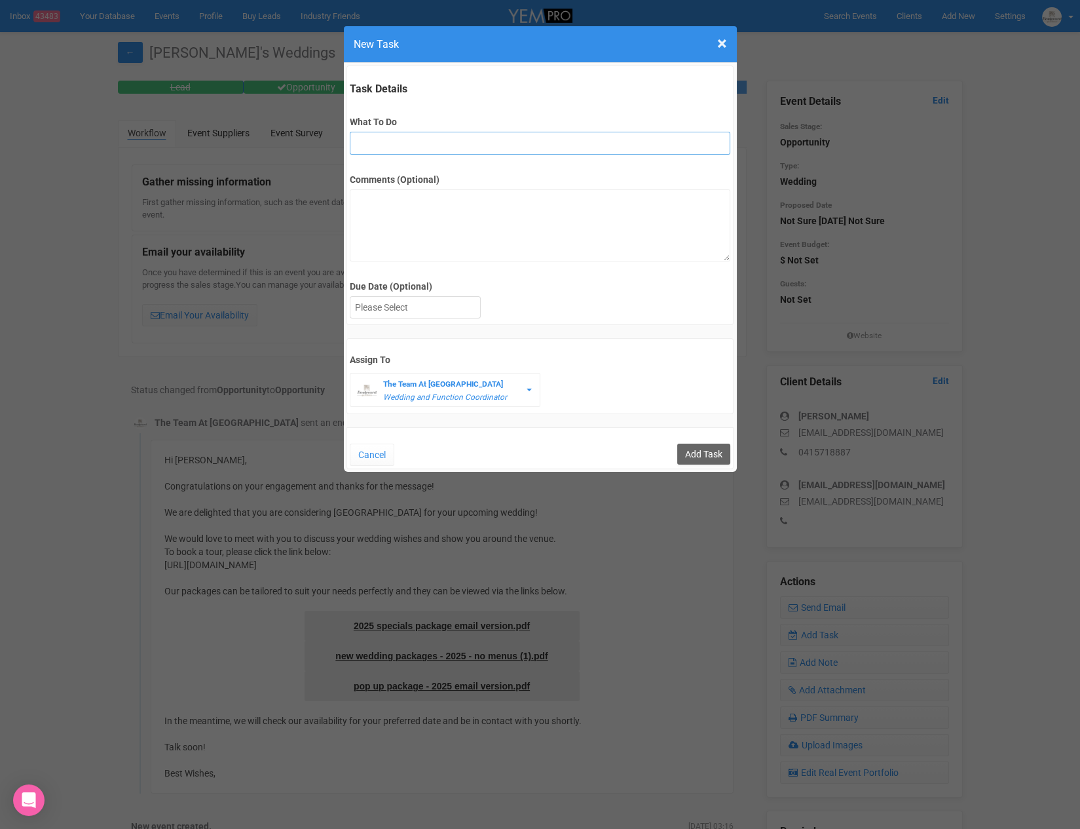
click at [385, 147] on input "What To Do" at bounding box center [540, 143] width 381 height 23
type input "remove from folder and add site details to yem"
click at [407, 314] on div at bounding box center [416, 308] width 130 height 22
click at [696, 452] on input "Add Task" at bounding box center [703, 454] width 53 height 21
type input "Save"
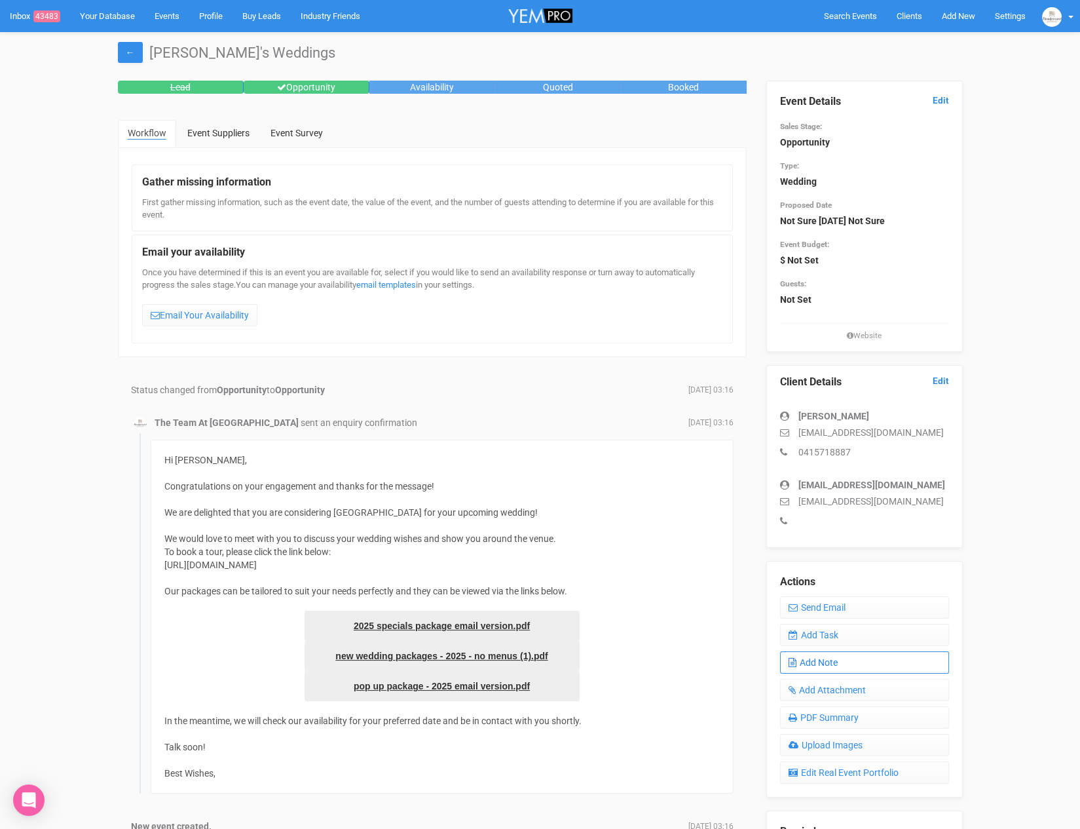
click at [840, 658] on link "Add Note" at bounding box center [864, 662] width 169 height 22
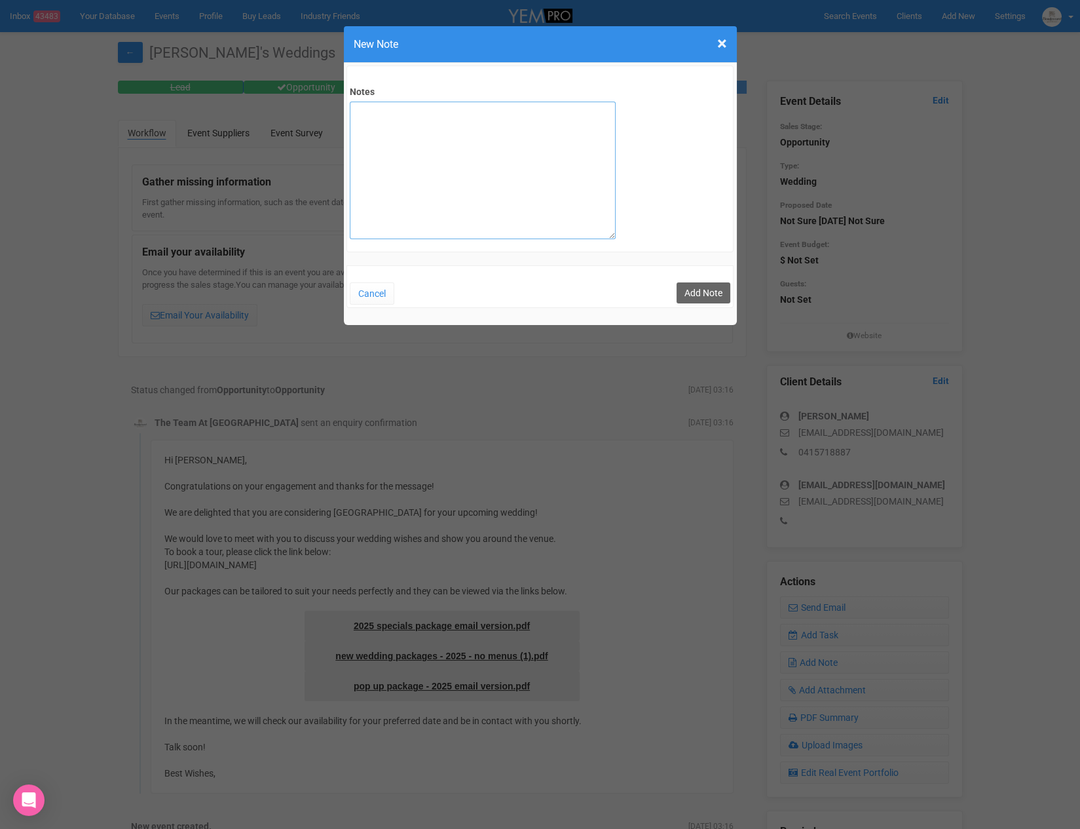
click at [417, 113] on textarea "Notes" at bounding box center [483, 171] width 266 height 138
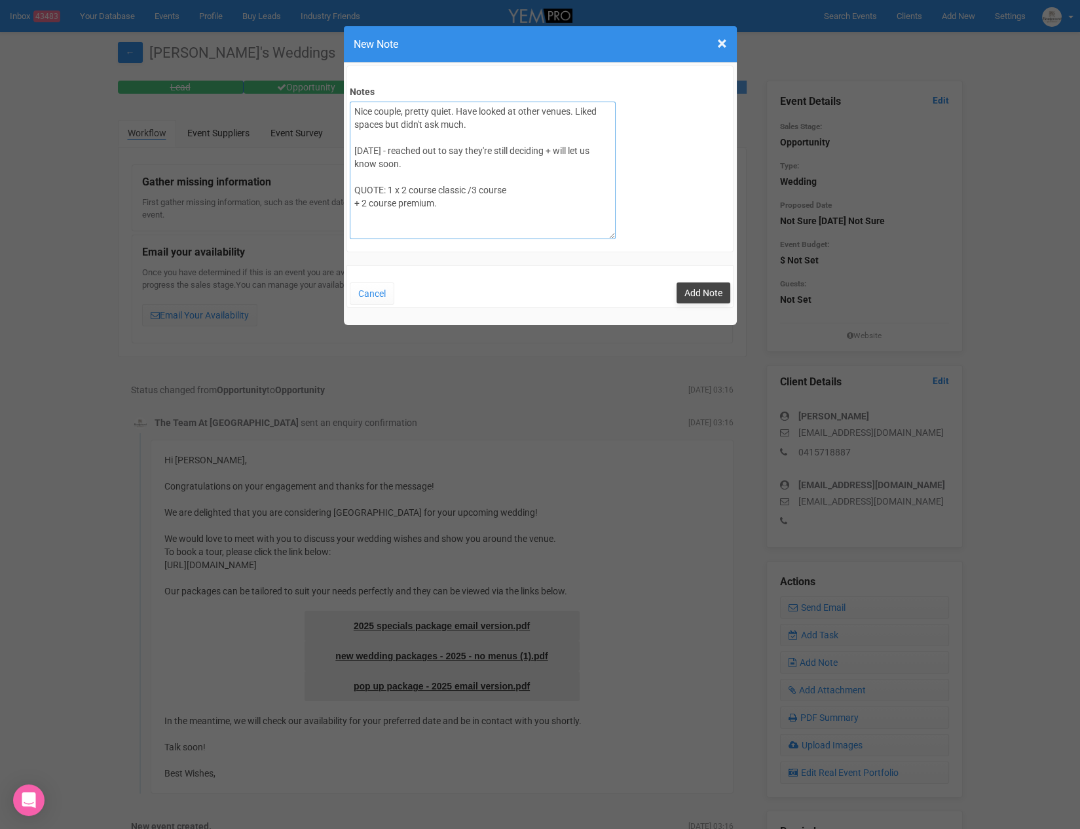
type textarea "Nice couple, pretty quiet. Have looked at other venues. Liked spaces but didn't…"
click at [721, 292] on button "Add Note" at bounding box center [704, 292] width 54 height 21
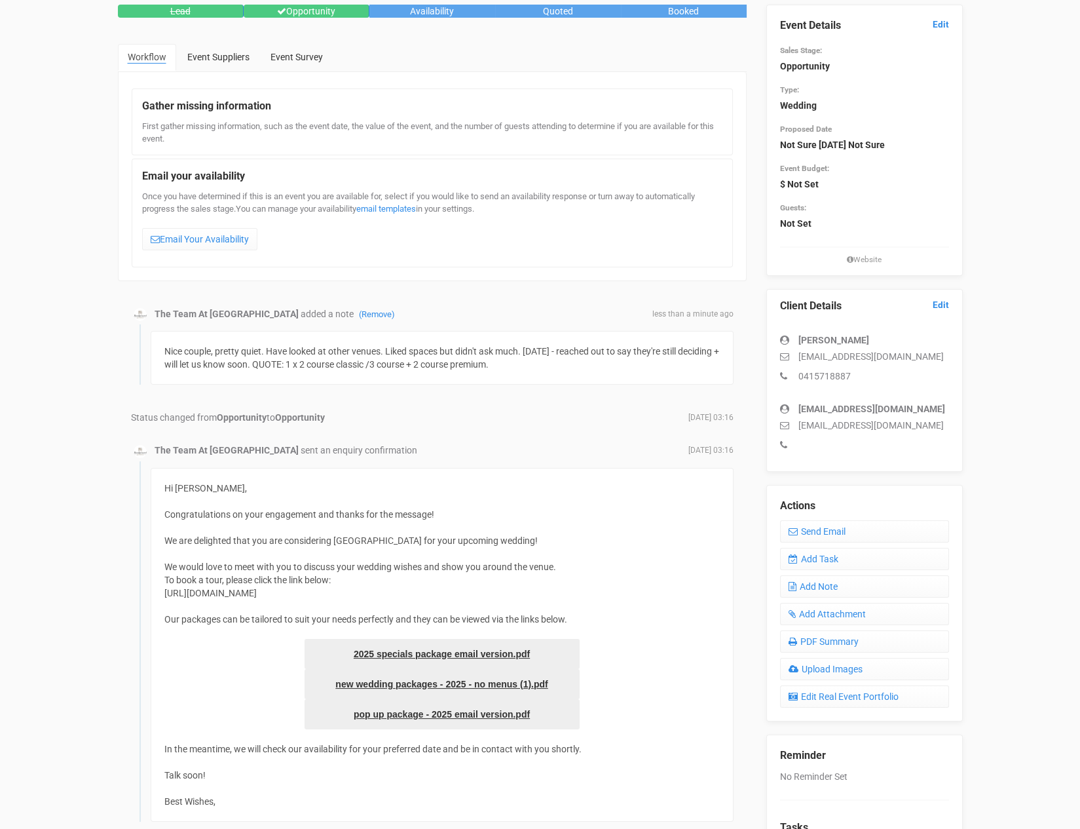
scroll to position [79, 0]
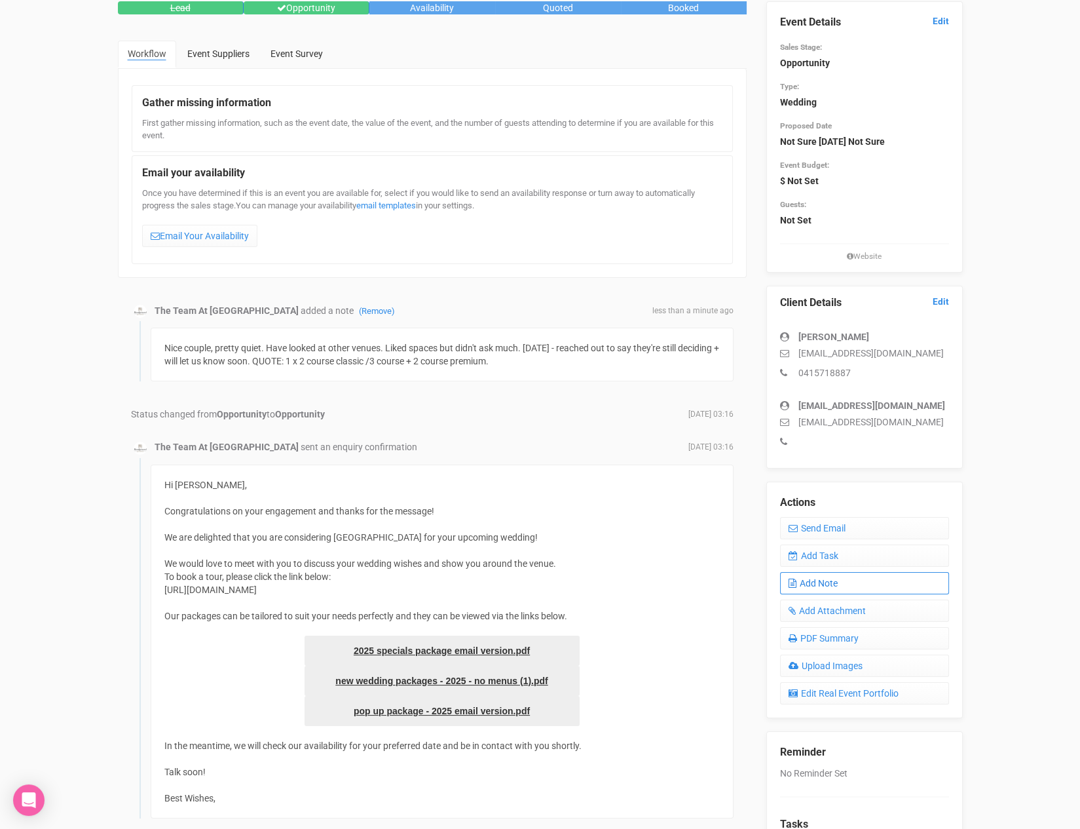
click at [845, 585] on link "Add Note" at bounding box center [864, 583] width 169 height 22
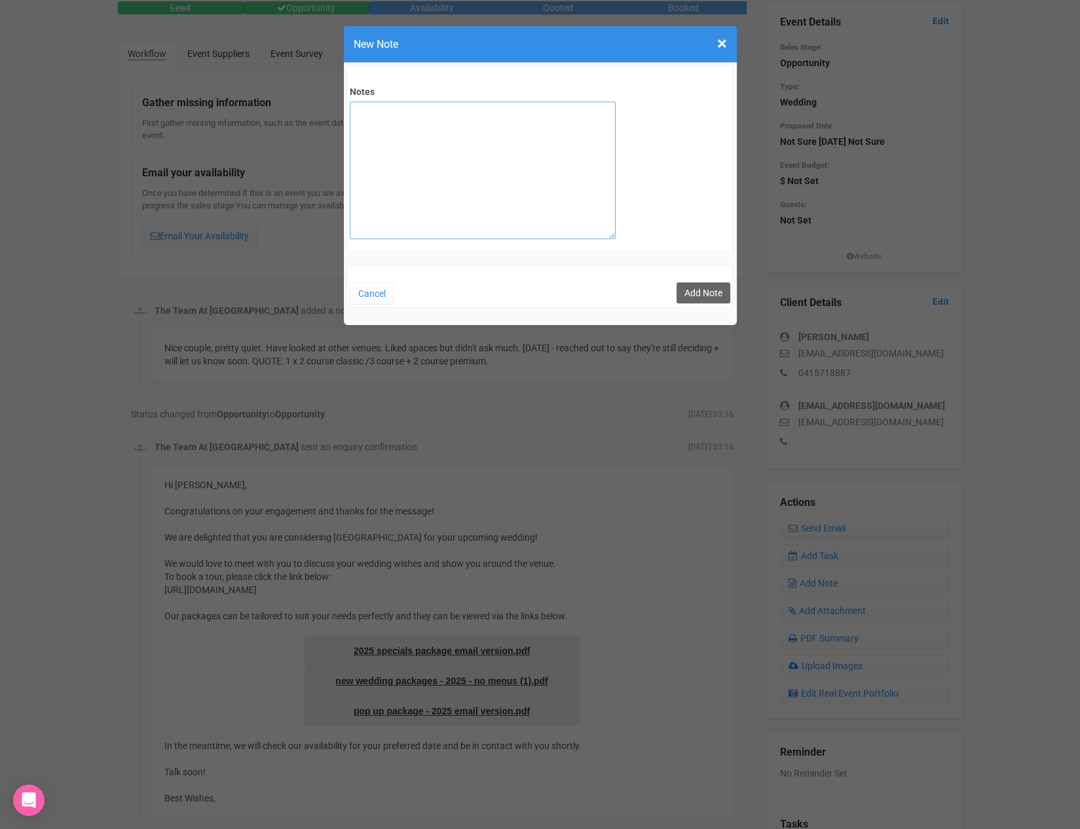
click at [426, 123] on textarea "Notes" at bounding box center [483, 171] width 266 height 138
type textarea "SITE [DATE]"
click at [713, 285] on button "Add Note" at bounding box center [704, 292] width 54 height 21
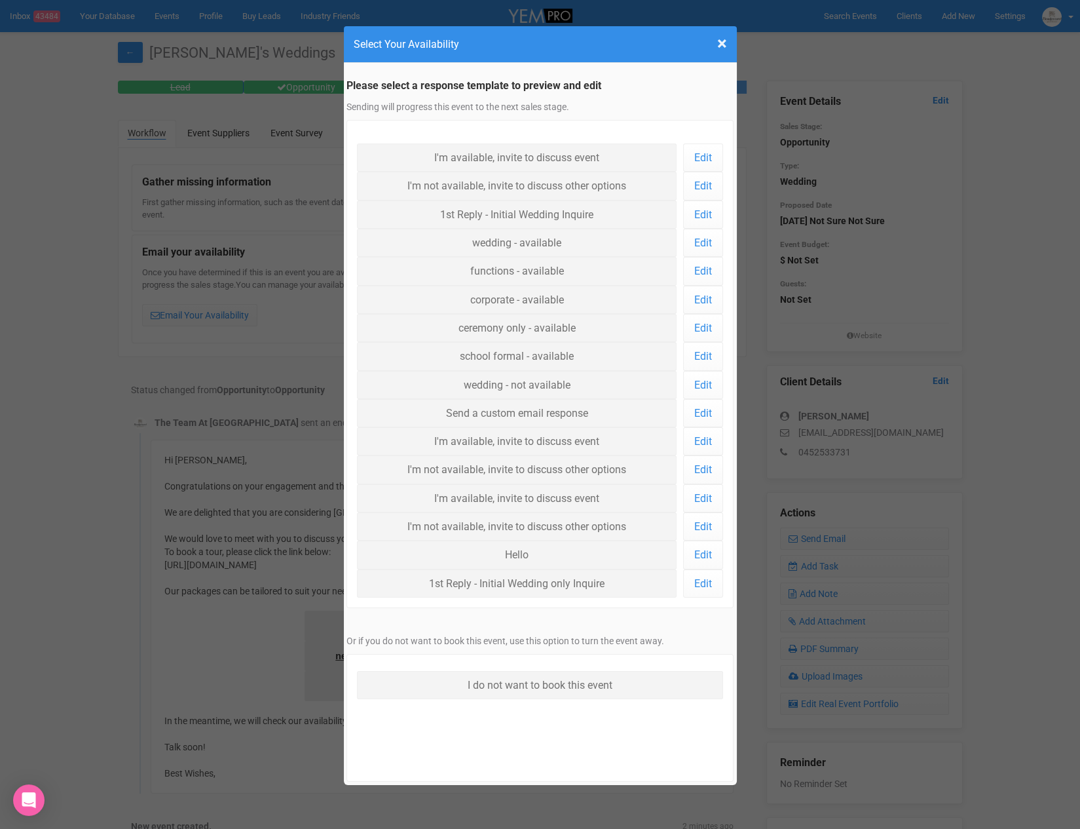
click at [727, 43] on div "× Close Select Your Availability" at bounding box center [540, 44] width 393 height 37
click at [723, 43] on span "×" at bounding box center [722, 44] width 10 height 22
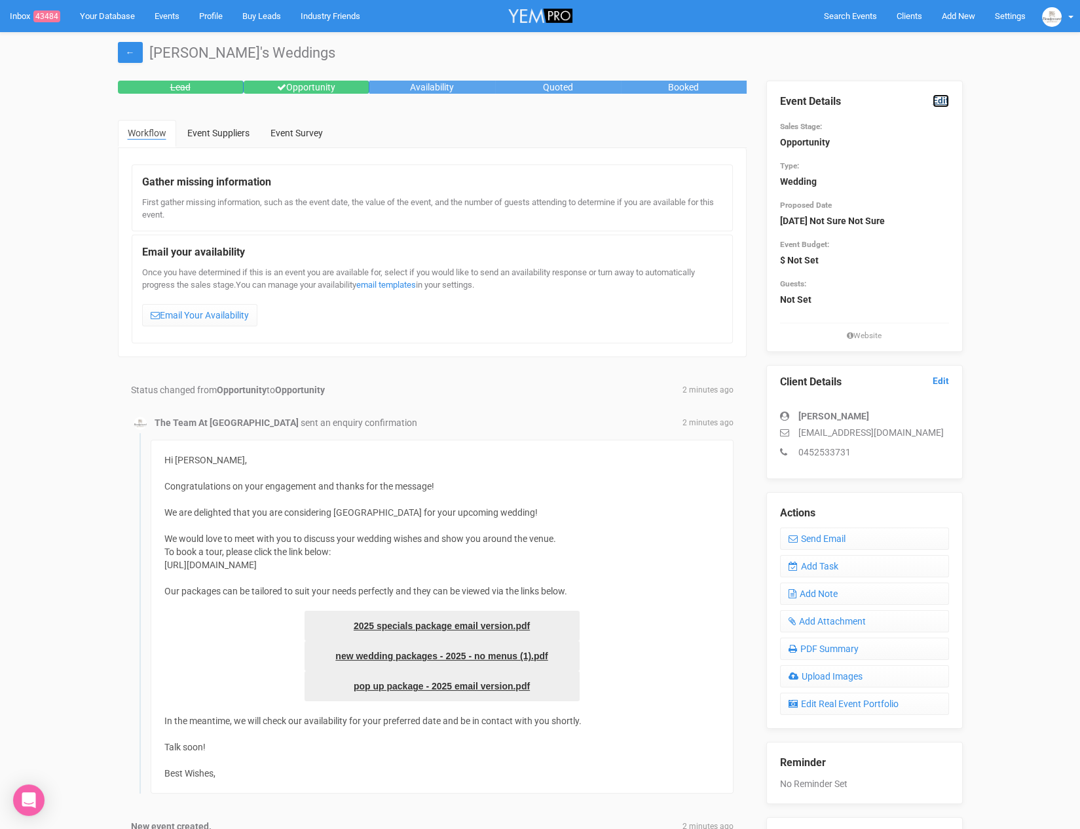
click at [938, 97] on link "Edit" at bounding box center [941, 100] width 16 height 12
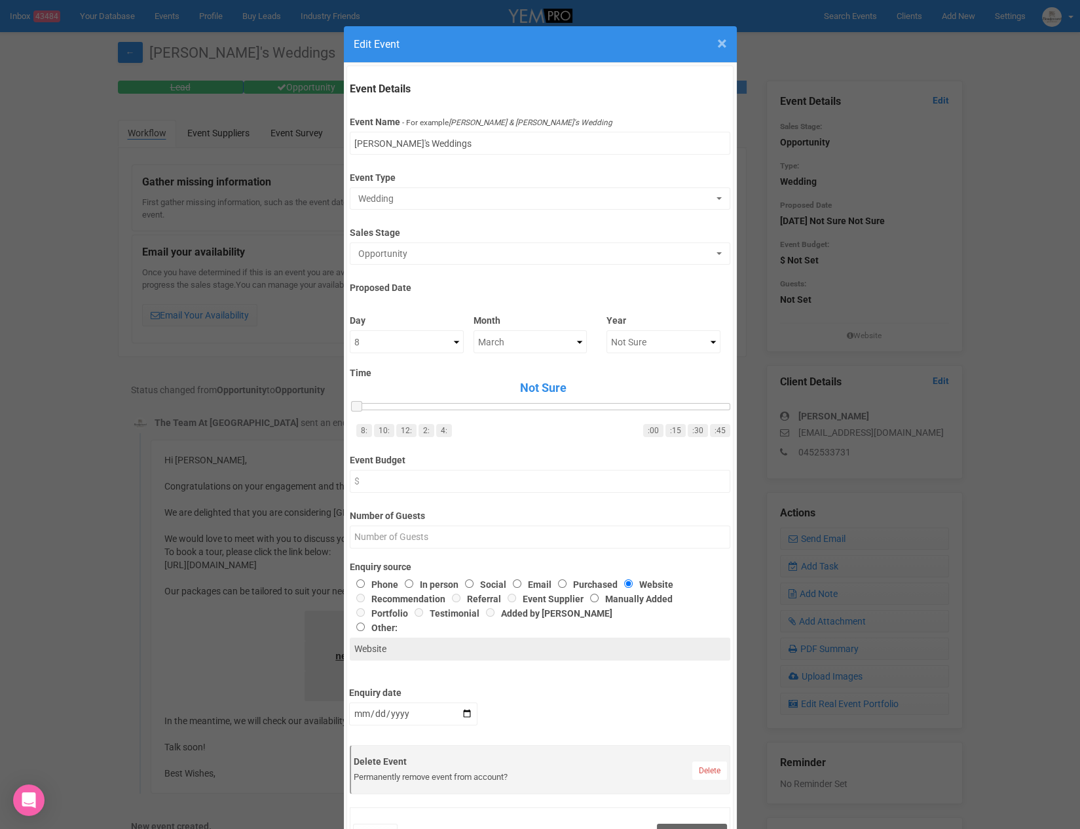
click at [723, 48] on span "×" at bounding box center [722, 44] width 10 height 22
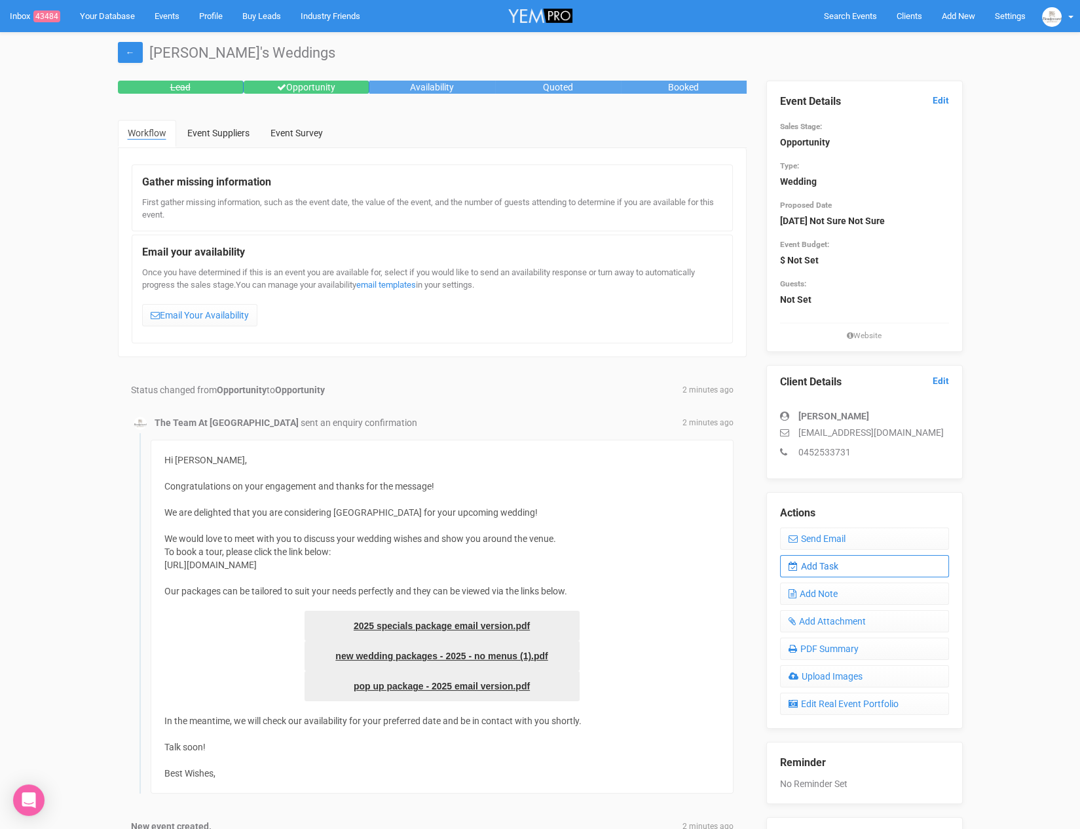
click at [852, 564] on link "Add Task" at bounding box center [864, 566] width 169 height 22
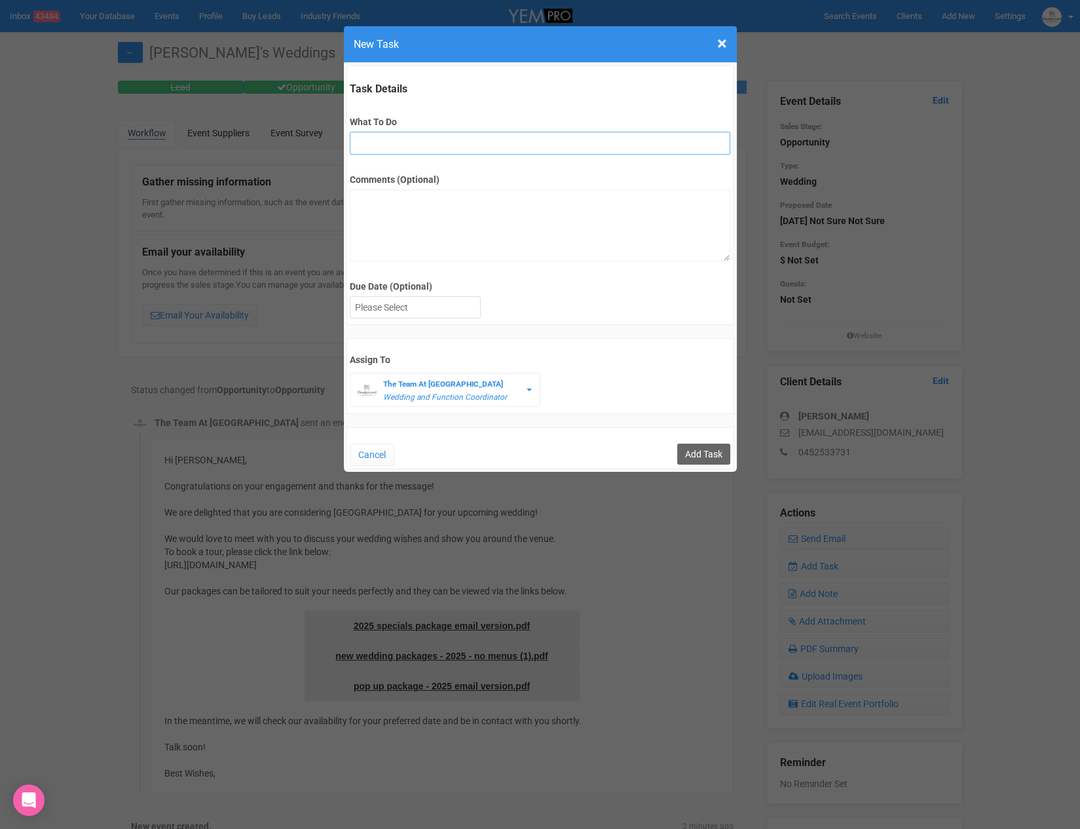
drag, startPoint x: 428, startPoint y: 143, endPoint x: 426, endPoint y: 152, distance: 9.4
click at [428, 143] on input "What To Do" at bounding box center [540, 143] width 381 height 23
type input "FU"
click at [403, 314] on div at bounding box center [416, 308] width 130 height 22
click at [717, 465] on div "Cancel Add Task" at bounding box center [541, 448] width 388 height 42
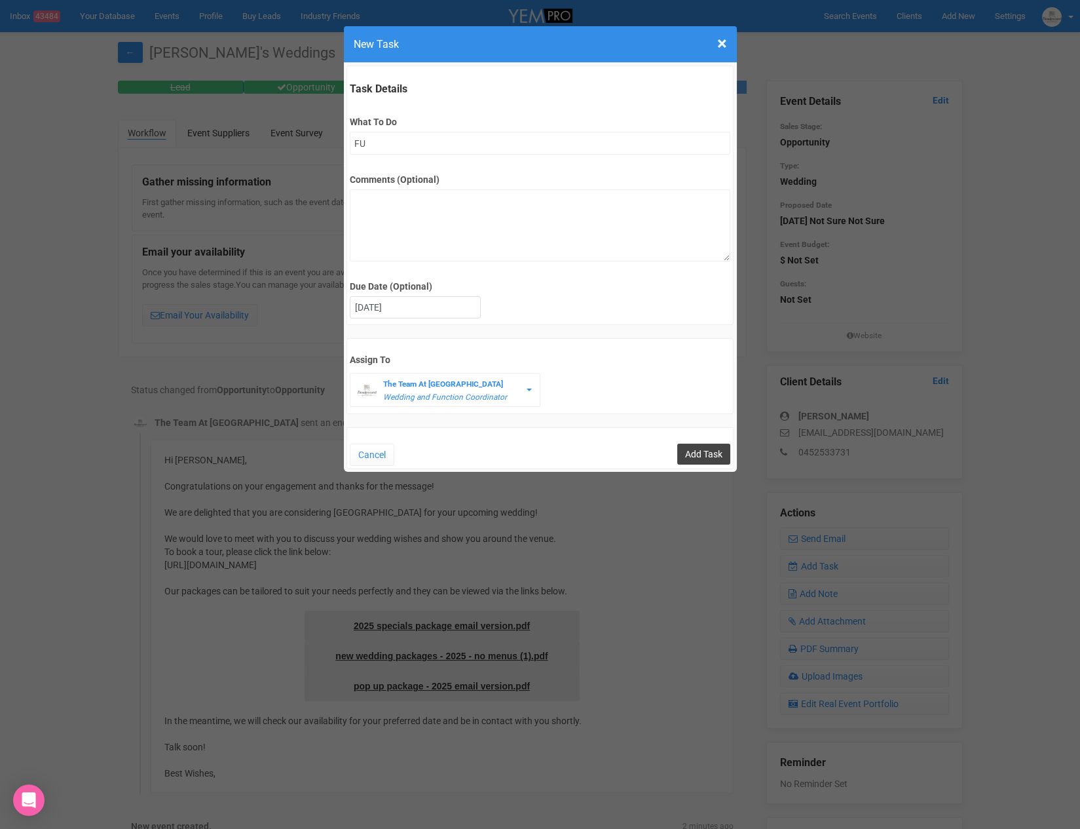
click at [709, 447] on input "Add Task" at bounding box center [703, 454] width 53 height 21
type input "Save"
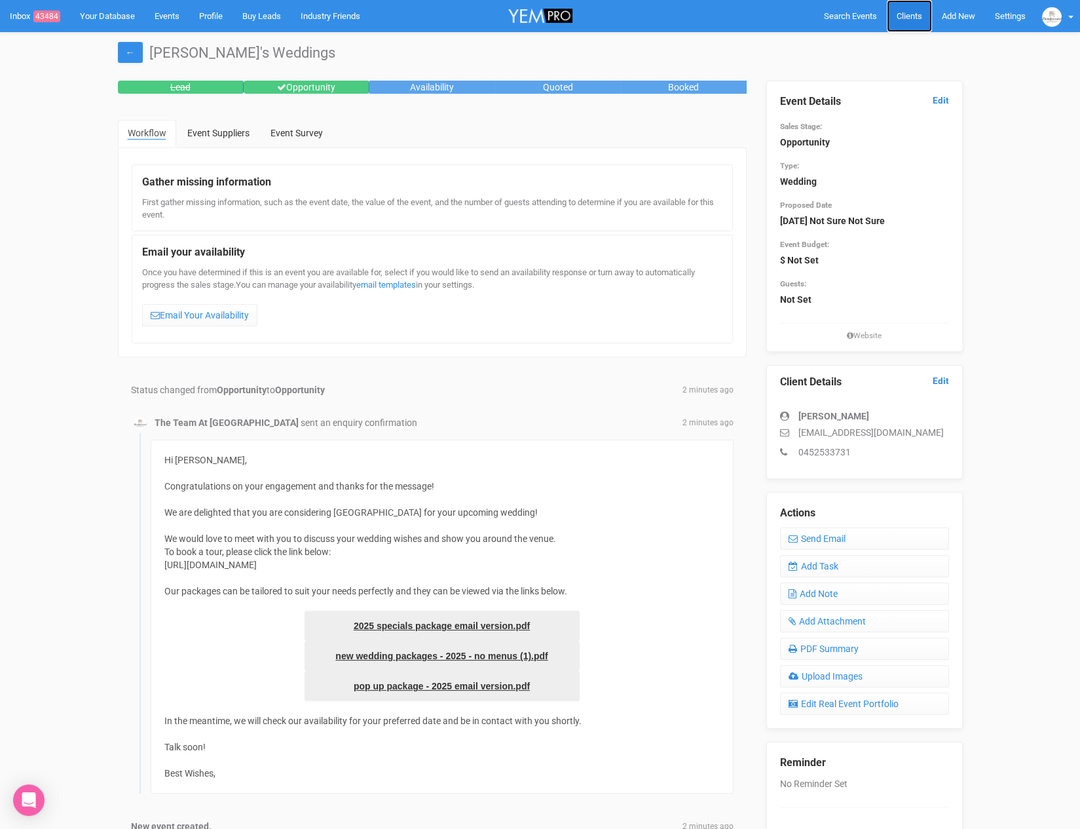
click at [889, 21] on link "Clients" at bounding box center [909, 16] width 45 height 32
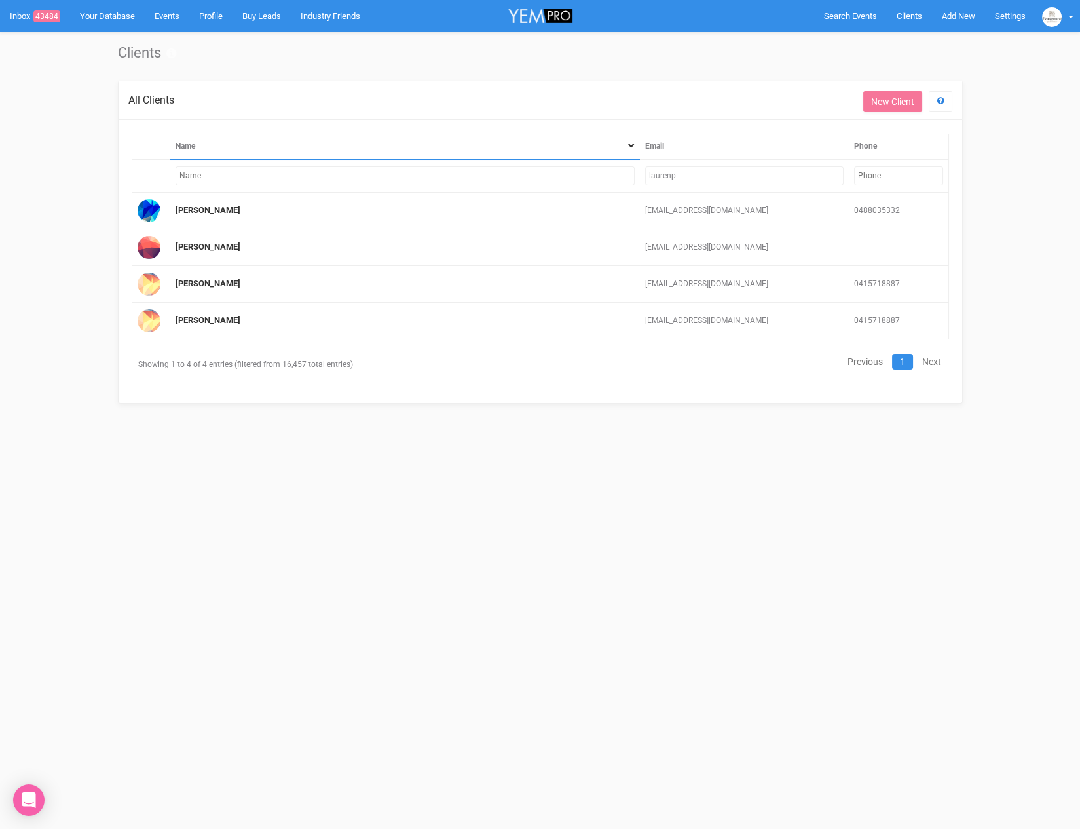
click at [744, 170] on input "laurenp" at bounding box center [744, 175] width 199 height 19
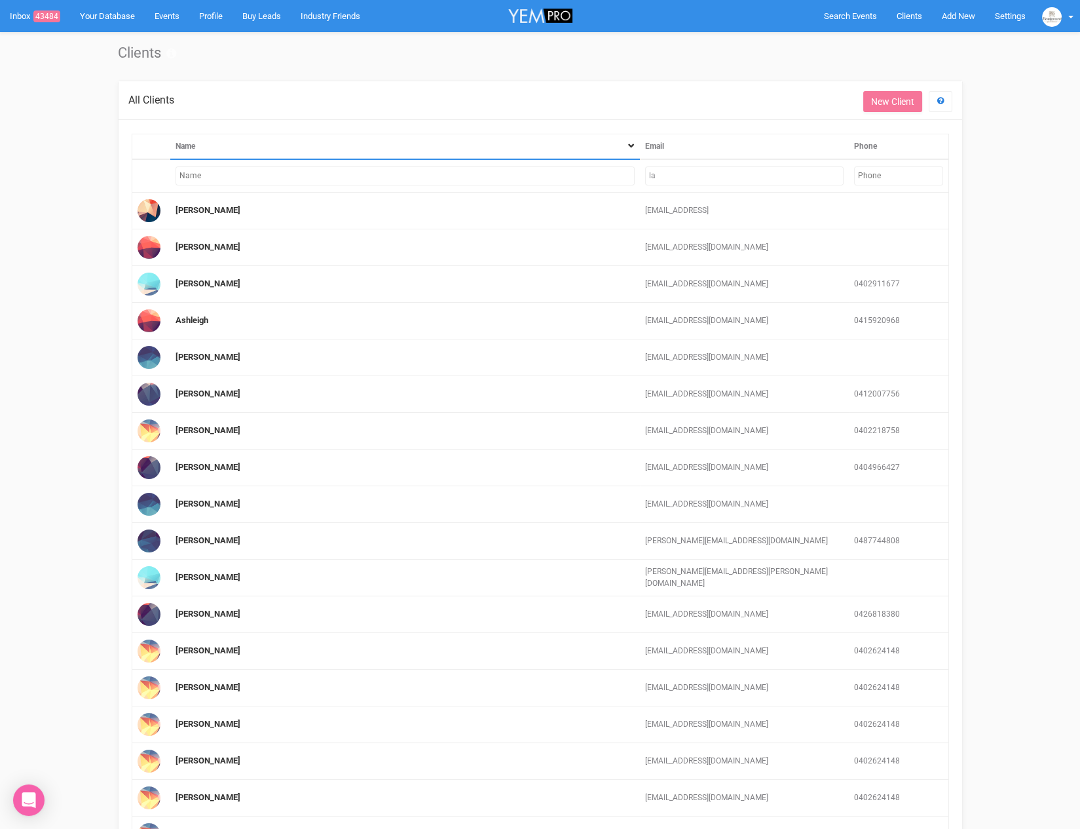
type input "l"
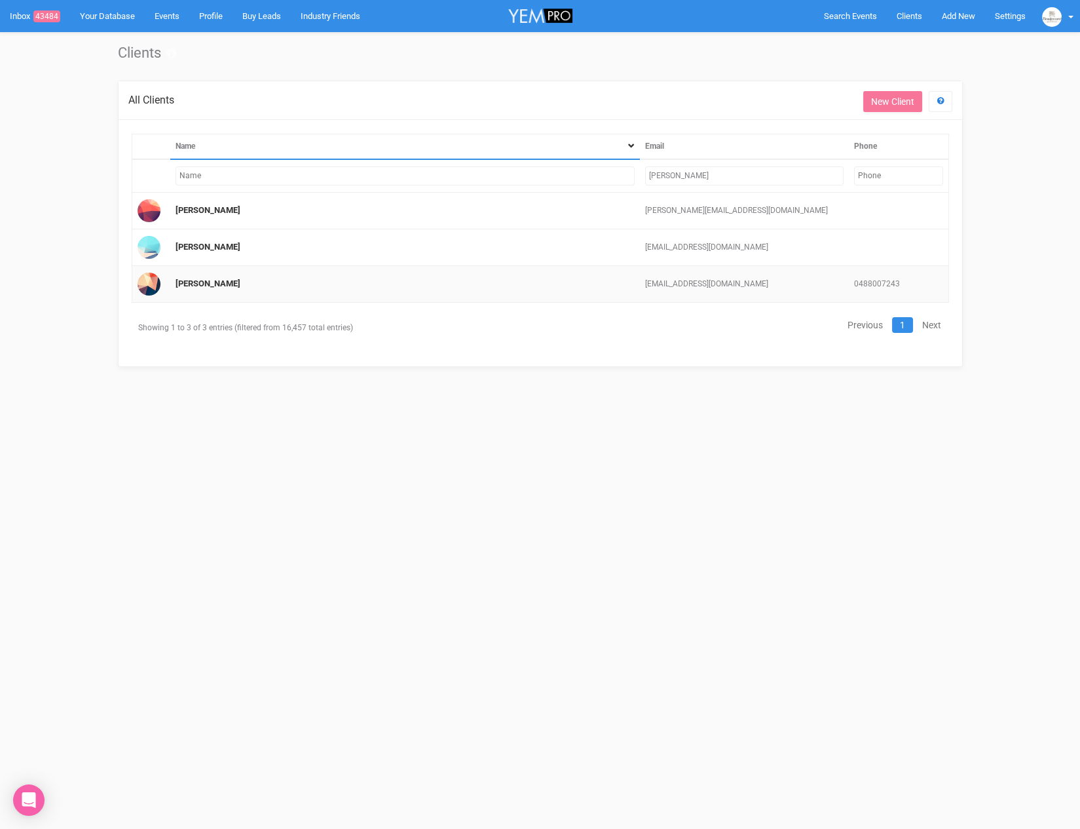
type input "josie"
click at [668, 281] on td "[EMAIL_ADDRESS][DOMAIN_NAME]" at bounding box center [744, 284] width 209 height 37
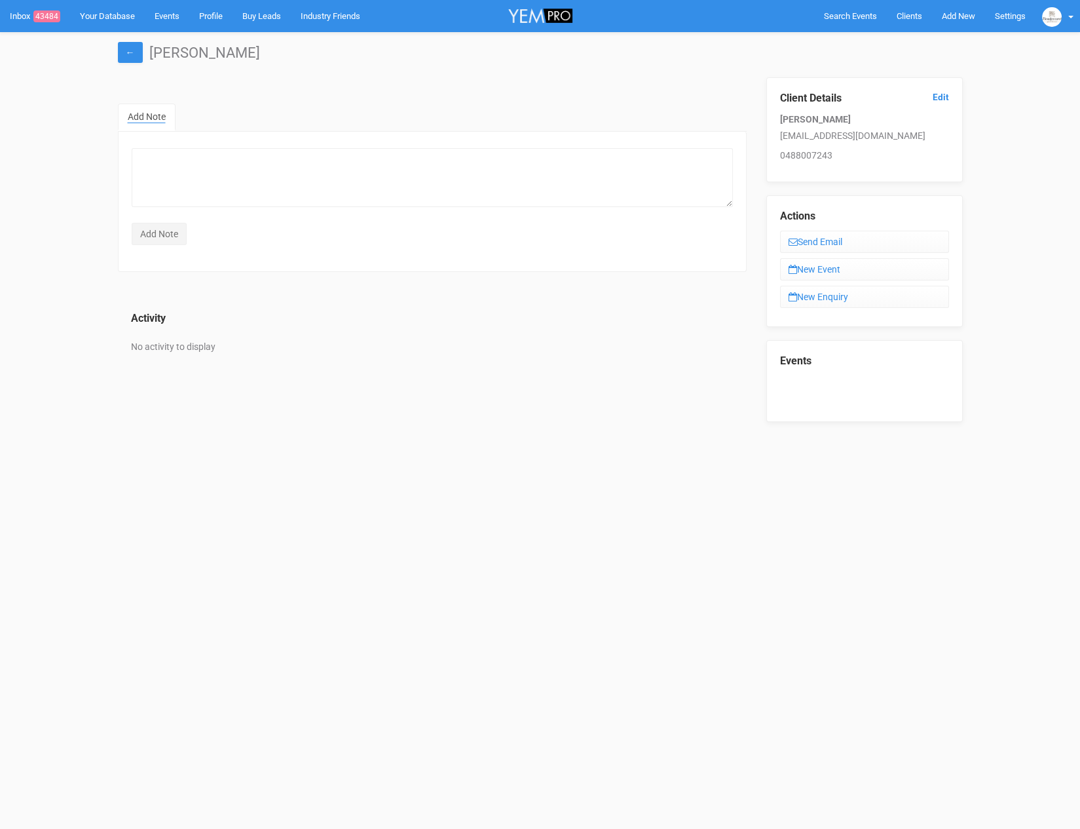
click at [203, 285] on div "Activity No activity to display" at bounding box center [432, 325] width 629 height 81
click at [143, 62] on div "← Josie Kearney" at bounding box center [540, 54] width 865 height 45
drag, startPoint x: 776, startPoint y: 138, endPoint x: 915, endPoint y: 140, distance: 138.9
click at [915, 140] on div "Client Details Edit Josie Kearney josiedeekearney@outlook.com 0488007243" at bounding box center [865, 129] width 197 height 105
copy p "[EMAIL_ADDRESS][DOMAIN_NAME]"
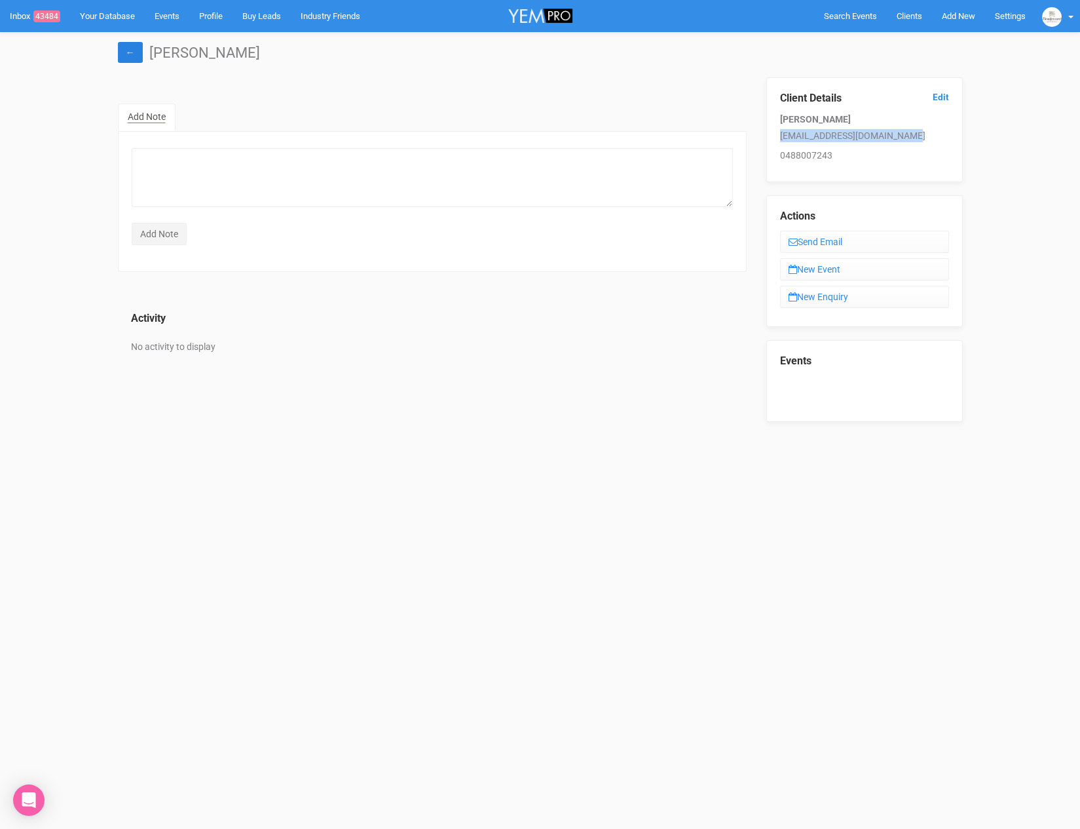
click at [139, 52] on link "←" at bounding box center [130, 52] width 25 height 21
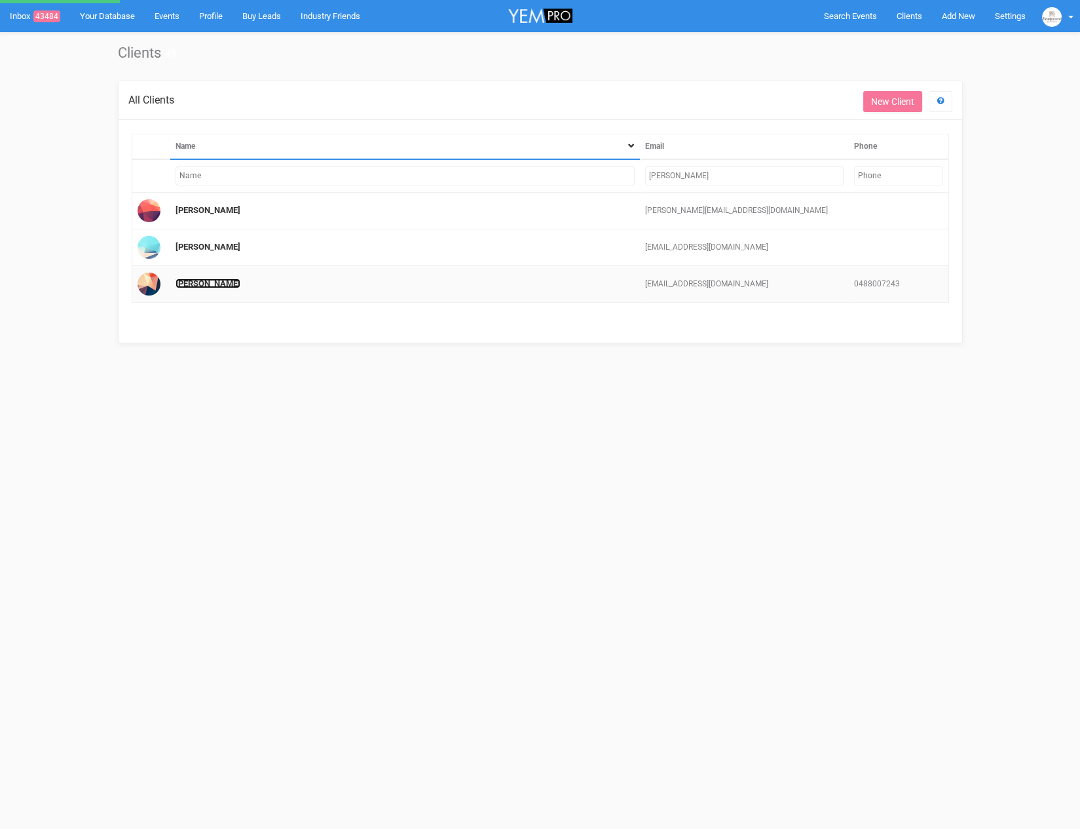
click at [208, 284] on link "[PERSON_NAME]" at bounding box center [208, 283] width 65 height 10
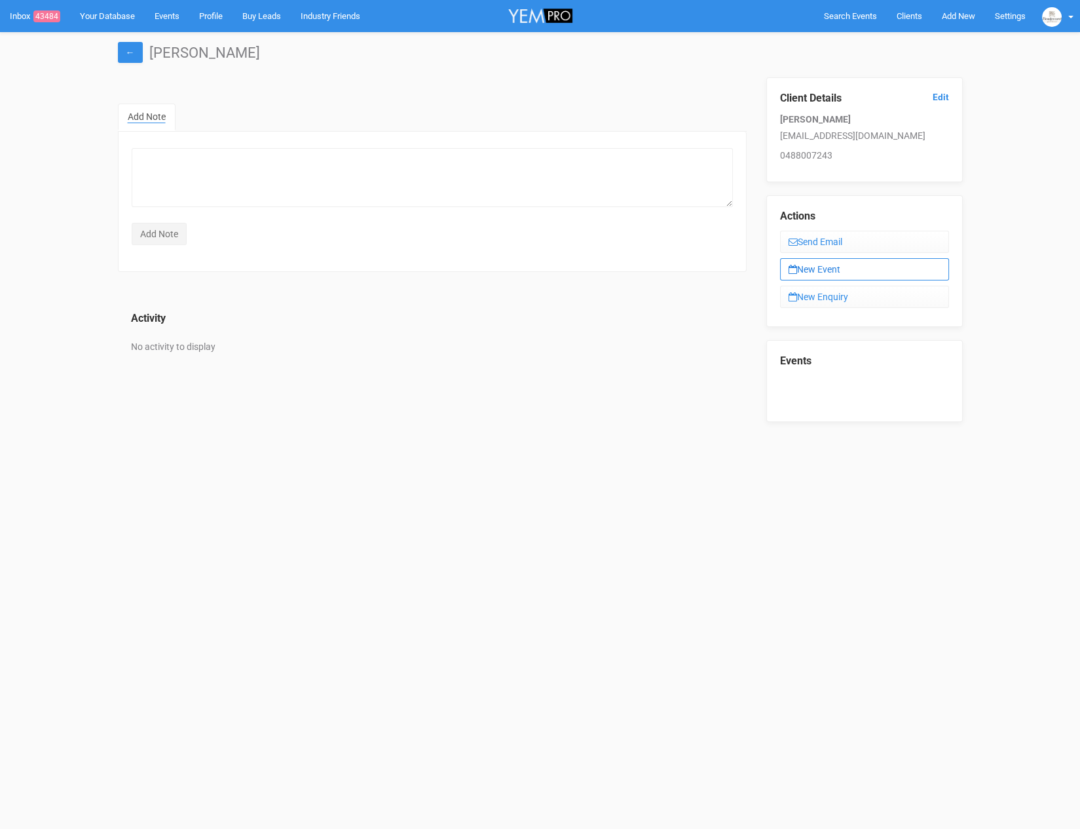
click at [843, 274] on link "New Event" at bounding box center [864, 269] width 169 height 22
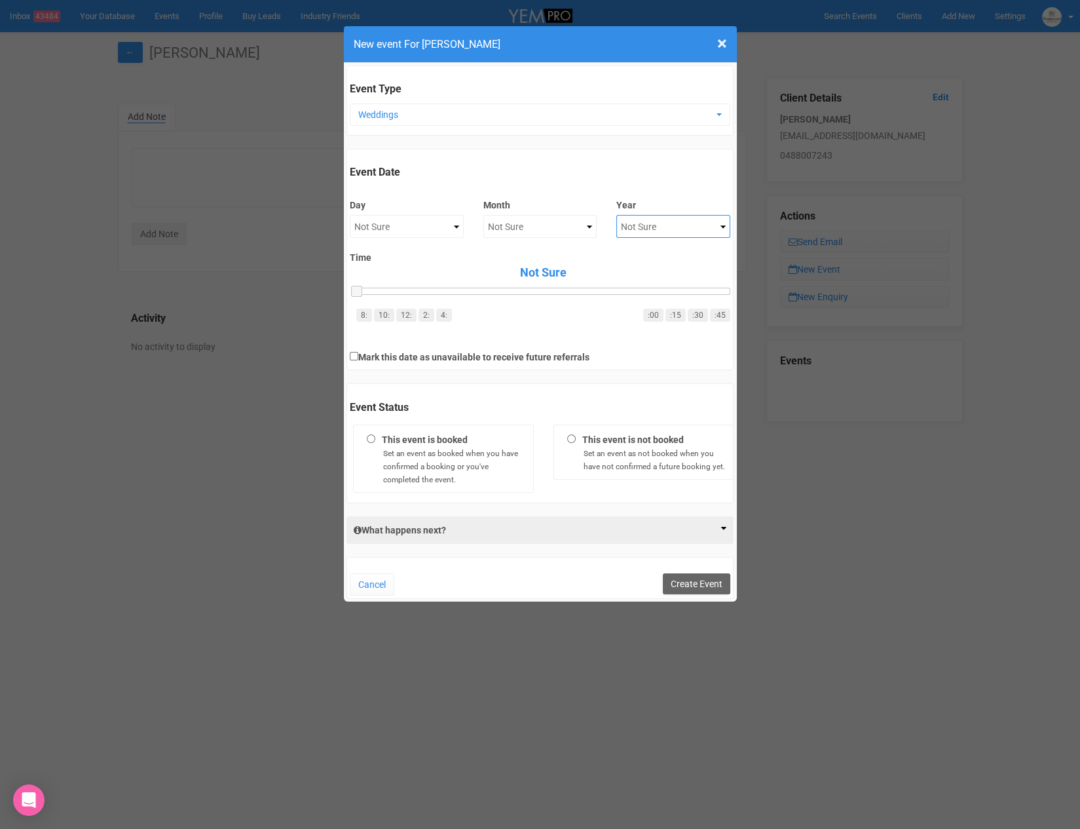
click at [634, 219] on select "Not Sure 2020 2021 2022 2023 2024 2025 2026 2027 2028 2029 2030 2031 2032 2033 …" at bounding box center [674, 226] width 114 height 23
select select "2027"
click at [692, 579] on button "Create Event" at bounding box center [696, 583] width 67 height 21
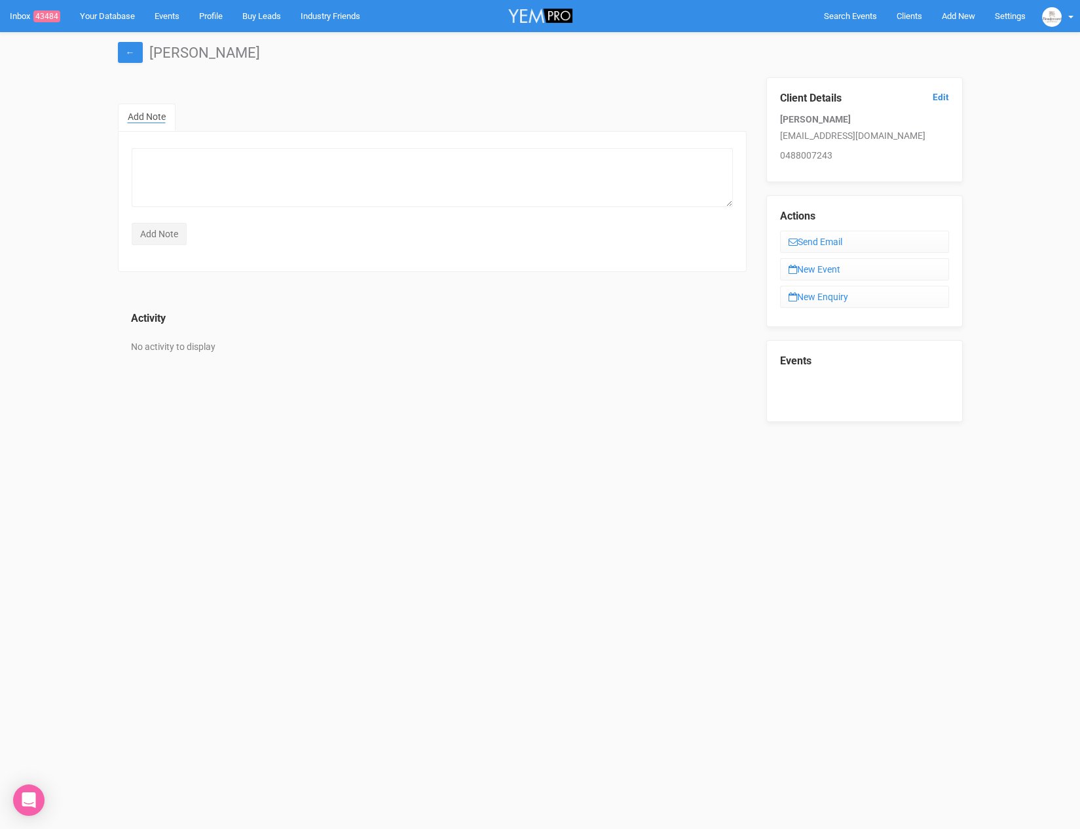
click at [880, 280] on div "Actions Send Email New Event New Enquiry" at bounding box center [865, 261] width 197 height 132
click at [878, 276] on link "New Event" at bounding box center [864, 269] width 169 height 22
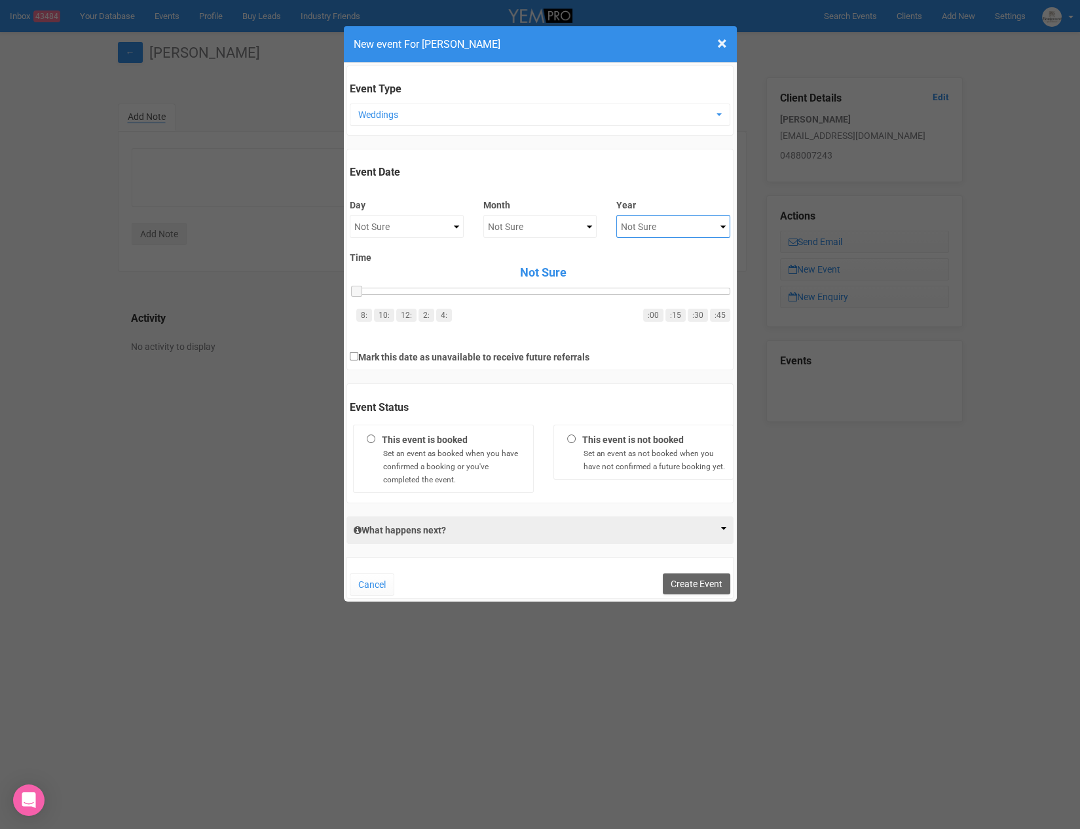
click at [620, 230] on select "Not Sure 2020 2021 2022 2023 2024 2025 2026 2027 2028 2029 2030 2031 2032 2033 …" at bounding box center [674, 226] width 114 height 23
select select "2027"
click at [679, 579] on button "Create Event" at bounding box center [696, 583] width 67 height 21
click at [696, 573] on button "Create Event" at bounding box center [696, 583] width 67 height 21
click at [767, 582] on div "× Close New event For [PERSON_NAME] Event Type Weddings Tab Weddings Functions …" at bounding box center [540, 414] width 1080 height 829
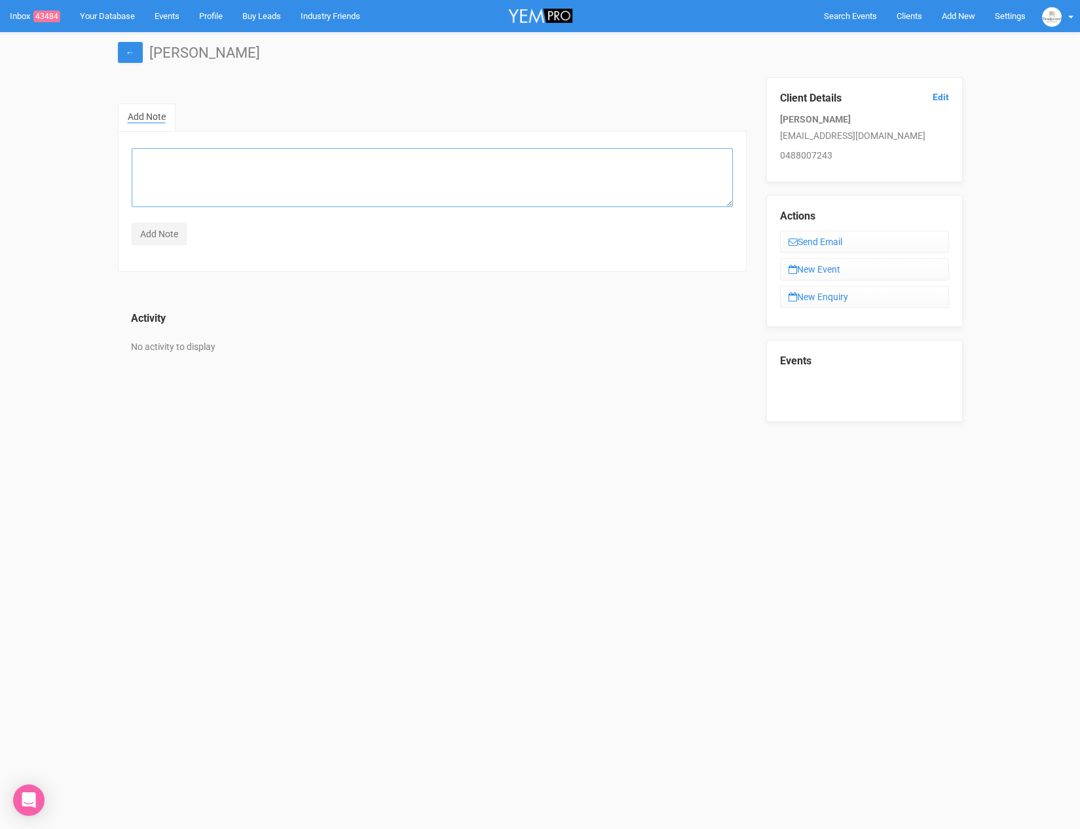
click at [258, 171] on textarea at bounding box center [432, 177] width 601 height 59
type textarea "I"
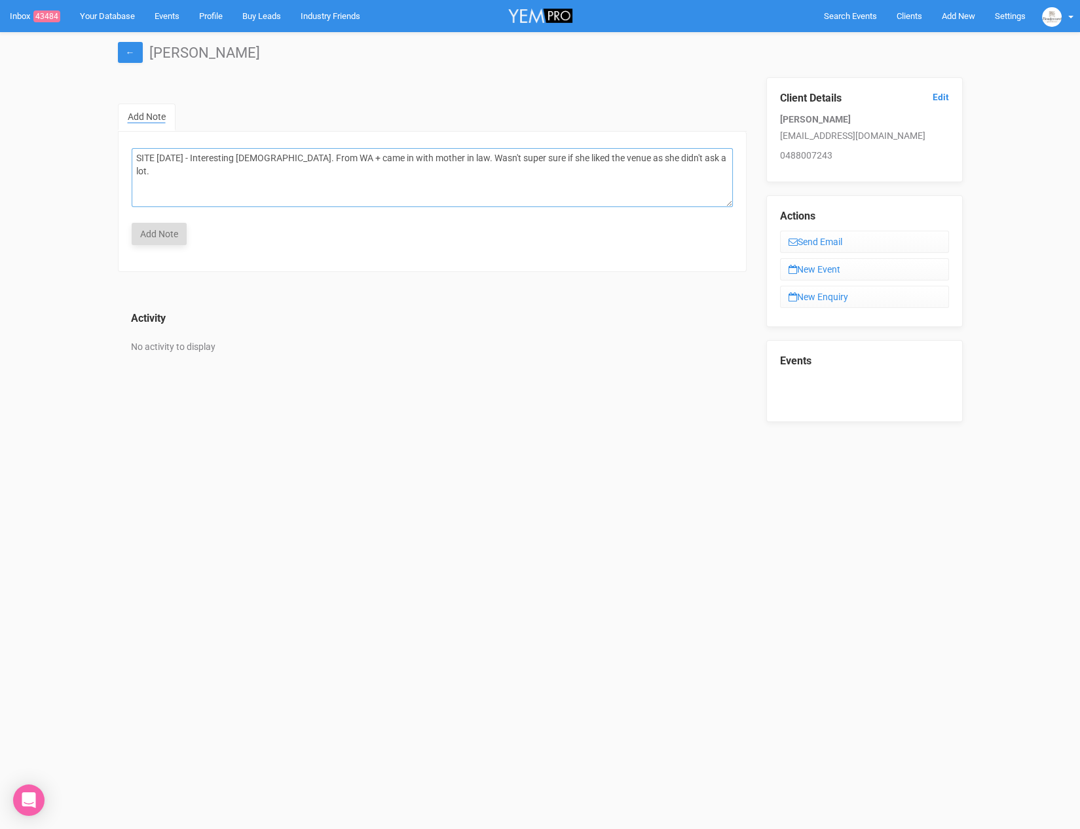
type textarea "SITE [DATE] - Interesting [DEMOGRAPHIC_DATA]. From WA + came in with mother in …"
click at [145, 233] on input "Add Note" at bounding box center [159, 234] width 55 height 22
click at [132, 64] on div "← [PERSON_NAME]" at bounding box center [540, 54] width 865 height 45
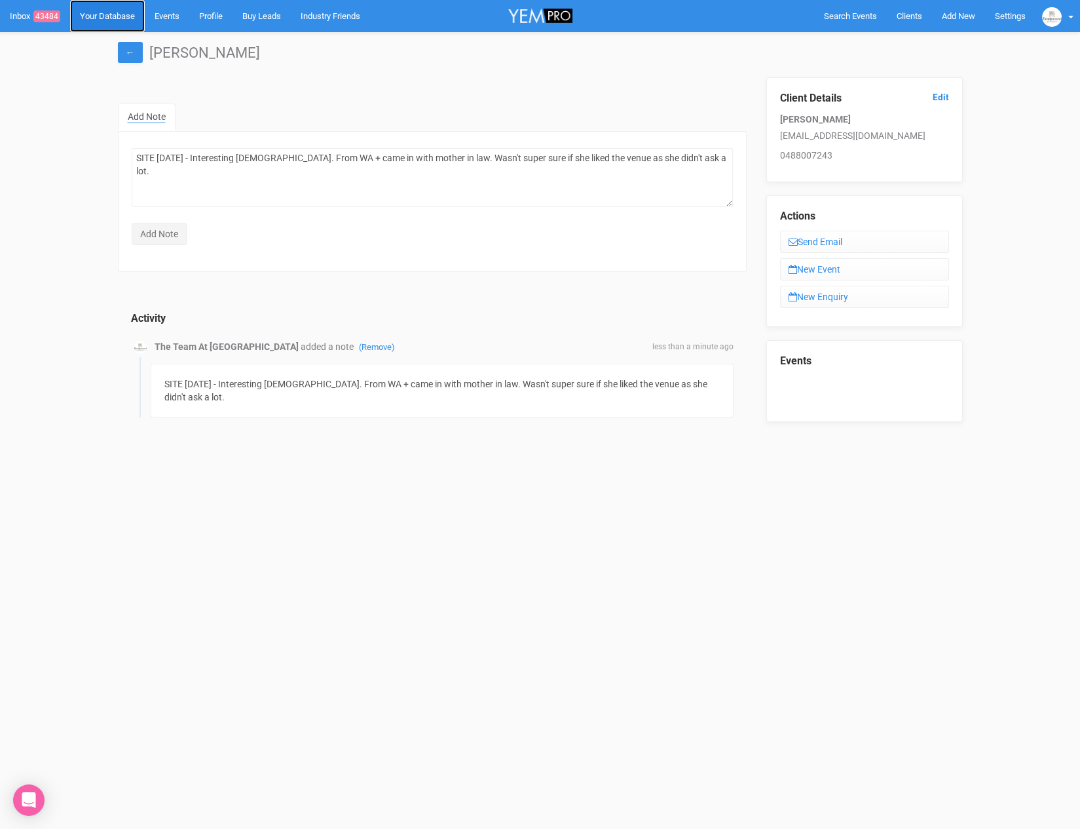
click at [130, 25] on link "Your Database" at bounding box center [107, 16] width 75 height 32
click at [911, 5] on link "Clients" at bounding box center [909, 16] width 45 height 32
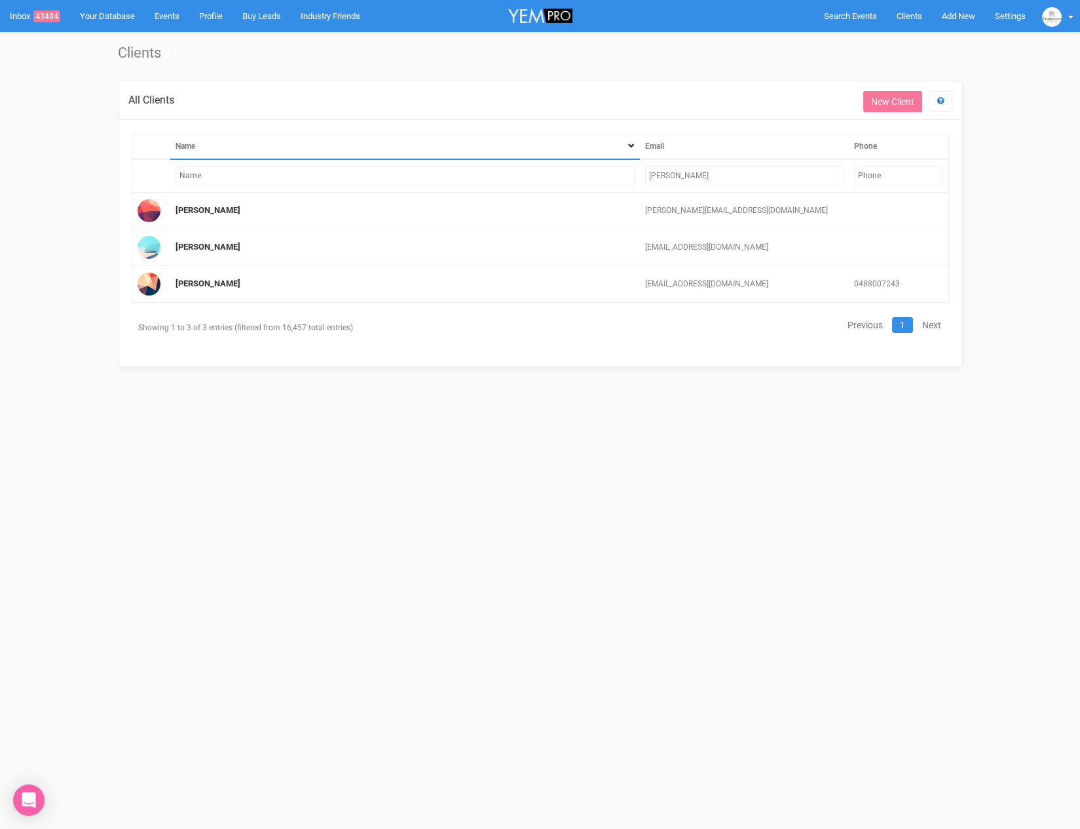
click at [680, 181] on input "josie" at bounding box center [744, 175] width 199 height 19
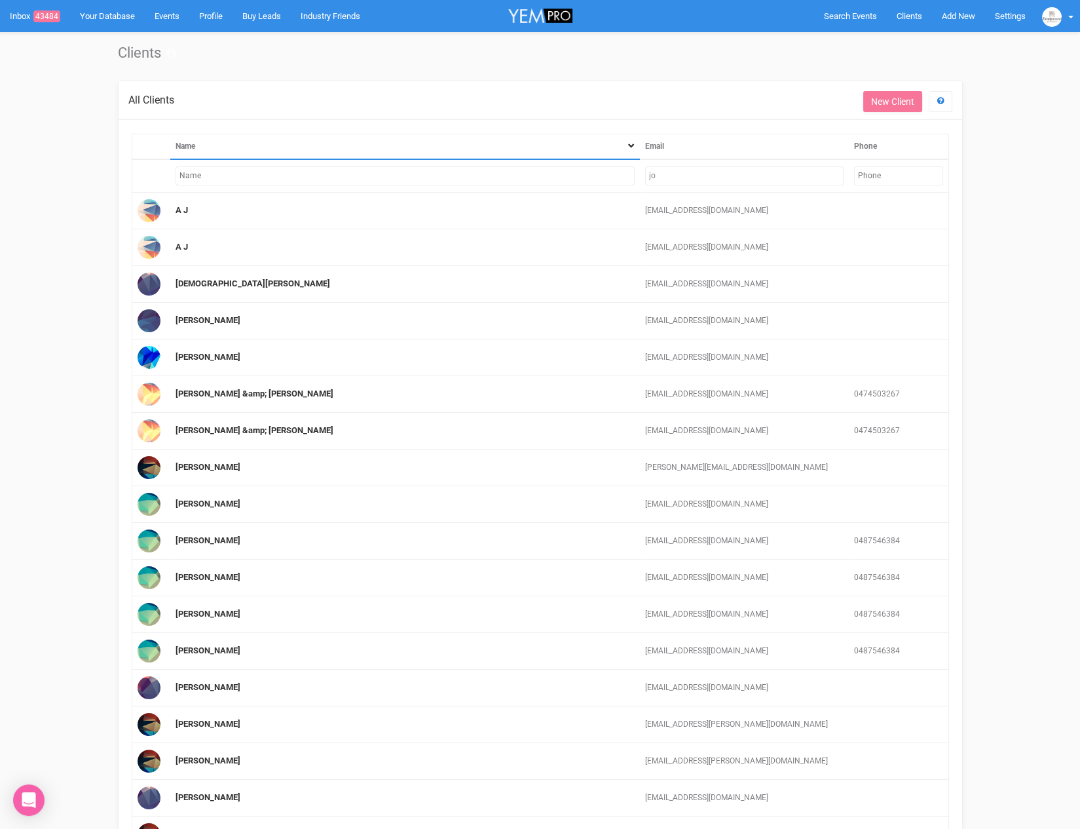
type input "j"
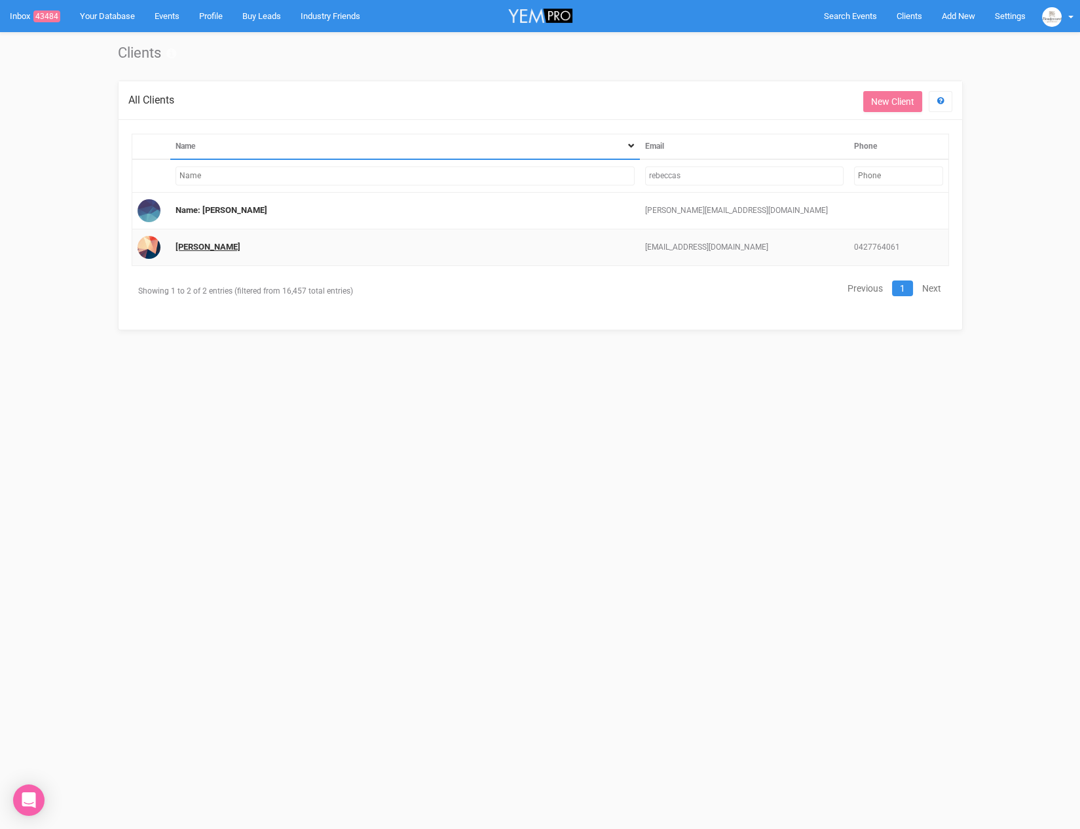
type input "rebeccas"
click at [195, 245] on link "[PERSON_NAME]" at bounding box center [208, 247] width 65 height 10
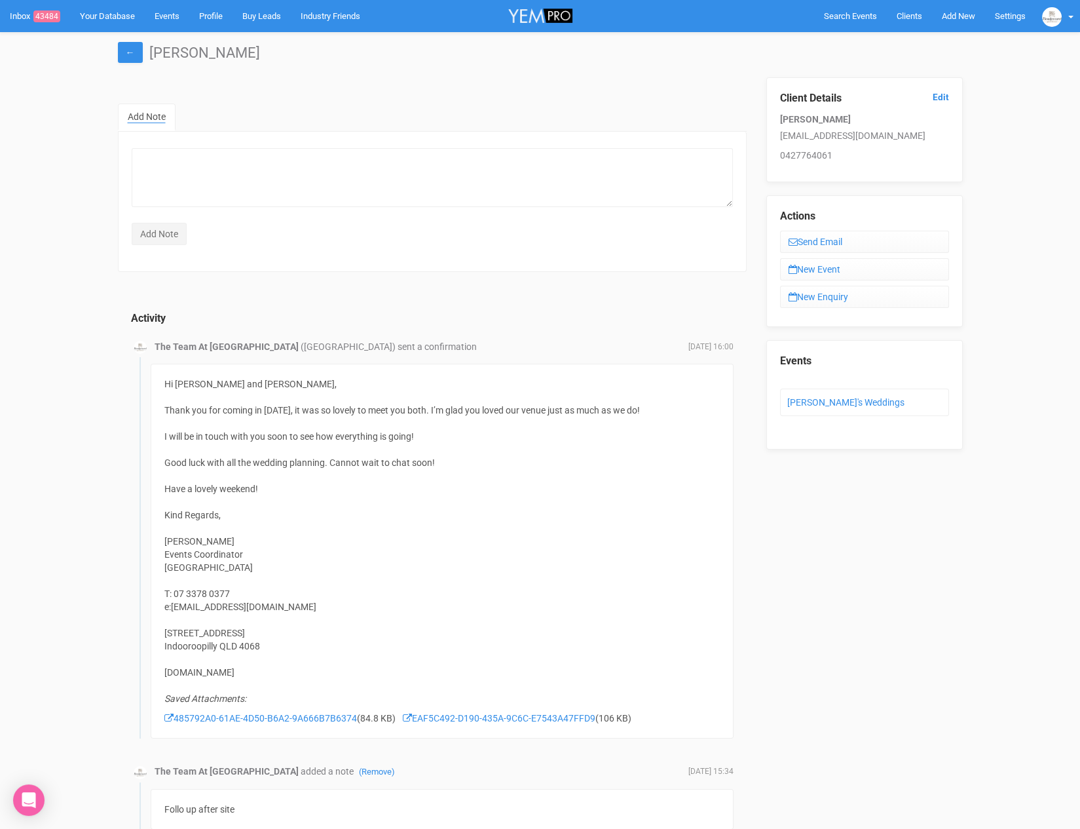
scroll to position [1, 0]
click at [831, 403] on li "[PERSON_NAME]'s Weddings" at bounding box center [864, 401] width 169 height 28
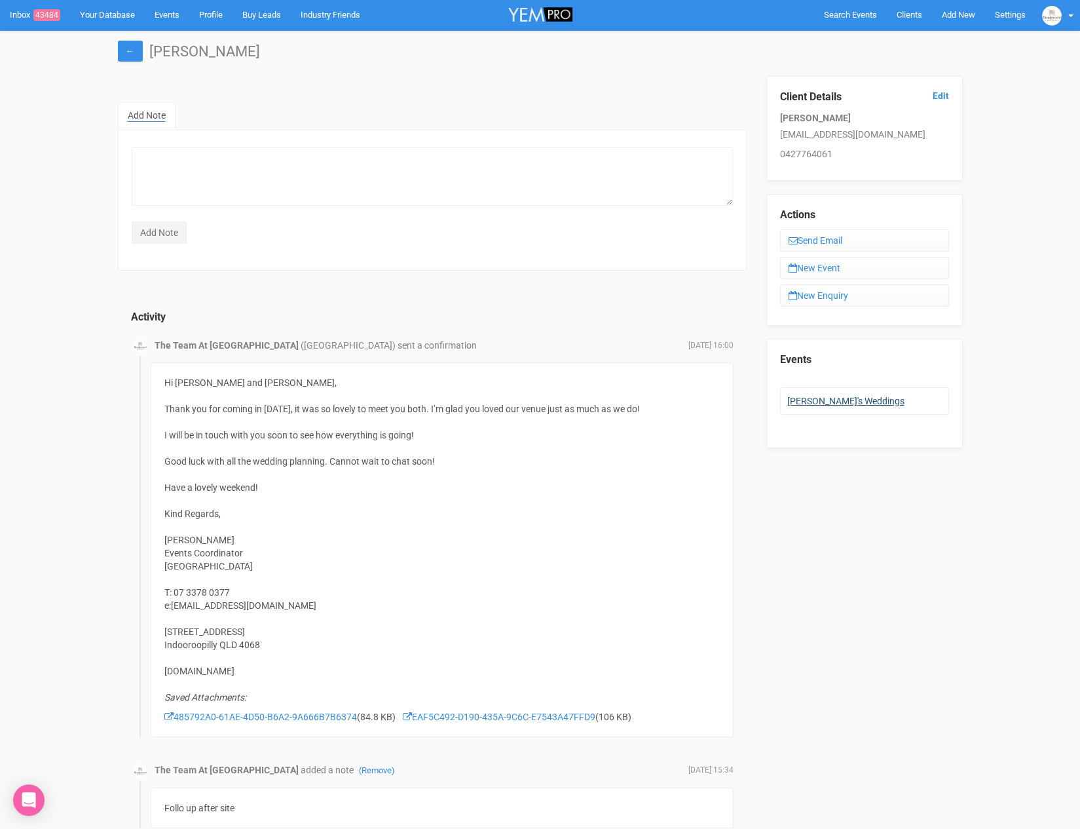
scroll to position [0, 0]
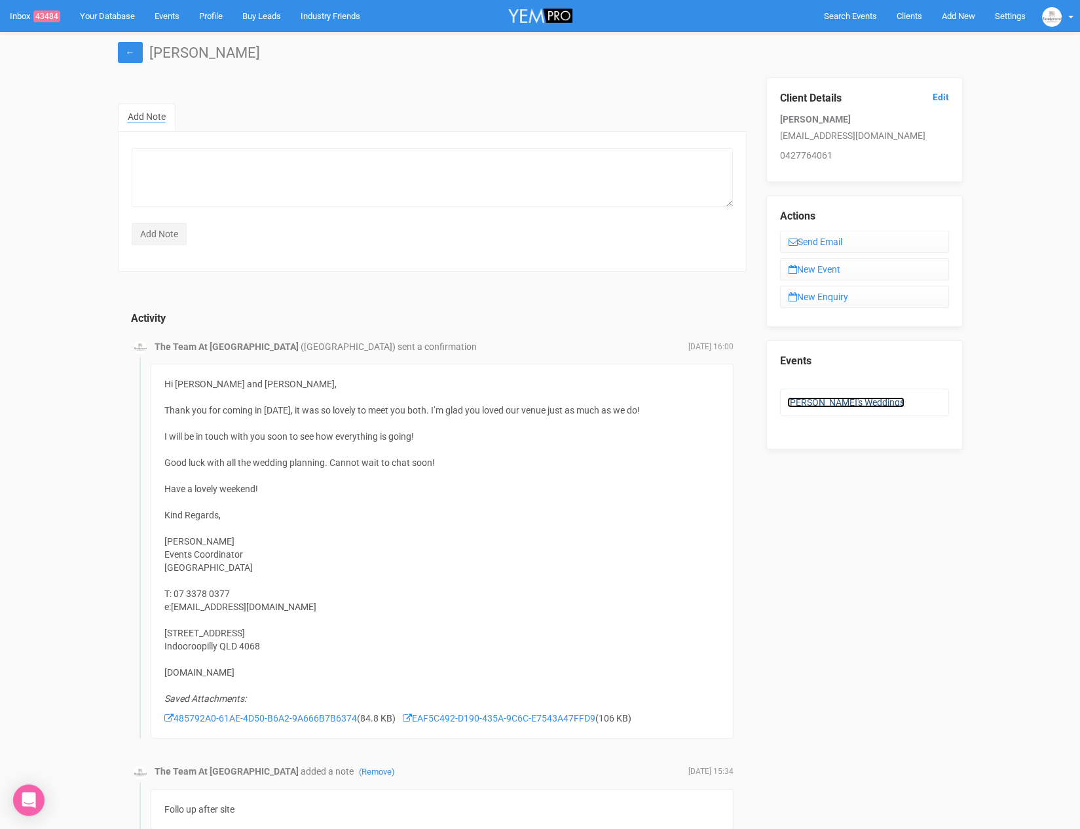
click at [831, 401] on link "[PERSON_NAME]'s Weddings" at bounding box center [846, 402] width 117 height 10
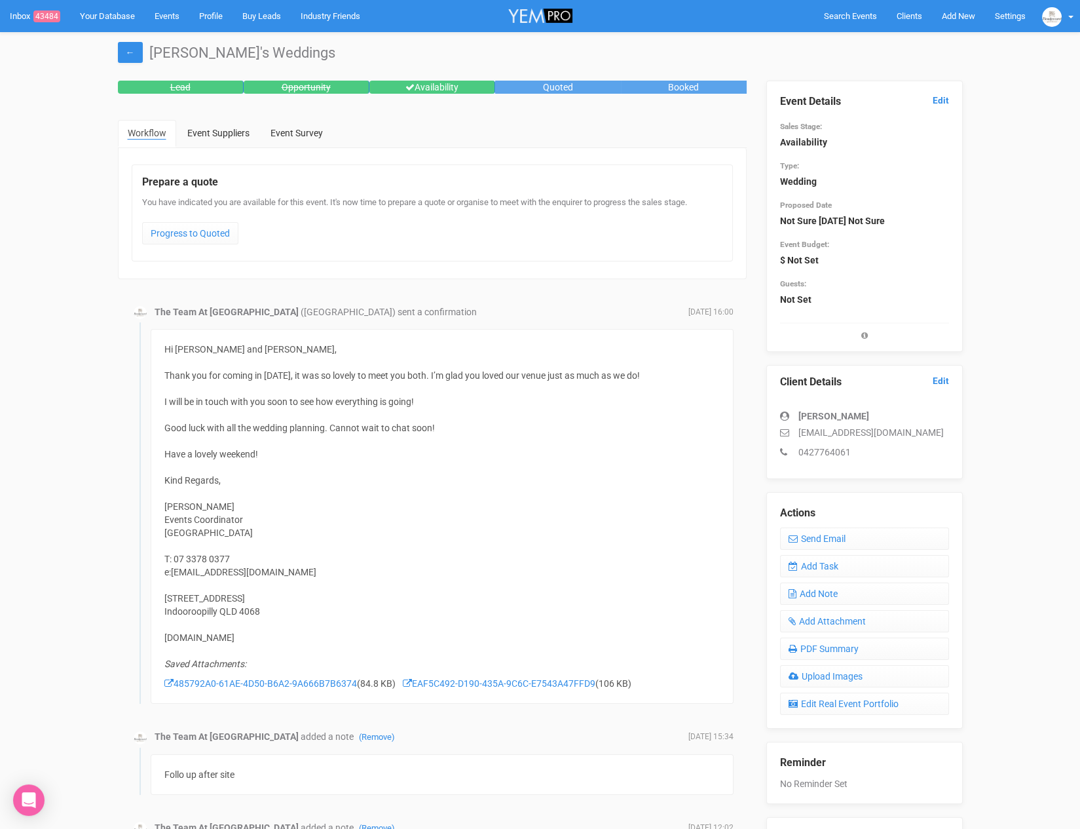
click at [803, 434] on p "rebeccastanshire@gmail.com" at bounding box center [864, 432] width 169 height 13
click at [800, 434] on p "rebeccastanshire@gmail.com" at bounding box center [864, 432] width 169 height 13
drag, startPoint x: 804, startPoint y: 430, endPoint x: 955, endPoint y: 423, distance: 151.5
click at [955, 423] on div "Client Details Edit Rebecca Stanley rebeccastanshire@gmail.com 0427764061" at bounding box center [865, 422] width 197 height 114
drag, startPoint x: 922, startPoint y: 431, endPoint x: 785, endPoint y: 437, distance: 137.1
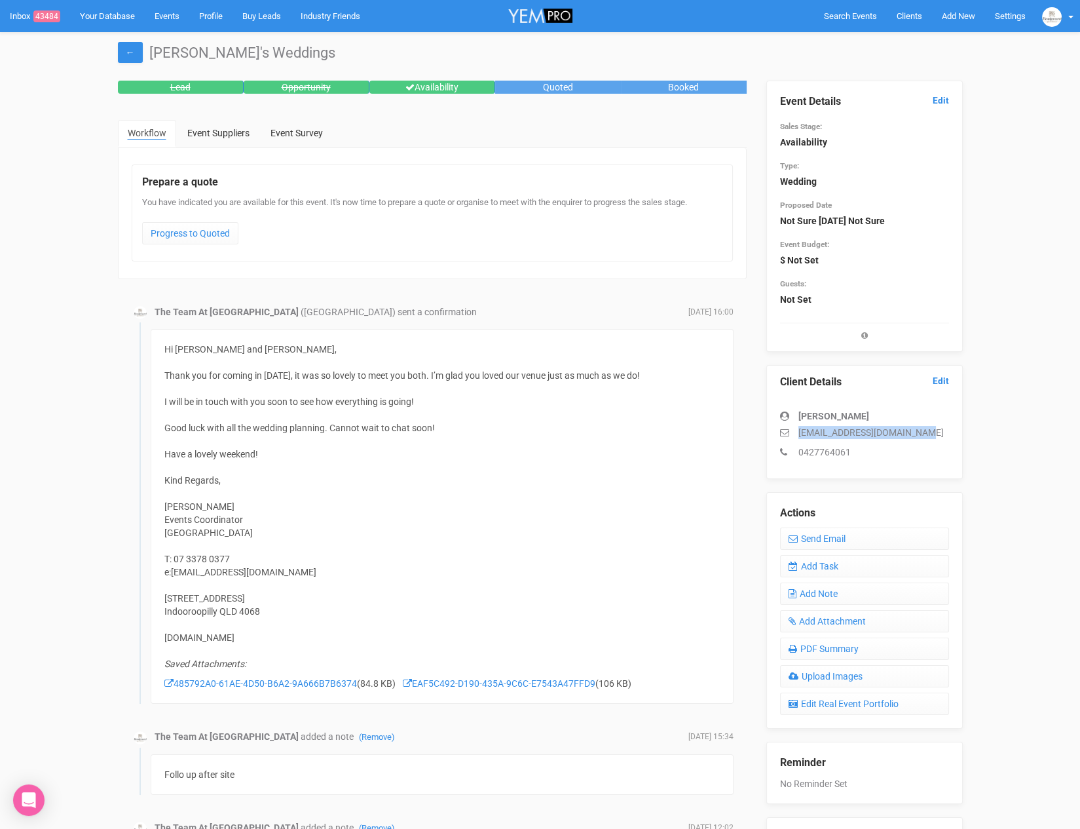
click at [785, 437] on p "rebeccastanshire@gmail.com" at bounding box center [864, 432] width 169 height 13
copy p "rebeccastanshire@gmail.com"
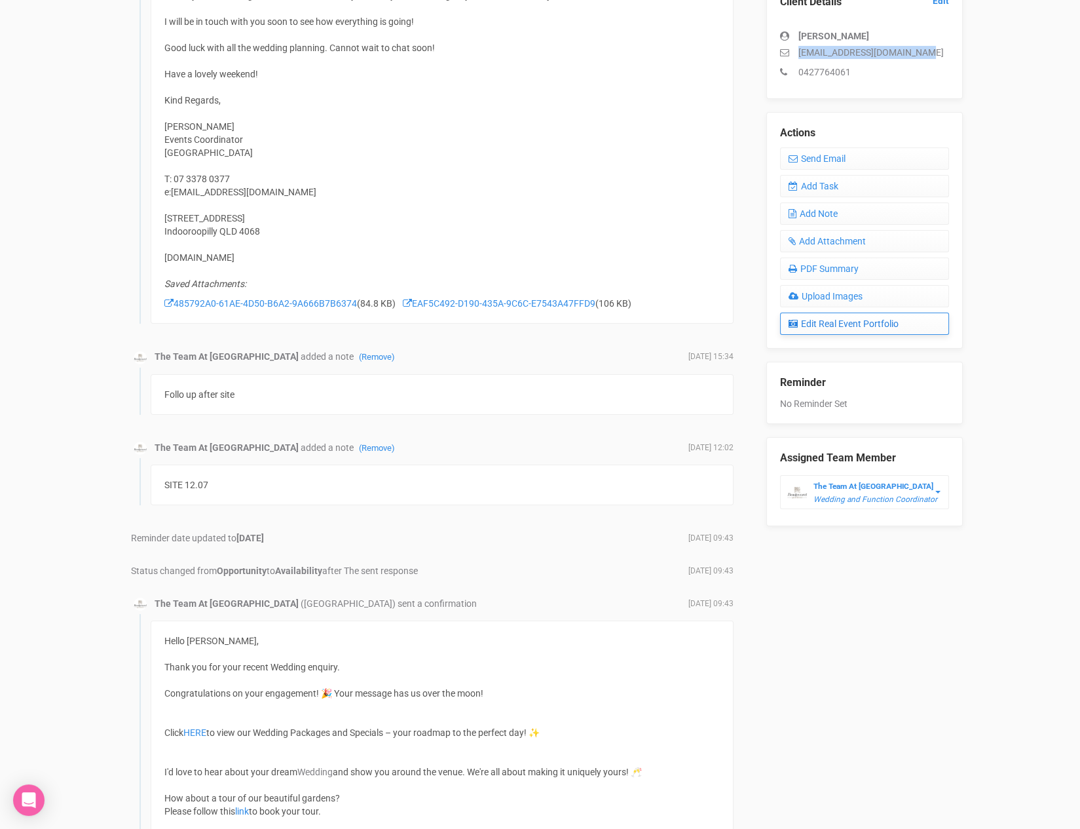
scroll to position [398, 0]
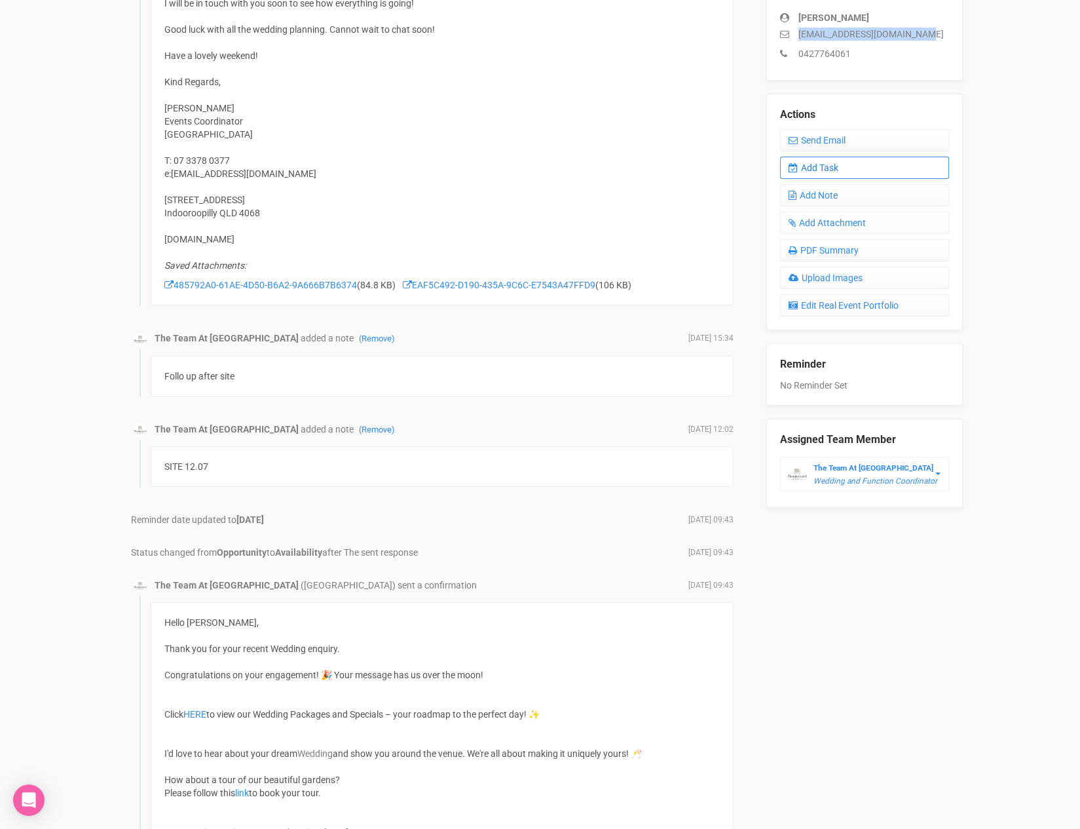
click at [840, 157] on link "Add Task" at bounding box center [864, 168] width 169 height 22
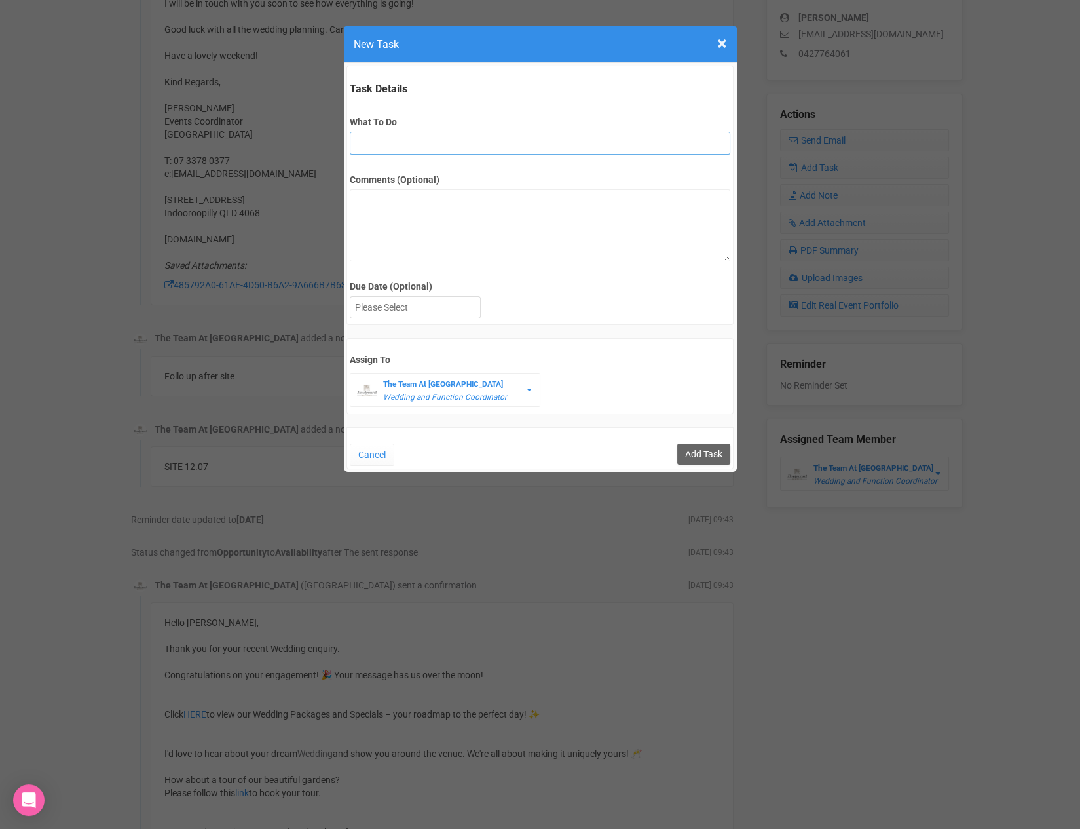
click at [590, 146] on input "What To Do" at bounding box center [540, 143] width 381 height 23
type input "remove from folder and add site details to yem"
click at [417, 307] on div at bounding box center [416, 308] width 130 height 22
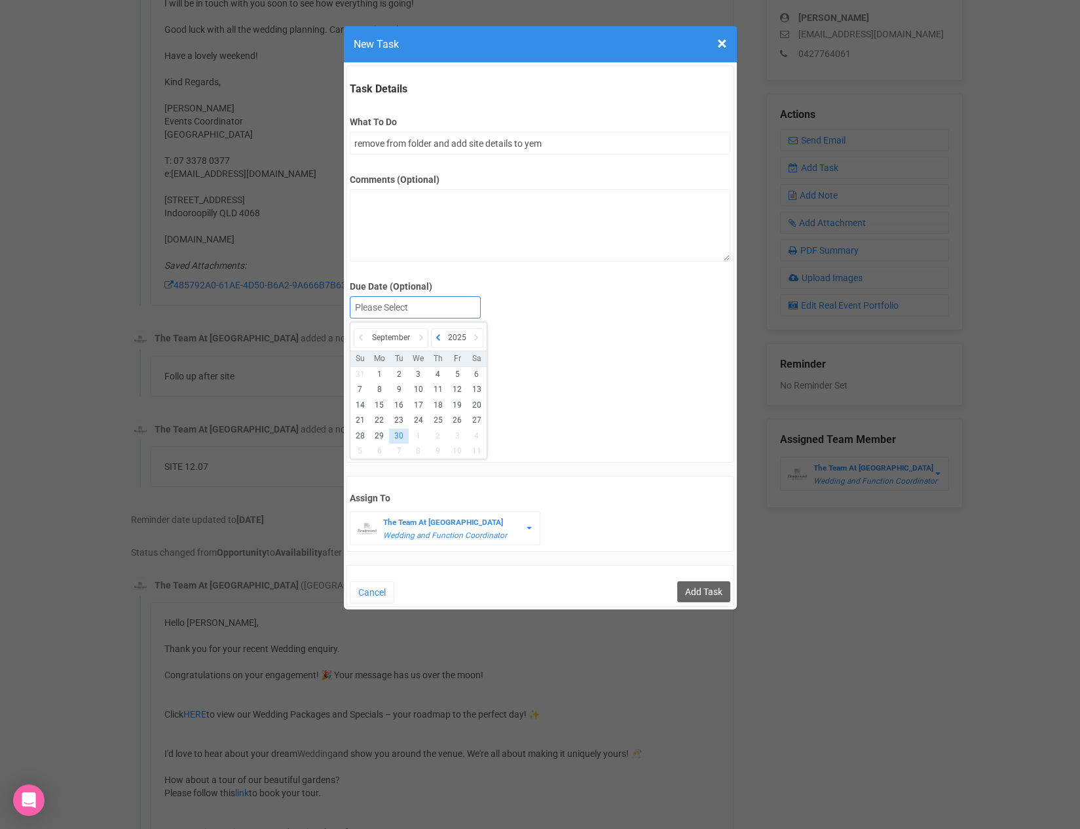
click at [432, 340] on icon at bounding box center [438, 337] width 13 height 18
click at [472, 337] on icon at bounding box center [476, 337] width 13 height 18
click at [428, 337] on div "September 2025" at bounding box center [419, 338] width 136 height 25
click at [423, 337] on icon at bounding box center [421, 337] width 13 height 18
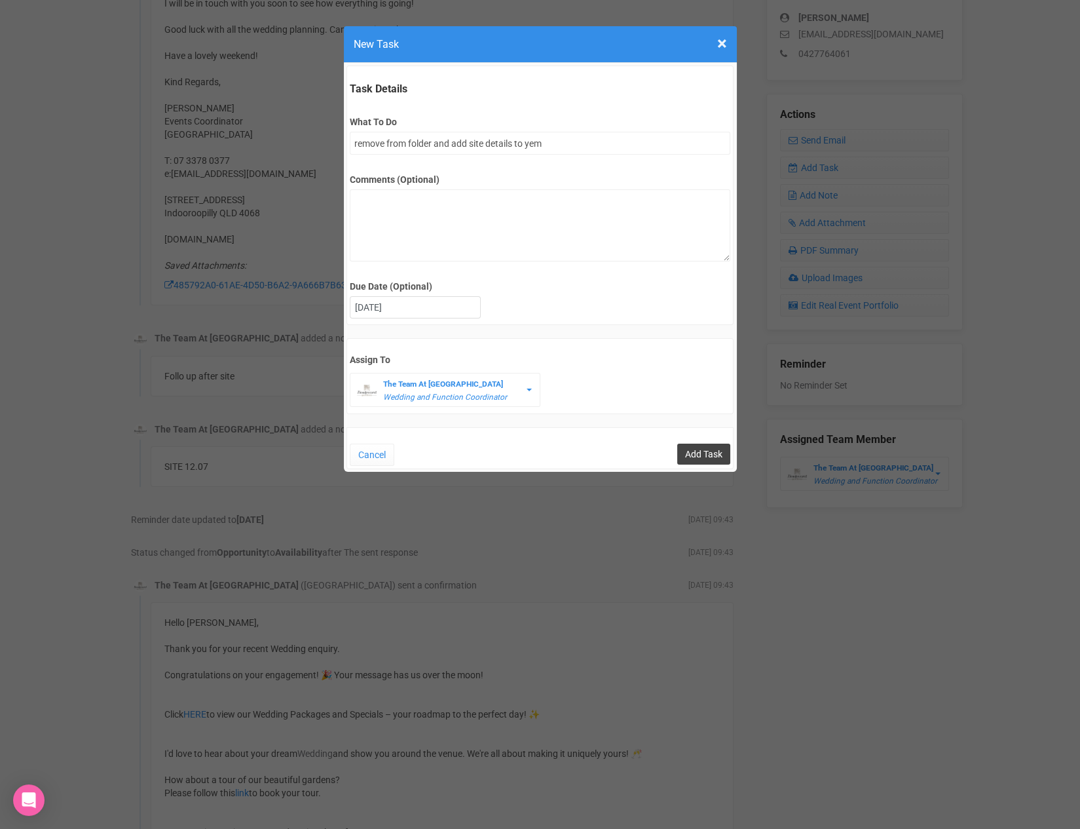
click at [697, 448] on input "Add Task" at bounding box center [703, 454] width 53 height 21
type input "Save"
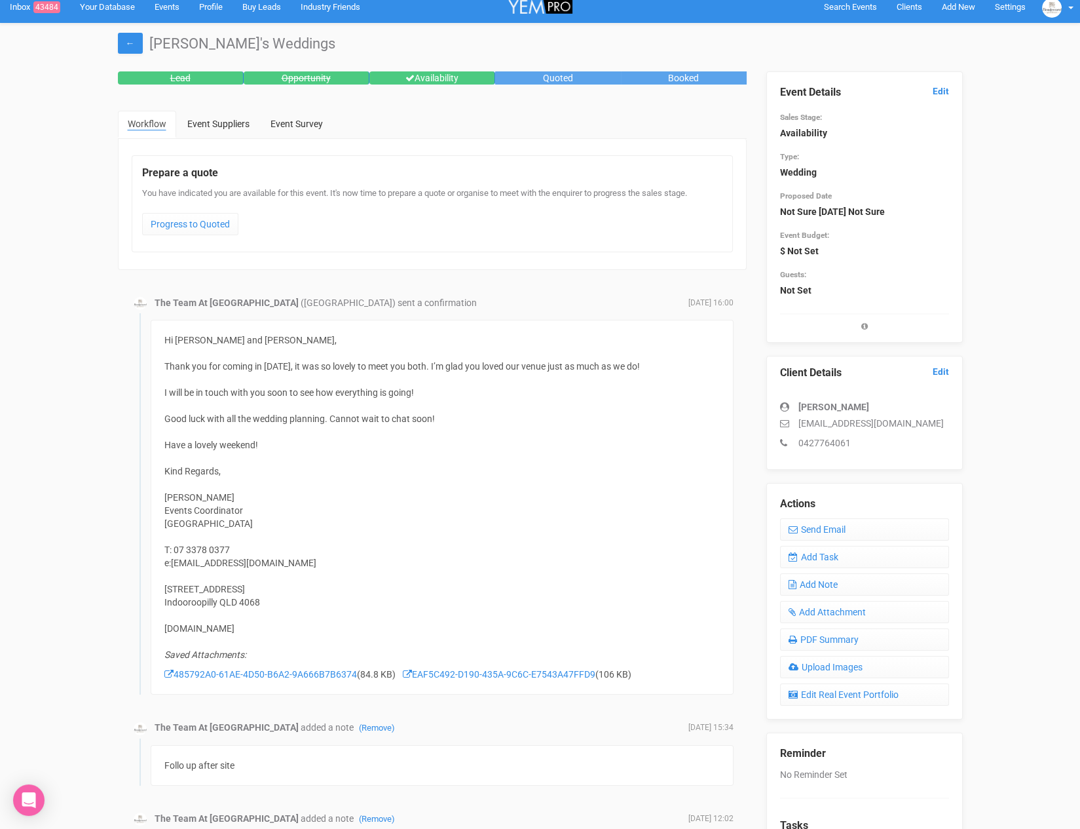
scroll to position [0, 0]
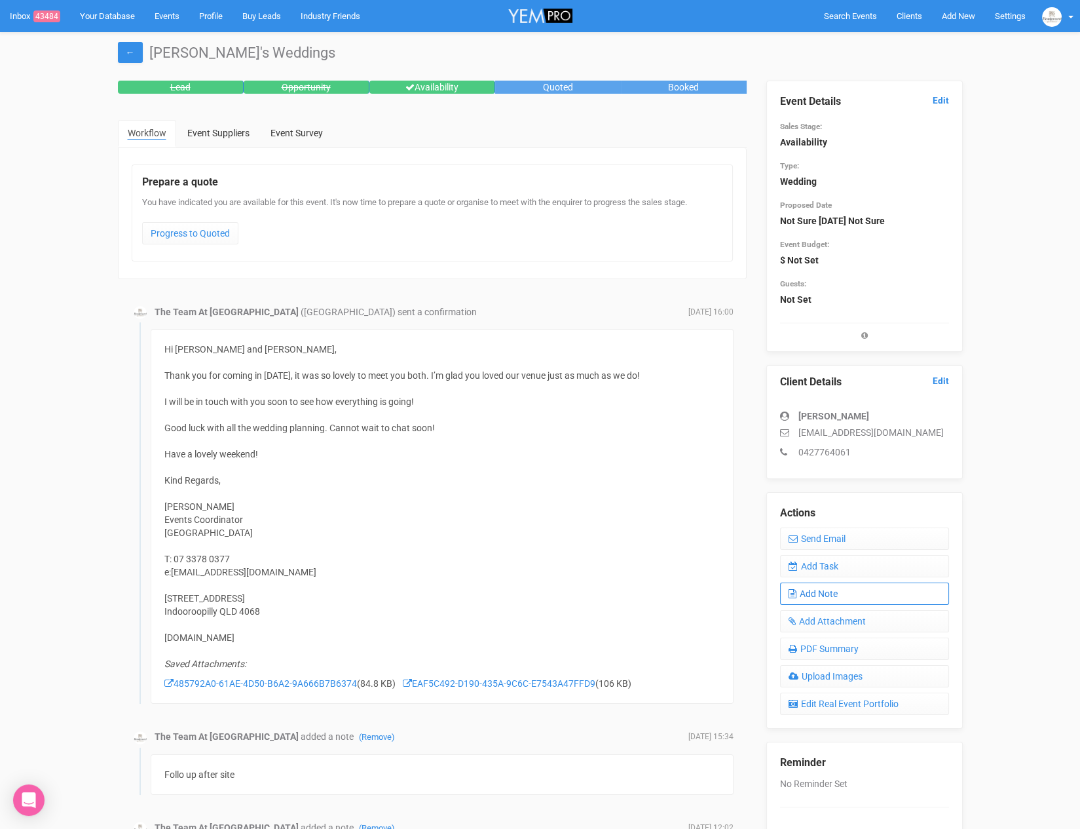
click at [825, 592] on link "Add Note" at bounding box center [864, 593] width 169 height 22
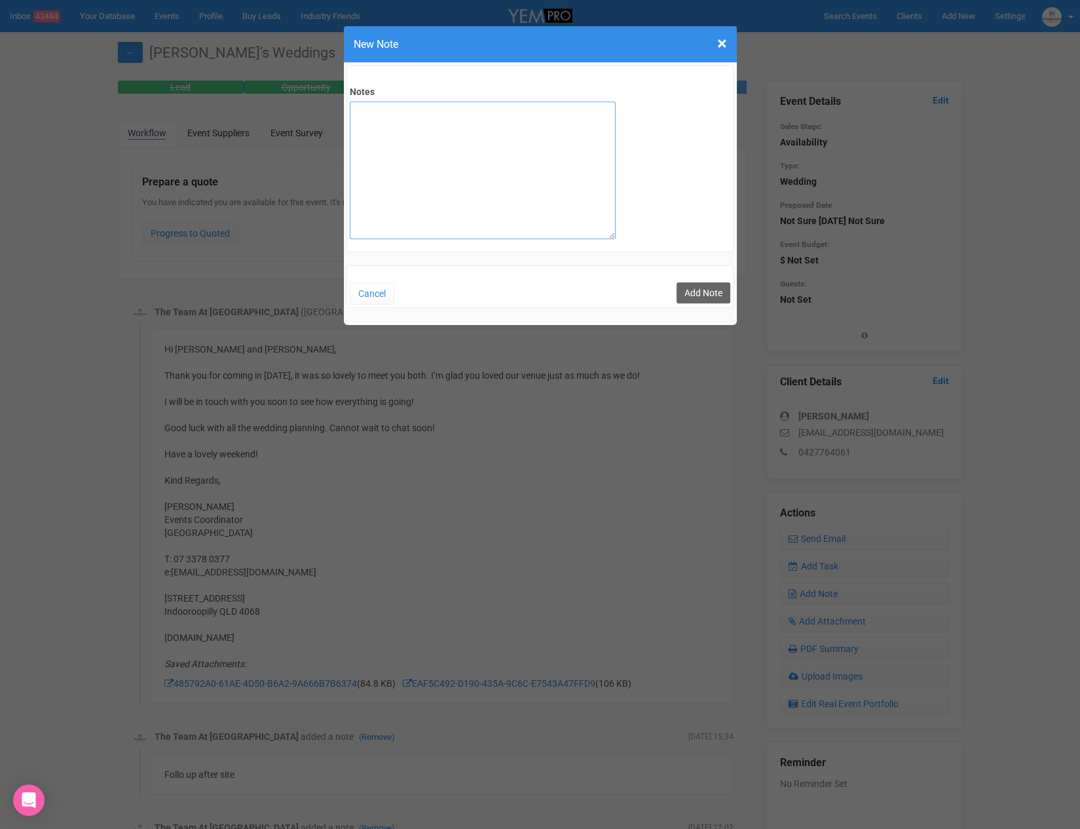
click at [427, 109] on textarea "Notes" at bounding box center [483, 171] width 266 height 138
type textarea "SITE 12/07/2025 No Date - 2026-2027. 60 pax. Cocktail Style, Newly engaged, fir…"
click at [698, 284] on button "Add Note" at bounding box center [704, 292] width 54 height 21
click at [701, 297] on button "Add Note" at bounding box center [704, 292] width 54 height 21
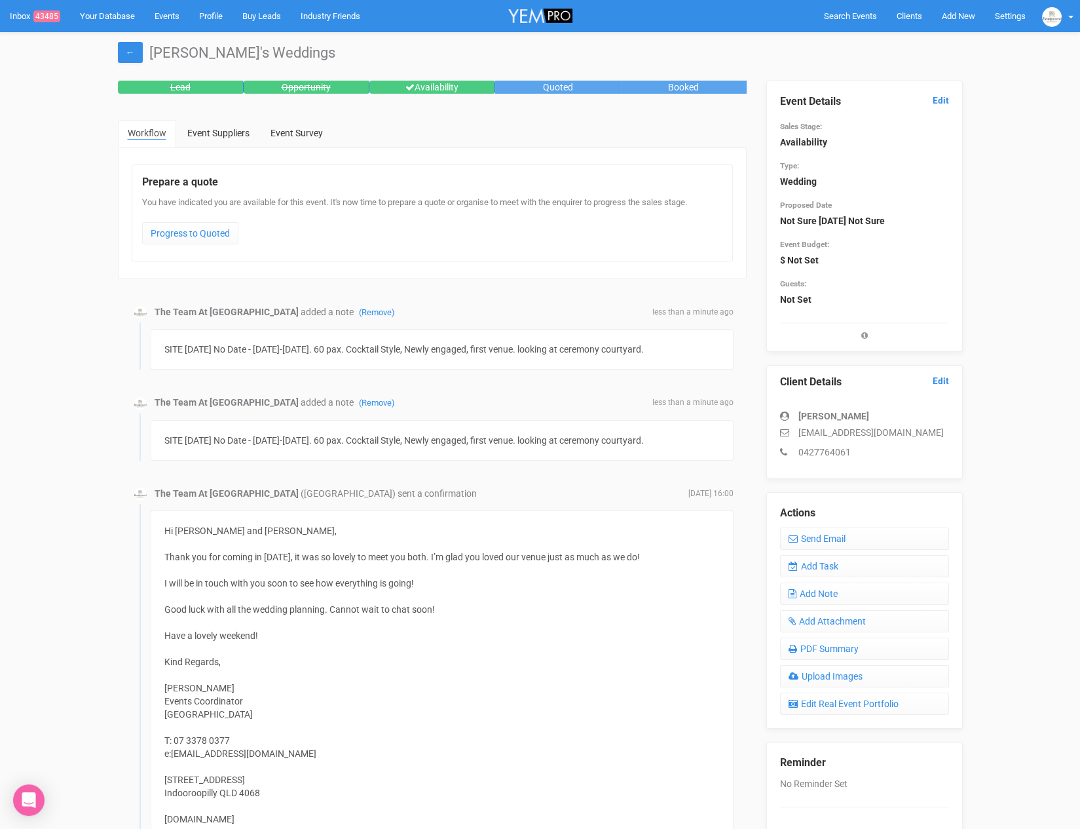
click at [451, 181] on legend "Prepare a quote" at bounding box center [432, 182] width 580 height 15
click at [919, 24] on link "Clients" at bounding box center [909, 16] width 45 height 32
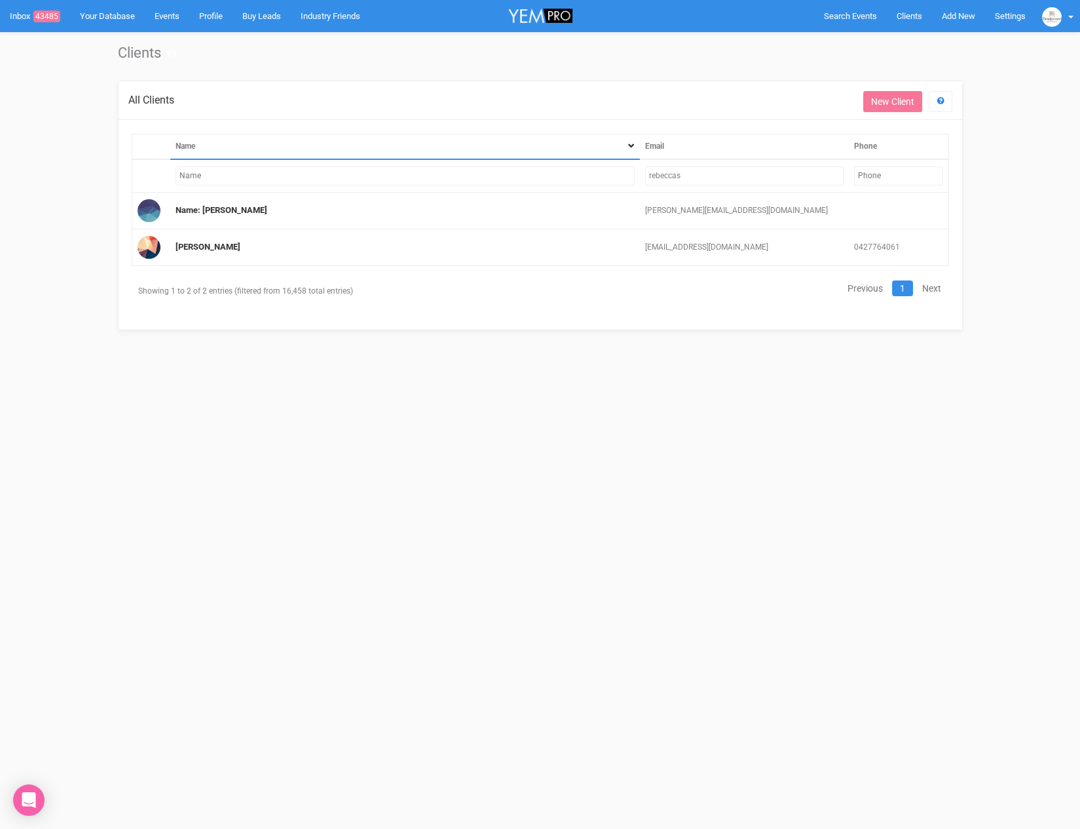
click at [770, 183] on input "rebeccas" at bounding box center [744, 175] width 199 height 19
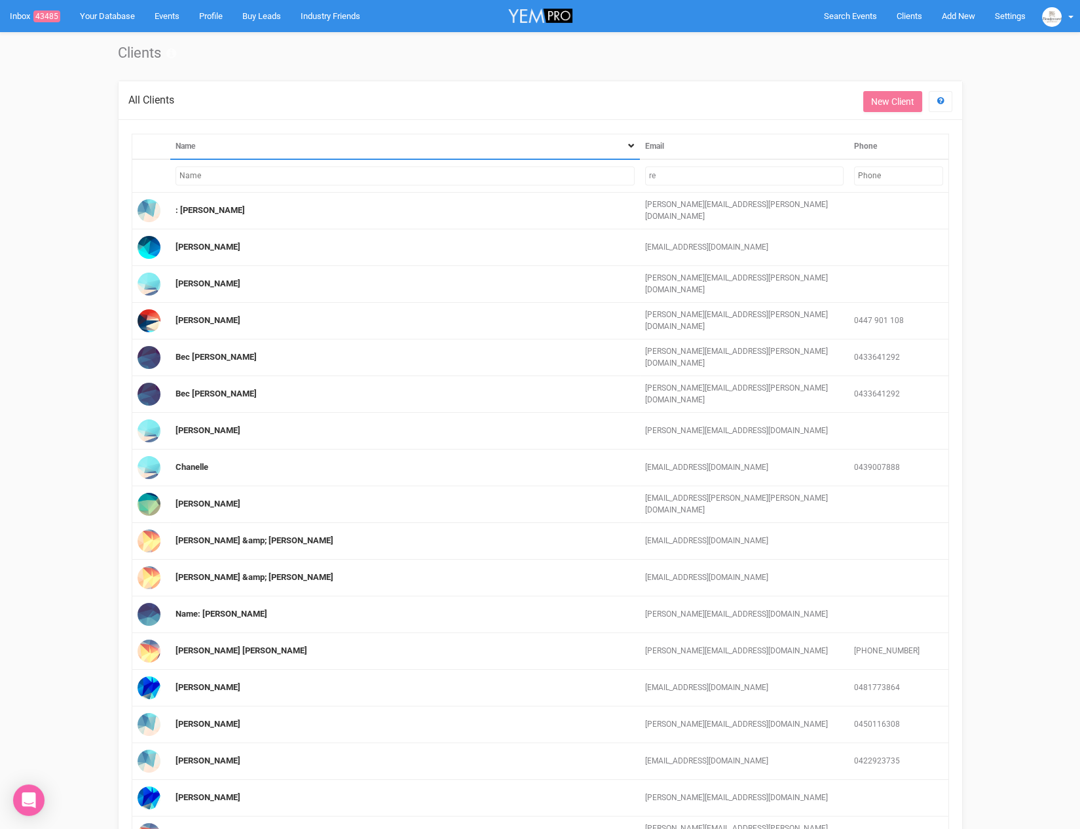
type input "r"
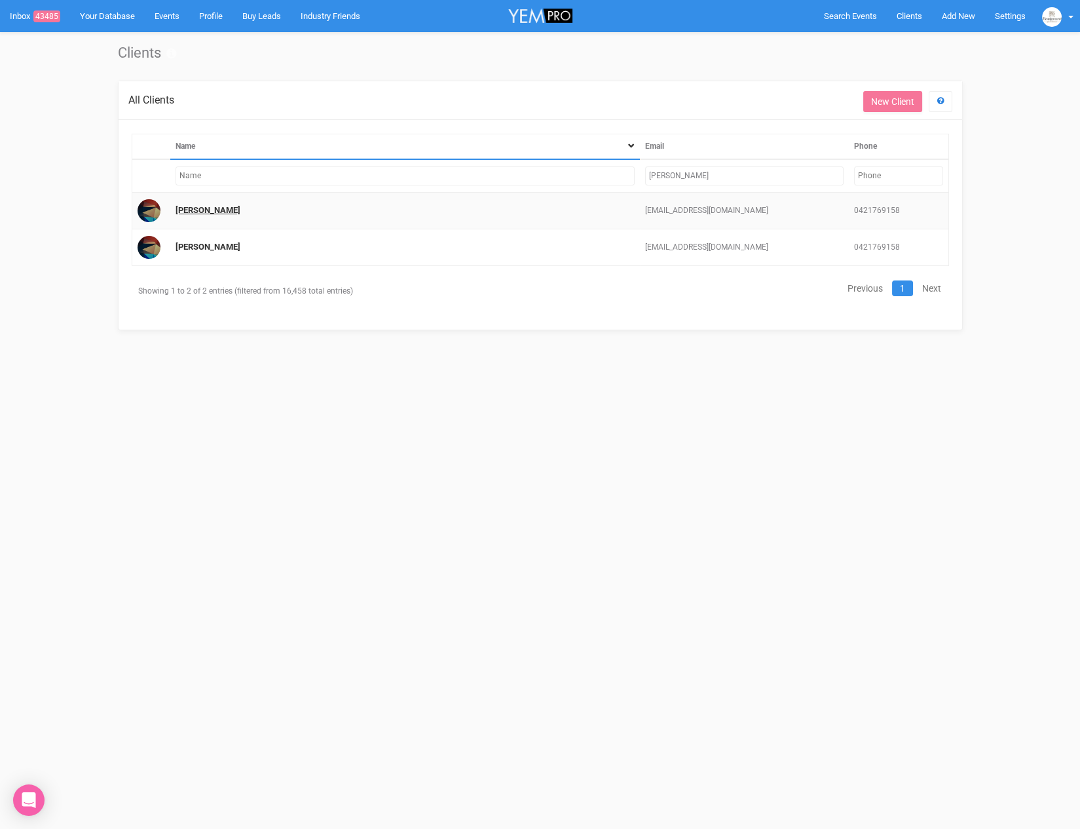
type input "[PERSON_NAME]"
click at [218, 213] on link "[PERSON_NAME]" at bounding box center [208, 210] width 65 height 10
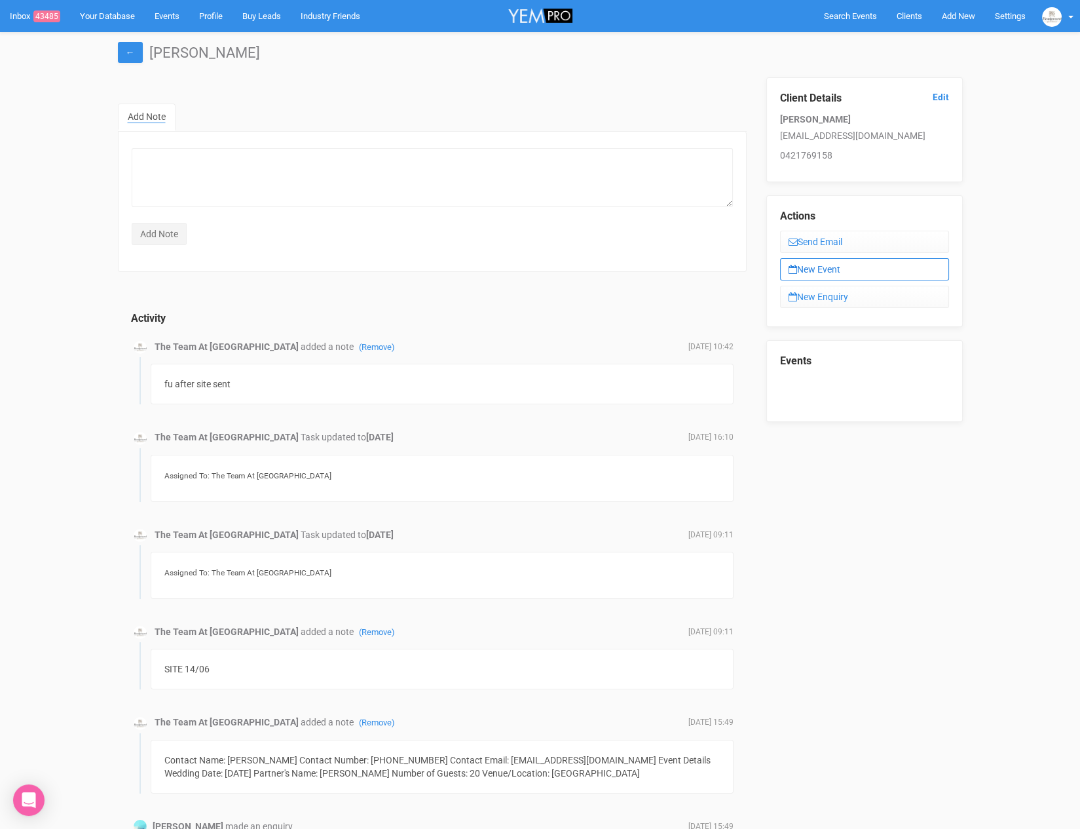
click at [826, 272] on link "New Event" at bounding box center [864, 269] width 169 height 22
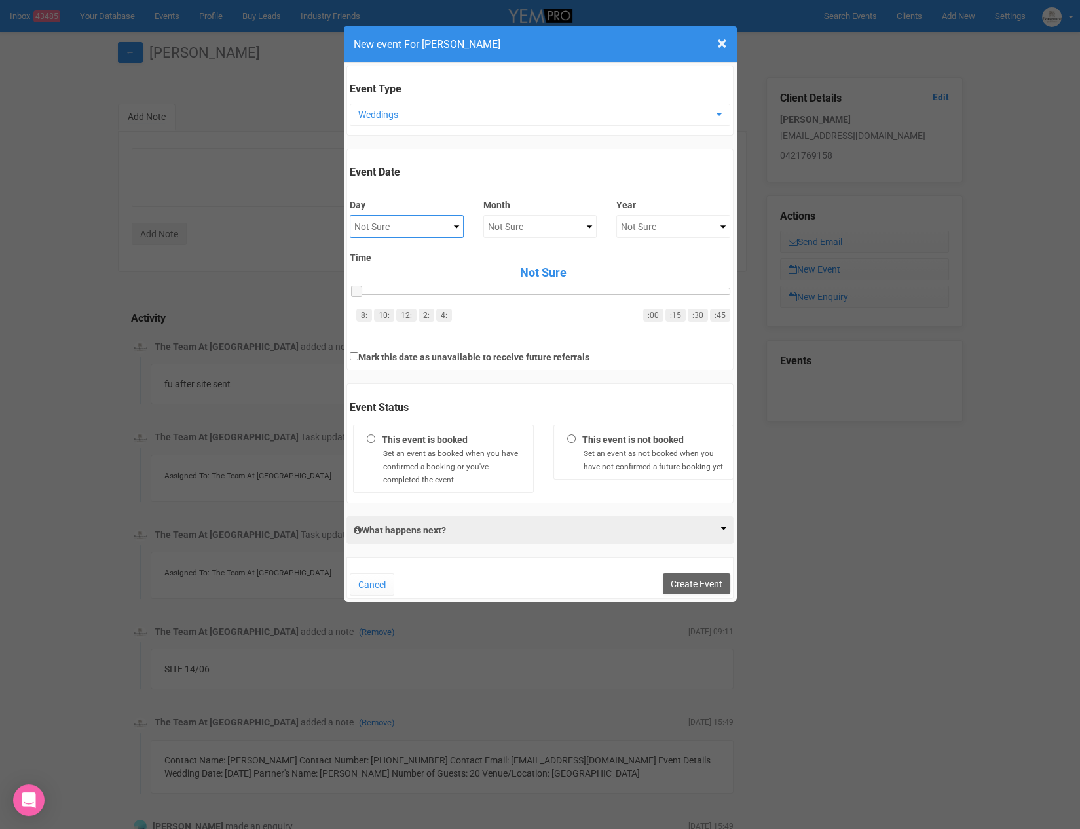
click at [390, 222] on select "Not Sure 1 2 3 4 5 6 7 8 9 10 11 12 13 14 15 16 17 18 19 20 21 22 23 24 25 26 2…" at bounding box center [407, 226] width 114 height 23
click at [721, 43] on span "×" at bounding box center [722, 44] width 10 height 22
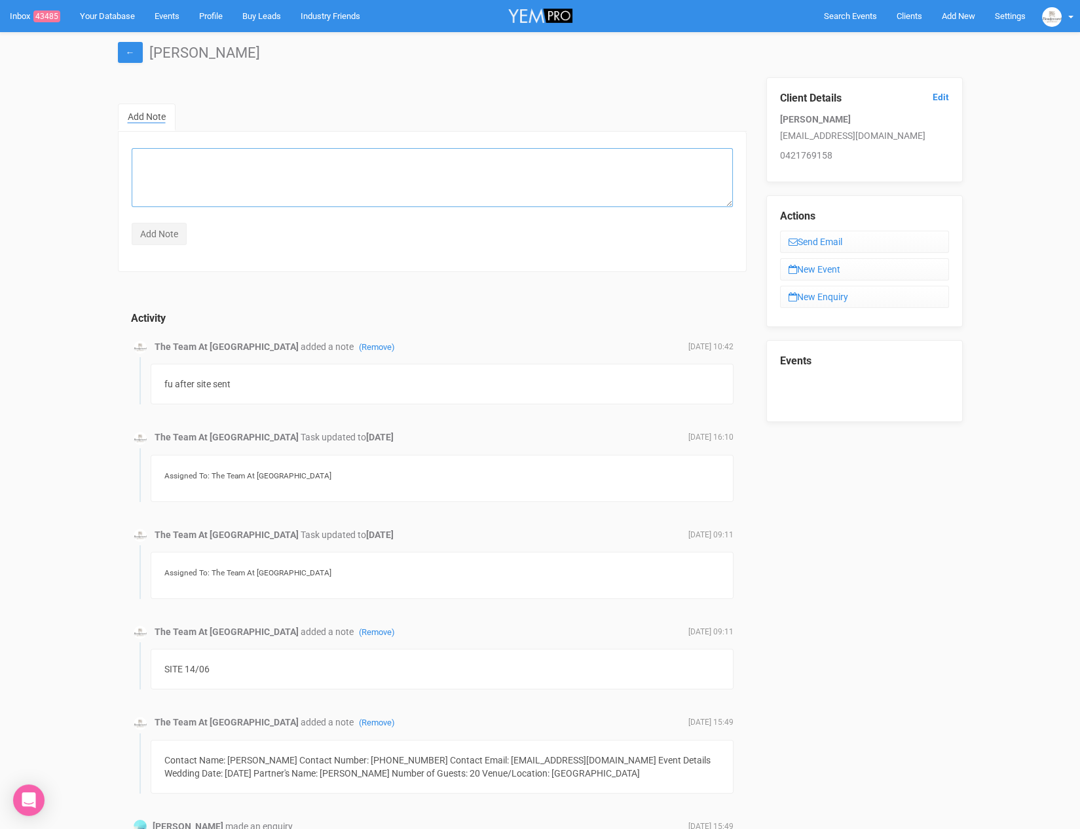
click at [402, 174] on textarea at bounding box center [432, 177] width 601 height 59
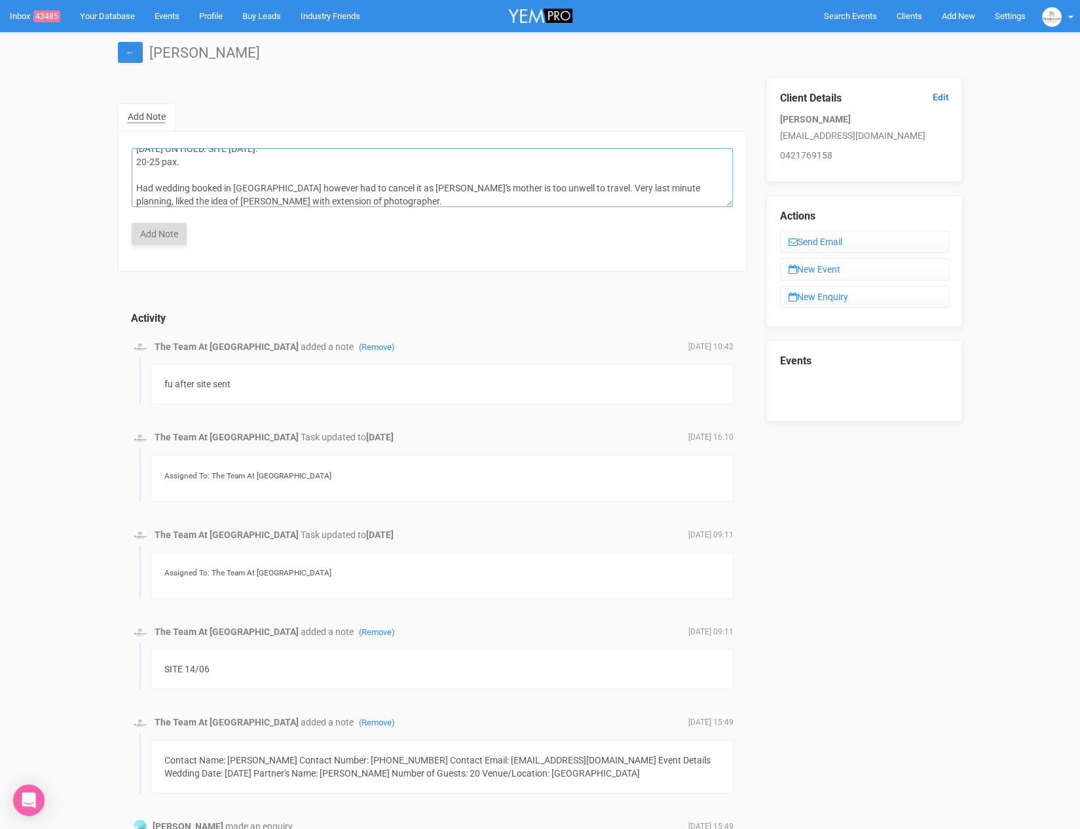
type textarea "[DATE] ON HOLD. SITE [DATE]. 20-25 pax. Had wedding booked in [GEOGRAPHIC_DATA]…"
click at [170, 238] on input "Add Note" at bounding box center [159, 234] width 55 height 22
click at [162, 228] on input "Add Note" at bounding box center [159, 234] width 55 height 22
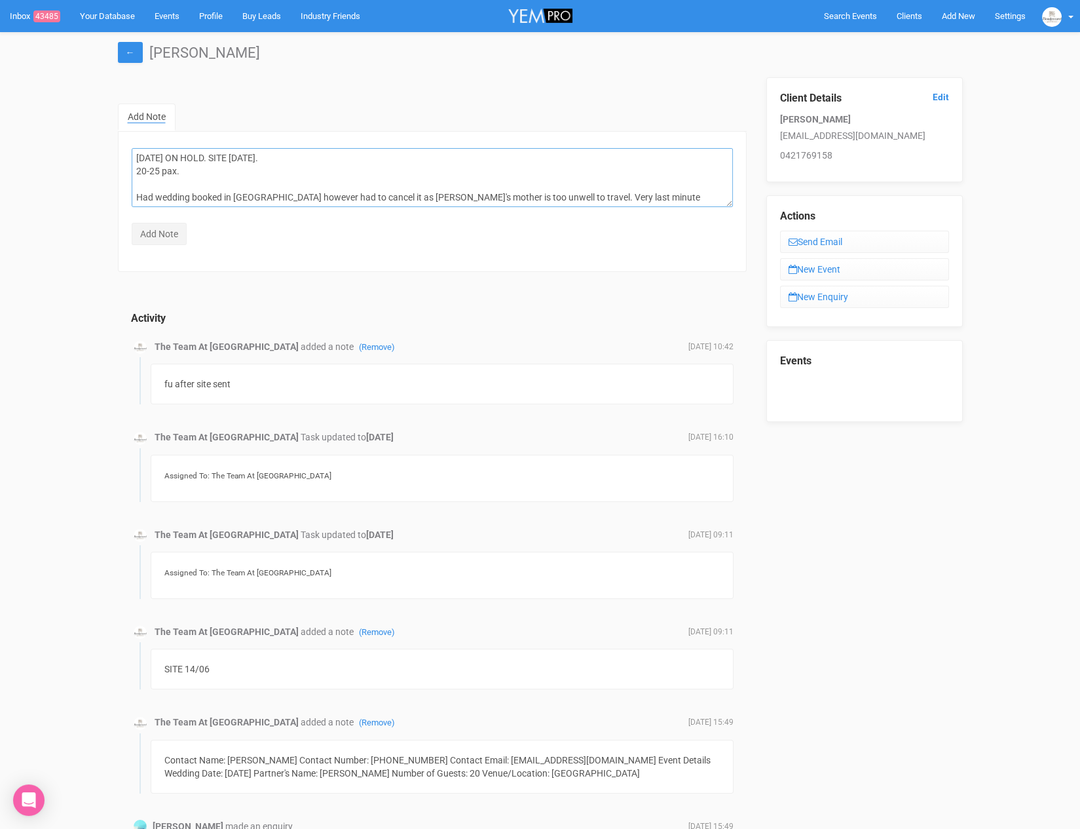
drag, startPoint x: 297, startPoint y: 200, endPoint x: 73, endPoint y: 133, distance: 233.8
click at [73, 133] on div "← [PERSON_NAME] Add Note [DATE] ON HOLD. SITE [DATE]. 20-25 pax. Had wedding bo…" at bounding box center [540, 558] width 1080 height 1052
click at [216, 286] on div "Activity The Team At [GEOGRAPHIC_DATA] added a note (Remove) [DATE] 10:42 fu af…" at bounding box center [432, 668] width 629 height 766
click at [132, 223] on input "Add Note" at bounding box center [159, 234] width 55 height 22
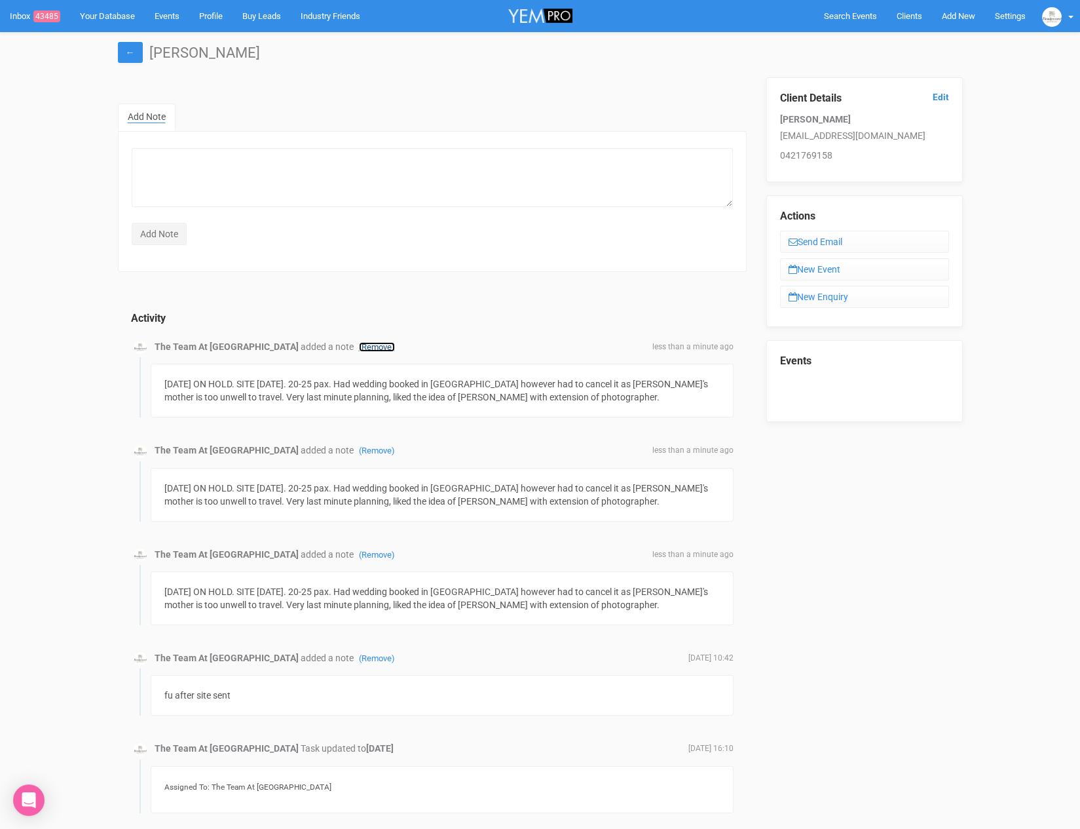
click at [365, 342] on link "(Remove)" at bounding box center [377, 347] width 36 height 10
click at [379, 322] on link "Confirm" at bounding box center [383, 316] width 41 height 18
click at [370, 446] on link "(Remove)" at bounding box center [377, 451] width 36 height 10
click at [382, 423] on link "Confirm" at bounding box center [383, 419] width 41 height 18
click at [904, 19] on span "Clients" at bounding box center [910, 16] width 26 height 10
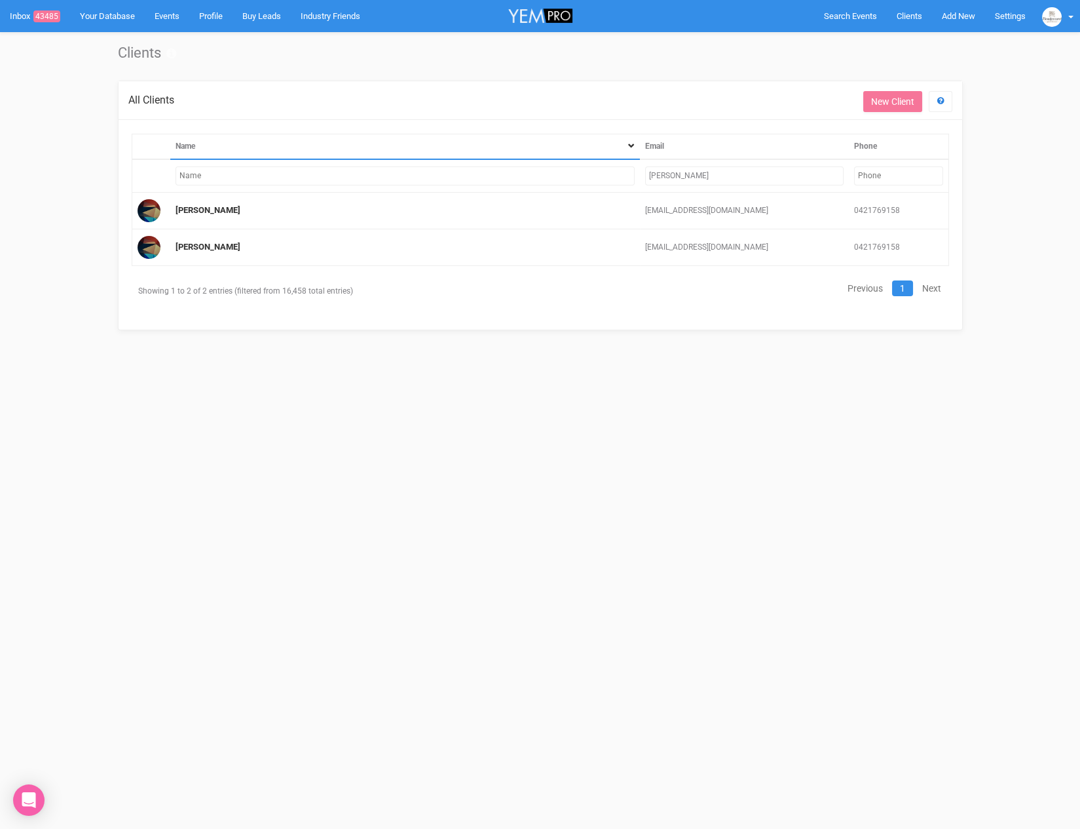
click at [700, 170] on input "[PERSON_NAME]" at bounding box center [744, 175] width 199 height 19
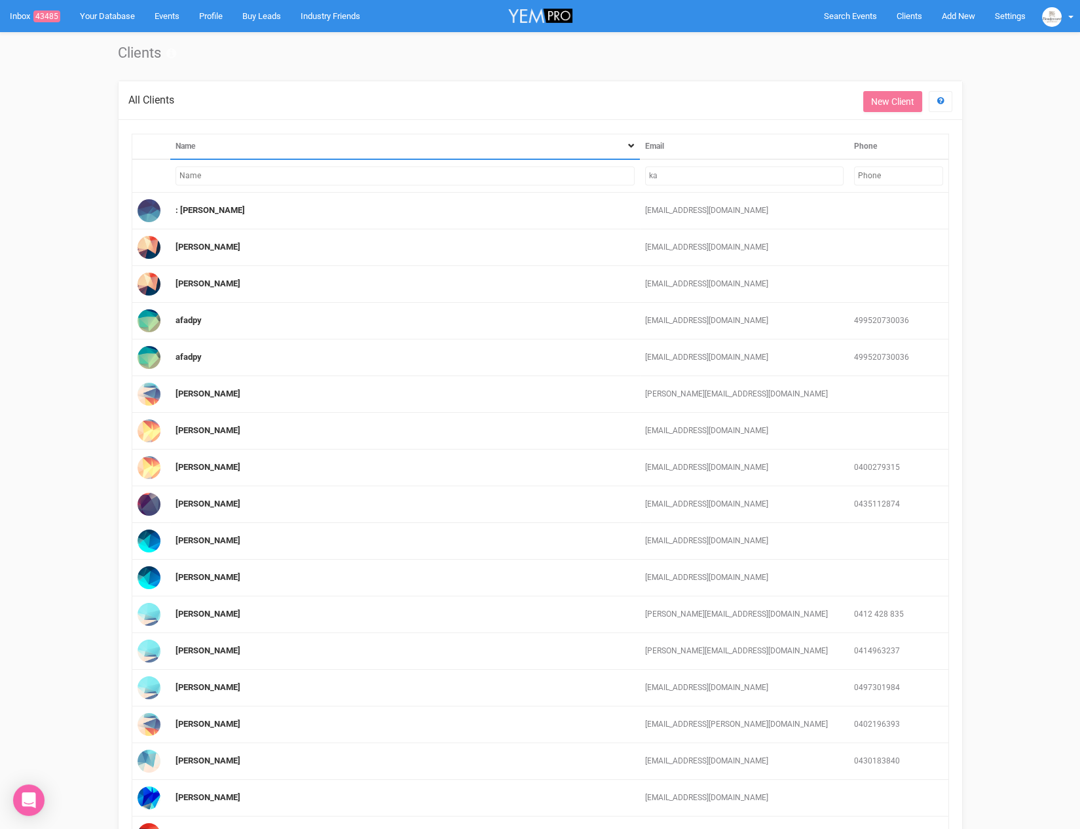
type input "k"
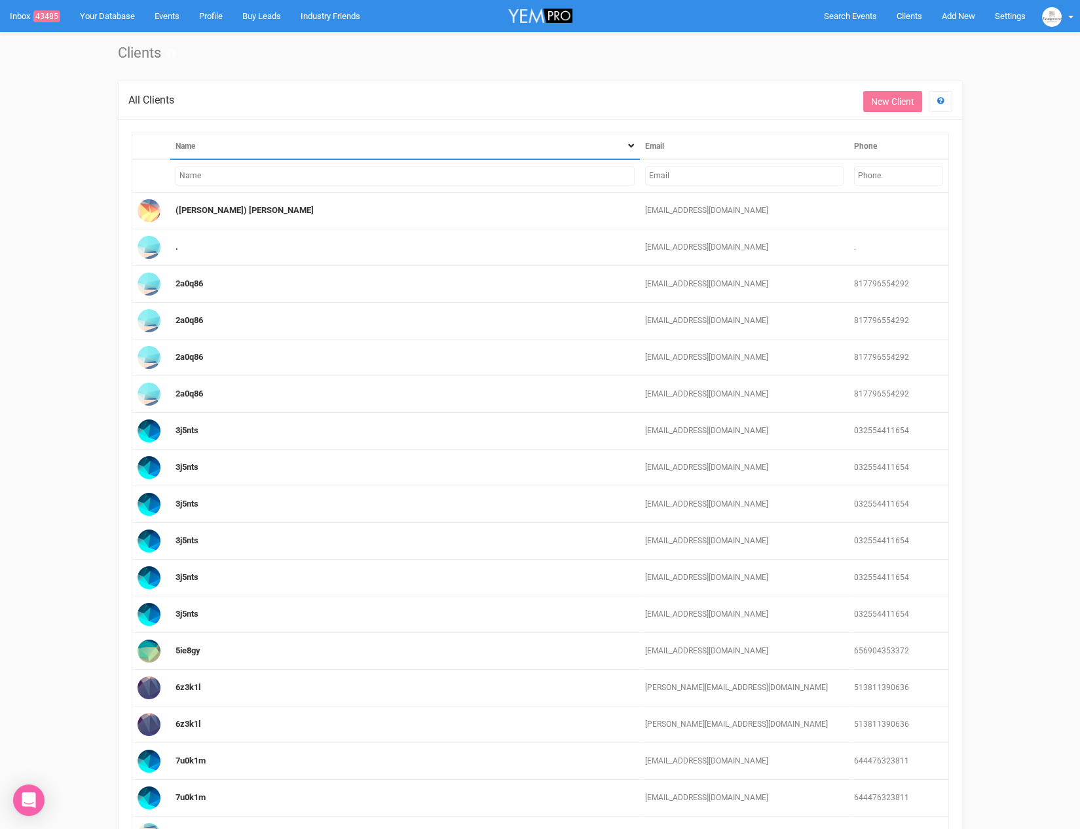
paste input "[EMAIL_ADDRESS][DOMAIN_NAME]"
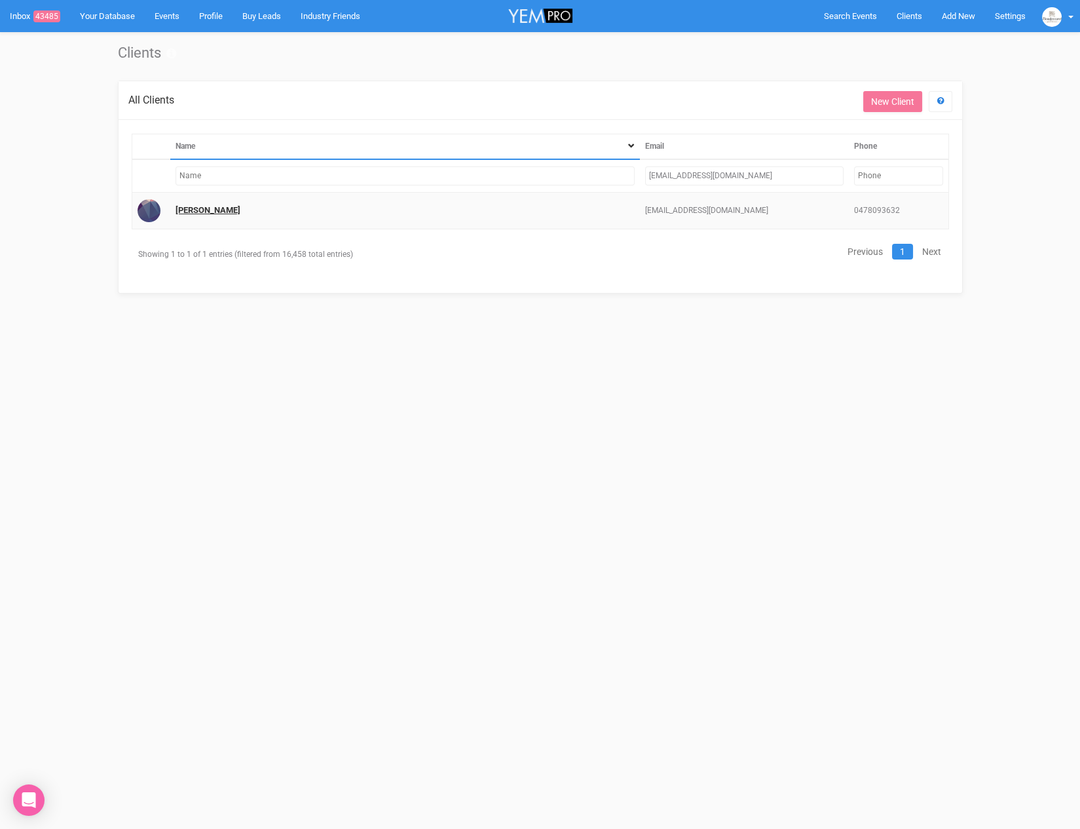
type input "[EMAIL_ADDRESS][DOMAIN_NAME]"
click at [180, 209] on link "[PERSON_NAME]" at bounding box center [208, 210] width 65 height 10
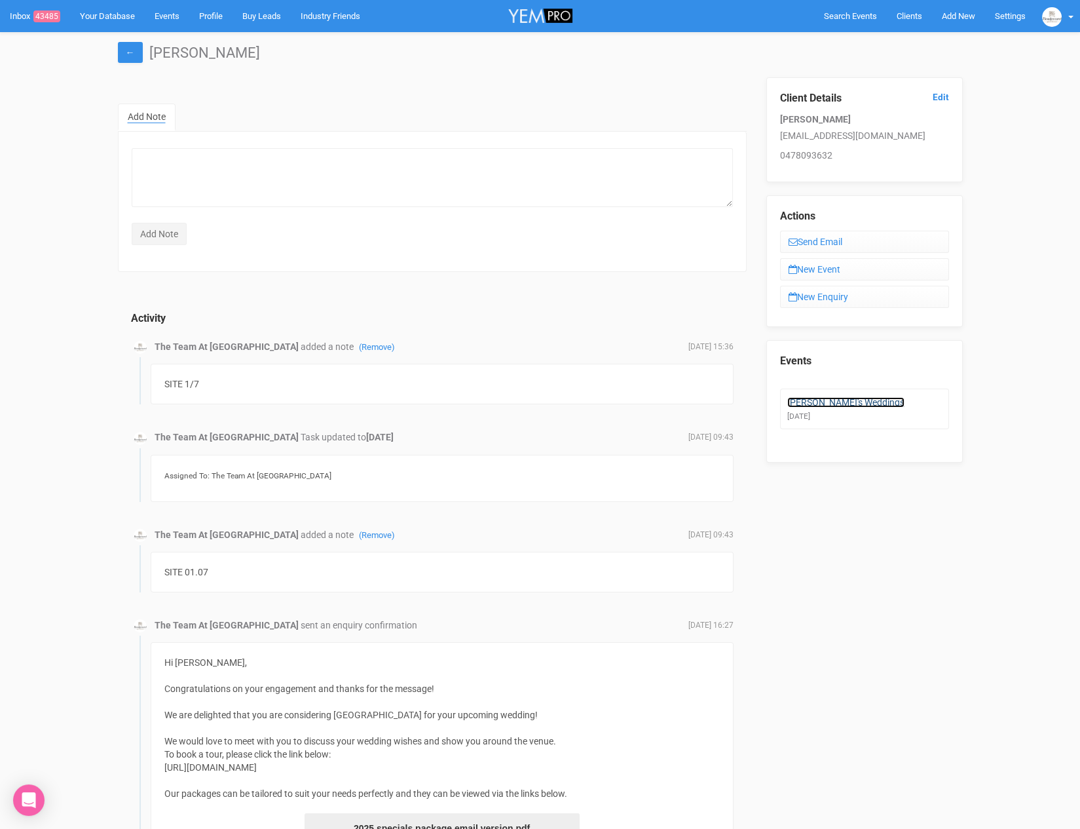
click at [816, 400] on link "[PERSON_NAME]'s Weddings" at bounding box center [846, 402] width 117 height 10
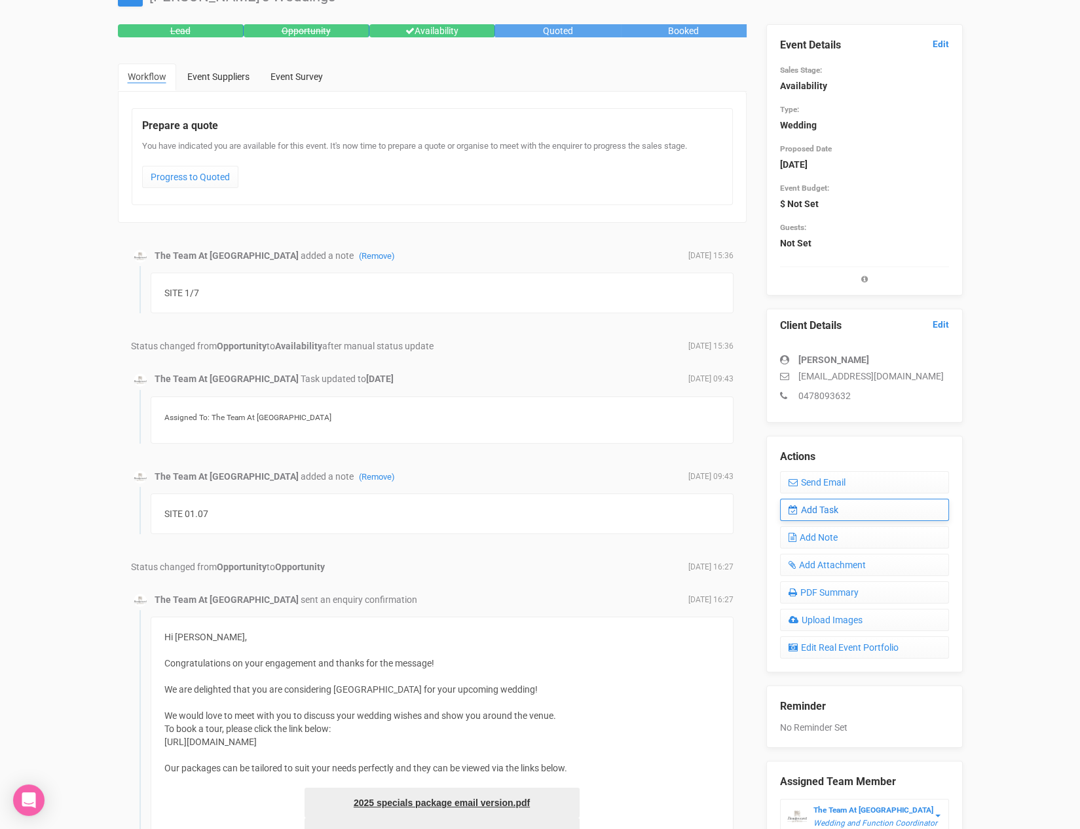
scroll to position [57, 0]
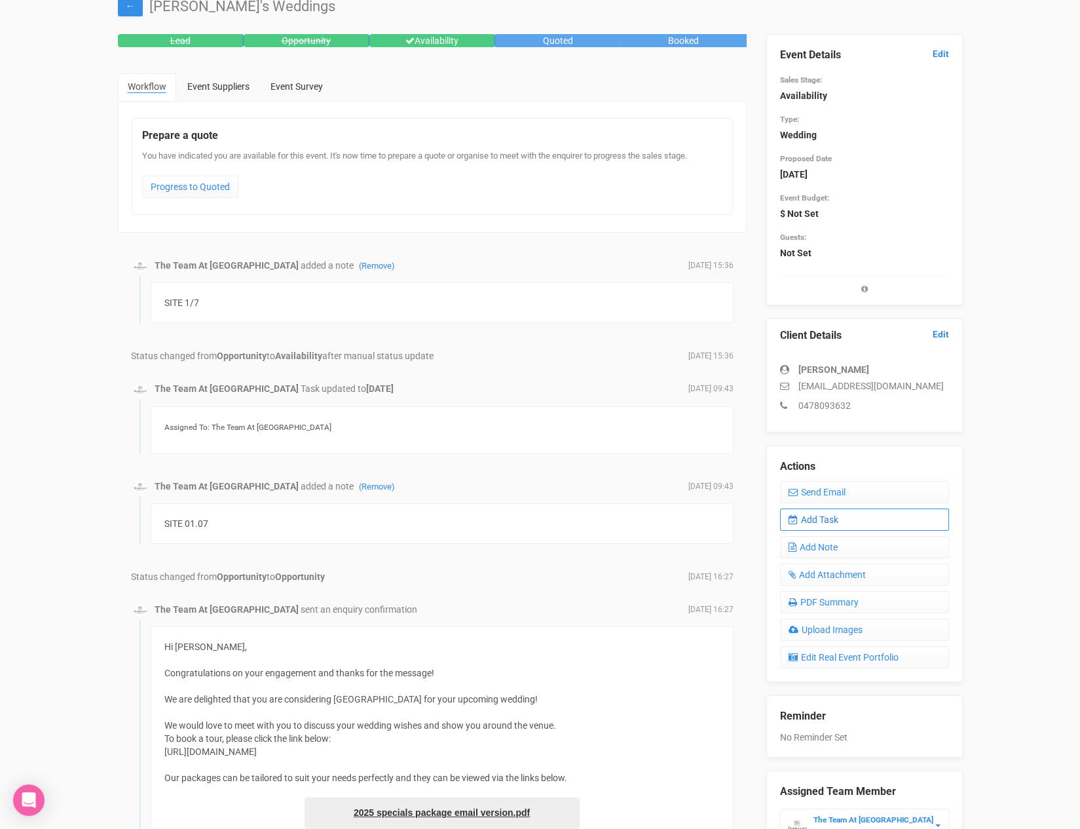
click at [792, 517] on icon at bounding box center [793, 519] width 9 height 9
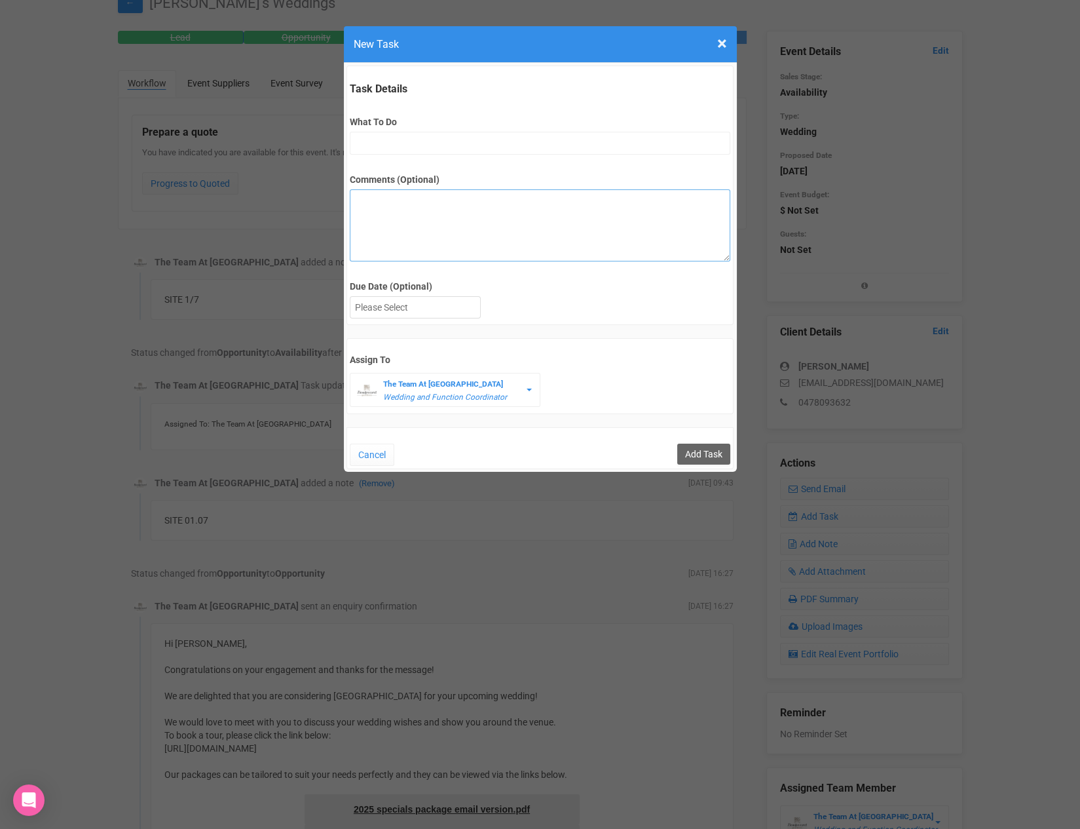
click at [430, 201] on textarea "Comments (Optional)" at bounding box center [540, 225] width 381 height 72
type textarea "Interested in : 3 course sit down, seasonal special, pop up (maybe) Diamond, WT…"
drag, startPoint x: 565, startPoint y: 240, endPoint x: 327, endPoint y: 190, distance: 243.1
click at [327, 190] on div "× Close New Task Task Details What To Do Comments (Optional) Interested in : 3 …" at bounding box center [540, 414] width 1080 height 829
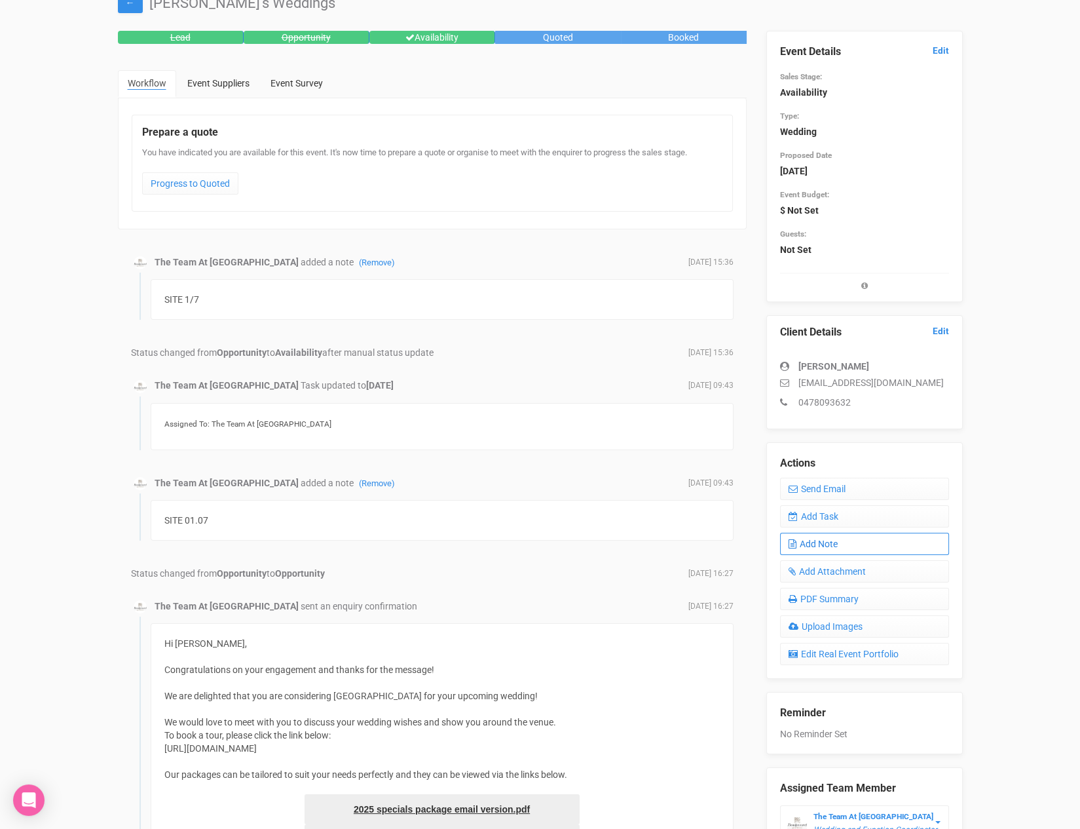
click at [827, 533] on link "Add Note" at bounding box center [864, 544] width 169 height 22
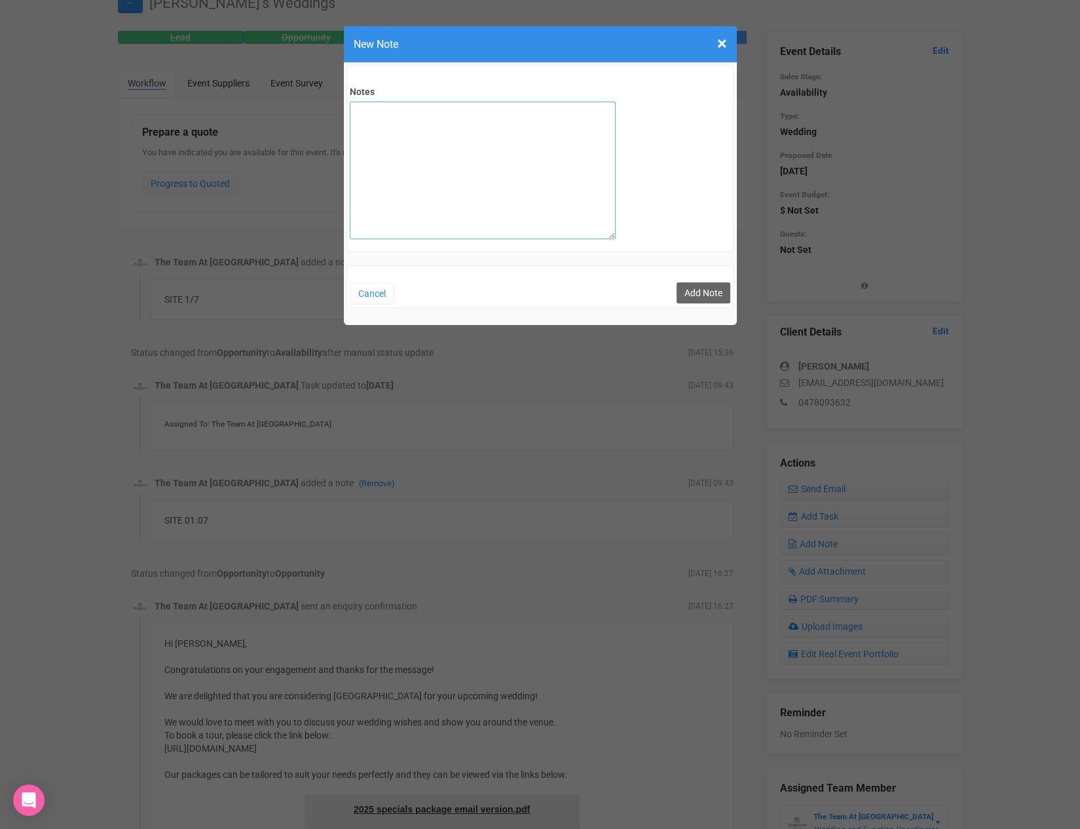
click at [447, 151] on textarea "Notes" at bounding box center [483, 171] width 266 height 138
type textarea "Interested in - 3 course sit down, seasonal special, diamond package. WTR recep…"
click at [702, 297] on button "Add Note" at bounding box center [704, 292] width 54 height 21
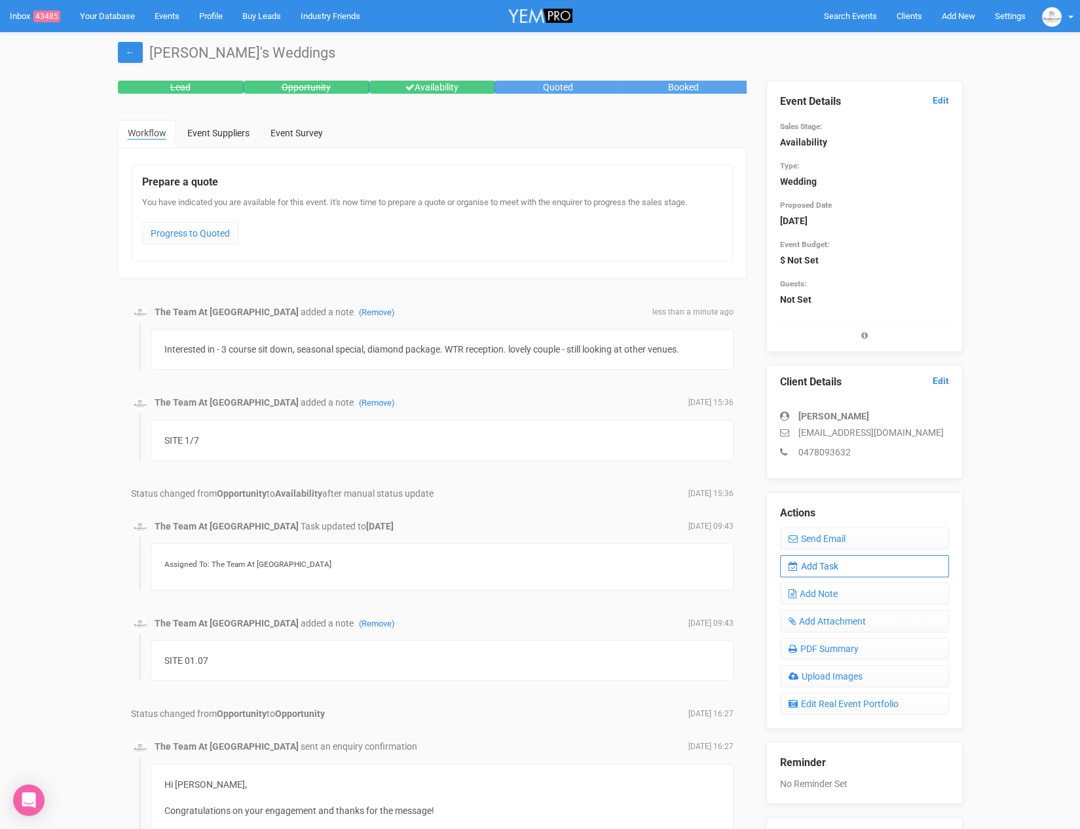
click at [848, 560] on link "Add Task" at bounding box center [864, 566] width 169 height 22
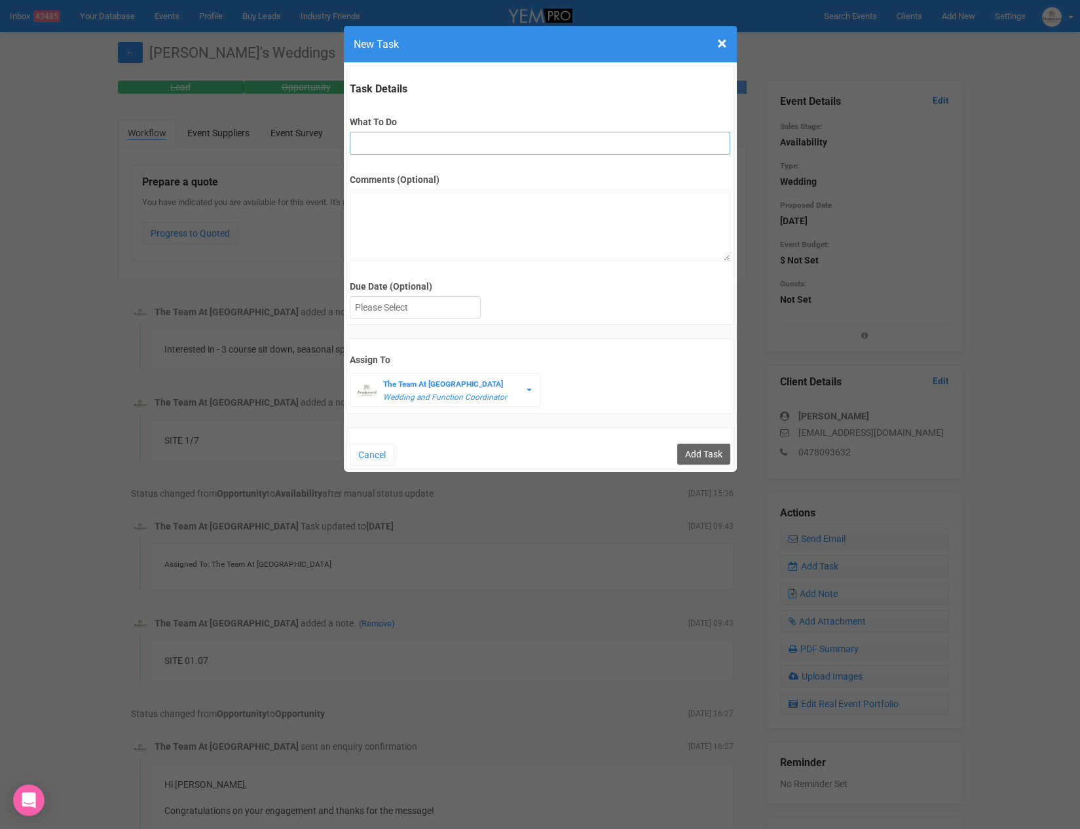
click at [400, 147] on input "What To Do" at bounding box center [540, 143] width 381 height 23
type input "remove from folder and add site details to yem"
click at [419, 314] on div at bounding box center [416, 308] width 130 height 22
click at [709, 457] on input "Add Task" at bounding box center [703, 454] width 53 height 21
type input "Save"
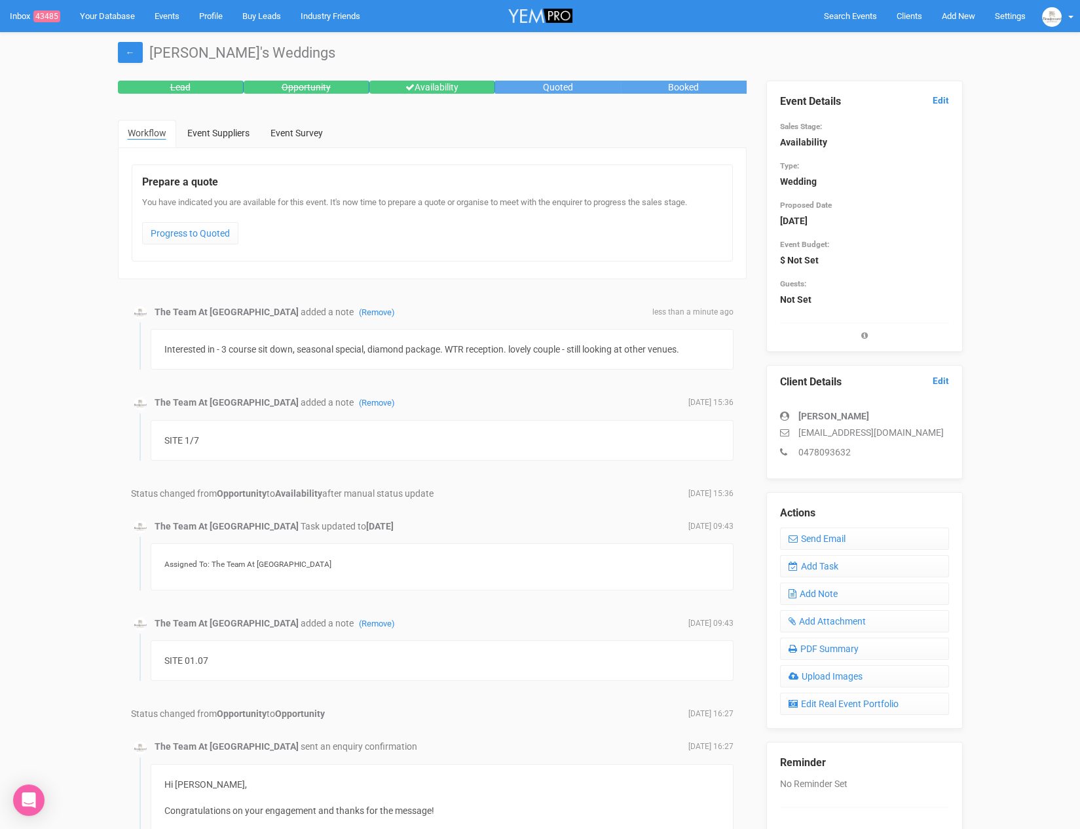
click at [889, 12] on link "Clients" at bounding box center [909, 16] width 45 height 32
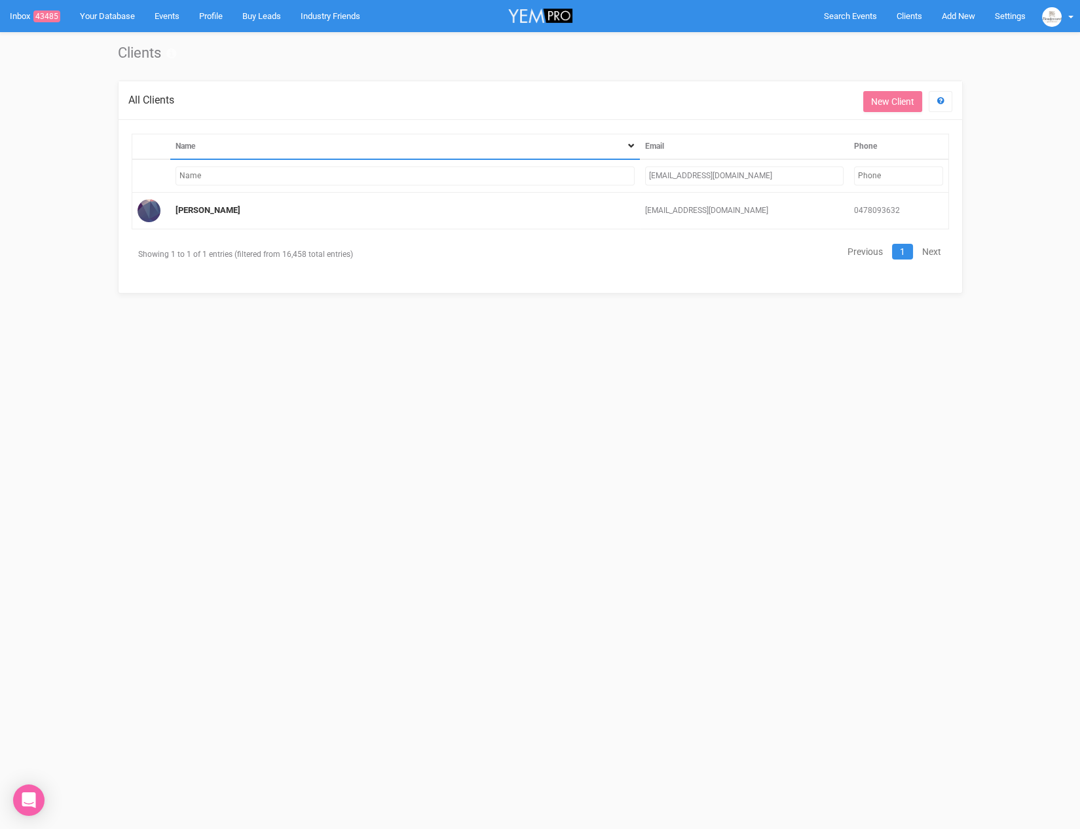
click at [773, 175] on input "[EMAIL_ADDRESS][DOMAIN_NAME]" at bounding box center [744, 175] width 199 height 19
type input "b"
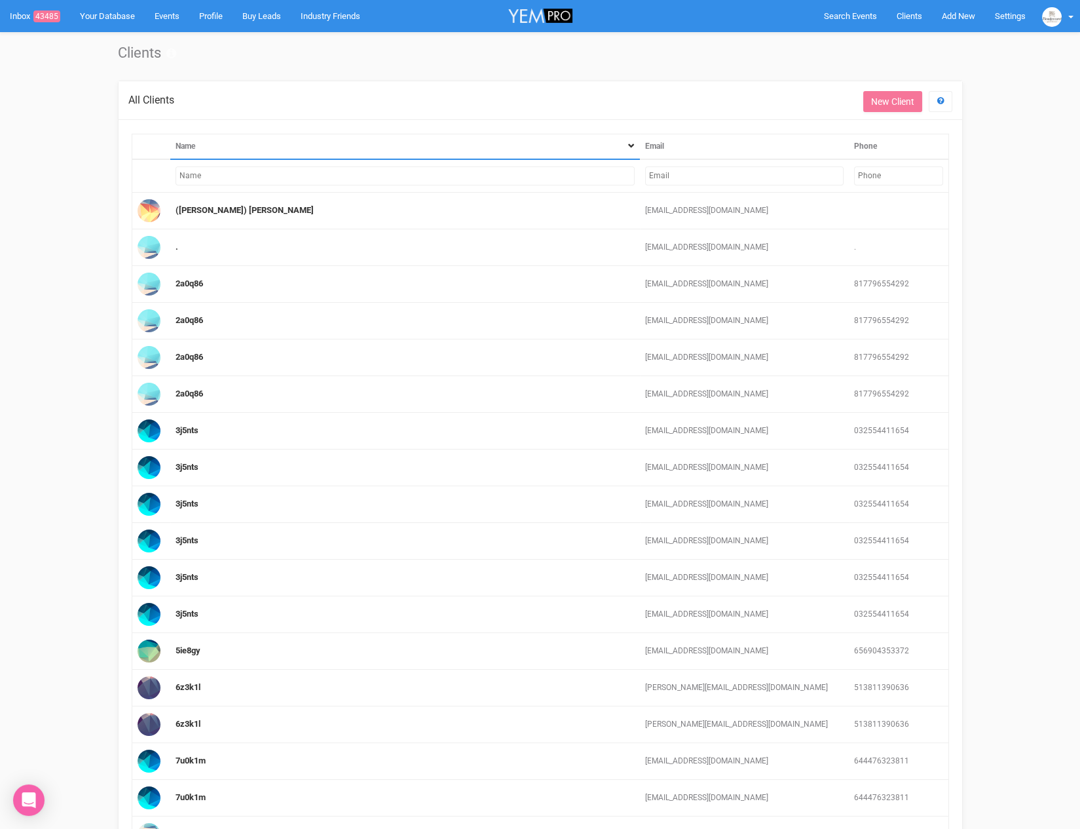
paste input "[EMAIL_ADDRESS][DOMAIN_NAME]"
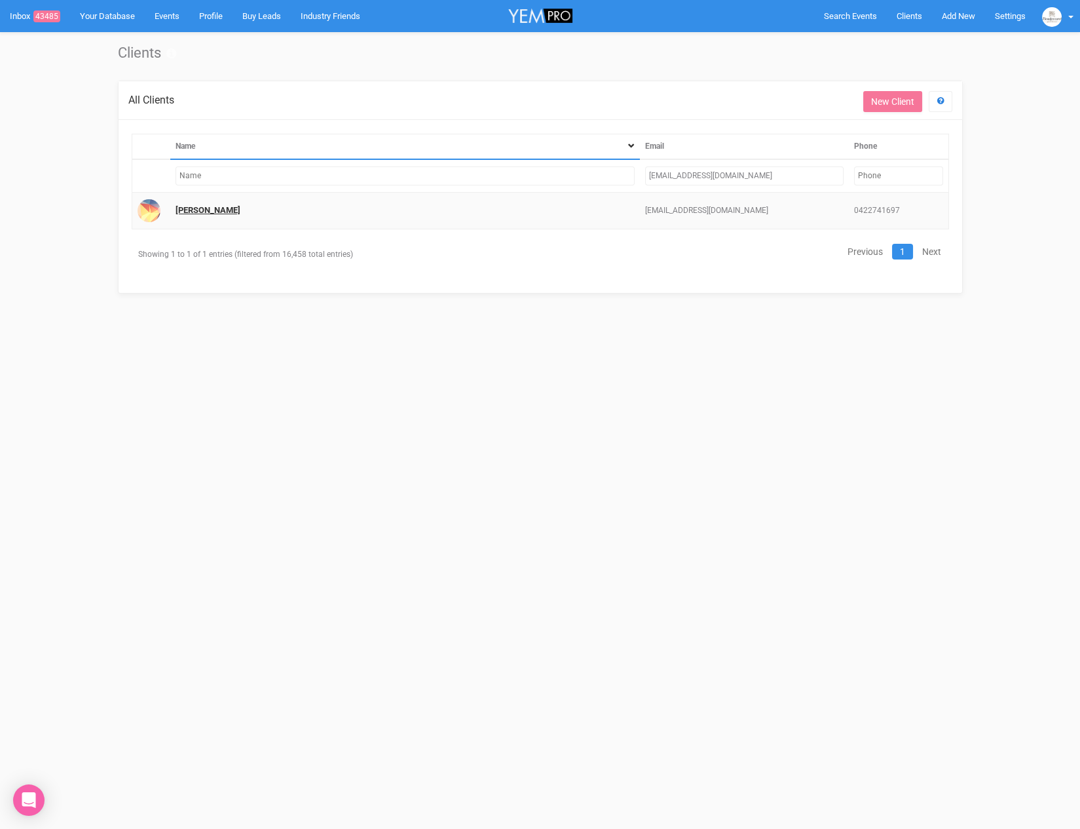
type input "[EMAIL_ADDRESS][DOMAIN_NAME]"
click at [183, 210] on link "[PERSON_NAME]" at bounding box center [208, 210] width 65 height 10
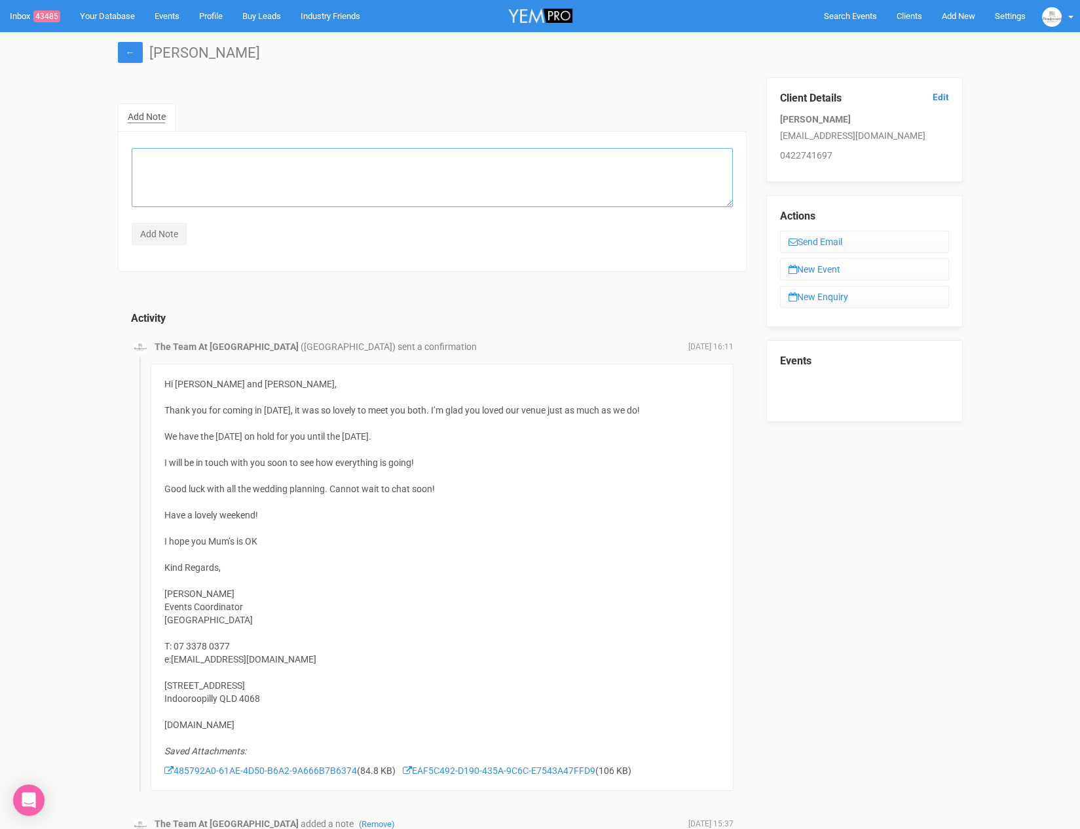
click at [341, 198] on textarea at bounding box center [432, 177] width 601 height 59
click at [817, 260] on link "New Event" at bounding box center [864, 269] width 169 height 22
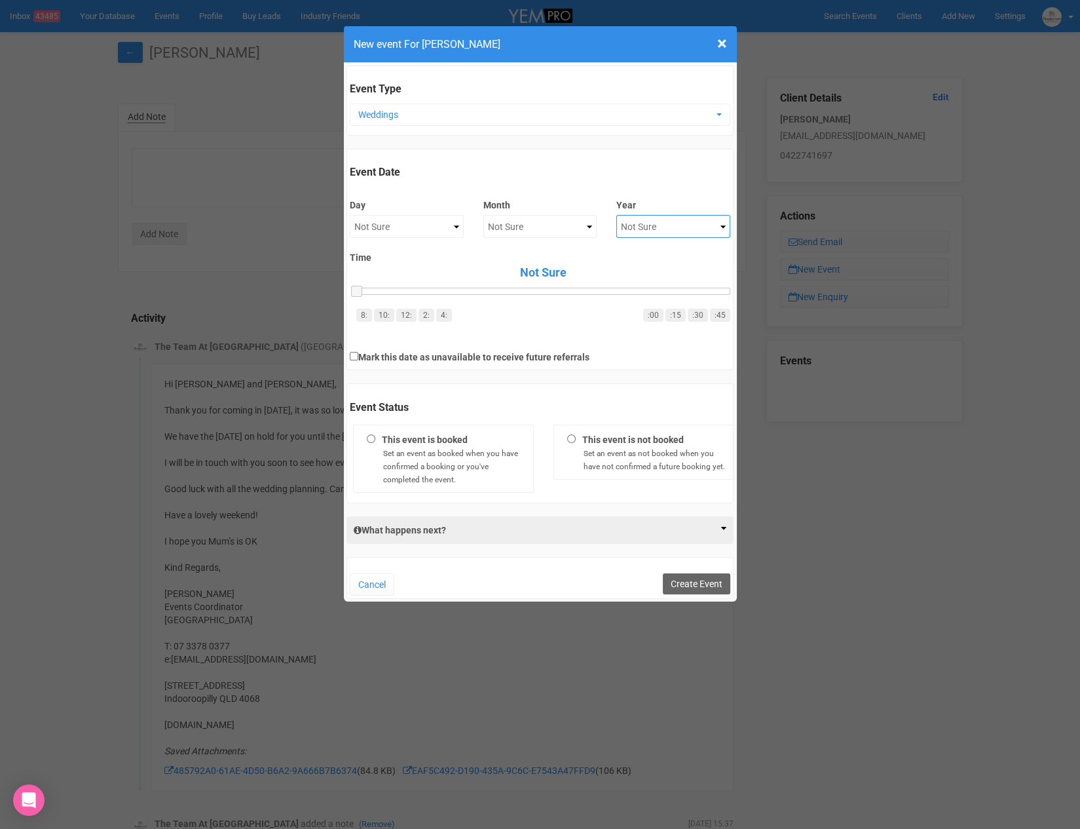
click at [672, 223] on select "Not Sure 2020 2021 2022 2023 2024 2025 2026 2027 2028 2029 2030 2031 2032 2033 …" at bounding box center [674, 226] width 114 height 23
select select "2026"
click at [532, 215] on select "Not Sure January February March April May June July August September October No…" at bounding box center [541, 226] width 114 height 23
select select "March"
click at [396, 217] on select "Not Sure 1 2 3 4 5 6 7 8 9 10 11 12 13 14 15 16 17 18 19 20 21 22 23 24 25 26 2…" at bounding box center [407, 226] width 114 height 23
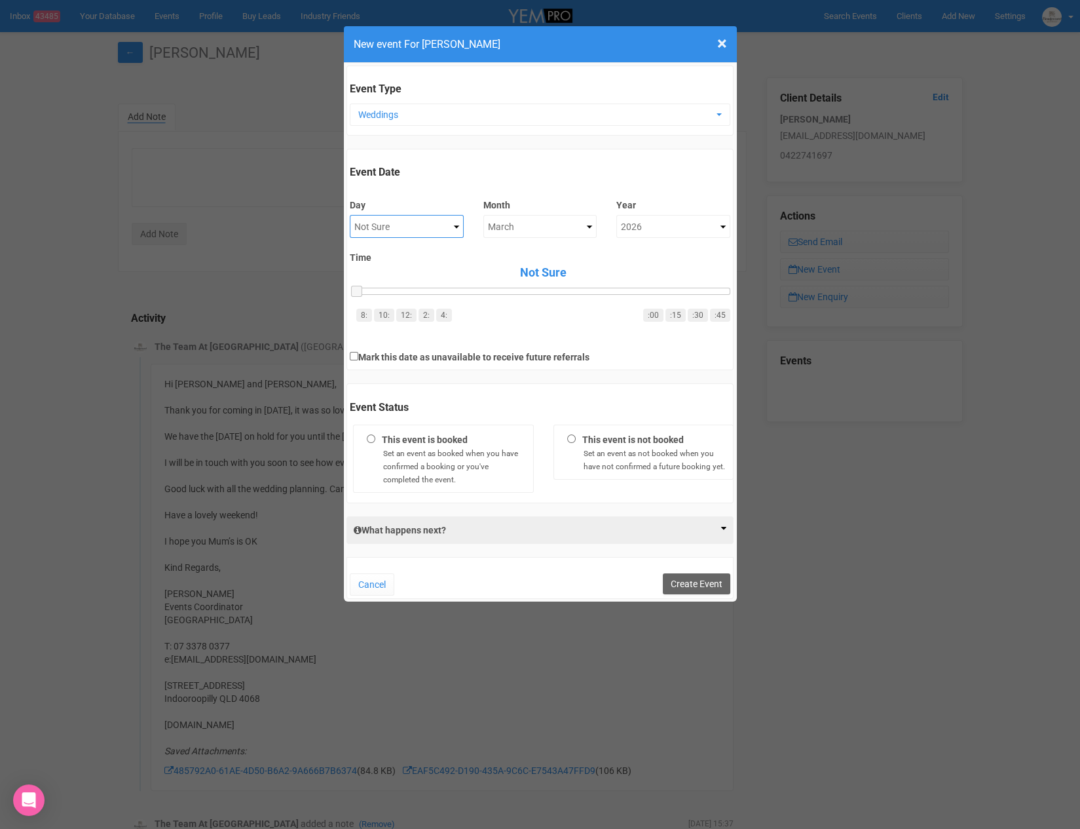
select select "21"
click at [718, 589] on button "Create Event" at bounding box center [696, 583] width 67 height 21
click at [713, 587] on button "Create Event" at bounding box center [696, 583] width 67 height 21
click at [267, 365] on div "× Close New event For [PERSON_NAME] Event Type Weddings Tab Weddings Functions …" at bounding box center [540, 414] width 1080 height 829
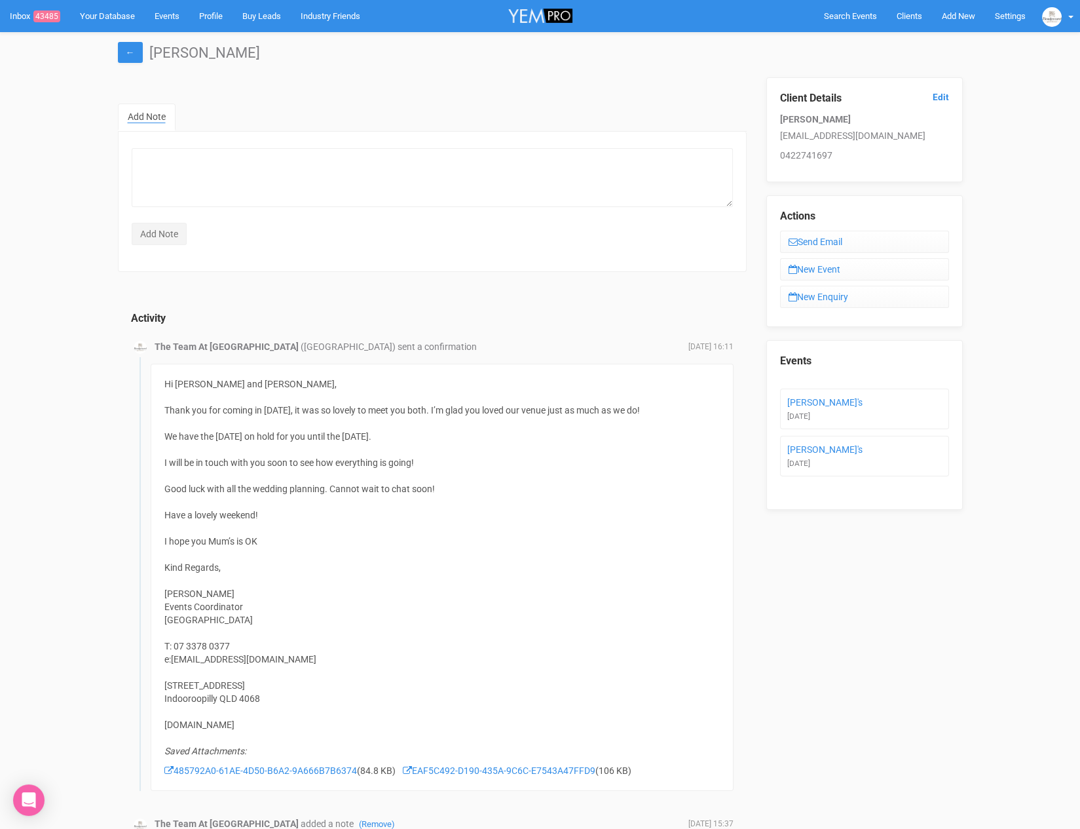
click at [788, 404] on li "[PERSON_NAME]'s [DATE]" at bounding box center [864, 409] width 169 height 41
click at [795, 397] on link "[PERSON_NAME]'s" at bounding box center [825, 402] width 75 height 10
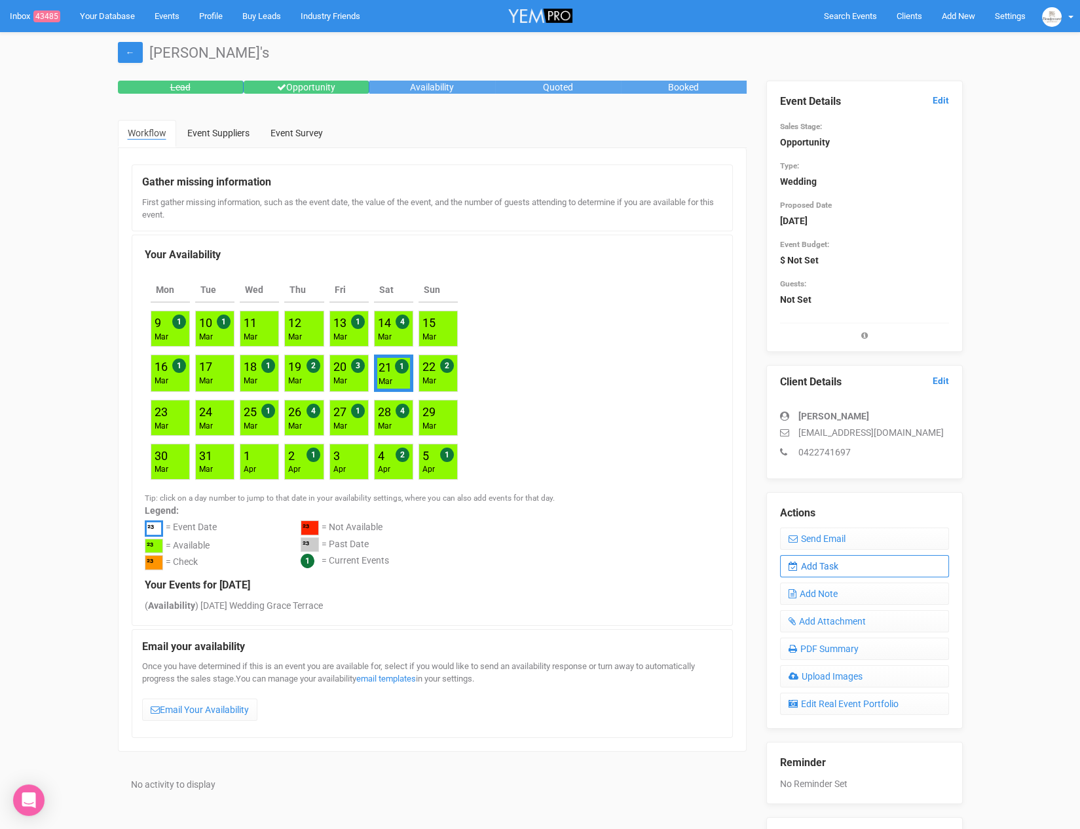
click at [825, 561] on link "Add Task" at bounding box center [864, 566] width 169 height 22
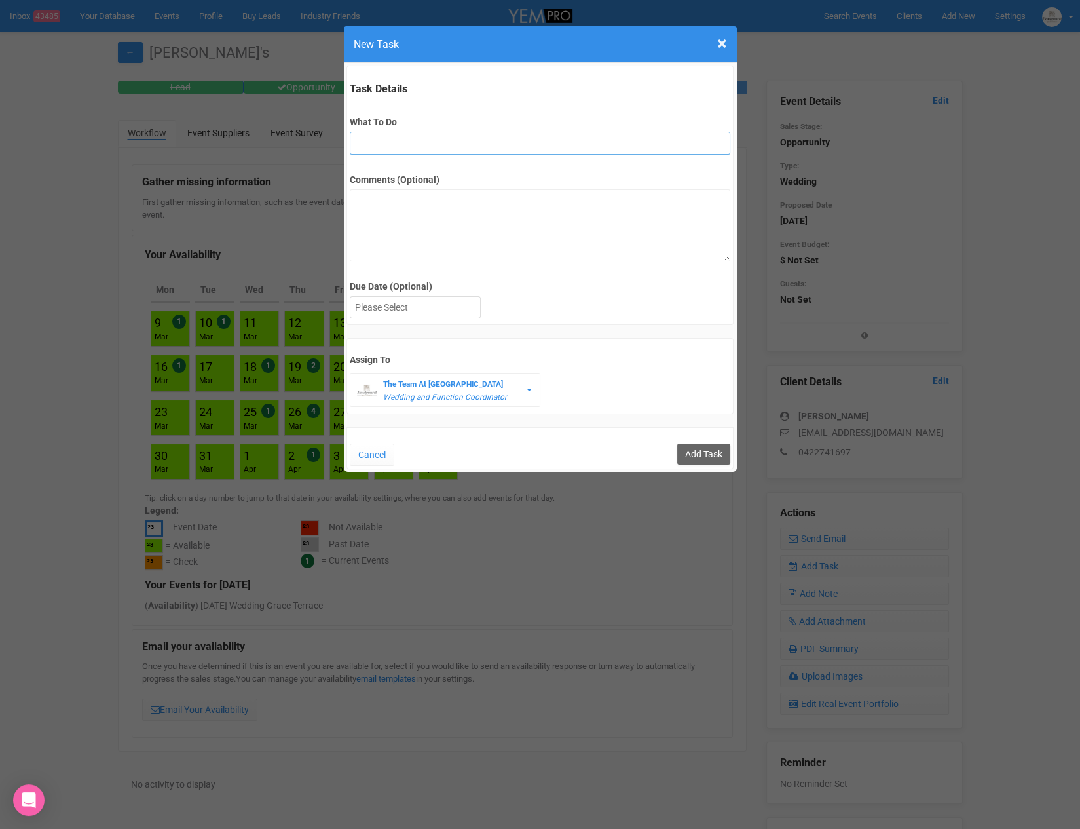
click at [424, 141] on input "What To Do" at bounding box center [540, 143] width 381 height 23
type input "remove from folder and add site details to yem"
click at [438, 309] on div at bounding box center [416, 308] width 130 height 22
click at [706, 458] on input "Add Task" at bounding box center [703, 454] width 53 height 21
type input "Save"
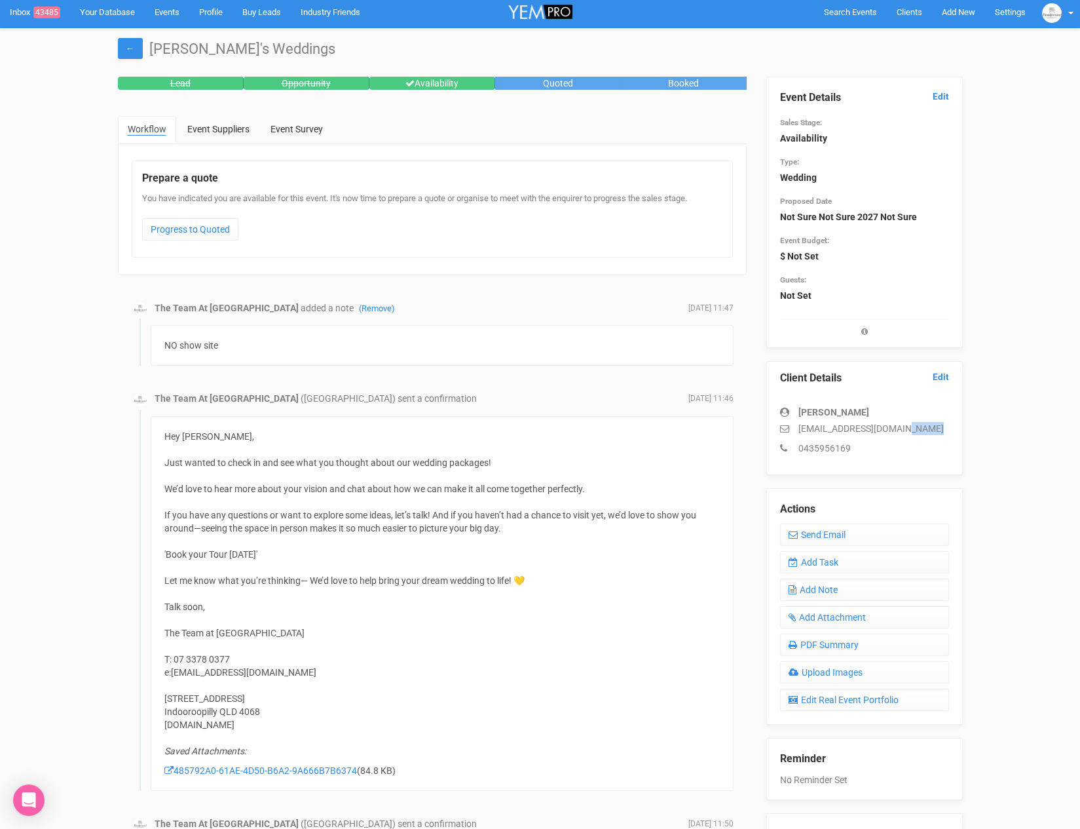
drag, startPoint x: 801, startPoint y: 433, endPoint x: 932, endPoint y: 430, distance: 130.4
click at [932, 430] on p "wrighttobe@outlook.com" at bounding box center [864, 428] width 169 height 13
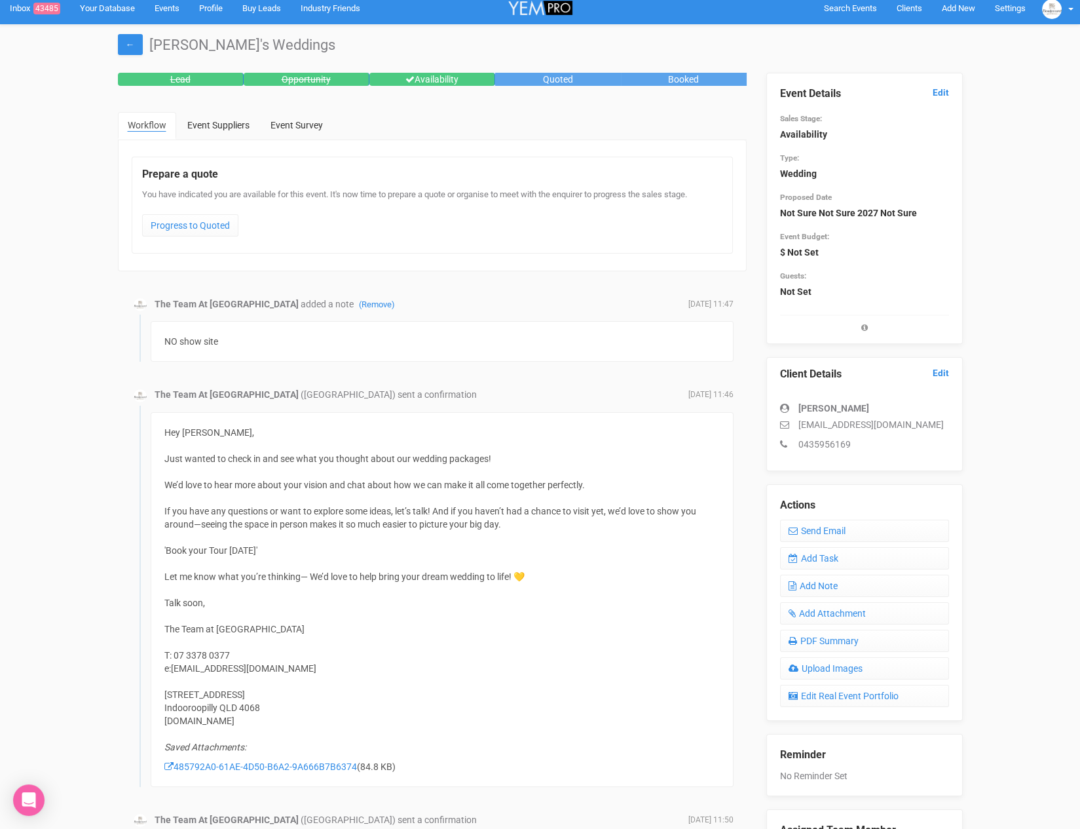
click at [906, 425] on p "wrighttobe@outlook.com" at bounding box center [864, 424] width 169 height 13
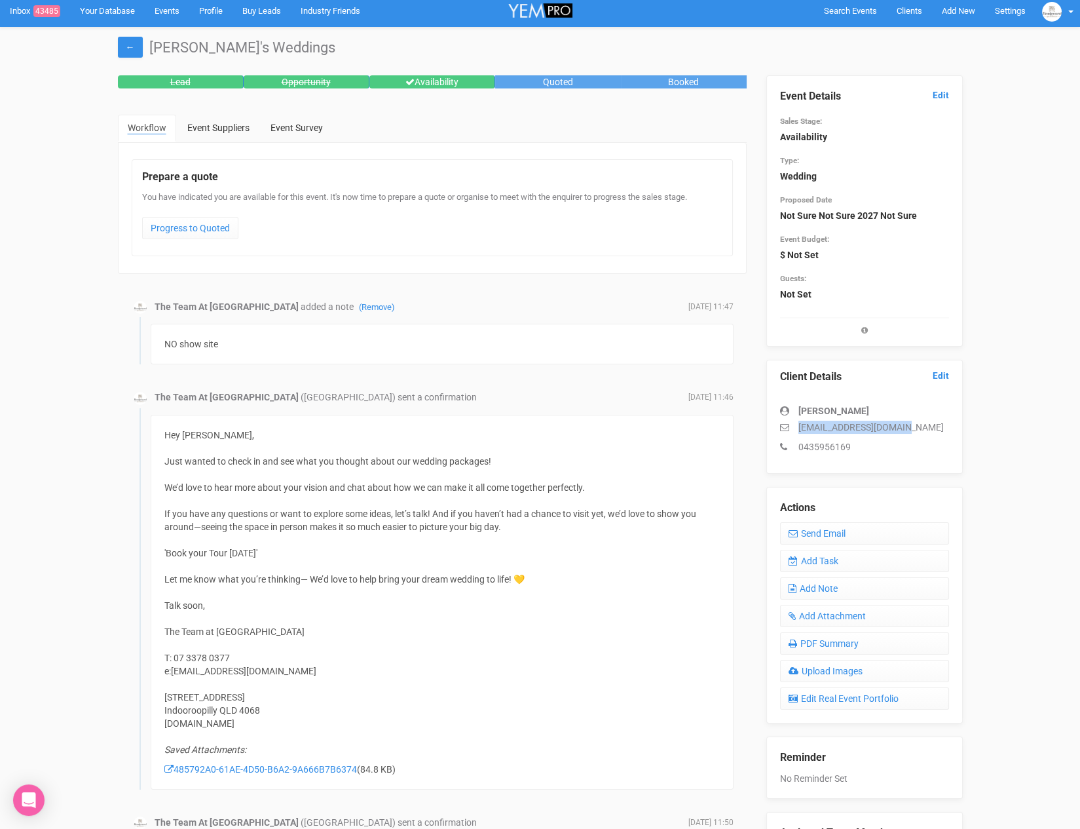
drag, startPoint x: 903, startPoint y: 424, endPoint x: 798, endPoint y: 425, distance: 105.5
click at [798, 425] on p "wrighttobe@outlook.com" at bounding box center [864, 427] width 169 height 13
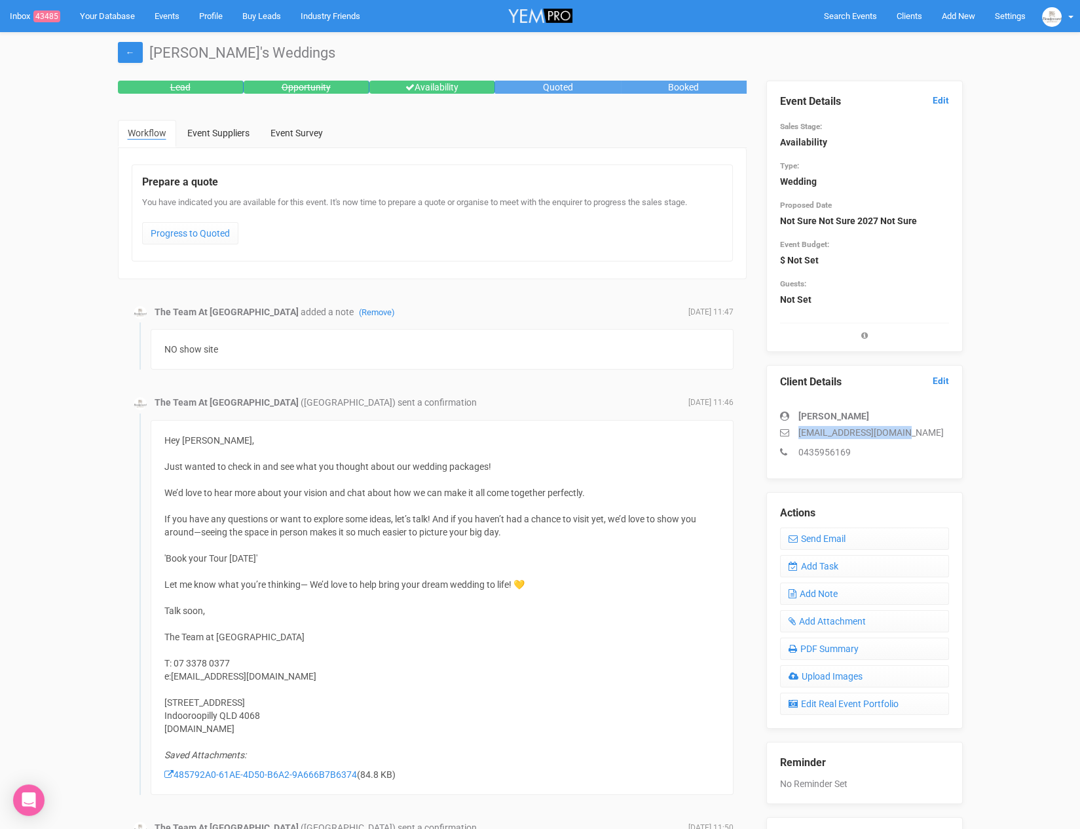
copy p "wrighttobe@outlook.com"
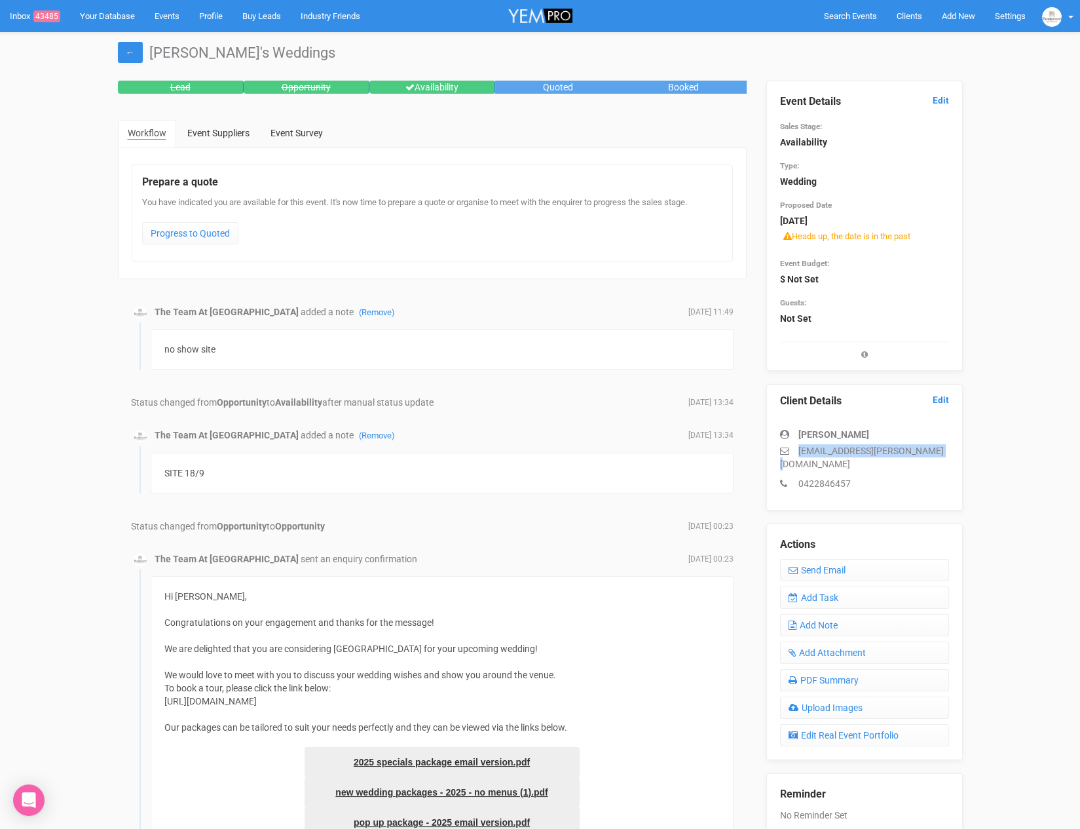
drag, startPoint x: 800, startPoint y: 451, endPoint x: 954, endPoint y: 455, distance: 154.0
click at [954, 455] on div "Client Details Edit [PERSON_NAME] [EMAIL_ADDRESS][PERSON_NAME][DOMAIN_NAME] 042…" at bounding box center [865, 447] width 197 height 127
copy p "[EMAIL_ADDRESS][PERSON_NAME][DOMAIN_NAME]"
